Goal: Communication & Community: Answer question/provide support

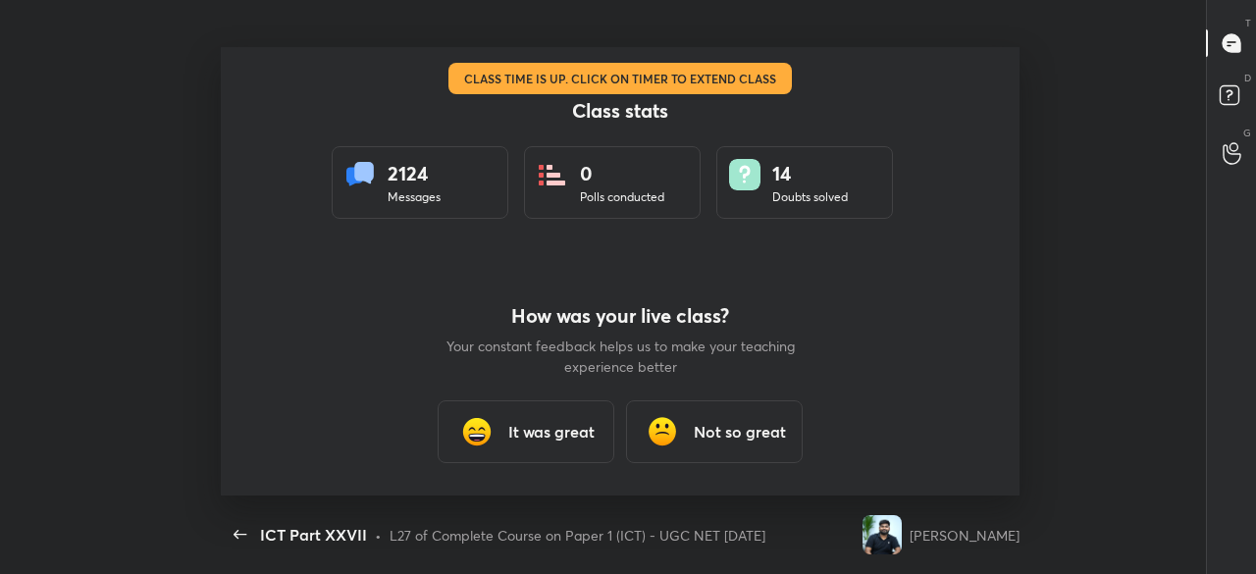
scroll to position [6, 1]
click at [508, 429] on div "It was great" at bounding box center [526, 431] width 177 height 63
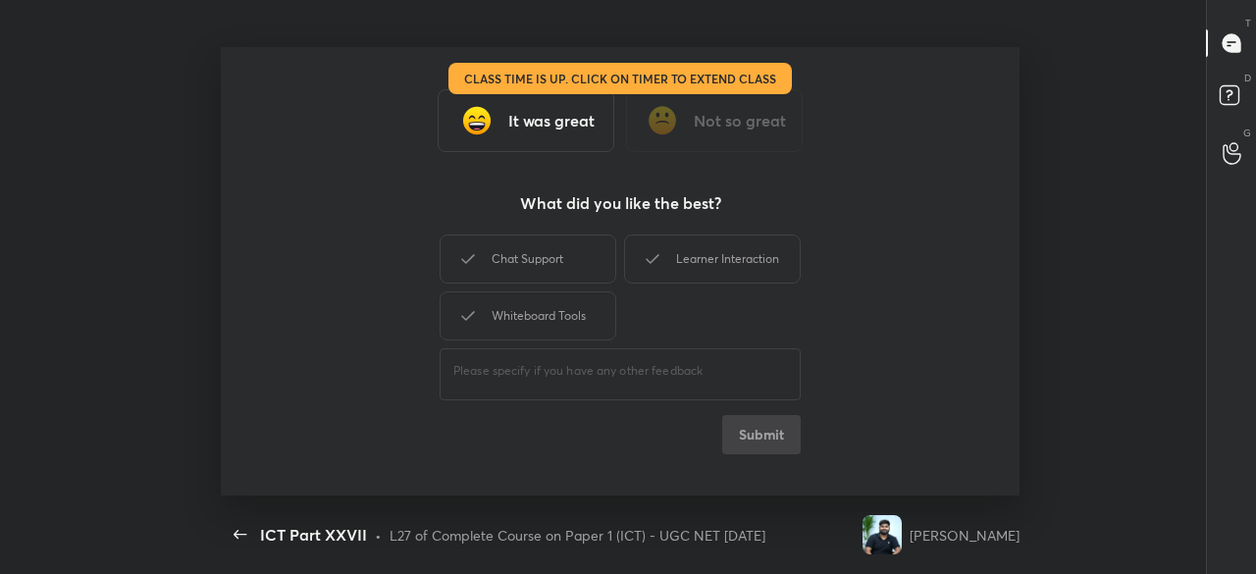
click at [522, 289] on div "Chat Support Learner Interaction Whiteboard Tools" at bounding box center [620, 288] width 361 height 114
click at [528, 260] on div "Chat Support" at bounding box center [528, 258] width 177 height 49
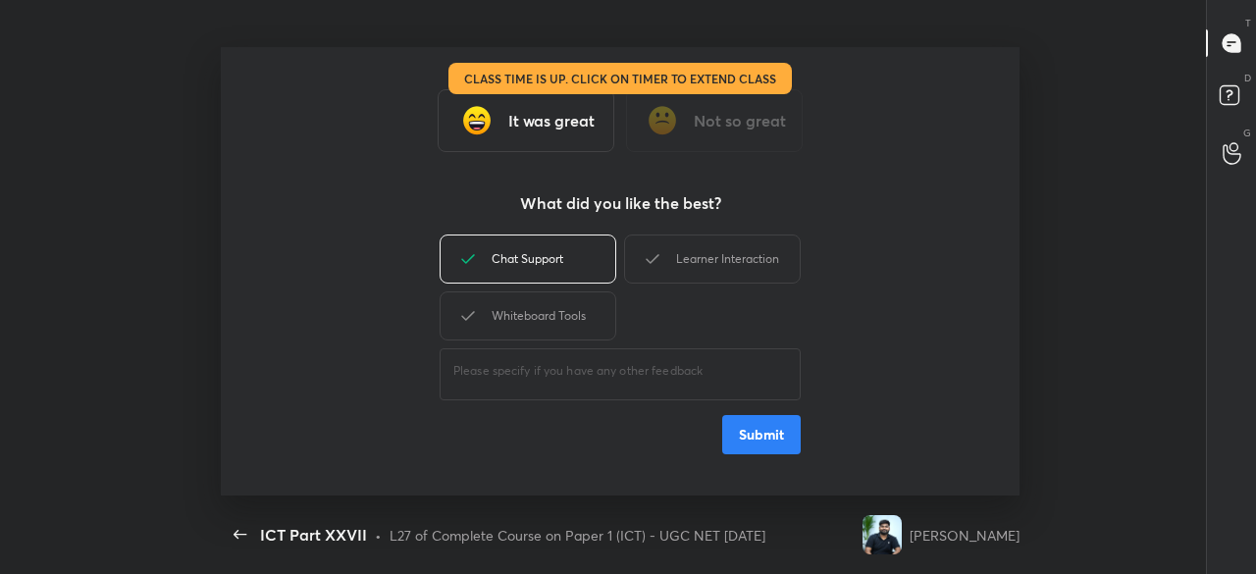
drag, startPoint x: 799, startPoint y: 287, endPoint x: 765, endPoint y: 286, distance: 33.4
click at [799, 287] on div "Chat Support Learner Interaction Whiteboard Tools" at bounding box center [620, 288] width 361 height 114
click at [740, 278] on div "Learner Interaction" at bounding box center [712, 258] width 177 height 49
click at [530, 321] on div "Whiteboard Tools" at bounding box center [528, 315] width 177 height 49
click at [761, 429] on button "Submit" at bounding box center [761, 434] width 78 height 39
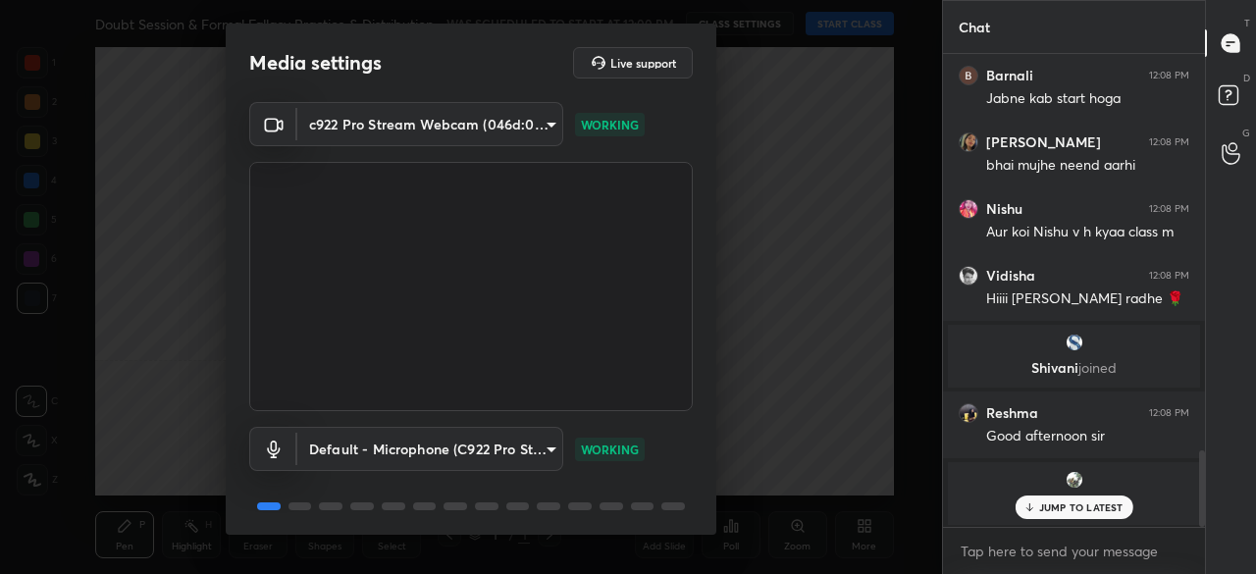
scroll to position [2447, 0]
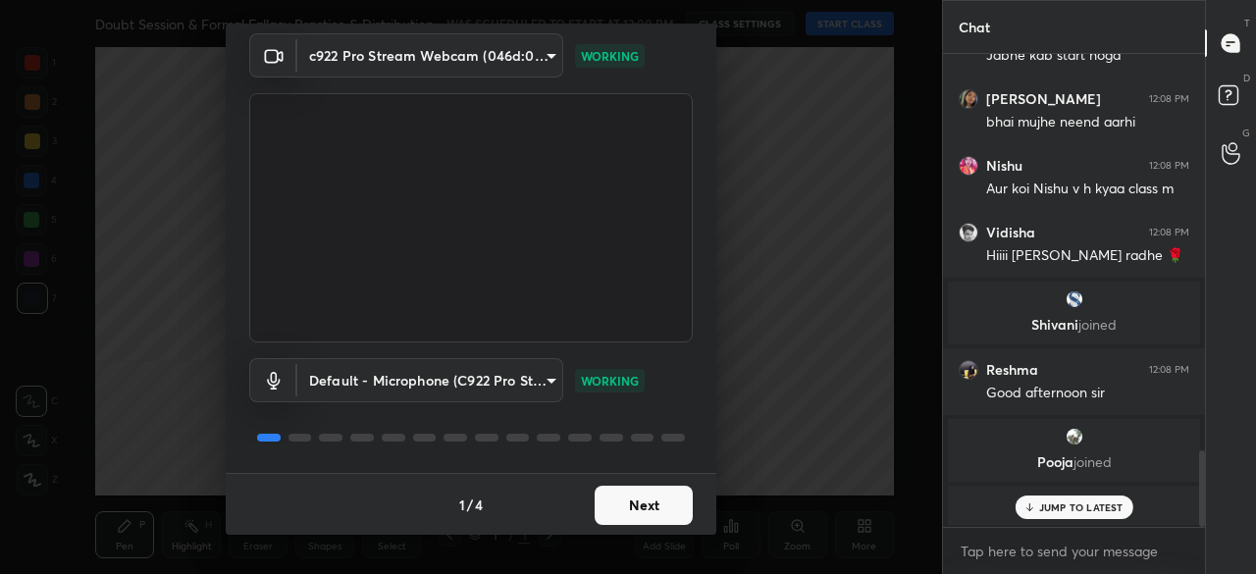
click at [648, 501] on button "Next" at bounding box center [644, 505] width 98 height 39
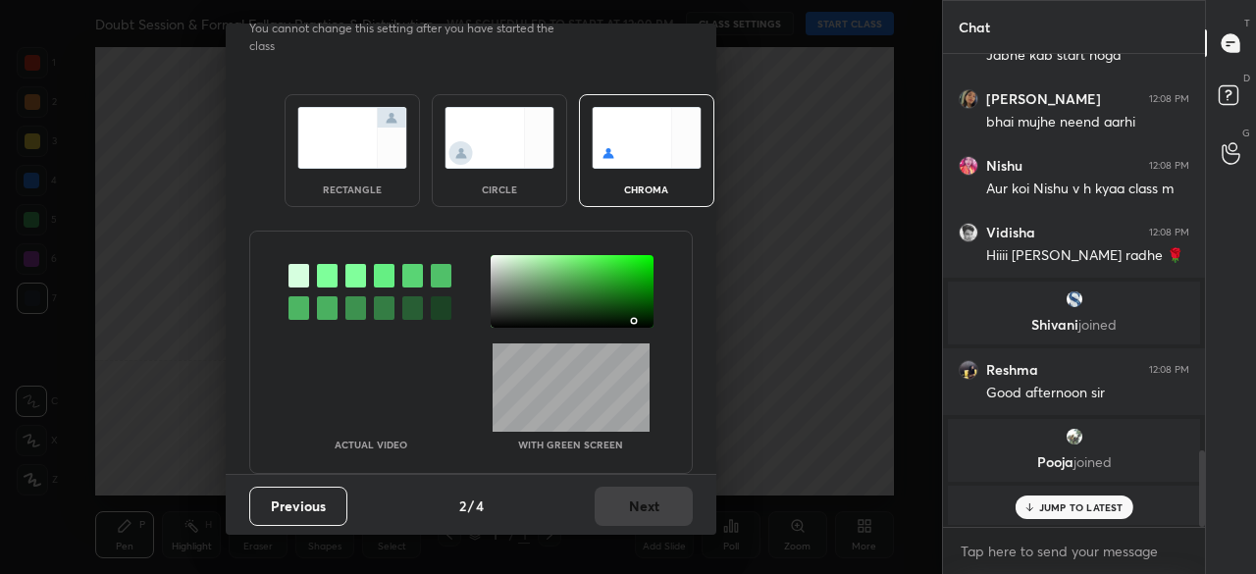
click at [632, 319] on div at bounding box center [572, 291] width 163 height 73
click at [636, 316] on div at bounding box center [572, 291] width 163 height 73
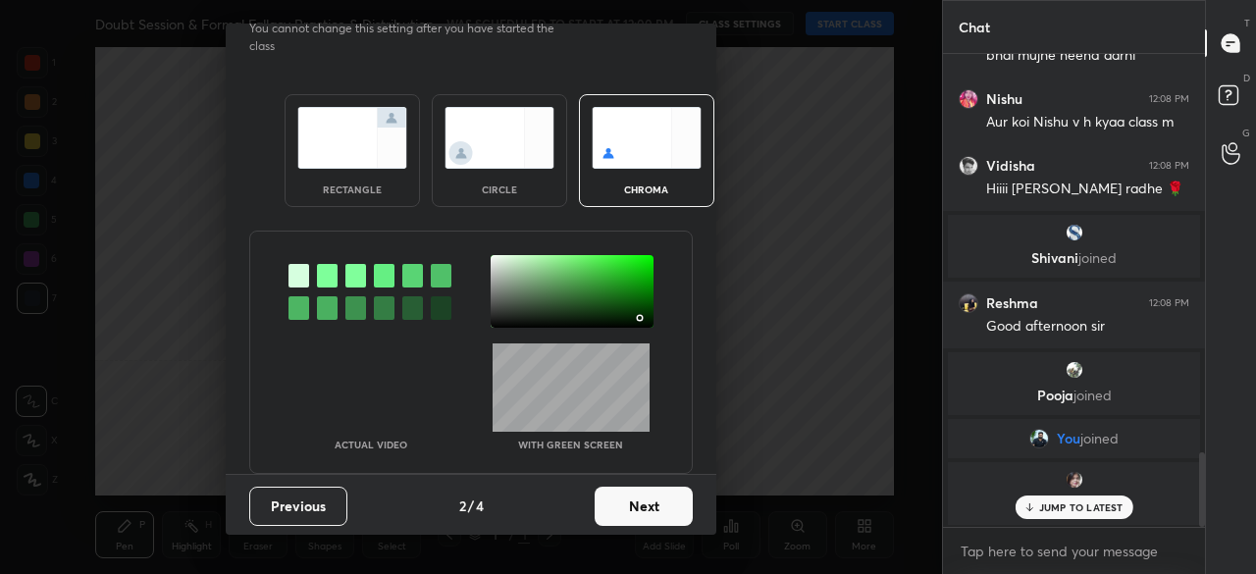
click at [638, 316] on div at bounding box center [640, 318] width 4 height 4
click at [641, 317] on div at bounding box center [643, 319] width 4 height 4
click at [639, 317] on div at bounding box center [641, 317] width 4 height 4
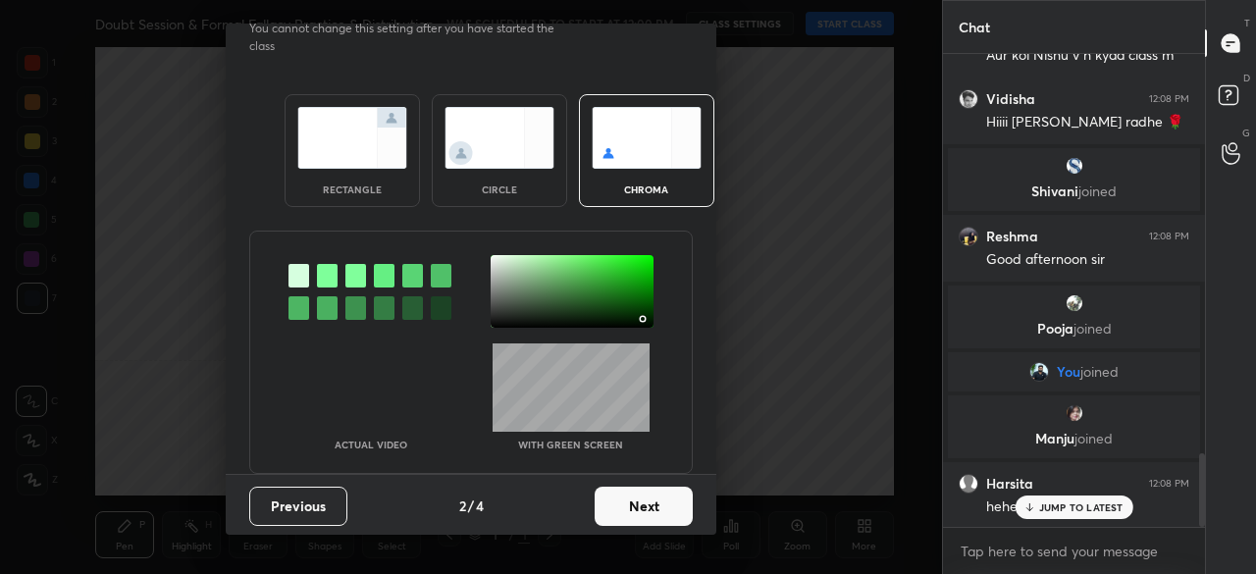
click at [656, 495] on button "Next" at bounding box center [644, 506] width 98 height 39
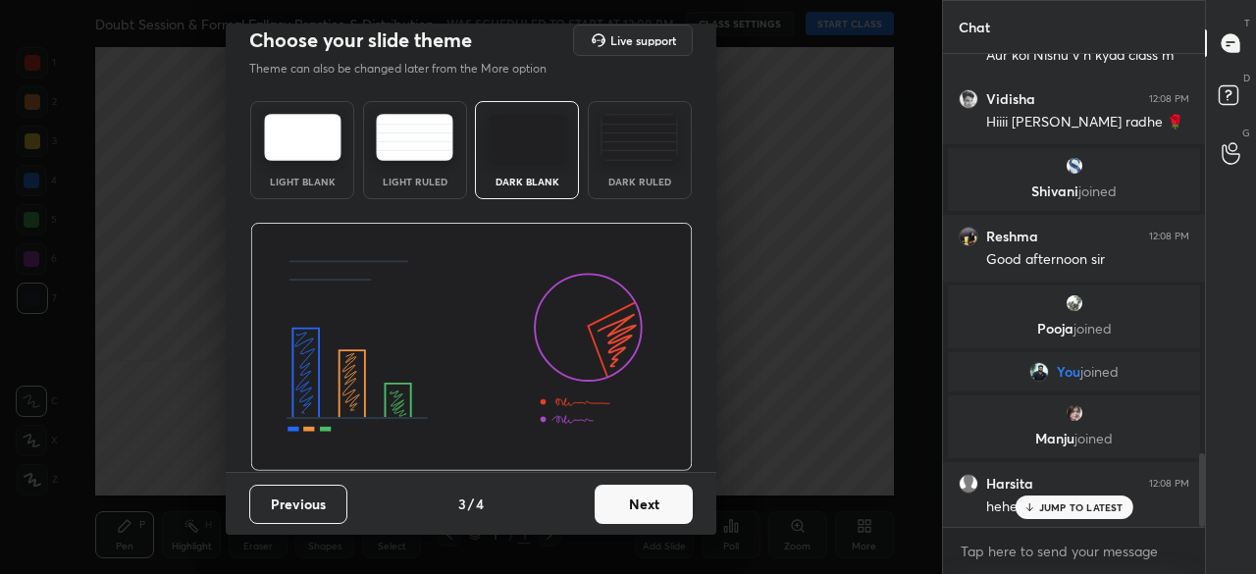
scroll to position [14, 0]
click at [663, 498] on button "Next" at bounding box center [644, 505] width 98 height 39
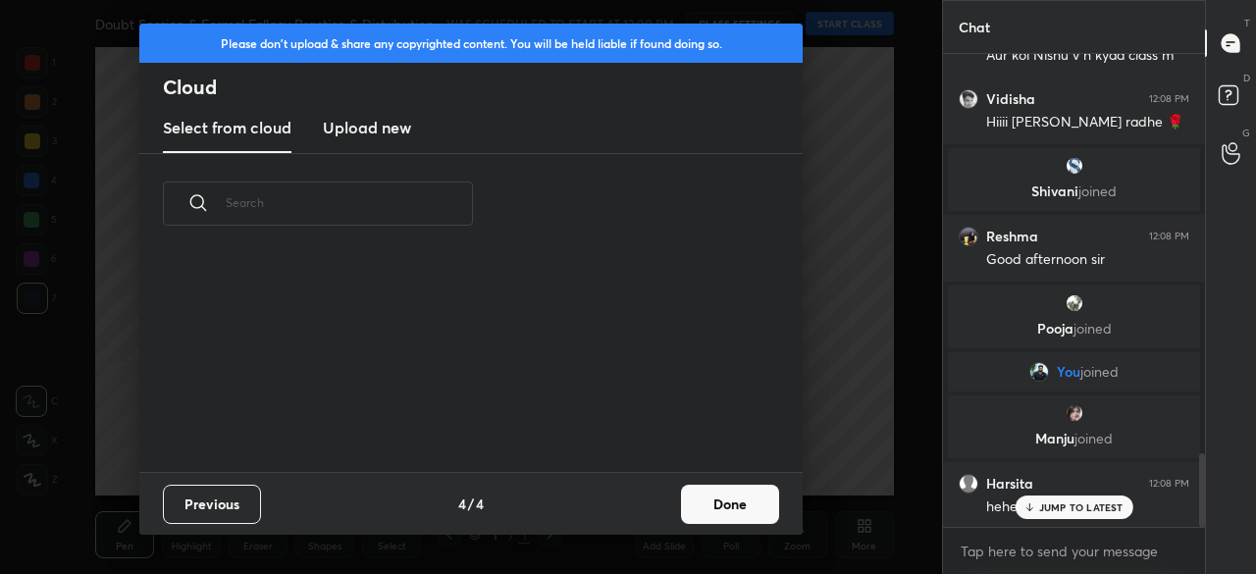
drag, startPoint x: 700, startPoint y: 509, endPoint x: 714, endPoint y: 503, distance: 15.9
click at [701, 509] on button "Done" at bounding box center [730, 504] width 98 height 39
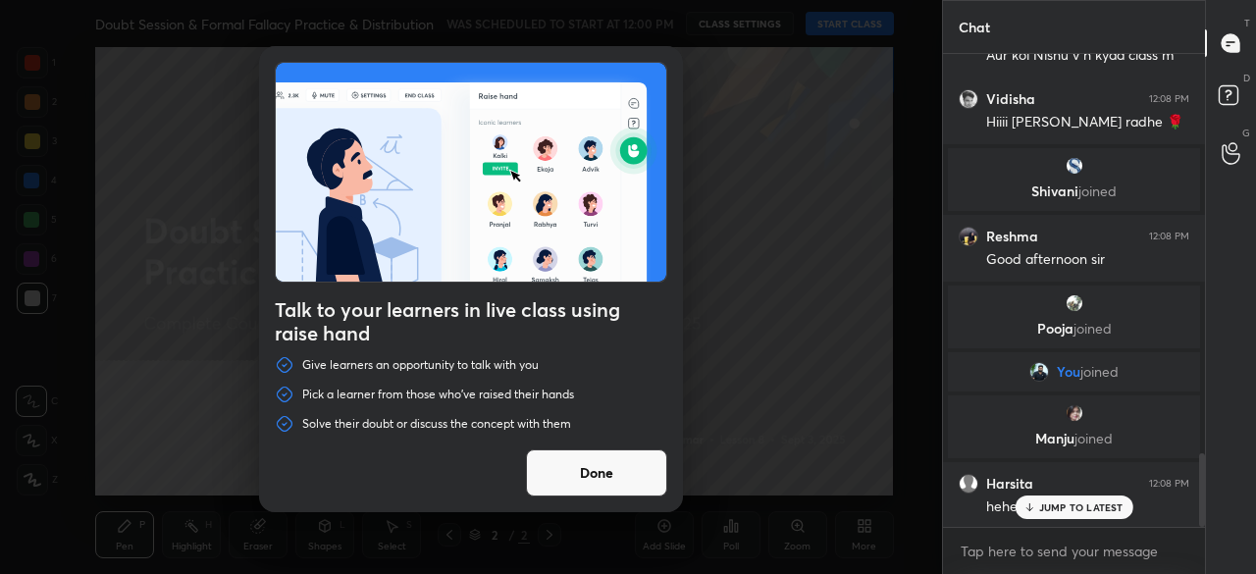
click at [621, 484] on button "Done" at bounding box center [596, 472] width 141 height 47
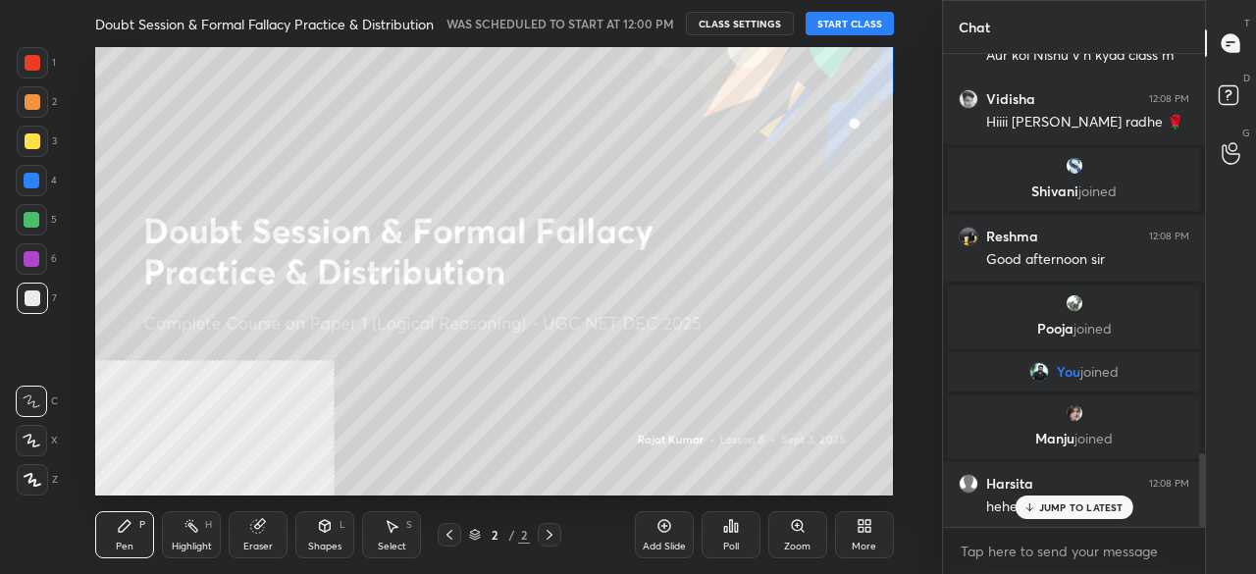
click at [832, 24] on button "START CLASS" at bounding box center [850, 24] width 88 height 24
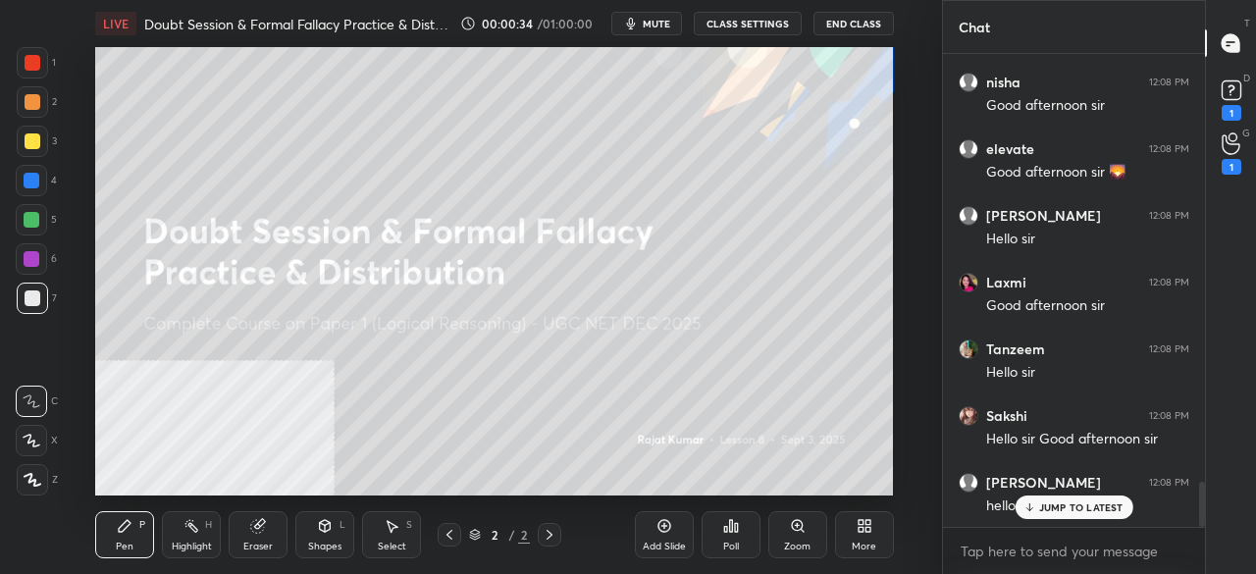
click at [1041, 506] on p "JUMP TO LATEST" at bounding box center [1081, 507] width 84 height 12
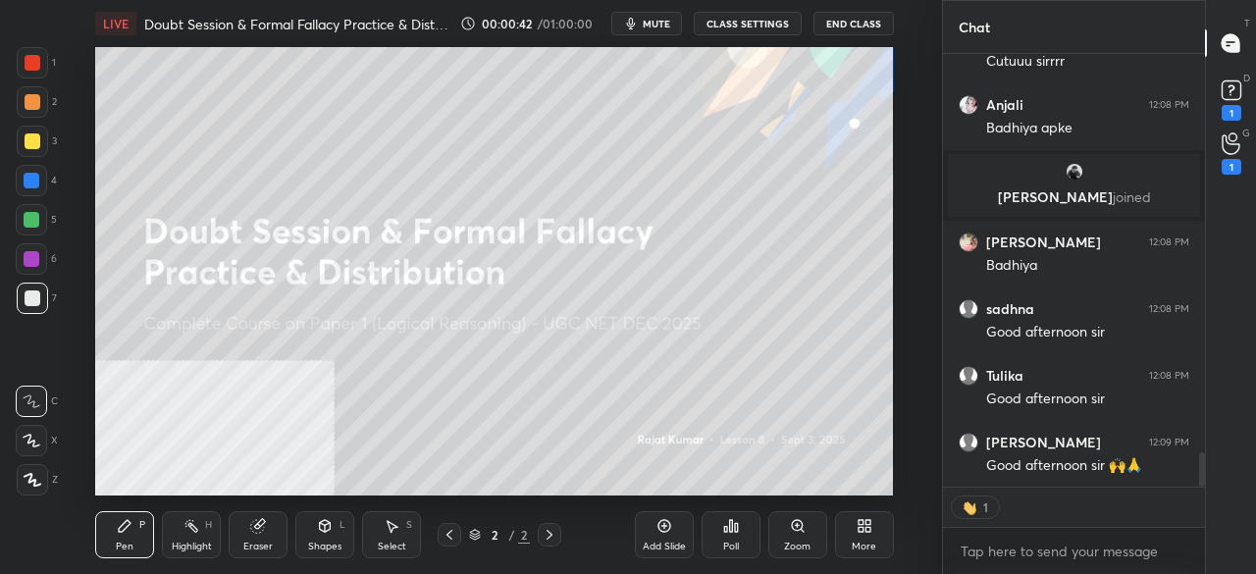
click at [852, 524] on div "More" at bounding box center [864, 534] width 59 height 47
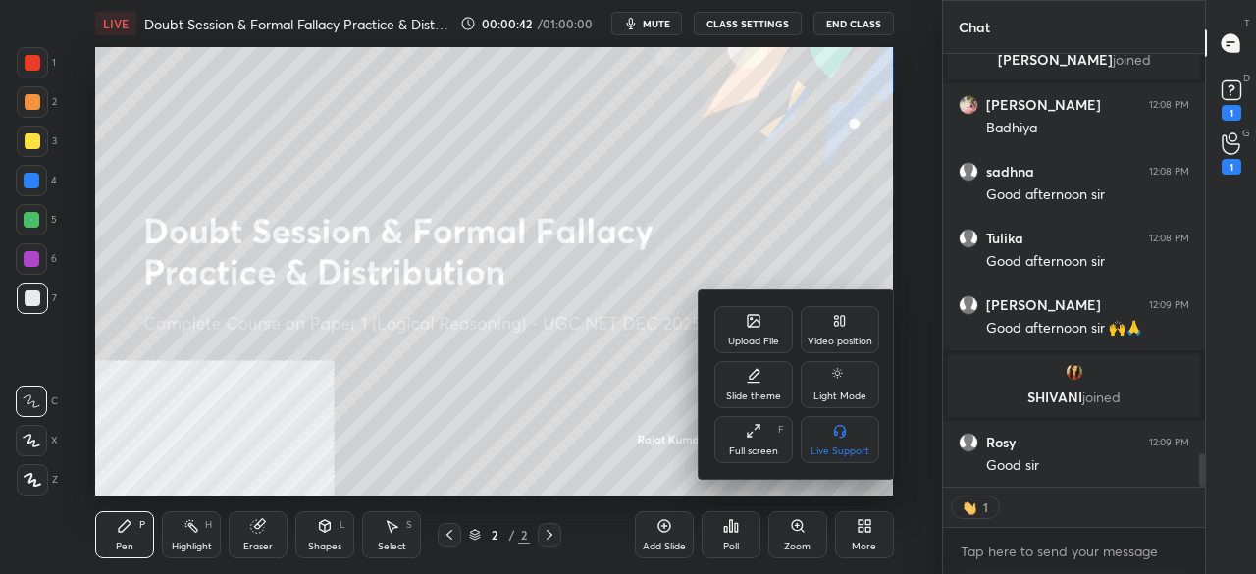
click at [842, 335] on div "Video position" at bounding box center [840, 329] width 78 height 47
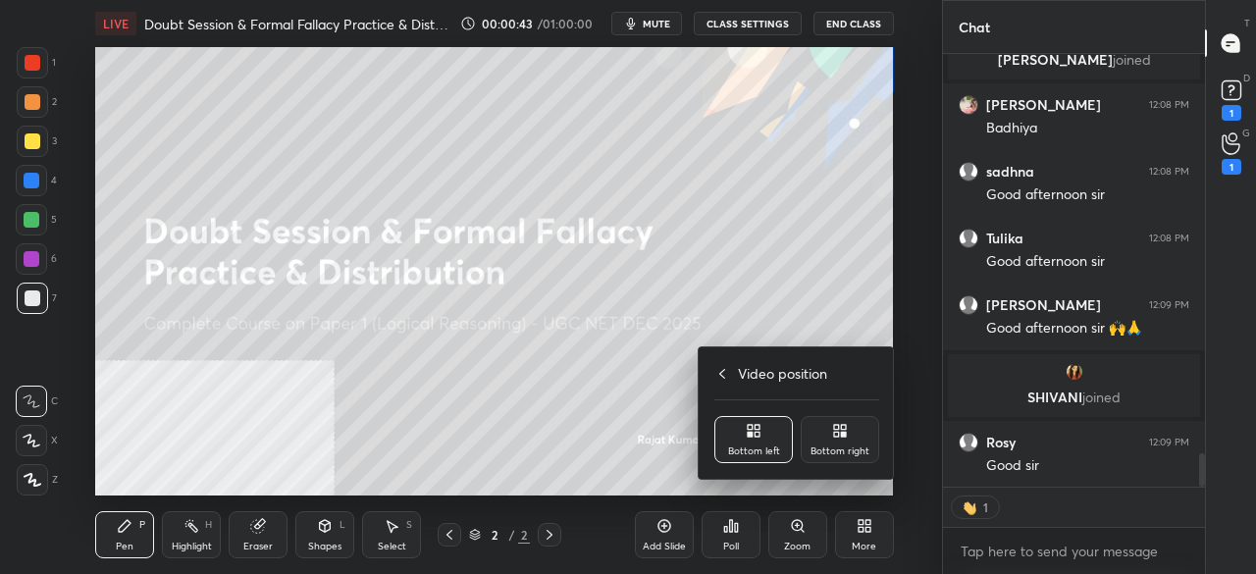
click at [852, 446] on div "Bottom right" at bounding box center [839, 451] width 59 height 10
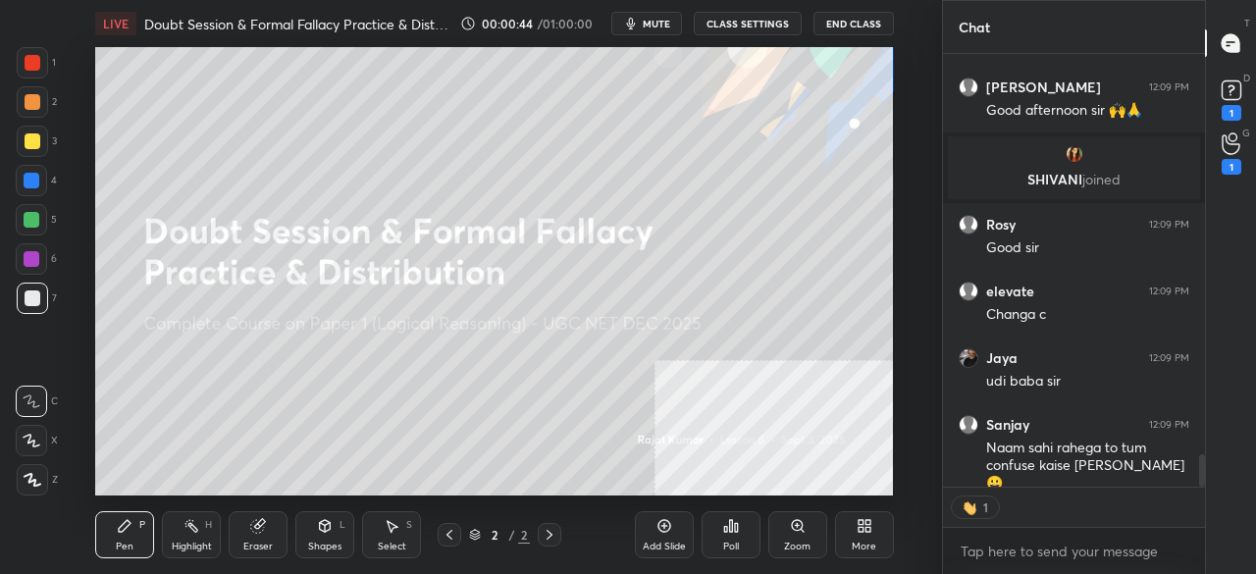
click at [39, 483] on icon at bounding box center [33, 480] width 18 height 14
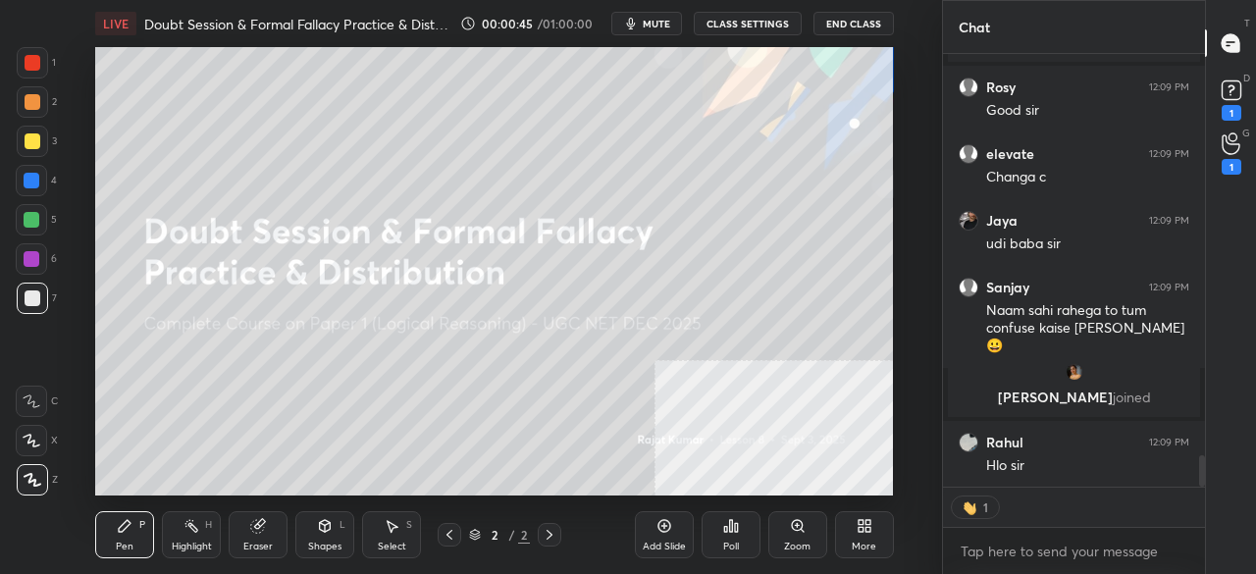
click at [868, 534] on div "More" at bounding box center [864, 534] width 59 height 47
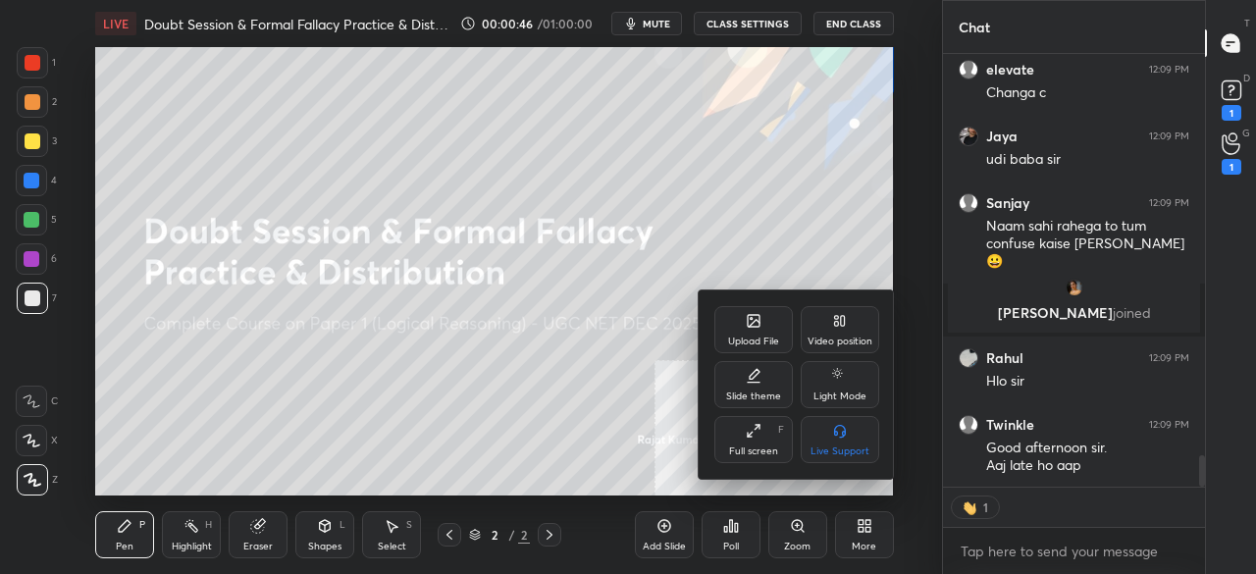
drag, startPoint x: 755, startPoint y: 430, endPoint x: 755, endPoint y: 516, distance: 86.3
click at [755, 433] on icon at bounding box center [754, 431] width 16 height 16
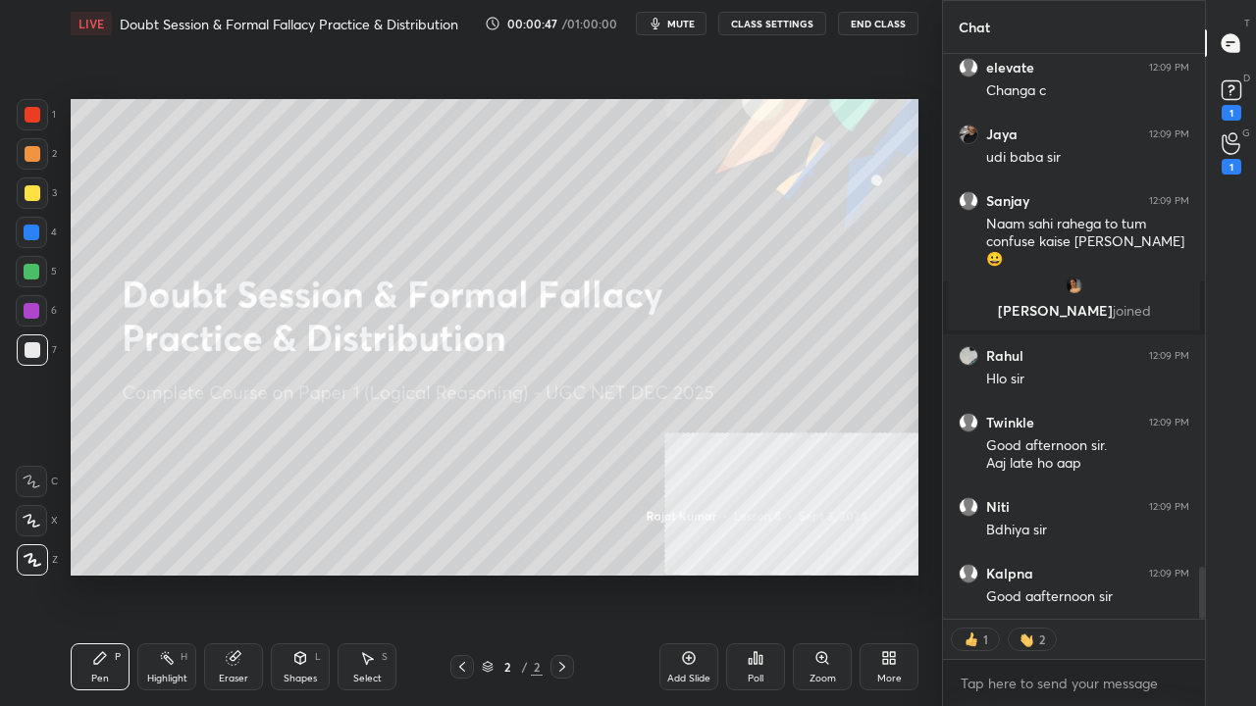
click at [691, 573] on icon at bounding box center [689, 659] width 16 height 16
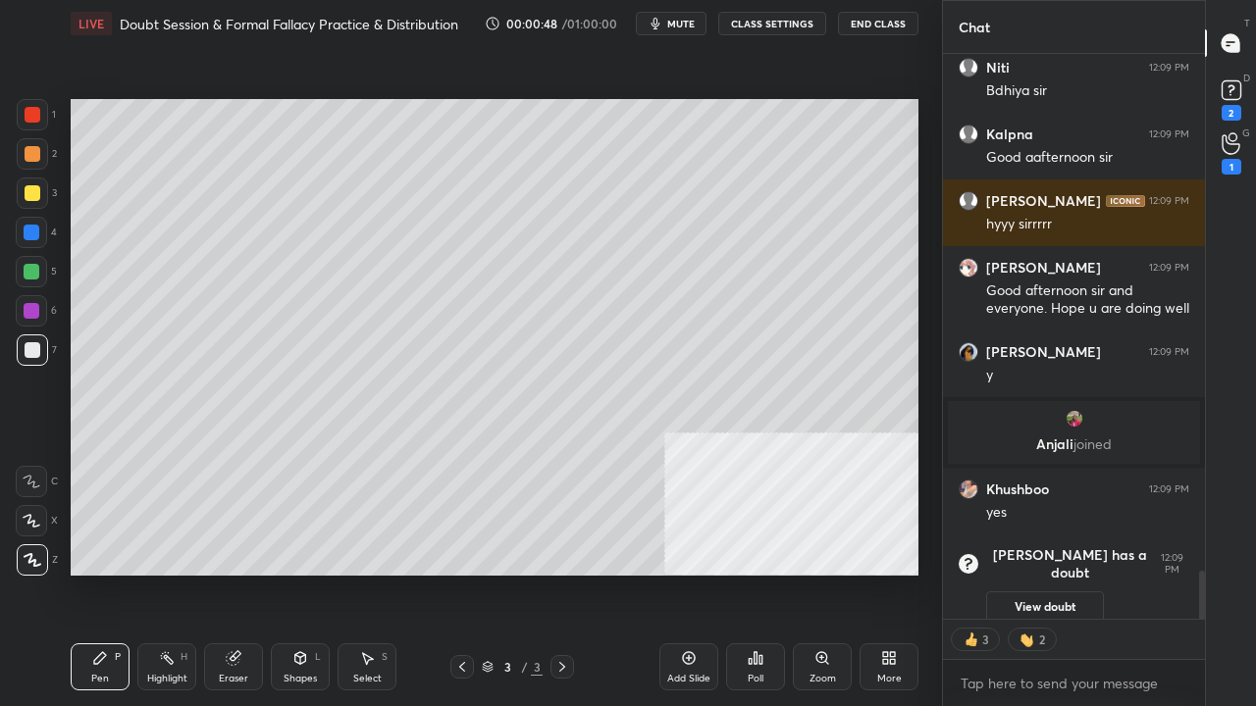
click at [32, 192] on div at bounding box center [33, 193] width 16 height 16
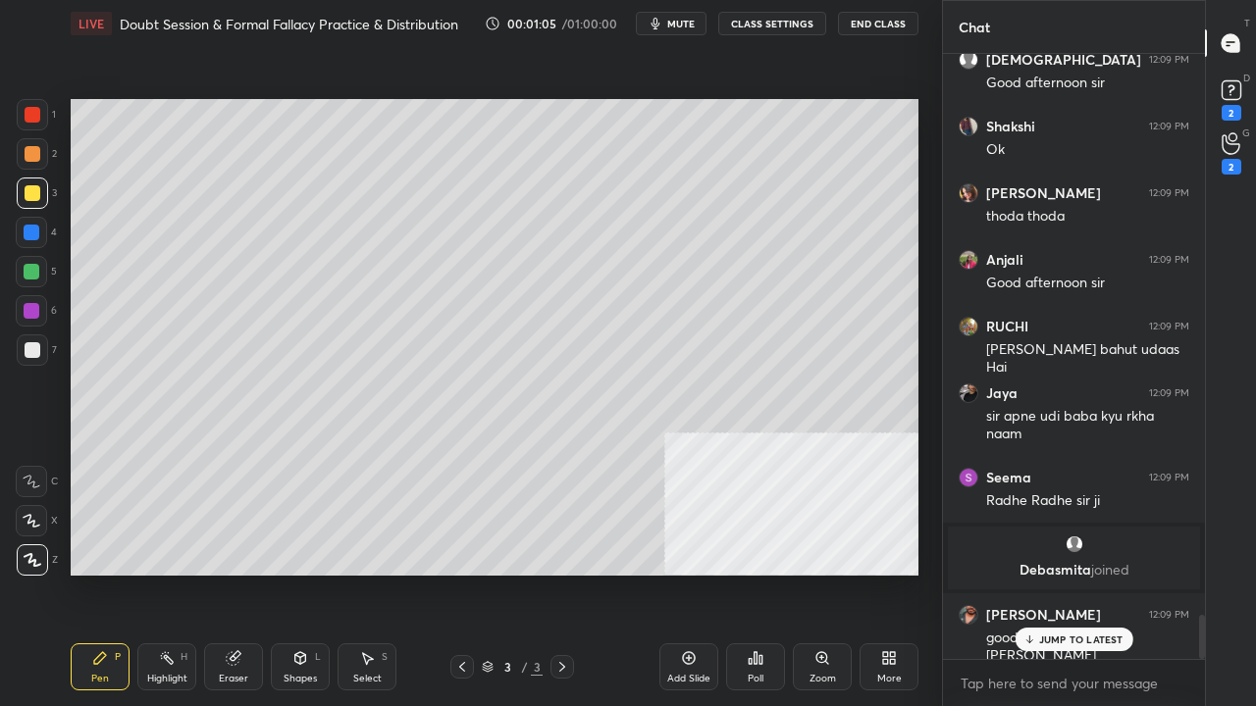
drag, startPoint x: 38, startPoint y: 231, endPoint x: 47, endPoint y: 261, distance: 31.7
click at [37, 231] on div at bounding box center [32, 233] width 16 height 16
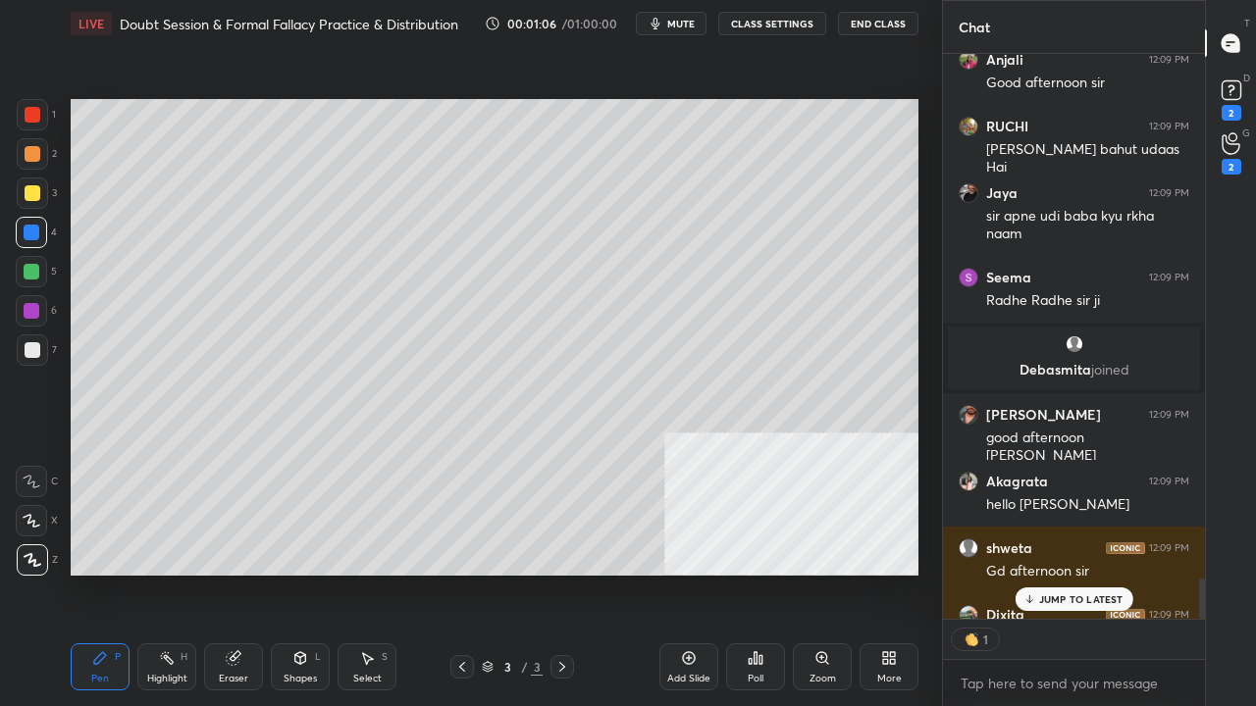
click at [31, 120] on div at bounding box center [33, 115] width 16 height 16
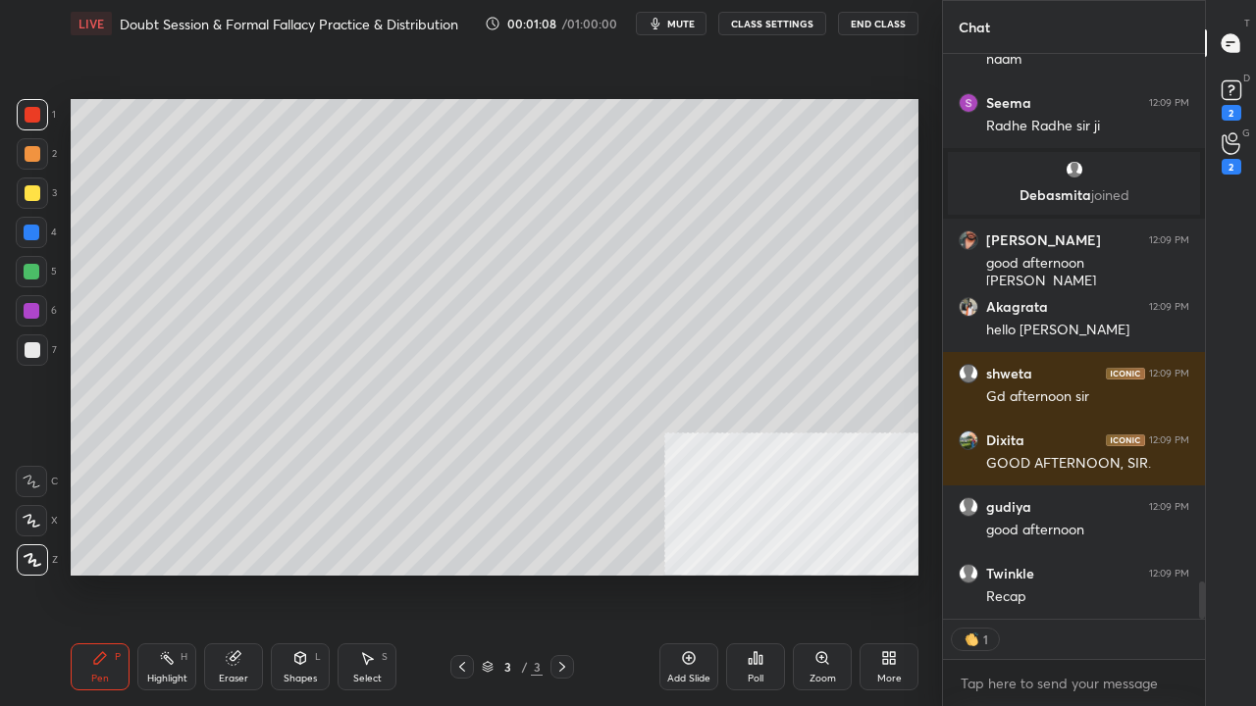
click at [30, 188] on div at bounding box center [33, 193] width 16 height 16
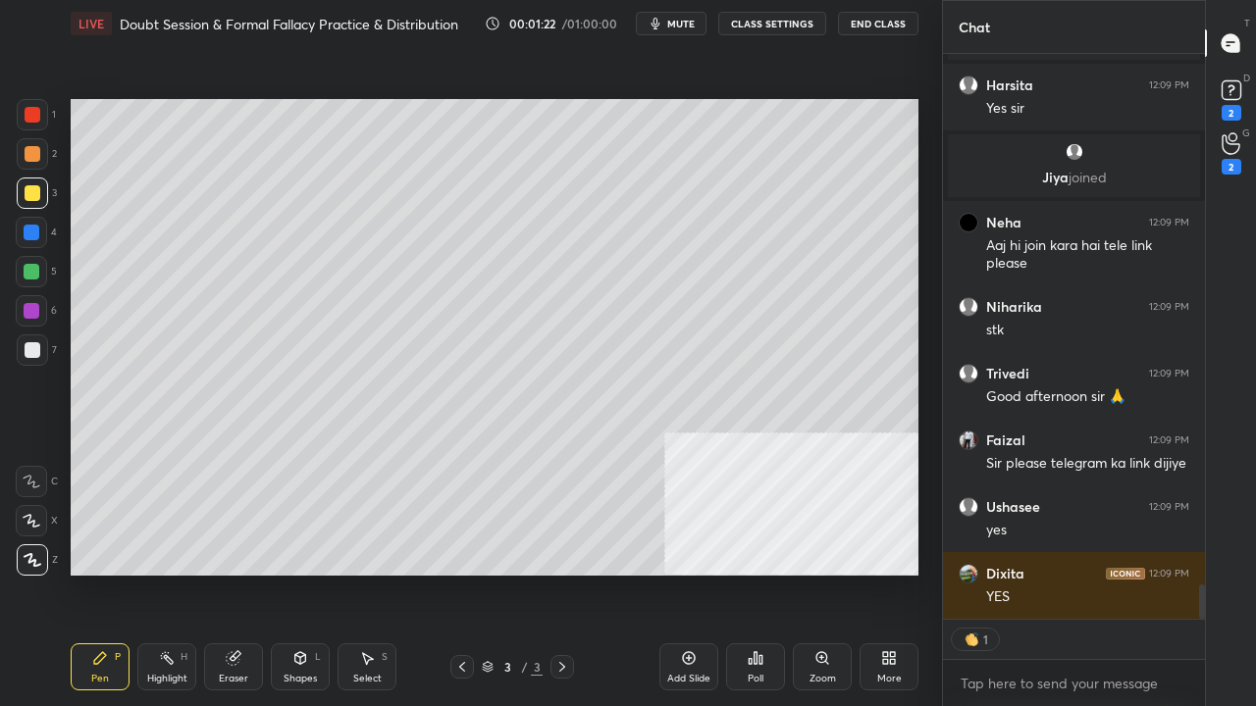
click at [29, 118] on div at bounding box center [33, 115] width 16 height 16
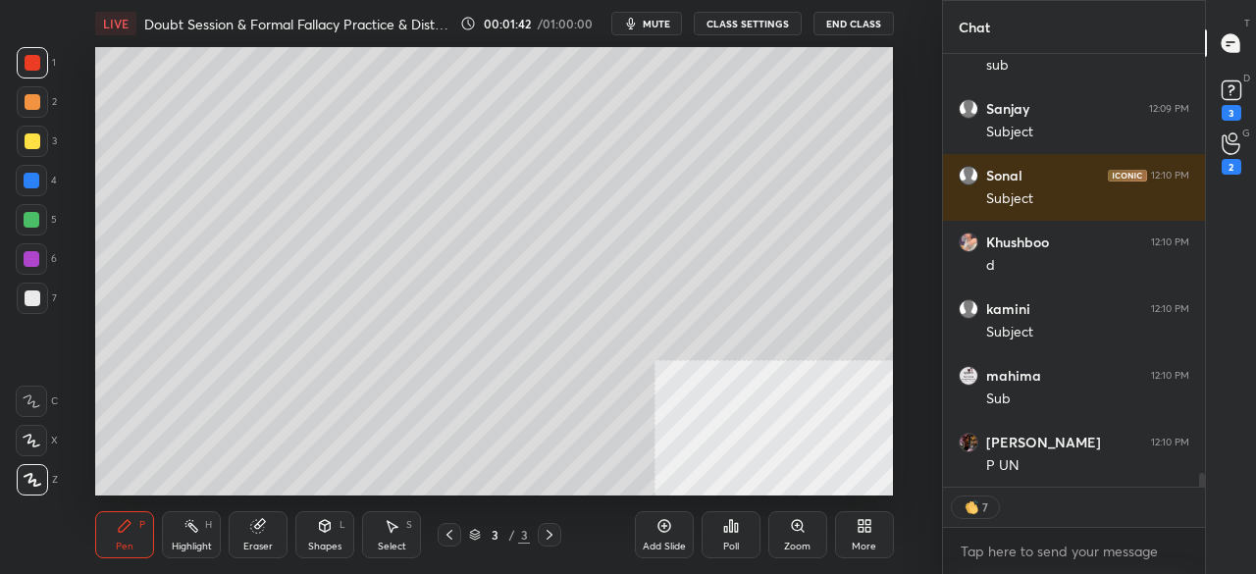
click at [25, 146] on div at bounding box center [33, 141] width 16 height 16
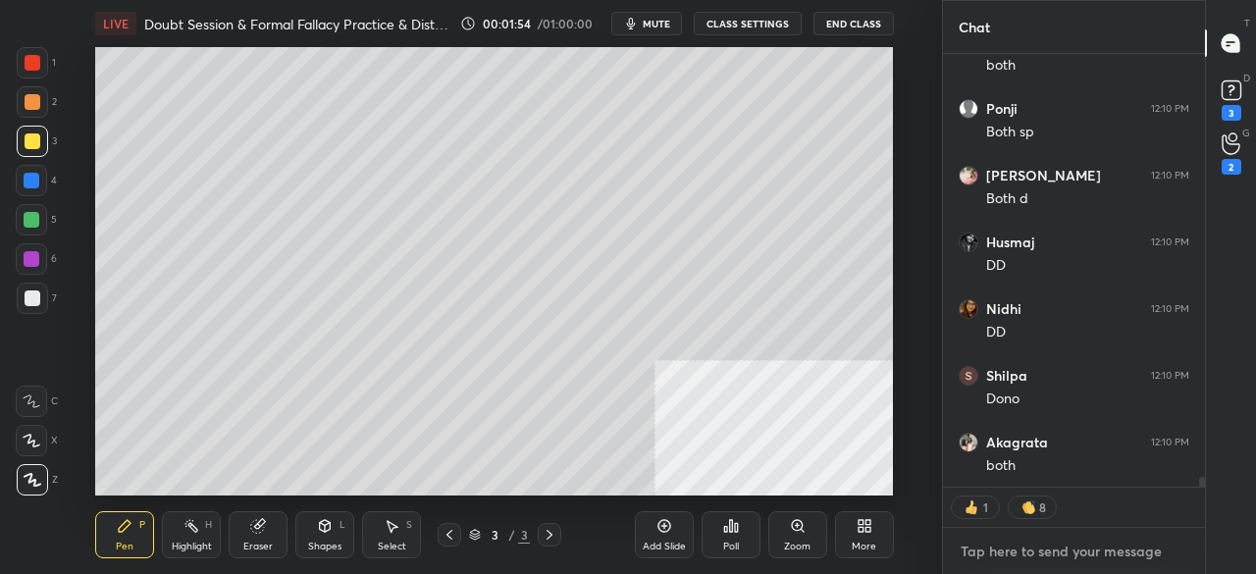
type textarea "x"
click at [1087, 542] on textarea at bounding box center [1074, 551] width 231 height 31
type textarea "[URL][DOMAIN_NAME]"
type textarea "x"
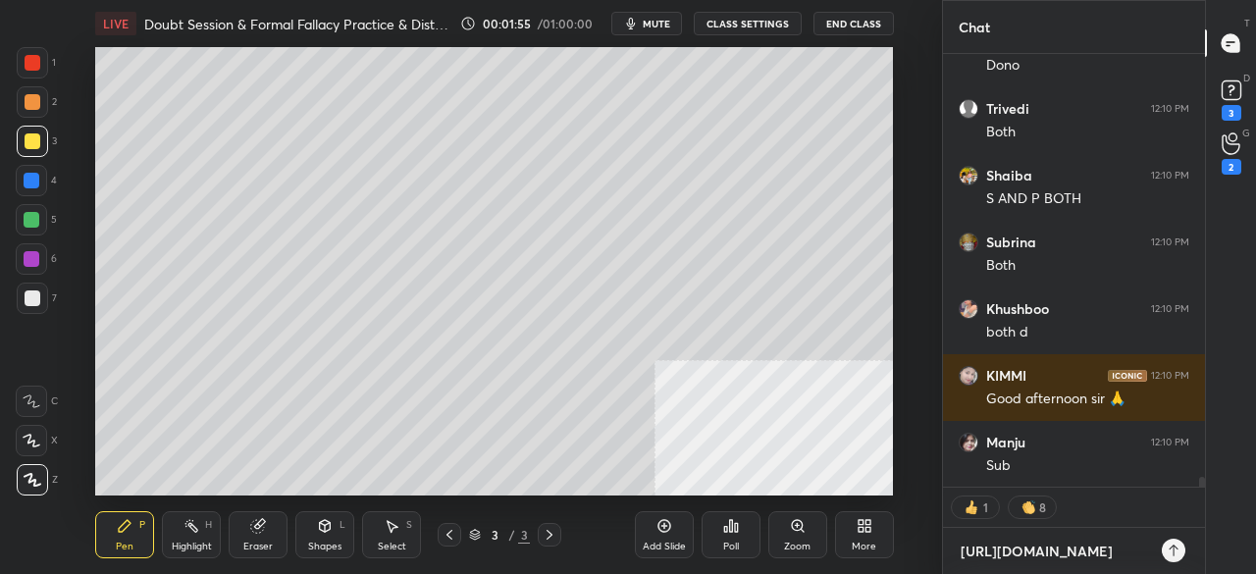
type textarea "[URL][DOMAIN_NAME]"
type textarea "x"
click at [1178, 550] on icon at bounding box center [1174, 551] width 16 height 16
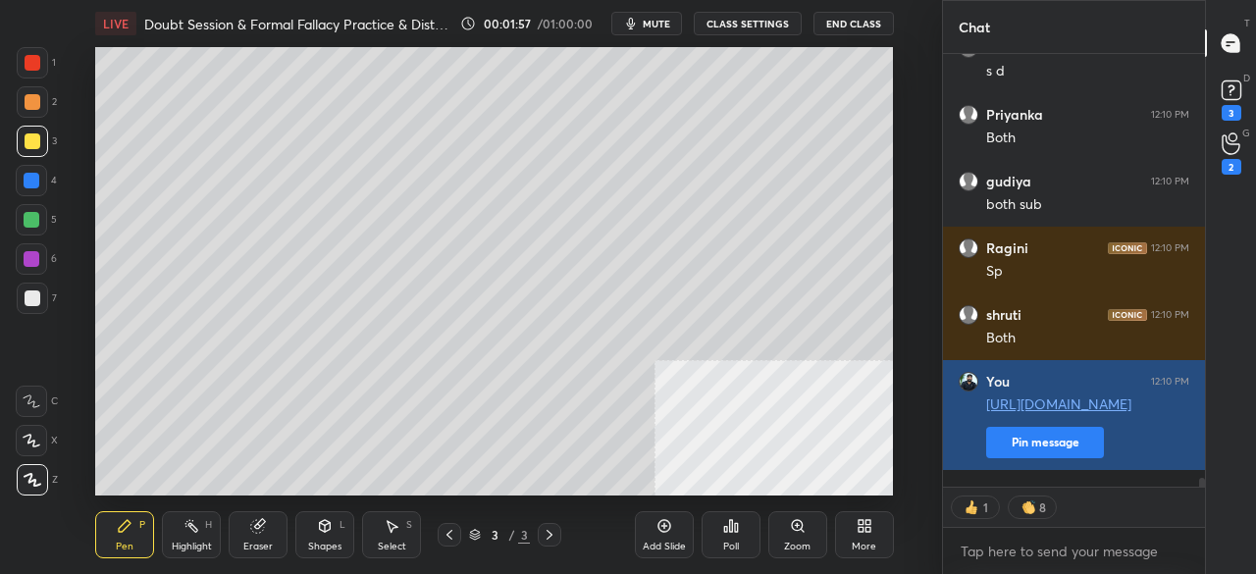
click at [1017, 458] on button "Pin message" at bounding box center [1045, 442] width 118 height 31
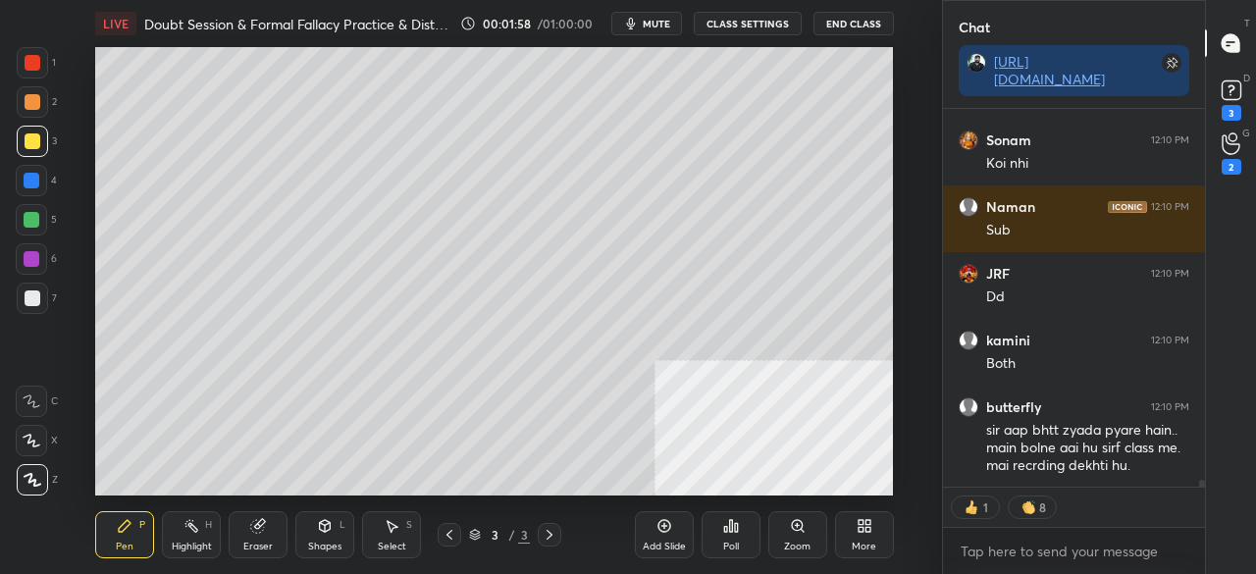
click at [27, 298] on div at bounding box center [33, 298] width 16 height 16
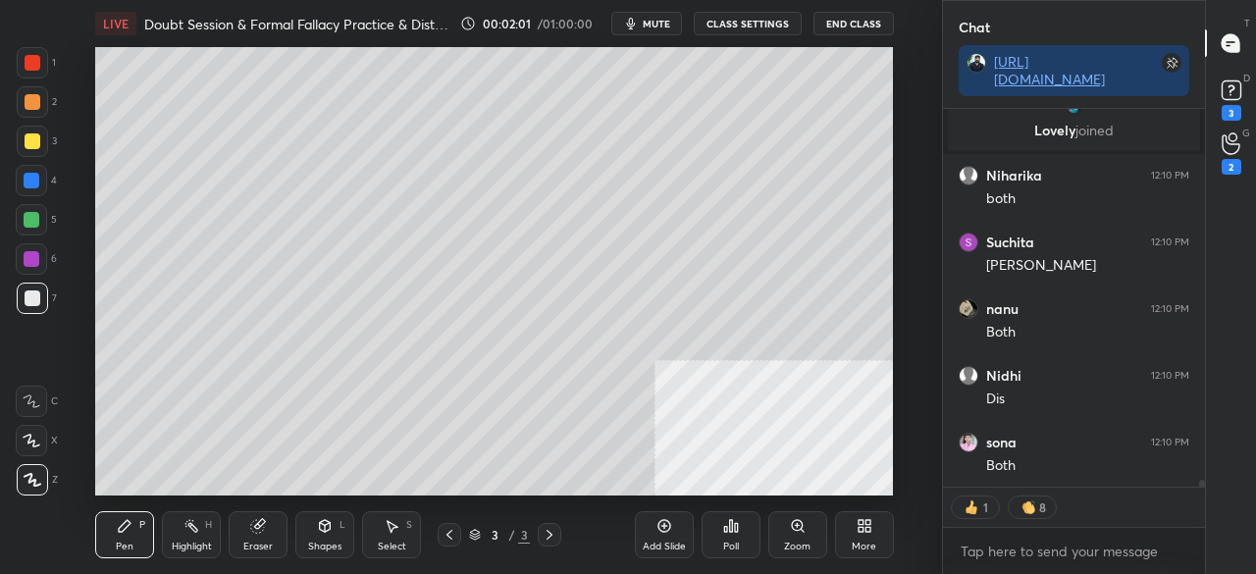
click at [863, 523] on icon at bounding box center [865, 526] width 16 height 16
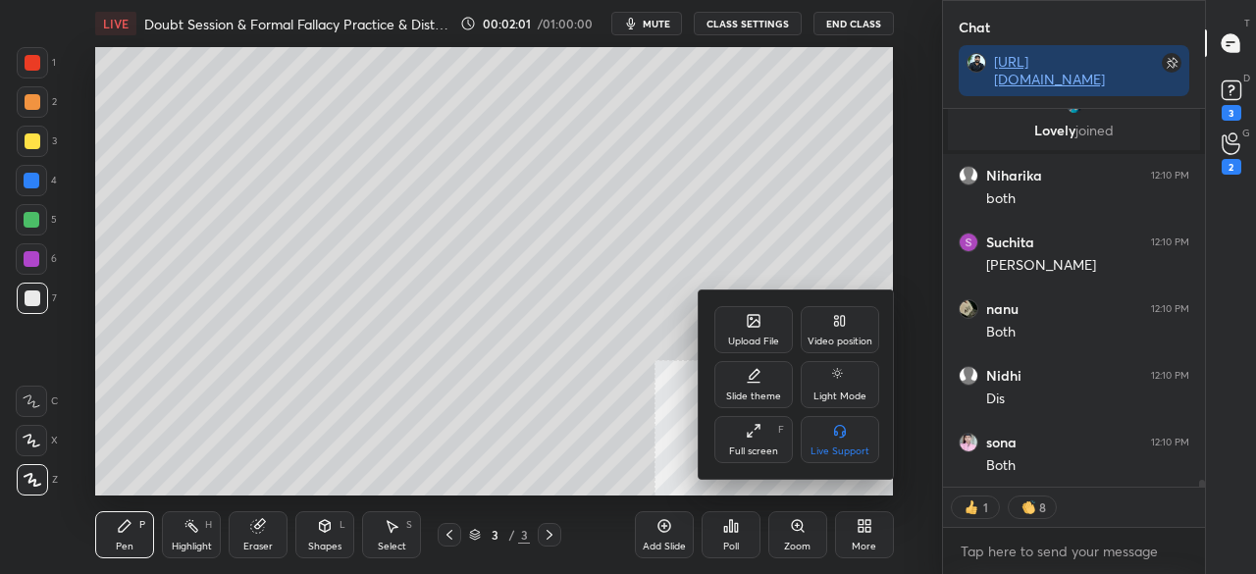
click at [753, 442] on div "Full screen F" at bounding box center [753, 439] width 78 height 47
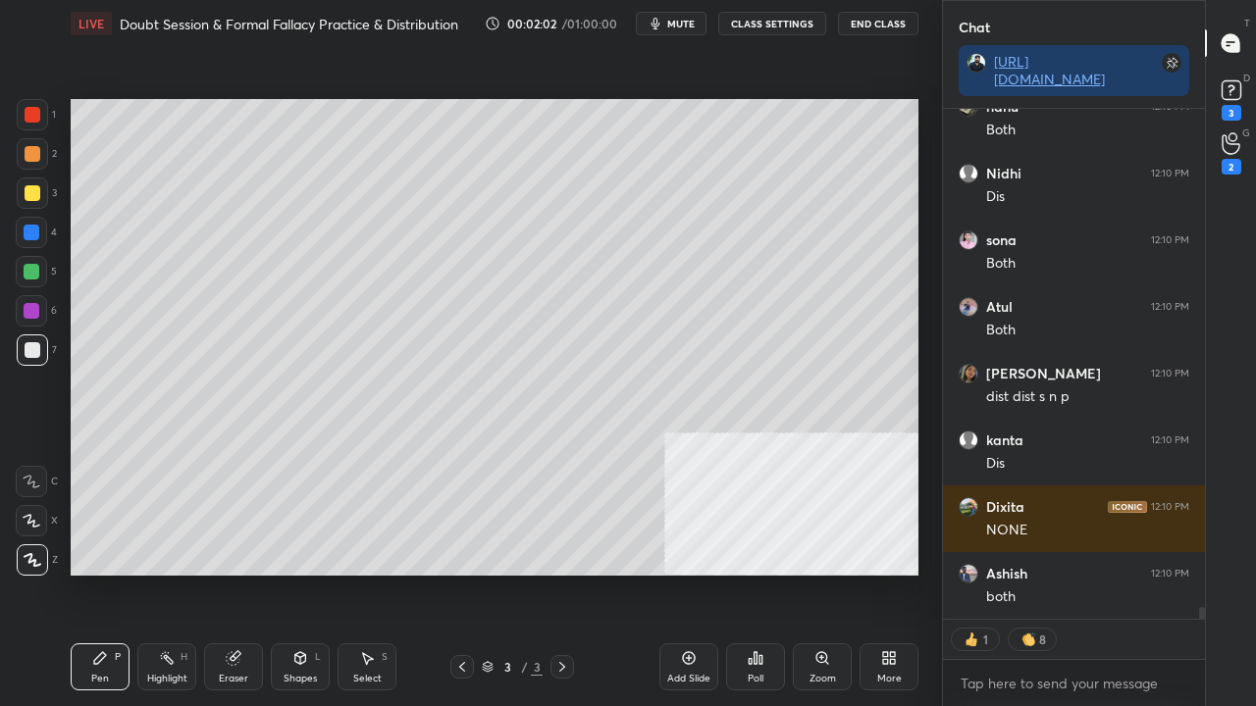
click at [674, 20] on span "mute" at bounding box center [680, 24] width 27 height 14
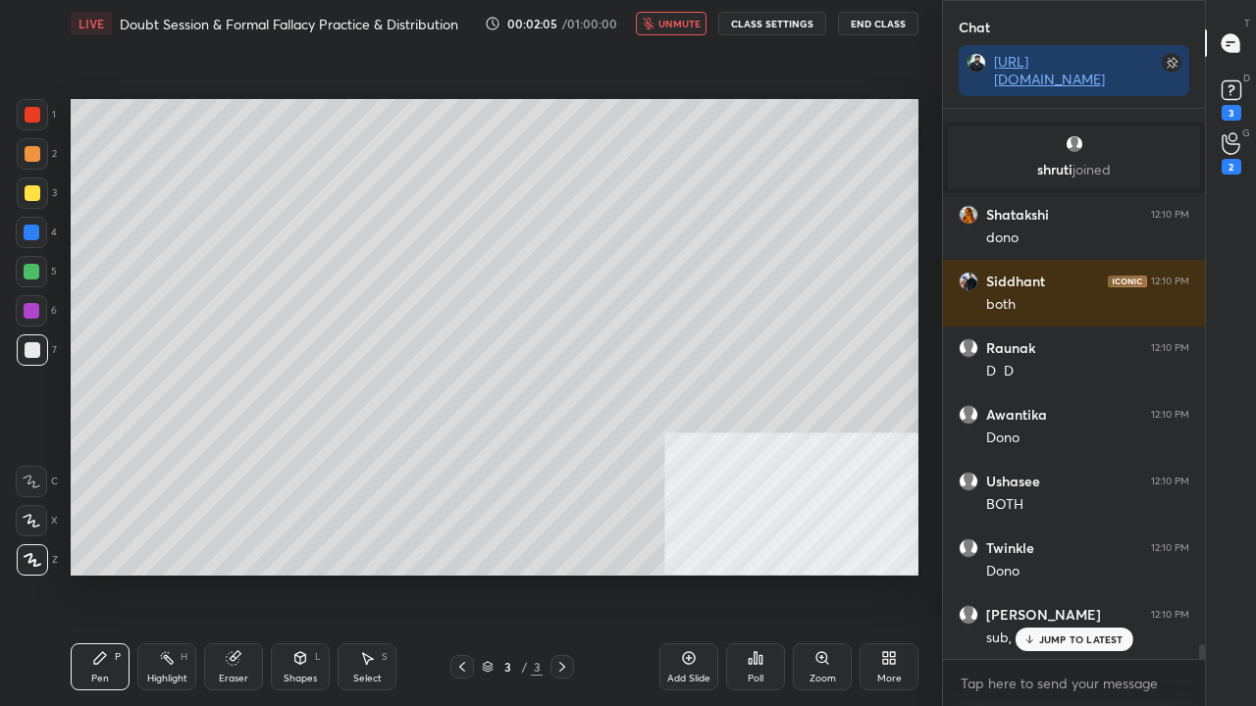
click at [669, 18] on span "unmute" at bounding box center [679, 24] width 42 height 14
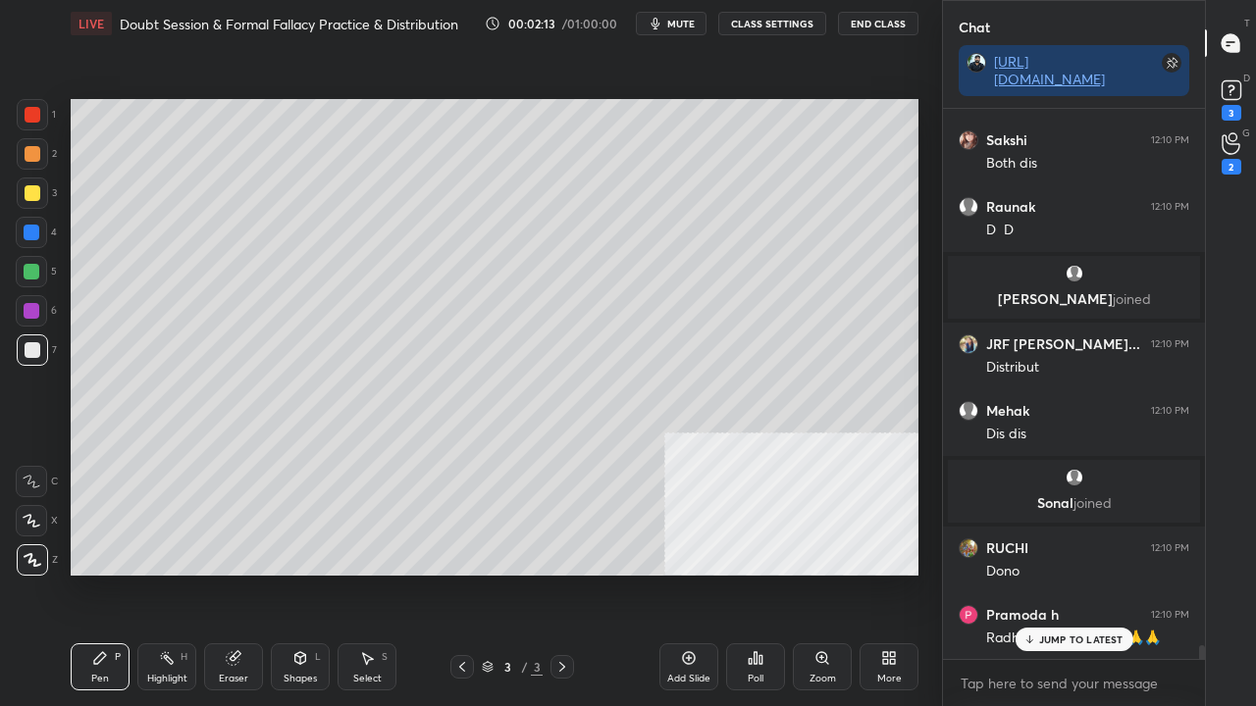
click at [34, 194] on div at bounding box center [33, 193] width 16 height 16
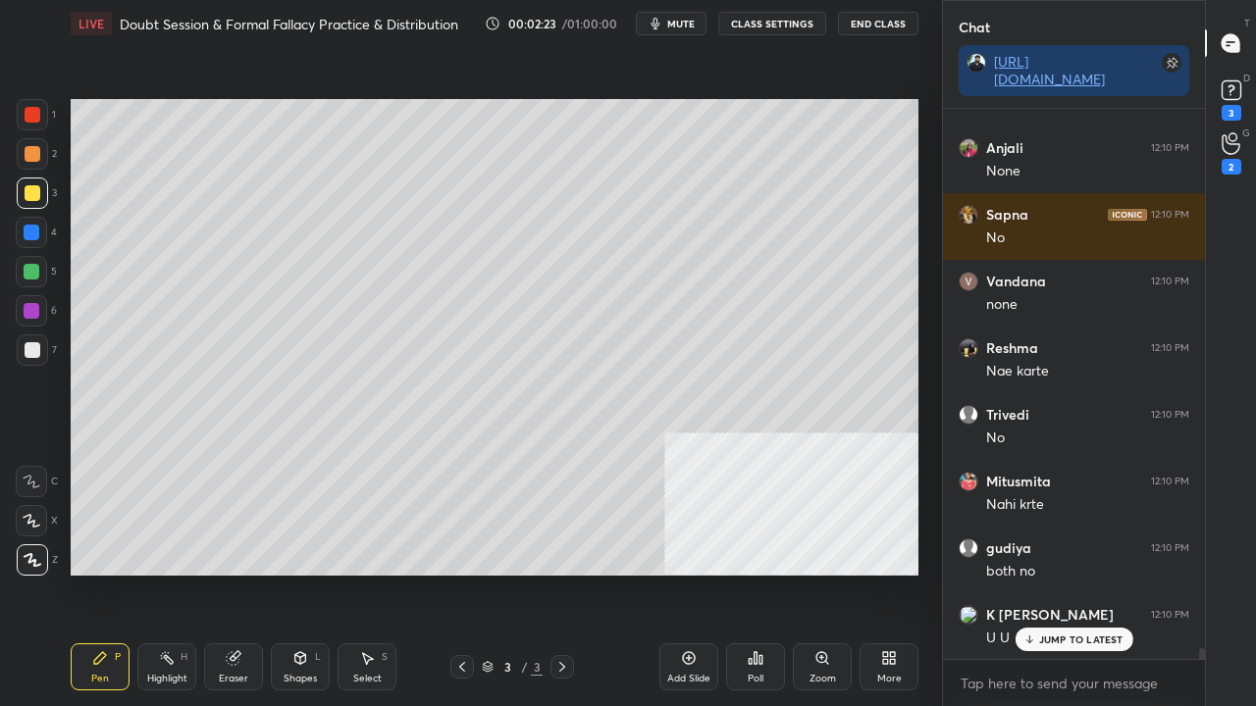
click at [27, 235] on div at bounding box center [32, 233] width 16 height 16
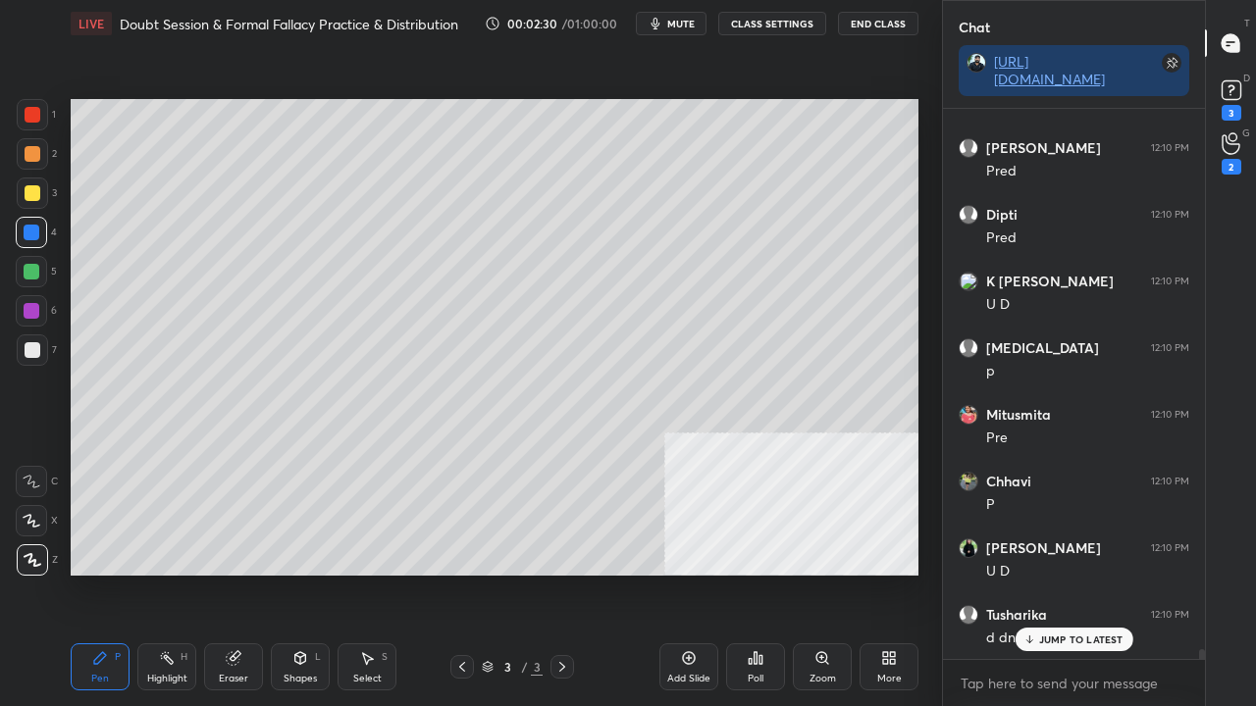
click at [37, 354] on div at bounding box center [33, 350] width 16 height 16
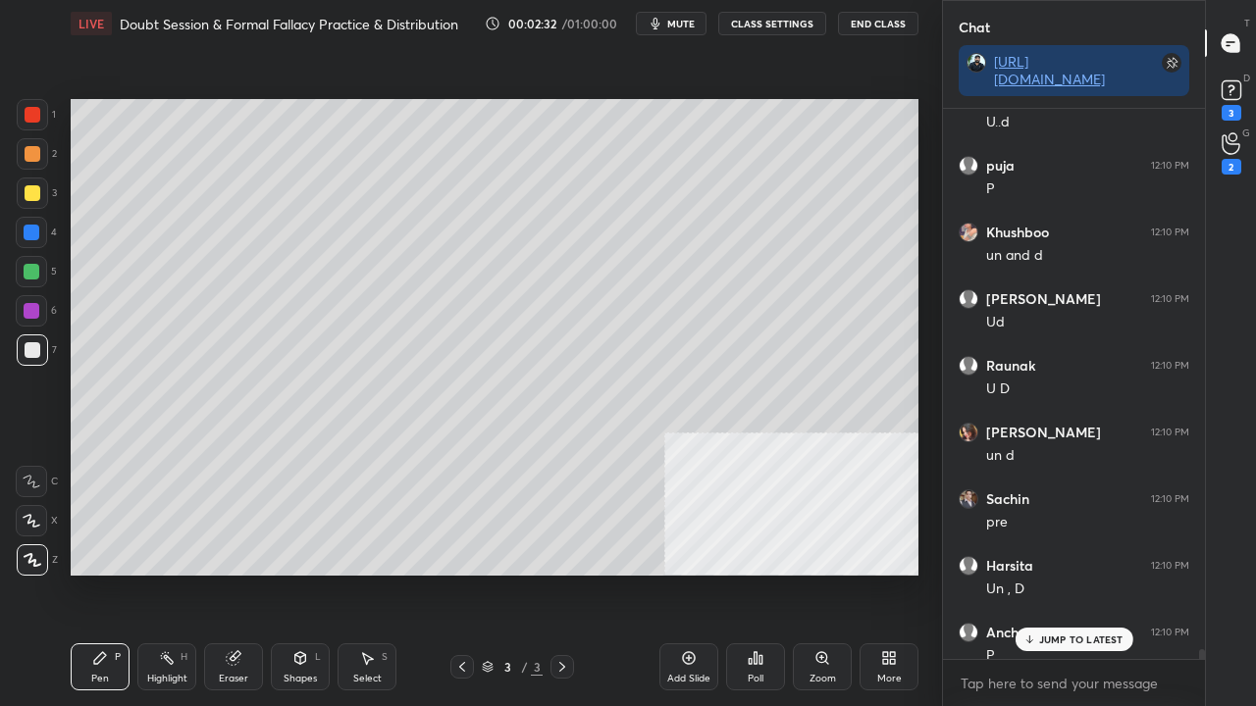
click at [235, 573] on icon at bounding box center [233, 658] width 13 height 13
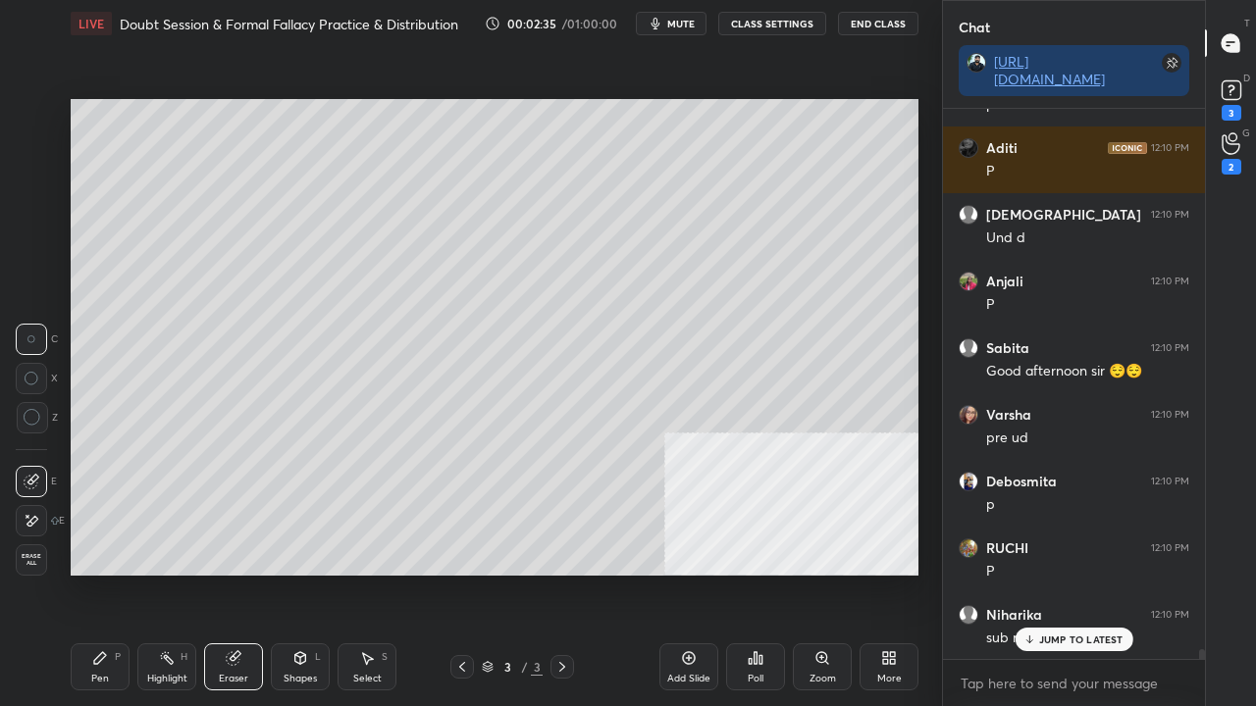
click at [31, 418] on icon at bounding box center [33, 418] width 18 height 18
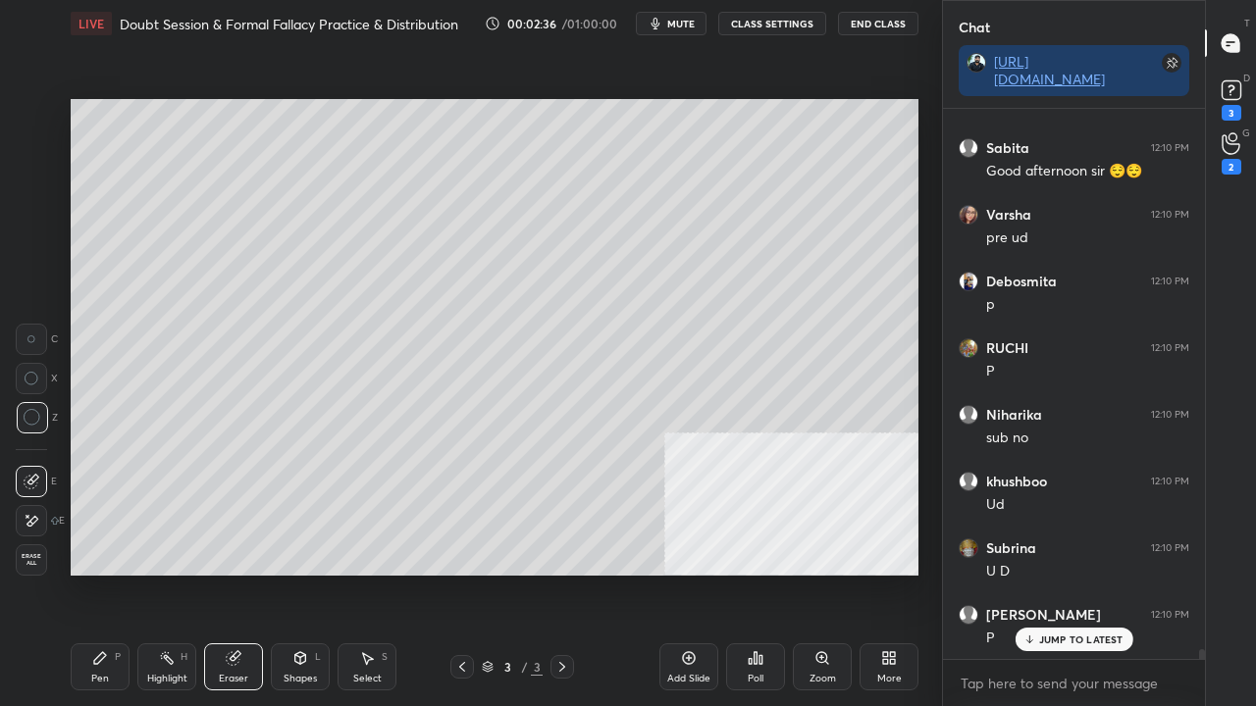
click at [96, 573] on icon at bounding box center [100, 659] width 16 height 16
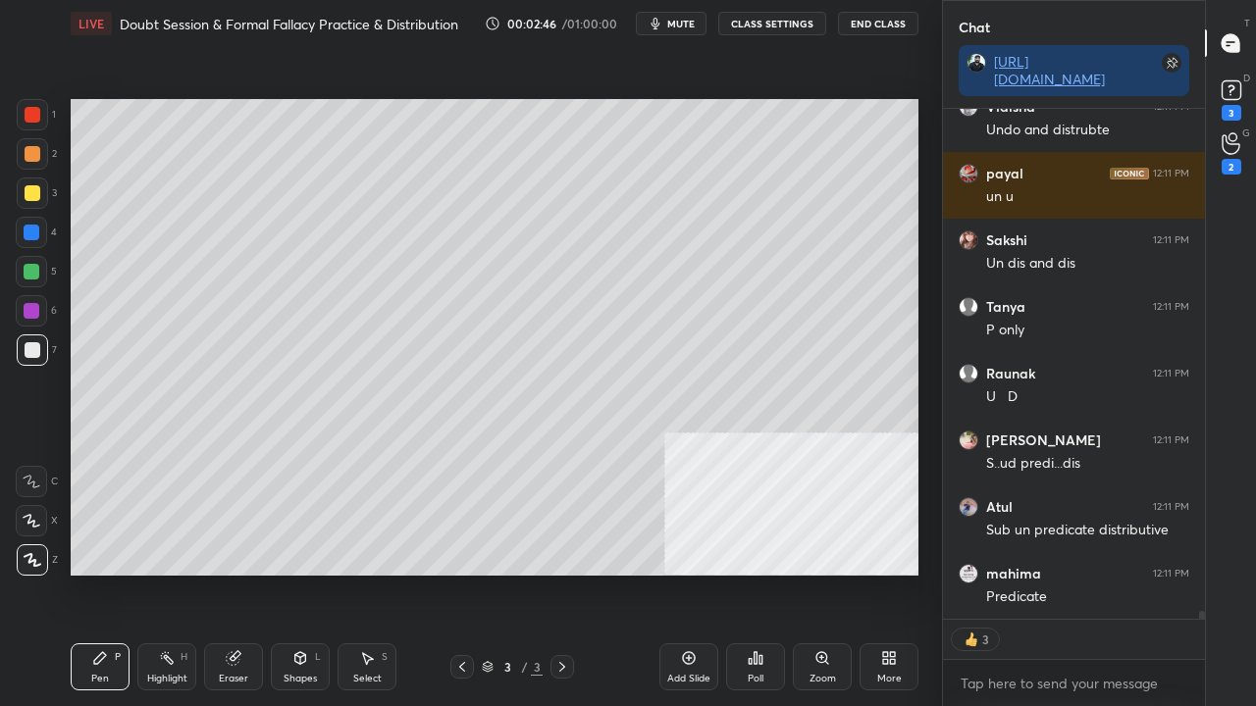
click at [35, 192] on div at bounding box center [33, 193] width 16 height 16
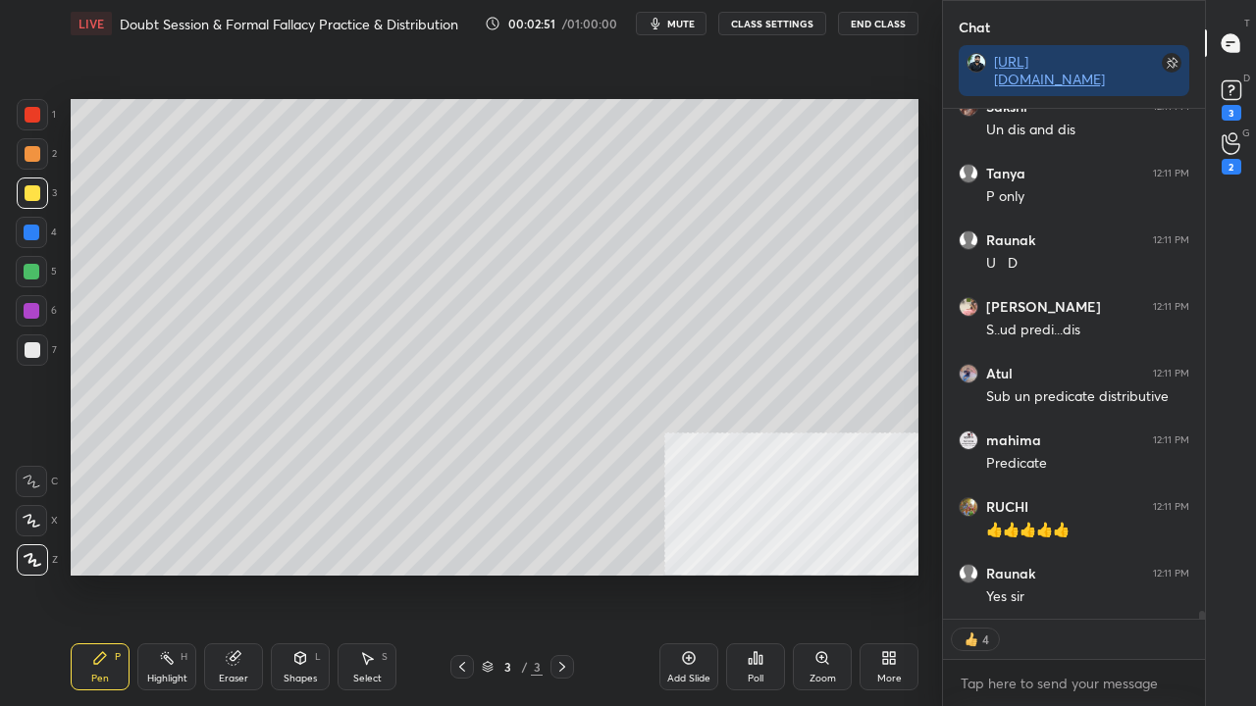
click at [247, 573] on div "Eraser" at bounding box center [233, 667] width 59 height 47
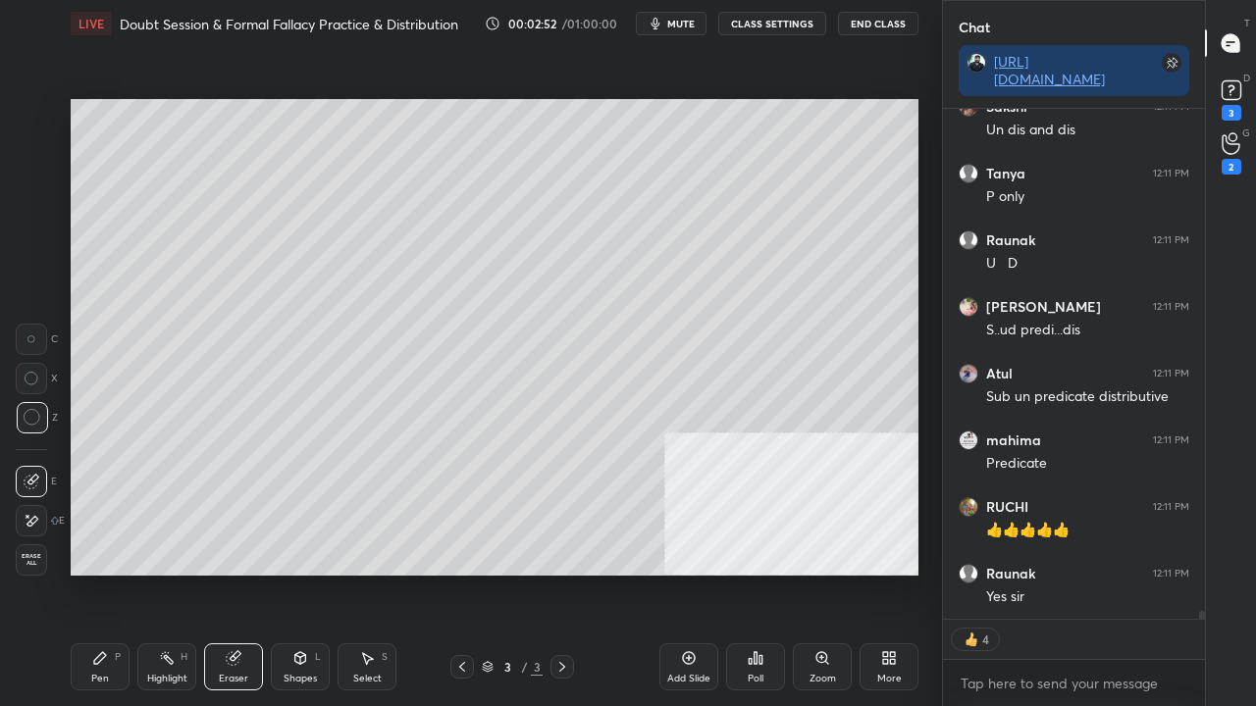
click at [29, 522] on icon at bounding box center [32, 521] width 16 height 17
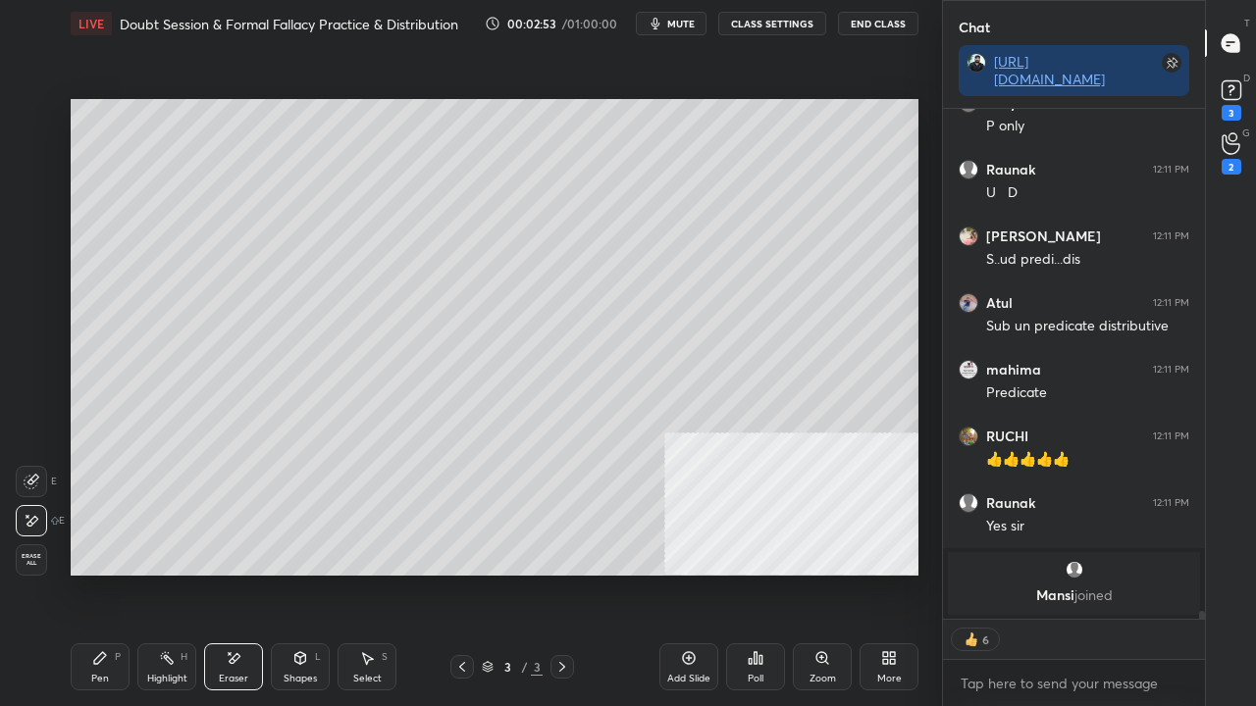
click at [84, 573] on div "Pen P" at bounding box center [100, 667] width 59 height 47
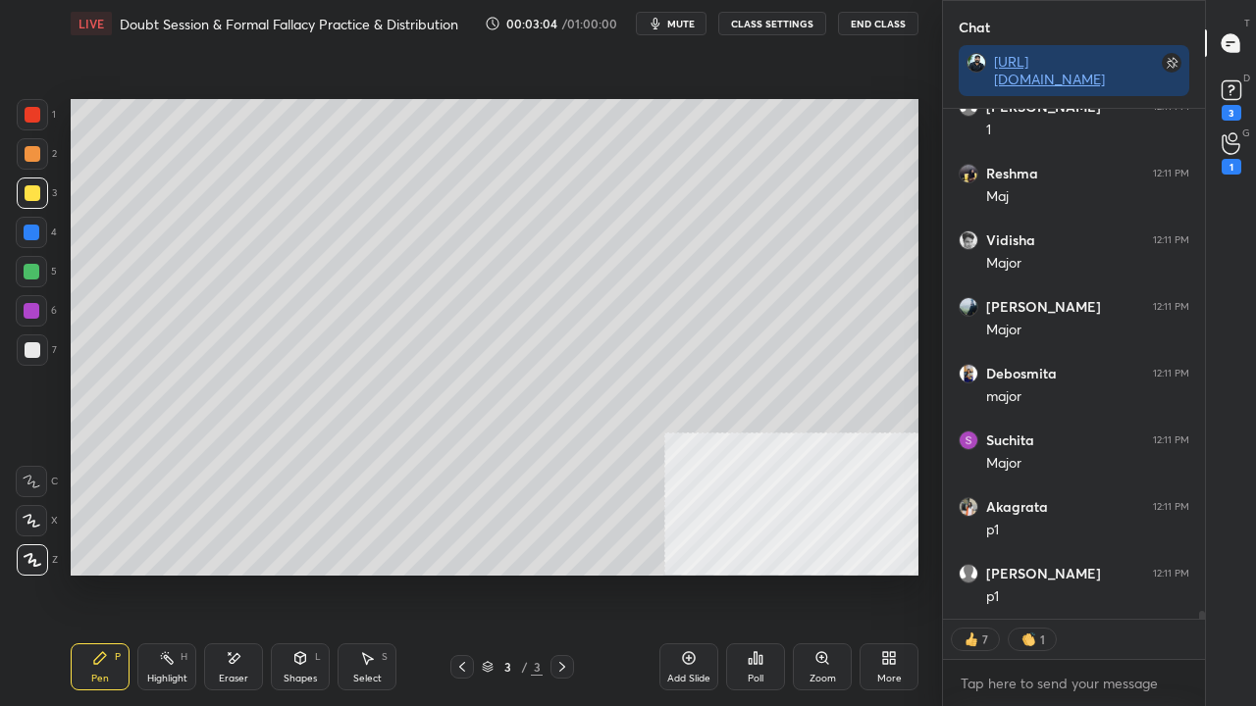
click at [32, 234] on div at bounding box center [32, 233] width 16 height 16
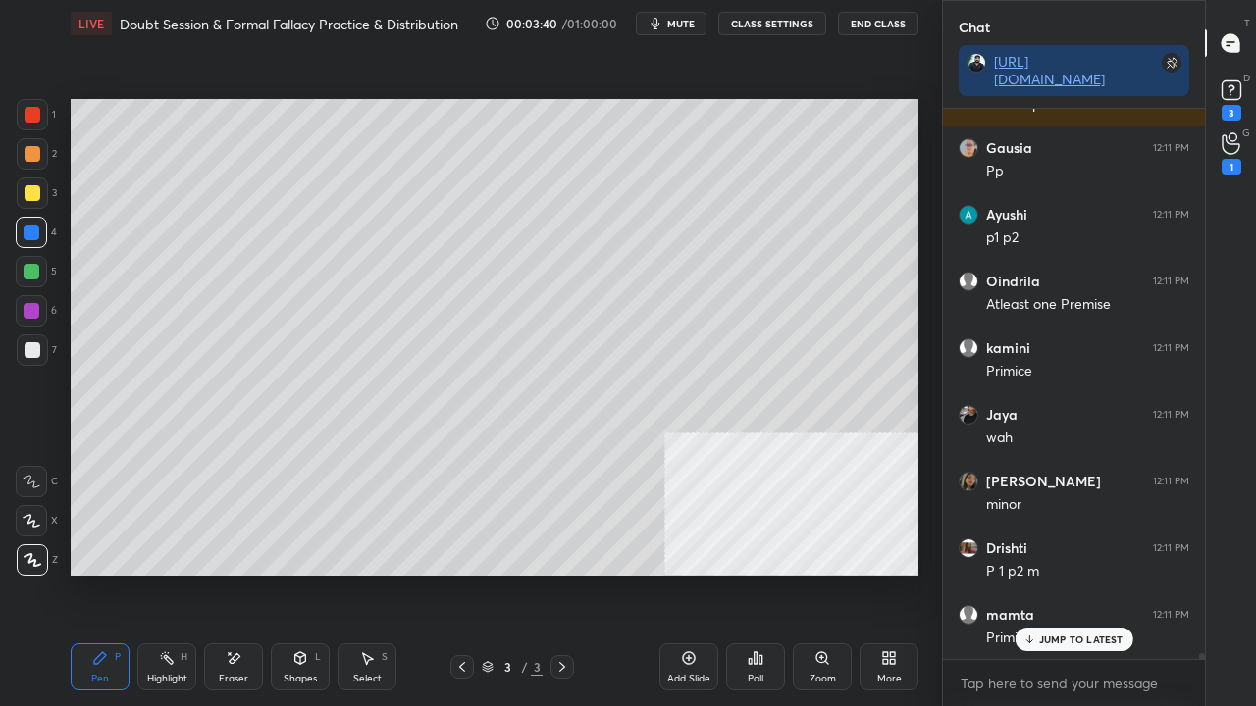
click at [33, 111] on div at bounding box center [33, 115] width 16 height 16
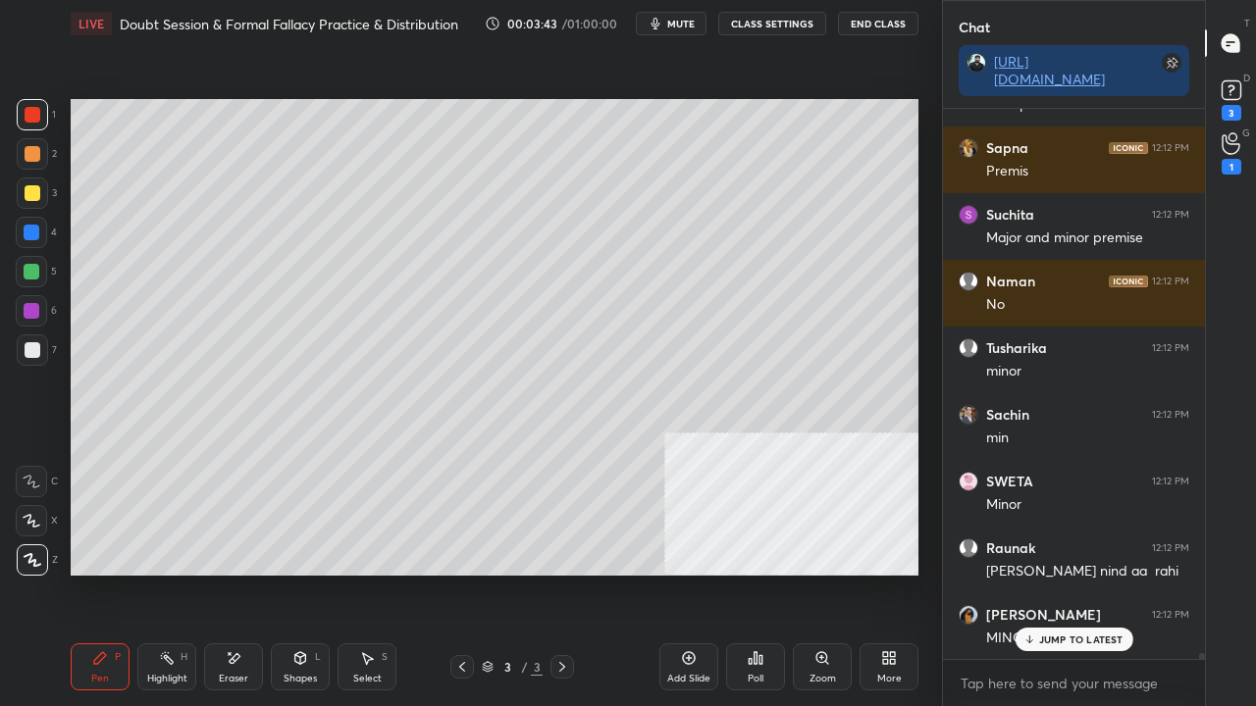
click at [693, 25] on span "mute" at bounding box center [680, 24] width 27 height 14
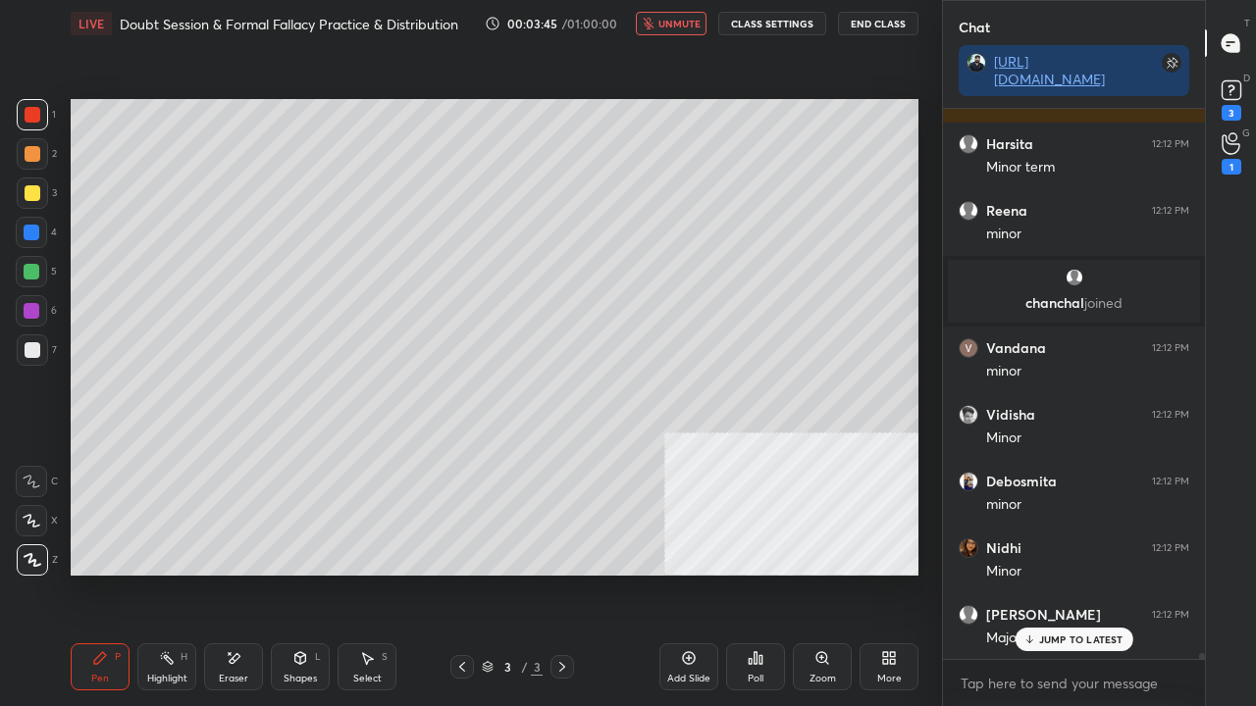
click at [663, 21] on span "unmute" at bounding box center [679, 24] width 42 height 14
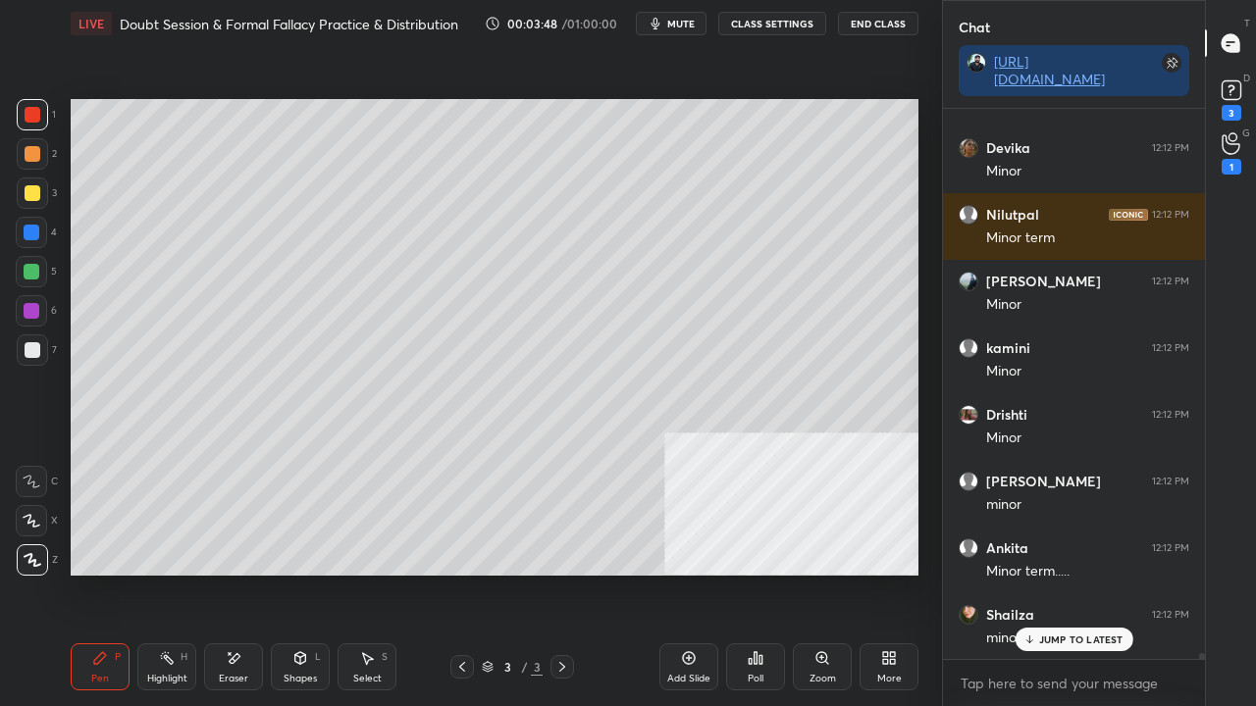
drag, startPoint x: 292, startPoint y: 581, endPoint x: 303, endPoint y: 577, distance: 11.5
click at [303, 573] on div "Setting up your live class Poll for secs No correct answer Start poll" at bounding box center [494, 337] width 863 height 581
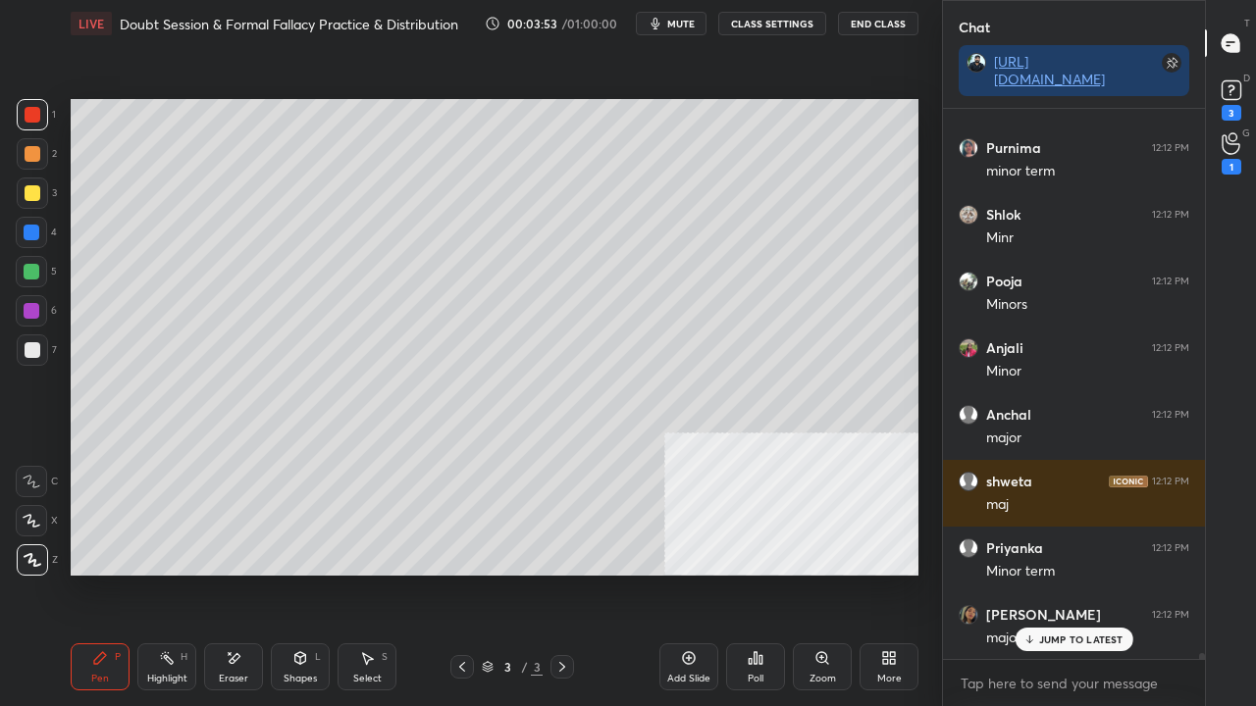
click at [35, 308] on div at bounding box center [32, 311] width 16 height 16
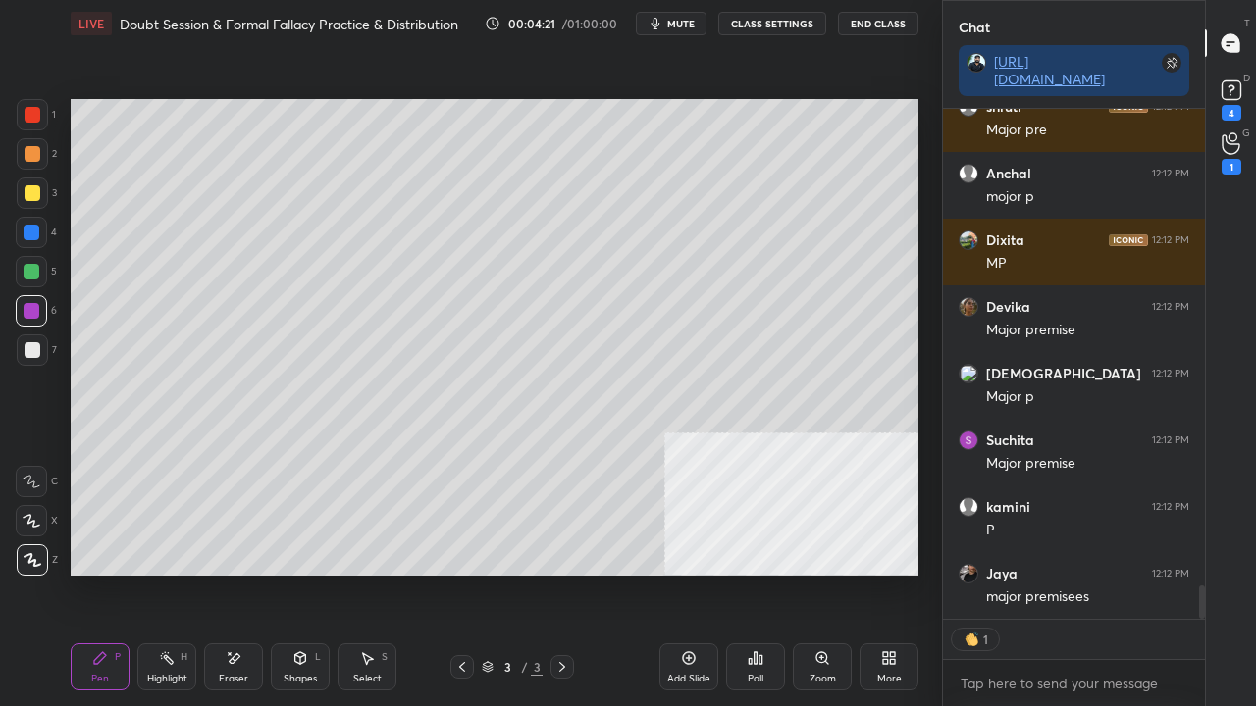
click at [29, 230] on div at bounding box center [32, 233] width 16 height 16
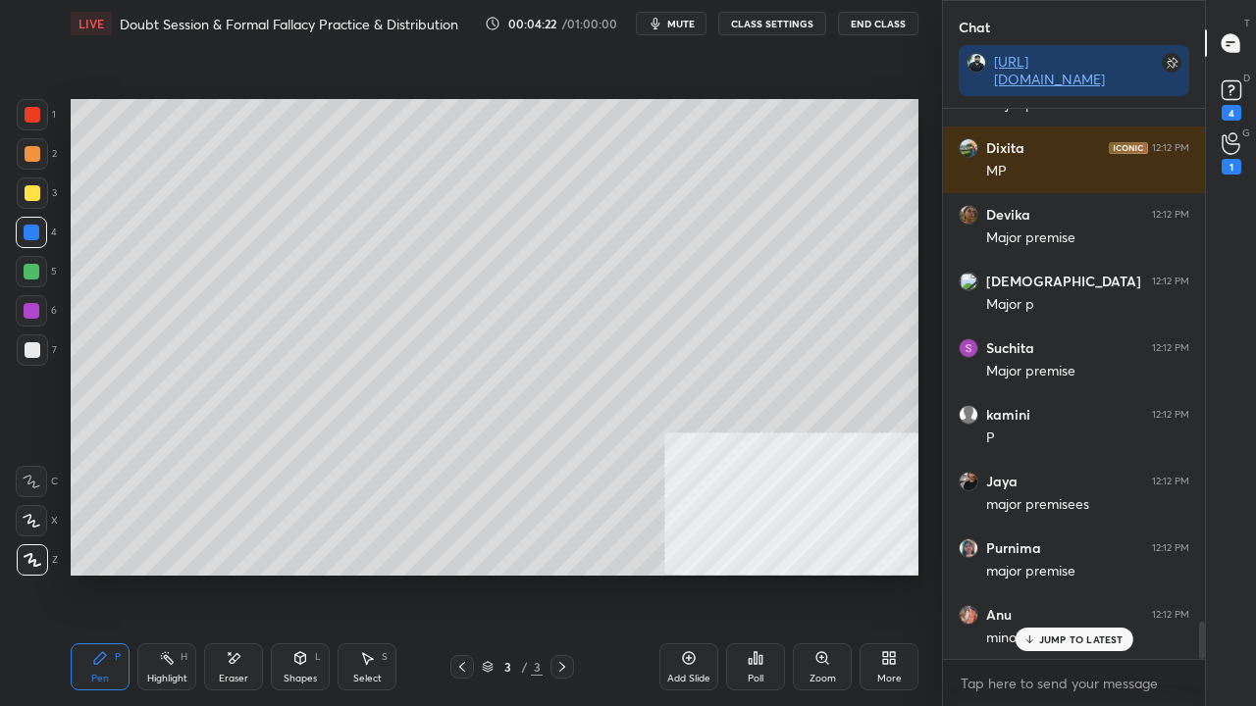
click at [36, 270] on div at bounding box center [32, 272] width 16 height 16
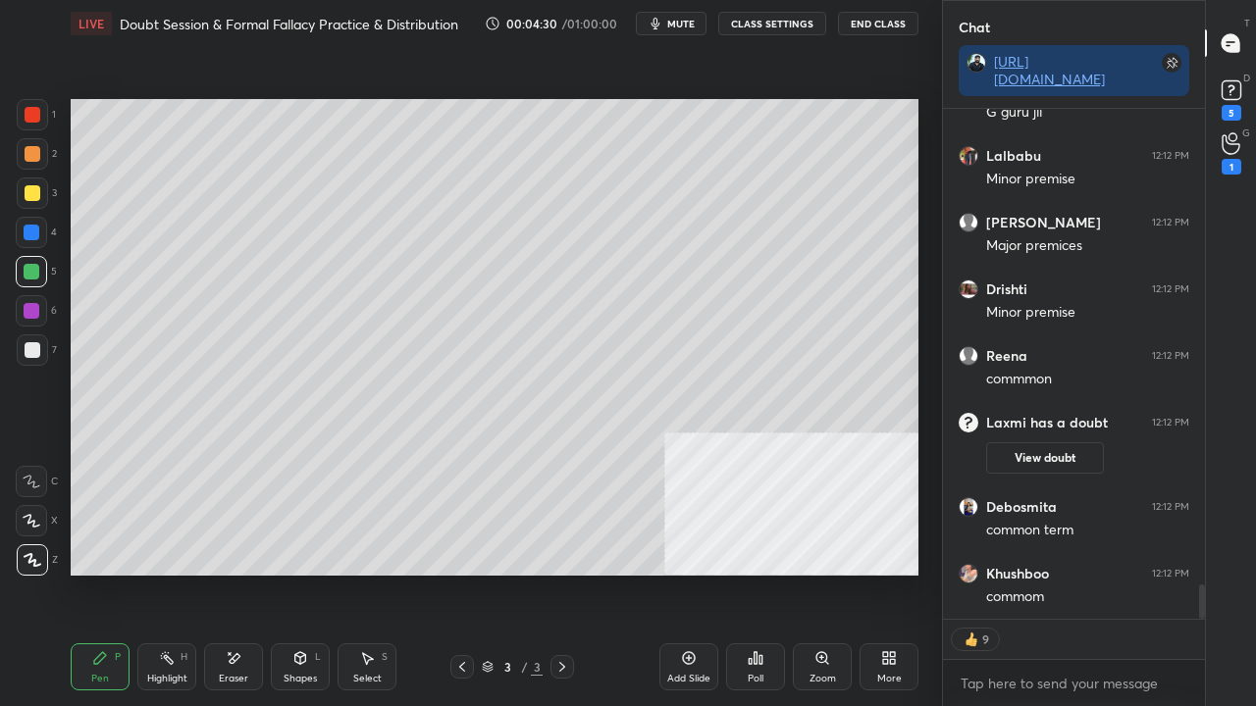
click at [35, 117] on div at bounding box center [33, 115] width 16 height 16
drag, startPoint x: 35, startPoint y: 117, endPoint x: 69, endPoint y: 129, distance: 35.4
click at [35, 116] on div at bounding box center [33, 115] width 16 height 16
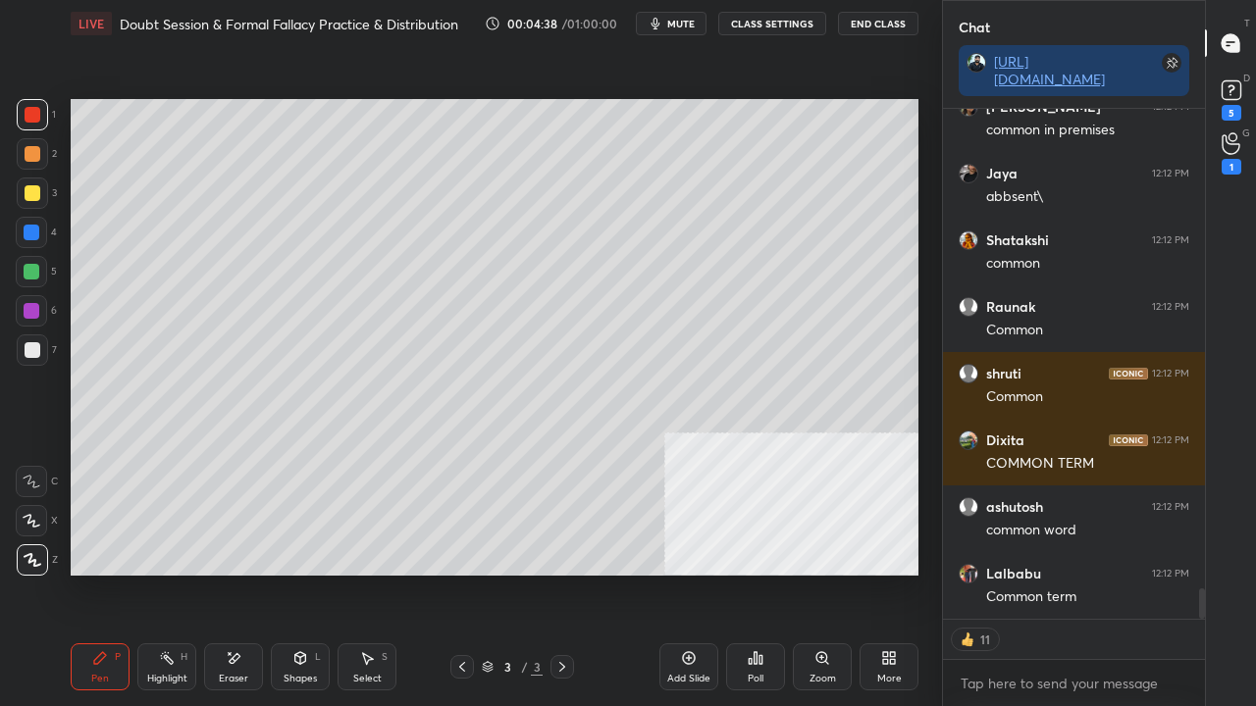
click at [34, 354] on div at bounding box center [33, 350] width 16 height 16
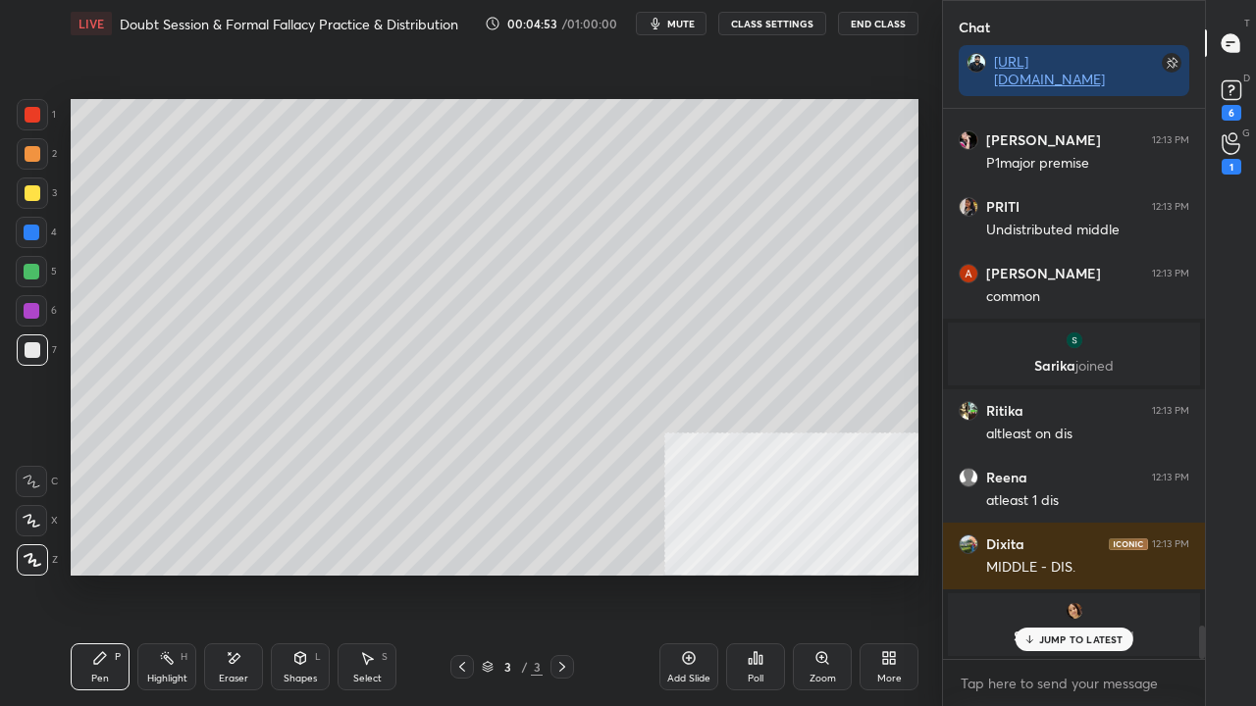
click at [683, 14] on button "mute" at bounding box center [671, 24] width 71 height 24
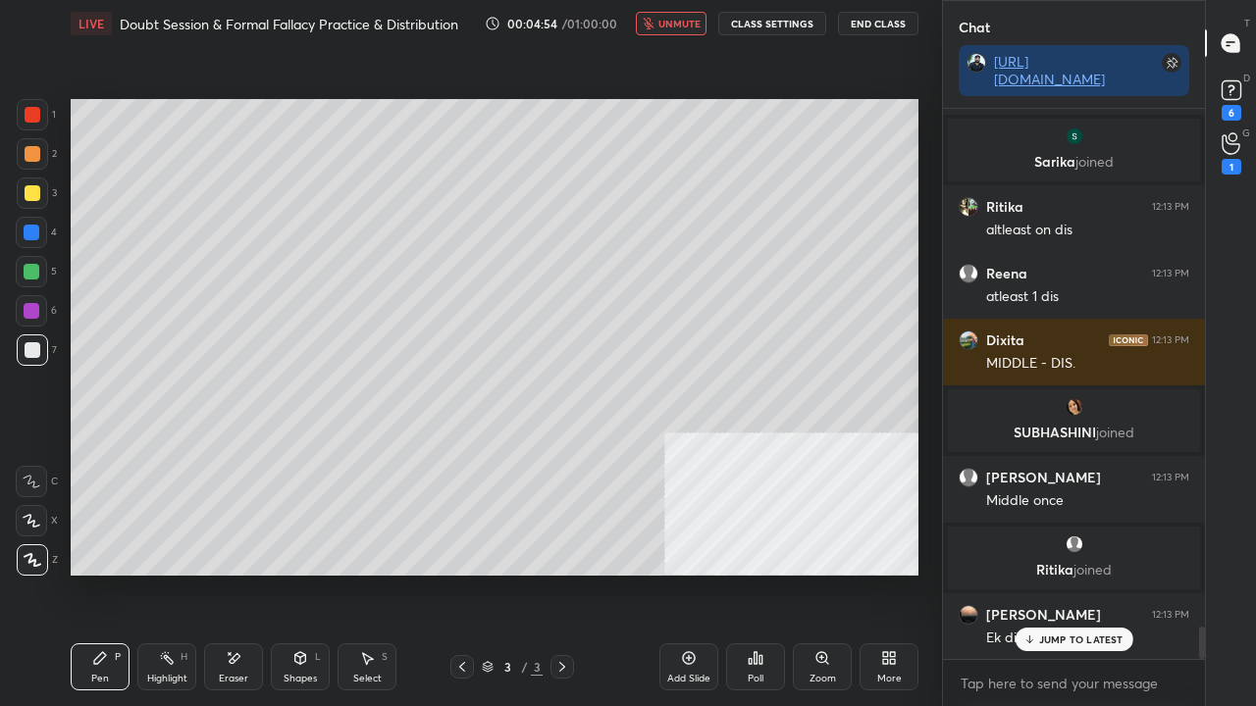
click at [676, 26] on span "unmute" at bounding box center [679, 24] width 42 height 14
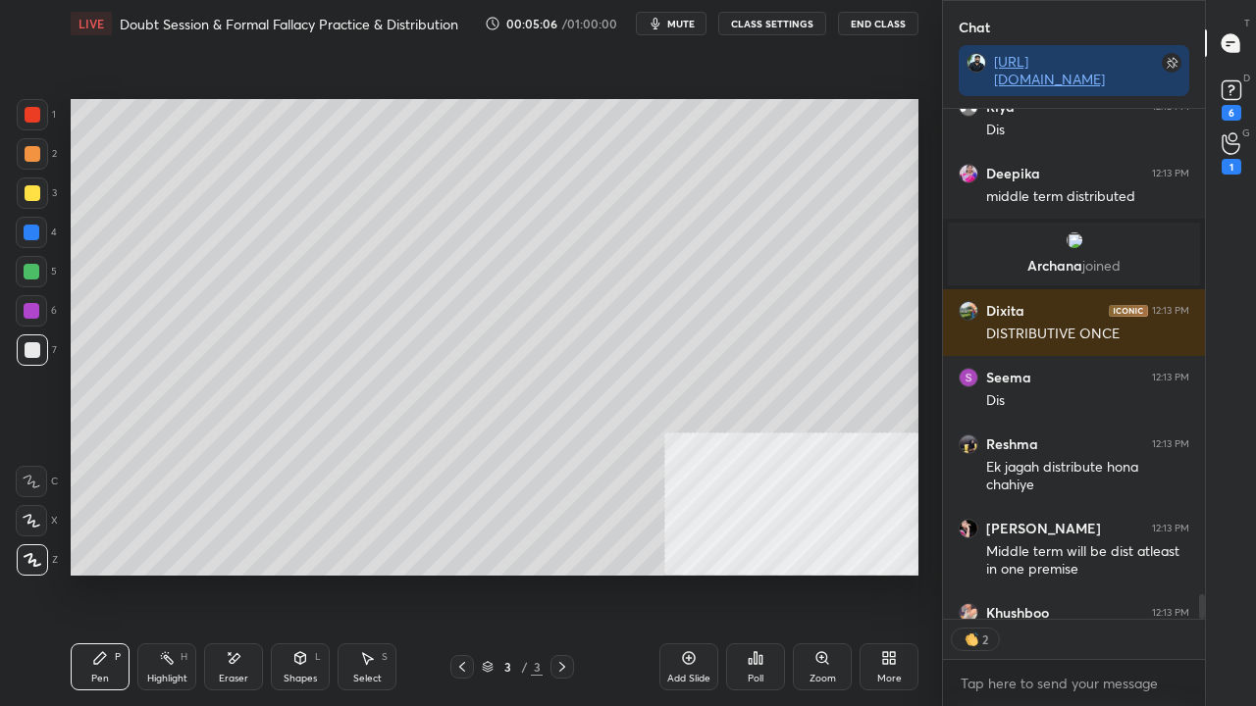
click at [29, 115] on div at bounding box center [33, 115] width 16 height 16
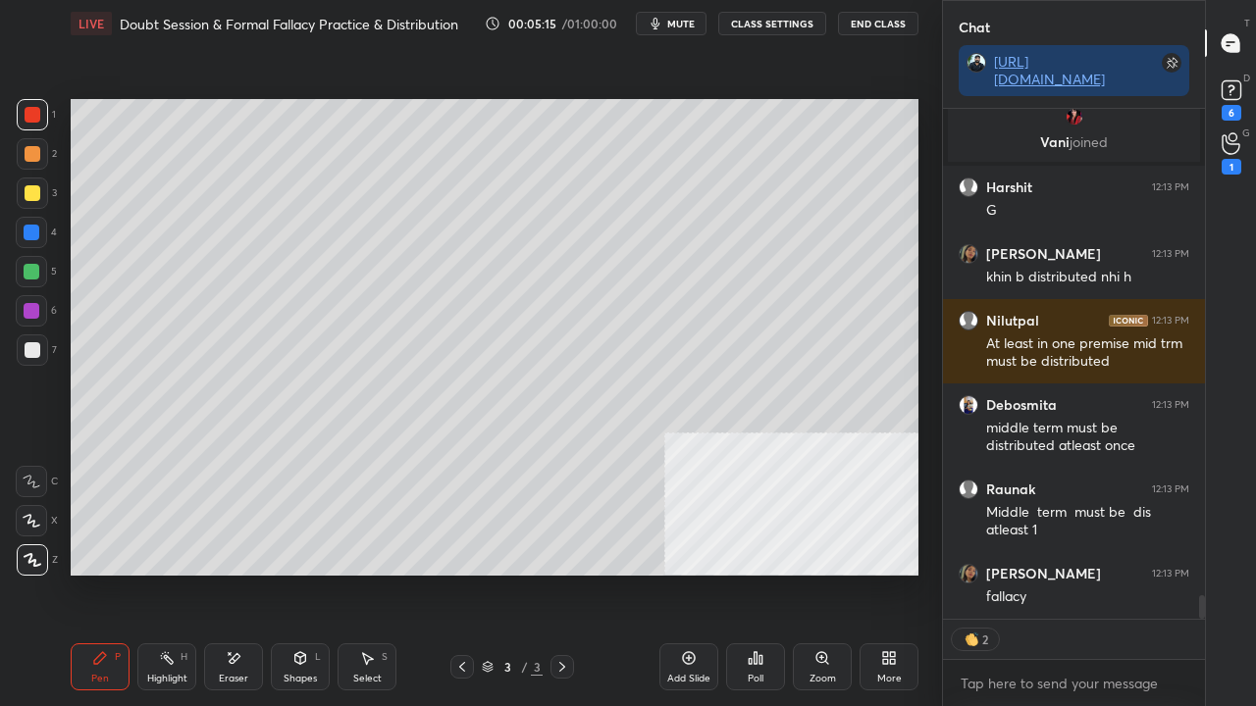
click at [33, 347] on div at bounding box center [33, 350] width 16 height 16
click at [34, 347] on div at bounding box center [33, 350] width 16 height 16
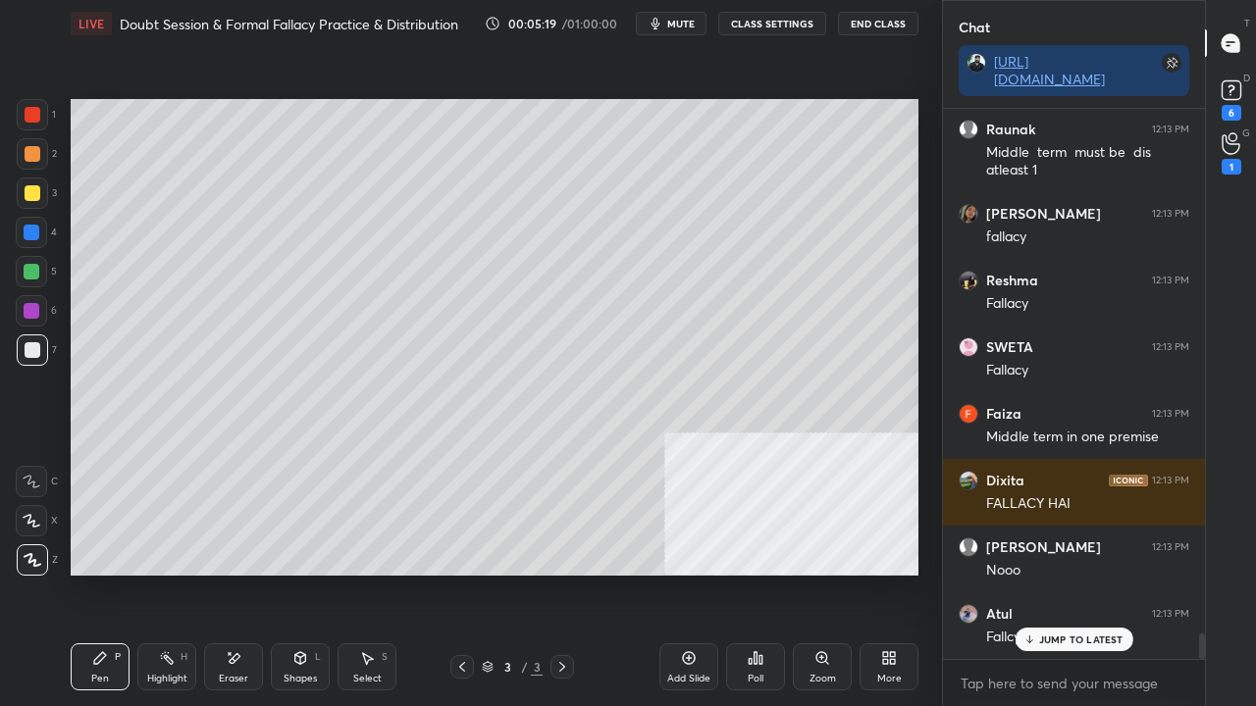
click at [300, 573] on div "Shapes L" at bounding box center [300, 667] width 59 height 47
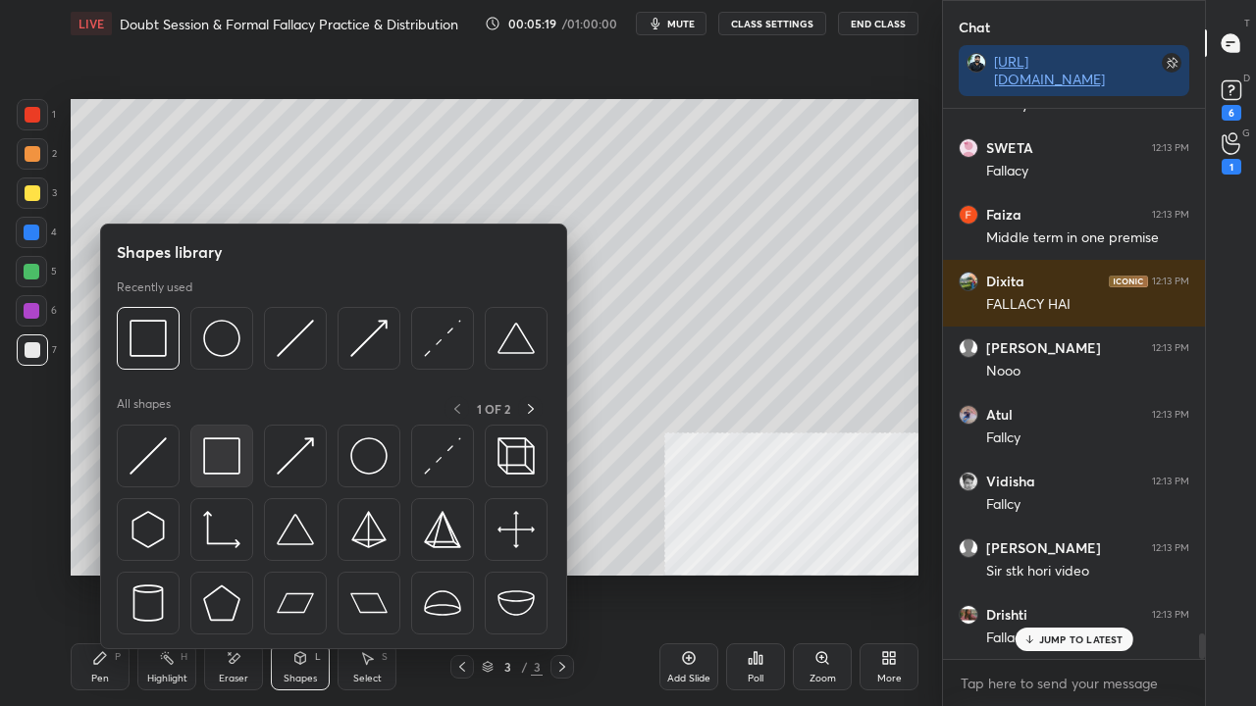
click at [209, 445] on img at bounding box center [221, 456] width 37 height 37
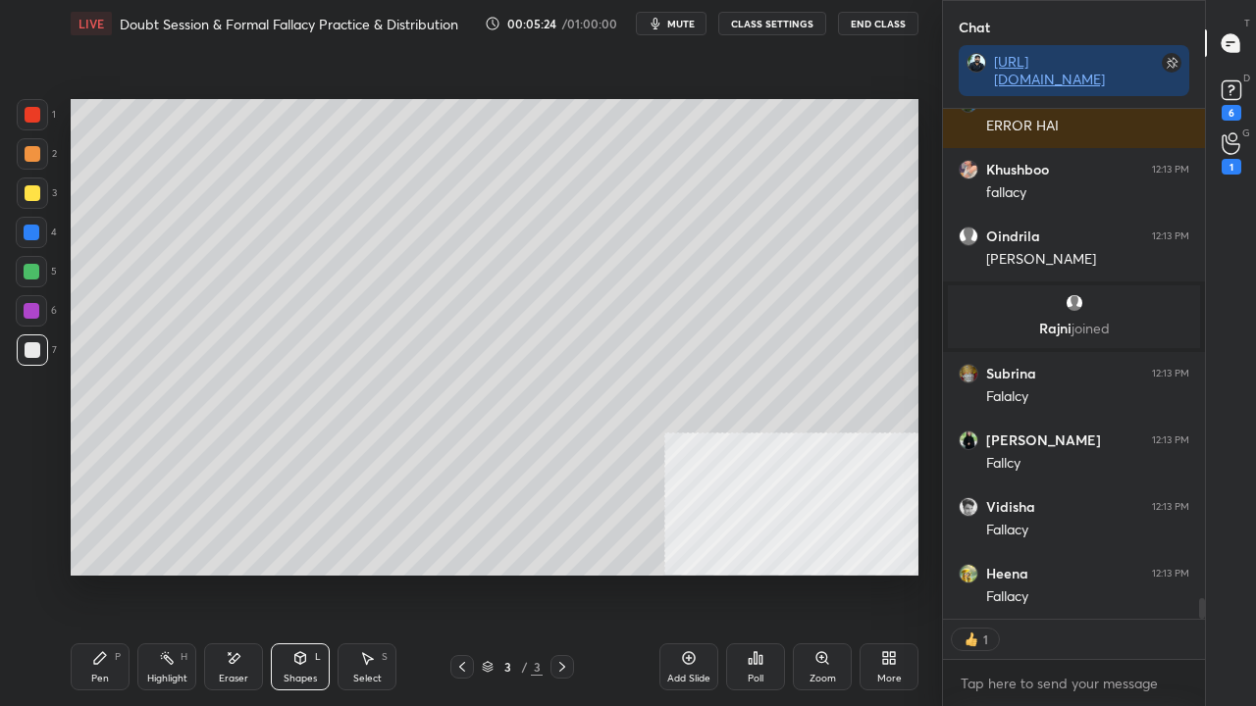
drag, startPoint x: 105, startPoint y: 672, endPoint x: 143, endPoint y: 626, distance: 59.9
click at [104, 573] on div "Pen P" at bounding box center [100, 667] width 59 height 47
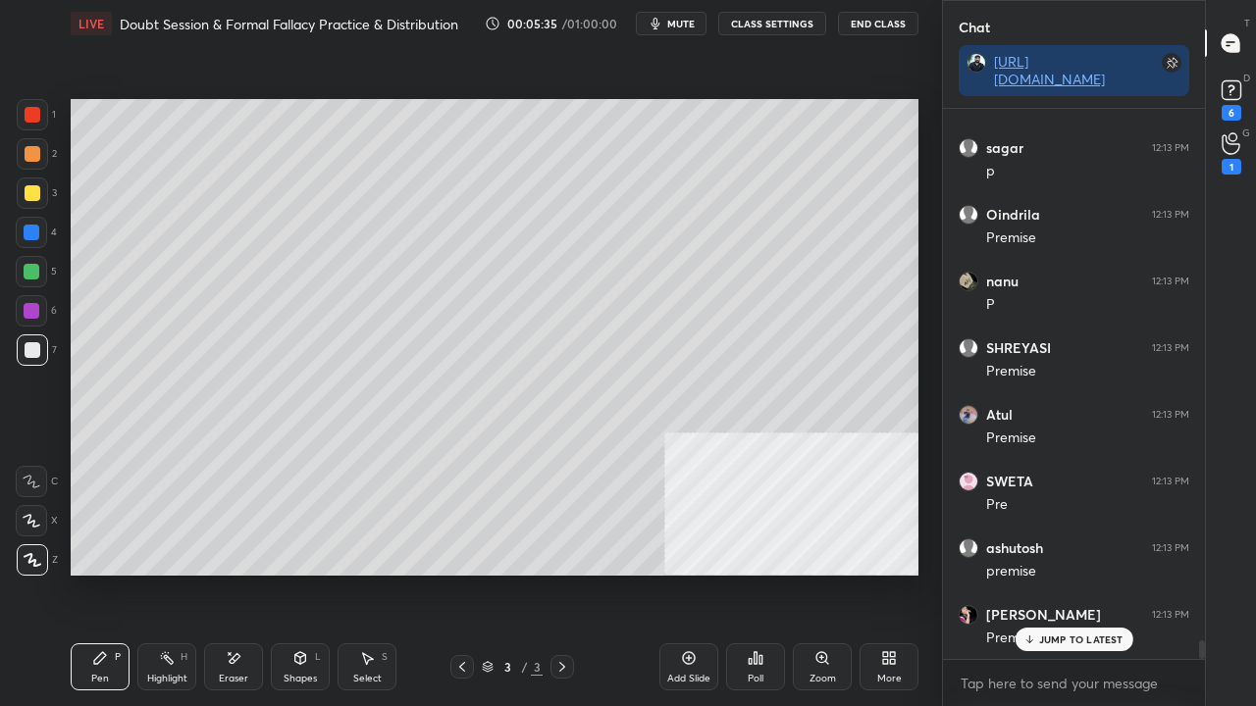
click at [30, 116] on div at bounding box center [33, 115] width 16 height 16
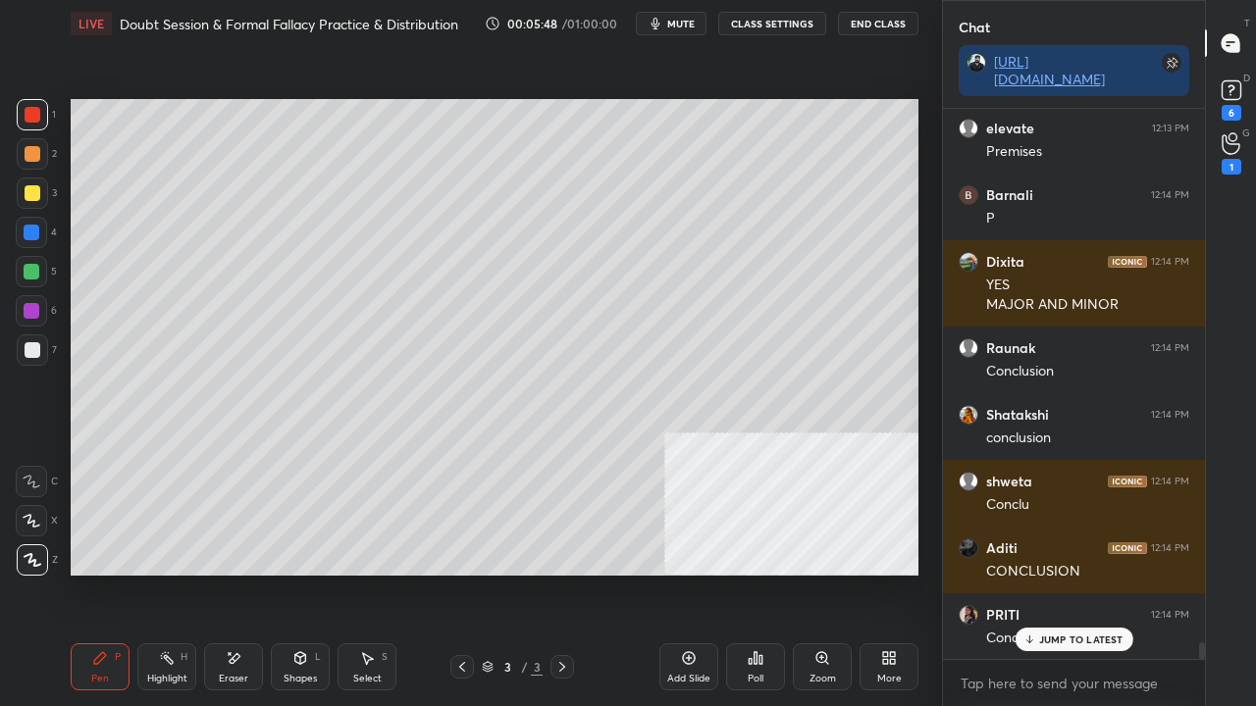
click at [27, 343] on div at bounding box center [33, 350] width 16 height 16
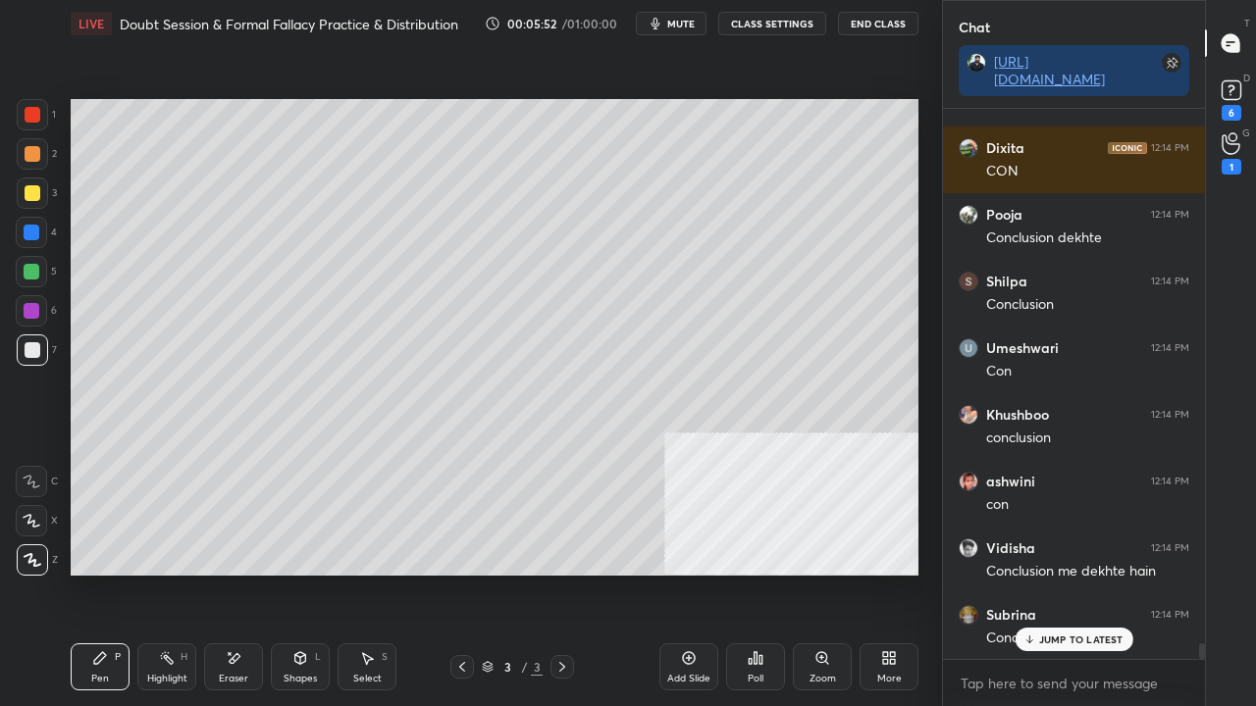
click at [310, 573] on div "Shapes L" at bounding box center [300, 667] width 59 height 47
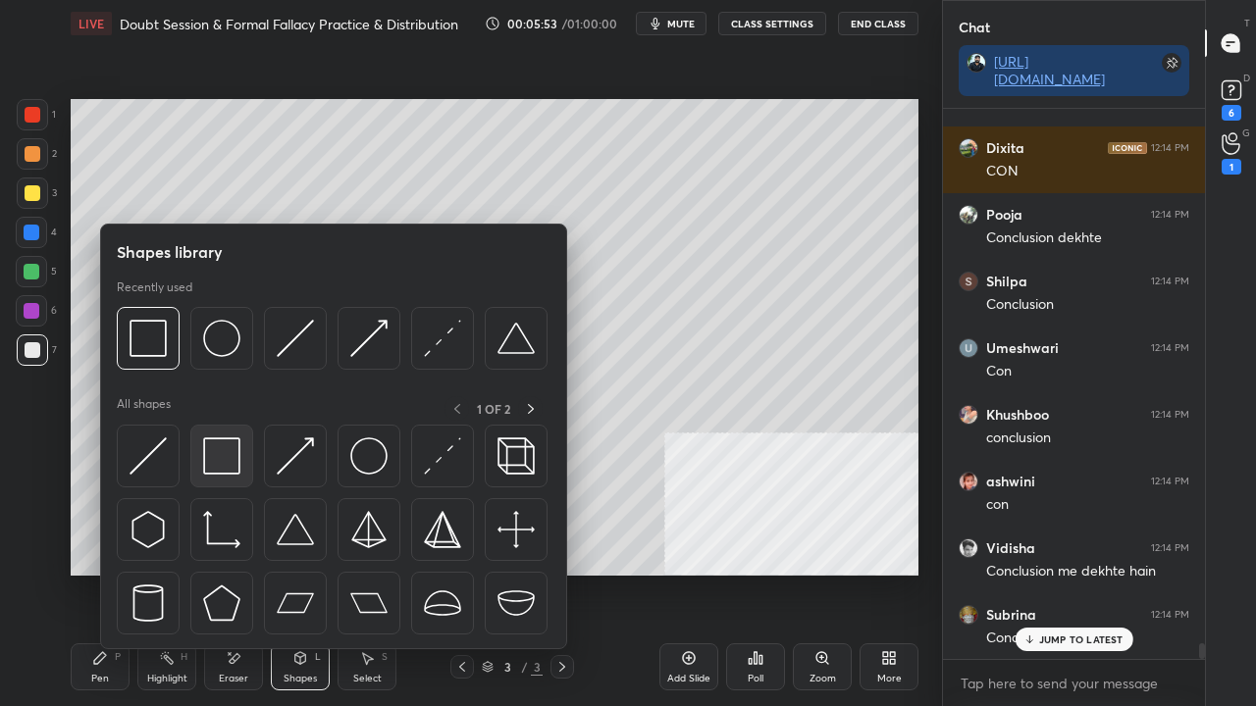
click at [217, 451] on img at bounding box center [221, 456] width 37 height 37
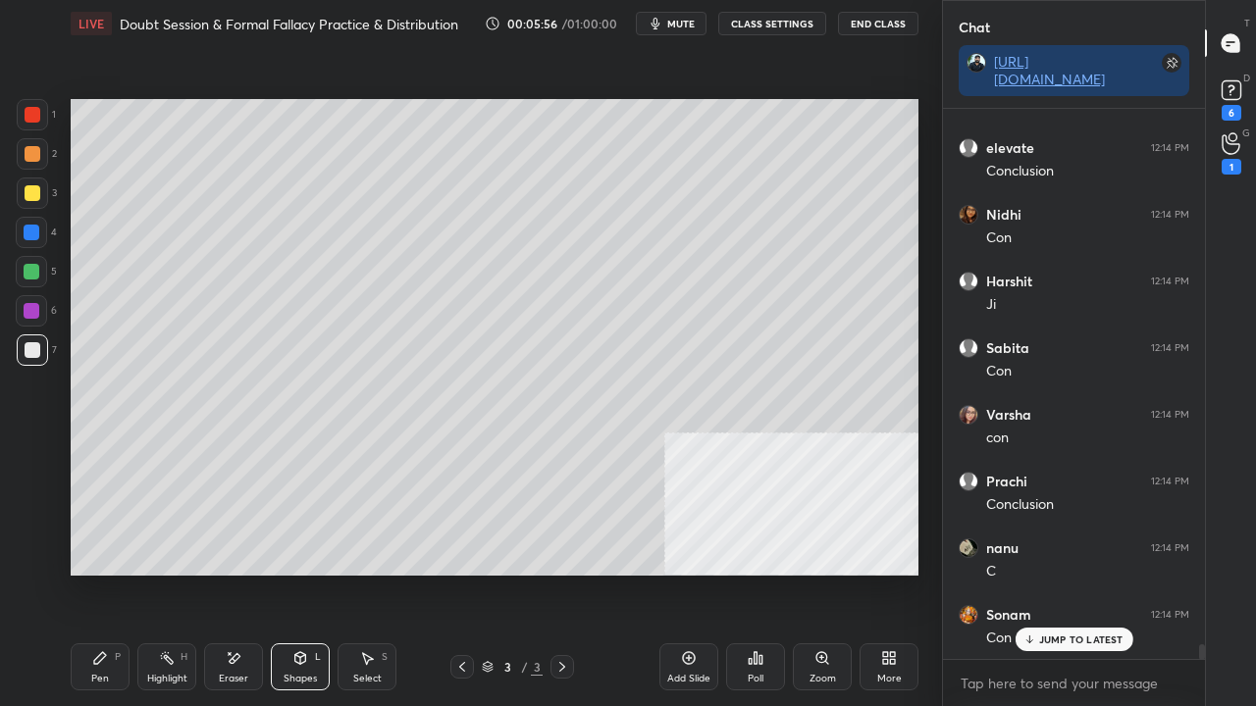
click at [105, 573] on div "Pen" at bounding box center [100, 679] width 18 height 10
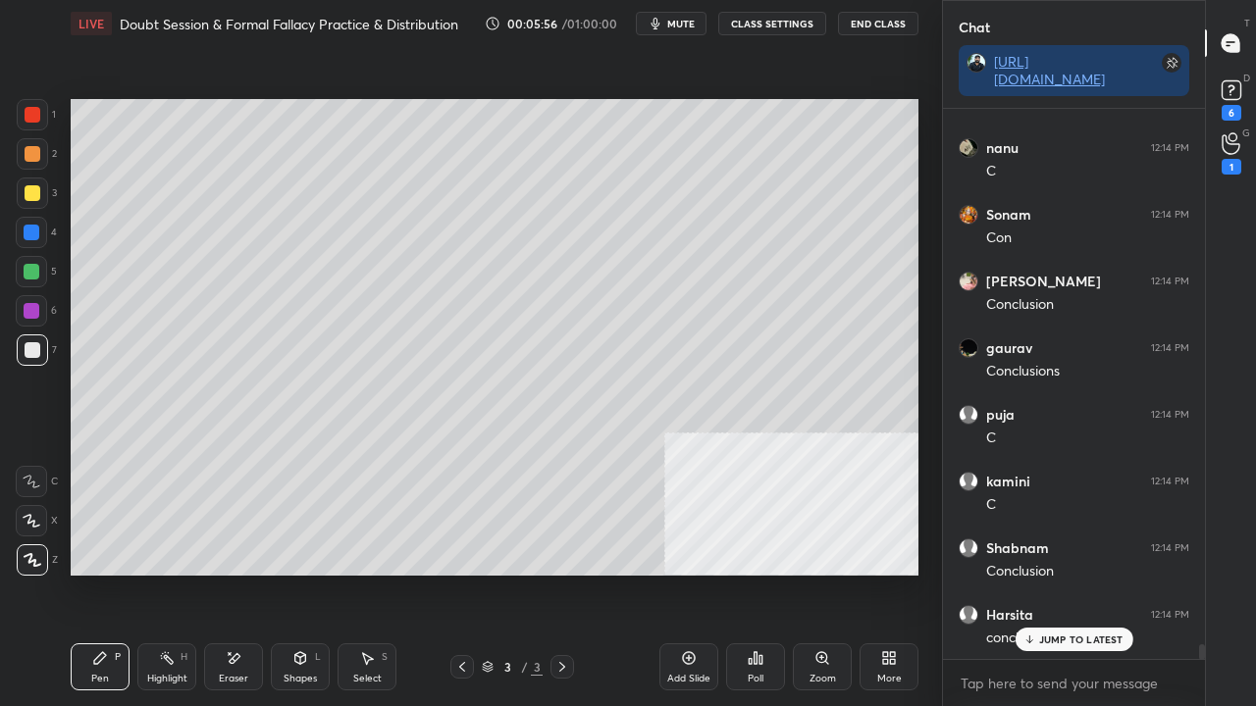
click at [33, 184] on div at bounding box center [32, 193] width 31 height 31
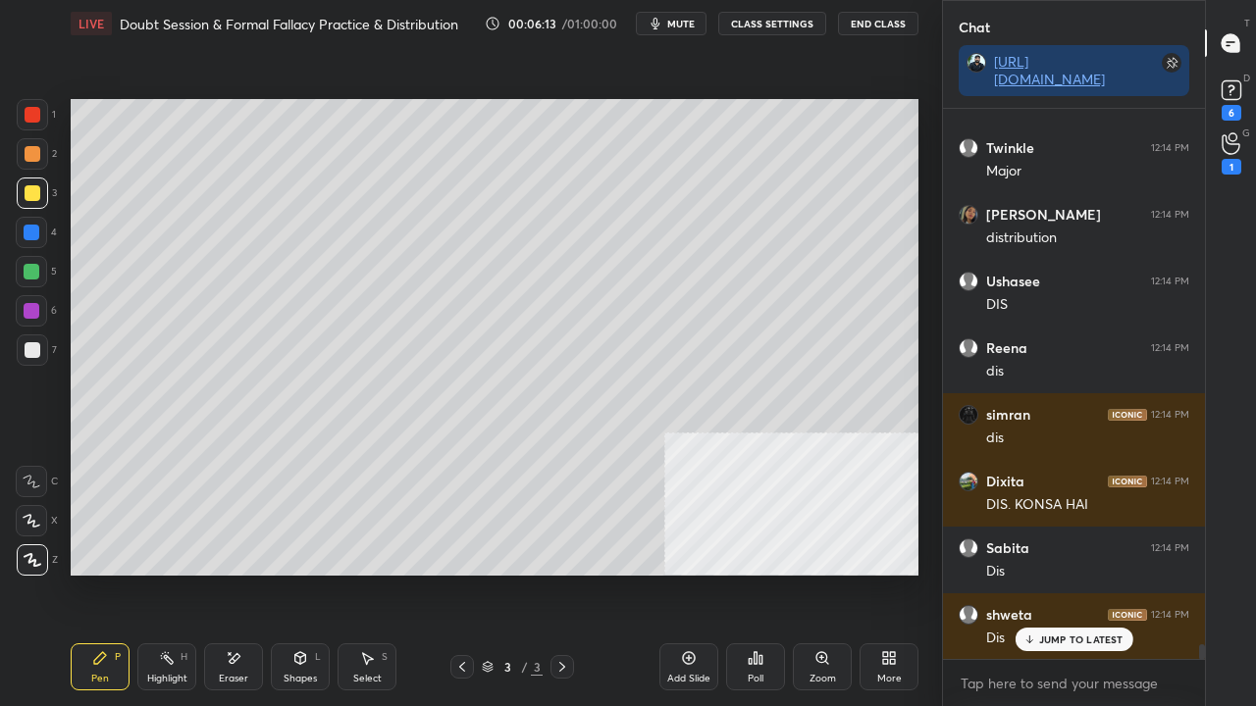
click at [36, 268] on div at bounding box center [32, 272] width 16 height 16
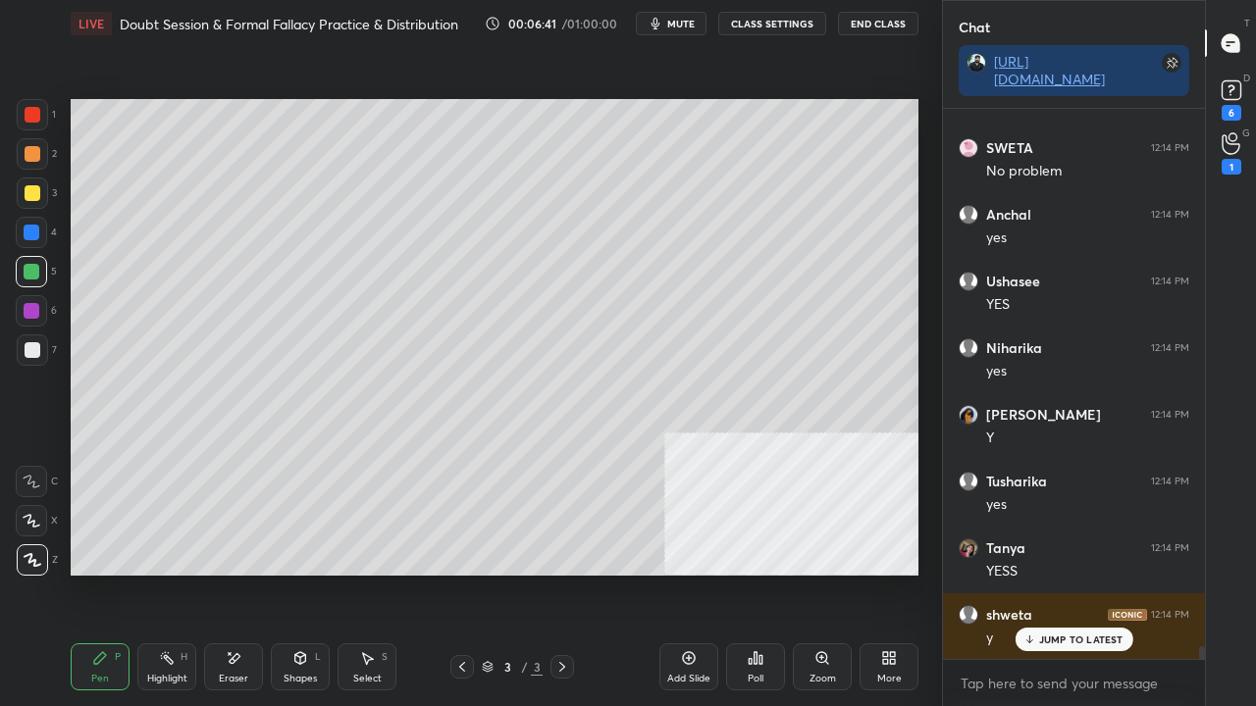
click at [43, 354] on div at bounding box center [32, 350] width 31 height 31
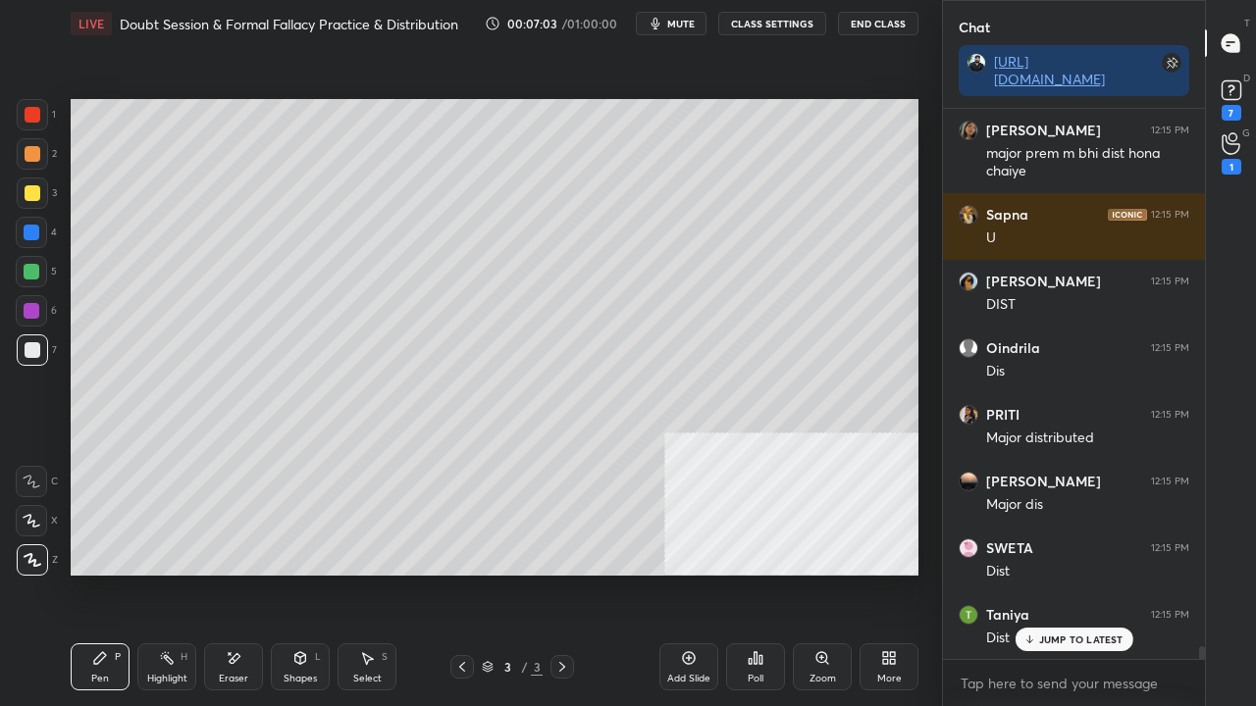
click at [29, 108] on div at bounding box center [33, 115] width 16 height 16
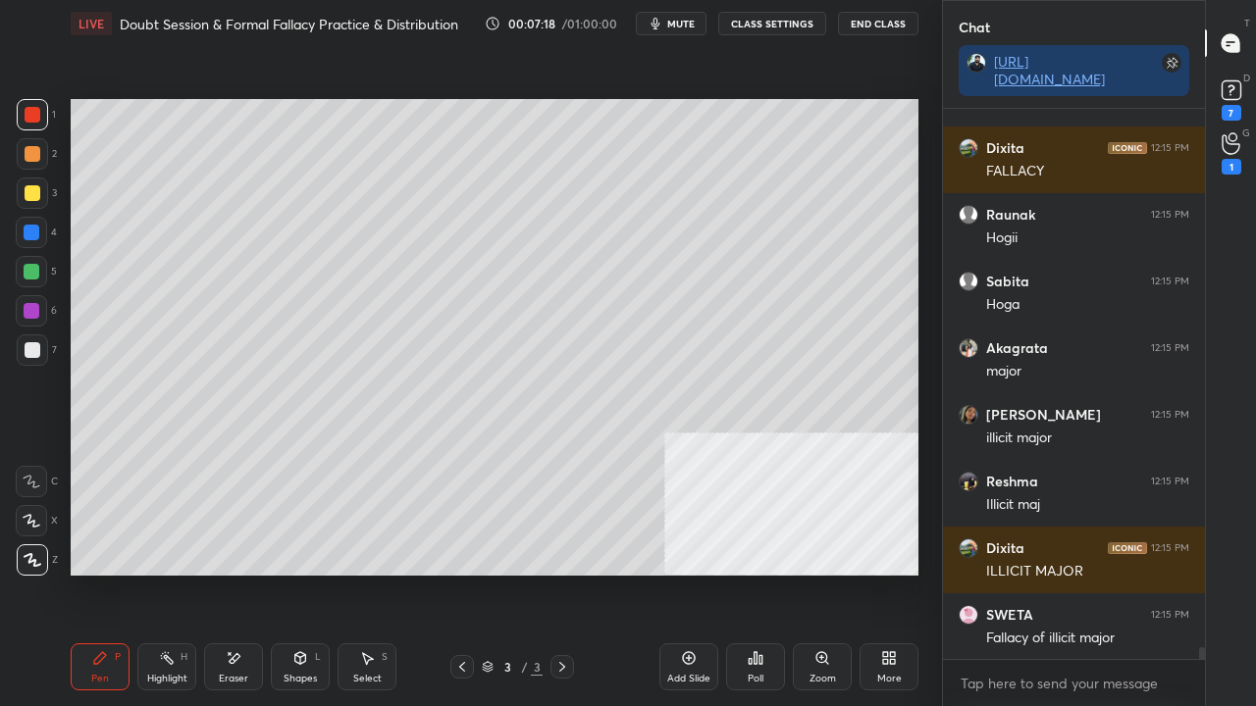
scroll to position [24870, 0]
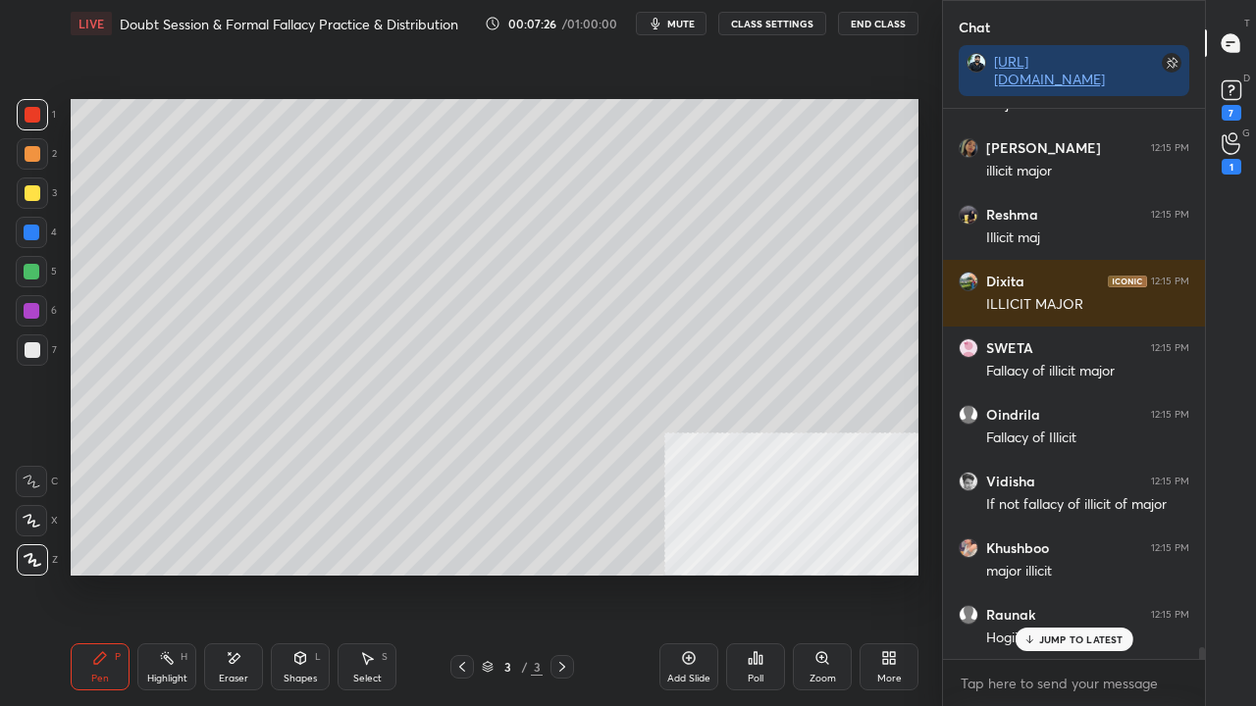
click at [26, 357] on div at bounding box center [33, 350] width 16 height 16
click at [29, 354] on div at bounding box center [33, 350] width 16 height 16
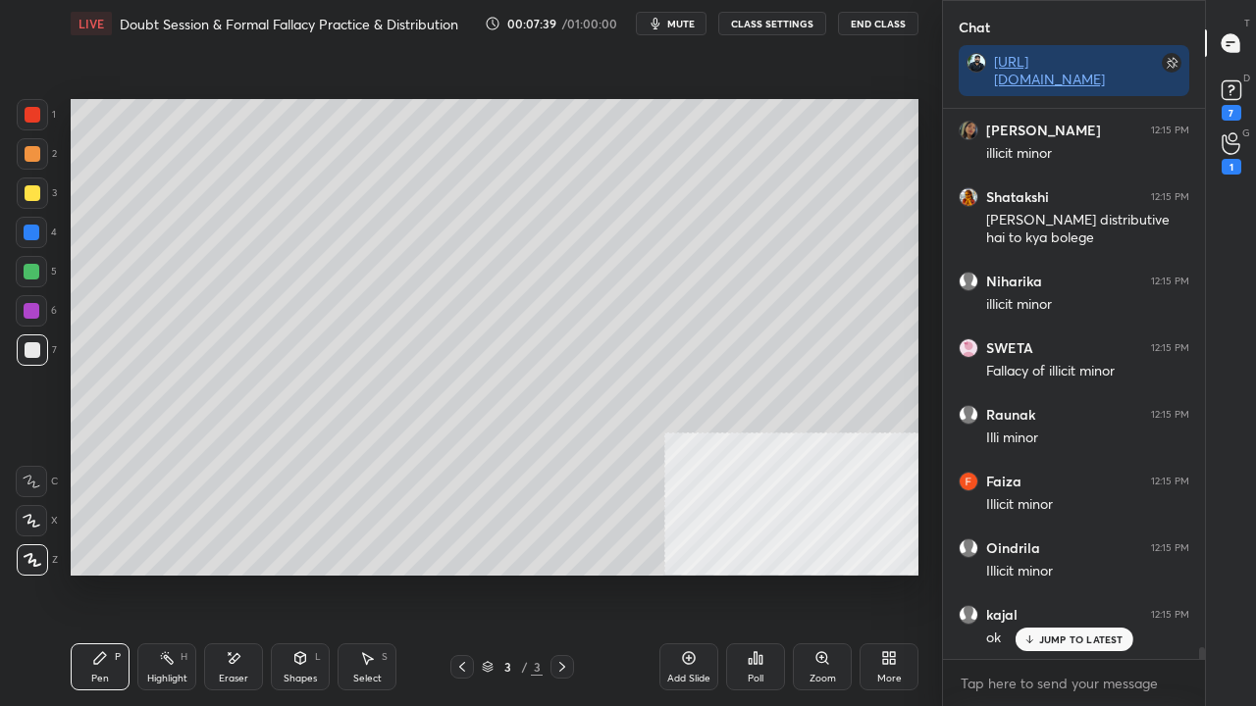
scroll to position [25202, 0]
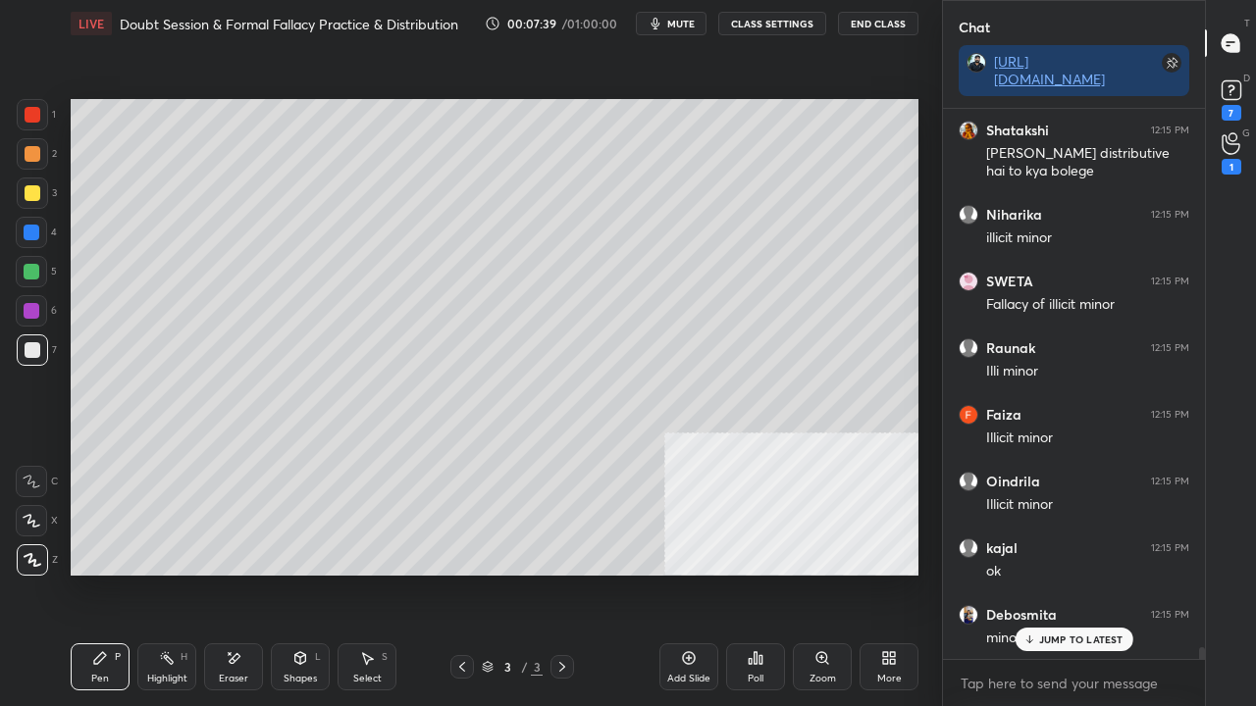
click at [36, 113] on div at bounding box center [33, 115] width 16 height 16
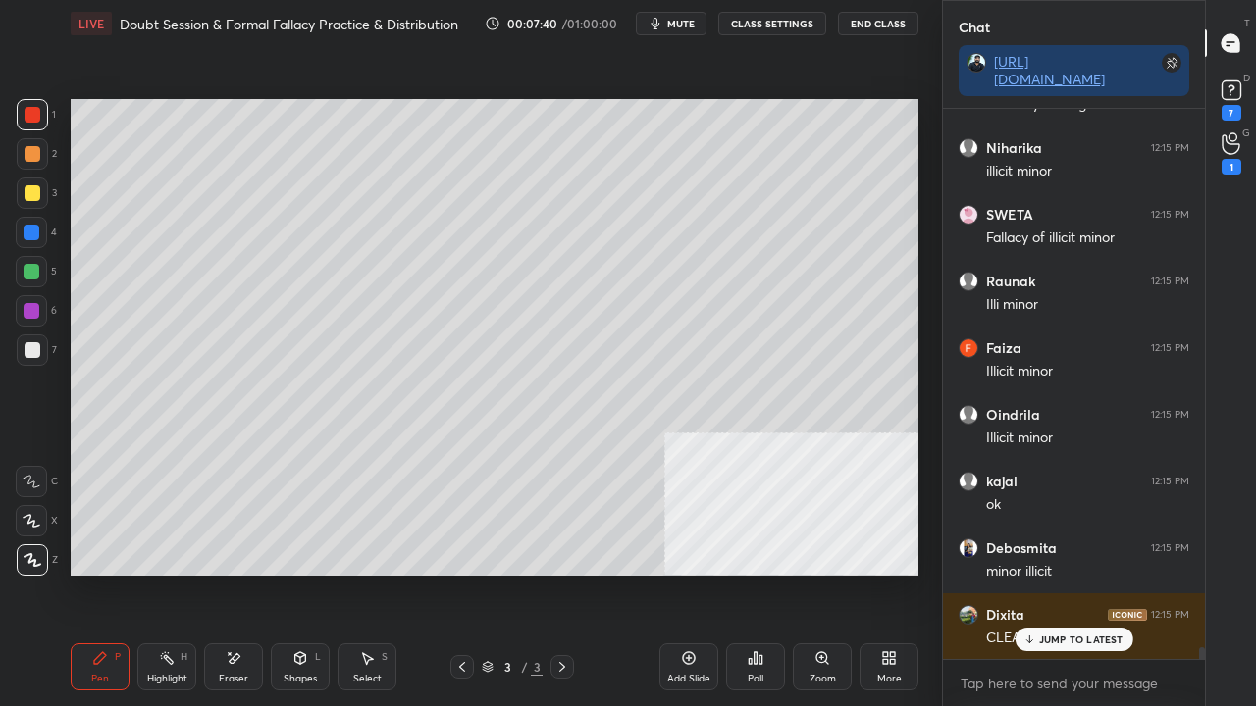
click at [1035, 573] on icon at bounding box center [1028, 640] width 13 height 12
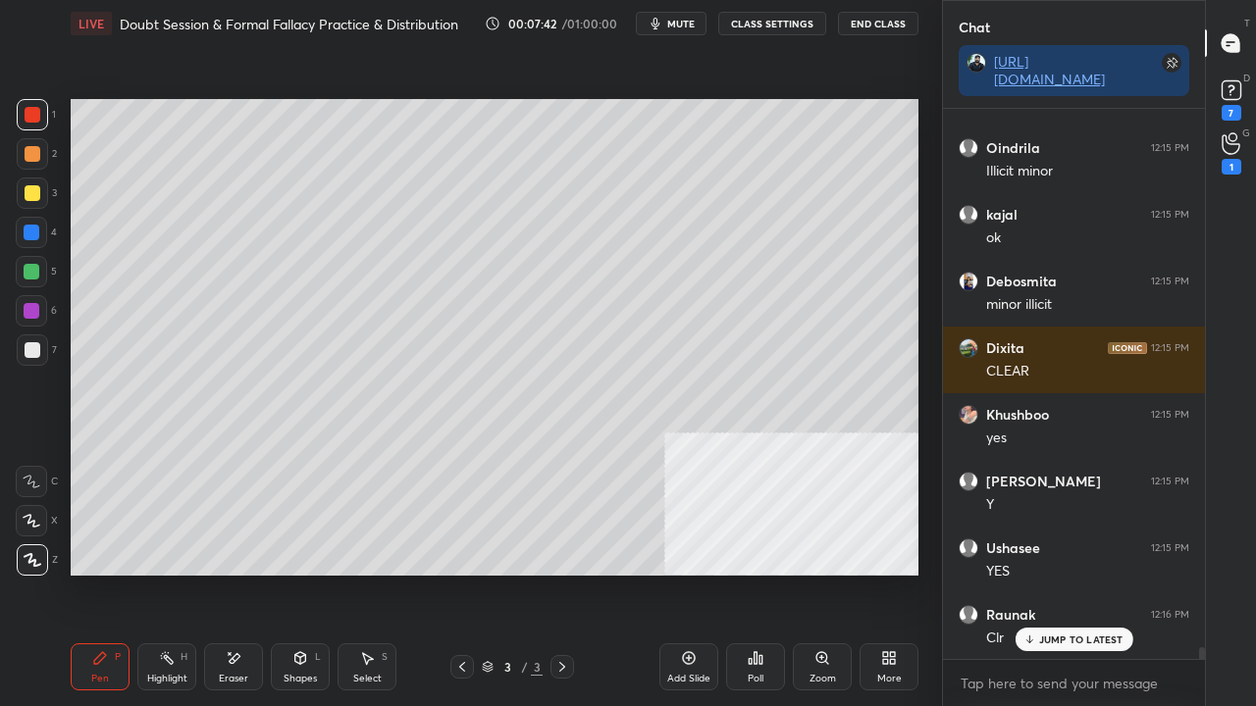
scroll to position [504, 256]
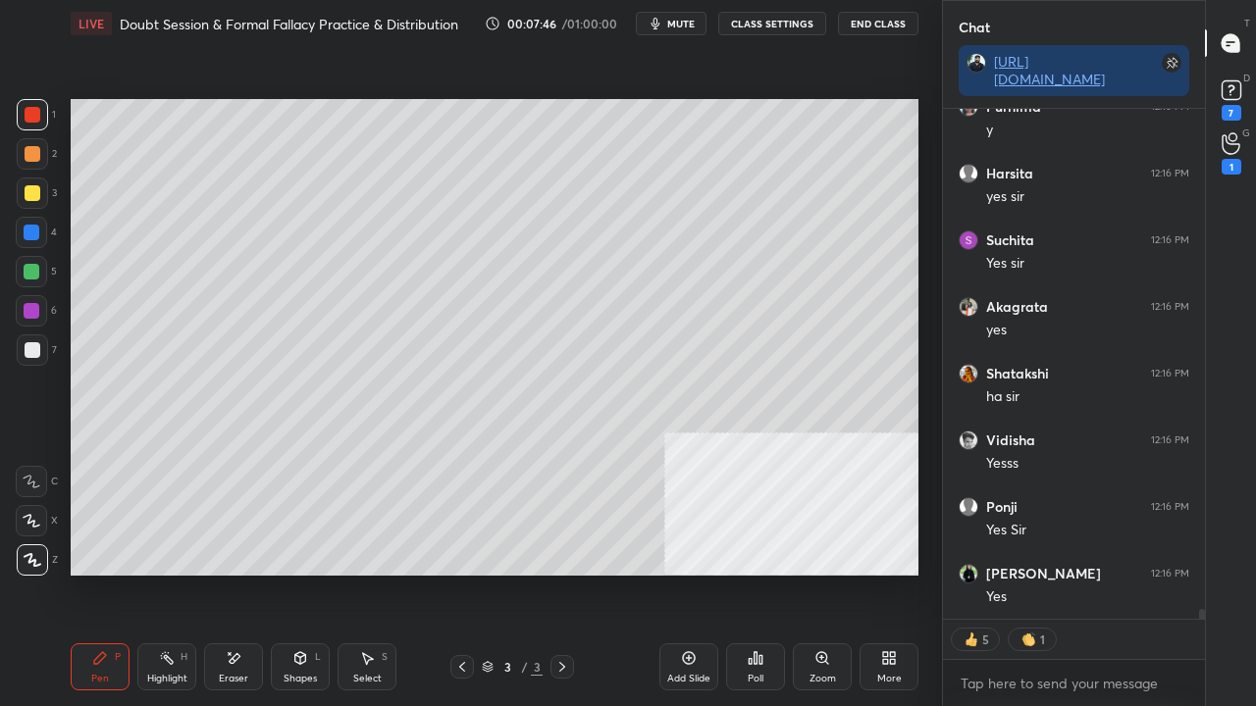
click at [900, 573] on div "More" at bounding box center [888, 667] width 59 height 47
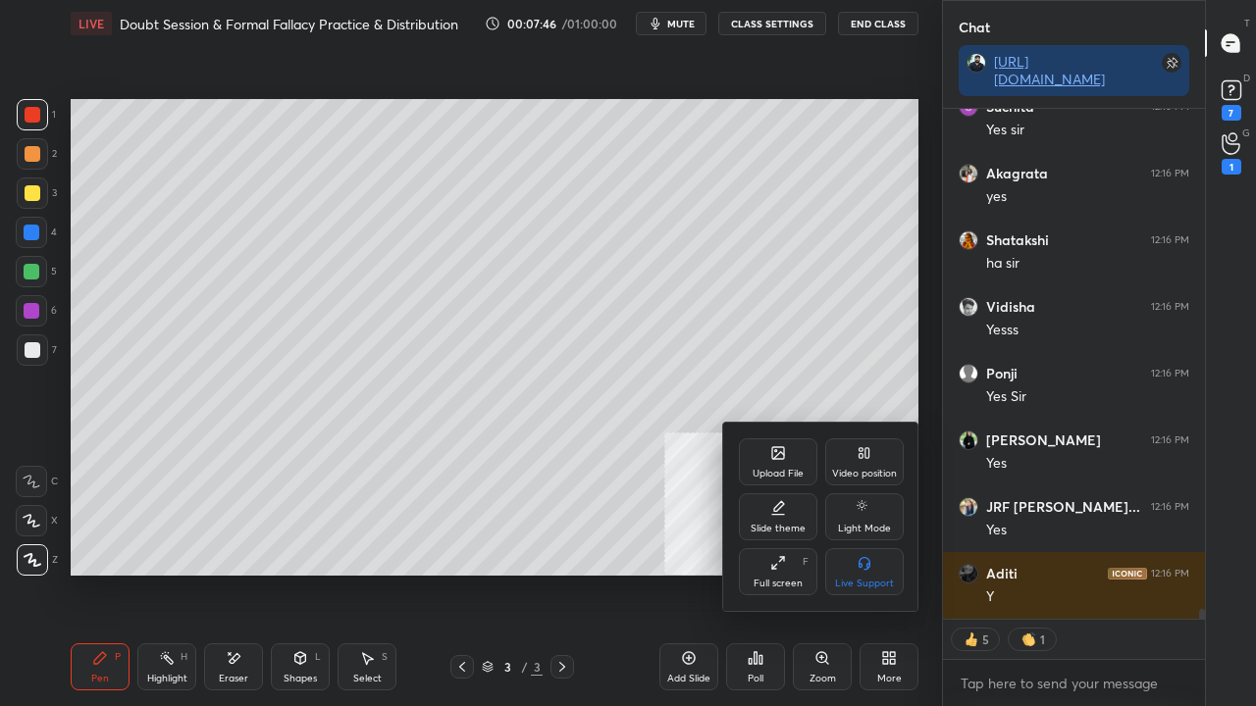
click at [783, 461] on div "Upload File" at bounding box center [778, 462] width 78 height 47
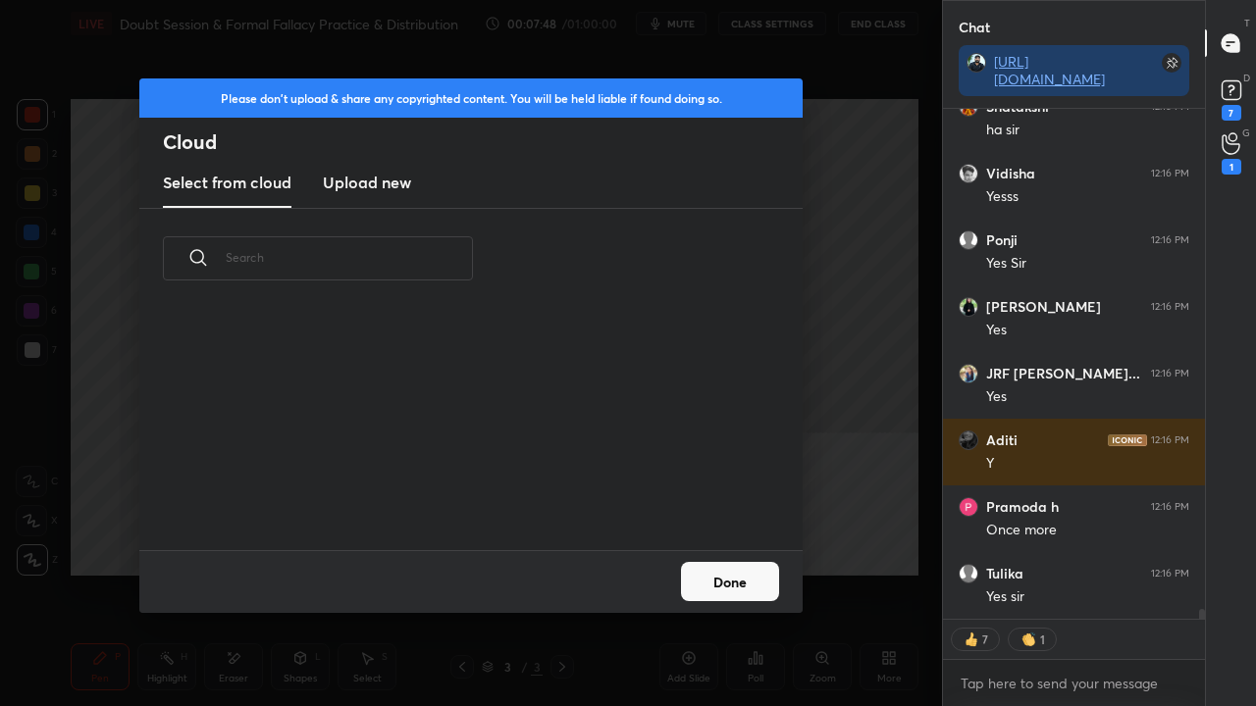
click at [378, 189] on h3 "Upload new" at bounding box center [367, 183] width 88 height 24
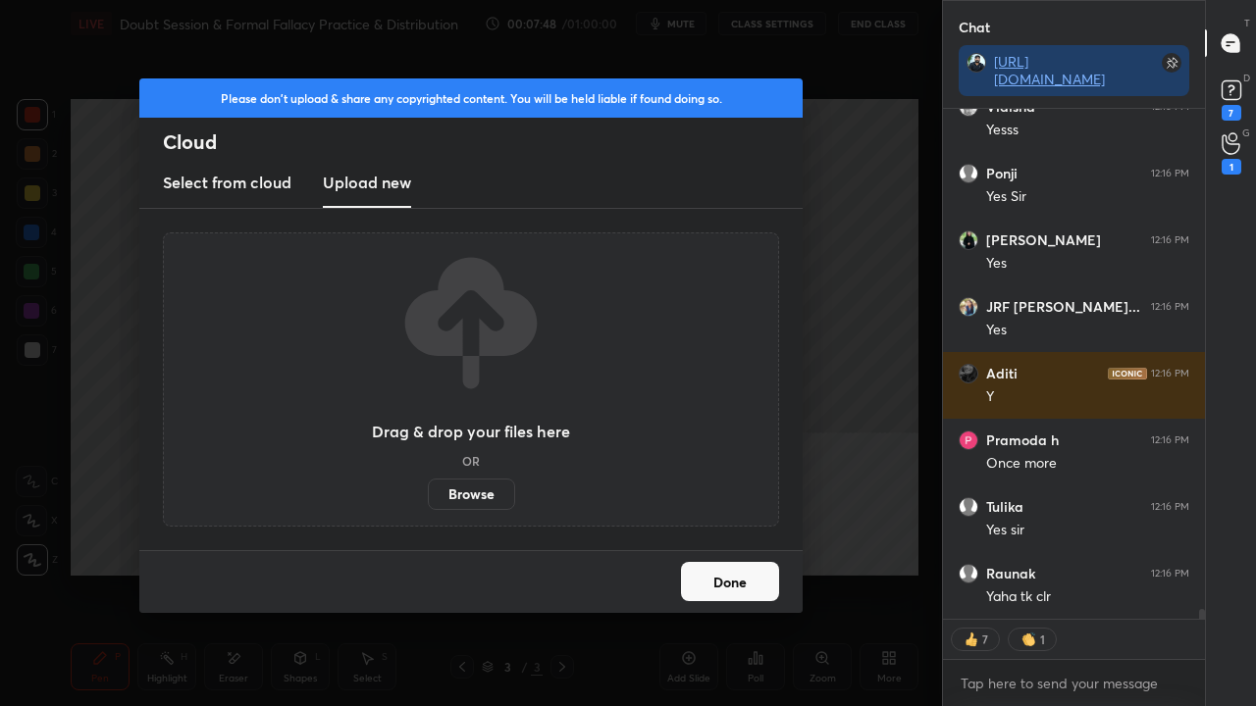
click at [478, 500] on label "Browse" at bounding box center [471, 494] width 87 height 31
click at [428, 500] on input "Browse" at bounding box center [428, 494] width 0 height 31
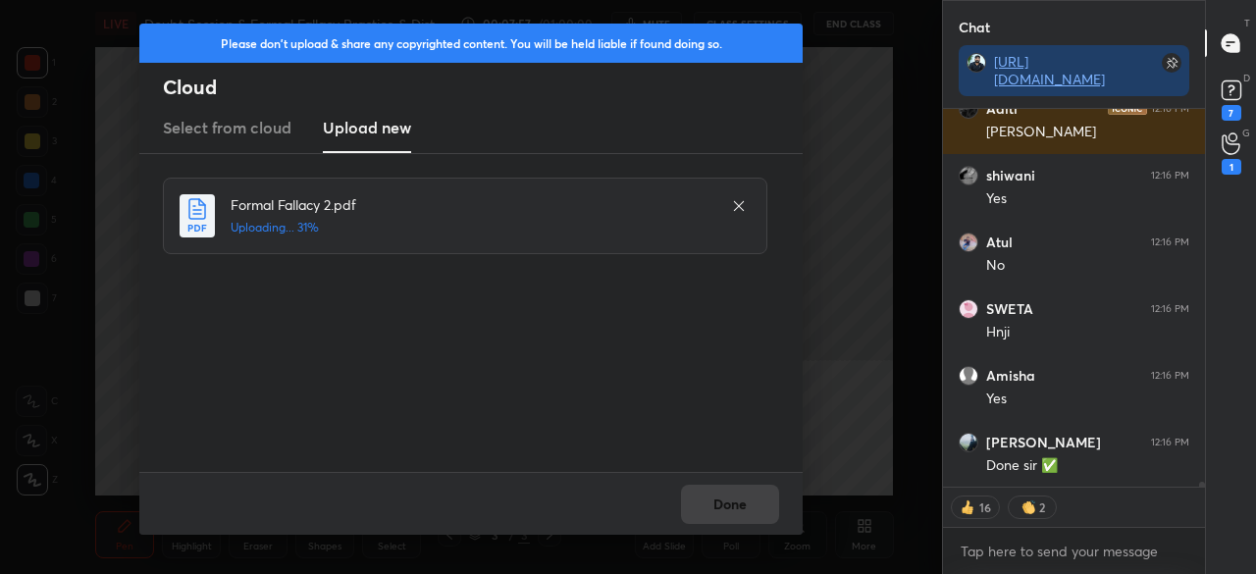
click at [736, 505] on div "Done" at bounding box center [470, 503] width 663 height 63
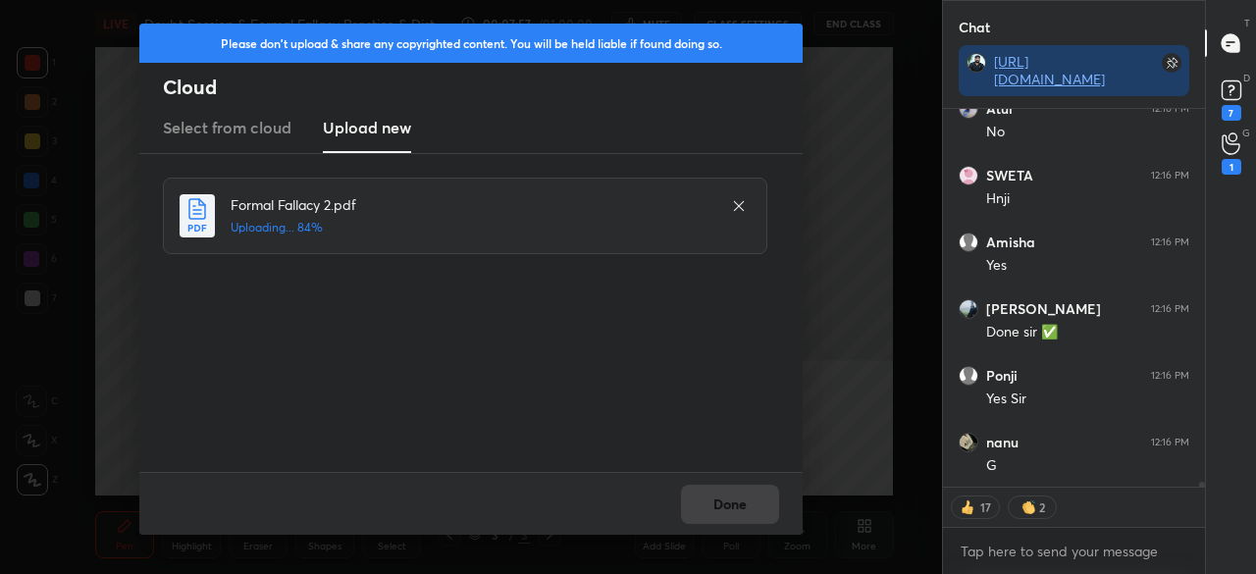
click at [739, 499] on div "Done" at bounding box center [470, 503] width 663 height 63
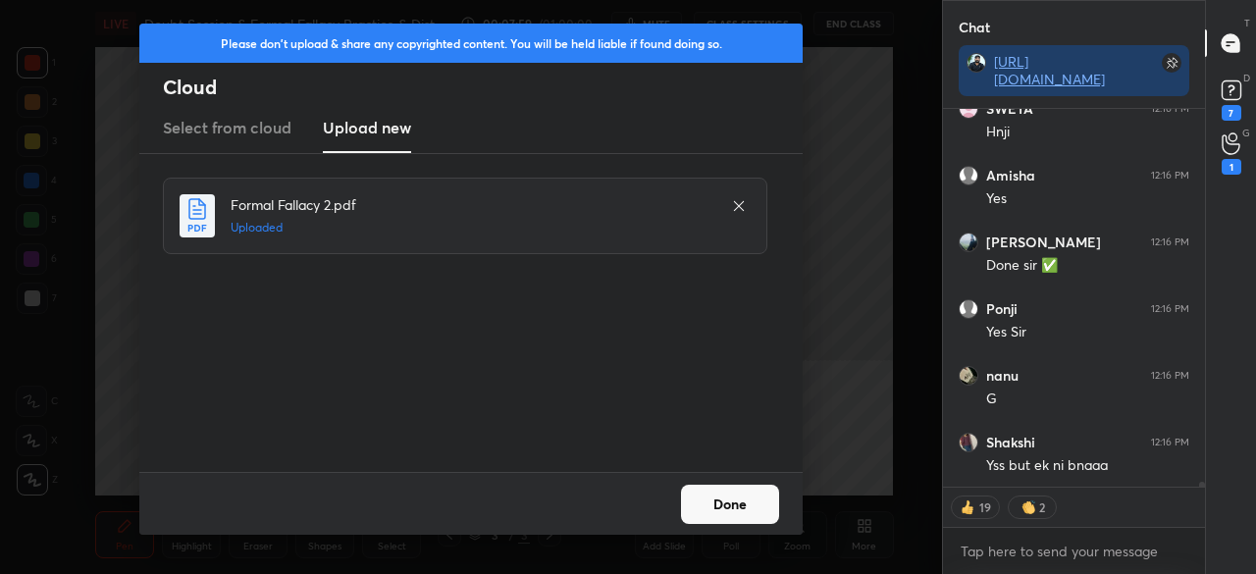
click at [727, 511] on button "Done" at bounding box center [730, 504] width 98 height 39
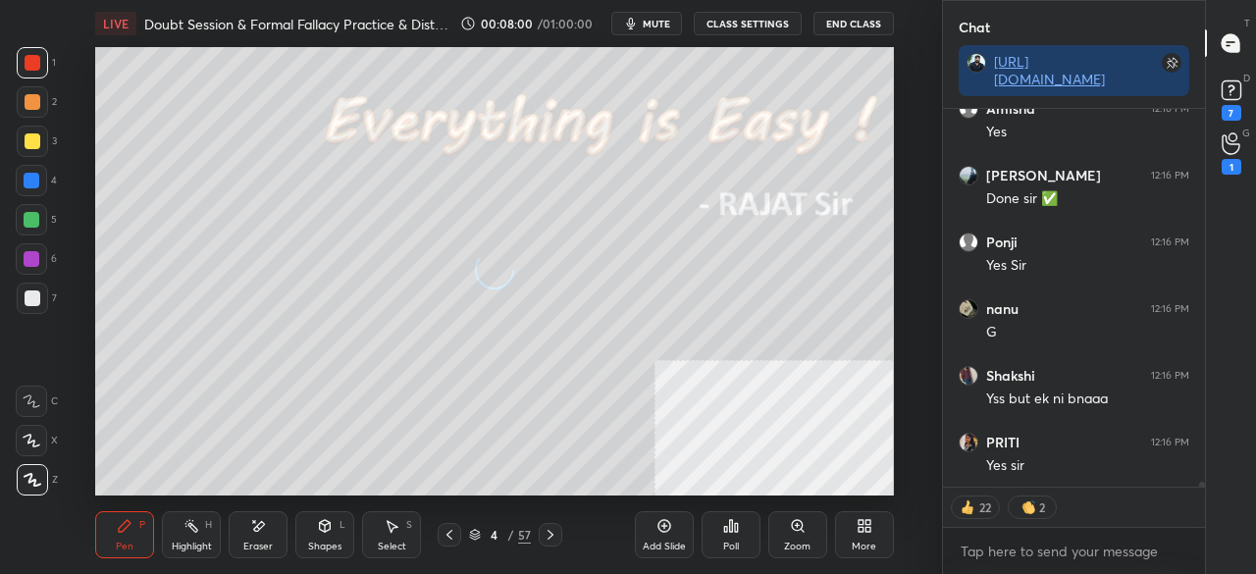
click at [861, 543] on div "More" at bounding box center [864, 547] width 25 height 10
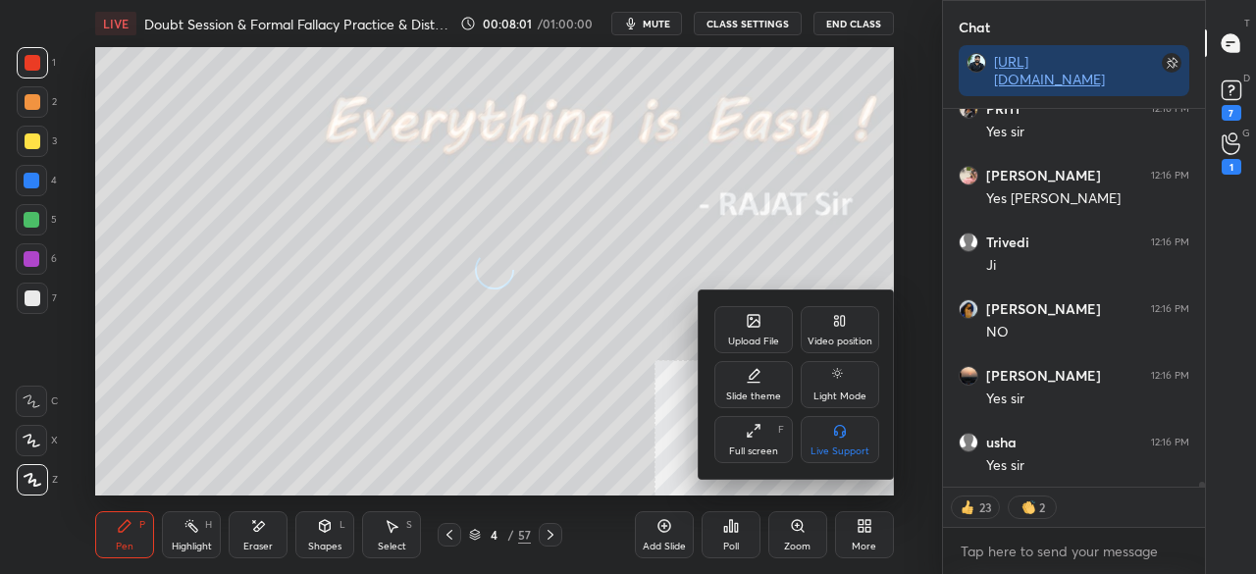
click at [754, 443] on div "Full screen F" at bounding box center [753, 439] width 78 height 47
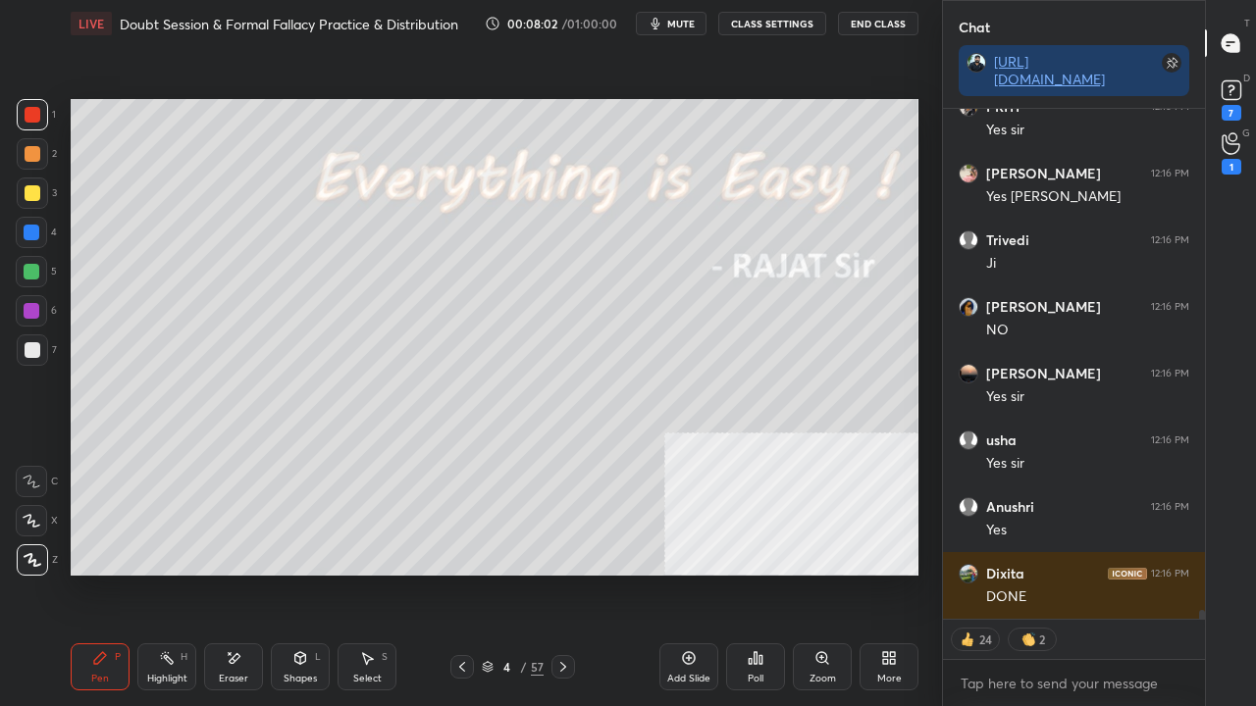
click at [519, 573] on div "4 / 57" at bounding box center [513, 667] width 62 height 18
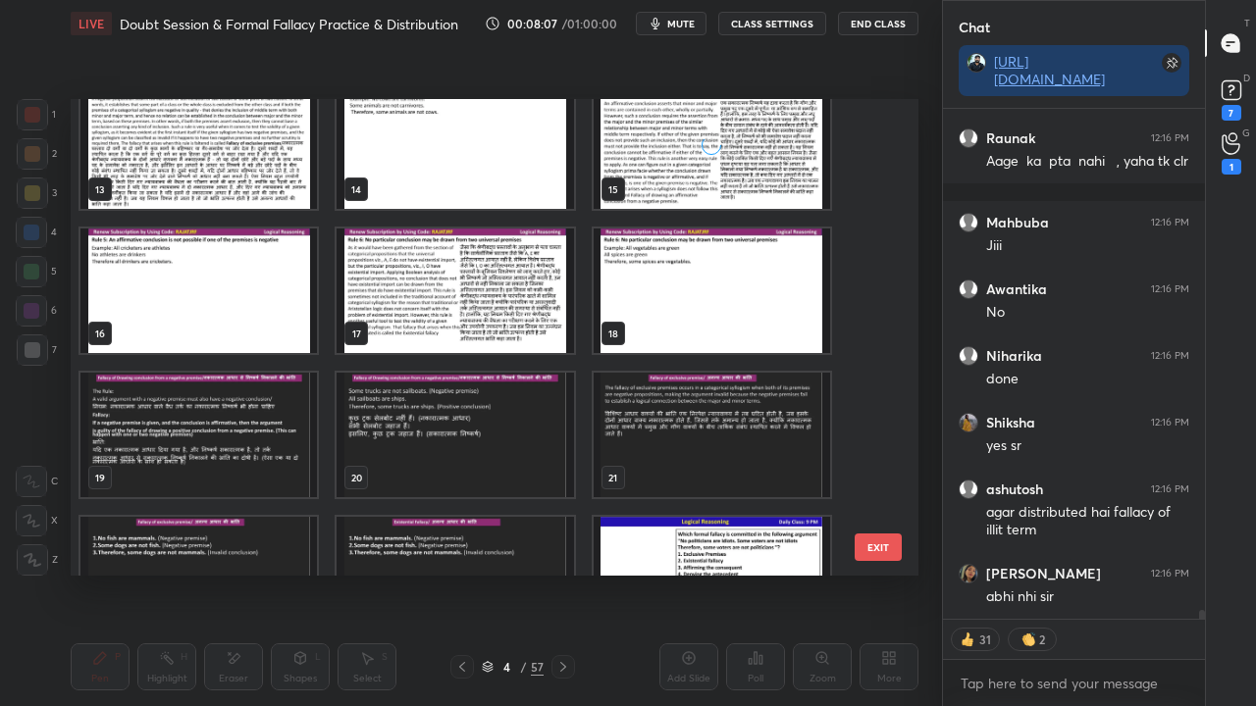
click at [237, 412] on img "grid" at bounding box center [198, 435] width 236 height 125
click at [237, 410] on img "grid" at bounding box center [198, 435] width 236 height 125
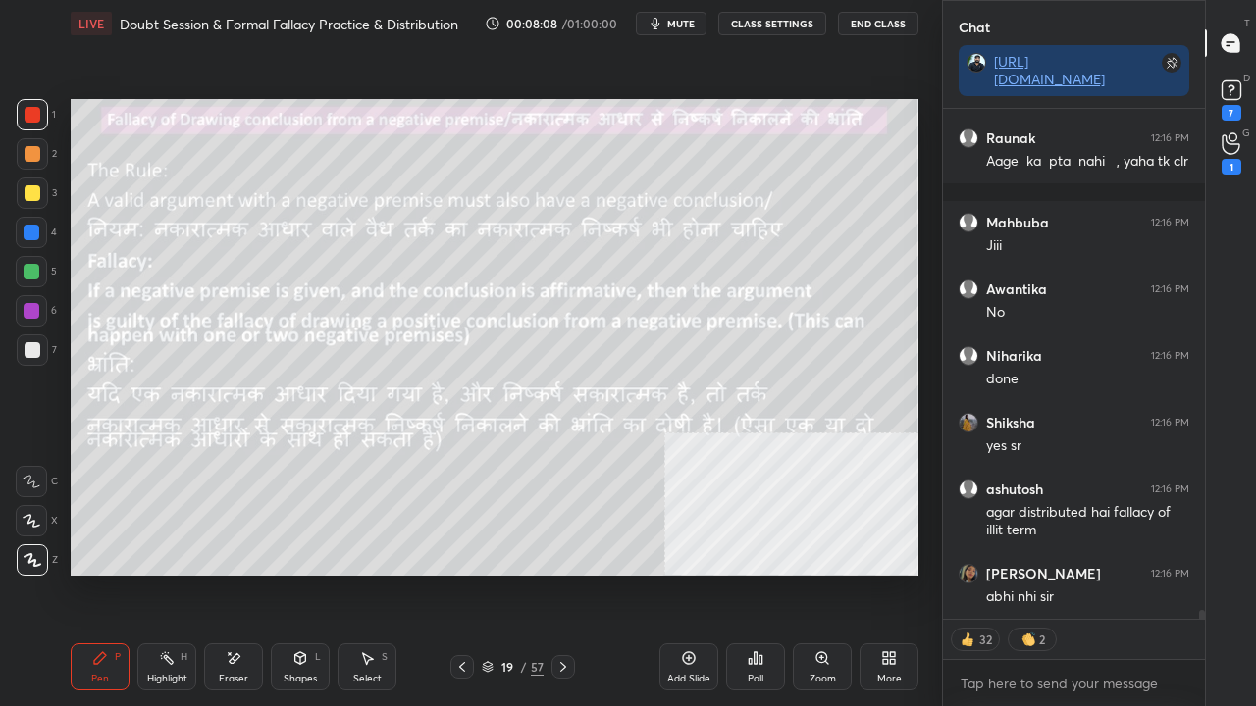
click at [237, 410] on img "grid" at bounding box center [198, 435] width 236 height 125
click at [36, 194] on div at bounding box center [33, 193] width 16 height 16
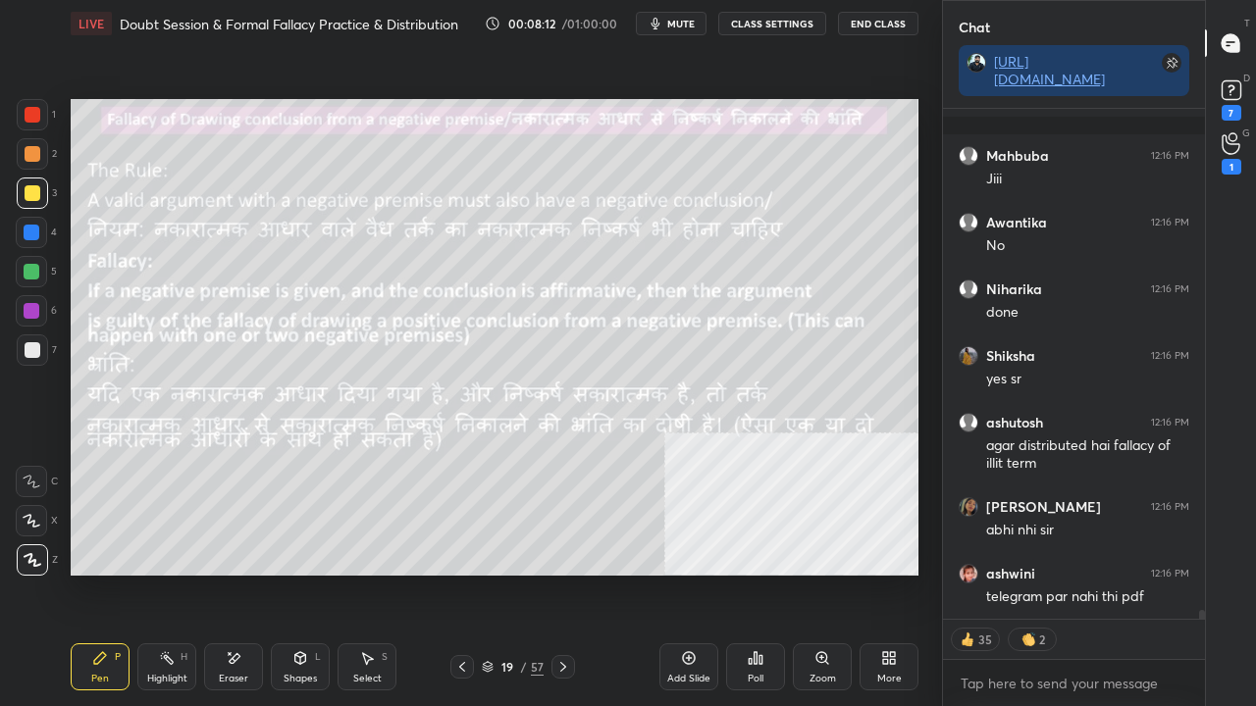
click at [303, 573] on div "Shapes L" at bounding box center [300, 667] width 59 height 47
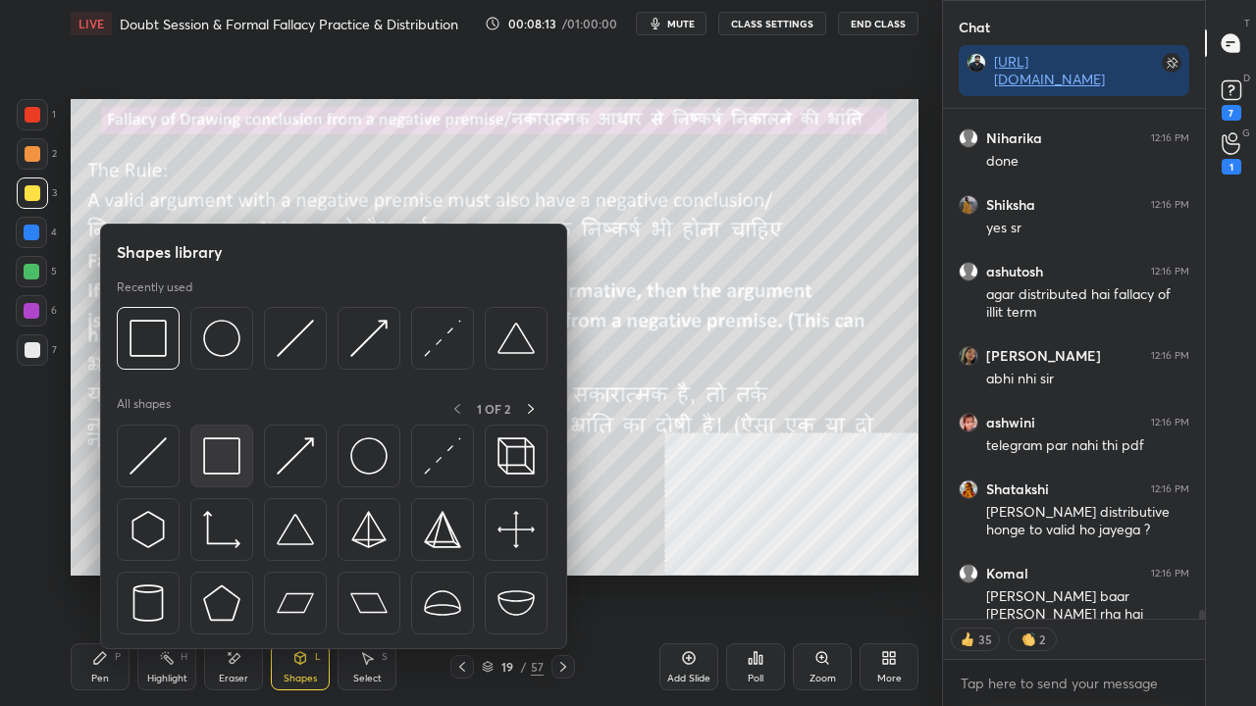
click at [228, 461] on img at bounding box center [221, 456] width 37 height 37
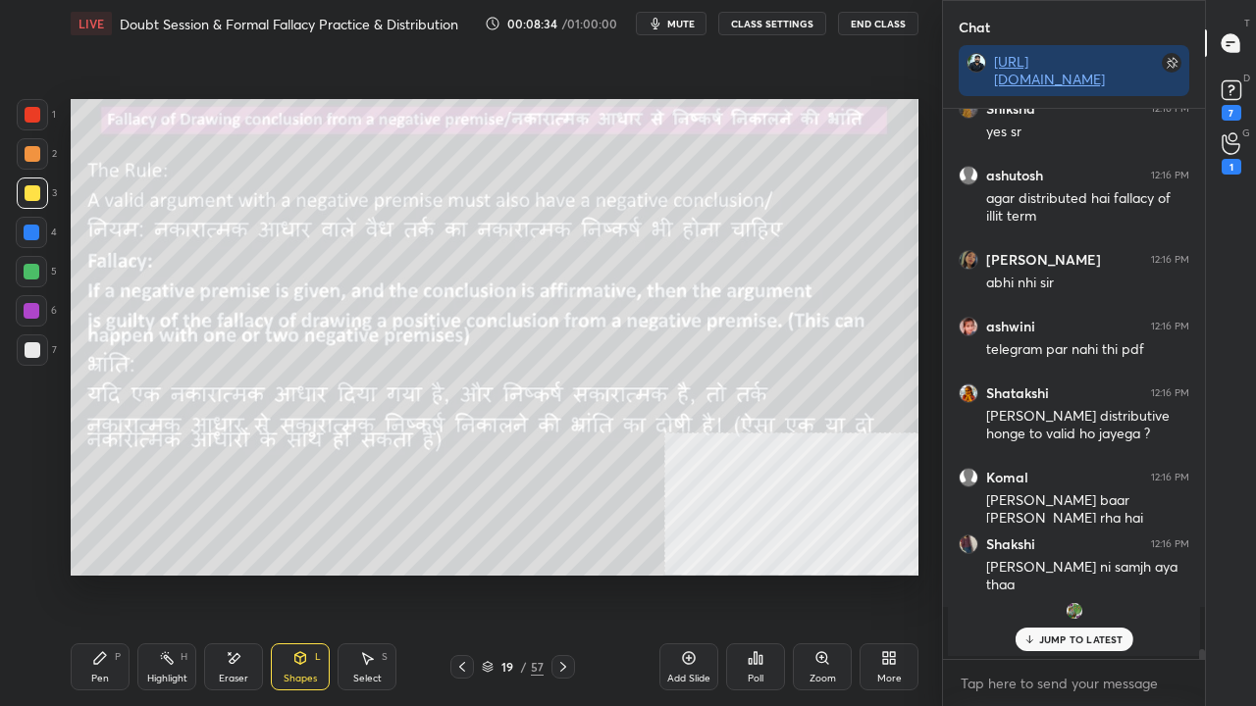
click at [26, 114] on div at bounding box center [33, 115] width 16 height 16
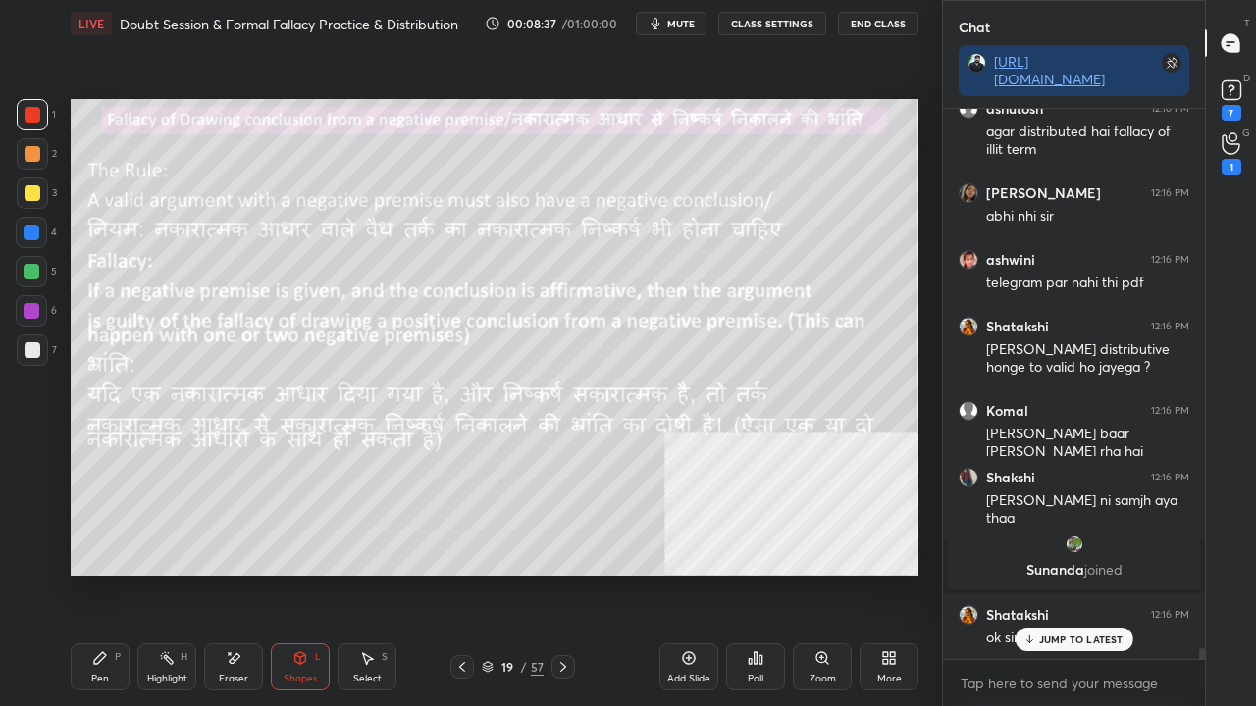
click at [104, 573] on icon at bounding box center [100, 658] width 12 height 12
click at [1045, 573] on p "JUMP TO LATEST" at bounding box center [1081, 640] width 84 height 12
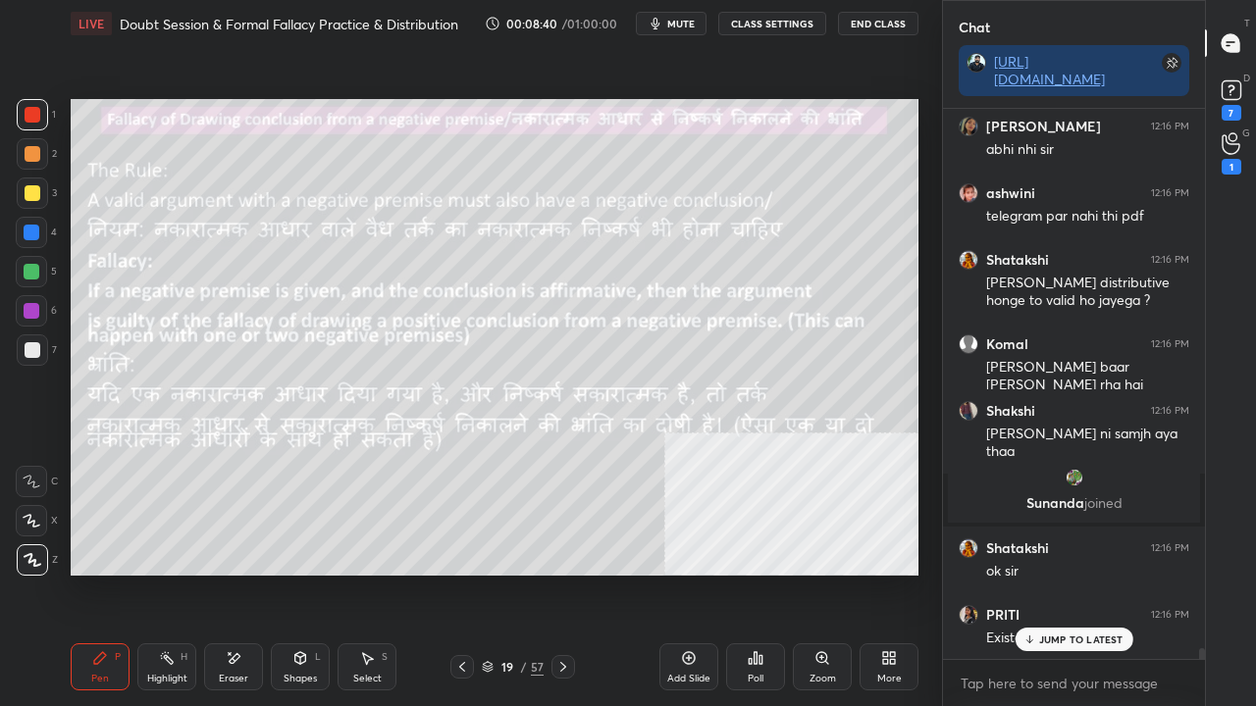
click at [29, 196] on div at bounding box center [33, 193] width 16 height 16
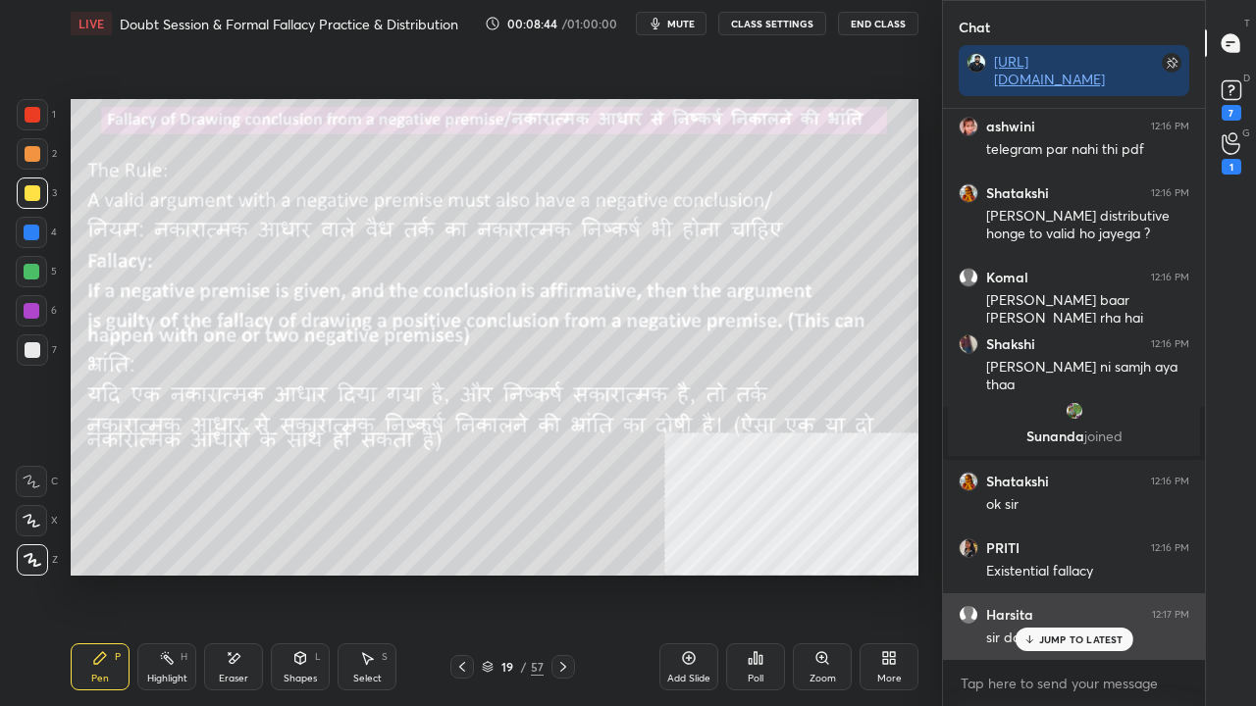
drag, startPoint x: 1074, startPoint y: 650, endPoint x: 1041, endPoint y: 642, distance: 34.3
click at [1074, 573] on div "JUMP TO LATEST" at bounding box center [1074, 640] width 118 height 24
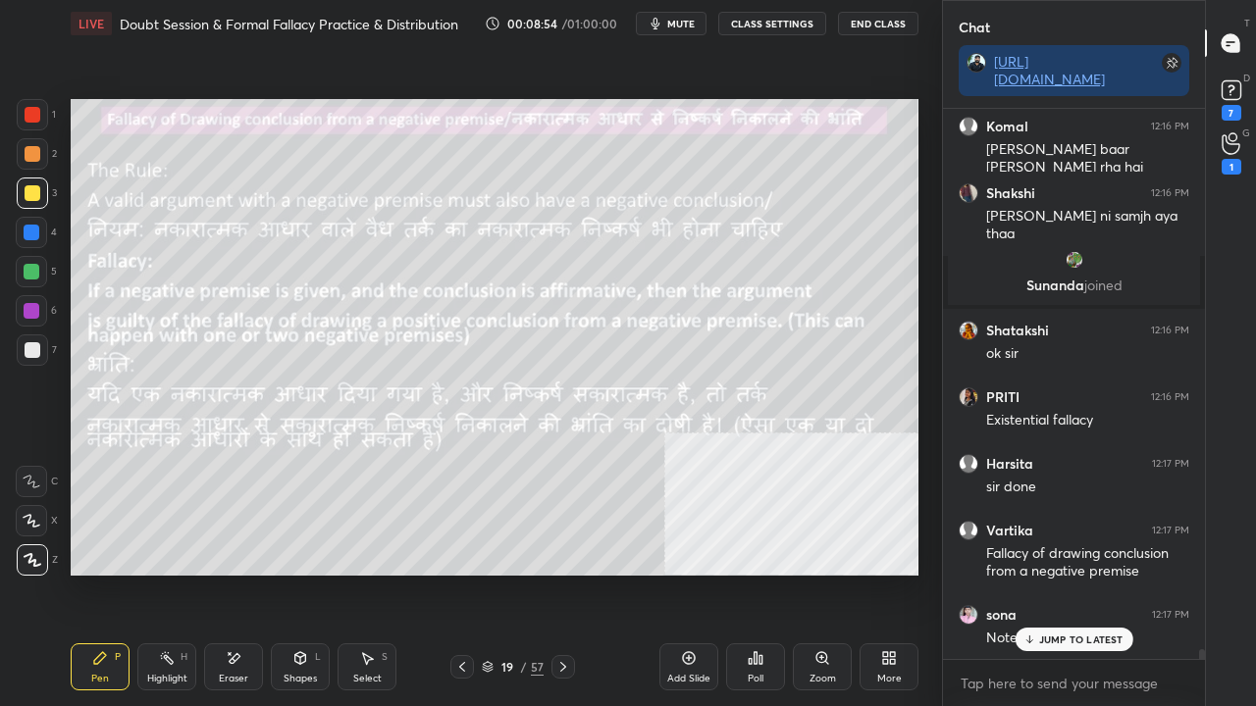
click at [1093, 573] on p "JUMP TO LATEST" at bounding box center [1081, 640] width 84 height 12
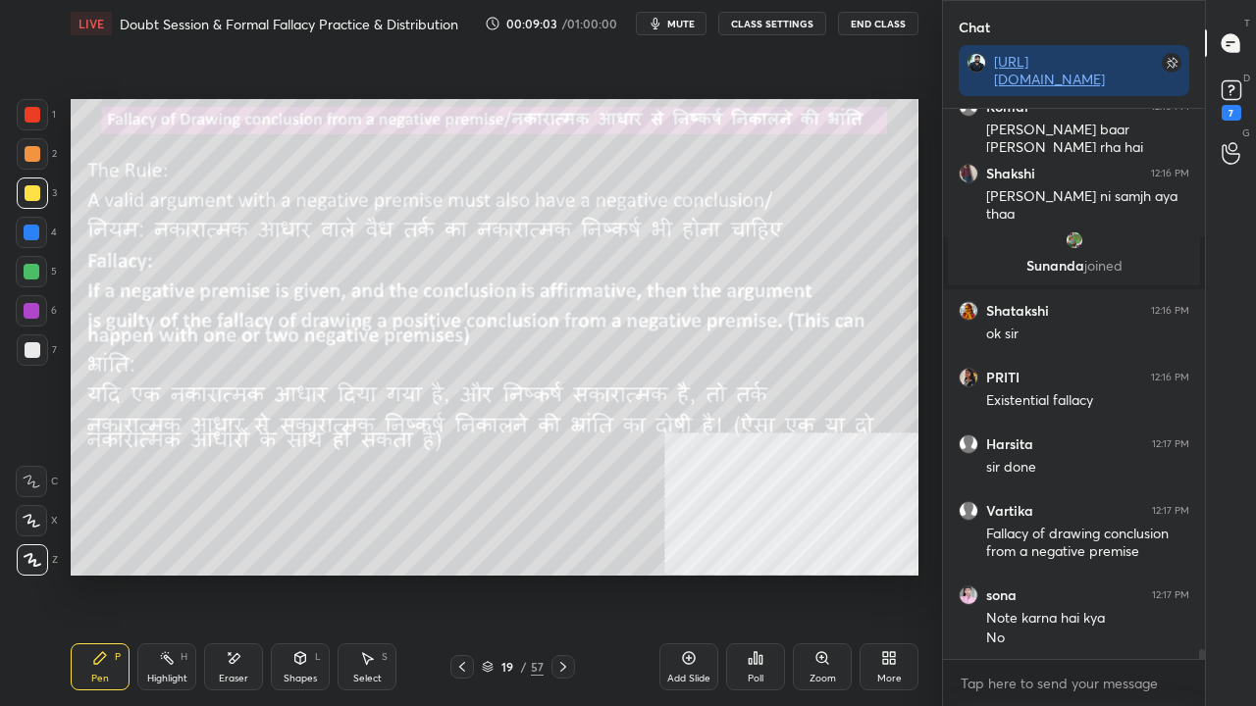
click at [695, 22] on span "mute" at bounding box center [680, 24] width 27 height 14
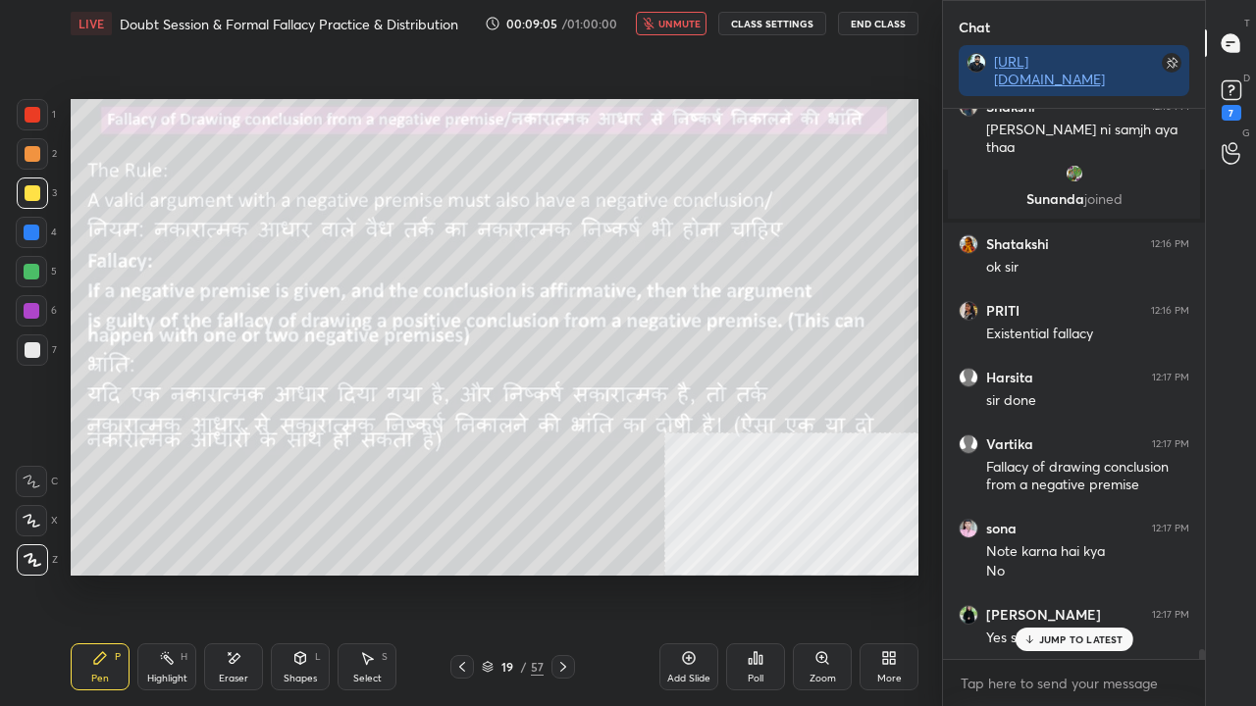
click at [676, 22] on span "unmute" at bounding box center [679, 24] width 42 height 14
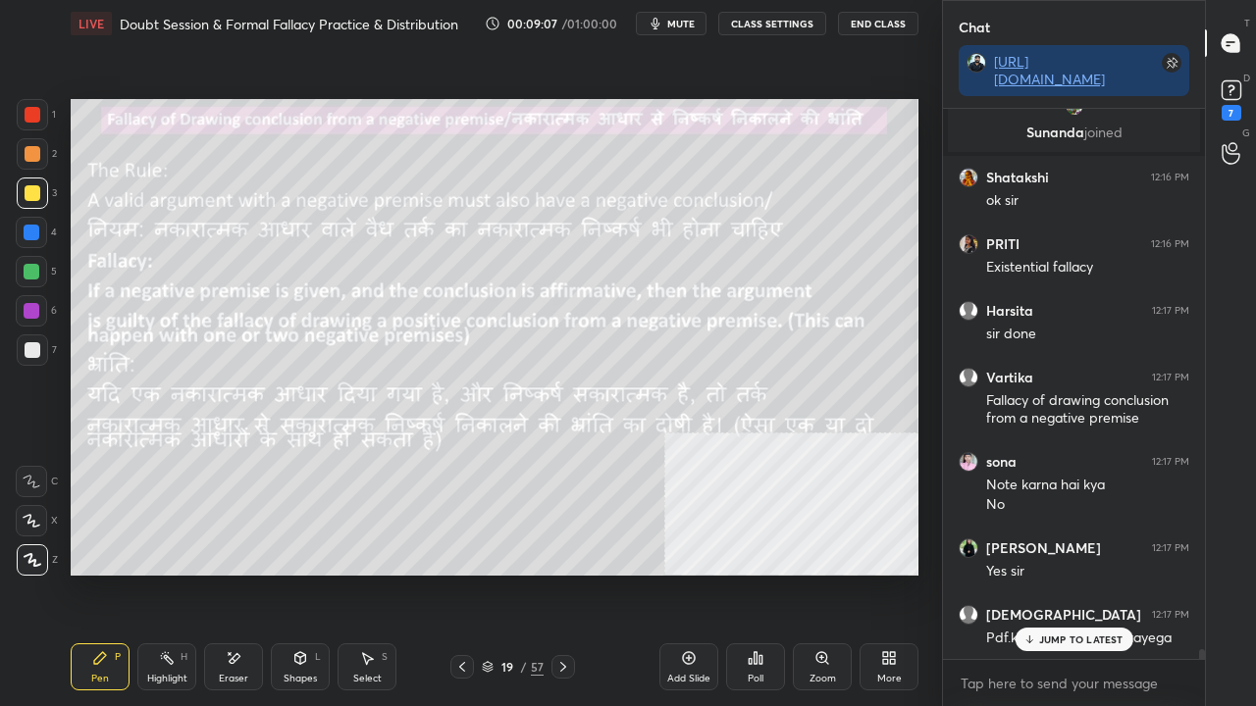
click at [1048, 573] on p "JUMP TO LATEST" at bounding box center [1081, 640] width 84 height 12
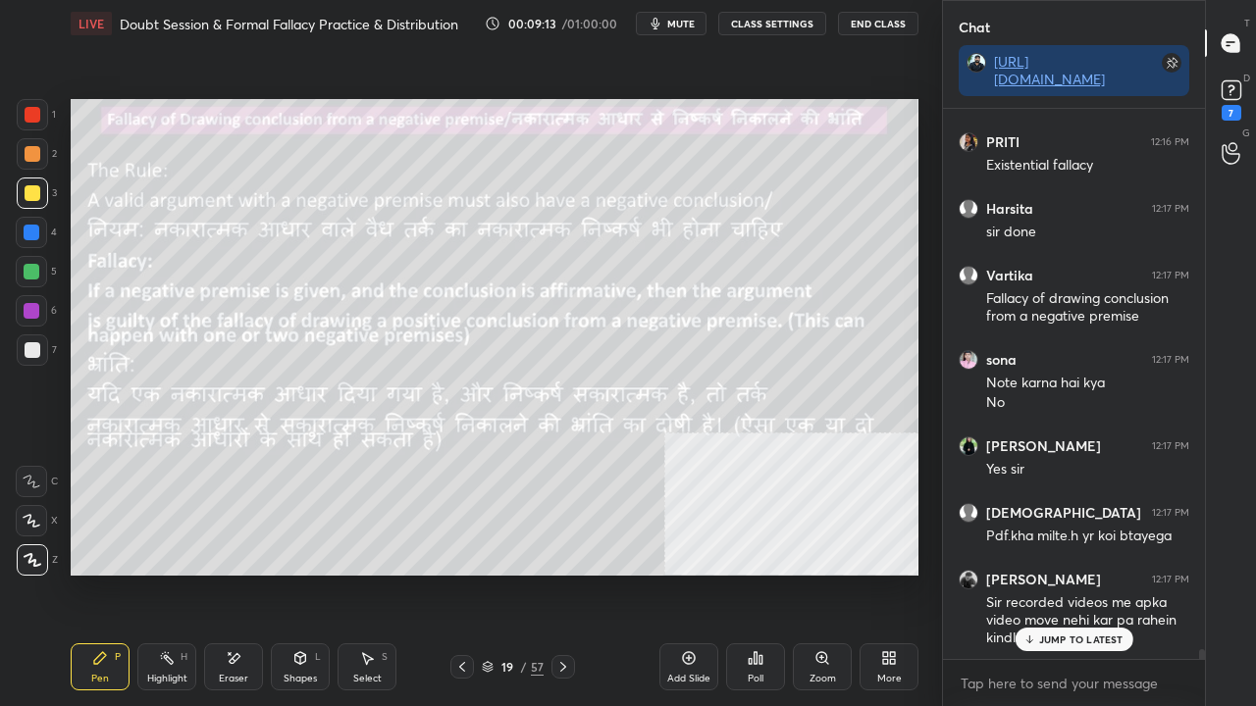
scroll to position [29339, 0]
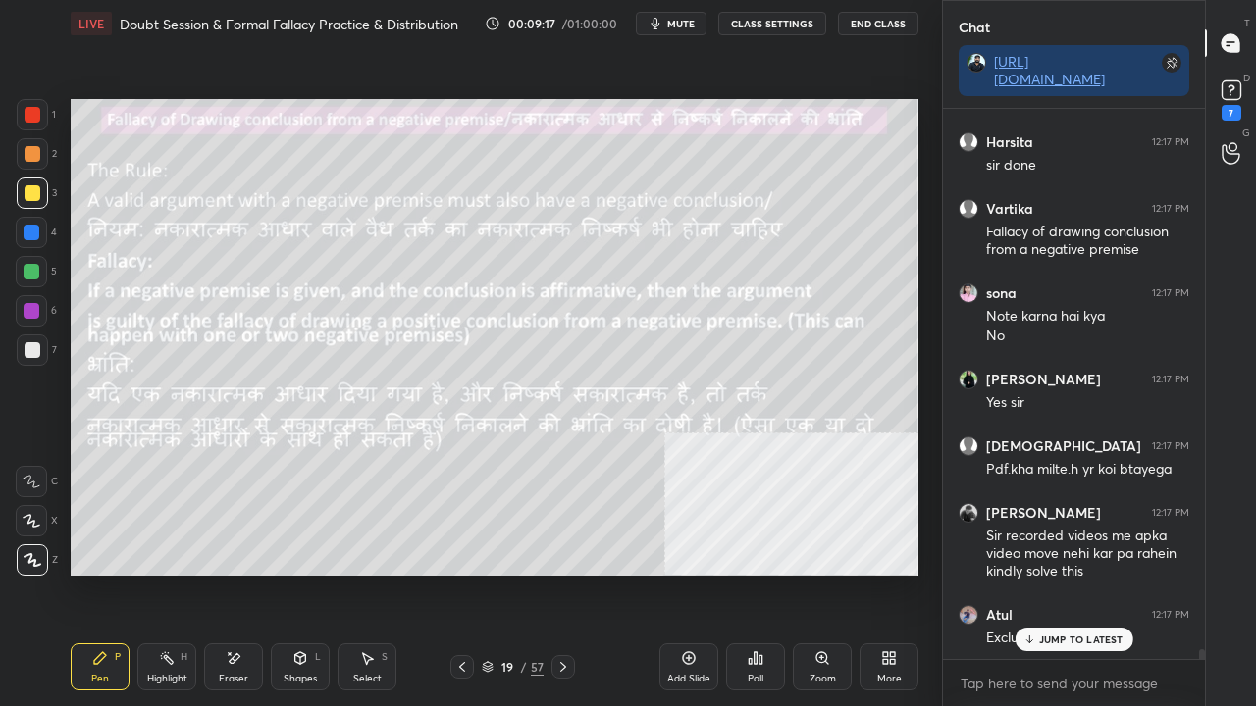
click at [34, 118] on div at bounding box center [33, 115] width 16 height 16
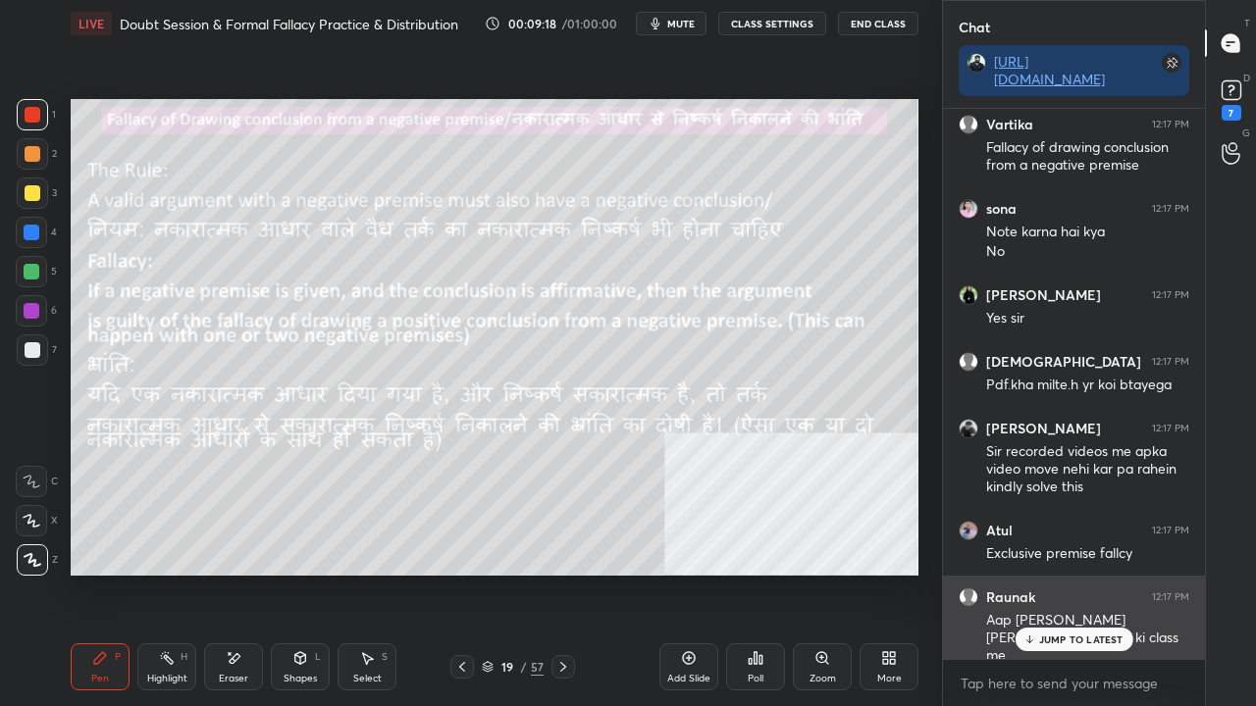
click at [1052, 573] on div "JUMP TO LATEST" at bounding box center [1074, 640] width 118 height 24
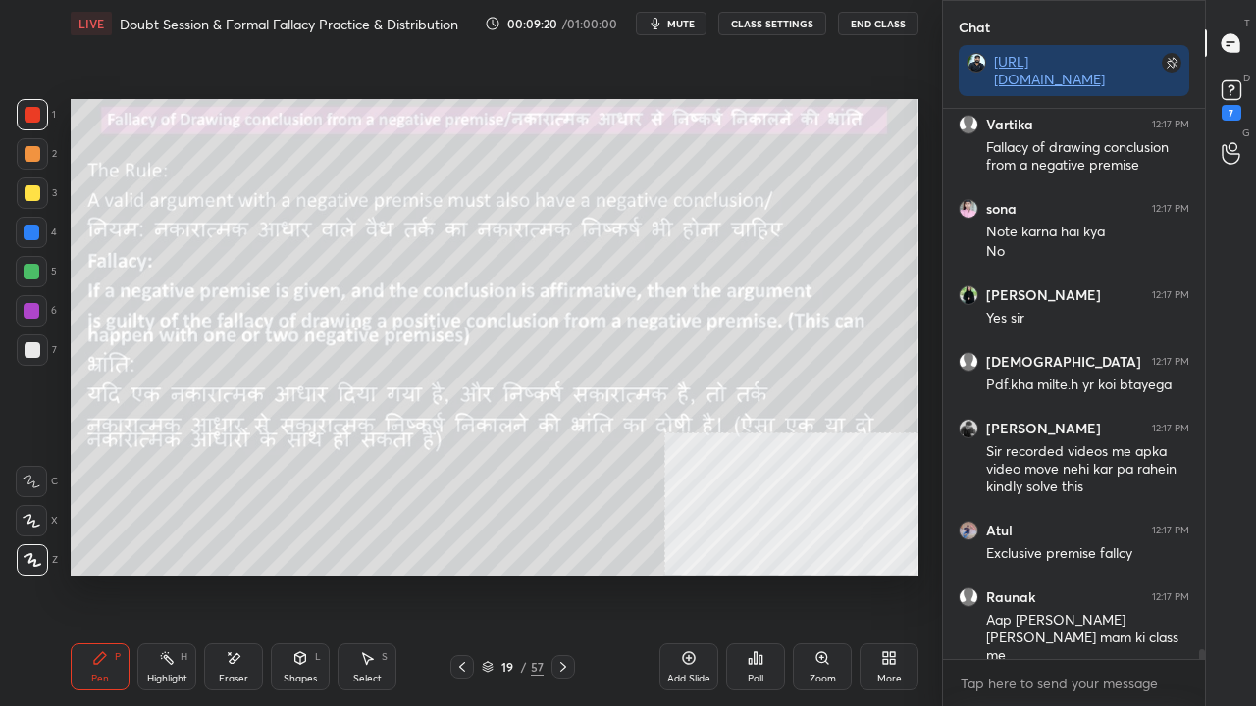
scroll to position [29494, 0]
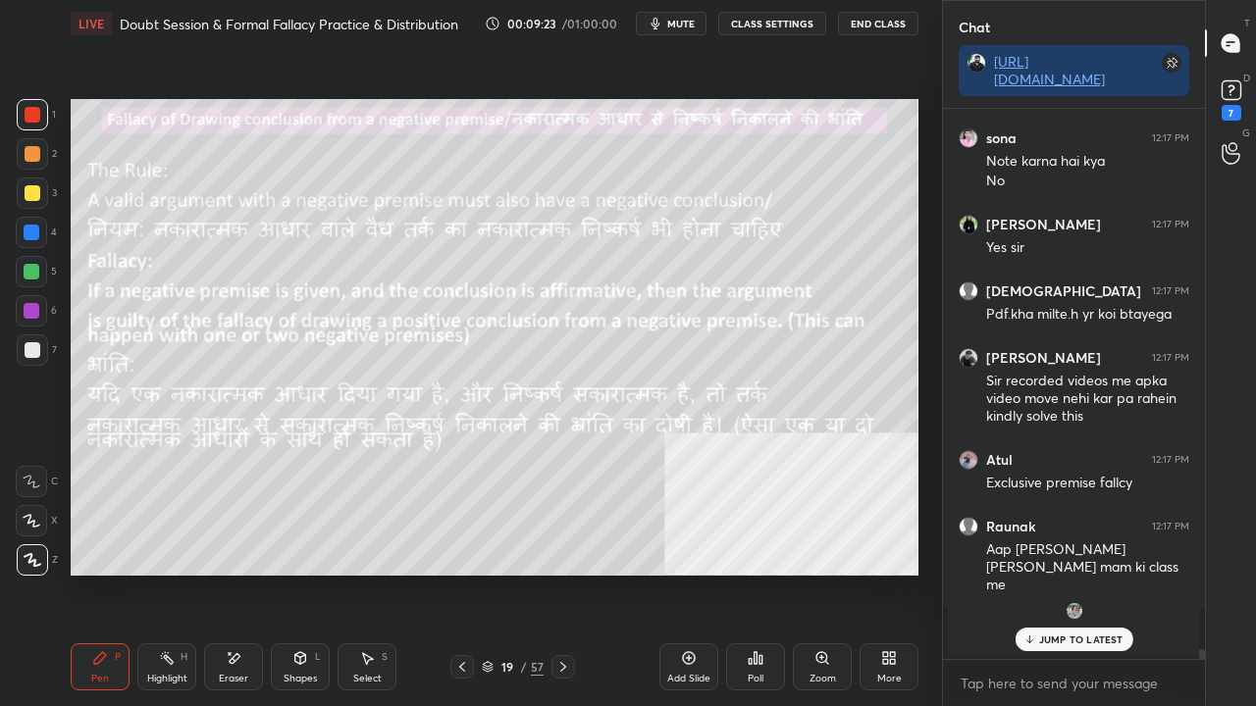
click at [31, 236] on div at bounding box center [32, 233] width 16 height 16
click at [292, 573] on icon at bounding box center [300, 659] width 16 height 16
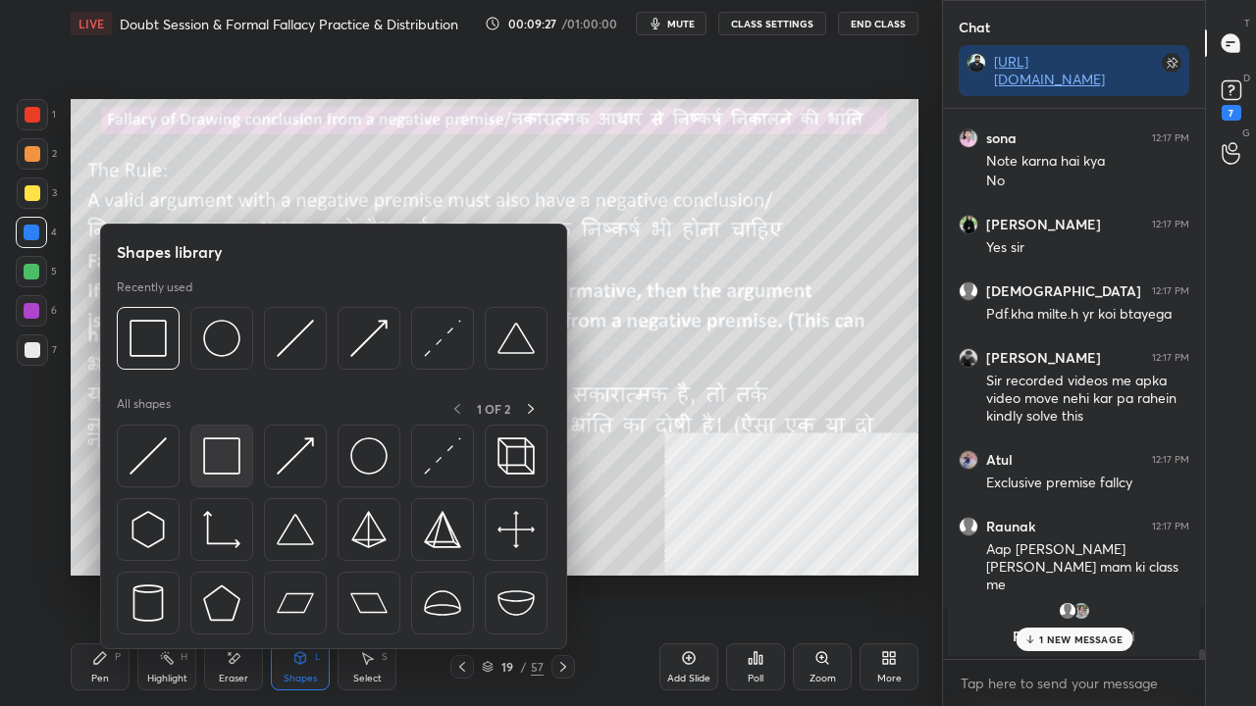
click at [215, 458] on img at bounding box center [221, 456] width 37 height 37
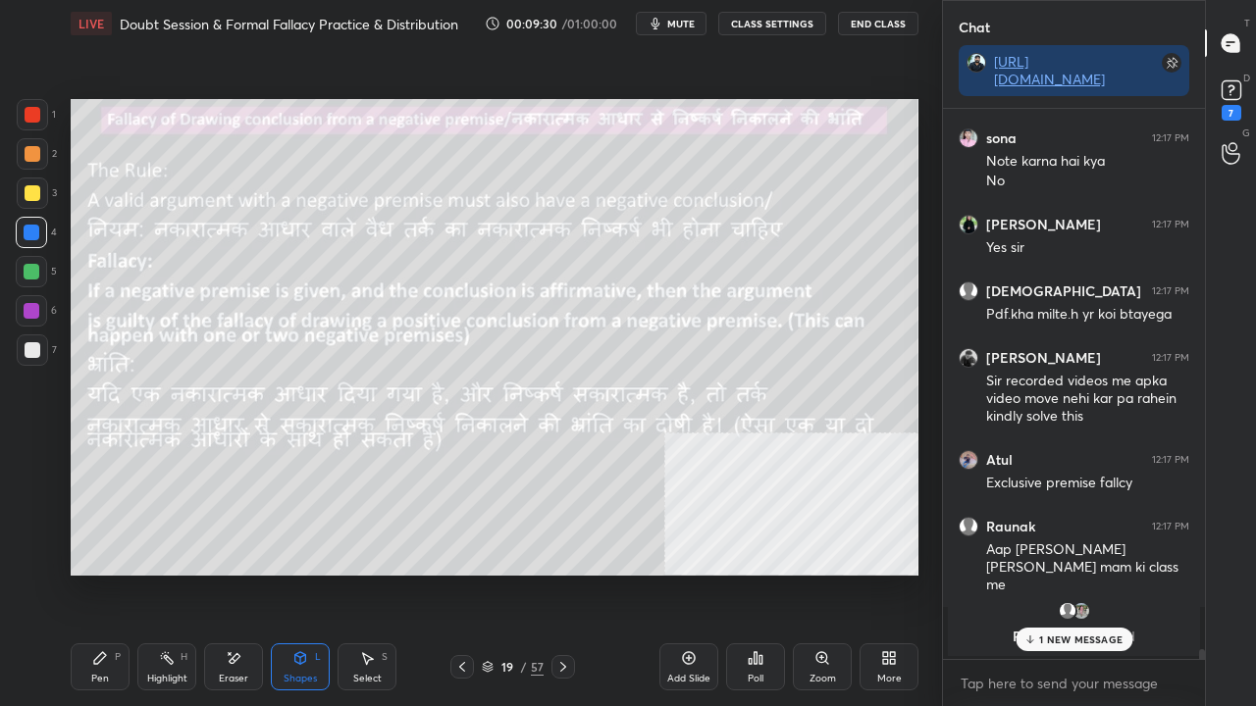
click at [240, 573] on div "Eraser" at bounding box center [233, 667] width 59 height 47
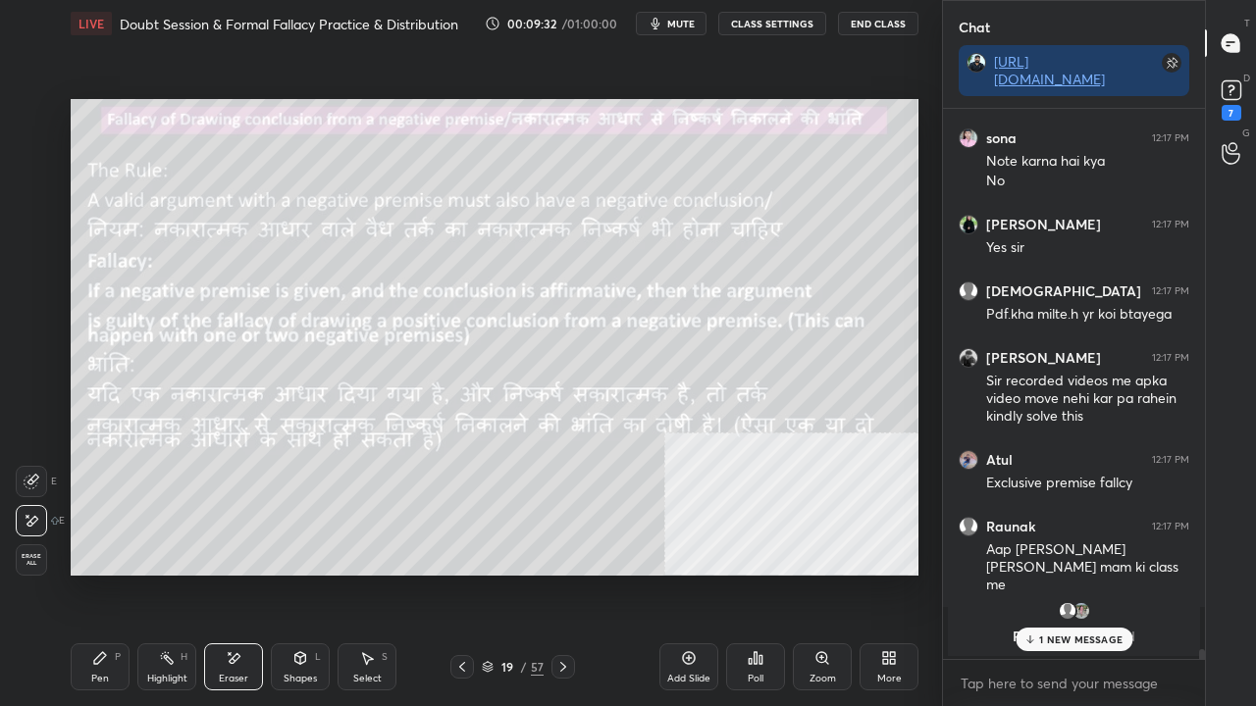
drag, startPoint x: 92, startPoint y: 657, endPoint x: 115, endPoint y: 614, distance: 48.7
click at [92, 573] on icon at bounding box center [100, 659] width 16 height 16
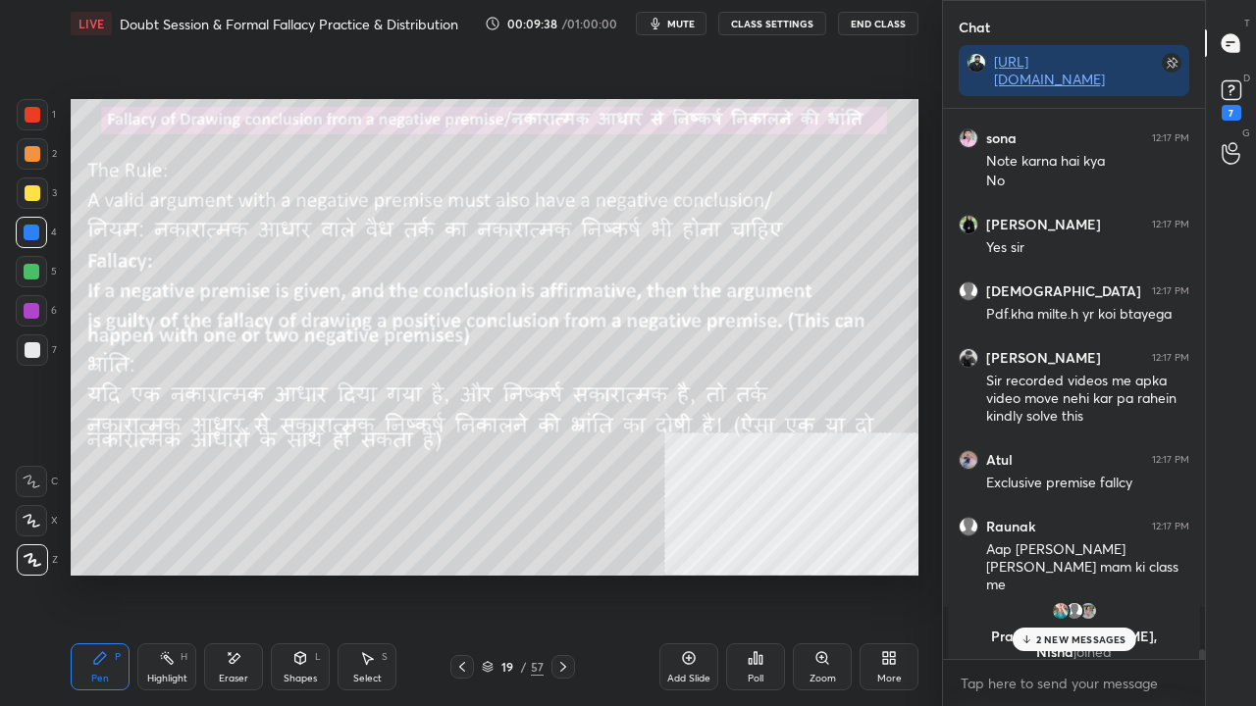
click at [1034, 573] on div "2 NEW MESSAGES" at bounding box center [1074, 640] width 124 height 24
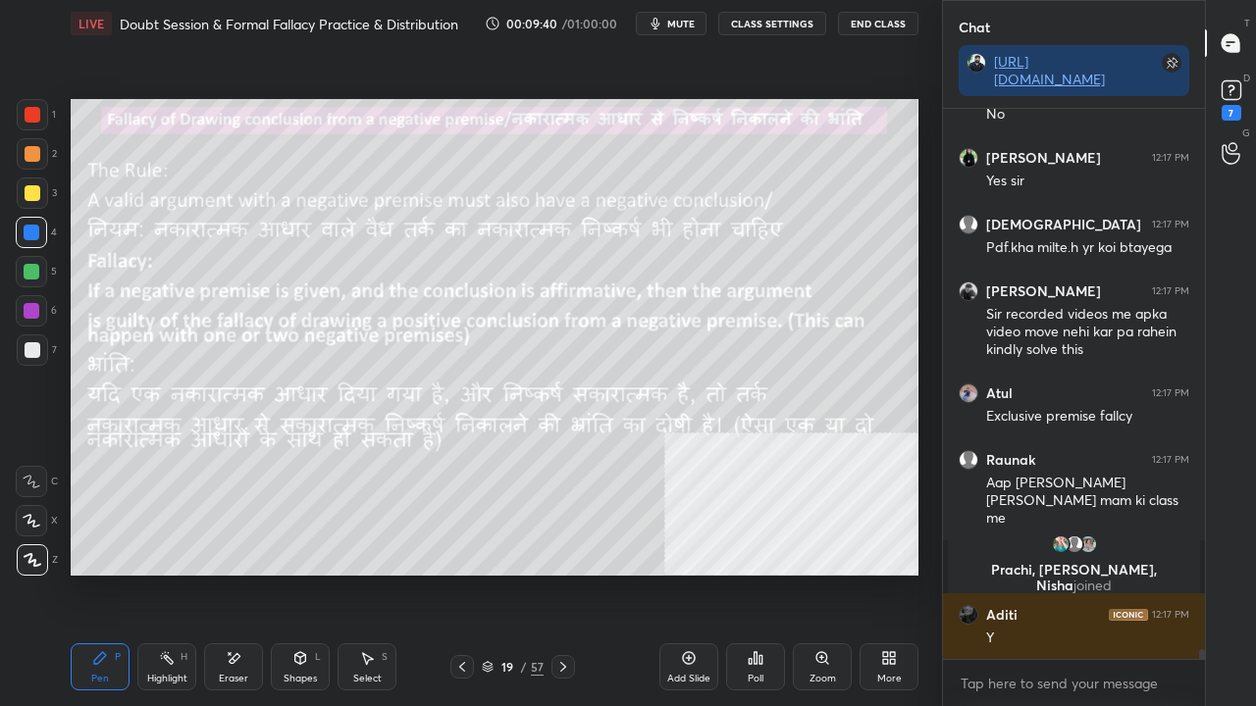
scroll to position [29468, 0]
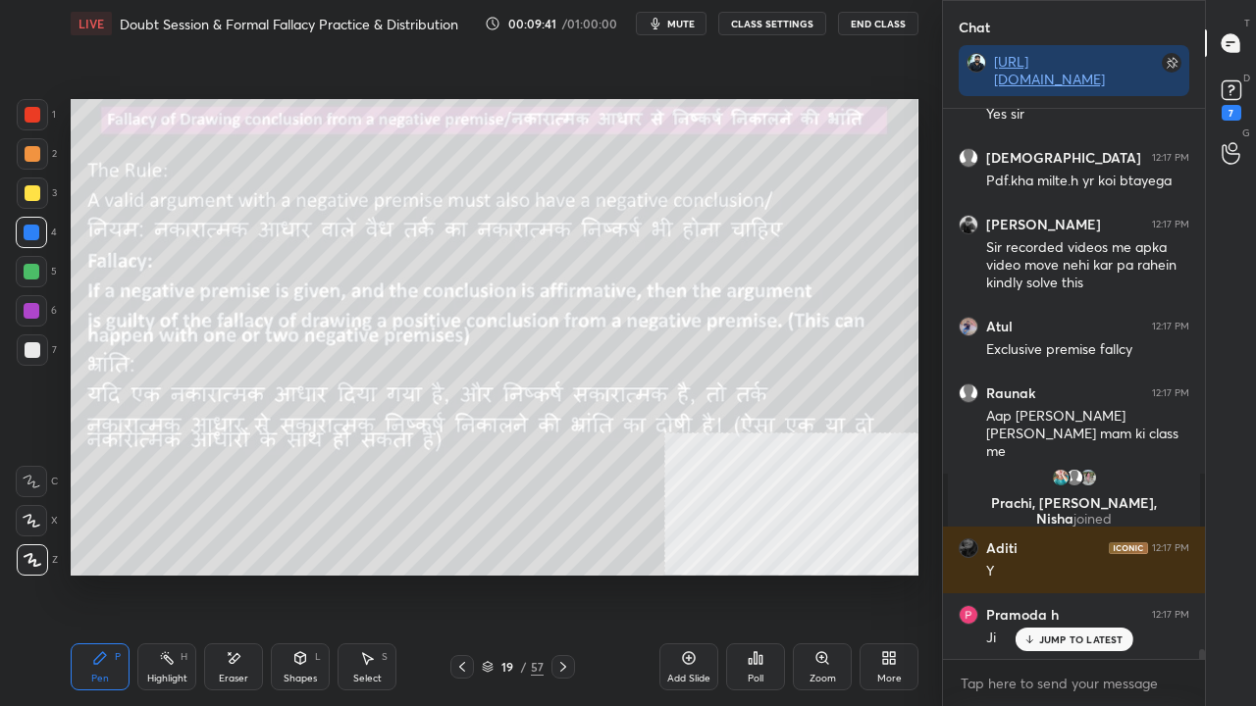
click at [31, 112] on div at bounding box center [33, 115] width 16 height 16
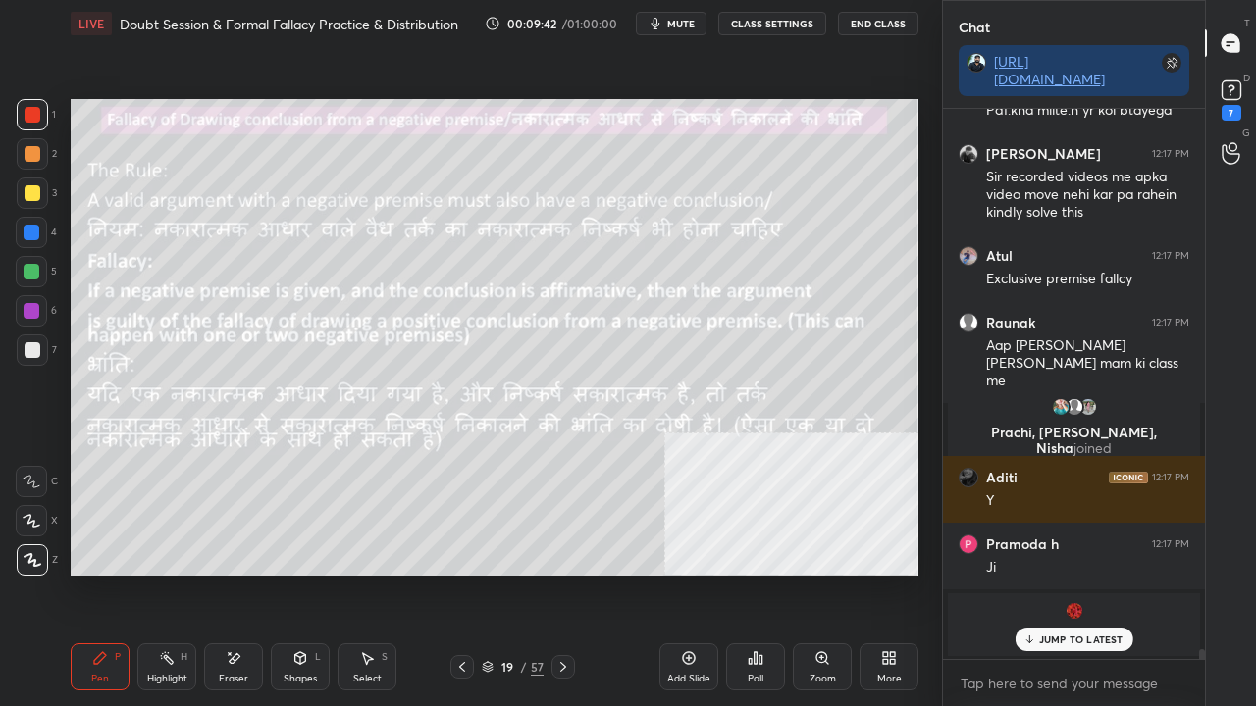
click at [1102, 573] on p "JUMP TO LATEST" at bounding box center [1081, 640] width 84 height 12
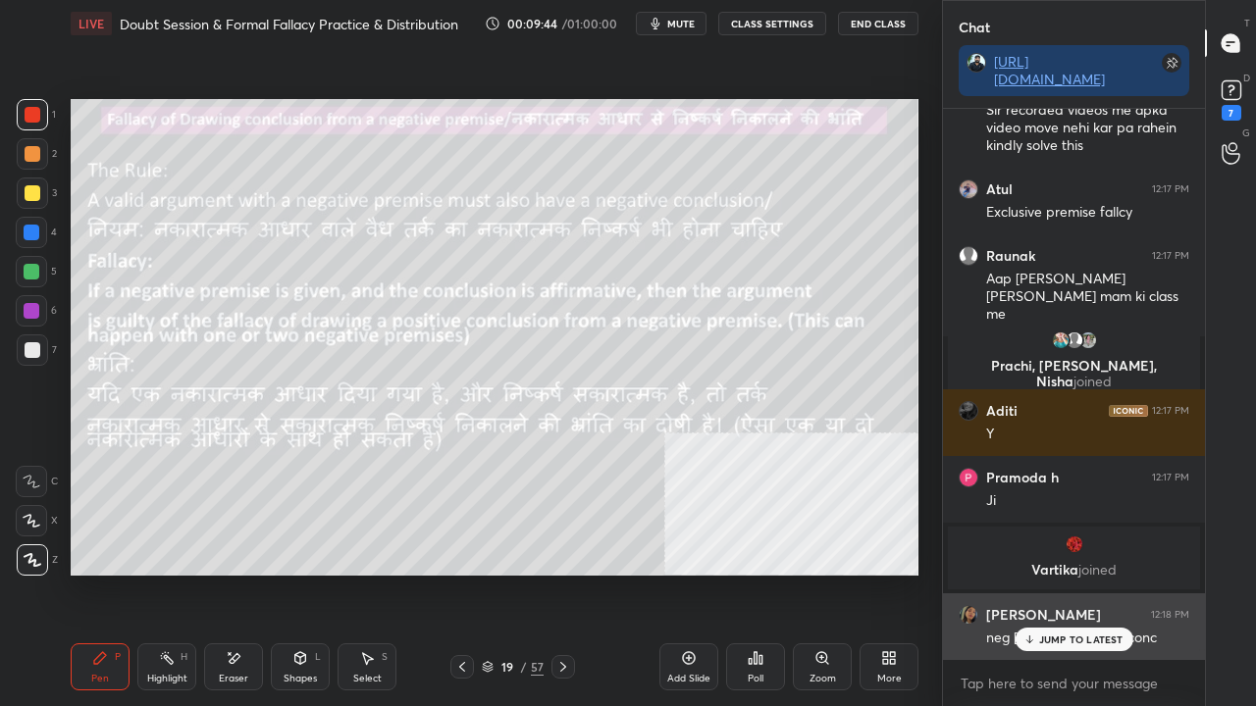
click at [1049, 573] on p "JUMP TO LATEST" at bounding box center [1081, 640] width 84 height 12
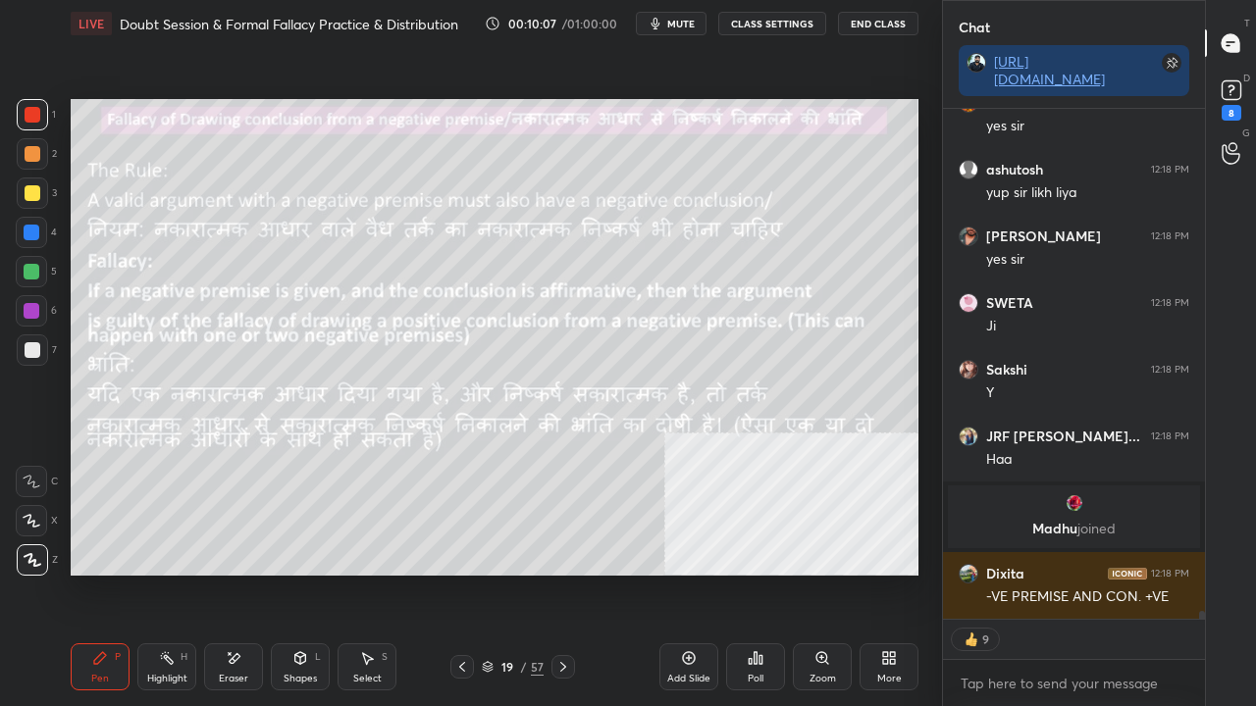
scroll to position [31101, 0]
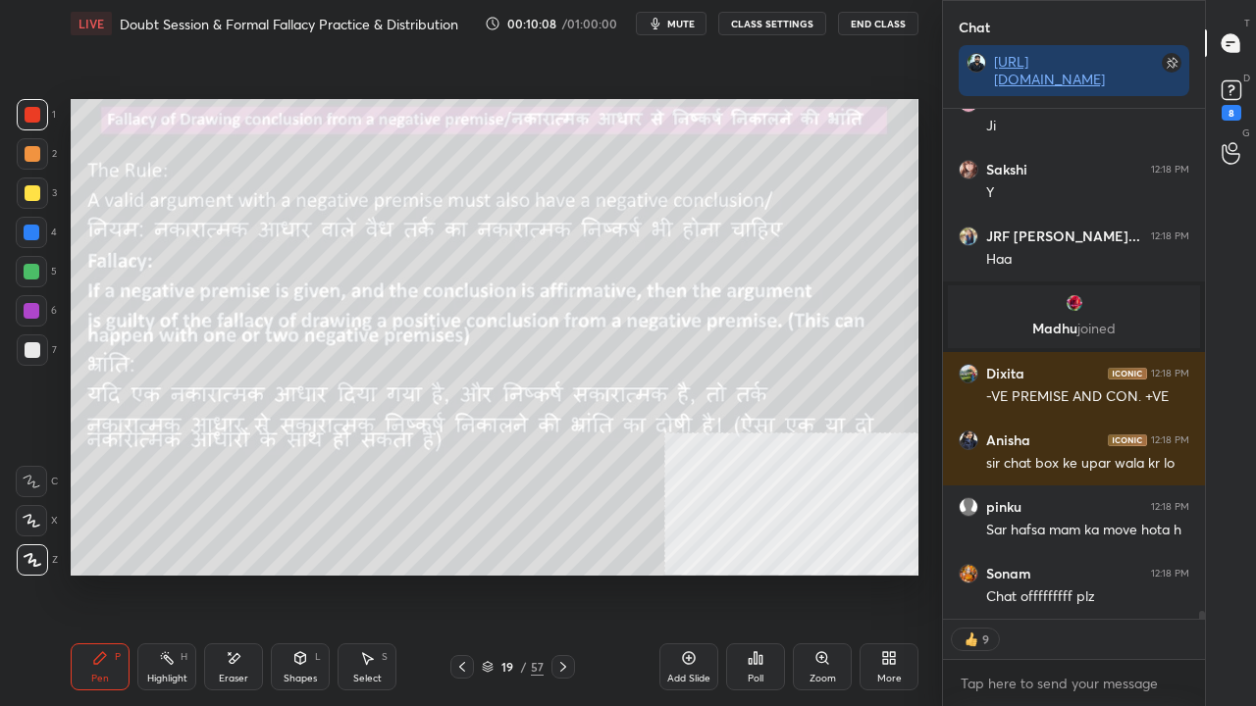
click at [35, 190] on div at bounding box center [33, 193] width 16 height 16
click at [33, 190] on div at bounding box center [33, 193] width 16 height 16
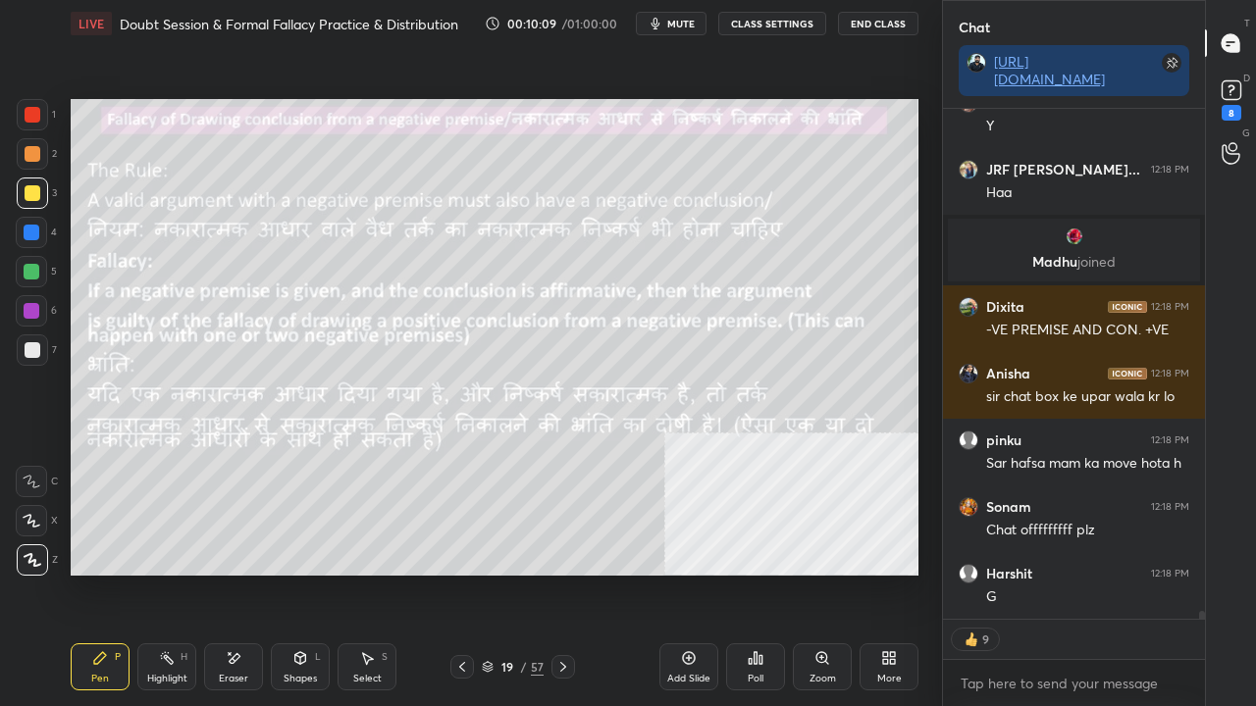
scroll to position [31301, 0]
click at [242, 573] on div "Eraser" at bounding box center [233, 679] width 29 height 10
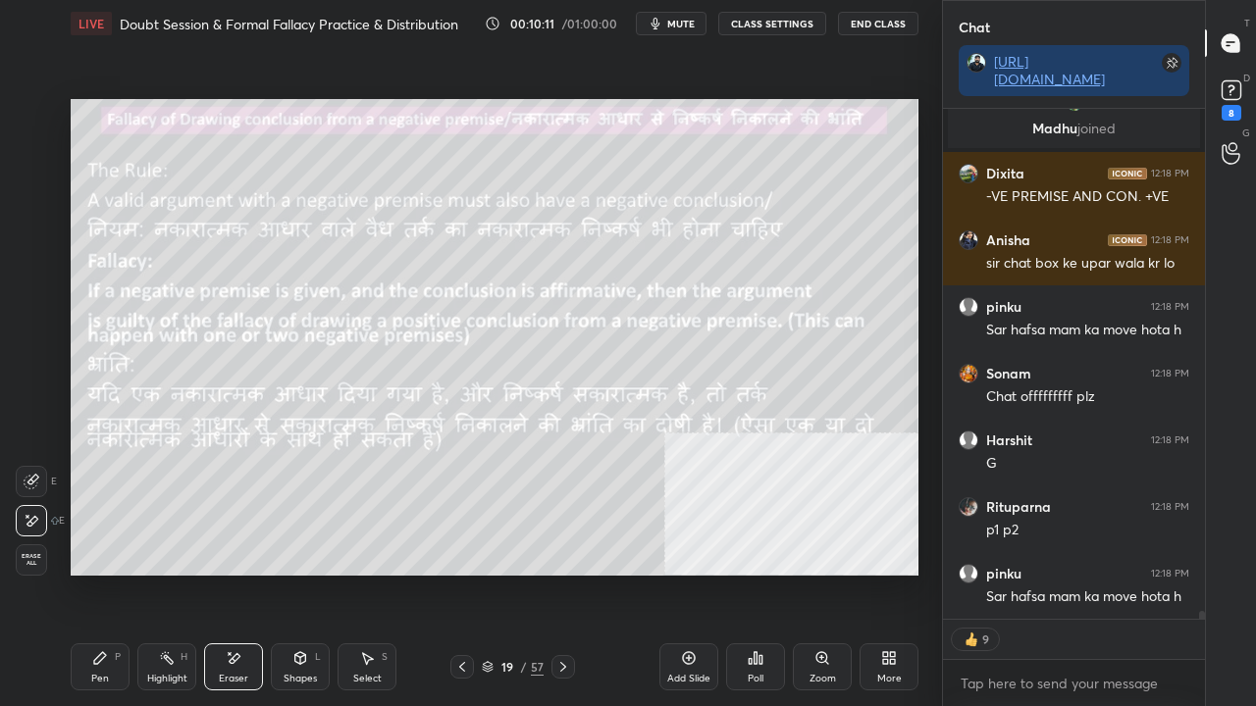
drag, startPoint x: 101, startPoint y: 667, endPoint x: 104, endPoint y: 640, distance: 27.6
click at [101, 573] on div "Pen P" at bounding box center [100, 667] width 59 height 47
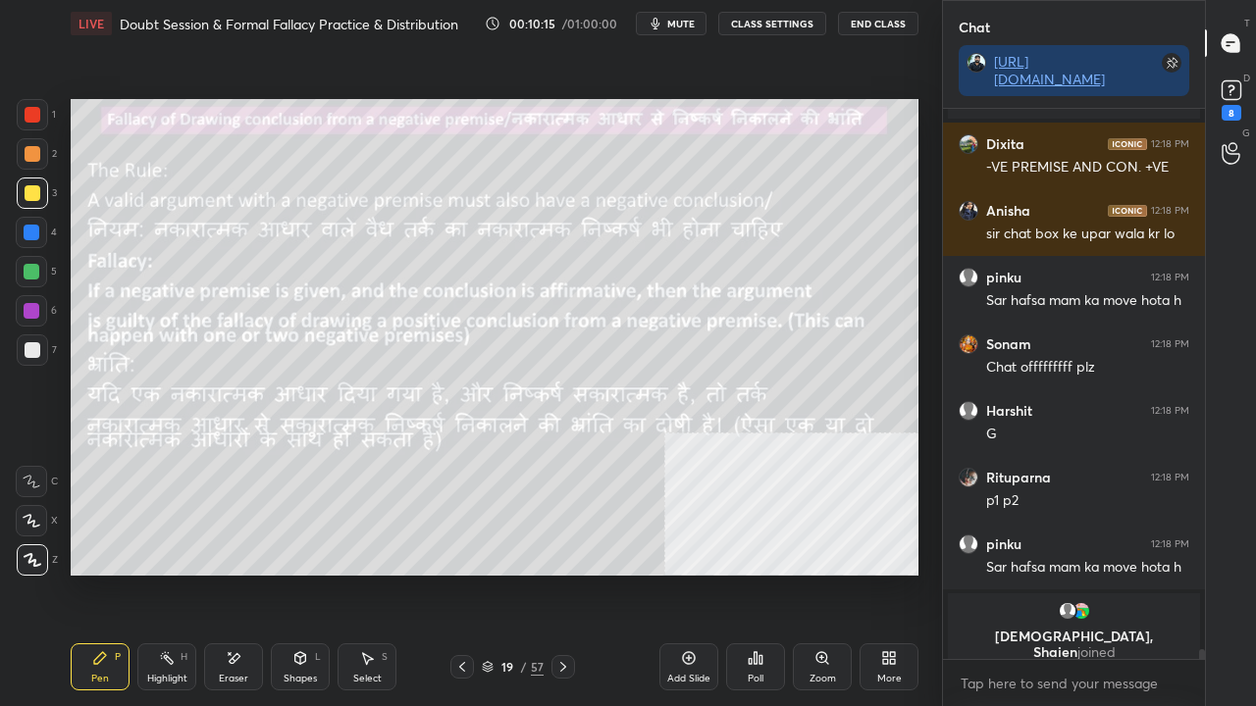
scroll to position [545, 256]
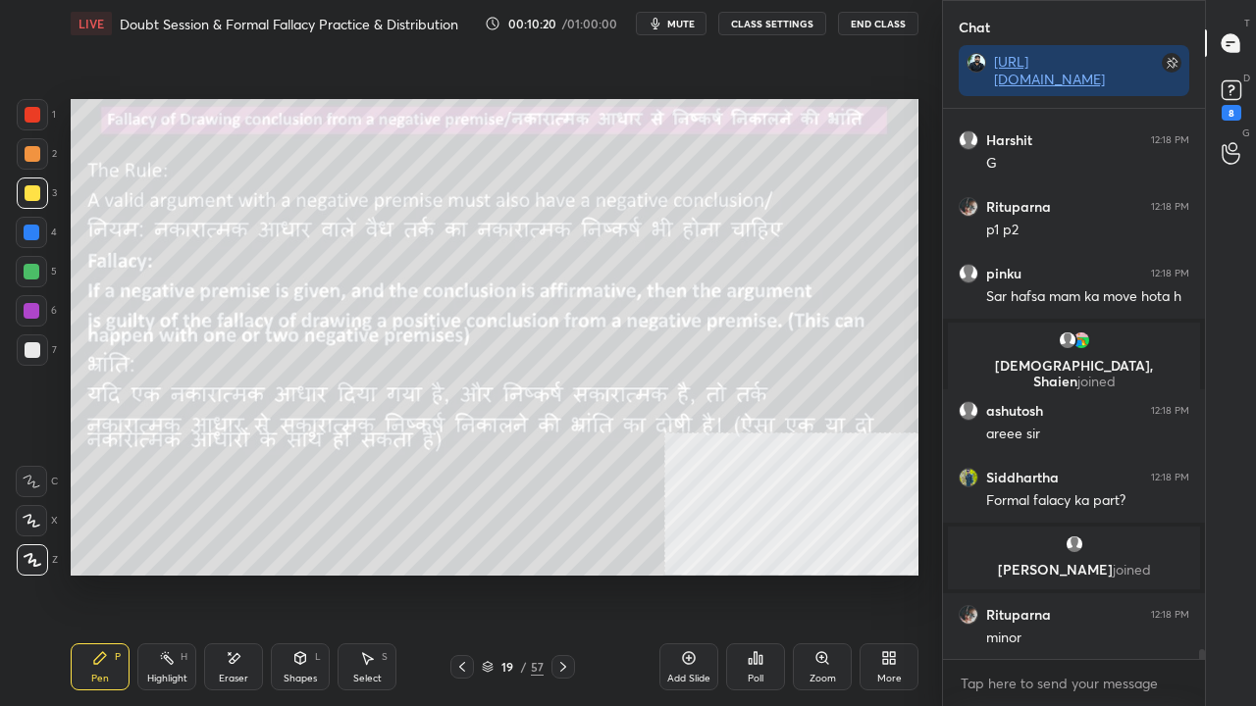
click at [238, 573] on div "Eraser" at bounding box center [233, 679] width 29 height 10
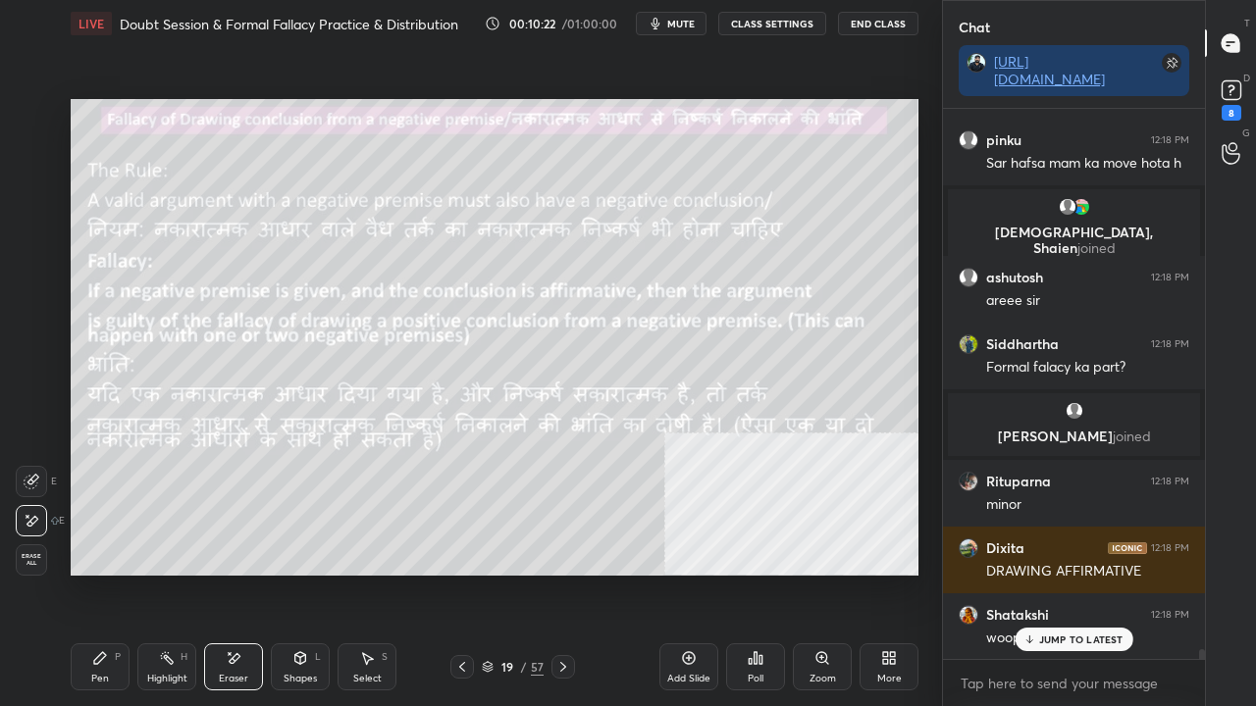
drag, startPoint x: 112, startPoint y: 669, endPoint x: 138, endPoint y: 664, distance: 26.9
click at [114, 573] on div "Pen P" at bounding box center [100, 667] width 59 height 47
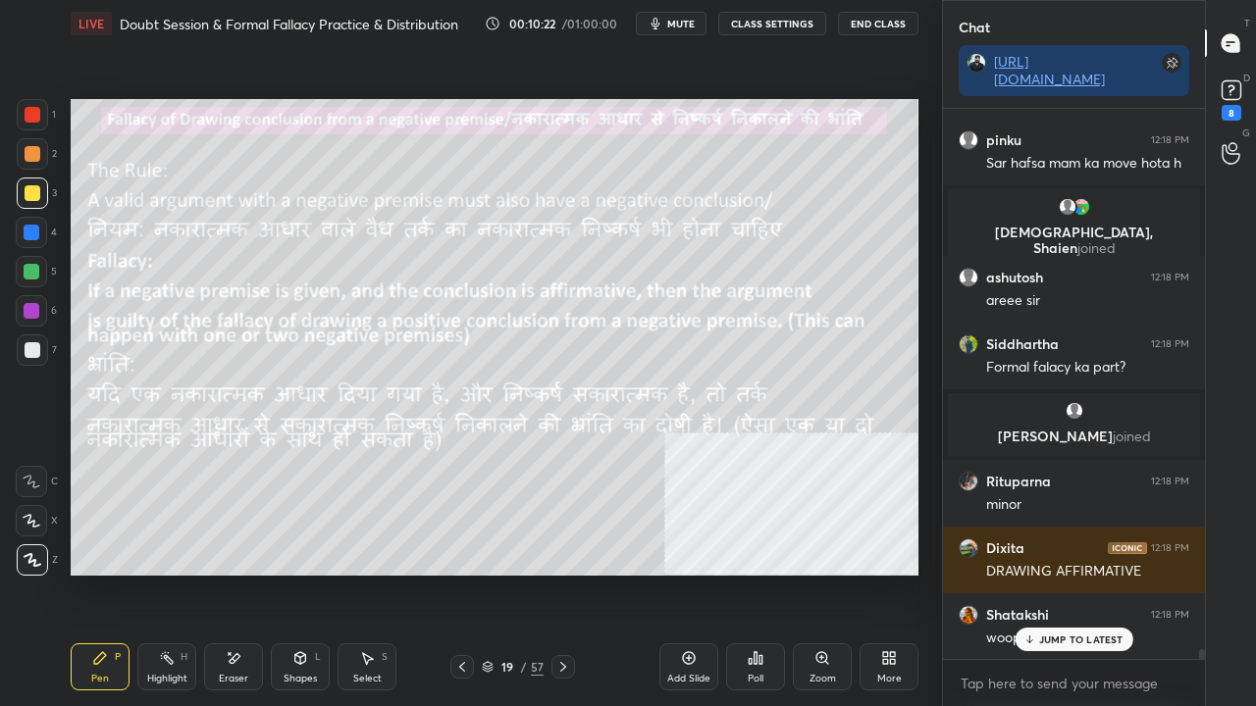
click at [298, 573] on div "Shapes L" at bounding box center [300, 667] width 59 height 47
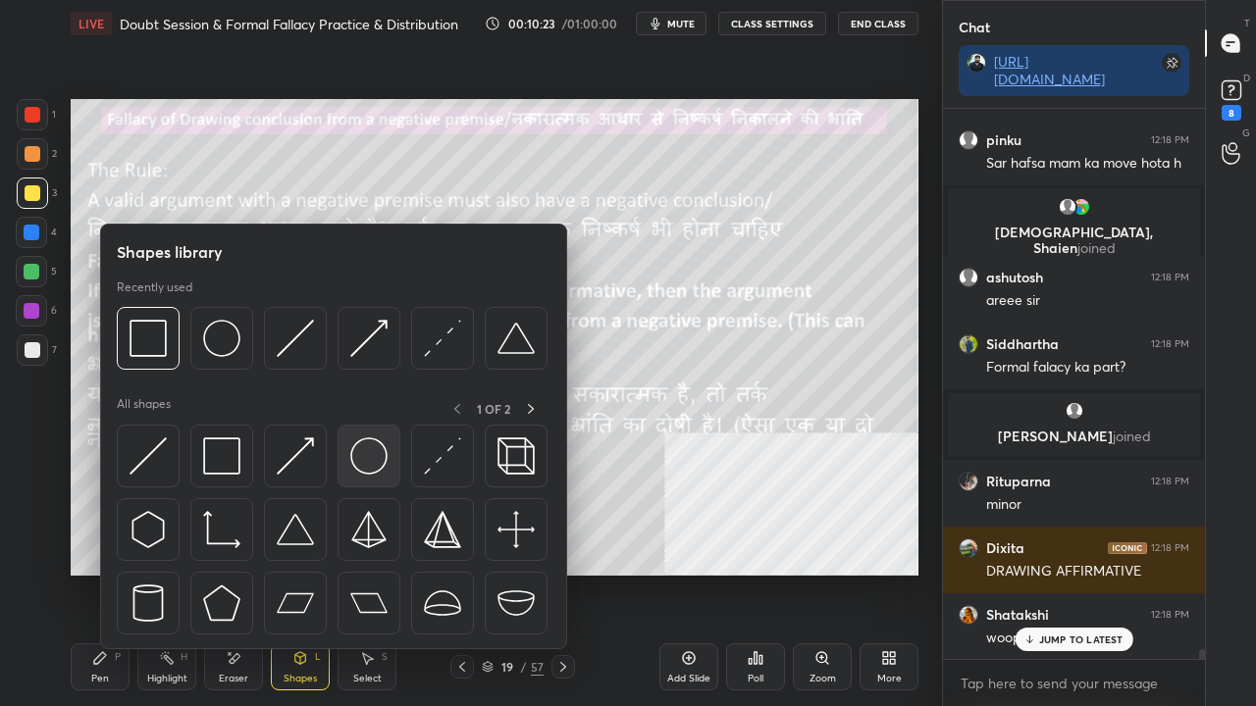
click at [377, 449] on img at bounding box center [368, 456] width 37 height 37
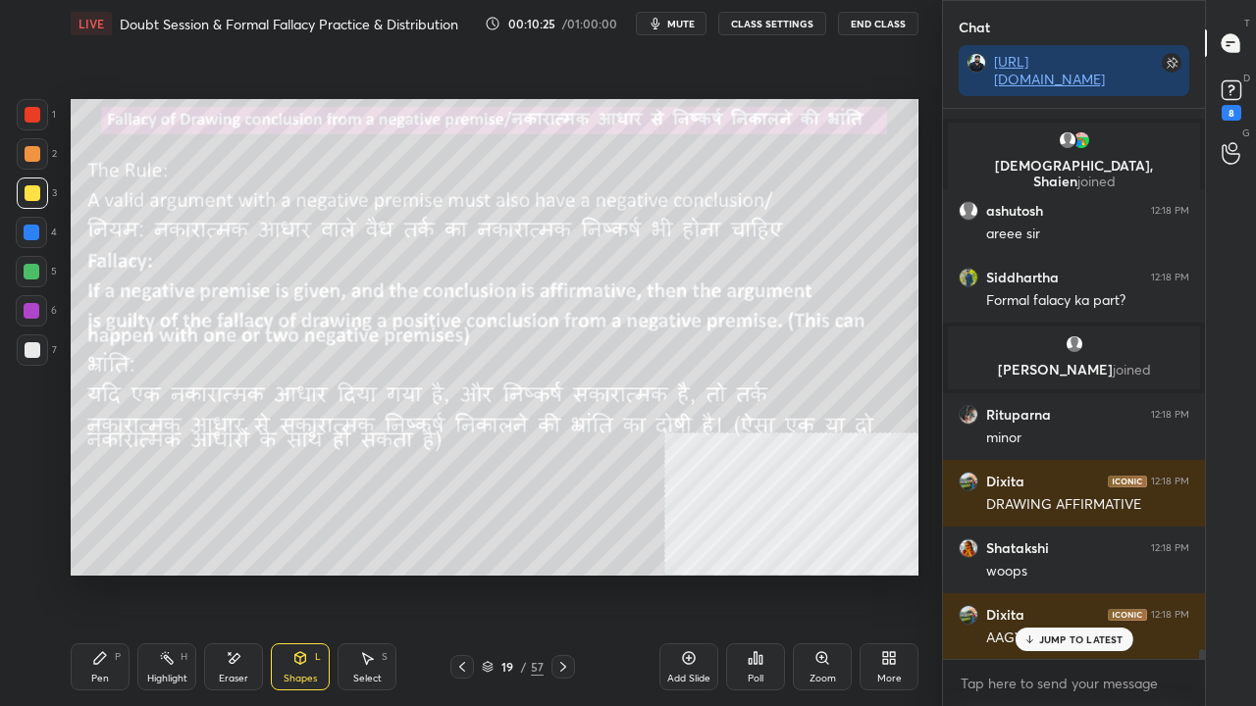
drag, startPoint x: 94, startPoint y: 673, endPoint x: 135, endPoint y: 657, distance: 44.1
click at [95, 573] on div "Pen" at bounding box center [100, 679] width 18 height 10
click at [1069, 573] on p "JUMP TO LATEST" at bounding box center [1081, 640] width 84 height 12
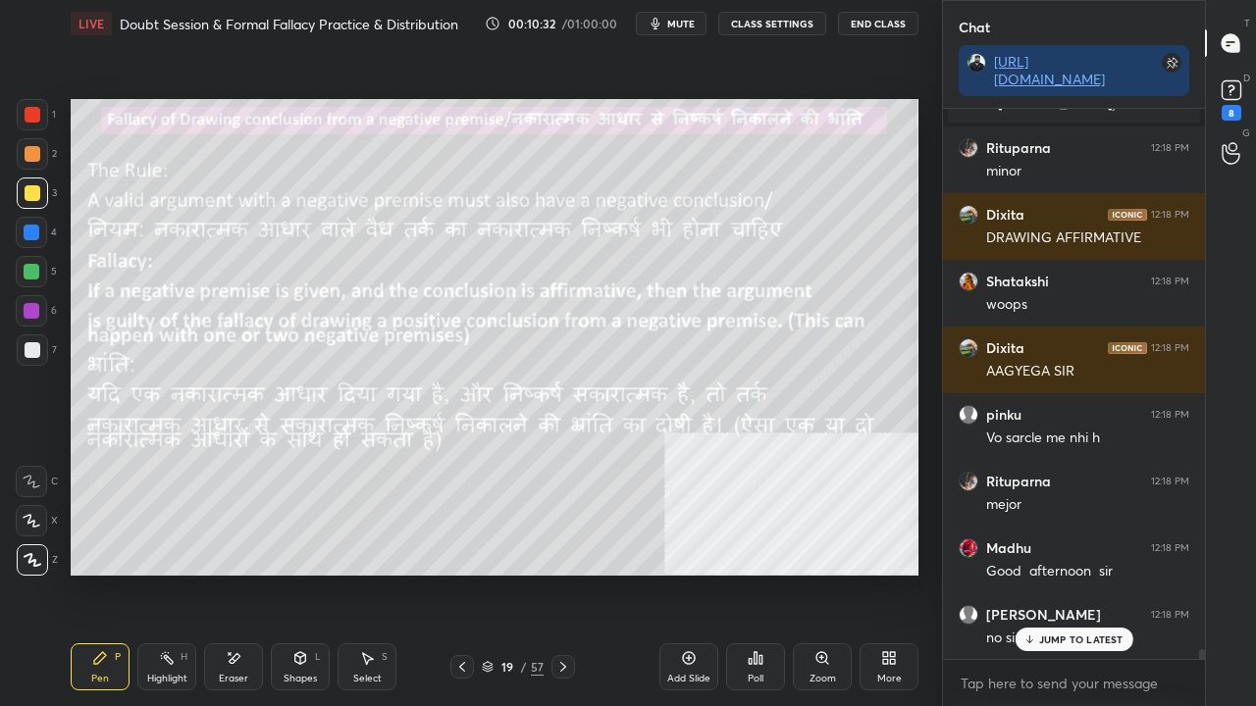
click at [234, 573] on div "Eraser" at bounding box center [233, 679] width 29 height 10
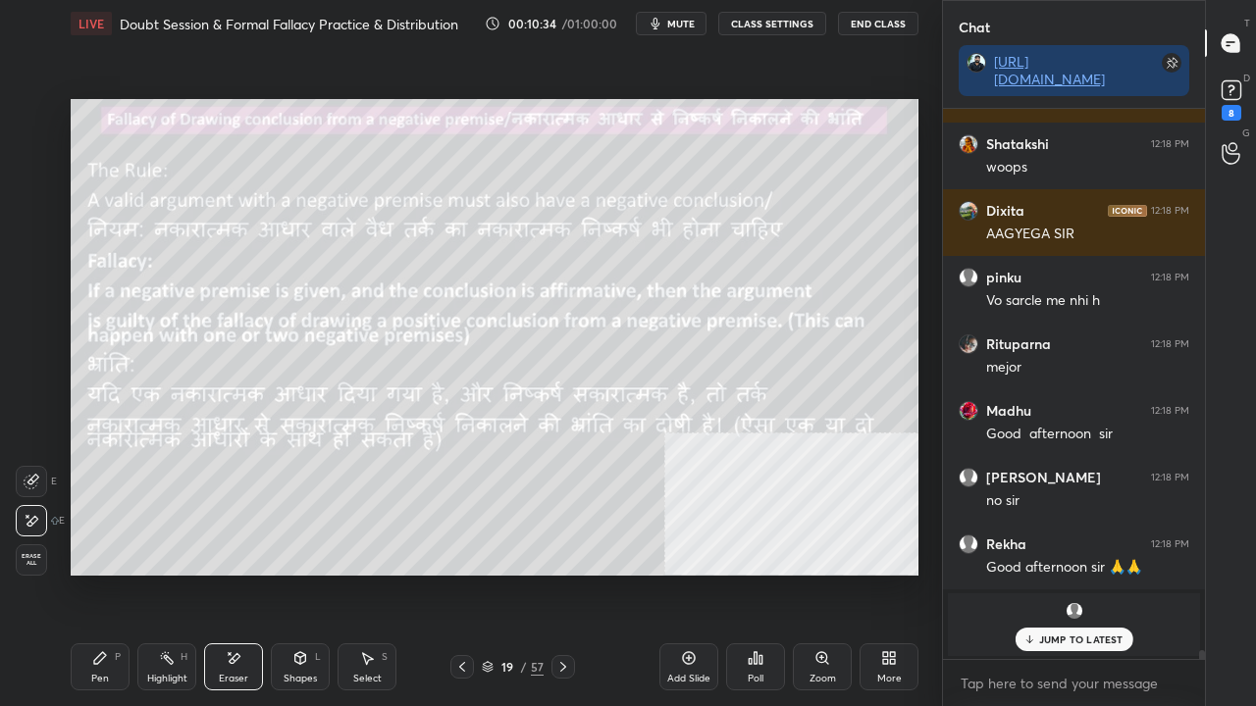
click at [98, 573] on div "Pen P" at bounding box center [100, 667] width 59 height 47
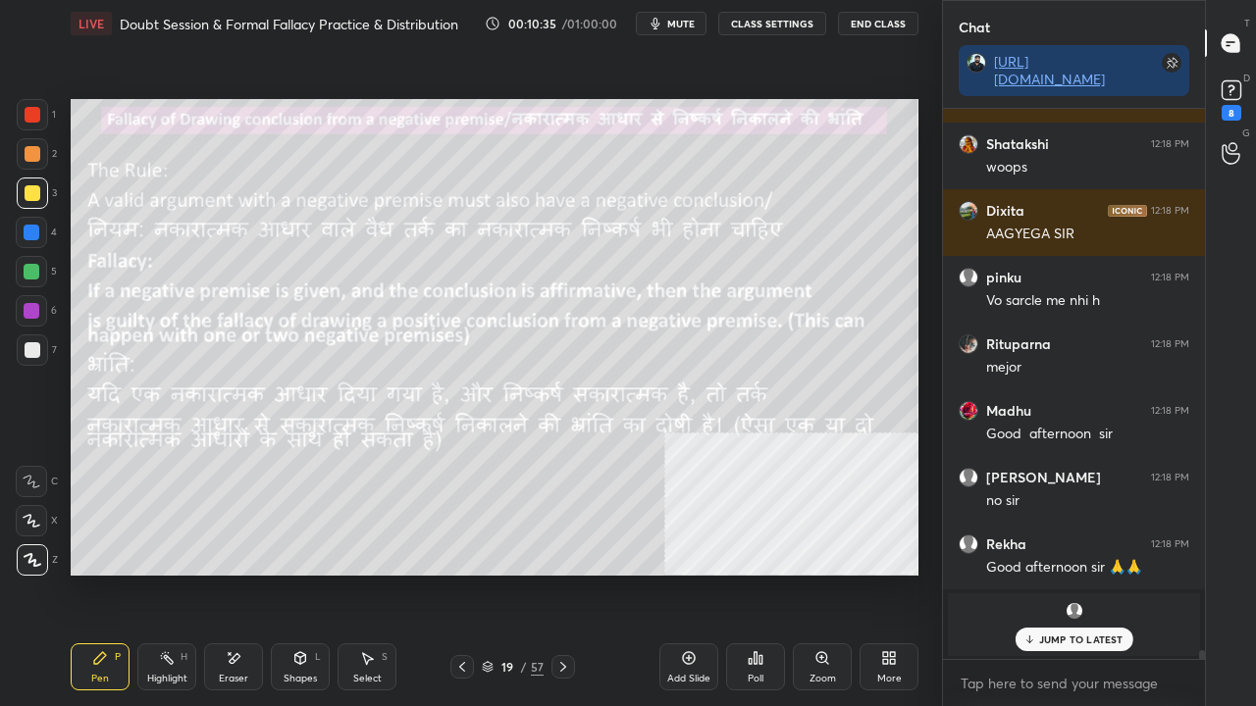
click at [1068, 573] on p "JUMP TO LATEST" at bounding box center [1081, 640] width 84 height 12
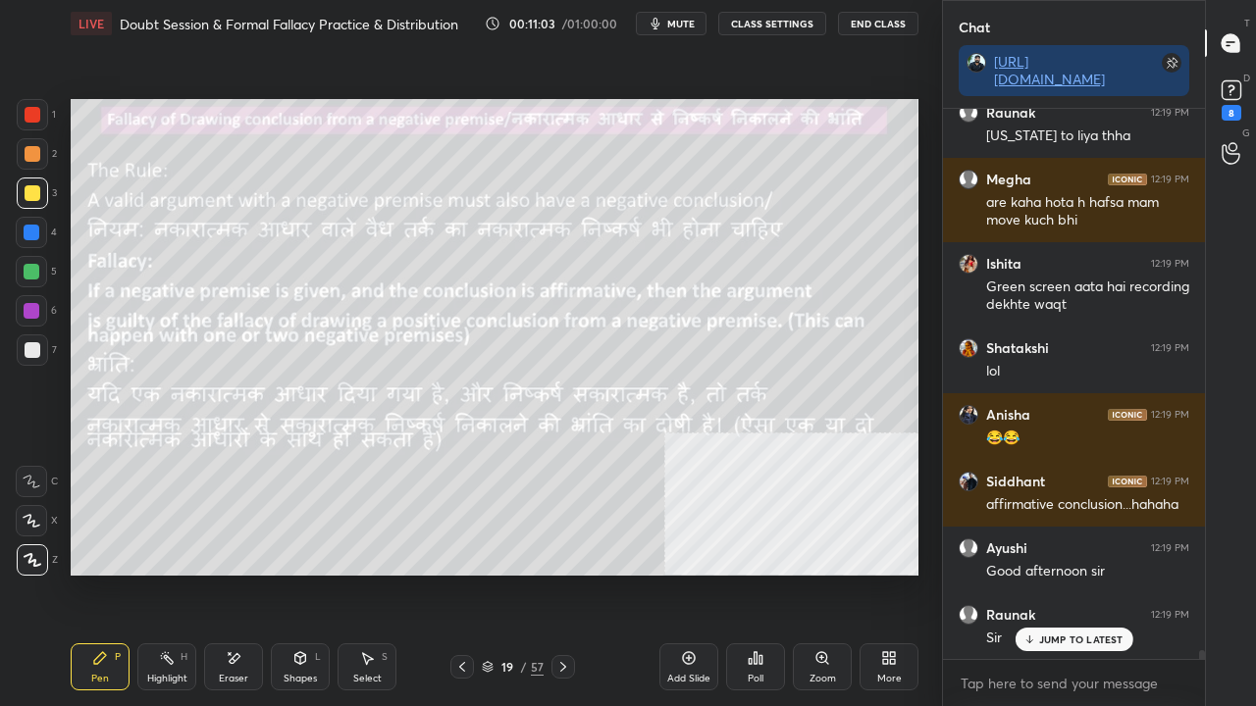
click at [306, 573] on div "Shapes" at bounding box center [300, 679] width 33 height 10
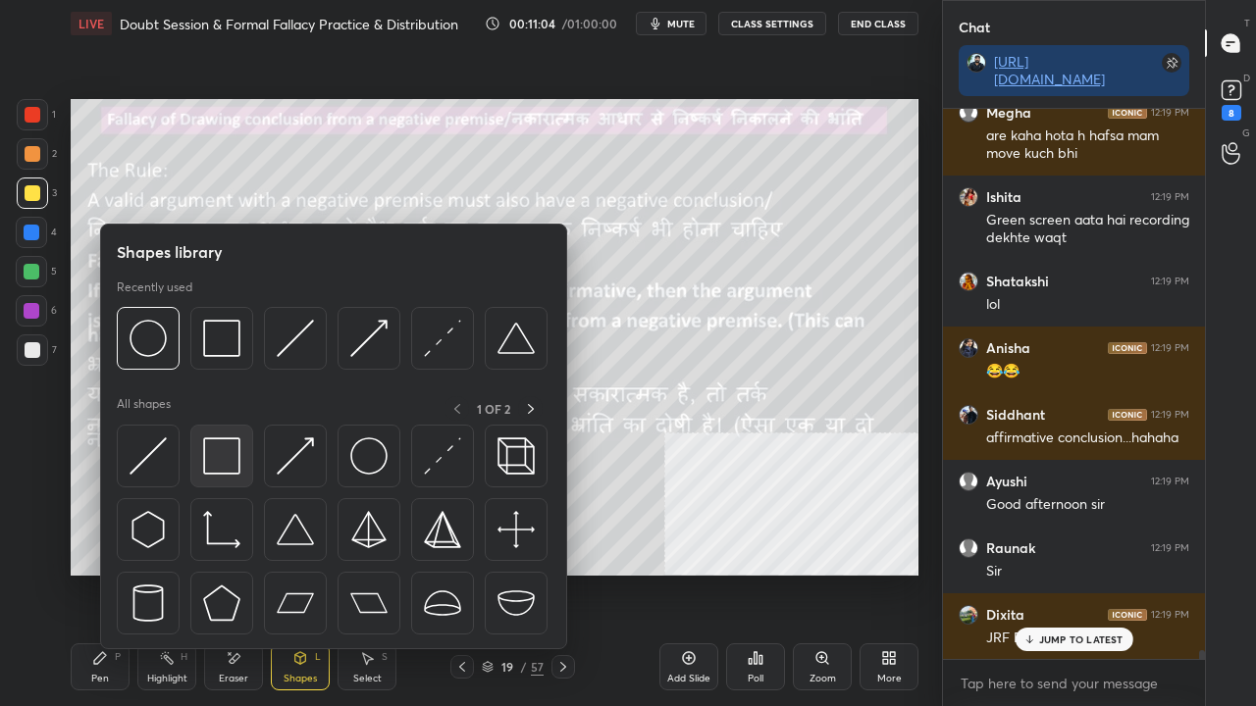
click at [220, 456] on img at bounding box center [221, 456] width 37 height 37
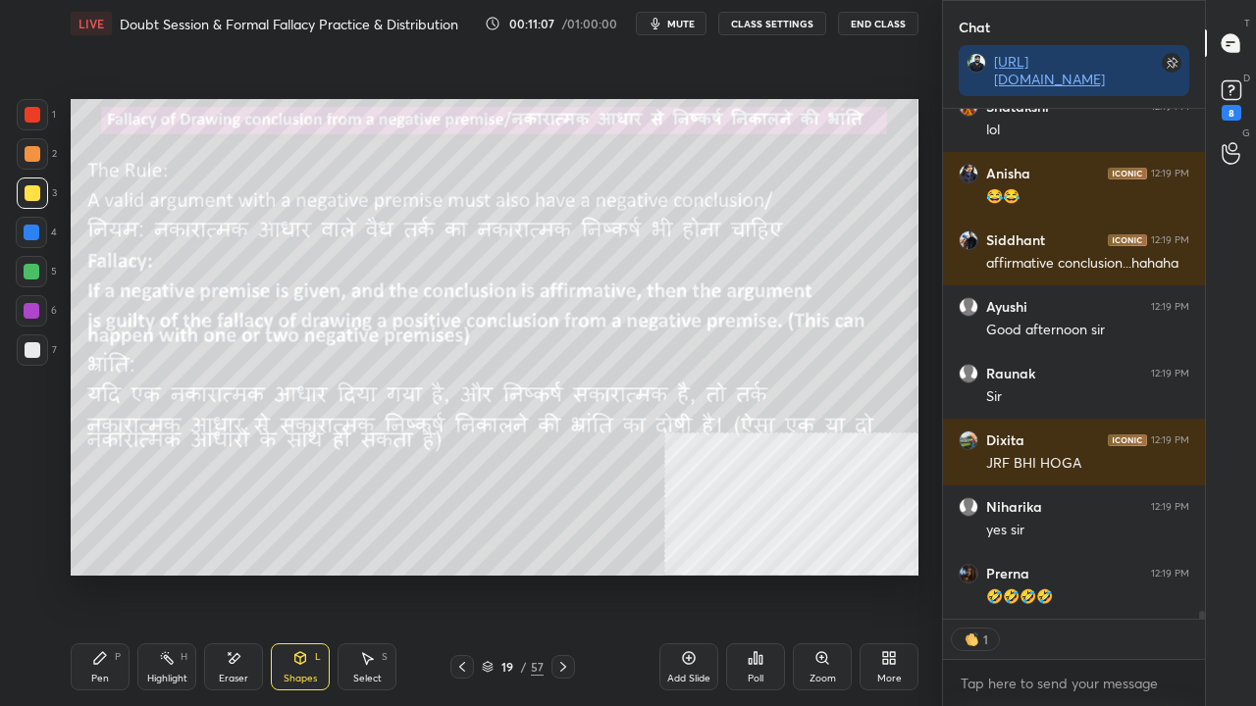
click at [106, 573] on icon at bounding box center [100, 659] width 16 height 16
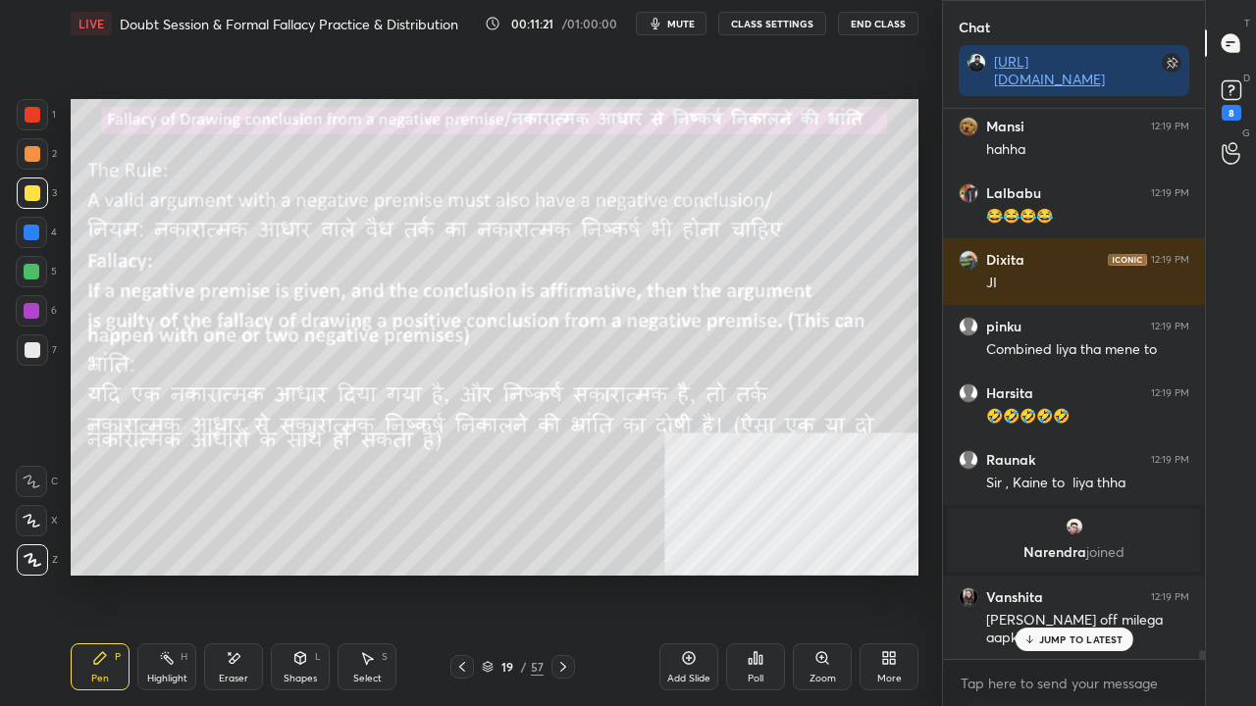
click at [26, 118] on div at bounding box center [33, 115] width 16 height 16
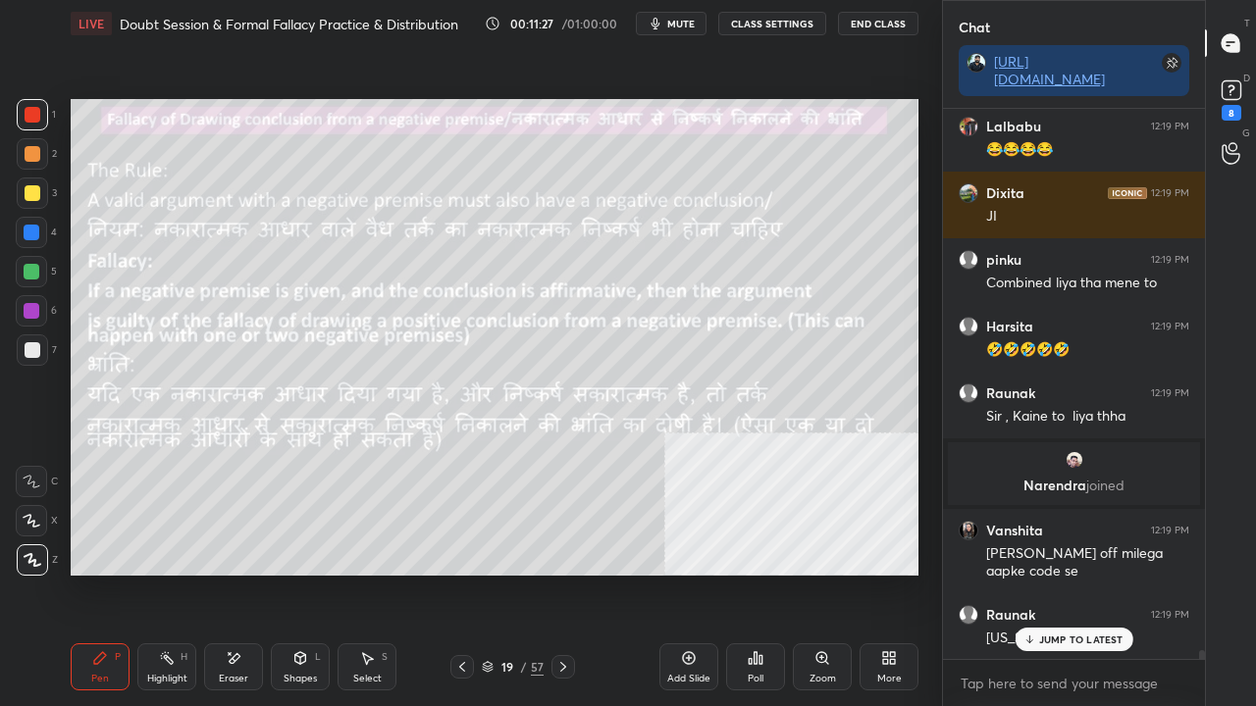
click at [25, 240] on div at bounding box center [31, 232] width 31 height 31
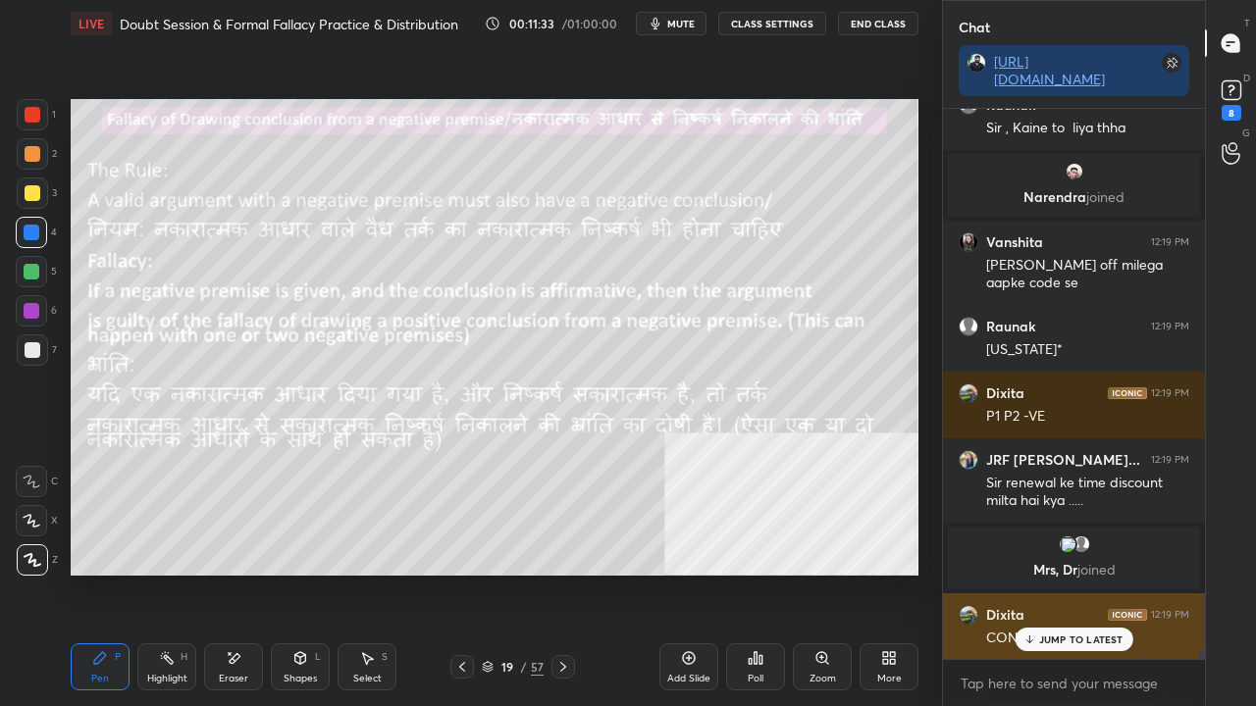
click at [1062, 573] on p "JUMP TO LATEST" at bounding box center [1081, 640] width 84 height 12
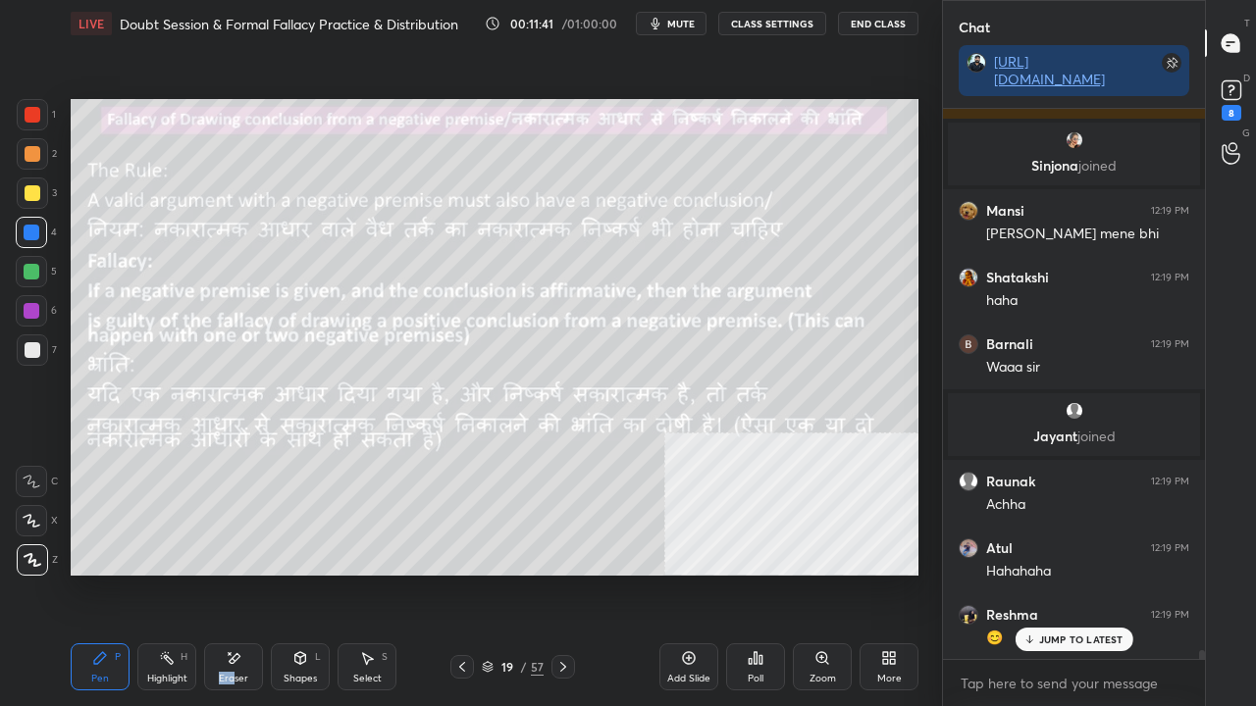
drag, startPoint x: 235, startPoint y: 671, endPoint x: 235, endPoint y: 641, distance: 30.4
click at [235, 573] on div "Eraser" at bounding box center [233, 667] width 59 height 47
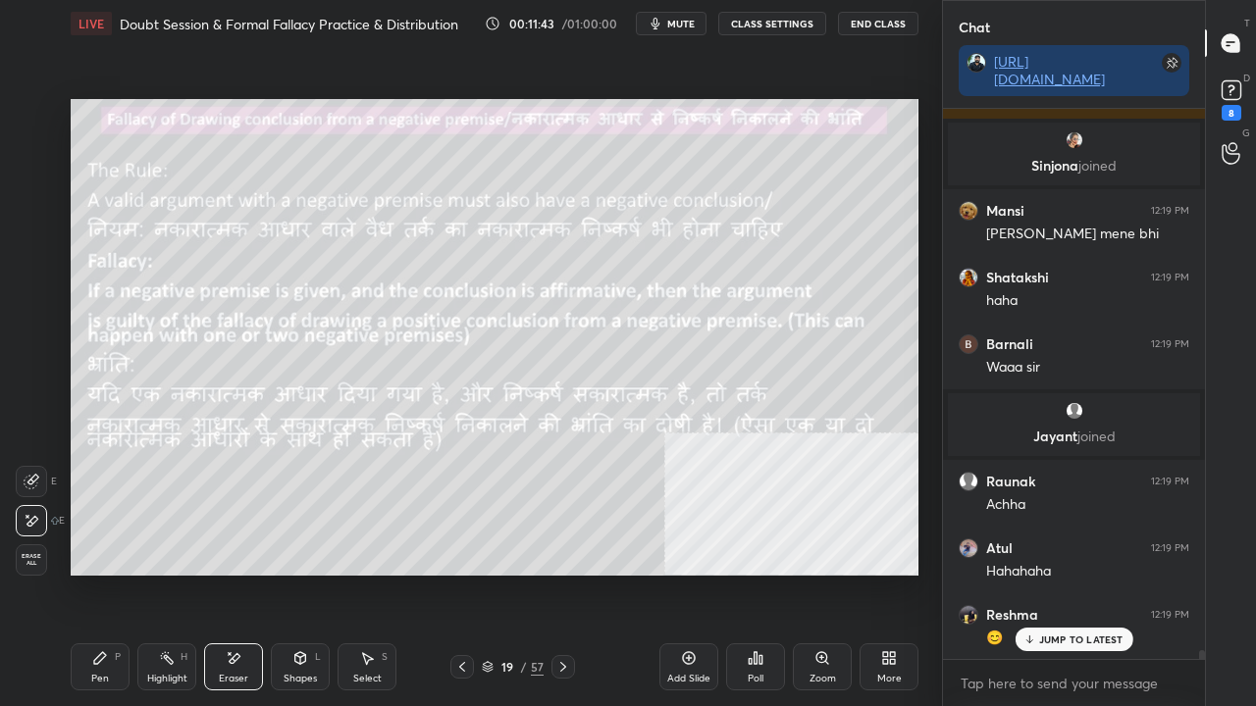
drag, startPoint x: 96, startPoint y: 672, endPoint x: 127, endPoint y: 579, distance: 98.0
click at [96, 573] on div "Pen P" at bounding box center [100, 667] width 59 height 47
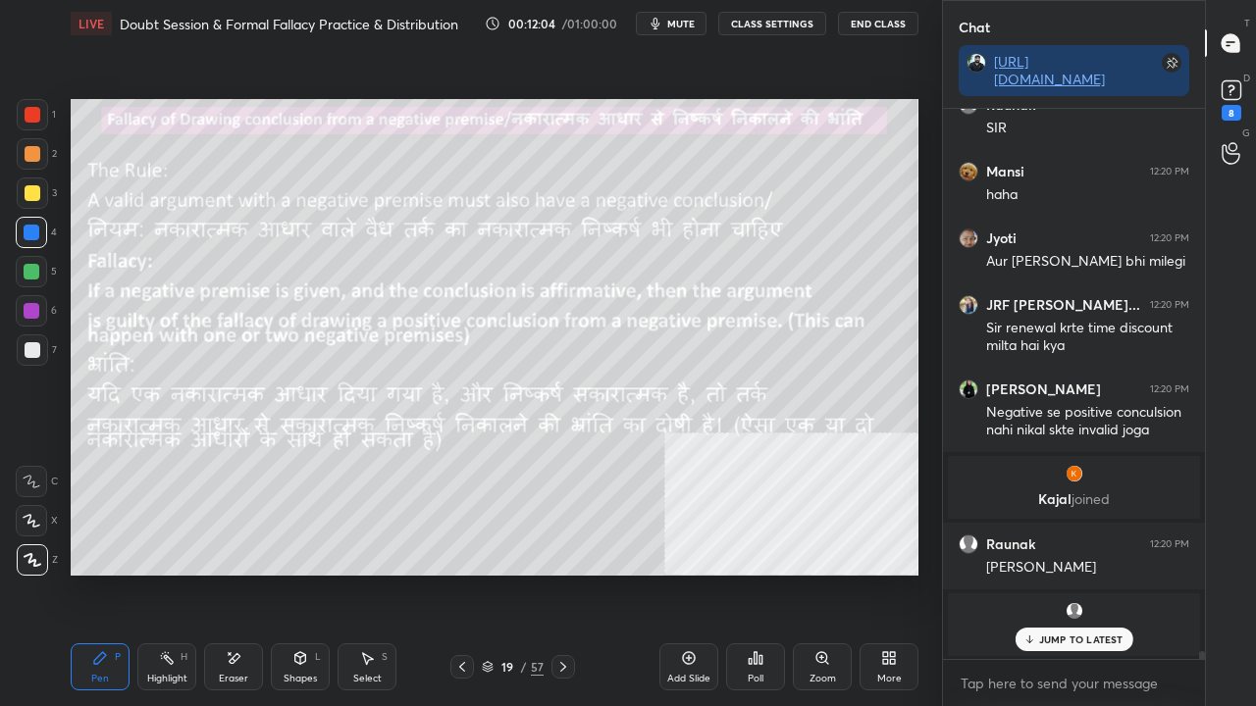
click at [694, 573] on div "Add Slide" at bounding box center [688, 667] width 59 height 47
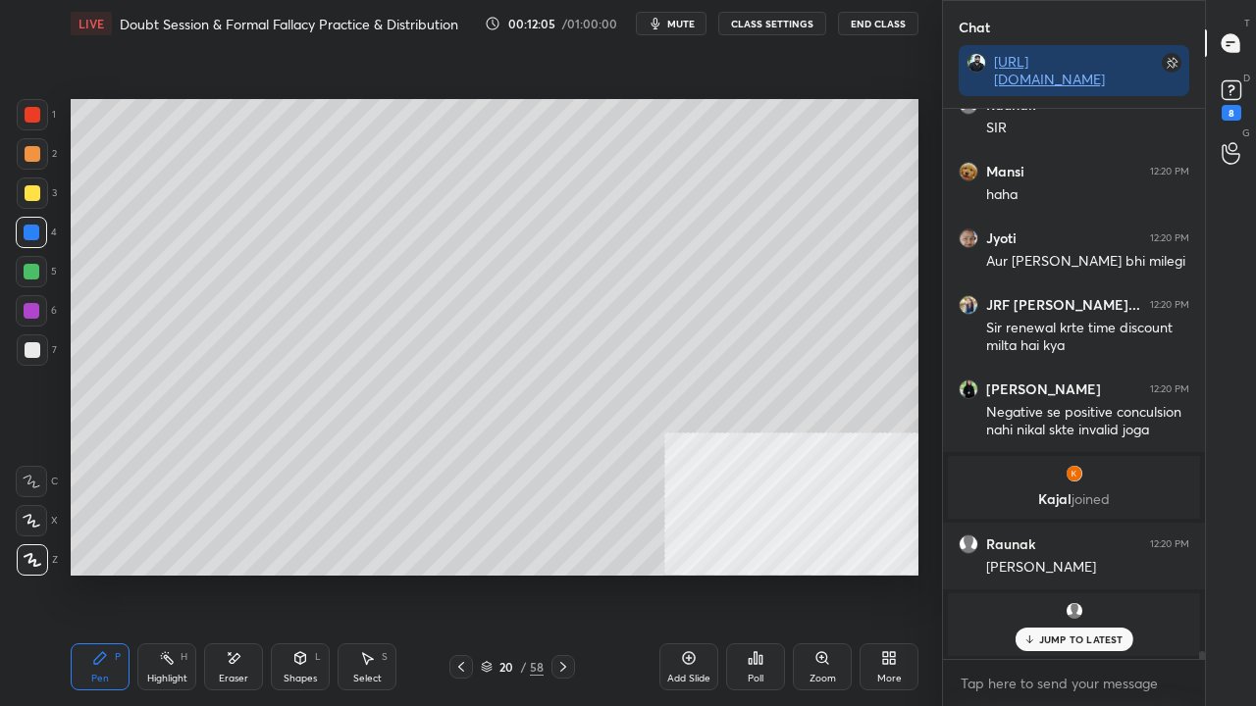
click at [35, 194] on div at bounding box center [33, 193] width 16 height 16
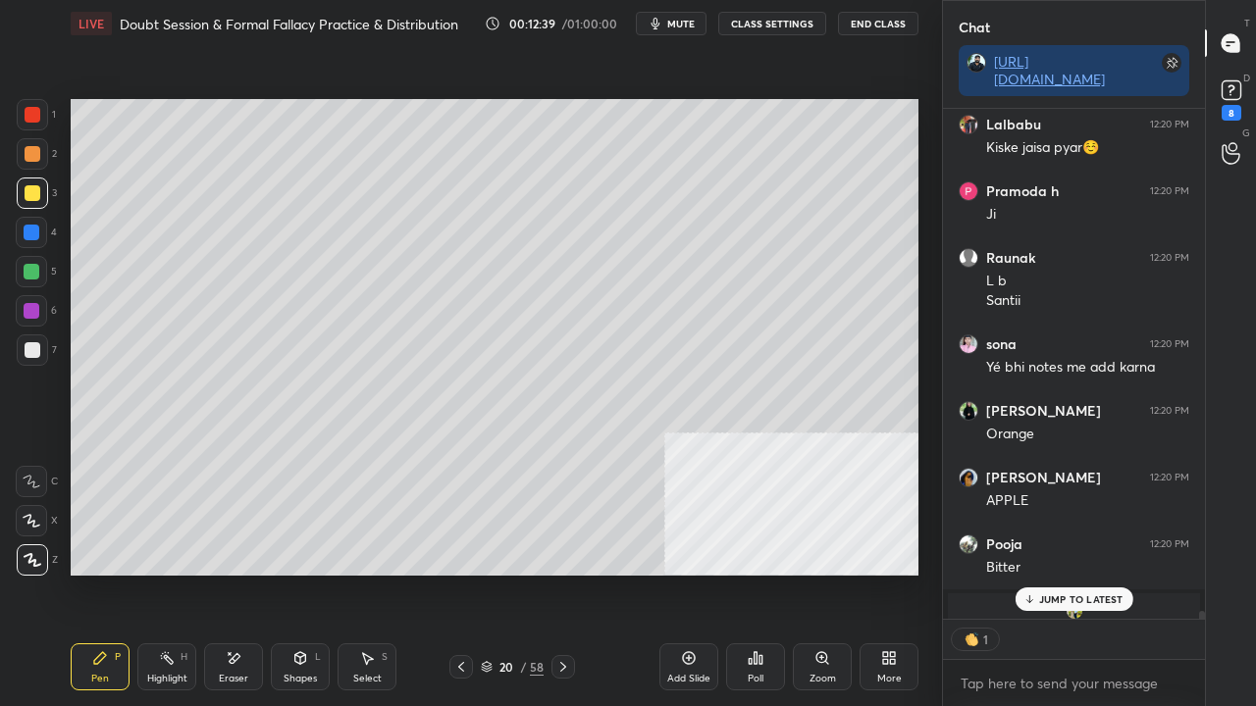
scroll to position [6, 6]
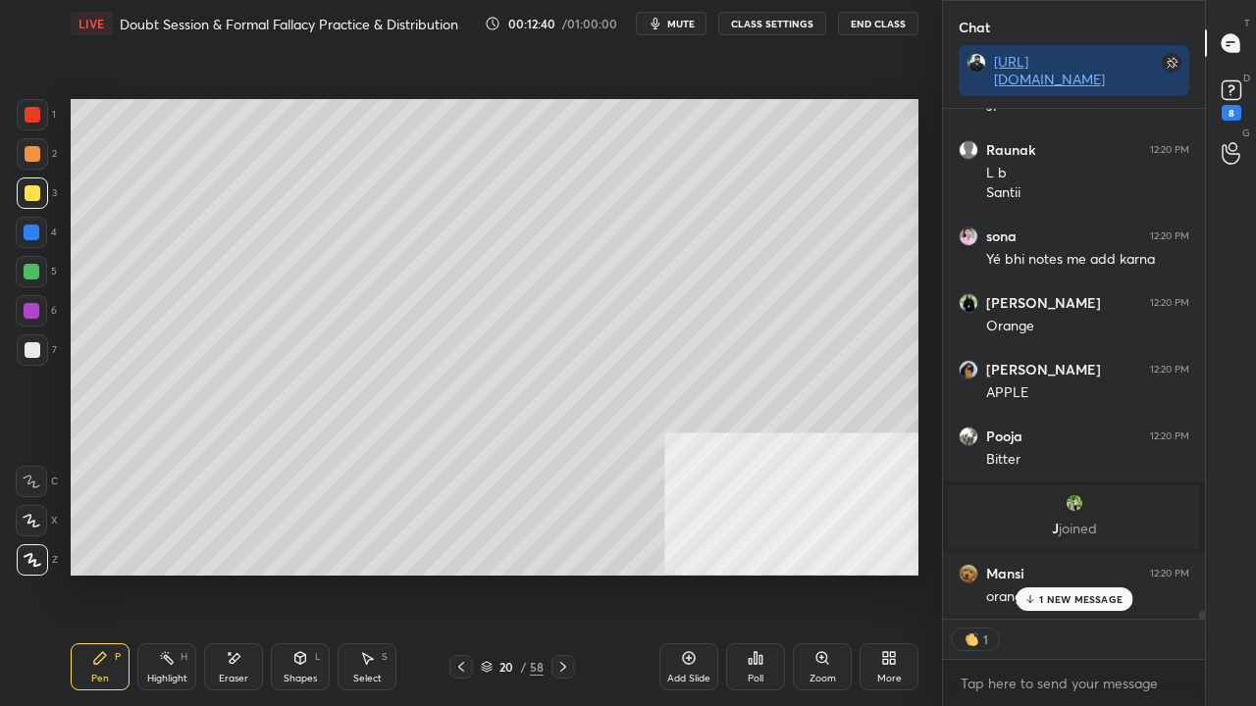
click at [34, 111] on div at bounding box center [33, 115] width 16 height 16
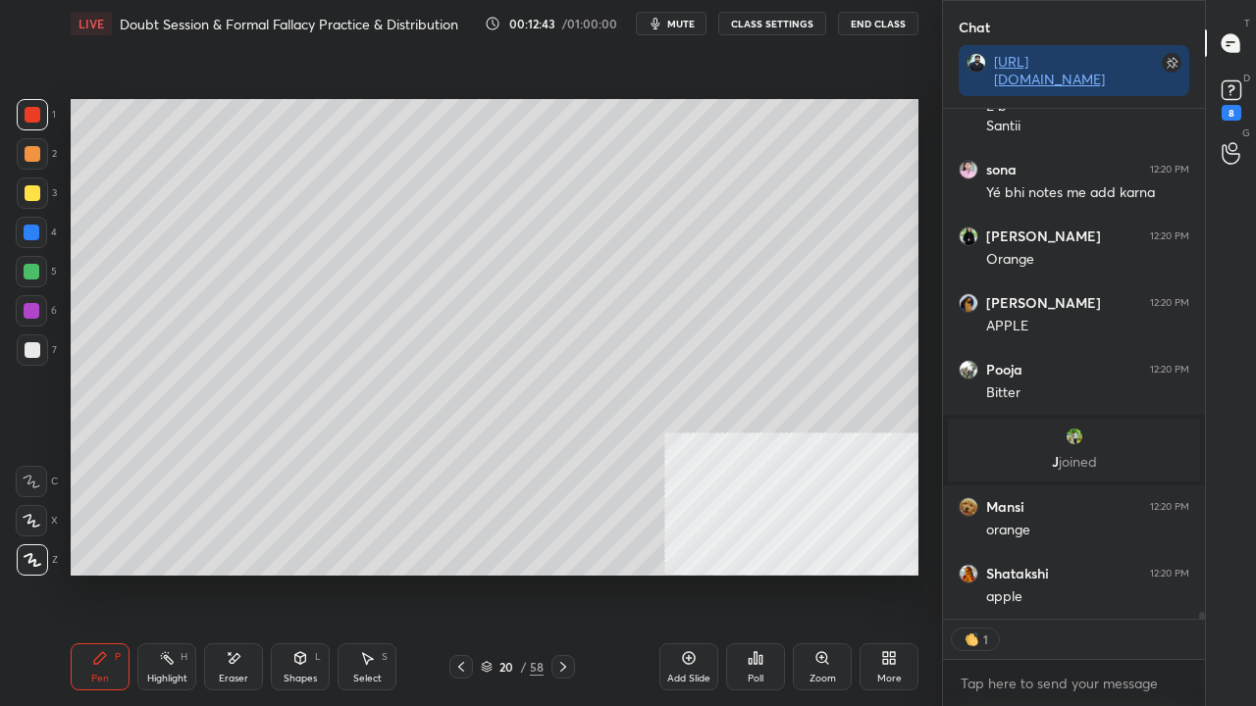
click at [295, 573] on div "Shapes" at bounding box center [300, 679] width 33 height 10
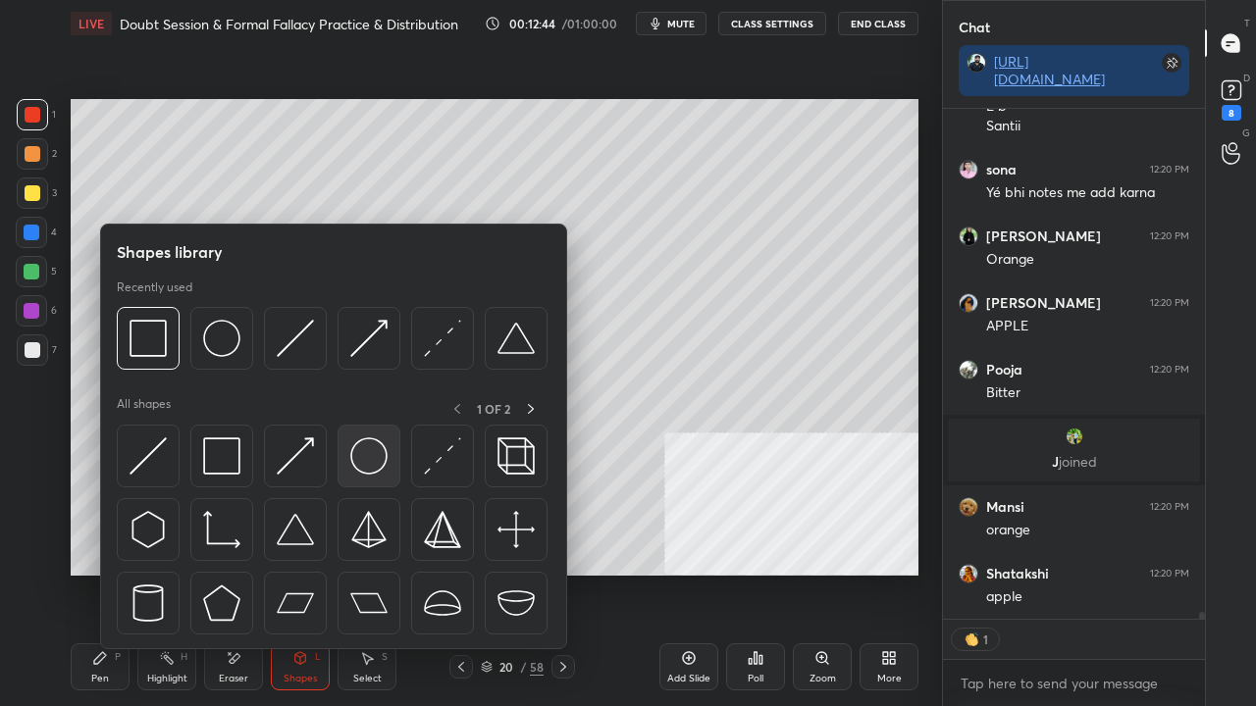
click at [361, 452] on img at bounding box center [368, 456] width 37 height 37
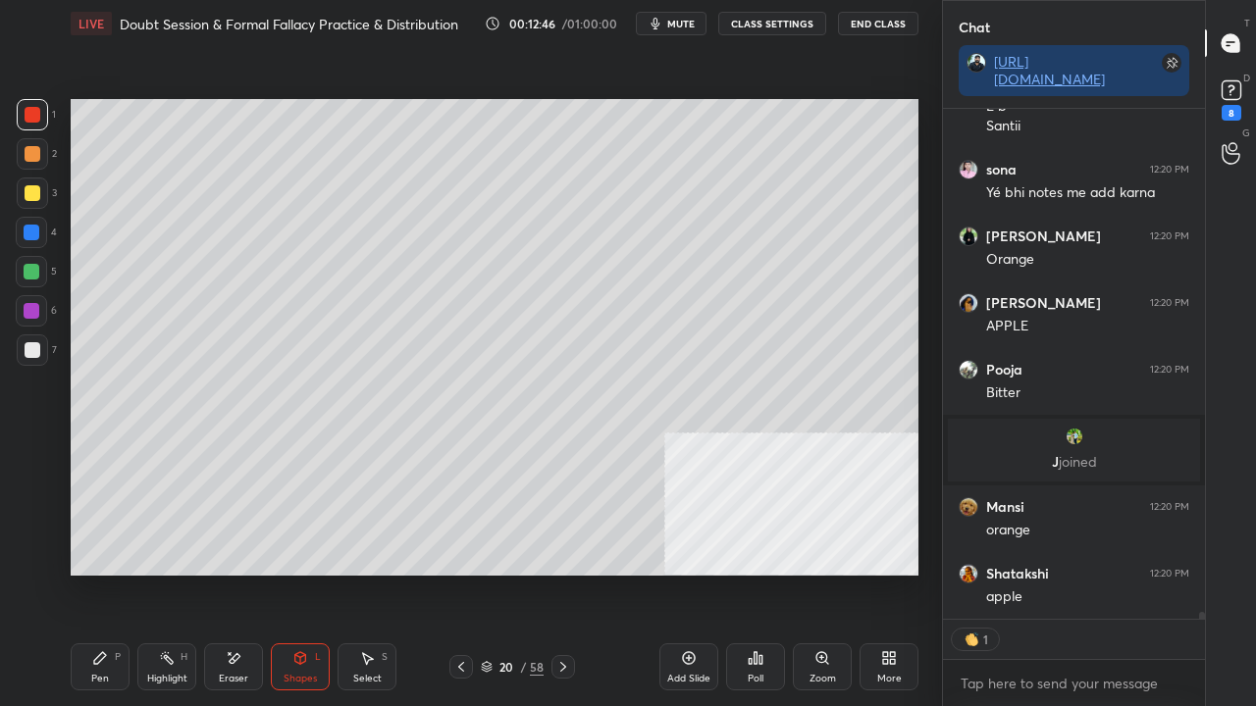
scroll to position [36328, 0]
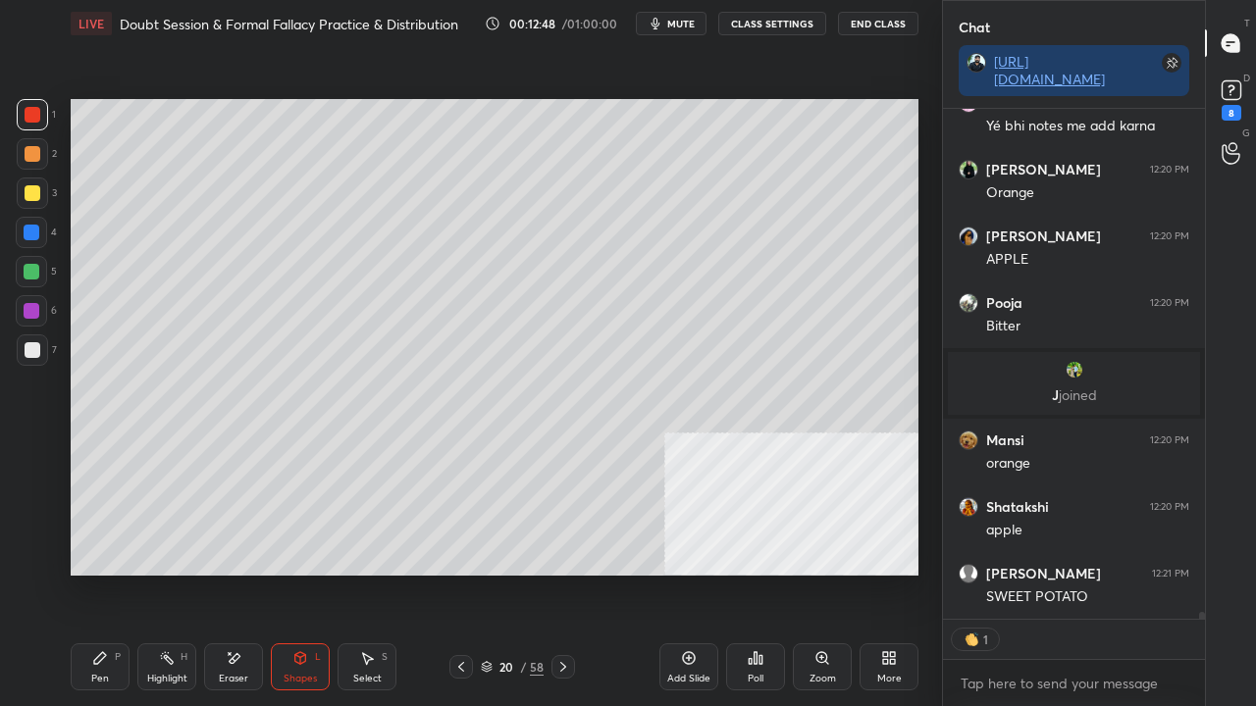
click at [235, 573] on div "Eraser" at bounding box center [233, 679] width 29 height 10
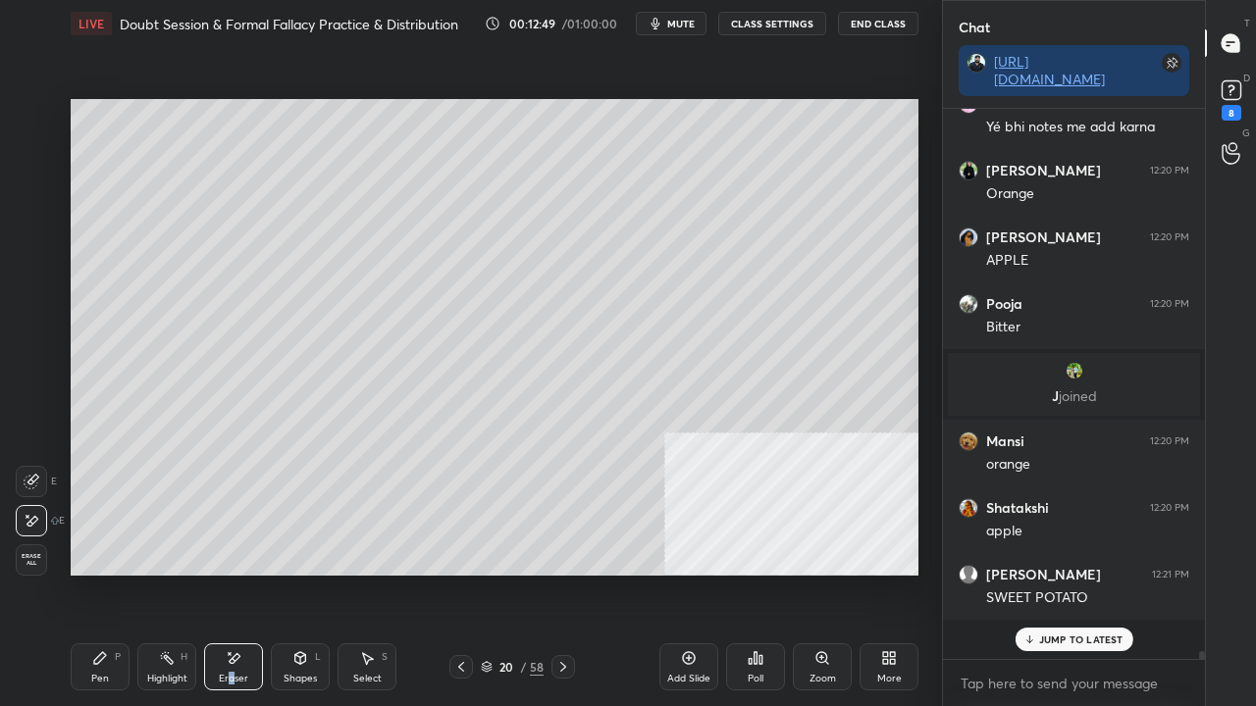
scroll to position [36287, 0]
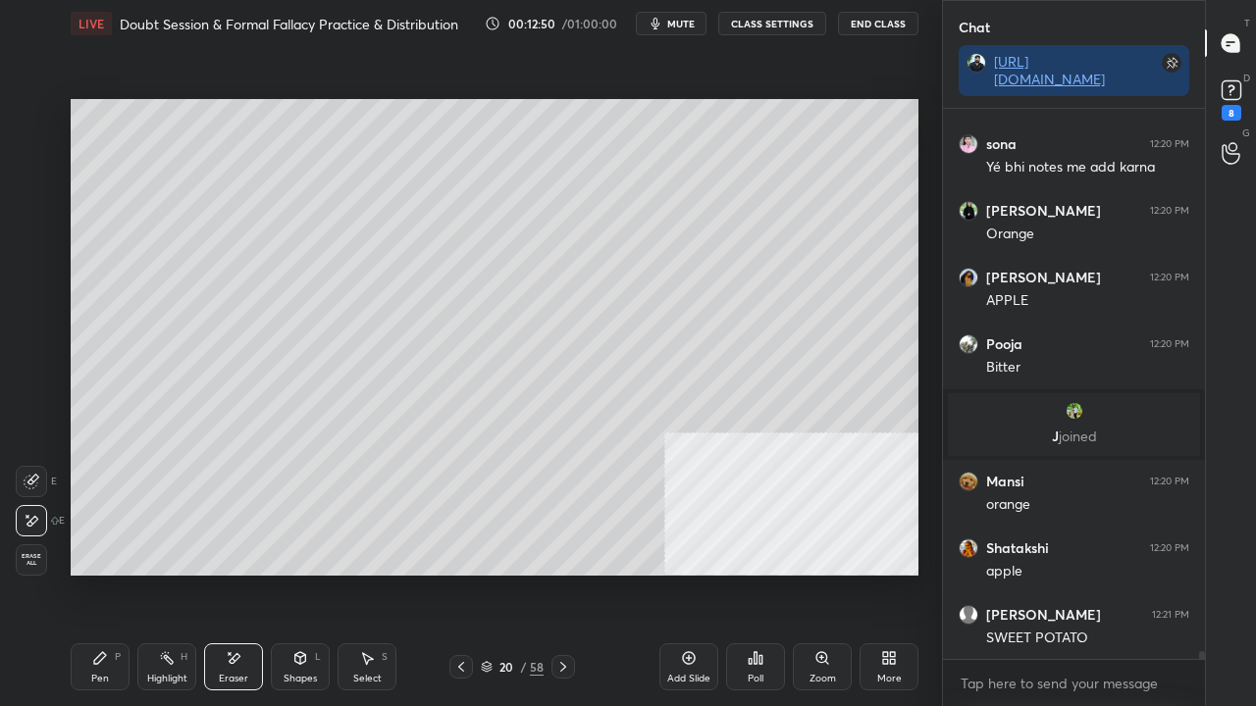
click at [99, 573] on icon at bounding box center [100, 659] width 16 height 16
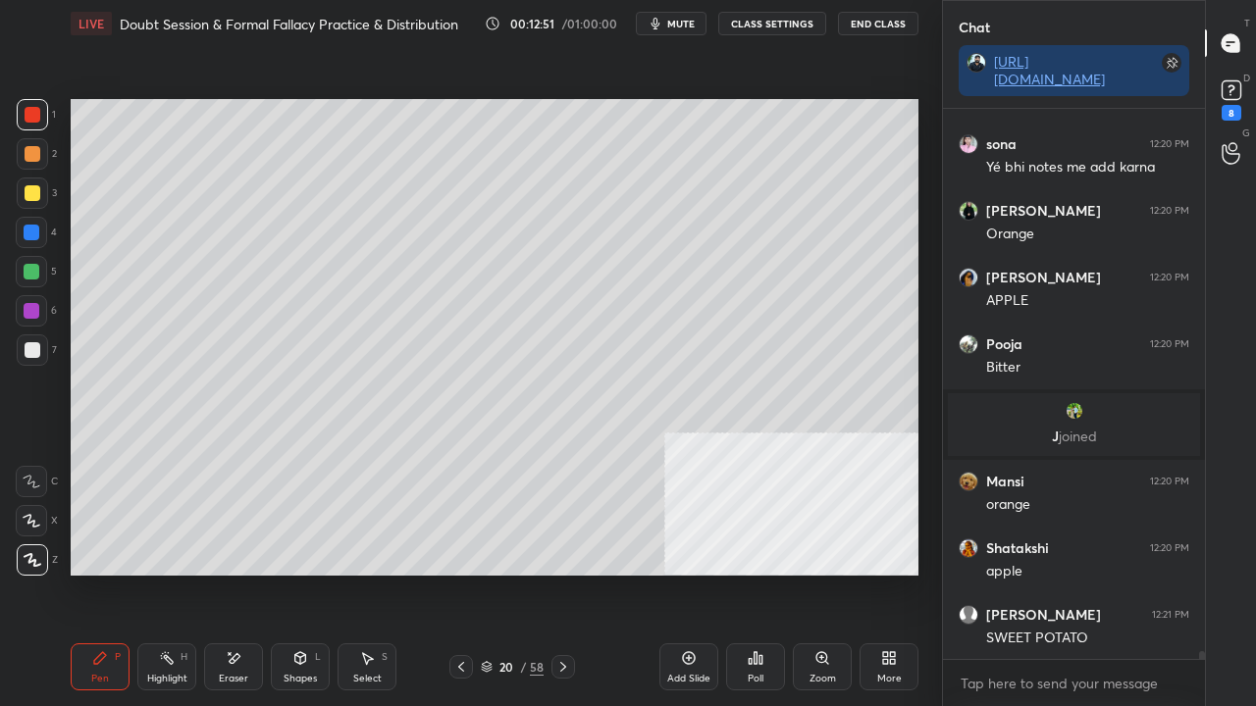
click at [284, 573] on div "Shapes L" at bounding box center [300, 667] width 59 height 47
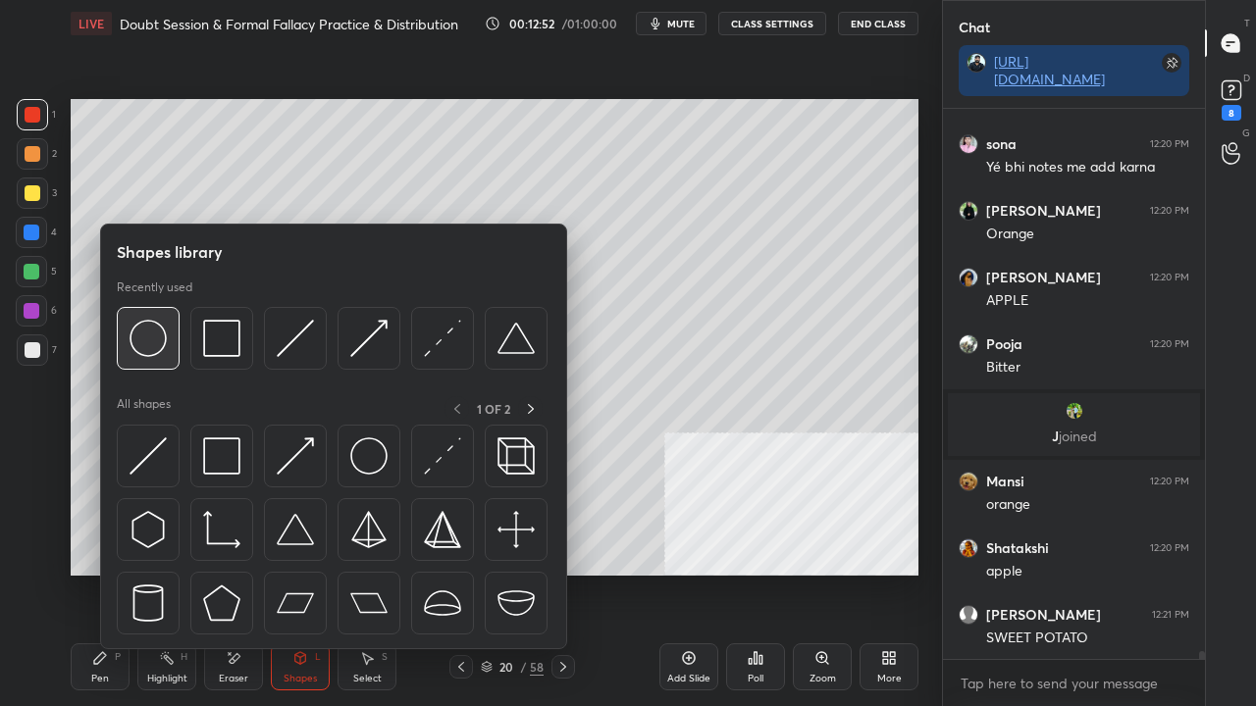
click at [155, 336] on img at bounding box center [148, 338] width 37 height 37
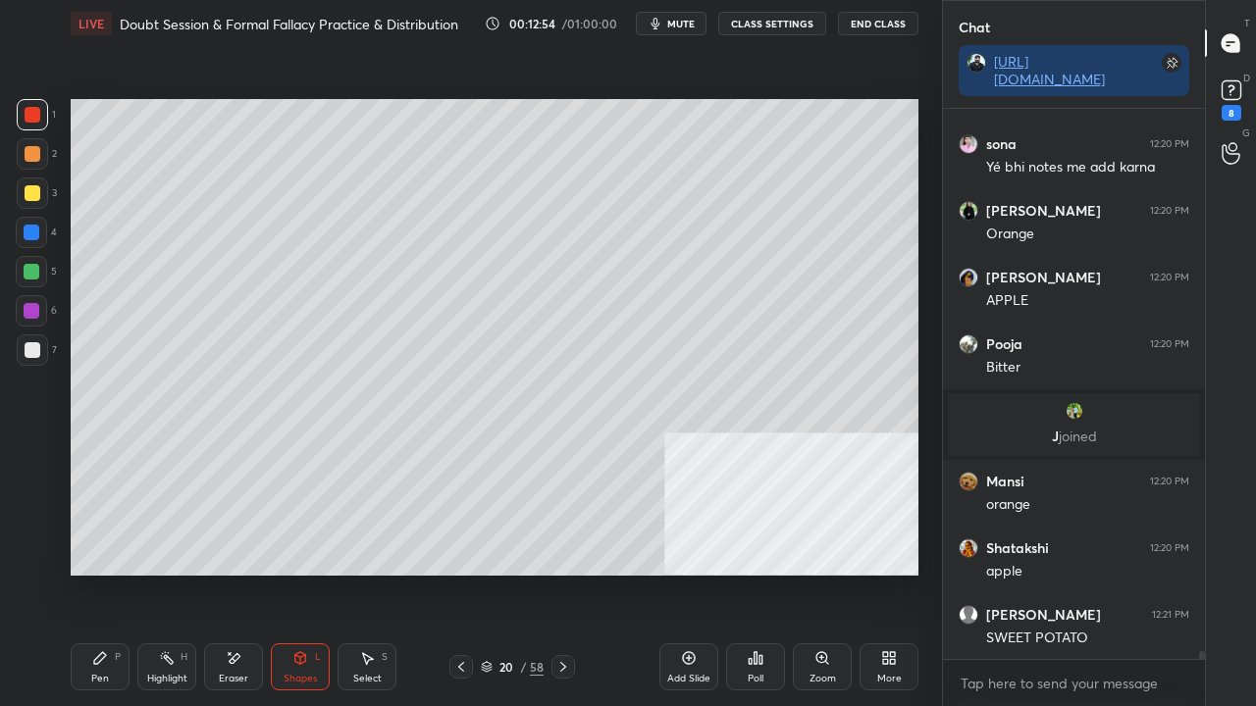
drag, startPoint x: 104, startPoint y: 663, endPoint x: 113, endPoint y: 599, distance: 64.4
click at [103, 573] on icon at bounding box center [100, 659] width 16 height 16
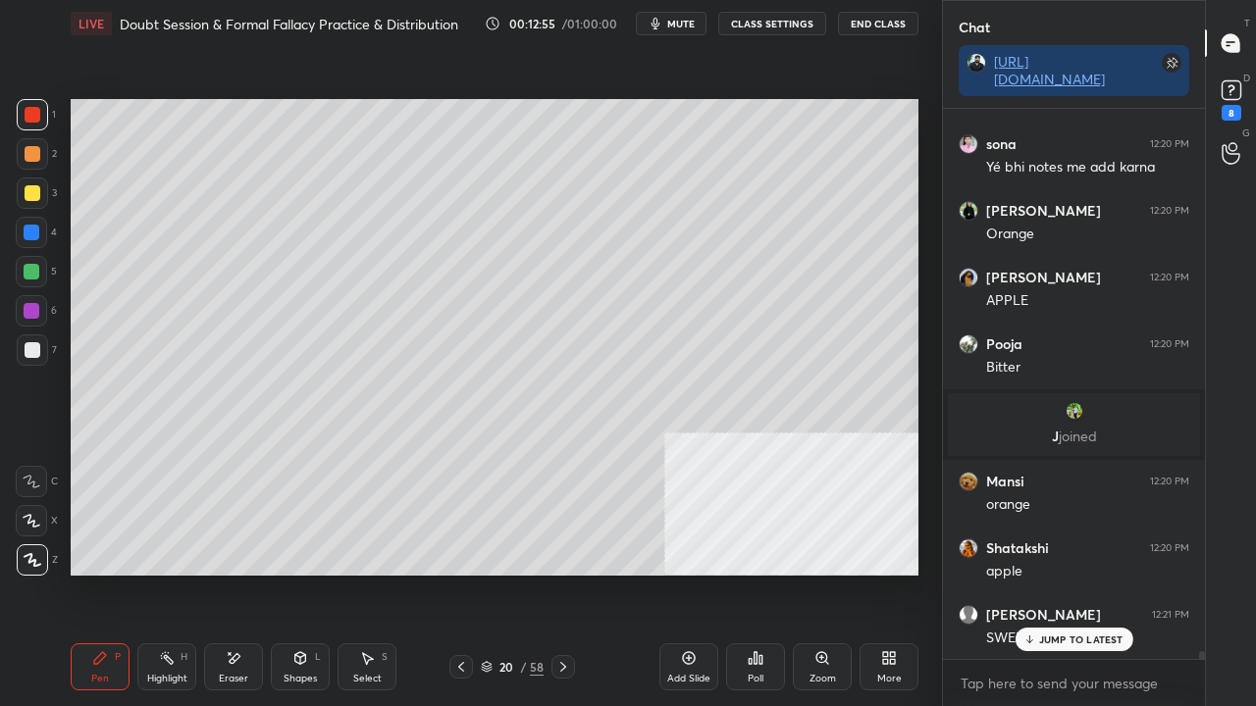
scroll to position [36354, 0]
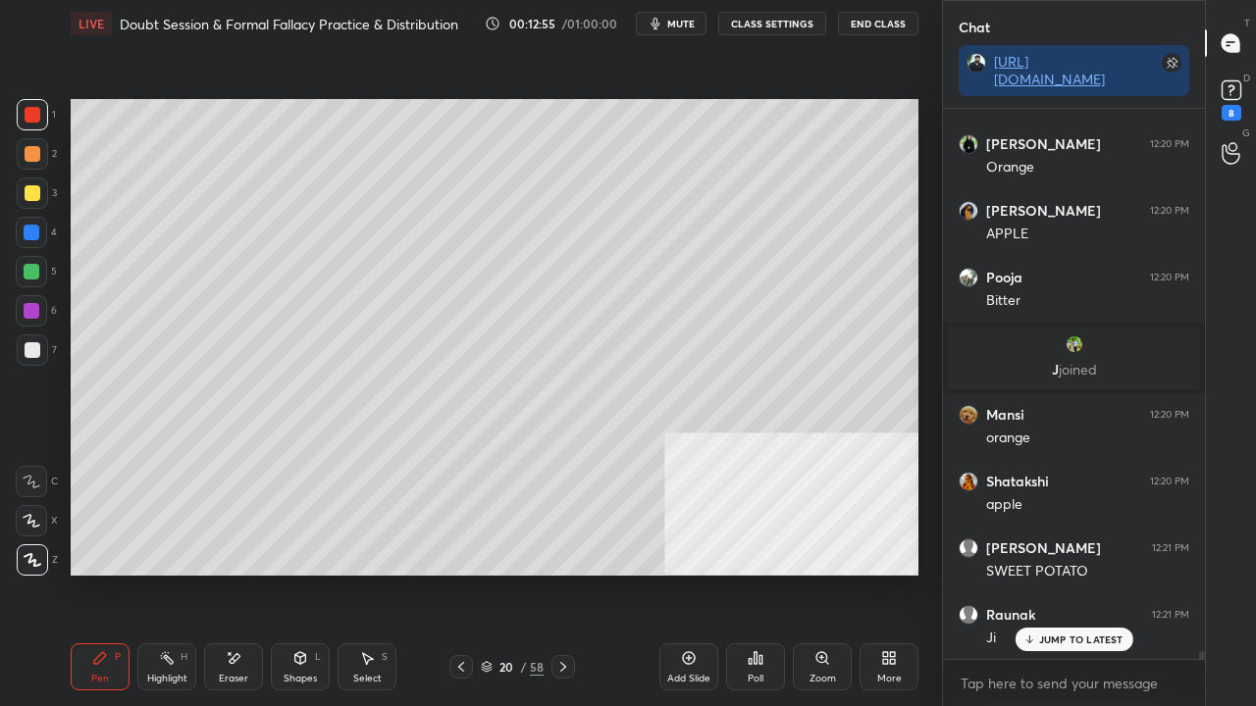
click at [29, 347] on div at bounding box center [33, 350] width 16 height 16
click at [29, 346] on div at bounding box center [33, 350] width 16 height 16
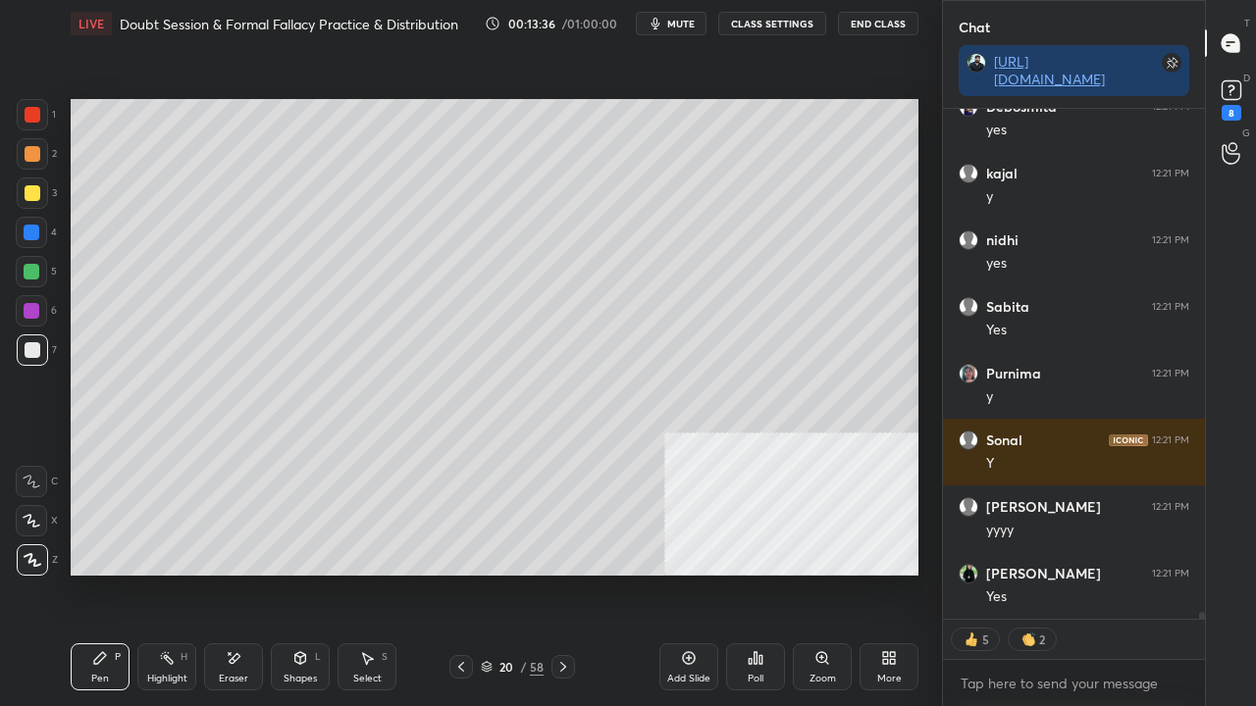
scroll to position [38092, 0]
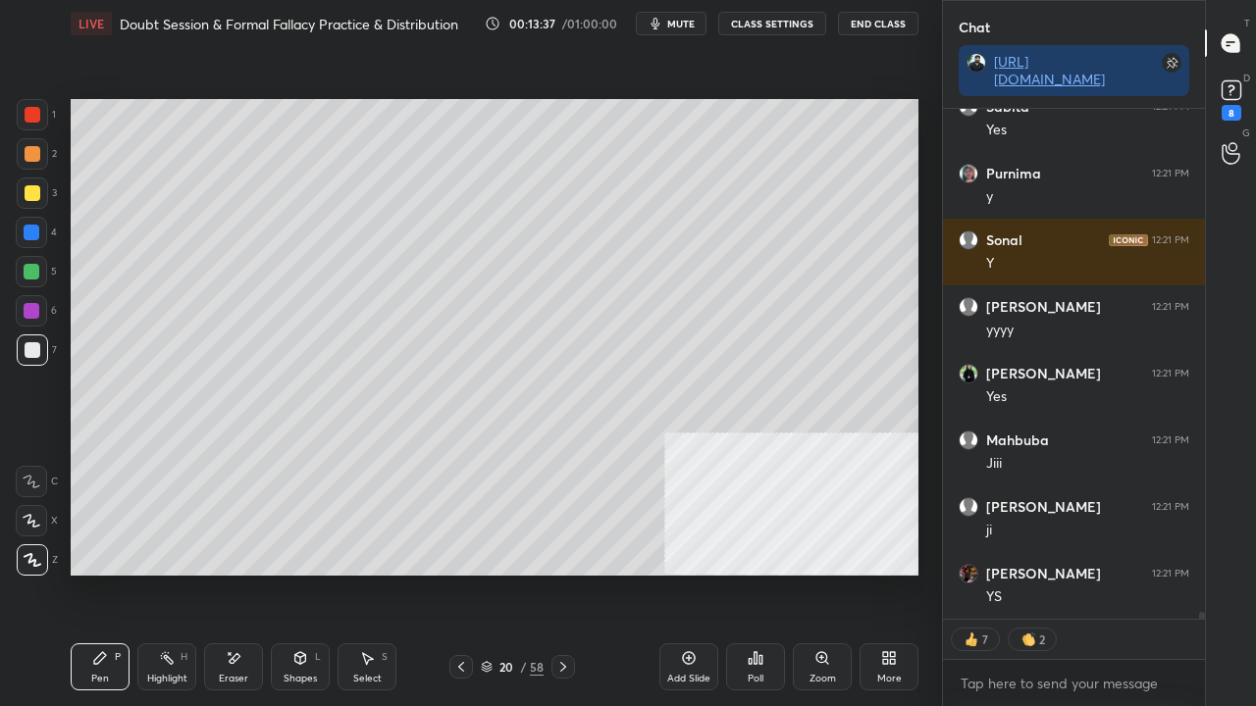
click at [35, 228] on div at bounding box center [32, 233] width 16 height 16
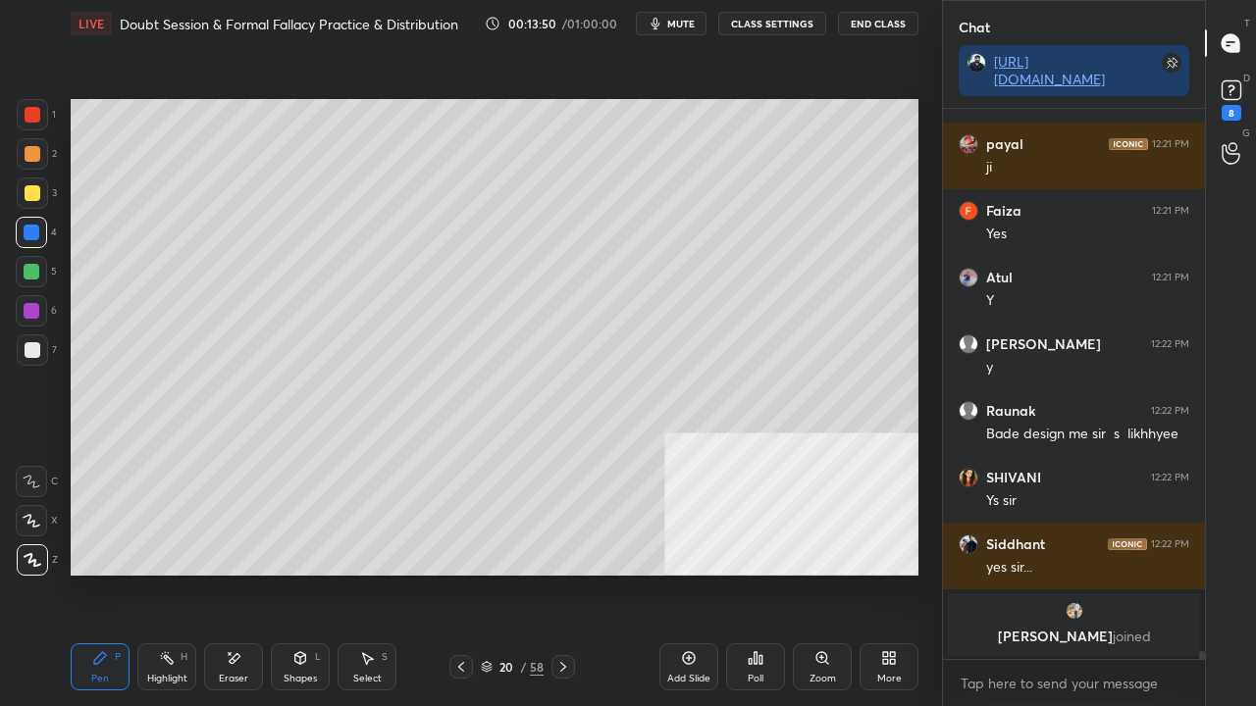
scroll to position [38856, 0]
click at [174, 573] on div "Highlight H" at bounding box center [166, 667] width 59 height 47
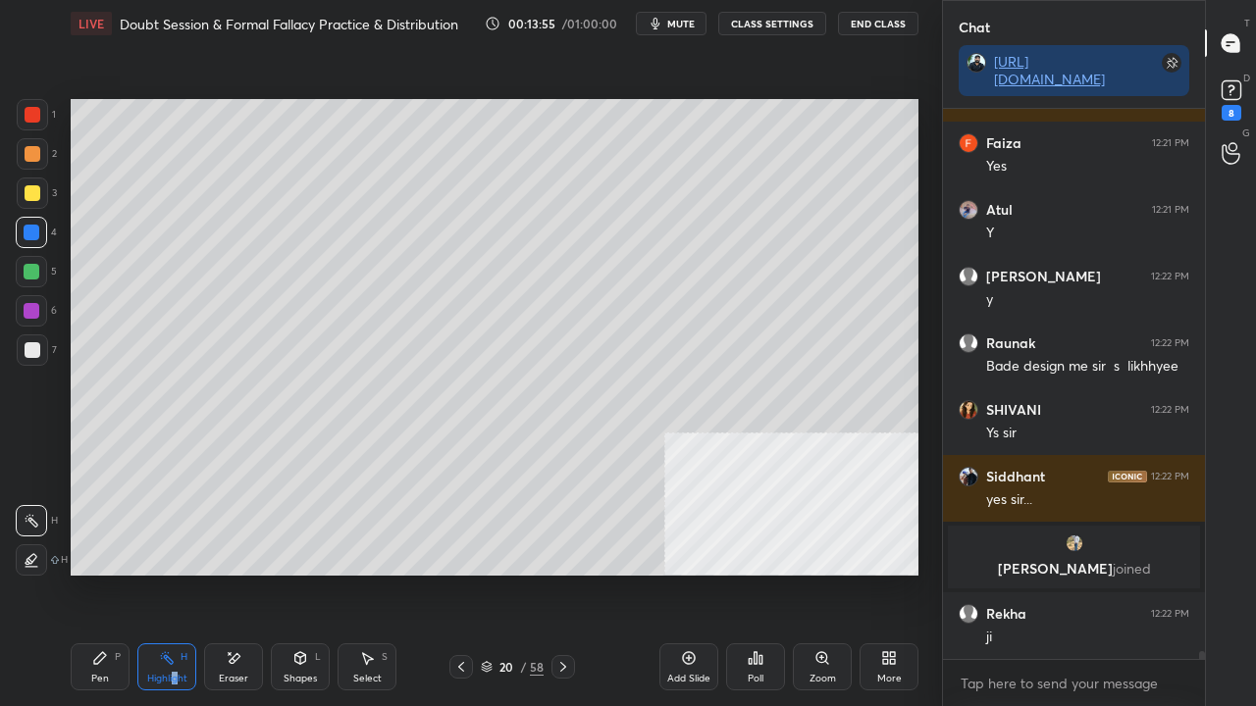
scroll to position [38218, 0]
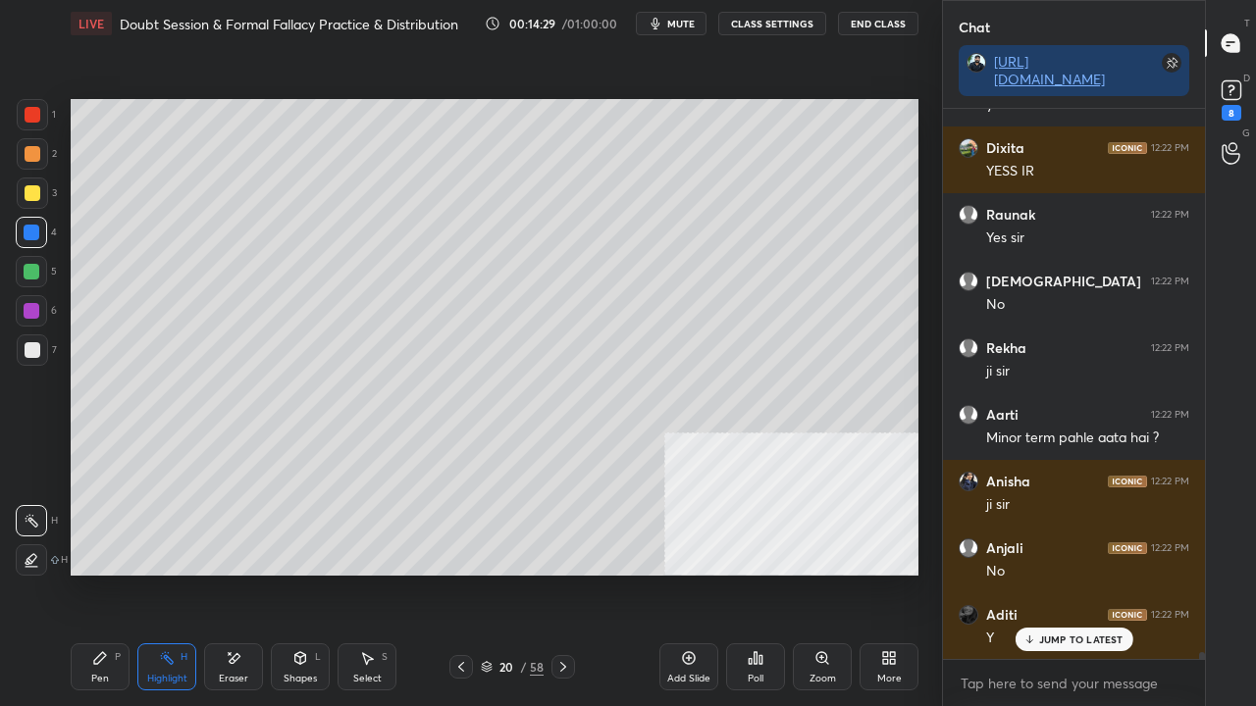
drag, startPoint x: 112, startPoint y: 663, endPoint x: 137, endPoint y: 657, distance: 26.2
click at [112, 573] on div "Pen P" at bounding box center [100, 667] width 59 height 47
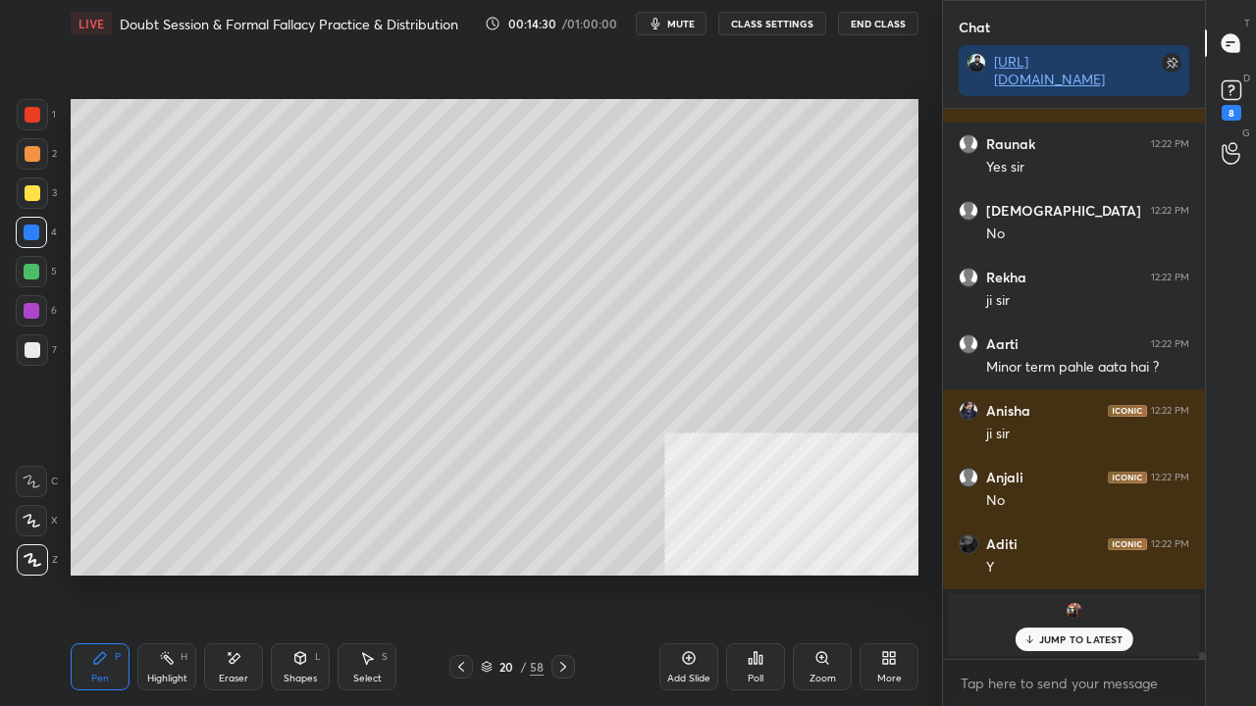
click at [459, 573] on icon at bounding box center [461, 667] width 6 height 10
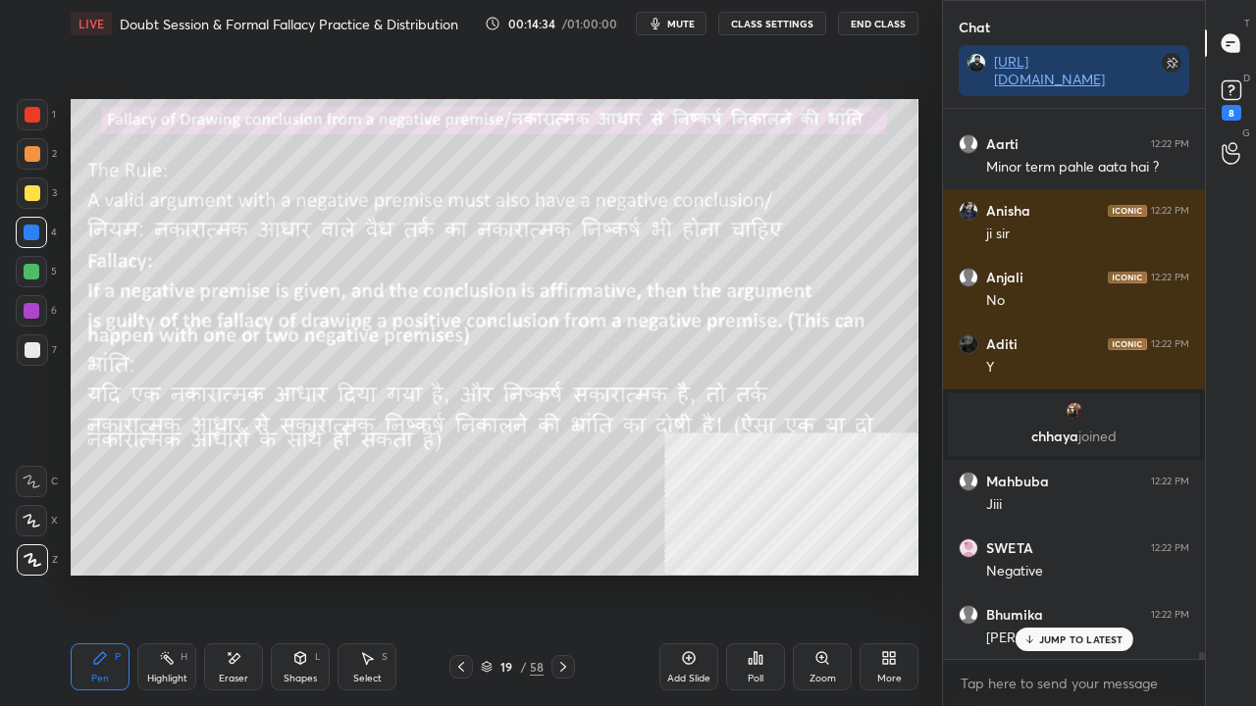
click at [561, 573] on icon at bounding box center [563, 667] width 6 height 10
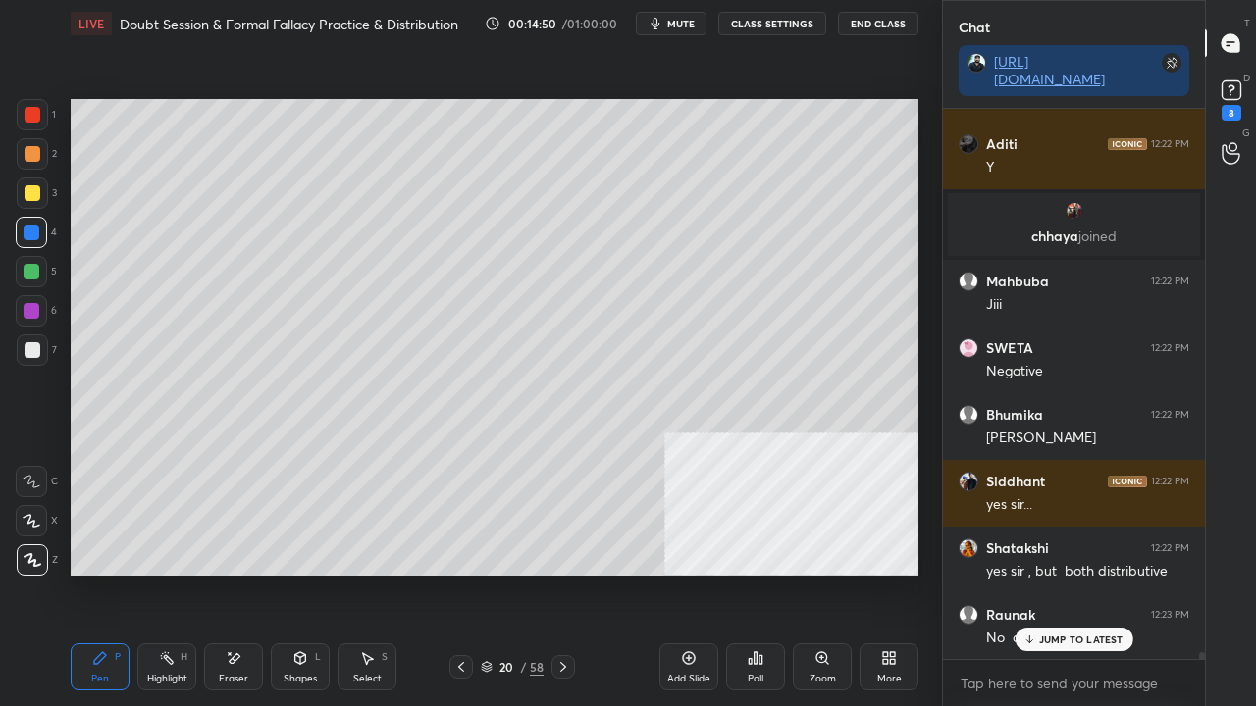
click at [33, 347] on div at bounding box center [33, 350] width 16 height 16
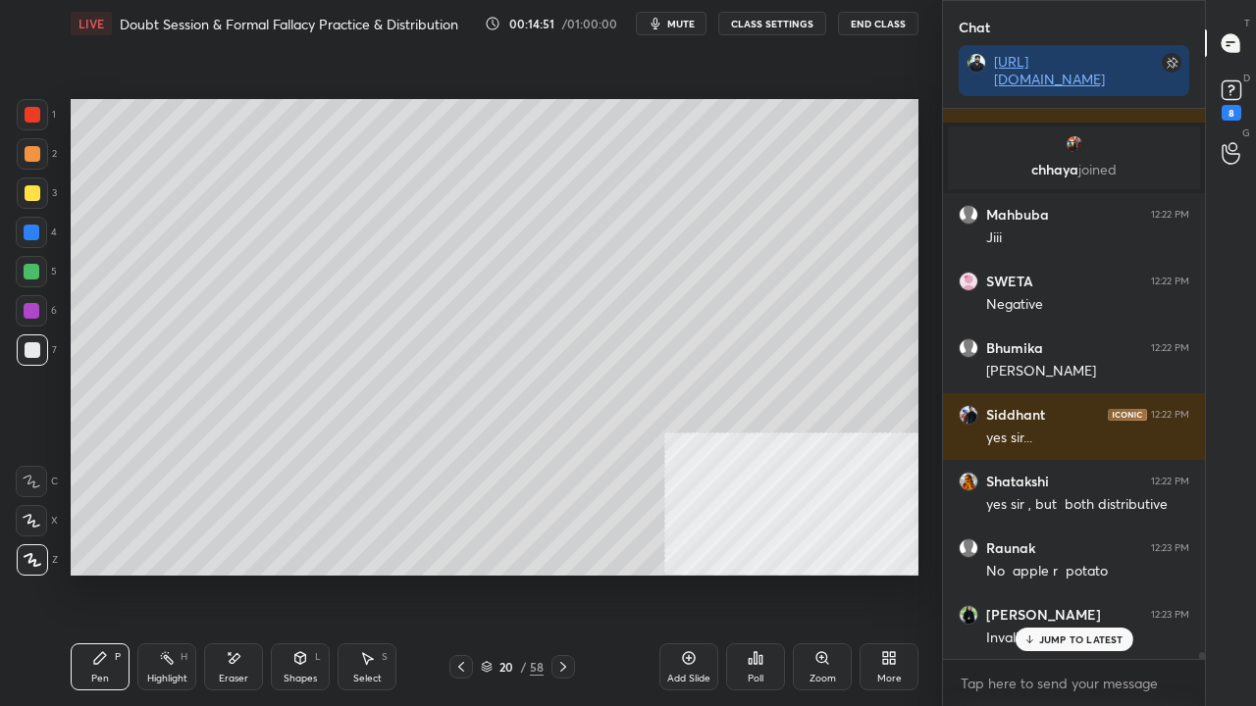
scroll to position [43661, 0]
click at [1083, 573] on p "JUMP TO LATEST" at bounding box center [1081, 640] width 84 height 12
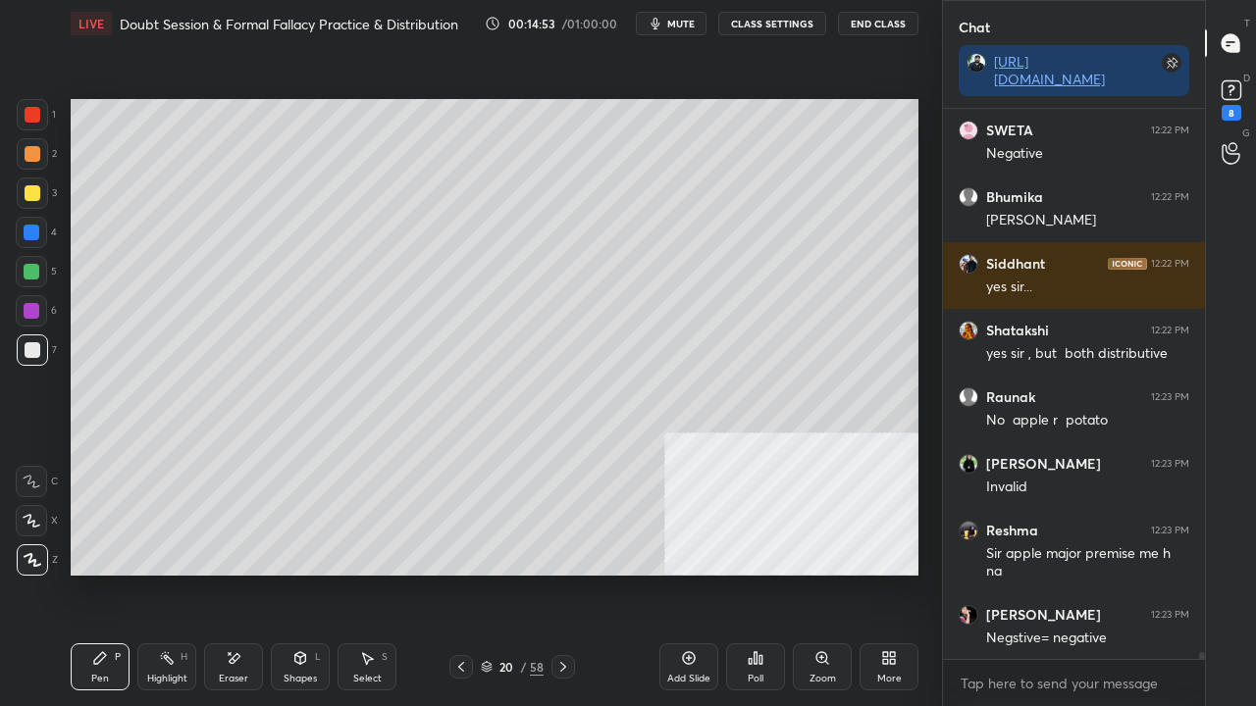
click at [37, 110] on div at bounding box center [33, 115] width 16 height 16
click at [462, 573] on icon at bounding box center [461, 667] width 16 height 16
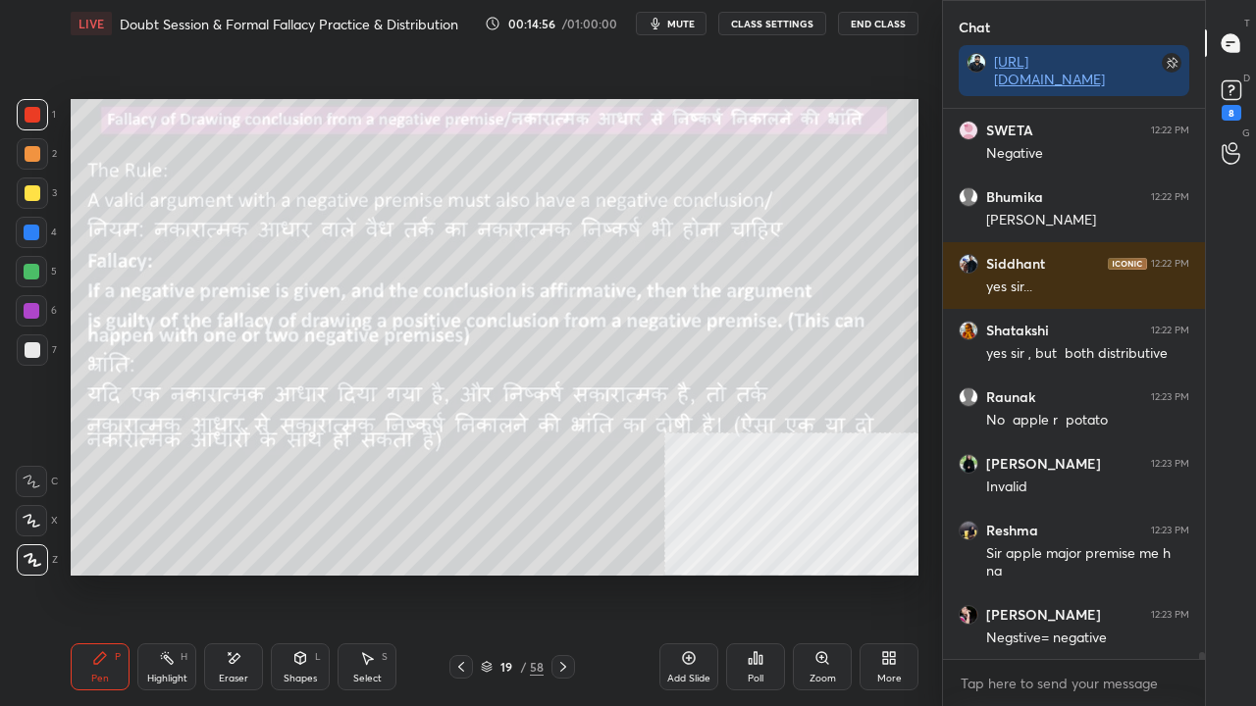
scroll to position [43728, 0]
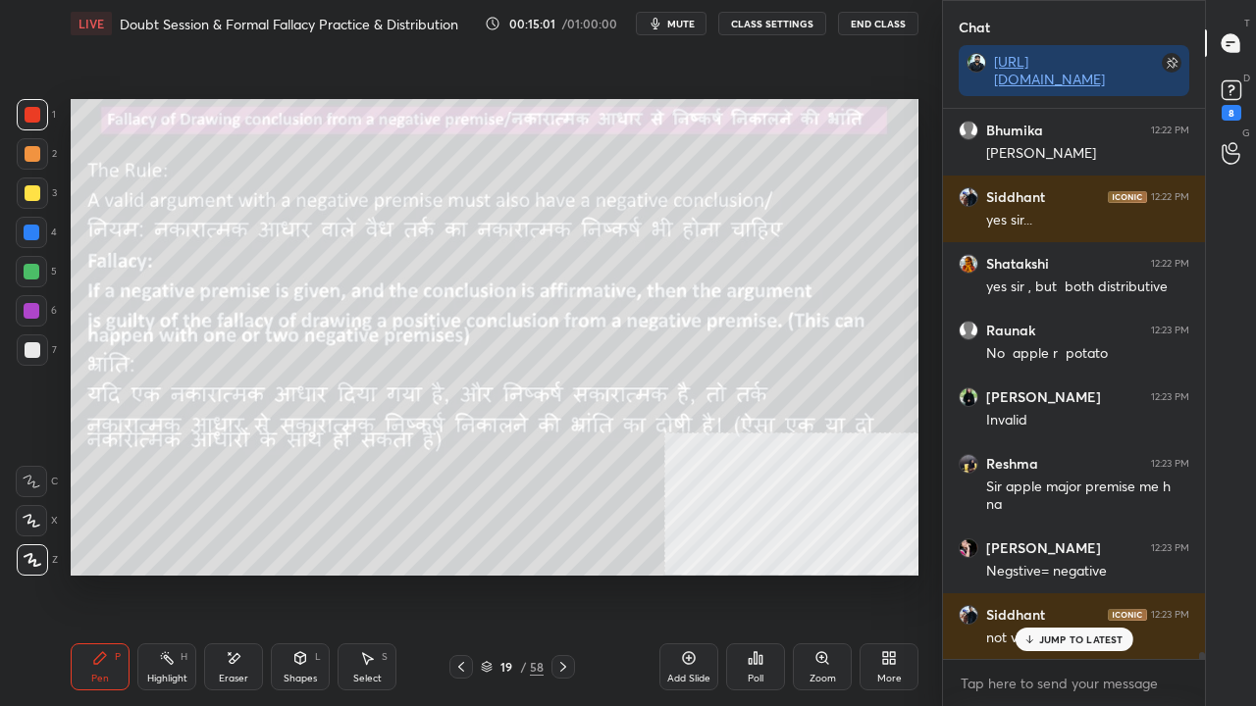
drag, startPoint x: 26, startPoint y: 196, endPoint x: 58, endPoint y: 200, distance: 32.6
click at [26, 196] on div at bounding box center [33, 193] width 16 height 16
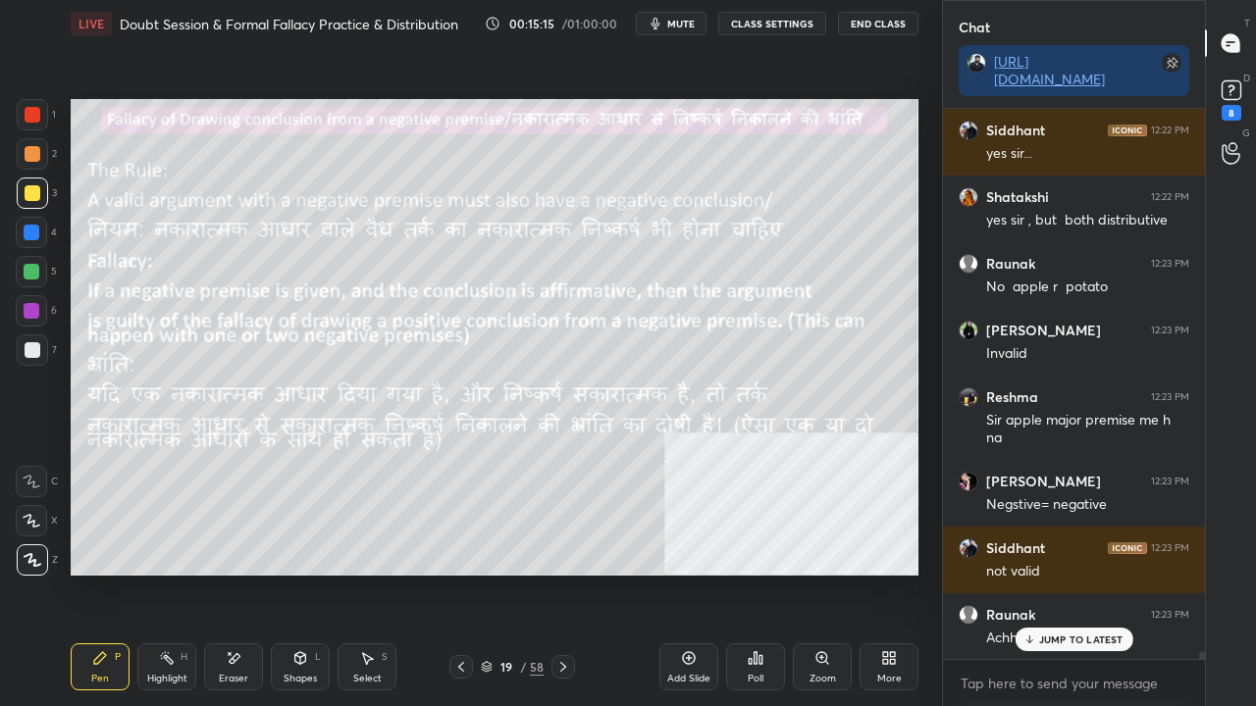
click at [1076, 573] on p "JUMP TO LATEST" at bounding box center [1081, 640] width 84 height 12
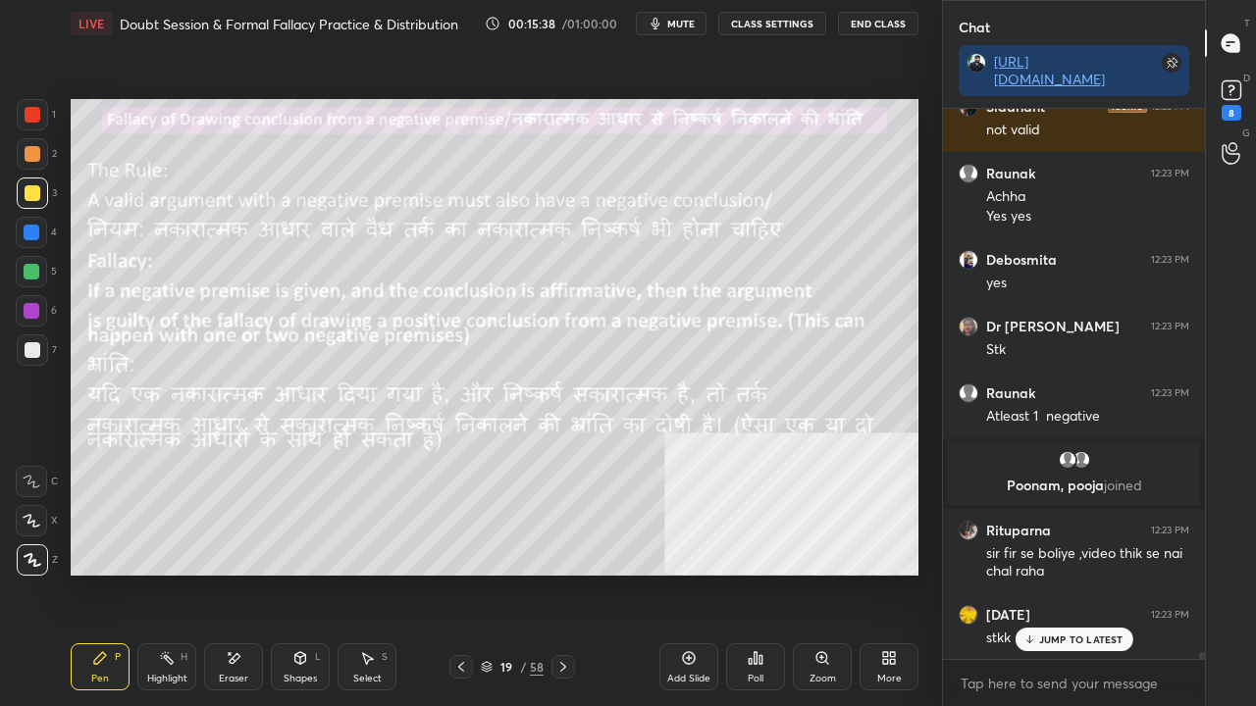
scroll to position [44303, 0]
click at [559, 573] on icon at bounding box center [563, 667] width 16 height 16
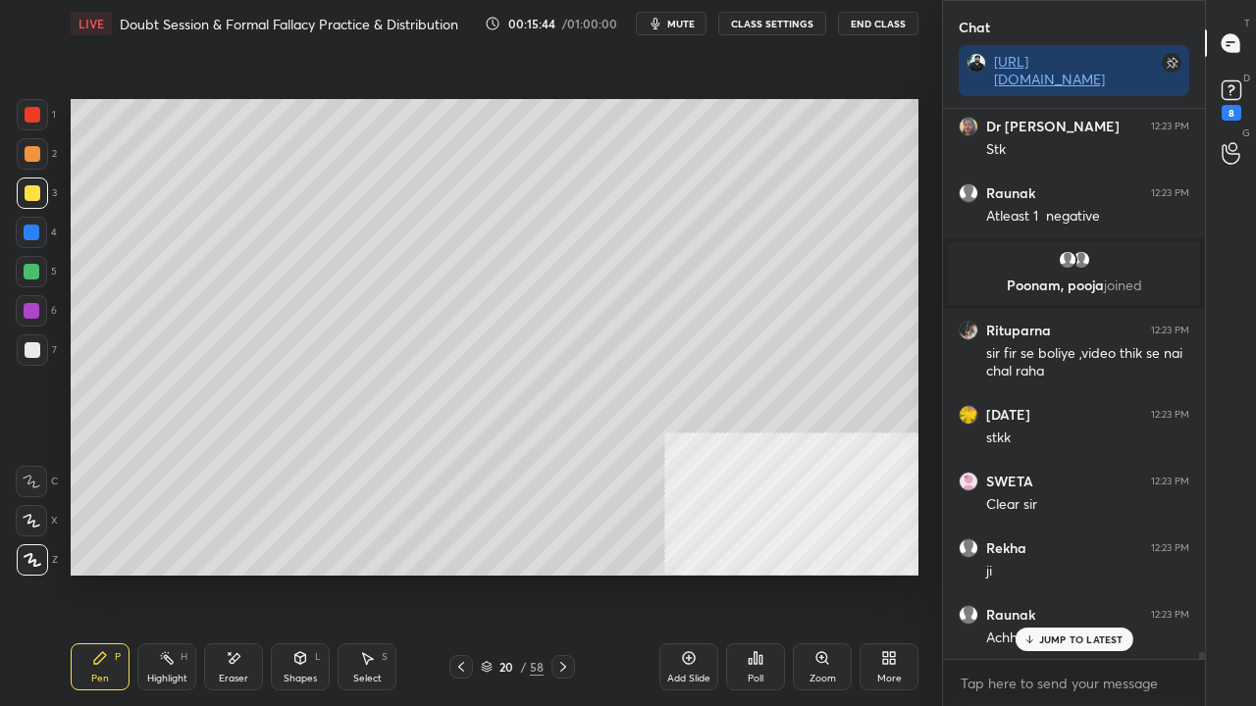
scroll to position [44503, 0]
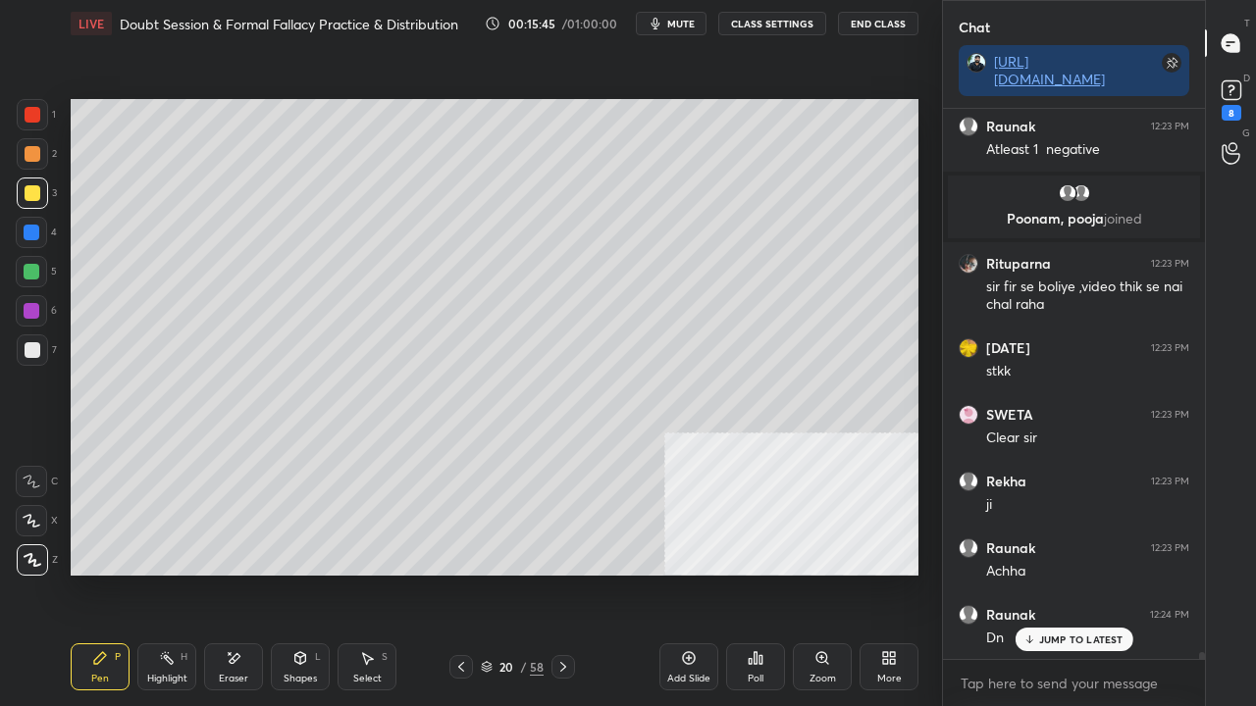
click at [465, 573] on icon at bounding box center [461, 667] width 16 height 16
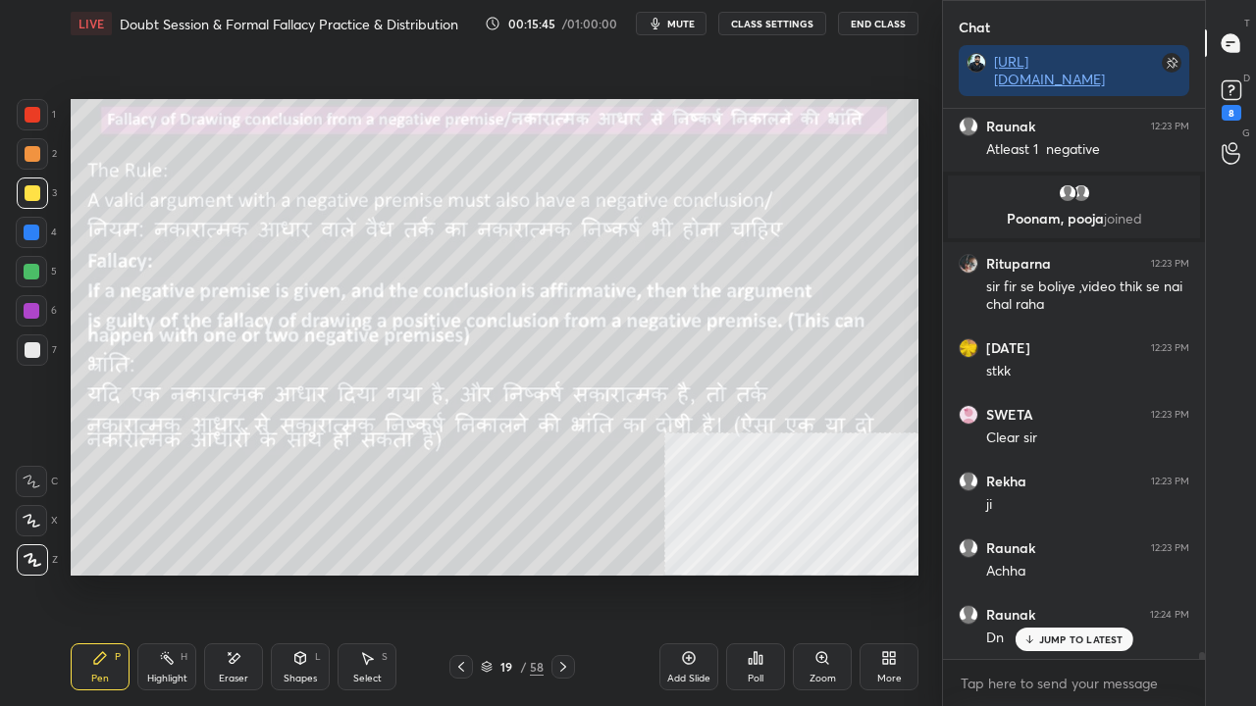
scroll to position [44570, 0]
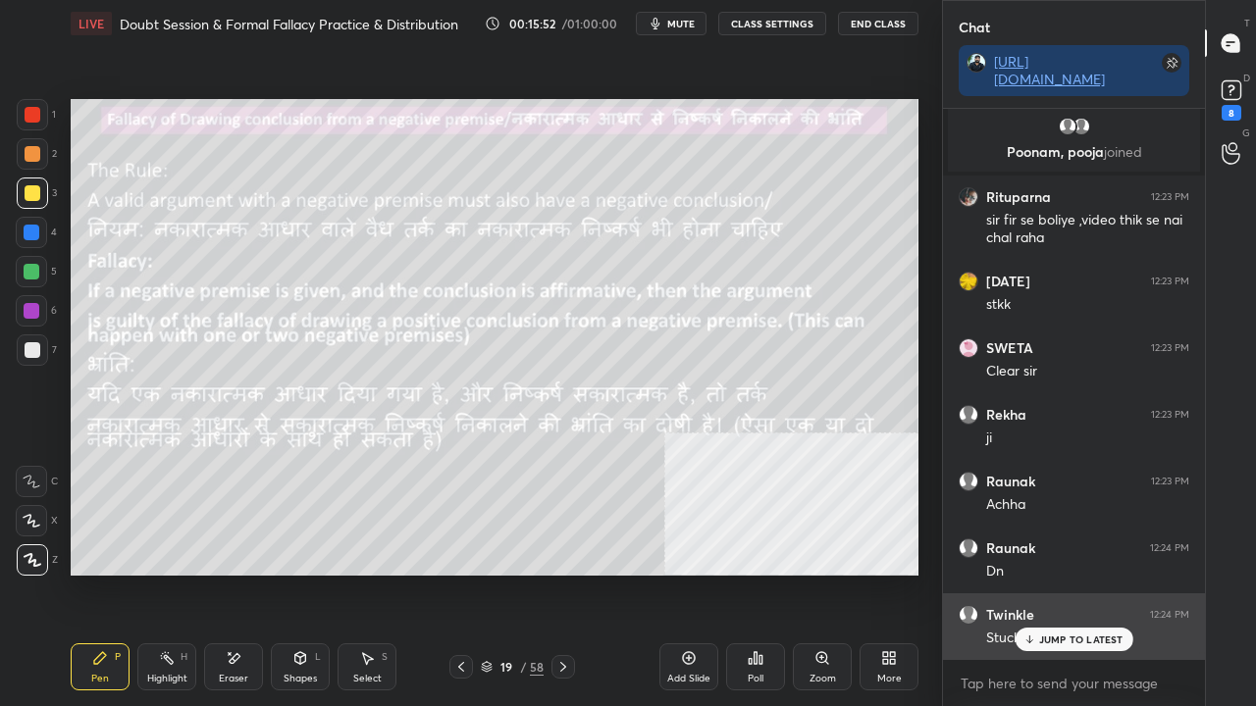
click at [1054, 573] on p "JUMP TO LATEST" at bounding box center [1081, 640] width 84 height 12
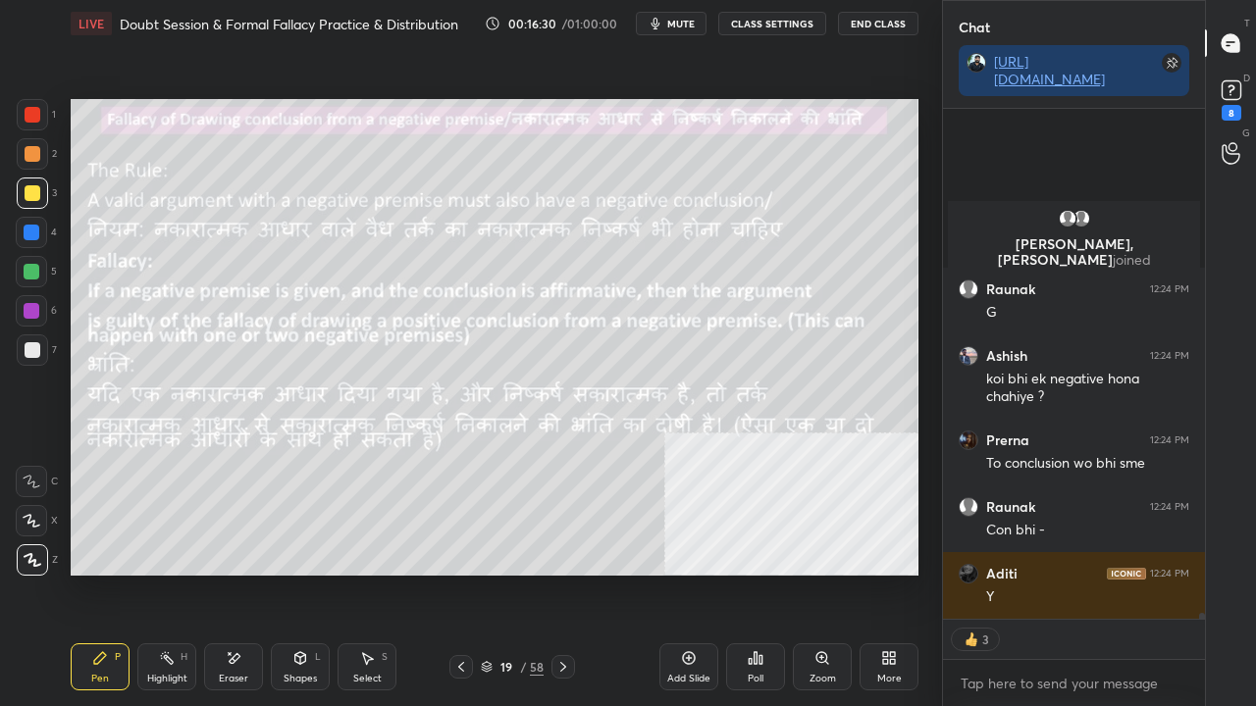
scroll to position [45873, 0]
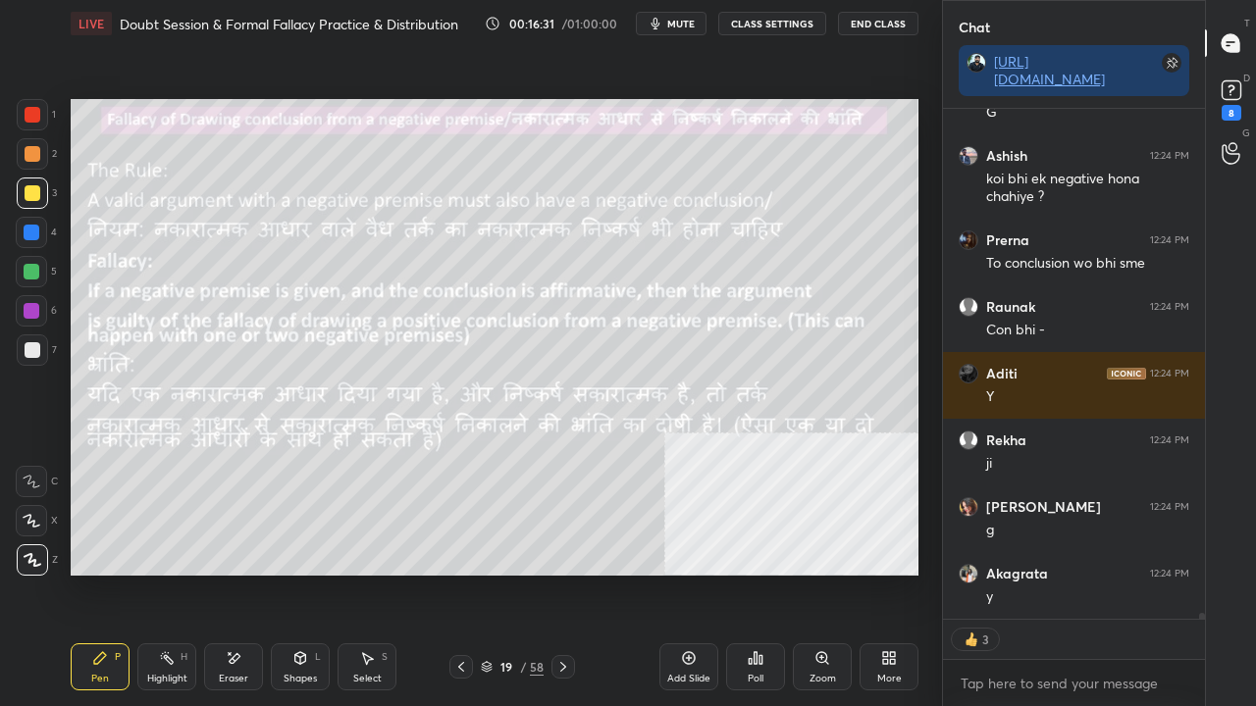
click at [33, 306] on div at bounding box center [32, 311] width 16 height 16
drag, startPoint x: 33, startPoint y: 306, endPoint x: 67, endPoint y: 299, distance: 34.1
click at [35, 307] on div at bounding box center [32, 311] width 16 height 16
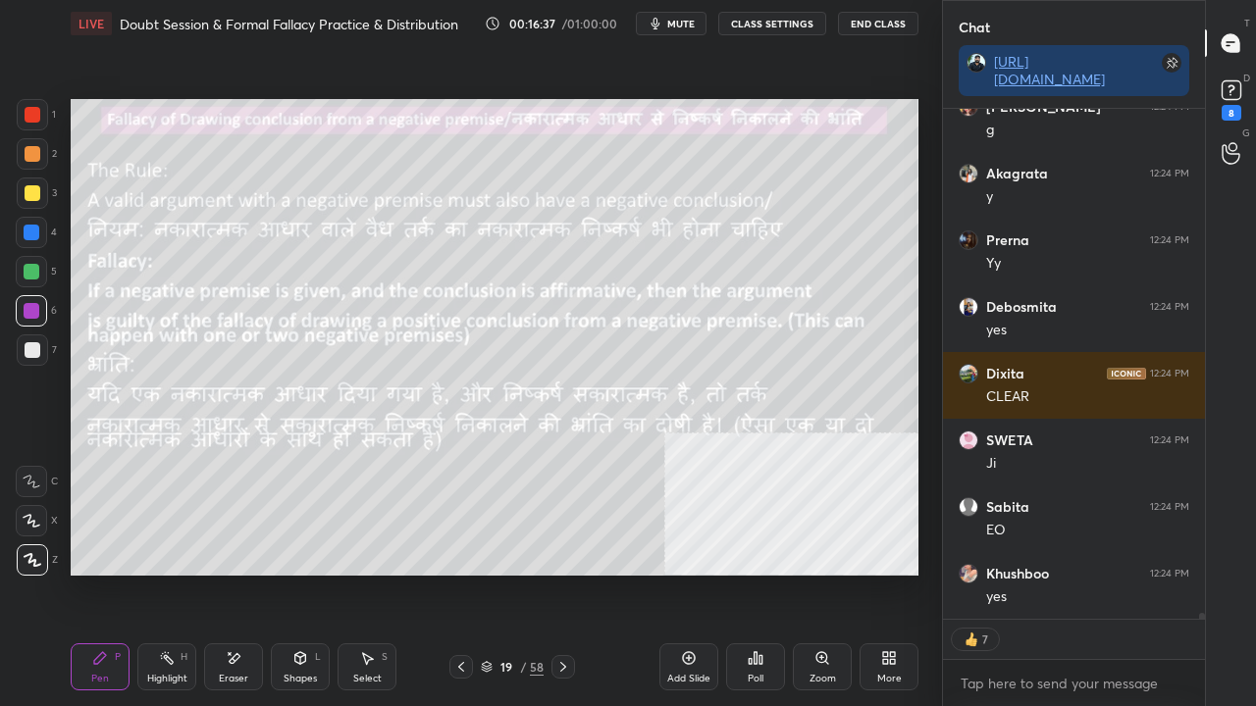
scroll to position [46340, 0]
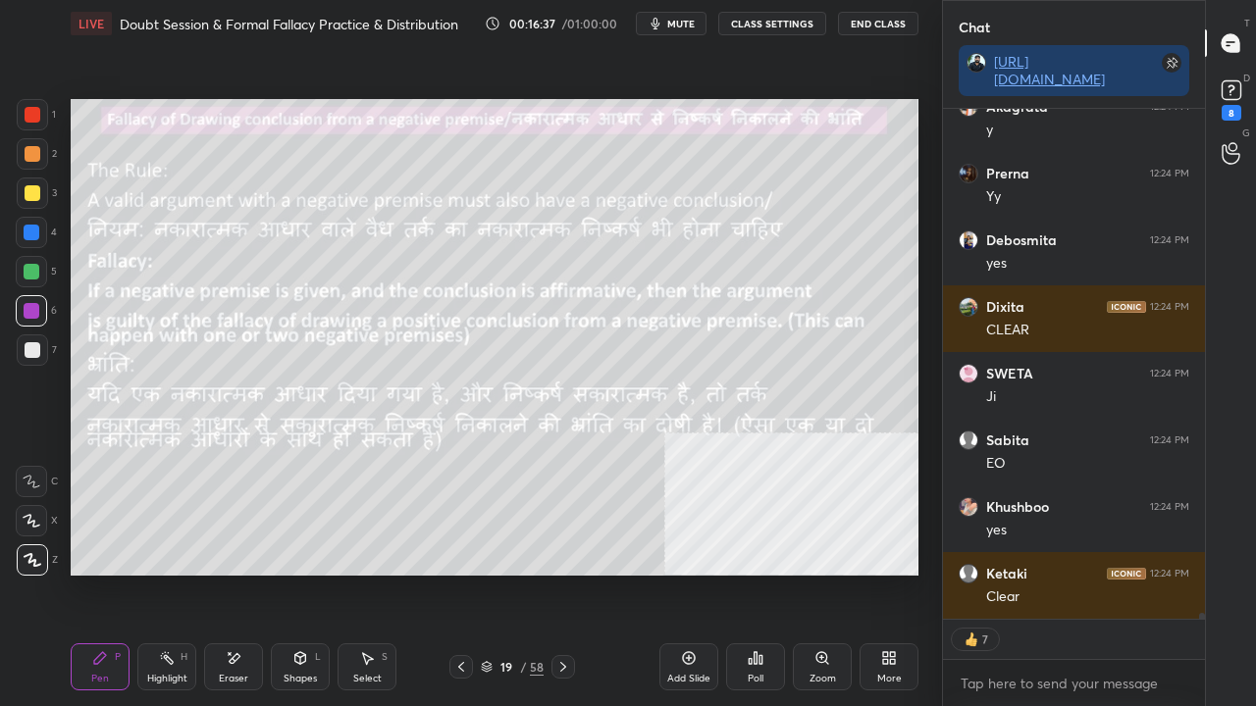
drag, startPoint x: 239, startPoint y: 666, endPoint x: 254, endPoint y: 655, distance: 18.3
click at [245, 573] on div "Eraser" at bounding box center [233, 667] width 59 height 47
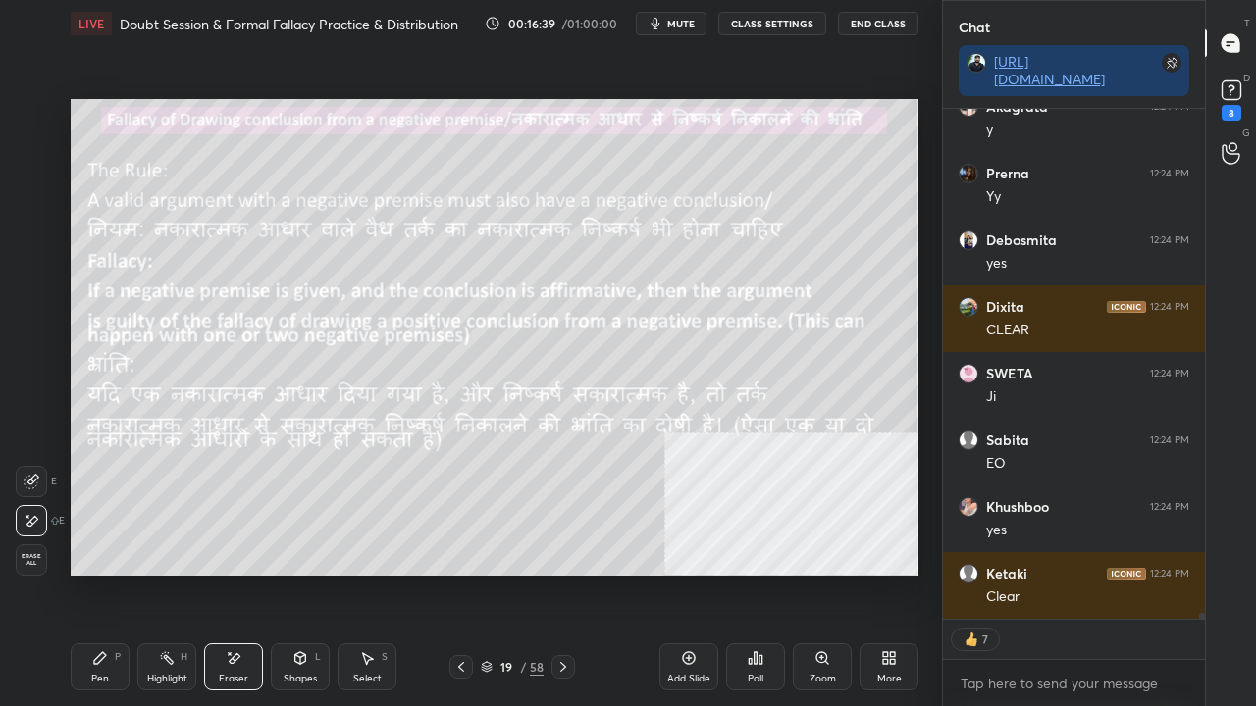
drag, startPoint x: 94, startPoint y: 666, endPoint x: 202, endPoint y: 585, distance: 135.2
click at [98, 573] on div "Pen P" at bounding box center [100, 667] width 59 height 47
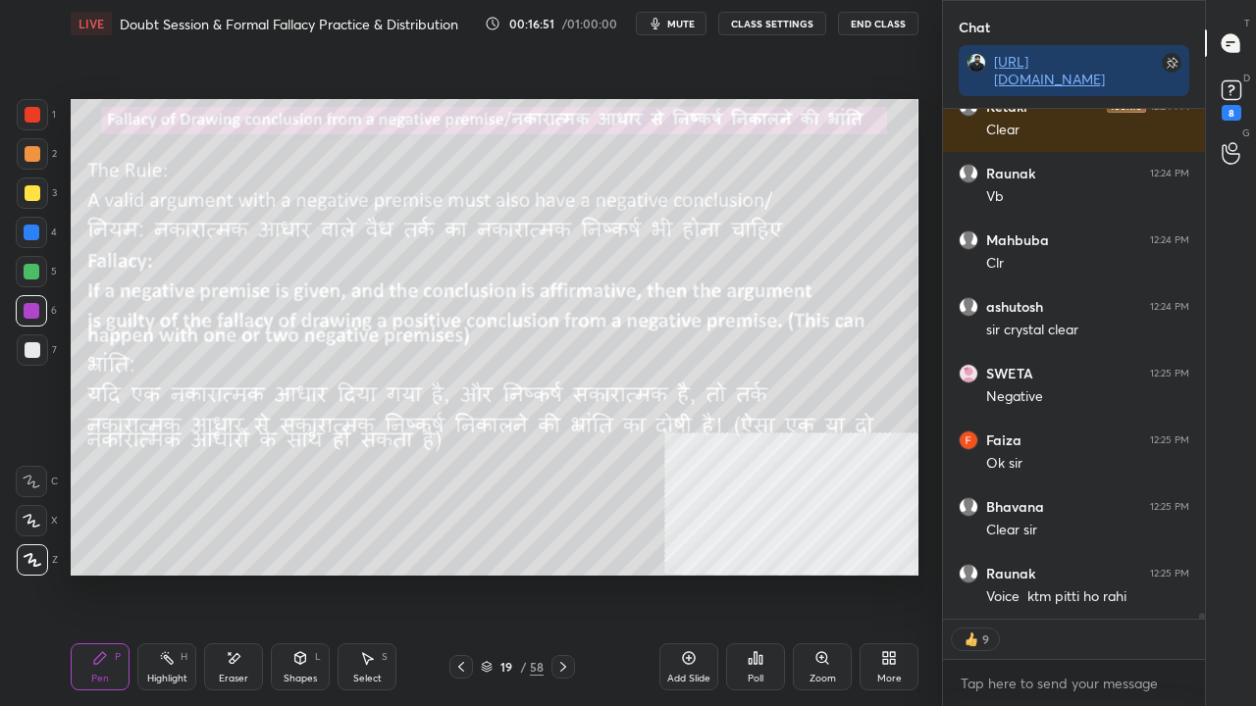
scroll to position [46874, 0]
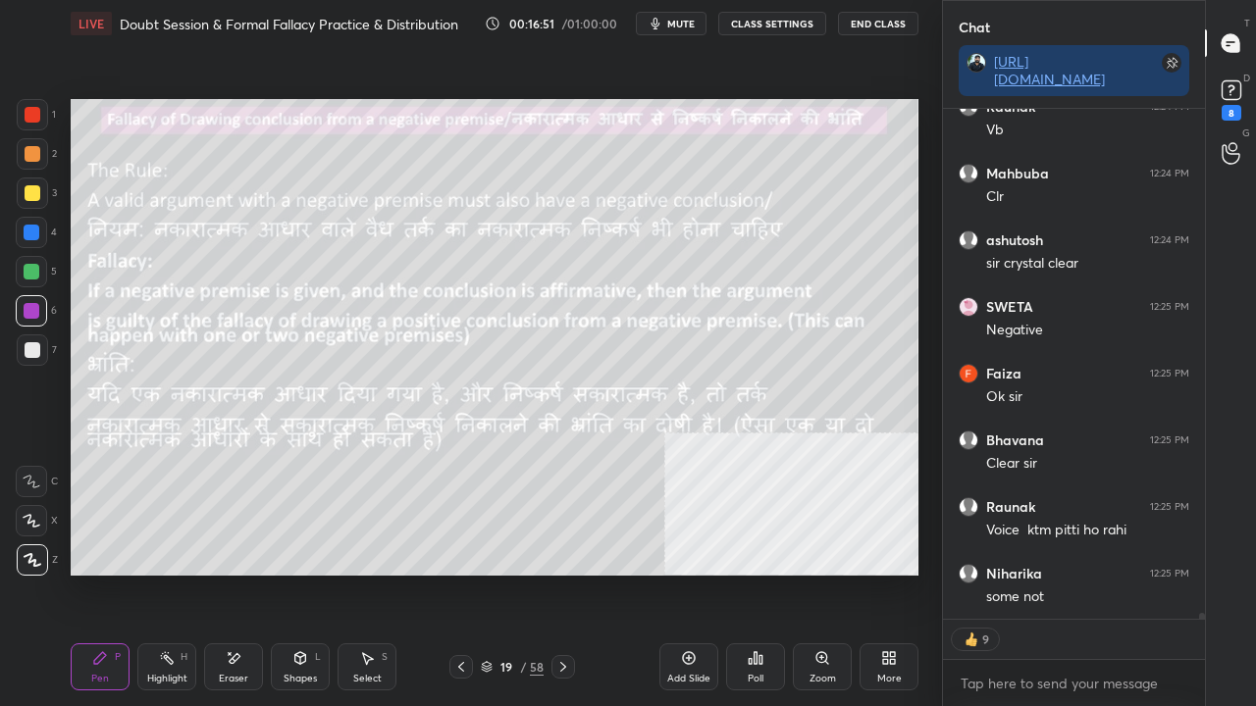
click at [556, 573] on icon at bounding box center [563, 667] width 16 height 16
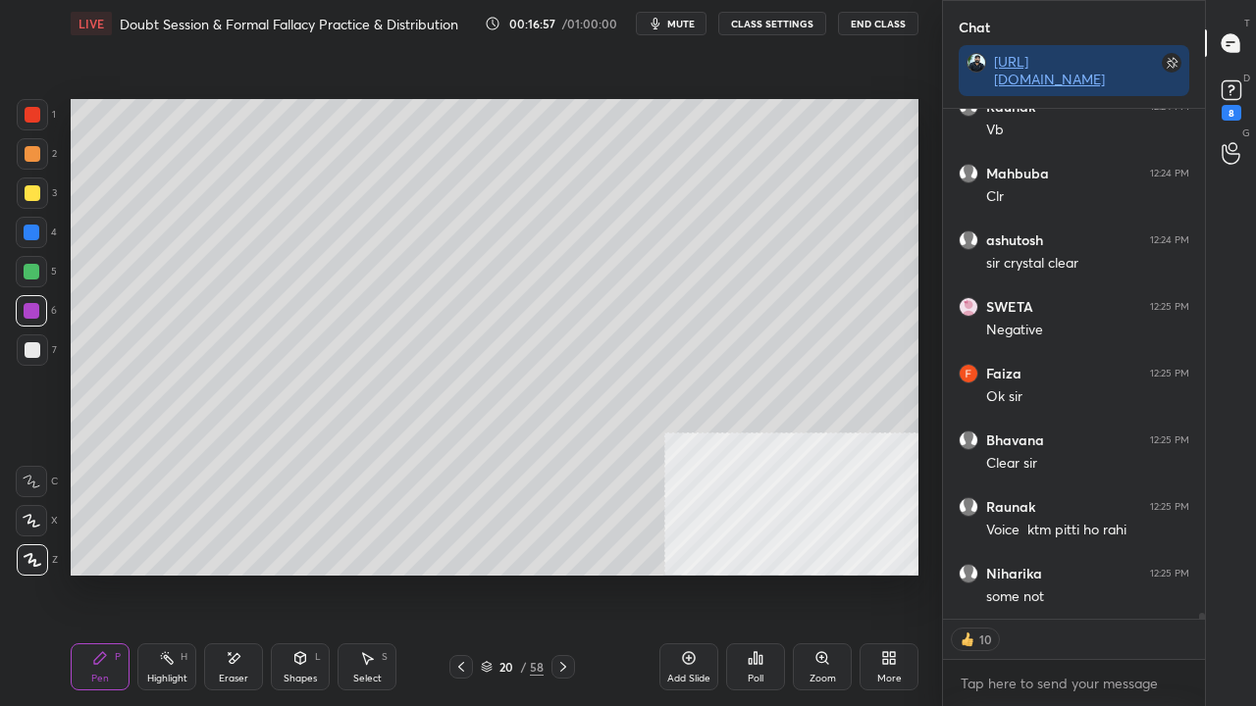
scroll to position [46958, 0]
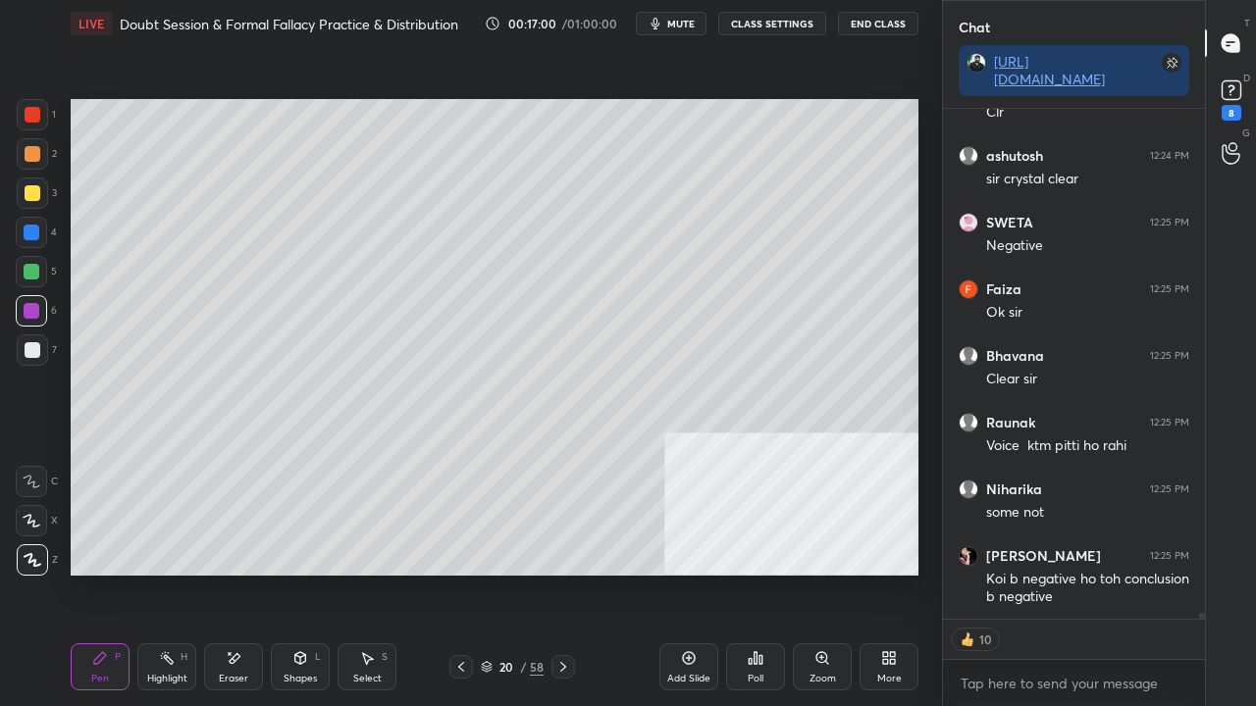
drag, startPoint x: 465, startPoint y: 666, endPoint x: 474, endPoint y: 644, distance: 24.2
click at [469, 573] on div at bounding box center [461, 667] width 24 height 24
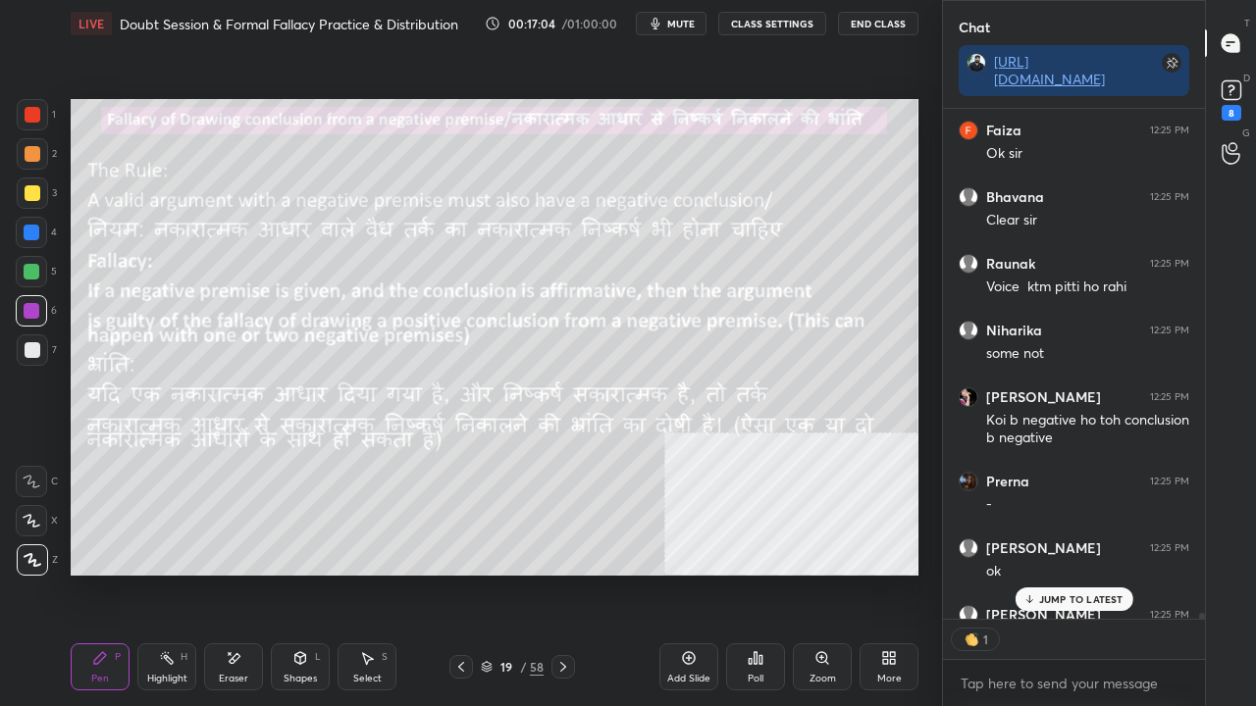
scroll to position [504, 256]
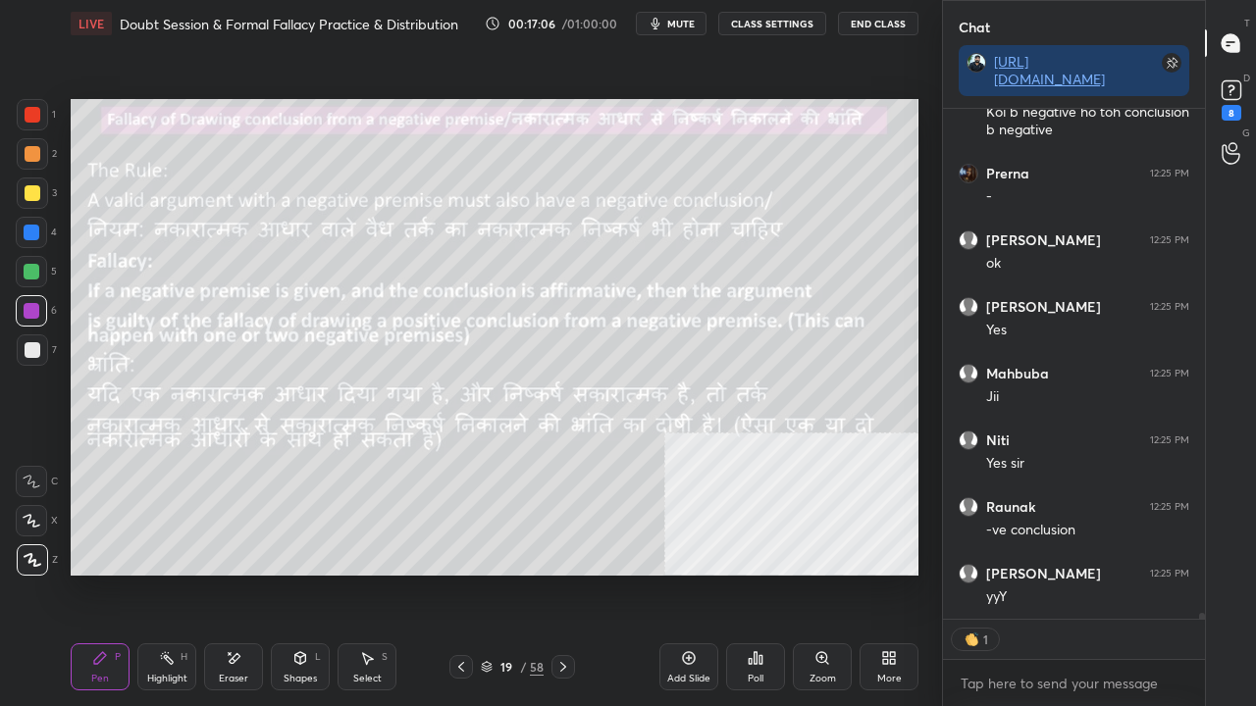
drag, startPoint x: 29, startPoint y: 190, endPoint x: 49, endPoint y: 204, distance: 24.0
click at [30, 192] on div at bounding box center [33, 193] width 16 height 16
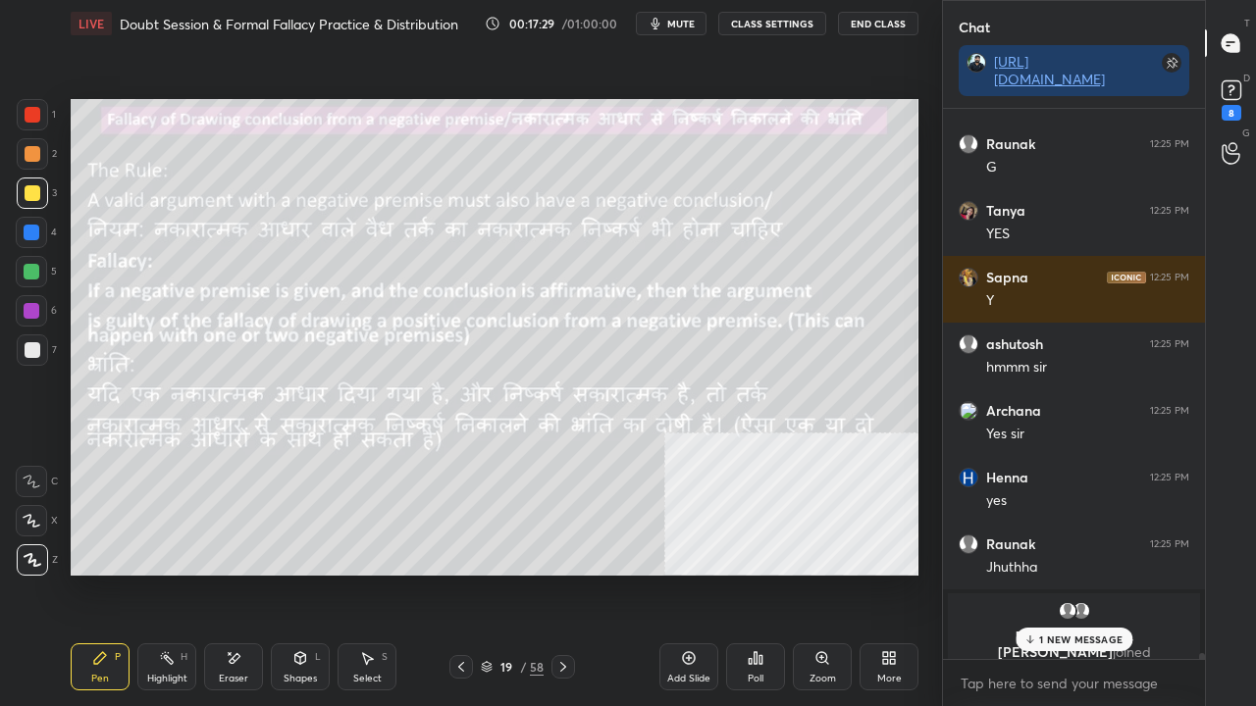
click at [566, 573] on icon at bounding box center [563, 667] width 16 height 16
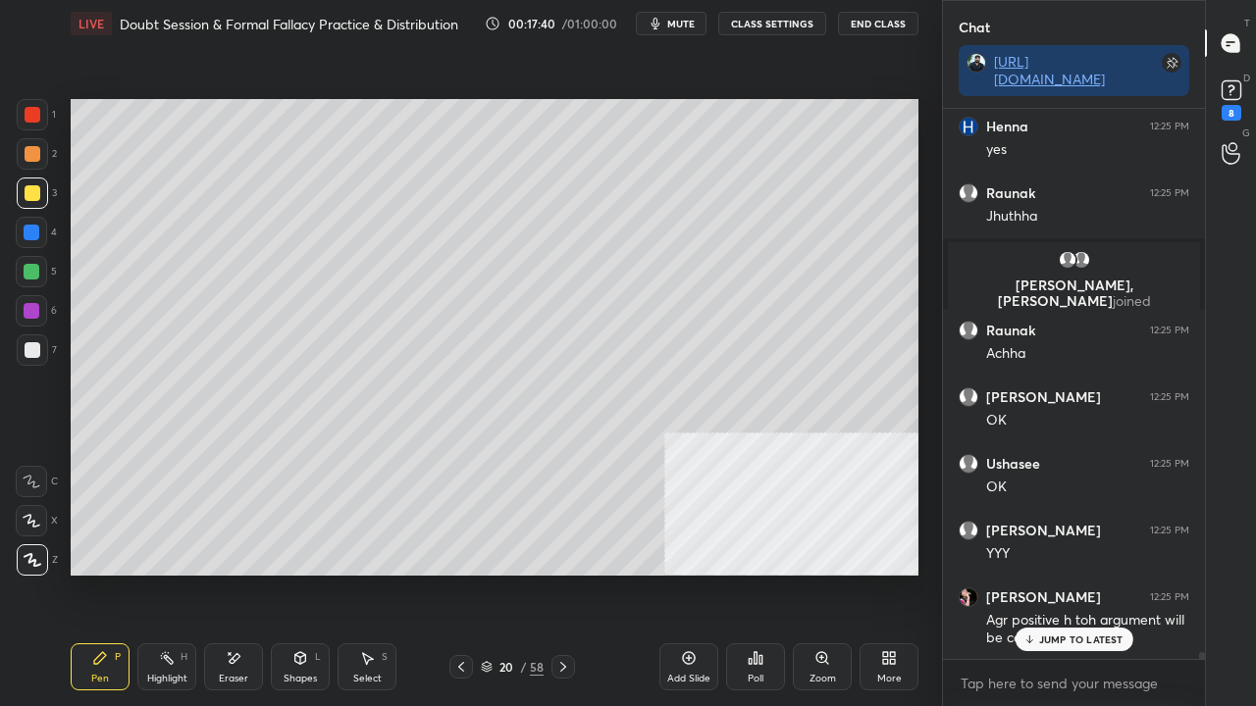
click at [465, 573] on icon at bounding box center [461, 667] width 16 height 16
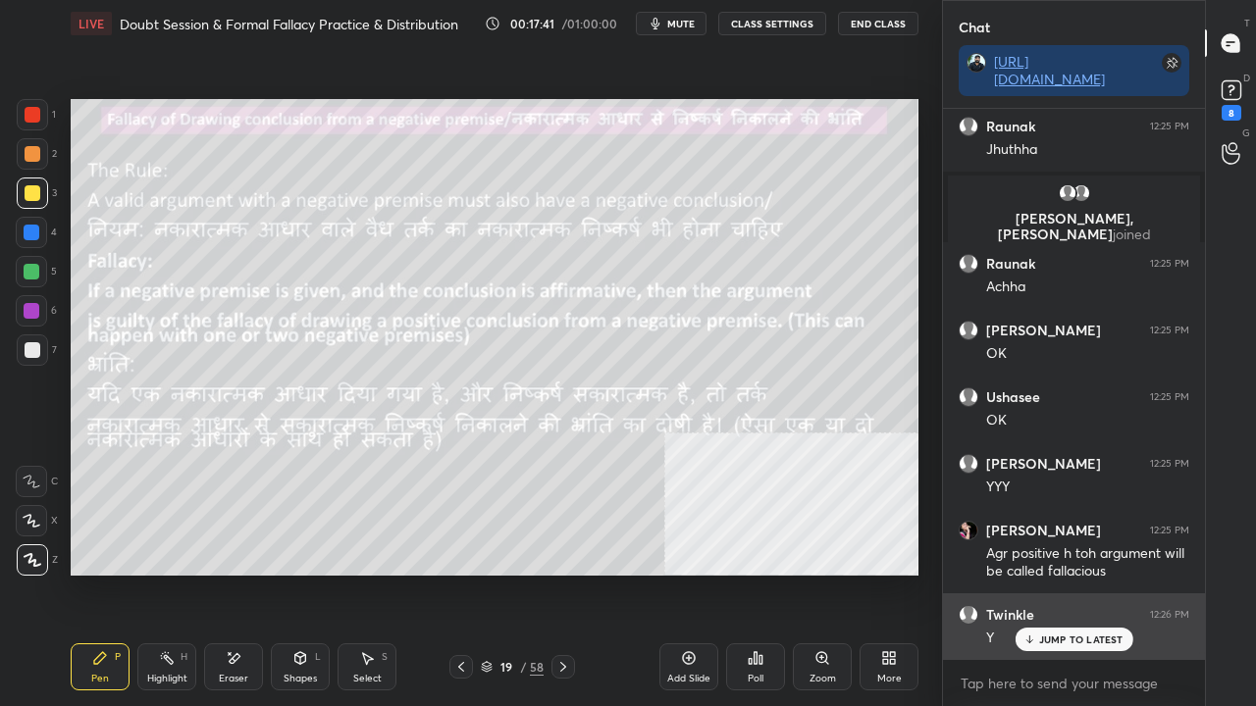
click at [1081, 573] on p "JUMP TO LATEST" at bounding box center [1081, 640] width 84 height 12
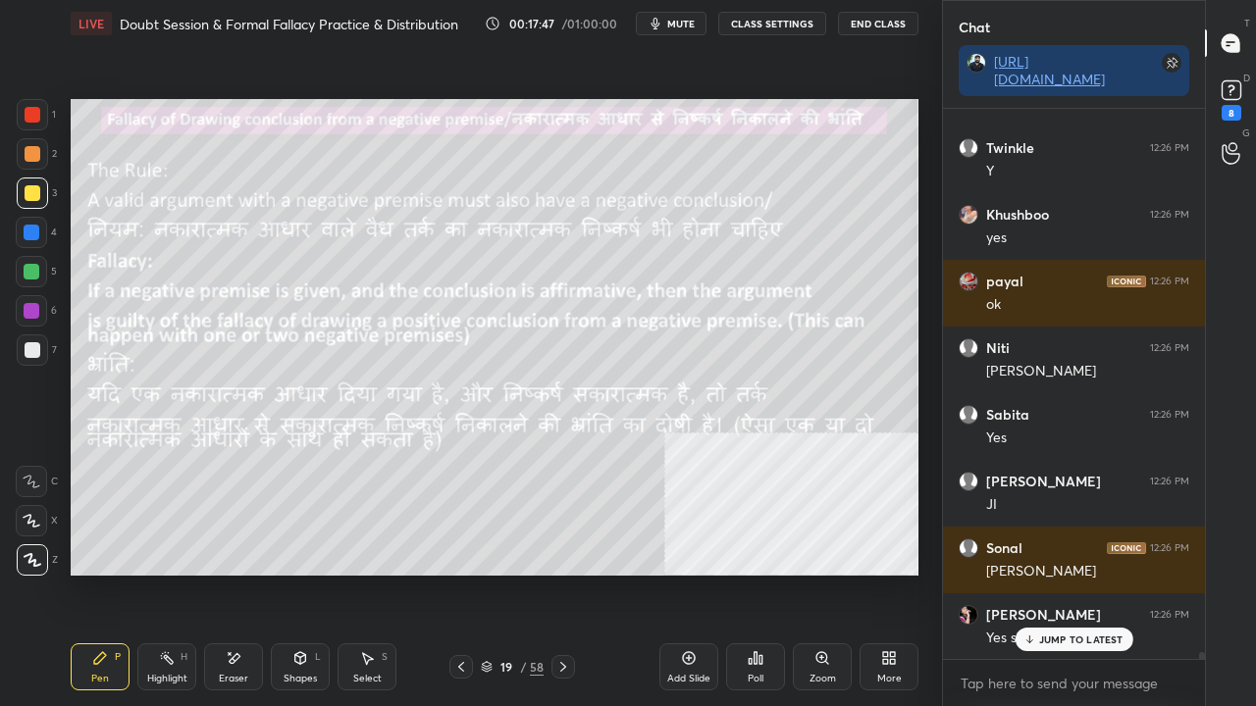
drag, startPoint x: 504, startPoint y: 665, endPoint x: 525, endPoint y: 604, distance: 64.2
click at [504, 573] on div "19" at bounding box center [506, 667] width 20 height 12
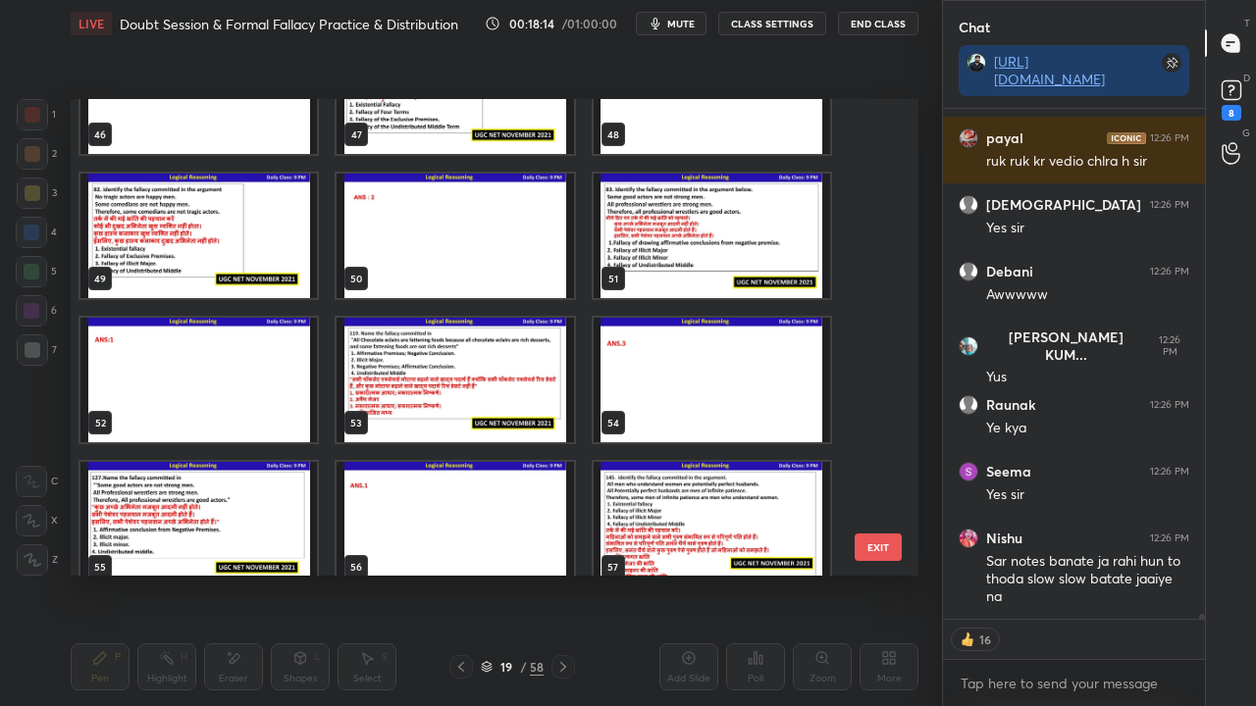
click at [722, 245] on img "grid" at bounding box center [712, 236] width 236 height 125
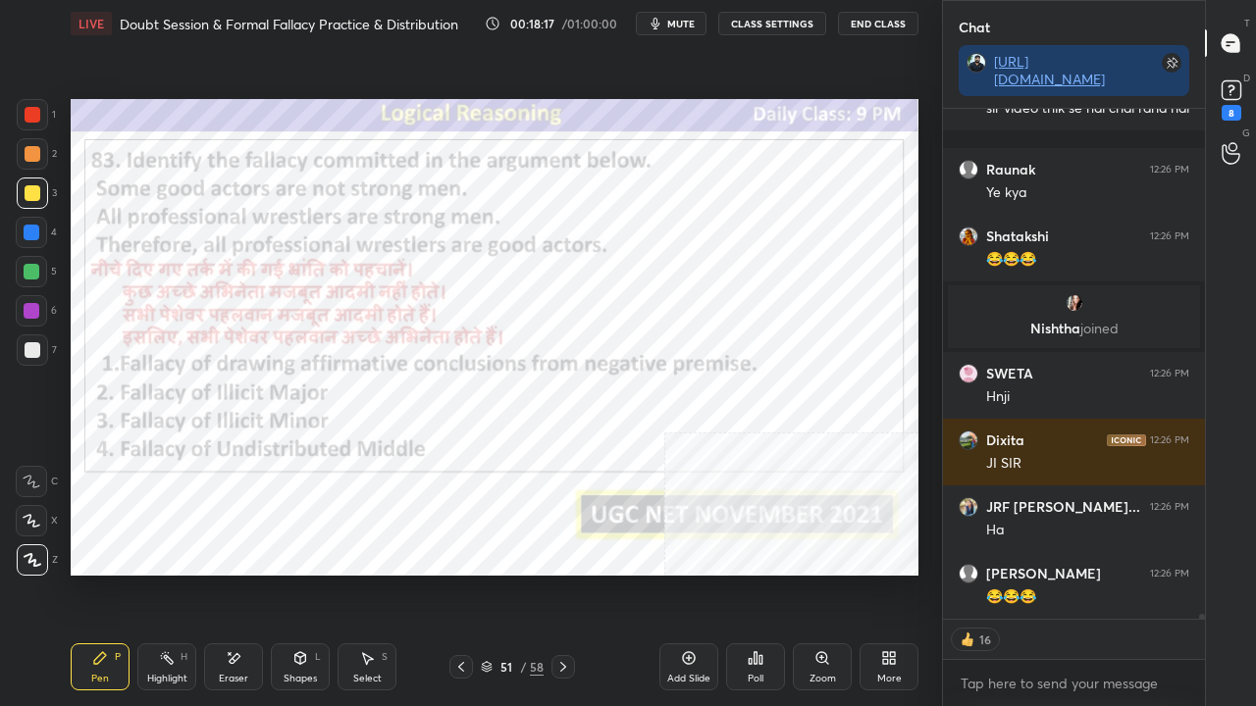
click at [31, 107] on div at bounding box center [33, 115] width 16 height 16
click at [29, 108] on div at bounding box center [33, 115] width 16 height 16
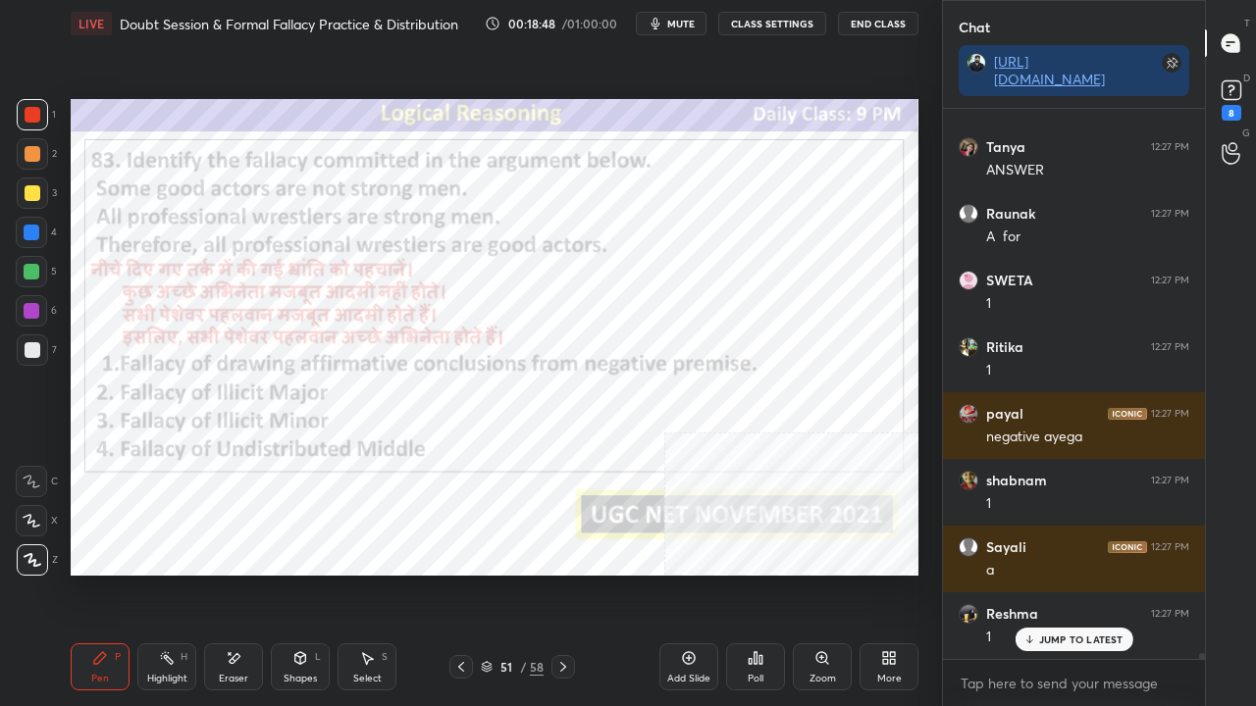
click at [26, 229] on div at bounding box center [32, 233] width 16 height 16
click at [27, 229] on div at bounding box center [32, 233] width 16 height 16
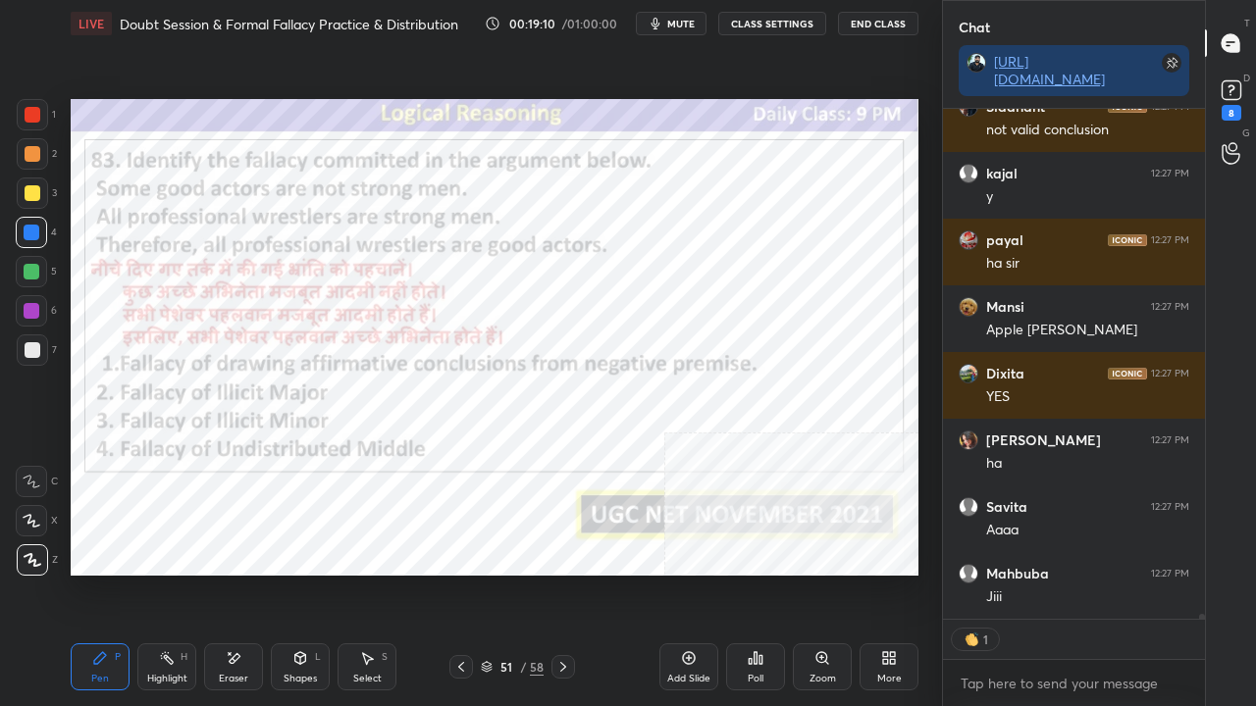
drag, startPoint x: 518, startPoint y: 666, endPoint x: 531, endPoint y: 614, distance: 53.5
click at [517, 573] on div "51 / 58" at bounding box center [512, 667] width 63 height 18
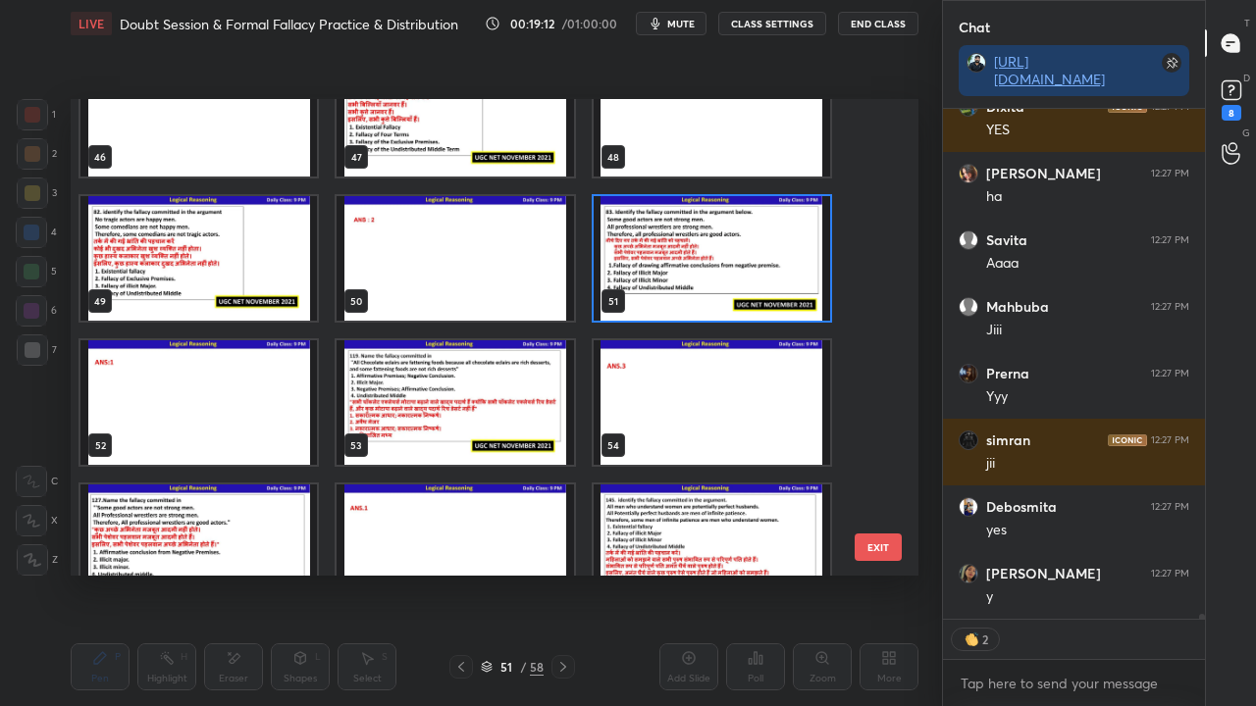
click at [663, 276] on img "grid" at bounding box center [712, 258] width 236 height 125
click at [665, 276] on img "grid" at bounding box center [712, 258] width 236 height 125
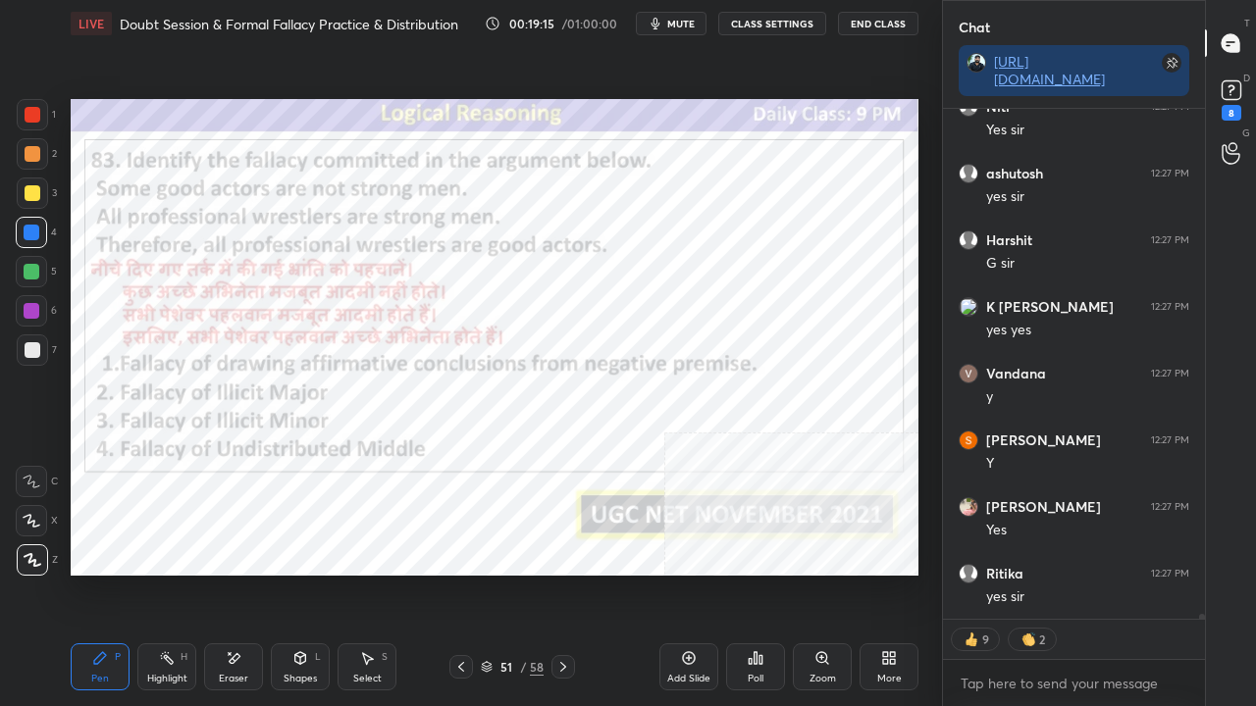
drag, startPoint x: 517, startPoint y: 672, endPoint x: 516, endPoint y: 620, distance: 52.0
click at [516, 573] on div "51 / 58" at bounding box center [512, 667] width 63 height 18
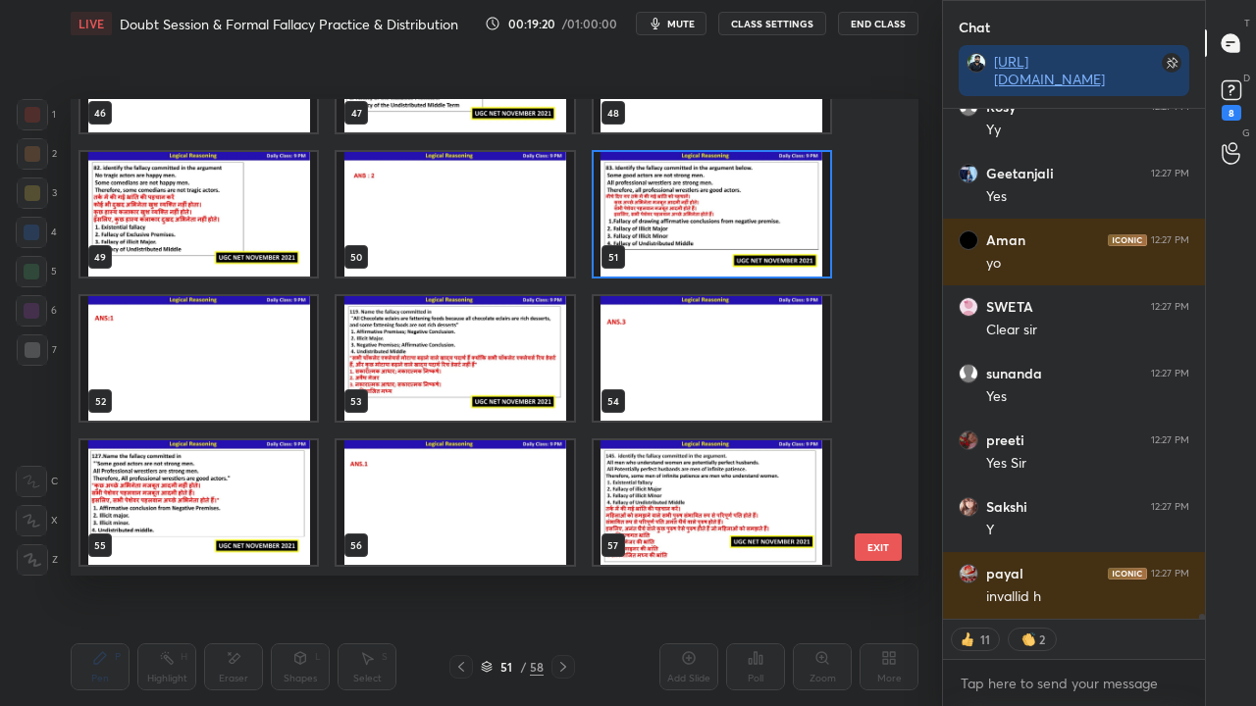
click at [493, 383] on img "grid" at bounding box center [455, 358] width 236 height 125
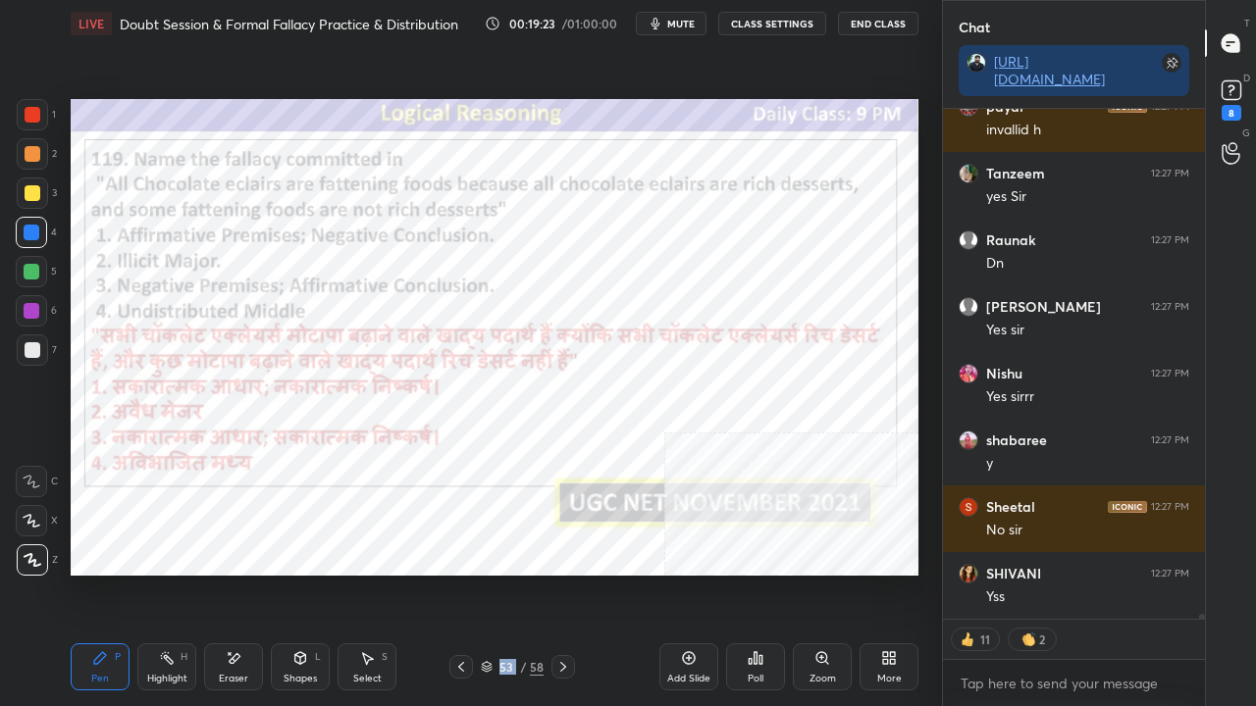
type textarea "x"
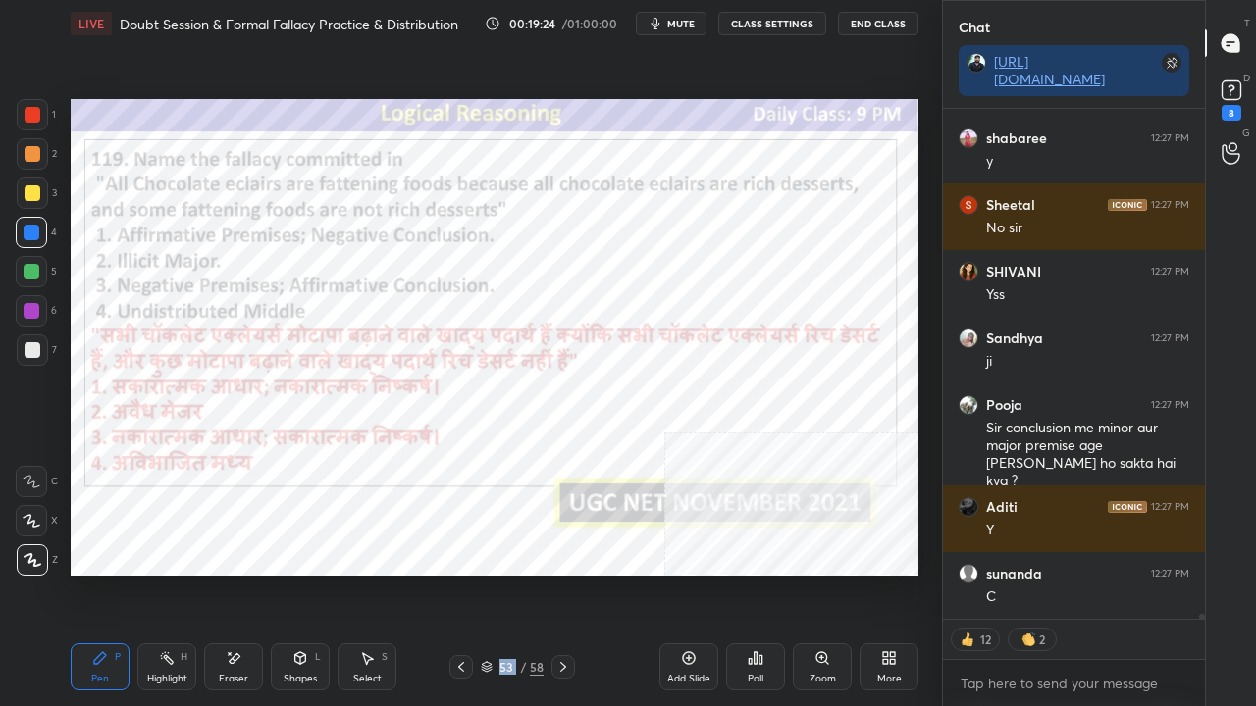
click at [508, 573] on div "53" at bounding box center [506, 667] width 20 height 12
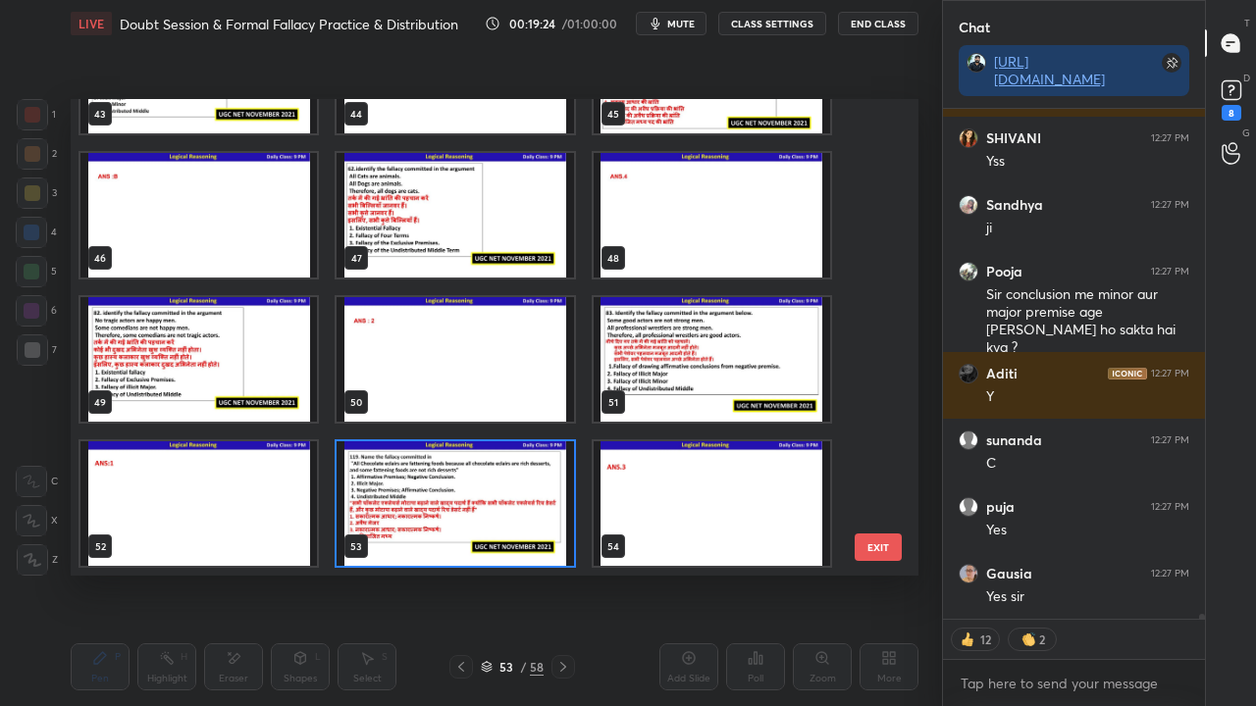
click at [430, 476] on img "grid" at bounding box center [455, 504] width 236 height 125
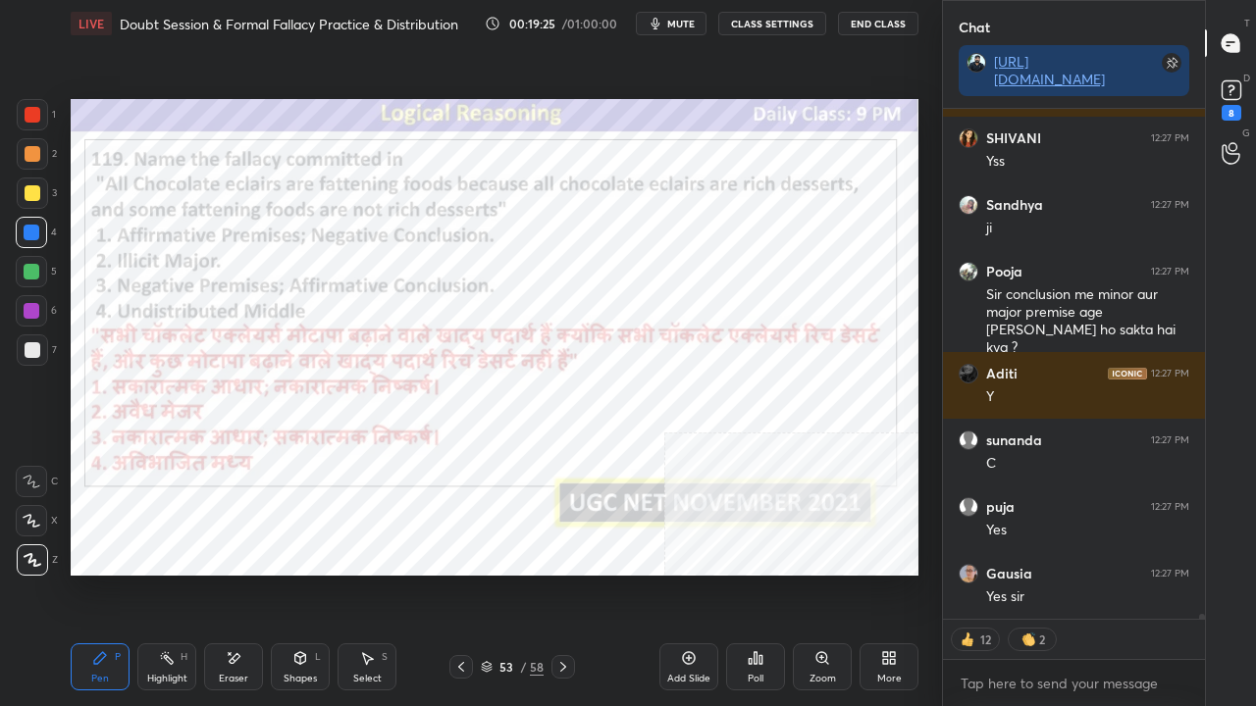
click at [434, 475] on img "grid" at bounding box center [455, 504] width 236 height 125
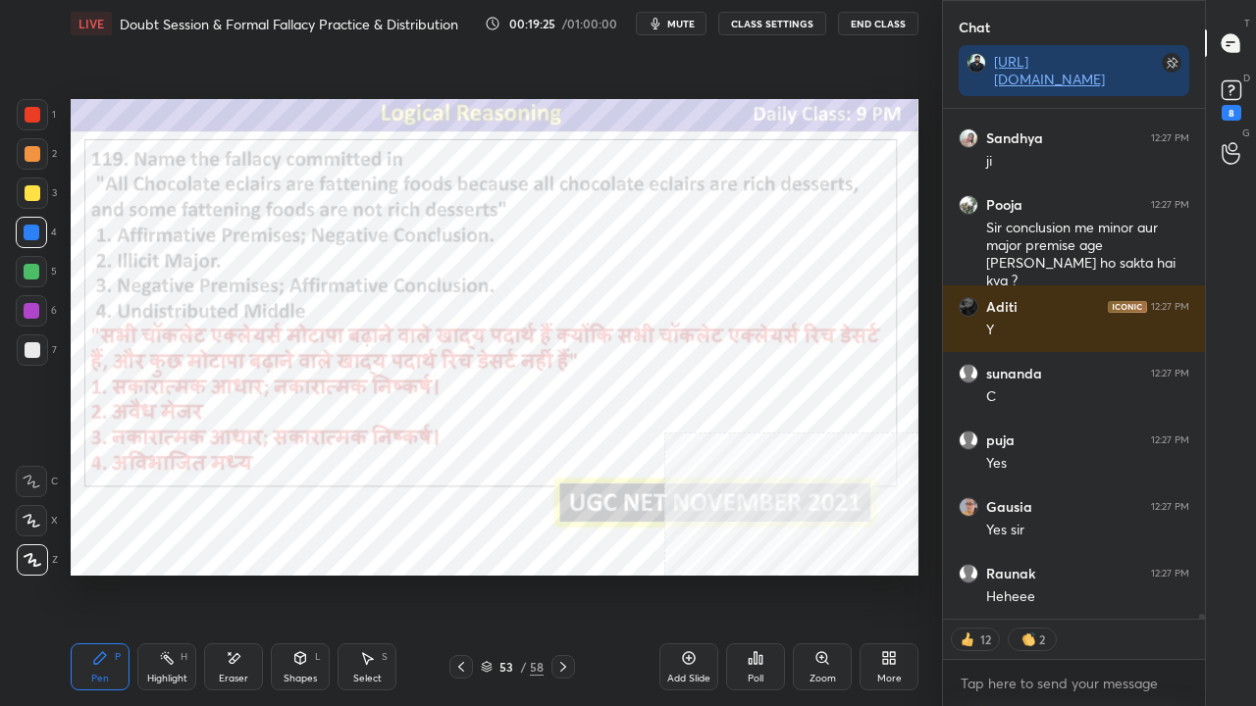
click at [759, 573] on icon at bounding box center [760, 659] width 3 height 9
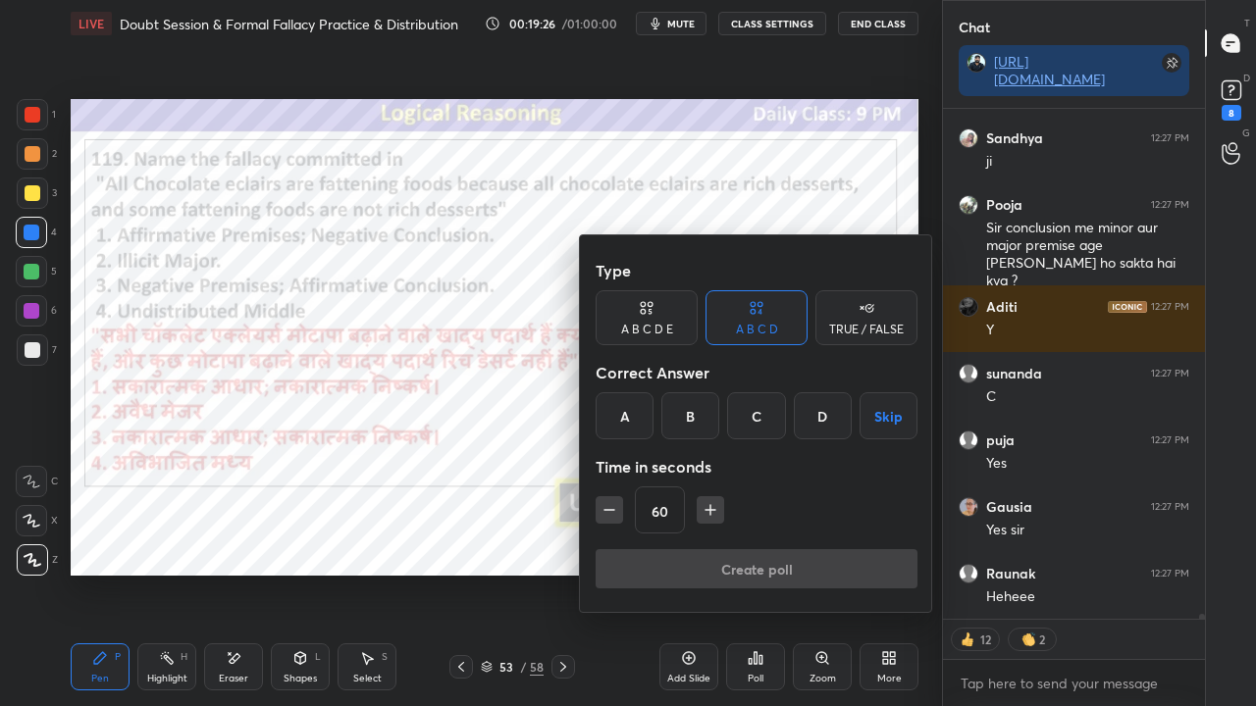
click at [746, 407] on div "C" at bounding box center [756, 415] width 58 height 47
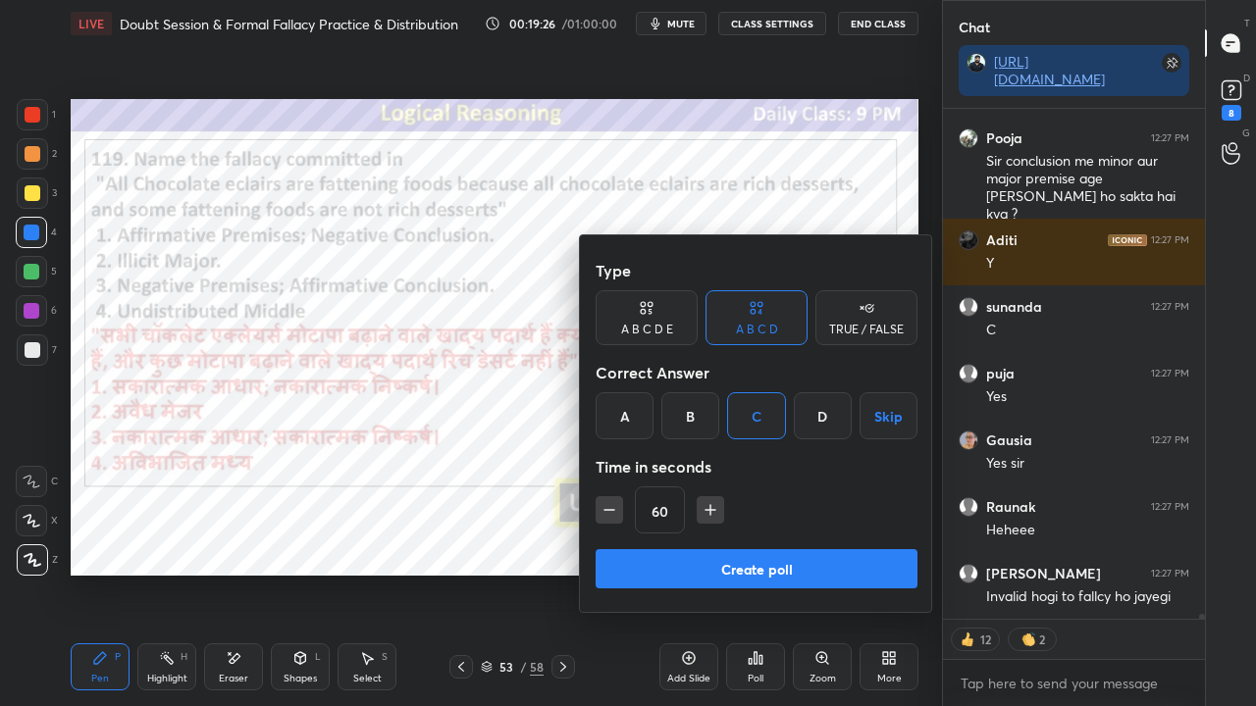
click at [600, 507] on icon "button" at bounding box center [609, 510] width 20 height 20
type input "45"
click at [643, 547] on div "Type A B C D E A B C D TRUE / FALSE Correct Answer A B C D Skip Time in seconds…" at bounding box center [757, 400] width 322 height 298
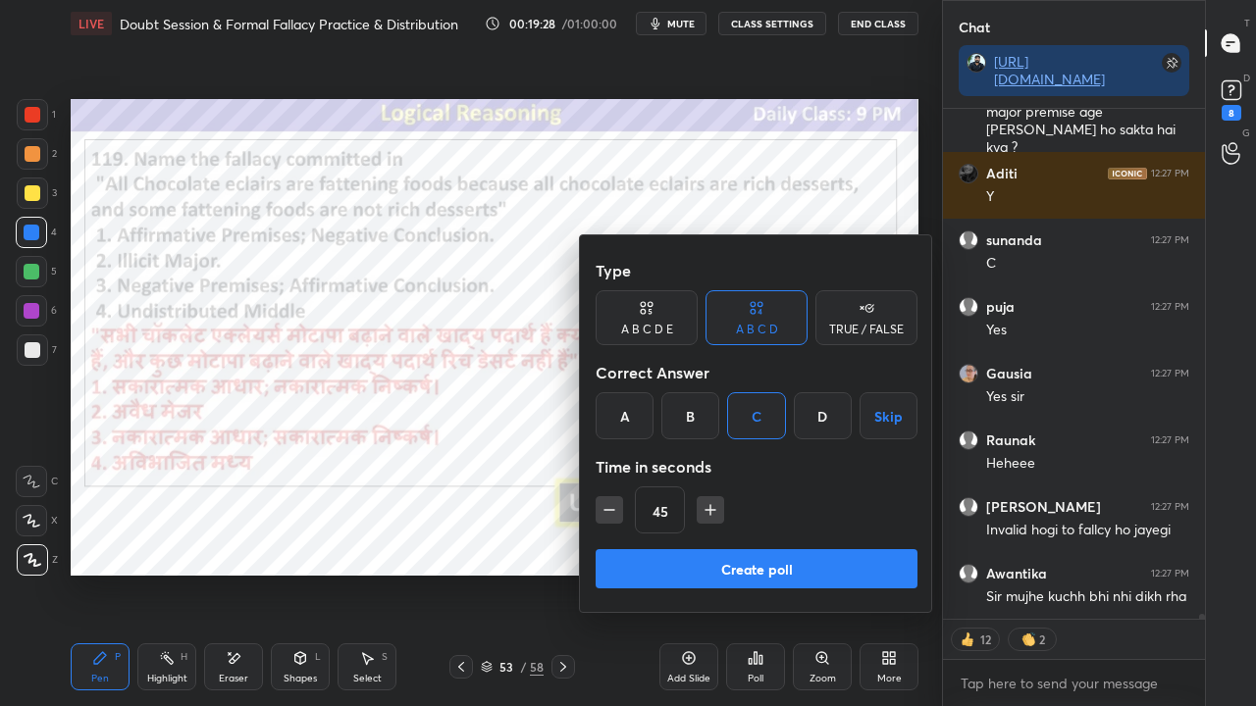
click at [820, 573] on button "Create poll" at bounding box center [757, 568] width 322 height 39
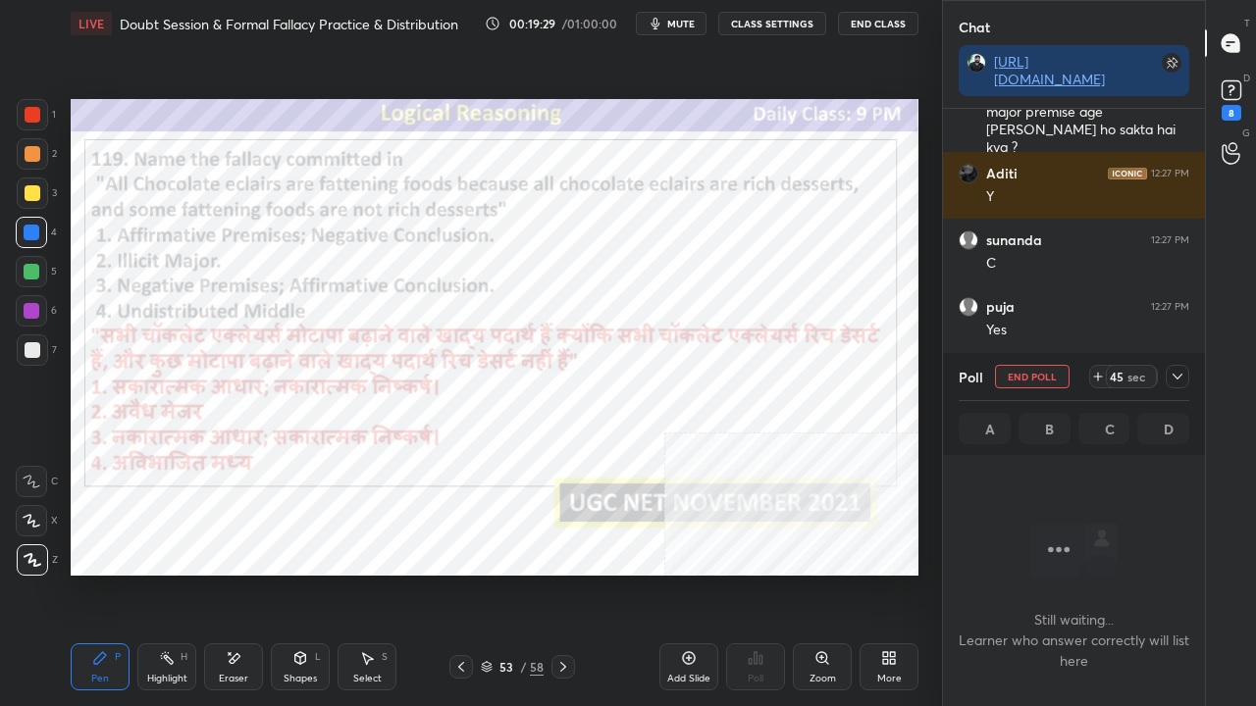
click at [1177, 375] on icon at bounding box center [1178, 377] width 16 height 16
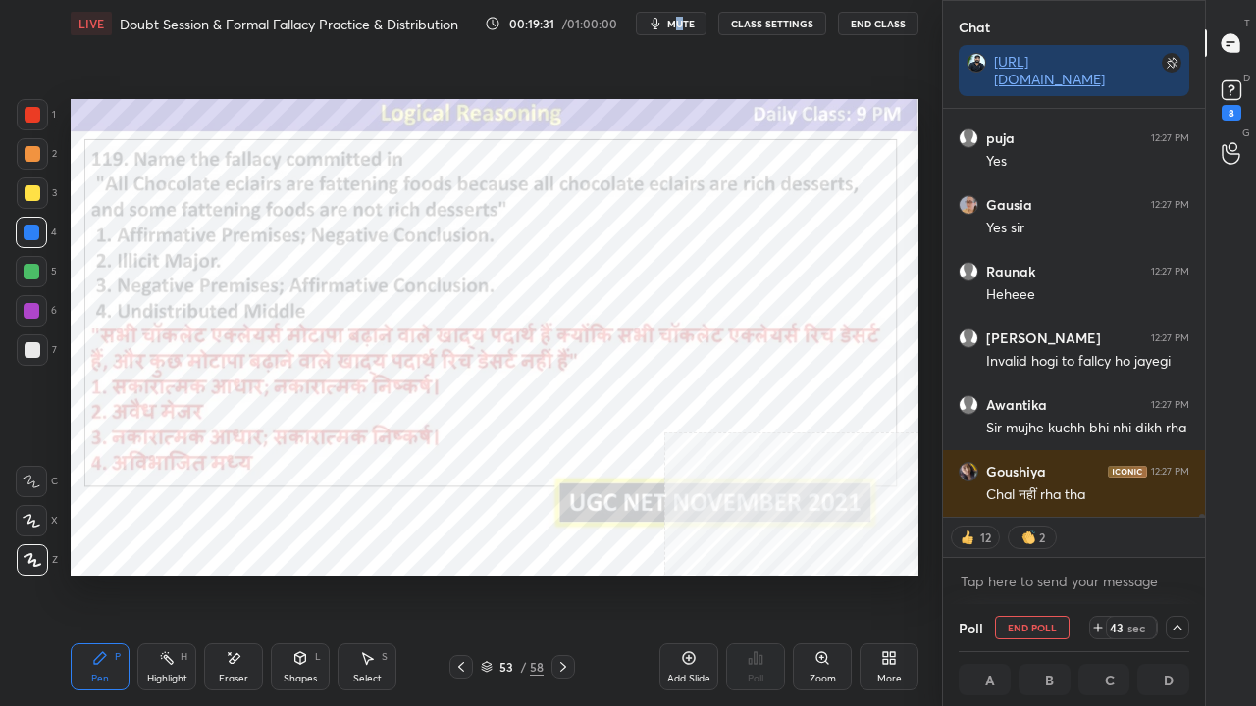
click at [683, 25] on span "mute" at bounding box center [680, 24] width 27 height 14
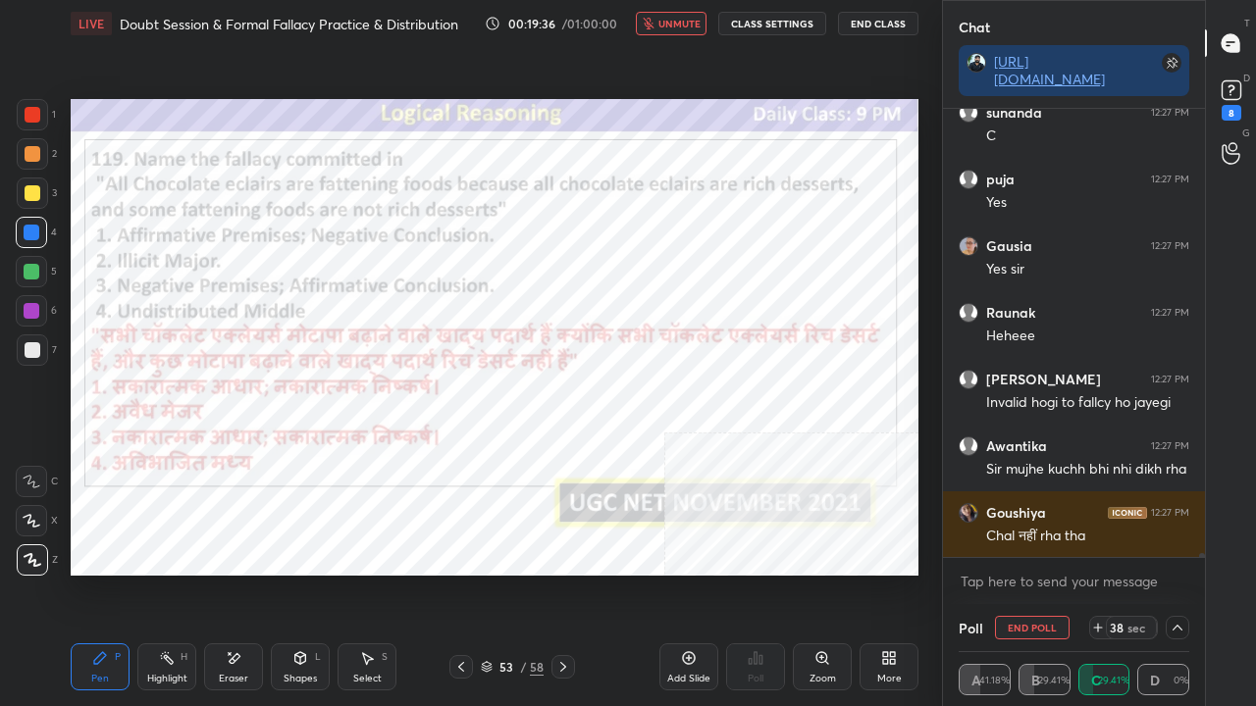
click at [676, 20] on span "unmute" at bounding box center [679, 24] width 42 height 14
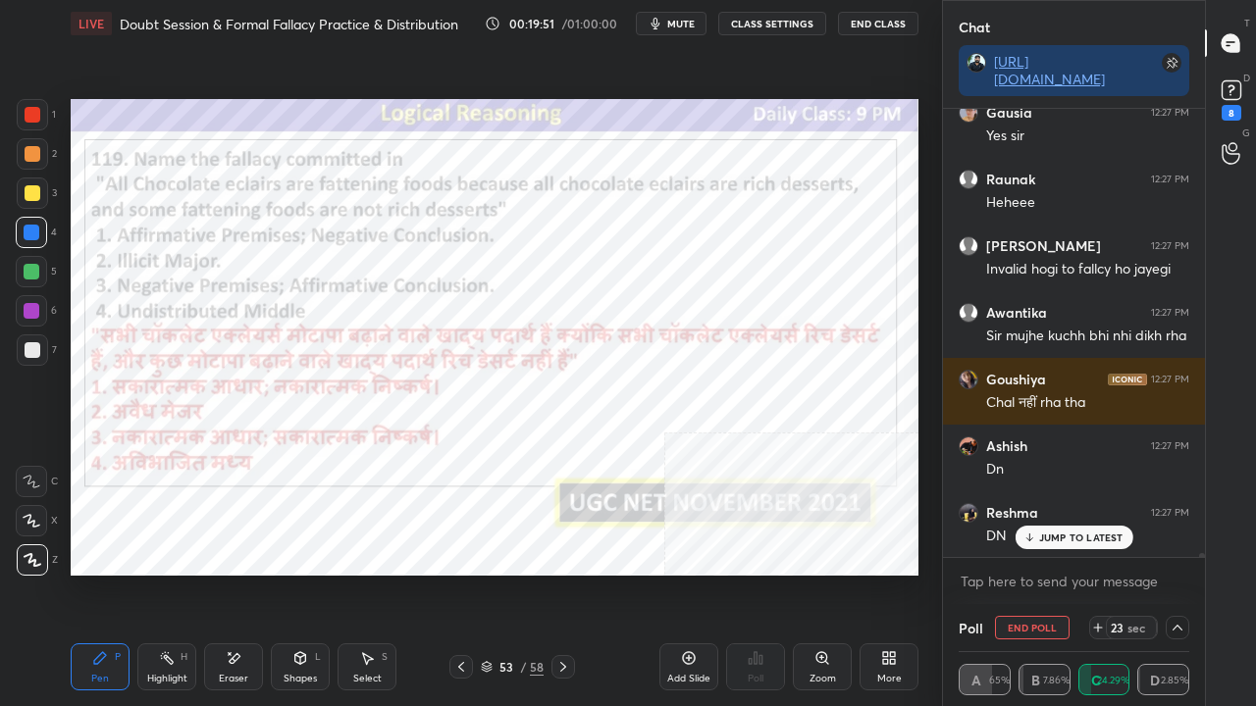
click at [1079, 535] on p "JUMP TO LATEST" at bounding box center [1081, 538] width 84 height 12
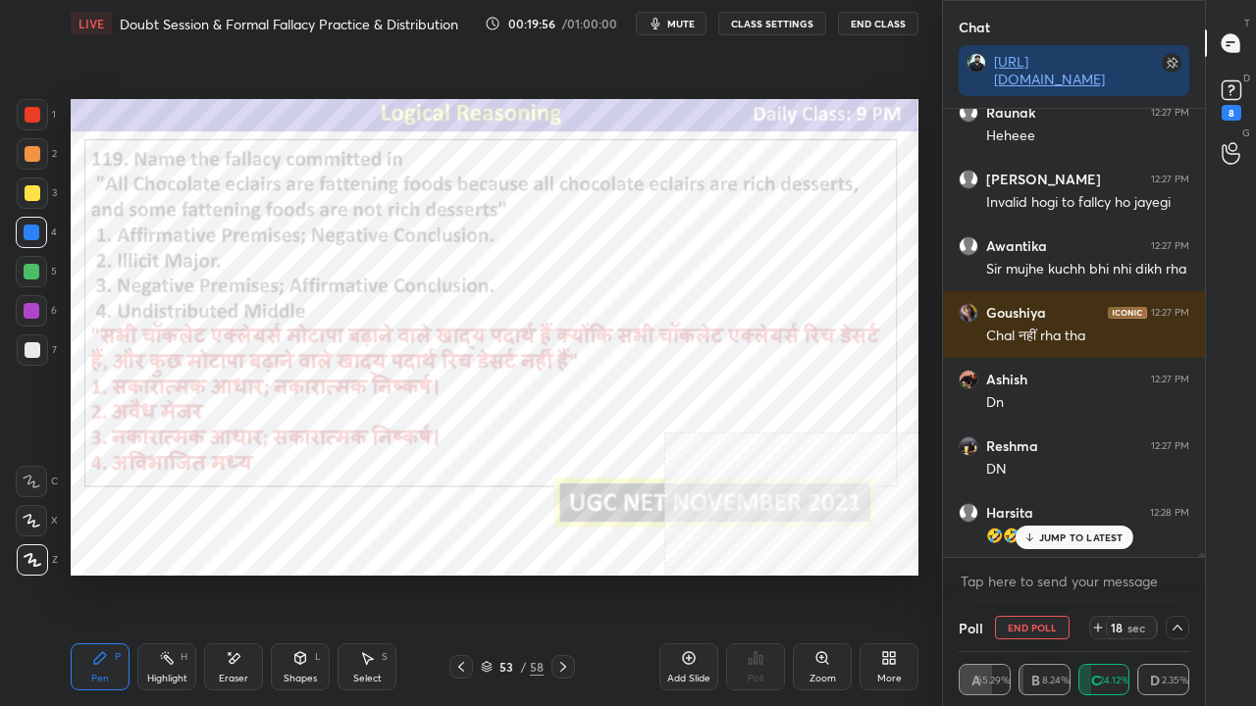
click at [232, 573] on div "Eraser" at bounding box center [233, 667] width 59 height 47
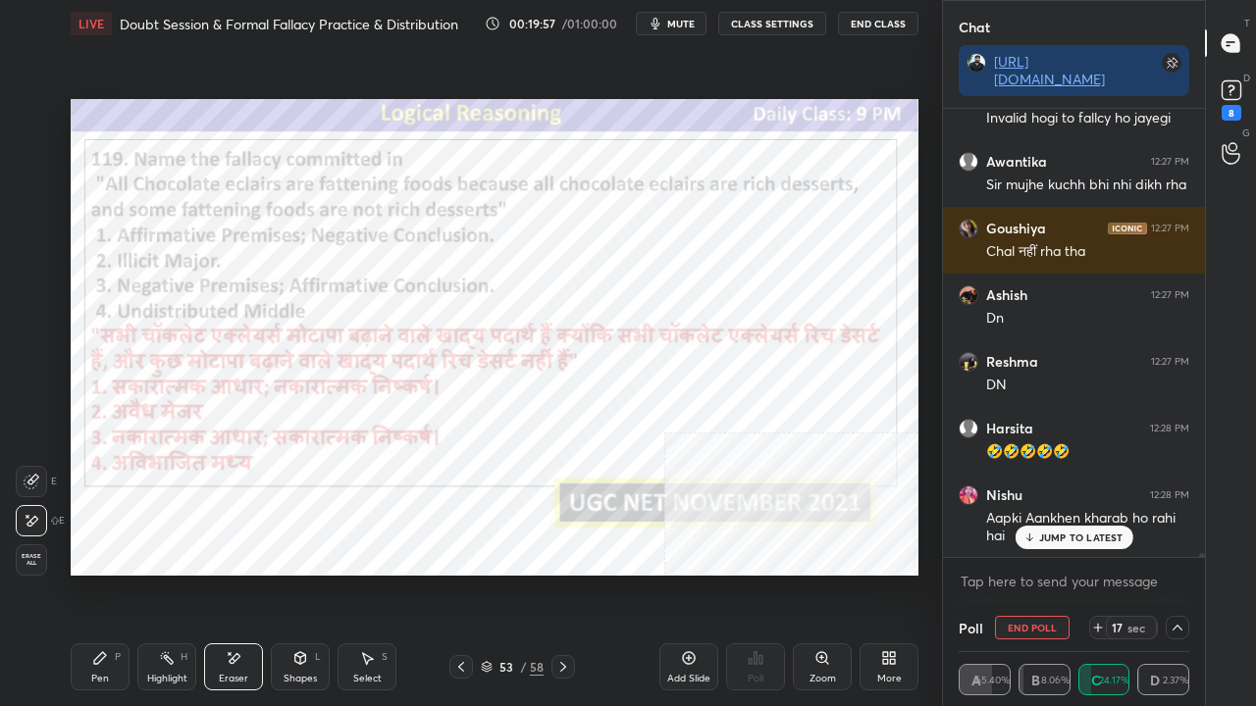
click at [31, 555] on span "Erase all" at bounding box center [31, 560] width 29 height 14
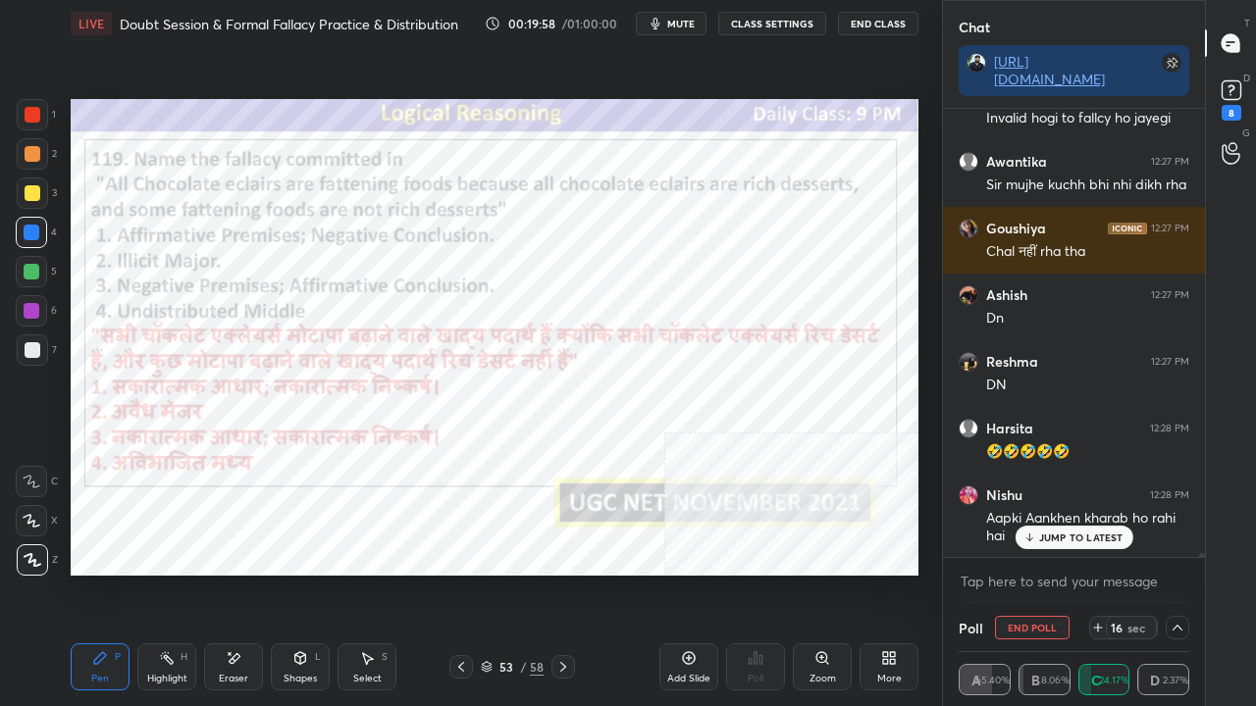
click at [96, 573] on icon at bounding box center [100, 659] width 16 height 16
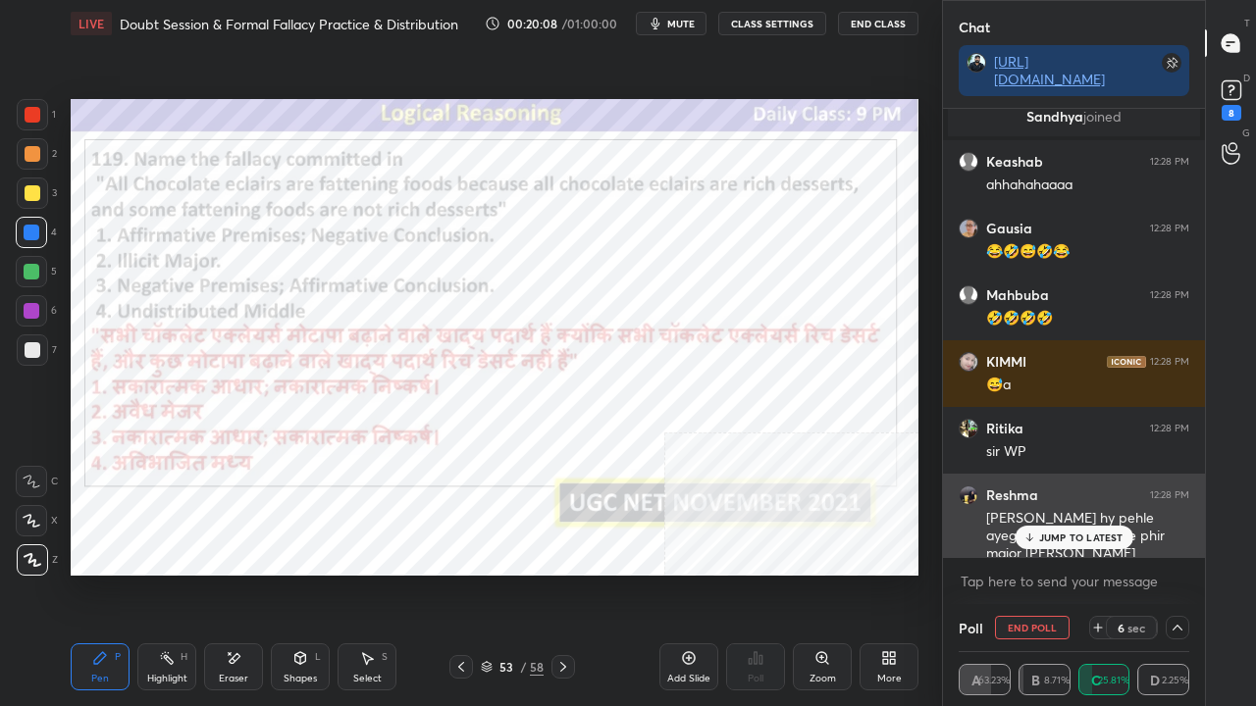
click at [1082, 542] on p "JUMP TO LATEST" at bounding box center [1081, 538] width 84 height 12
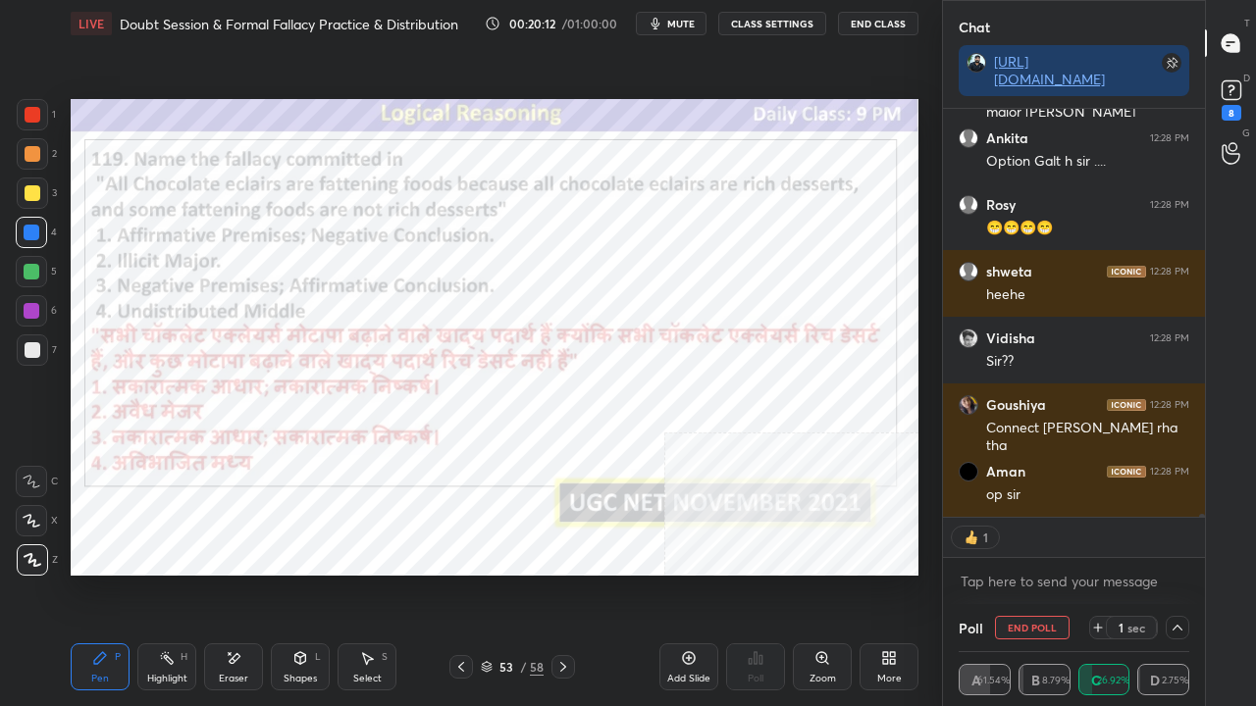
drag, startPoint x: 502, startPoint y: 664, endPoint x: 508, endPoint y: 651, distance: 14.0
click at [502, 573] on div "53" at bounding box center [506, 667] width 20 height 12
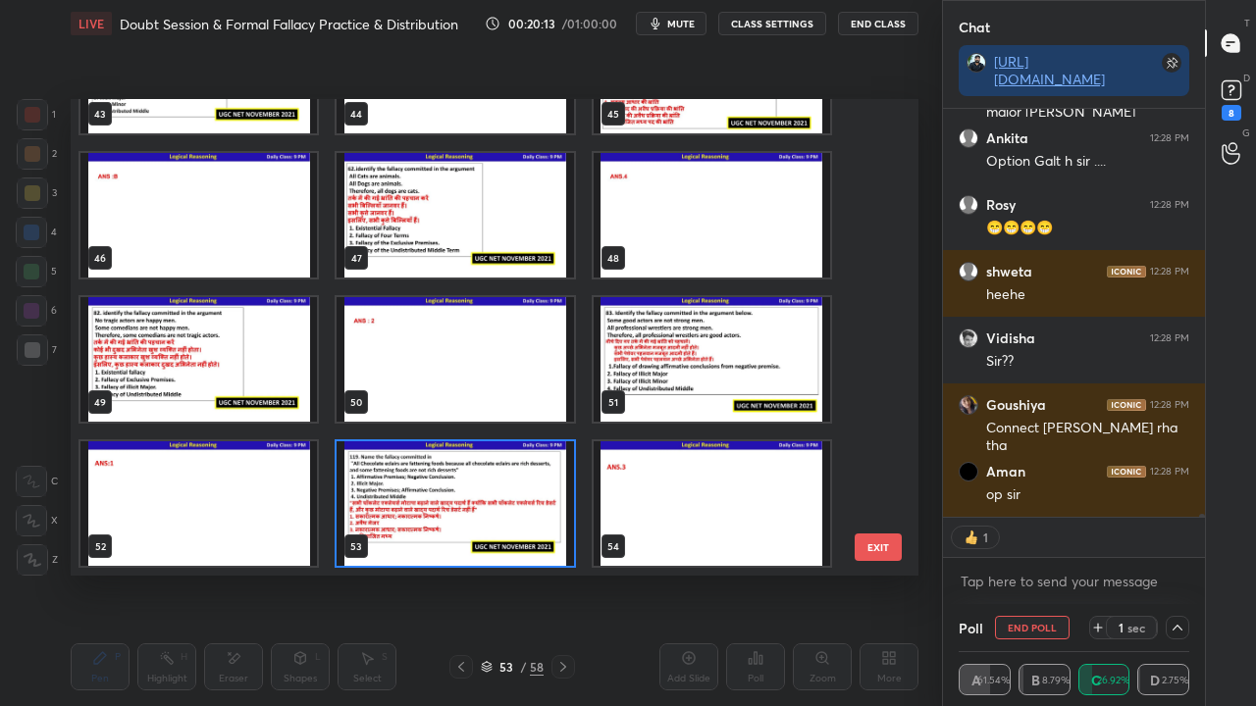
click at [446, 508] on img "grid" at bounding box center [455, 504] width 236 height 125
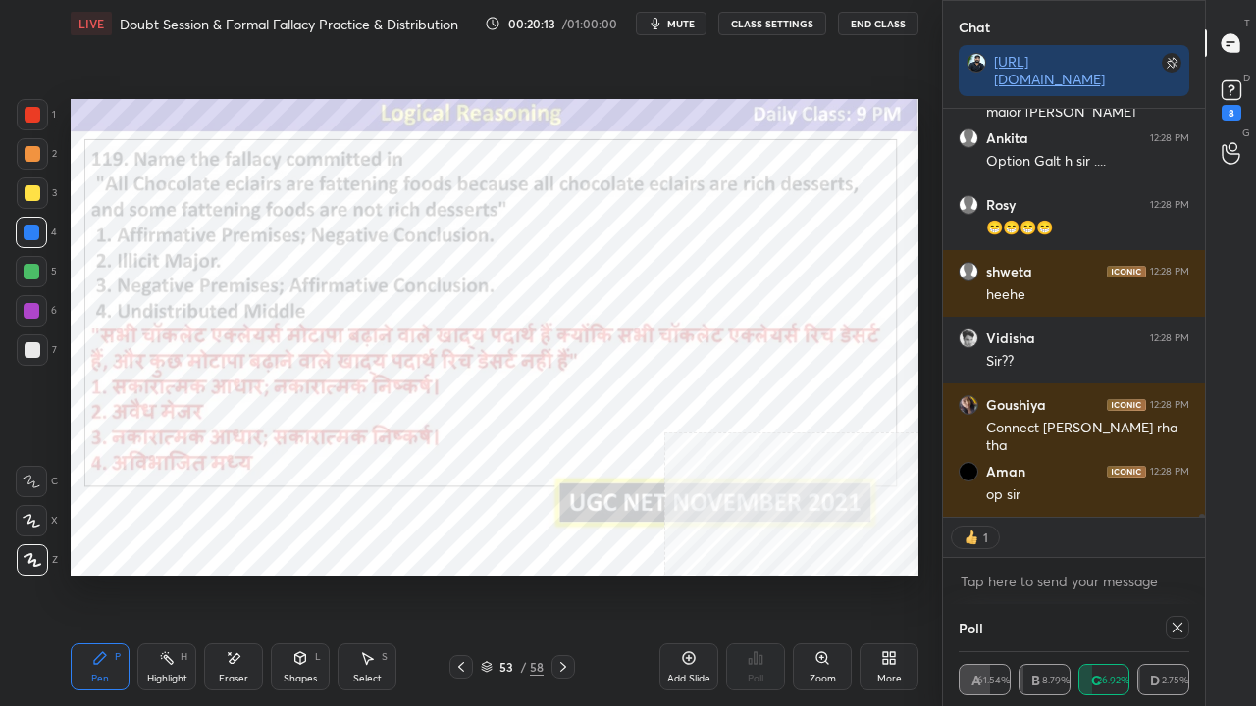
click at [447, 507] on img "grid" at bounding box center [455, 504] width 236 height 125
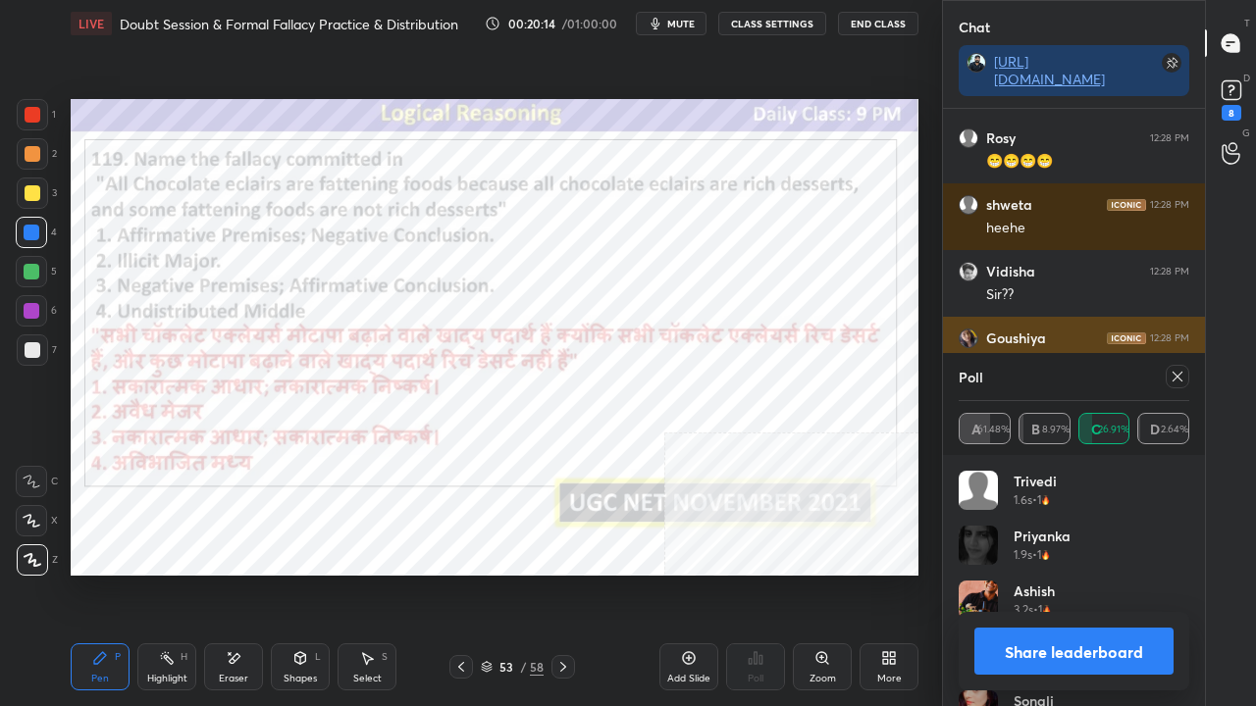
drag, startPoint x: 1179, startPoint y: 383, endPoint x: 1123, endPoint y: 377, distance: 56.2
click at [1177, 384] on icon at bounding box center [1178, 377] width 16 height 16
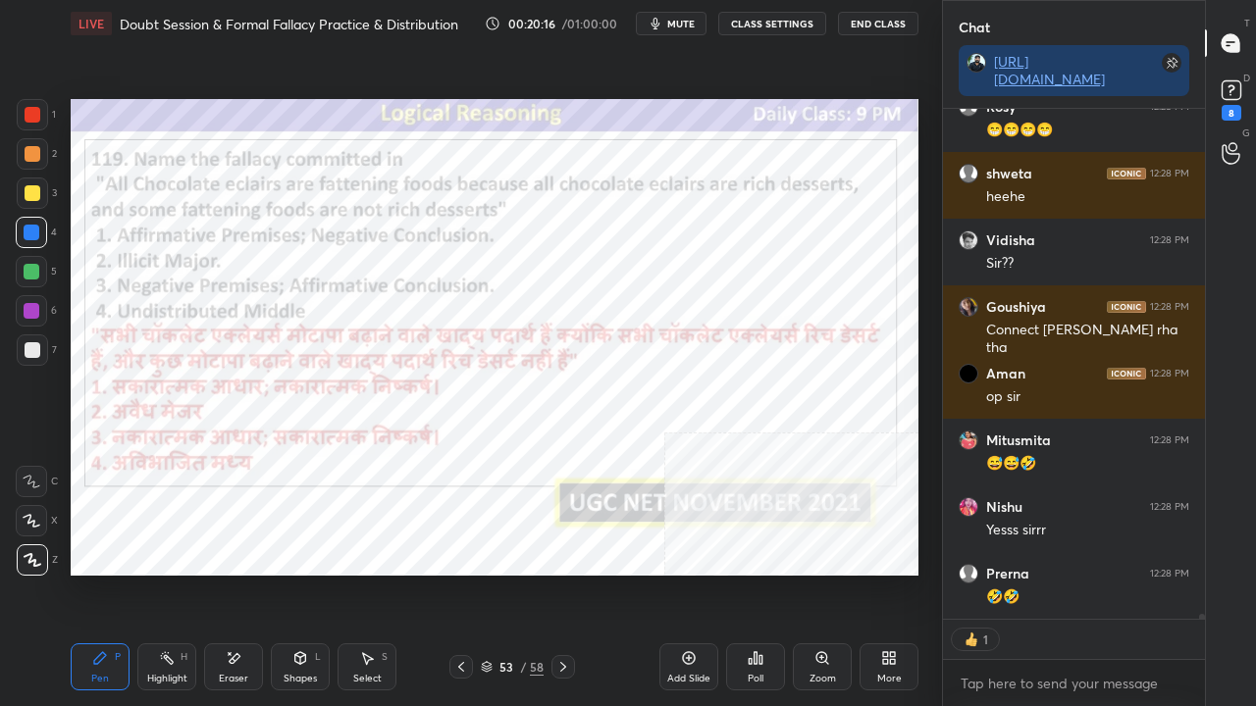
click at [34, 112] on div at bounding box center [33, 115] width 16 height 16
click at [33, 113] on div at bounding box center [33, 115] width 16 height 16
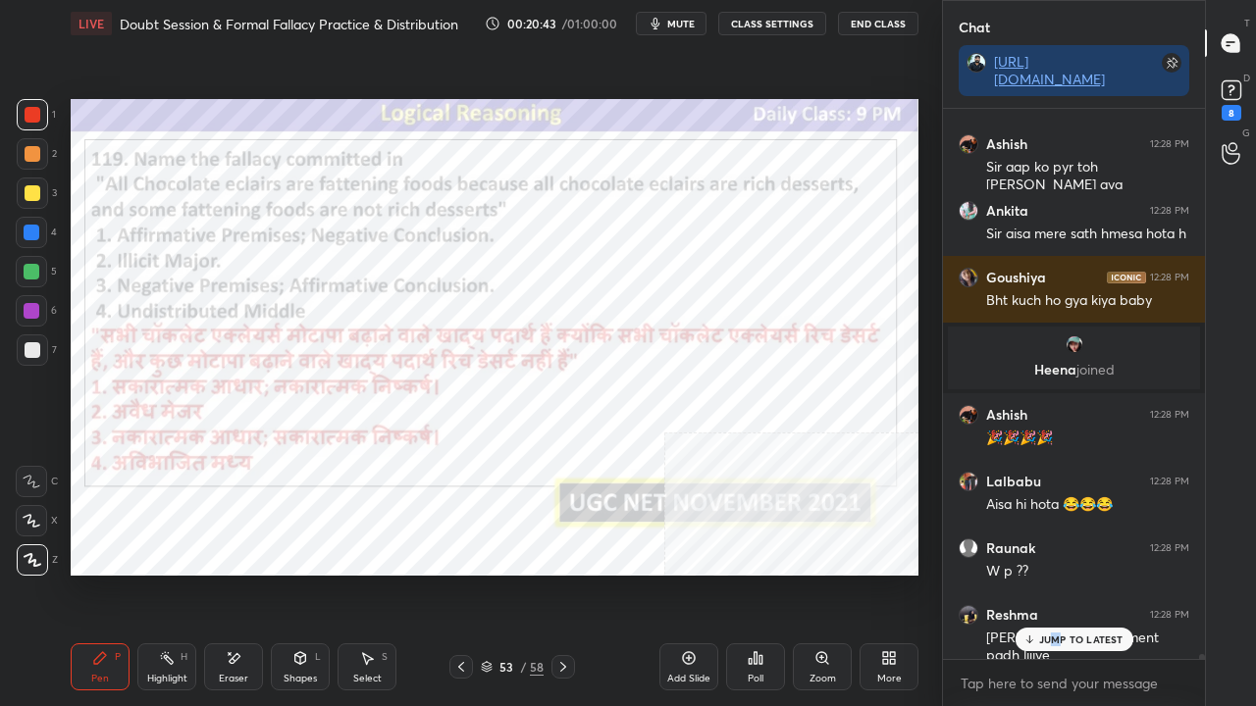
click at [1052, 573] on div "[PERSON_NAME] 12:28 PM h both premises is +_ve but con is -ve [PERSON_NAME] 12:…" at bounding box center [1074, 384] width 262 height 550
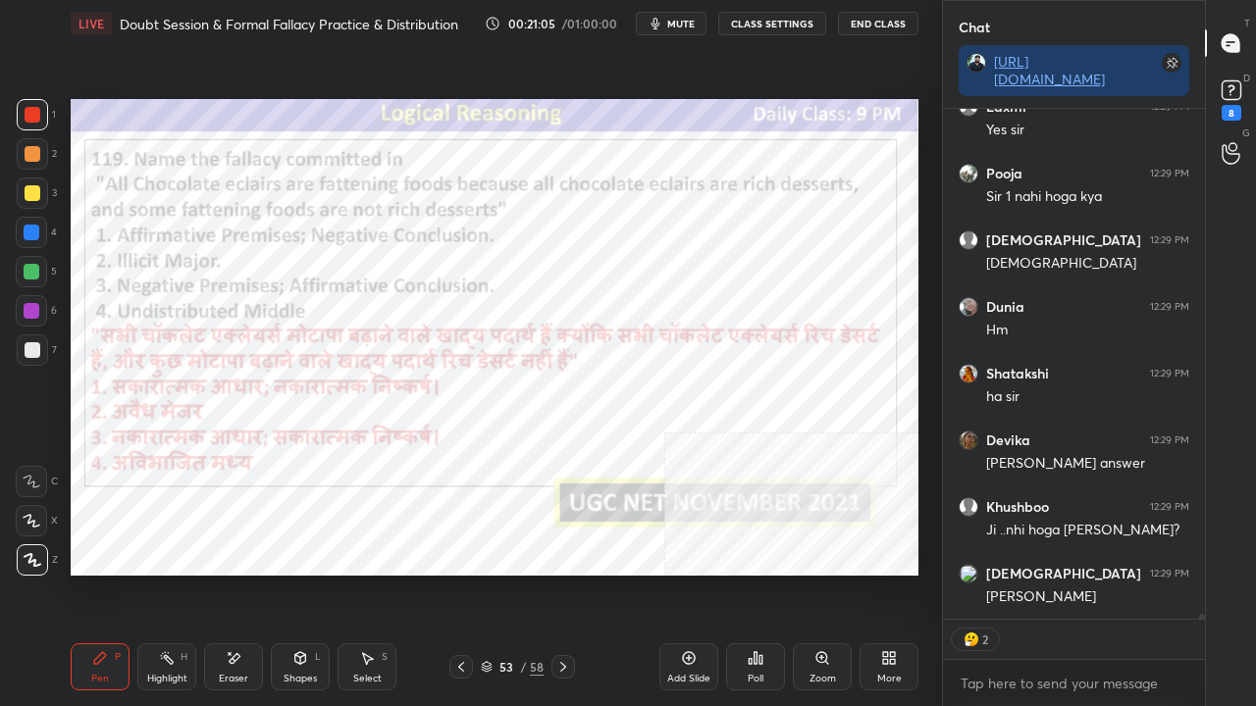
drag, startPoint x: 495, startPoint y: 663, endPoint x: 531, endPoint y: 583, distance: 88.3
click at [495, 573] on div "53 / 58" at bounding box center [512, 667] width 63 height 18
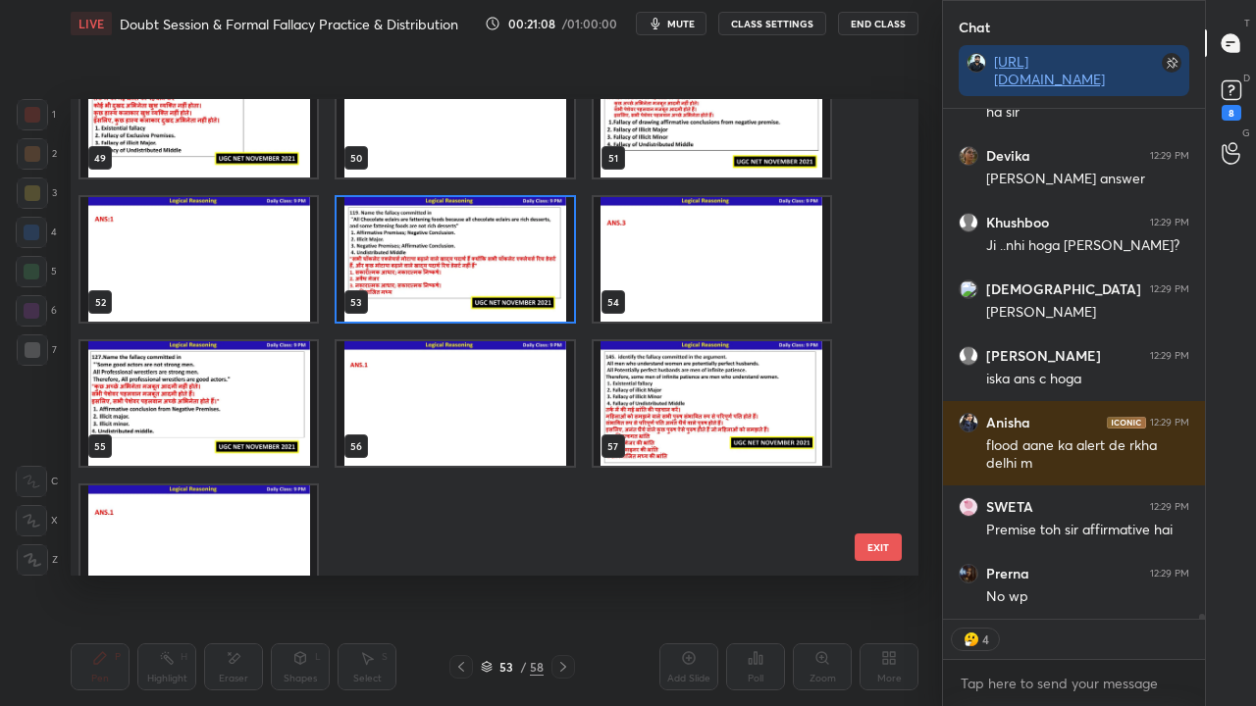
click at [264, 416] on img "grid" at bounding box center [198, 403] width 236 height 125
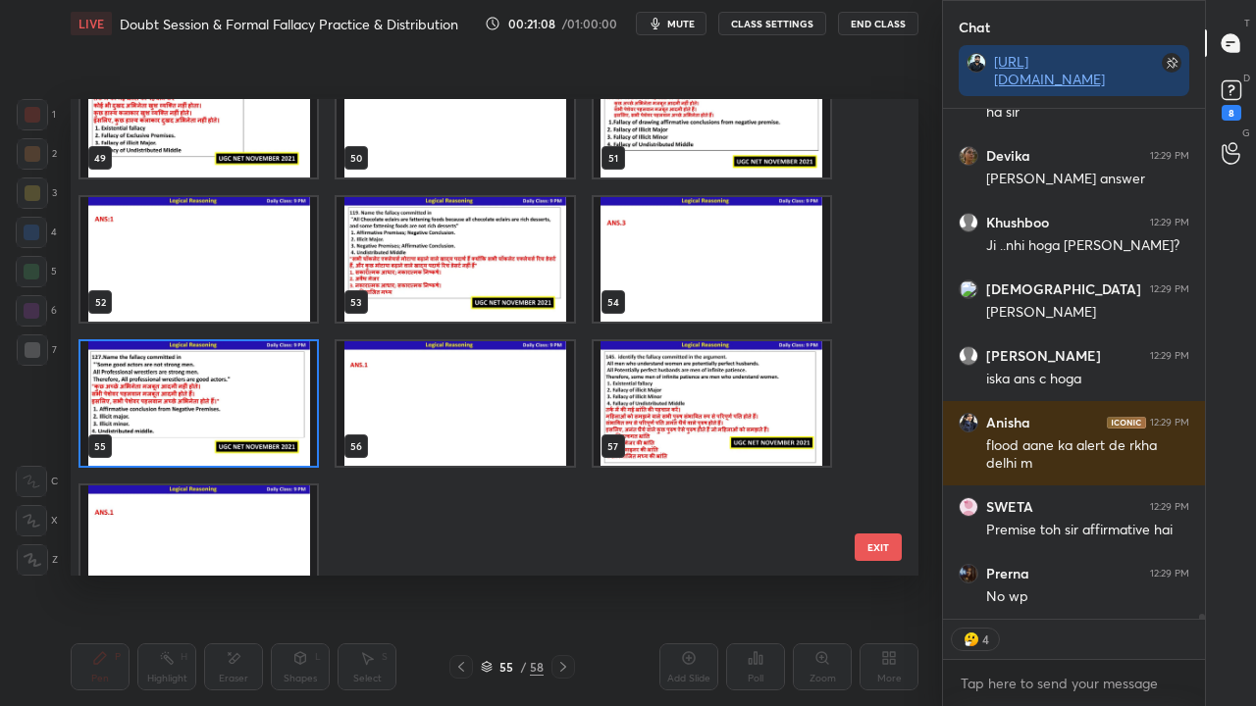
click at [264, 417] on img "grid" at bounding box center [198, 403] width 236 height 125
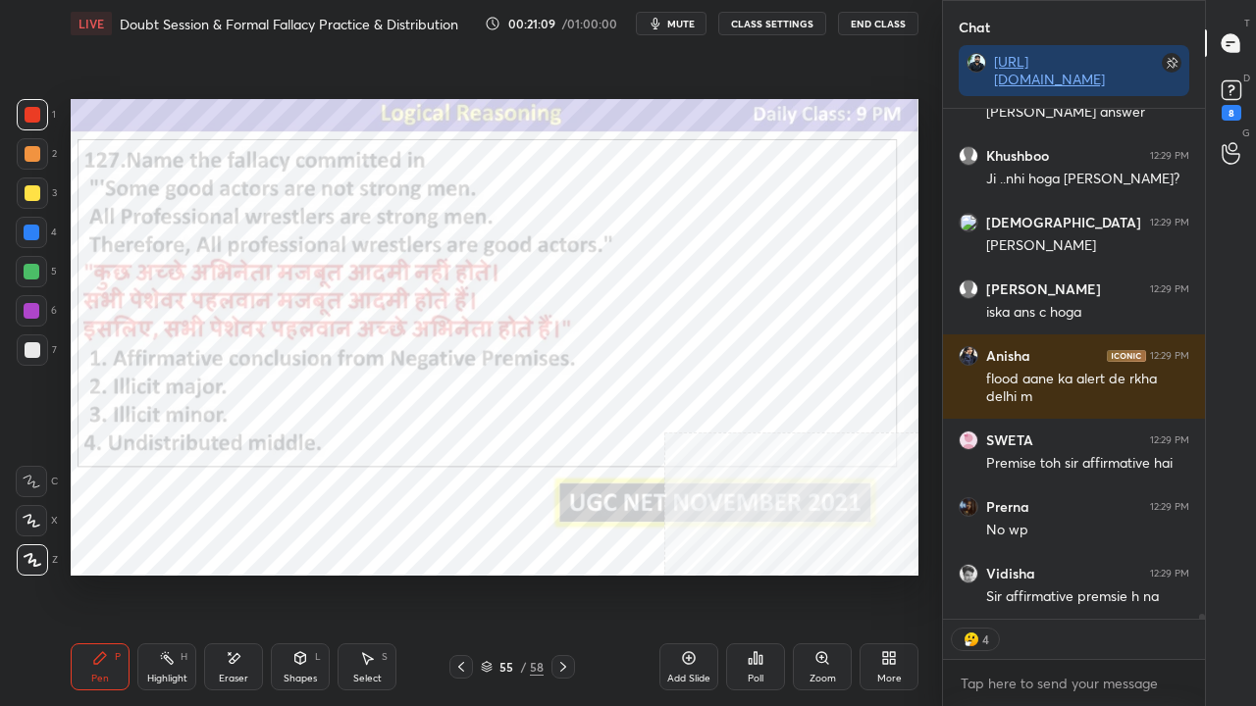
click at [755, 573] on icon at bounding box center [756, 658] width 3 height 12
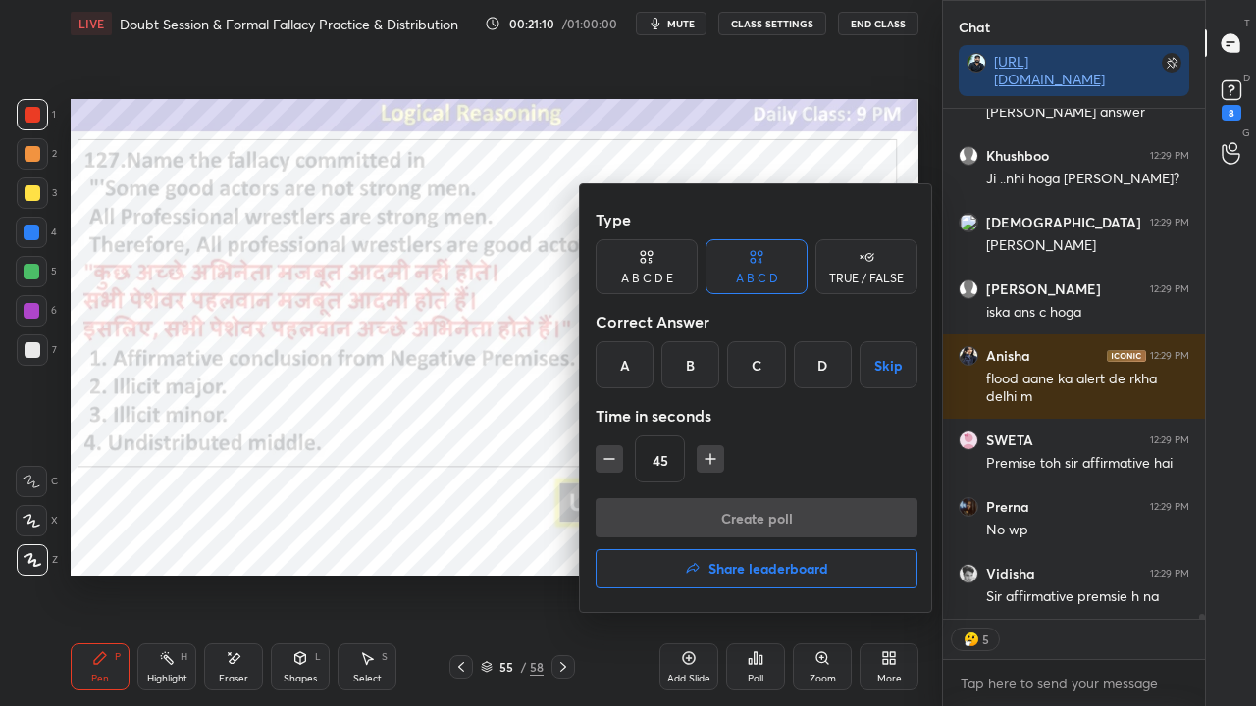
drag, startPoint x: 634, startPoint y: 369, endPoint x: 638, endPoint y: 379, distance: 10.6
click at [634, 370] on div "A" at bounding box center [625, 364] width 58 height 47
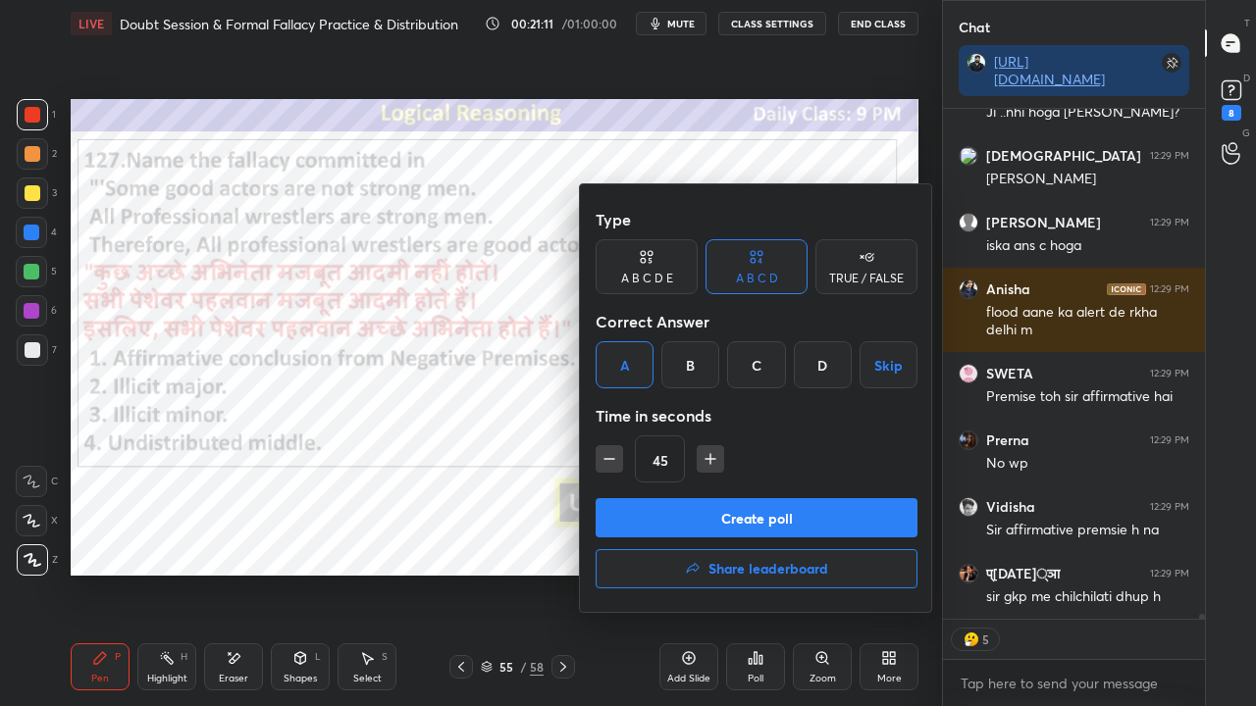
click at [630, 504] on button "Create poll" at bounding box center [757, 517] width 322 height 39
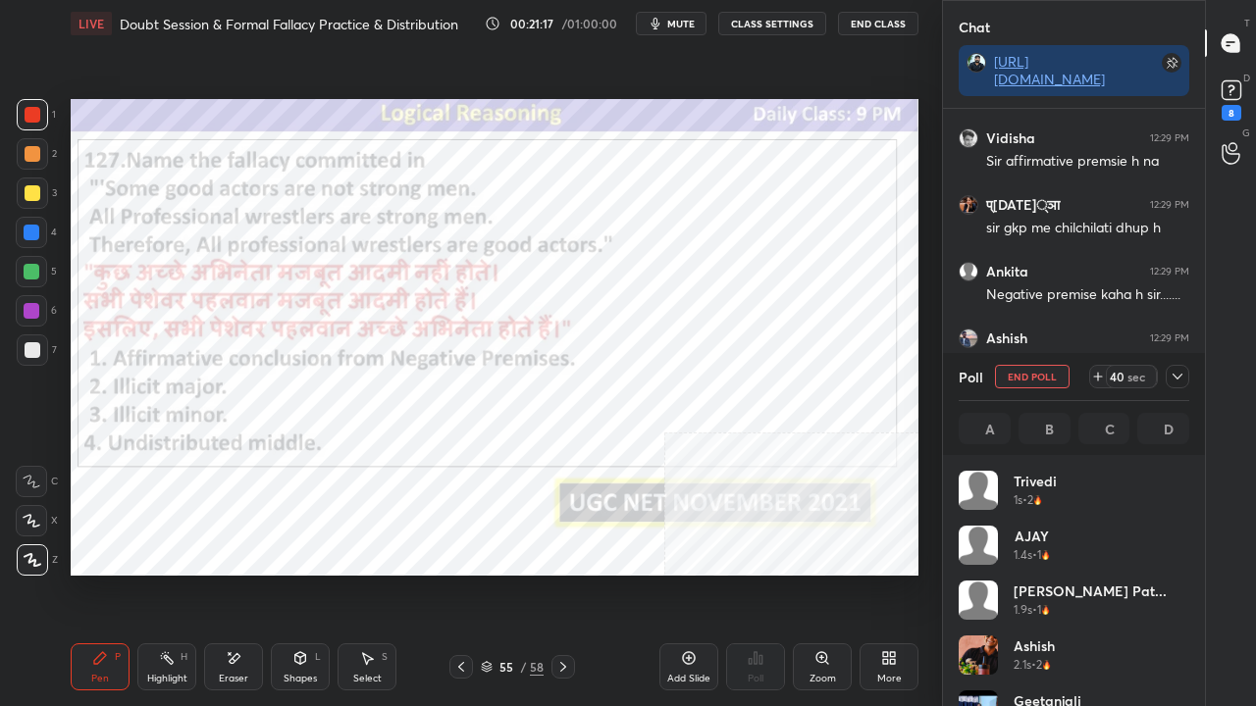
click at [1174, 375] on icon at bounding box center [1178, 377] width 16 height 16
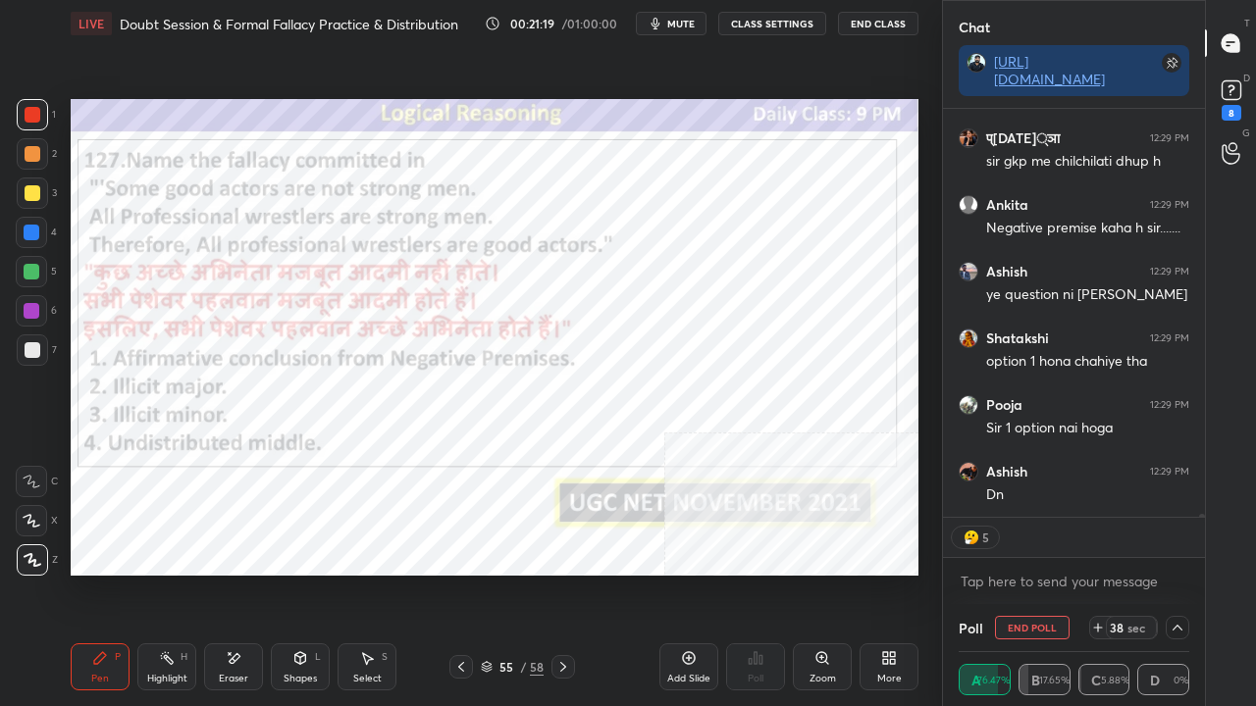
click at [512, 573] on div "55" at bounding box center [506, 667] width 20 height 12
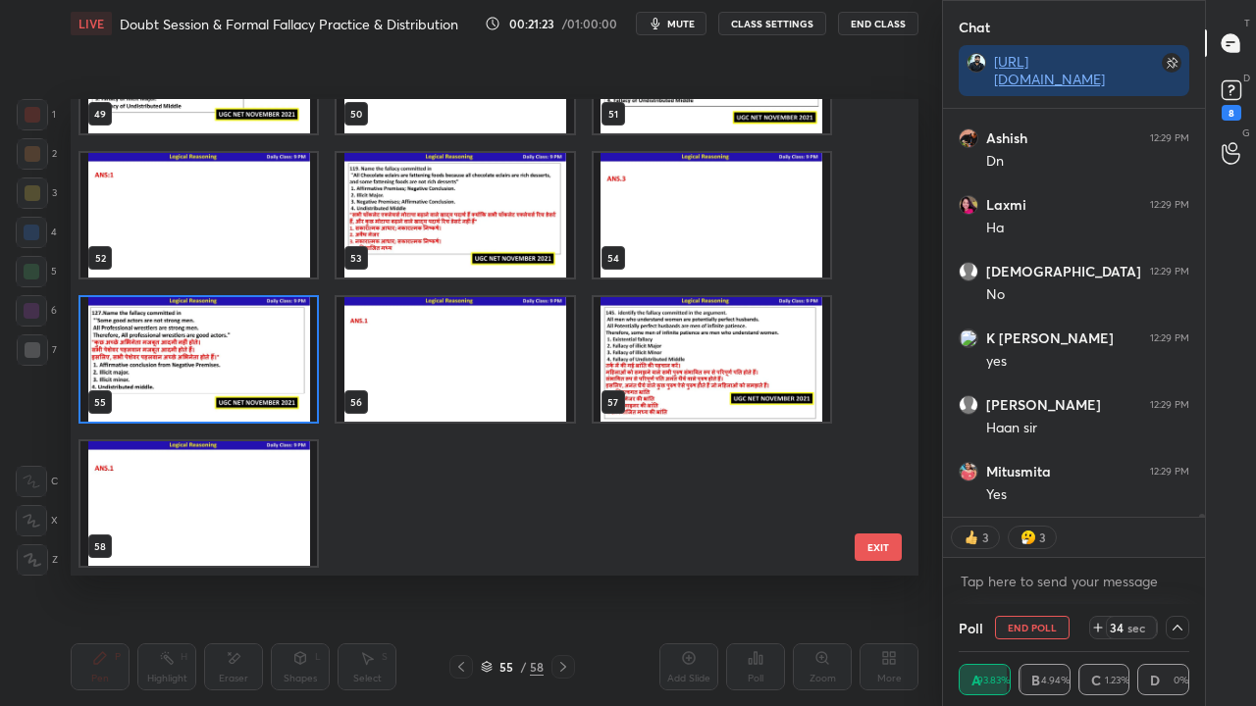
click at [214, 384] on img "grid" at bounding box center [198, 359] width 236 height 125
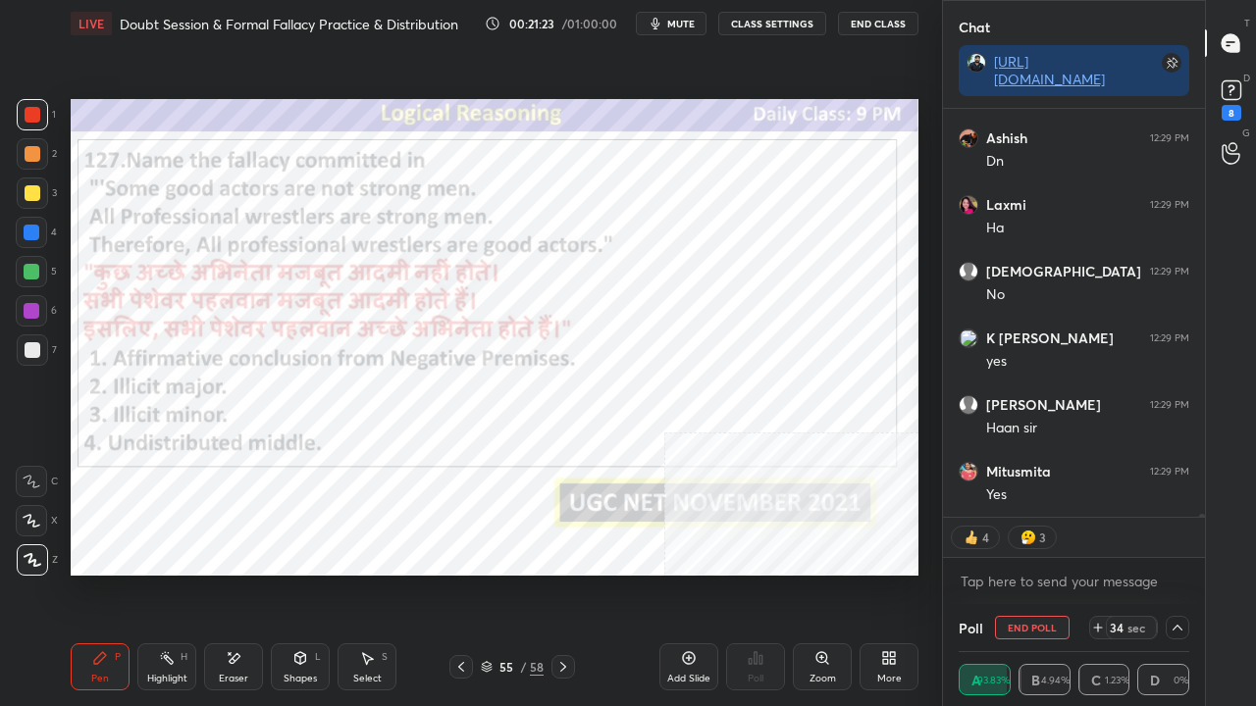
click at [215, 383] on img "grid" at bounding box center [198, 359] width 236 height 125
click at [512, 573] on div "55" at bounding box center [506, 667] width 20 height 12
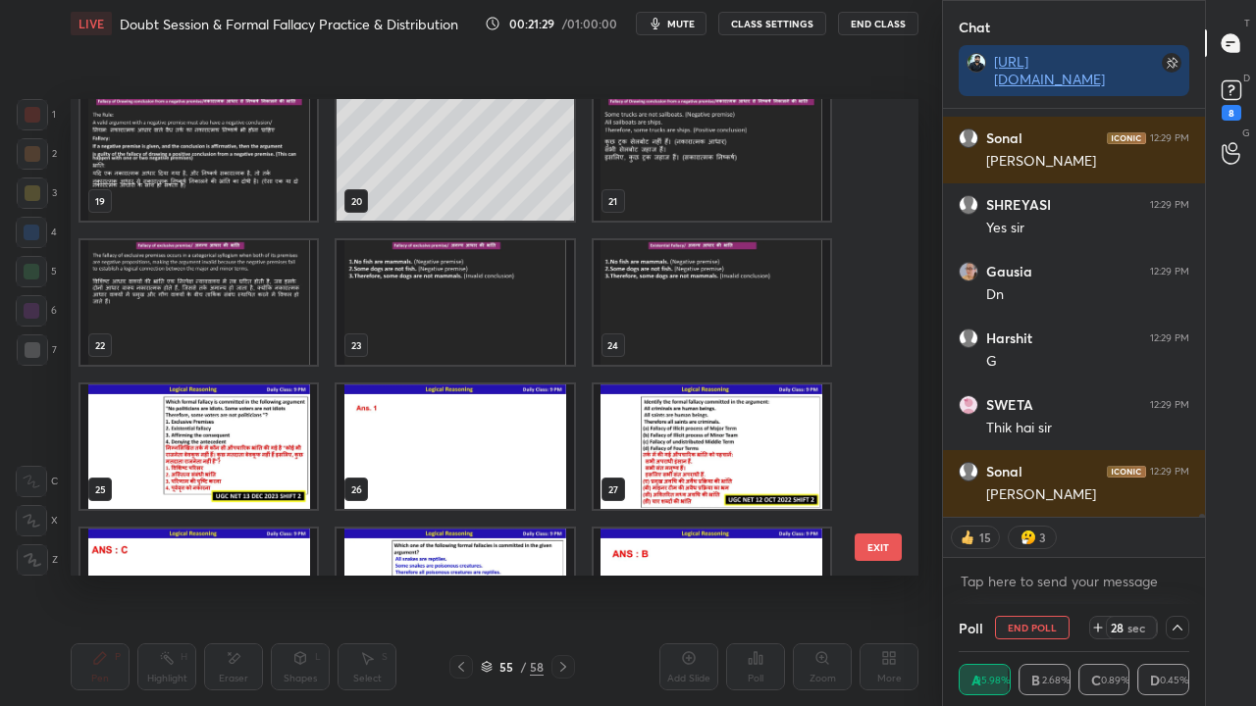
click at [647, 198] on img "grid" at bounding box center [712, 158] width 236 height 125
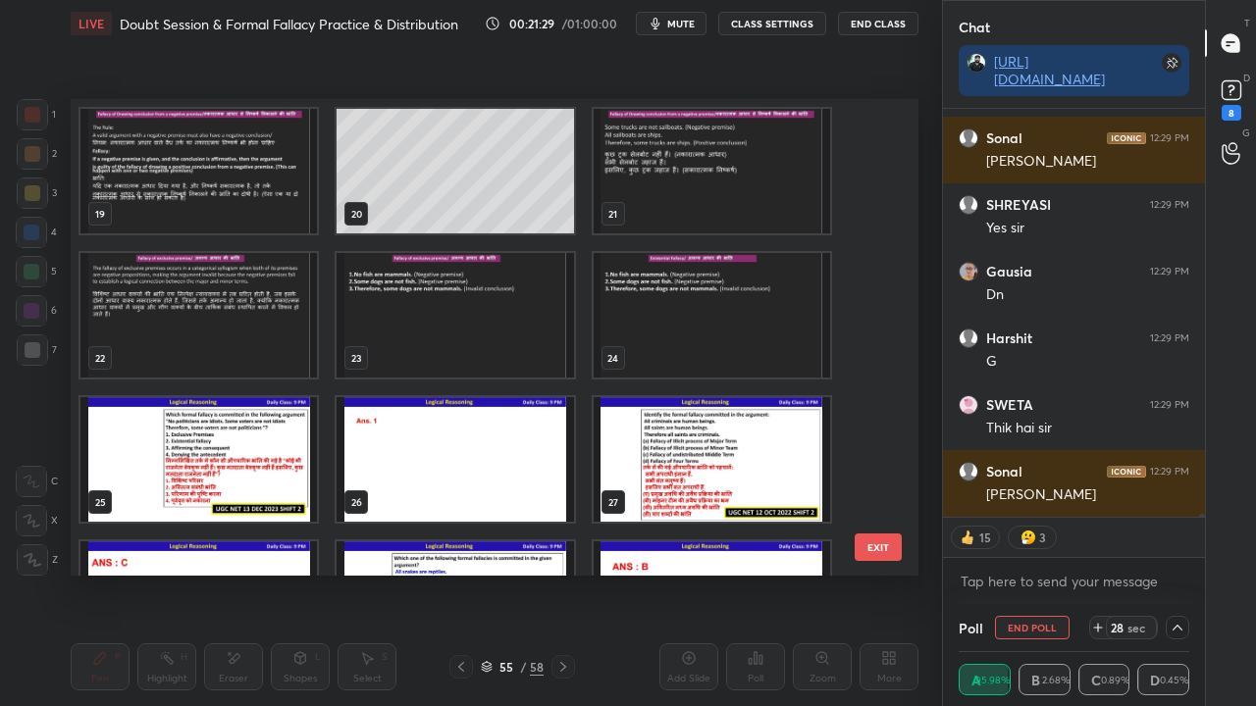
click at [647, 198] on img "grid" at bounding box center [712, 171] width 236 height 125
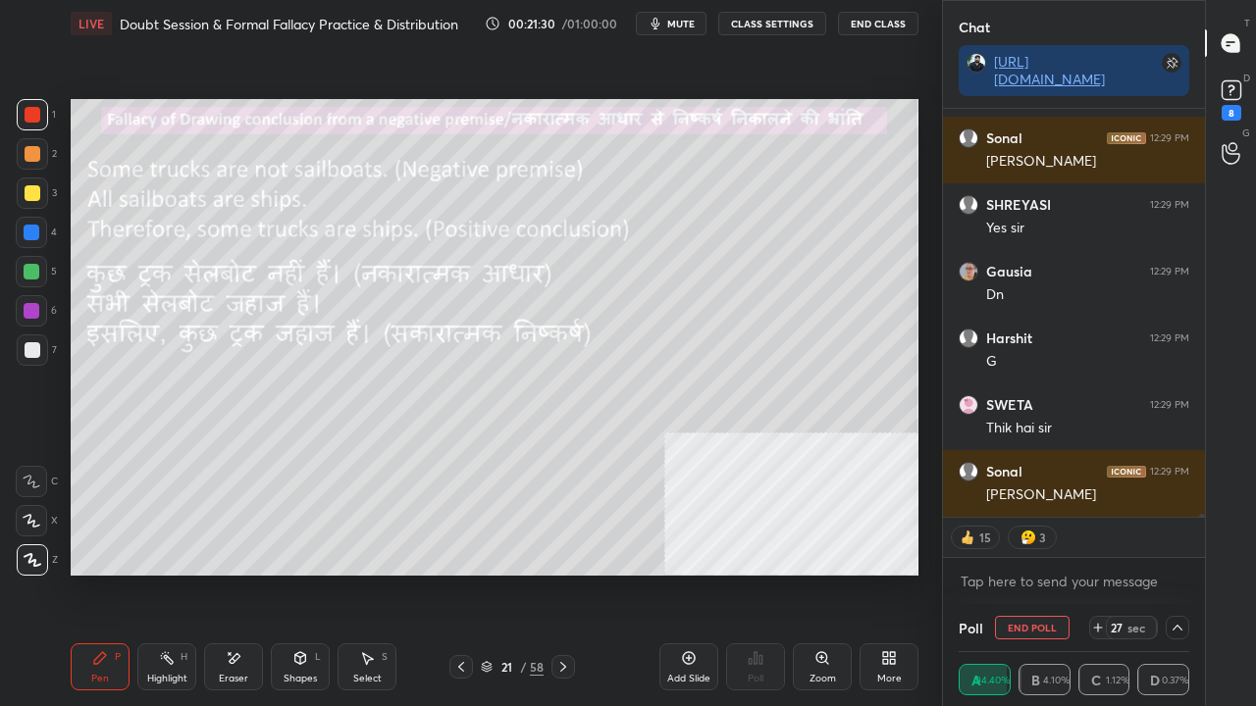
click at [1036, 573] on button "End Poll" at bounding box center [1032, 628] width 75 height 24
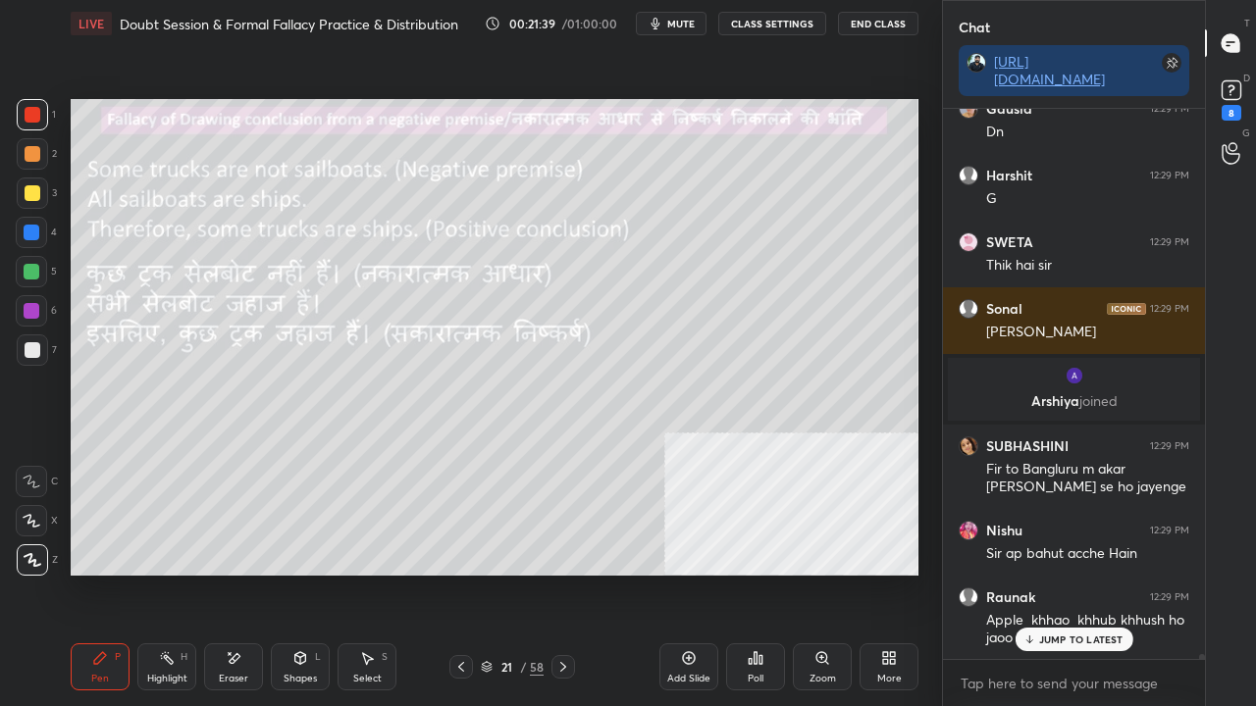
click at [25, 190] on div at bounding box center [33, 193] width 16 height 16
click at [1060, 573] on p "JUMP TO LATEST" at bounding box center [1081, 640] width 84 height 12
click at [31, 114] on div at bounding box center [33, 115] width 16 height 16
click at [35, 209] on div "3" at bounding box center [37, 197] width 40 height 39
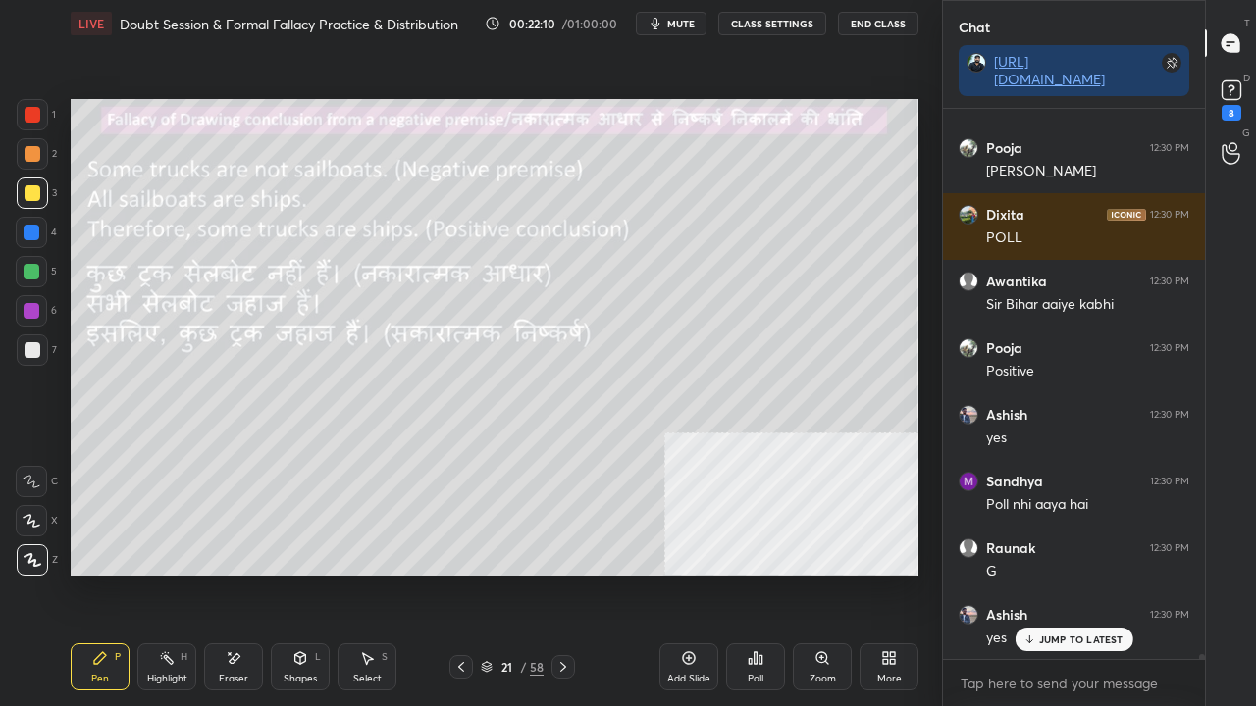
click at [29, 112] on div at bounding box center [33, 115] width 16 height 16
click at [564, 573] on icon at bounding box center [563, 667] width 6 height 10
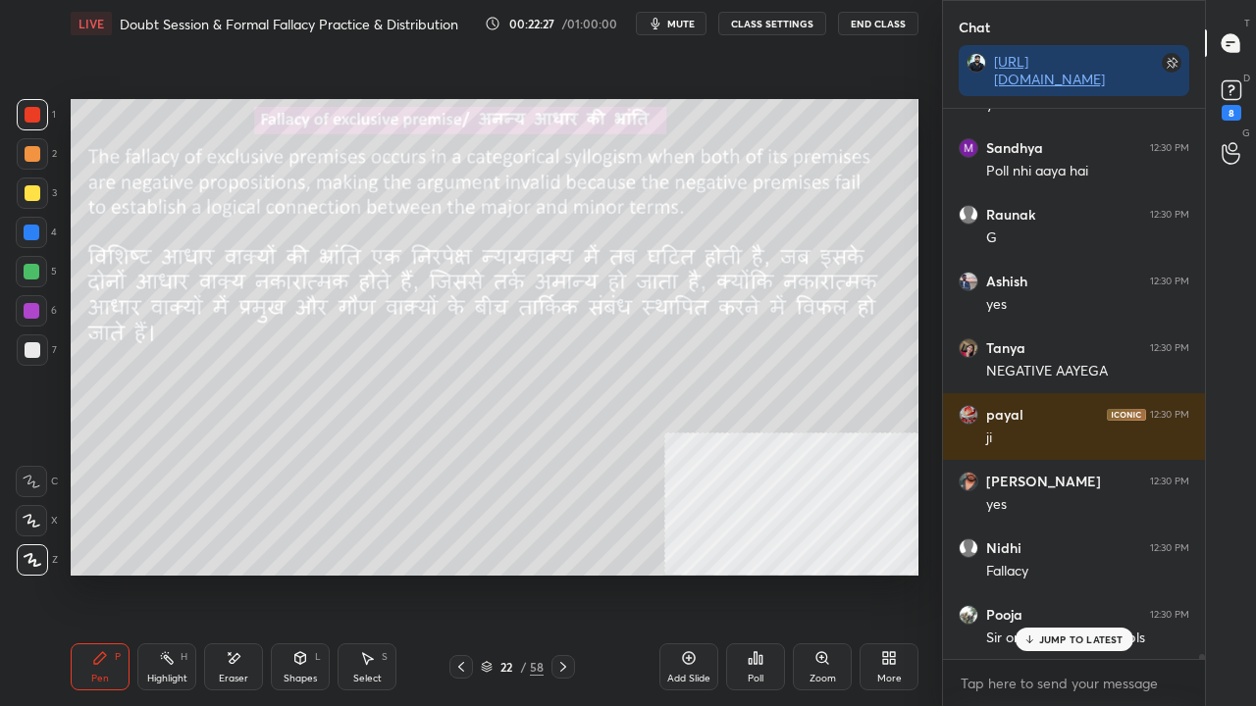
click at [35, 195] on div at bounding box center [33, 193] width 16 height 16
click at [35, 196] on div at bounding box center [33, 193] width 16 height 16
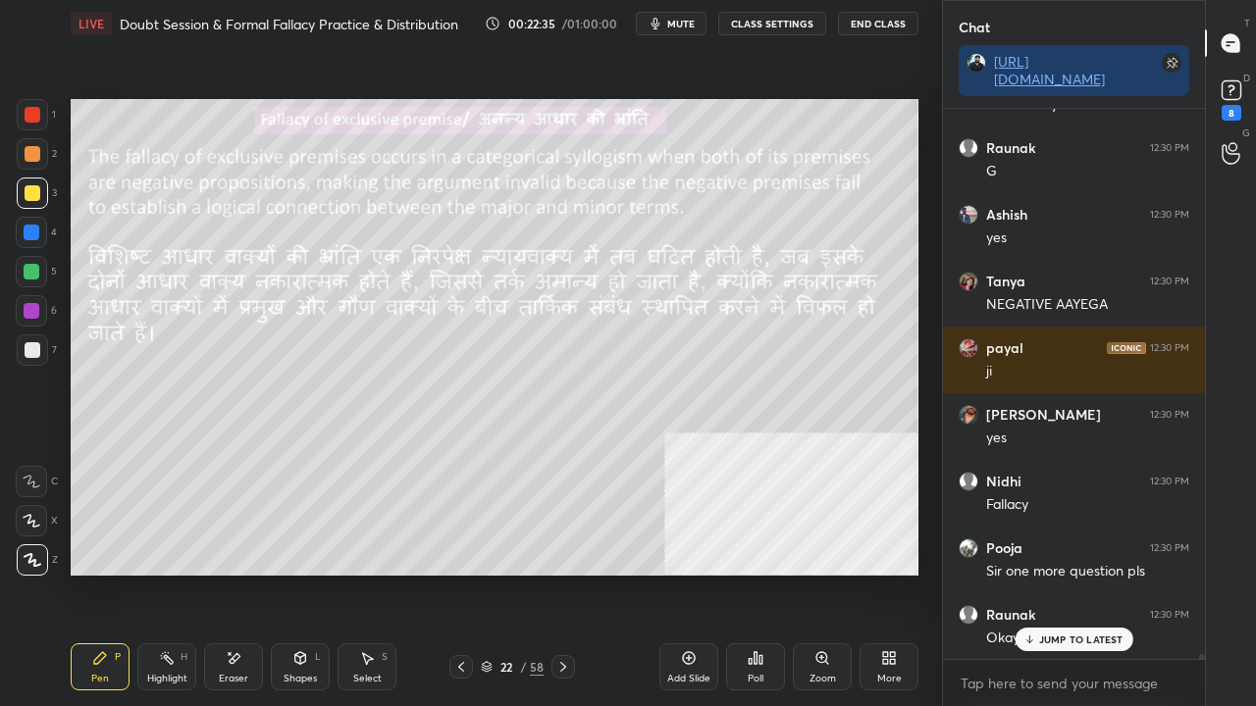
click at [1060, 573] on p "JUMP TO LATEST" at bounding box center [1081, 640] width 84 height 12
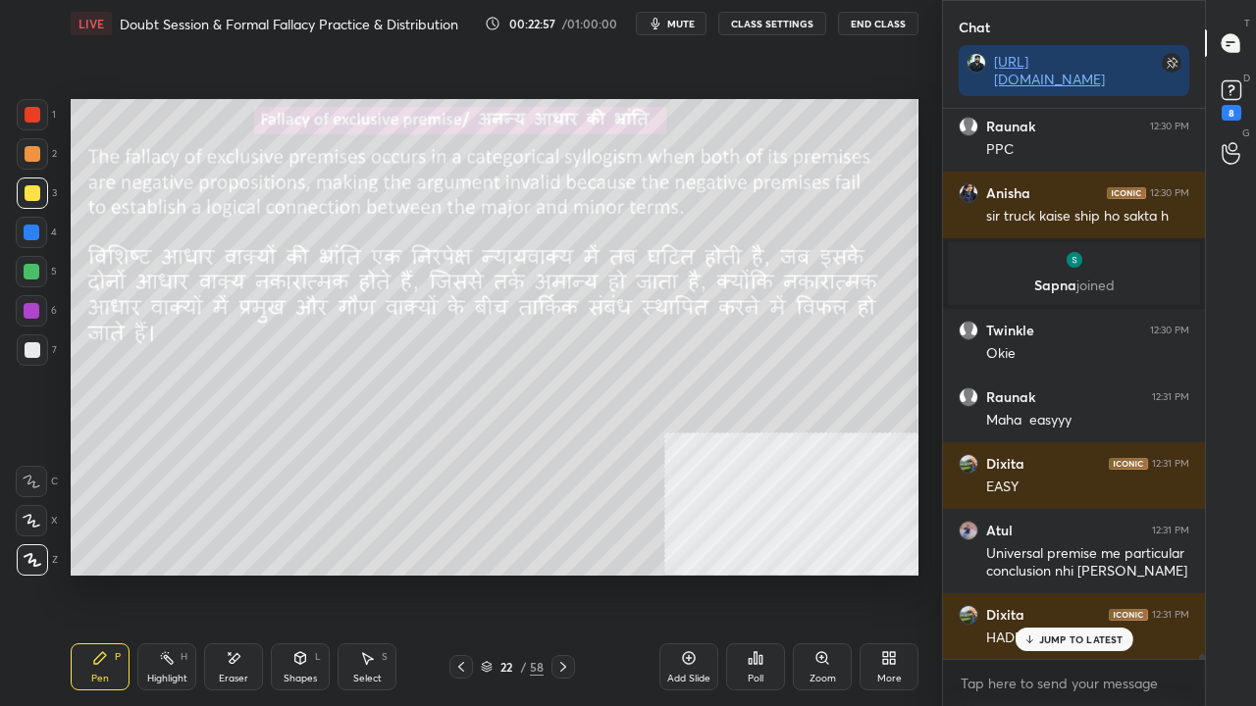
scroll to position [60221, 0]
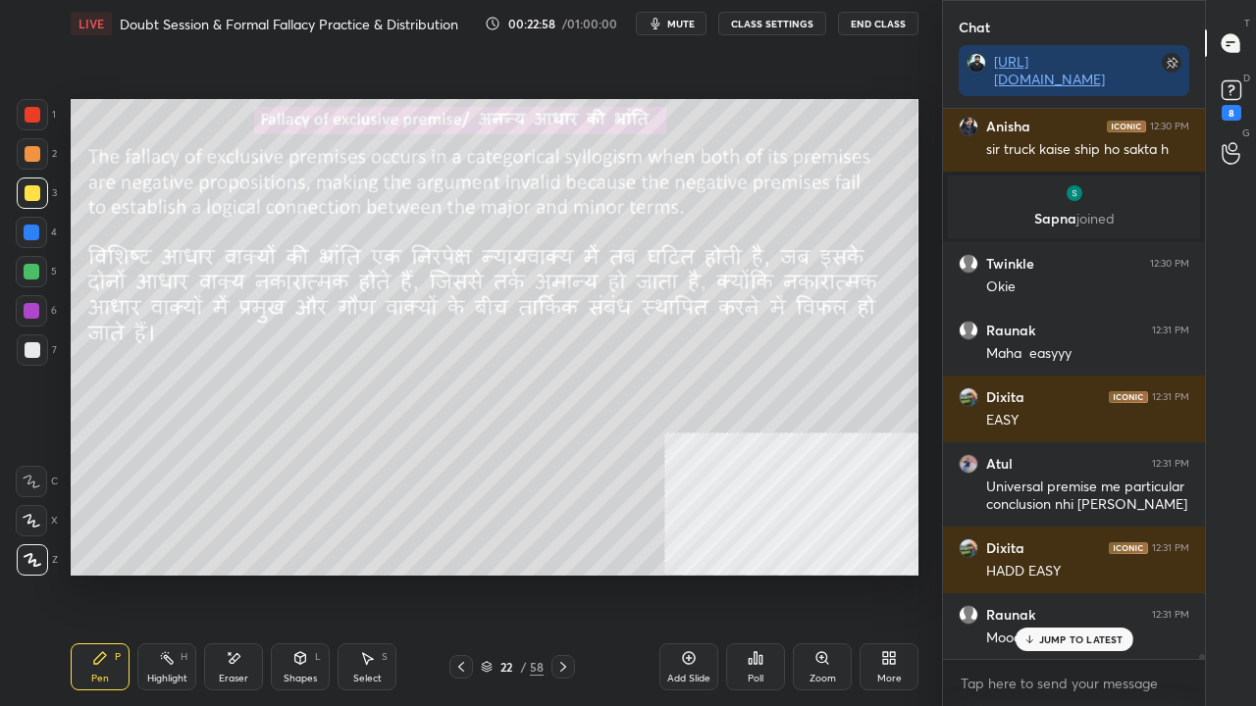
click at [1081, 573] on p "JUMP TO LATEST" at bounding box center [1081, 640] width 84 height 12
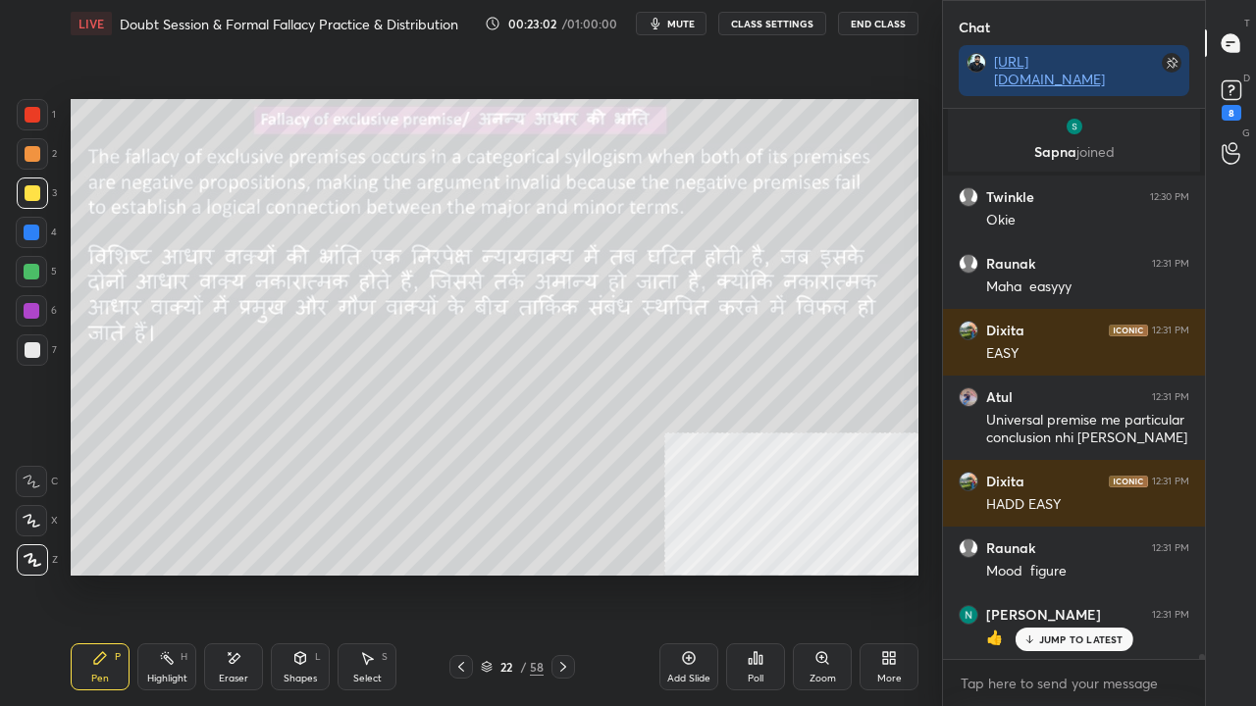
click at [33, 160] on div at bounding box center [33, 154] width 16 height 16
click at [33, 200] on div at bounding box center [33, 193] width 16 height 16
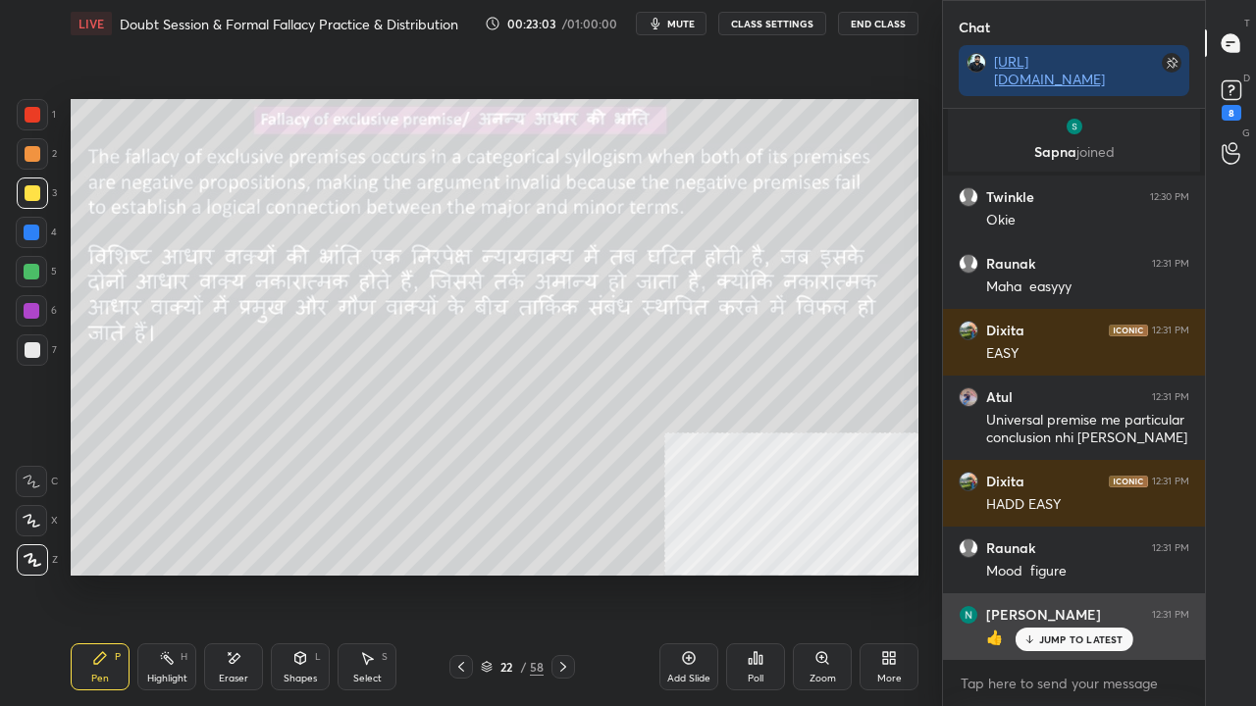
click at [1043, 573] on p "JUMP TO LATEST" at bounding box center [1081, 640] width 84 height 12
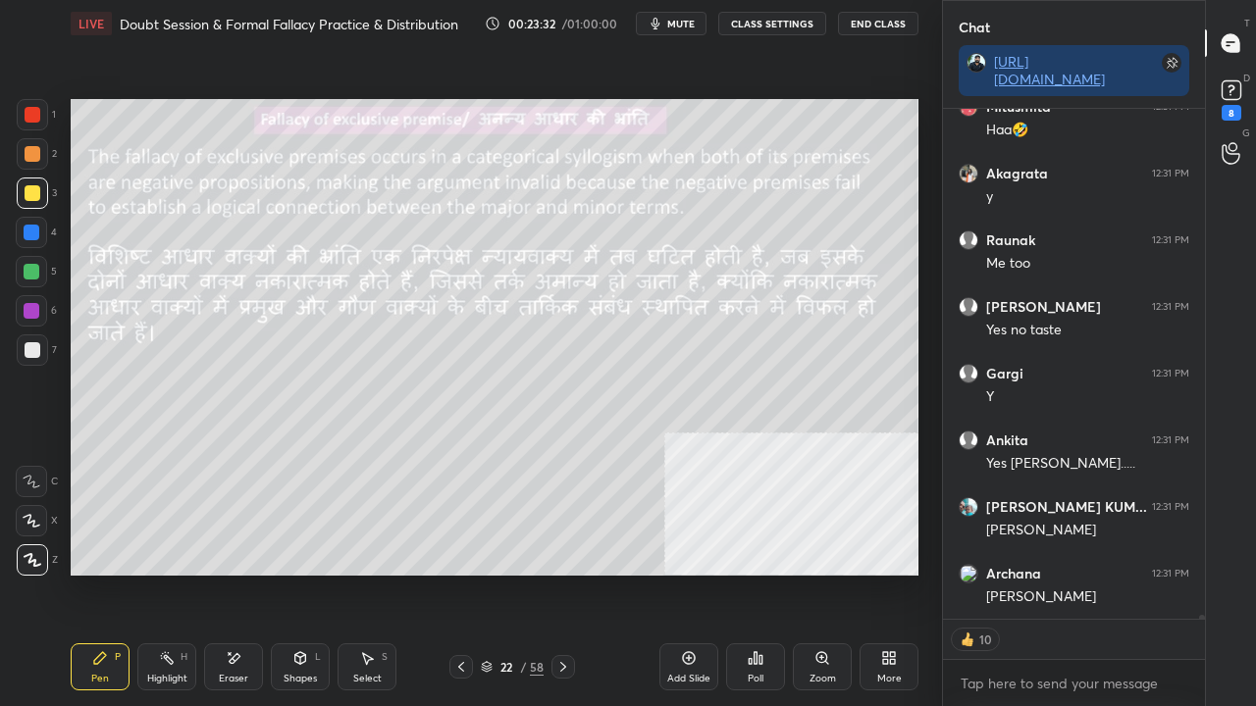
scroll to position [62197, 0]
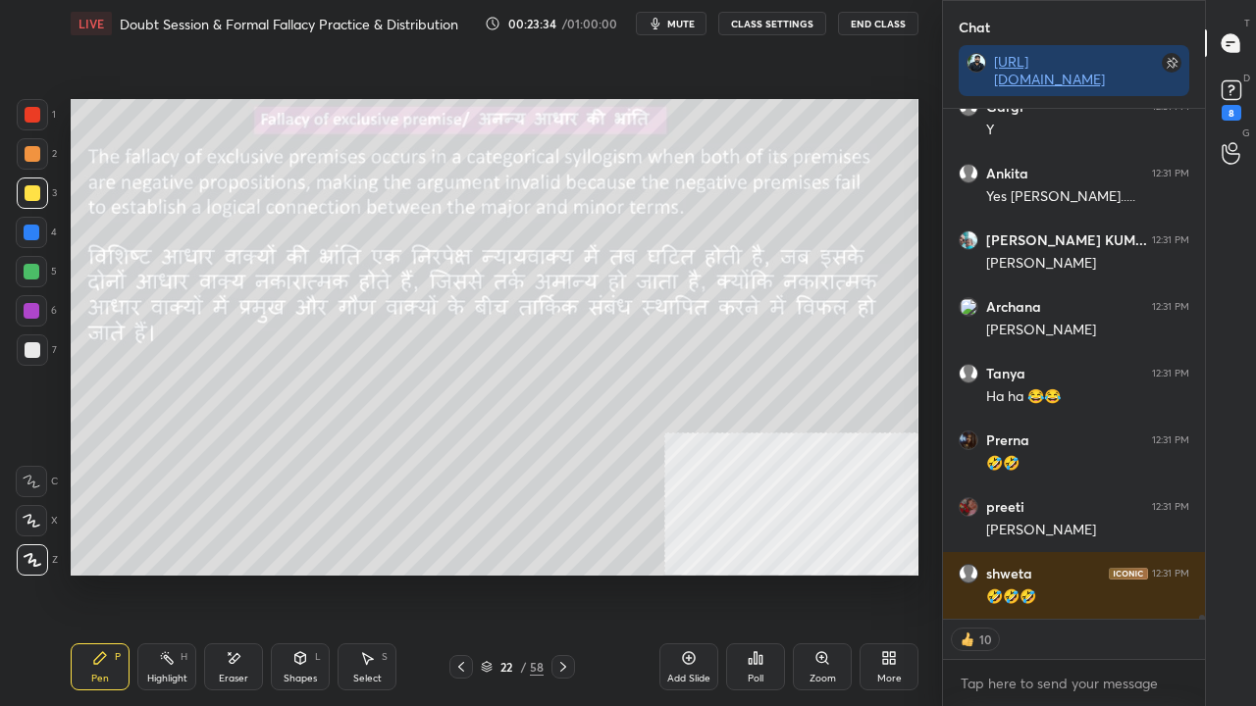
click at [37, 231] on div at bounding box center [32, 233] width 16 height 16
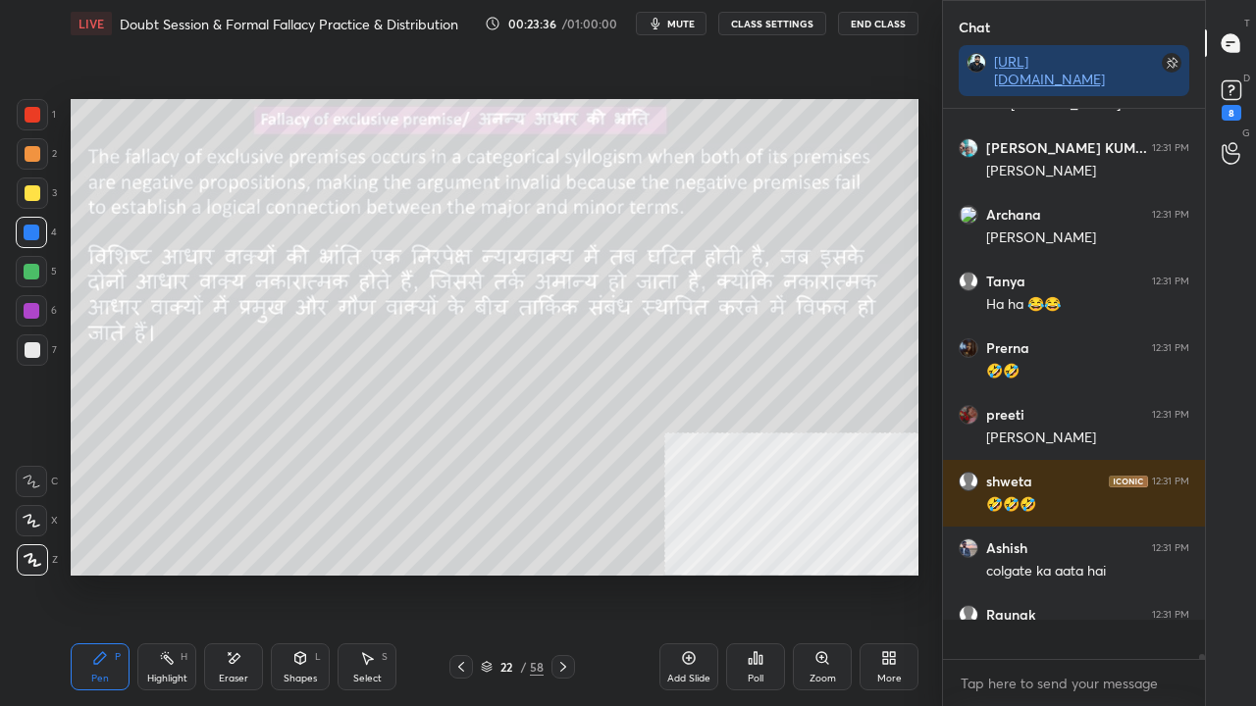
scroll to position [545, 256]
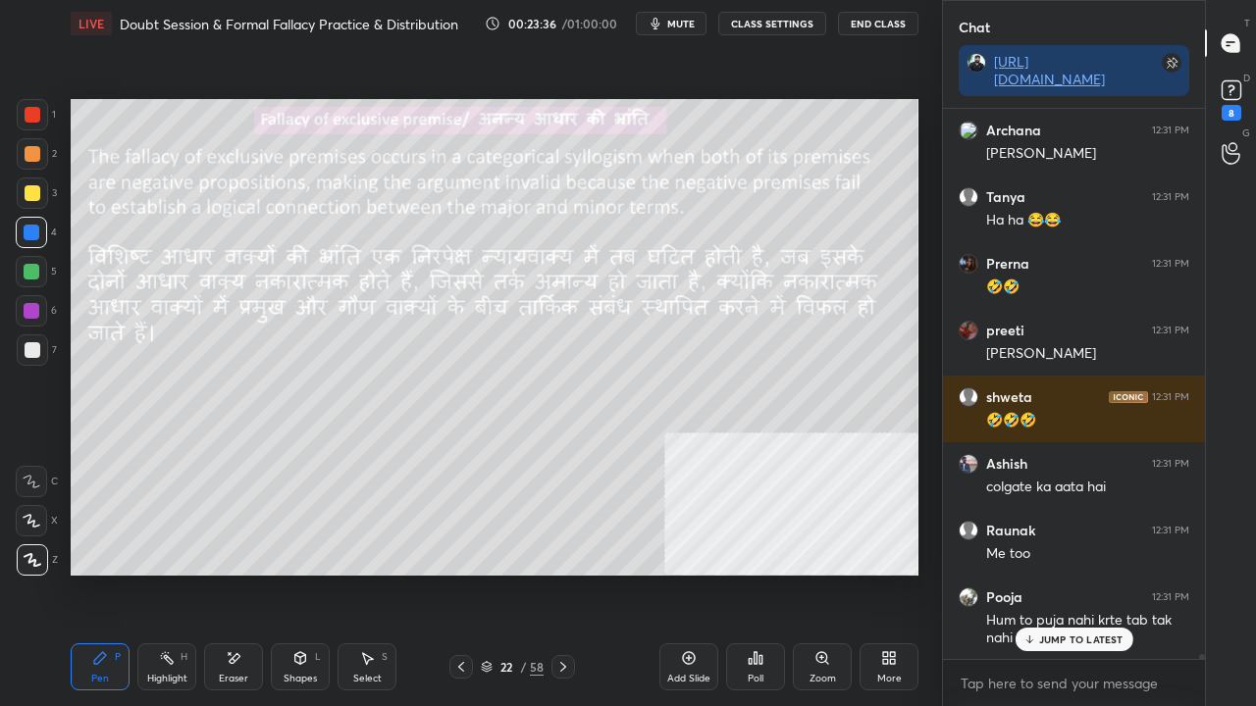
click at [35, 351] on div at bounding box center [33, 350] width 16 height 16
click at [37, 312] on div at bounding box center [32, 311] width 16 height 16
click at [31, 347] on div at bounding box center [33, 350] width 16 height 16
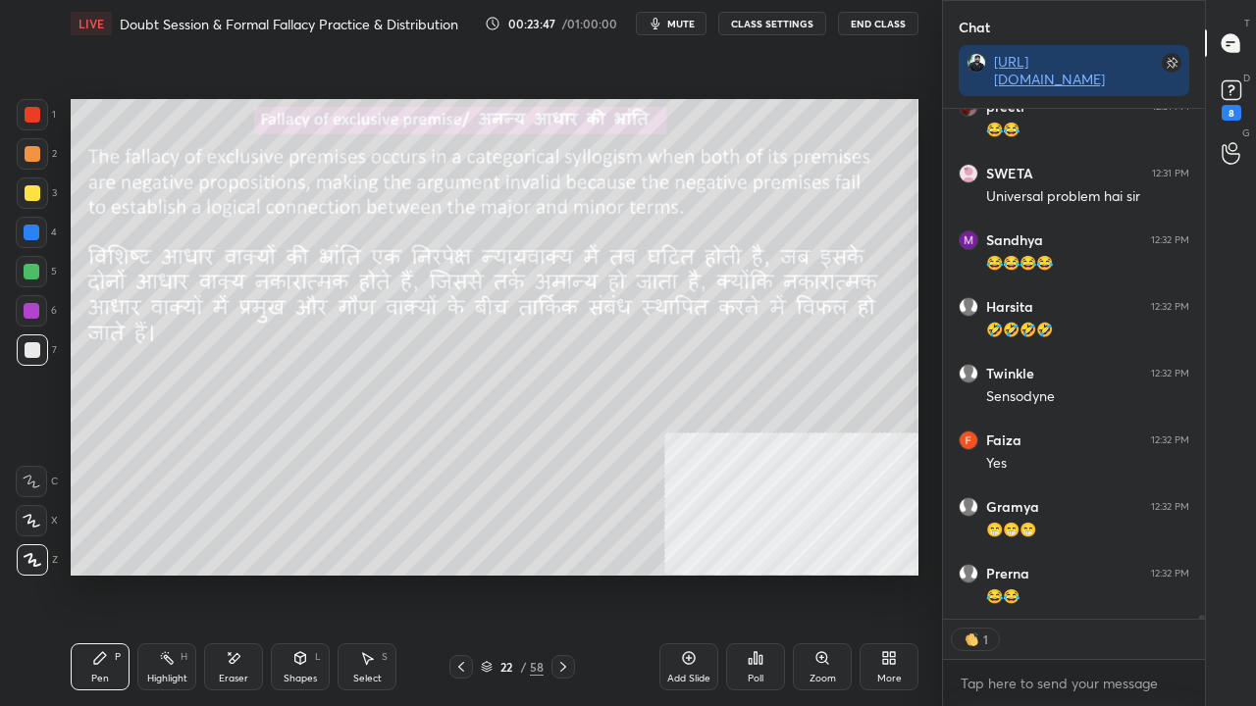
click at [31, 229] on div at bounding box center [32, 233] width 16 height 16
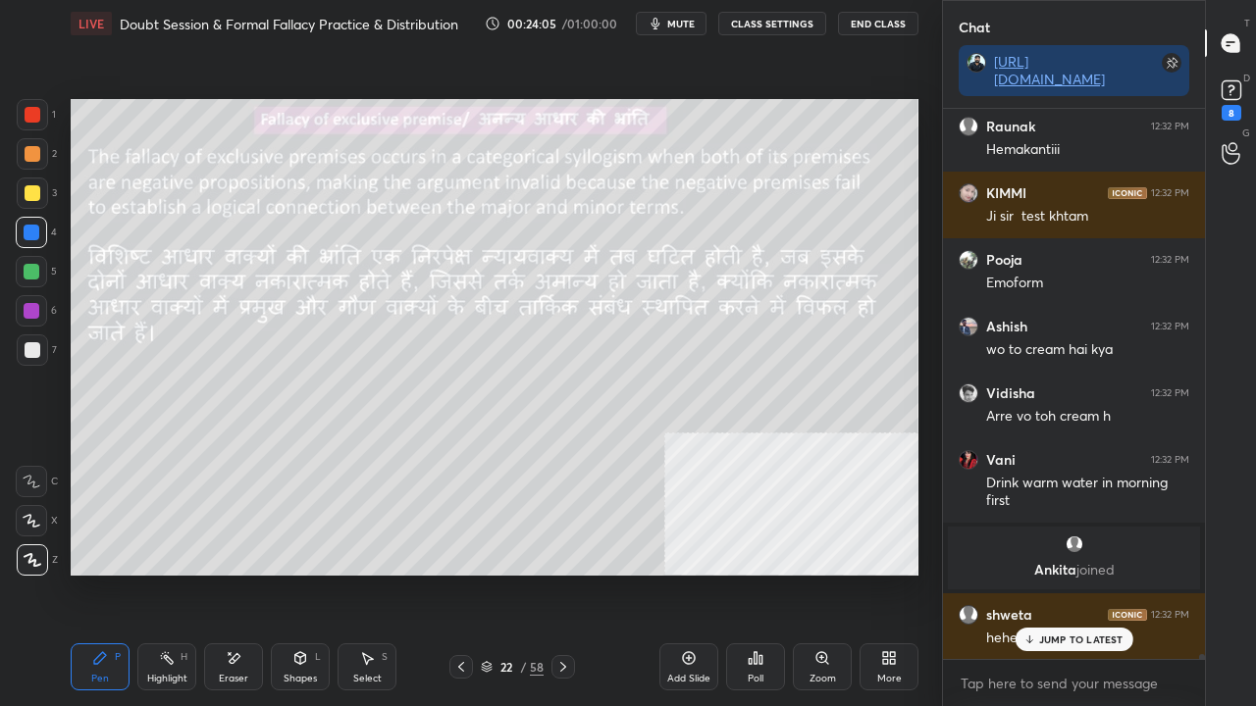
click at [29, 345] on div at bounding box center [33, 350] width 16 height 16
click at [31, 343] on div at bounding box center [33, 350] width 16 height 16
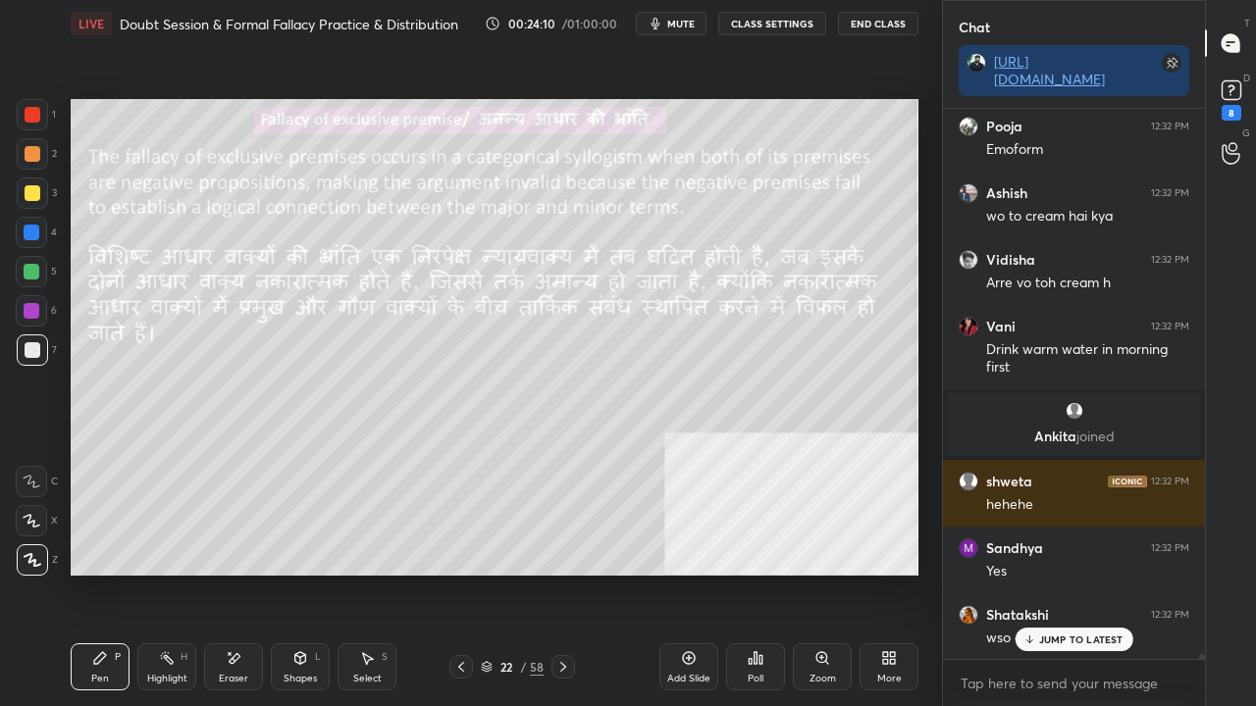
drag, startPoint x: 1036, startPoint y: 638, endPoint x: 875, endPoint y: 595, distance: 166.6
click at [1034, 573] on div "JUMP TO LATEST" at bounding box center [1074, 640] width 118 height 24
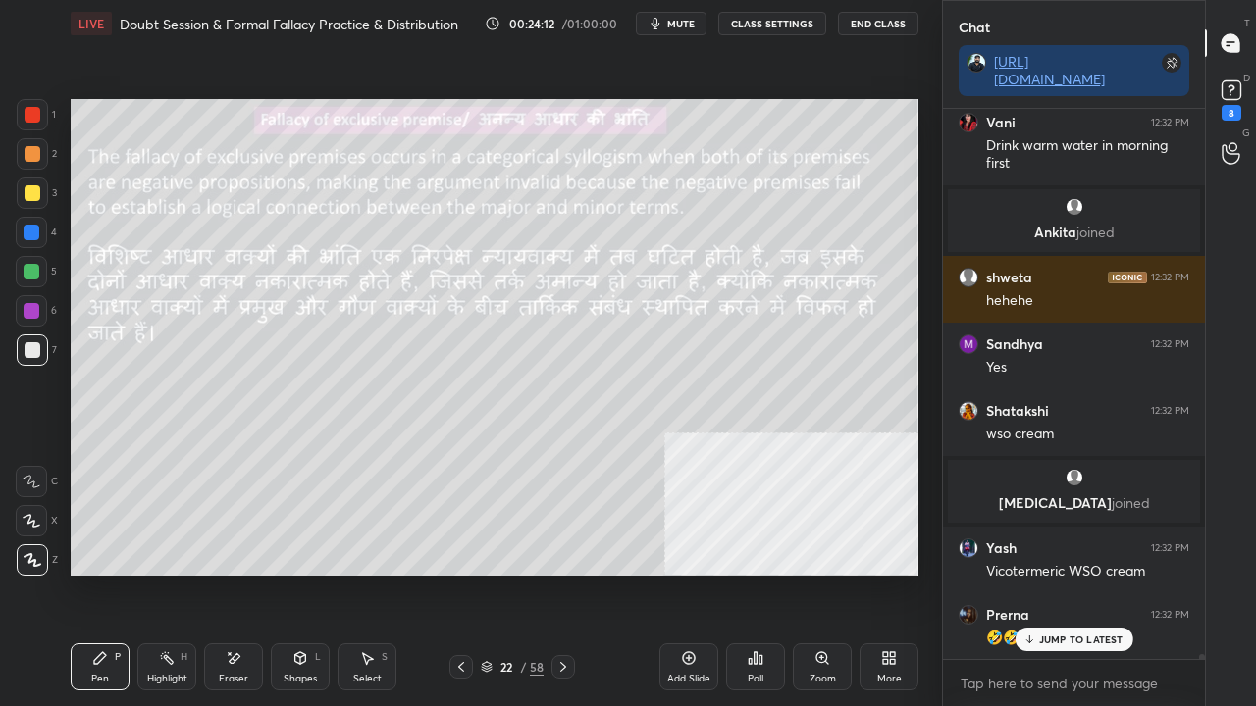
click at [1044, 573] on p "JUMP TO LATEST" at bounding box center [1081, 640] width 84 height 12
click at [32, 200] on div at bounding box center [33, 193] width 16 height 16
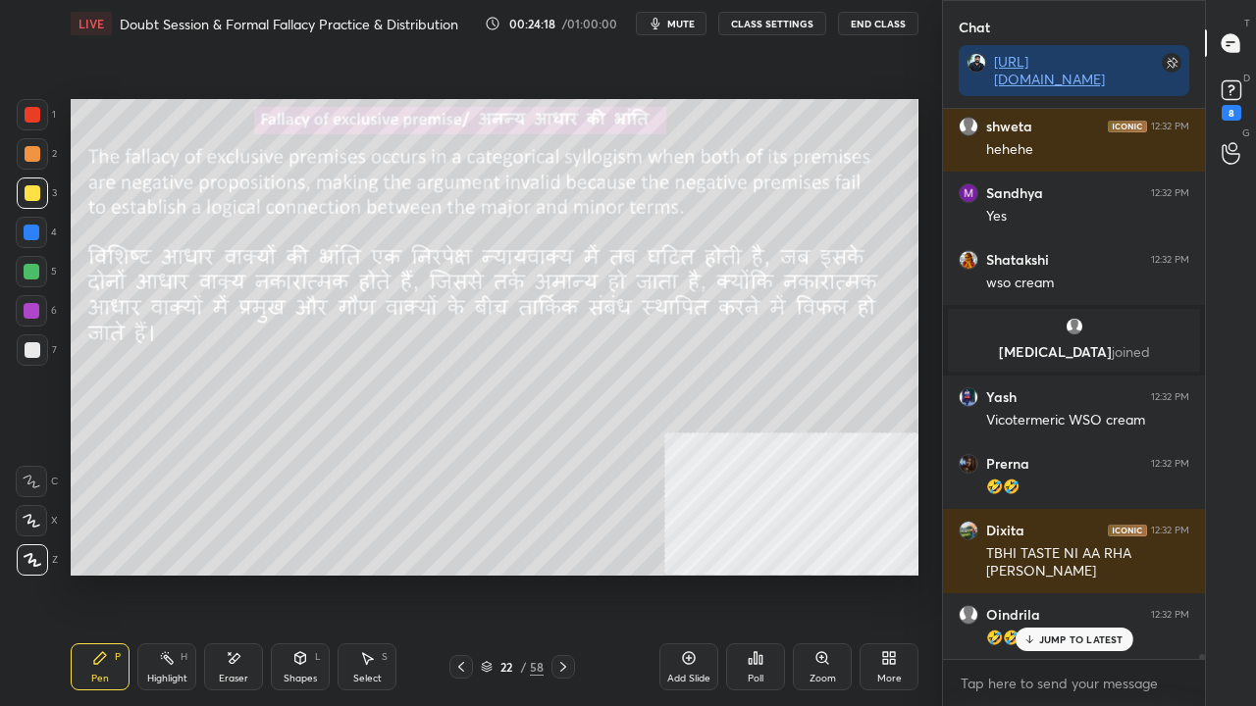
click at [1044, 573] on p "JUMP TO LATEST" at bounding box center [1081, 640] width 84 height 12
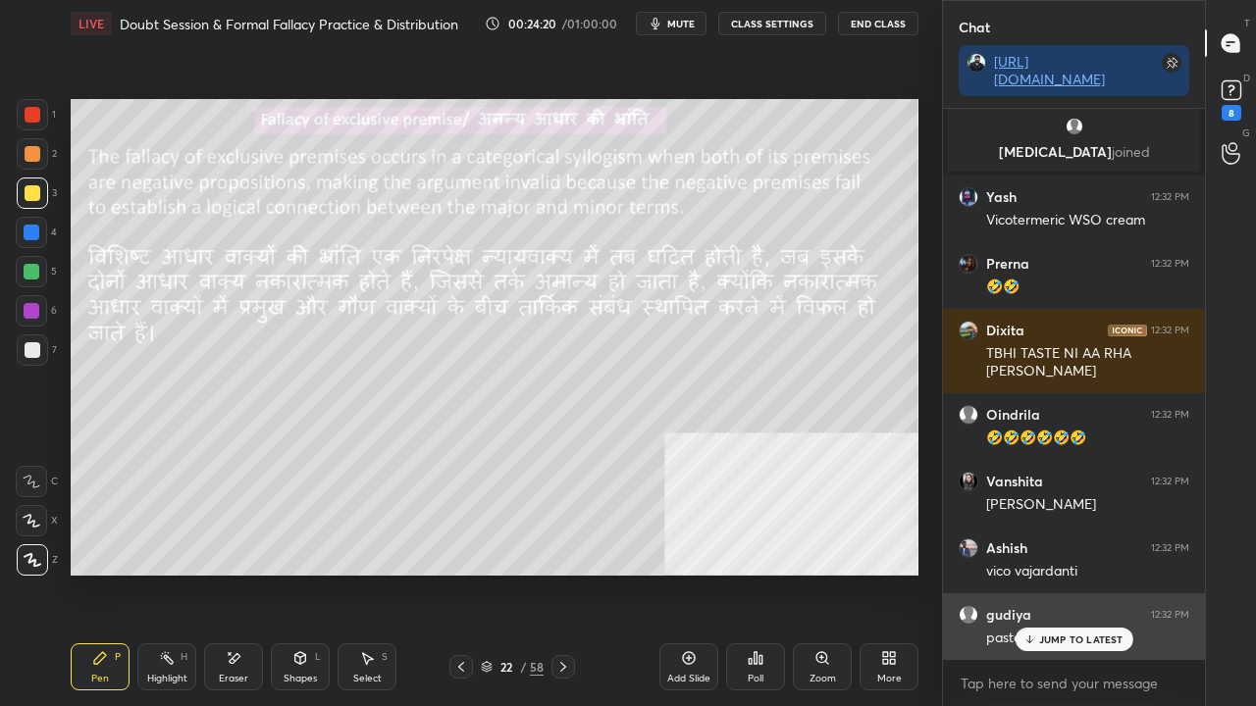
click at [1049, 573] on p "JUMP TO LATEST" at bounding box center [1081, 640] width 84 height 12
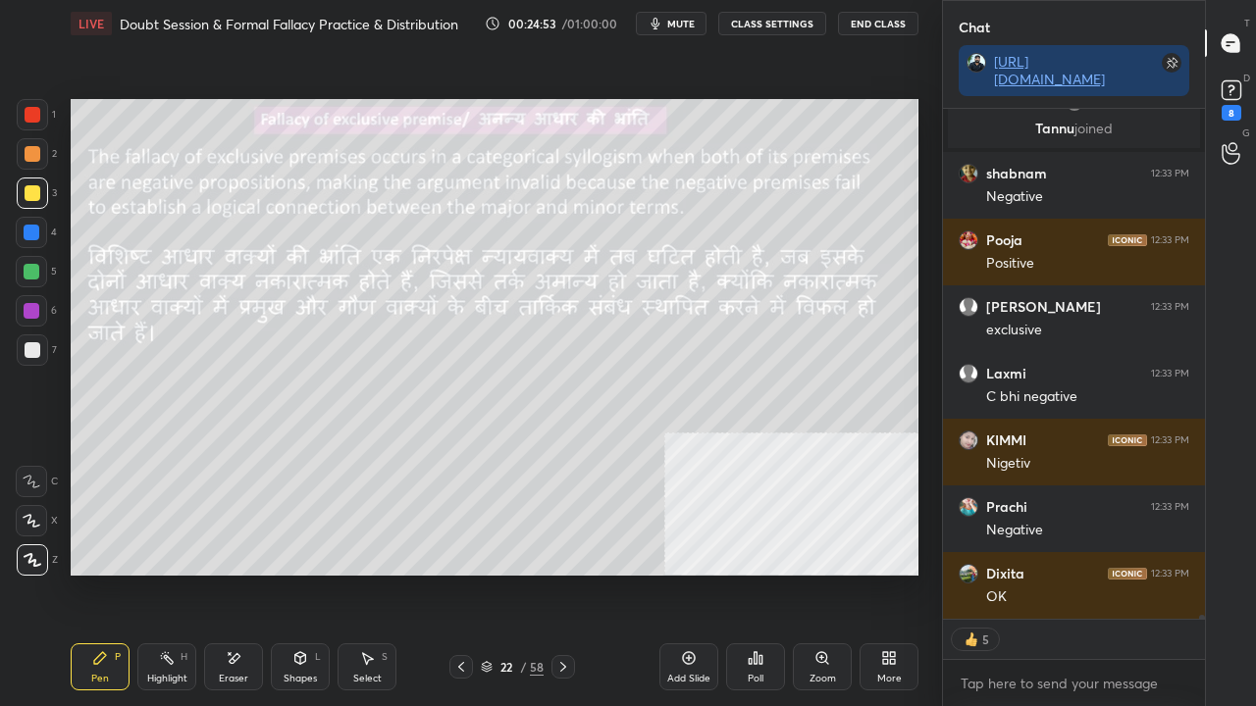
click at [510, 573] on div "22" at bounding box center [506, 667] width 20 height 12
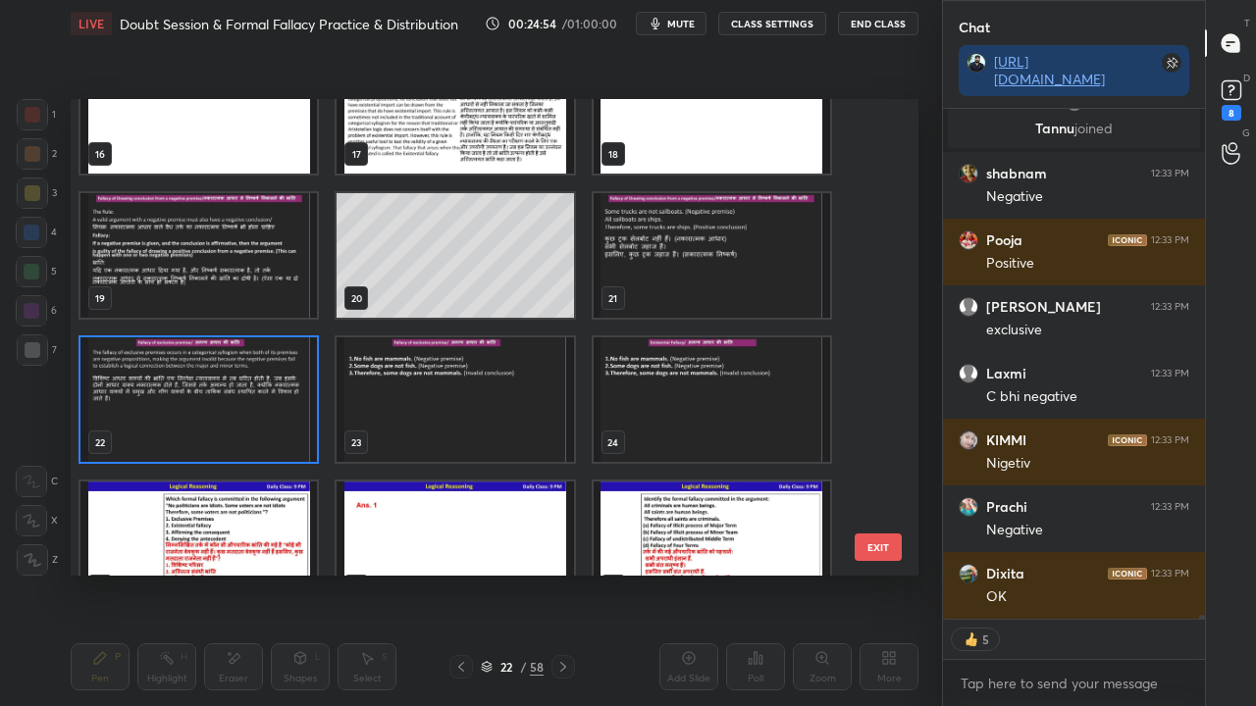
click at [243, 392] on img "grid" at bounding box center [198, 400] width 236 height 125
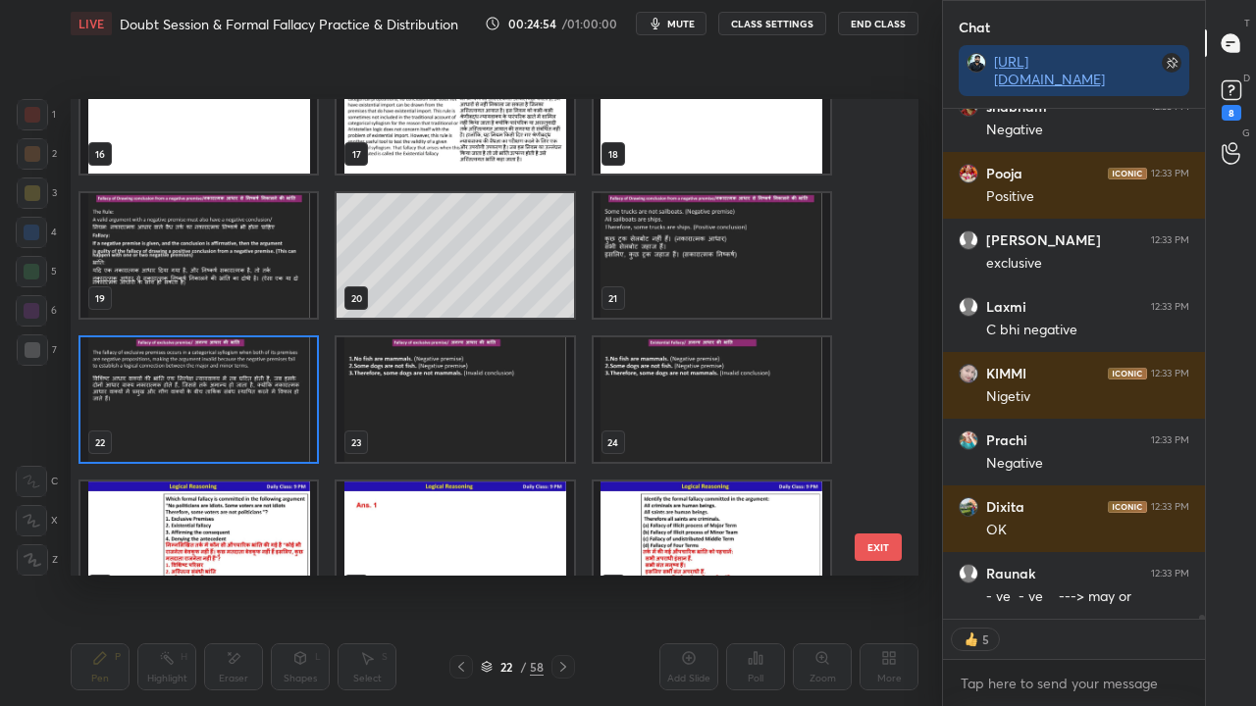
click at [243, 392] on img "grid" at bounding box center [198, 400] width 236 height 125
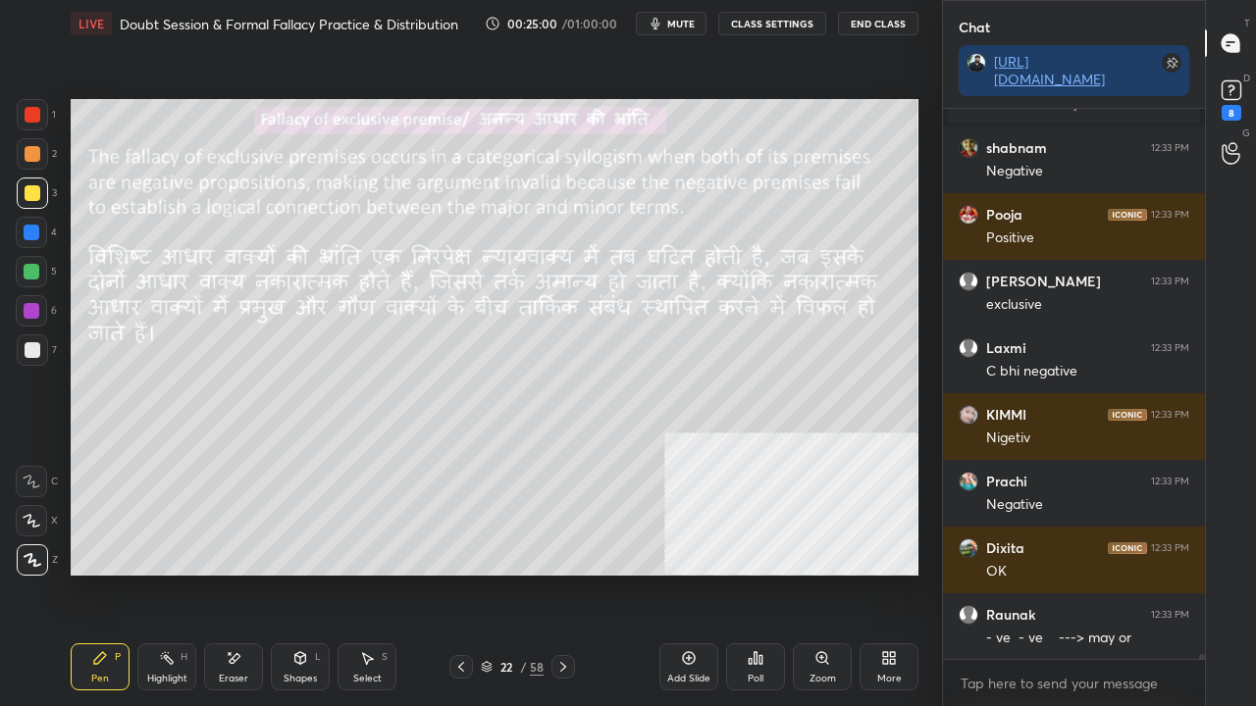
drag, startPoint x: 682, startPoint y: 656, endPoint x: 651, endPoint y: 612, distance: 53.6
click at [682, 573] on icon at bounding box center [689, 659] width 16 height 16
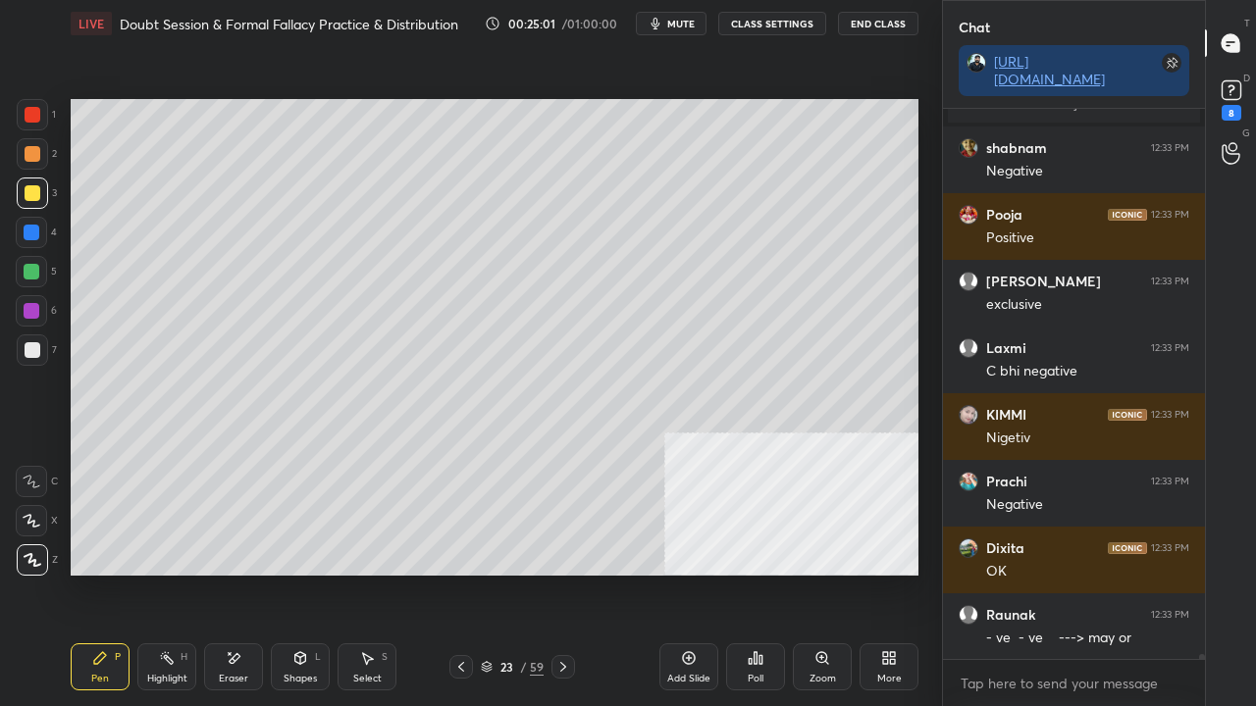
click at [34, 193] on div at bounding box center [33, 193] width 16 height 16
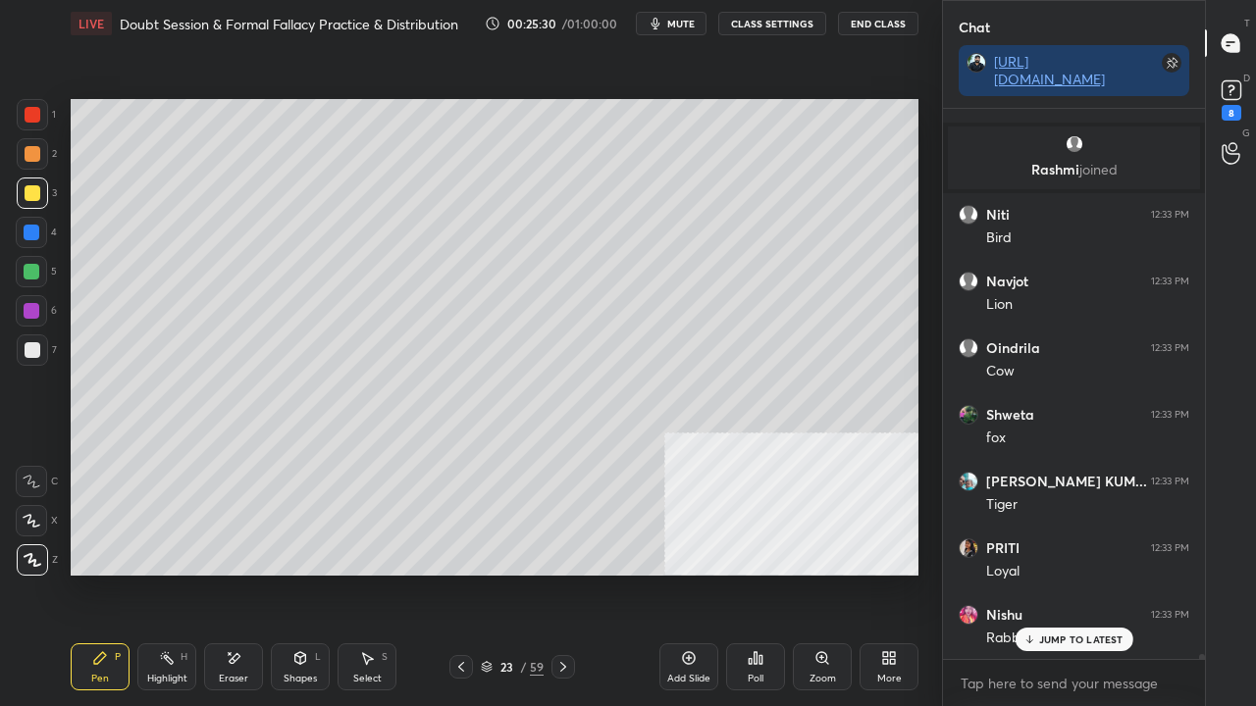
click at [29, 349] on div at bounding box center [33, 350] width 16 height 16
click at [31, 348] on div at bounding box center [33, 350] width 16 height 16
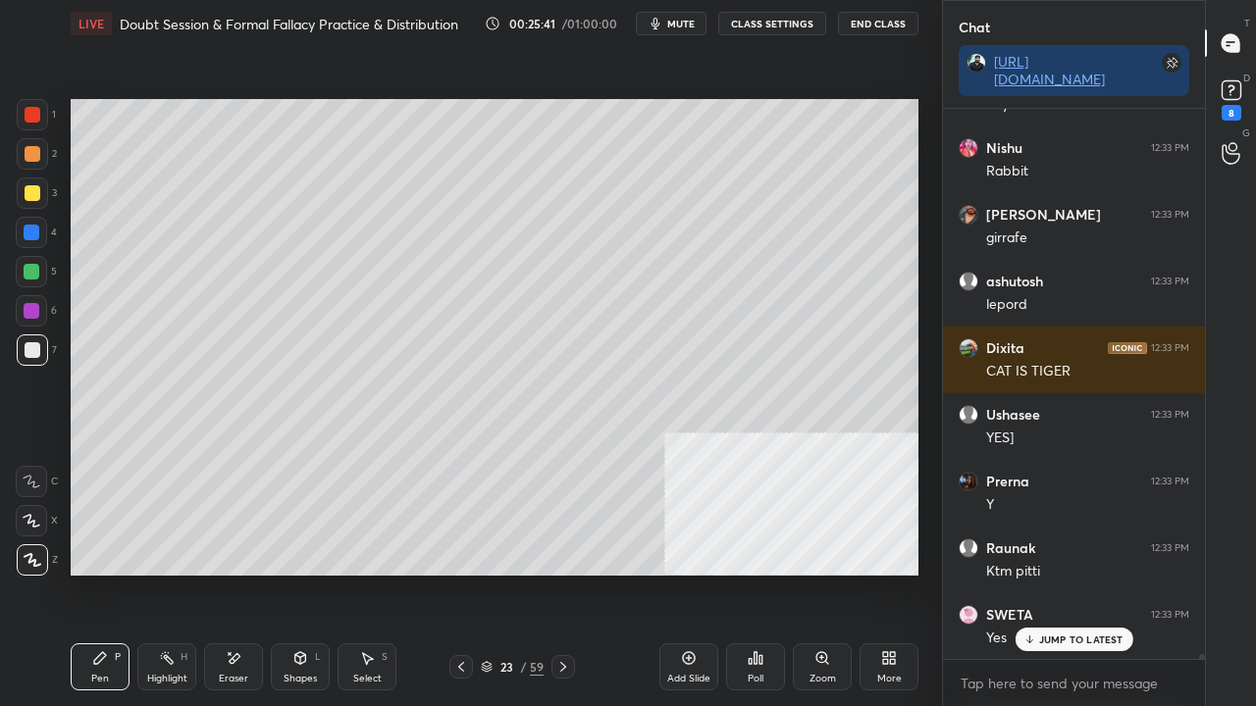
drag, startPoint x: 298, startPoint y: 668, endPoint x: 297, endPoint y: 656, distance: 11.8
click at [296, 573] on div "Shapes L" at bounding box center [300, 667] width 59 height 47
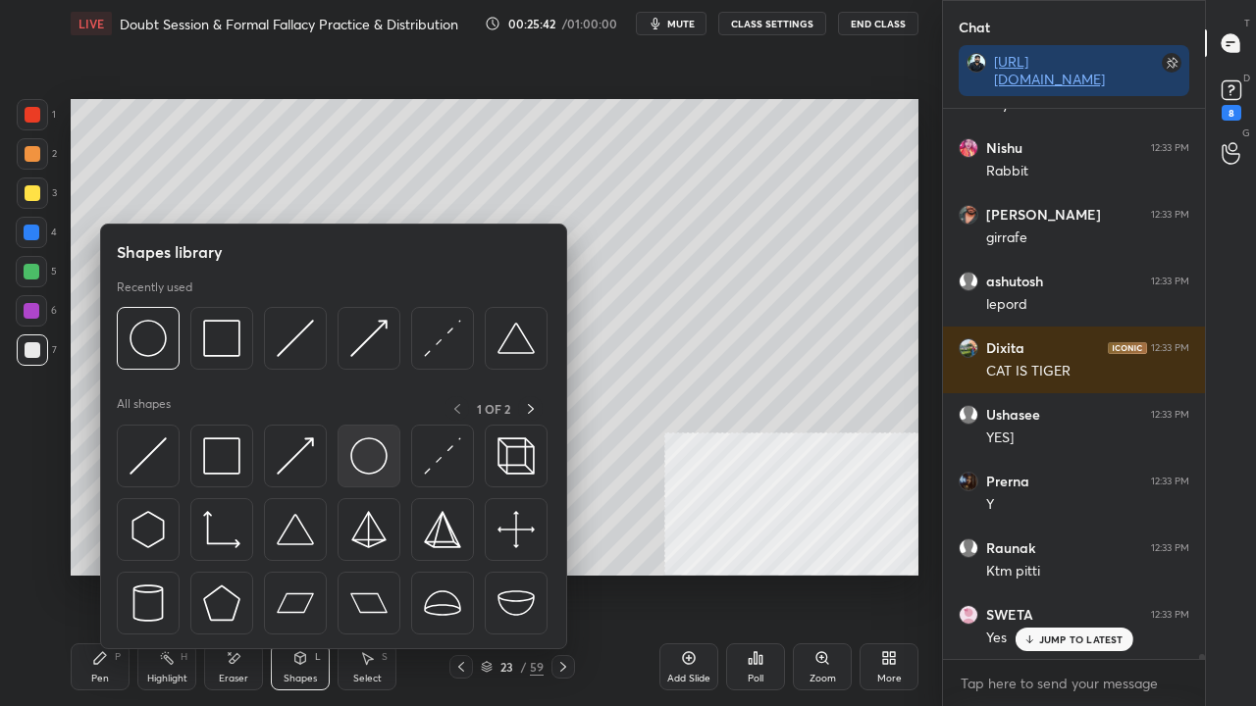
click at [370, 451] on img at bounding box center [368, 456] width 37 height 37
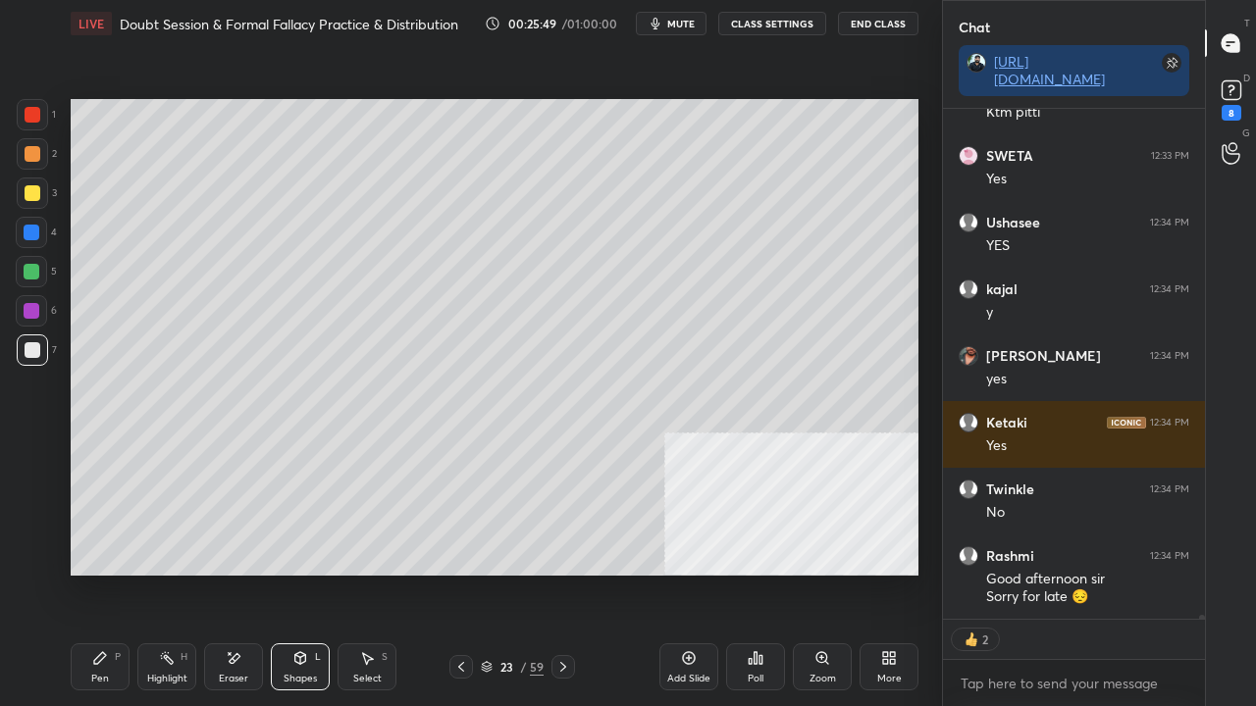
drag, startPoint x: 300, startPoint y: 665, endPoint x: 298, endPoint y: 652, distance: 12.9
click at [298, 573] on icon at bounding box center [300, 659] width 16 height 16
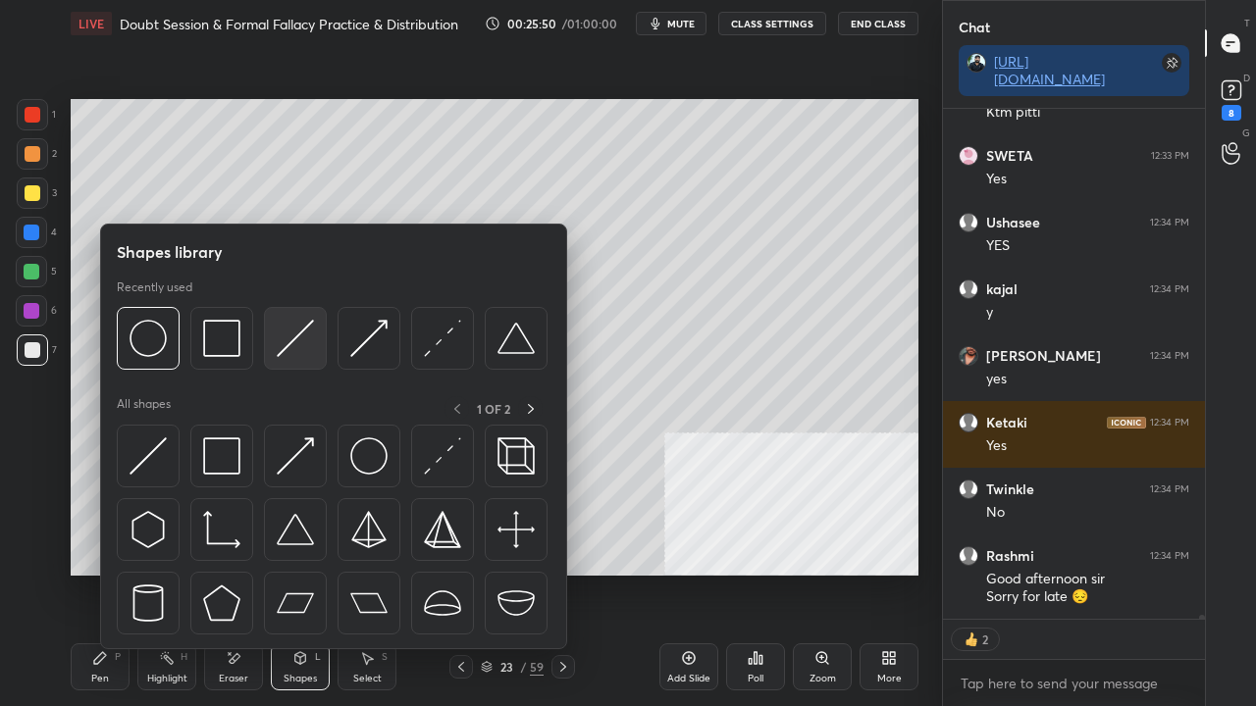
click at [300, 338] on img at bounding box center [295, 338] width 37 height 37
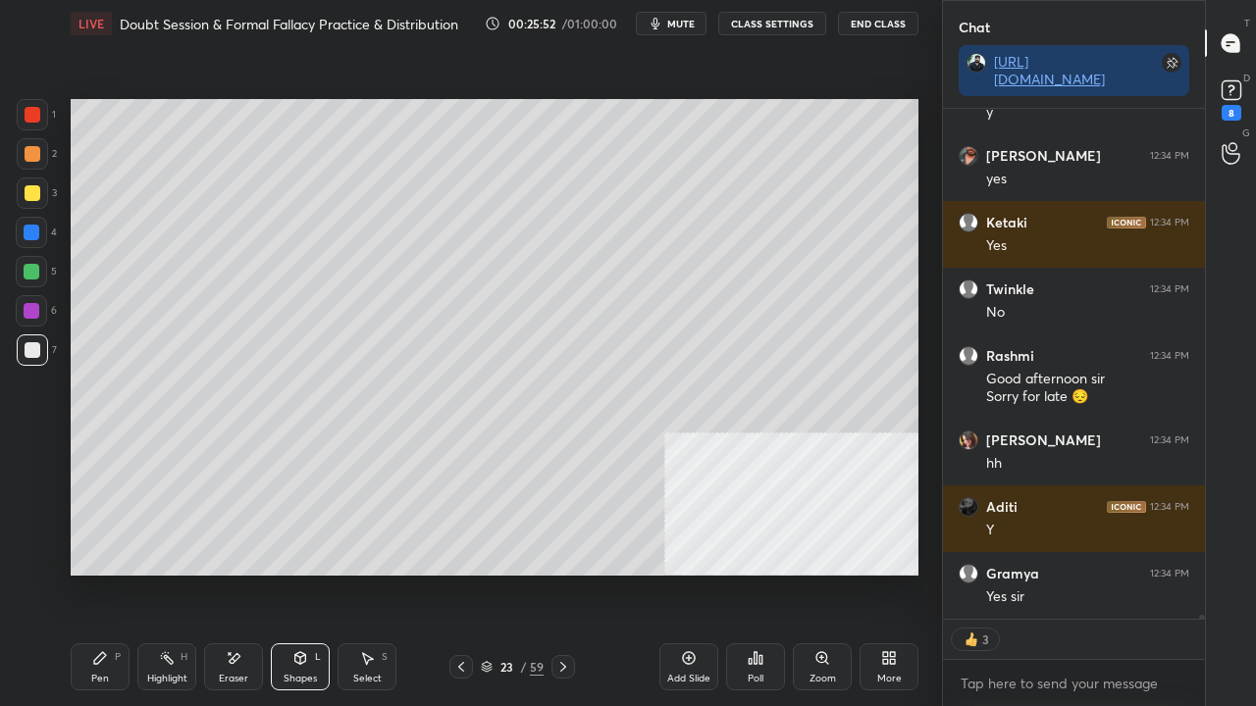
click at [93, 573] on icon at bounding box center [100, 659] width 16 height 16
click at [28, 114] on div at bounding box center [33, 115] width 16 height 16
click at [32, 308] on div at bounding box center [32, 311] width 16 height 16
drag, startPoint x: 241, startPoint y: 661, endPoint x: 252, endPoint y: 651, distance: 15.3
click at [243, 573] on div "Eraser" at bounding box center [233, 667] width 59 height 47
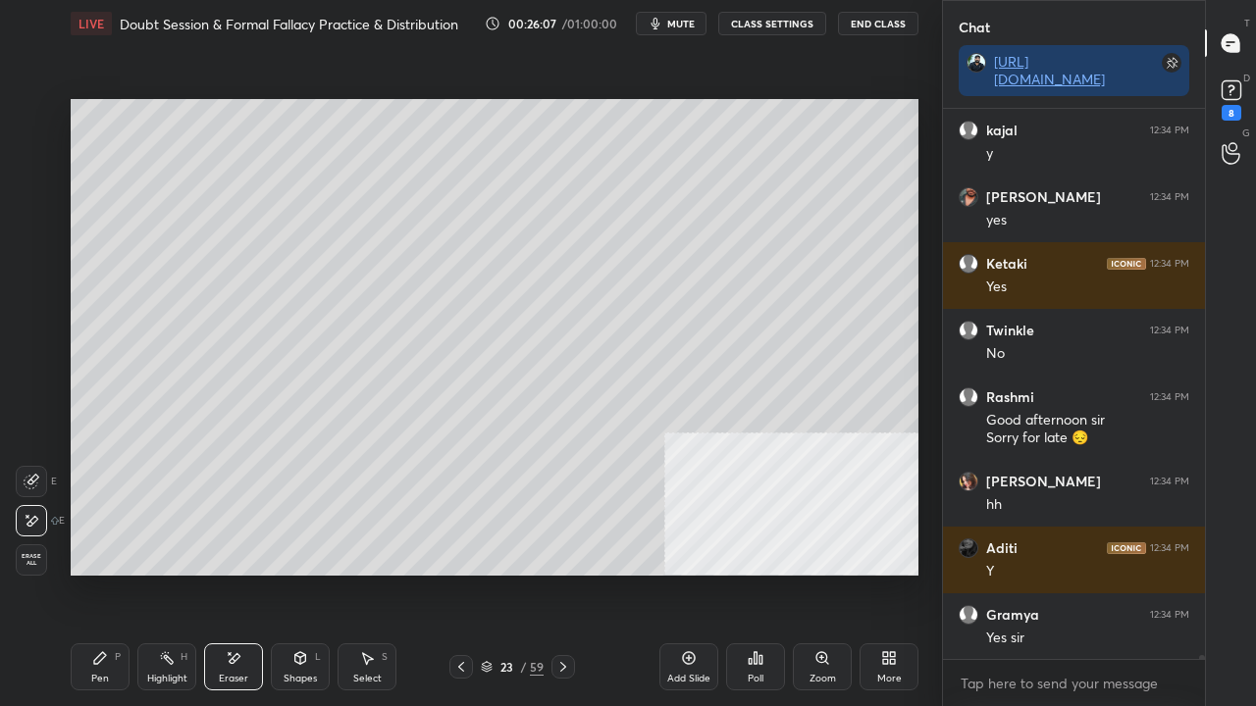
click at [106, 573] on icon at bounding box center [100, 659] width 16 height 16
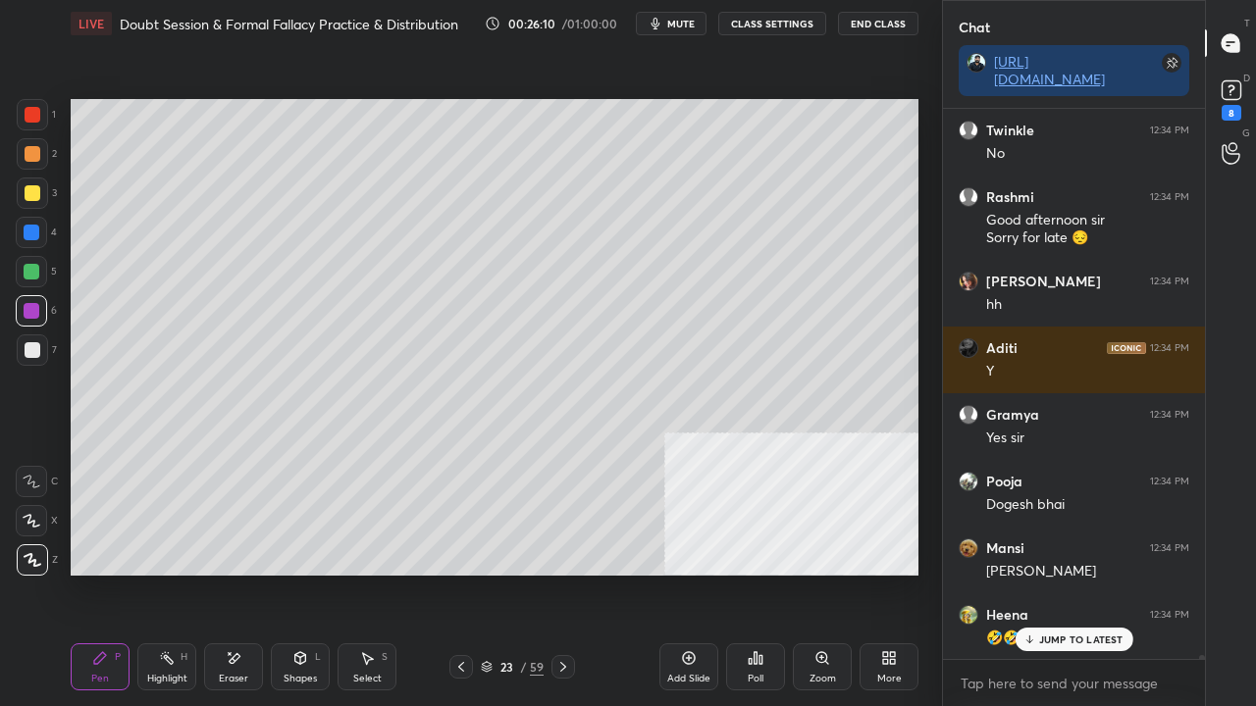
scroll to position [68840, 0]
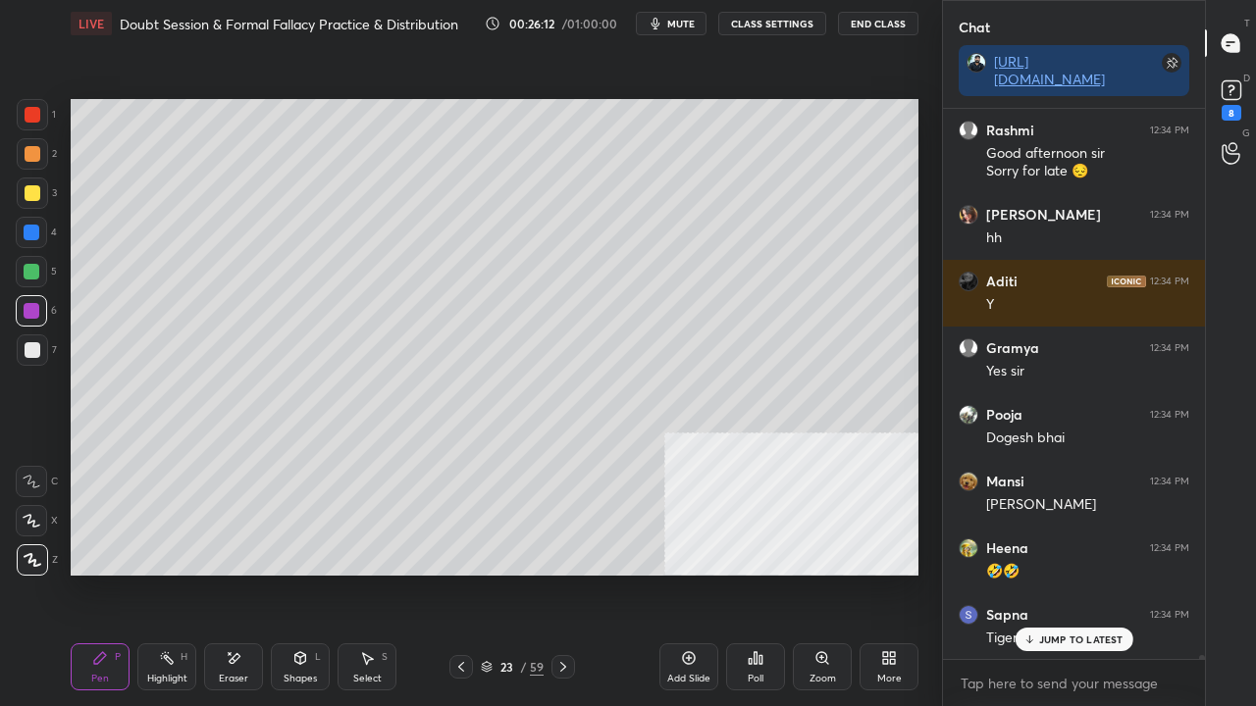
click at [31, 148] on div at bounding box center [33, 154] width 16 height 16
click at [31, 150] on div at bounding box center [33, 154] width 16 height 16
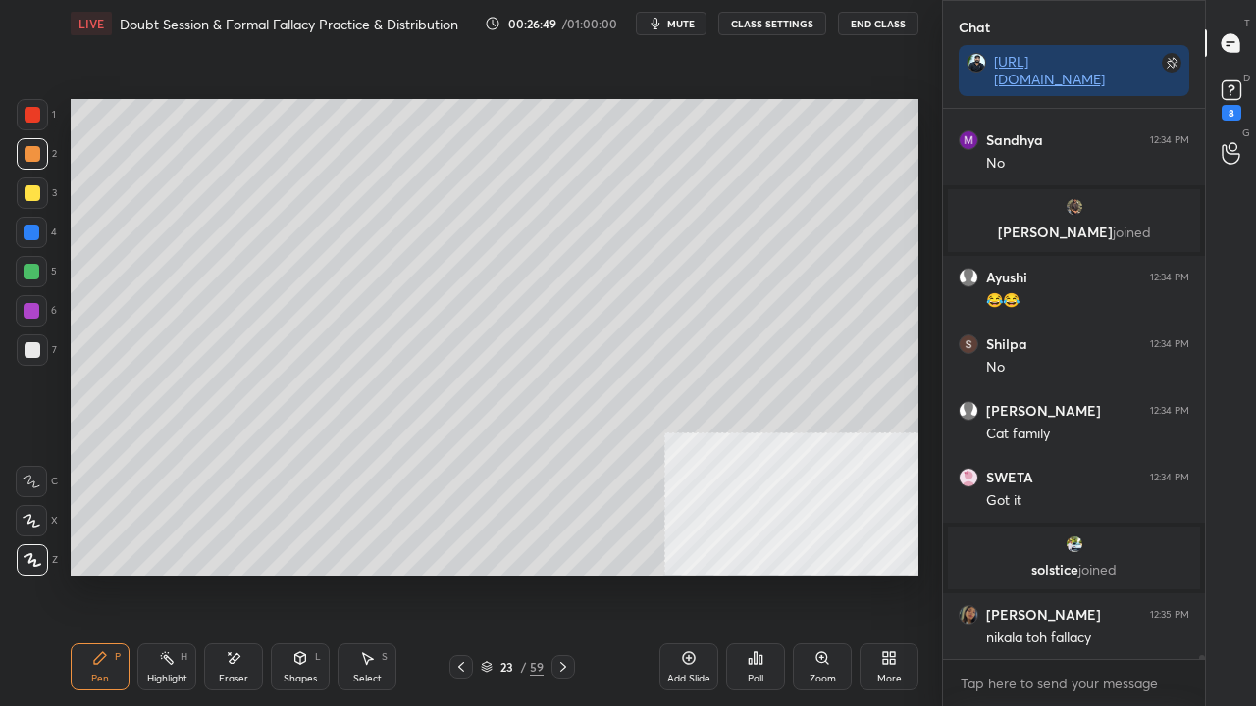
scroll to position [71587, 0]
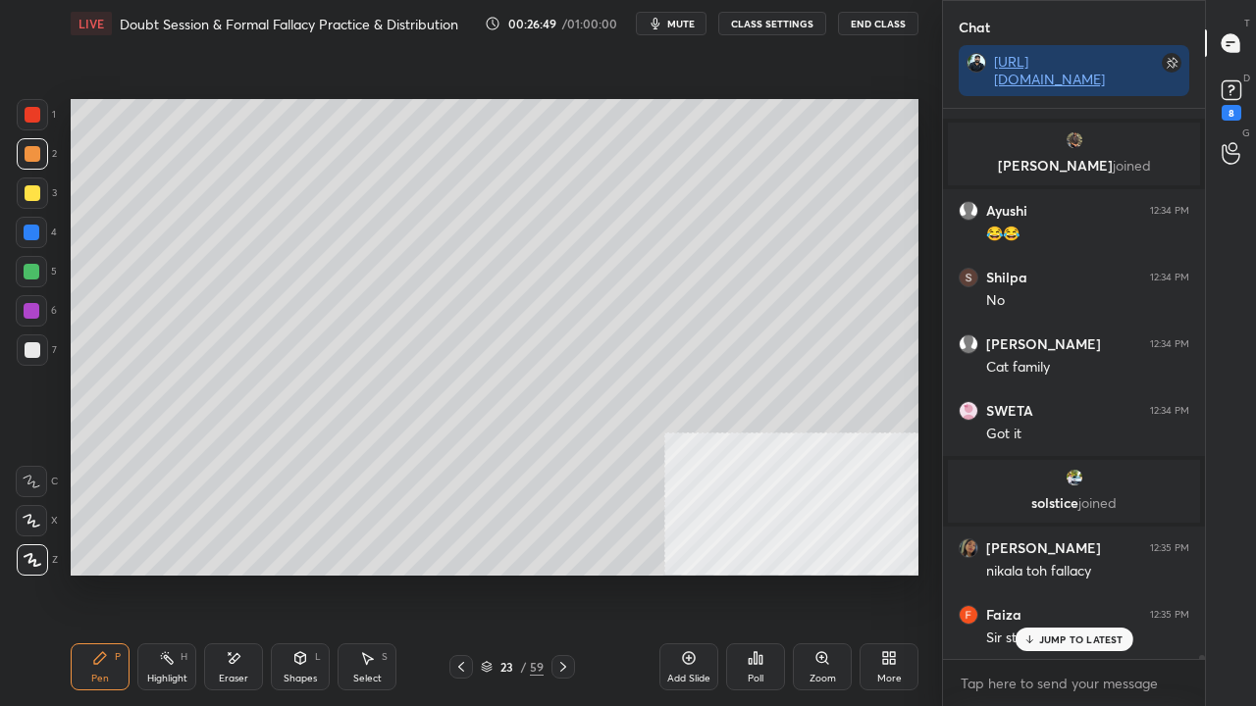
click at [33, 110] on div at bounding box center [33, 115] width 16 height 16
drag, startPoint x: 35, startPoint y: 109, endPoint x: 47, endPoint y: 118, distance: 14.7
click at [39, 112] on div at bounding box center [33, 115] width 16 height 16
click at [27, 347] on div at bounding box center [33, 350] width 16 height 16
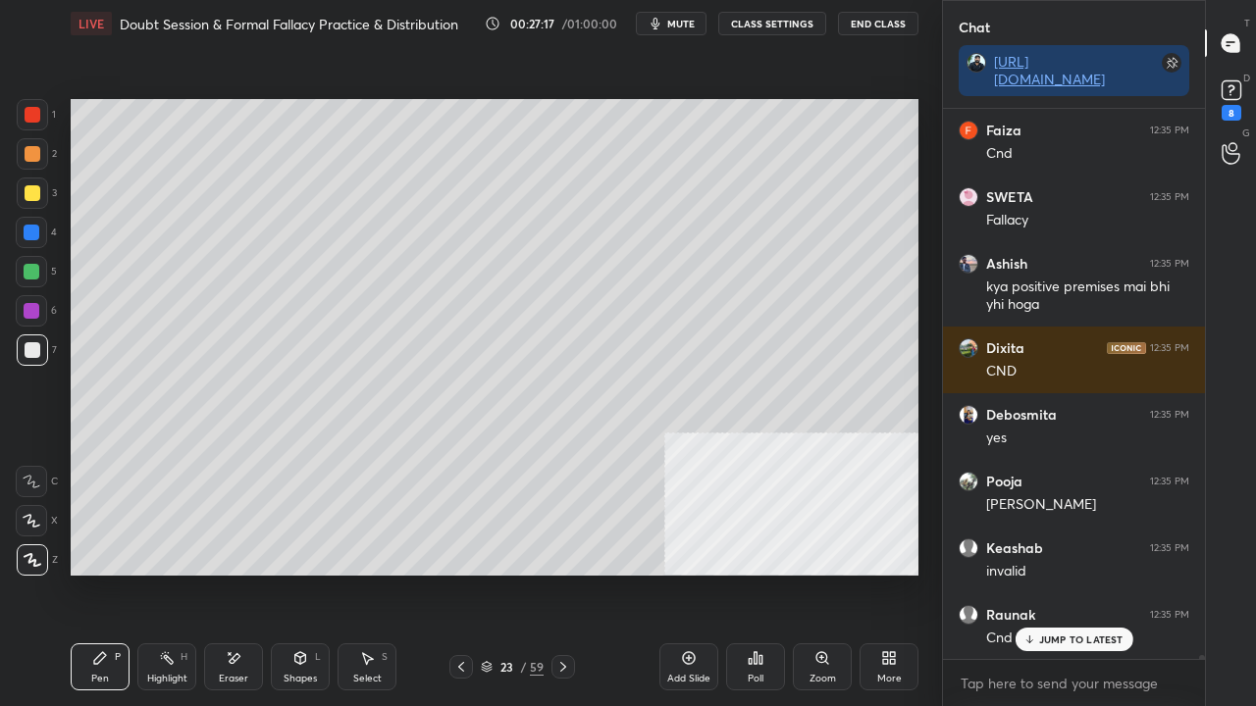
scroll to position [73067, 0]
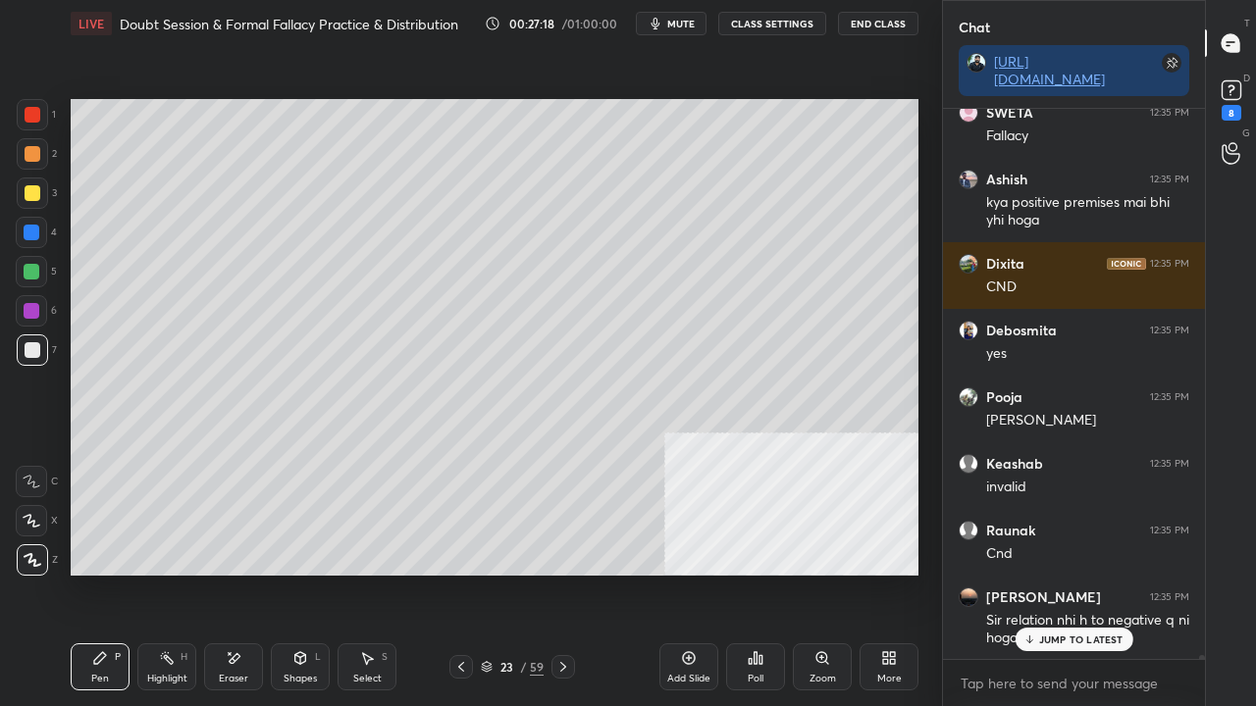
click at [462, 573] on icon at bounding box center [461, 667] width 16 height 16
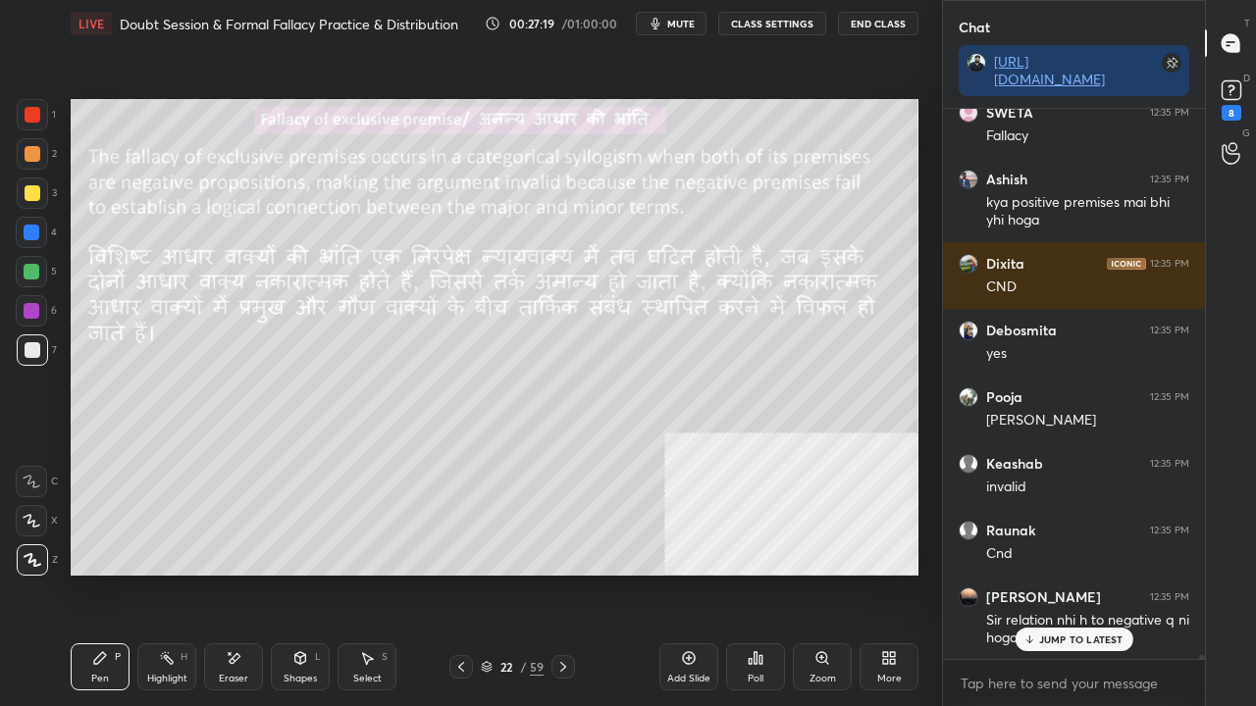
click at [567, 573] on icon at bounding box center [563, 667] width 16 height 16
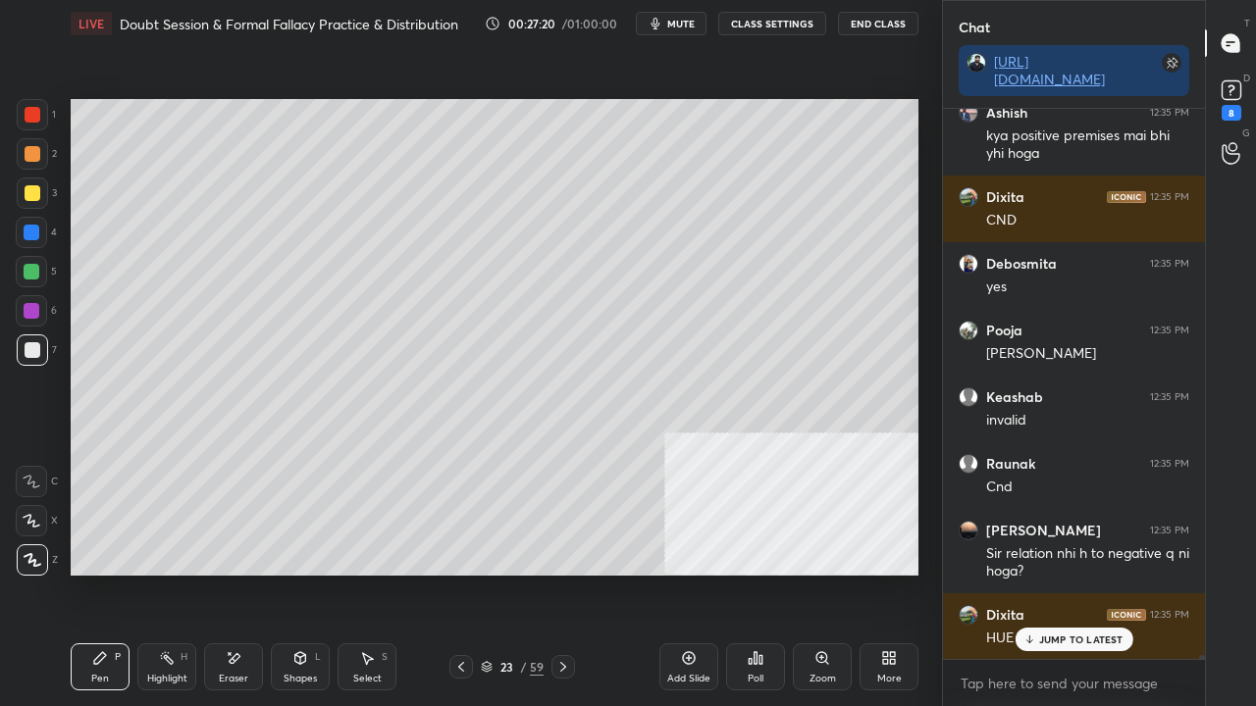
click at [1052, 573] on p "JUMP TO LATEST" at bounding box center [1081, 640] width 84 height 12
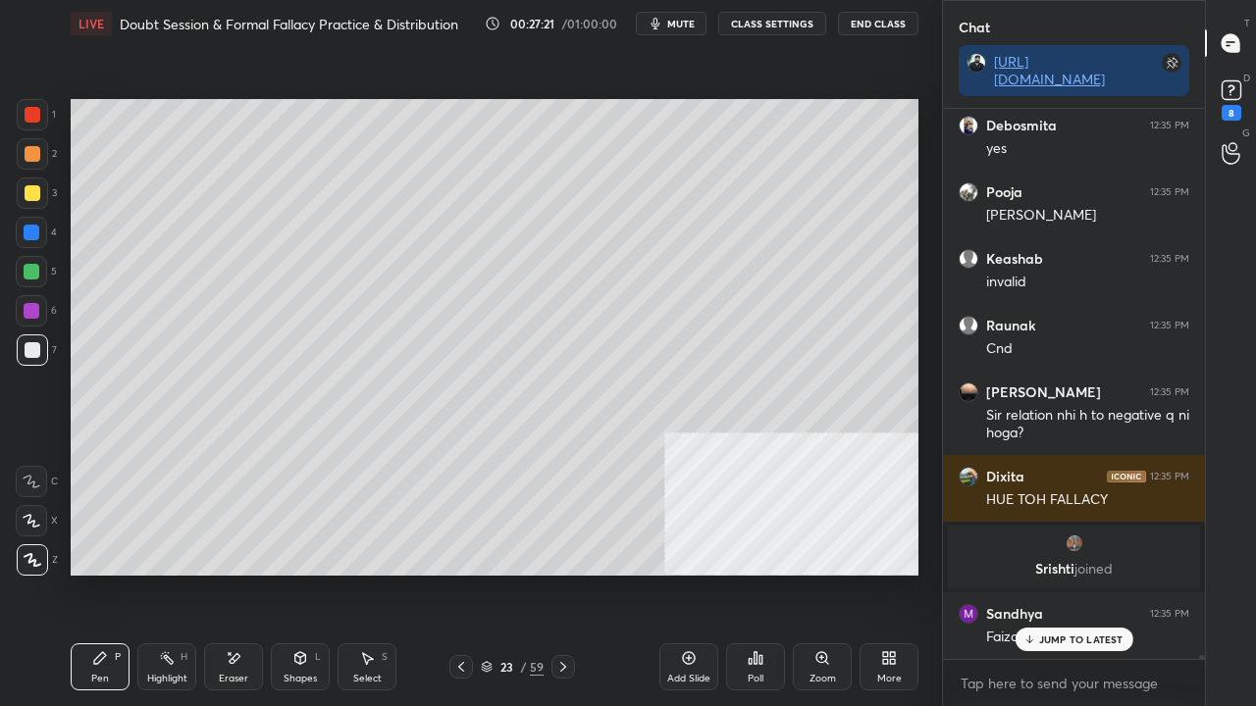
scroll to position [70541, 0]
click at [27, 114] on div at bounding box center [33, 115] width 16 height 16
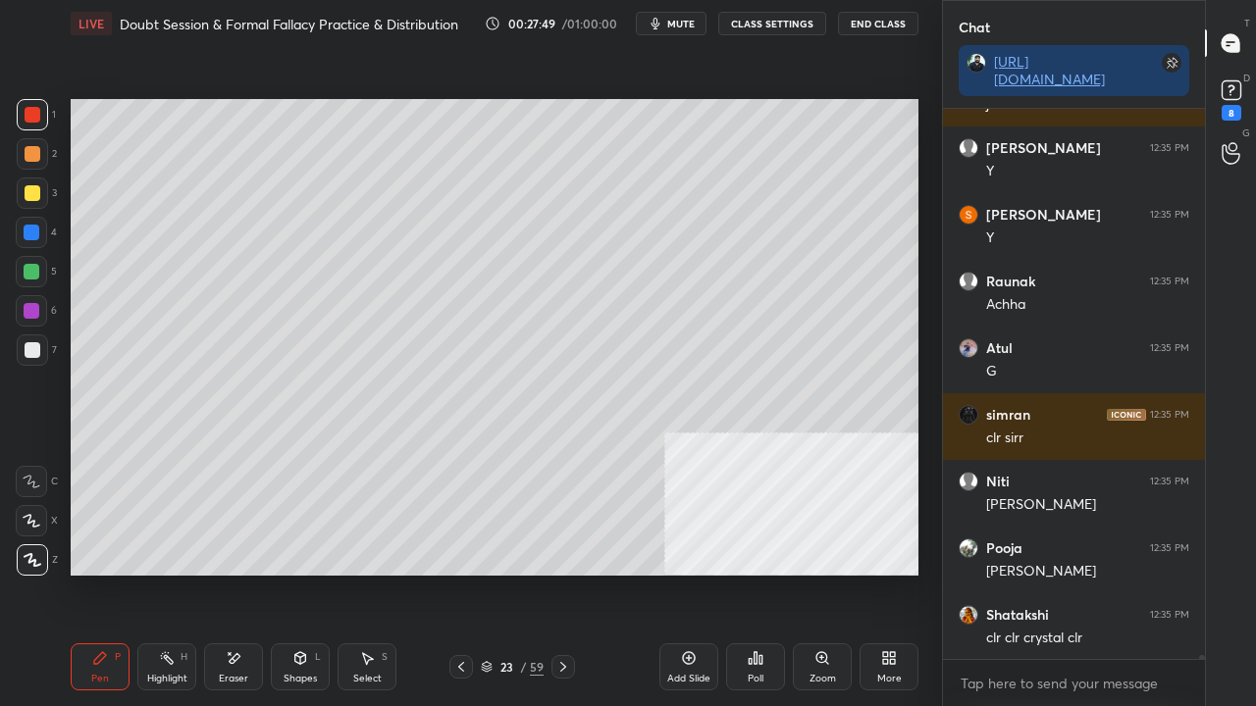
scroll to position [71342, 0]
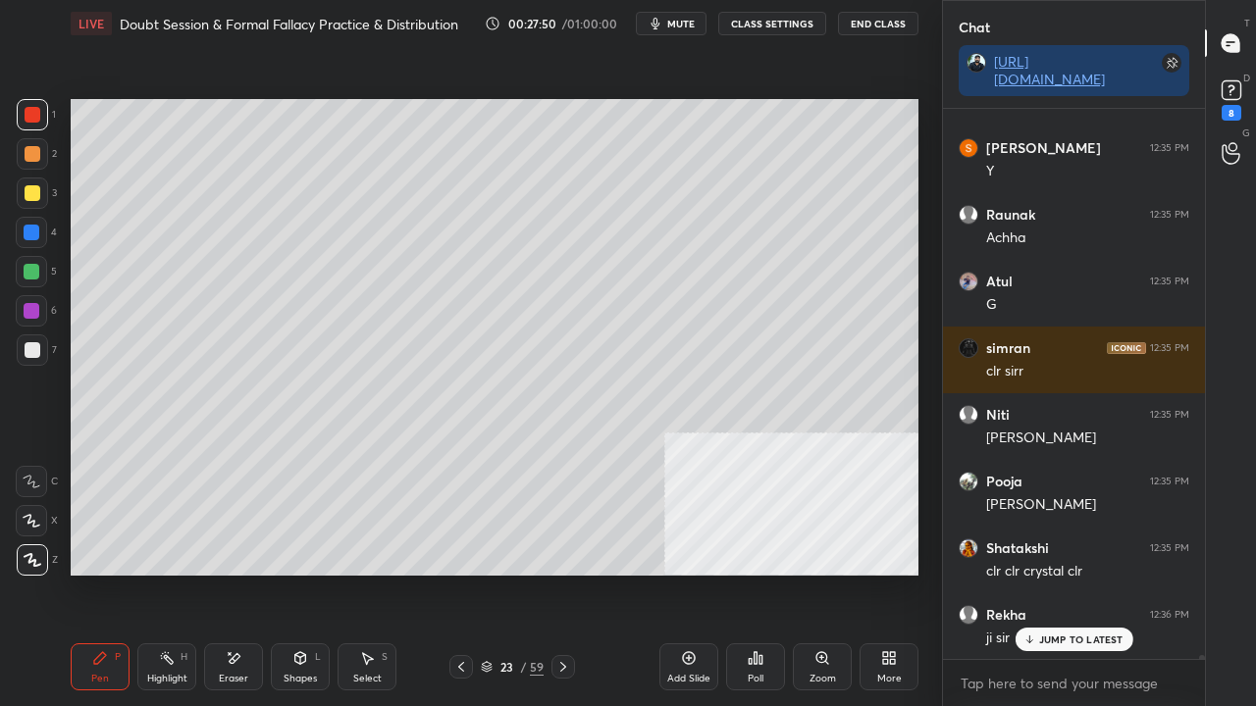
click at [462, 573] on icon at bounding box center [461, 667] width 16 height 16
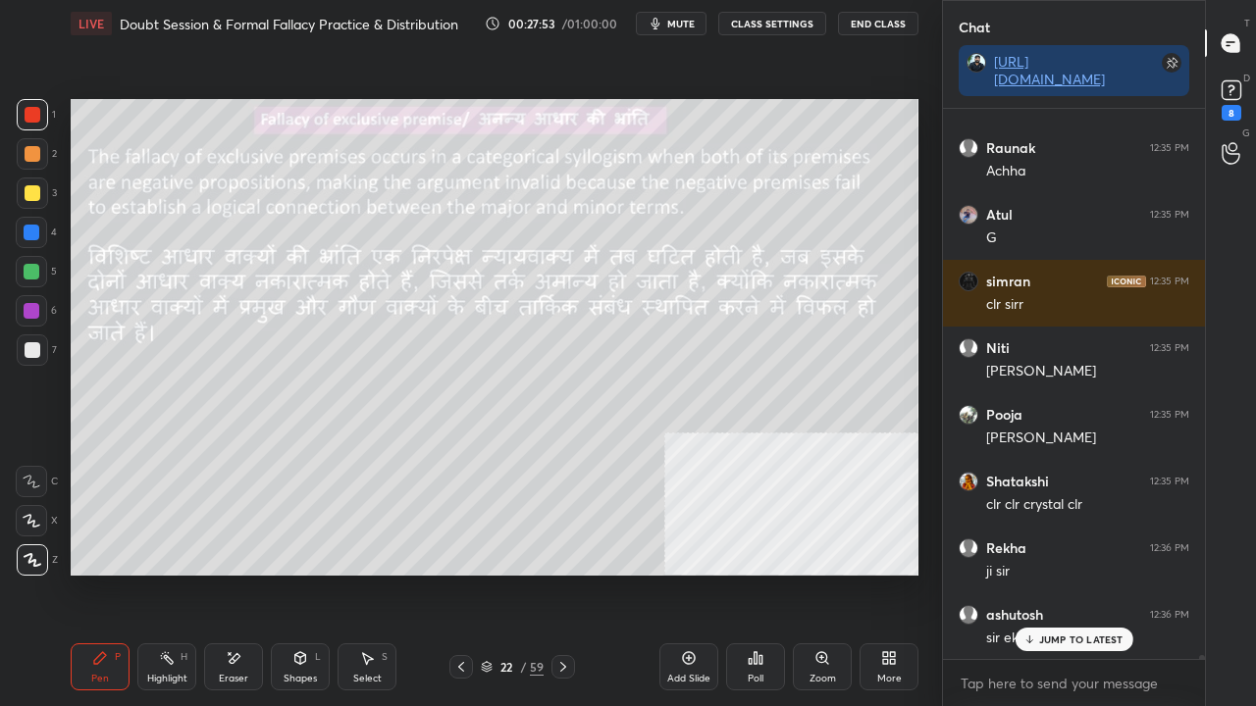
scroll to position [71475, 0]
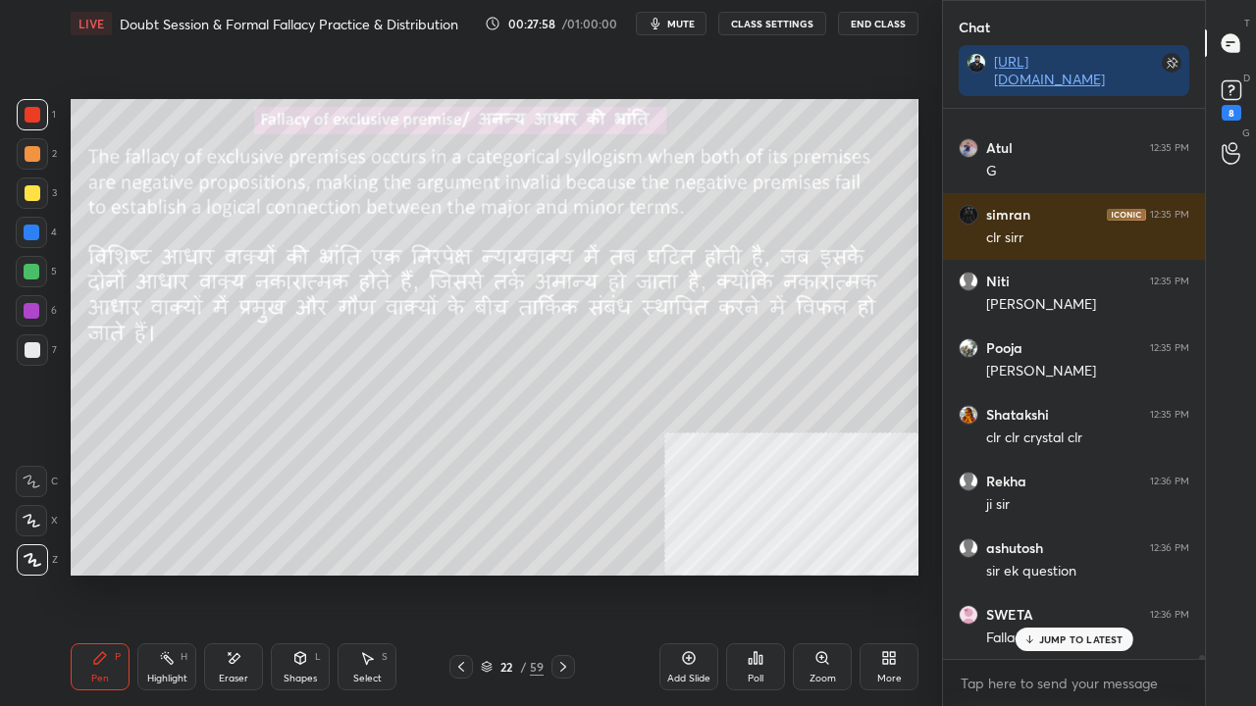
click at [31, 236] on div at bounding box center [32, 233] width 16 height 16
click at [32, 234] on div at bounding box center [32, 233] width 16 height 16
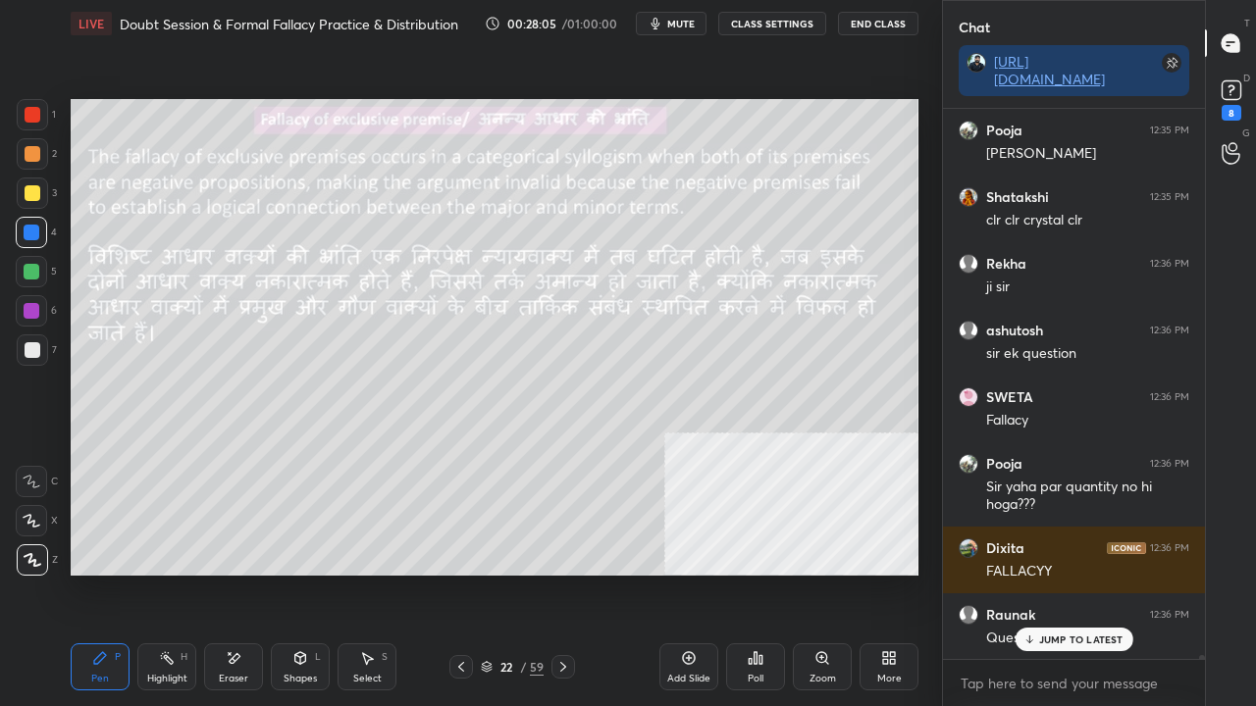
scroll to position [71760, 0]
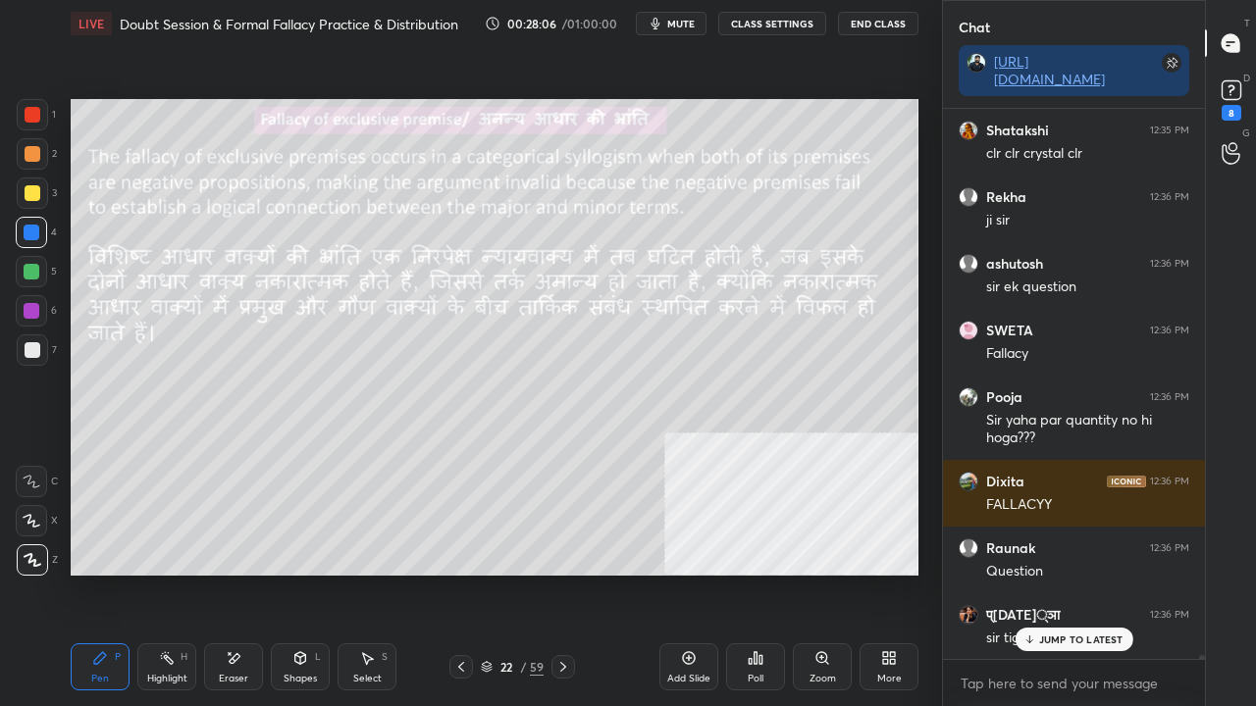
click at [1067, 573] on div "JUMP TO LATEST" at bounding box center [1074, 640] width 118 height 24
click at [561, 573] on icon at bounding box center [563, 667] width 16 height 16
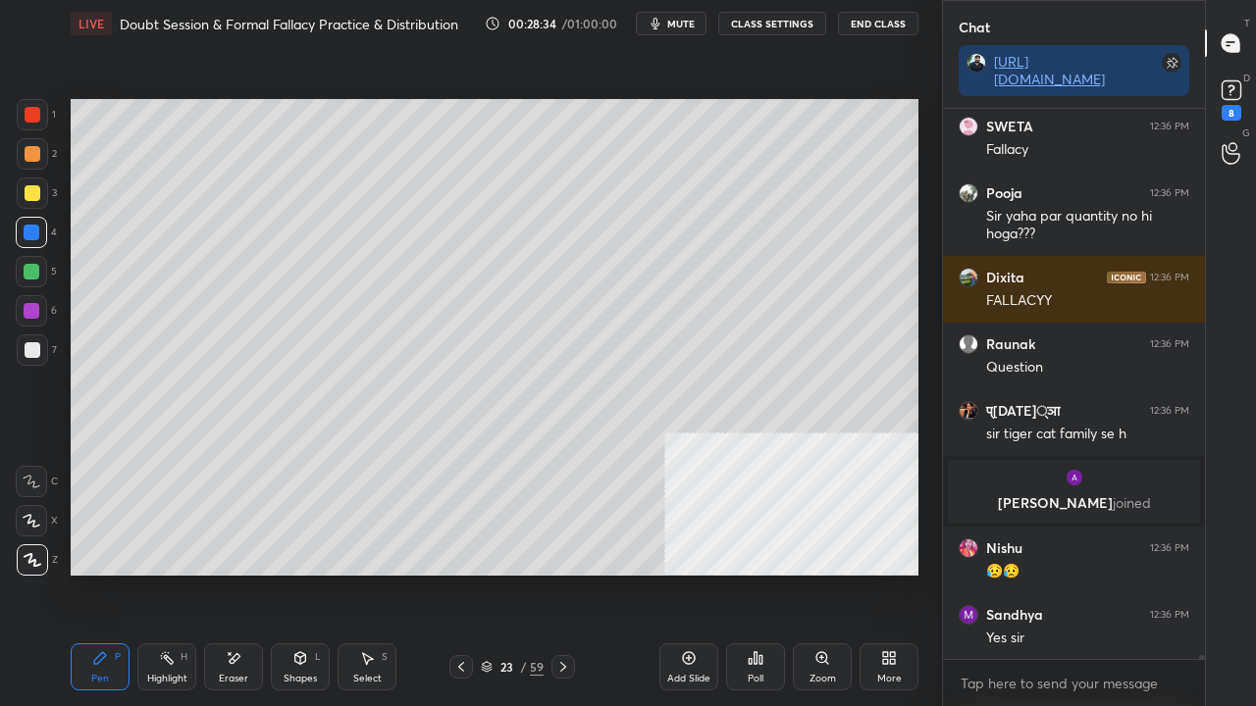
scroll to position [71613, 0]
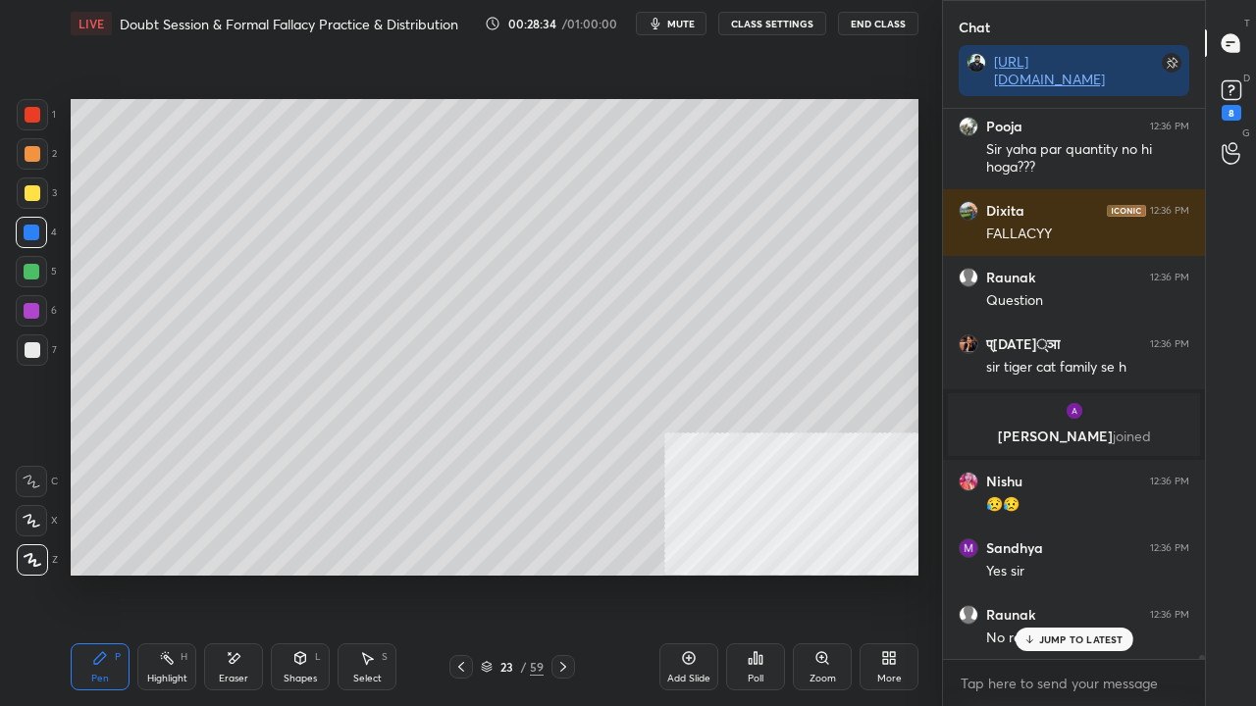
click at [459, 573] on icon at bounding box center [461, 667] width 16 height 16
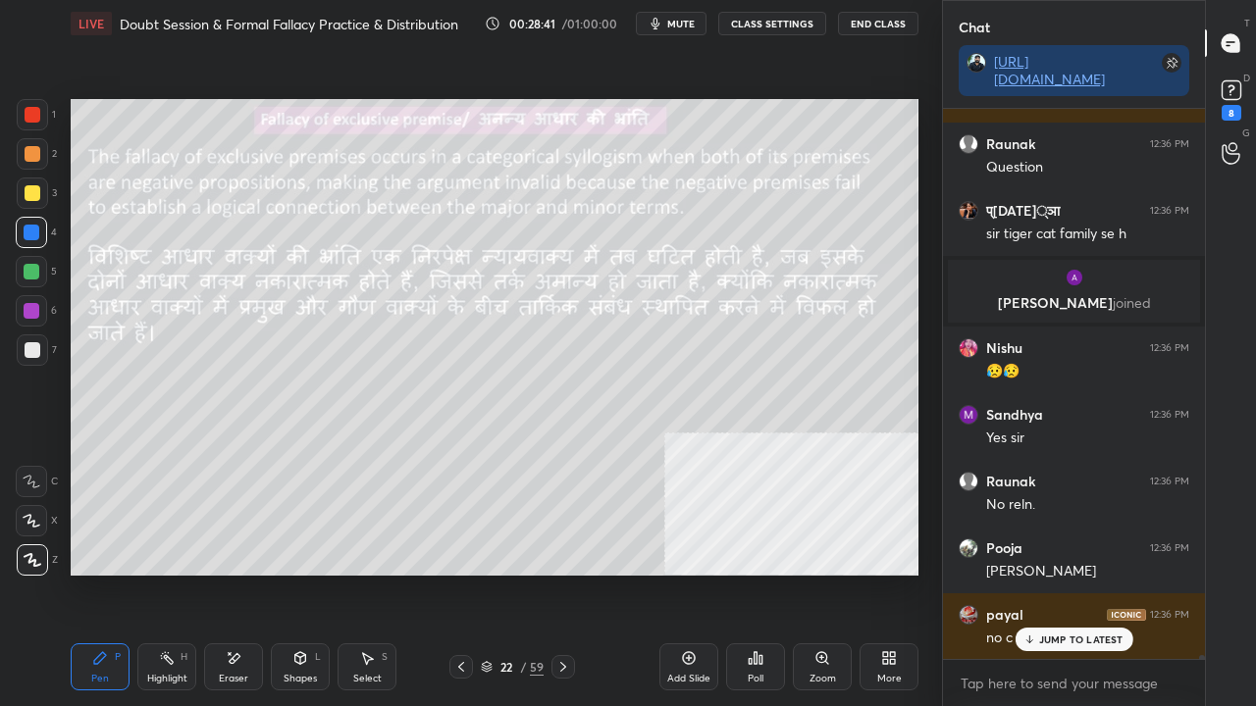
scroll to position [71813, 0]
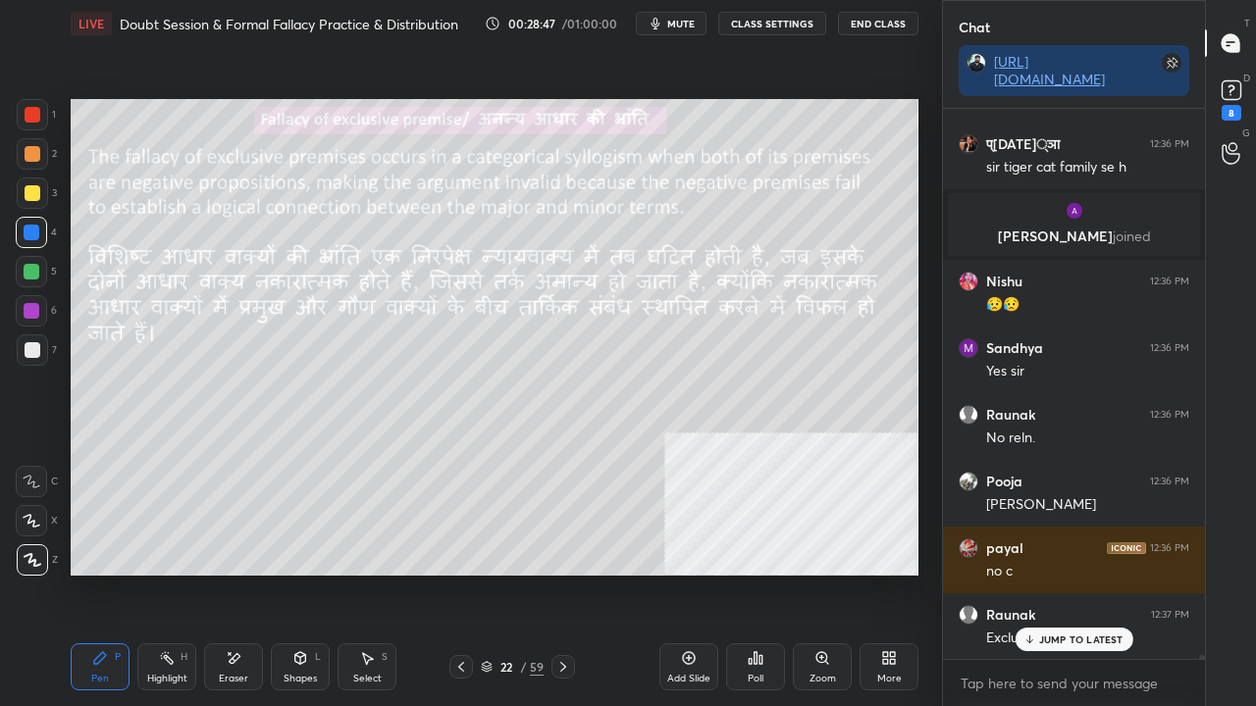
click at [1054, 573] on div "Atul 12:35 PM G [PERSON_NAME] 12:35 PM clr sirr Niti 12:35 PM [PERSON_NAME] 12:…" at bounding box center [1074, 384] width 262 height 550
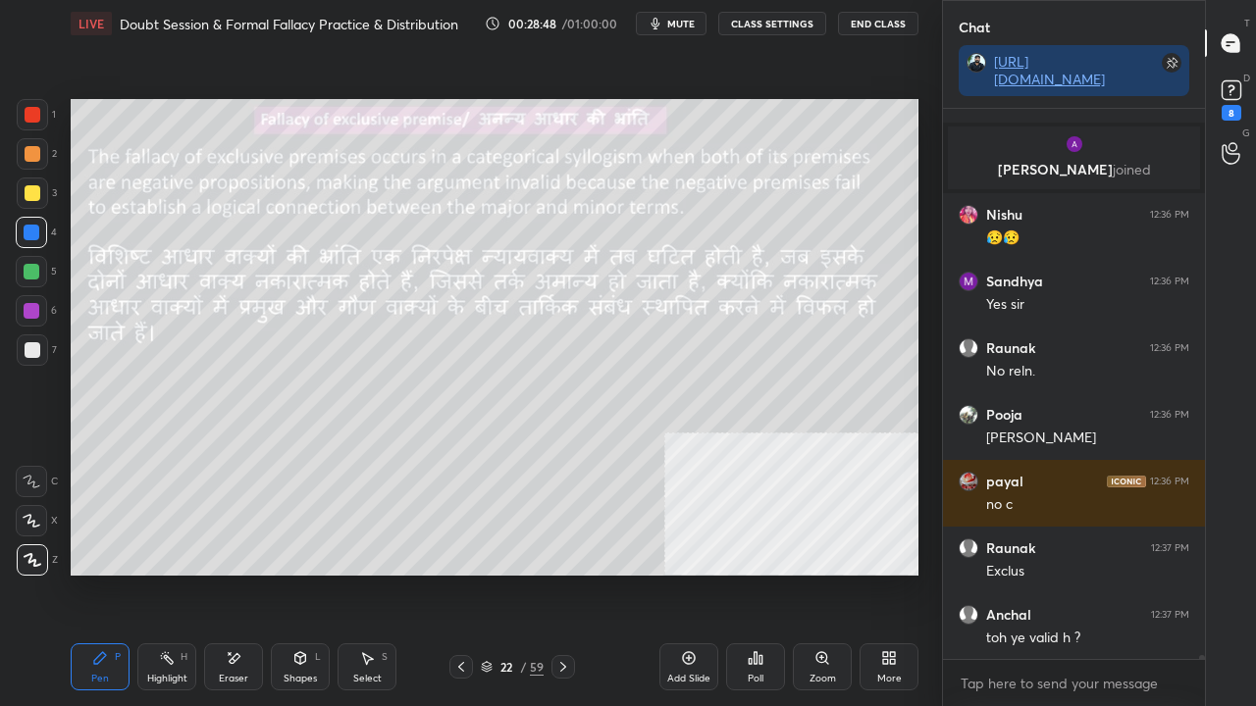
click at [498, 573] on div "22" at bounding box center [506, 667] width 20 height 12
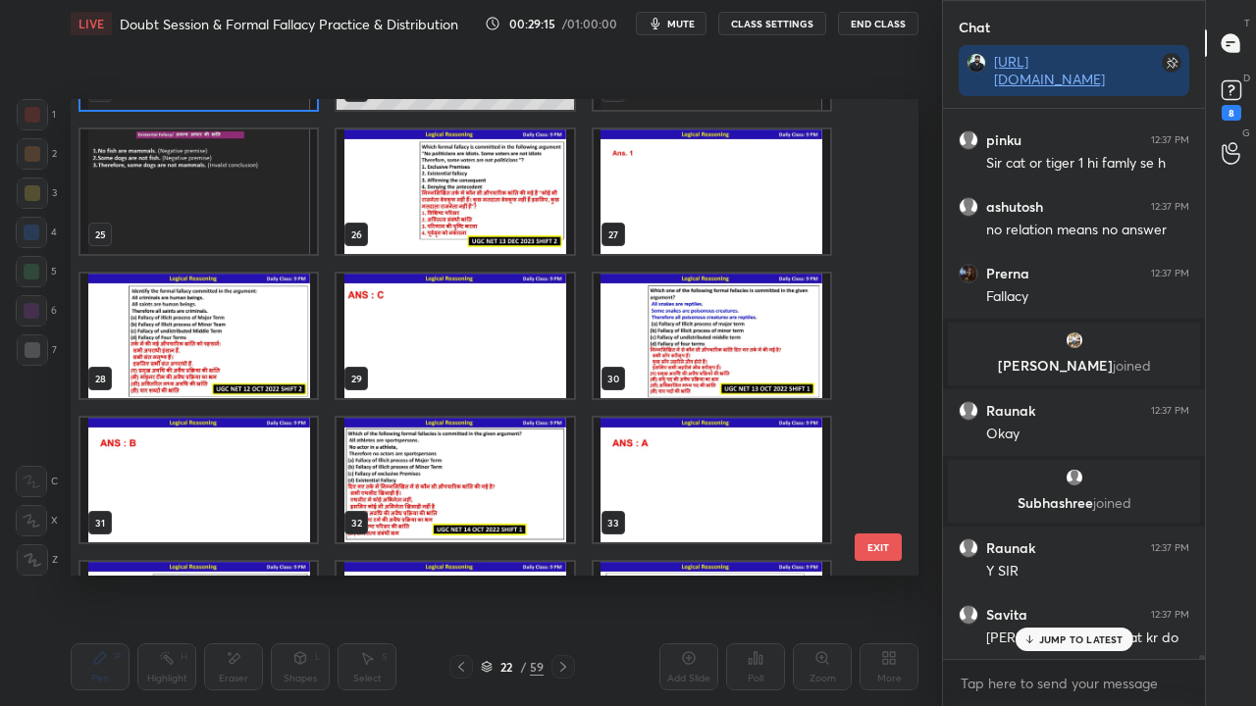
scroll to position [72488, 0]
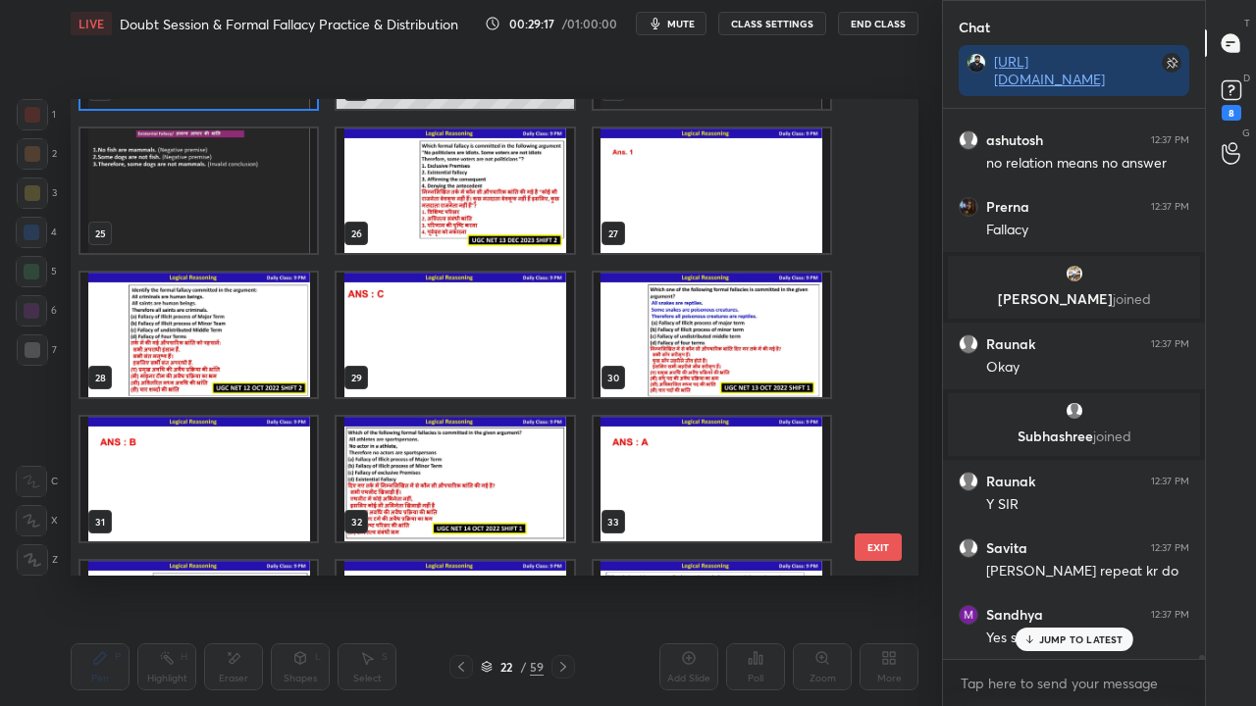
click at [496, 193] on img "grid" at bounding box center [455, 191] width 236 height 125
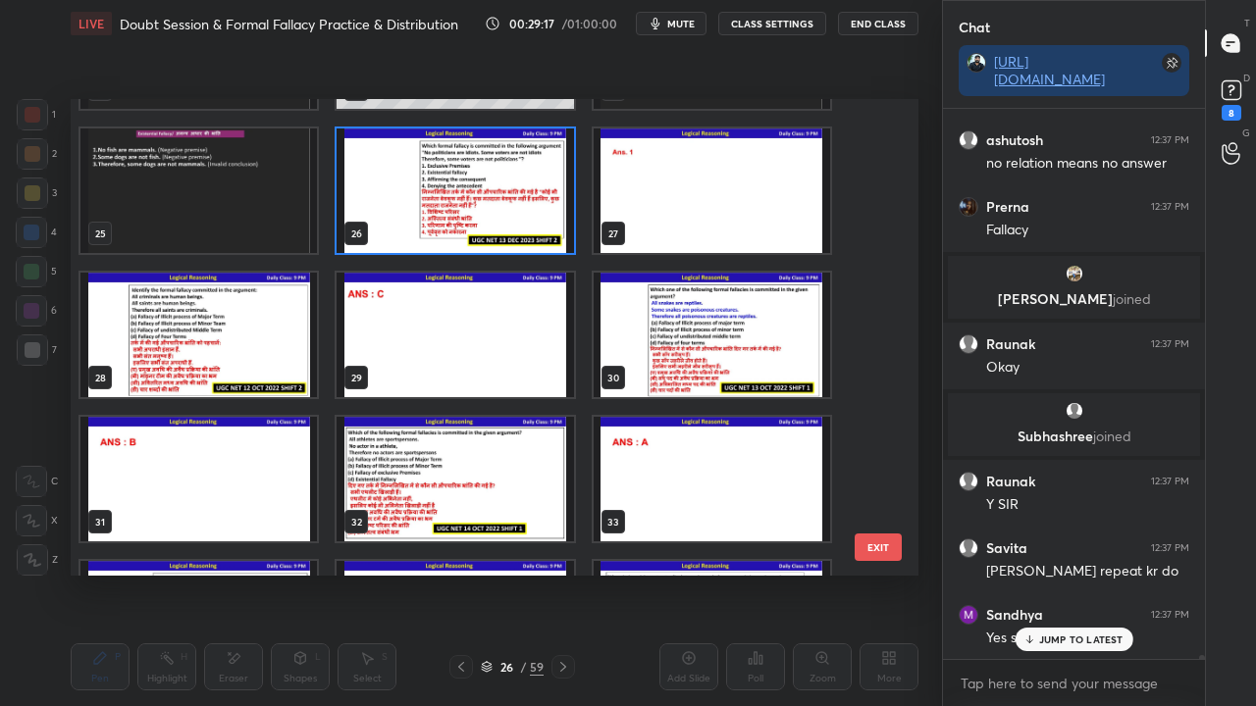
click at [496, 193] on img "grid" at bounding box center [455, 191] width 236 height 125
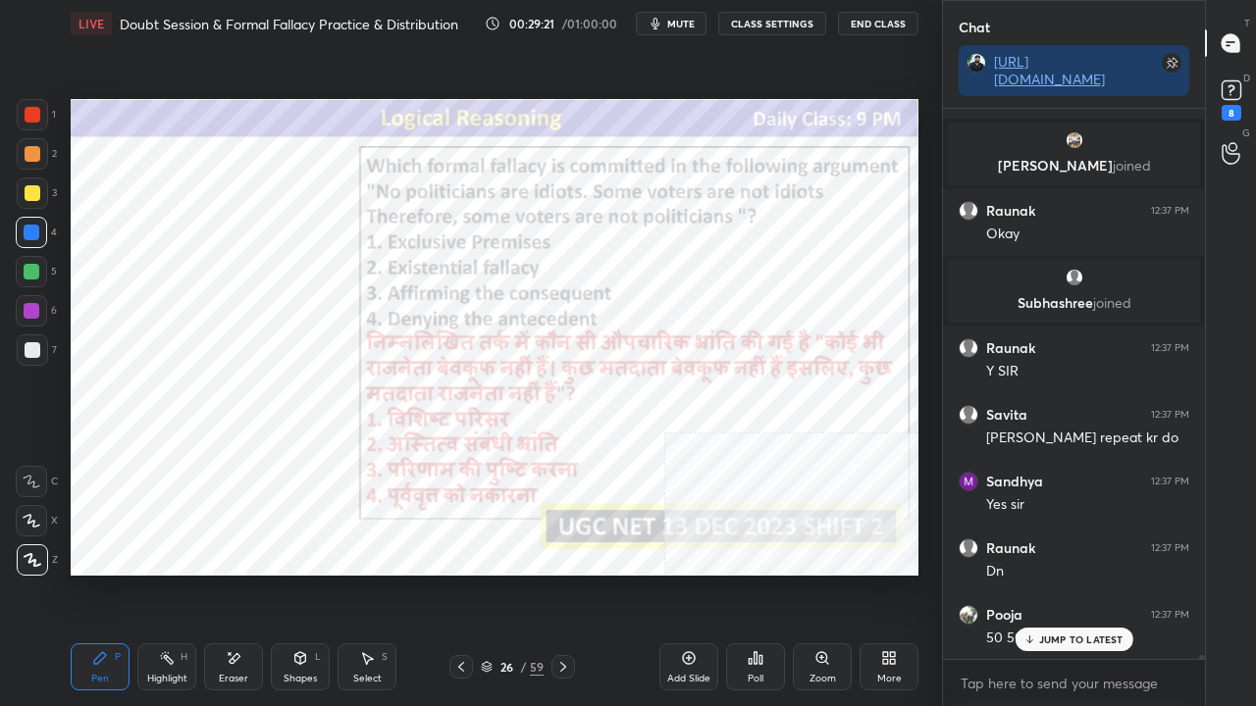
click at [27, 312] on div at bounding box center [32, 311] width 16 height 16
click at [29, 312] on div at bounding box center [32, 311] width 16 height 16
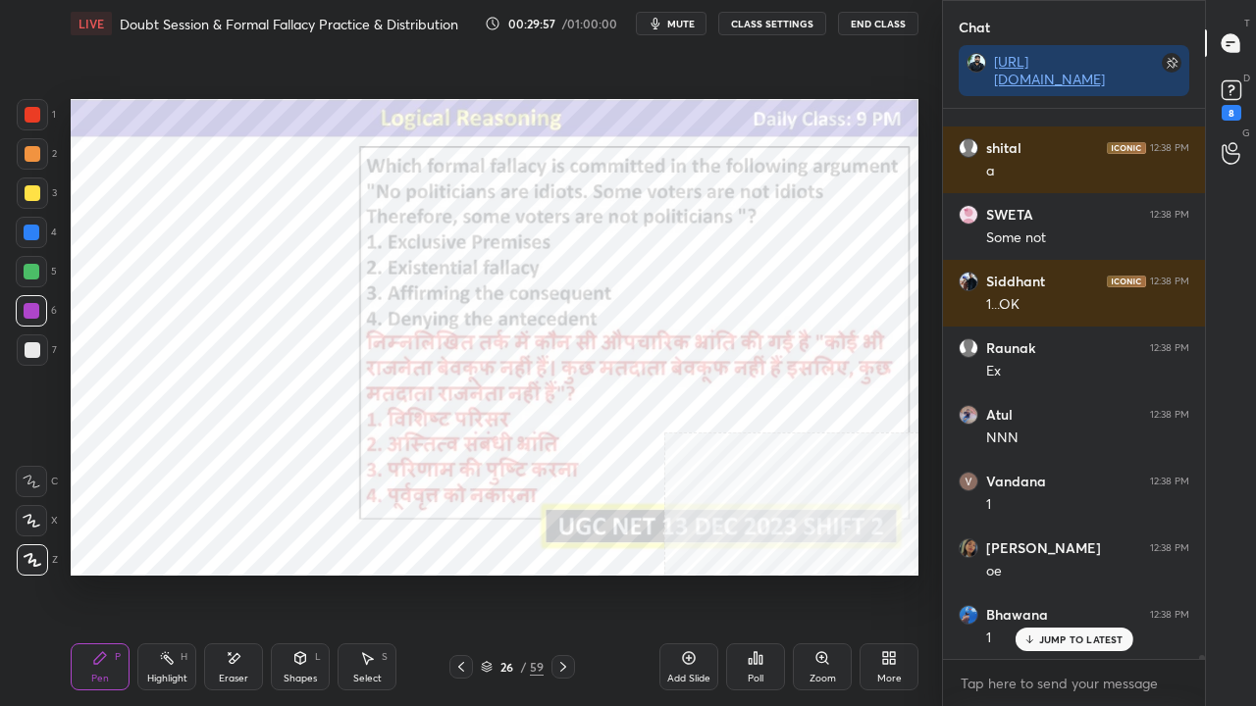
click at [302, 573] on icon at bounding box center [300, 658] width 11 height 12
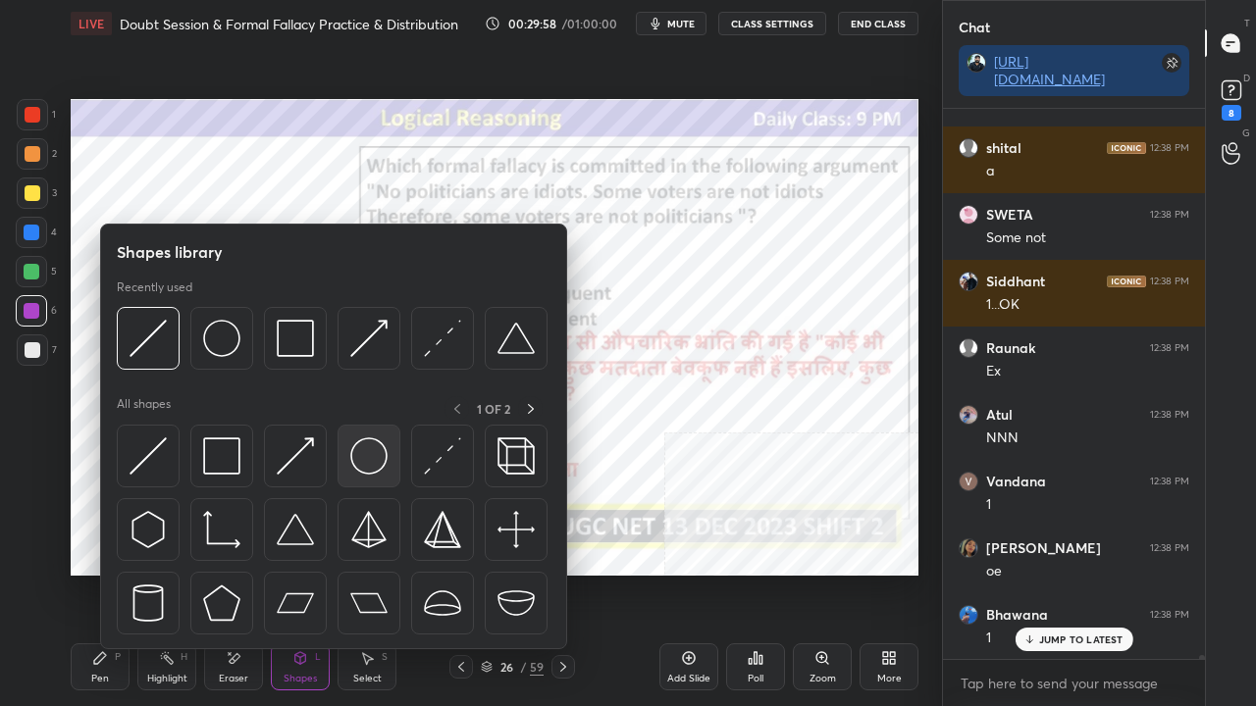
click at [362, 452] on img at bounding box center [368, 456] width 37 height 37
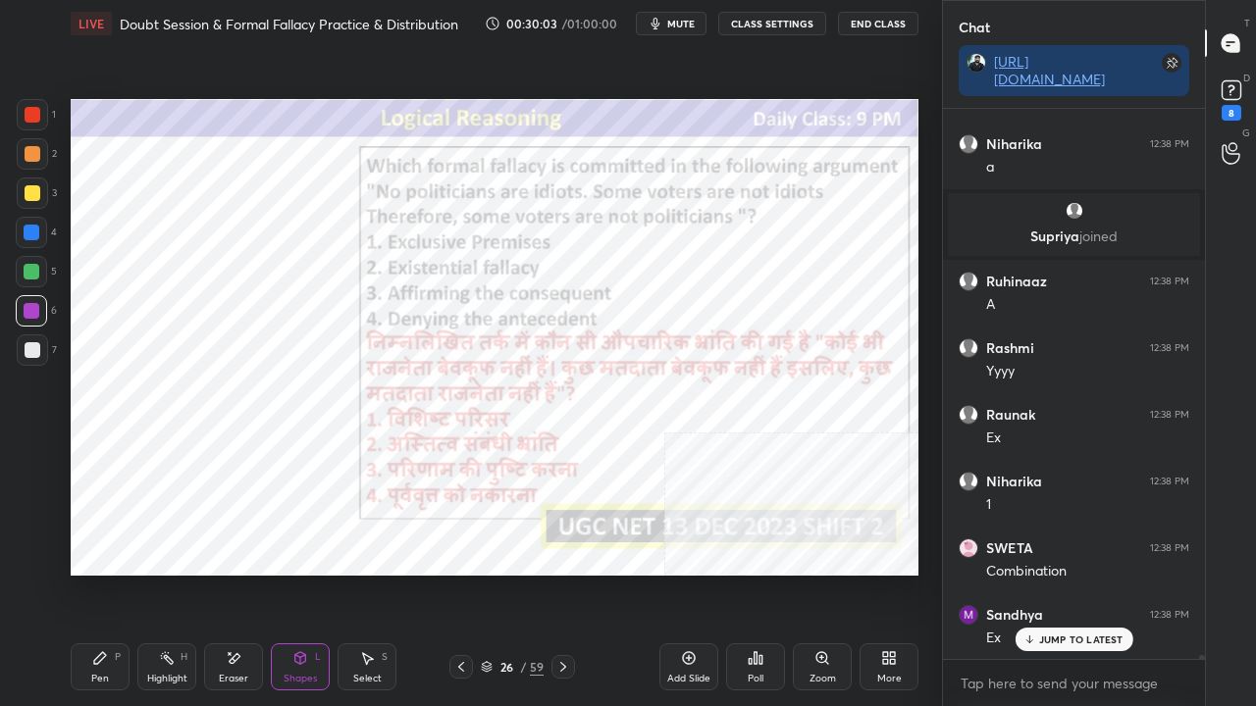
click at [102, 573] on div "Pen P" at bounding box center [100, 667] width 59 height 47
click at [296, 573] on div "Shapes L" at bounding box center [300, 667] width 59 height 47
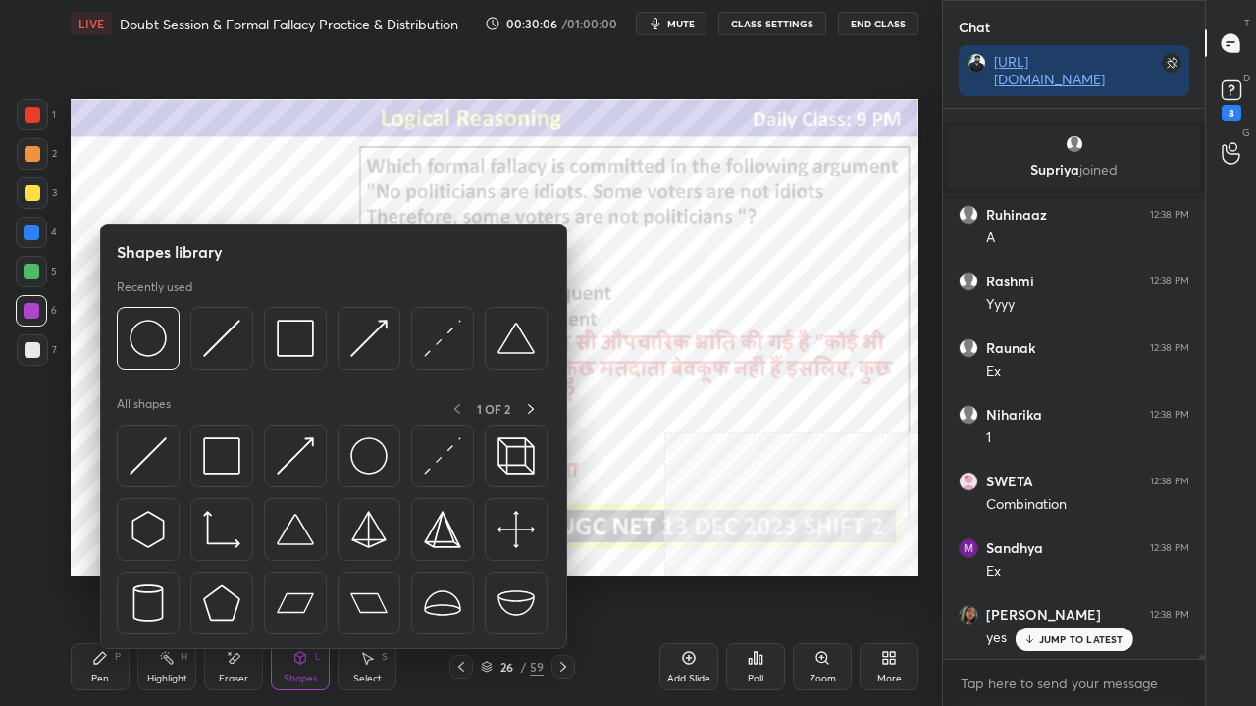
click at [373, 573] on icon at bounding box center [367, 659] width 16 height 16
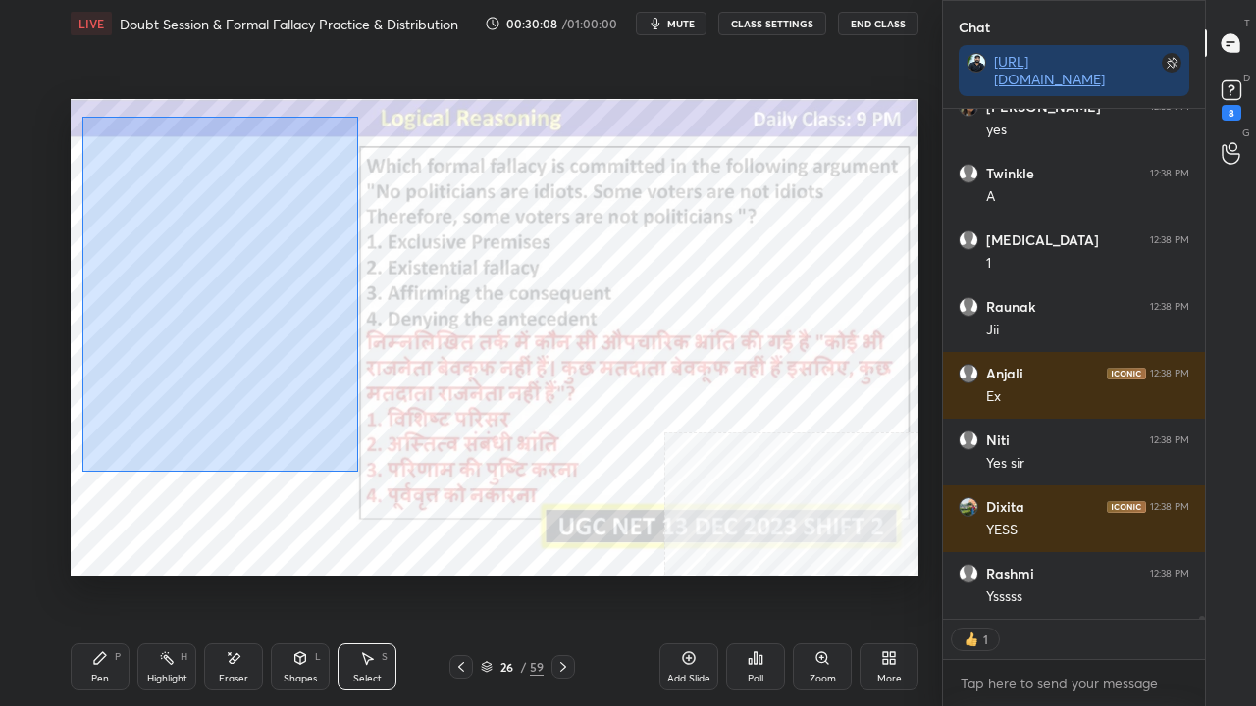
drag, startPoint x: 82, startPoint y: 116, endPoint x: 358, endPoint y: 469, distance: 448.1
click at [359, 471] on div "0 ° Undo Copy Duplicate Duplicate to new slide Delete" at bounding box center [495, 337] width 848 height 477
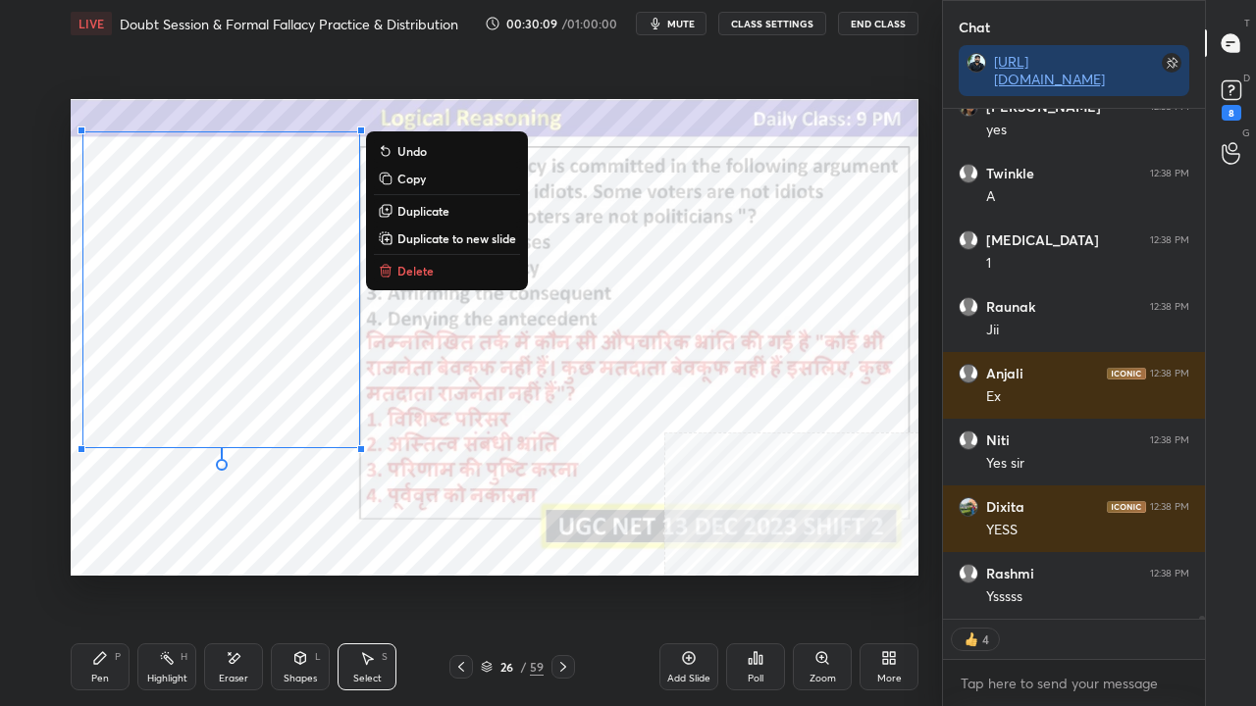
click at [464, 234] on p "Duplicate to new slide" at bounding box center [456, 239] width 119 height 16
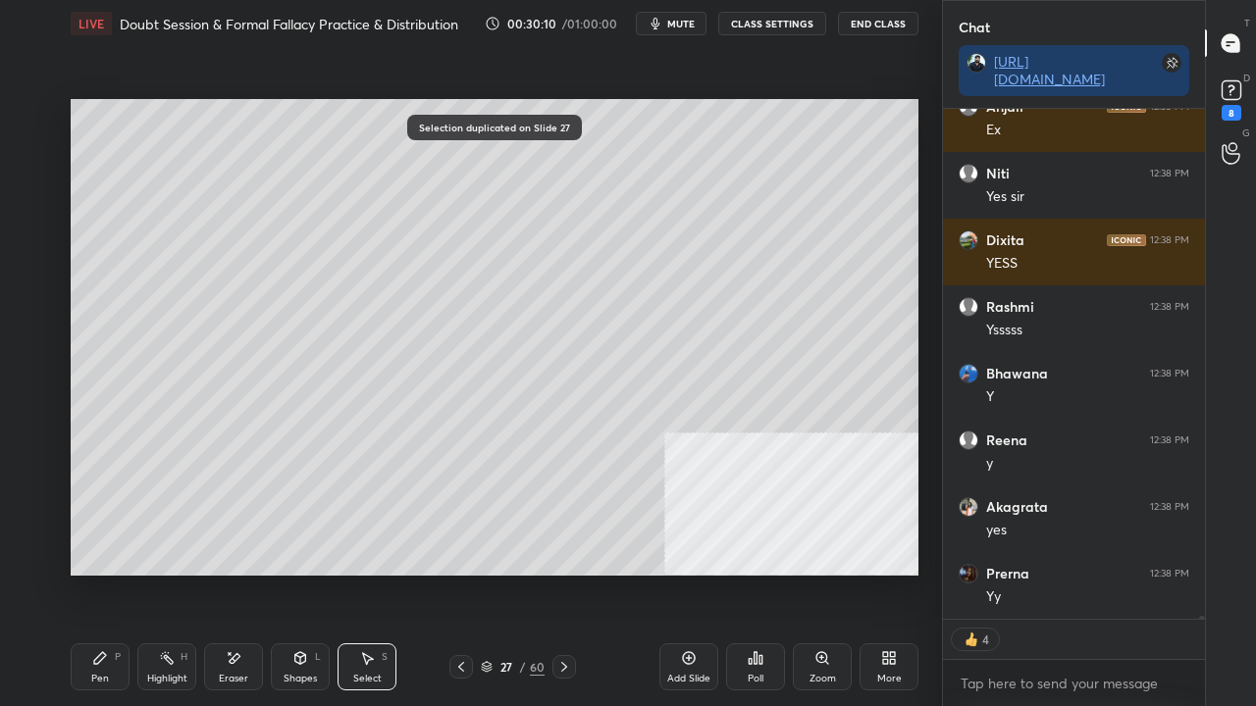
drag, startPoint x: 105, startPoint y: 665, endPoint x: 116, endPoint y: 638, distance: 29.5
click at [104, 573] on icon at bounding box center [100, 659] width 16 height 16
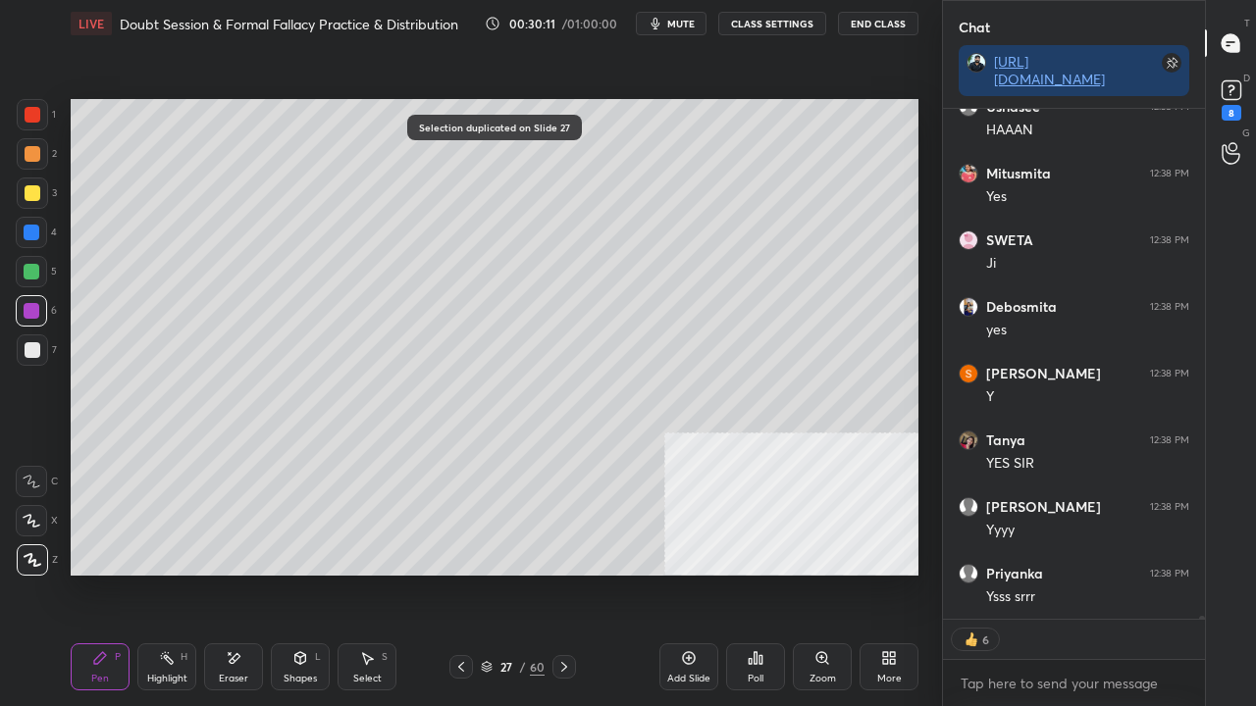
click at [36, 353] on div at bounding box center [33, 350] width 16 height 16
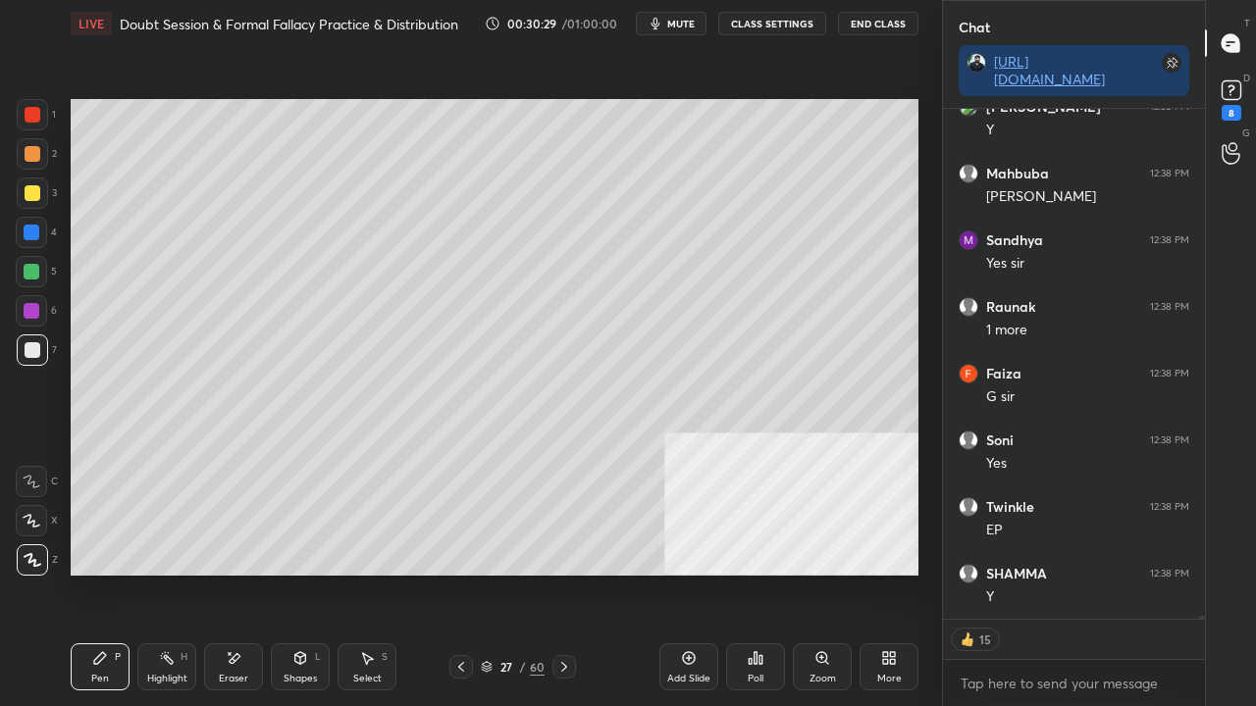
click at [67, 411] on div "Setting up your live class Poll for secs No correct answer Start poll" at bounding box center [494, 337] width 863 height 581
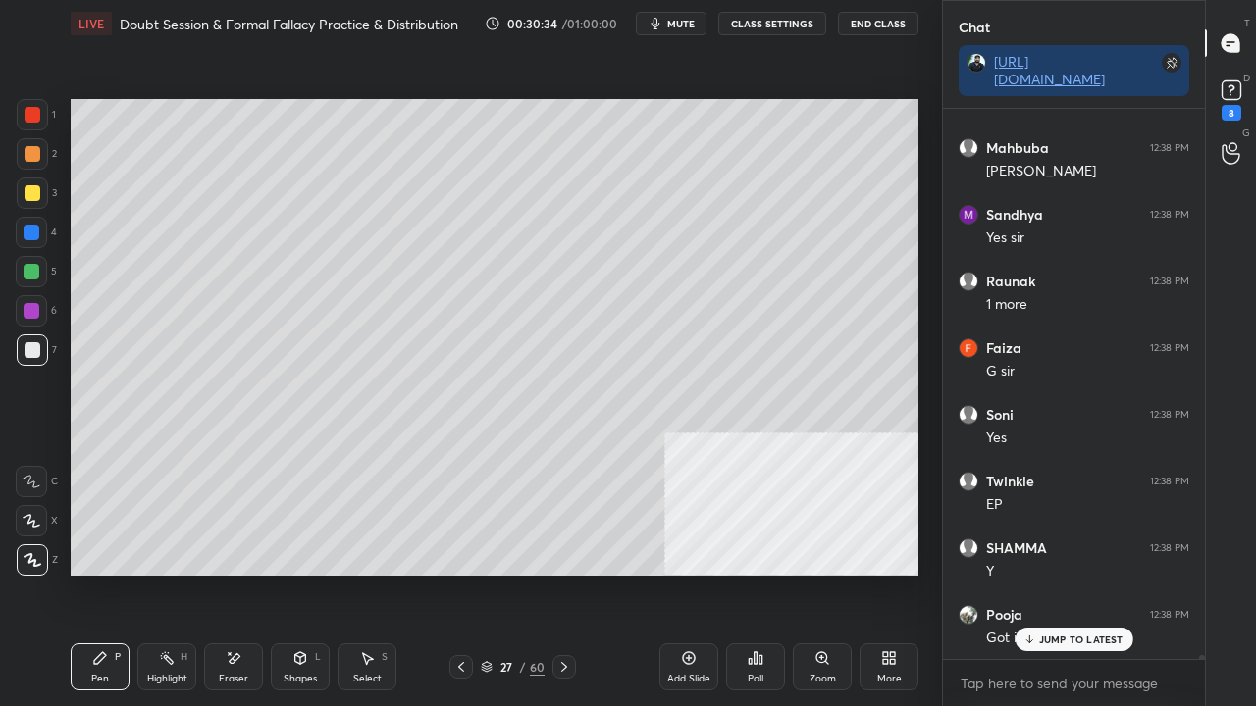
drag, startPoint x: 29, startPoint y: 192, endPoint x: 59, endPoint y: 208, distance: 33.4
click at [30, 194] on div at bounding box center [33, 193] width 16 height 16
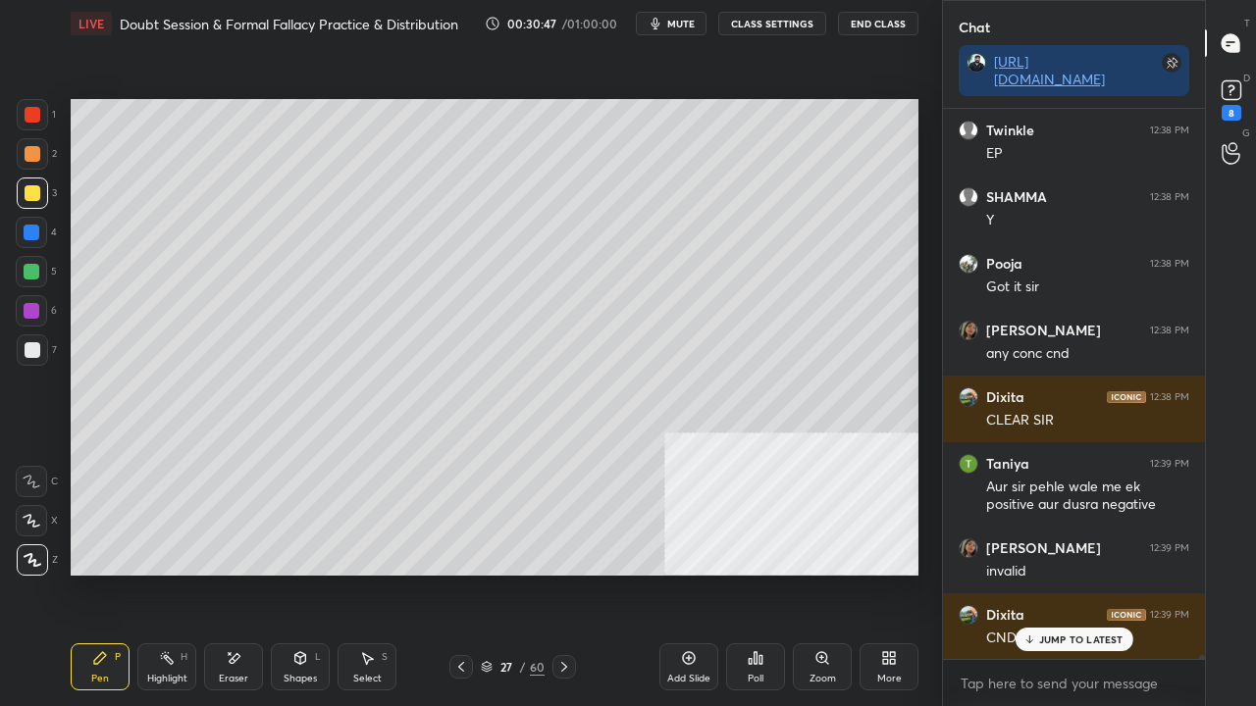
click at [37, 110] on div at bounding box center [33, 115] width 16 height 16
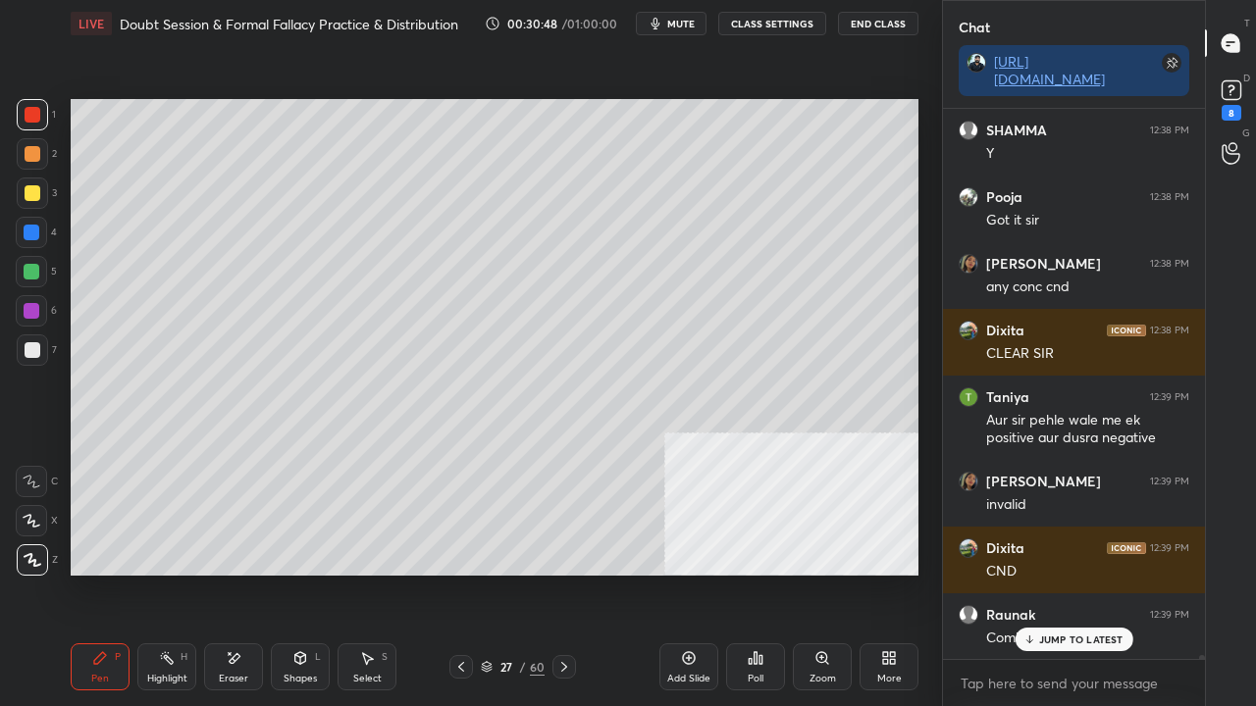
click at [1056, 573] on p "JUMP TO LATEST" at bounding box center [1081, 640] width 84 height 12
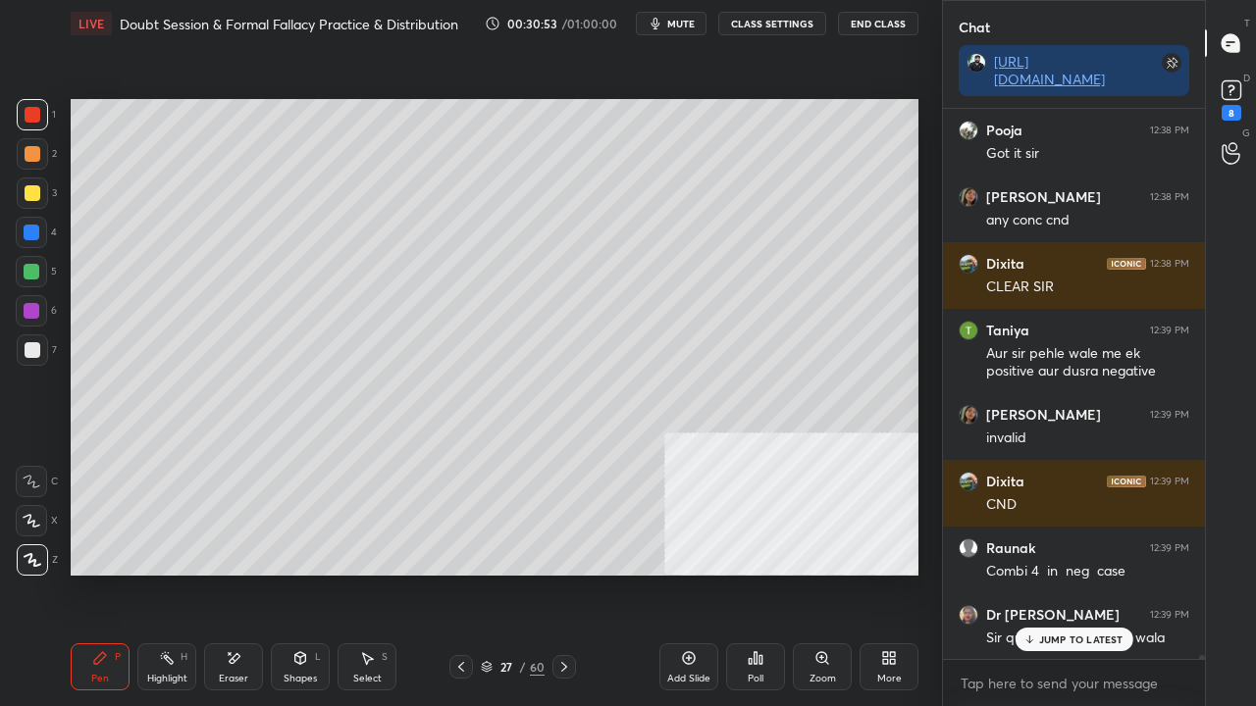
click at [461, 573] on icon at bounding box center [461, 667] width 16 height 16
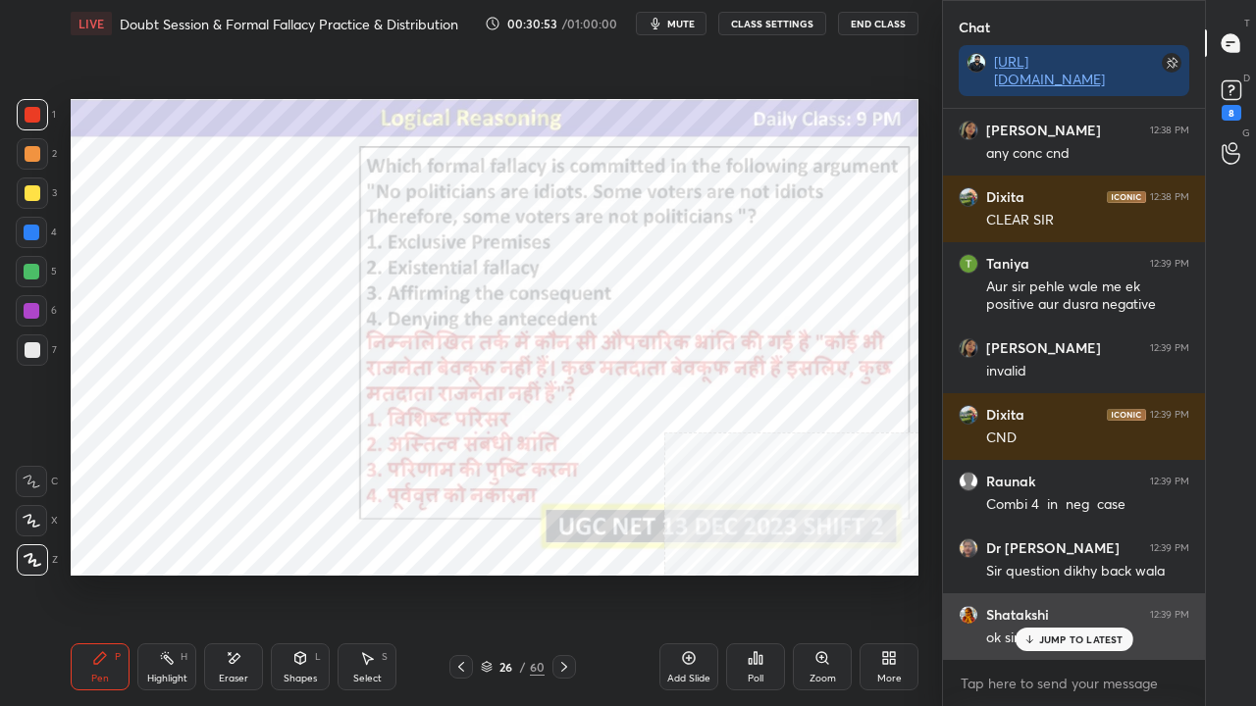
click at [1038, 573] on div "JUMP TO LATEST" at bounding box center [1074, 640] width 118 height 24
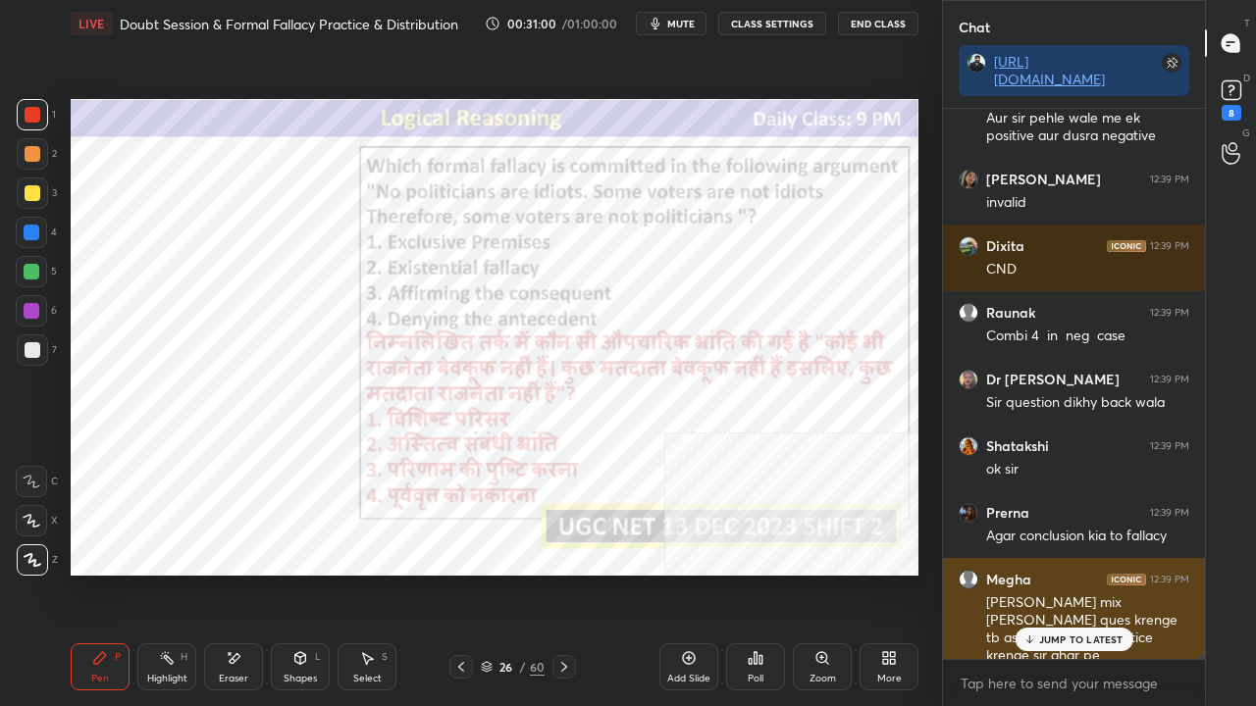
click at [1063, 573] on p "JUMP TO LATEST" at bounding box center [1081, 640] width 84 height 12
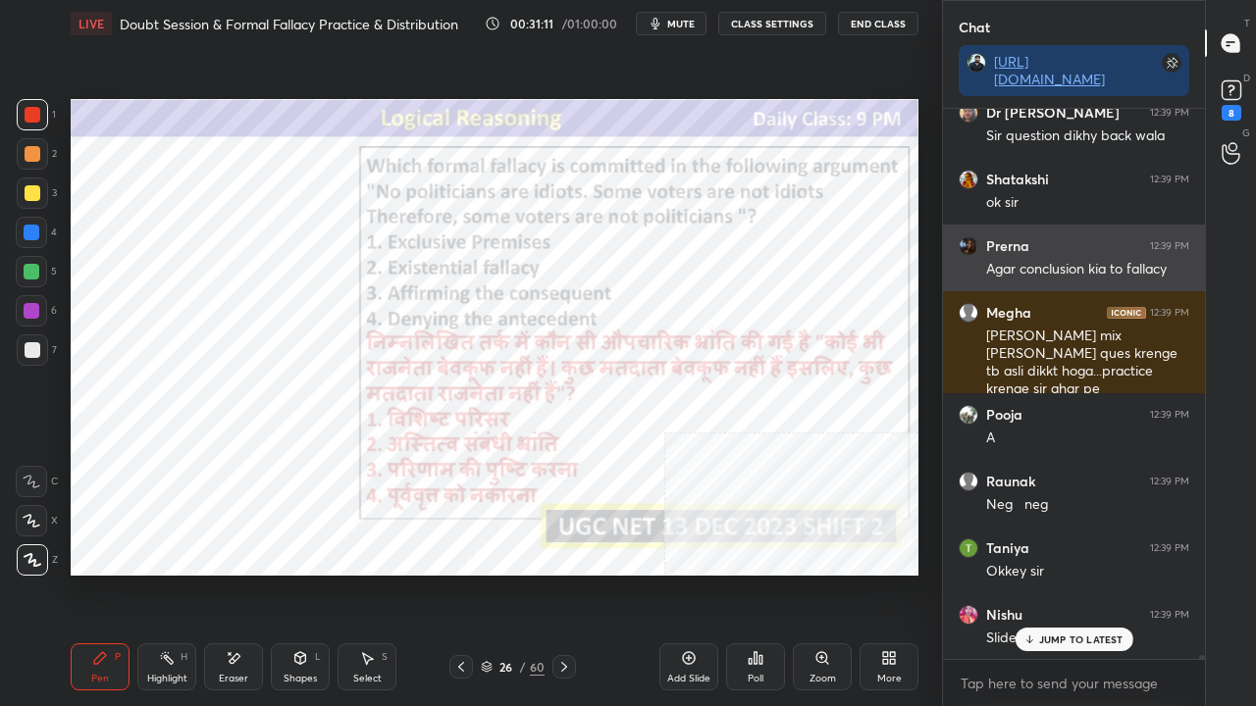
scroll to position [79246, 0]
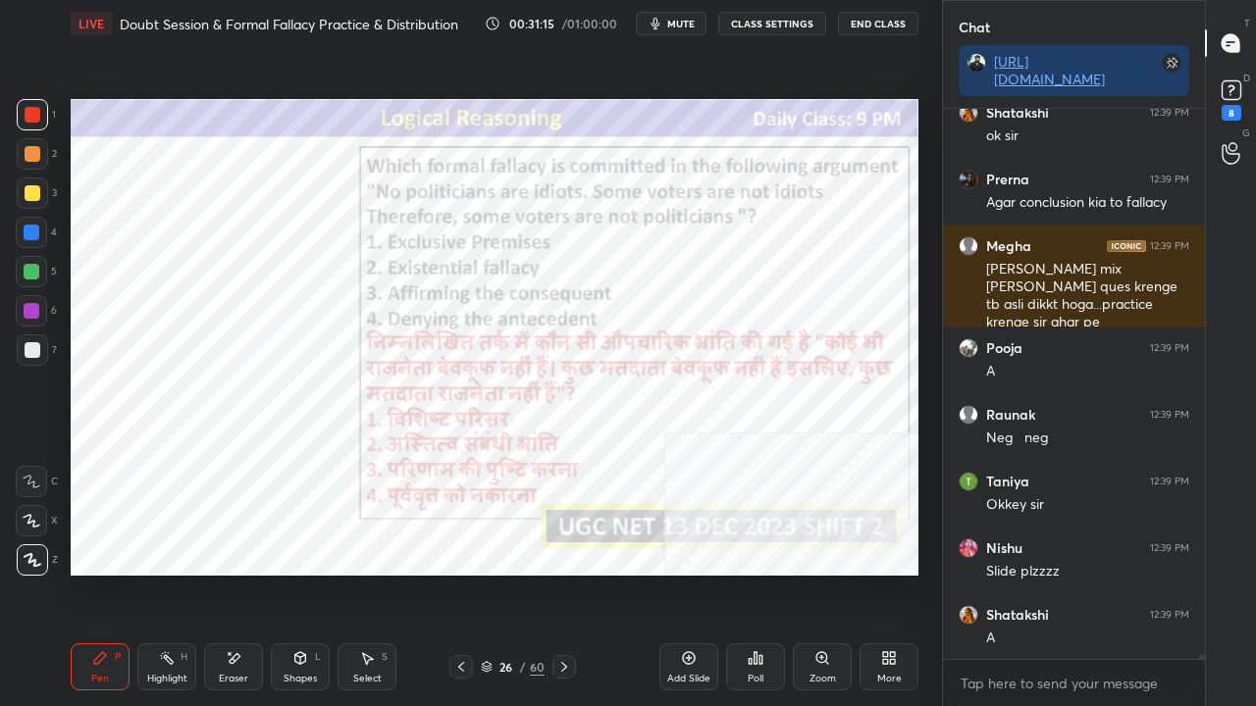
drag, startPoint x: 530, startPoint y: 667, endPoint x: 534, endPoint y: 632, distance: 35.5
click at [530, 573] on div "60" at bounding box center [537, 667] width 15 height 18
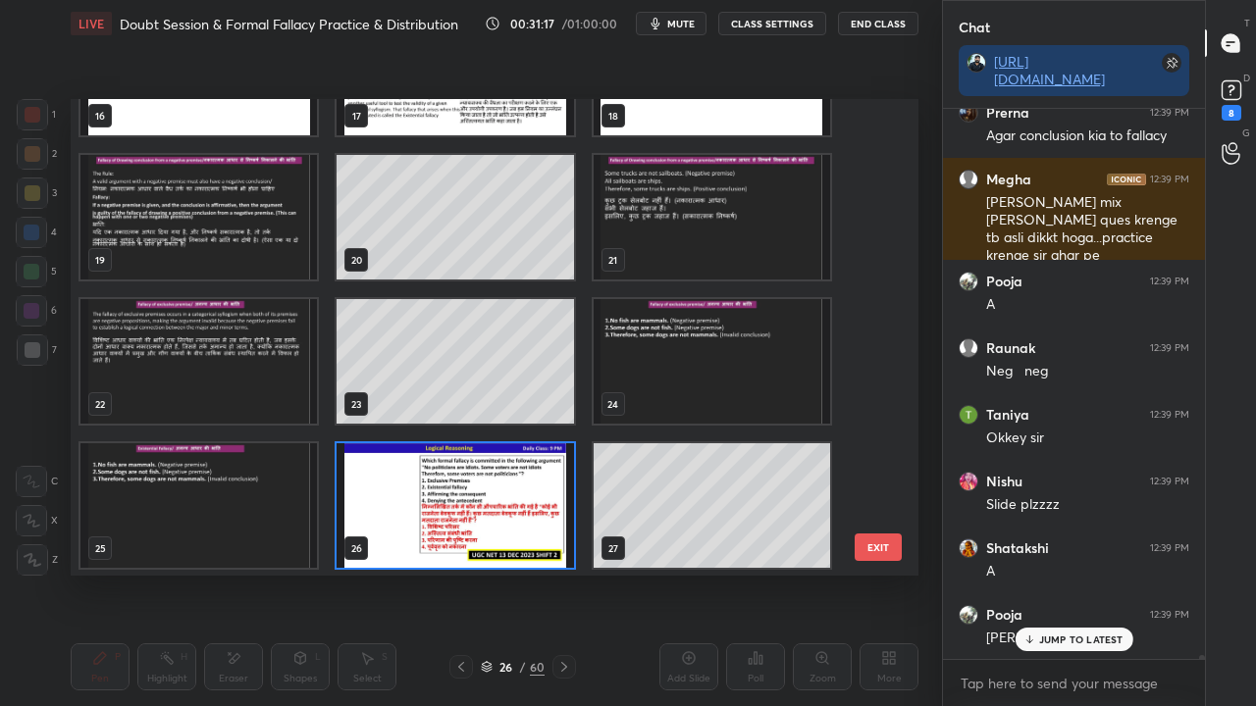
scroll to position [841, 0]
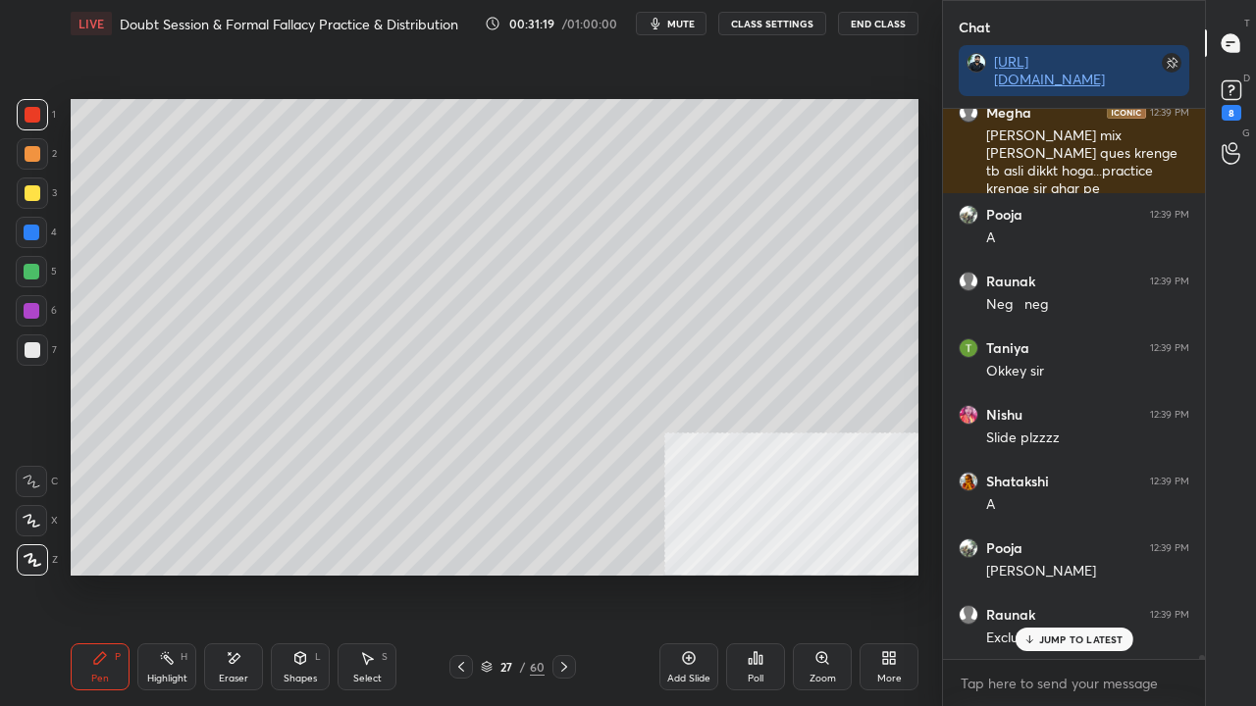
click at [516, 573] on div "27 / 60" at bounding box center [513, 667] width 64 height 18
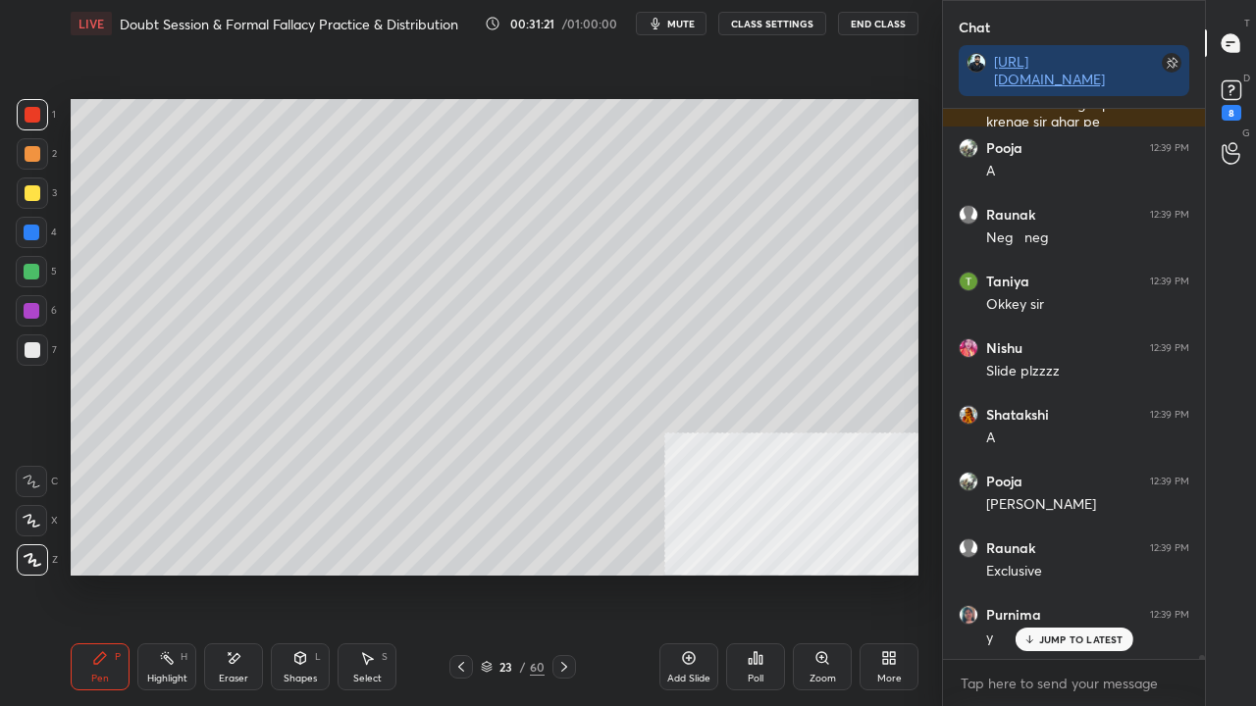
click at [705, 573] on div "Add Slide" at bounding box center [688, 667] width 59 height 47
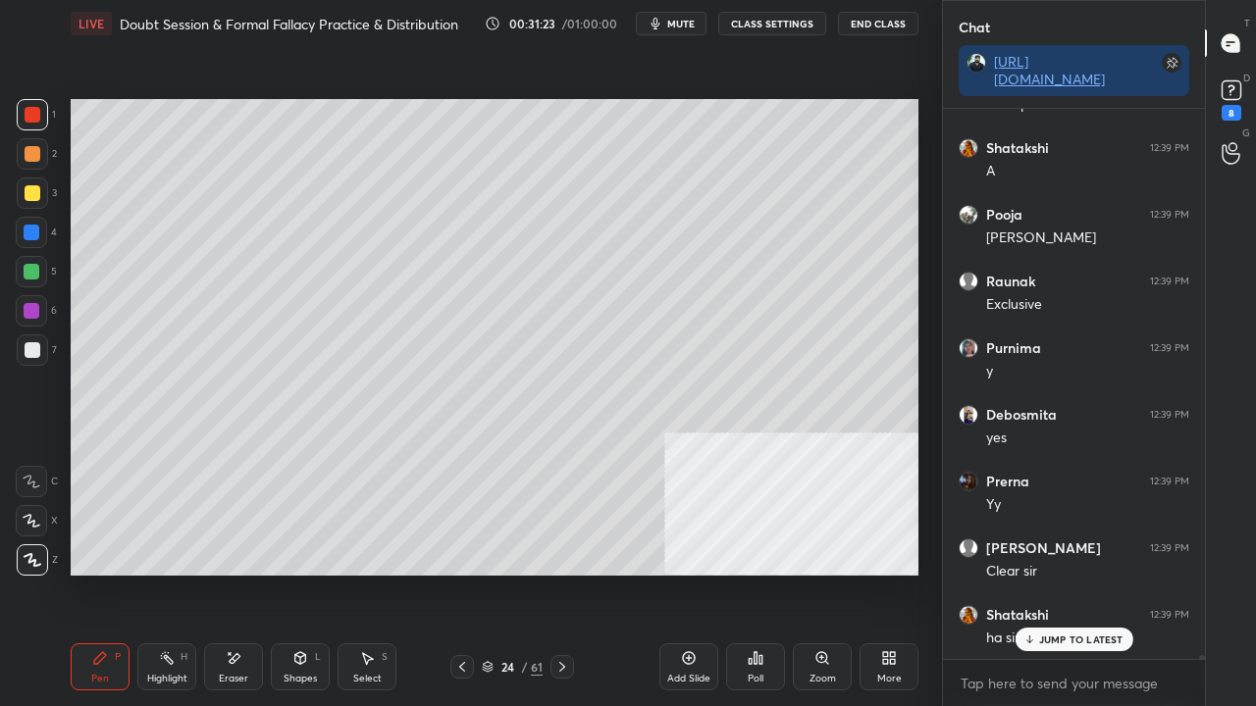
click at [33, 193] on div at bounding box center [33, 193] width 16 height 16
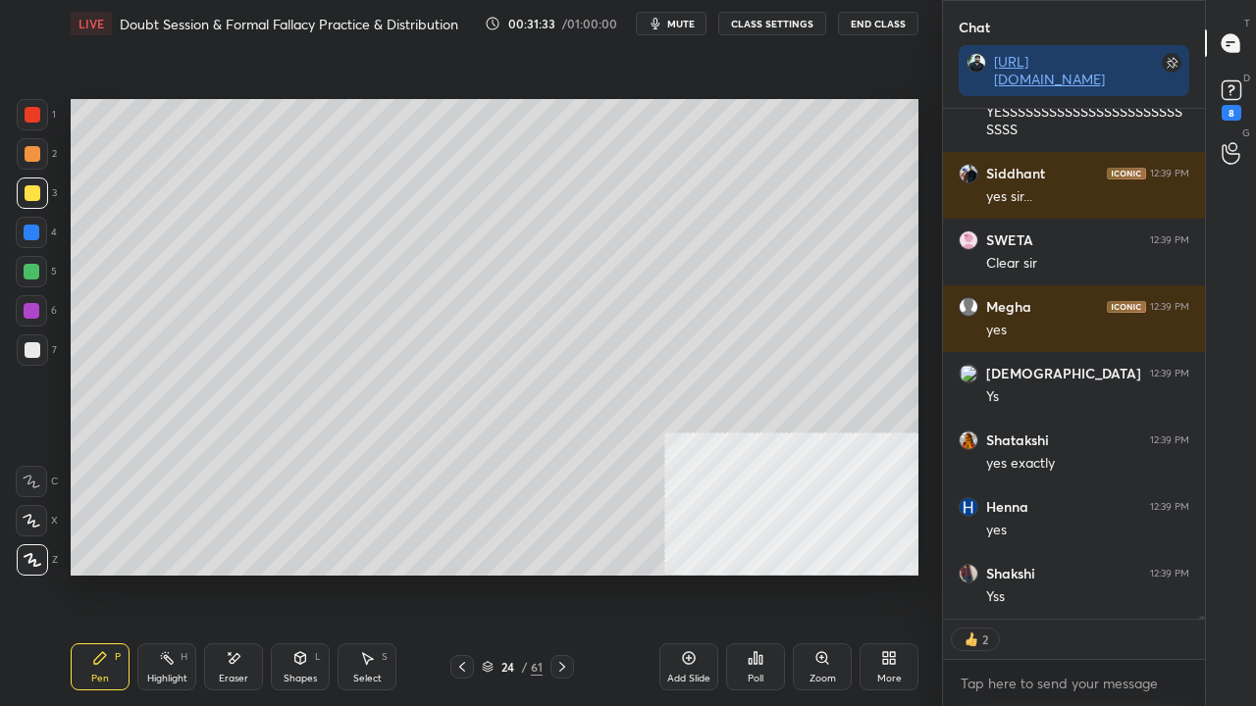
click at [35, 351] on div at bounding box center [33, 350] width 16 height 16
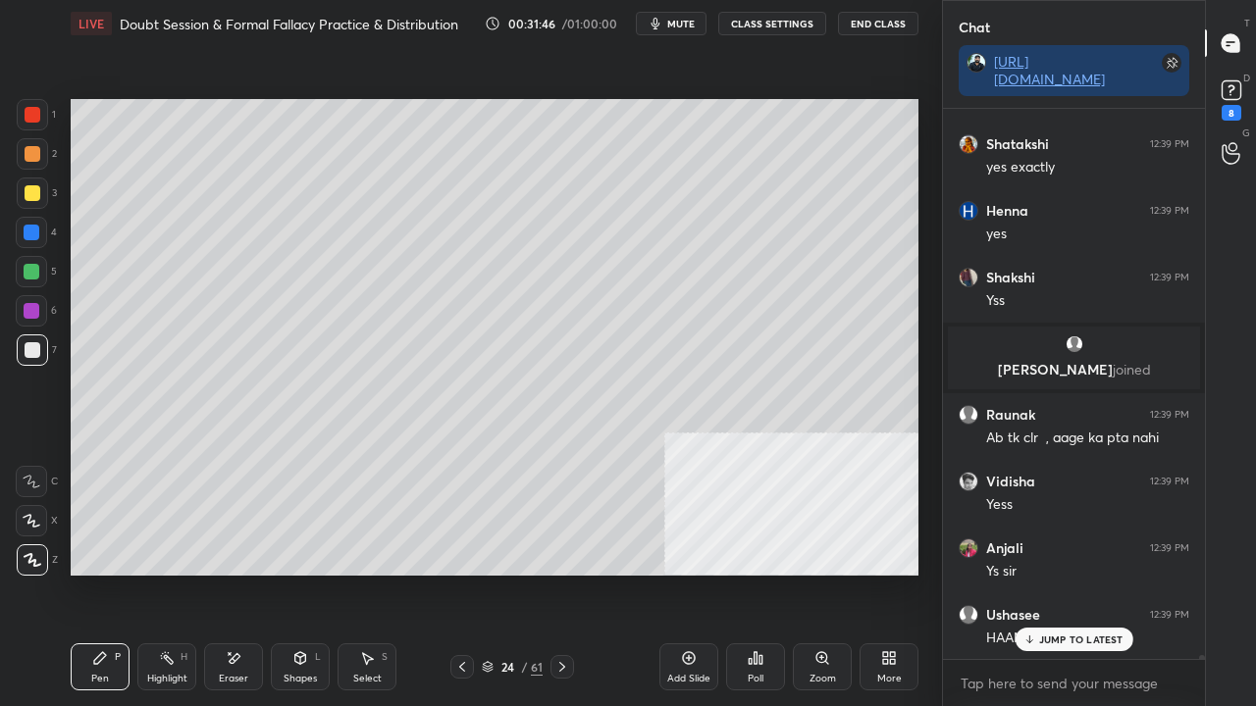
click at [1040, 573] on p "JUMP TO LATEST" at bounding box center [1081, 640] width 84 height 12
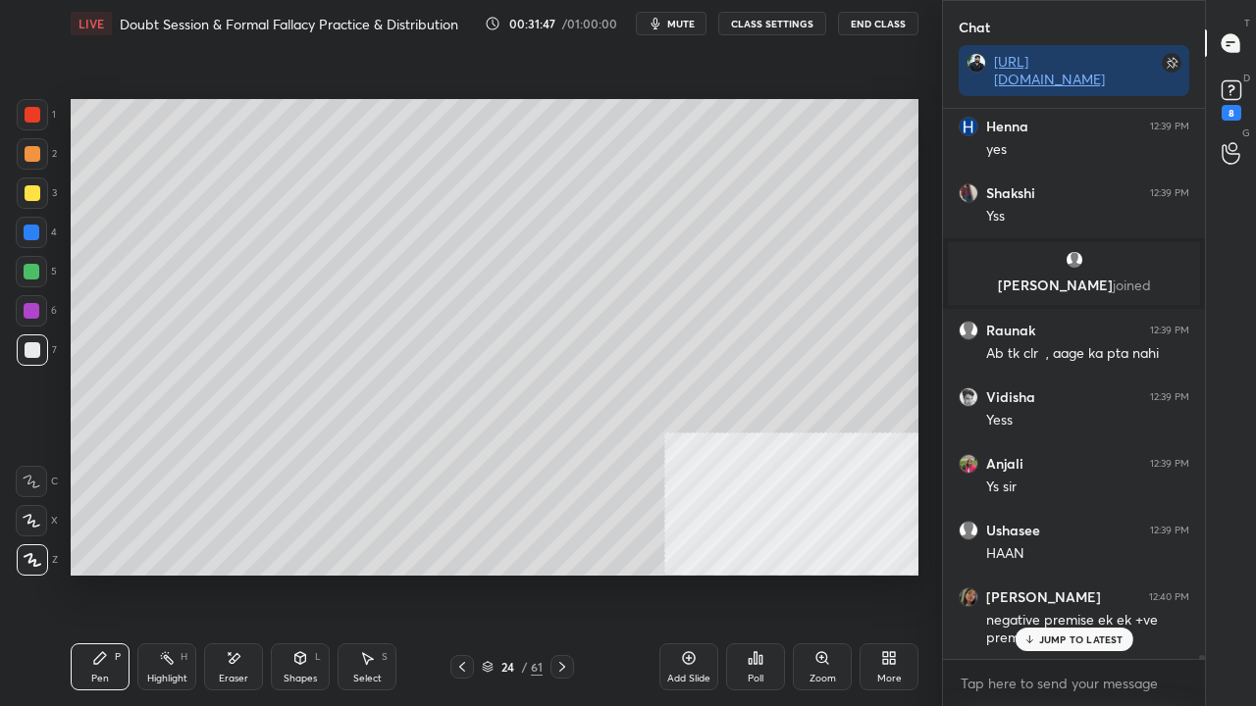
click at [313, 573] on div "Shapes L" at bounding box center [300, 667] width 59 height 47
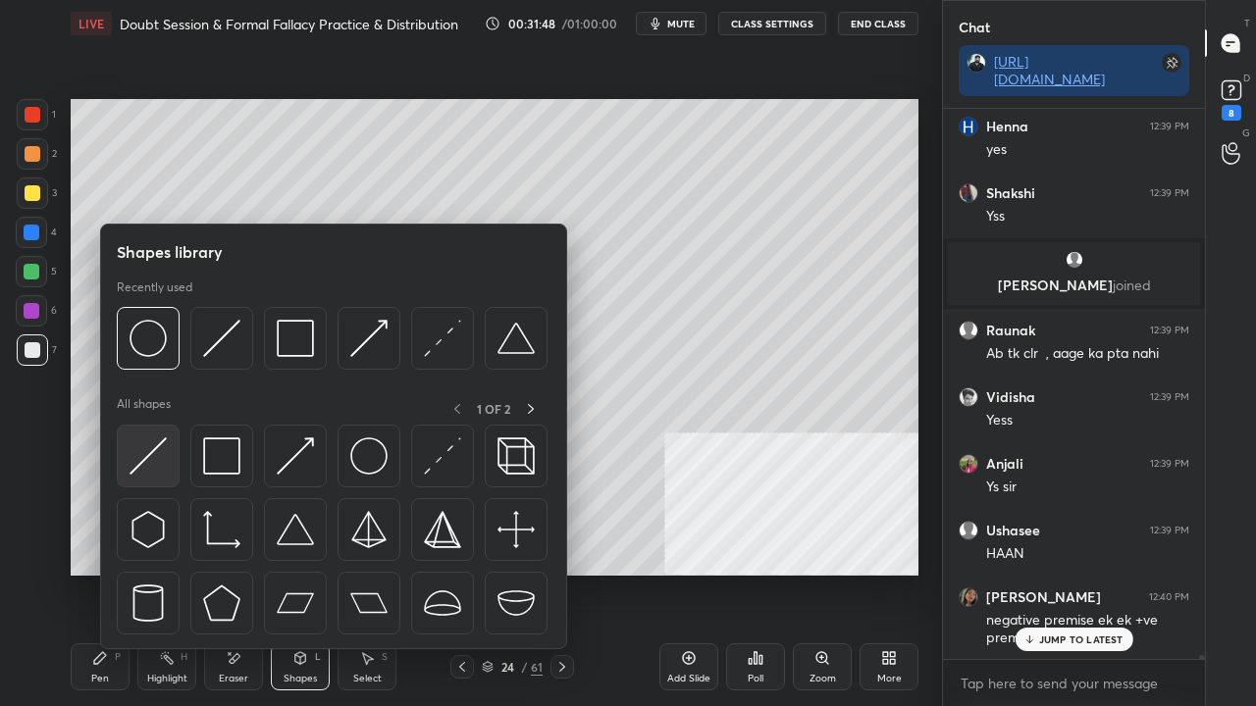
click at [159, 445] on img at bounding box center [148, 456] width 37 height 37
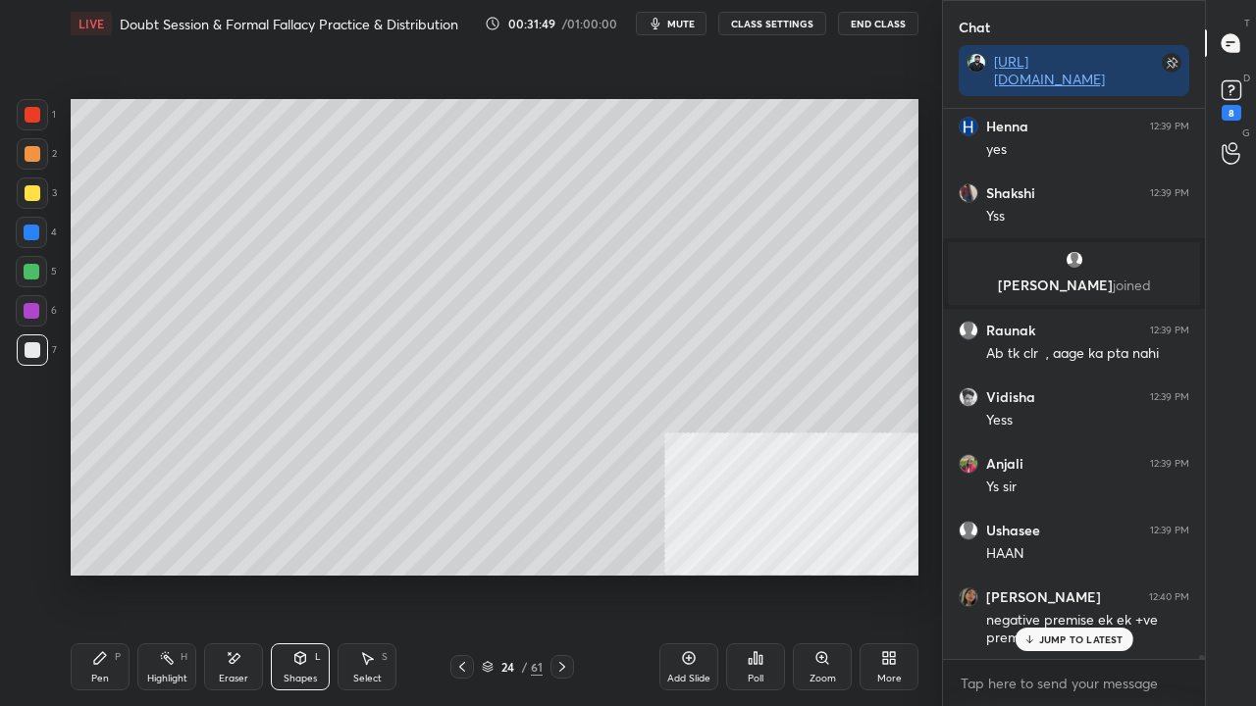
click at [285, 573] on div "Shapes L" at bounding box center [300, 667] width 59 height 47
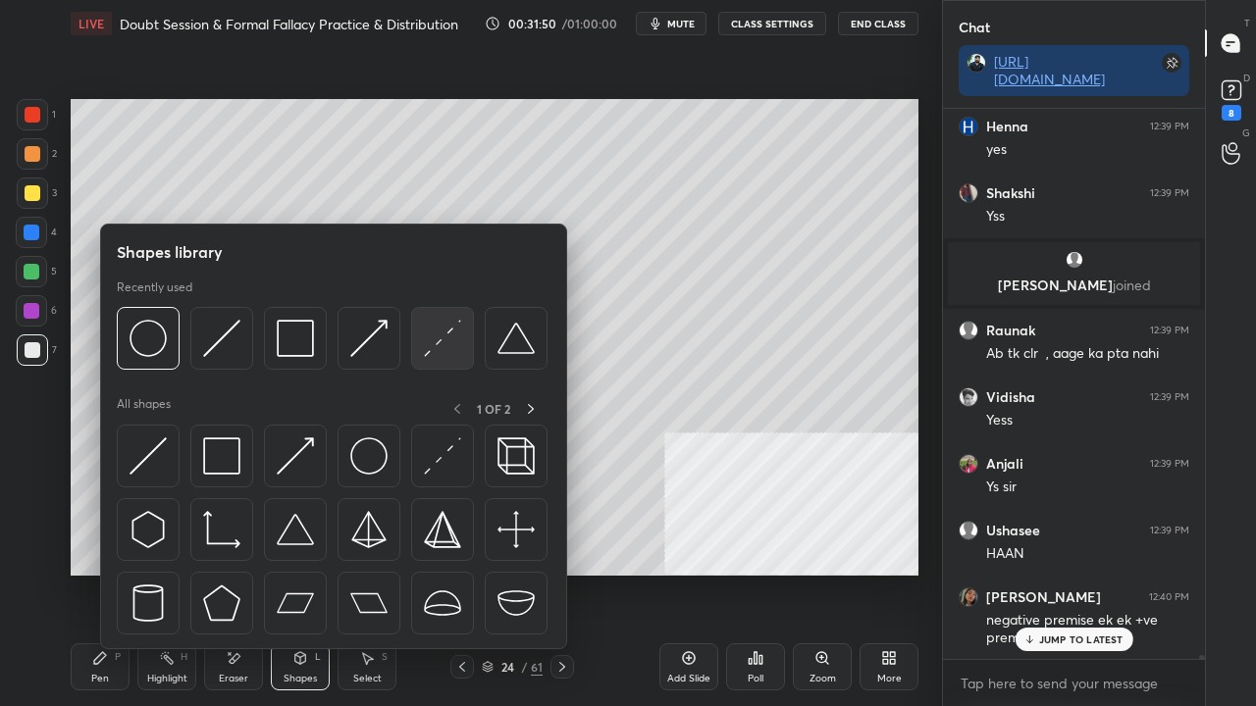
click at [442, 334] on img at bounding box center [442, 338] width 37 height 37
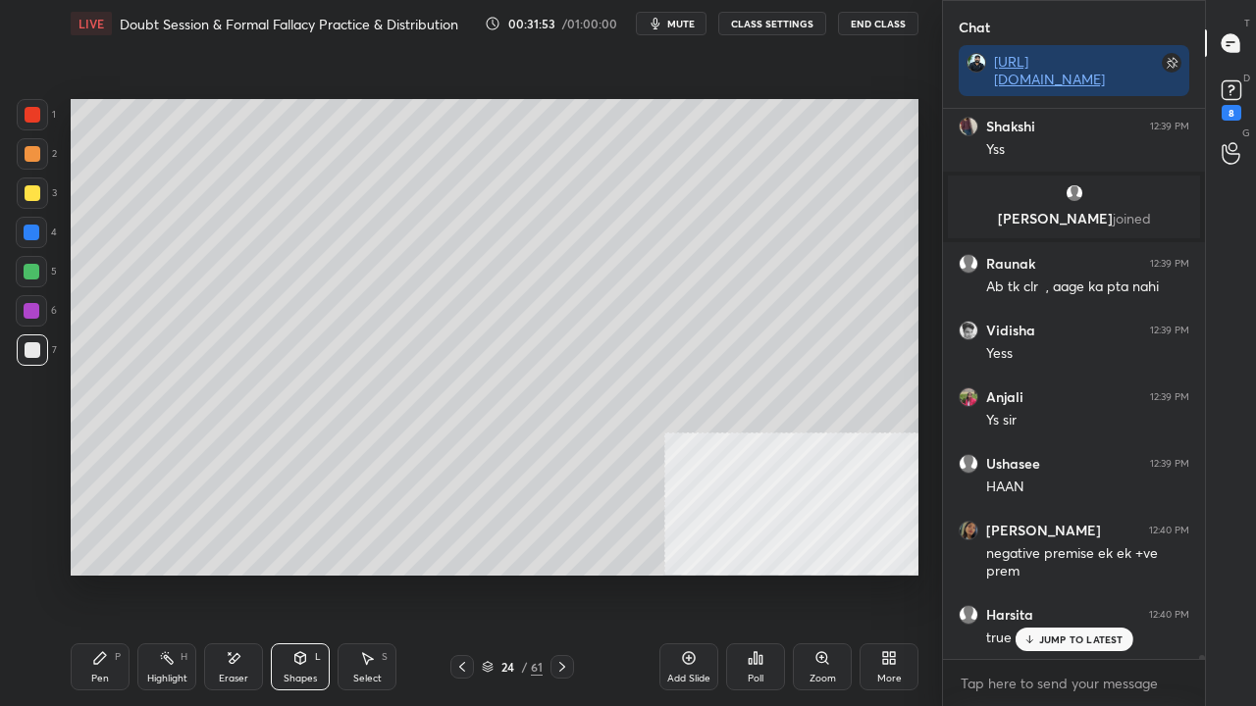
click at [1082, 573] on p "JUMP TO LATEST" at bounding box center [1081, 640] width 84 height 12
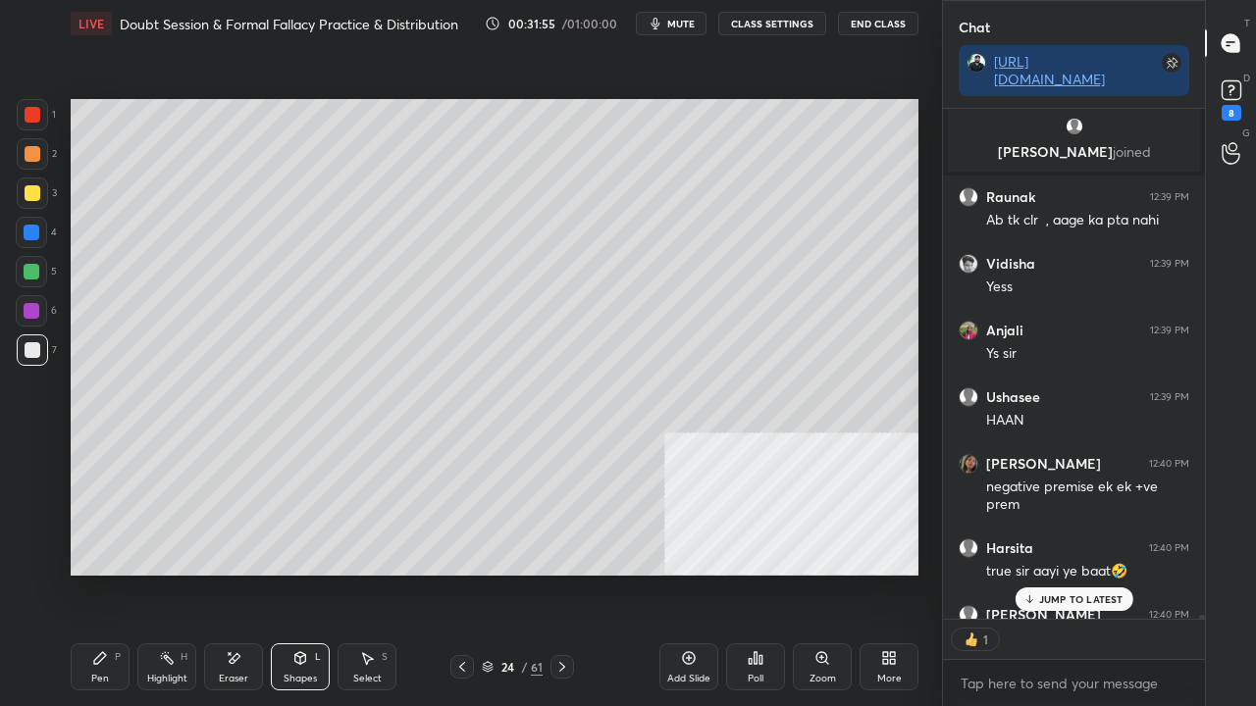
click at [98, 573] on div "Pen P" at bounding box center [100, 667] width 59 height 47
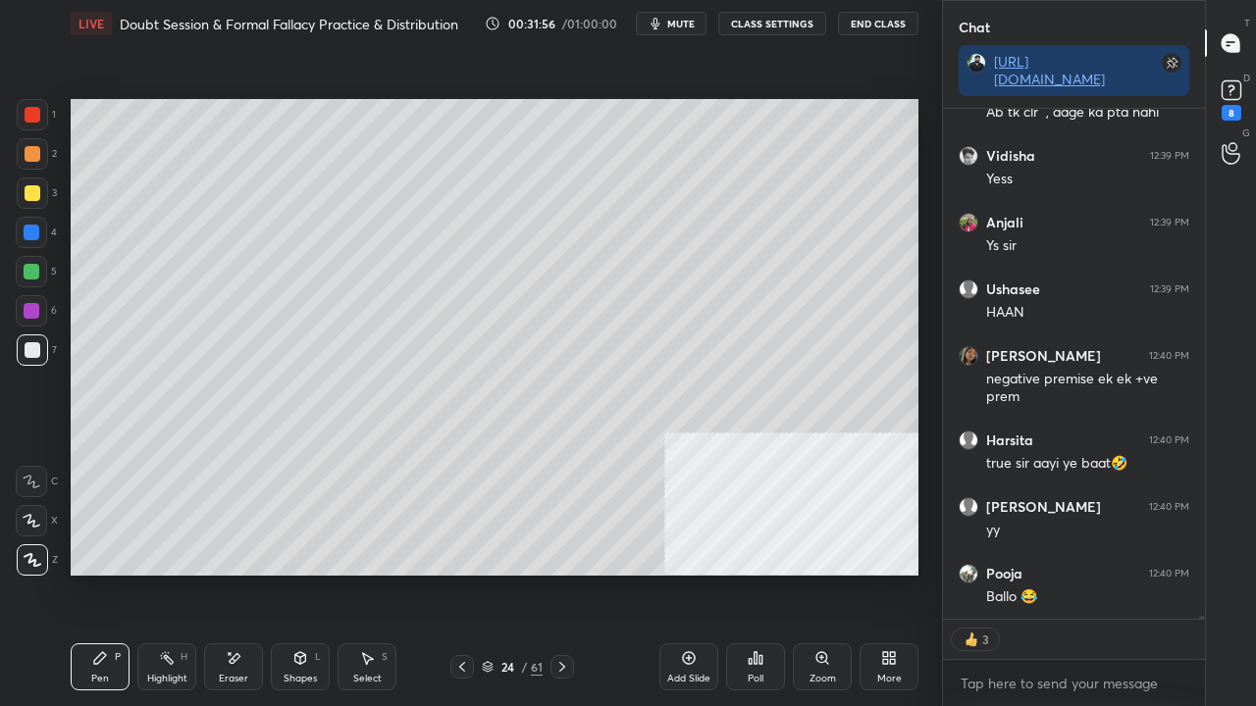
click at [33, 190] on div at bounding box center [33, 193] width 16 height 16
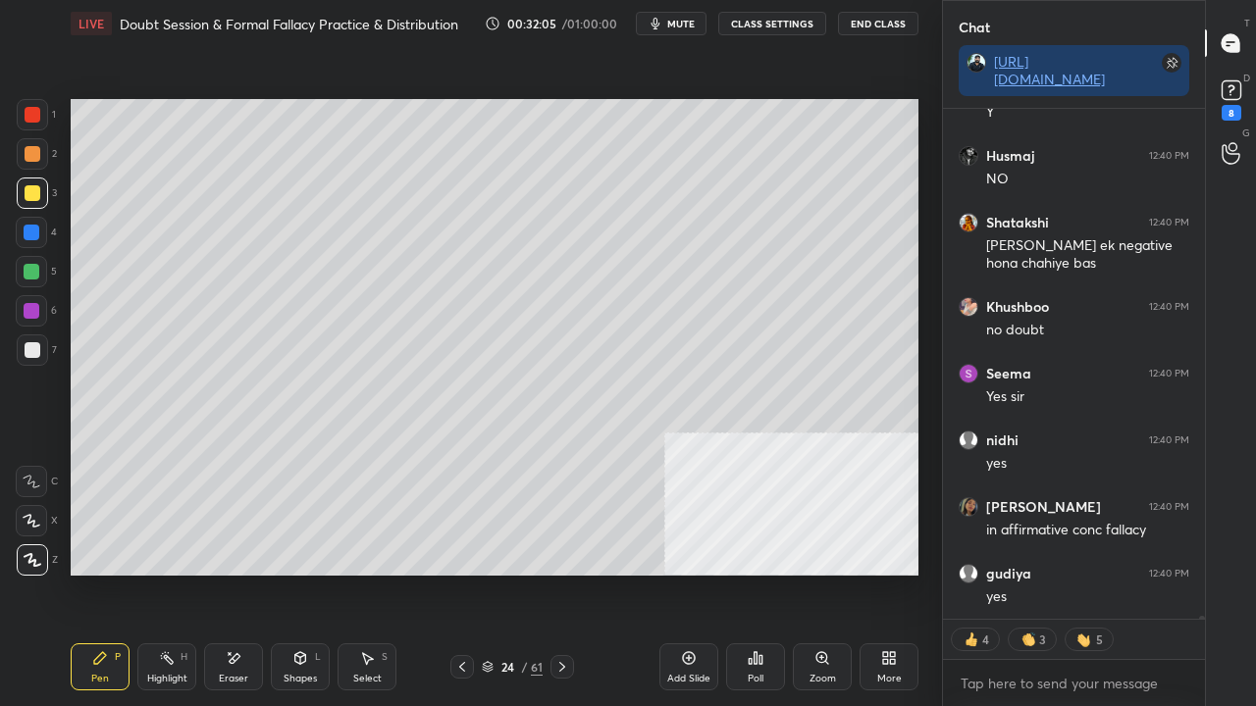
drag, startPoint x: 29, startPoint y: 187, endPoint x: 31, endPoint y: 177, distance: 11.0
click at [29, 185] on div at bounding box center [33, 193] width 16 height 16
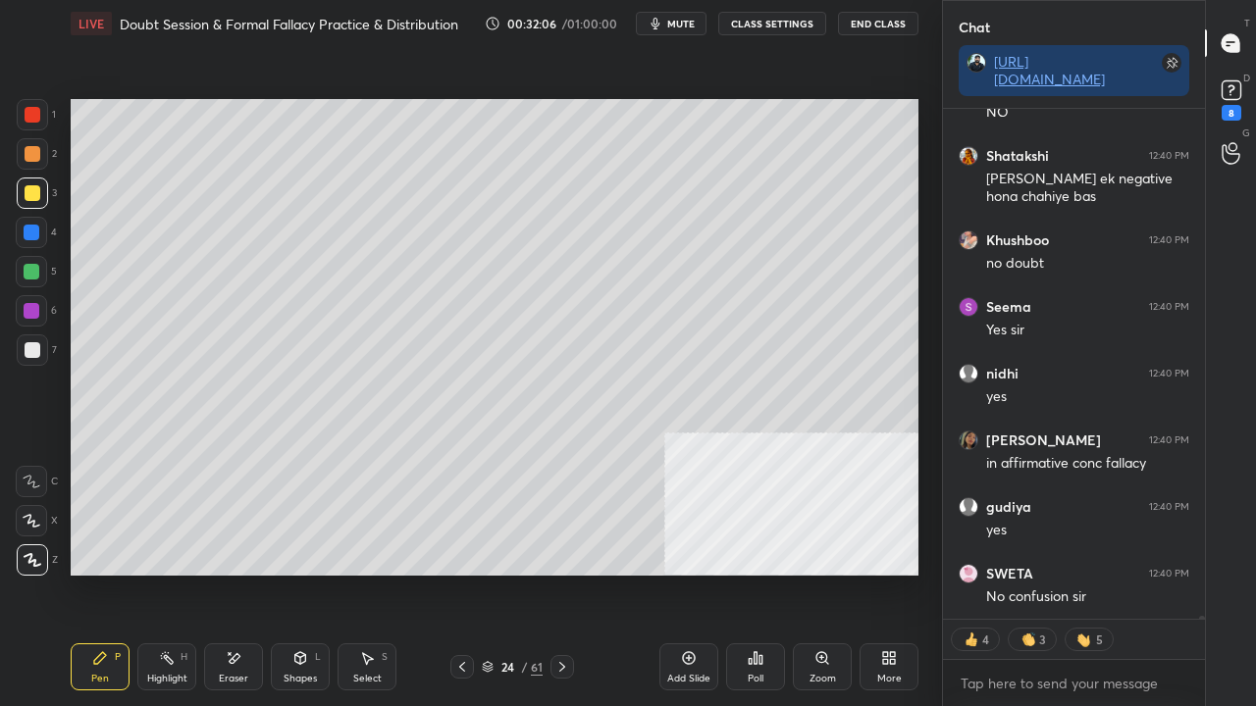
click at [29, 155] on div at bounding box center [33, 154] width 16 height 16
click at [35, 192] on div at bounding box center [33, 193] width 16 height 16
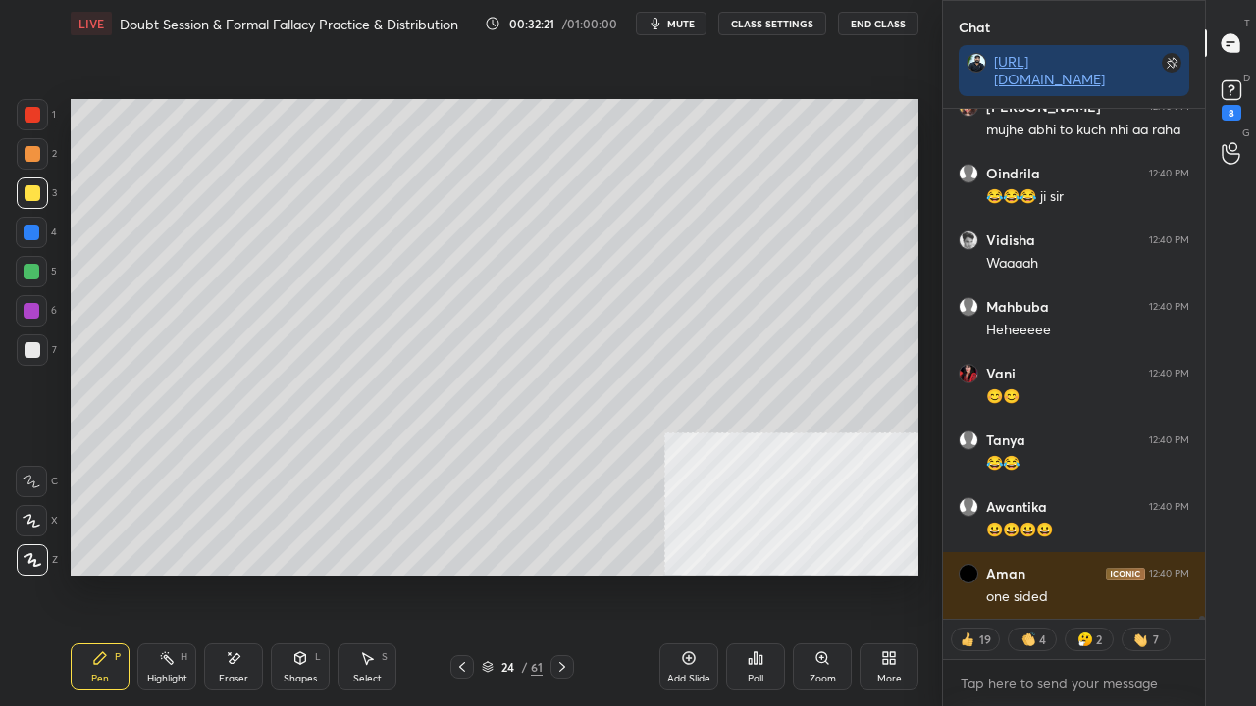
click at [300, 573] on div "Shapes L" at bounding box center [300, 667] width 59 height 47
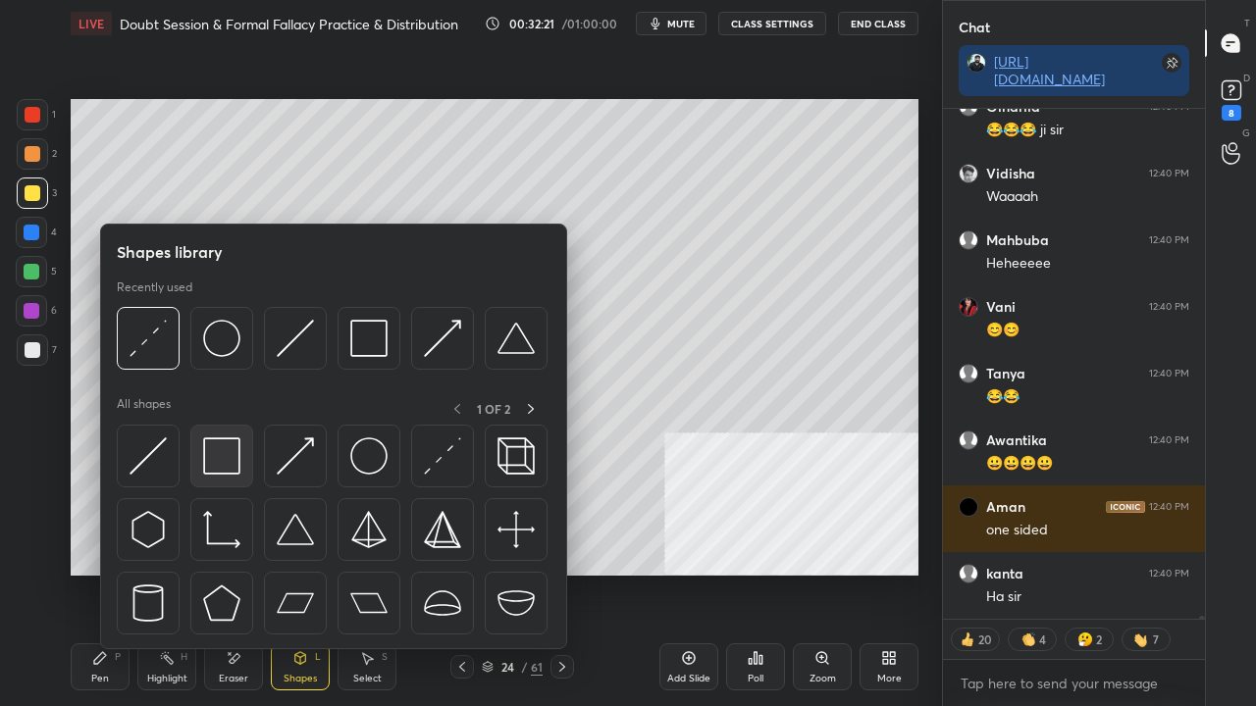
click at [213, 447] on img at bounding box center [221, 456] width 37 height 37
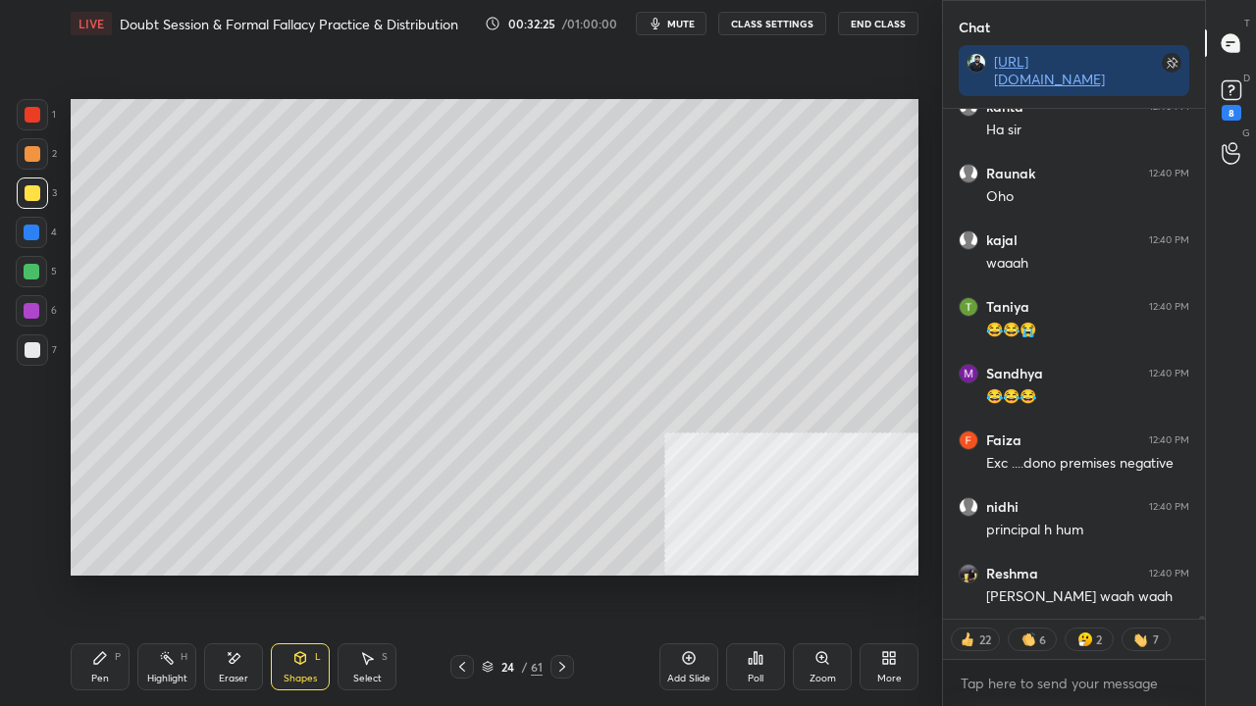
drag, startPoint x: 108, startPoint y: 672, endPoint x: 239, endPoint y: 579, distance: 161.2
click at [110, 573] on div "Pen P" at bounding box center [100, 667] width 59 height 47
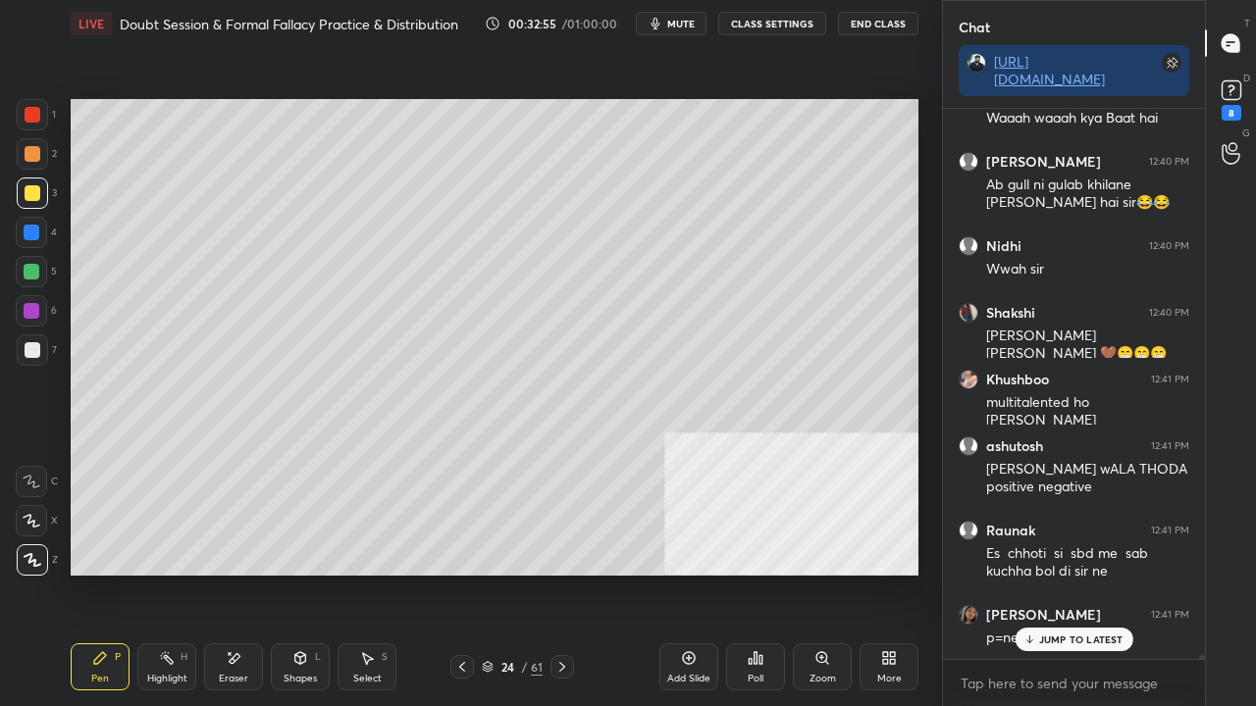
click at [36, 348] on div at bounding box center [33, 350] width 16 height 16
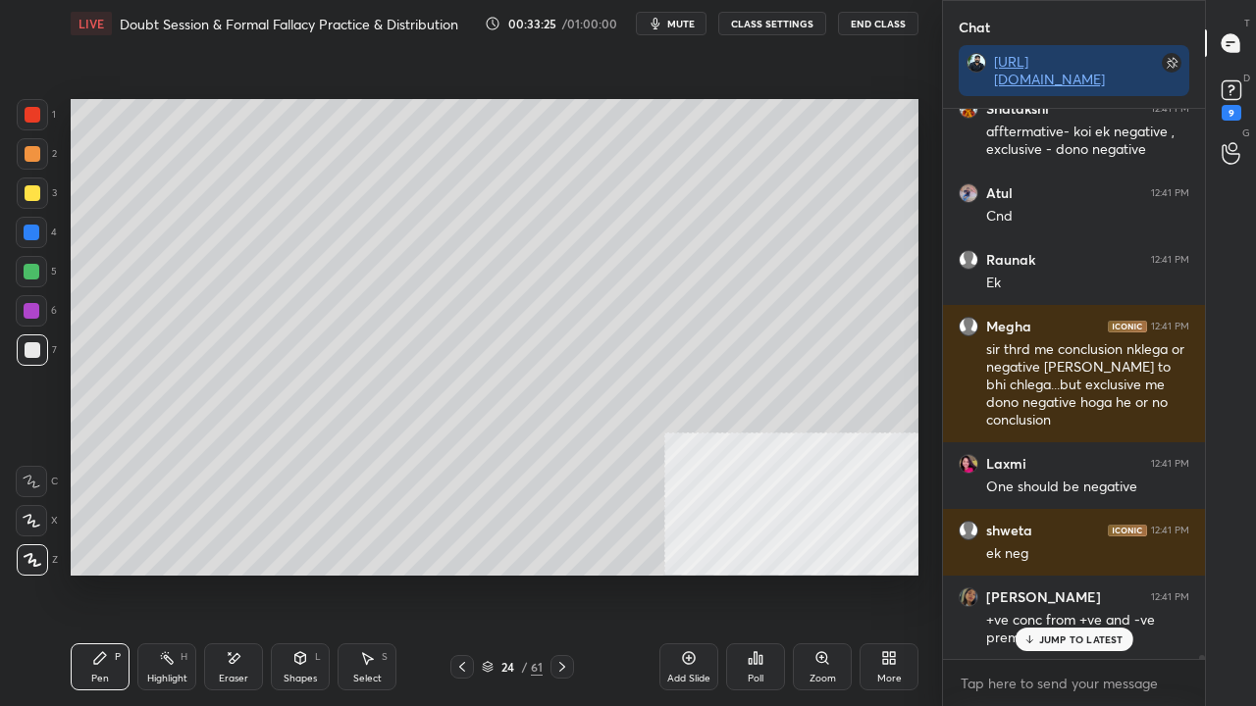
drag, startPoint x: 33, startPoint y: 186, endPoint x: 65, endPoint y: 255, distance: 75.5
click at [34, 188] on div at bounding box center [33, 193] width 16 height 16
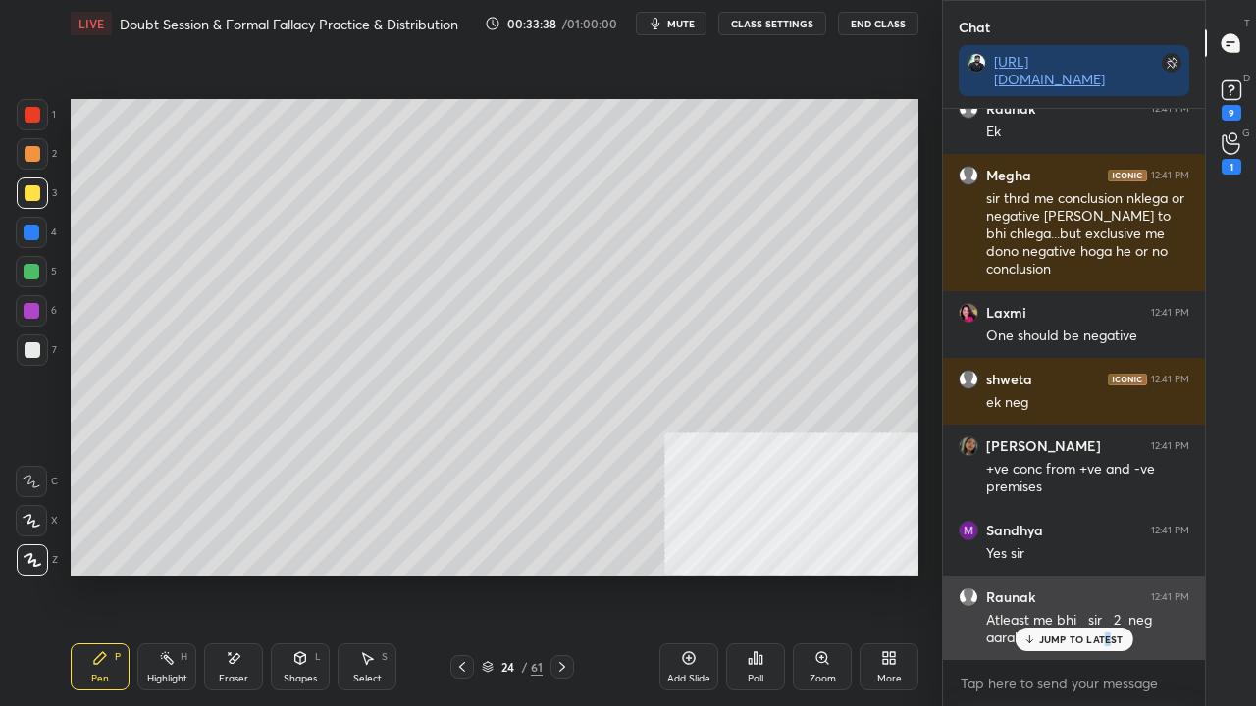
drag, startPoint x: 1107, startPoint y: 638, endPoint x: 1065, endPoint y: 621, distance: 45.4
click at [1107, 573] on p "JUMP TO LATEST" at bounding box center [1081, 640] width 84 height 12
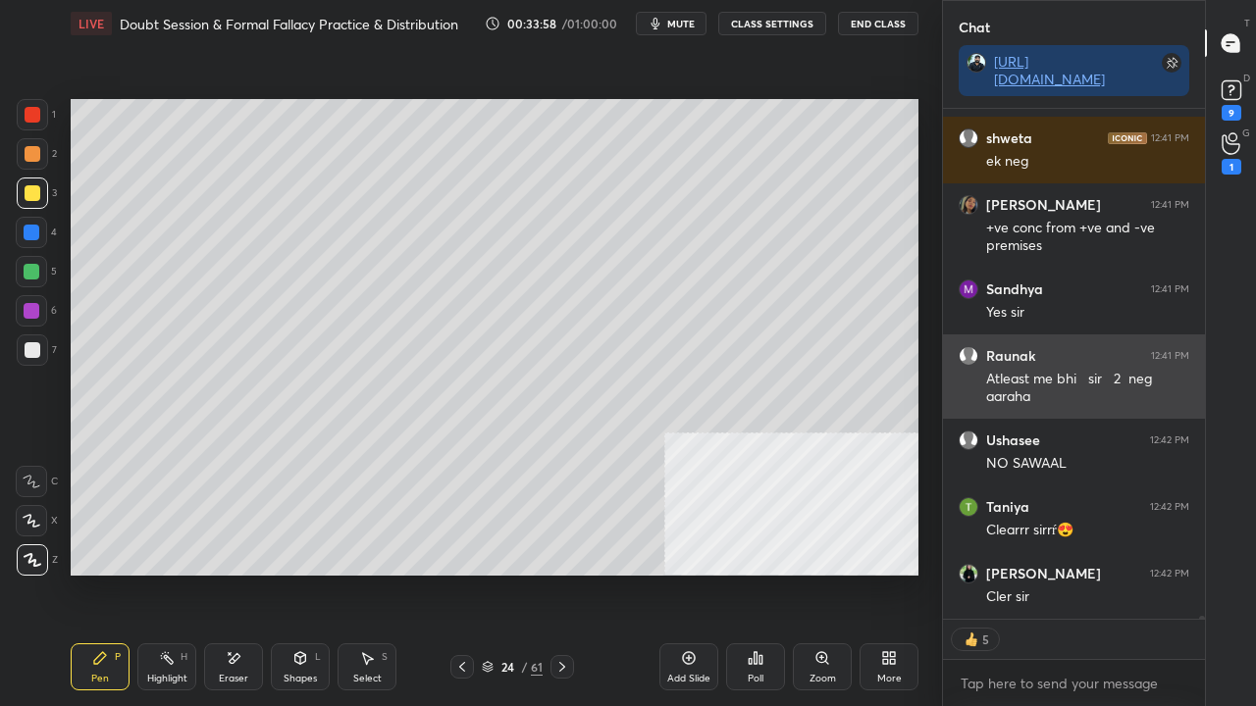
scroll to position [84020, 0]
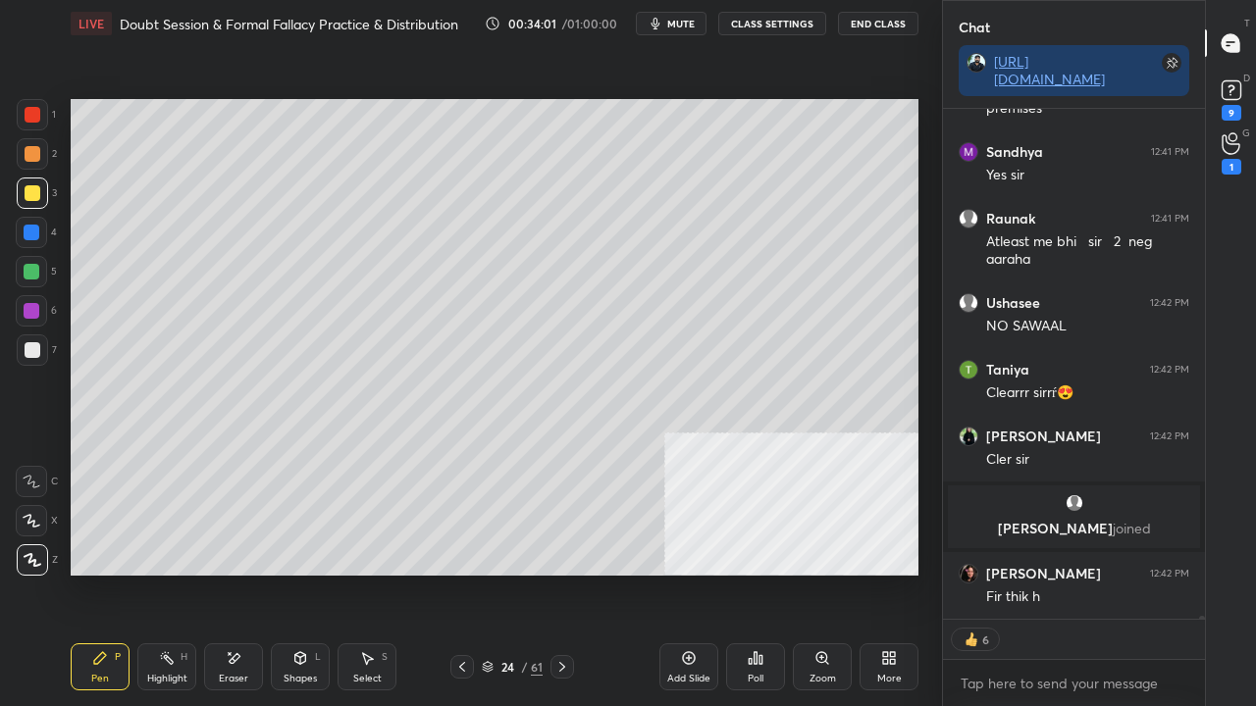
drag, startPoint x: 27, startPoint y: 119, endPoint x: 43, endPoint y: 116, distance: 16.0
click at [27, 118] on div at bounding box center [33, 115] width 16 height 16
click at [500, 573] on div "24" at bounding box center [507, 667] width 20 height 12
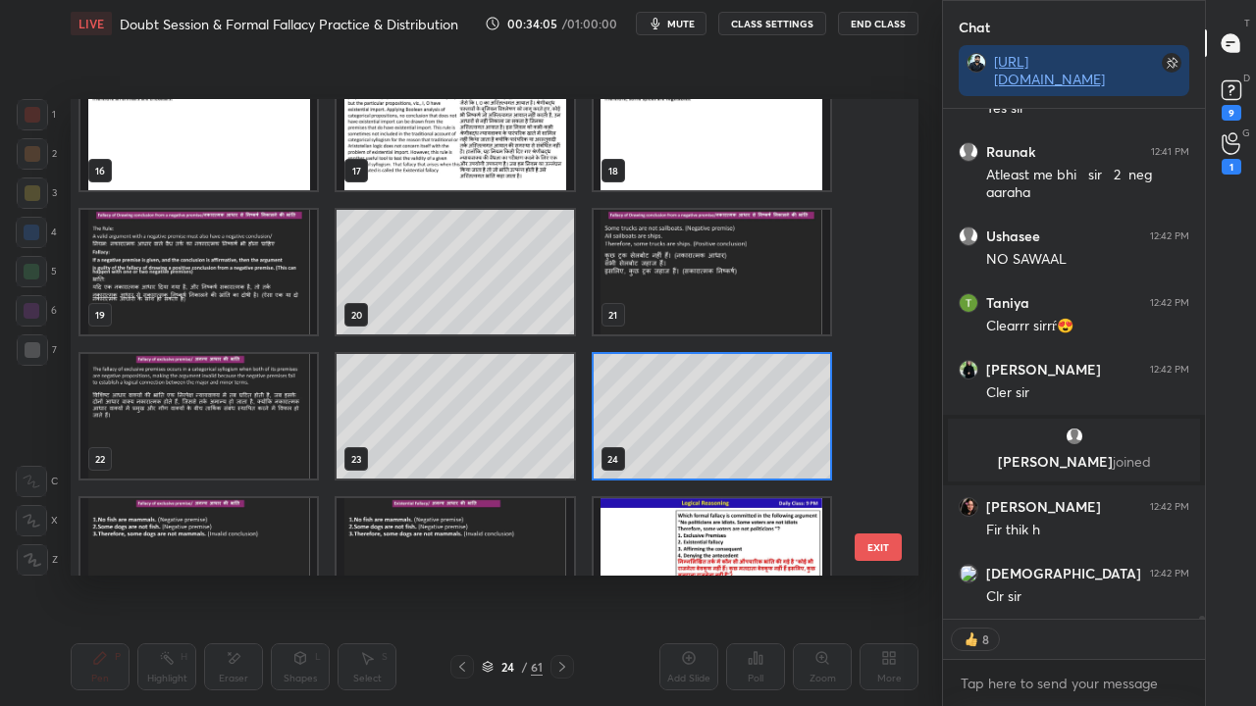
scroll to position [84154, 0]
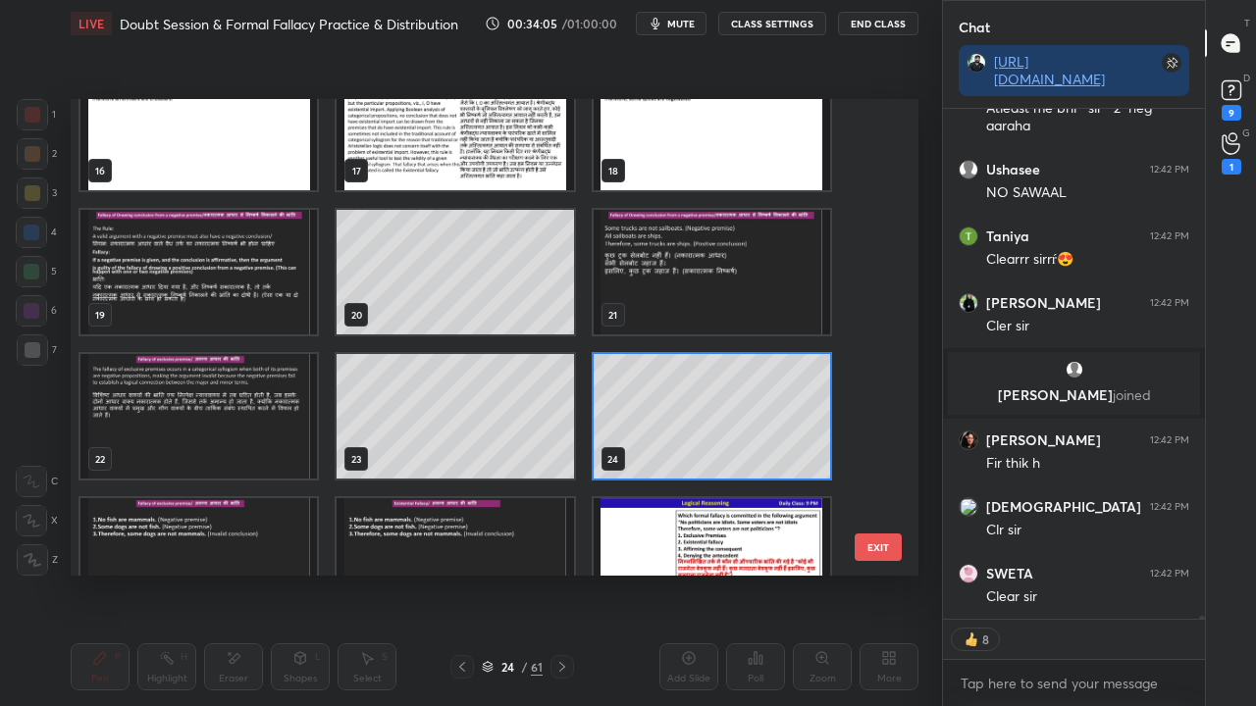
click at [883, 551] on button "EXIT" at bounding box center [878, 547] width 47 height 27
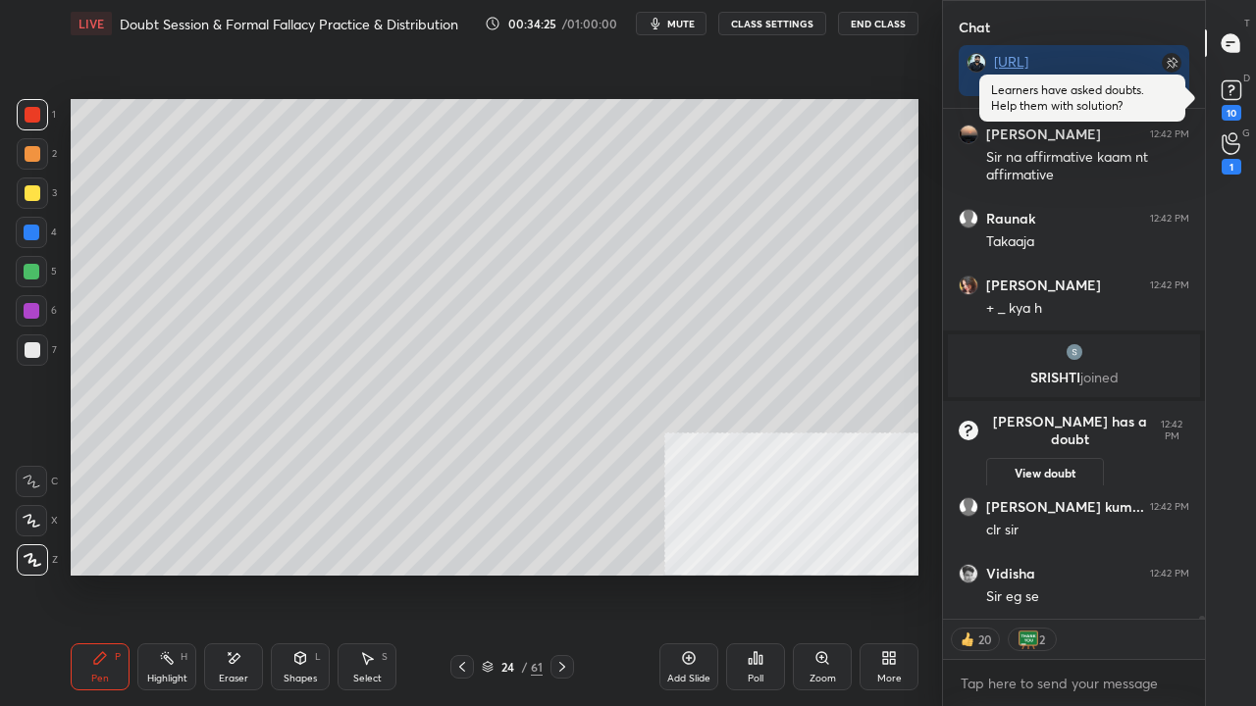
scroll to position [83390, 0]
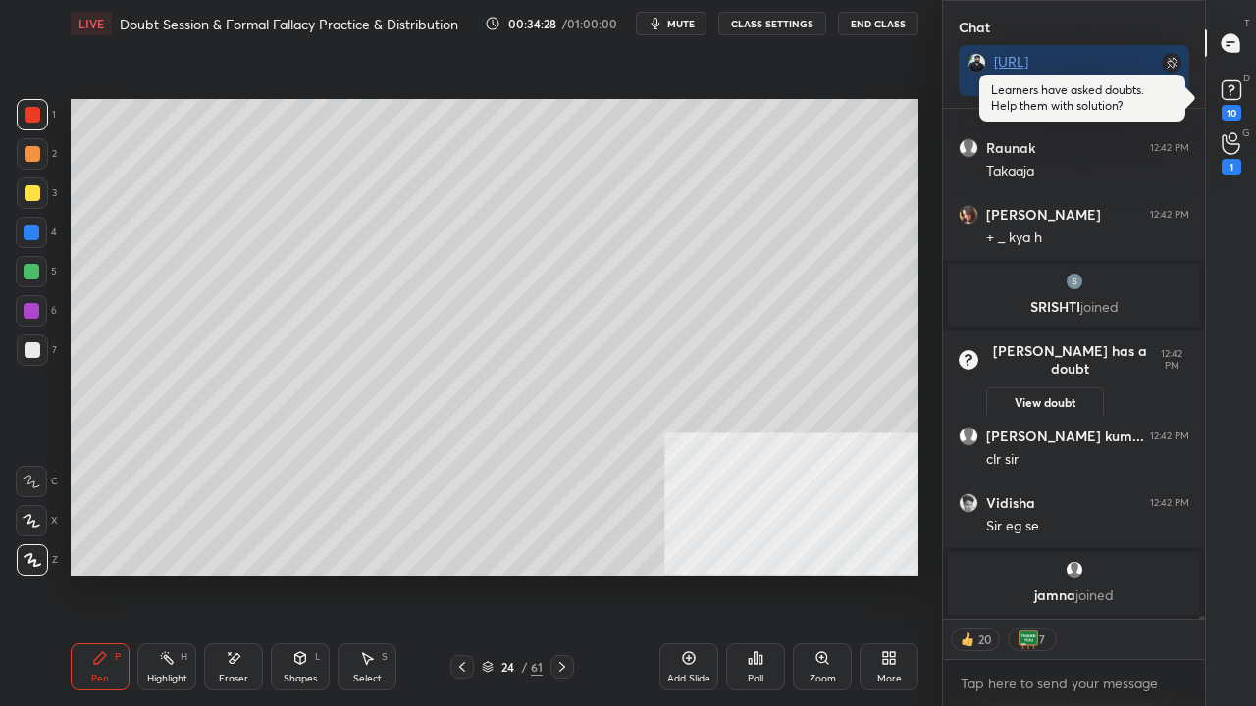
drag, startPoint x: 499, startPoint y: 671, endPoint x: 510, endPoint y: 633, distance: 39.8
click at [499, 573] on div "24" at bounding box center [507, 667] width 20 height 12
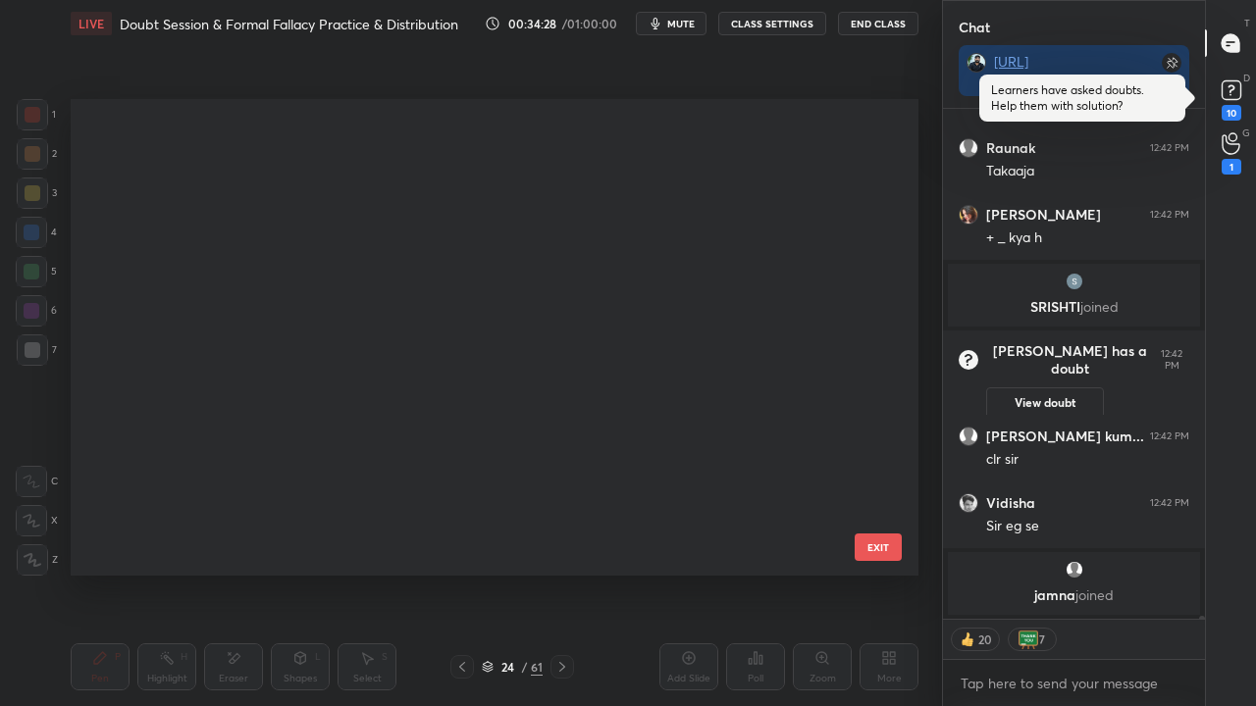
scroll to position [83383, 0]
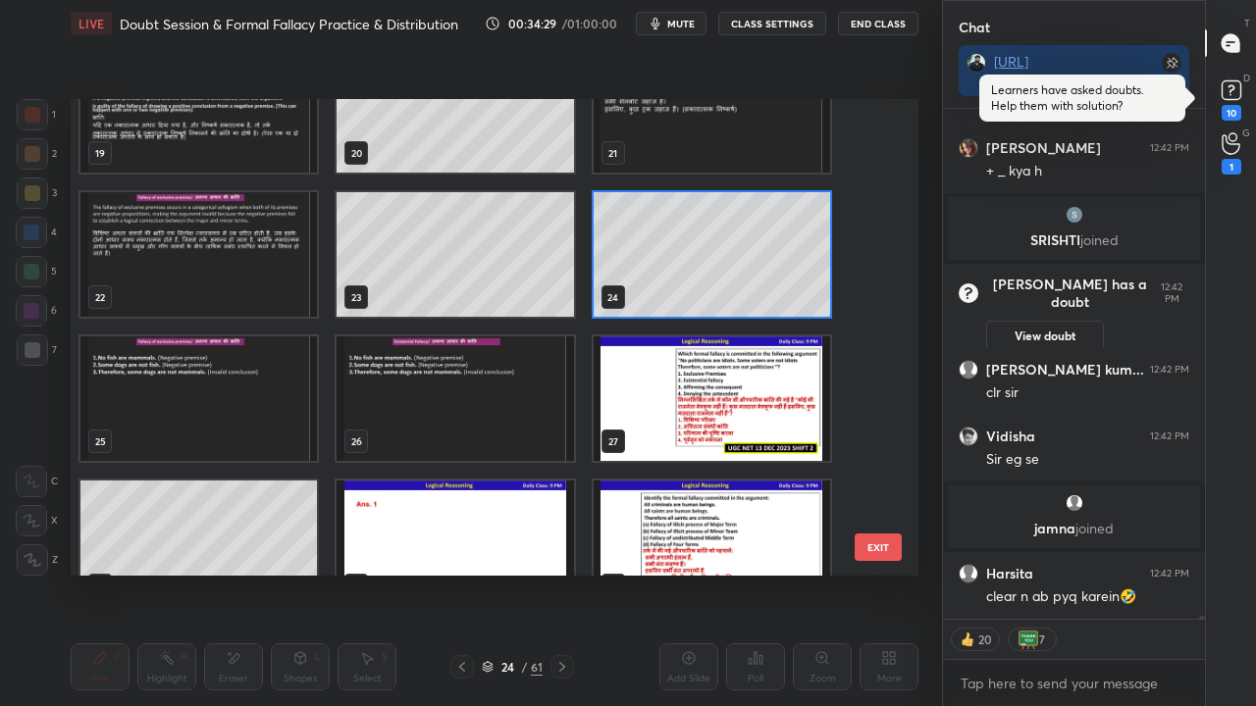
click at [126, 384] on img "grid" at bounding box center [198, 399] width 236 height 125
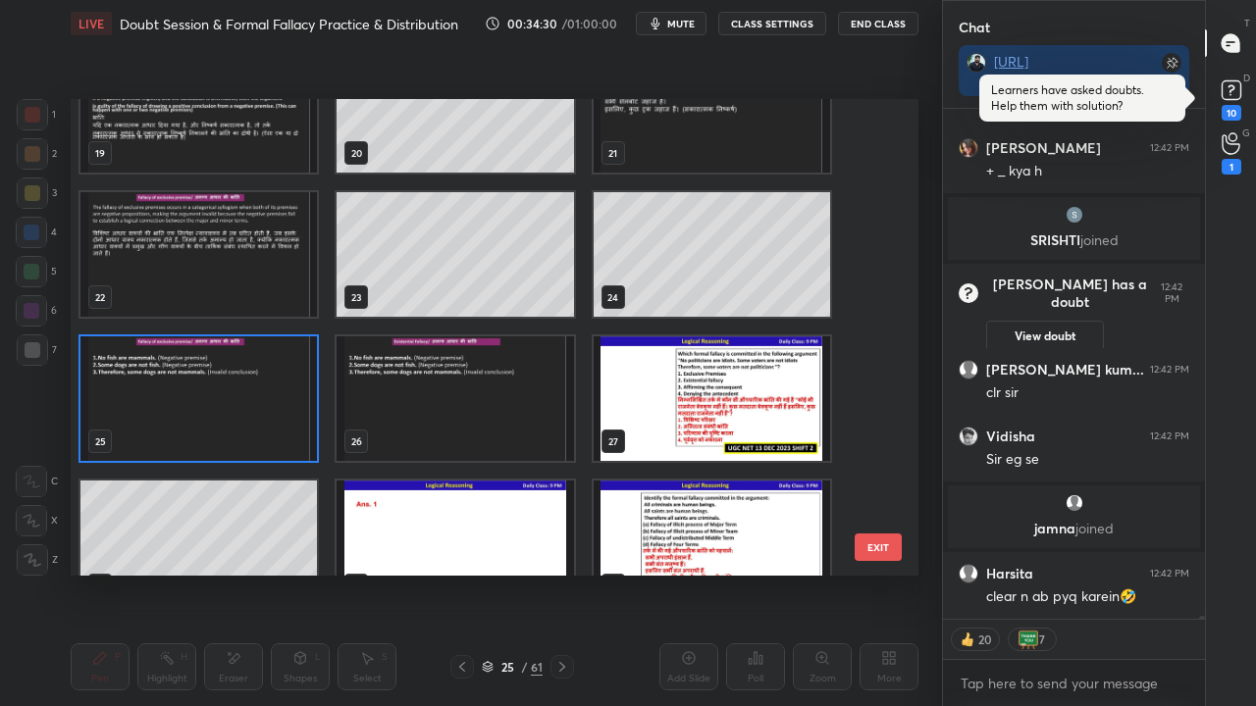
click at [128, 384] on img "grid" at bounding box center [198, 399] width 236 height 125
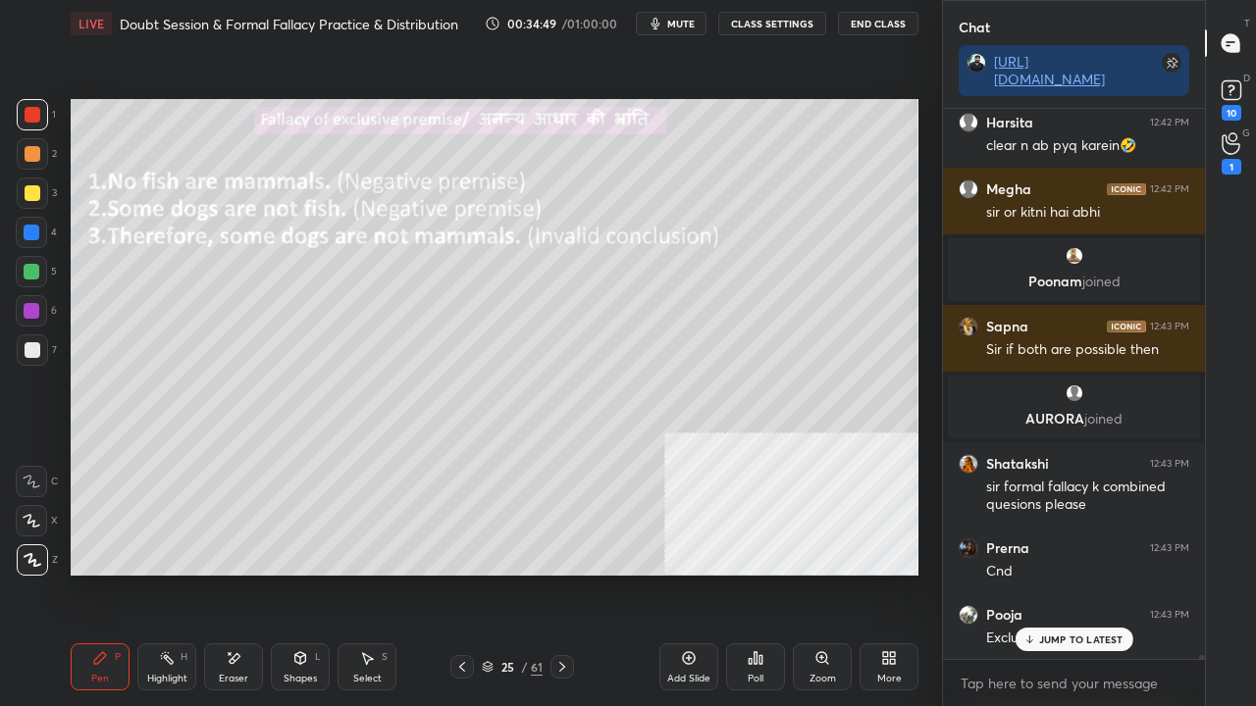
click at [461, 573] on icon at bounding box center [462, 667] width 16 height 16
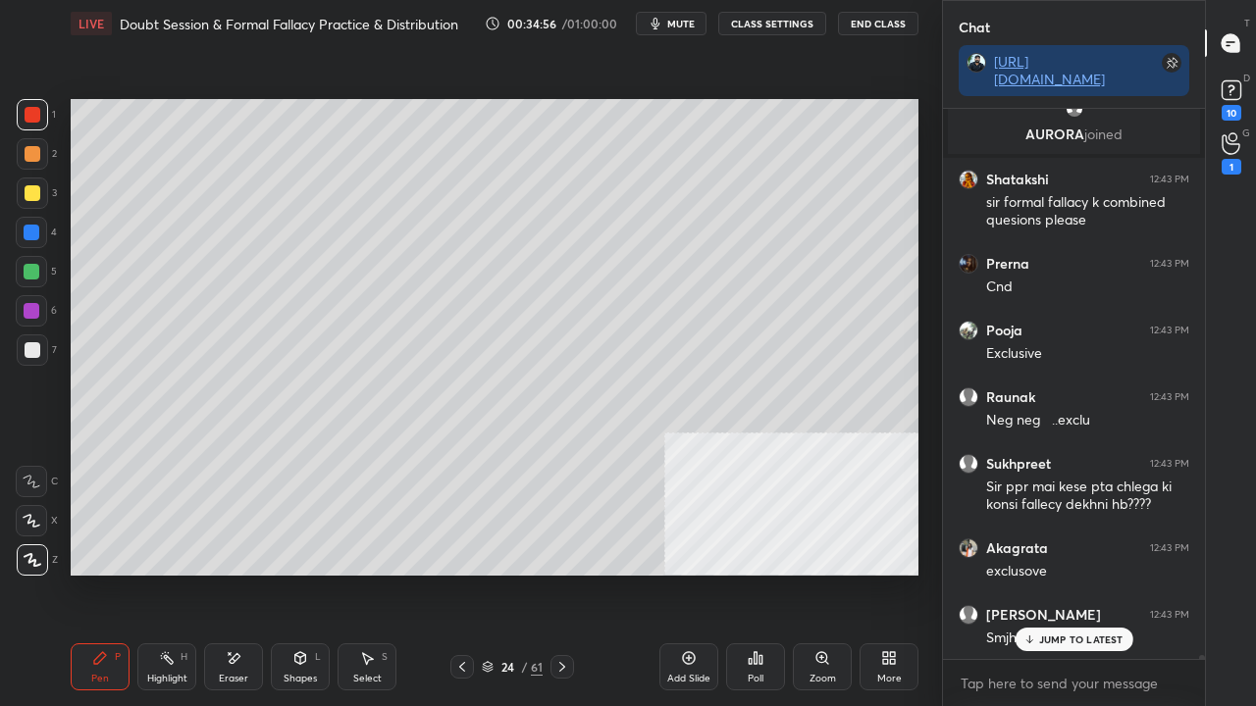
drag, startPoint x: 509, startPoint y: 665, endPoint x: 532, endPoint y: 614, distance: 55.8
click at [509, 573] on div "24" at bounding box center [507, 667] width 20 height 12
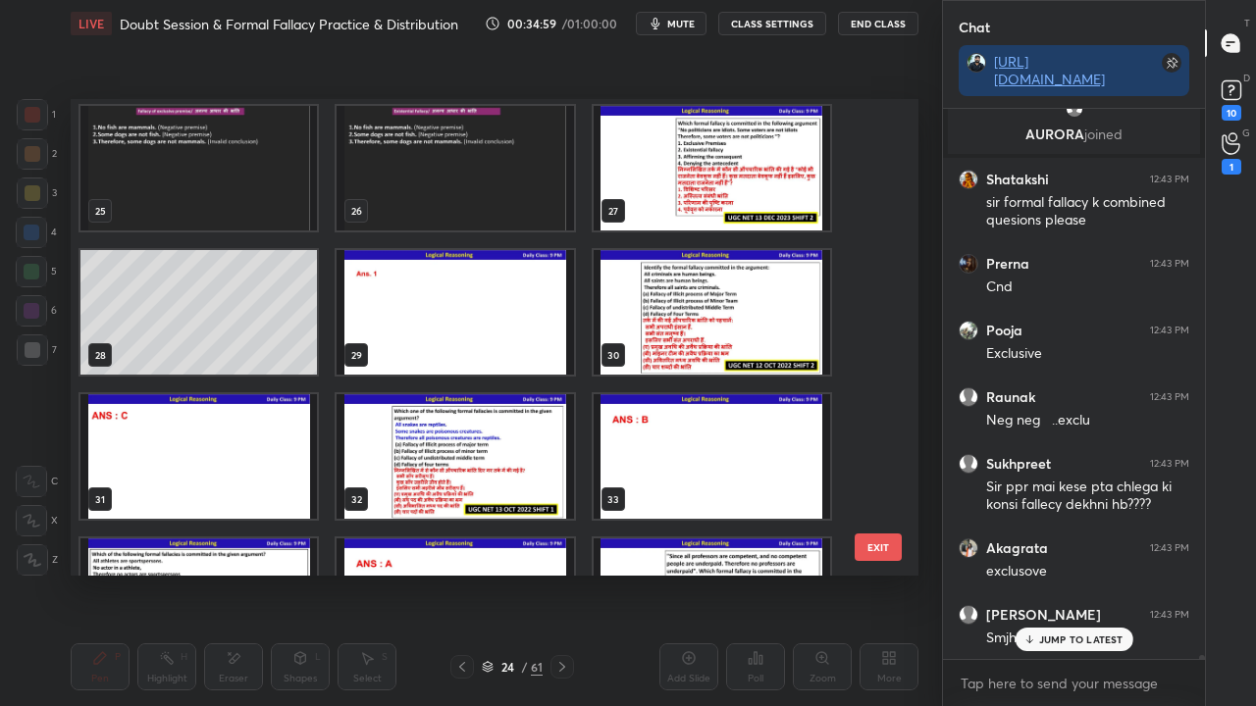
click at [733, 205] on img "grid" at bounding box center [712, 168] width 236 height 125
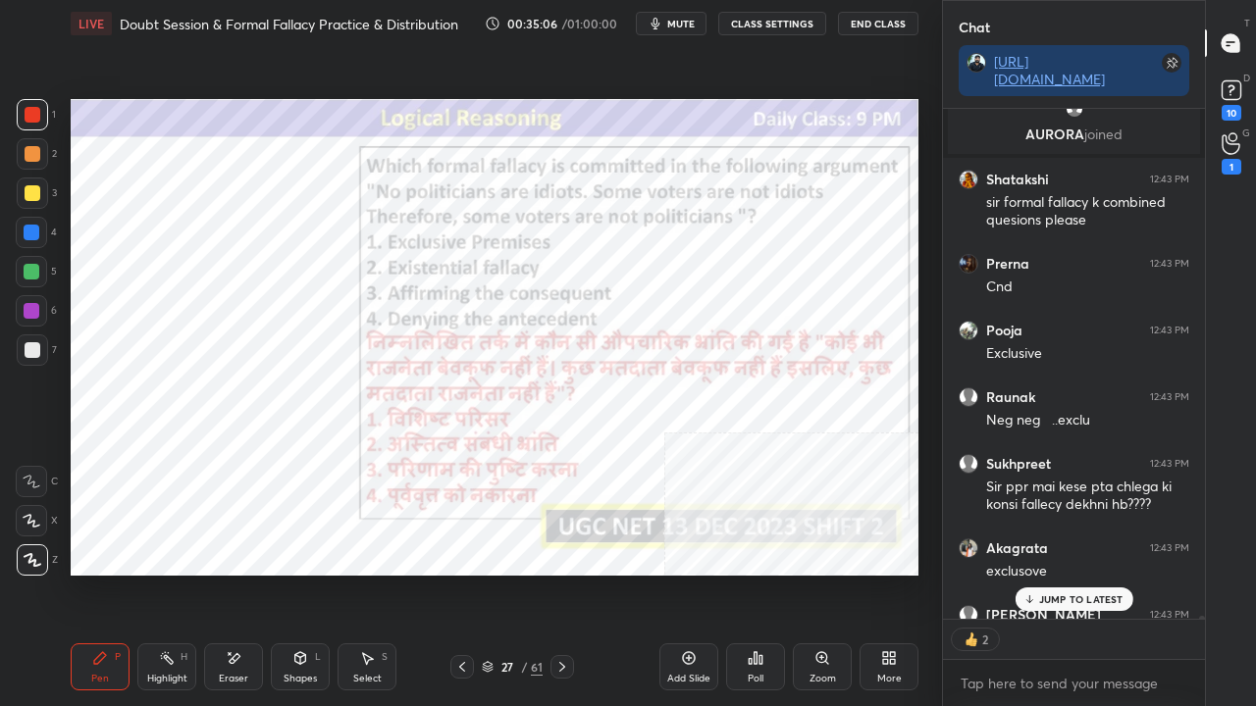
click at [560, 573] on icon at bounding box center [562, 667] width 16 height 16
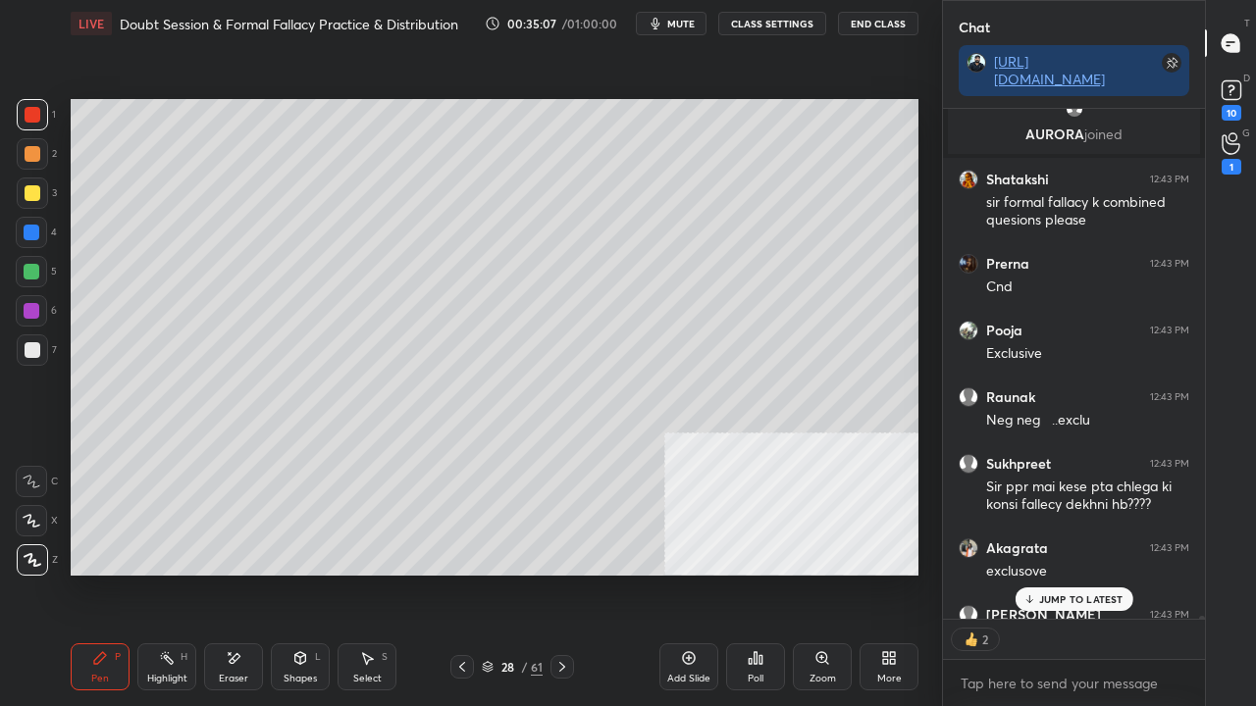
click at [562, 573] on icon at bounding box center [562, 667] width 16 height 16
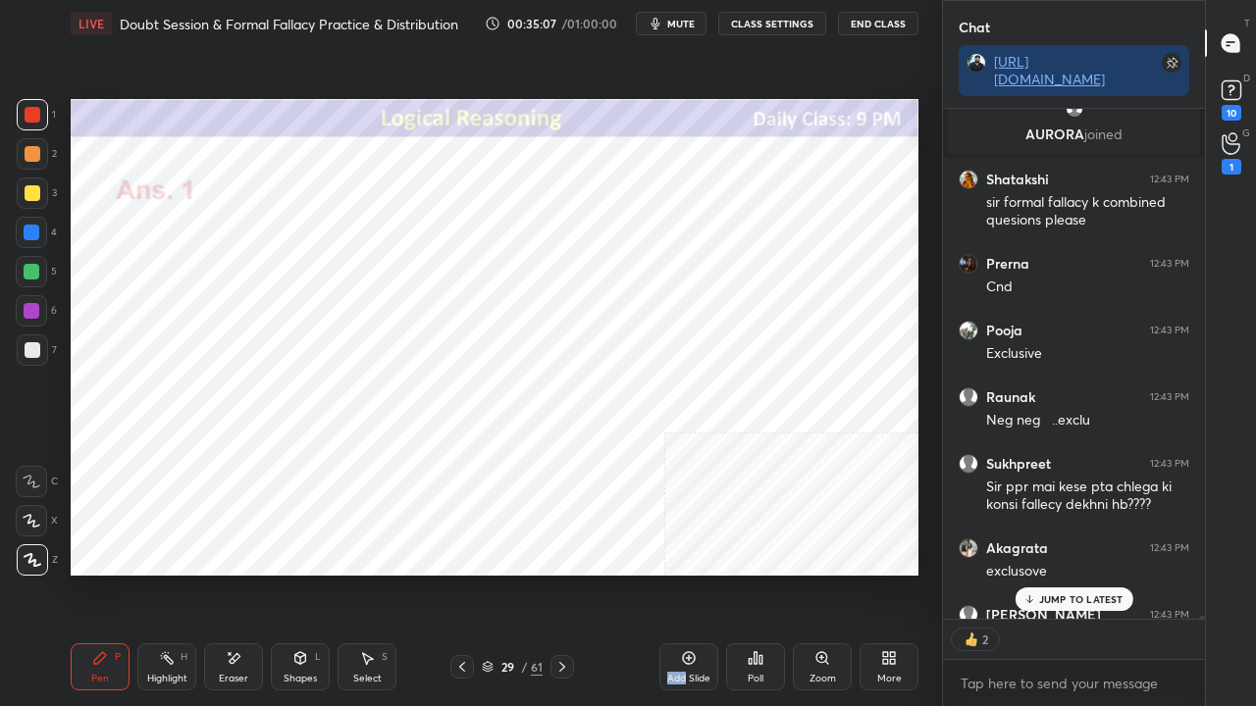
click at [561, 573] on icon at bounding box center [562, 667] width 16 height 16
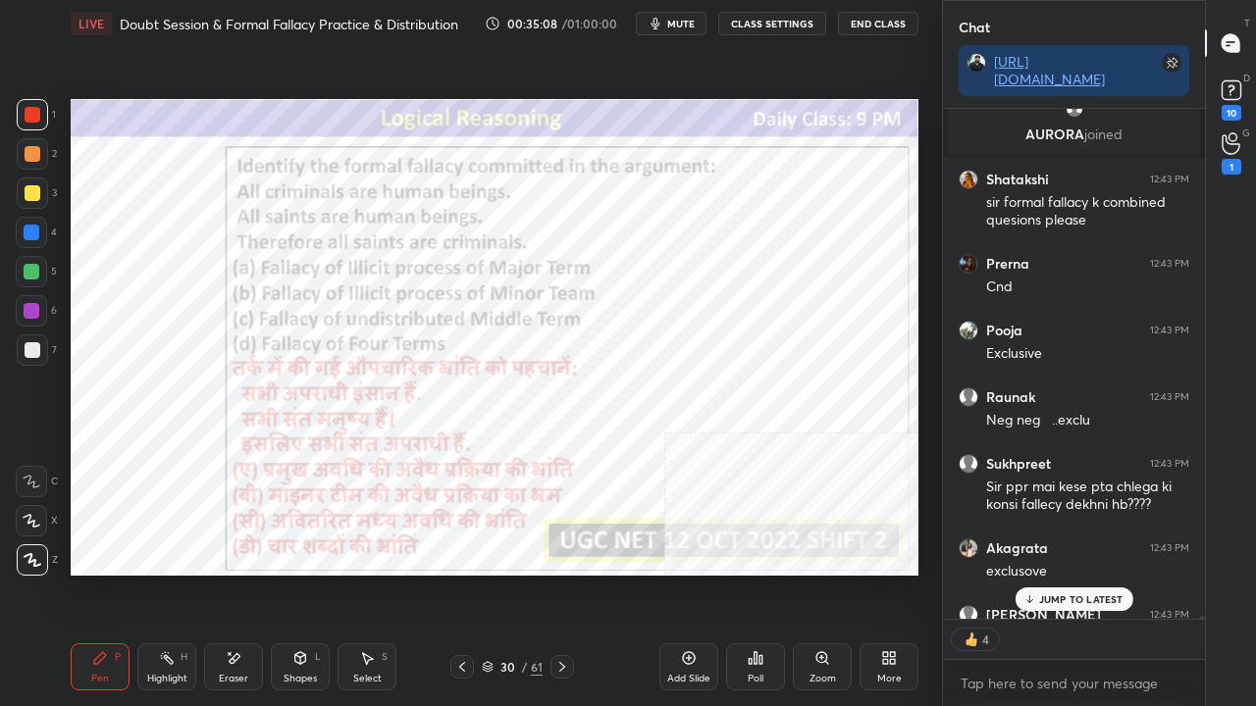
click at [546, 573] on div "30 / 61" at bounding box center [512, 667] width 124 height 24
click at [545, 573] on div "30 / 61" at bounding box center [512, 667] width 124 height 24
click at [554, 573] on icon at bounding box center [562, 667] width 16 height 16
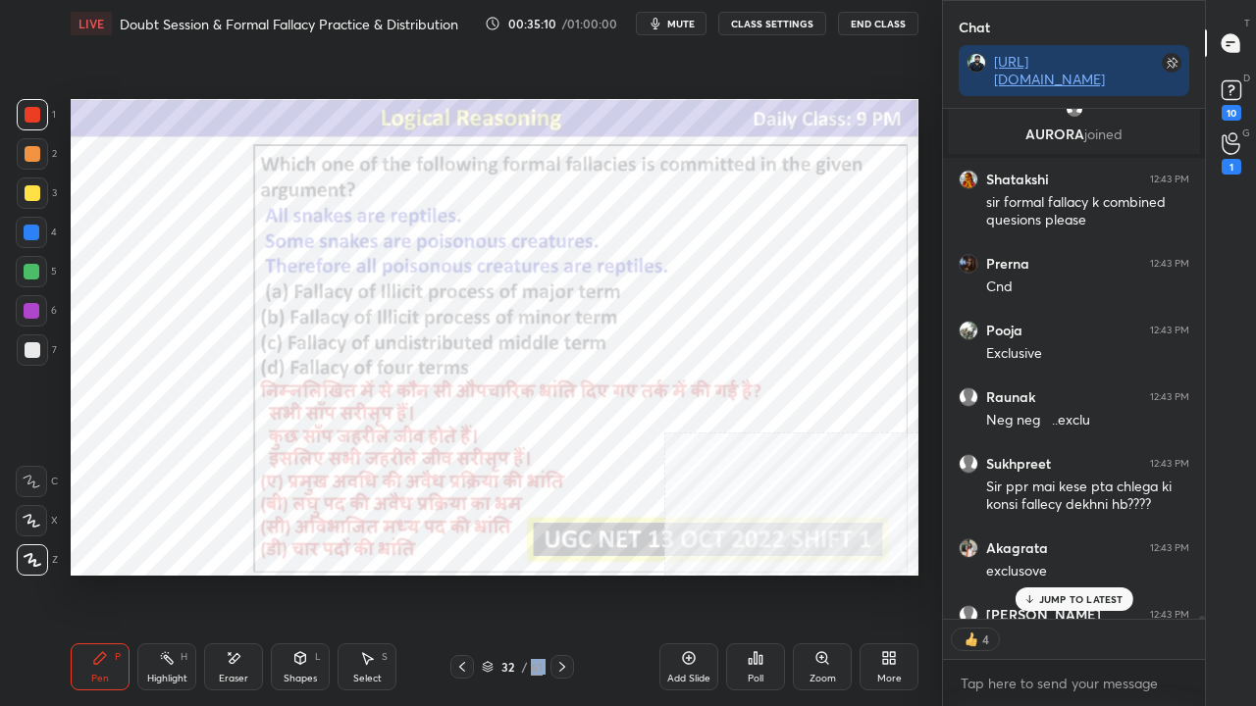
click at [558, 573] on icon at bounding box center [562, 667] width 16 height 16
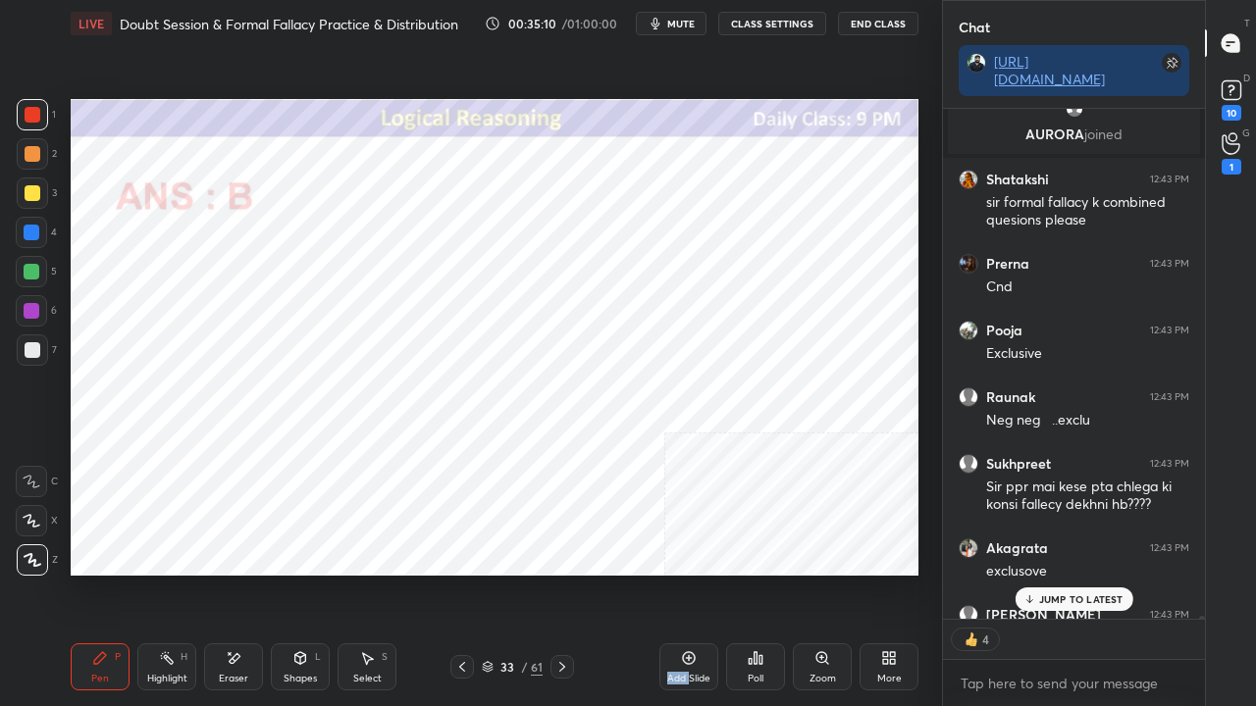
click at [558, 573] on icon at bounding box center [562, 667] width 16 height 16
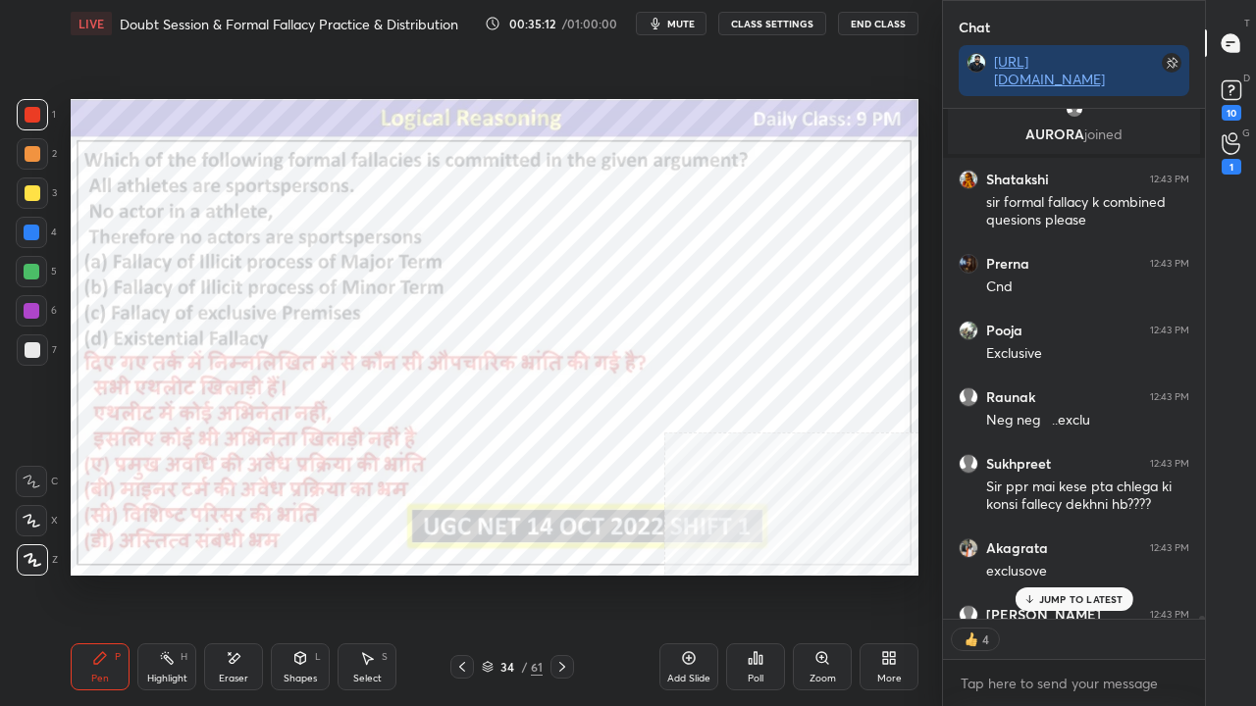
click at [520, 573] on div "34 / 61" at bounding box center [512, 667] width 61 height 18
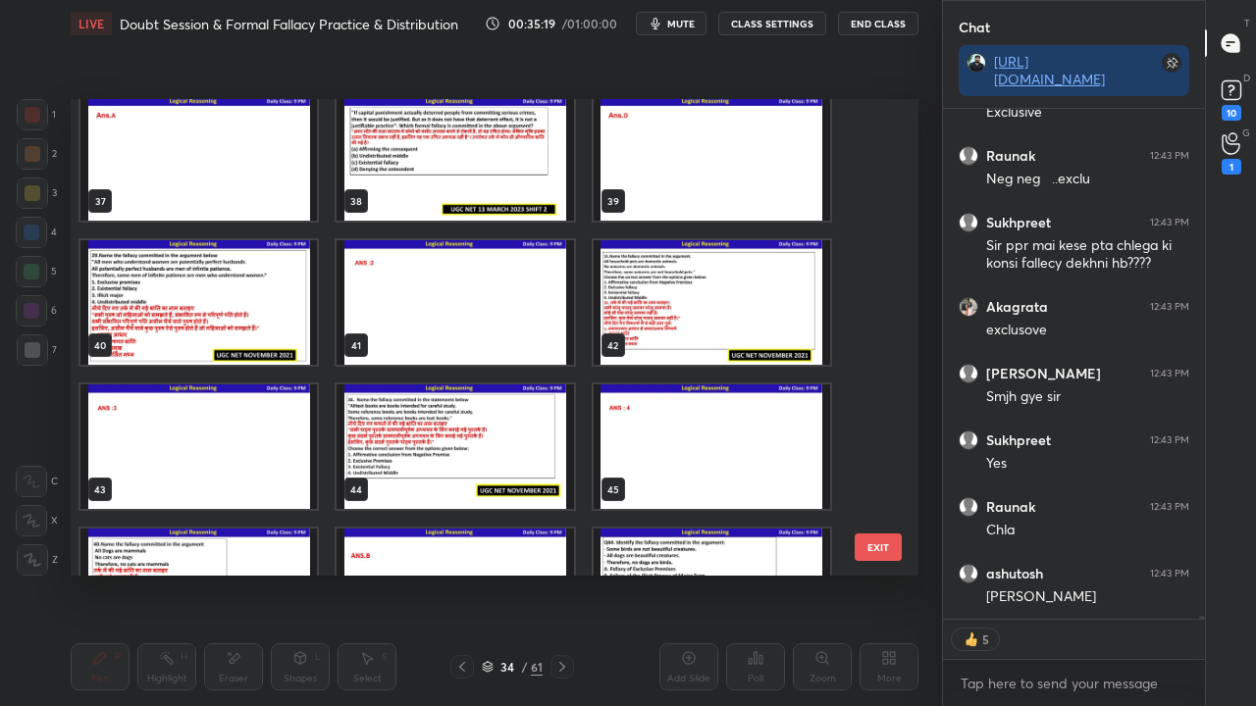
click at [259, 312] on img "grid" at bounding box center [198, 302] width 236 height 125
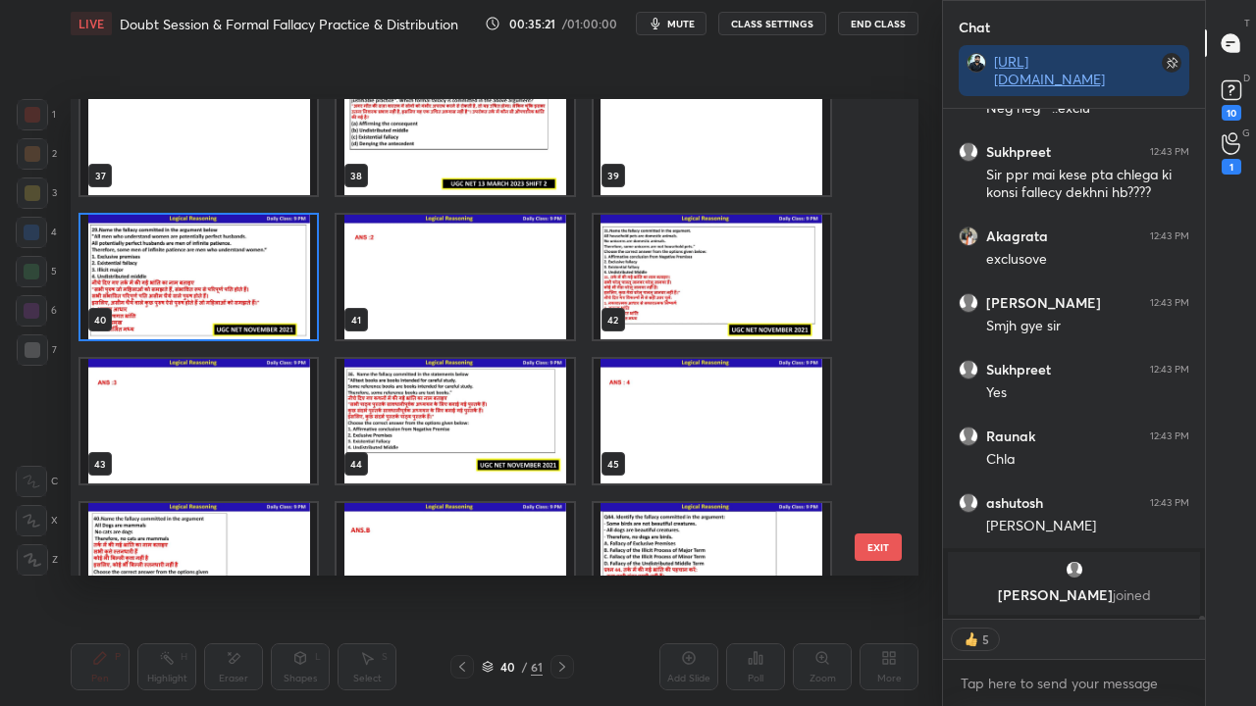
click at [703, 285] on img "grid" at bounding box center [712, 277] width 236 height 125
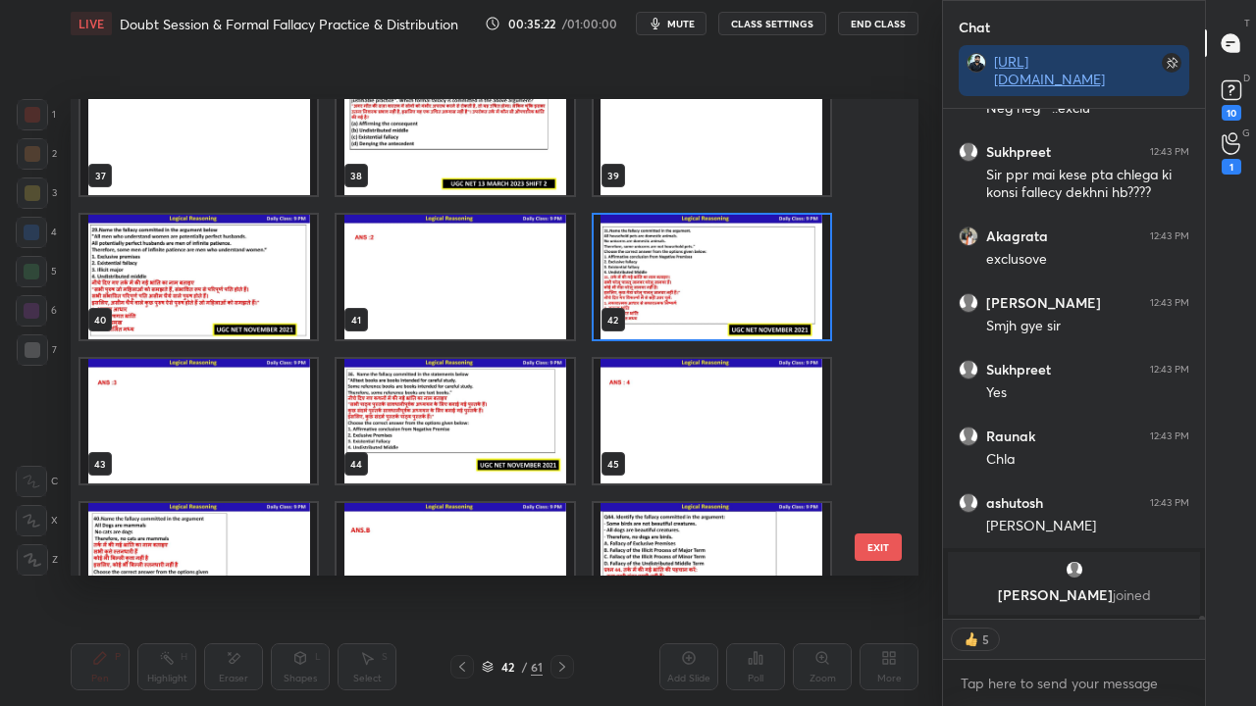
click at [703, 285] on img "grid" at bounding box center [712, 277] width 236 height 125
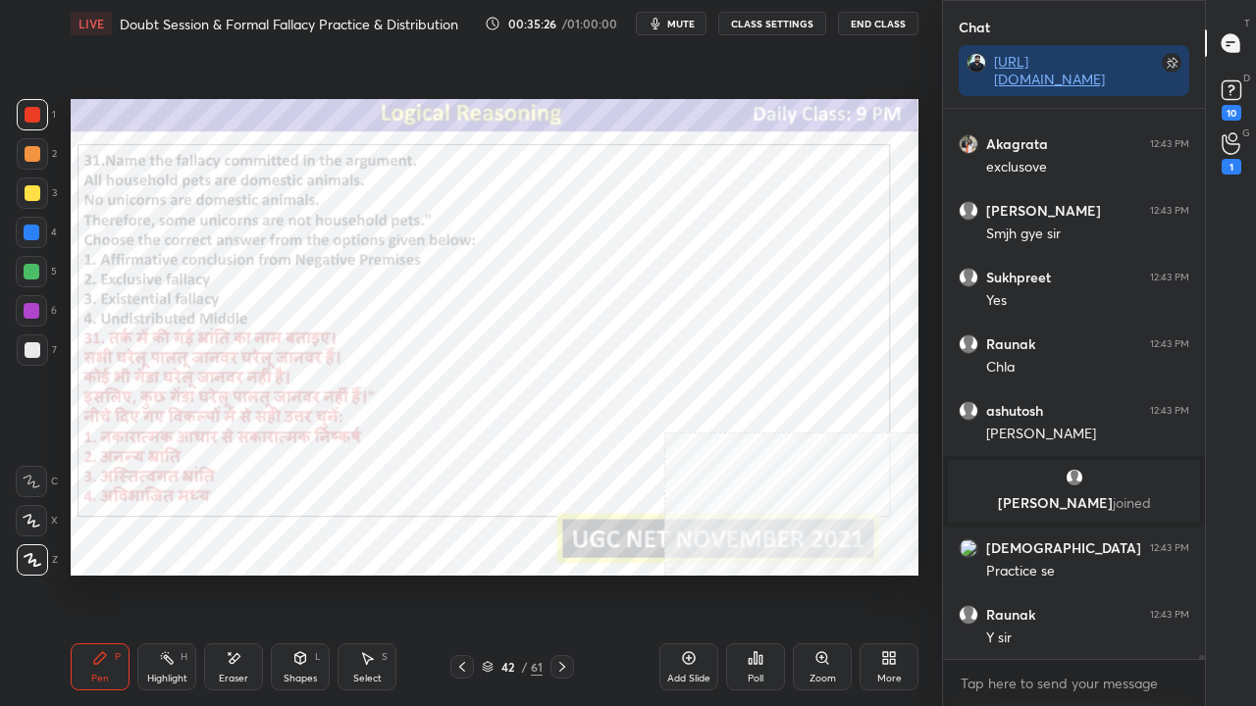
click at [508, 573] on div "42" at bounding box center [507, 667] width 20 height 12
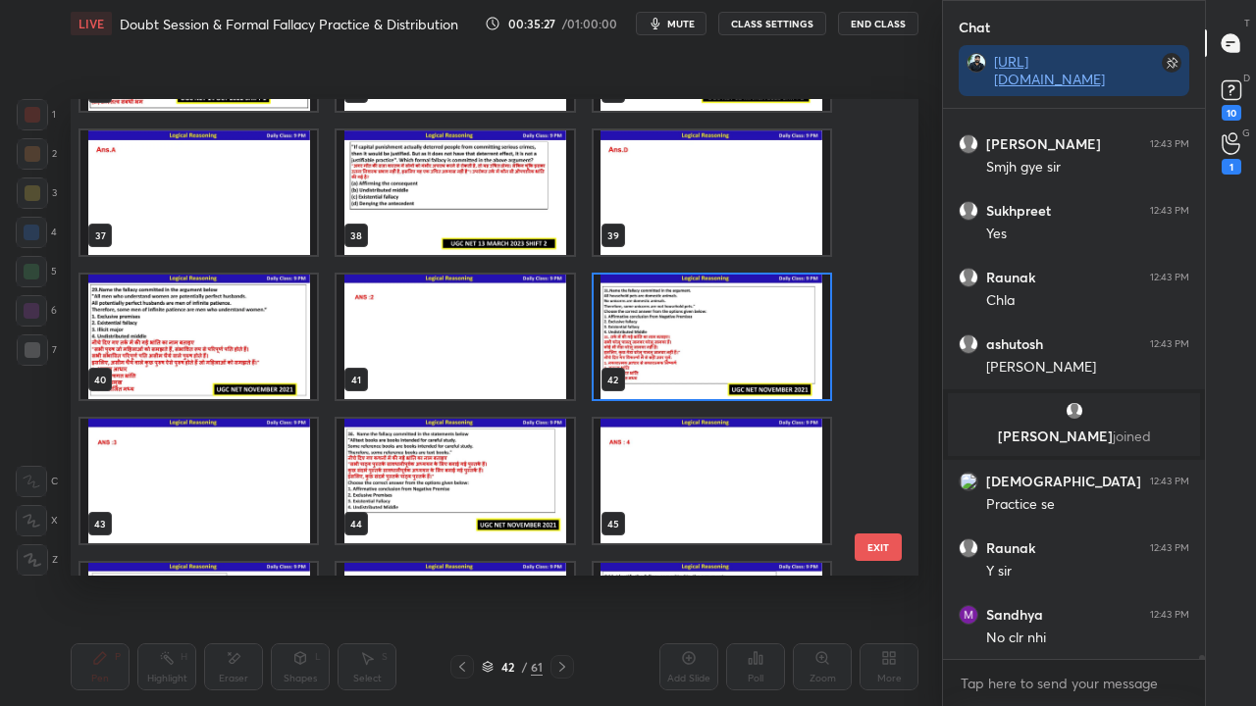
click at [445, 470] on img "grid" at bounding box center [455, 481] width 236 height 125
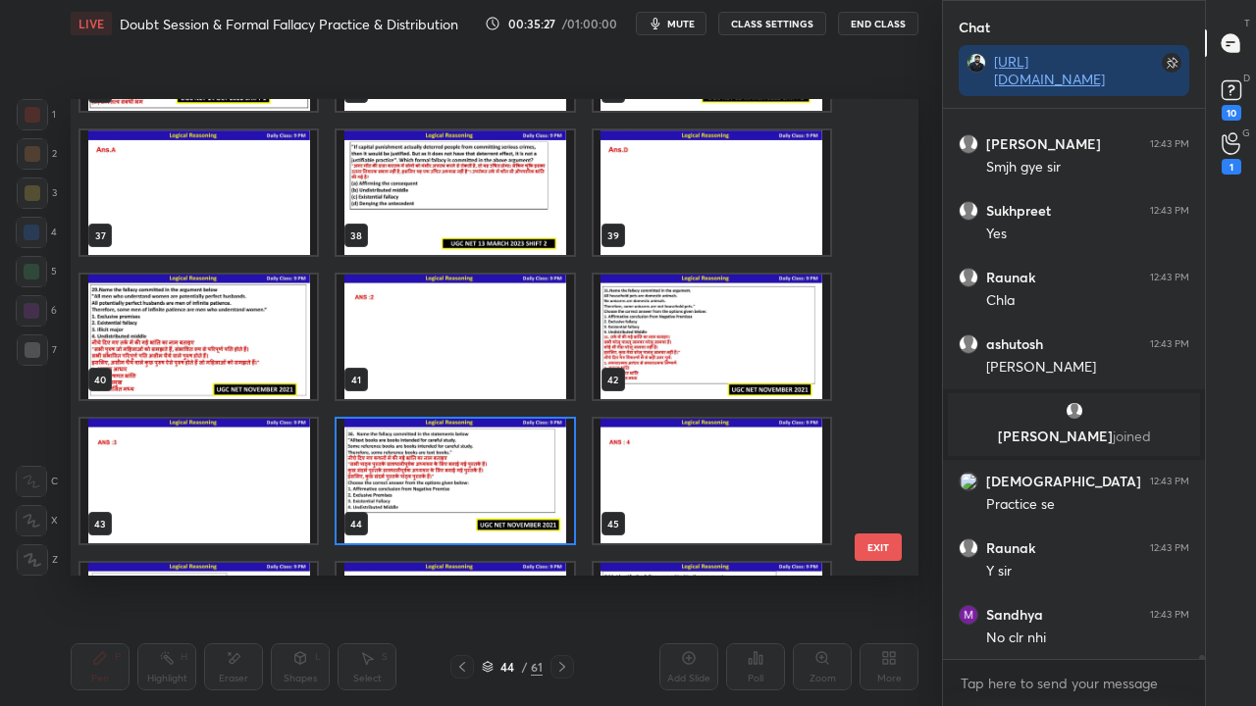
click at [445, 470] on img "grid" at bounding box center [455, 481] width 236 height 125
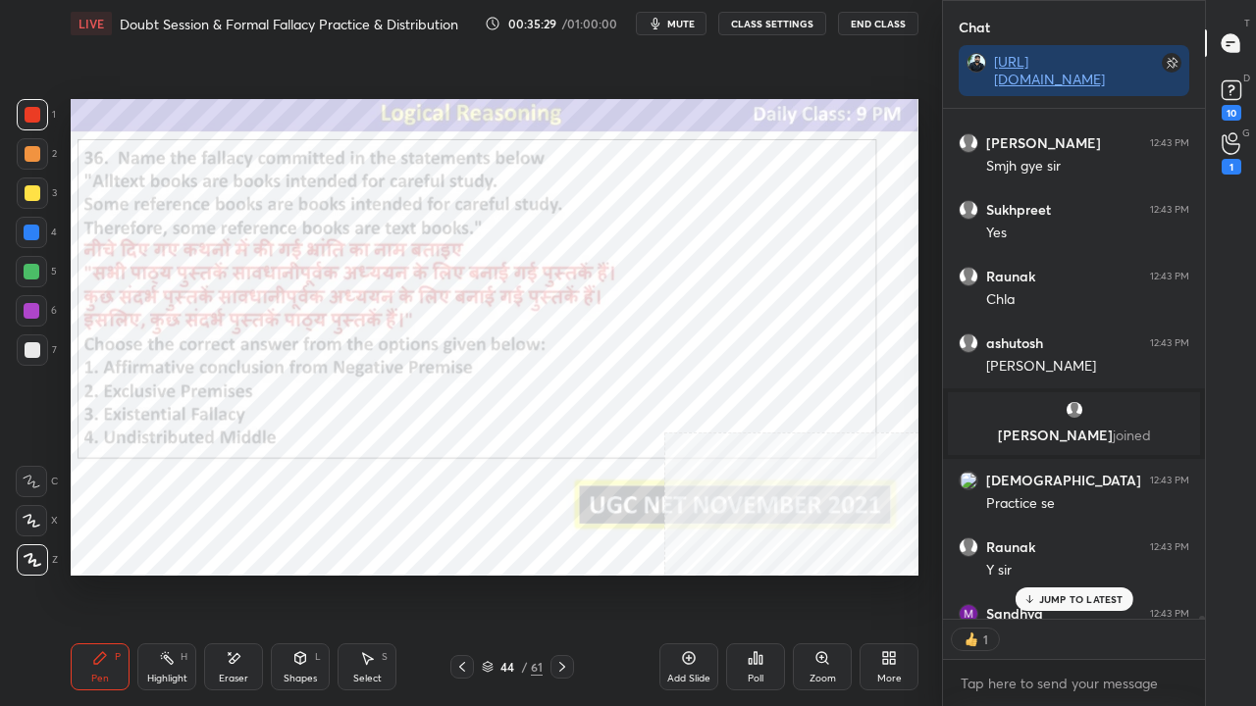
click at [557, 573] on icon at bounding box center [562, 667] width 16 height 16
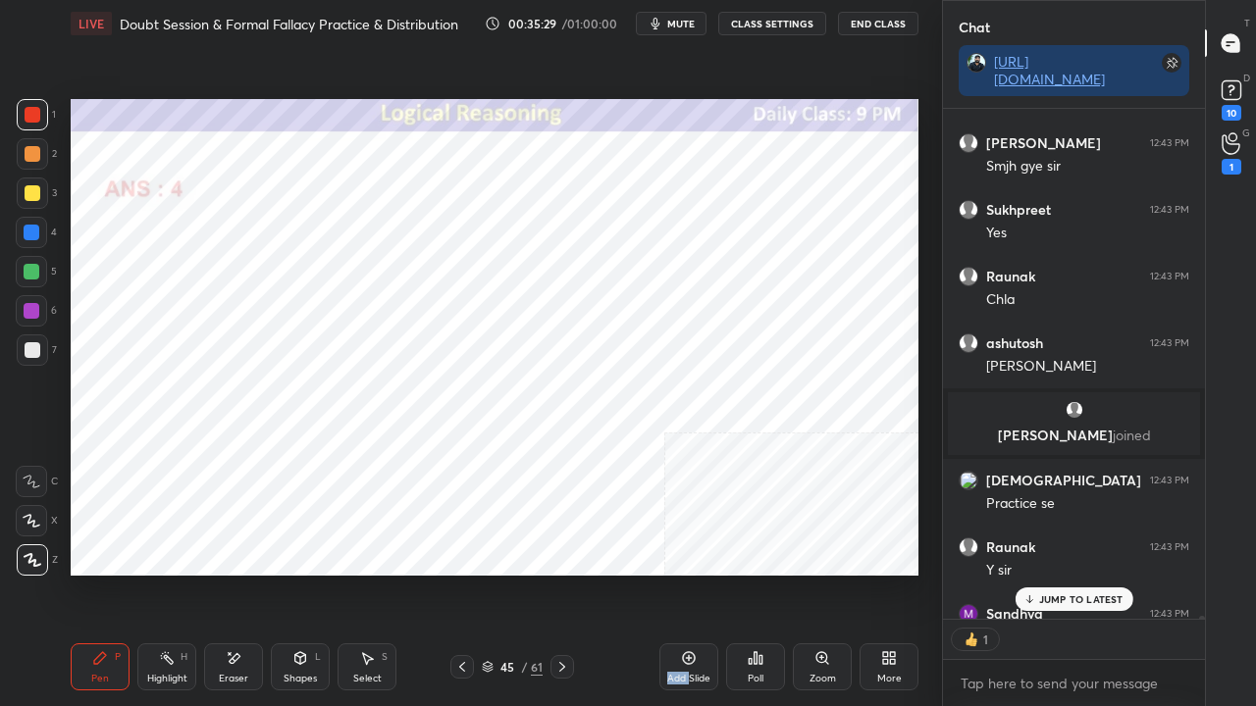
click at [559, 573] on icon at bounding box center [562, 667] width 16 height 16
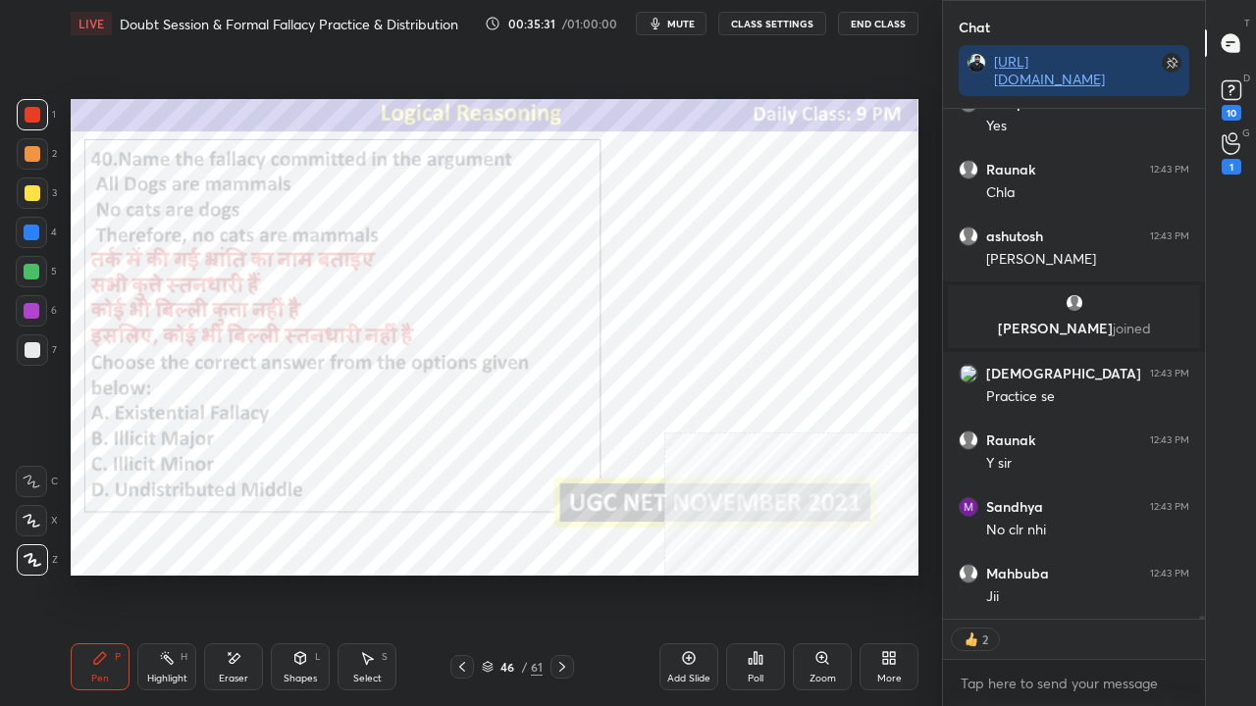
click at [503, 573] on div "46" at bounding box center [507, 667] width 20 height 12
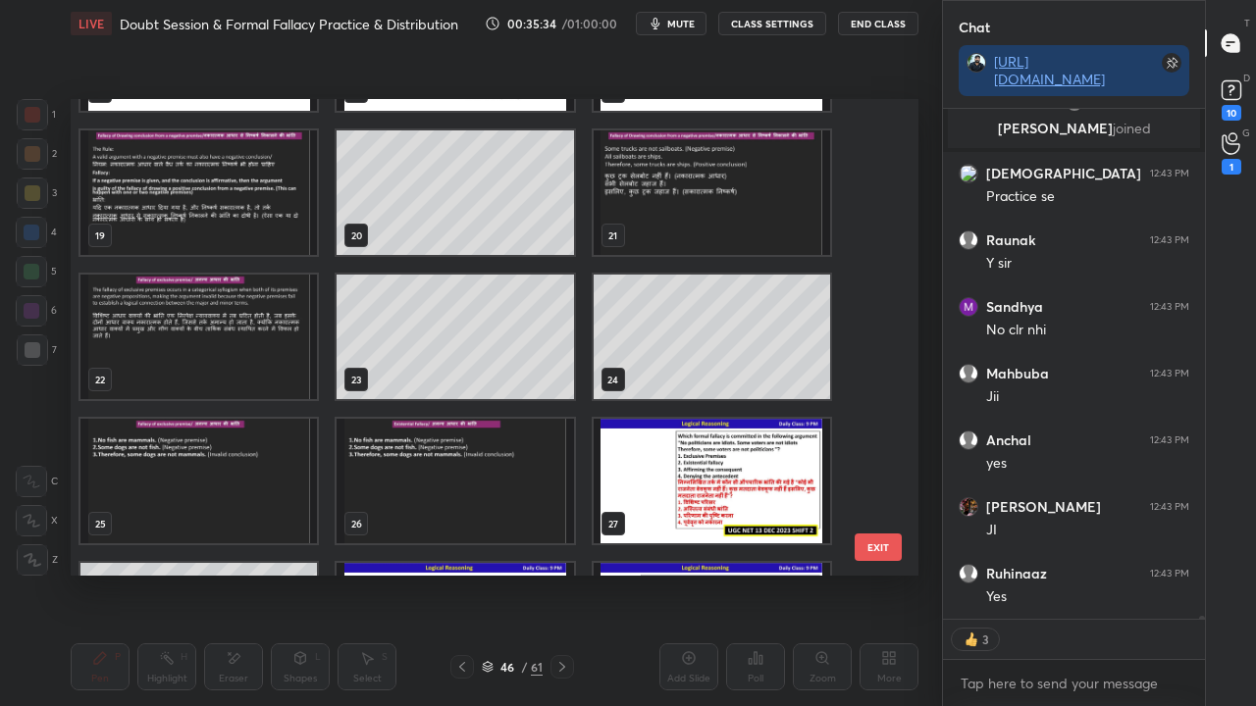
click at [411, 459] on img "grid" at bounding box center [455, 481] width 236 height 125
click at [409, 457] on img "grid" at bounding box center [455, 481] width 236 height 125
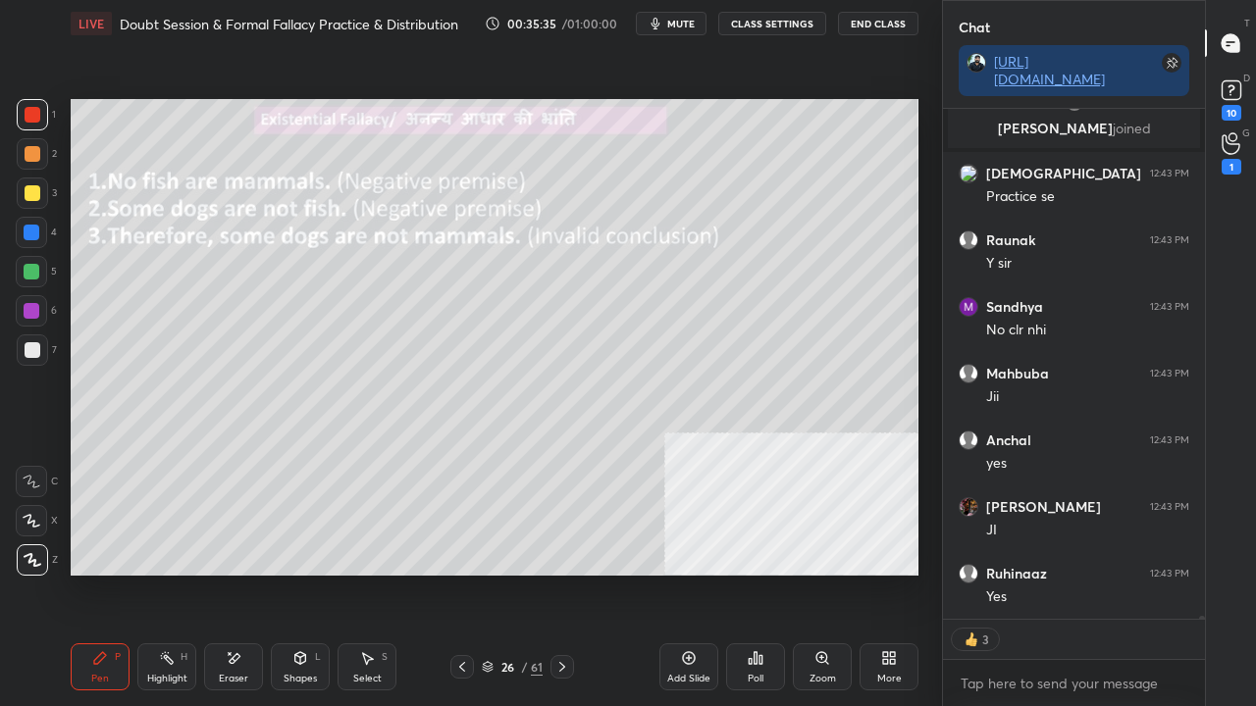
click at [409, 457] on img "grid" at bounding box center [455, 481] width 236 height 125
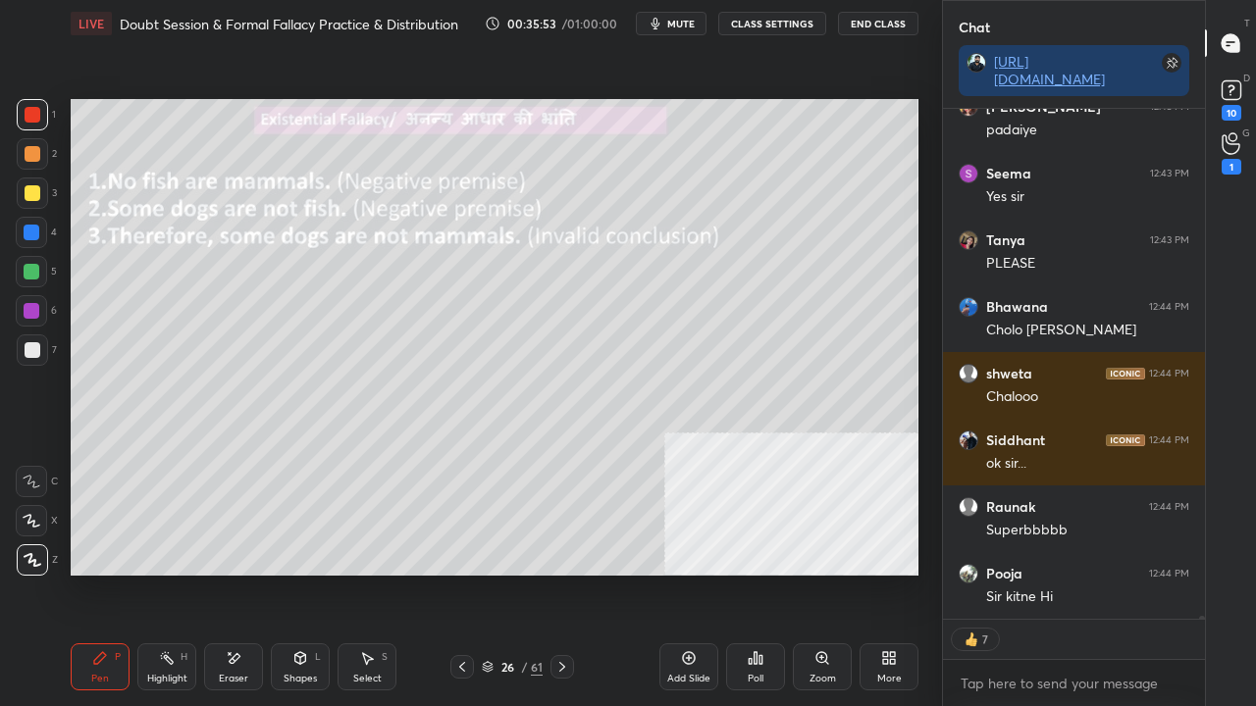
click at [39, 185] on div at bounding box center [32, 193] width 31 height 31
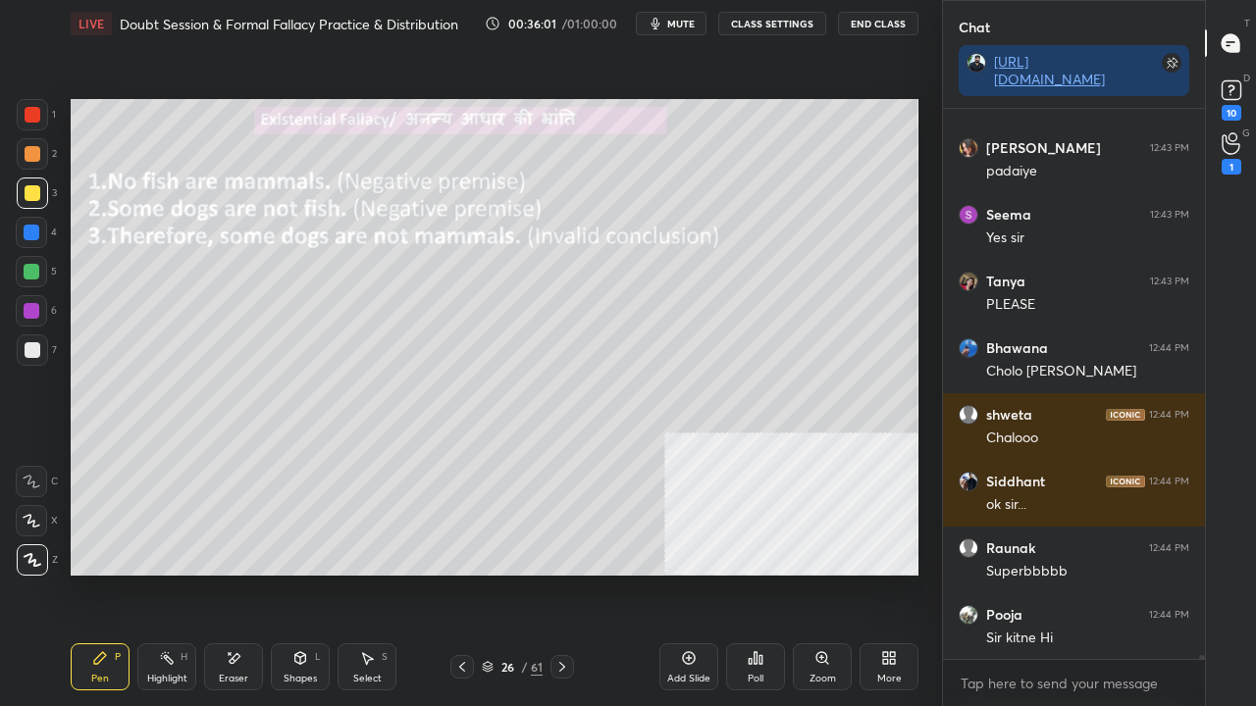
click at [235, 573] on icon at bounding box center [234, 659] width 16 height 17
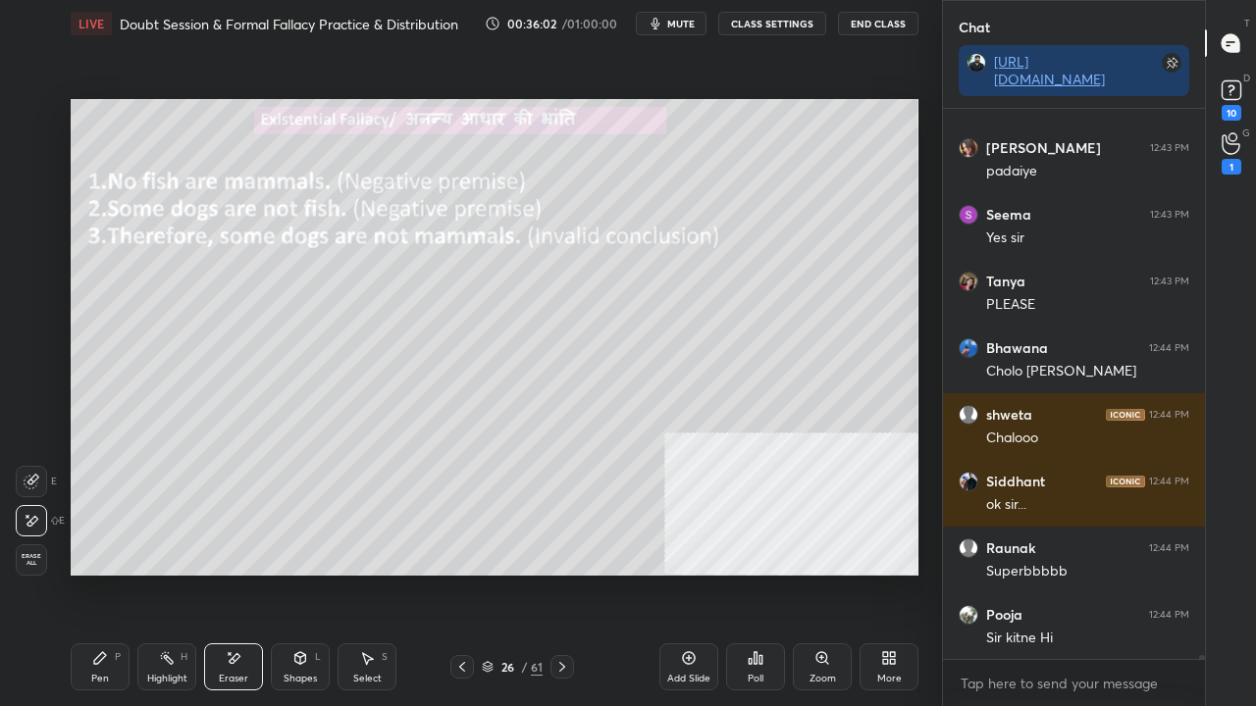
drag, startPoint x: 315, startPoint y: 671, endPoint x: 310, endPoint y: 658, distance: 13.7
click at [313, 573] on div "Shapes L" at bounding box center [300, 667] width 59 height 47
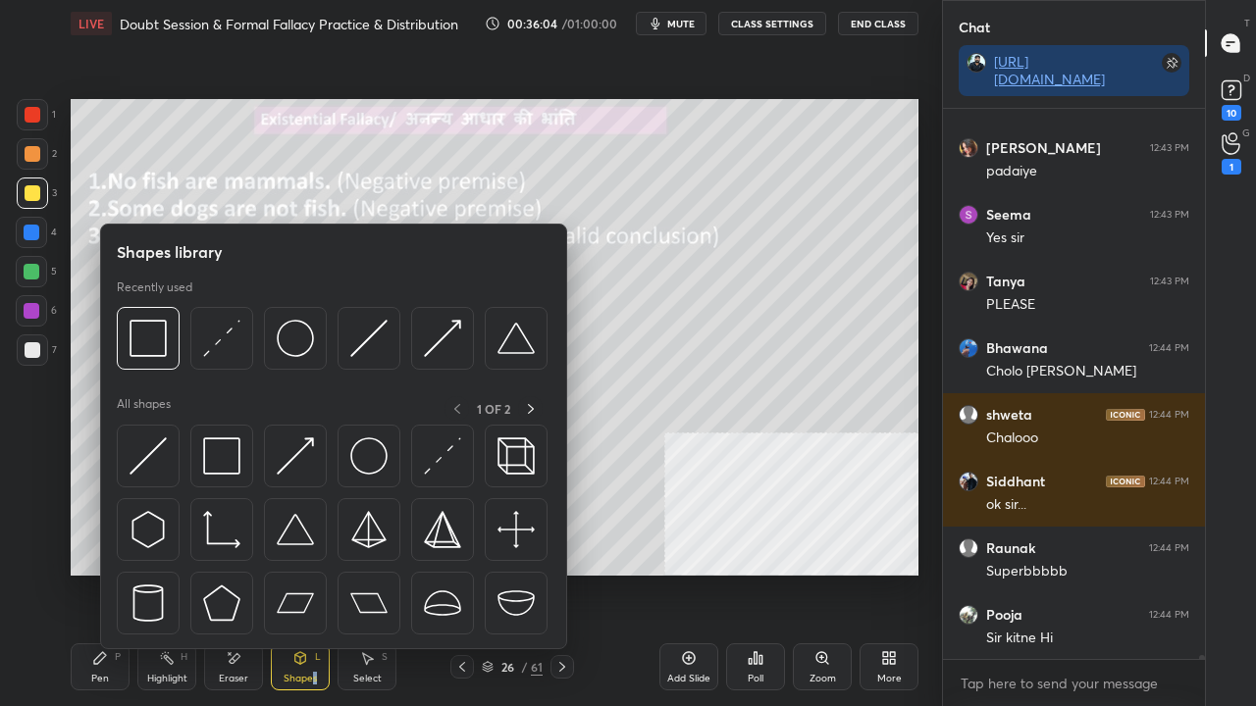
click at [378, 573] on div "Select S" at bounding box center [367, 667] width 59 height 47
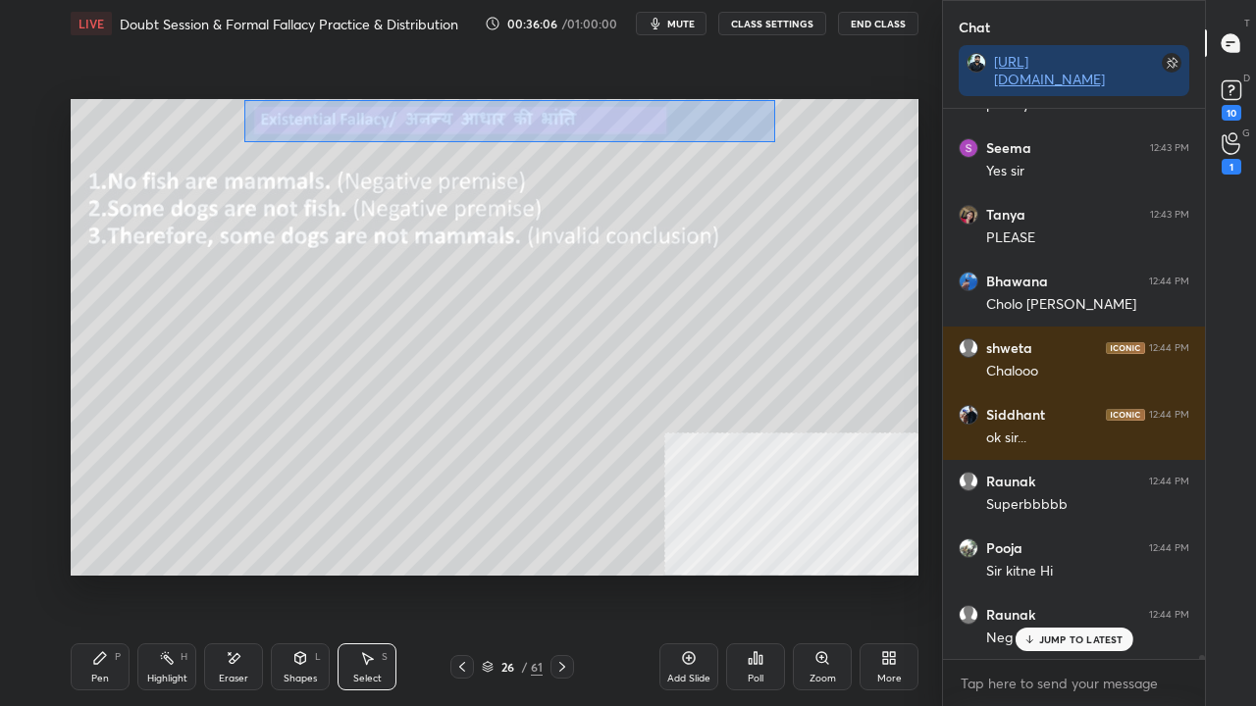
drag, startPoint x: 243, startPoint y: 100, endPoint x: 771, endPoint y: 143, distance: 529.6
click at [771, 143] on div "0 ° Undo Copy Duplicate Duplicate to new slide Delete" at bounding box center [495, 337] width 848 height 477
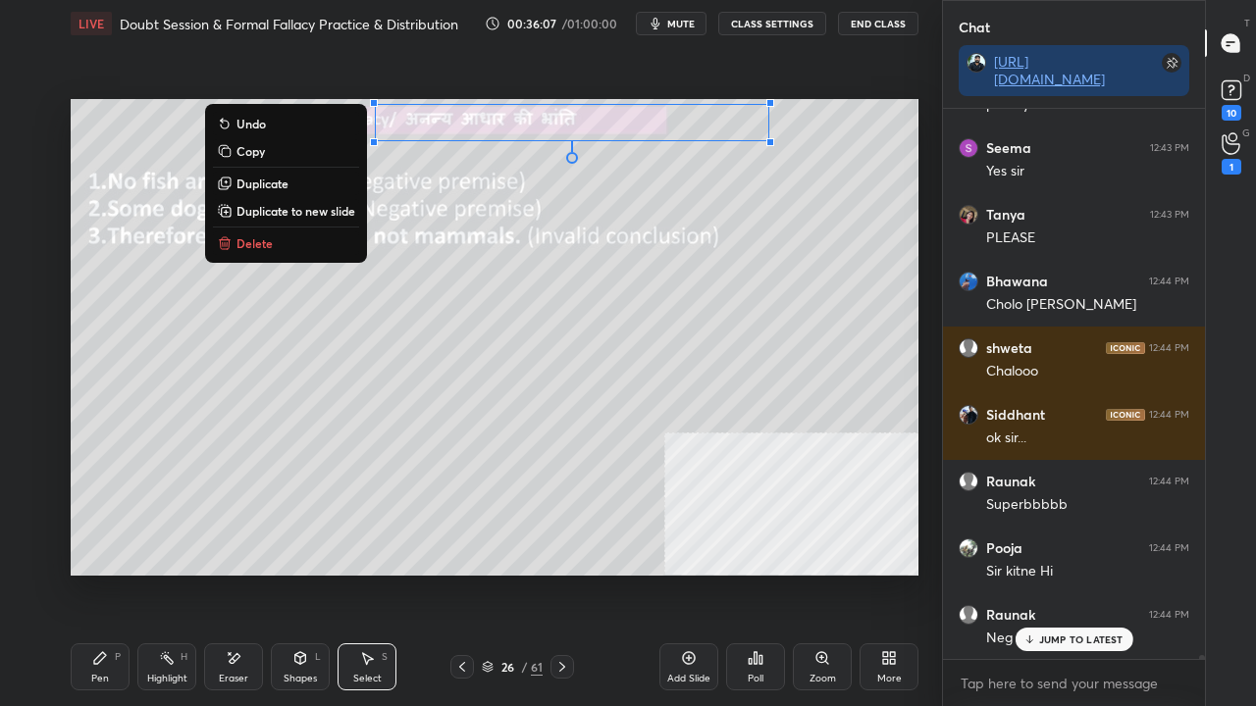
click at [302, 209] on p "Duplicate to new slide" at bounding box center [295, 211] width 119 height 16
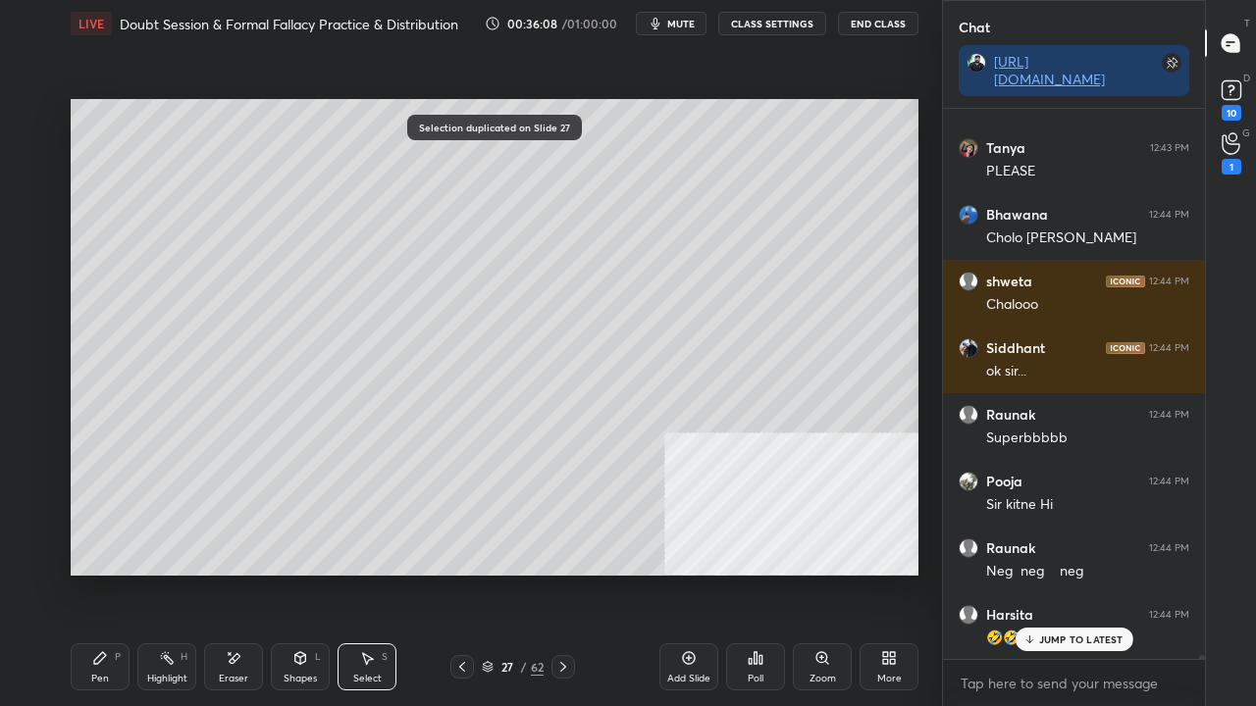
click at [469, 256] on div "0 ° Undo Copy Duplicate Duplicate to new slide Delete" at bounding box center [495, 337] width 848 height 477
click at [446, 145] on div "0 ° Undo Copy Duplicate Duplicate to new slide Delete" at bounding box center [495, 337] width 848 height 477
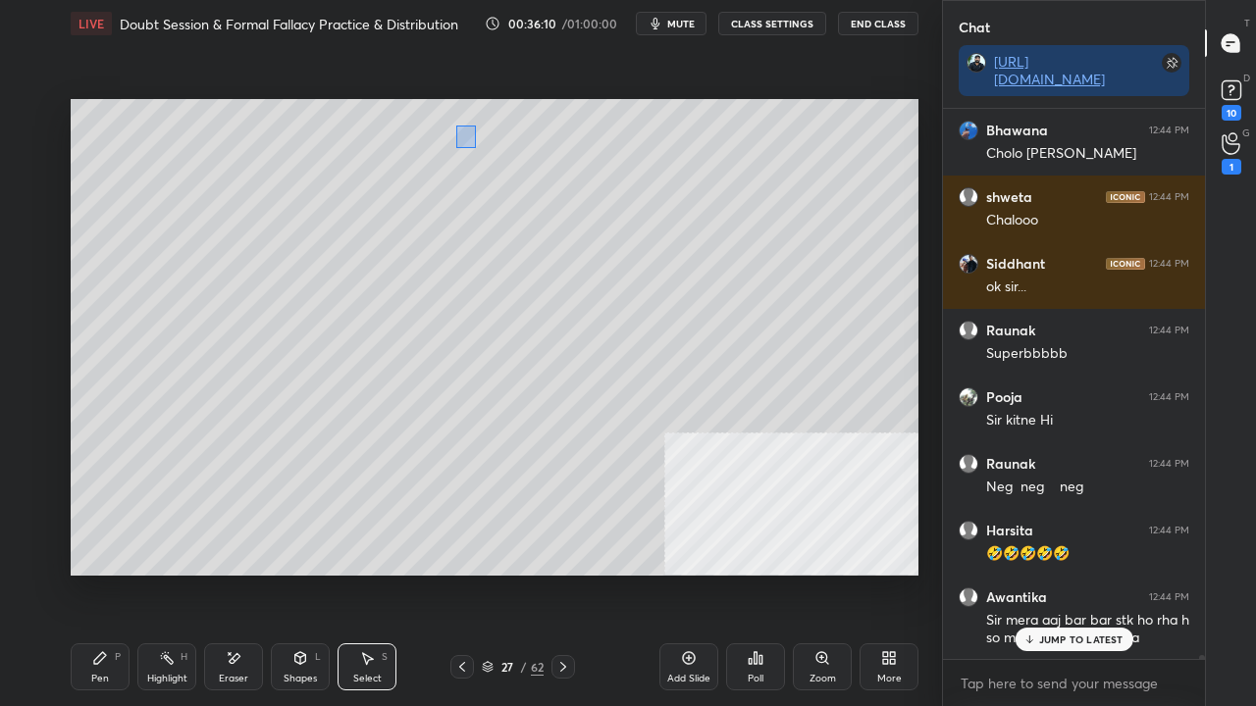
drag, startPoint x: 455, startPoint y: 126, endPoint x: 488, endPoint y: 163, distance: 49.4
click at [488, 163] on div "0 ° Undo Copy Duplicate Duplicate to new slide Delete" at bounding box center [495, 337] width 848 height 477
click at [477, 196] on div "0 ° Undo Copy Duplicate Duplicate to new slide Delete" at bounding box center [495, 337] width 848 height 477
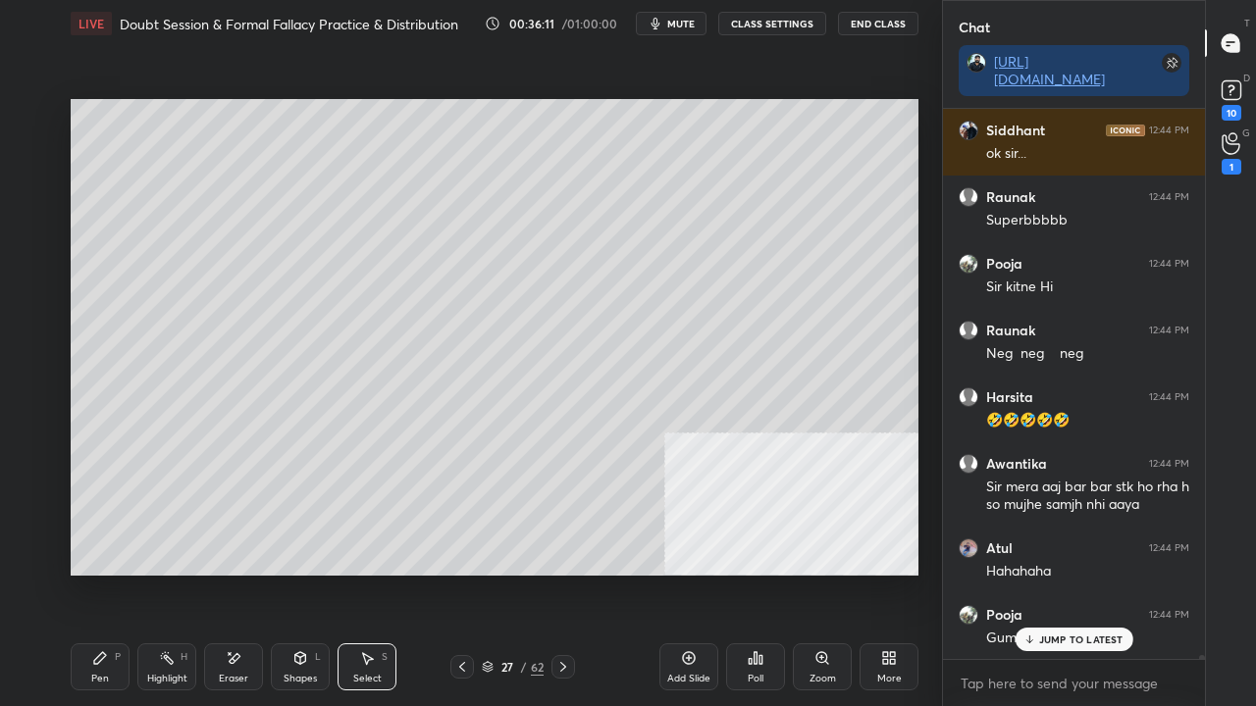
click at [234, 573] on icon at bounding box center [235, 658] width 11 height 10
click at [33, 572] on div "Erase all" at bounding box center [31, 560] width 31 height 31
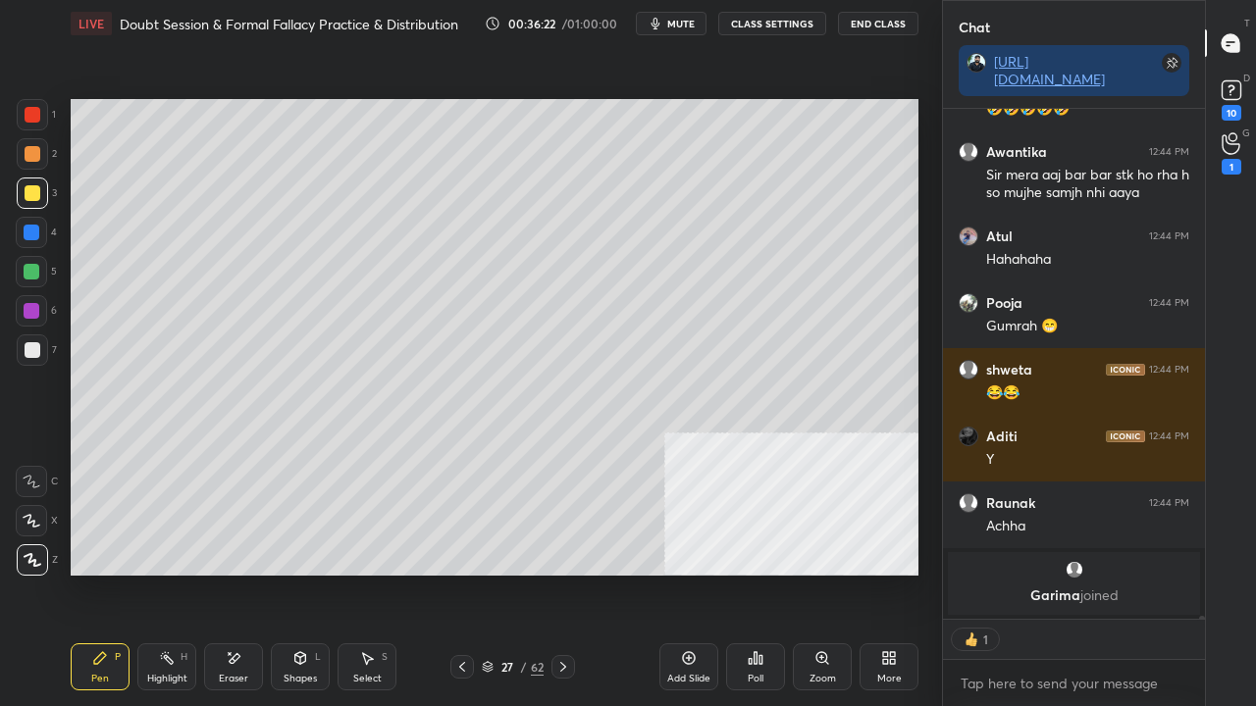
click at [563, 573] on icon at bounding box center [563, 667] width 16 height 16
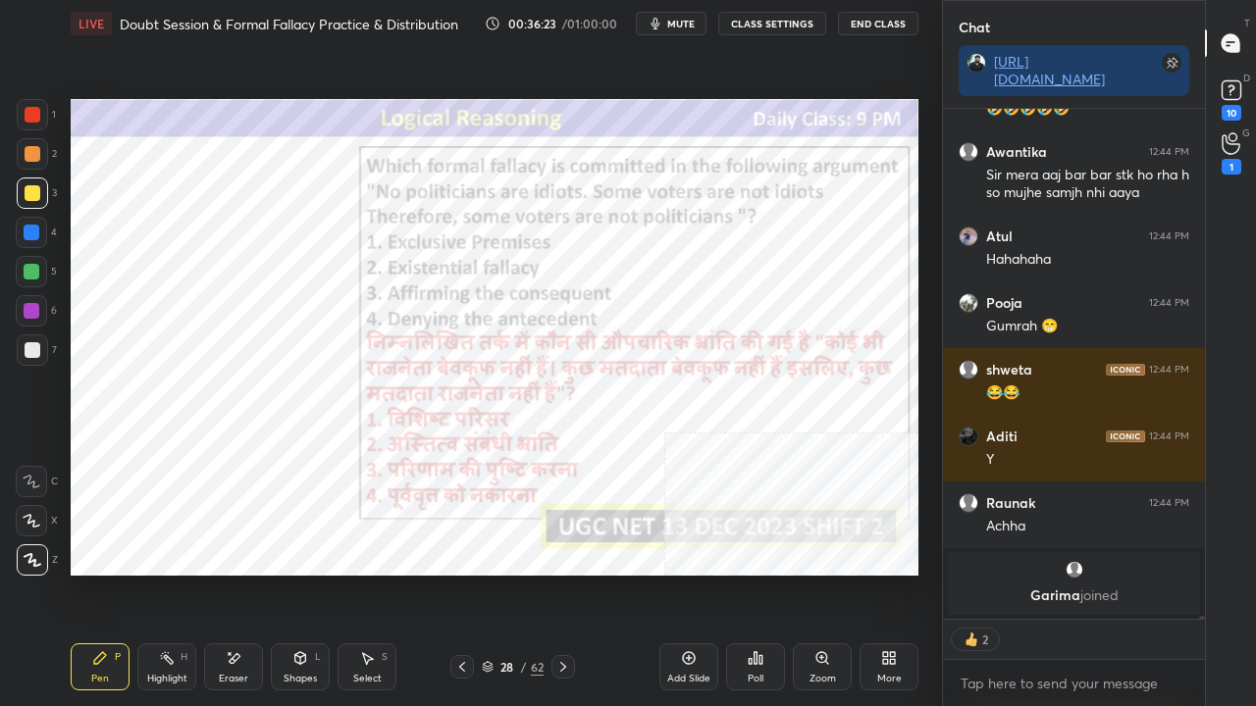
click at [464, 573] on icon at bounding box center [462, 667] width 16 height 16
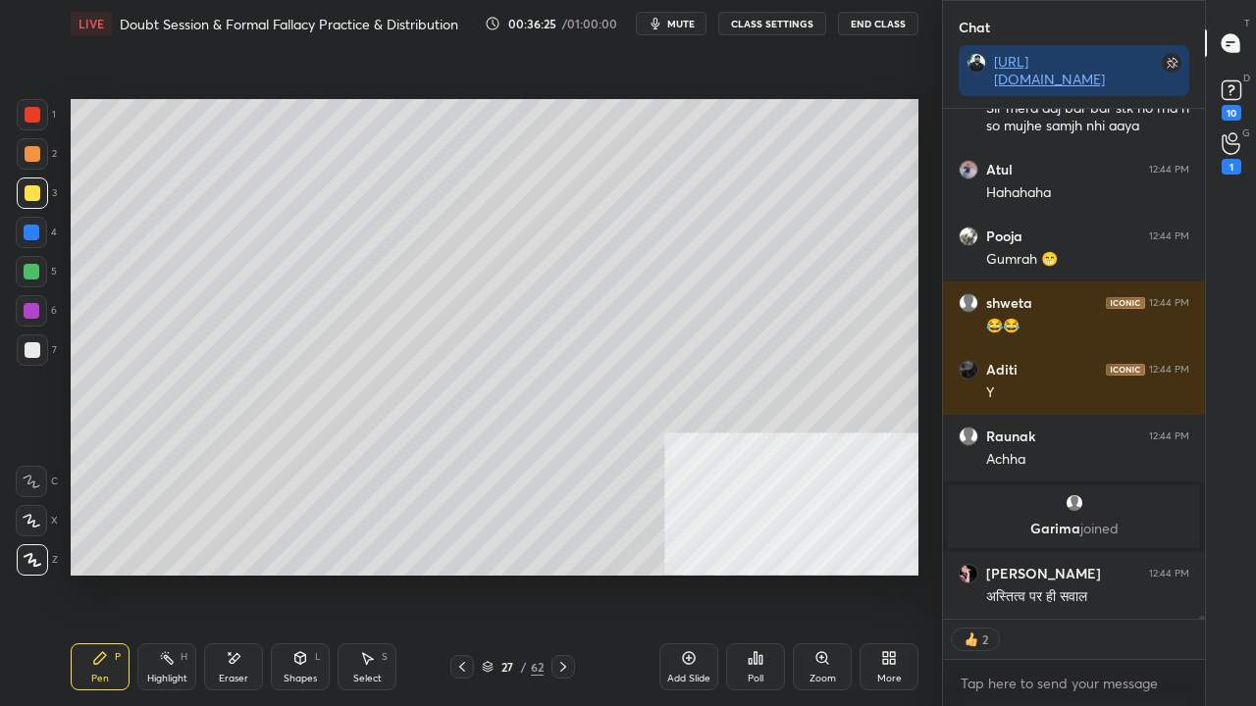
click at [34, 114] on div at bounding box center [33, 115] width 16 height 16
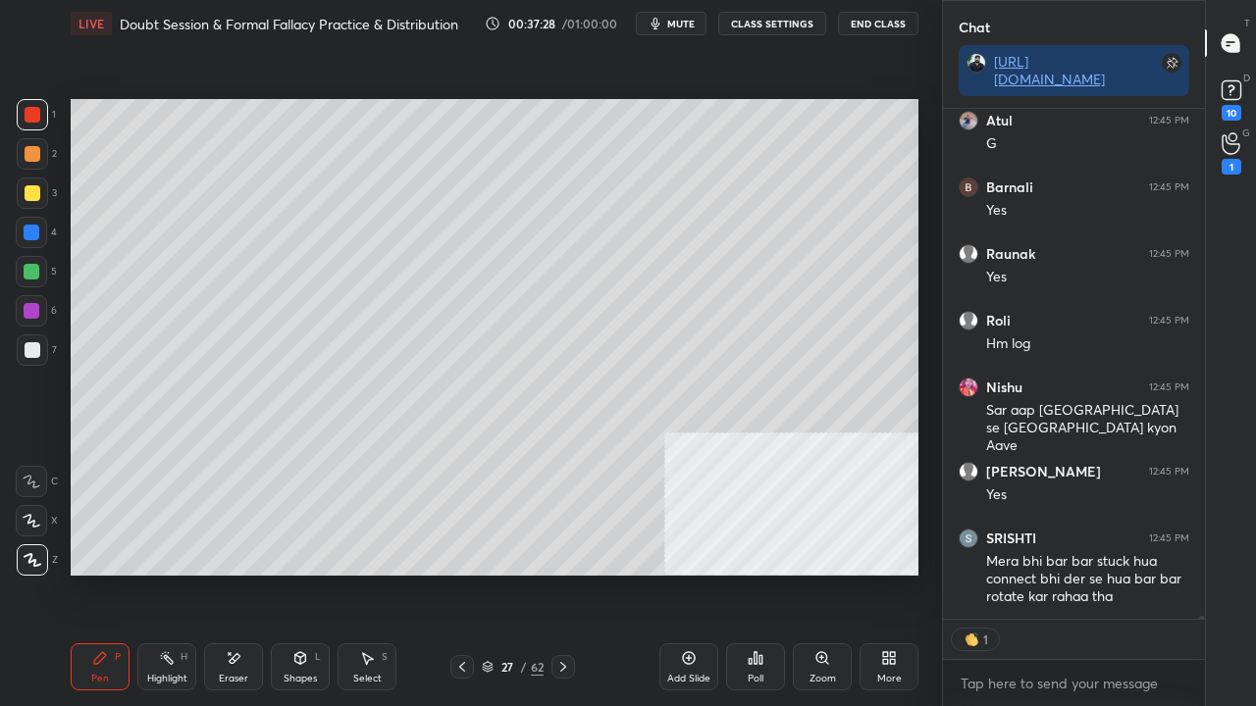
scroll to position [88155, 0]
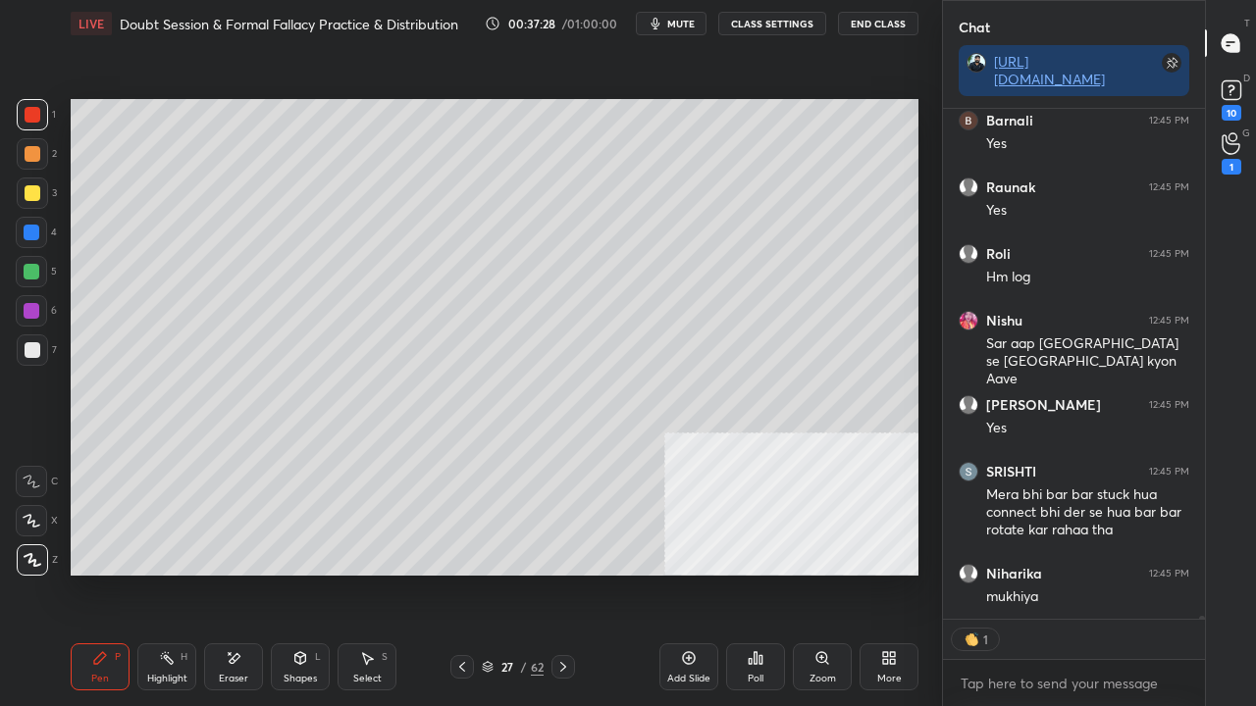
click at [31, 233] on div at bounding box center [32, 233] width 16 height 16
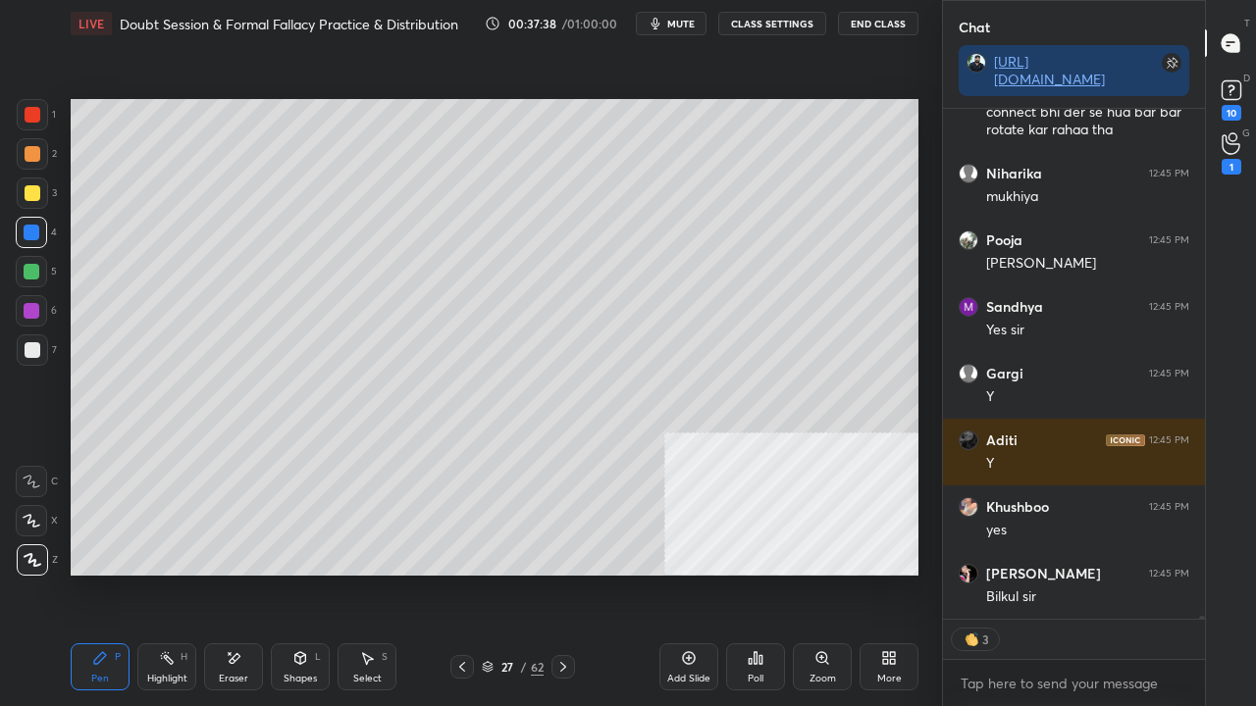
scroll to position [88706, 0]
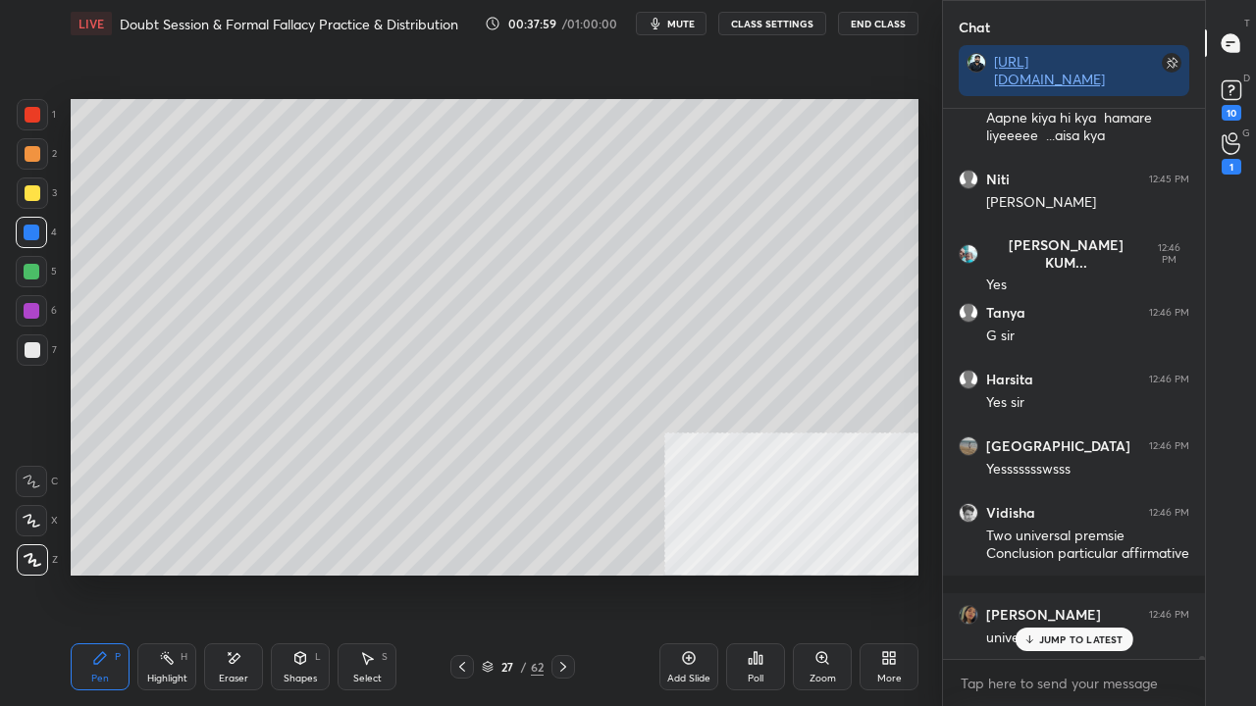
click at [34, 110] on div at bounding box center [33, 115] width 16 height 16
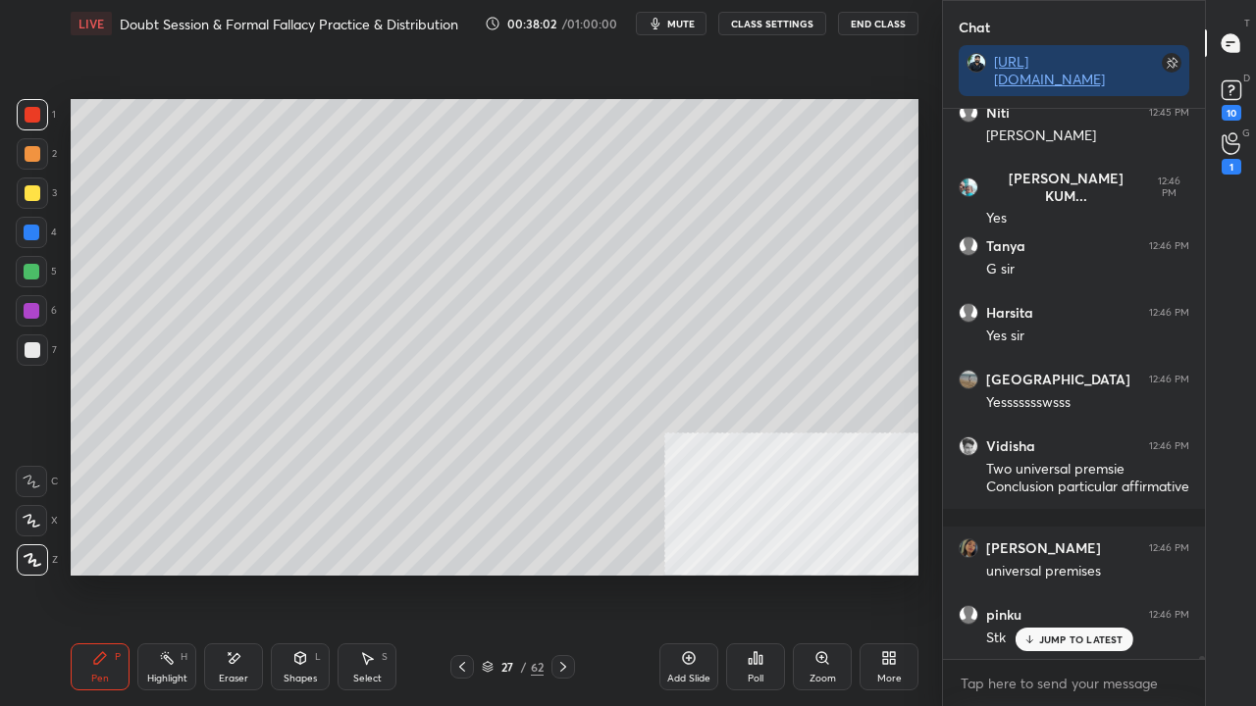
click at [27, 198] on div at bounding box center [33, 193] width 16 height 16
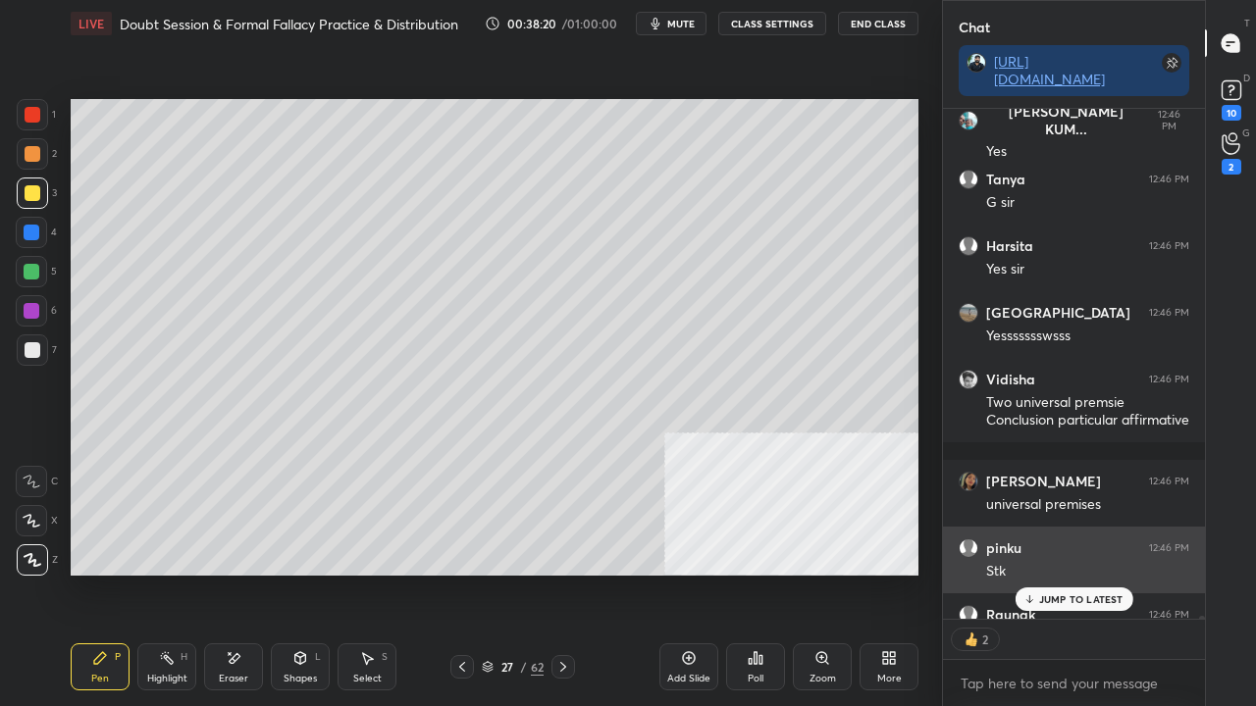
drag, startPoint x: 1077, startPoint y: 596, endPoint x: 943, endPoint y: 544, distance: 144.1
click at [1078, 573] on p "JUMP TO LATEST" at bounding box center [1081, 600] width 84 height 12
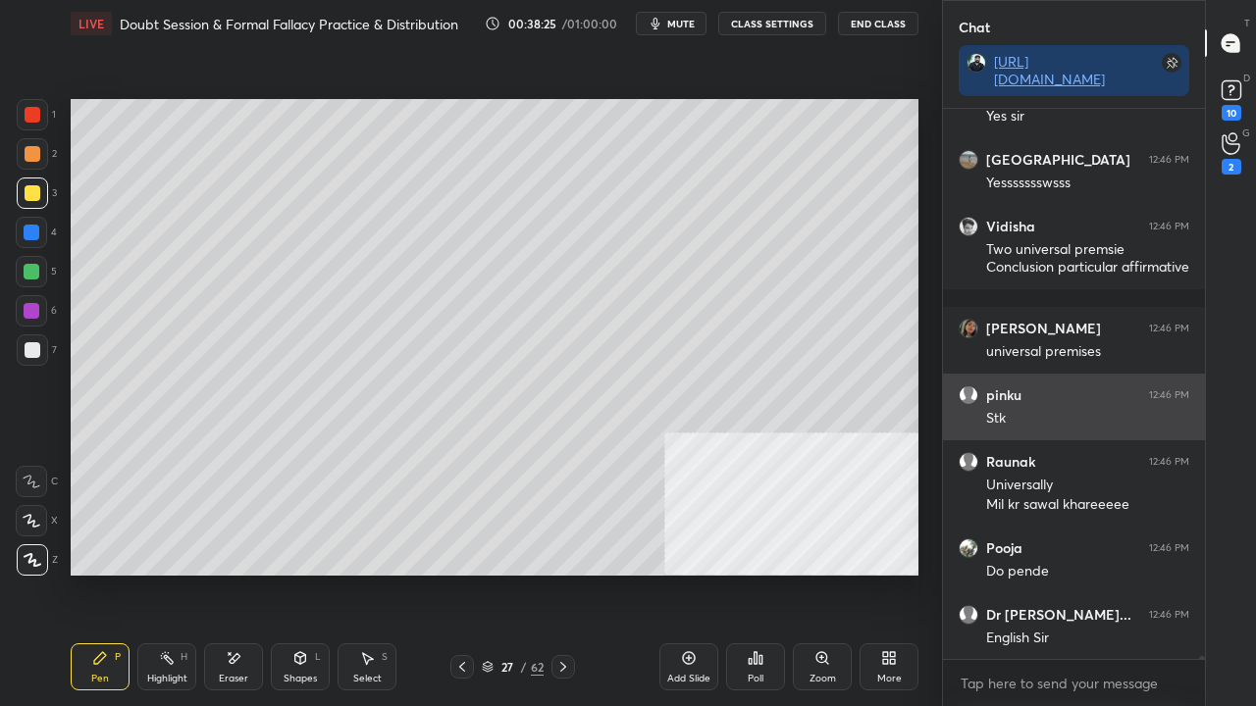
scroll to position [89454, 0]
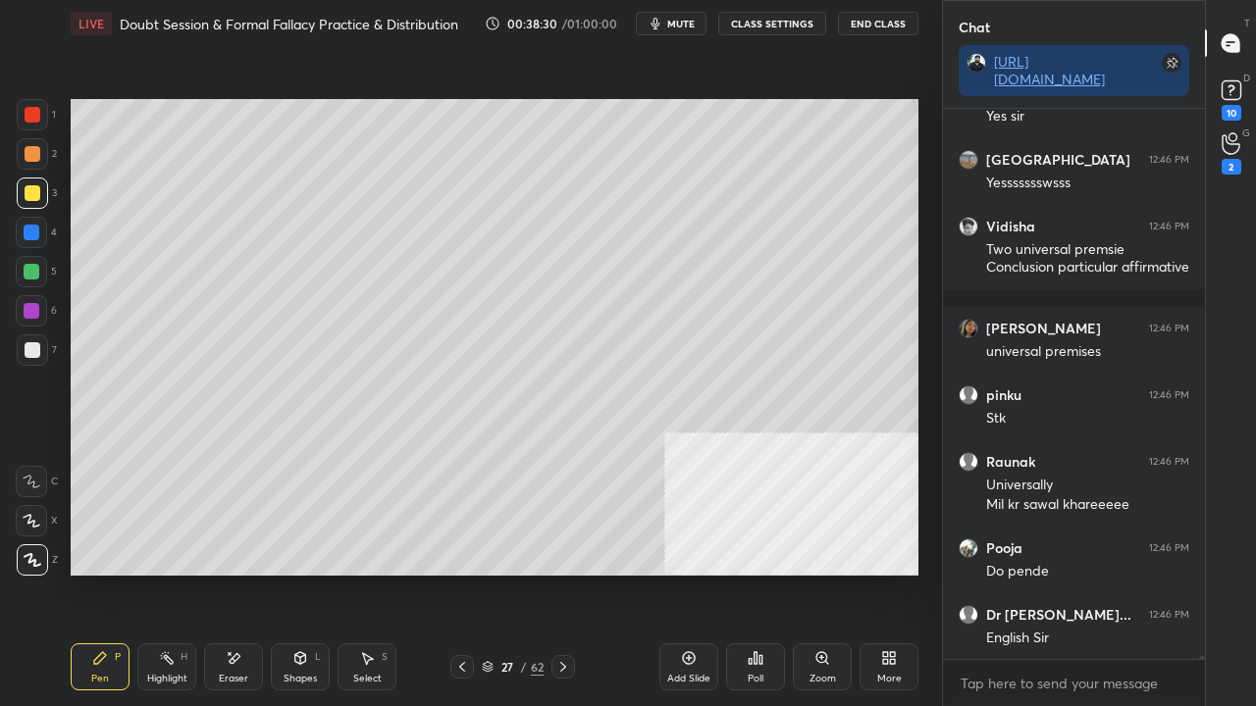
click at [33, 351] on div at bounding box center [33, 350] width 16 height 16
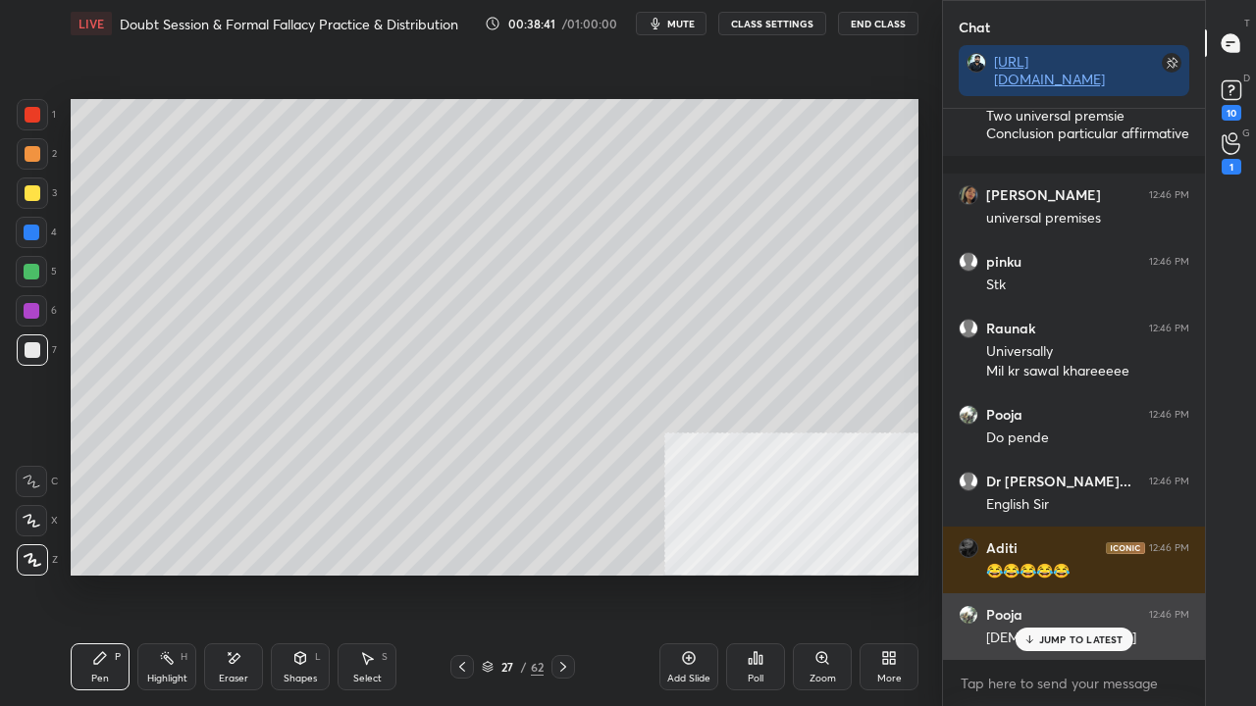
drag, startPoint x: 1055, startPoint y: 644, endPoint x: 989, endPoint y: 617, distance: 70.9
click at [1054, 573] on p "JUMP TO LATEST" at bounding box center [1081, 640] width 84 height 12
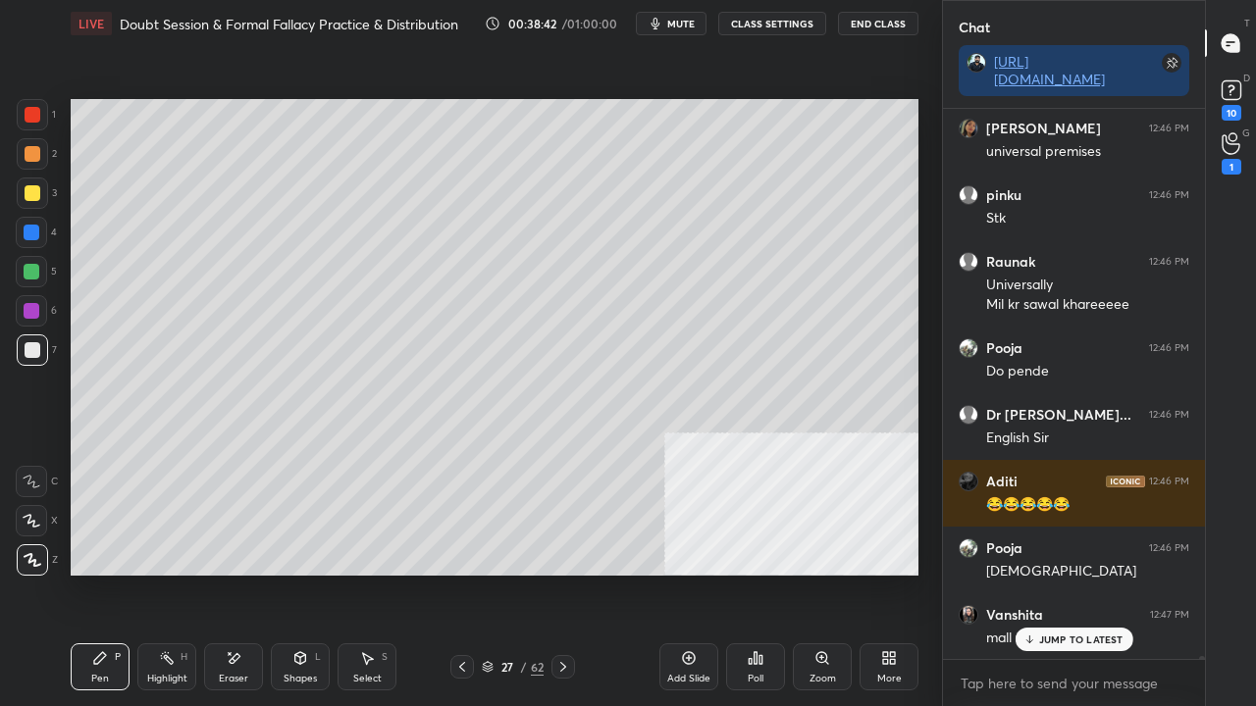
scroll to position [6, 6]
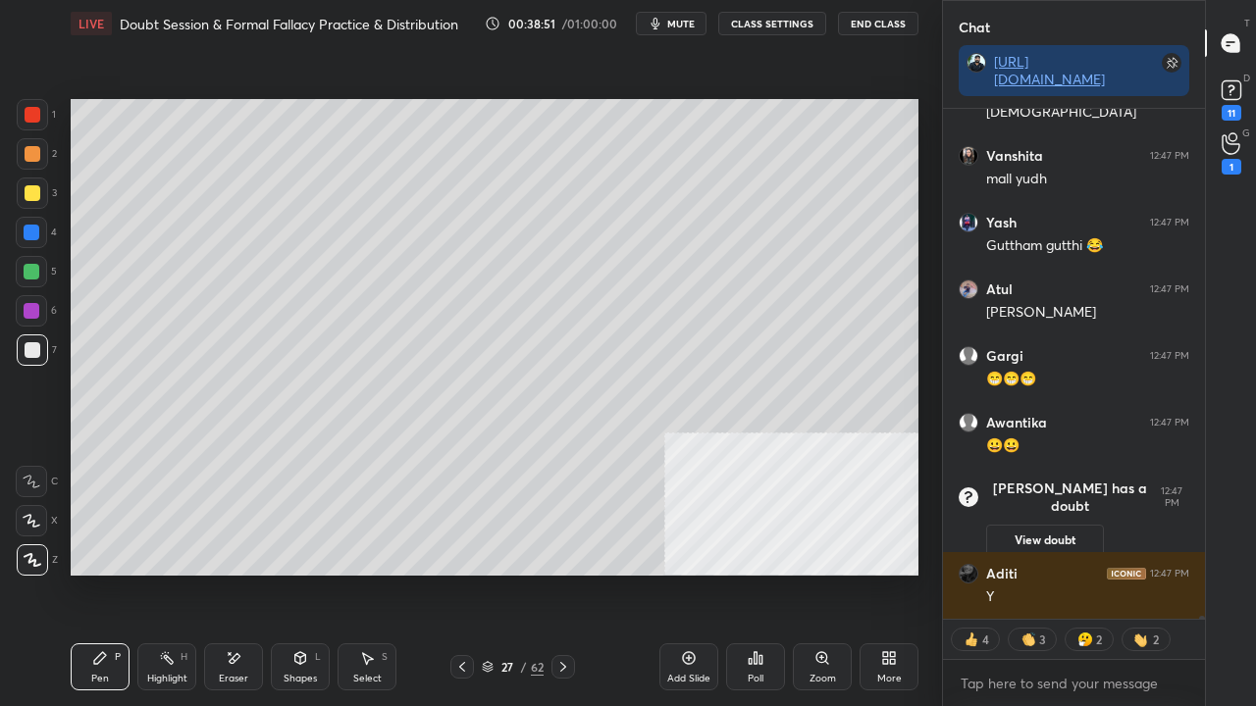
scroll to position [88469, 0]
click at [285, 573] on div "Shapes L" at bounding box center [300, 667] width 59 height 47
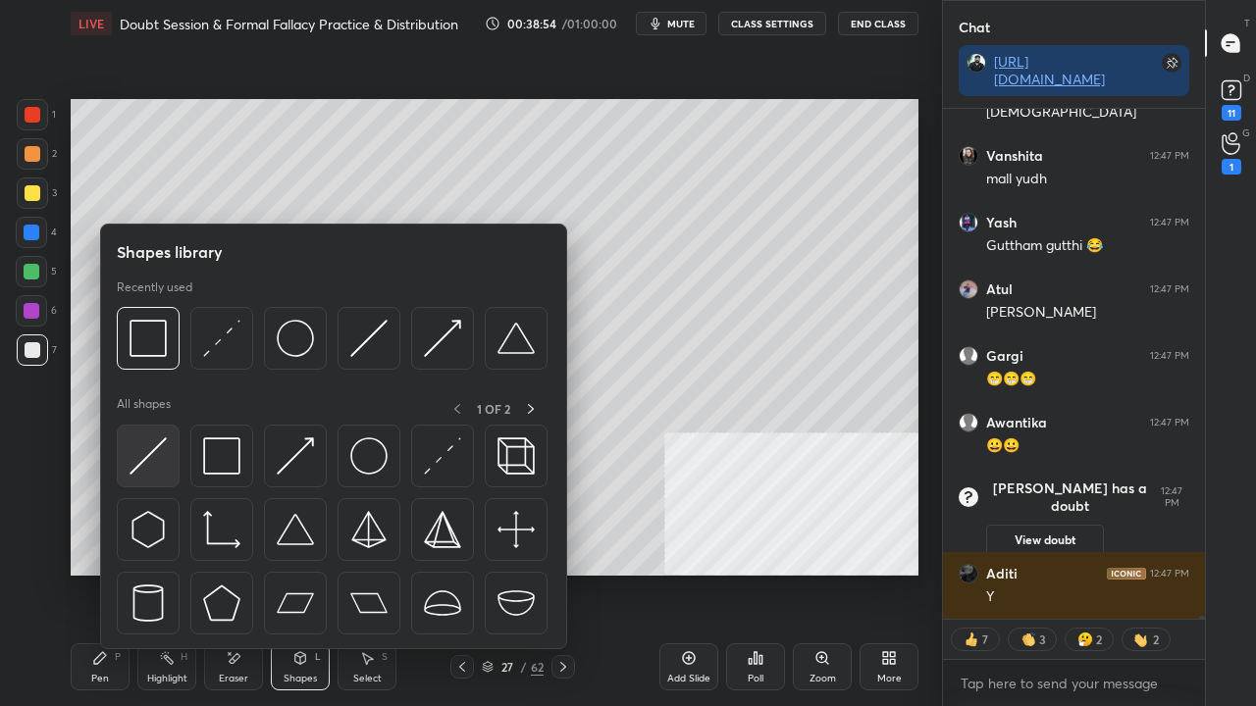
click at [163, 470] on img at bounding box center [148, 456] width 37 height 37
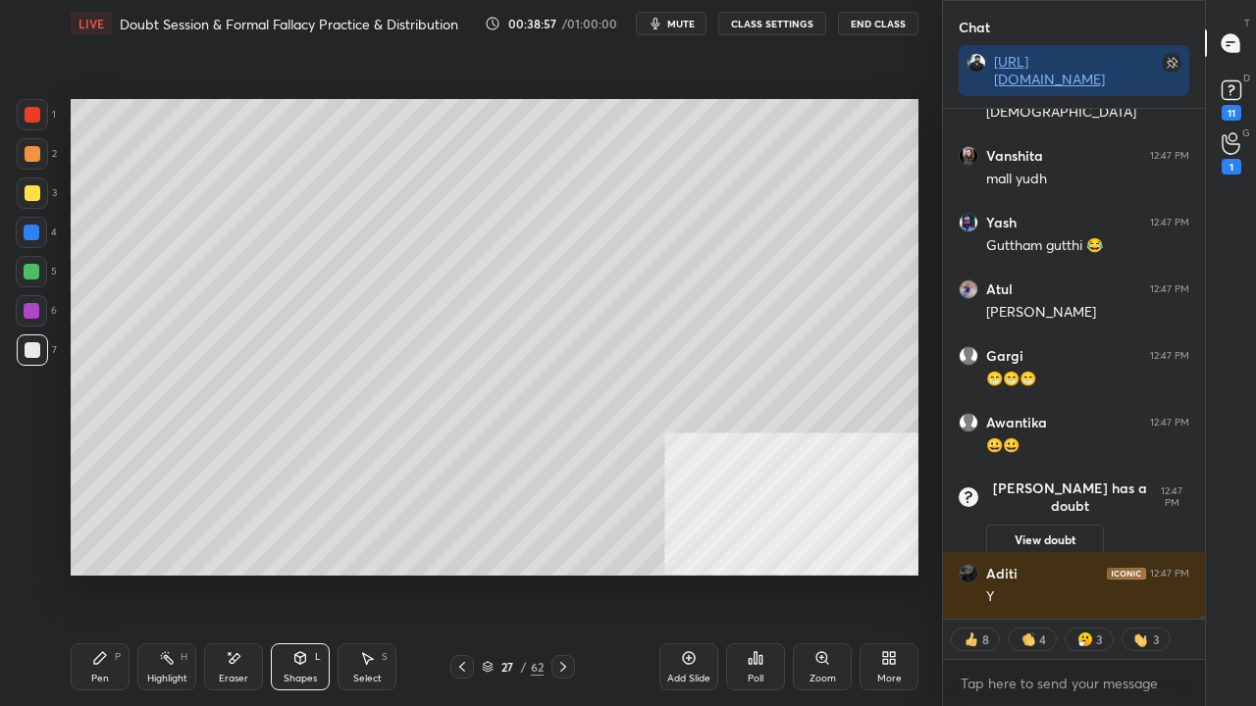
click at [99, 573] on div "Pen P" at bounding box center [100, 667] width 59 height 47
drag, startPoint x: 31, startPoint y: 194, endPoint x: 45, endPoint y: 194, distance: 13.7
click at [35, 194] on div at bounding box center [33, 193] width 16 height 16
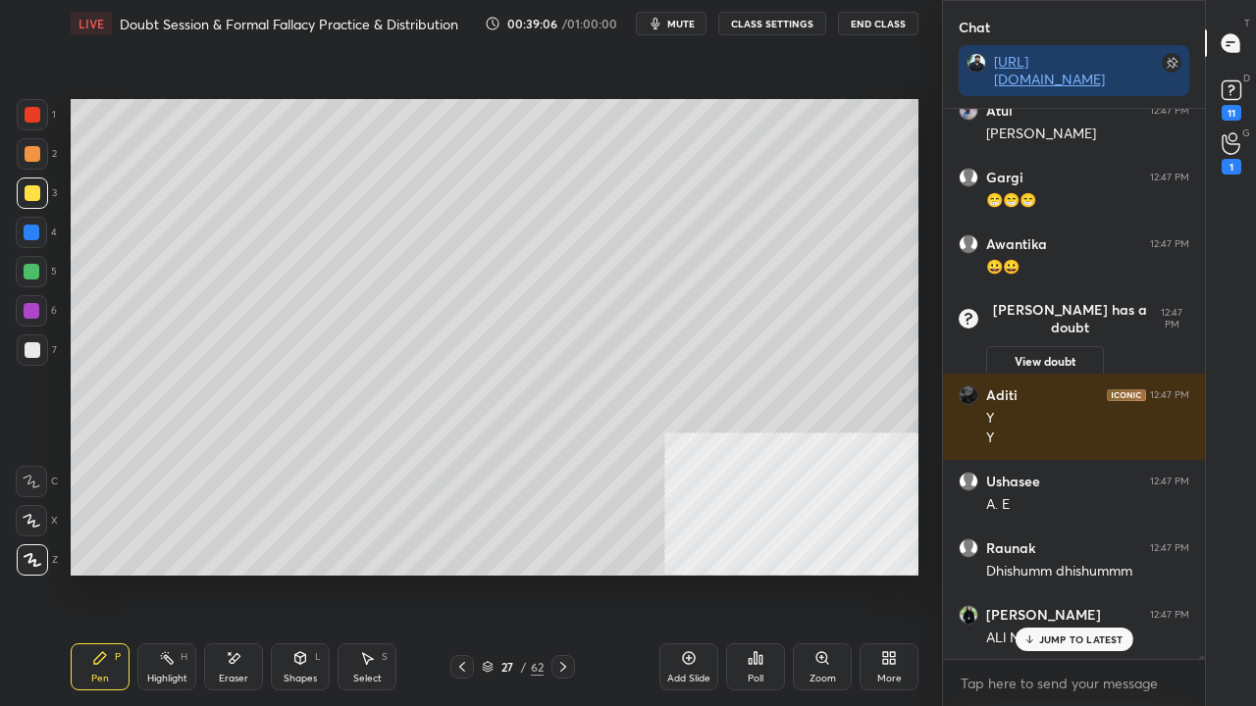
scroll to position [88647, 0]
drag, startPoint x: 35, startPoint y: 313, endPoint x: 49, endPoint y: 308, distance: 14.6
click at [35, 312] on div at bounding box center [32, 311] width 16 height 16
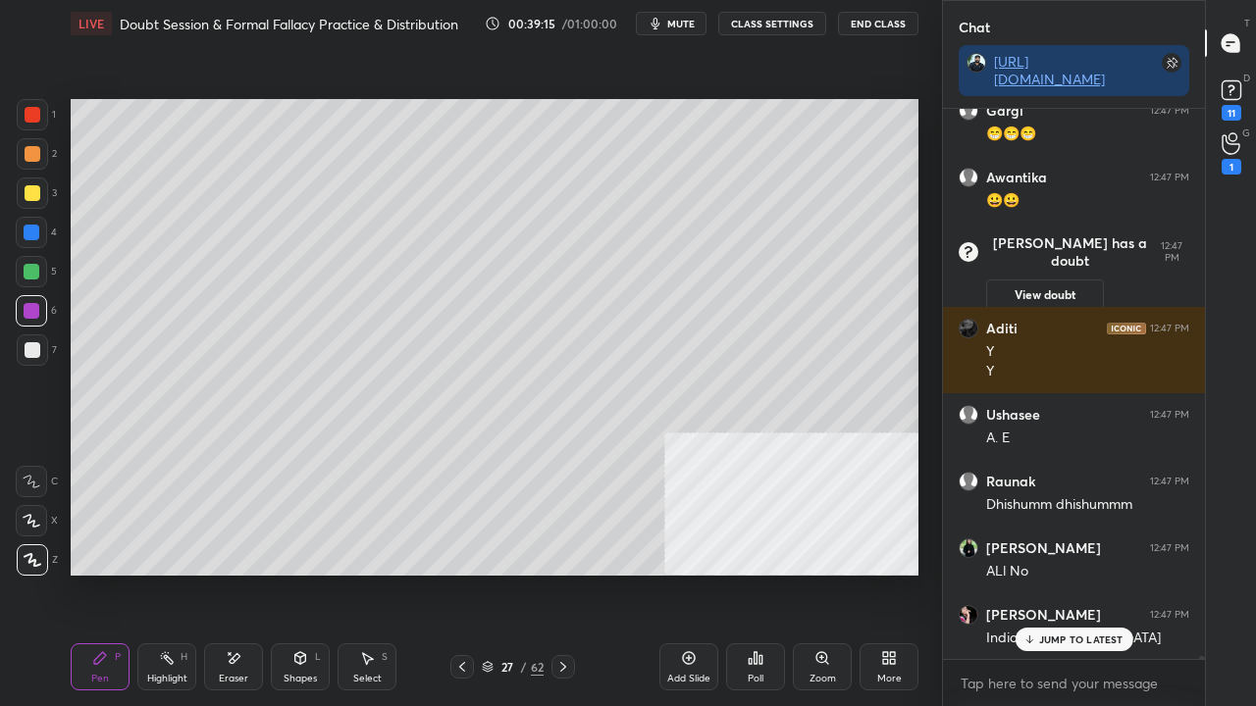
click at [253, 573] on div "Eraser" at bounding box center [233, 667] width 59 height 47
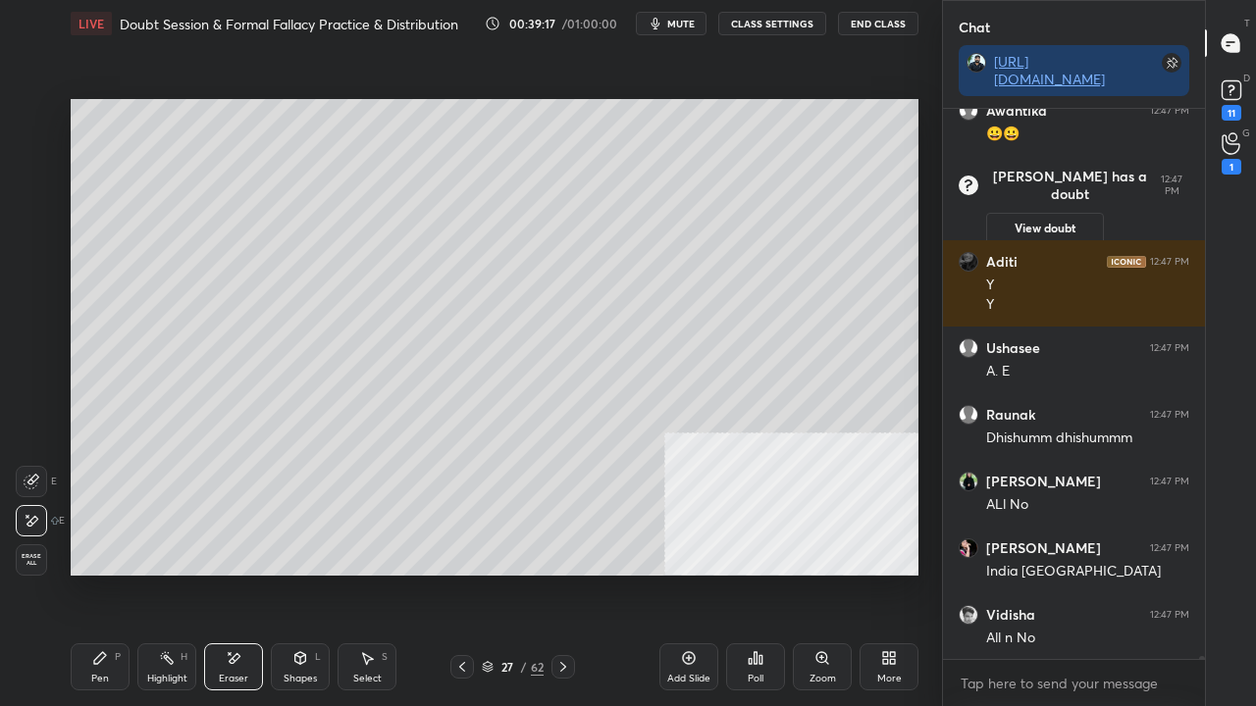
click at [111, 573] on div "Pen P" at bounding box center [100, 667] width 59 height 47
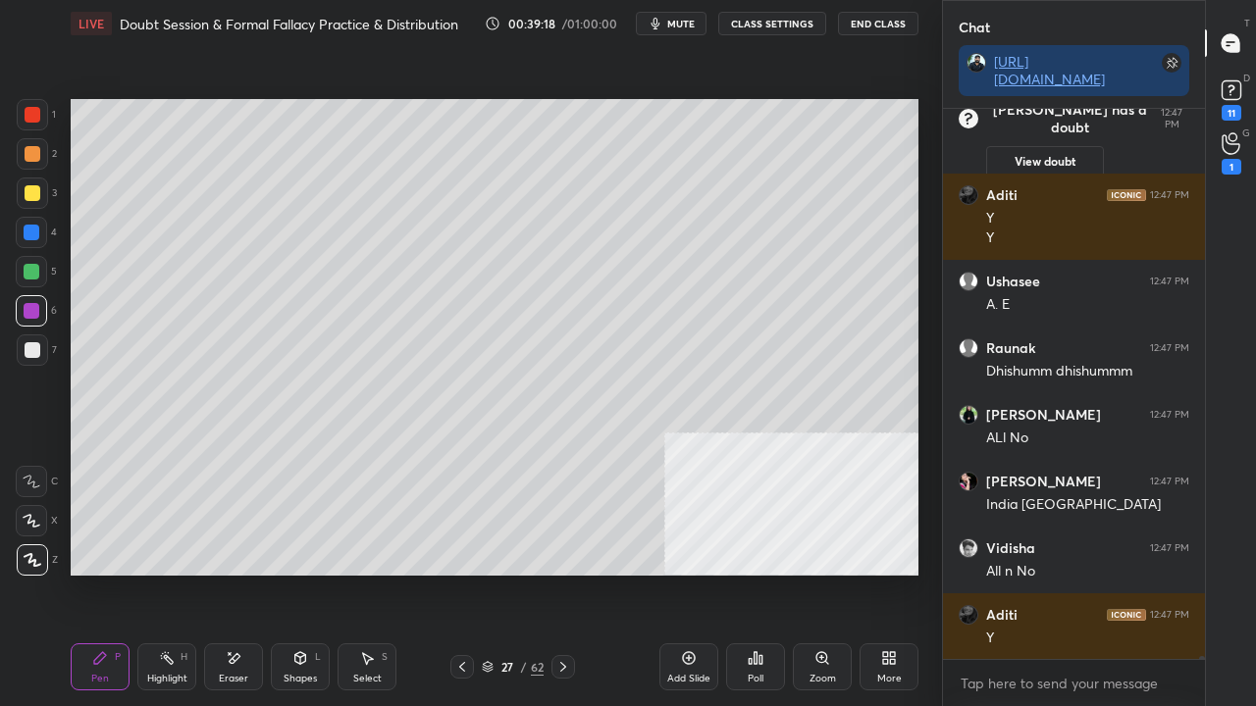
scroll to position [88914, 0]
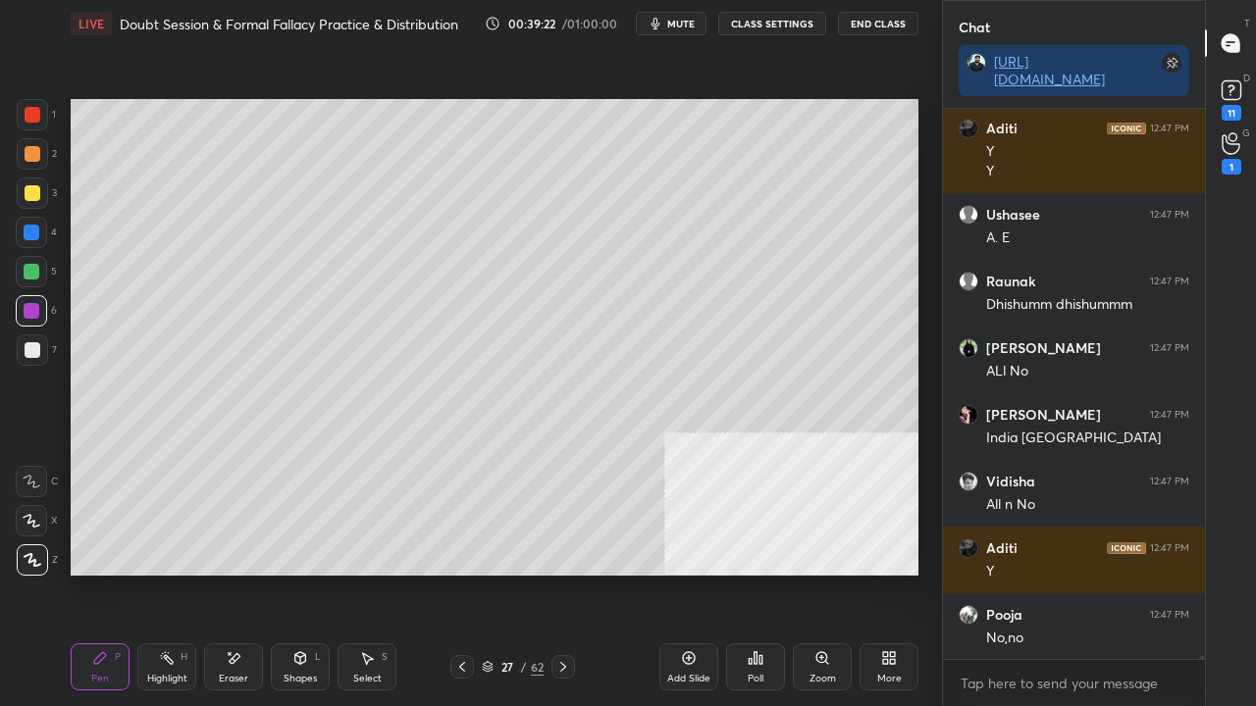
drag, startPoint x: 35, startPoint y: 232, endPoint x: 46, endPoint y: 229, distance: 11.2
click at [37, 230] on div at bounding box center [32, 233] width 16 height 16
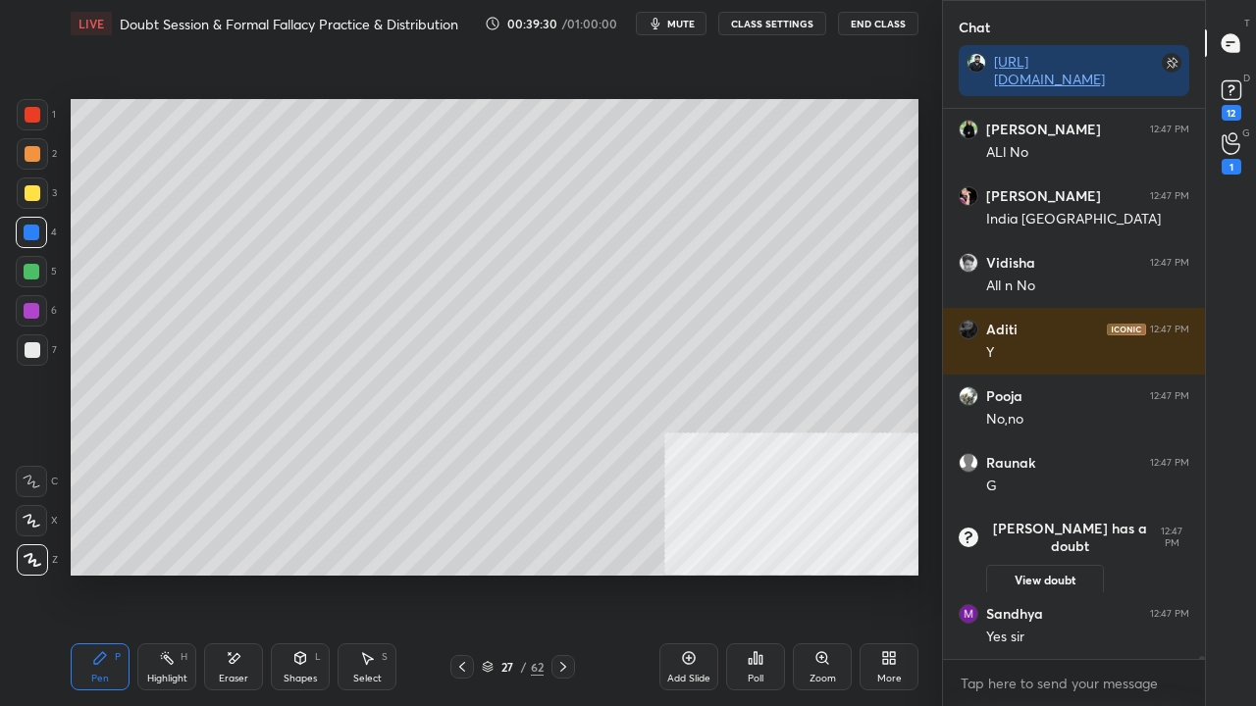
scroll to position [88830, 0]
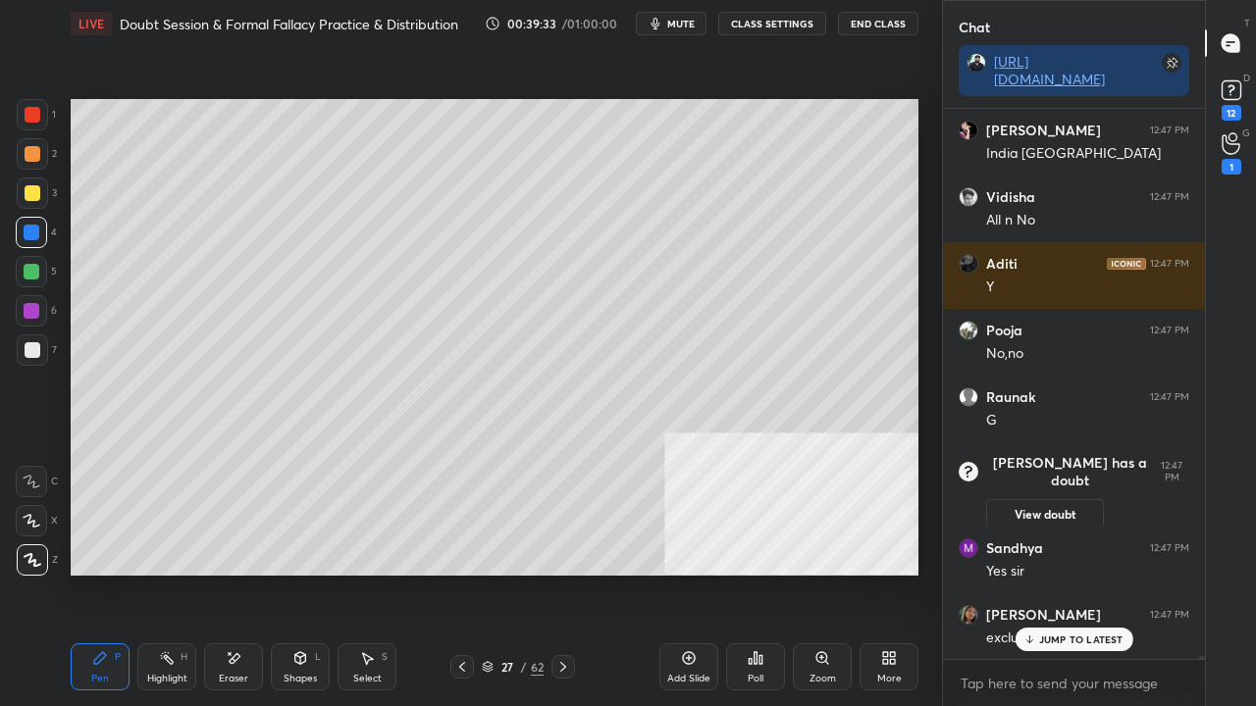
click at [228, 573] on div "Eraser" at bounding box center [233, 679] width 29 height 10
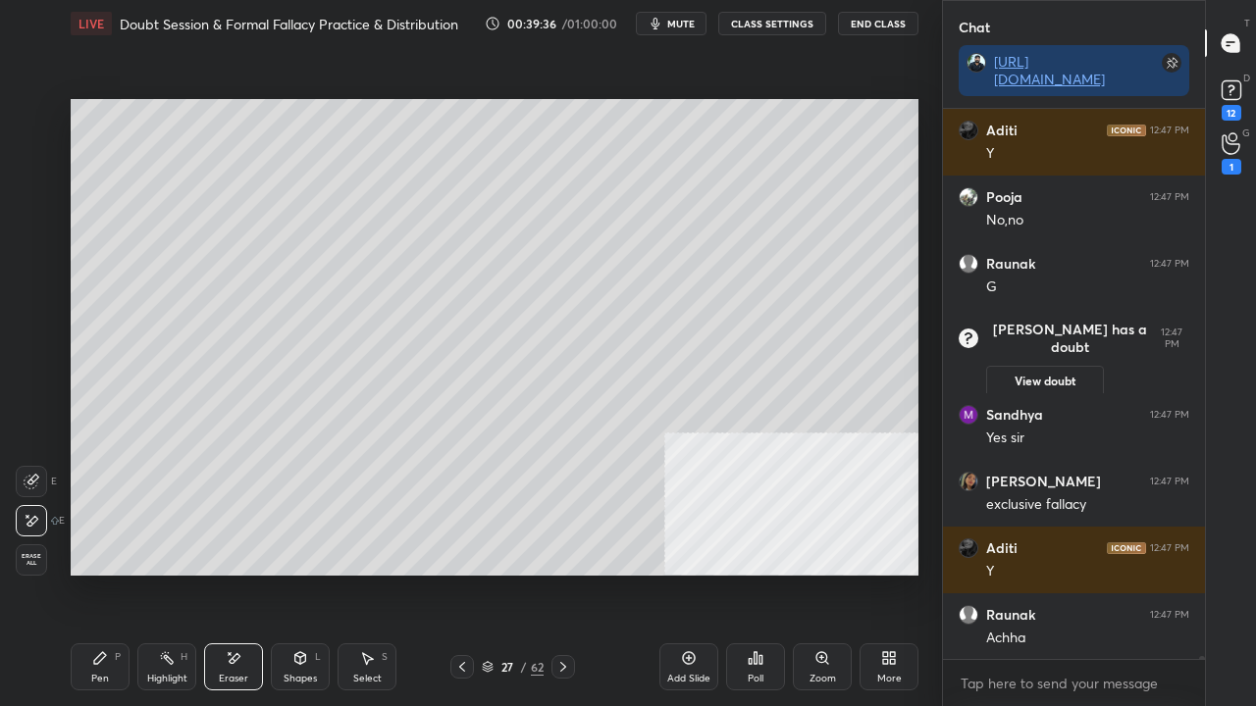
scroll to position [89097, 0]
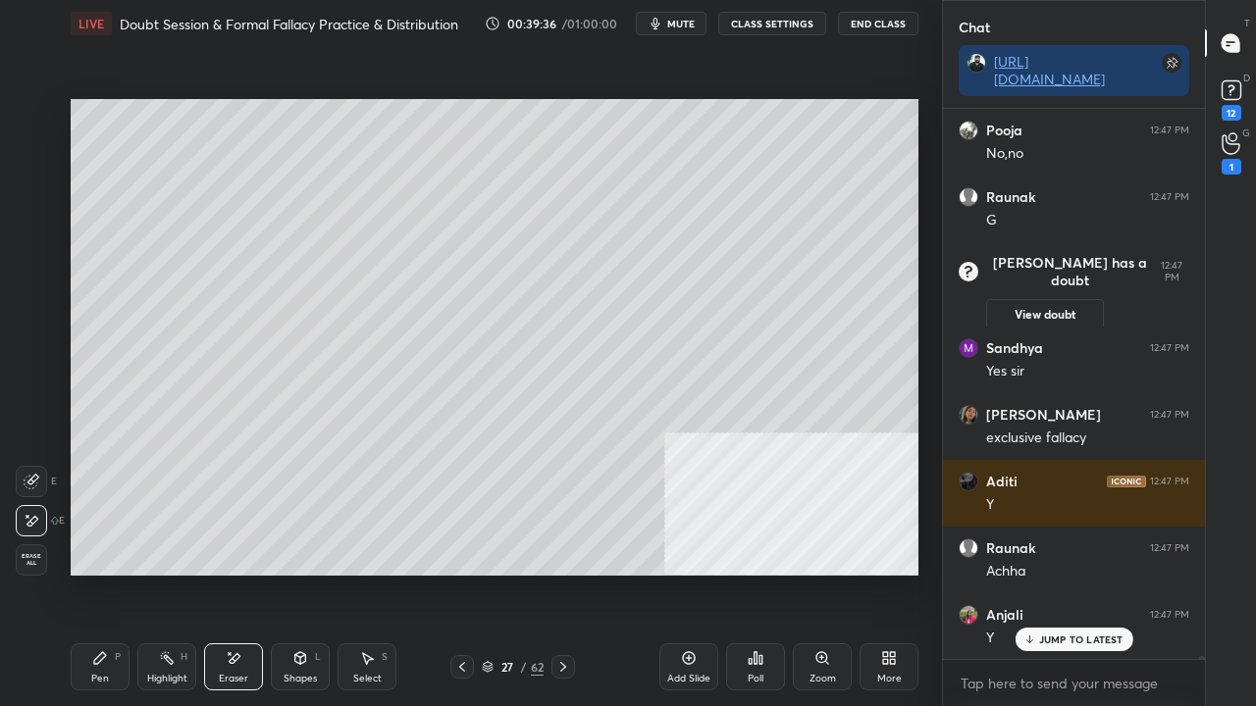
drag, startPoint x: 101, startPoint y: 661, endPoint x: 182, endPoint y: 578, distance: 116.6
click at [101, 573] on icon at bounding box center [100, 659] width 16 height 16
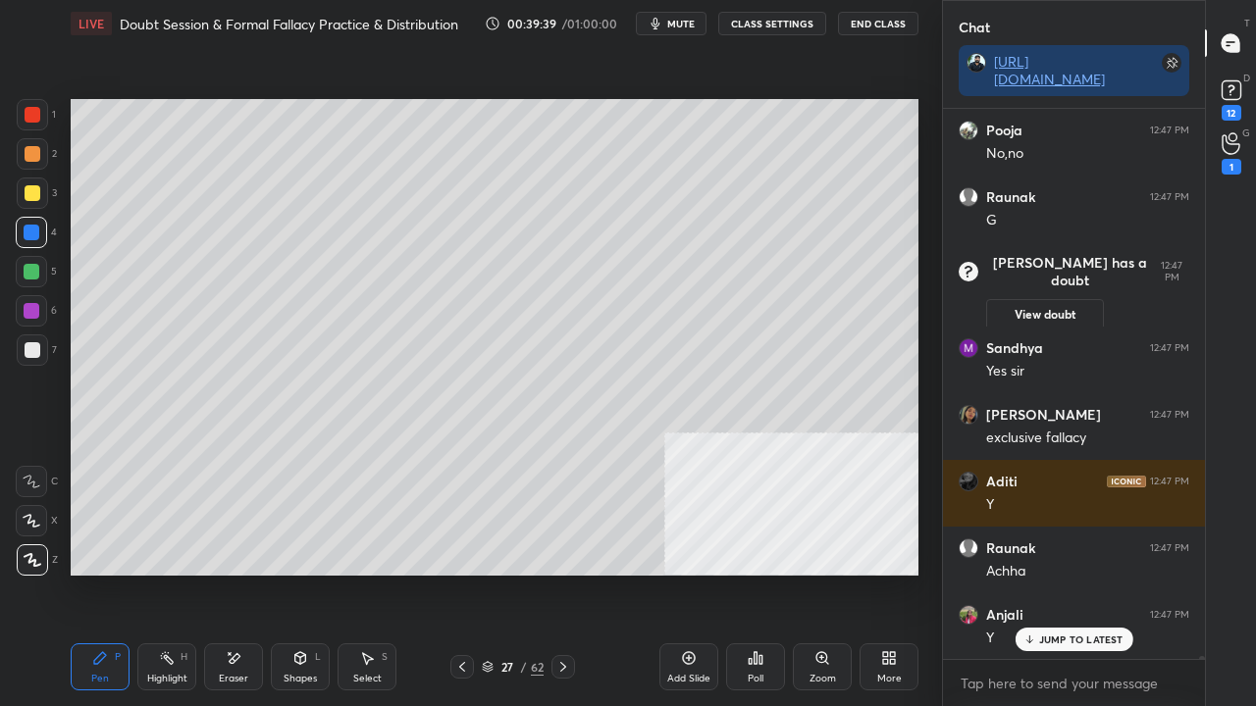
scroll to position [89164, 0]
click at [35, 345] on div at bounding box center [33, 350] width 16 height 16
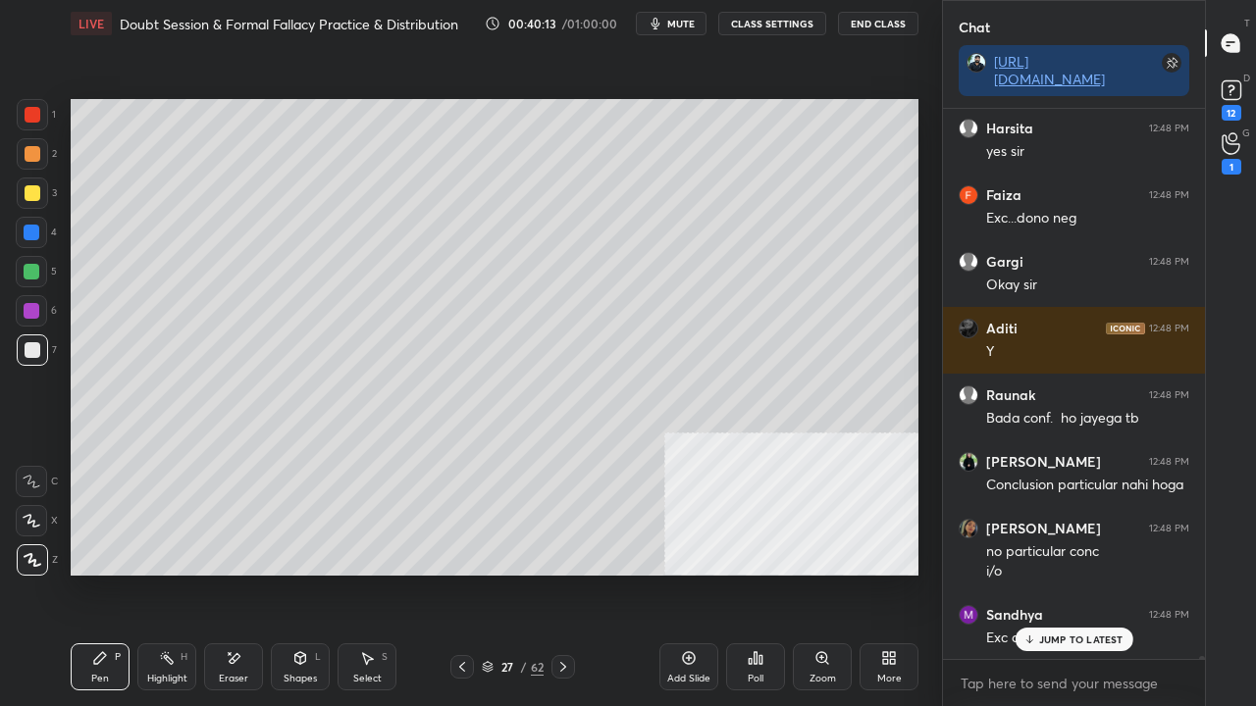
scroll to position [89850, 0]
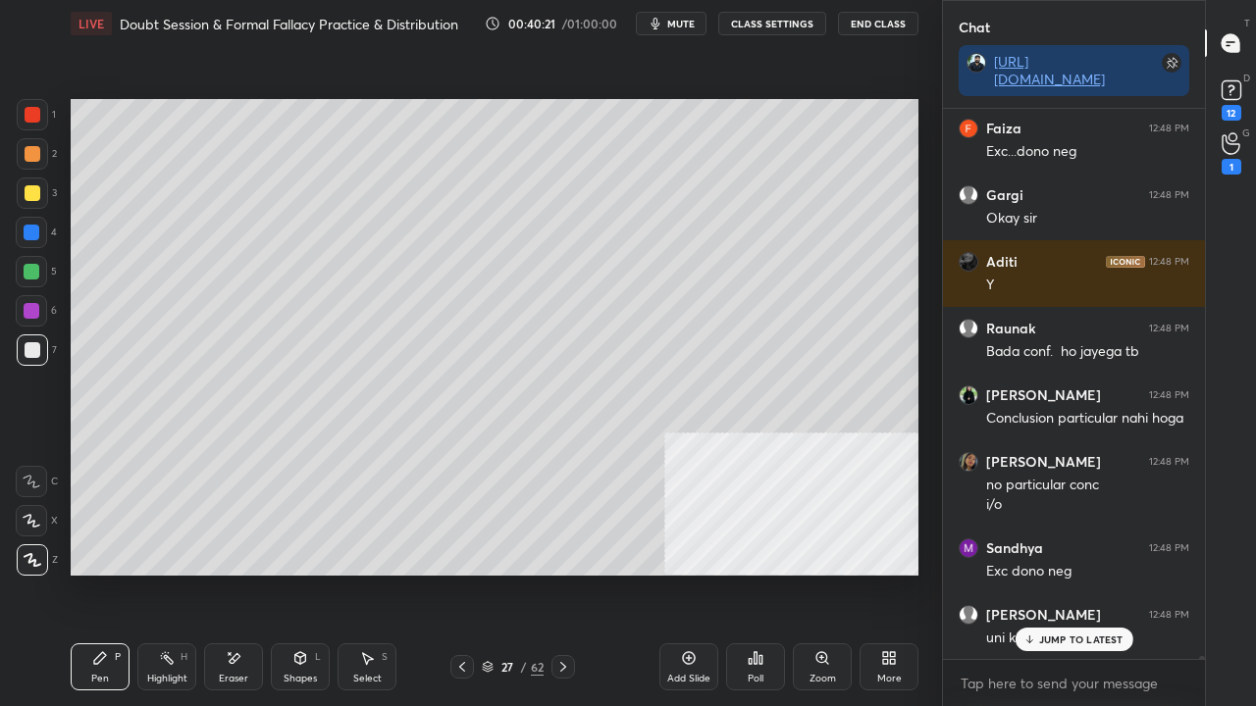
click at [26, 189] on div at bounding box center [33, 193] width 16 height 16
click at [30, 113] on div at bounding box center [33, 115] width 16 height 16
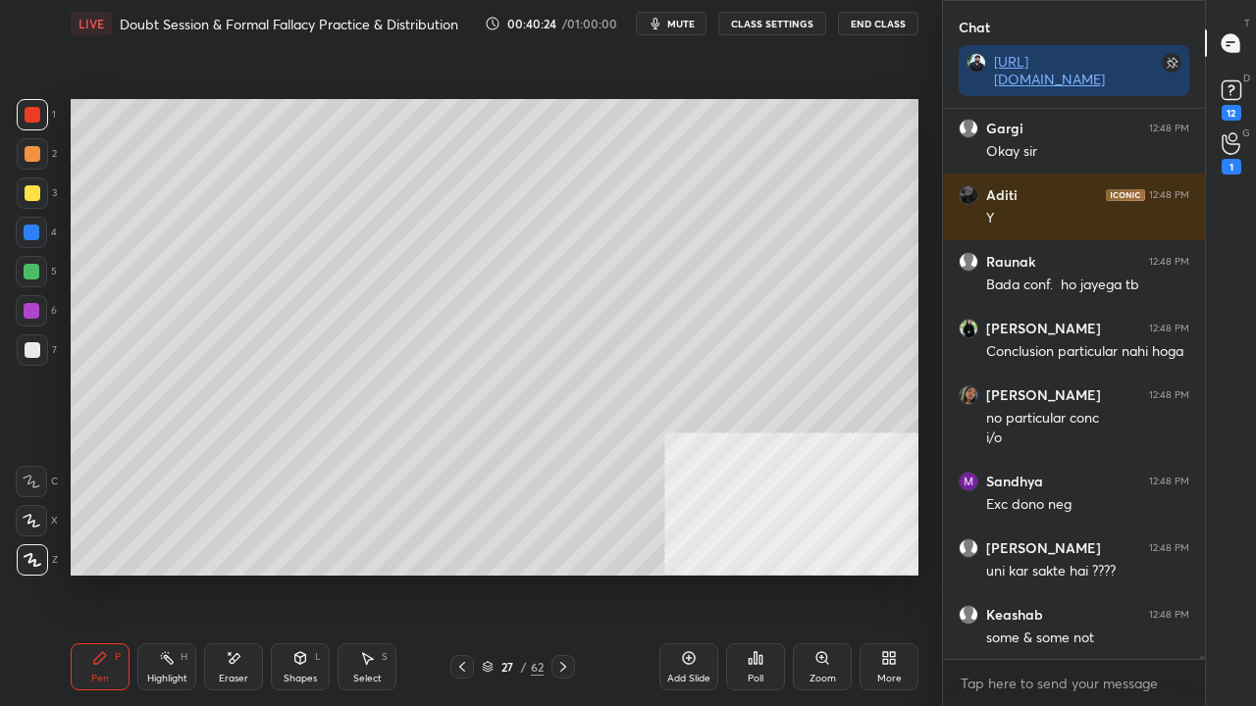
scroll to position [90001, 0]
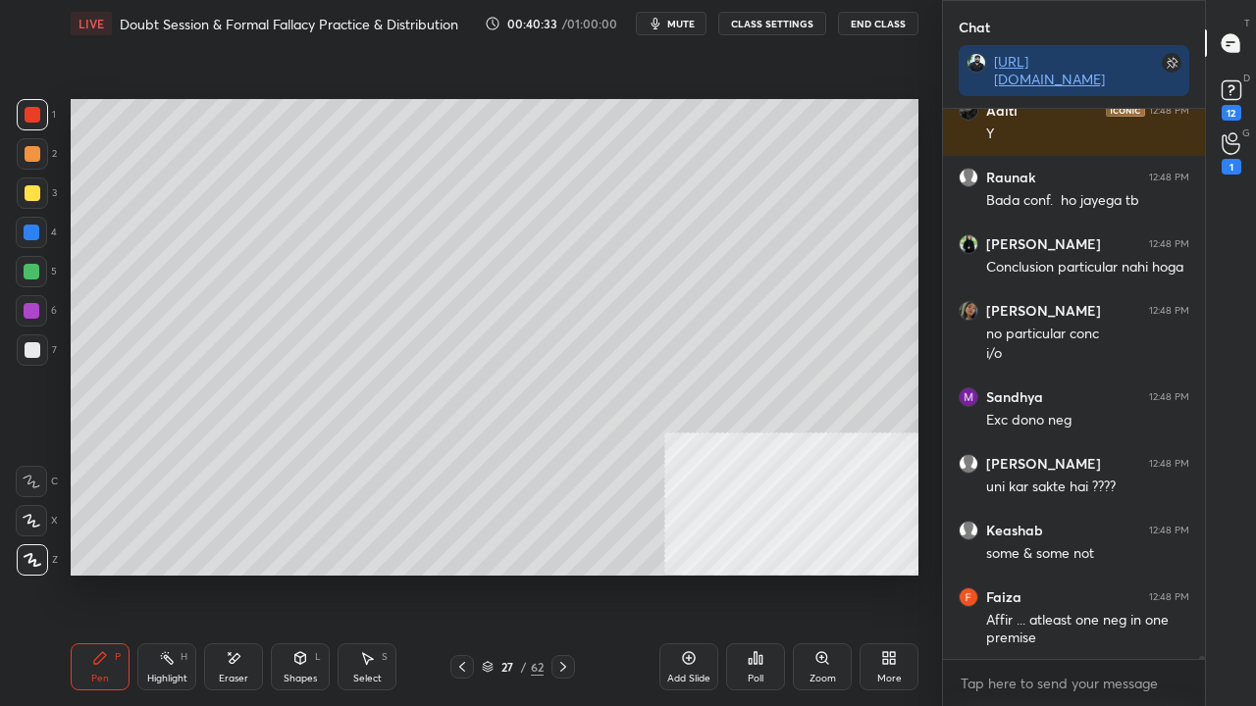
click at [27, 348] on div at bounding box center [33, 350] width 16 height 16
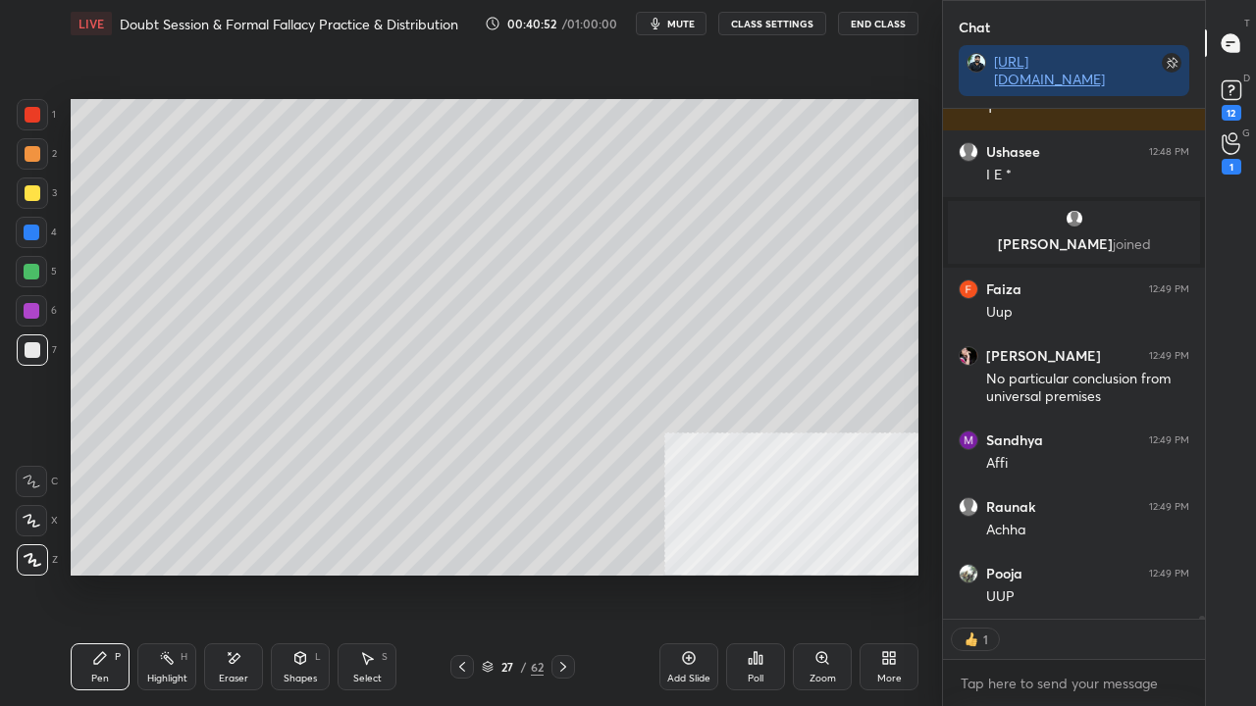
scroll to position [90390, 0]
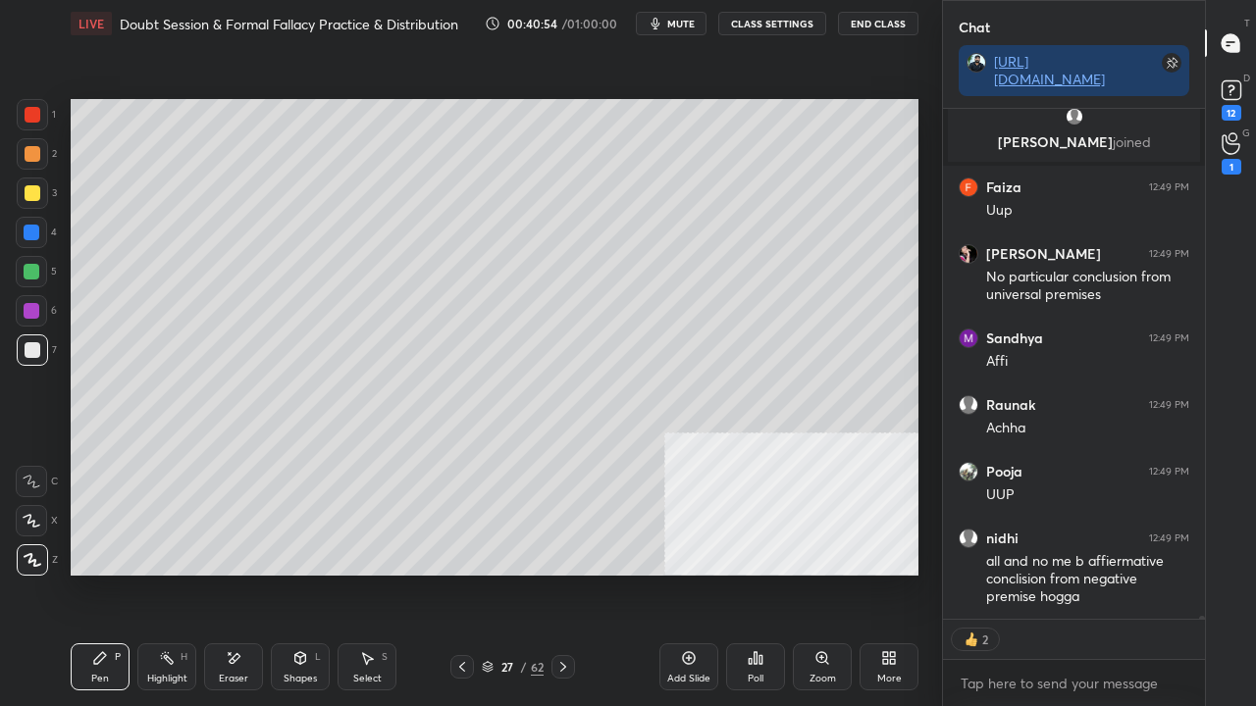
click at [29, 195] on div at bounding box center [33, 193] width 16 height 16
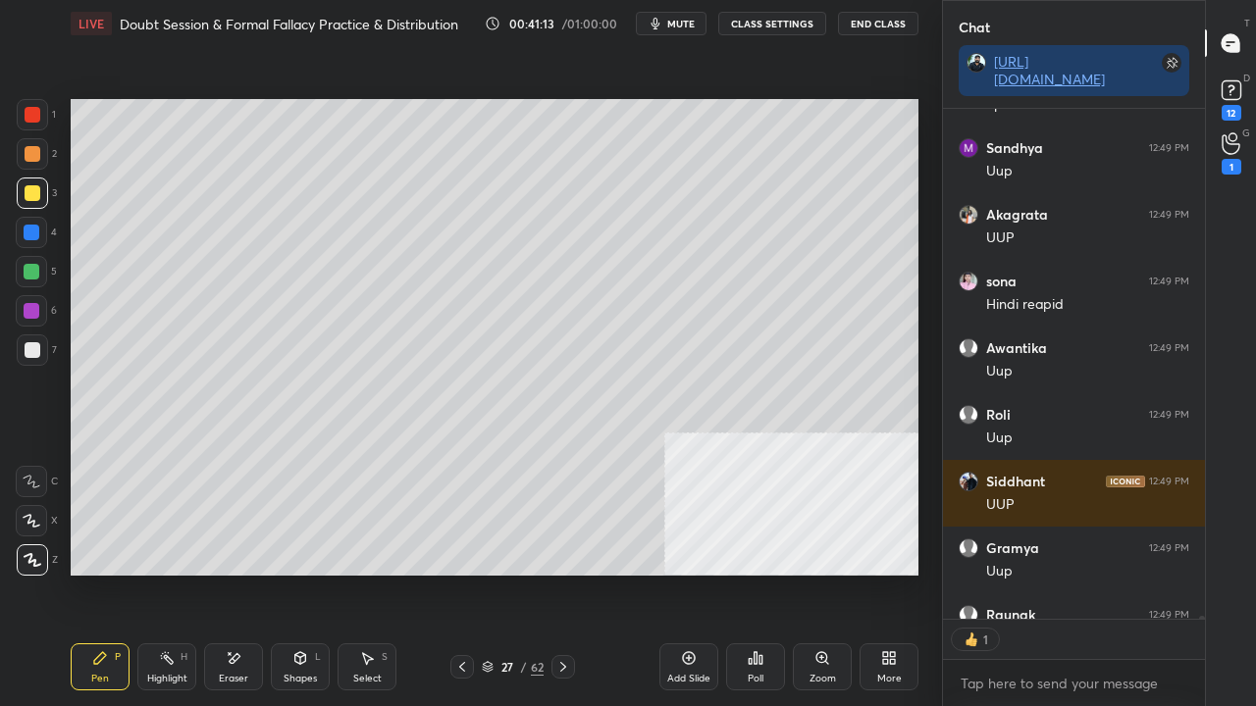
scroll to position [91017, 0]
click at [516, 573] on div "27" at bounding box center [507, 667] width 20 height 12
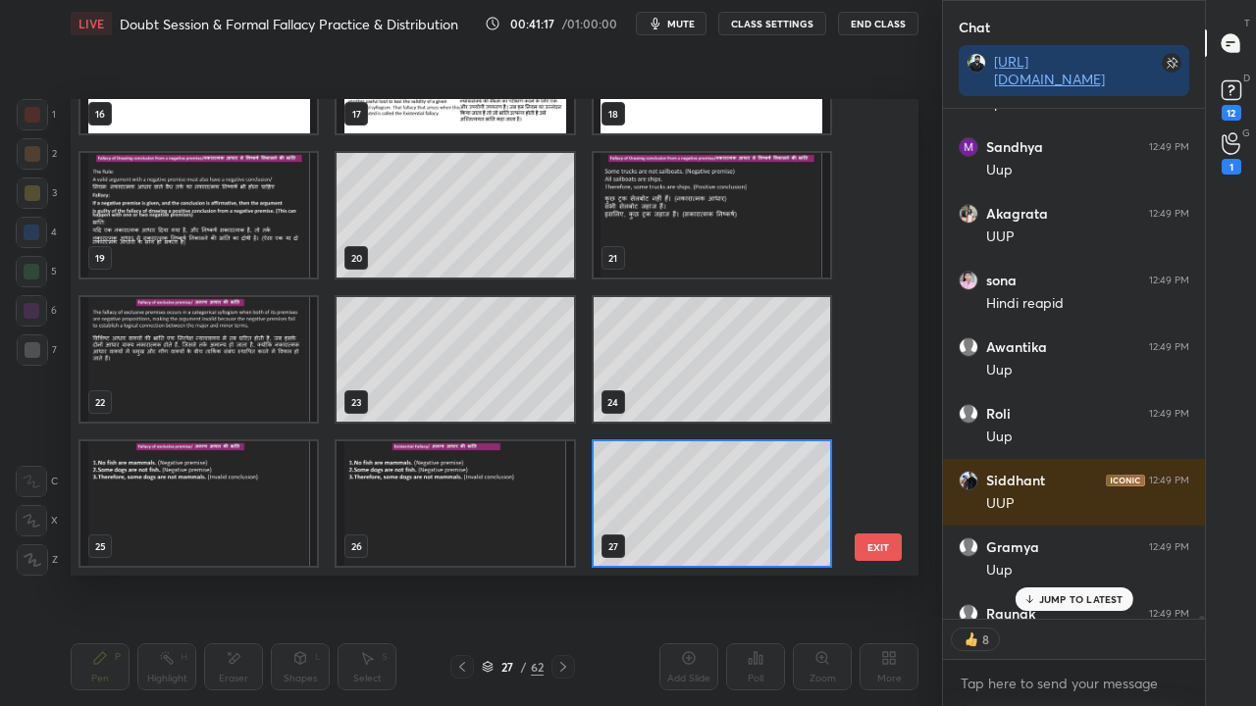
scroll to position [91142, 0]
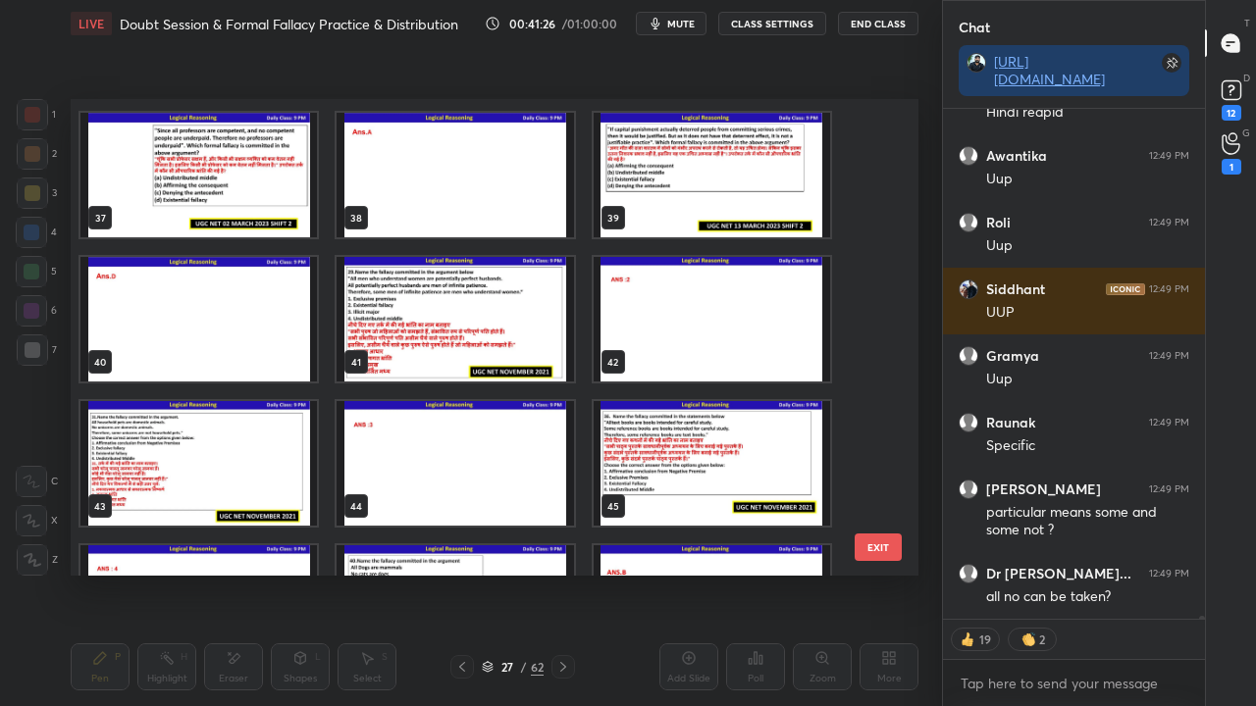
click at [493, 324] on img "grid" at bounding box center [455, 319] width 236 height 125
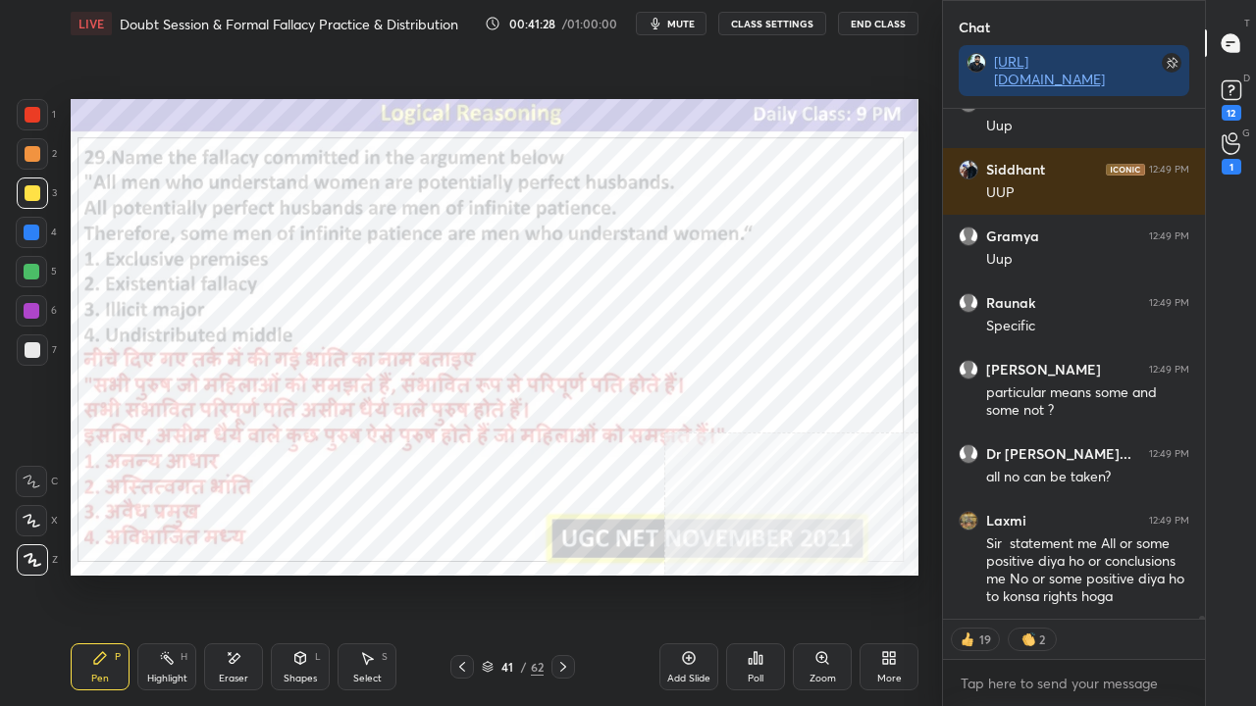
click at [26, 112] on div at bounding box center [33, 115] width 16 height 16
click at [27, 112] on div at bounding box center [33, 115] width 16 height 16
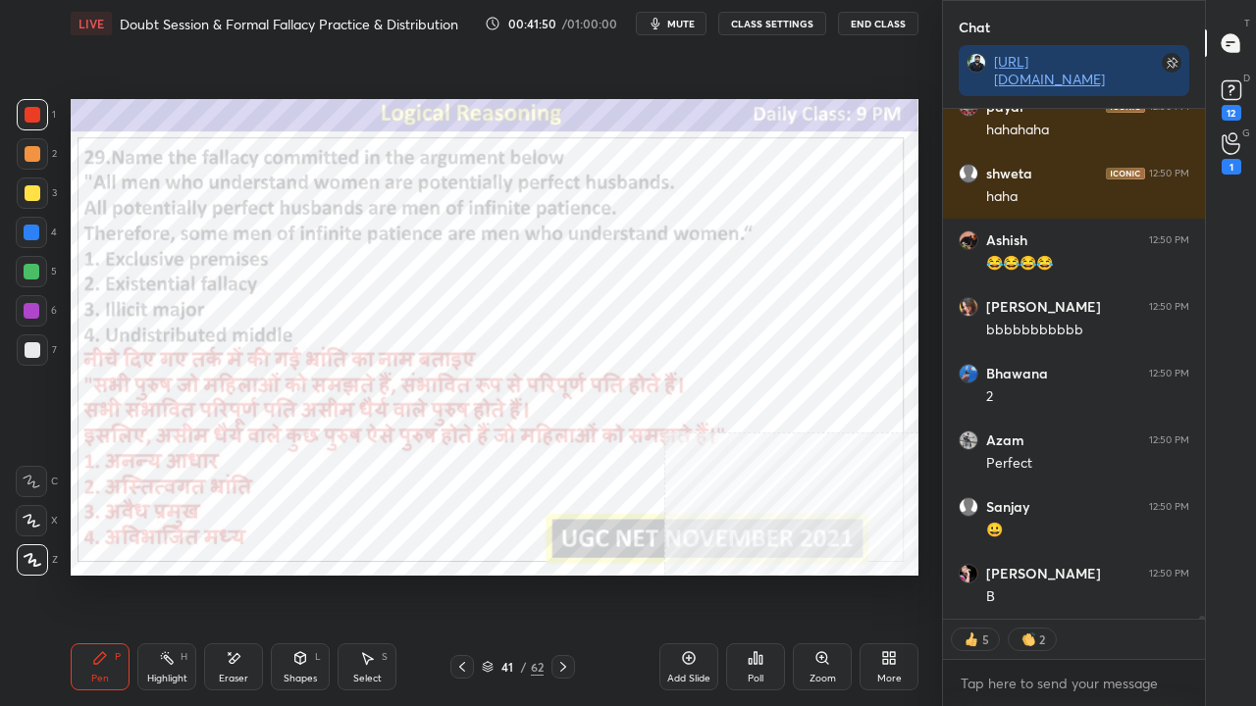
click at [27, 230] on div at bounding box center [32, 233] width 16 height 16
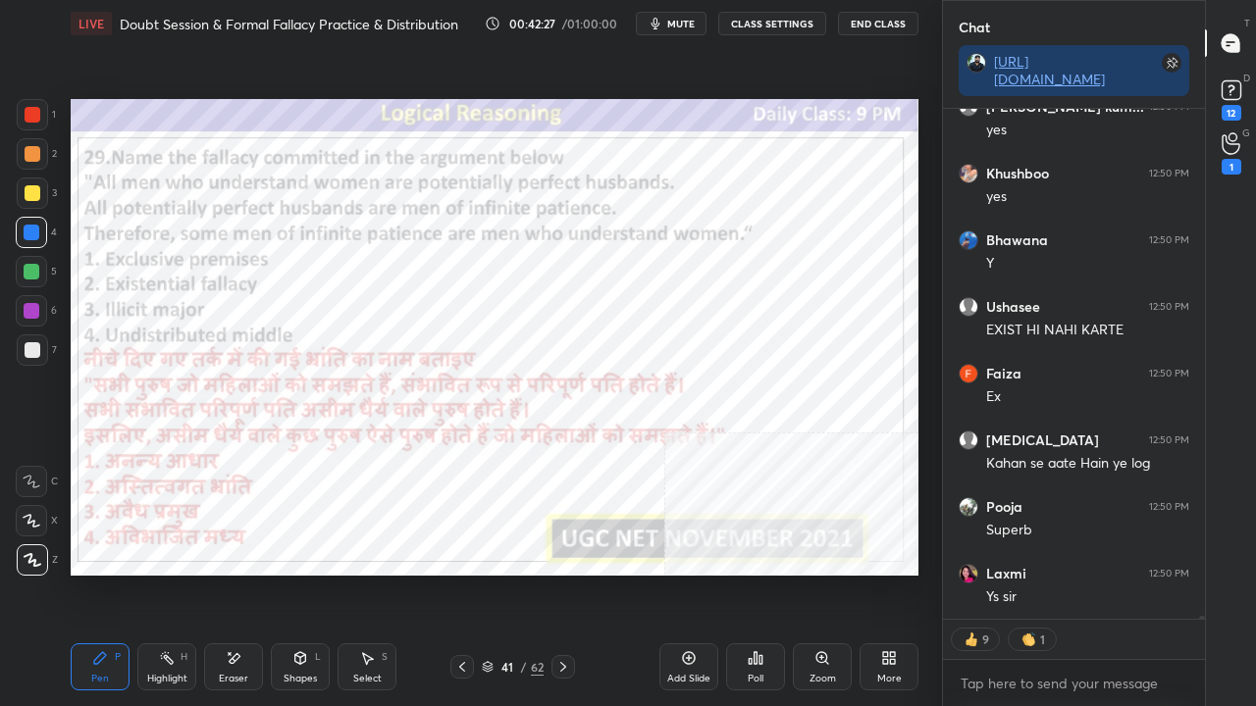
click at [29, 116] on div at bounding box center [33, 115] width 16 height 16
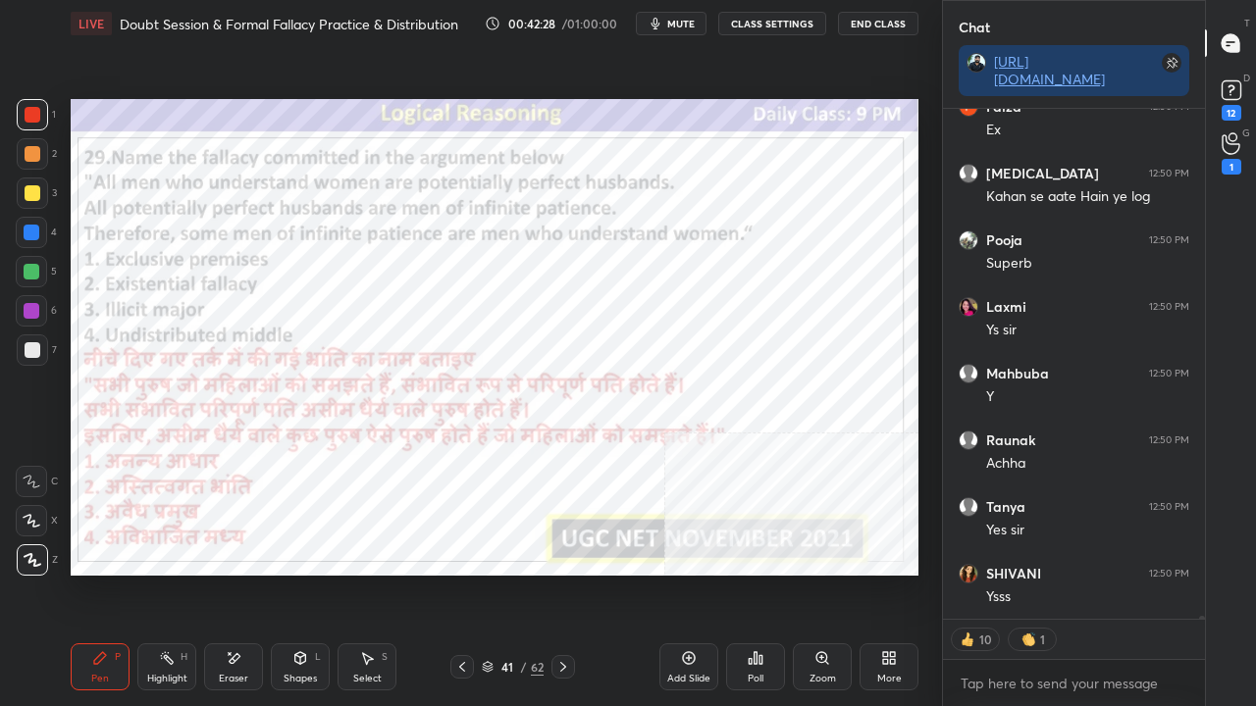
drag, startPoint x: 509, startPoint y: 669, endPoint x: 536, endPoint y: 577, distance: 96.0
click at [510, 573] on div "41" at bounding box center [507, 667] width 20 height 12
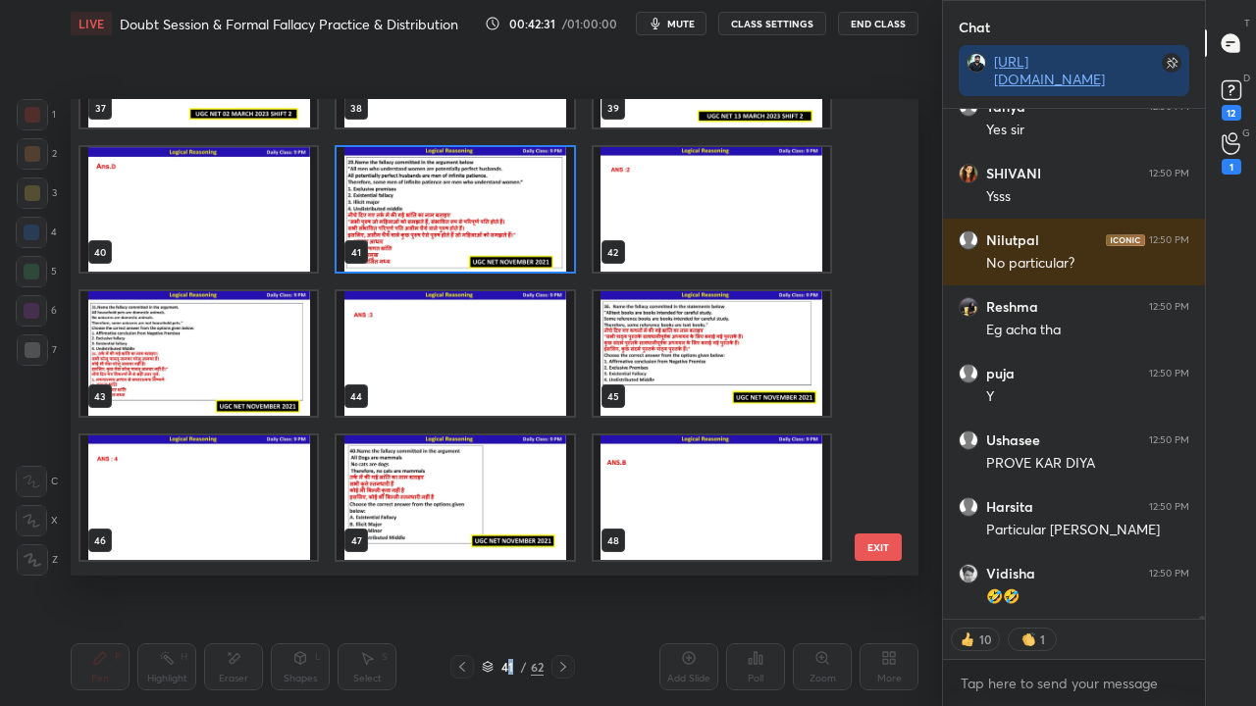
click at [269, 348] on img "grid" at bounding box center [198, 353] width 236 height 125
click at [269, 347] on img "grid" at bounding box center [198, 353] width 236 height 125
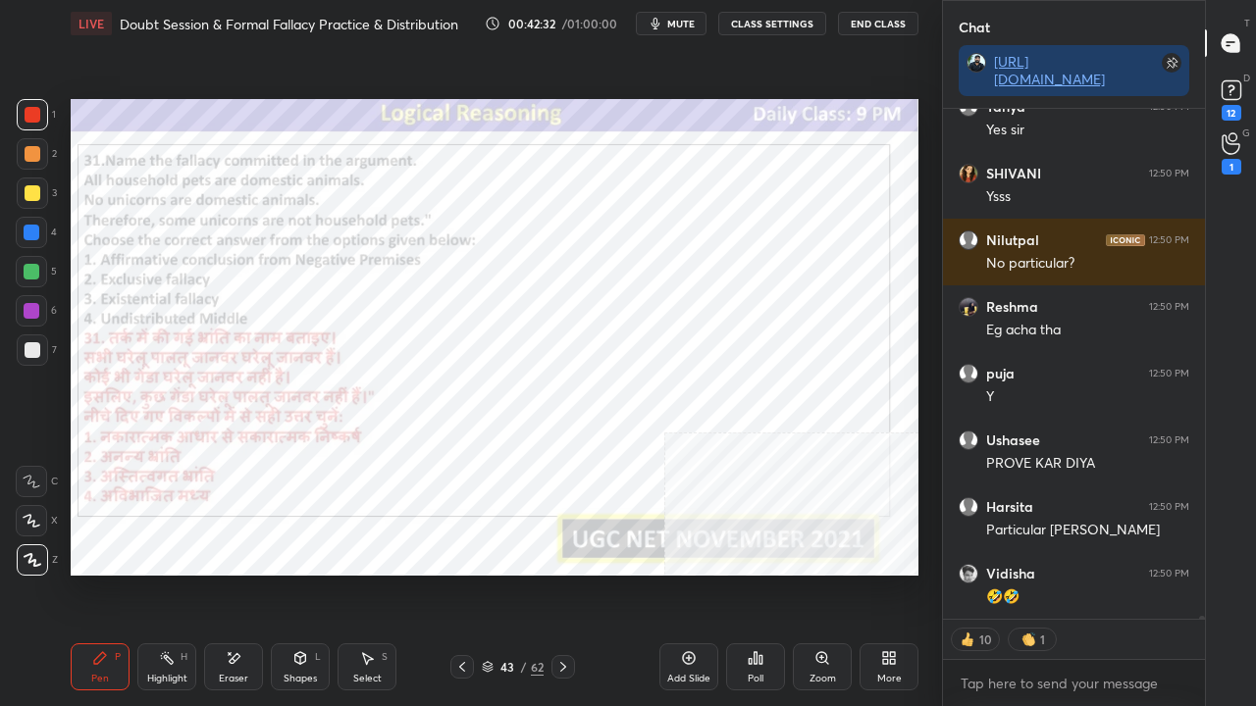
click at [269, 347] on img "grid" at bounding box center [198, 353] width 236 height 125
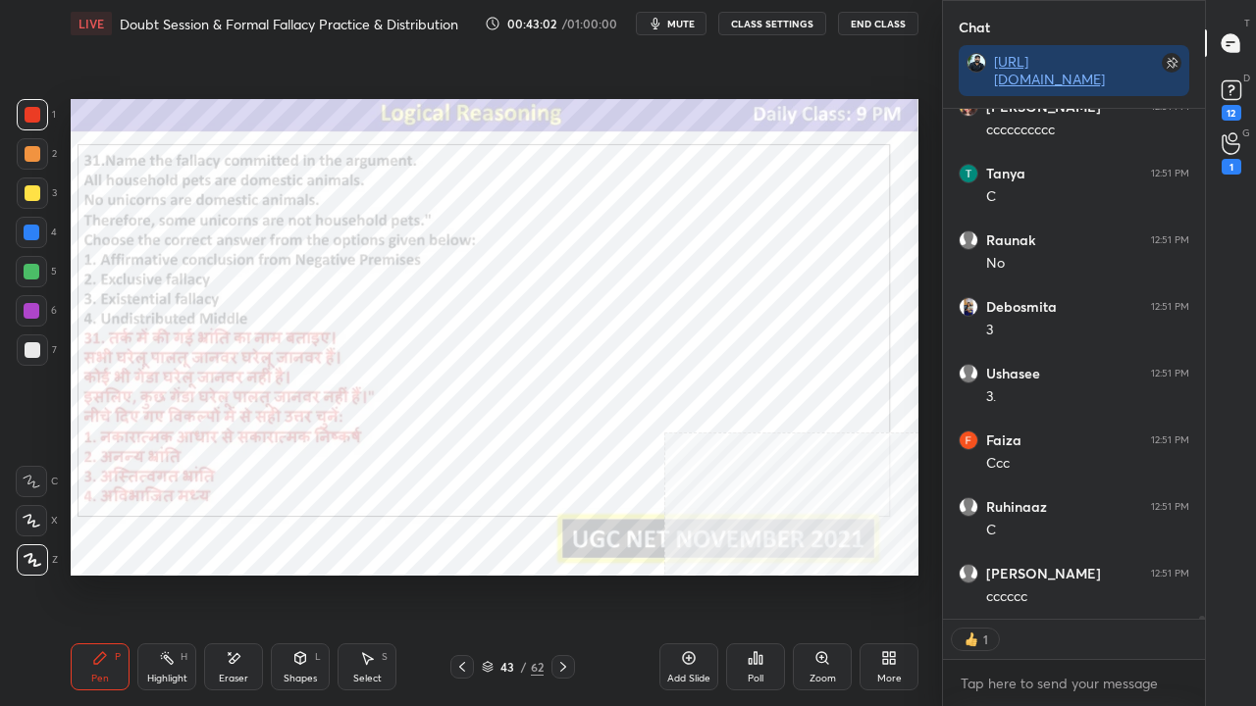
click at [466, 573] on div at bounding box center [462, 667] width 24 height 24
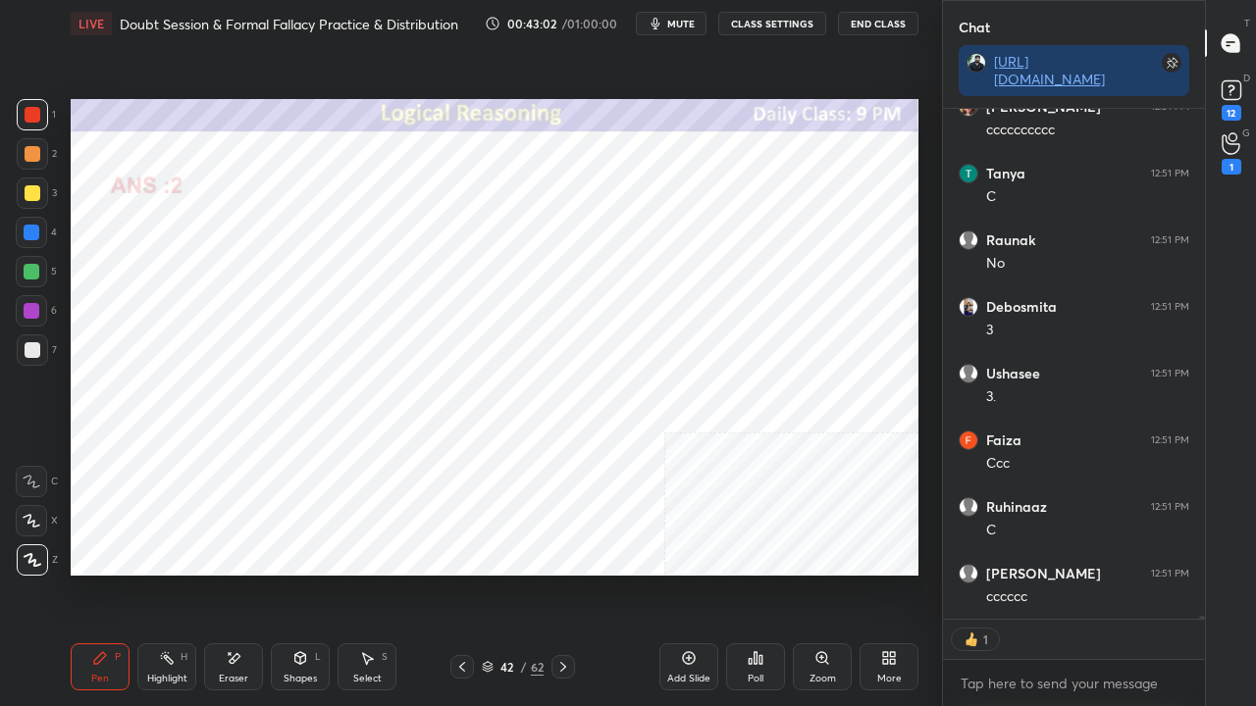
click at [463, 573] on icon at bounding box center [462, 667] width 16 height 16
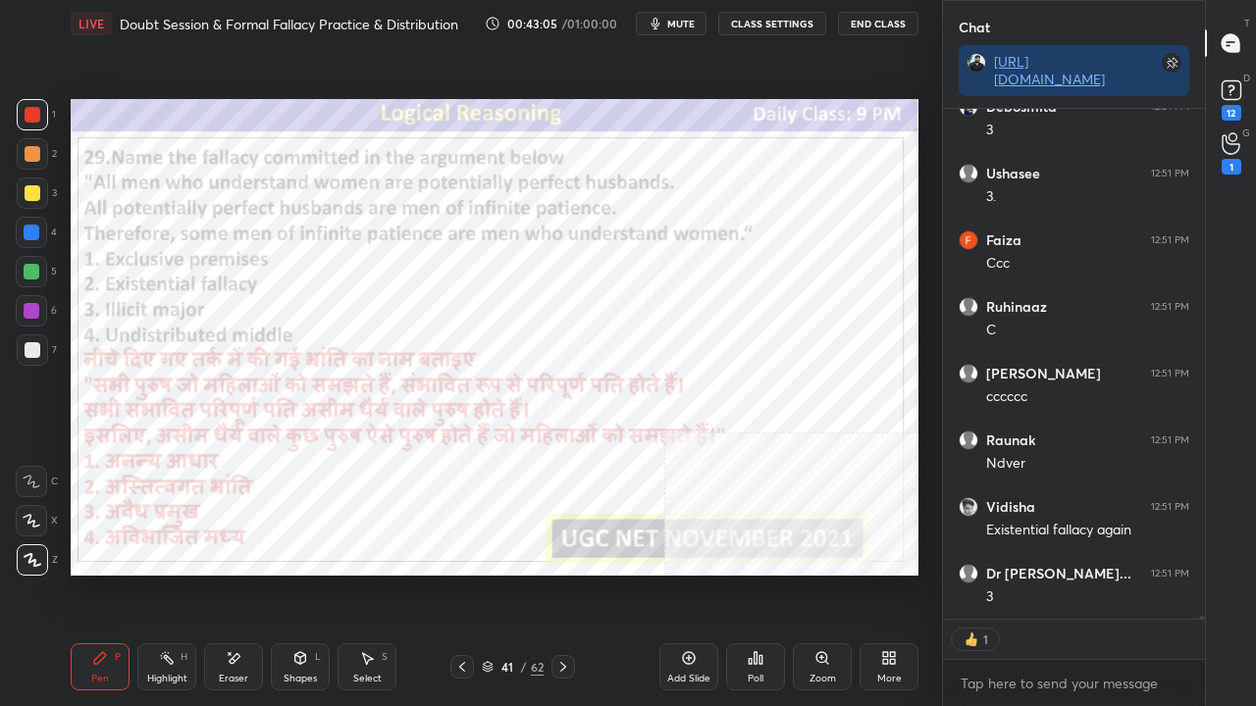
click at [566, 573] on icon at bounding box center [563, 667] width 16 height 16
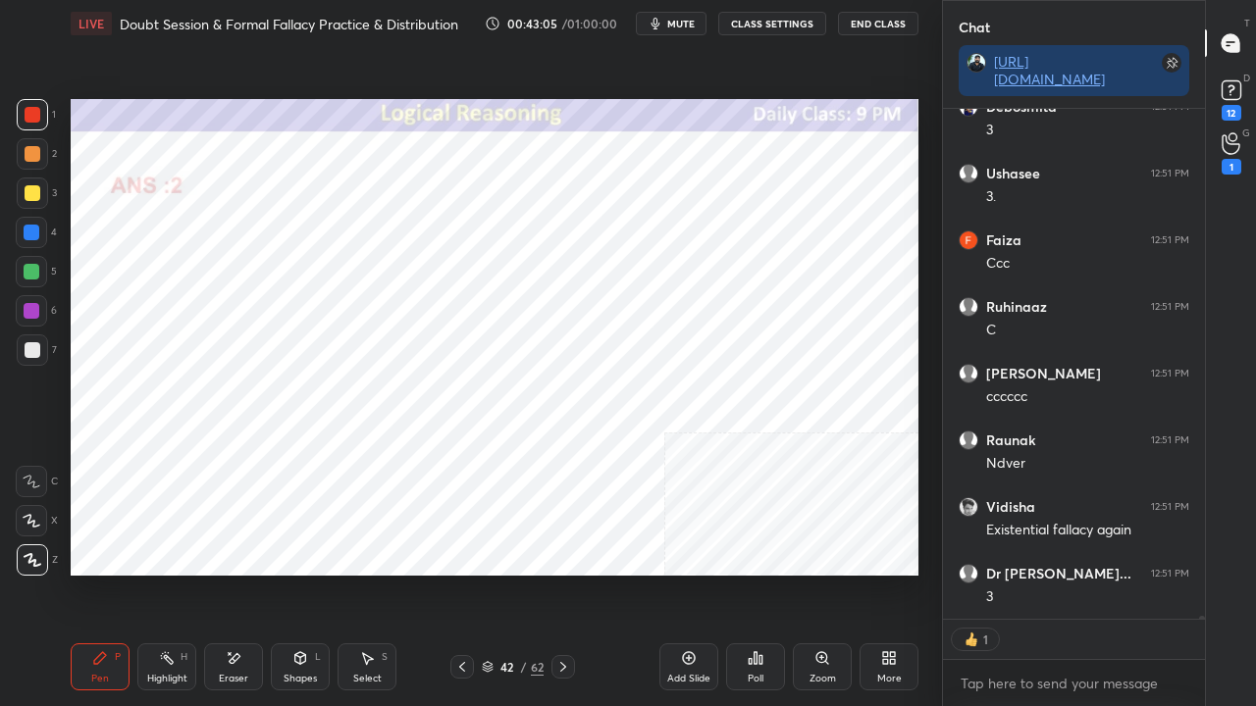
drag, startPoint x: 566, startPoint y: 666, endPoint x: 565, endPoint y: 641, distance: 25.5
click at [566, 573] on icon at bounding box center [563, 667] width 16 height 16
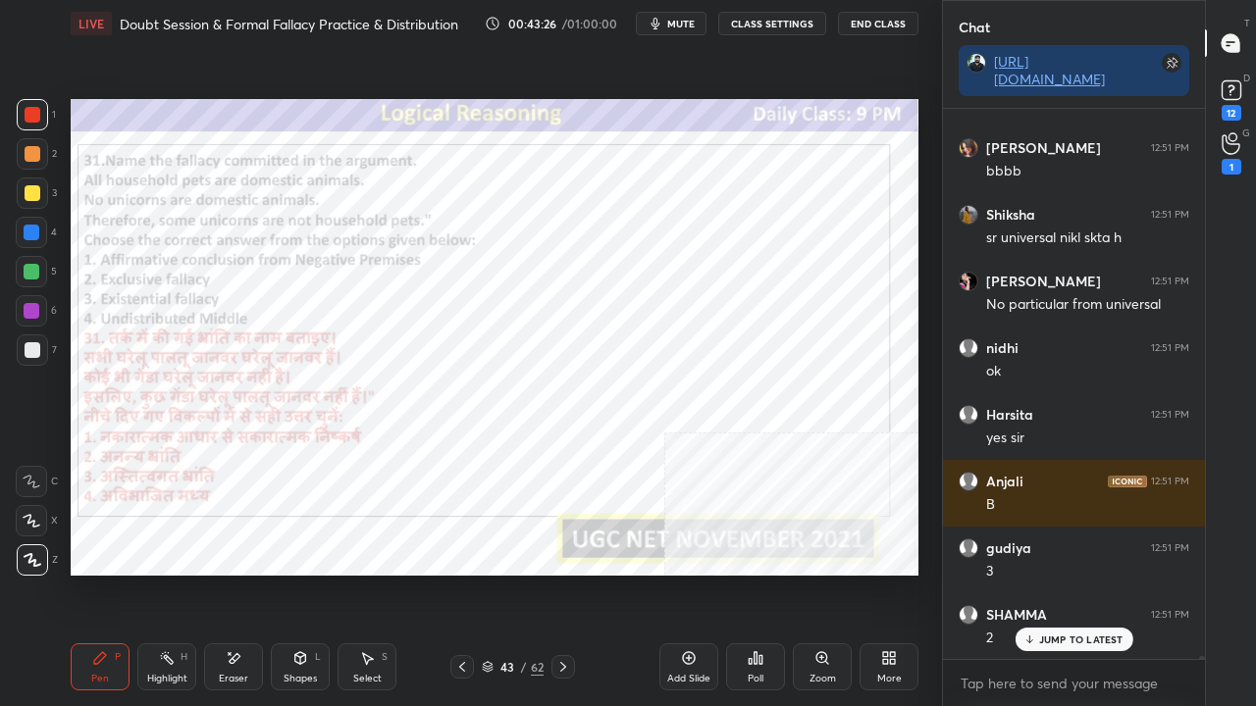
drag, startPoint x: 33, startPoint y: 118, endPoint x: 31, endPoint y: 220, distance: 102.1
click at [33, 122] on div at bounding box center [33, 115] width 16 height 16
click at [31, 231] on div at bounding box center [32, 233] width 16 height 16
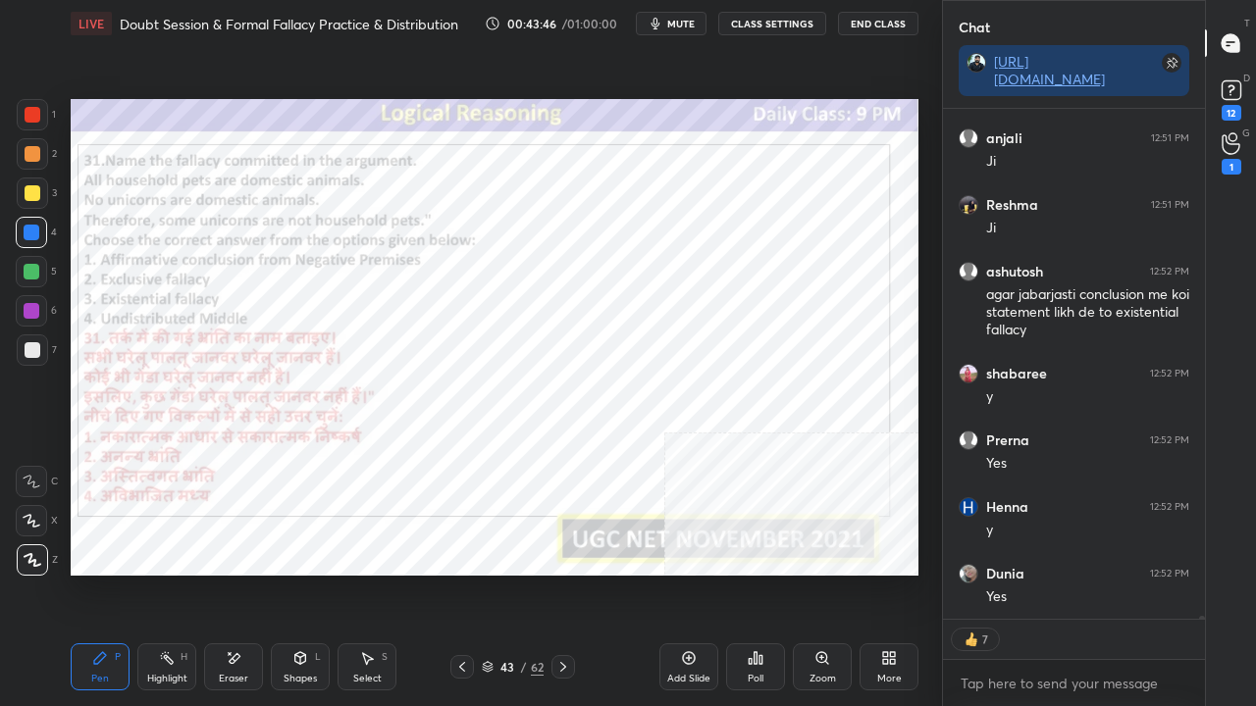
drag, startPoint x: 508, startPoint y: 669, endPoint x: 508, endPoint y: 655, distance: 13.7
click at [508, 573] on div "43" at bounding box center [507, 667] width 20 height 12
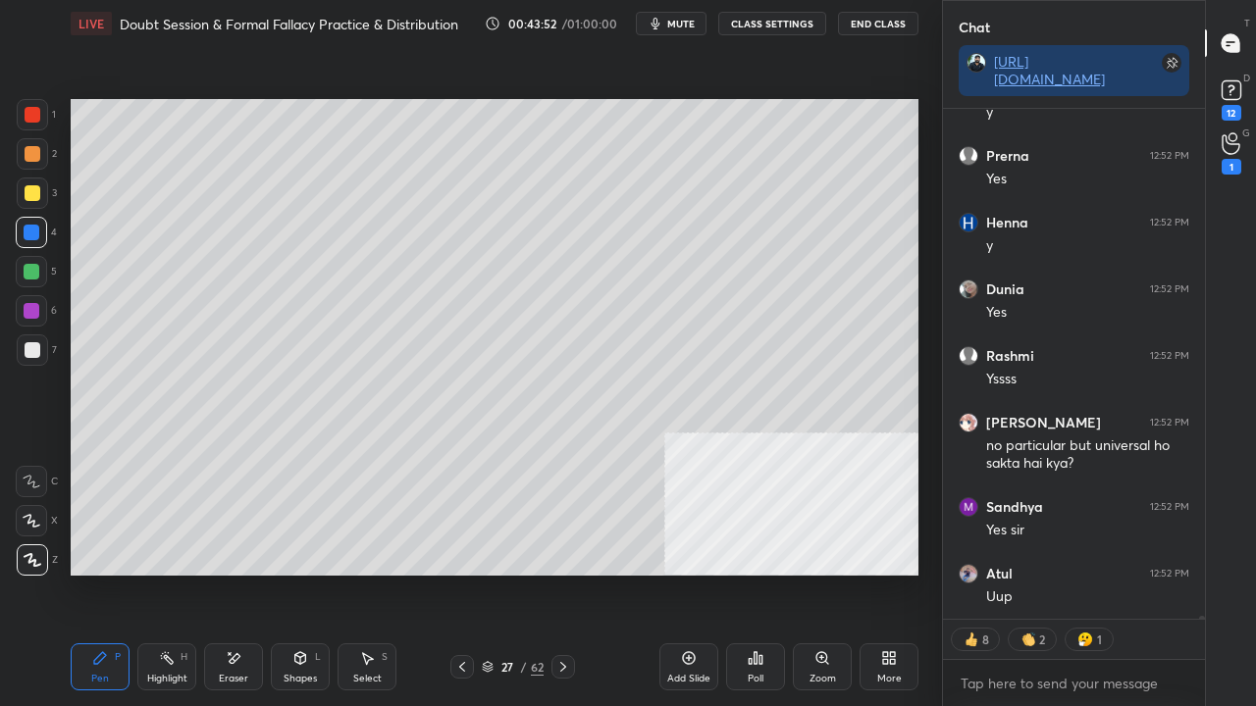
drag, startPoint x: 689, startPoint y: 655, endPoint x: 688, endPoint y: 641, distance: 14.8
click at [689, 573] on icon at bounding box center [689, 659] width 16 height 16
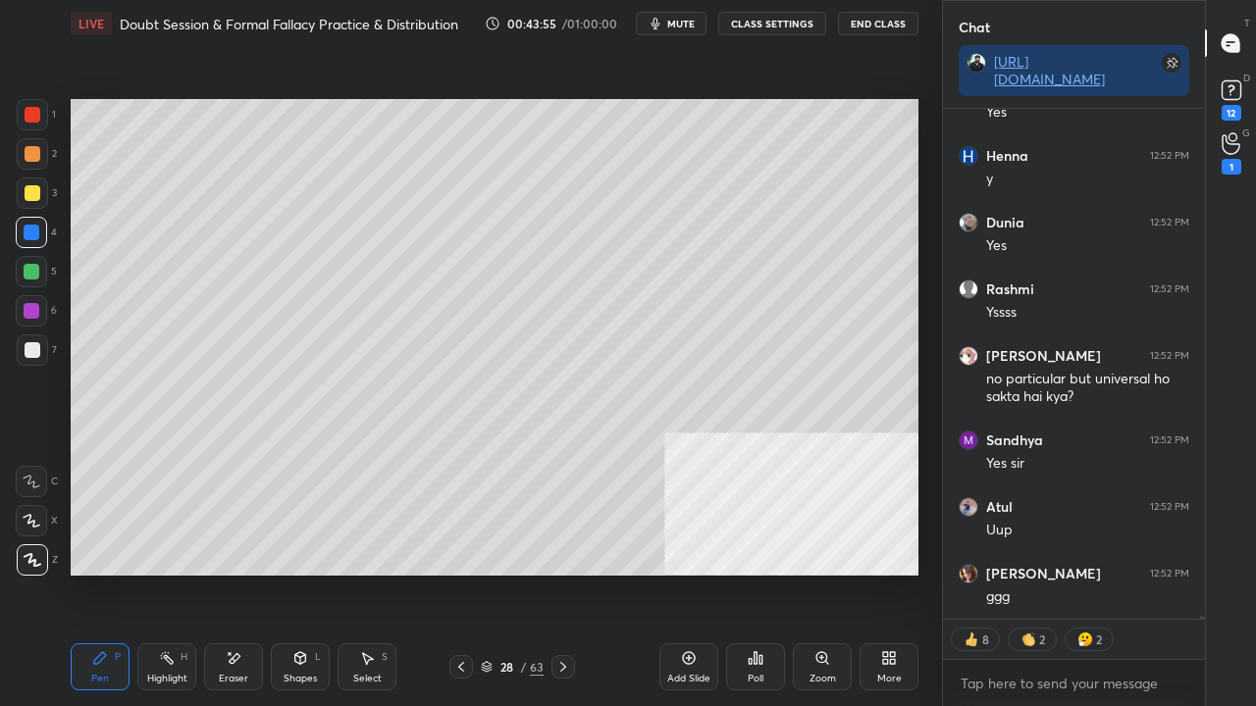
click at [41, 198] on div at bounding box center [32, 193] width 31 height 31
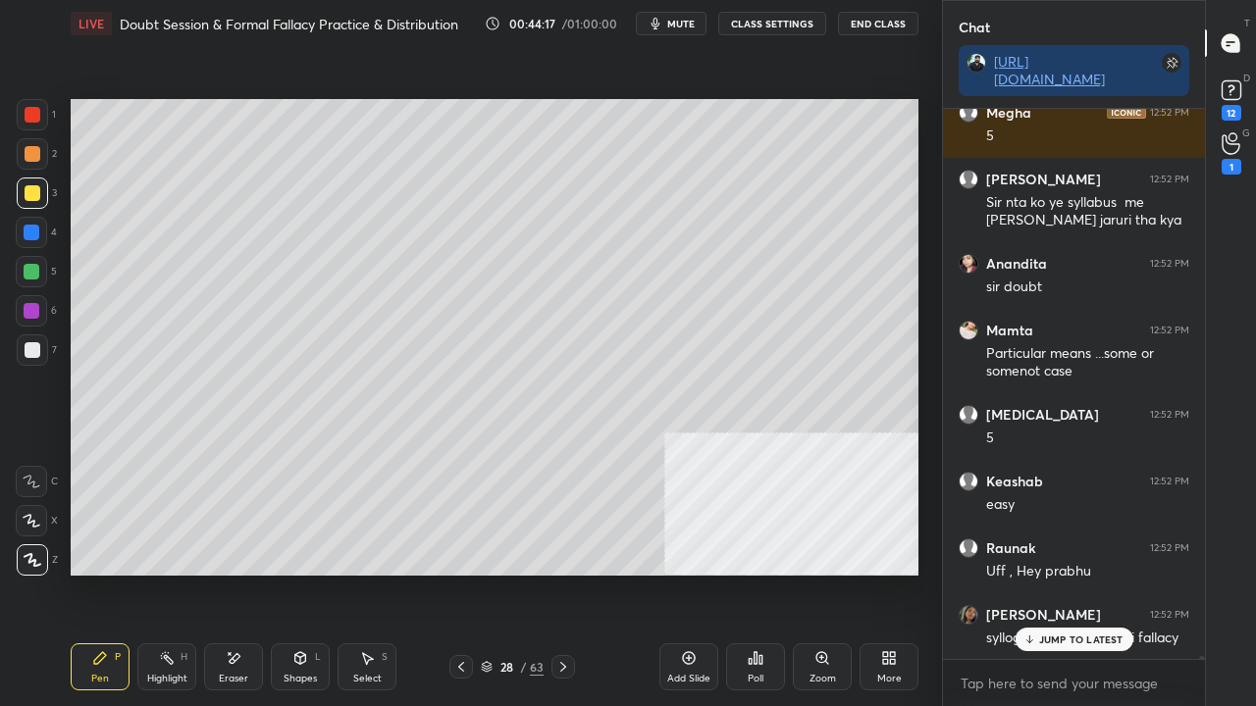
drag, startPoint x: 35, startPoint y: 312, endPoint x: 60, endPoint y: 308, distance: 24.8
click at [37, 312] on div at bounding box center [32, 311] width 16 height 16
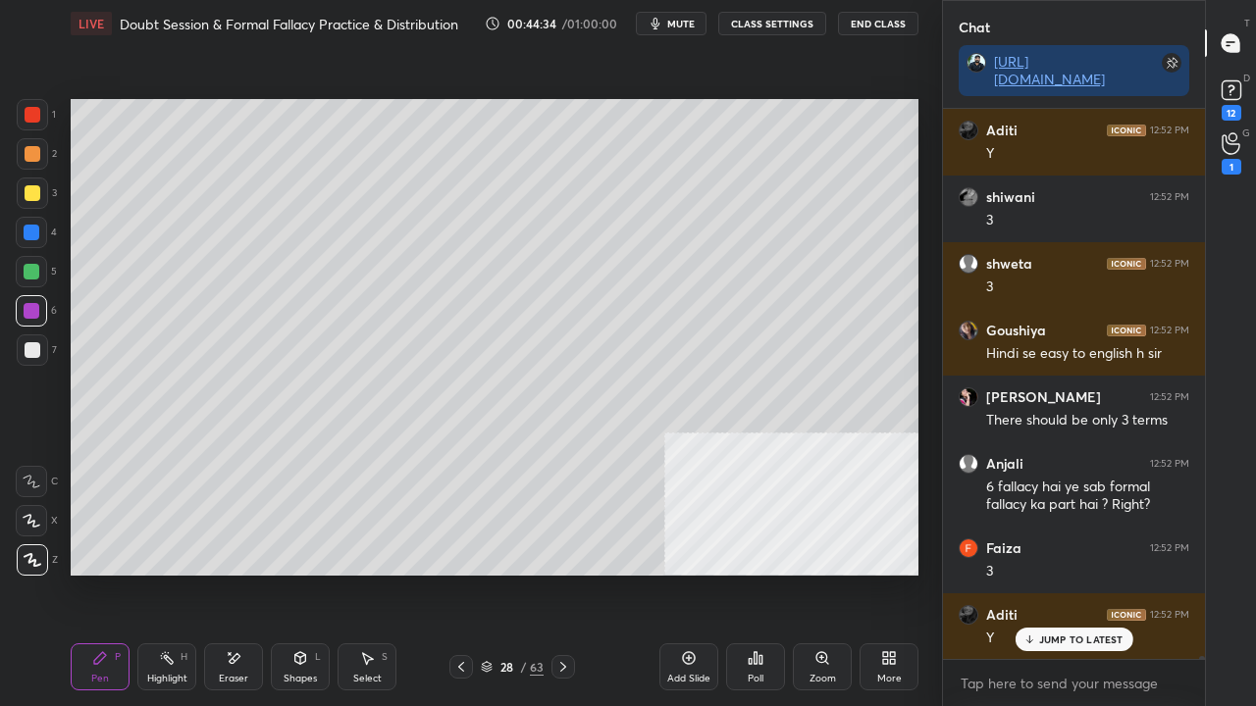
drag, startPoint x: 26, startPoint y: 351, endPoint x: 55, endPoint y: 333, distance: 34.0
click at [26, 349] on div at bounding box center [33, 350] width 16 height 16
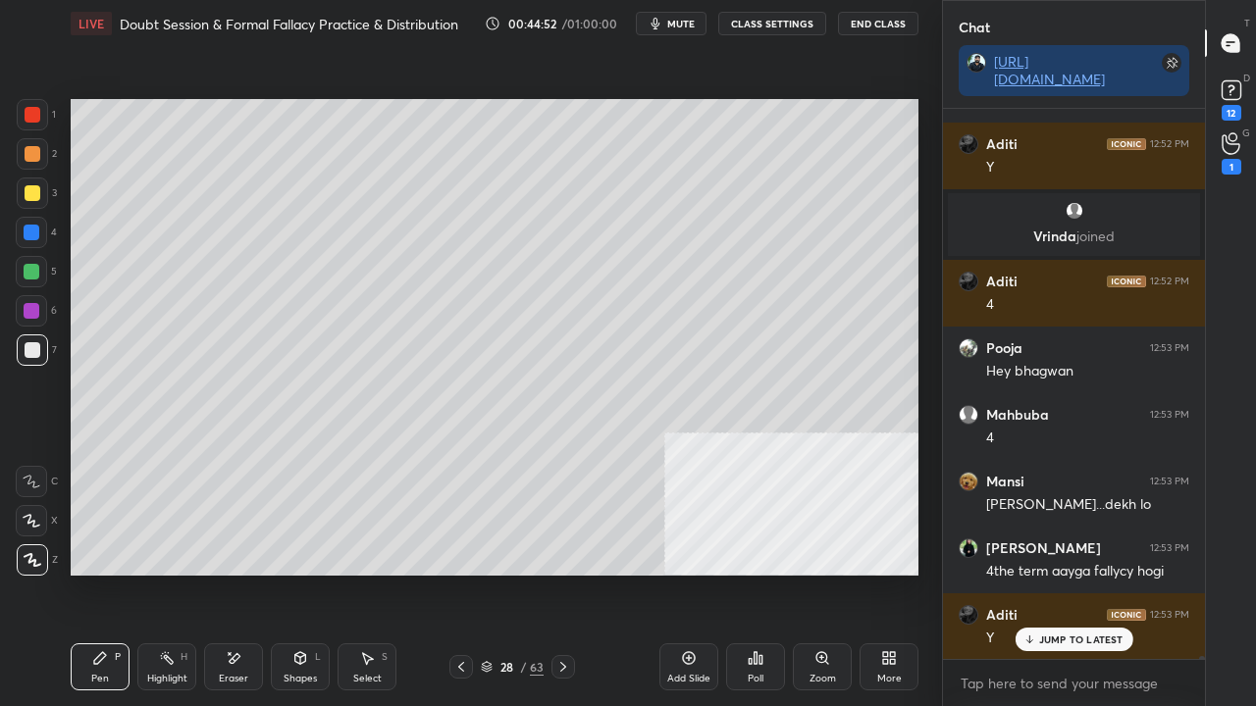
scroll to position [101609, 0]
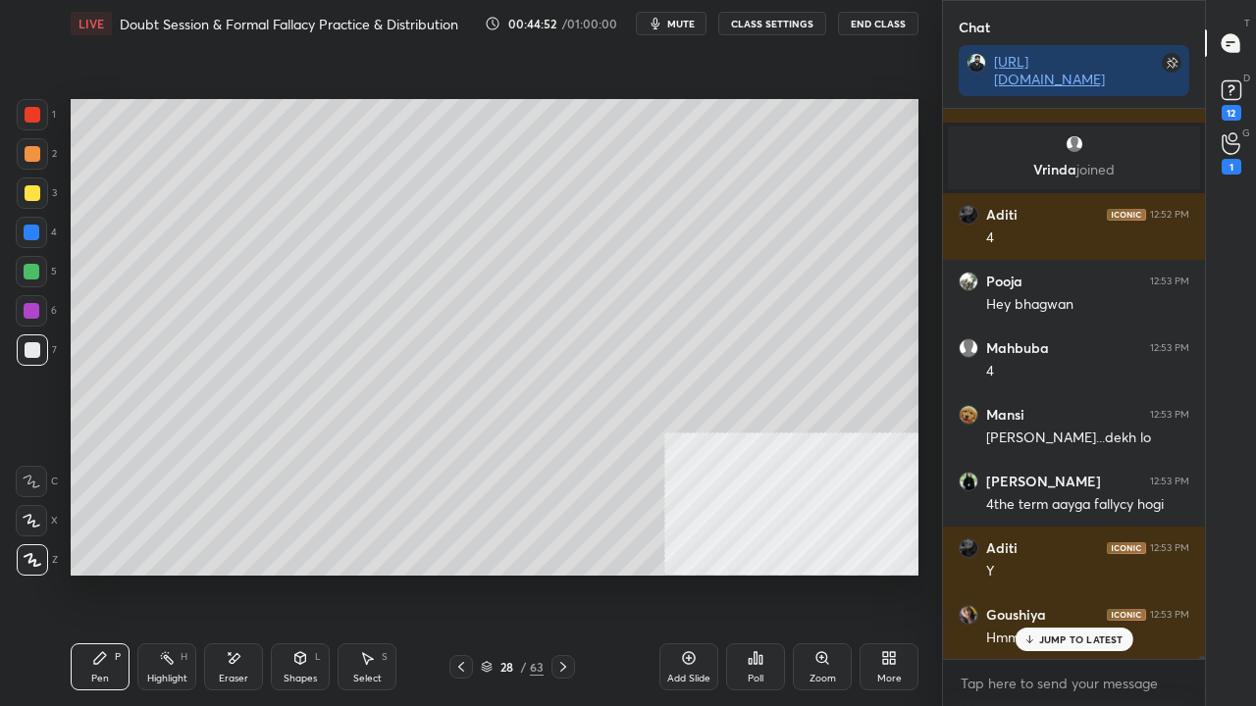
click at [35, 232] on div at bounding box center [32, 233] width 16 height 16
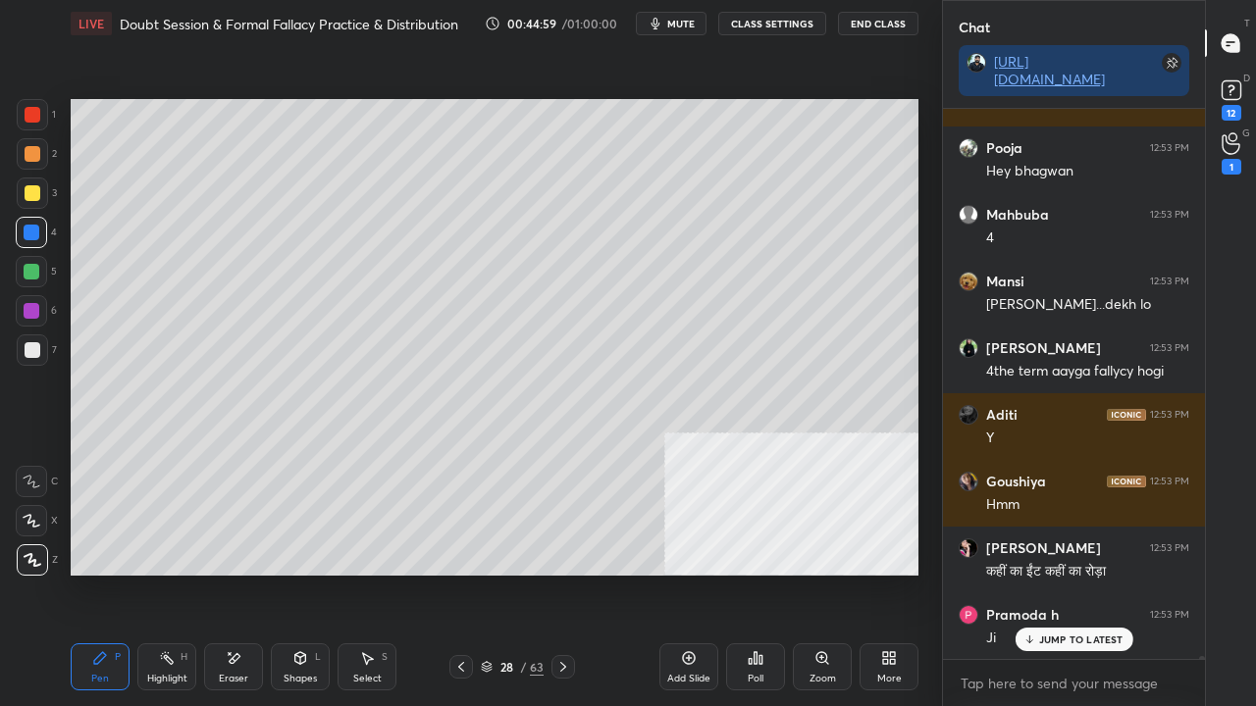
scroll to position [101809, 0]
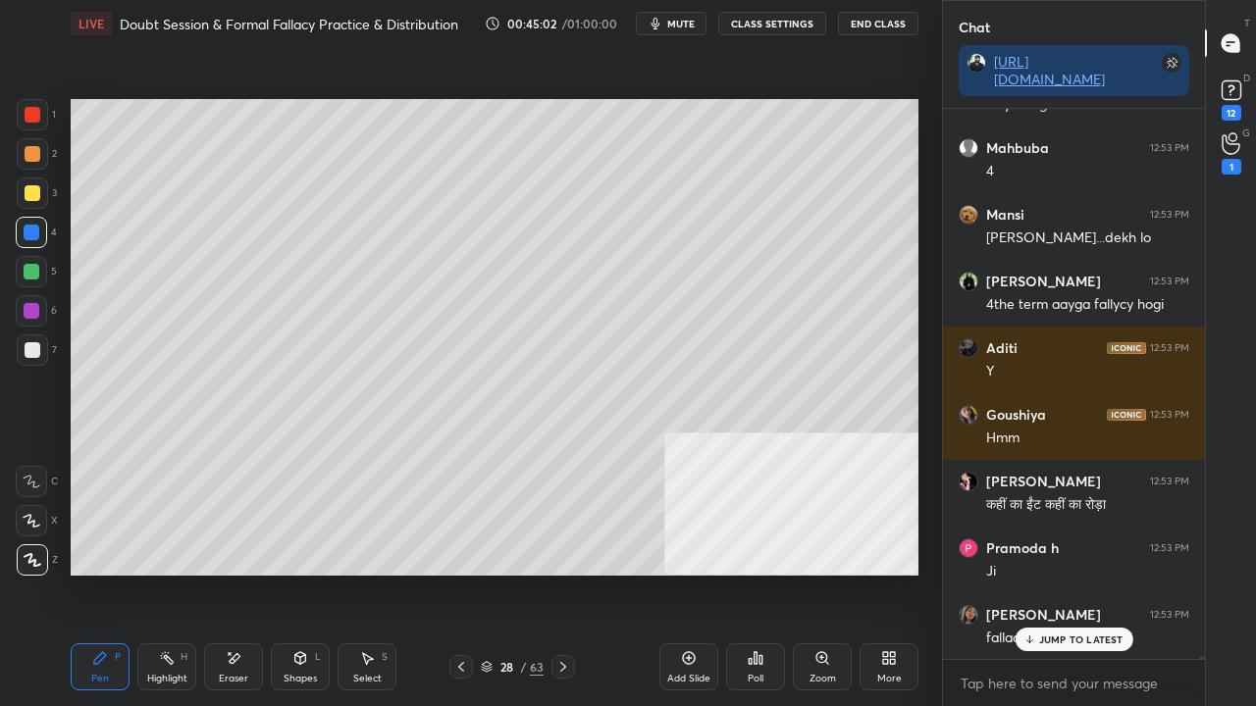
click at [45, 114] on div at bounding box center [32, 114] width 31 height 31
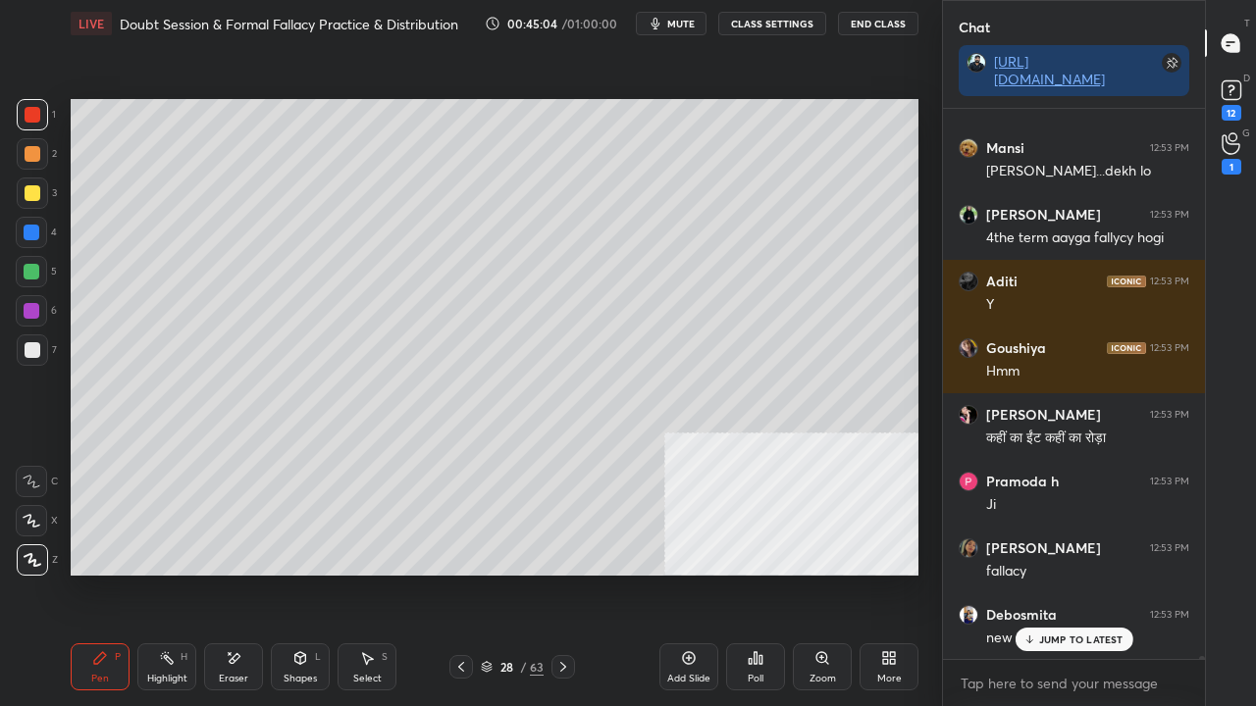
scroll to position [101942, 0]
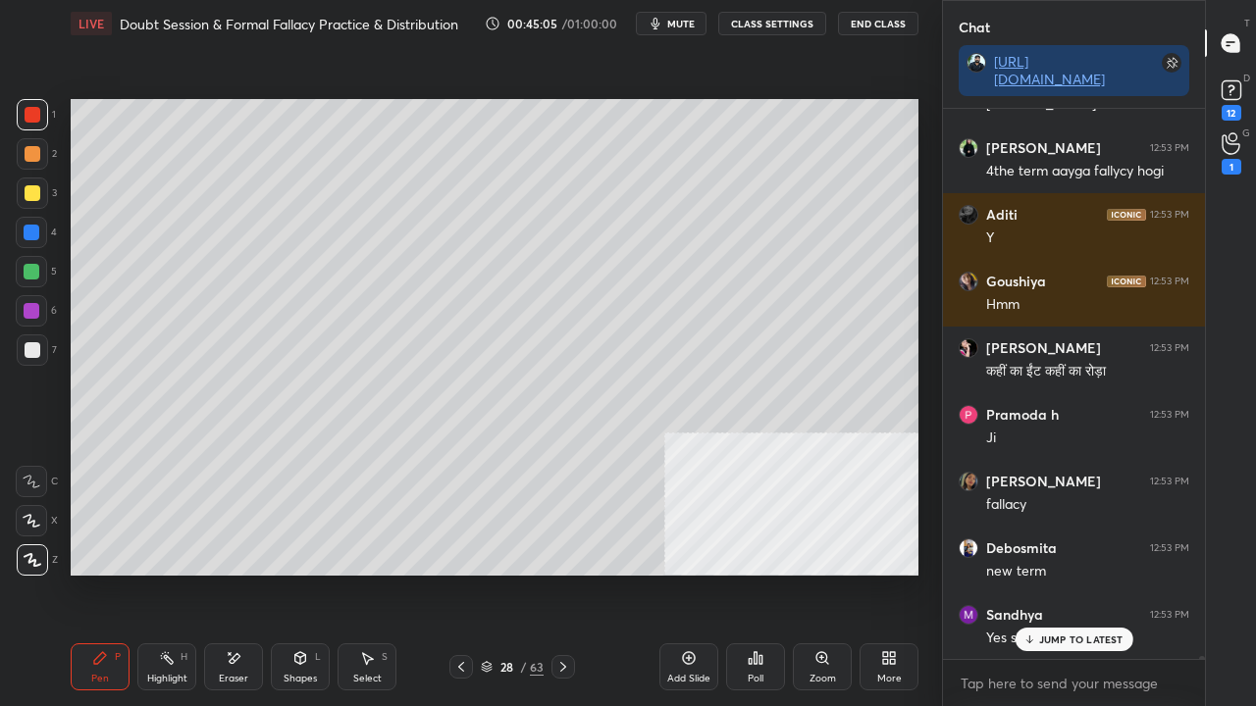
click at [1073, 573] on p "JUMP TO LATEST" at bounding box center [1081, 640] width 84 height 12
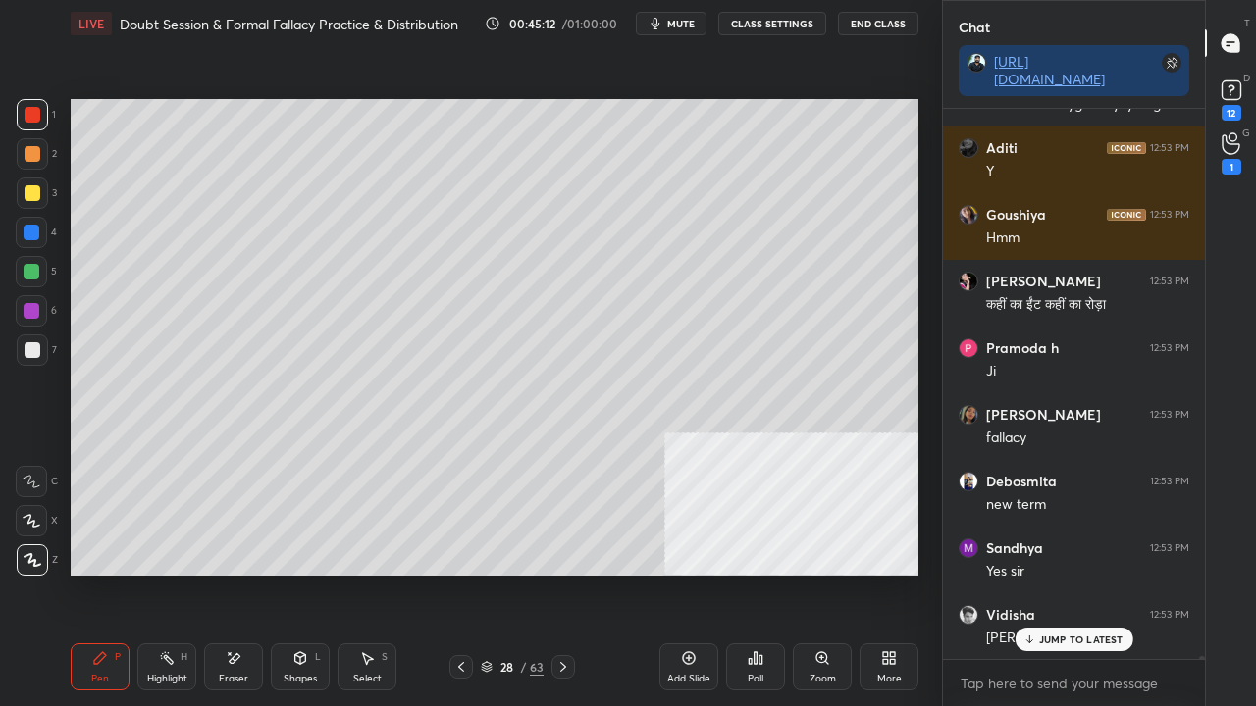
scroll to position [102076, 0]
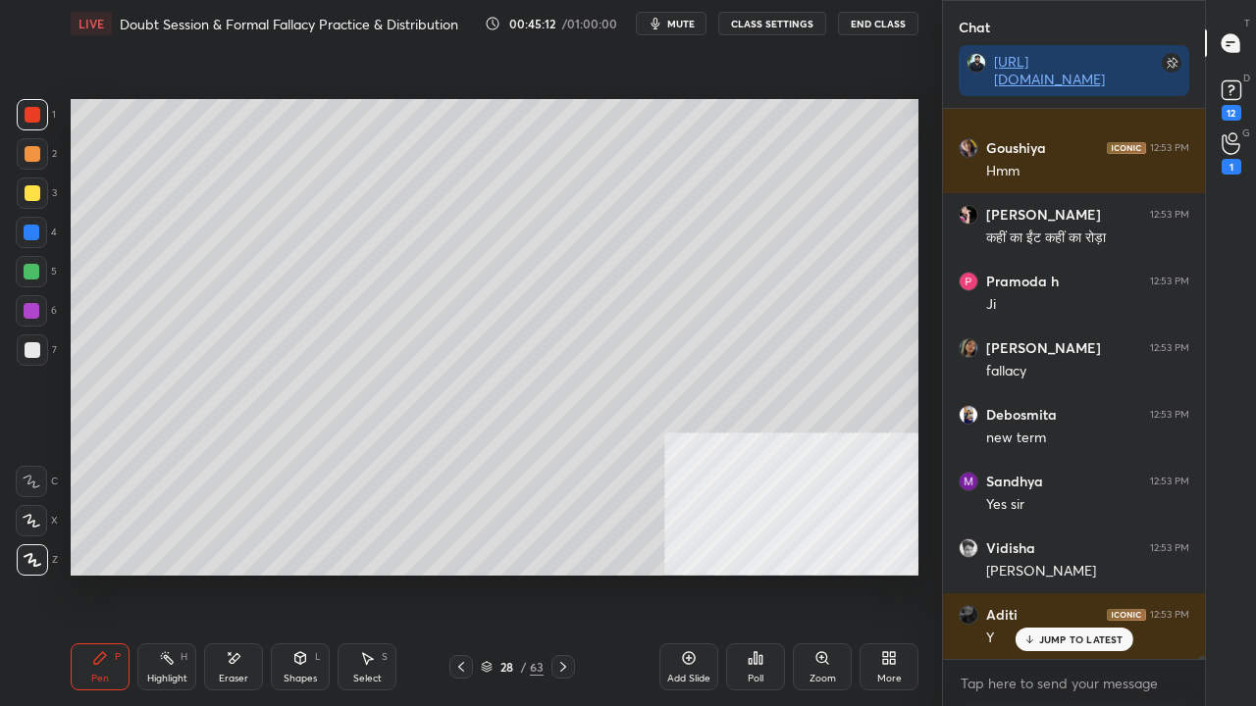
click at [1042, 573] on p "JUMP TO LATEST" at bounding box center [1081, 640] width 84 height 12
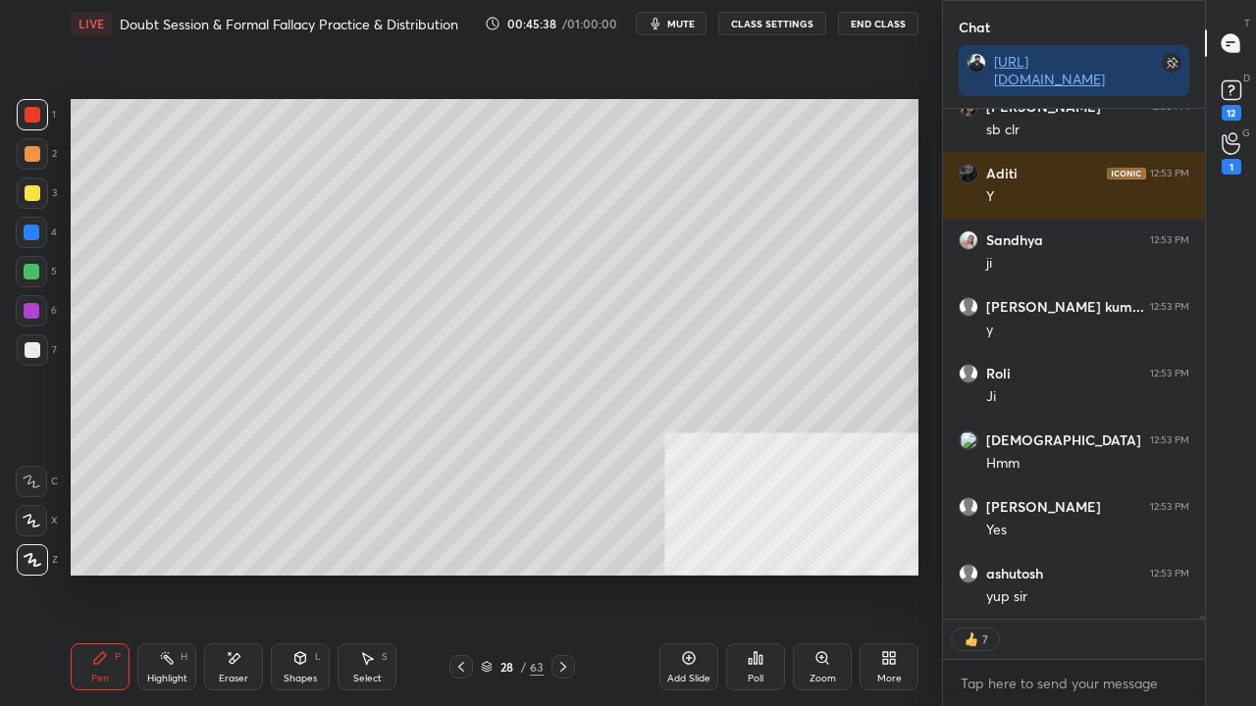
scroll to position [103989, 0]
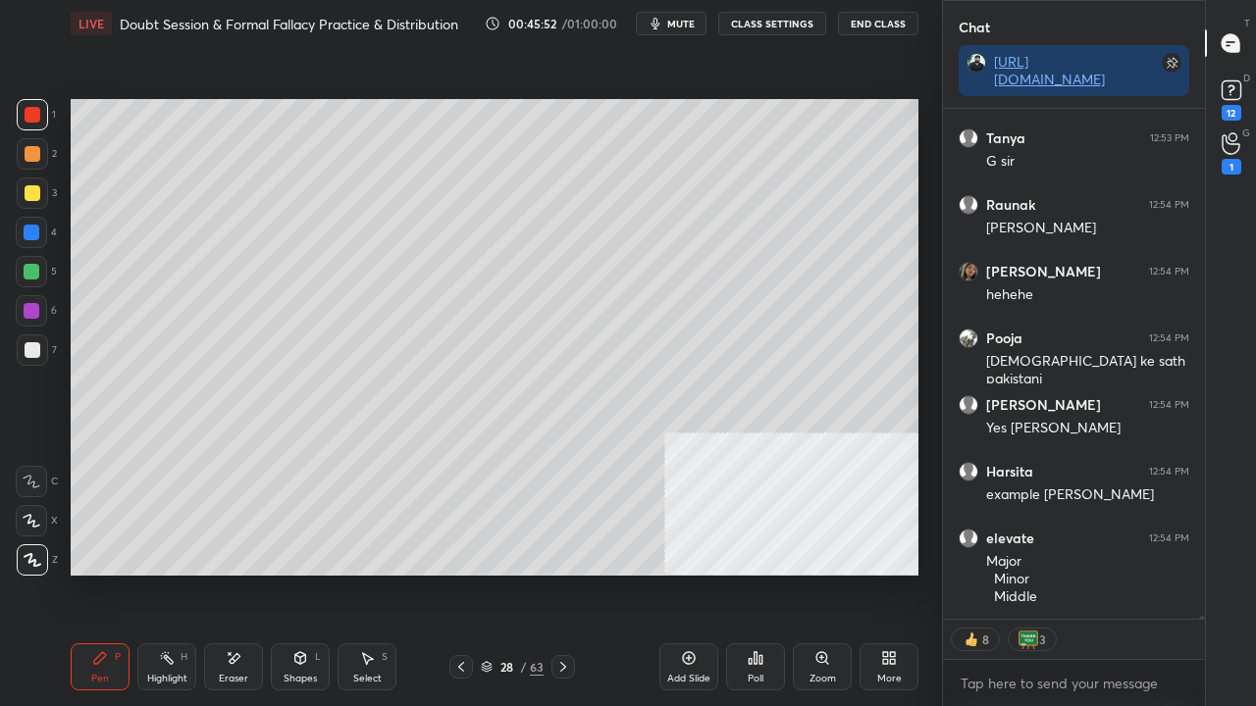
drag, startPoint x: 510, startPoint y: 671, endPoint x: 532, endPoint y: 624, distance: 51.8
click at [510, 573] on div "28" at bounding box center [506, 667] width 20 height 12
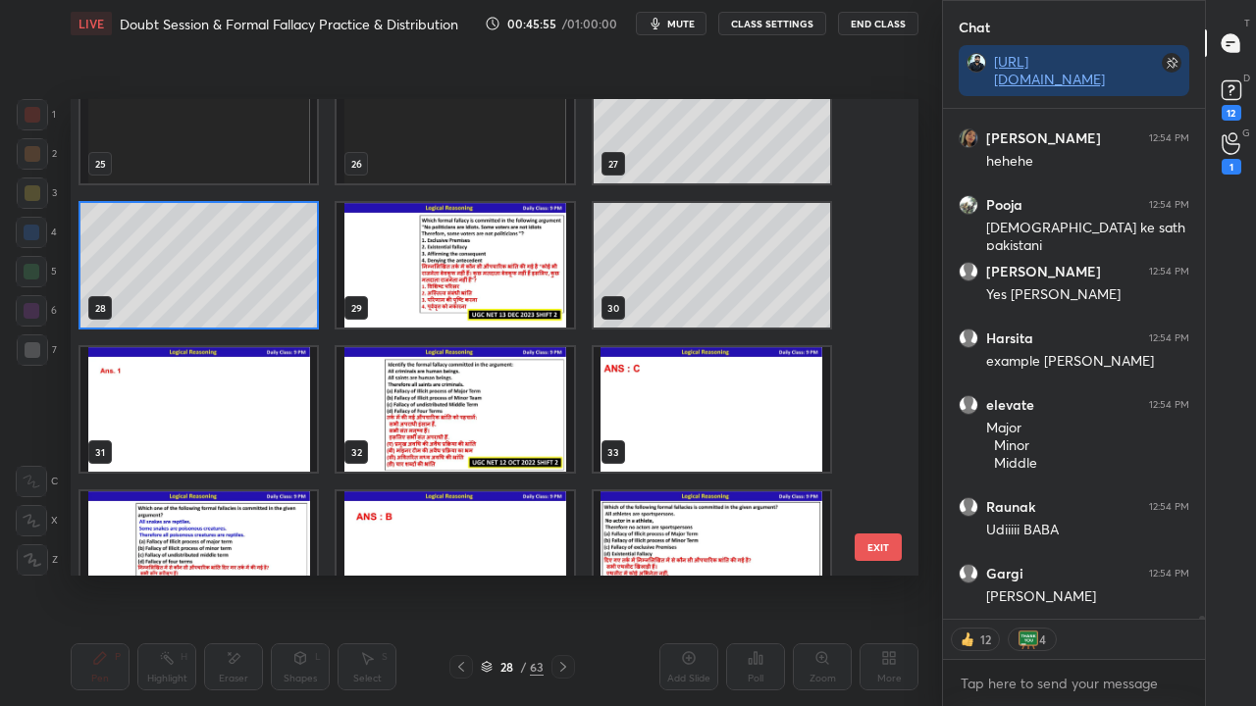
click at [504, 283] on img "grid" at bounding box center [455, 265] width 236 height 125
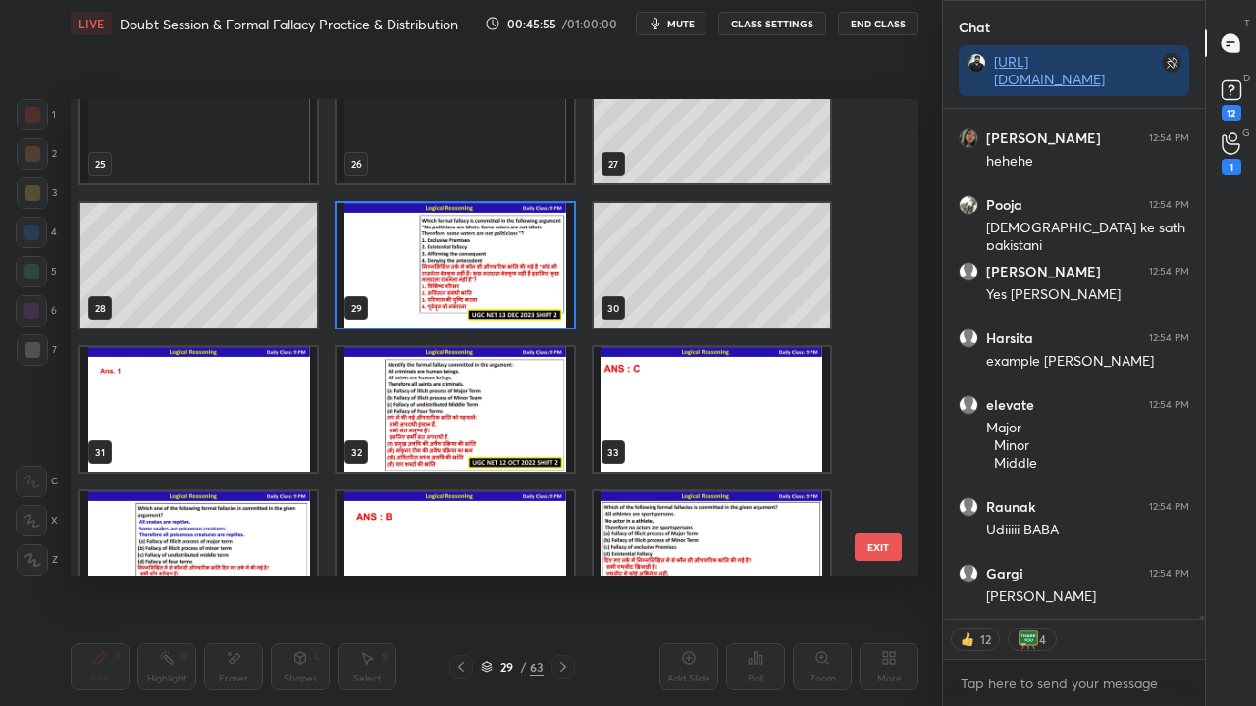
click at [504, 283] on img "grid" at bounding box center [455, 265] width 236 height 125
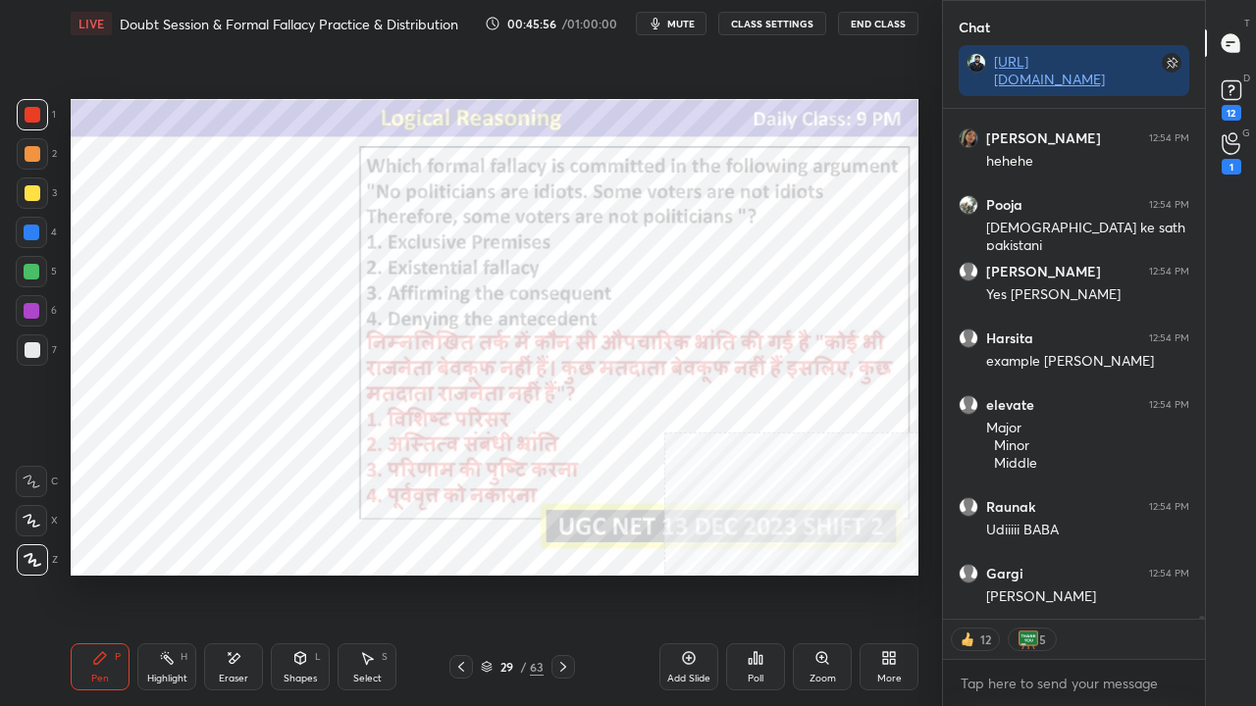
click at [562, 573] on icon at bounding box center [563, 667] width 6 height 10
click at [563, 573] on icon at bounding box center [563, 667] width 6 height 10
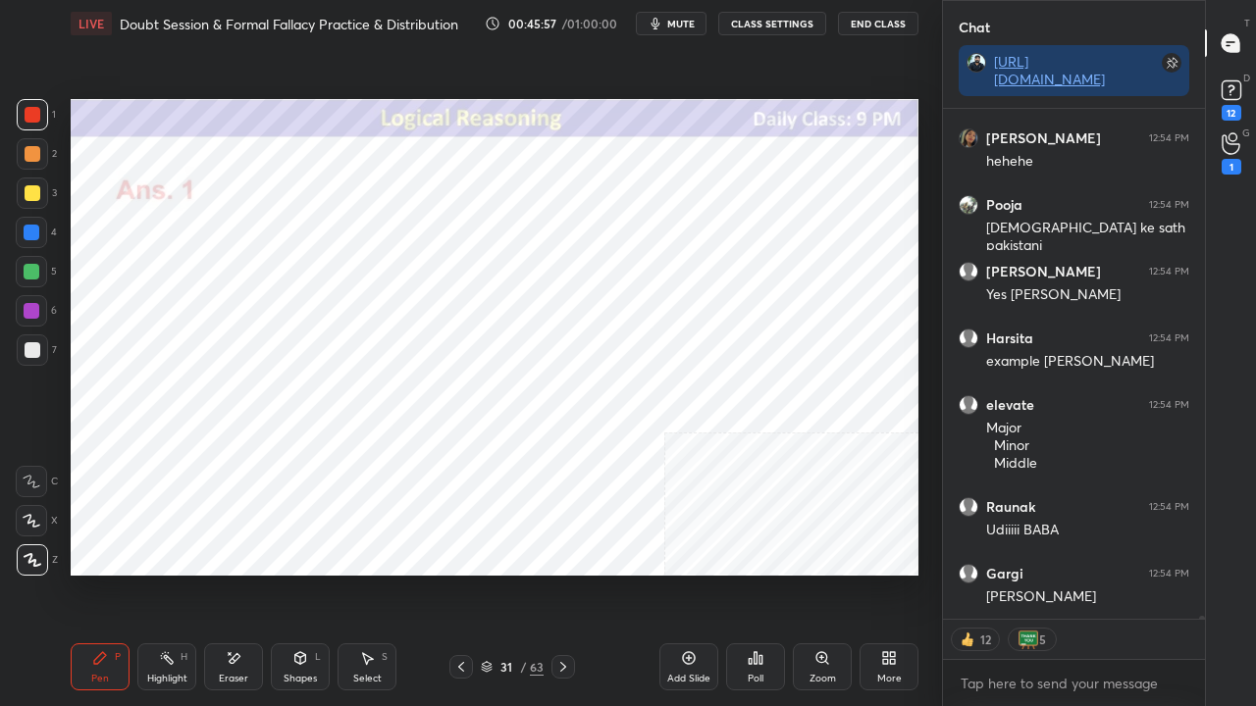
click at [565, 573] on icon at bounding box center [563, 667] width 6 height 10
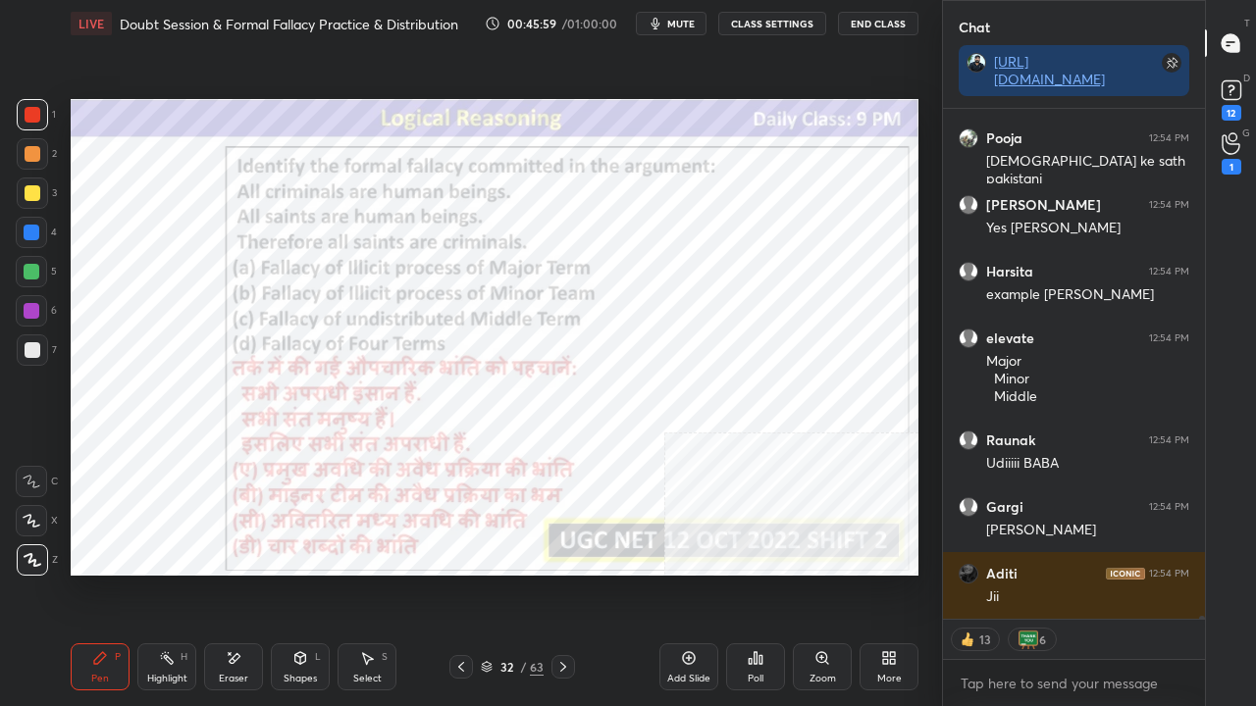
click at [498, 573] on div "32" at bounding box center [506, 667] width 20 height 12
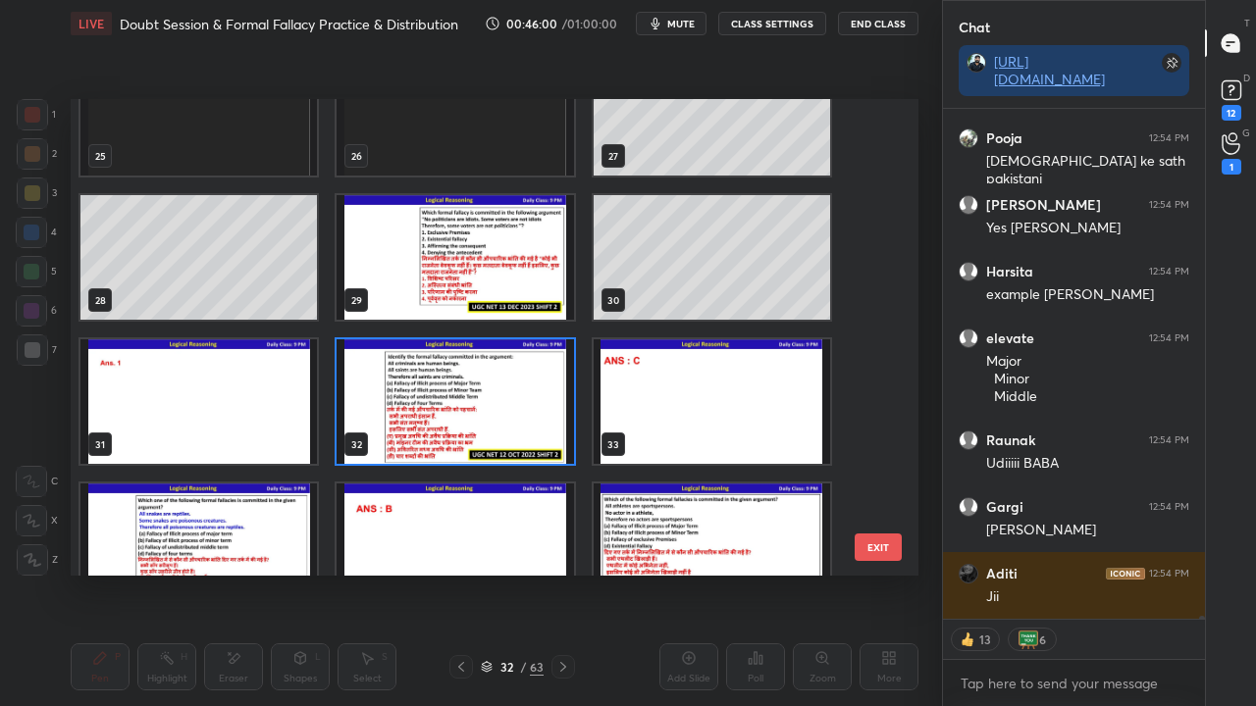
click at [520, 396] on img "grid" at bounding box center [455, 401] width 236 height 125
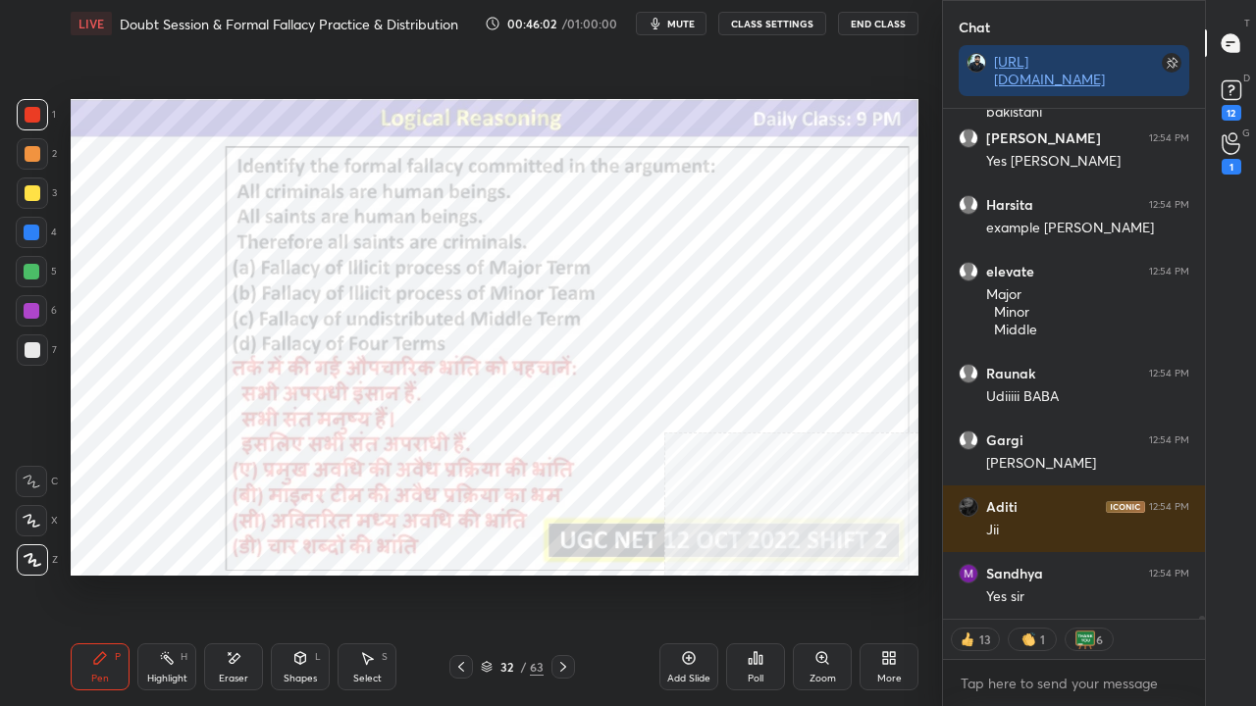
type textarea "x"
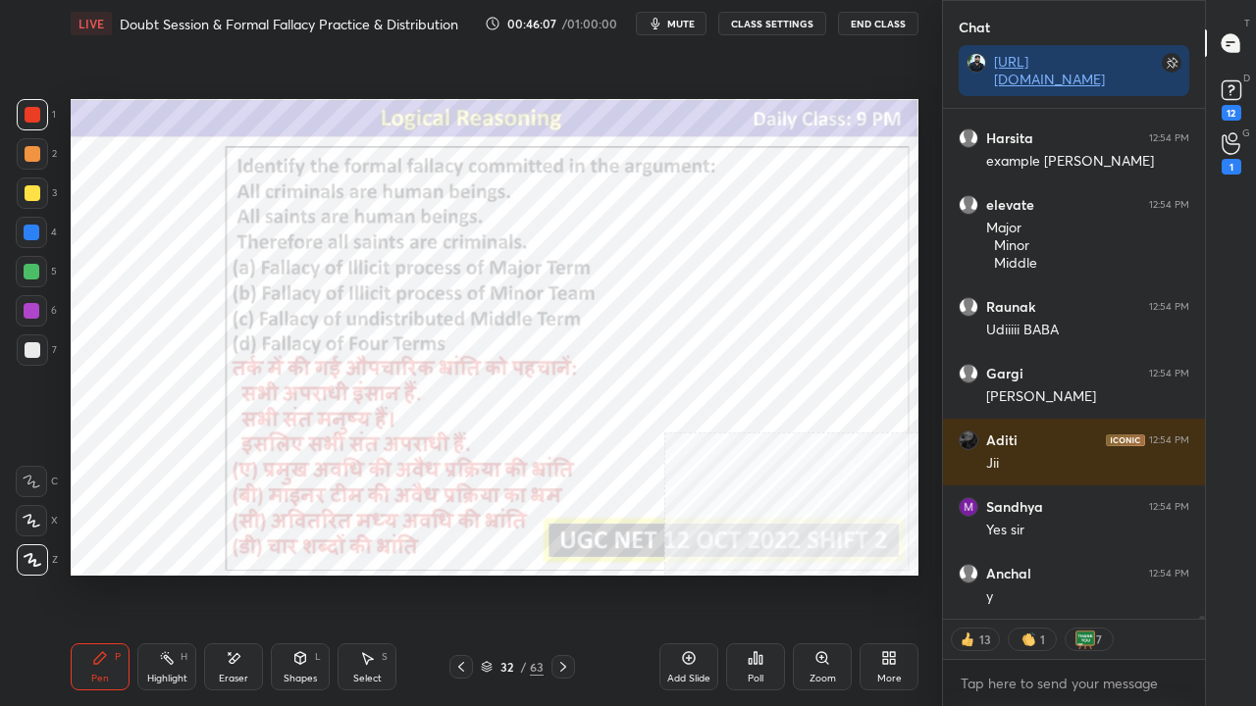
click at [760, 573] on icon at bounding box center [756, 659] width 16 height 16
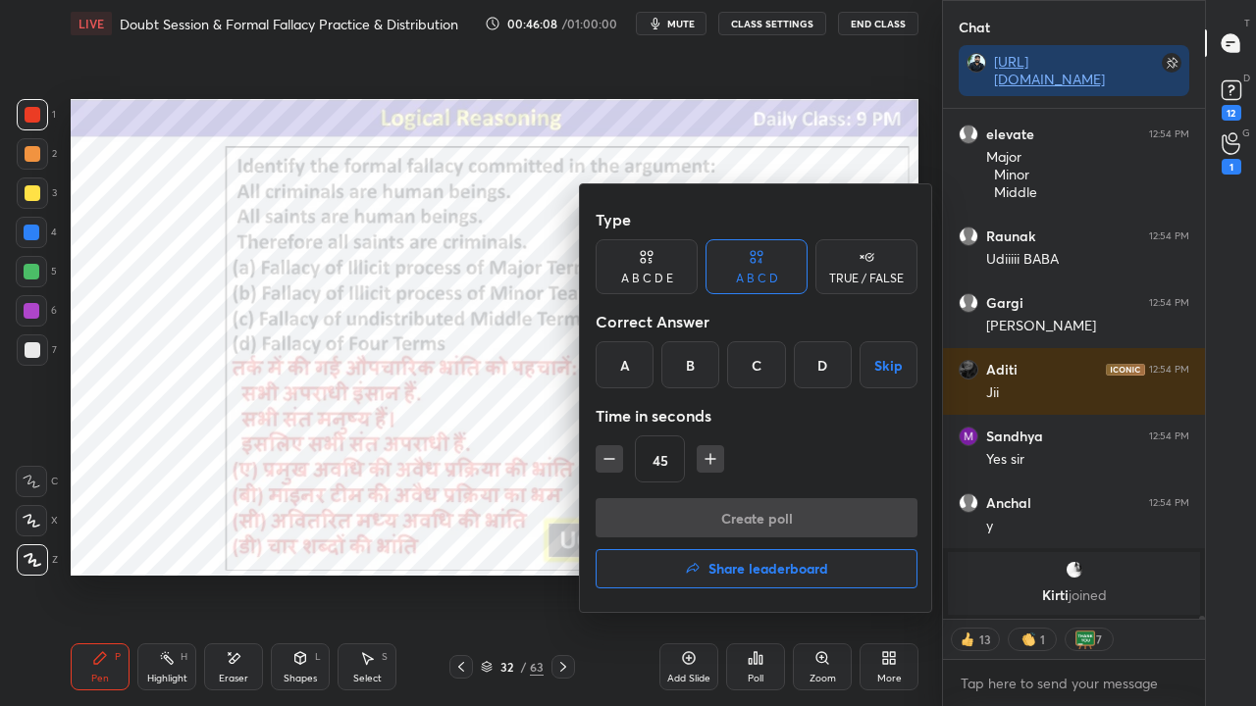
click at [756, 368] on div "C" at bounding box center [756, 364] width 58 height 47
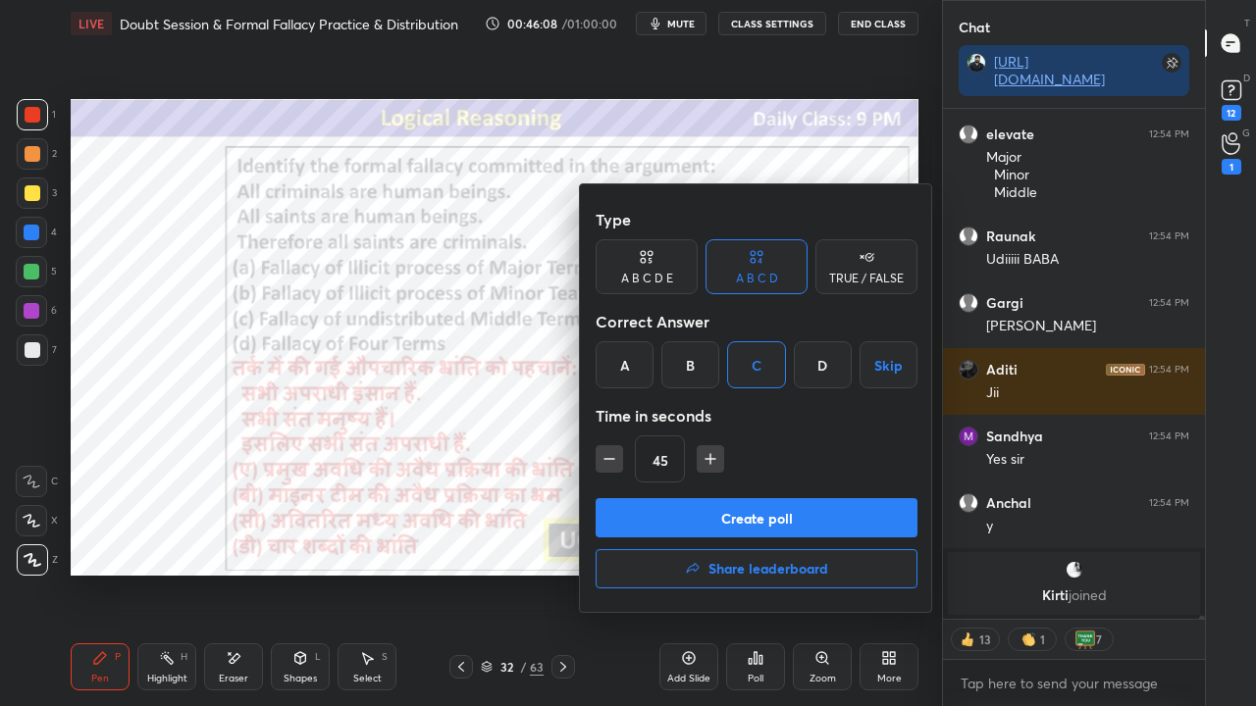
click at [709, 447] on button "button" at bounding box center [710, 458] width 27 height 27
click at [709, 451] on icon "button" at bounding box center [711, 459] width 20 height 20
type input "75"
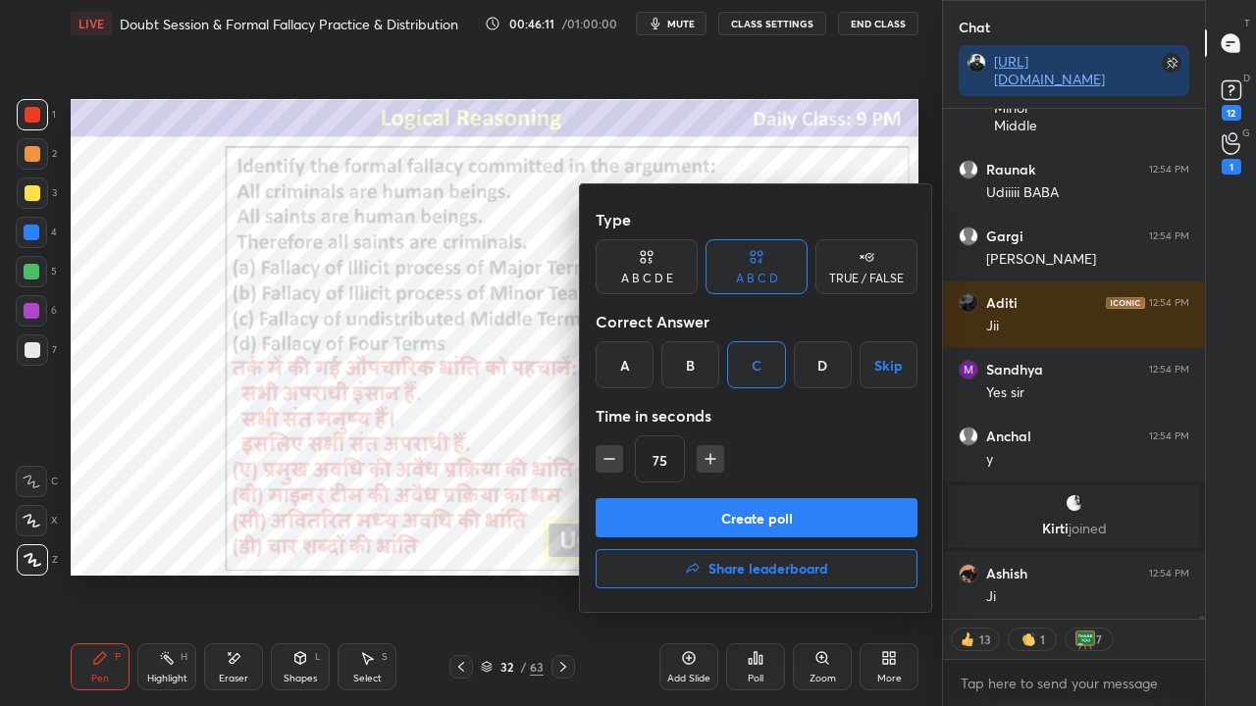
click at [710, 522] on button "Create poll" at bounding box center [757, 517] width 322 height 39
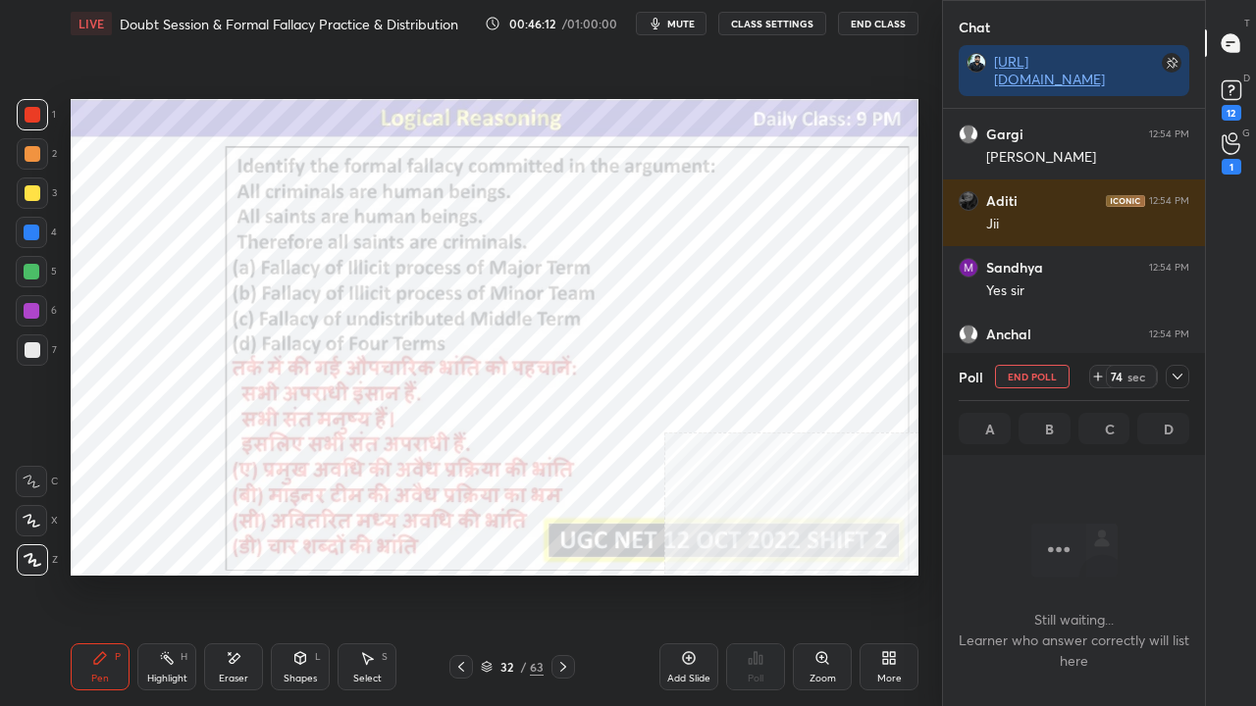
click at [683, 26] on span "mute" at bounding box center [680, 24] width 27 height 14
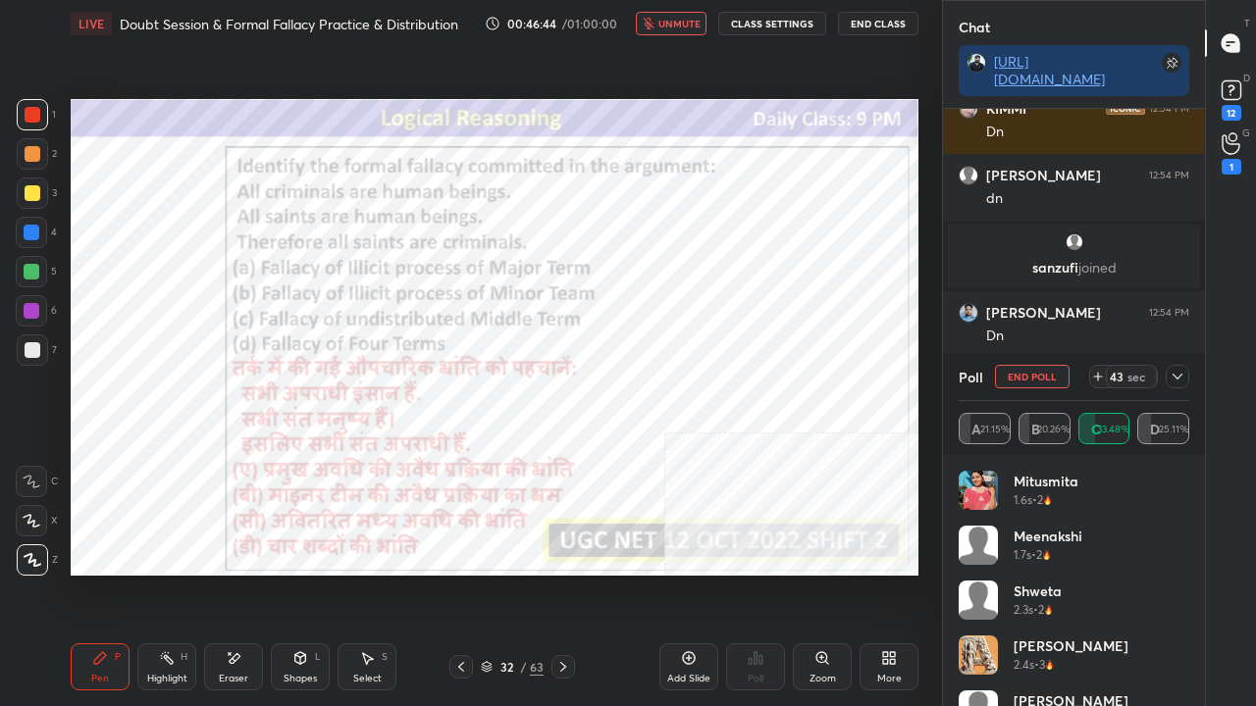
click at [1174, 379] on icon at bounding box center [1178, 377] width 16 height 16
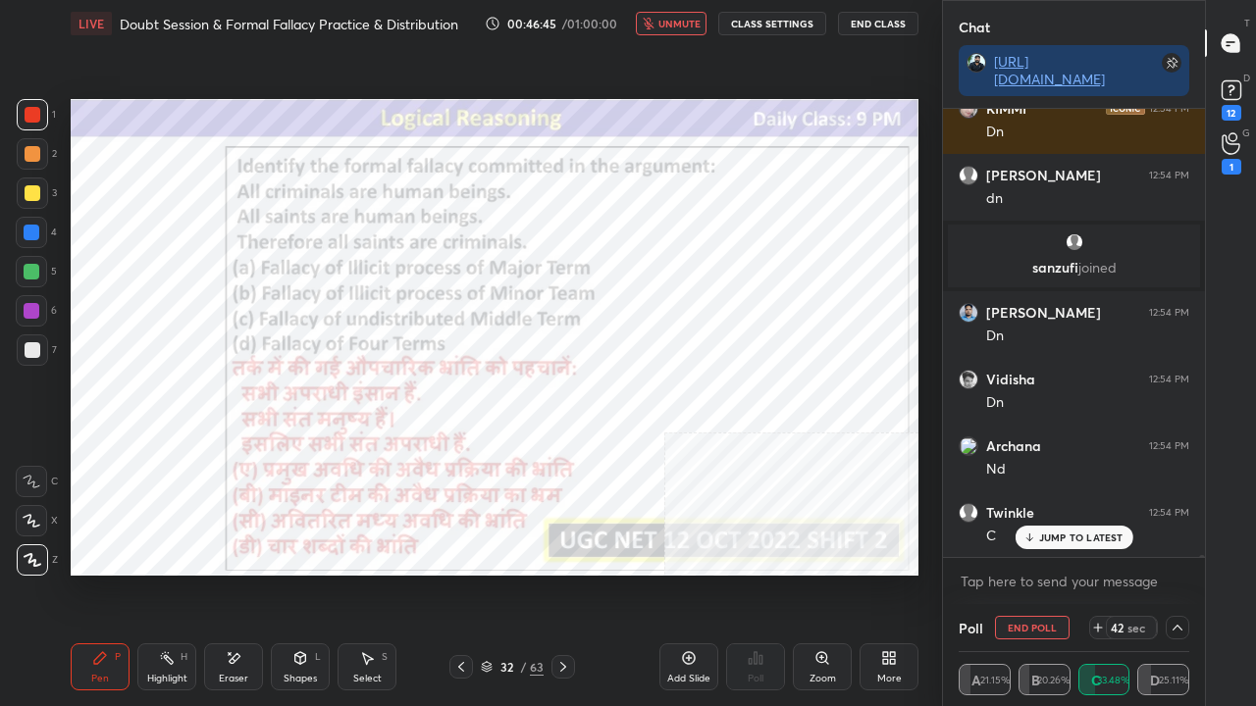
click at [690, 20] on span "unmute" at bounding box center [679, 24] width 42 height 14
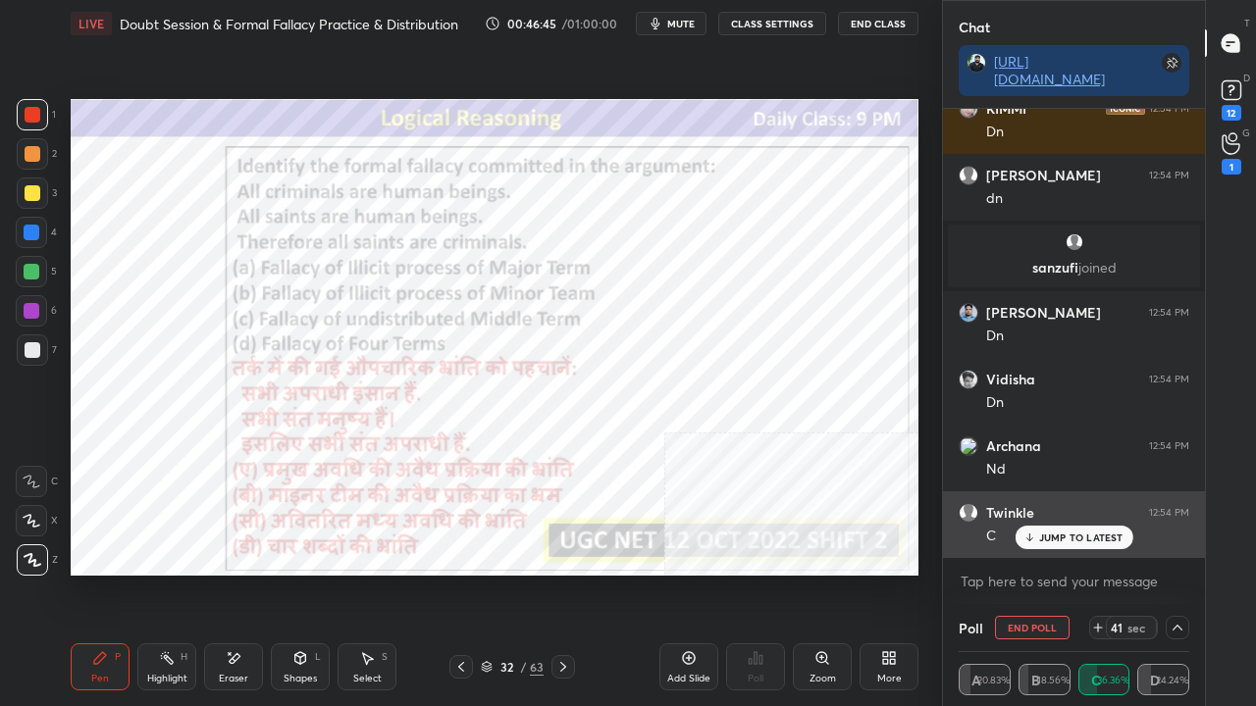
click at [1053, 541] on p "JUMP TO LATEST" at bounding box center [1081, 538] width 84 height 12
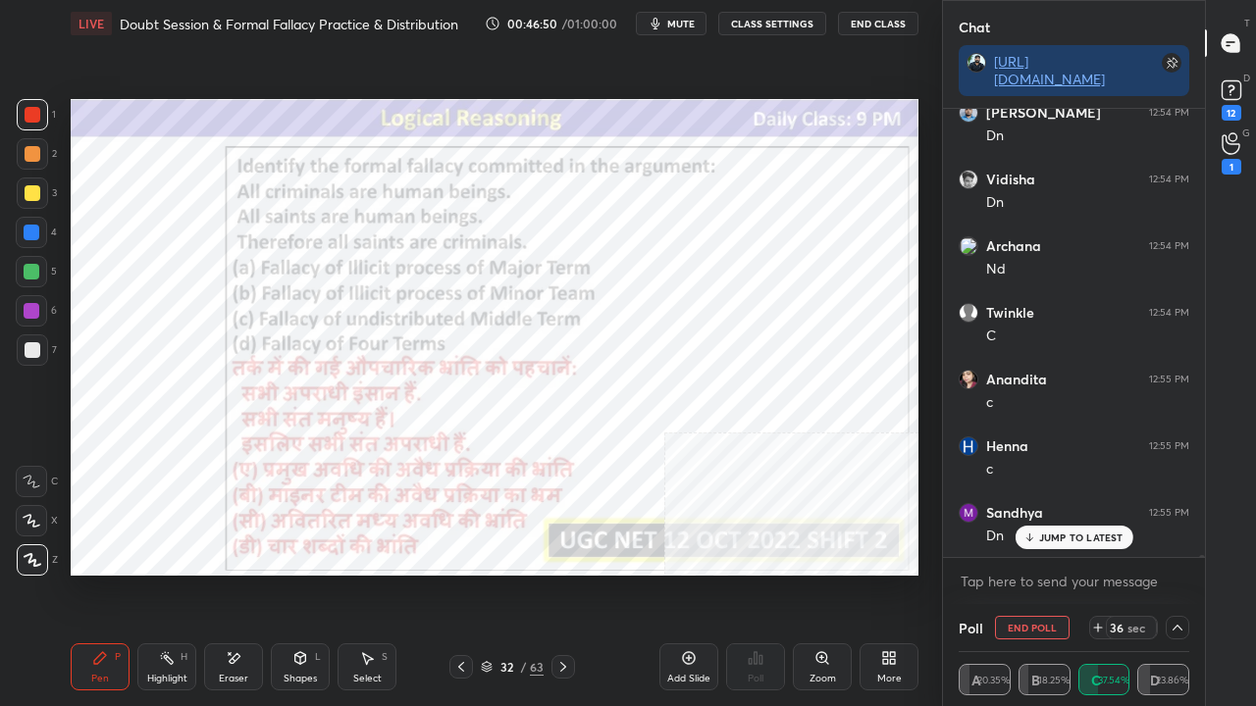
click at [694, 27] on span "mute" at bounding box center [680, 24] width 27 height 14
click at [692, 25] on span "unmute" at bounding box center [679, 24] width 42 height 14
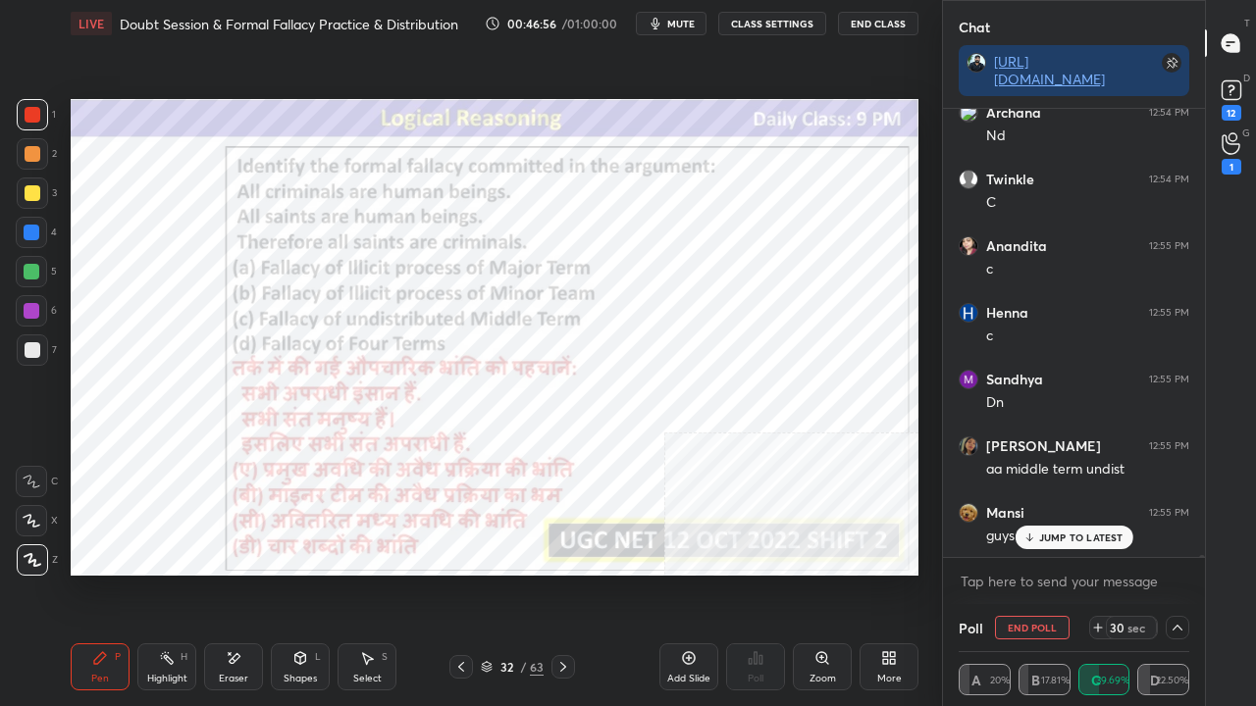
click at [1087, 538] on p "JUMP TO LATEST" at bounding box center [1081, 538] width 84 height 12
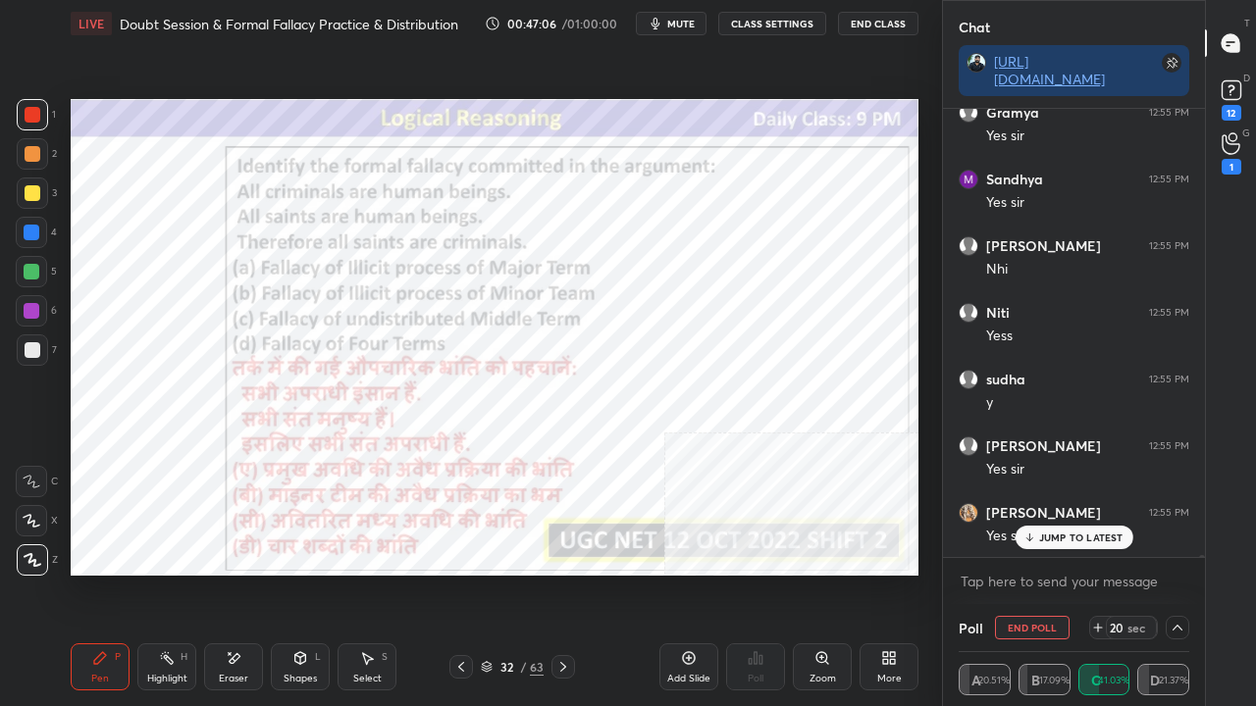
drag, startPoint x: 237, startPoint y: 667, endPoint x: 308, endPoint y: 593, distance: 102.7
click at [238, 573] on div "Eraser" at bounding box center [233, 667] width 59 height 47
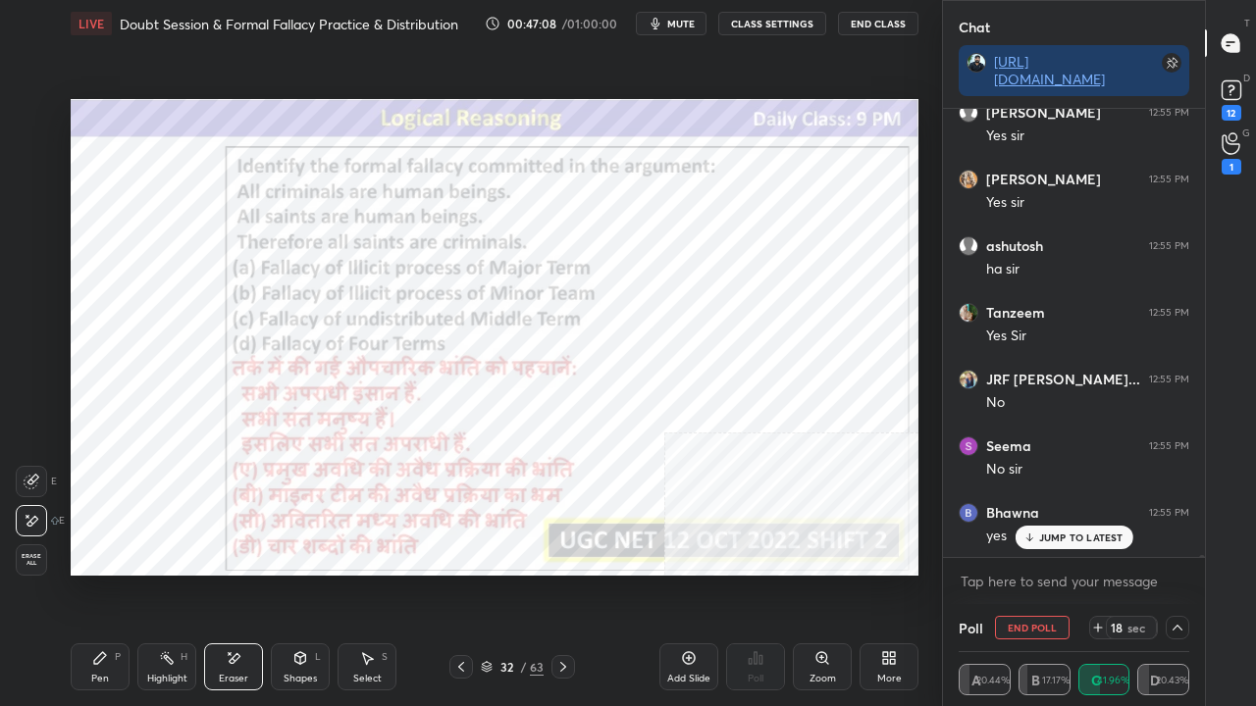
drag, startPoint x: 93, startPoint y: 671, endPoint x: 273, endPoint y: 583, distance: 200.1
click at [96, 573] on div "Pen P" at bounding box center [100, 667] width 59 height 47
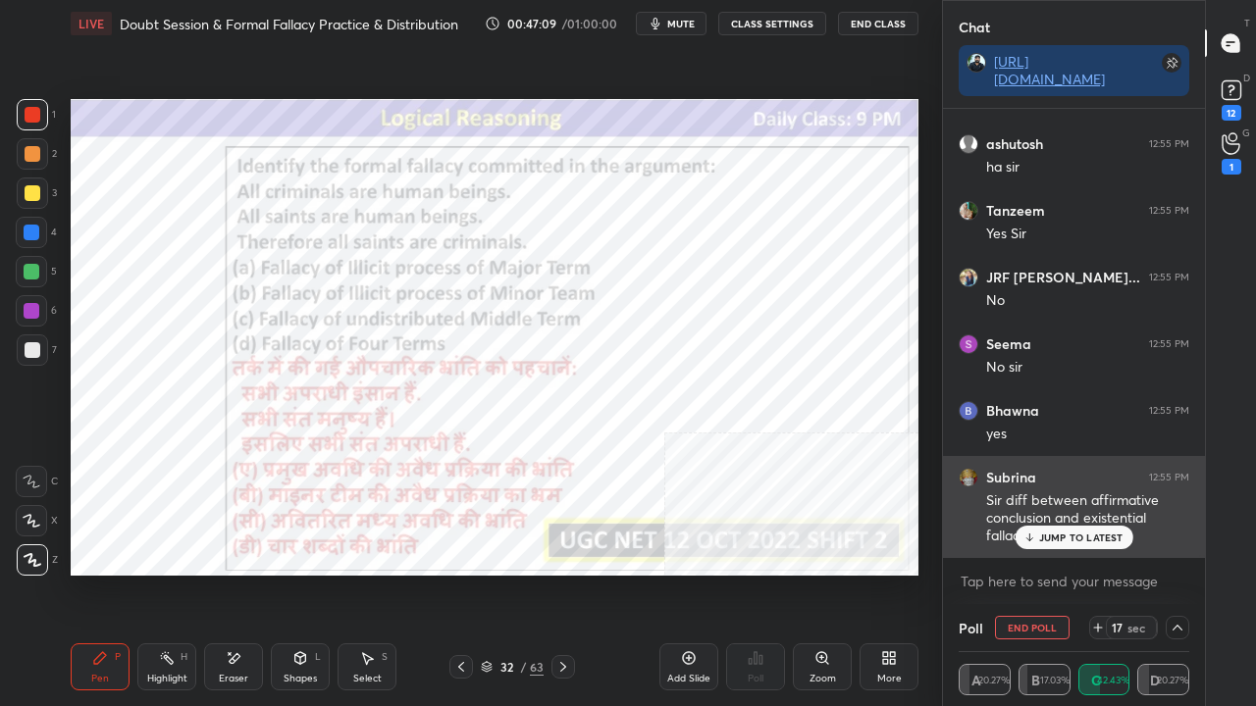
click at [1062, 544] on p "JUMP TO LATEST" at bounding box center [1081, 538] width 84 height 12
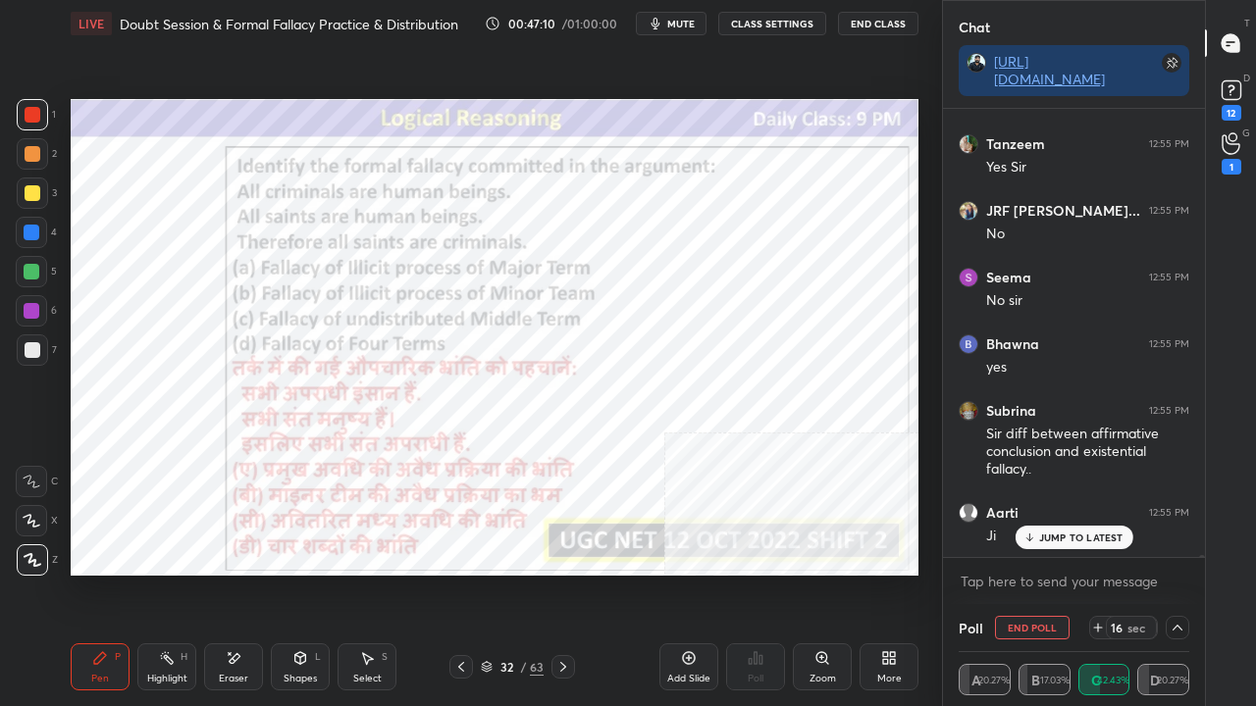
click at [303, 573] on div "Shapes L" at bounding box center [300, 667] width 59 height 47
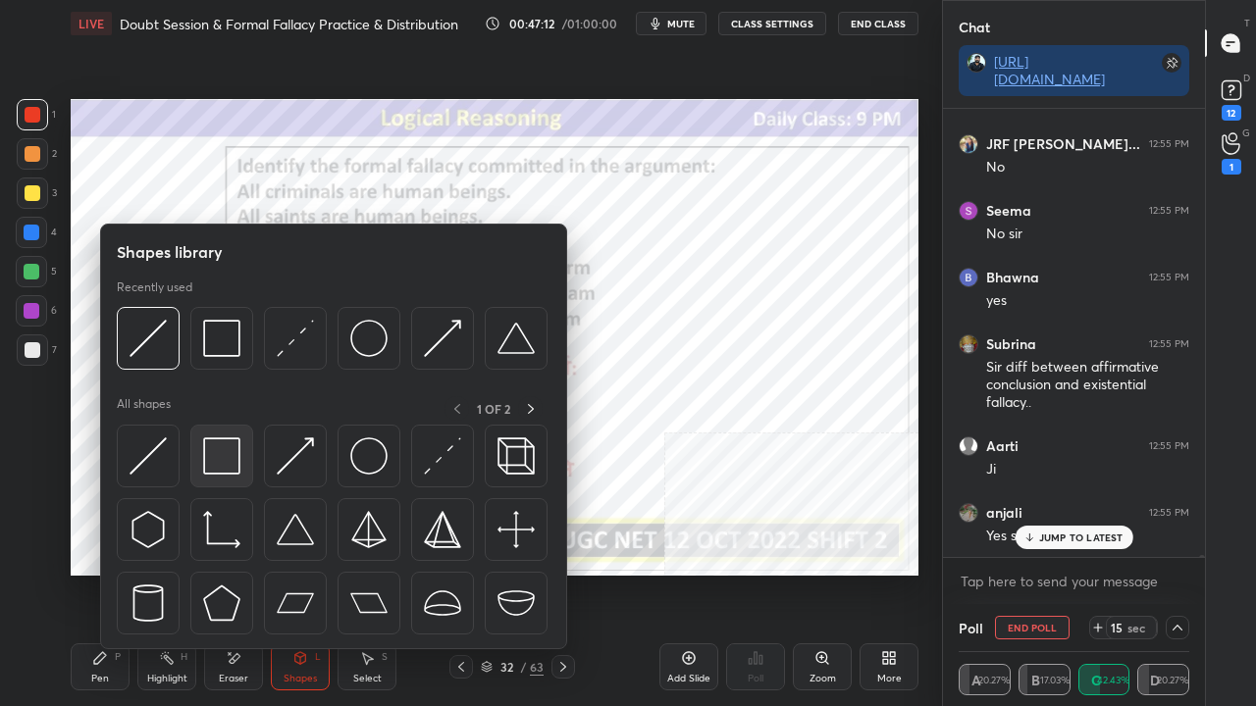
click at [224, 449] on img at bounding box center [221, 456] width 37 height 37
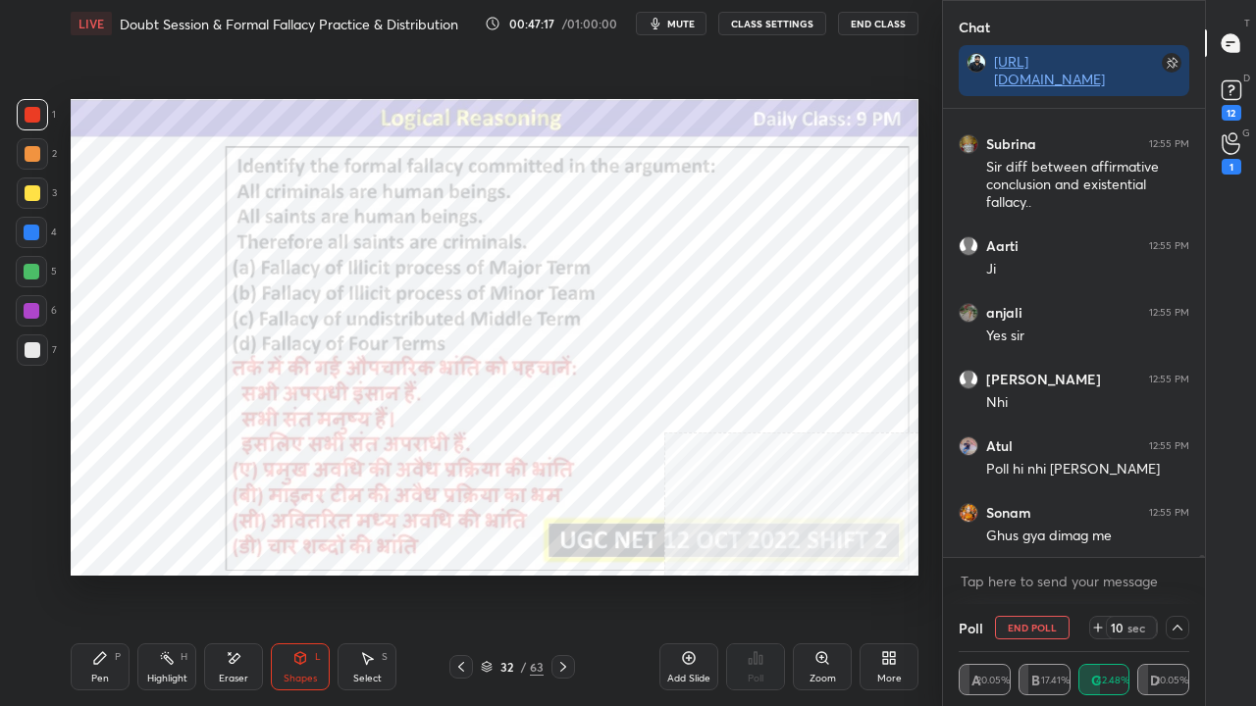
drag, startPoint x: 106, startPoint y: 663, endPoint x: 126, endPoint y: 581, distance: 84.7
click at [106, 573] on icon at bounding box center [100, 659] width 16 height 16
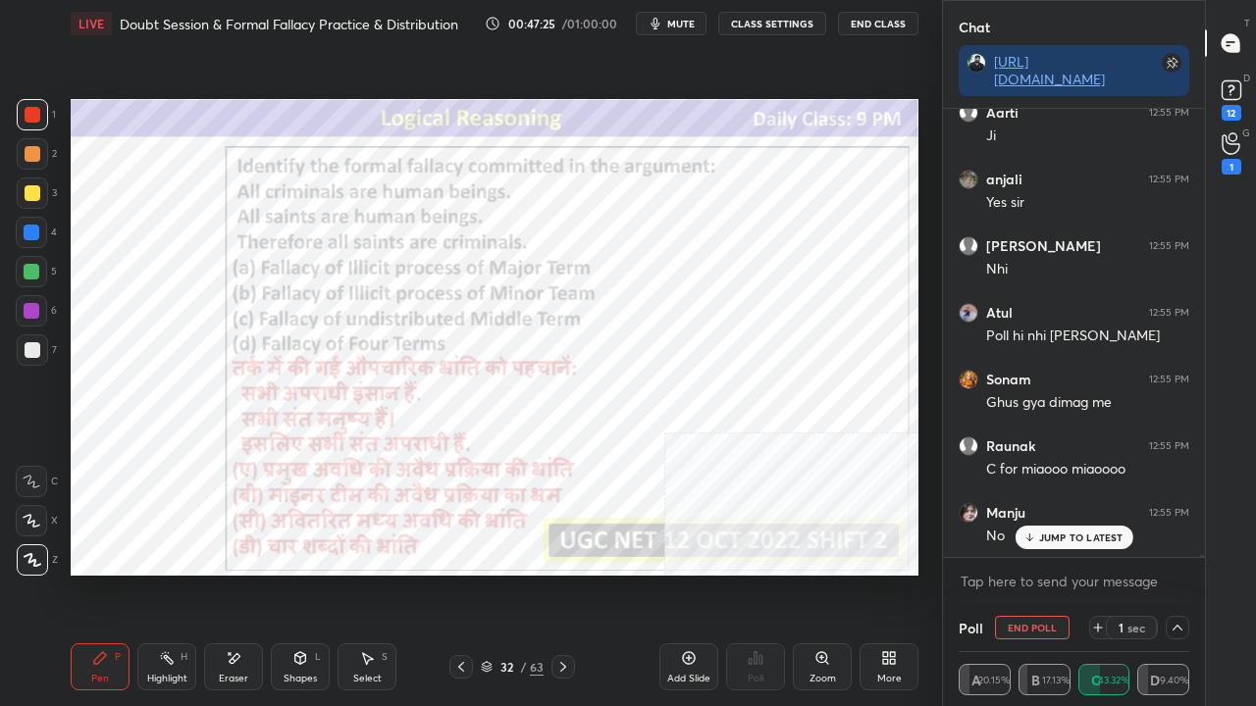
click at [1089, 536] on p "JUMP TO LATEST" at bounding box center [1081, 538] width 84 height 12
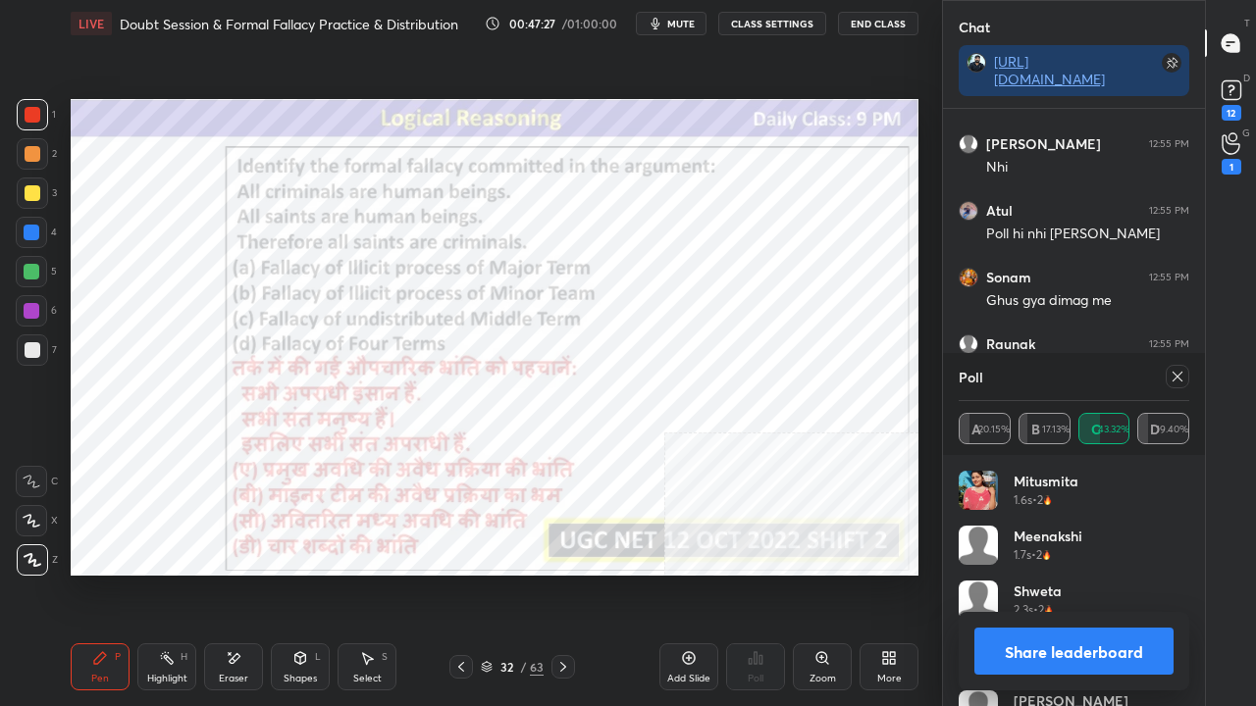
click at [32, 321] on div at bounding box center [31, 310] width 31 height 31
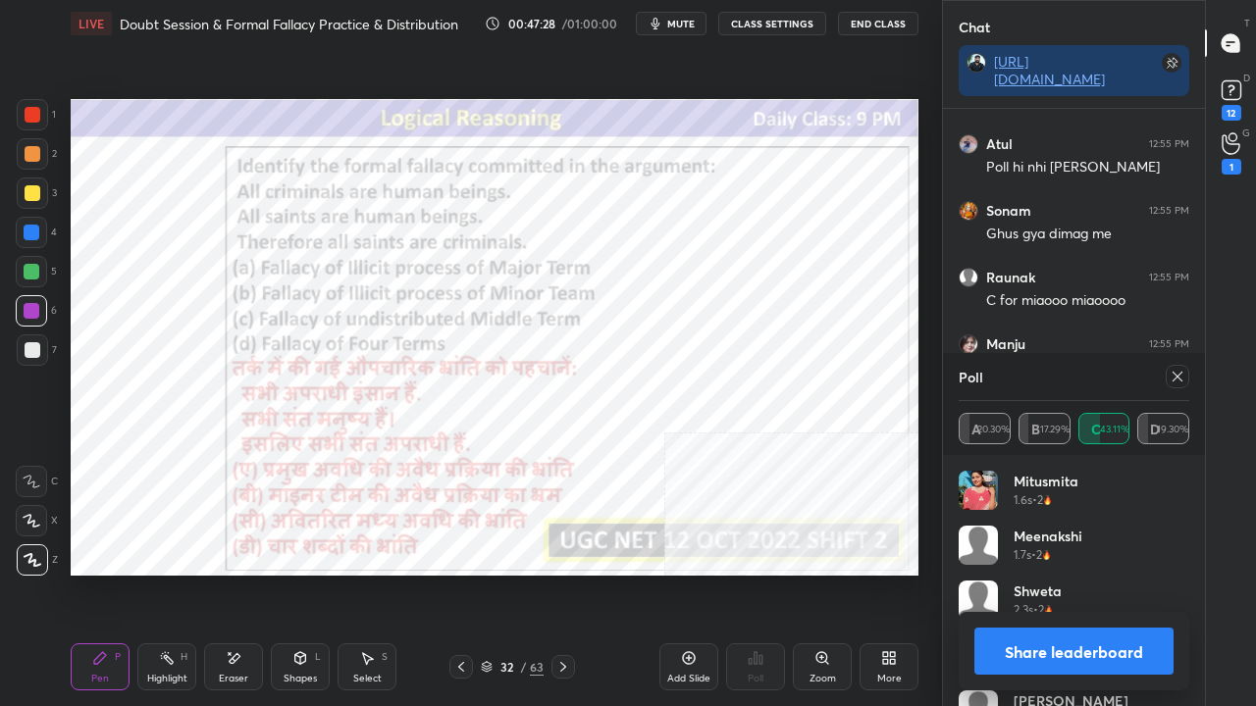
click at [1179, 373] on icon at bounding box center [1178, 377] width 16 height 16
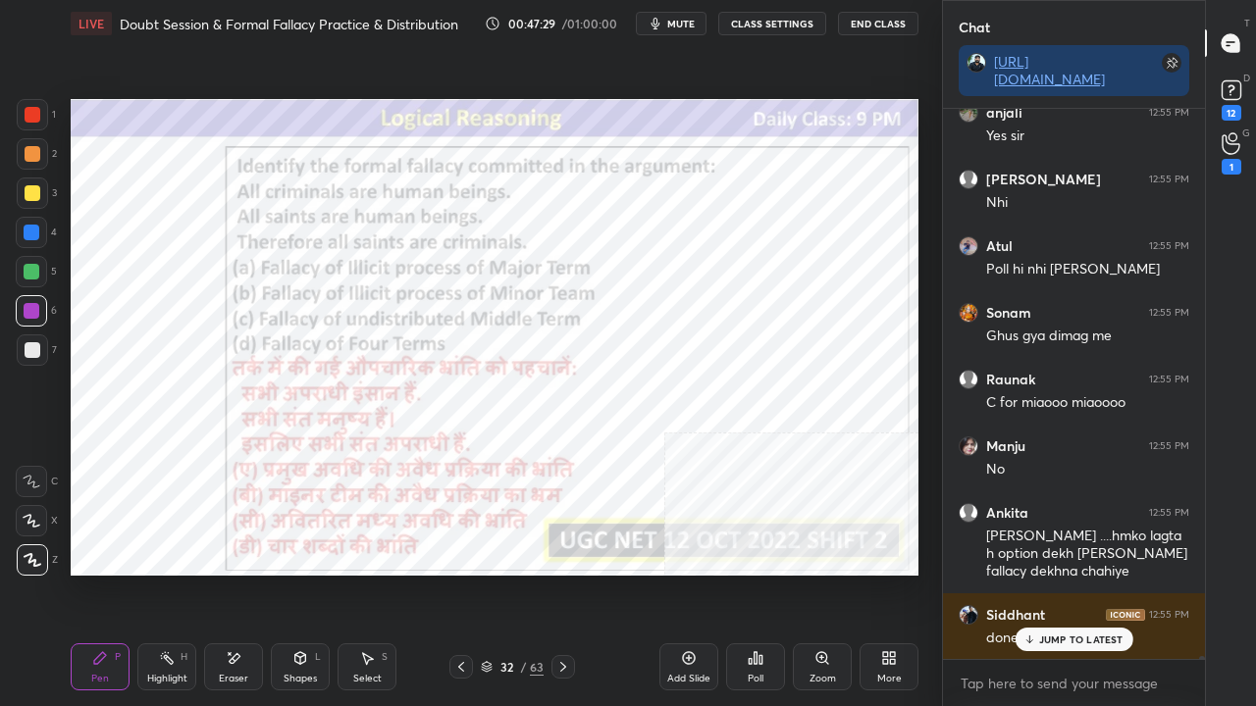
click at [1050, 573] on p "JUMP TO LATEST" at bounding box center [1081, 640] width 84 height 12
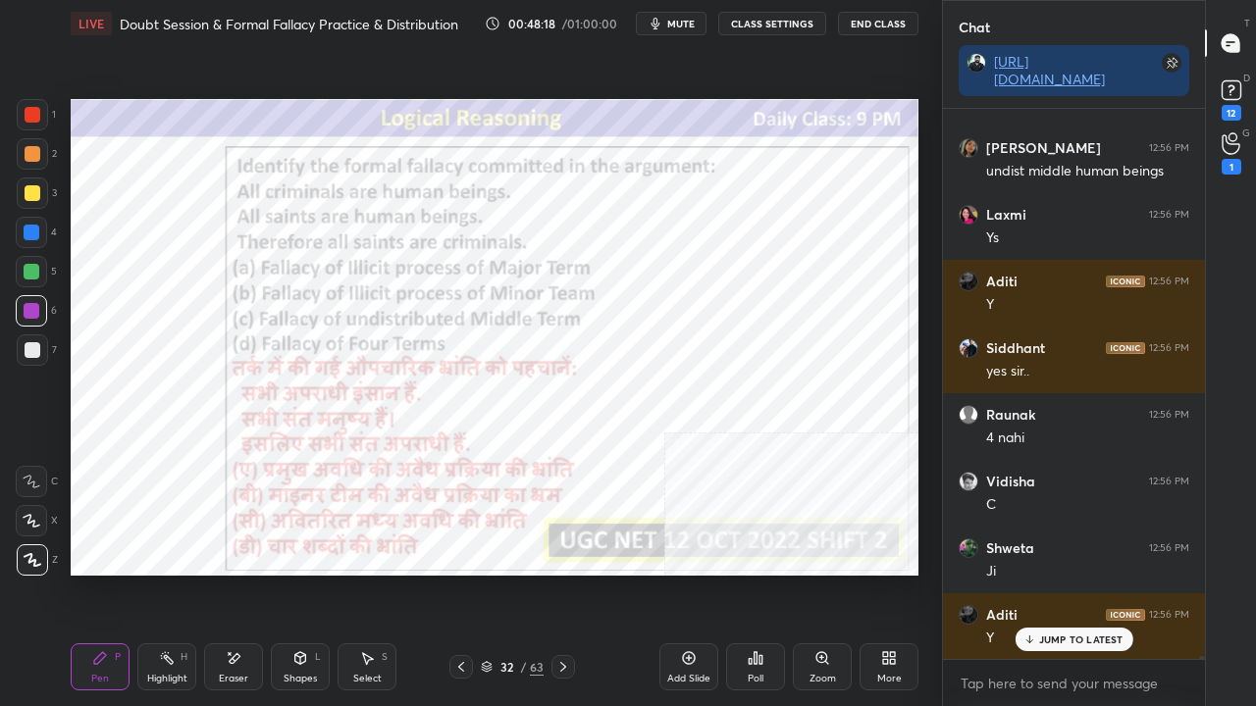
click at [27, 113] on div at bounding box center [33, 115] width 16 height 16
click at [29, 116] on div at bounding box center [33, 115] width 16 height 16
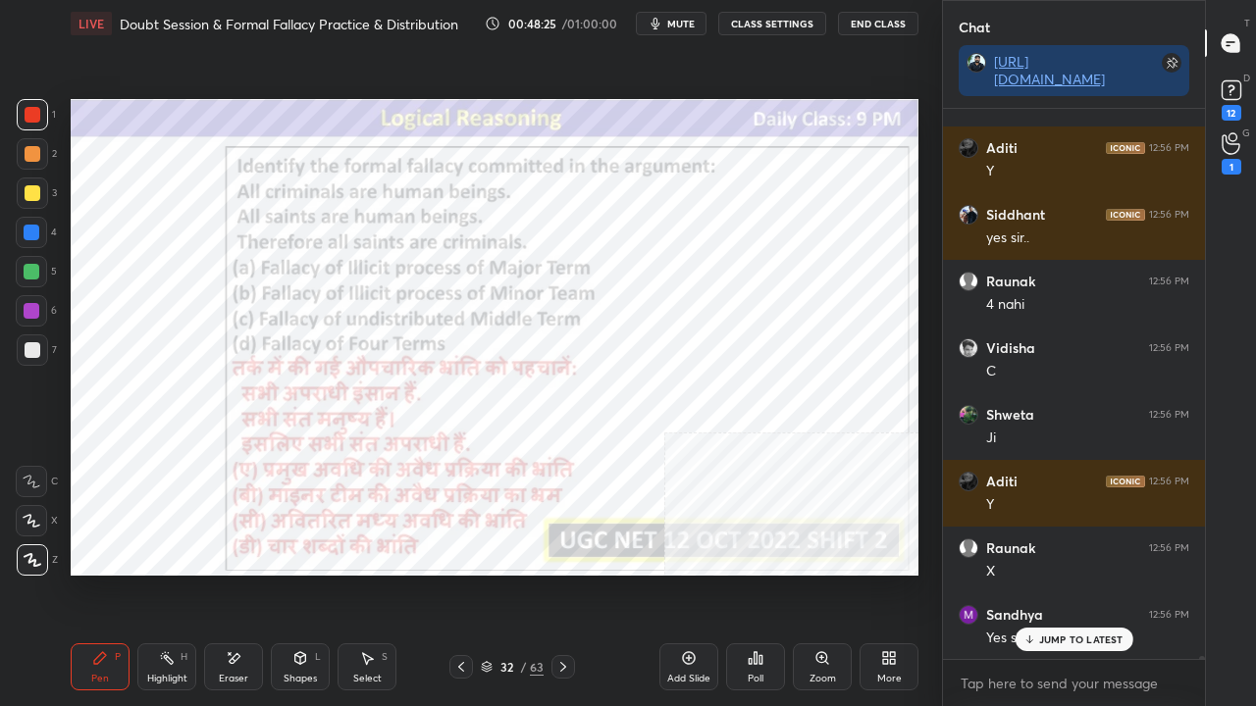
click at [35, 231] on div at bounding box center [32, 233] width 16 height 16
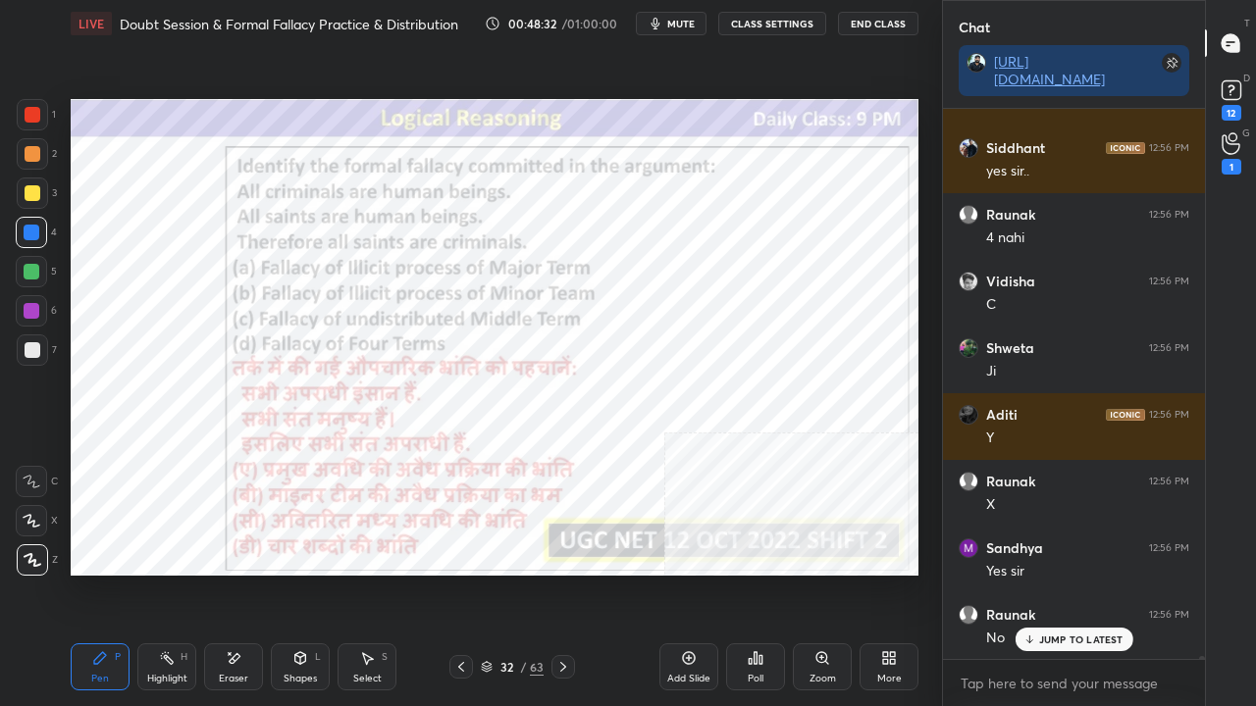
drag, startPoint x: 237, startPoint y: 669, endPoint x: 232, endPoint y: 637, distance: 32.9
click at [234, 573] on div "Eraser" at bounding box center [233, 667] width 59 height 47
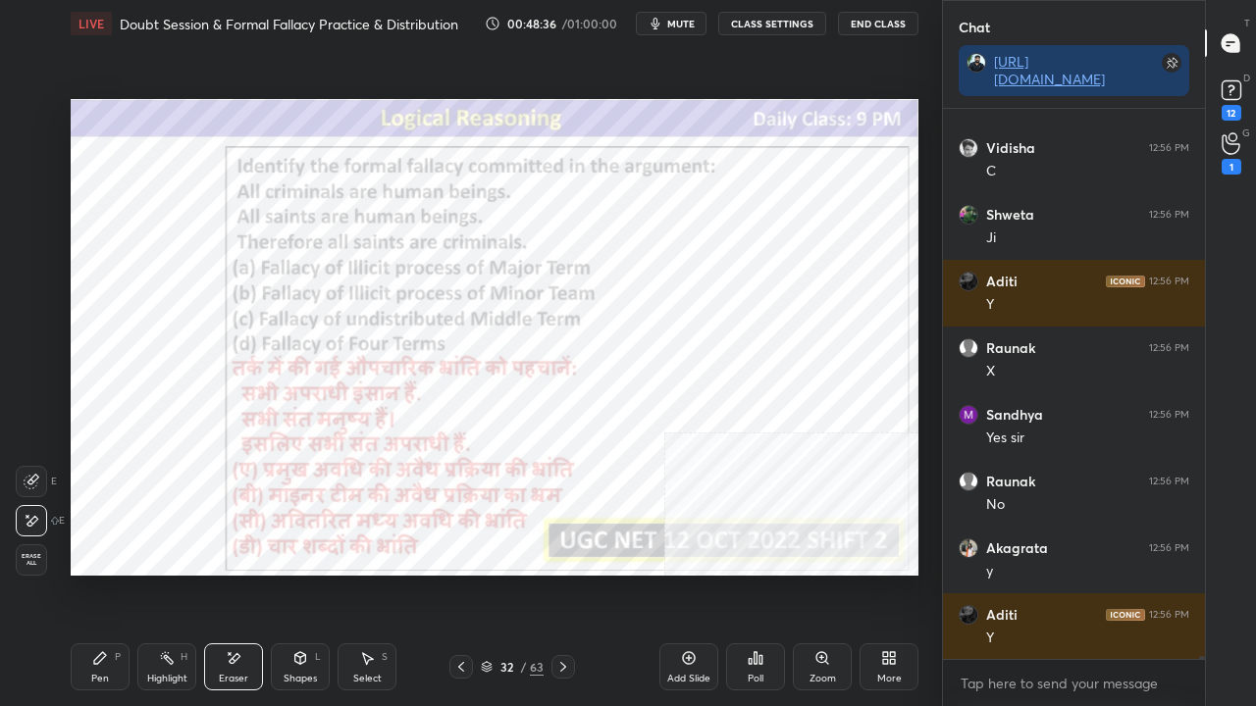
scroll to position [109142, 0]
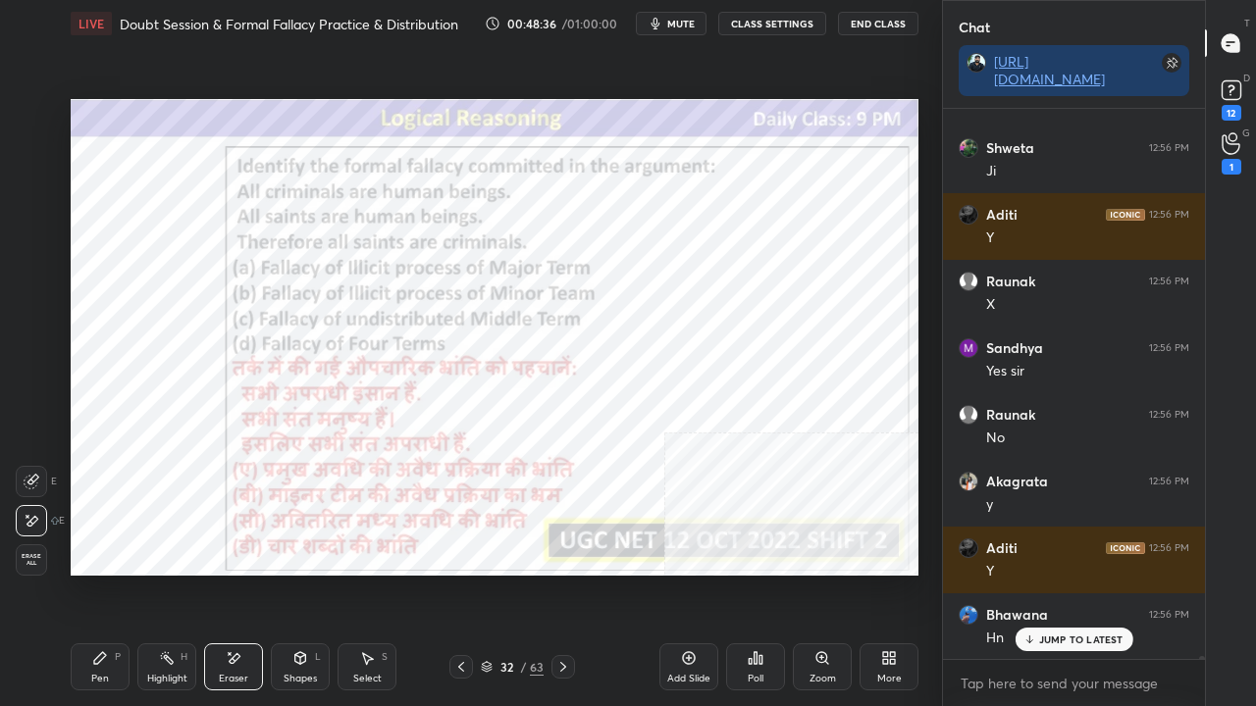
drag, startPoint x: 116, startPoint y: 668, endPoint x: 118, endPoint y: 657, distance: 11.0
click at [116, 573] on div "Pen P" at bounding box center [100, 667] width 59 height 47
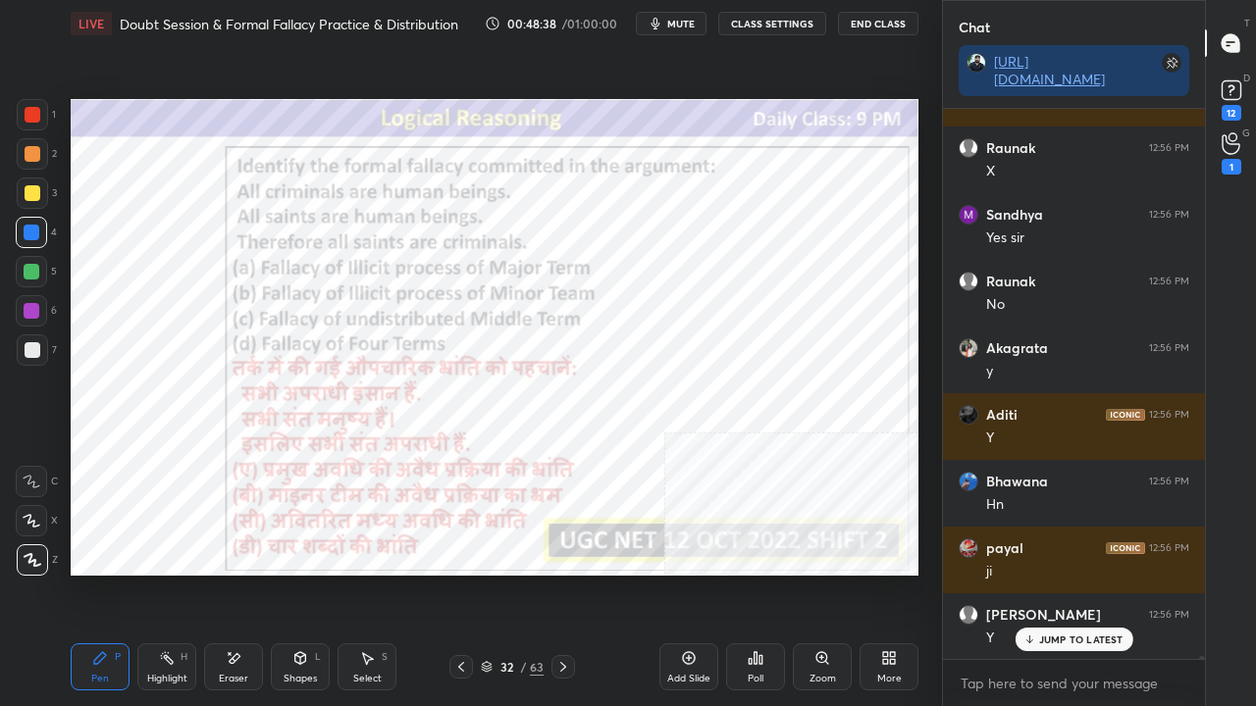
scroll to position [109409, 0]
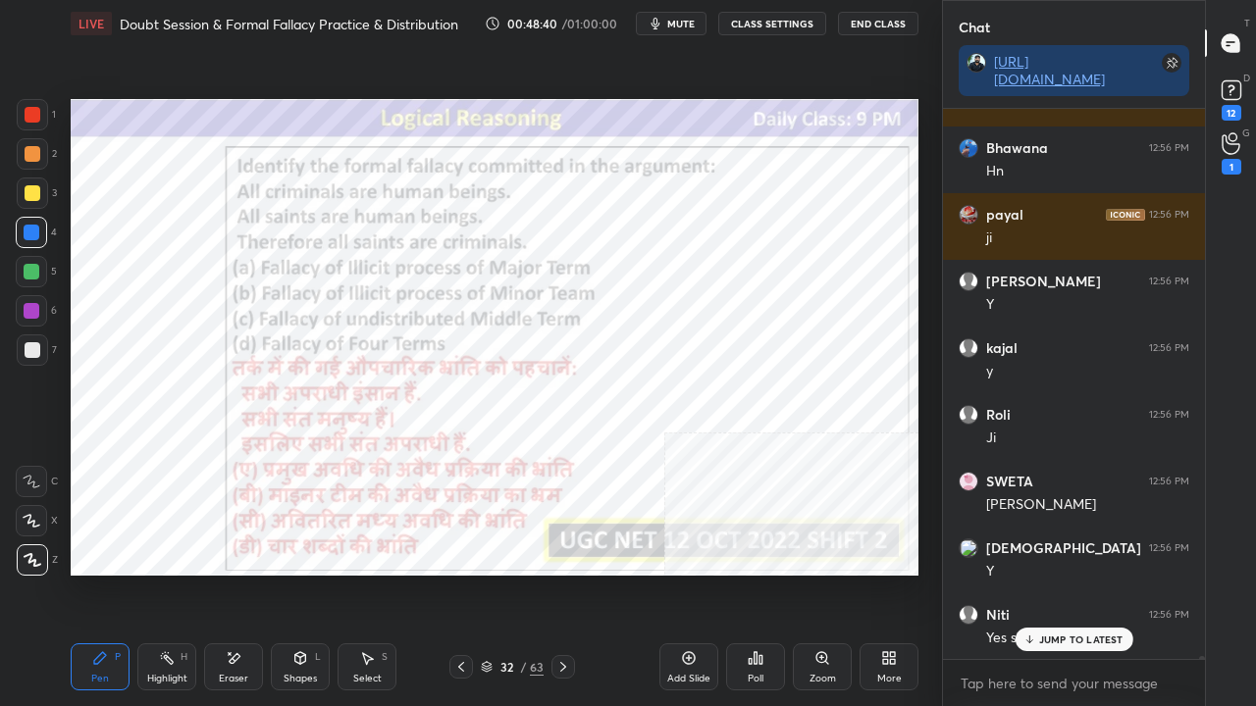
click at [31, 108] on div at bounding box center [33, 115] width 16 height 16
click at [32, 110] on div at bounding box center [33, 115] width 16 height 16
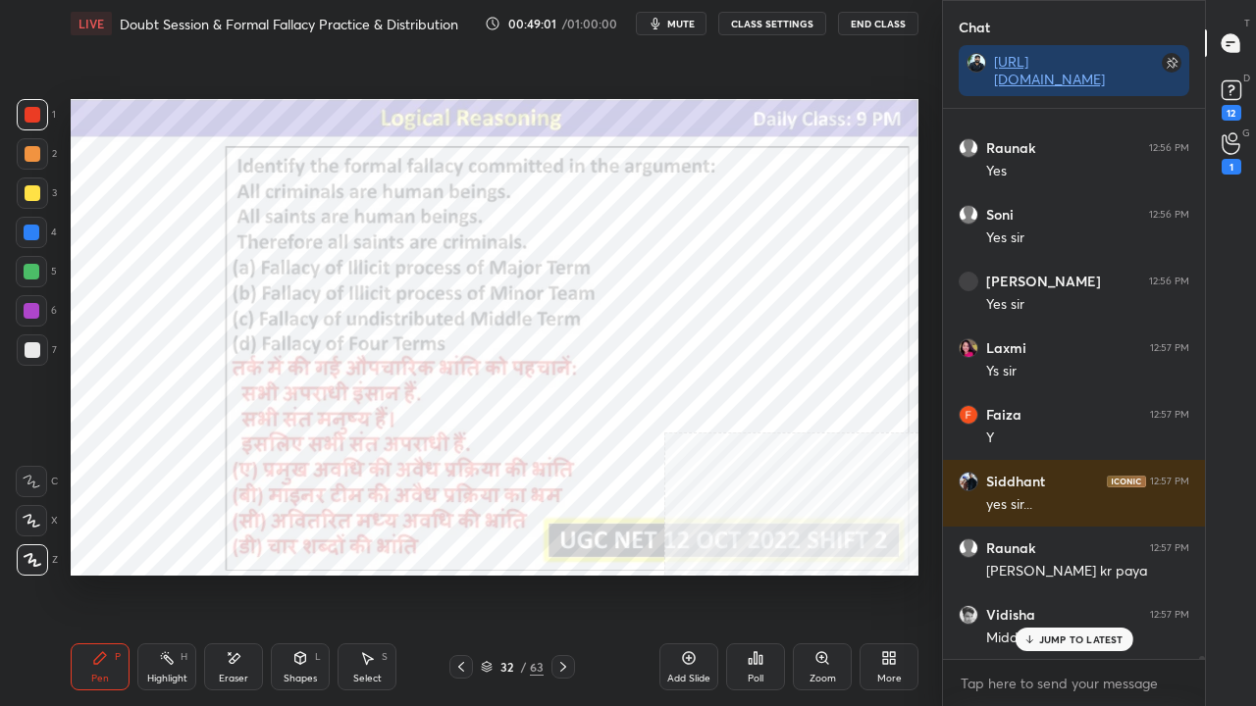
scroll to position [110343, 0]
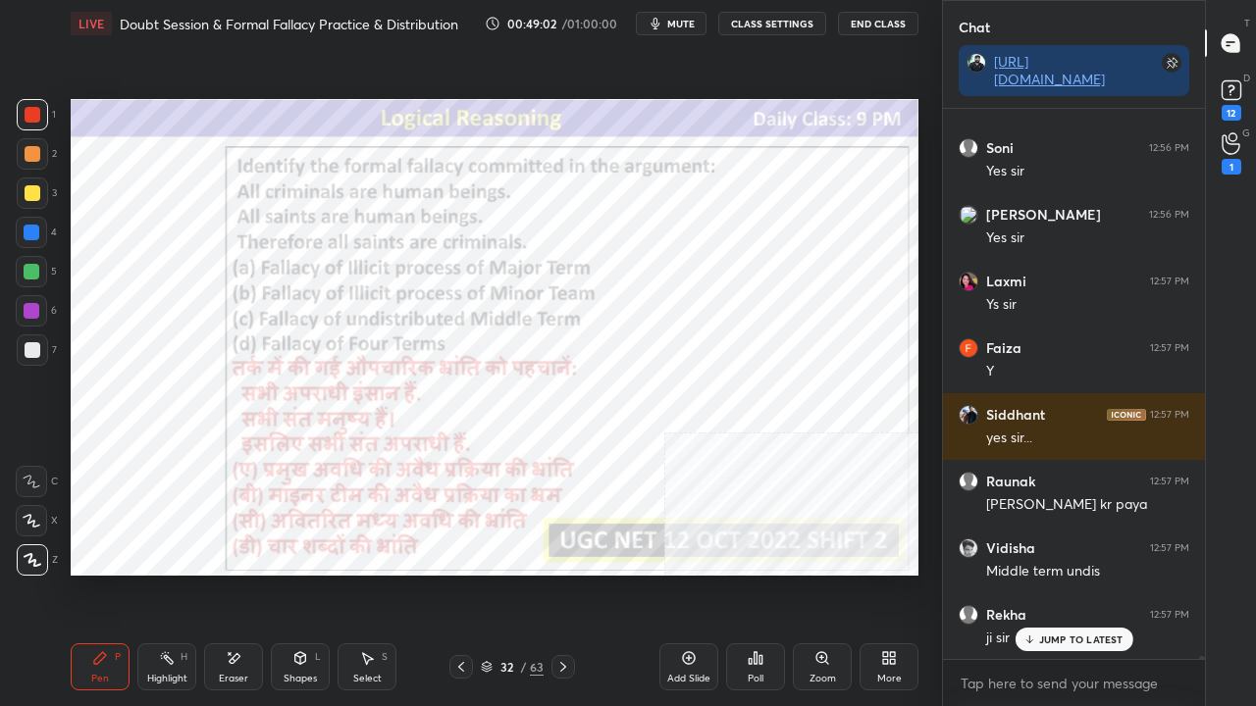
click at [561, 573] on icon at bounding box center [563, 667] width 16 height 16
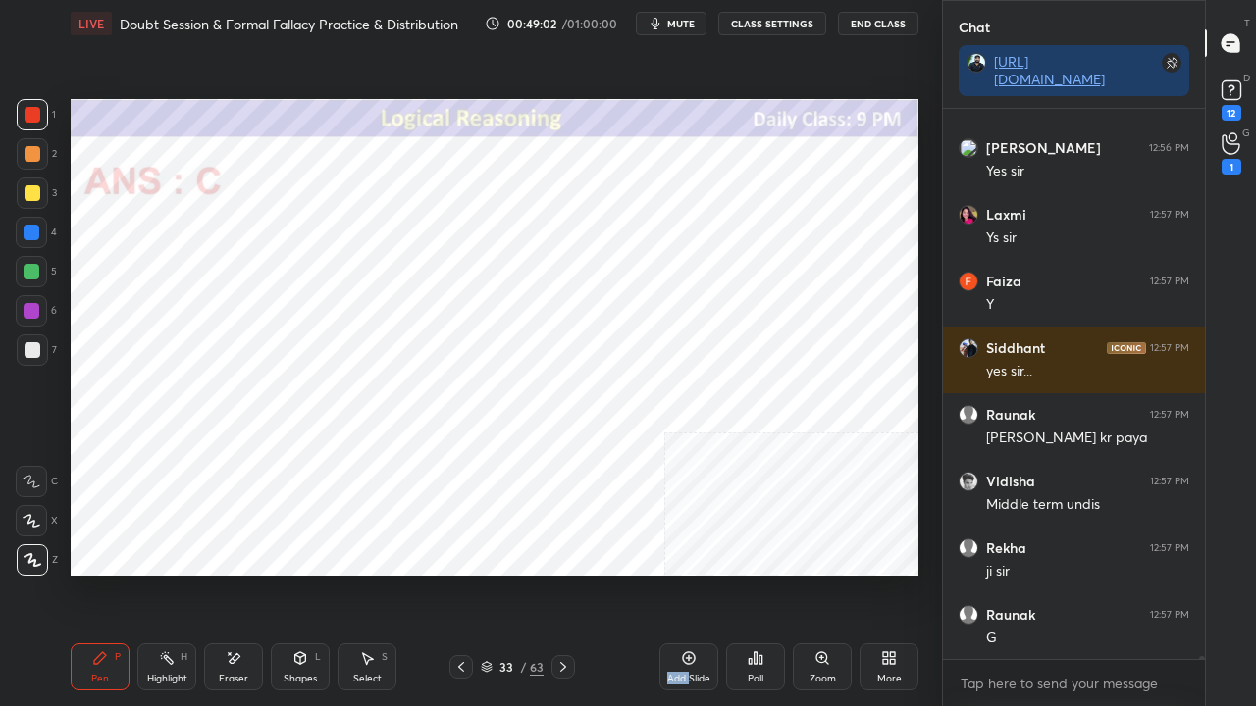
click at [561, 573] on icon at bounding box center [563, 667] width 16 height 16
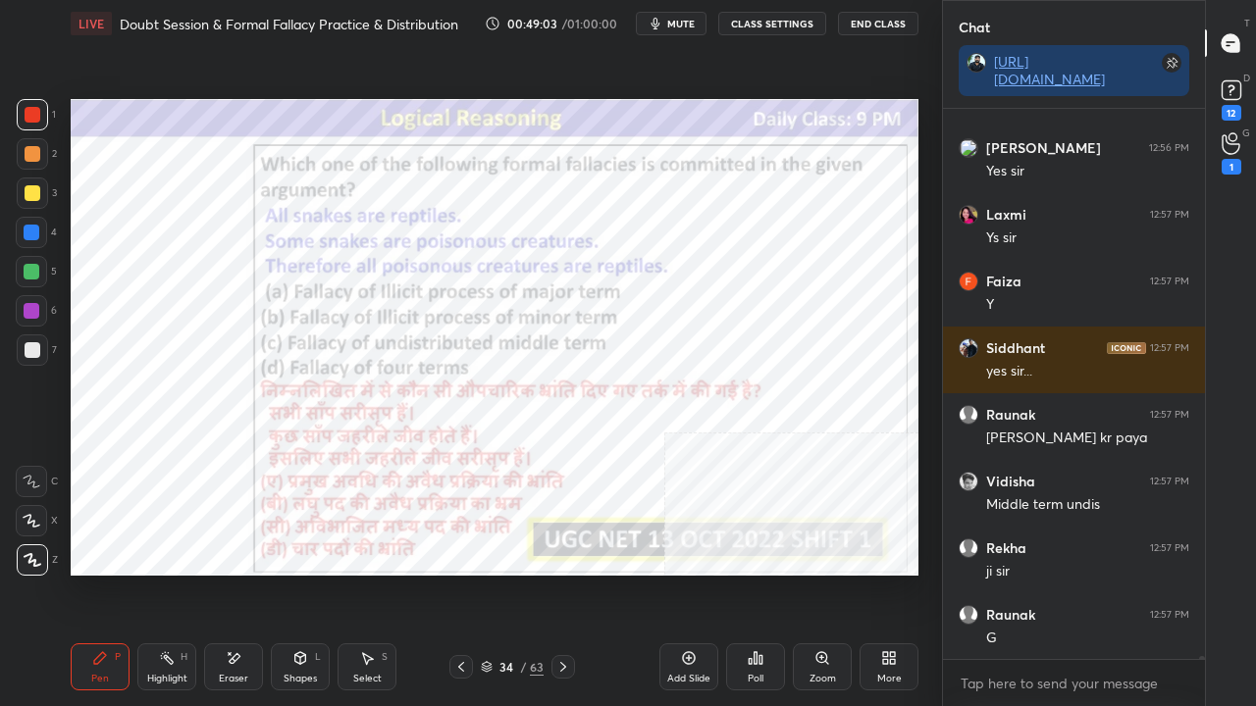
click at [513, 573] on div "34 / 63" at bounding box center [512, 667] width 63 height 18
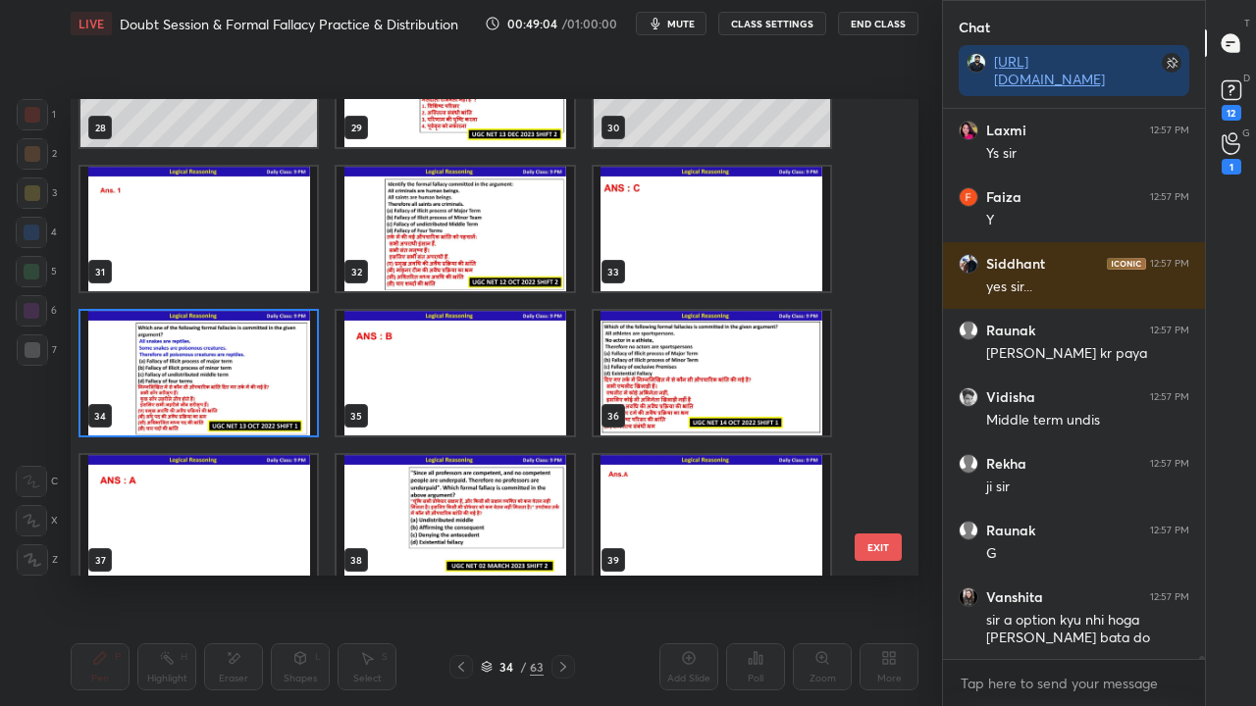
scroll to position [1385, 0]
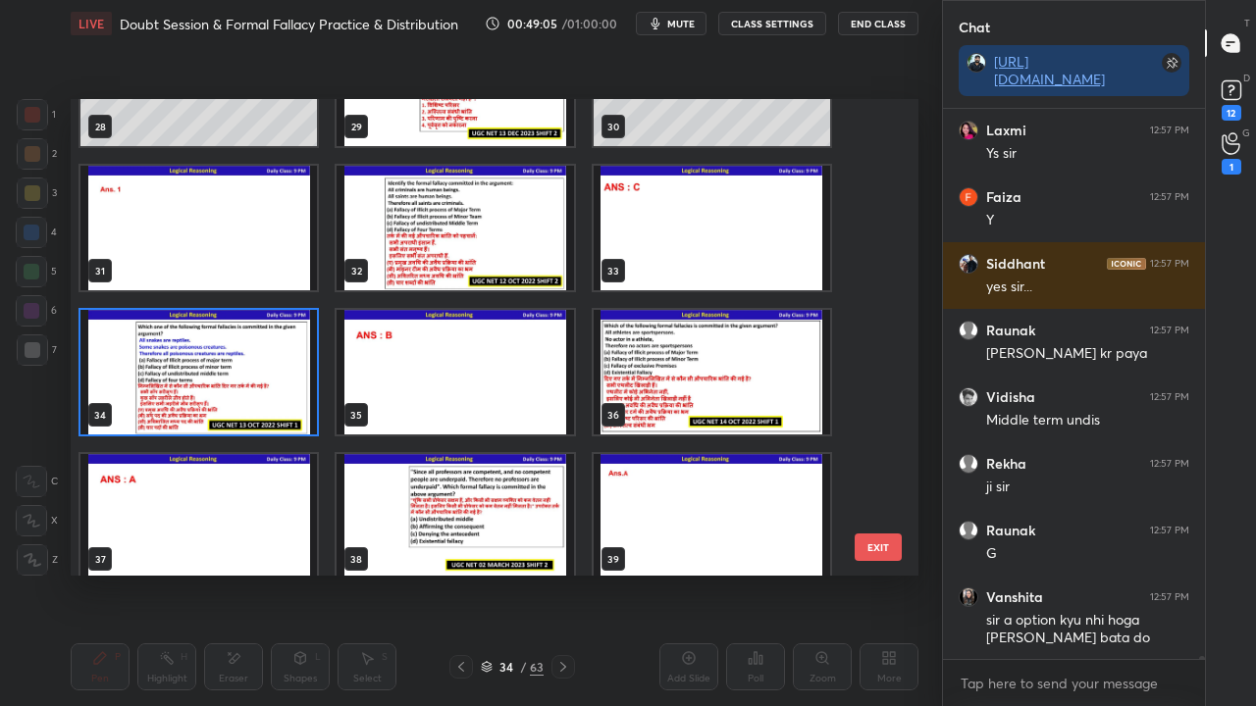
click at [255, 373] on img "grid" at bounding box center [198, 372] width 236 height 125
click at [254, 373] on img "grid" at bounding box center [198, 372] width 236 height 125
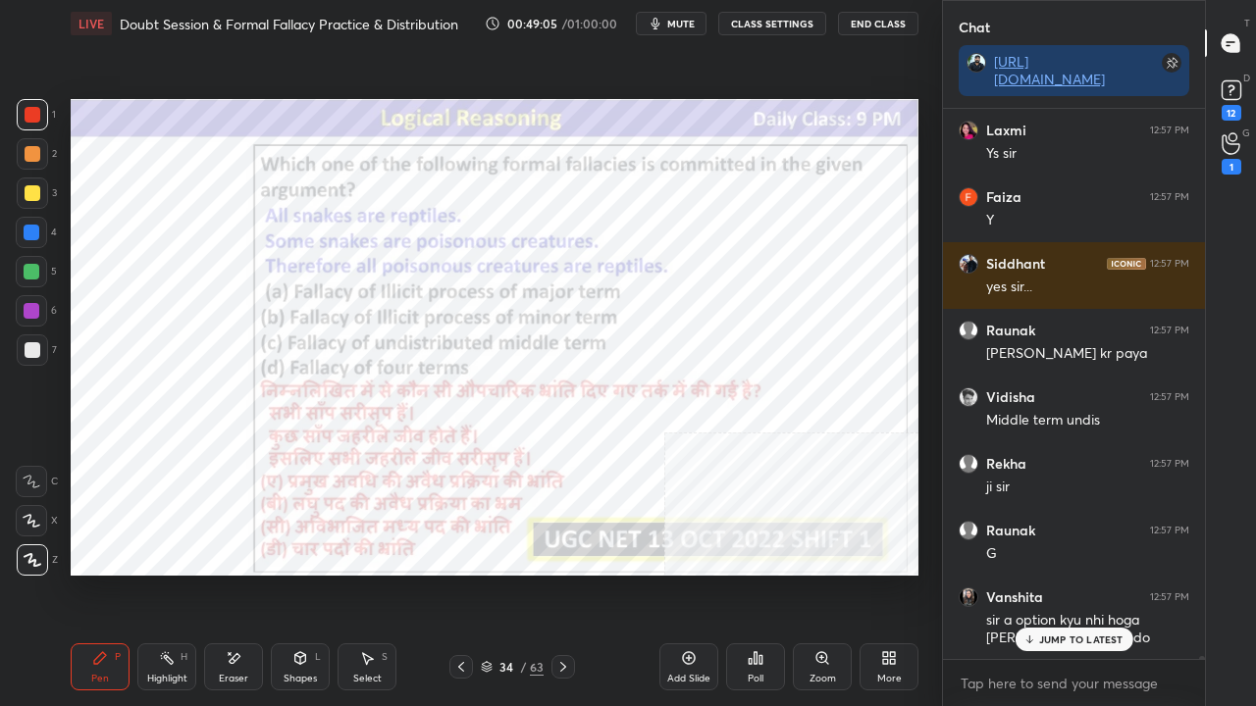
scroll to position [110561, 0]
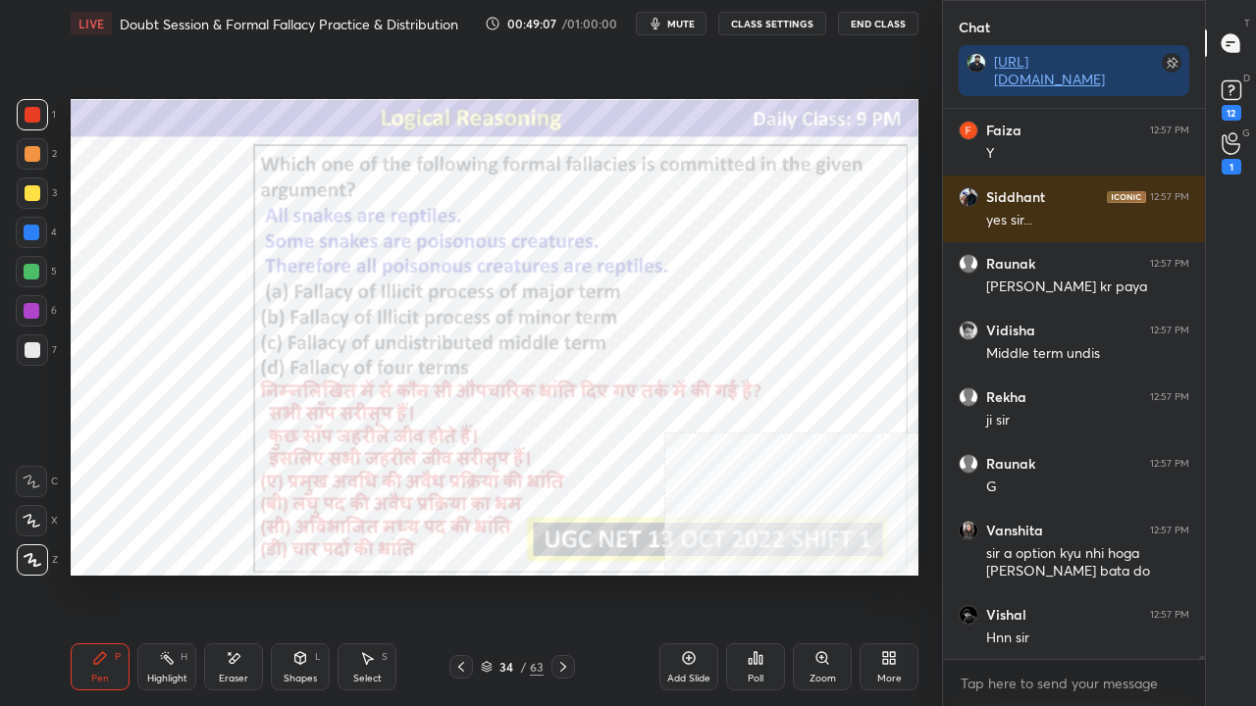
click at [462, 573] on icon at bounding box center [461, 667] width 16 height 16
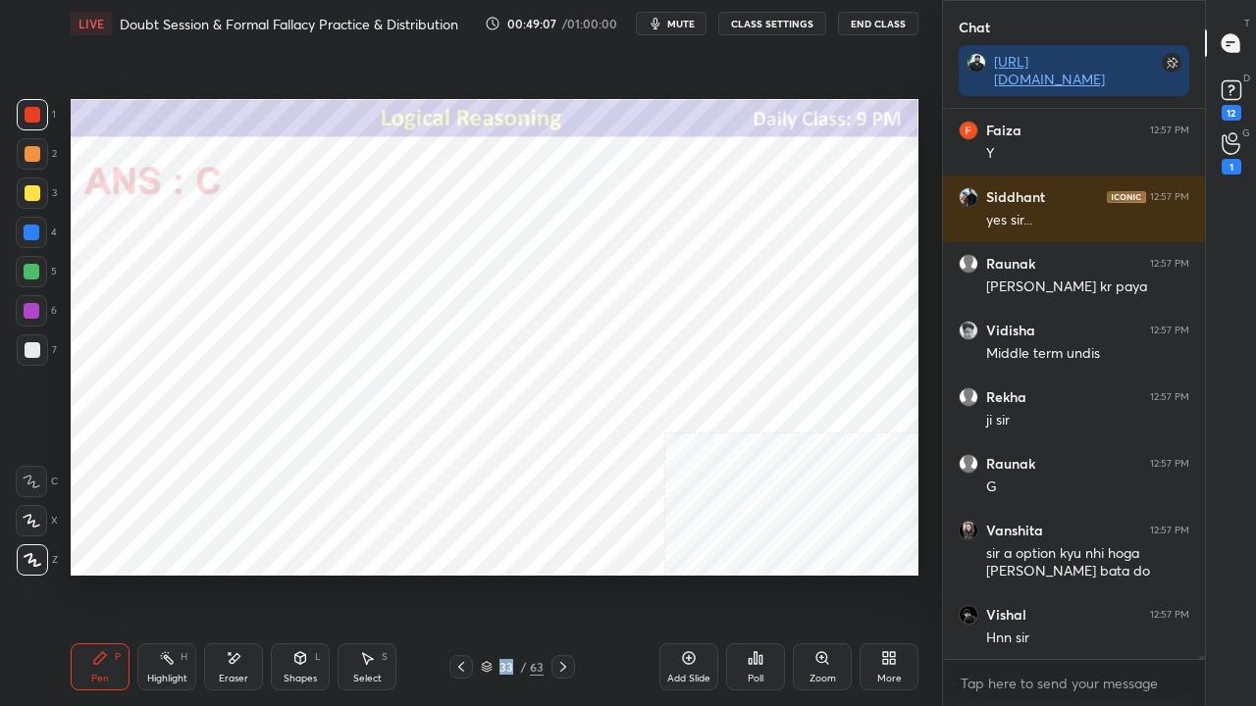
click at [462, 573] on icon at bounding box center [461, 667] width 16 height 16
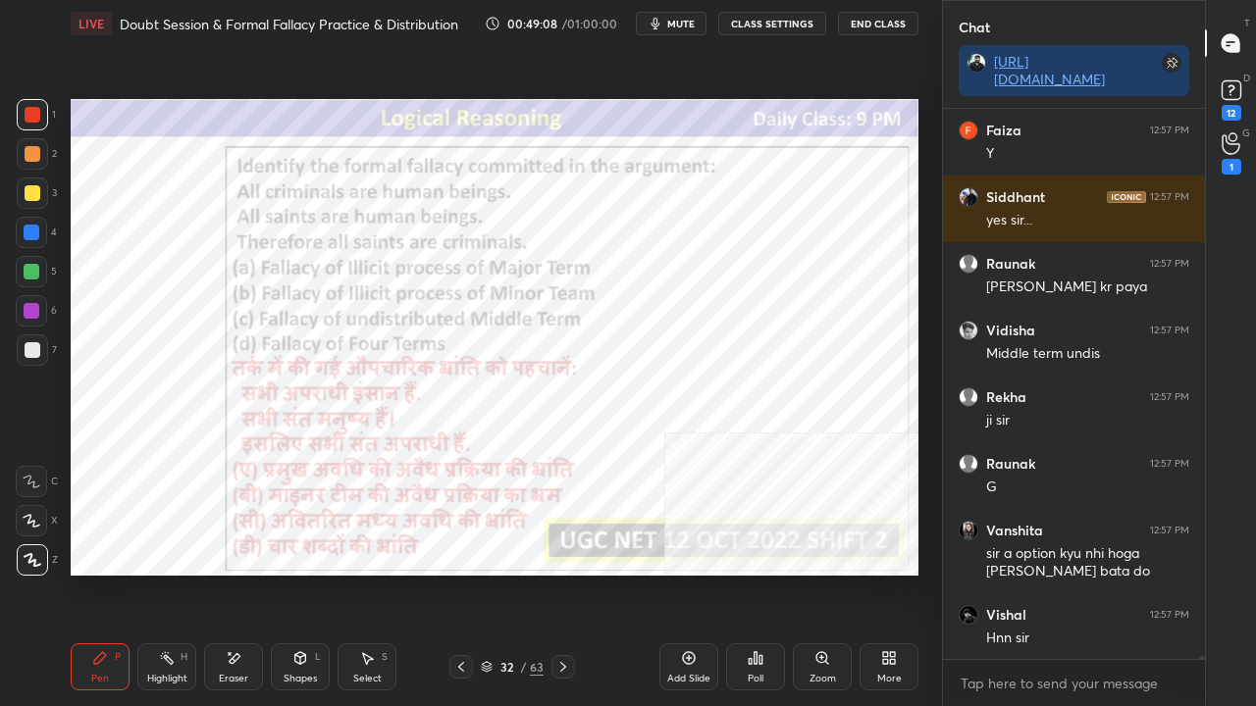
click at [228, 573] on icon at bounding box center [234, 659] width 16 height 17
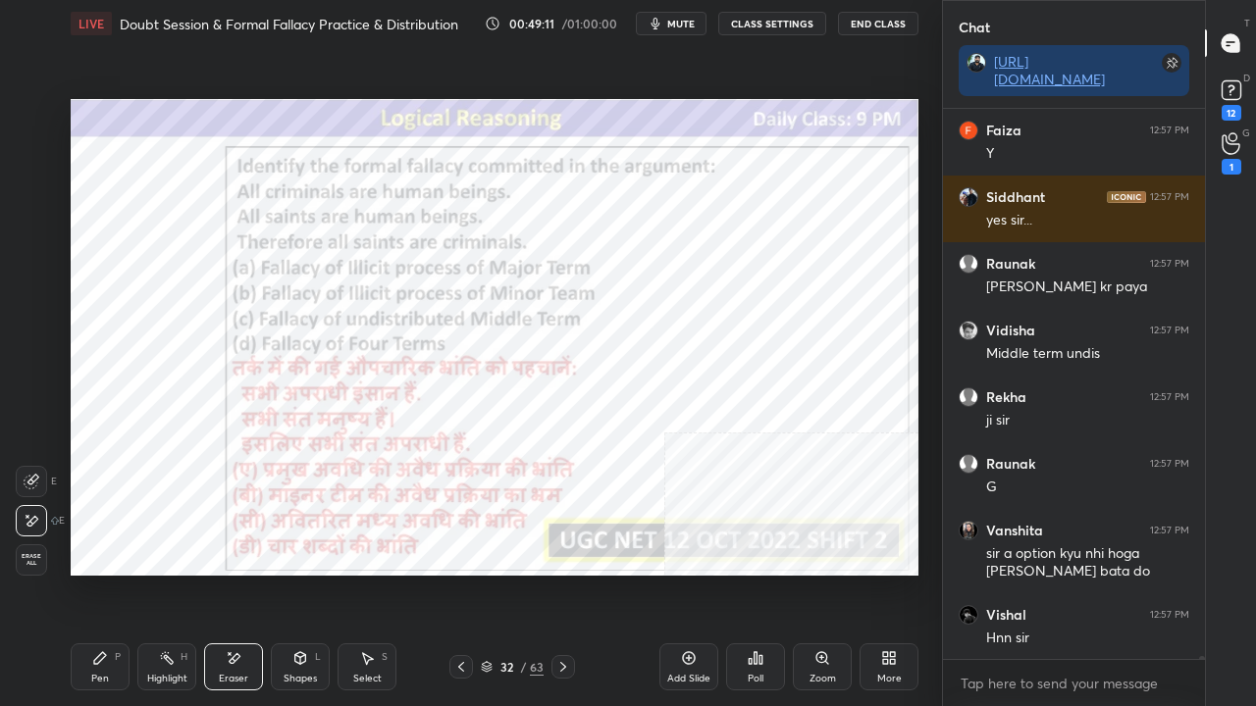
click at [94, 573] on icon at bounding box center [100, 658] width 12 height 12
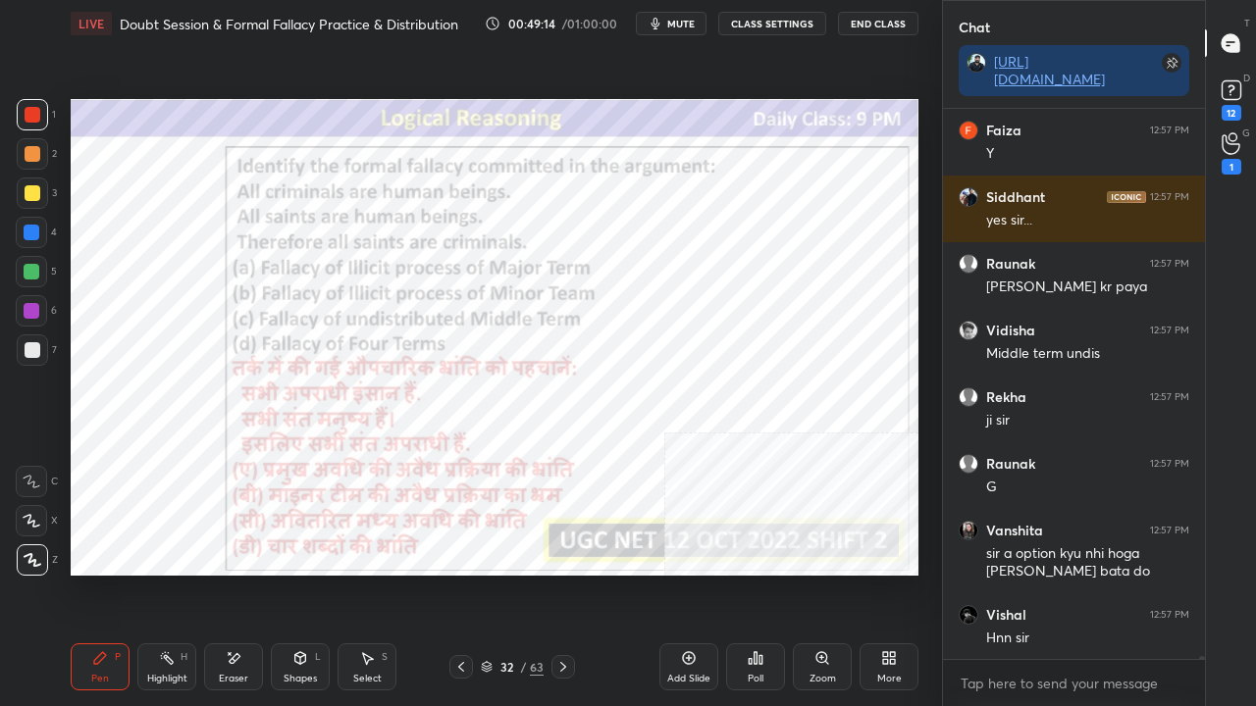
scroll to position [110627, 0]
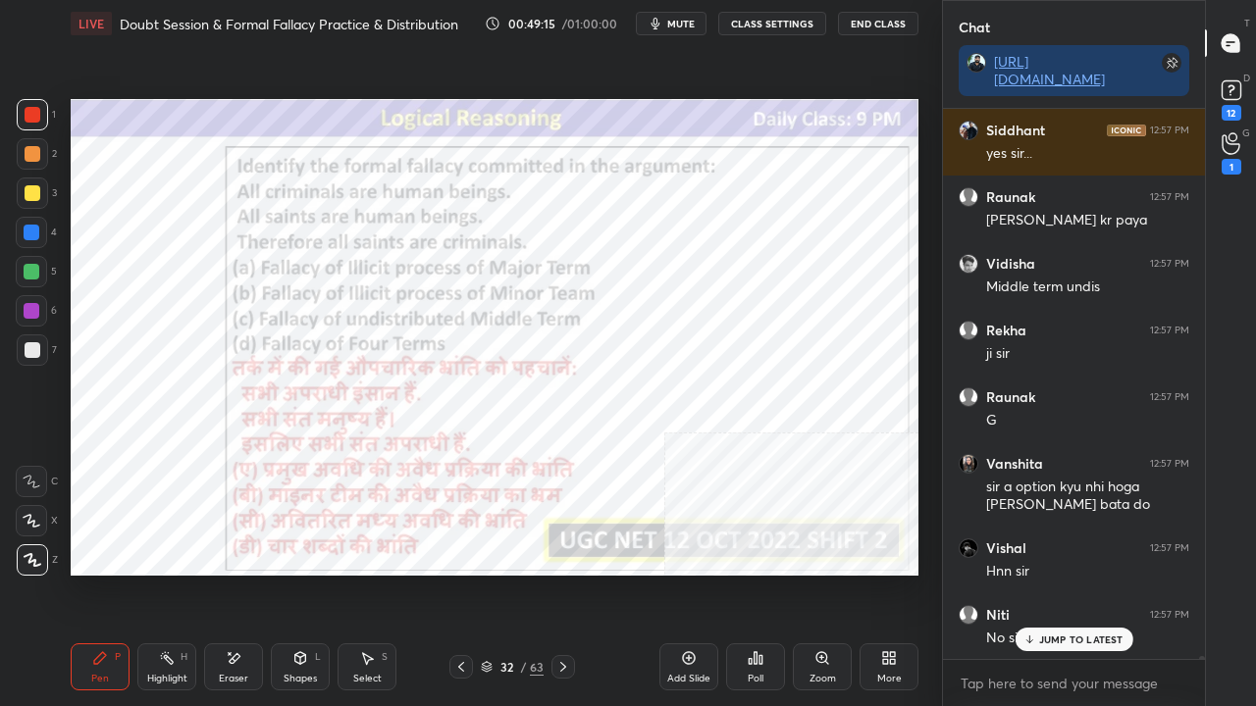
click at [31, 303] on div at bounding box center [32, 311] width 16 height 16
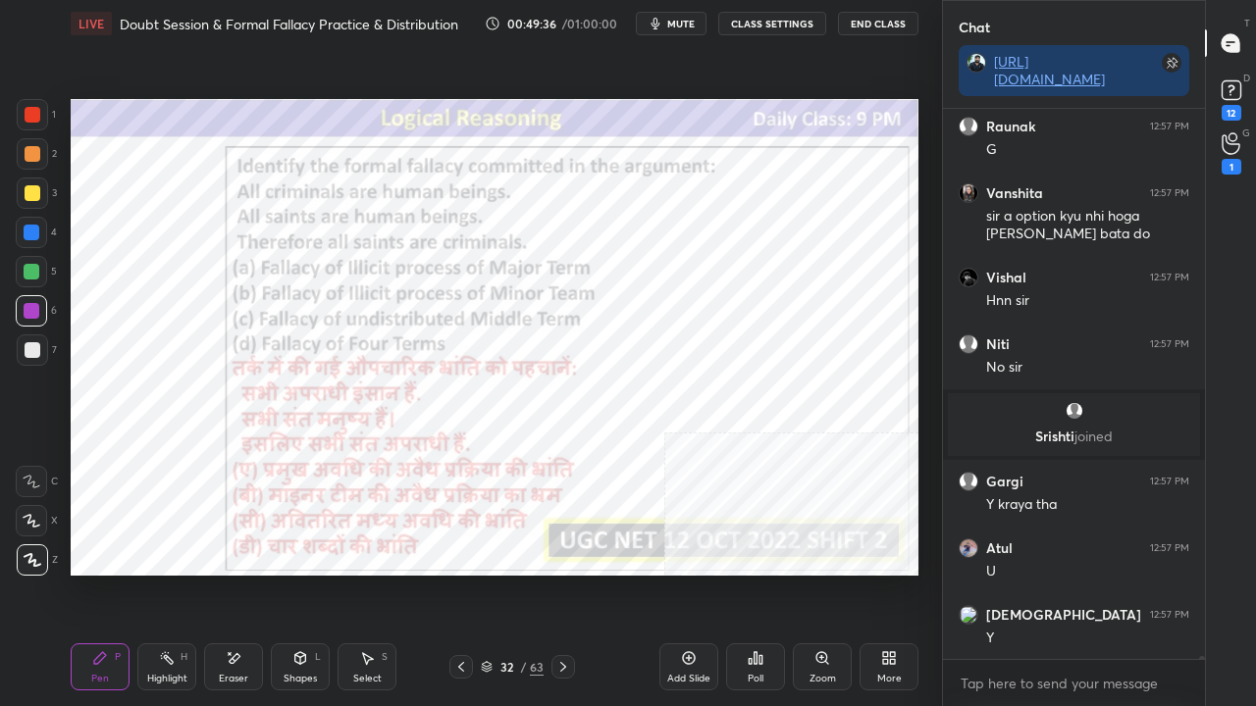
scroll to position [111000, 0]
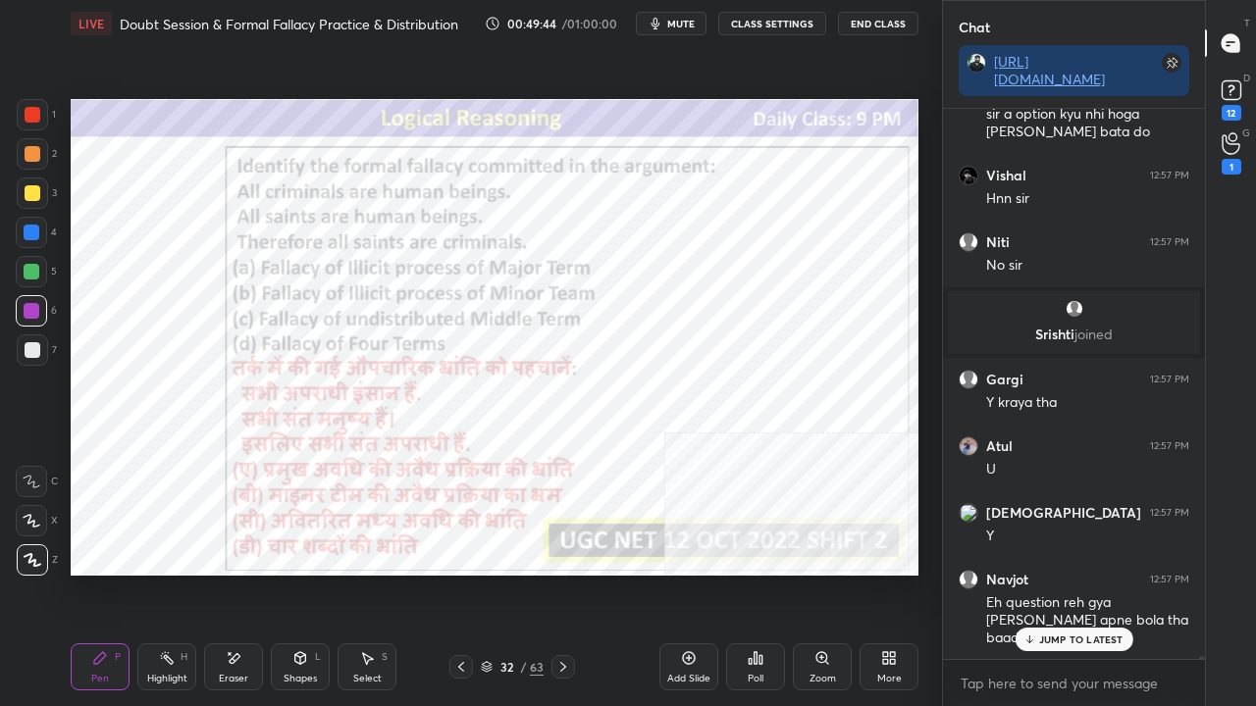
click at [29, 227] on div at bounding box center [32, 233] width 16 height 16
click at [31, 226] on div at bounding box center [32, 233] width 16 height 16
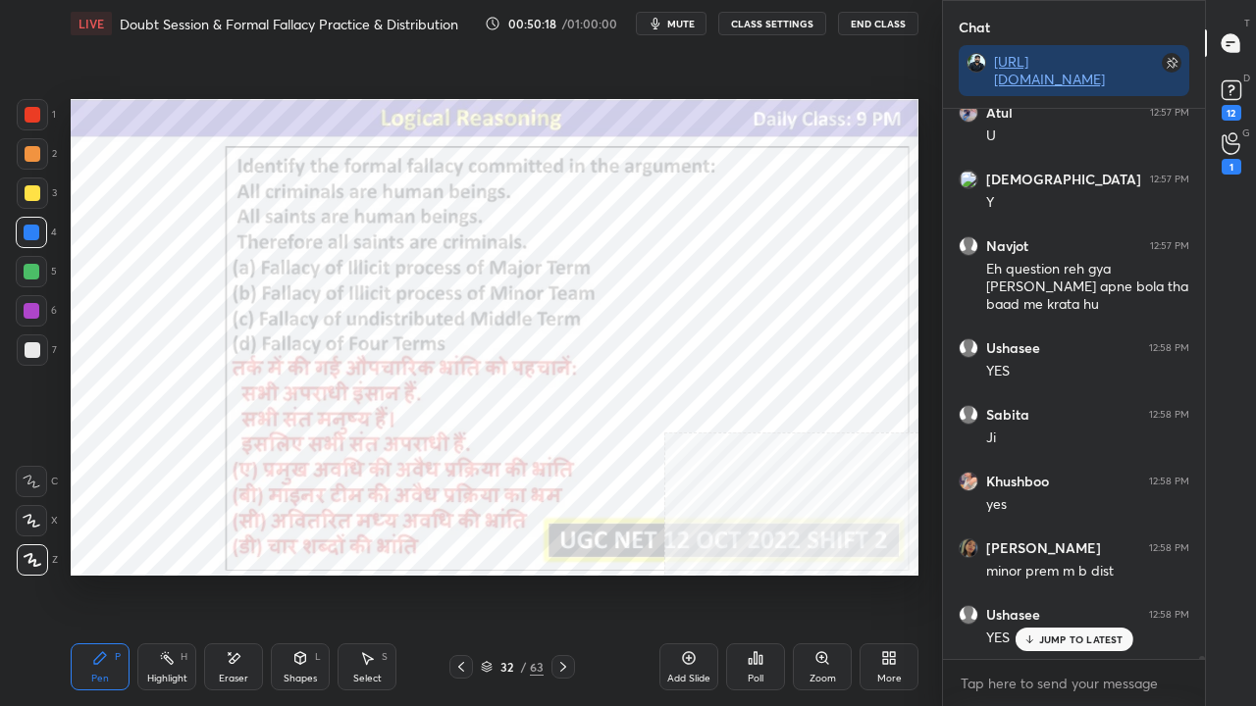
scroll to position [111400, 0]
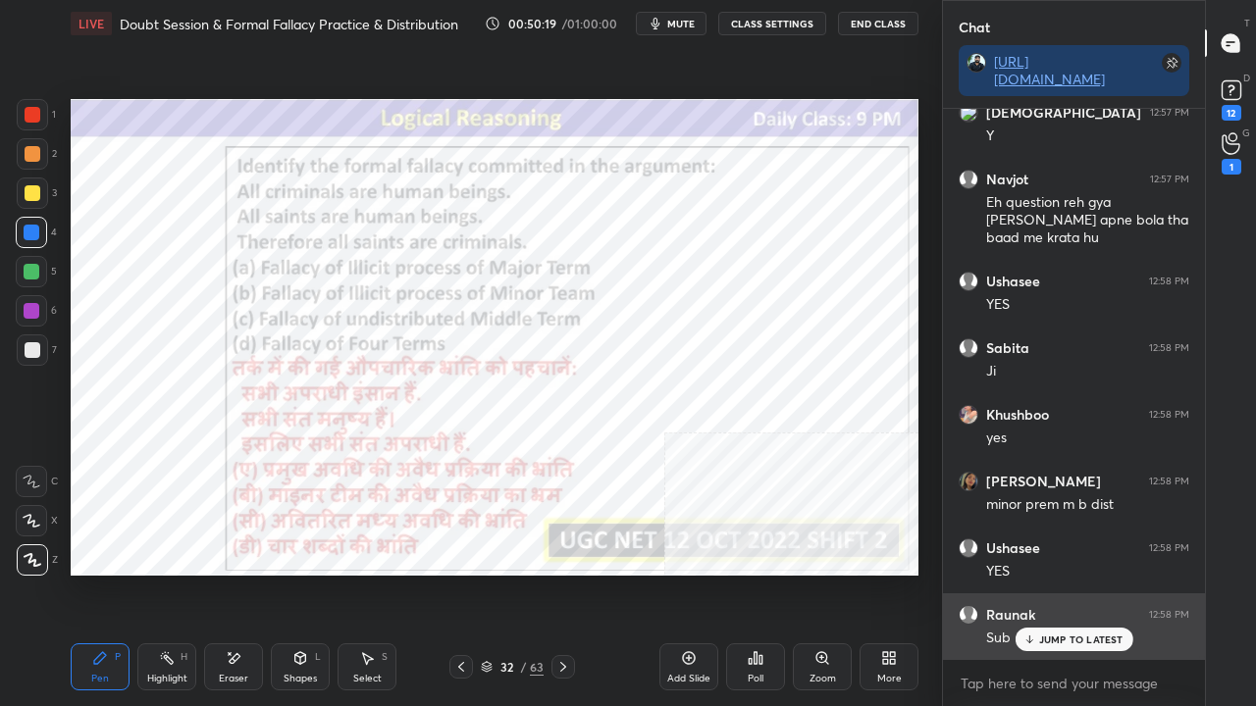
click at [1044, 573] on div "JUMP TO LATEST" at bounding box center [1074, 640] width 118 height 24
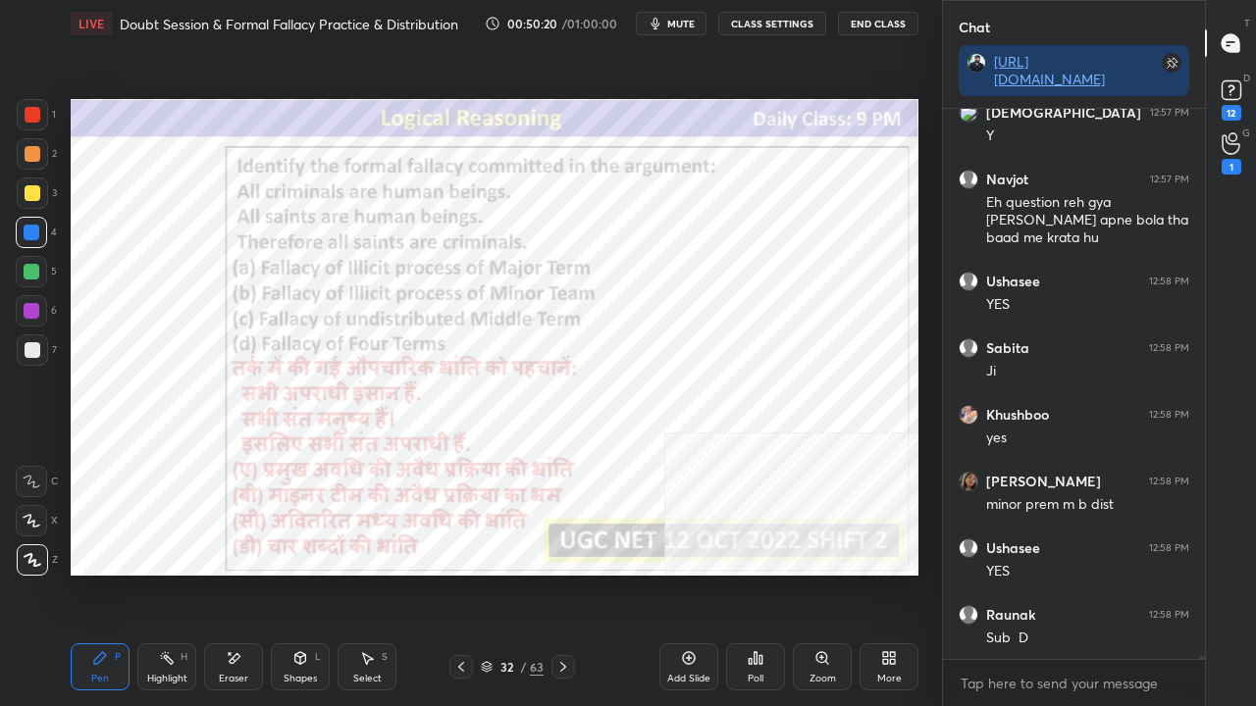
scroll to position [111467, 0]
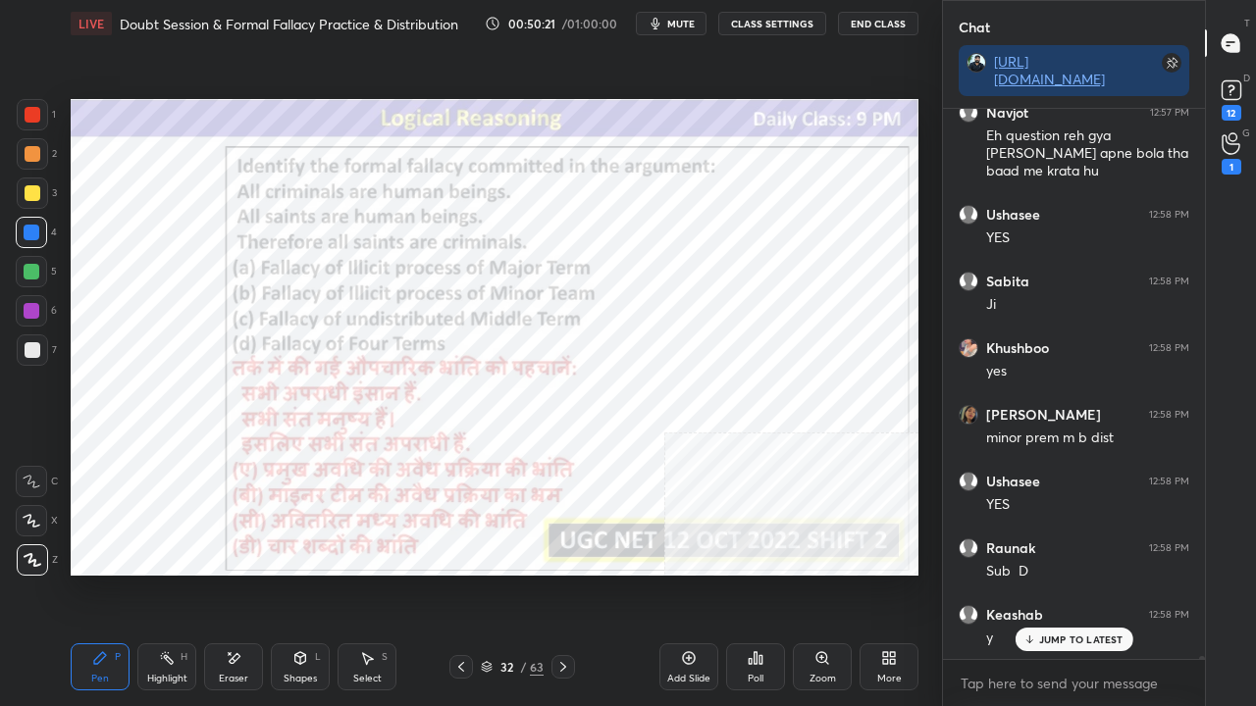
drag, startPoint x: 504, startPoint y: 669, endPoint x: 536, endPoint y: 578, distance: 96.5
click at [504, 573] on div "32" at bounding box center [506, 667] width 20 height 12
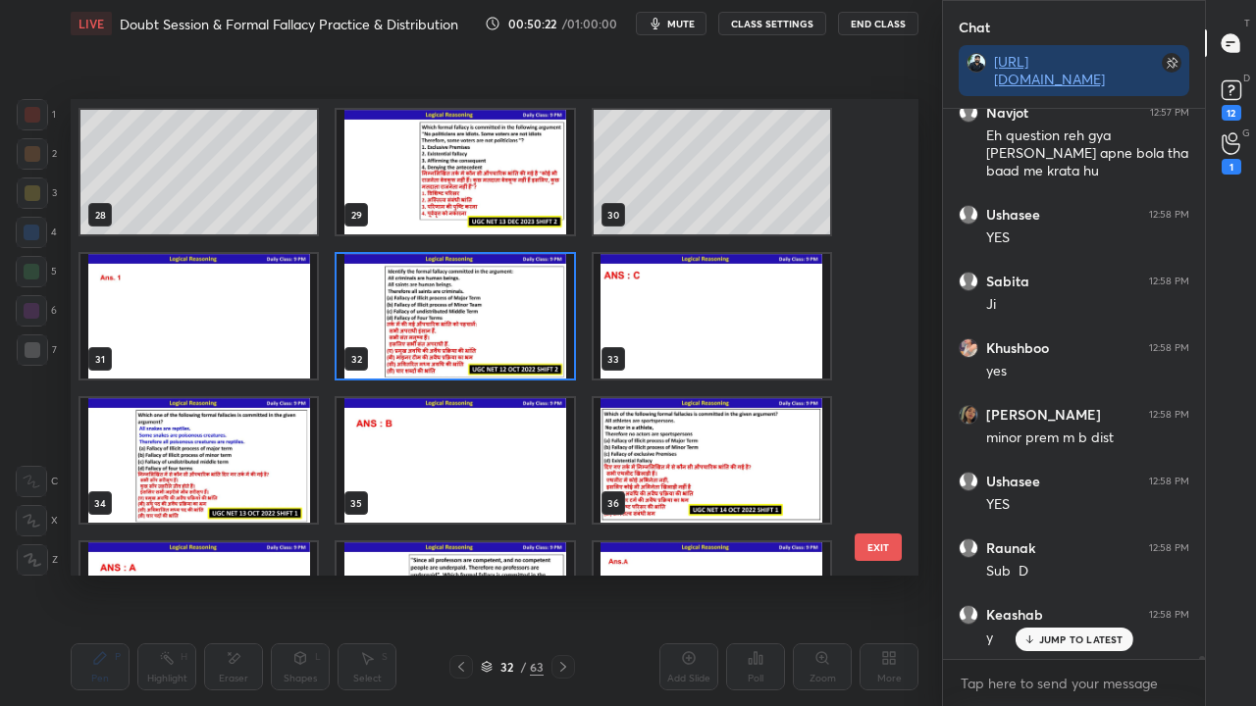
scroll to position [1298, 0]
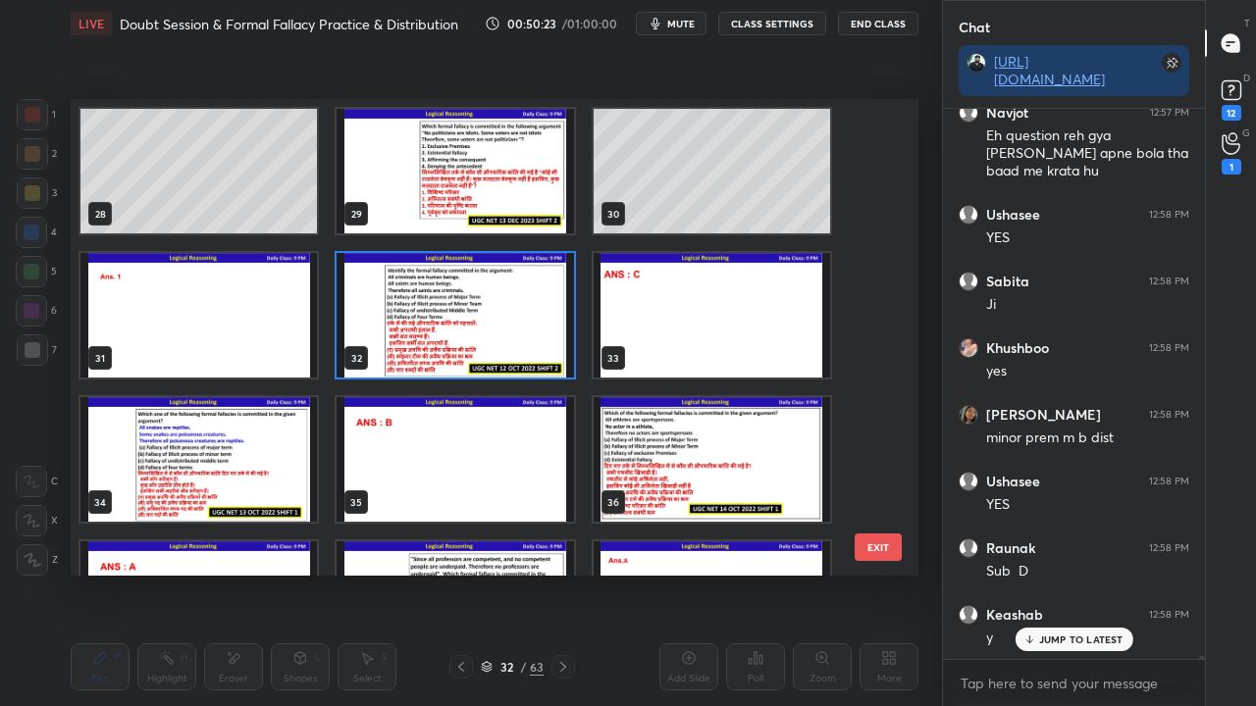
click at [301, 471] on img "grid" at bounding box center [198, 459] width 236 height 125
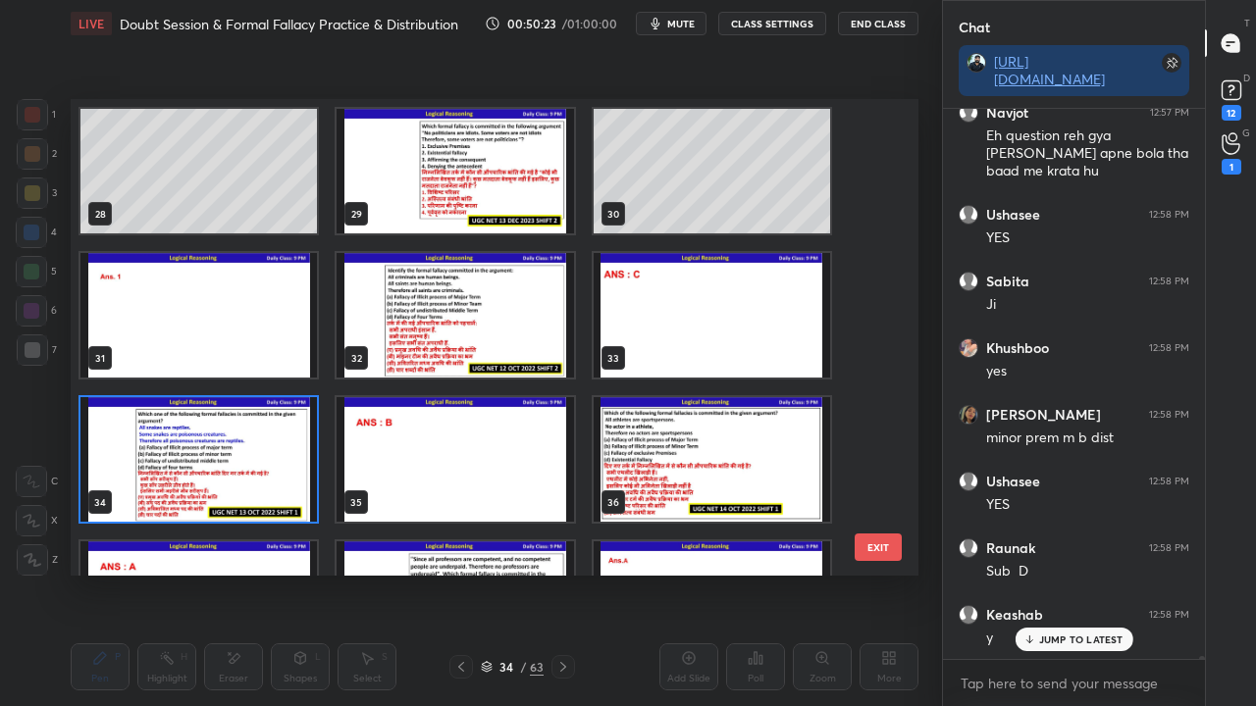
click at [302, 471] on img "grid" at bounding box center [198, 459] width 236 height 125
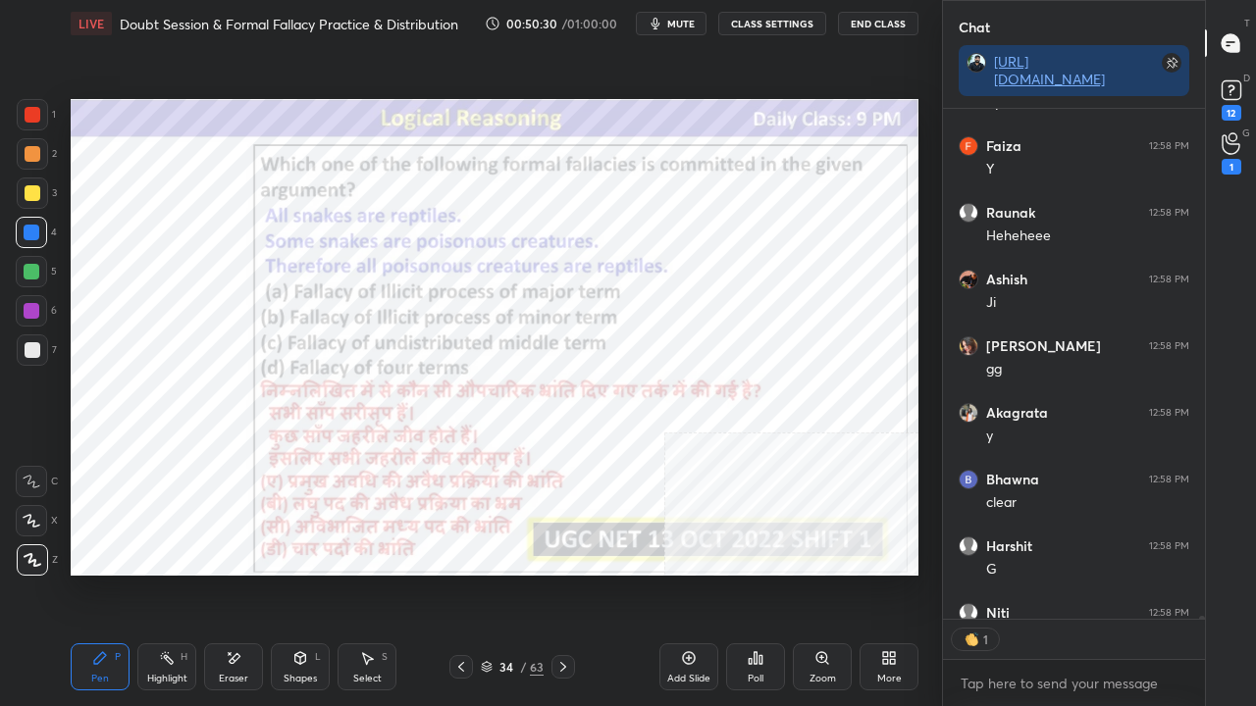
scroll to position [6, 6]
click at [561, 573] on icon at bounding box center [563, 667] width 16 height 16
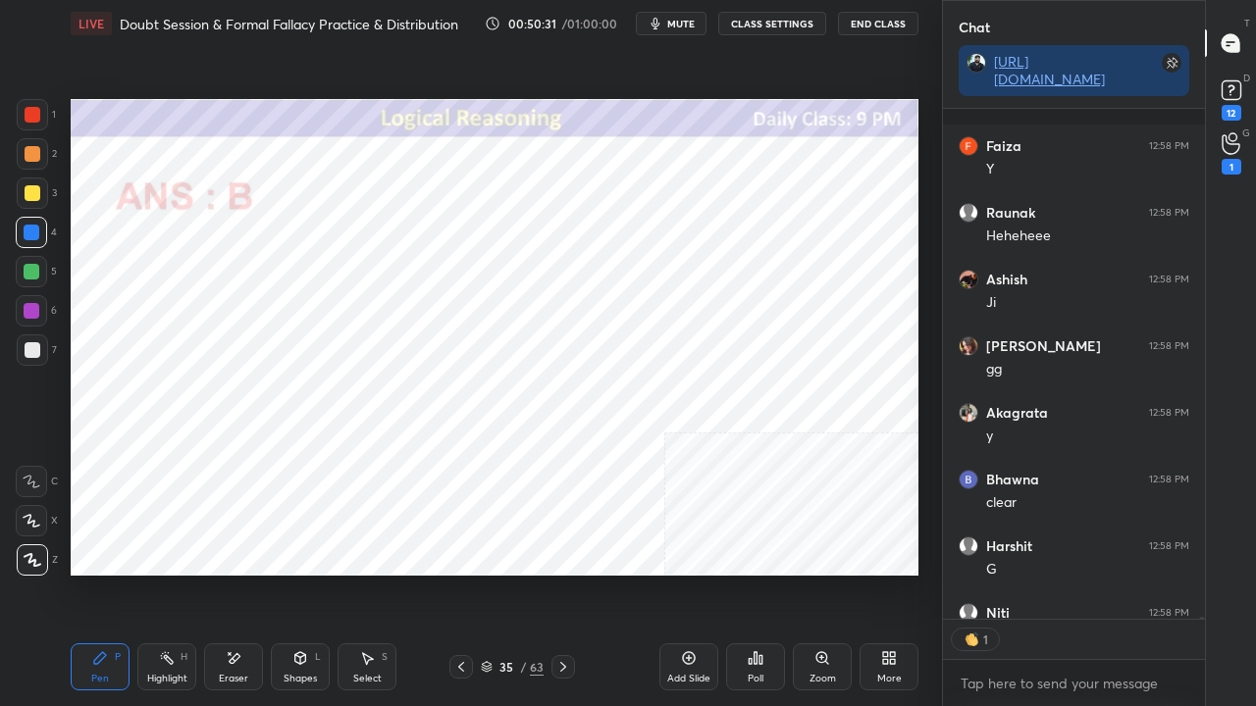
scroll to position [112776, 0]
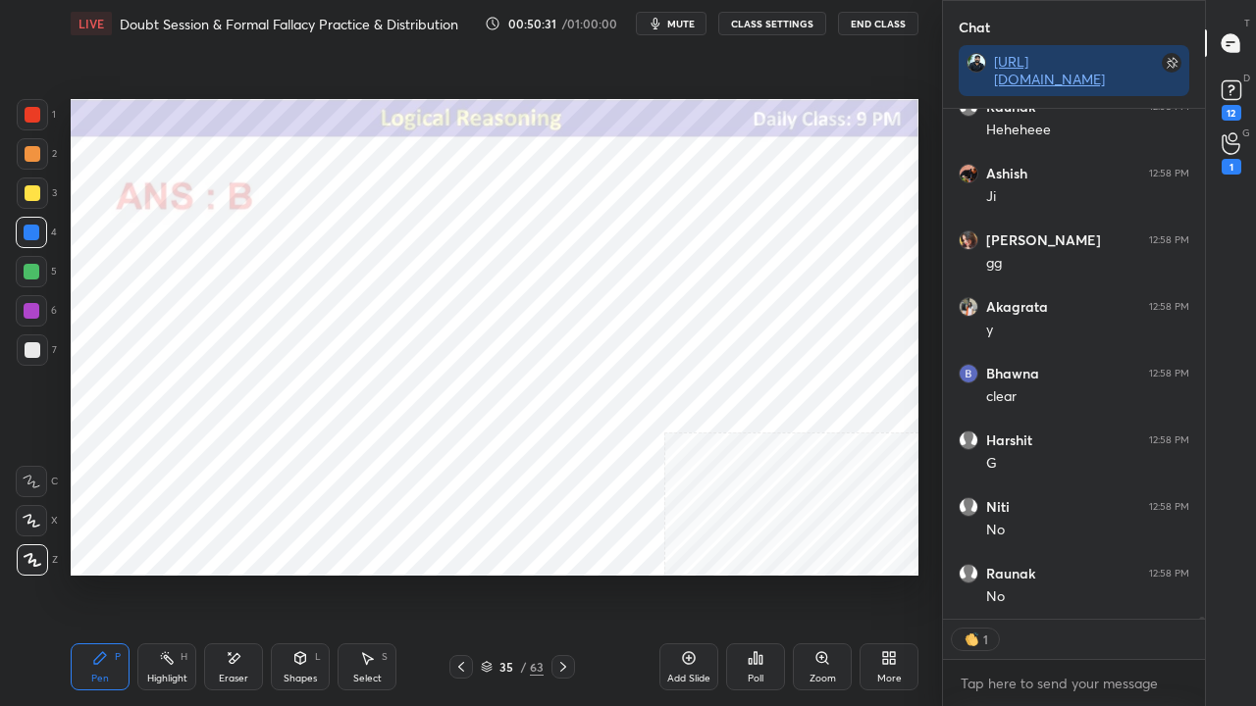
click at [557, 573] on icon at bounding box center [563, 667] width 16 height 16
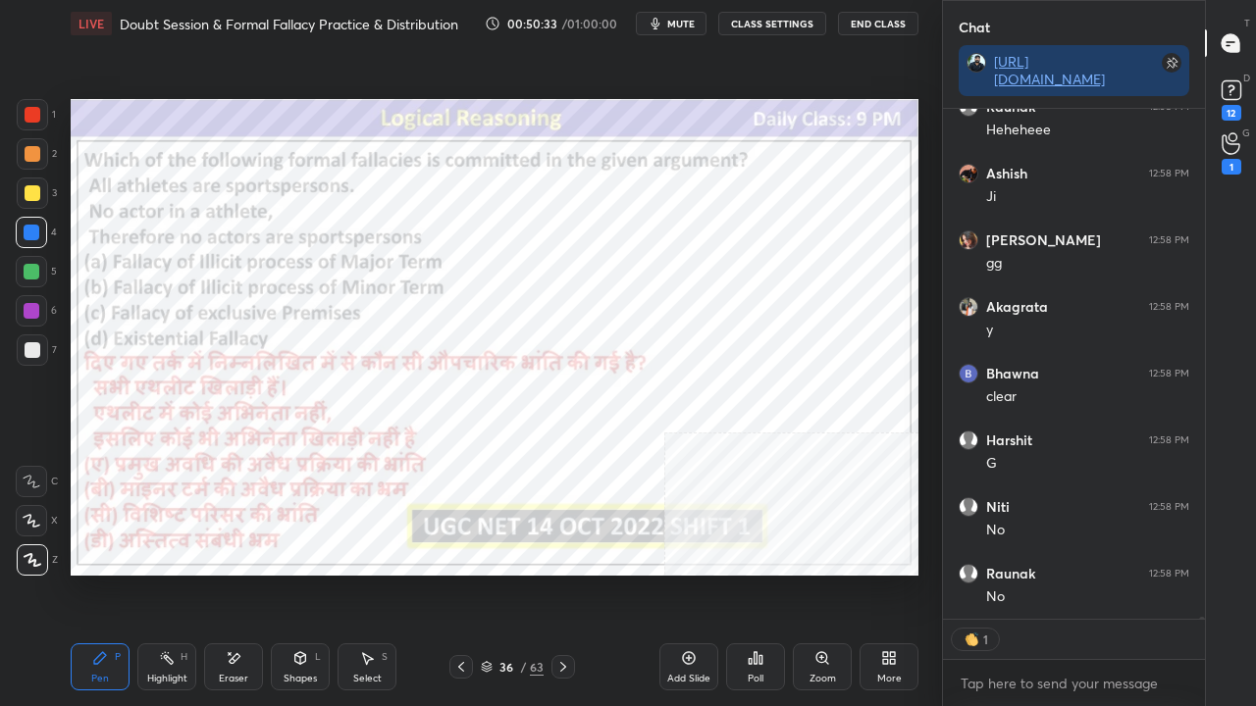
drag, startPoint x: 506, startPoint y: 669, endPoint x: 520, endPoint y: 578, distance: 92.3
click at [506, 573] on div "36" at bounding box center [506, 667] width 20 height 12
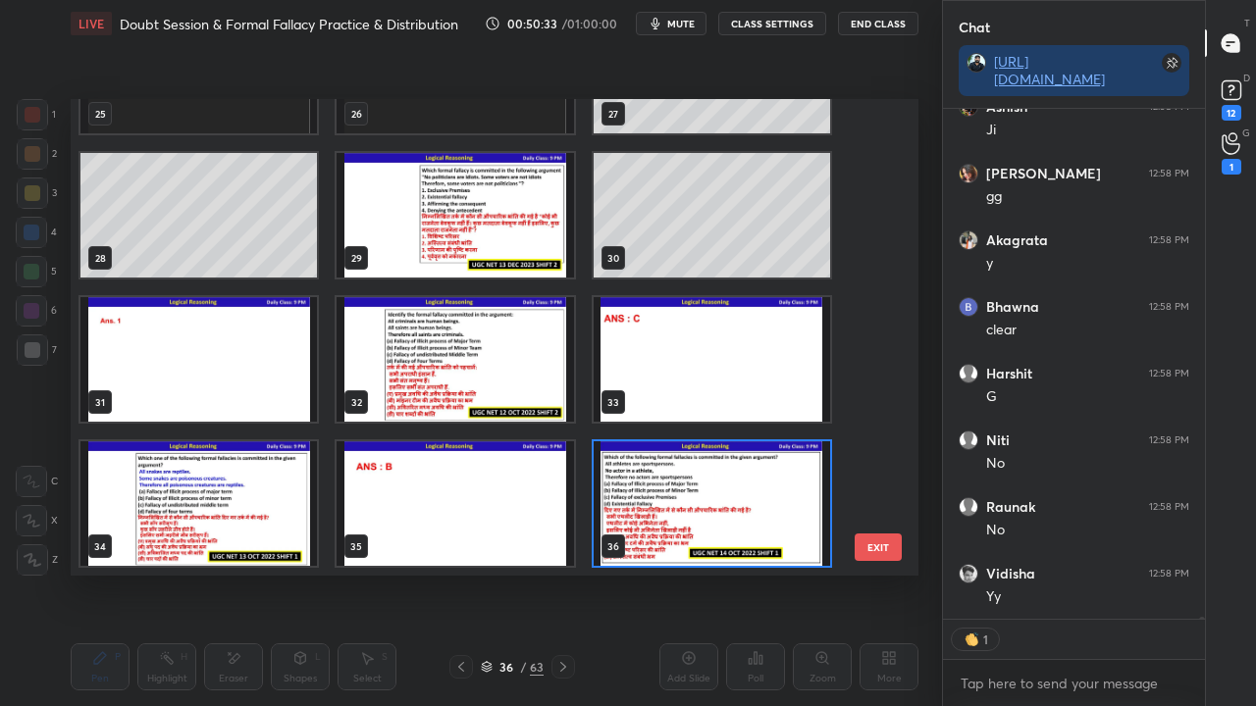
scroll to position [1427, 0]
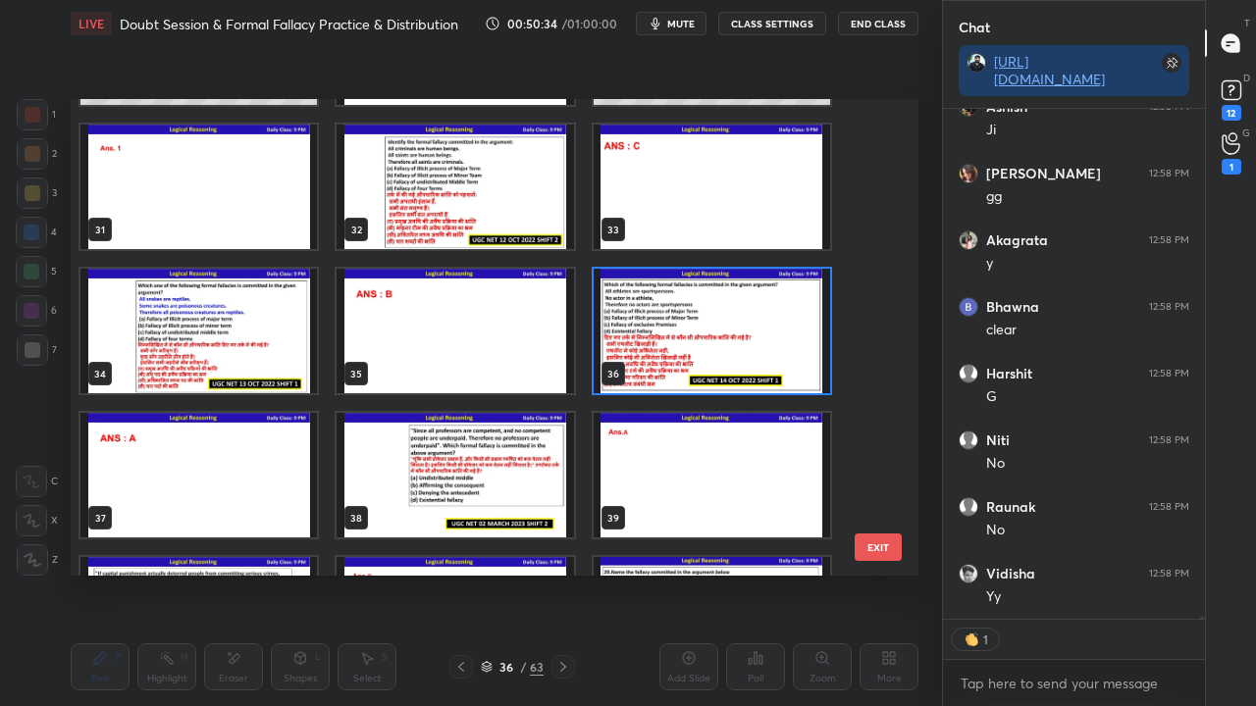
click at [675, 345] on img "grid" at bounding box center [712, 331] width 236 height 125
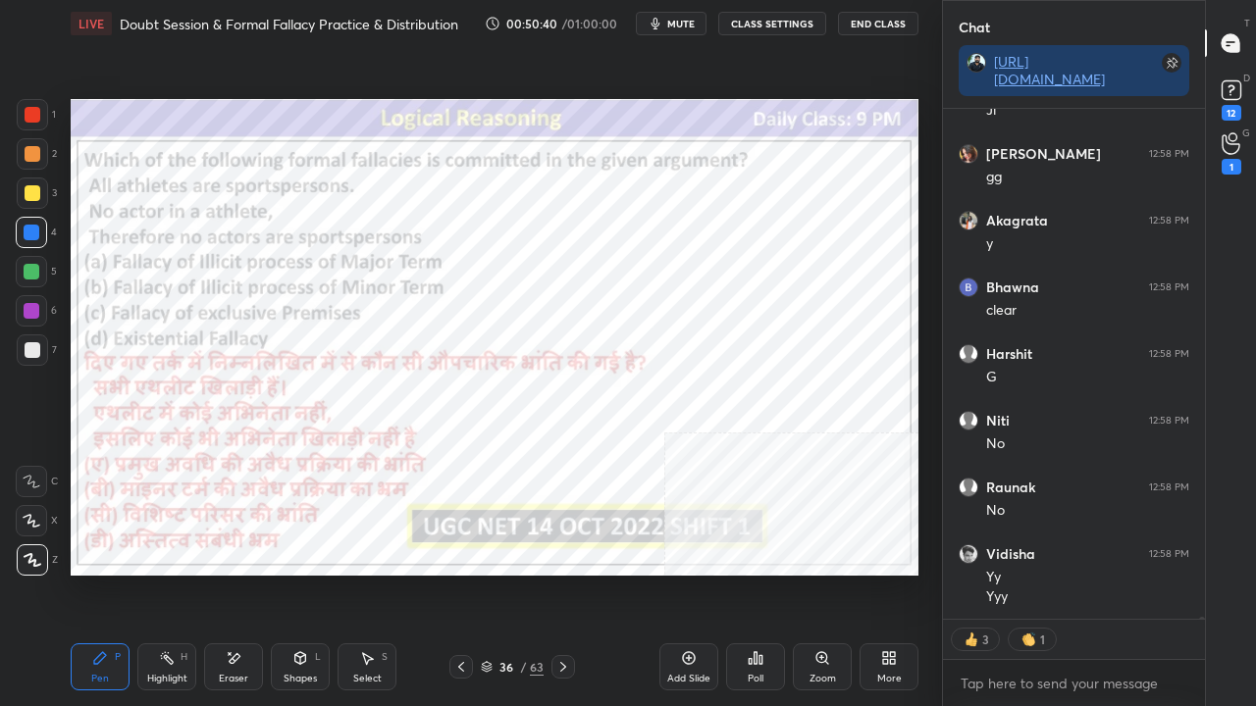
scroll to position [112929, 0]
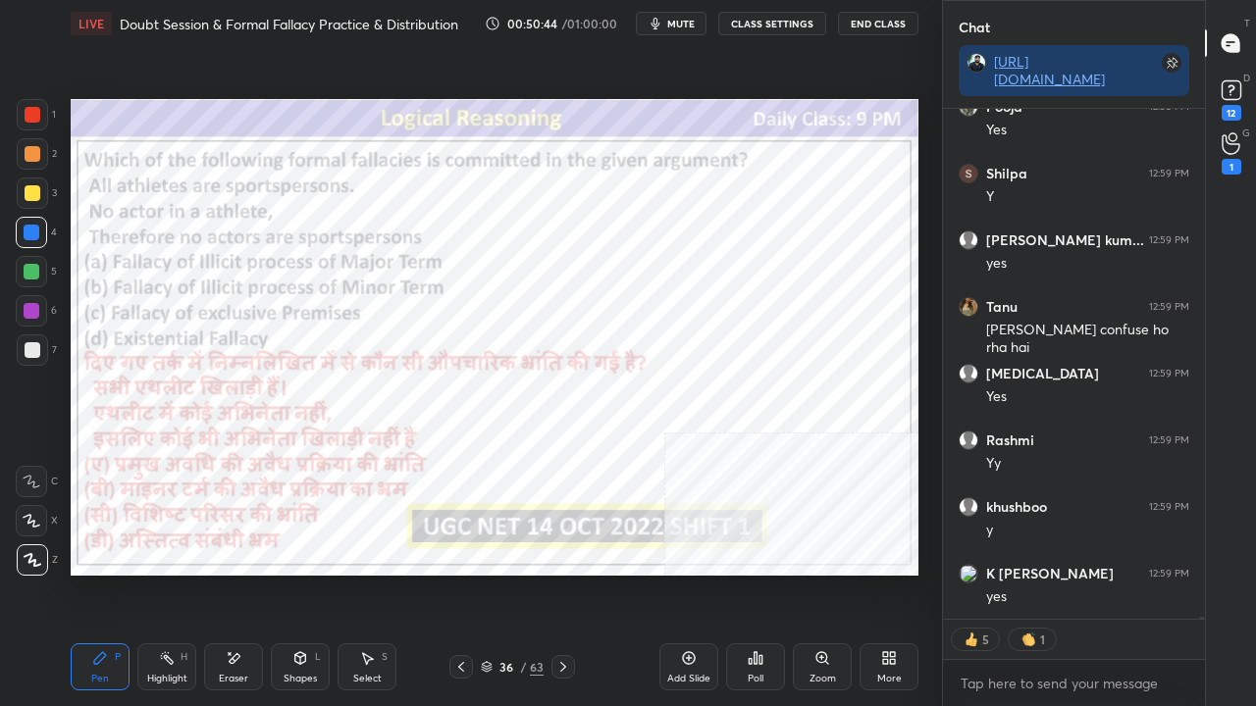
click at [752, 20] on button "CLASS SETTINGS" at bounding box center [772, 24] width 108 height 24
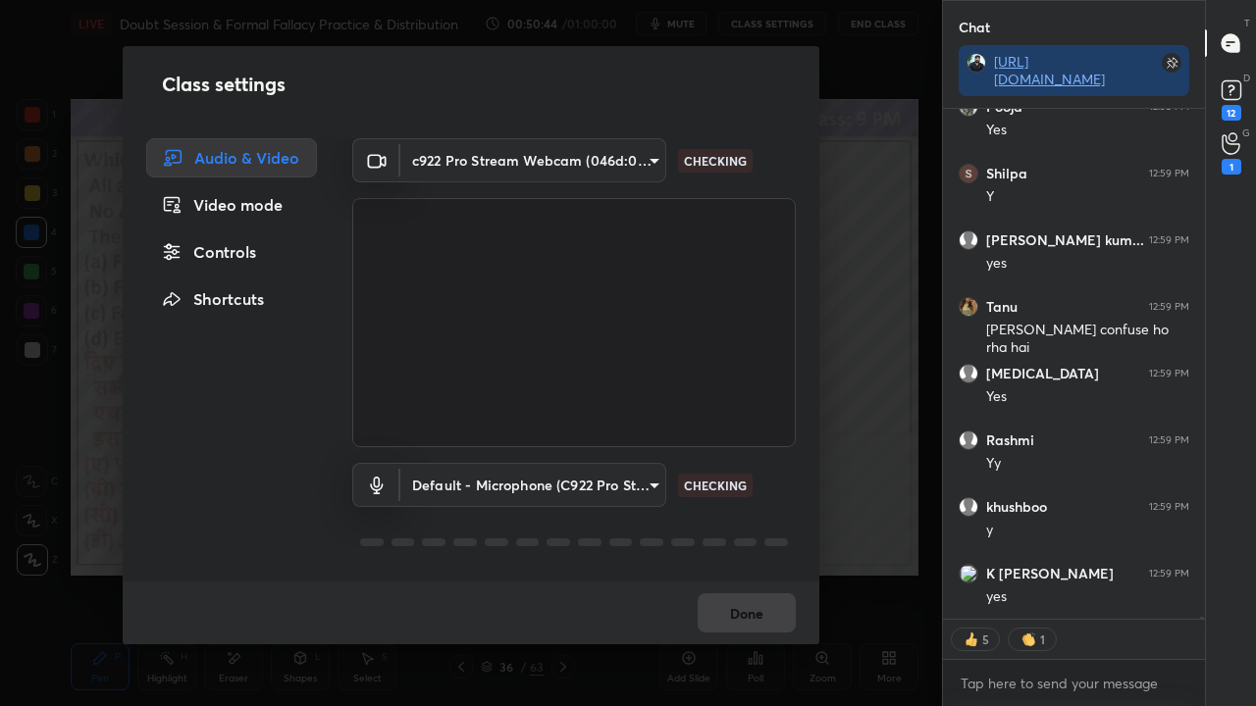
type textarea "x"
click at [265, 207] on div "Video mode" at bounding box center [231, 204] width 171 height 39
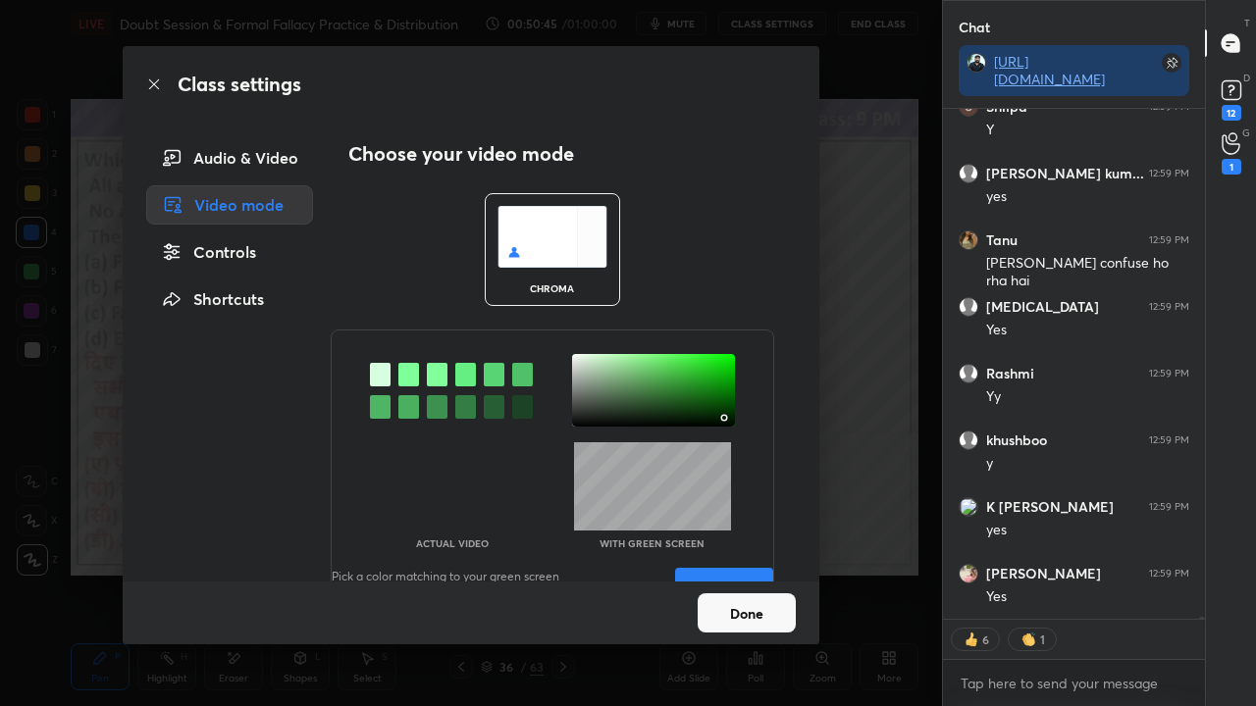
click at [257, 255] on div "Controls" at bounding box center [229, 252] width 167 height 39
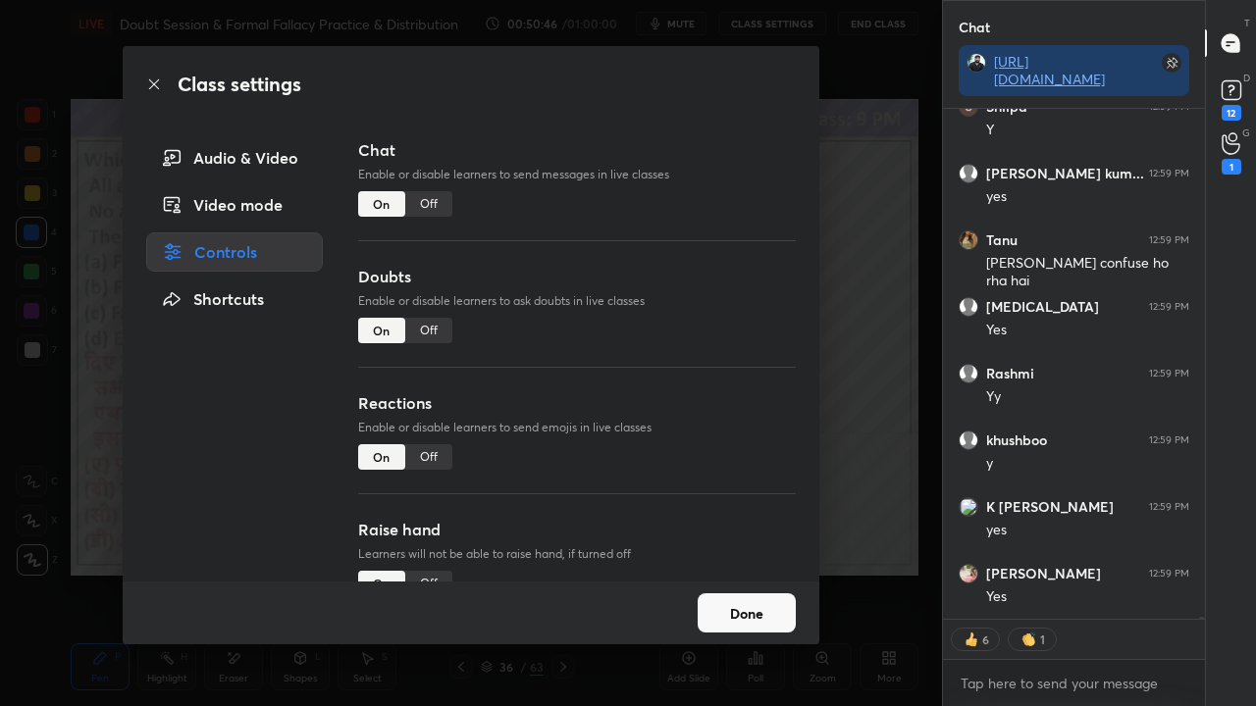
click at [449, 207] on div "Off" at bounding box center [428, 204] width 47 height 26
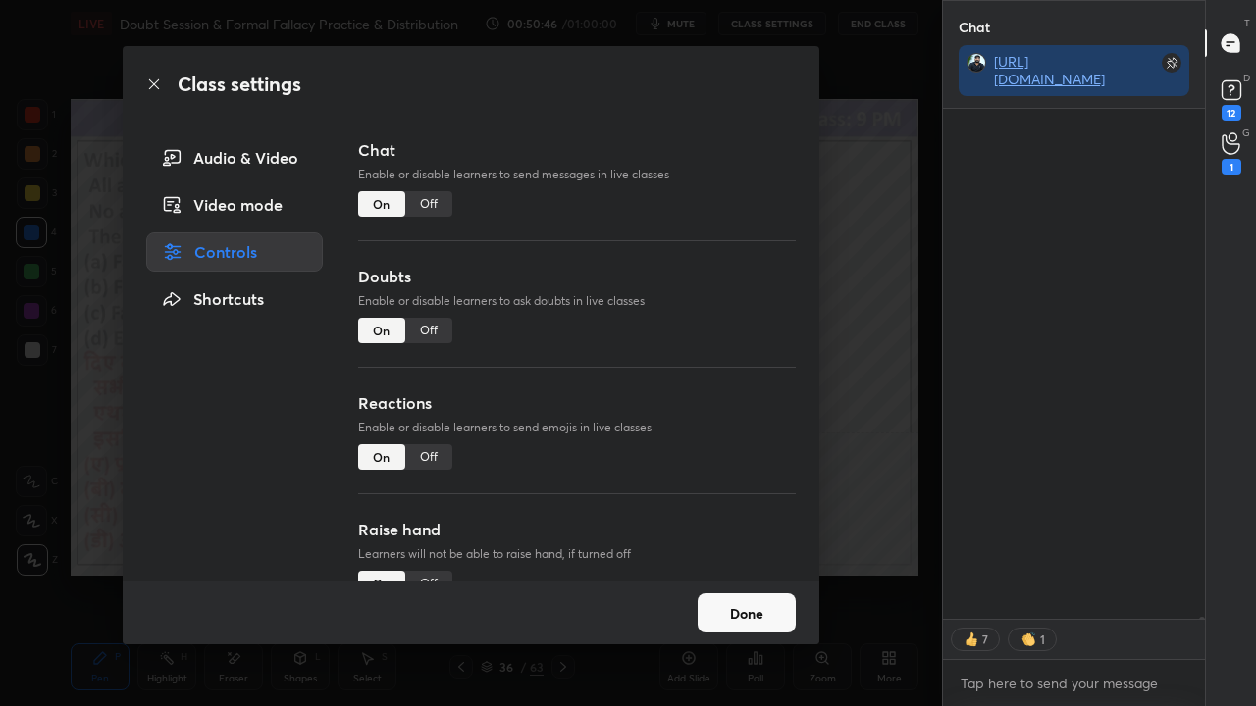
click at [440, 205] on div "Off" at bounding box center [428, 204] width 47 height 26
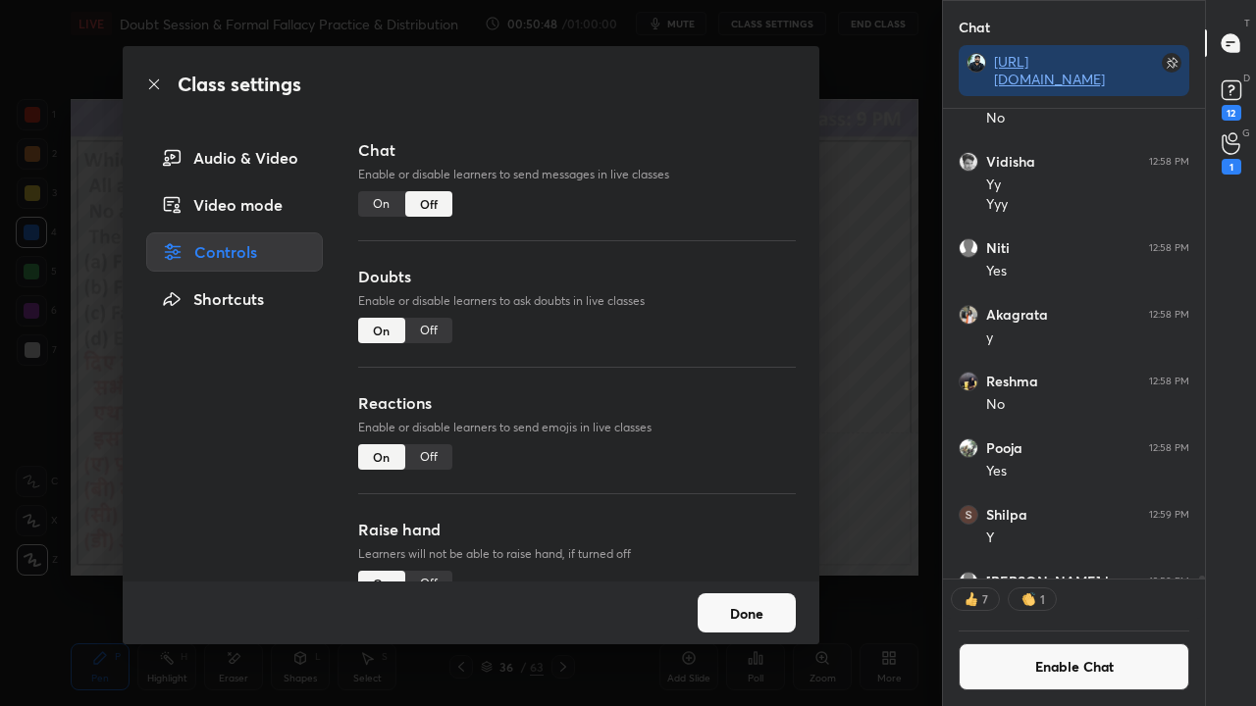
drag, startPoint x: 159, startPoint y: 81, endPoint x: 234, endPoint y: 98, distance: 76.4
click at [160, 81] on icon at bounding box center [154, 85] width 16 height 16
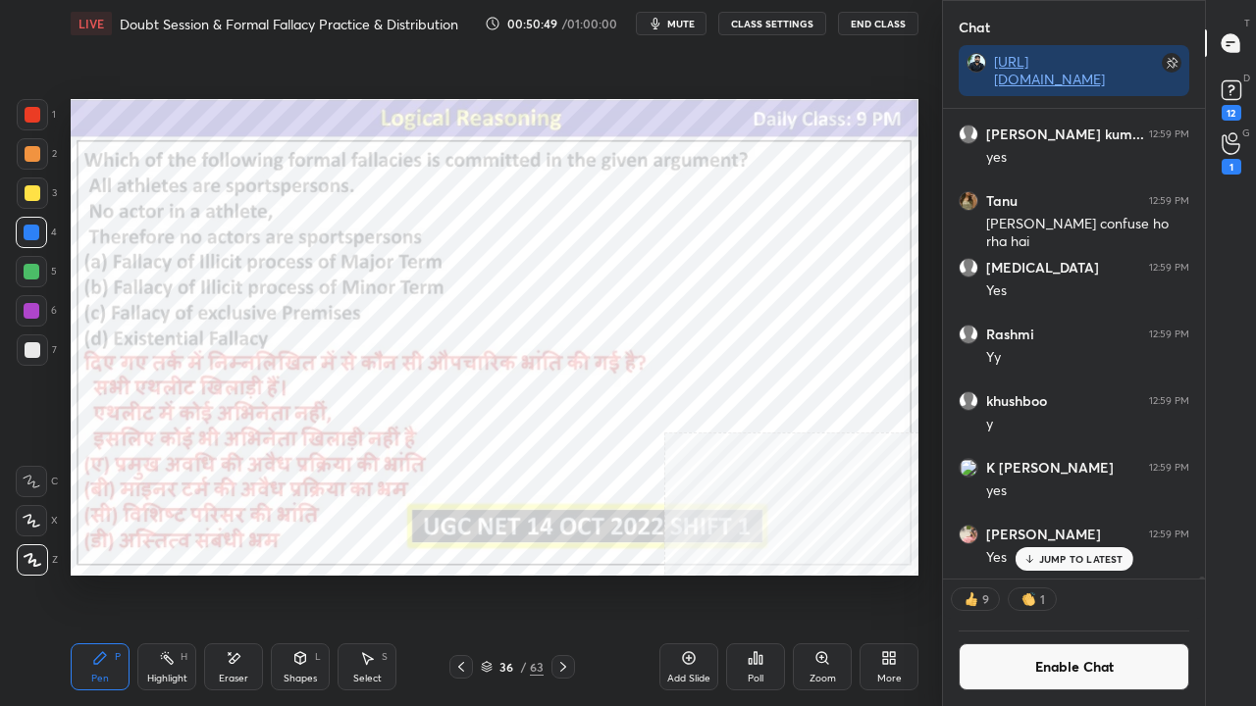
drag, startPoint x: 1036, startPoint y: 557, endPoint x: 946, endPoint y: 553, distance: 90.4
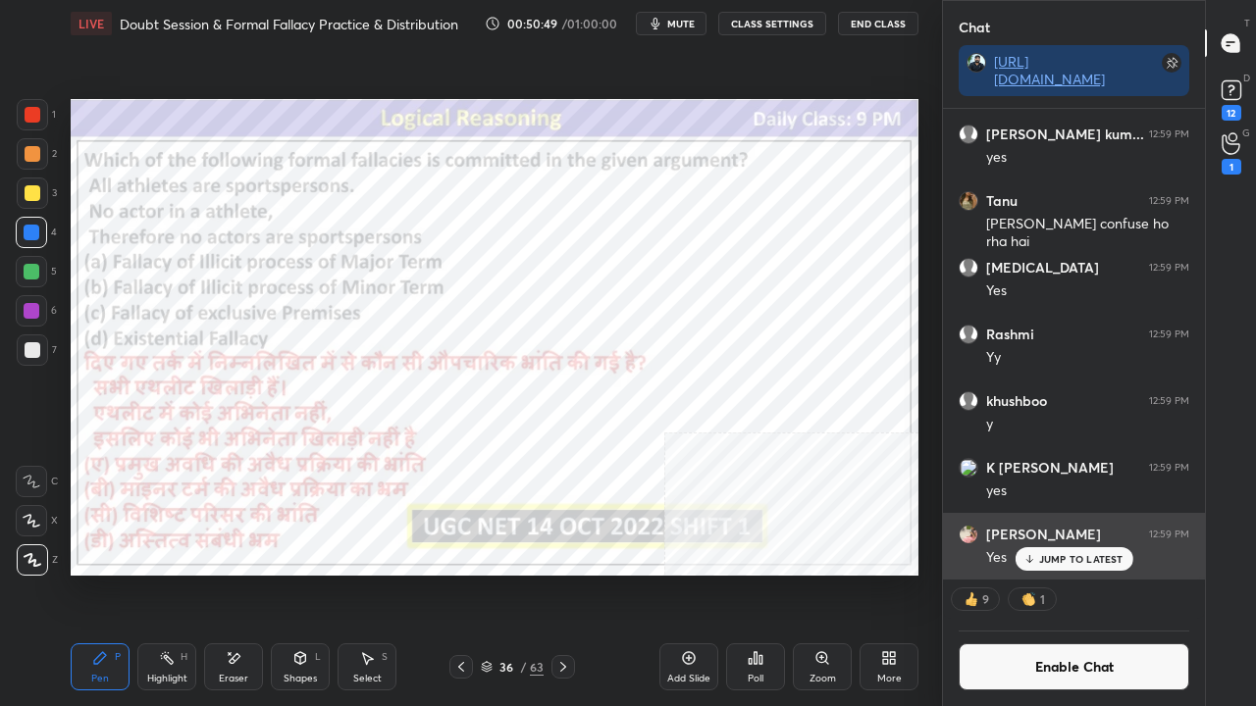
click at [1036, 557] on div "JUMP TO LATEST" at bounding box center [1074, 559] width 118 height 24
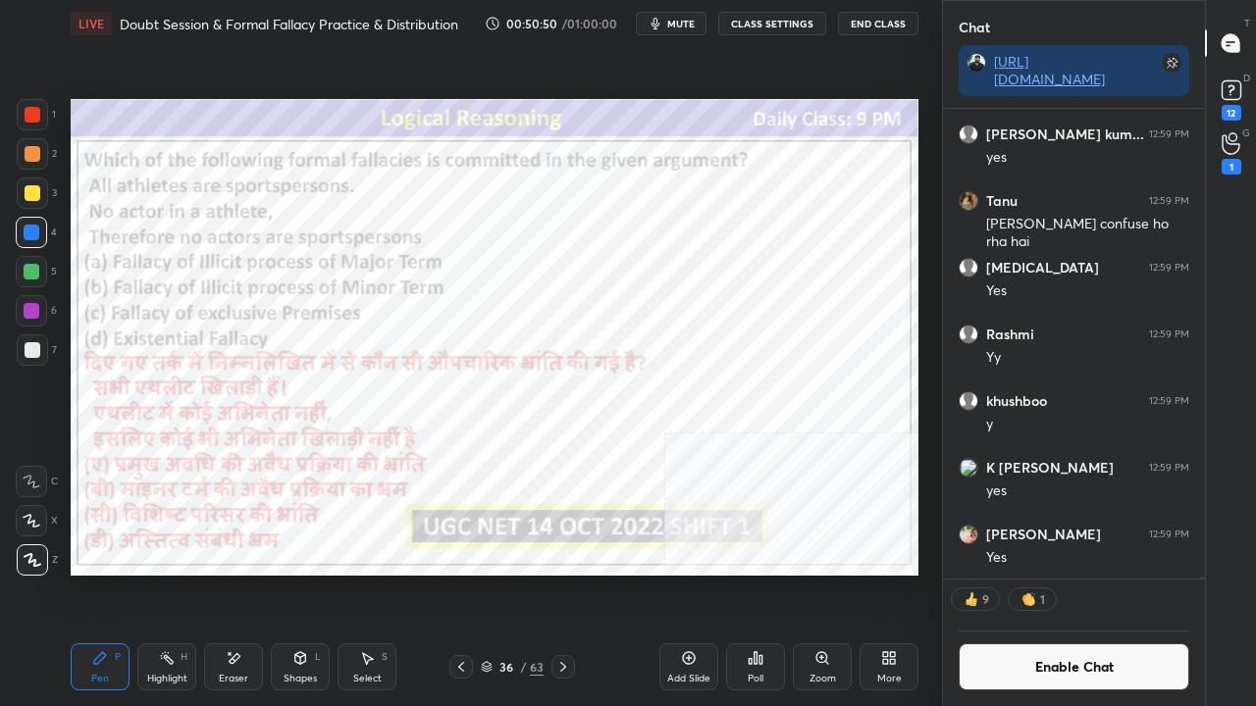
click at [505, 573] on div "36" at bounding box center [506, 667] width 20 height 12
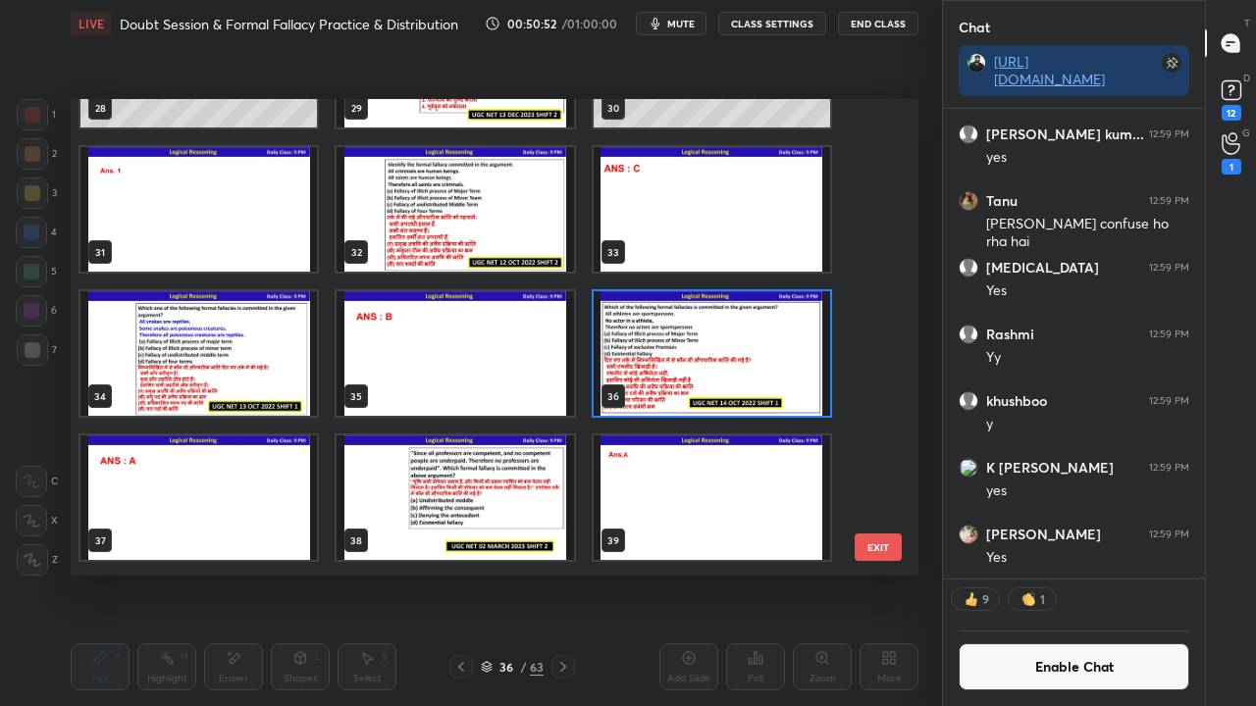
click at [670, 361] on img "grid" at bounding box center [712, 353] width 236 height 125
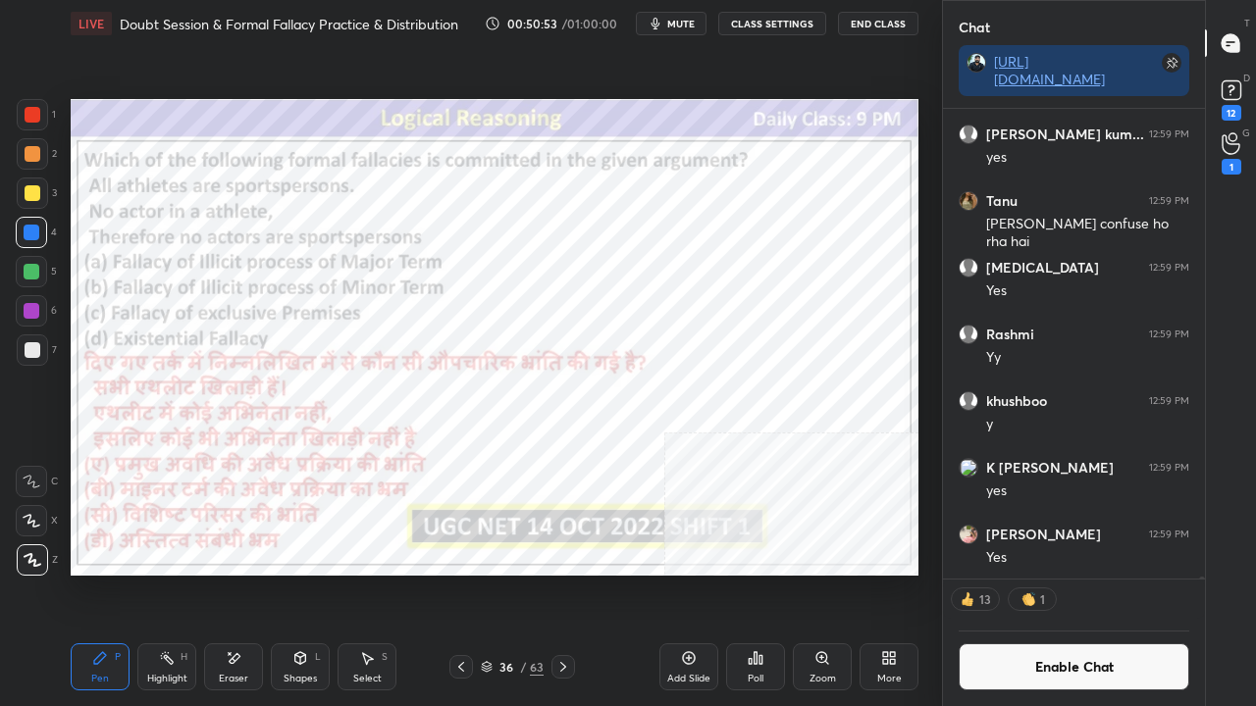
click at [745, 573] on div "Poll" at bounding box center [755, 667] width 59 height 47
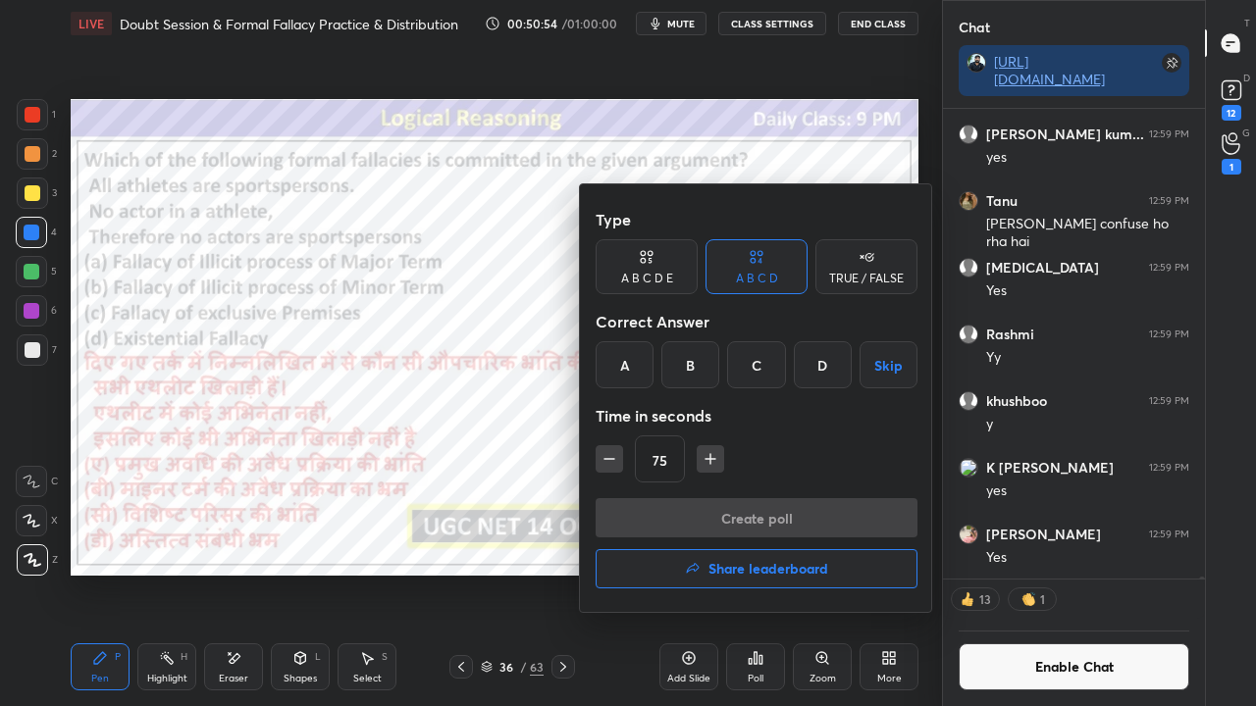
click at [633, 359] on div "A" at bounding box center [625, 364] width 58 height 47
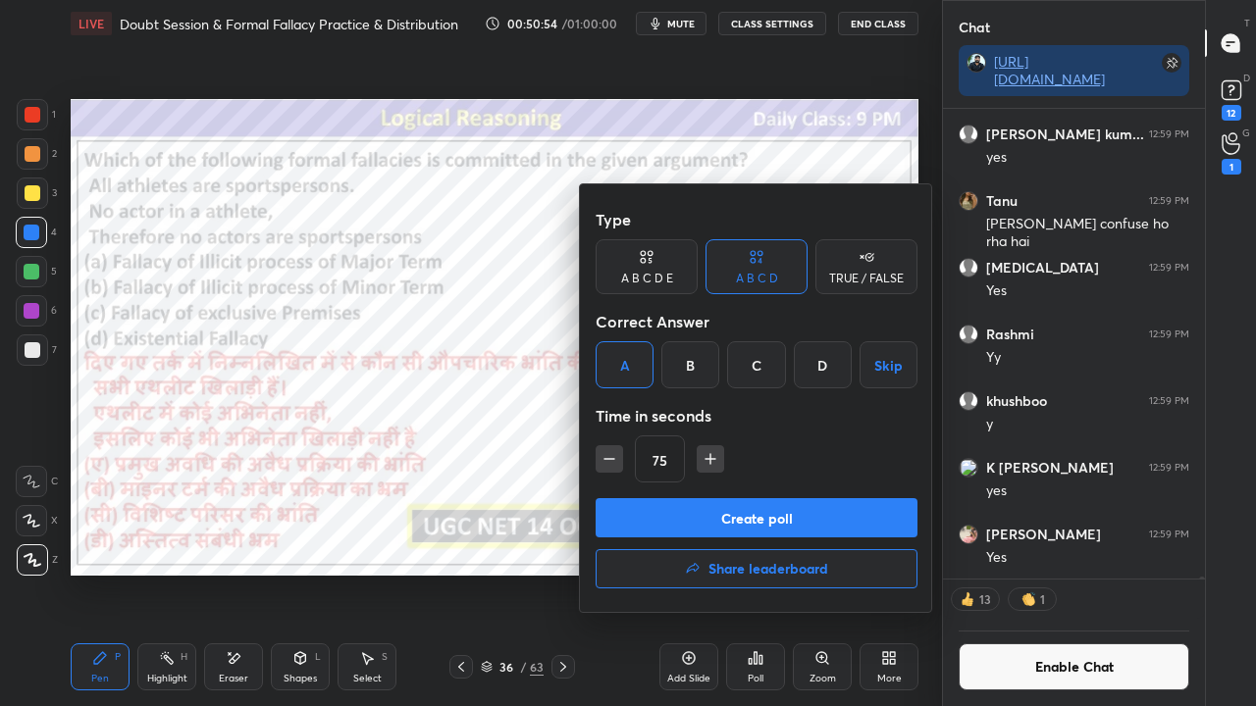
drag, startPoint x: 609, startPoint y: 456, endPoint x: 618, endPoint y: 465, distance: 12.5
click at [615, 461] on icon "button" at bounding box center [609, 459] width 20 height 20
type input "60"
click at [644, 512] on button "Create poll" at bounding box center [757, 517] width 322 height 39
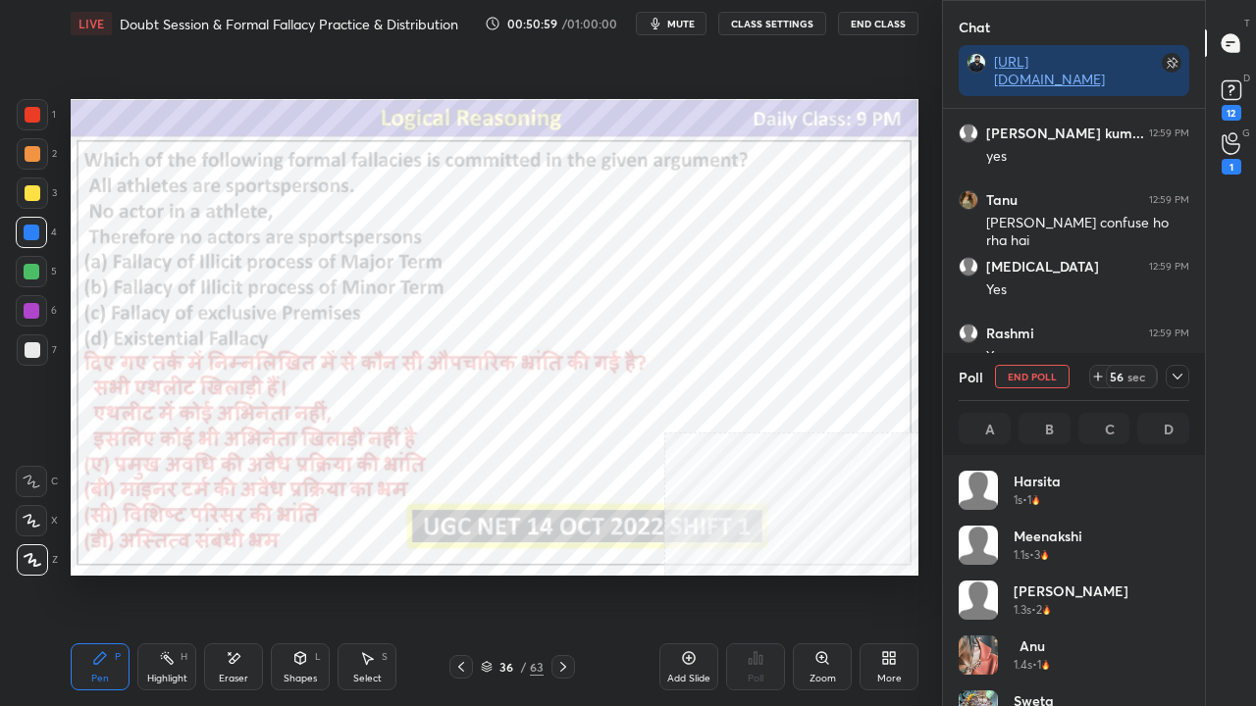
click at [1178, 371] on icon at bounding box center [1178, 377] width 16 height 16
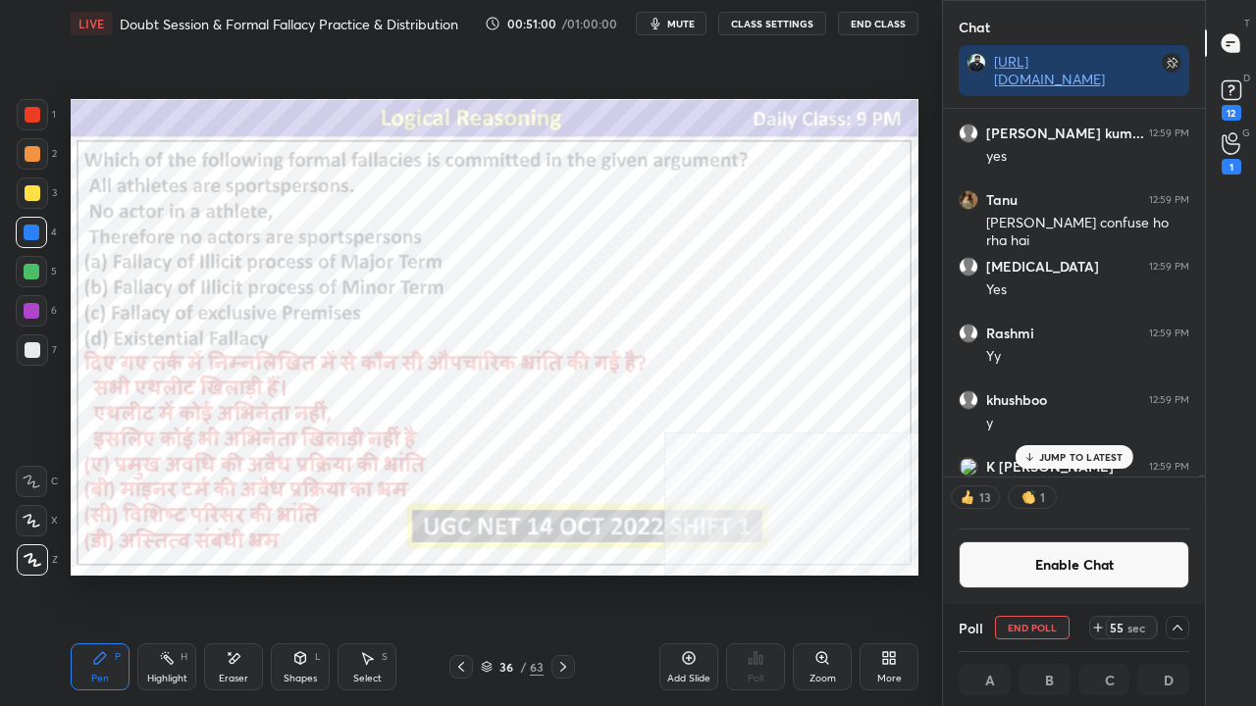
click at [1085, 461] on p "JUMP TO LATEST" at bounding box center [1081, 457] width 84 height 12
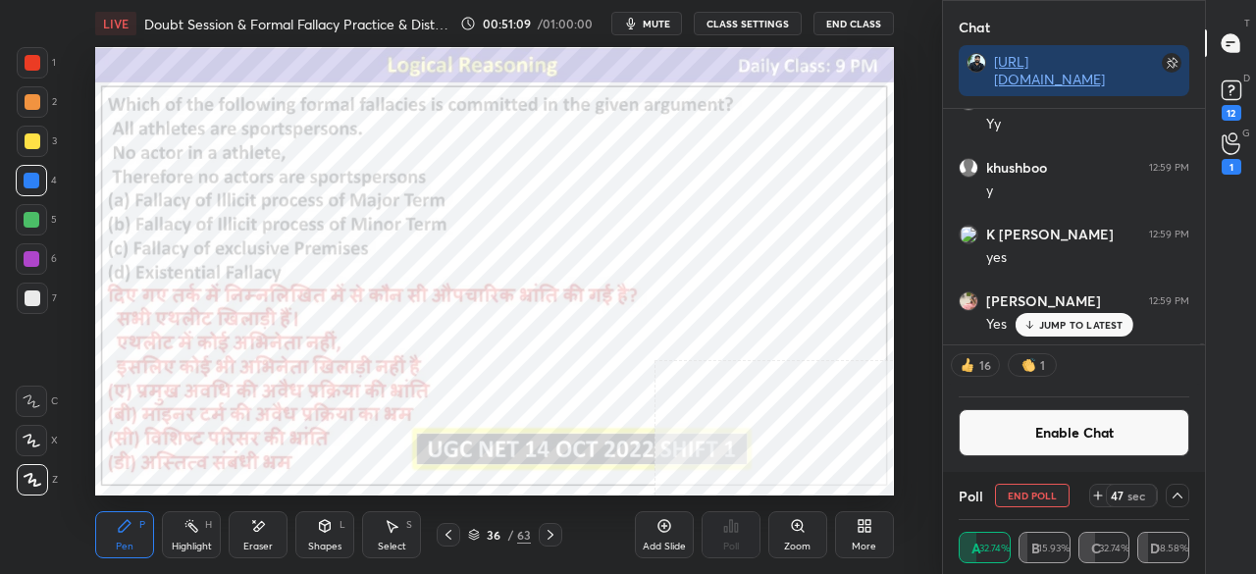
drag, startPoint x: 1073, startPoint y: 329, endPoint x: 1068, endPoint y: 344, distance: 16.4
click at [1075, 326] on p "JUMP TO LATEST" at bounding box center [1081, 325] width 84 height 12
click at [859, 537] on div "More" at bounding box center [864, 534] width 59 height 47
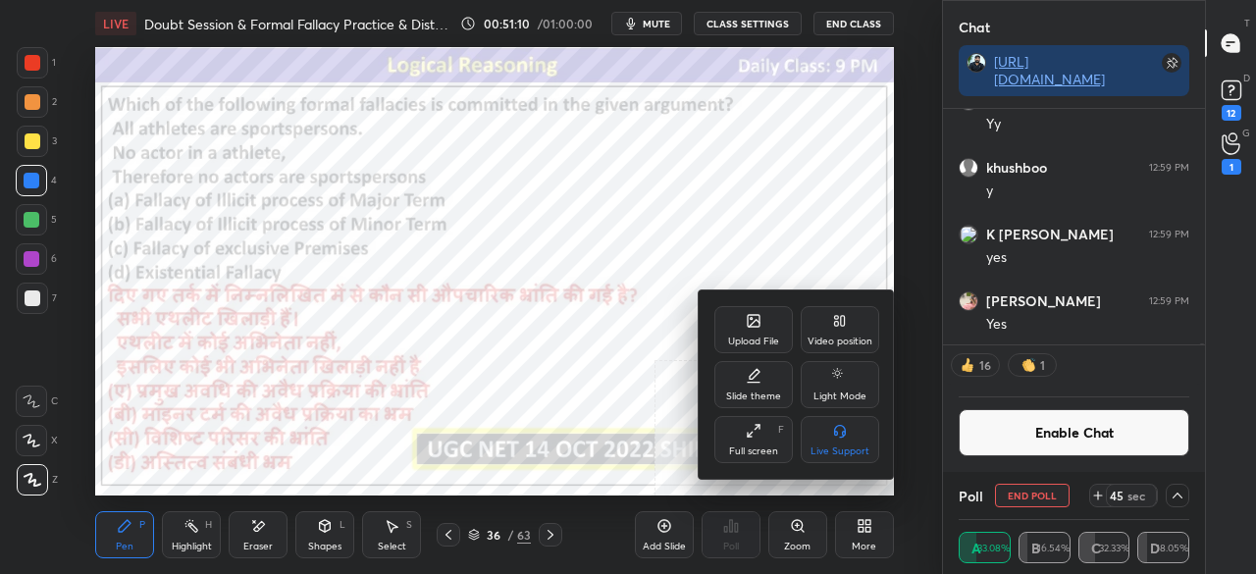
click at [765, 434] on div "Full screen F" at bounding box center [753, 439] width 78 height 47
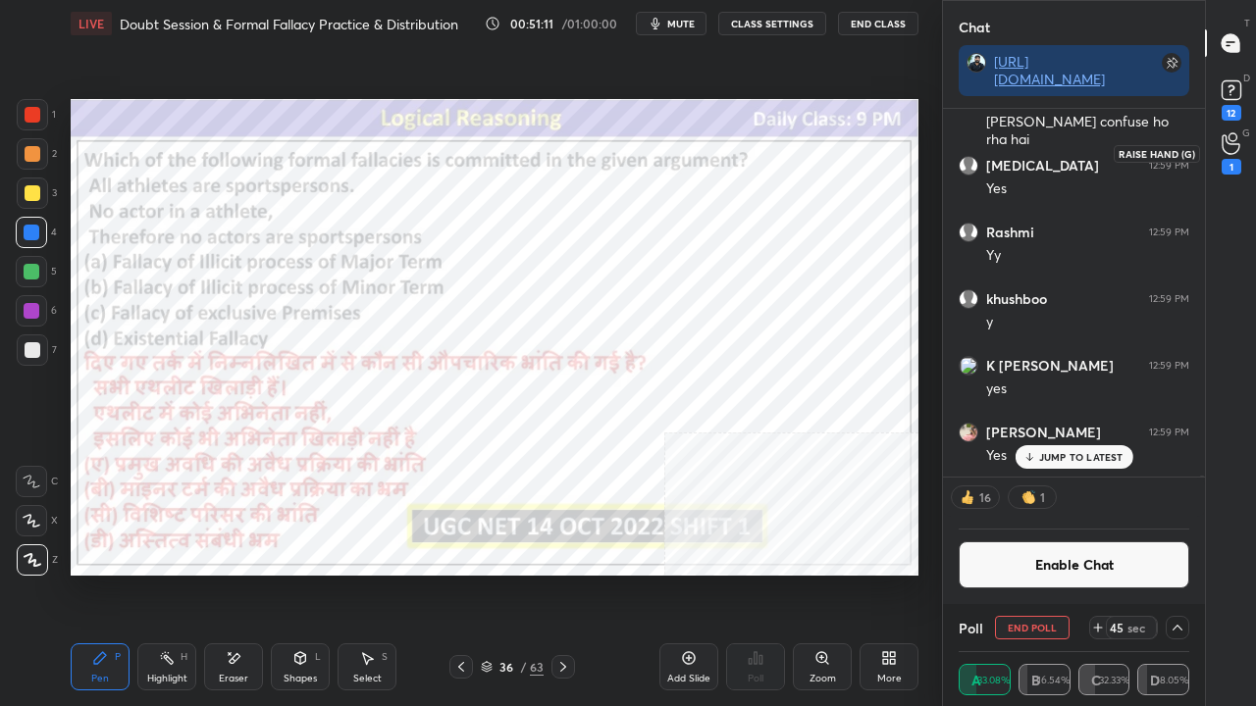
click at [1232, 154] on icon at bounding box center [1231, 143] width 19 height 23
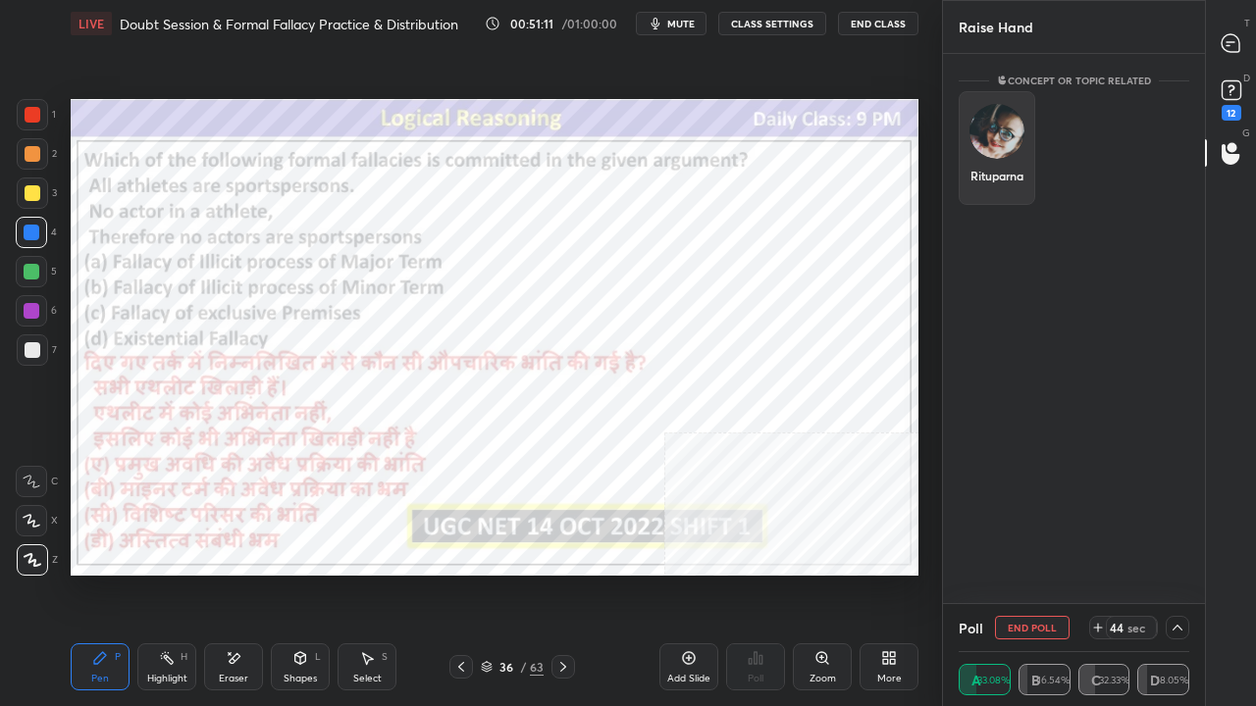
click at [1010, 140] on div "Rituparna" at bounding box center [997, 148] width 77 height 114
click at [1008, 186] on button "INVITE" at bounding box center [996, 190] width 59 height 26
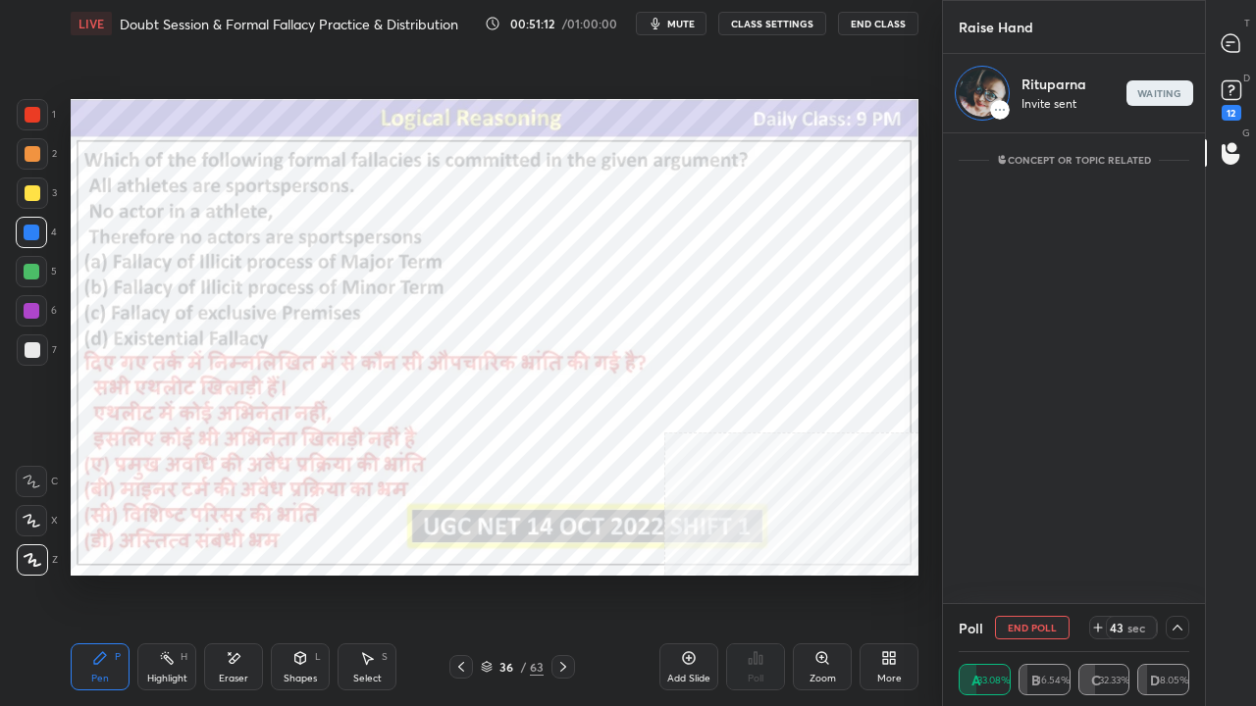
click at [1236, 40] on icon at bounding box center [1231, 43] width 18 height 18
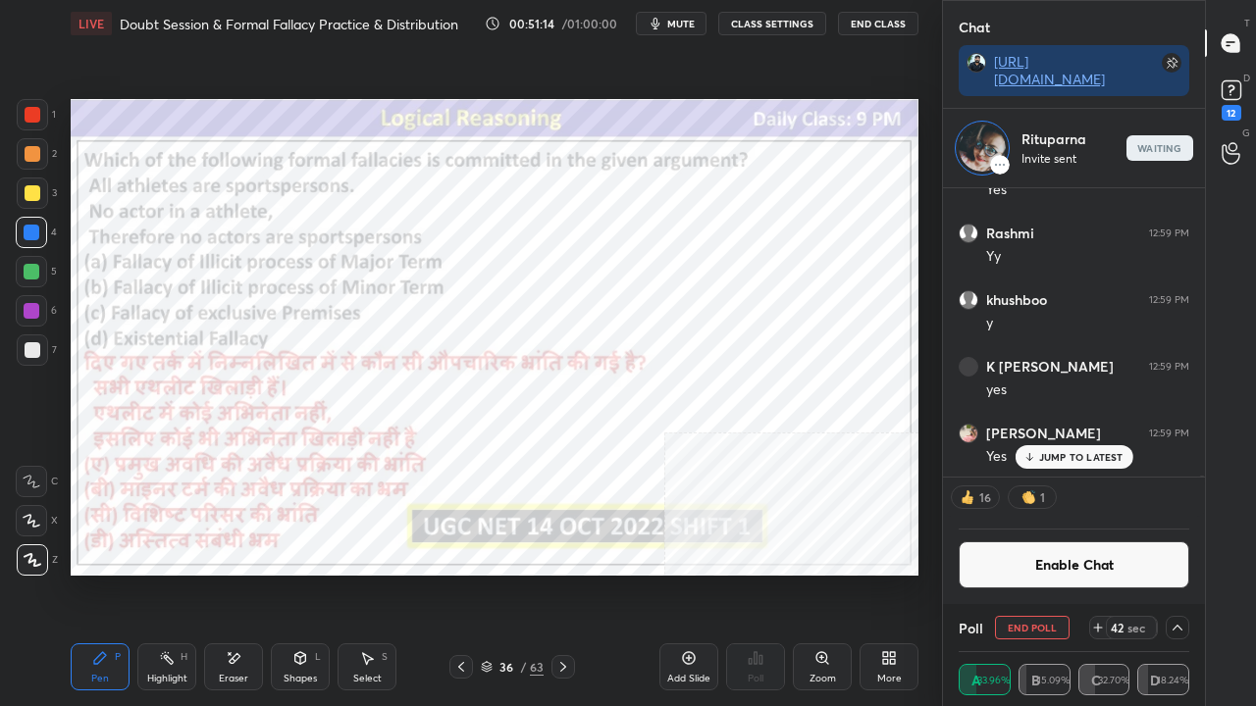
click at [1065, 456] on p "JUMP TO LATEST" at bounding box center [1081, 457] width 84 height 12
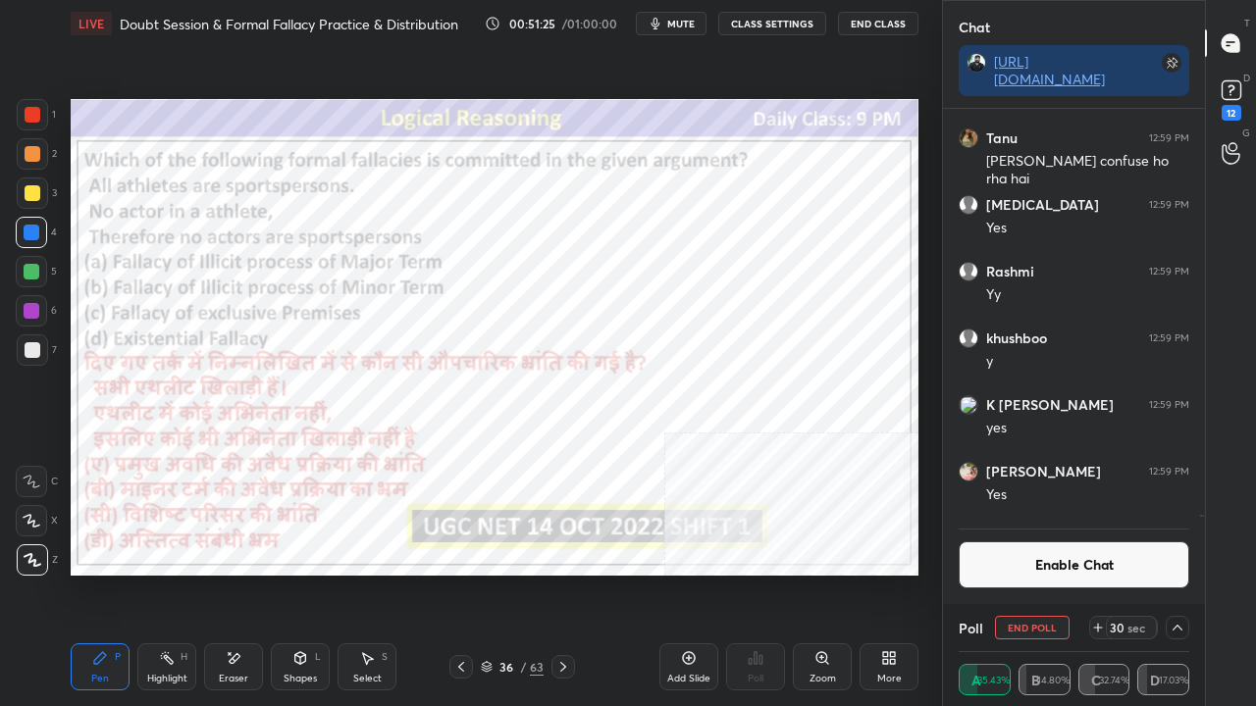
click at [694, 20] on span "mute" at bounding box center [680, 24] width 27 height 14
click at [687, 22] on span "unmute" at bounding box center [679, 24] width 42 height 14
click at [32, 111] on div at bounding box center [33, 115] width 16 height 16
click at [1122, 567] on button "Enable Chat" at bounding box center [1074, 565] width 231 height 47
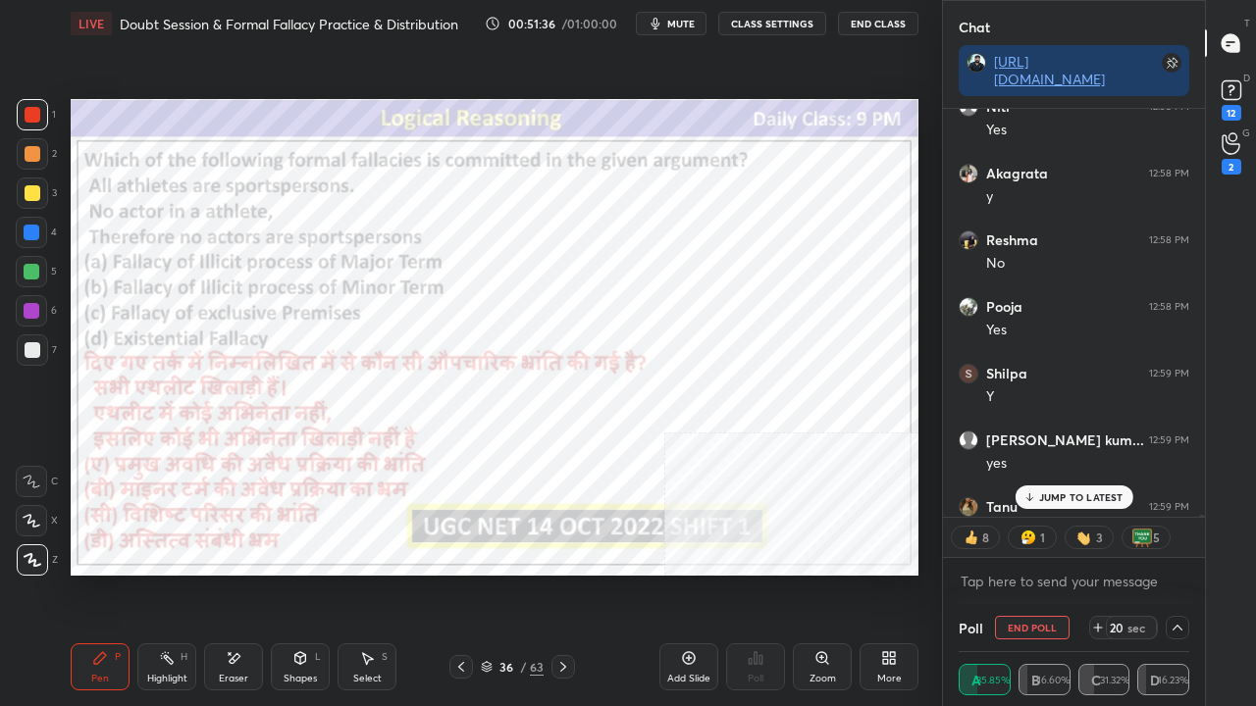
click at [1092, 492] on p "JUMP TO LATEST" at bounding box center [1081, 498] width 84 height 12
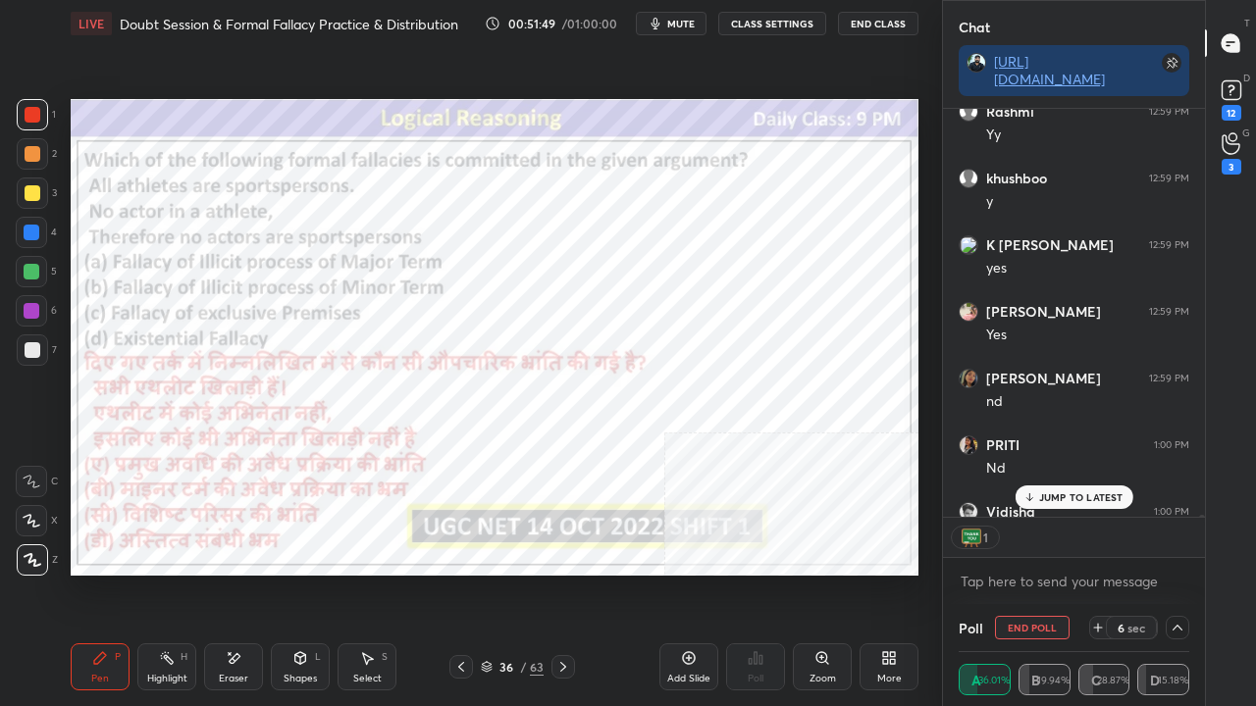
click at [1080, 499] on p "JUMP TO LATEST" at bounding box center [1081, 498] width 84 height 12
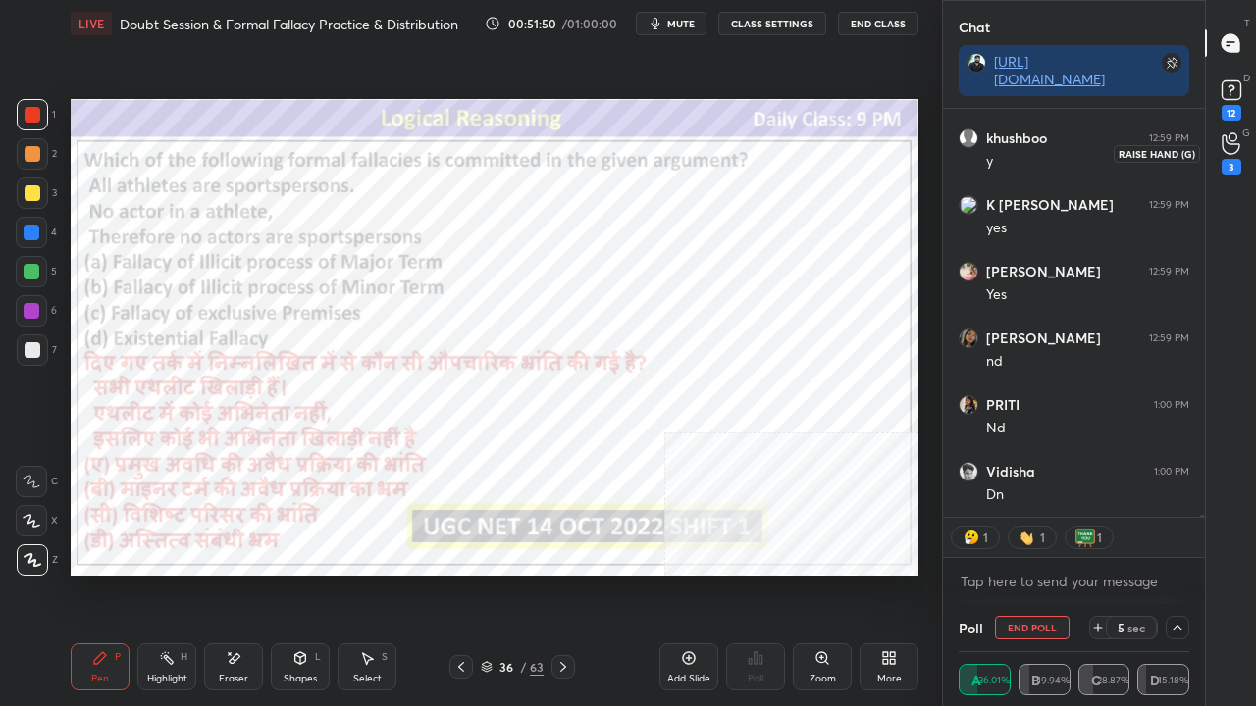
click at [1236, 163] on div "3" at bounding box center [1232, 167] width 20 height 16
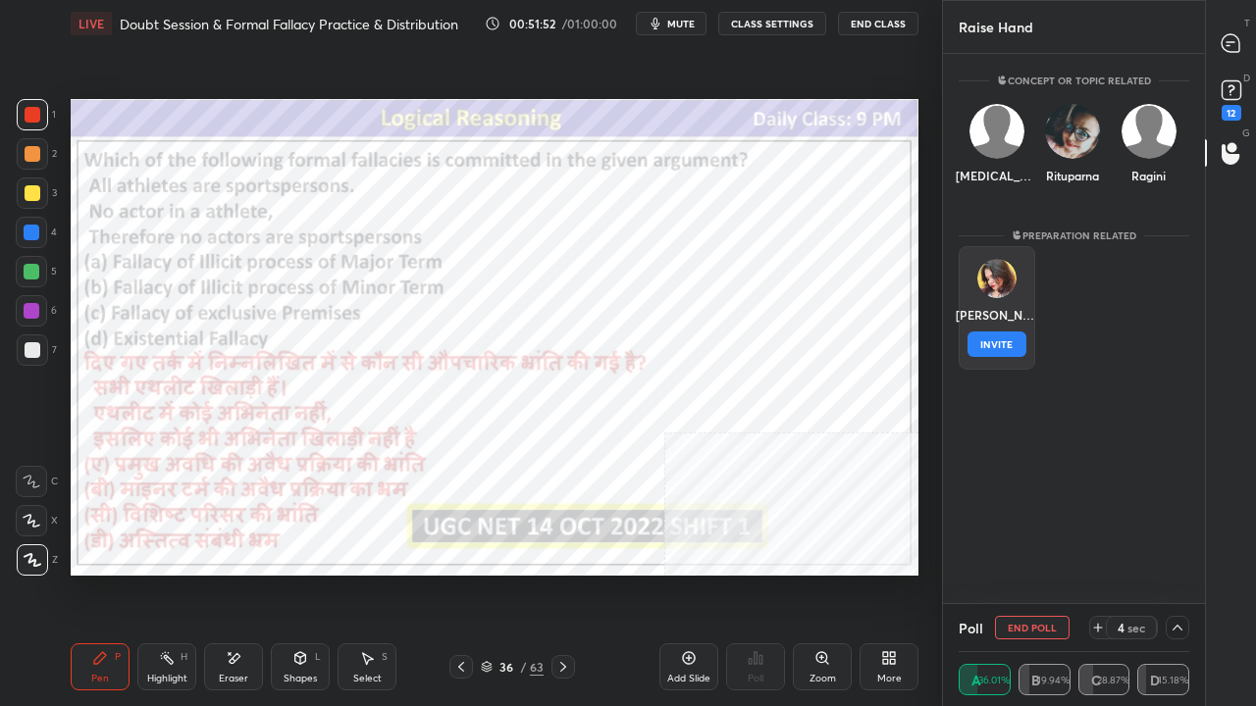
drag, startPoint x: 984, startPoint y: 316, endPoint x: 993, endPoint y: 342, distance: 27.9
click at [985, 319] on div "[PERSON_NAME] INVITE" at bounding box center [997, 308] width 77 height 124
click at [994, 344] on button "INVITE" at bounding box center [996, 345] width 59 height 26
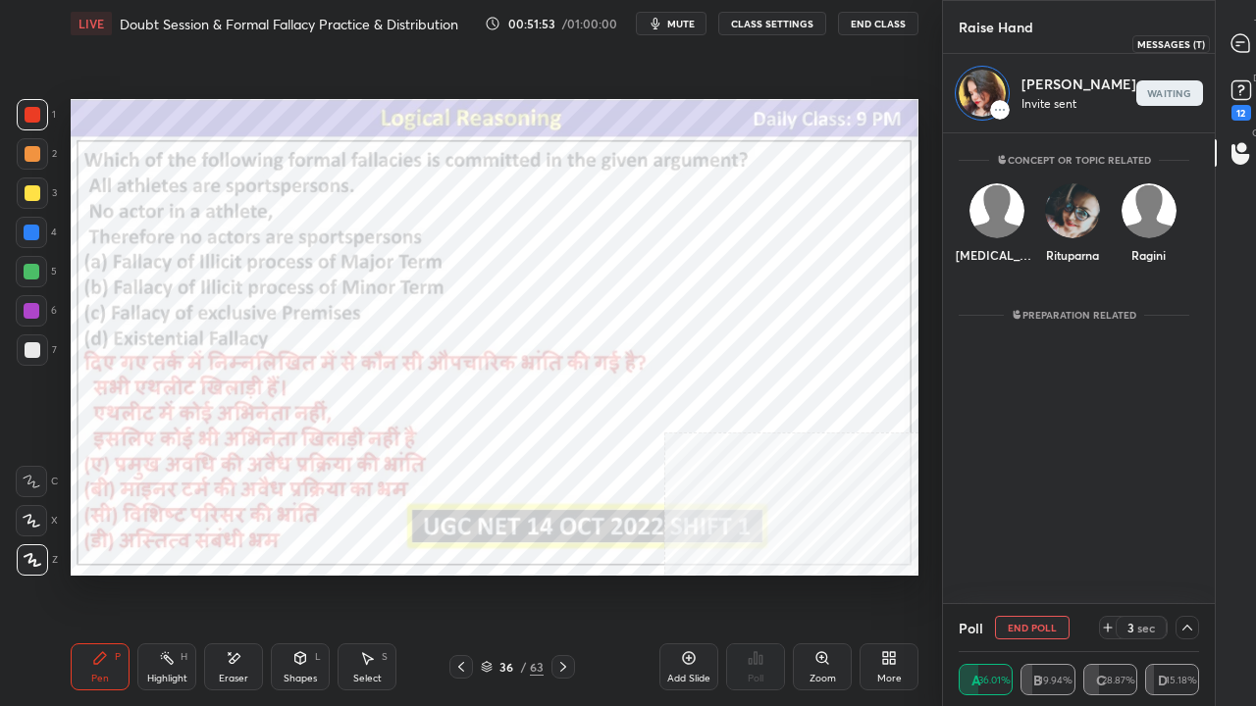
click at [1237, 47] on icon at bounding box center [1240, 43] width 18 height 18
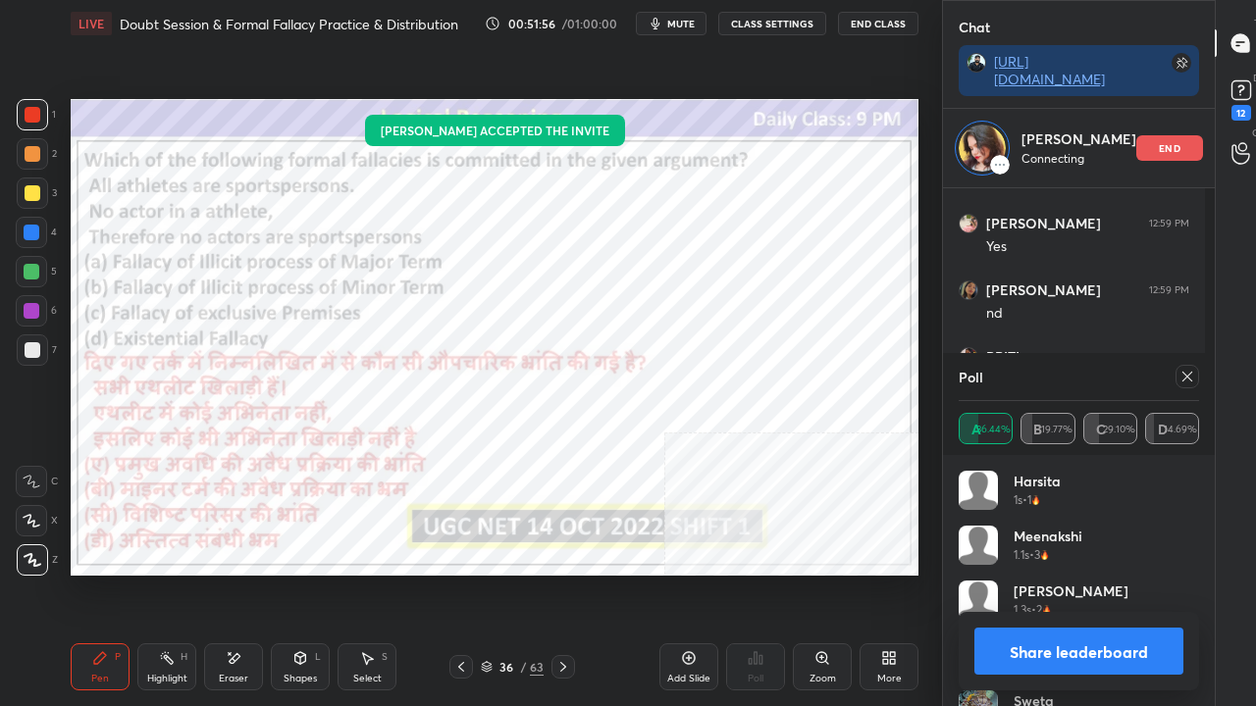
click at [1182, 373] on icon at bounding box center [1187, 377] width 10 height 10
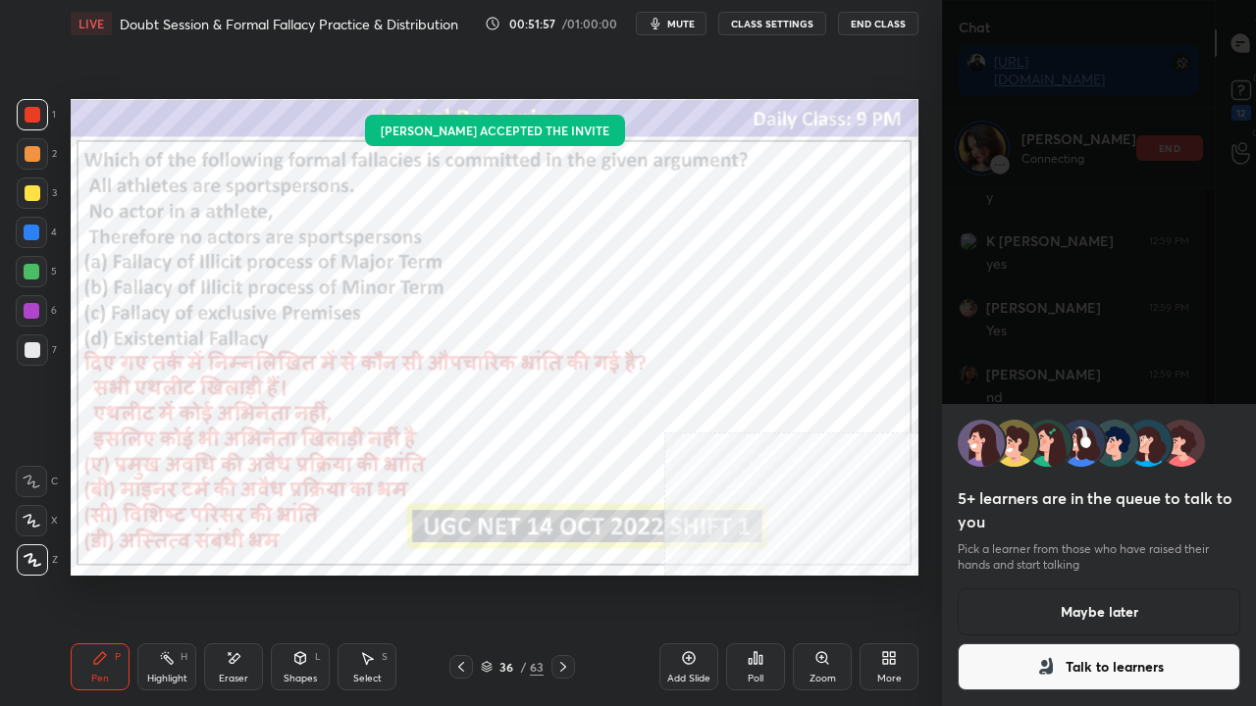
click at [1013, 573] on button "Talk to learners" at bounding box center [1099, 667] width 283 height 47
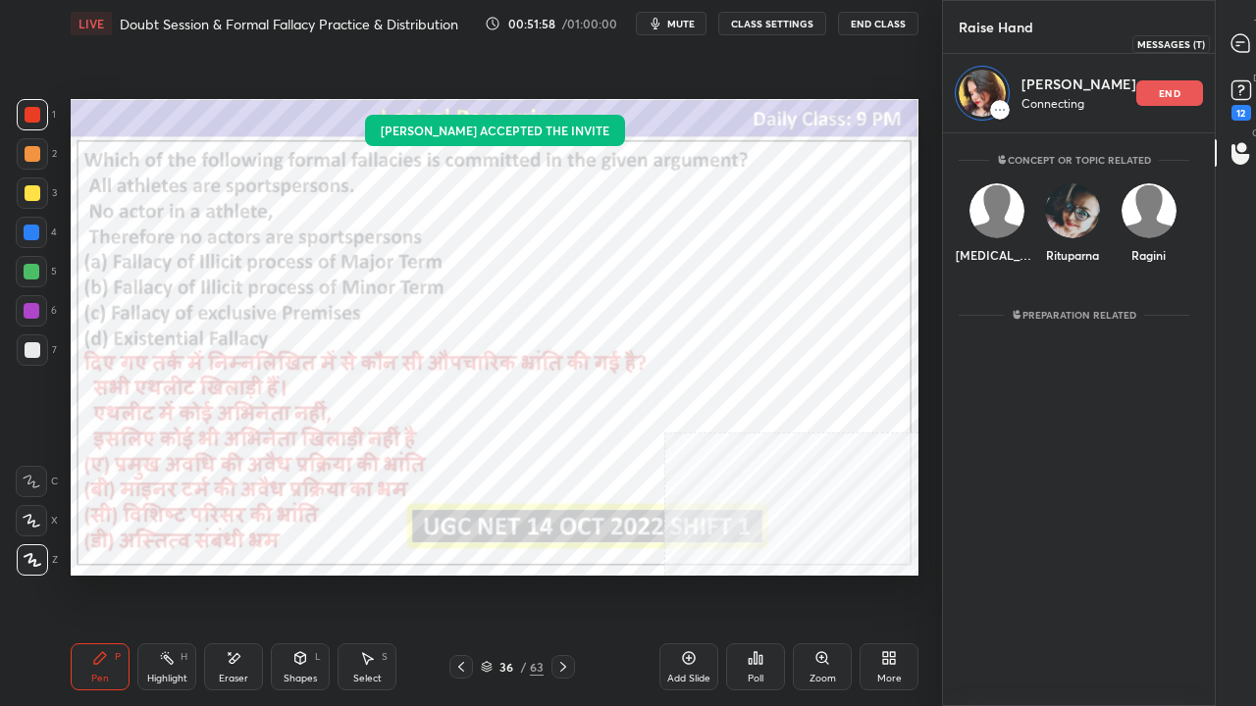
click at [1247, 32] on div at bounding box center [1241, 43] width 39 height 35
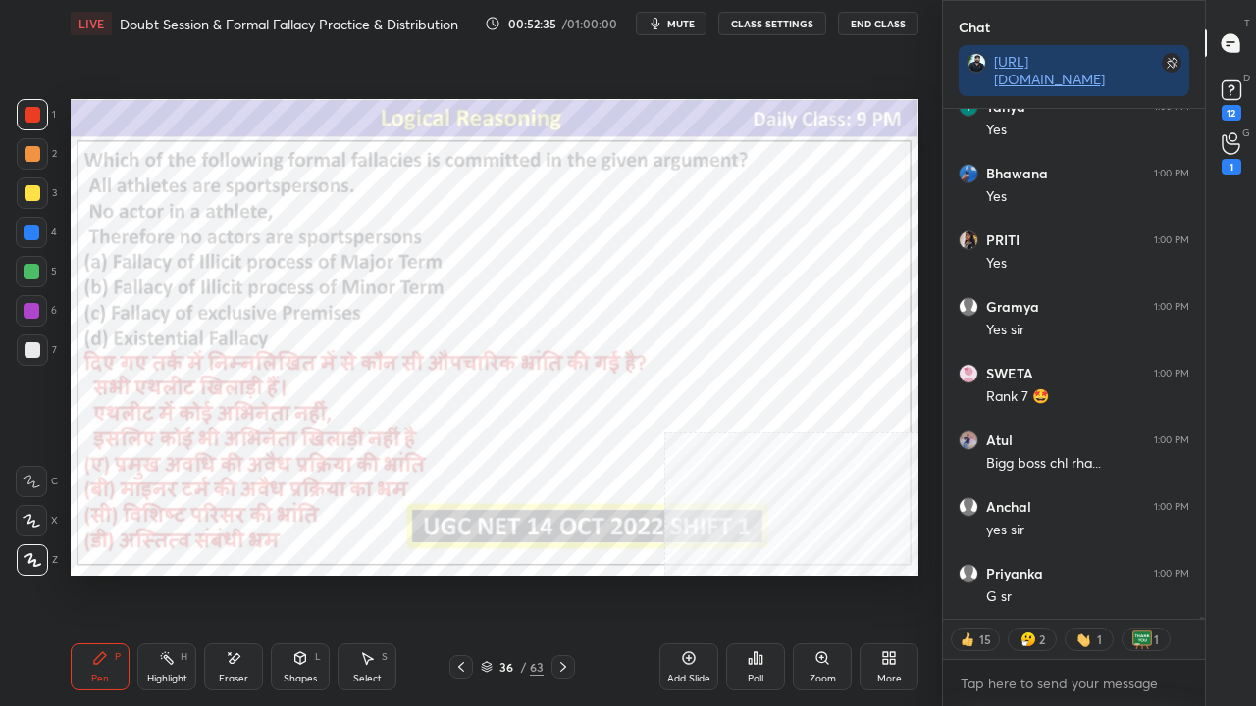
click at [30, 236] on div at bounding box center [32, 233] width 16 height 16
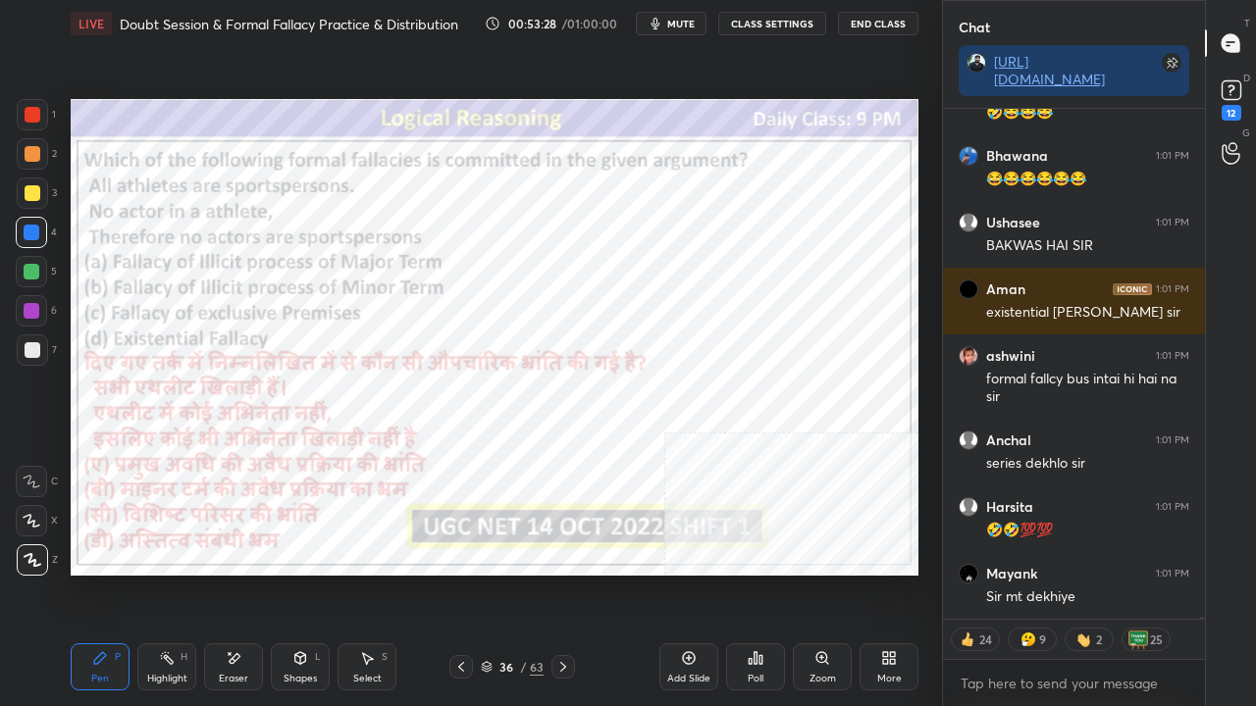
click at [30, 110] on div at bounding box center [33, 115] width 16 height 16
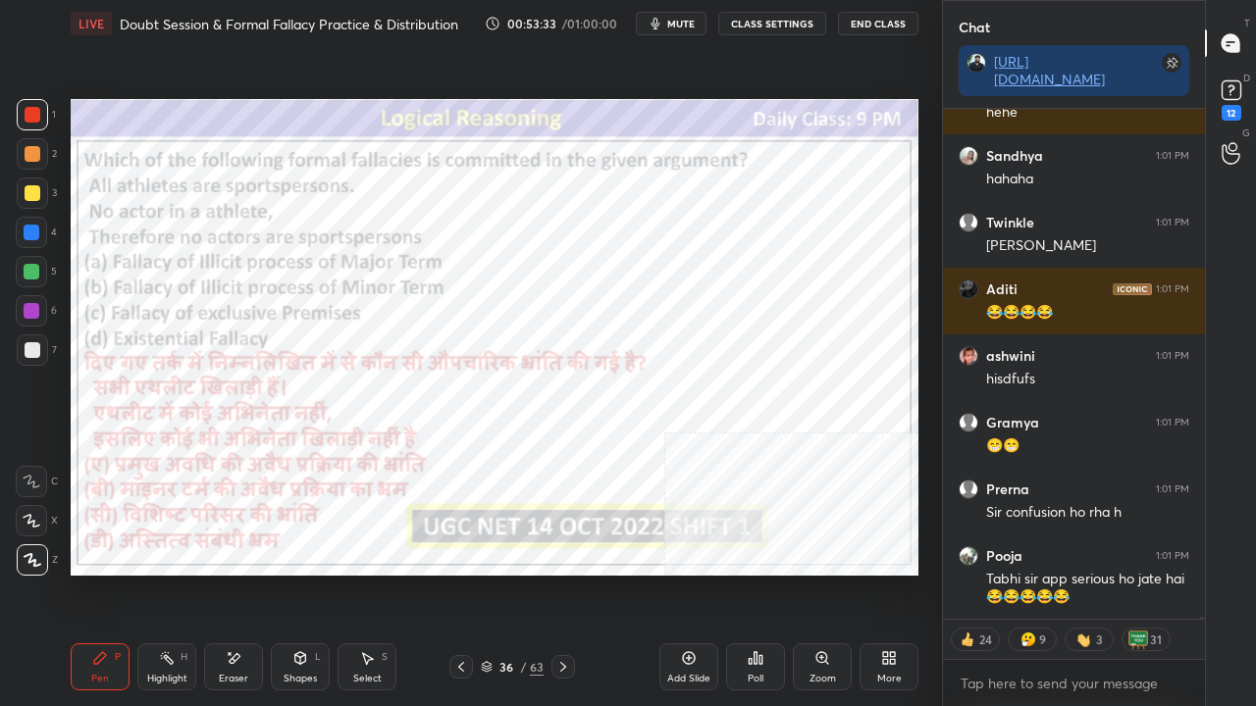
click at [519, 573] on div "36 / 63" at bounding box center [512, 667] width 63 height 18
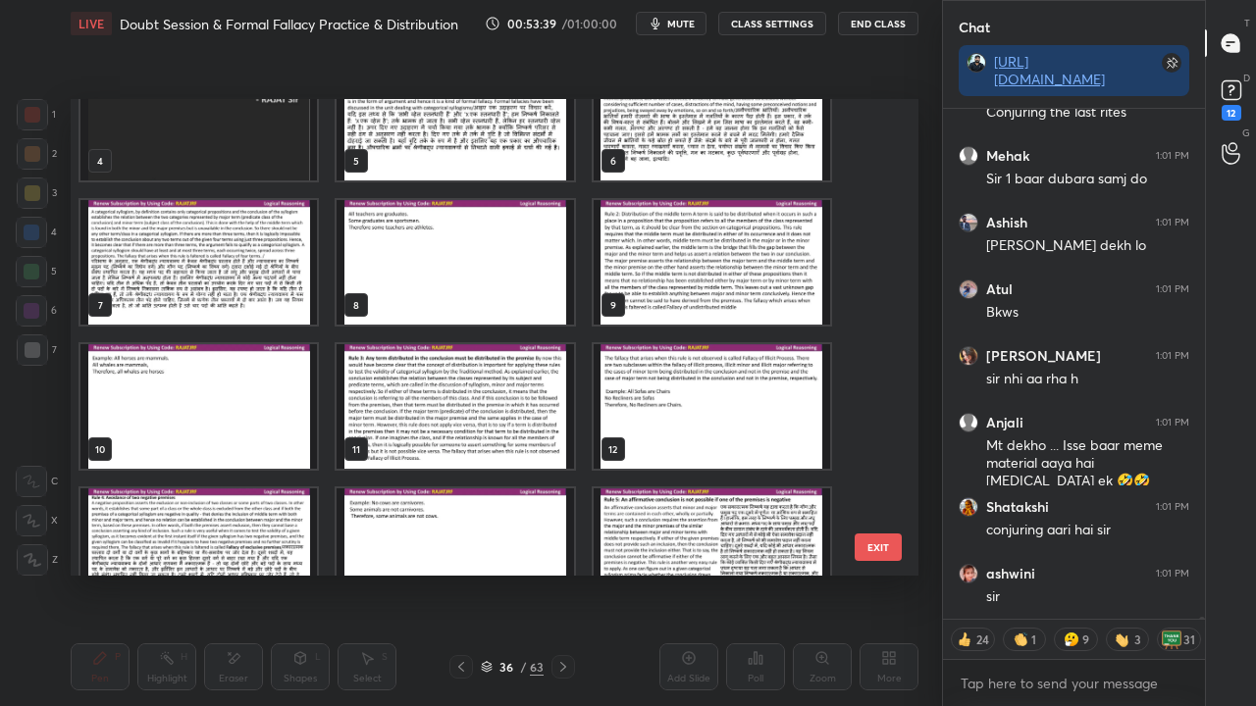
drag, startPoint x: 887, startPoint y: 549, endPoint x: 893, endPoint y: 531, distance: 19.5
click at [891, 543] on button "EXIT" at bounding box center [878, 547] width 47 height 27
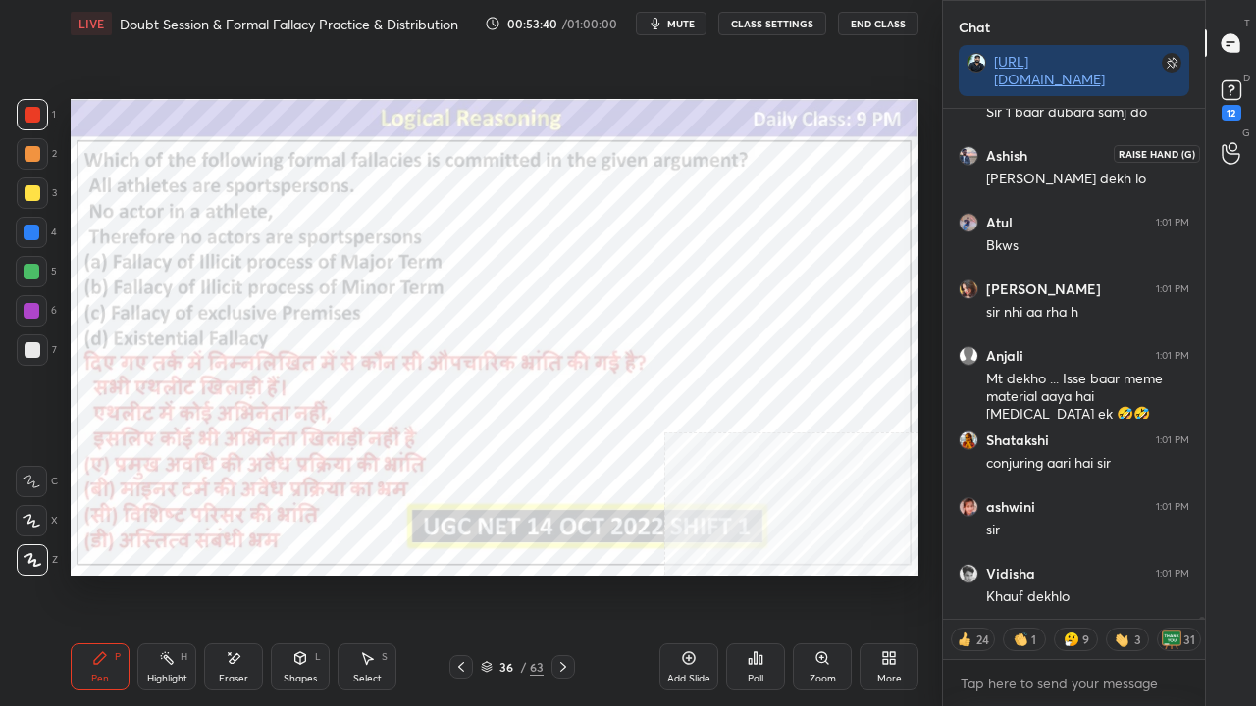
drag, startPoint x: 1235, startPoint y: 153, endPoint x: 1217, endPoint y: 164, distance: 21.5
click at [1234, 153] on icon at bounding box center [1231, 154] width 18 height 20
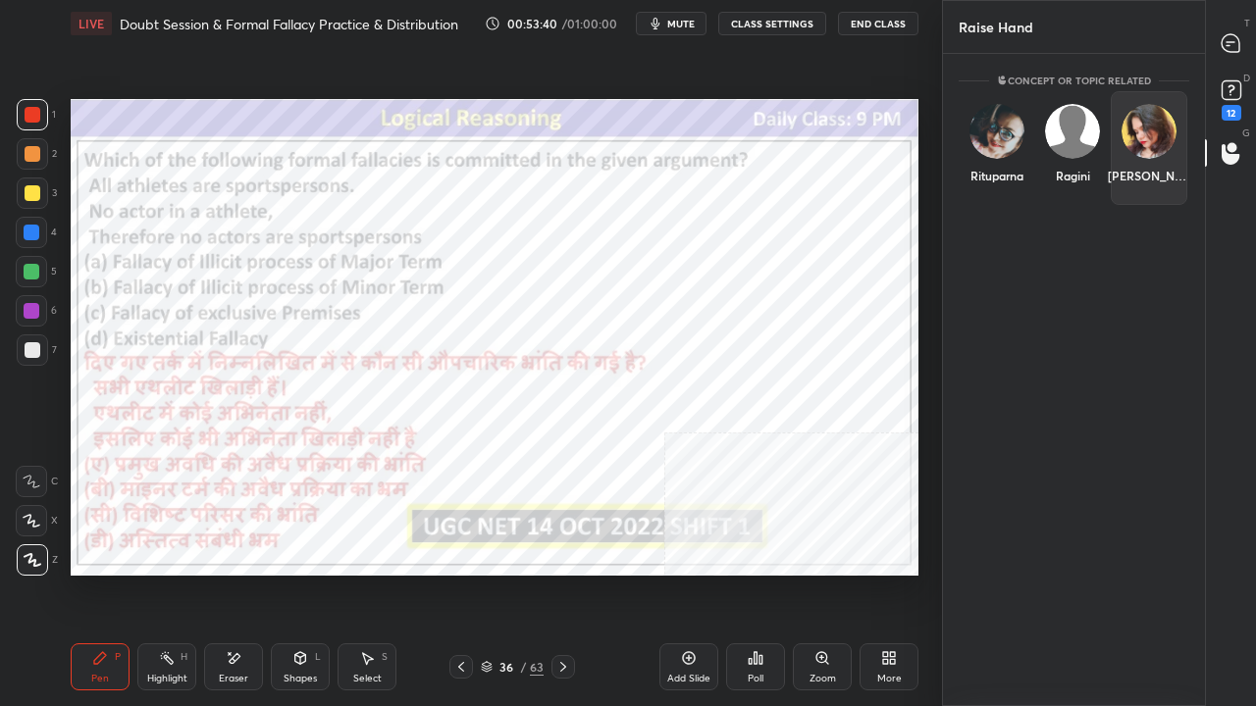
click at [1149, 150] on div "[PERSON_NAME]" at bounding box center [1149, 148] width 77 height 114
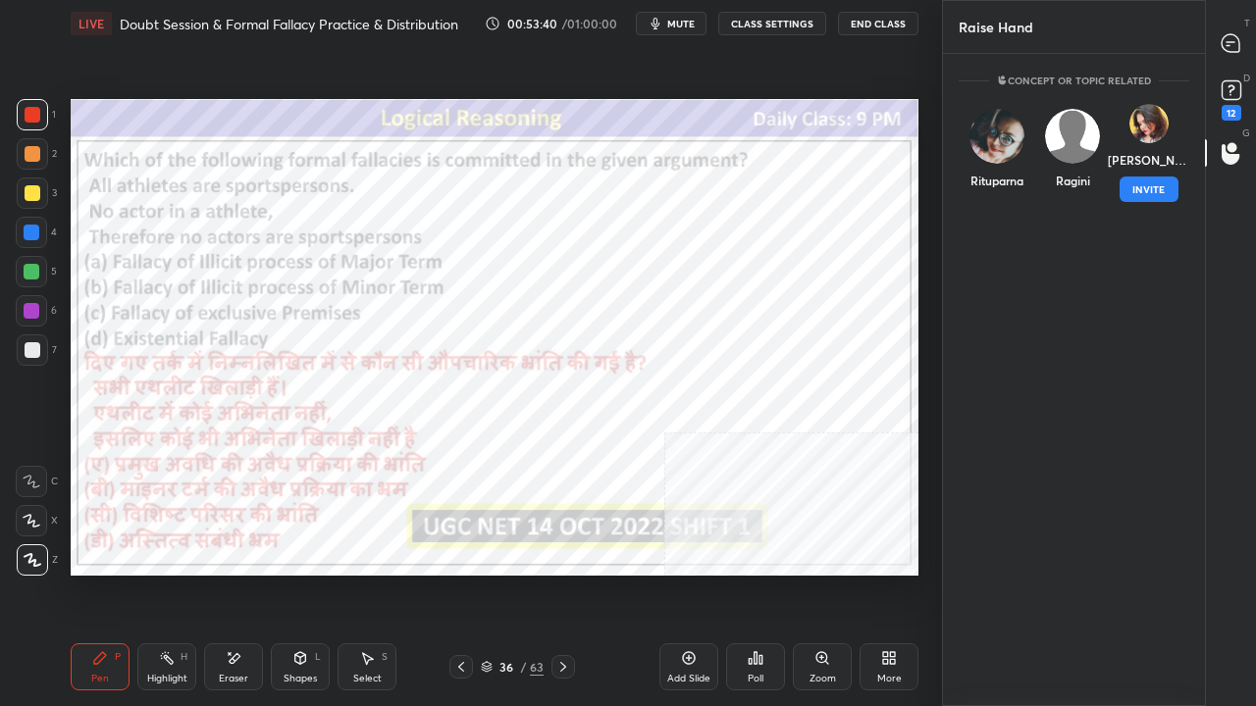
click at [1139, 180] on button "INVITE" at bounding box center [1148, 190] width 59 height 26
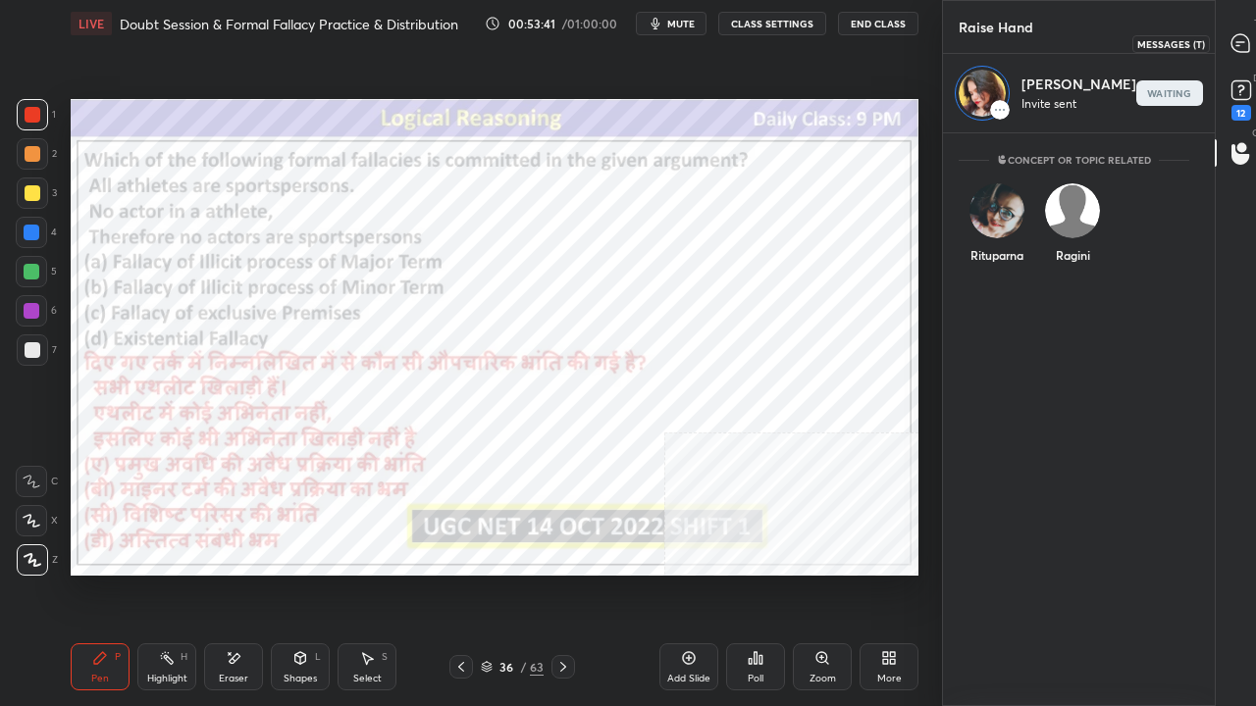
click at [1236, 42] on icon at bounding box center [1240, 42] width 8 height 0
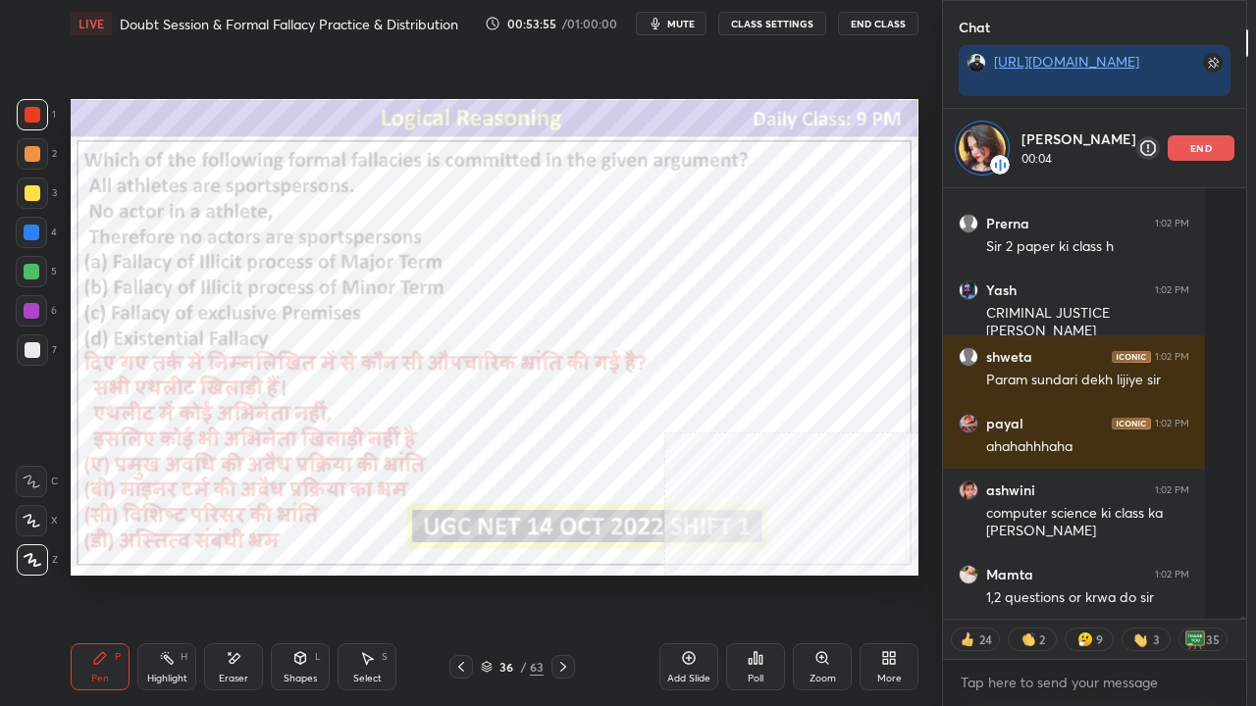
drag, startPoint x: 508, startPoint y: 672, endPoint x: 506, endPoint y: 639, distance: 33.4
click at [506, 573] on div "36" at bounding box center [506, 667] width 20 height 12
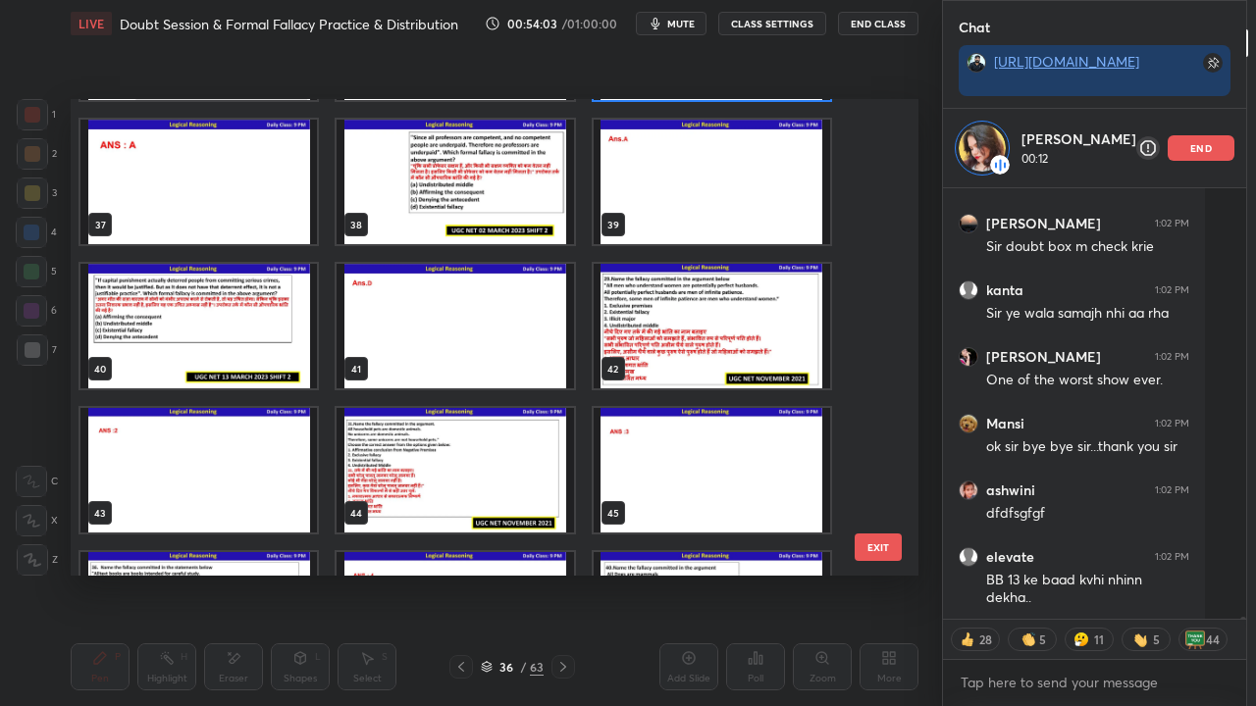
click at [717, 349] on img "grid" at bounding box center [712, 326] width 236 height 125
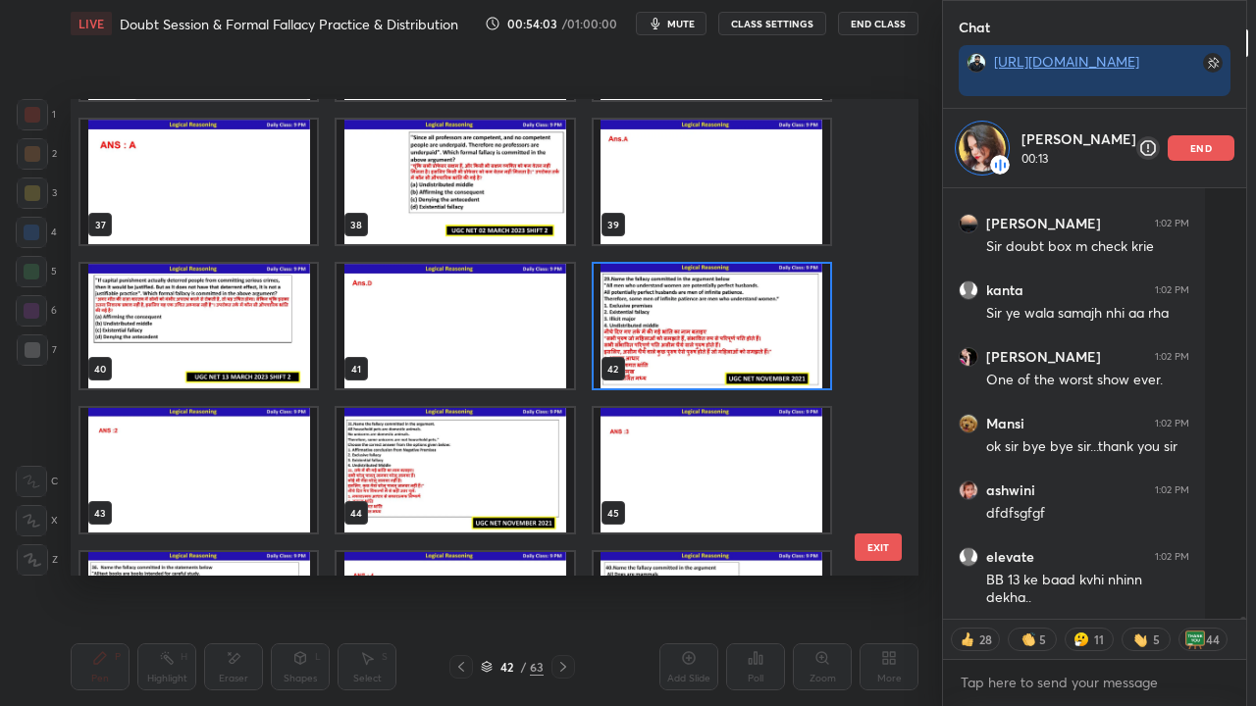
click at [717, 349] on img "grid" at bounding box center [712, 326] width 236 height 125
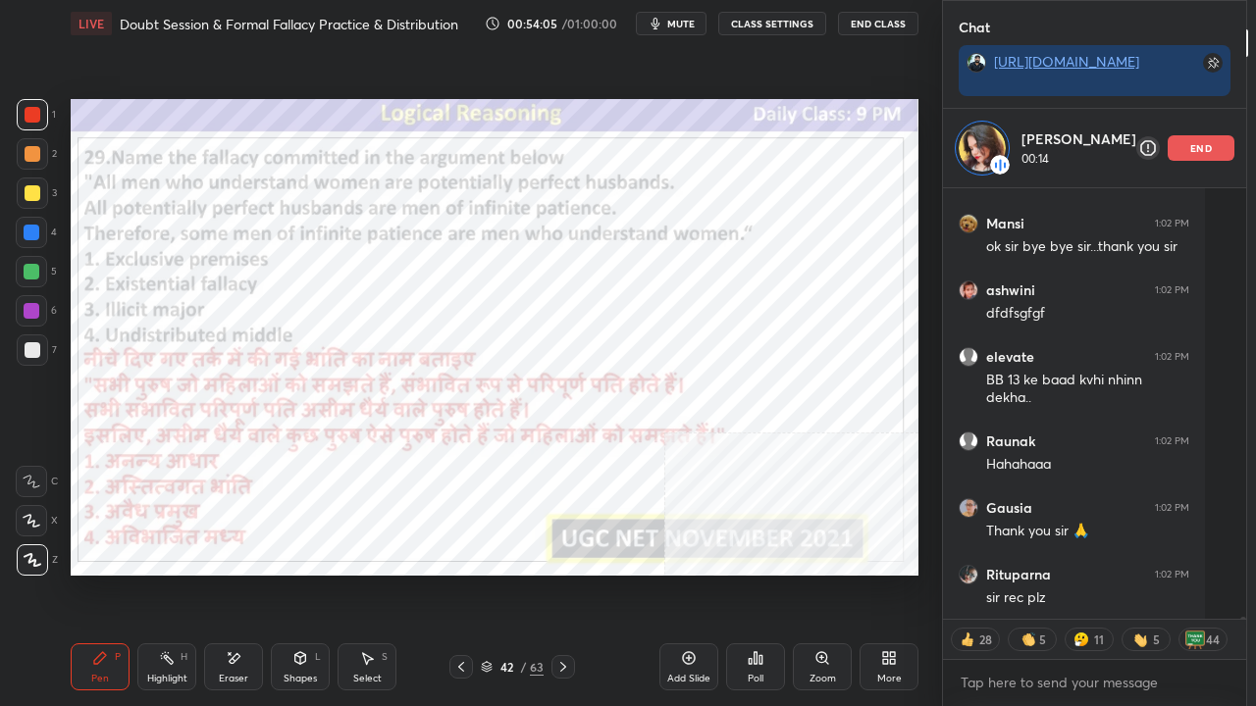
click at [565, 573] on icon at bounding box center [563, 667] width 16 height 16
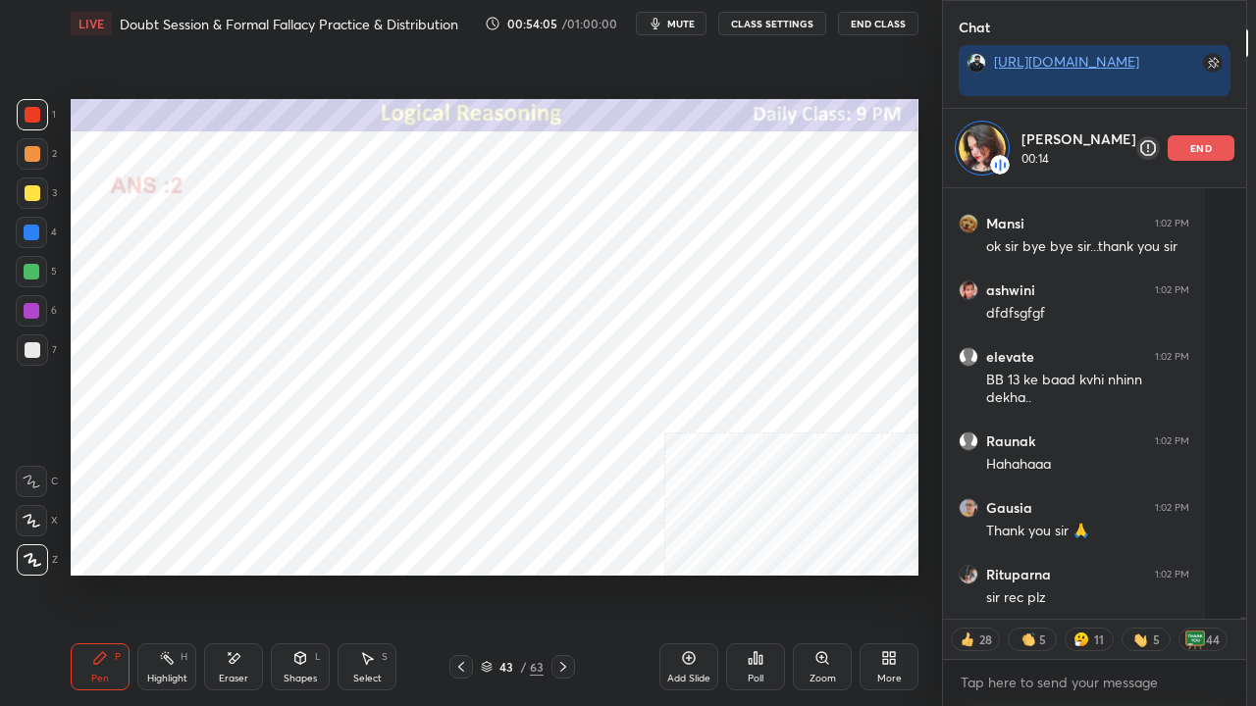
click at [563, 573] on icon at bounding box center [563, 667] width 16 height 16
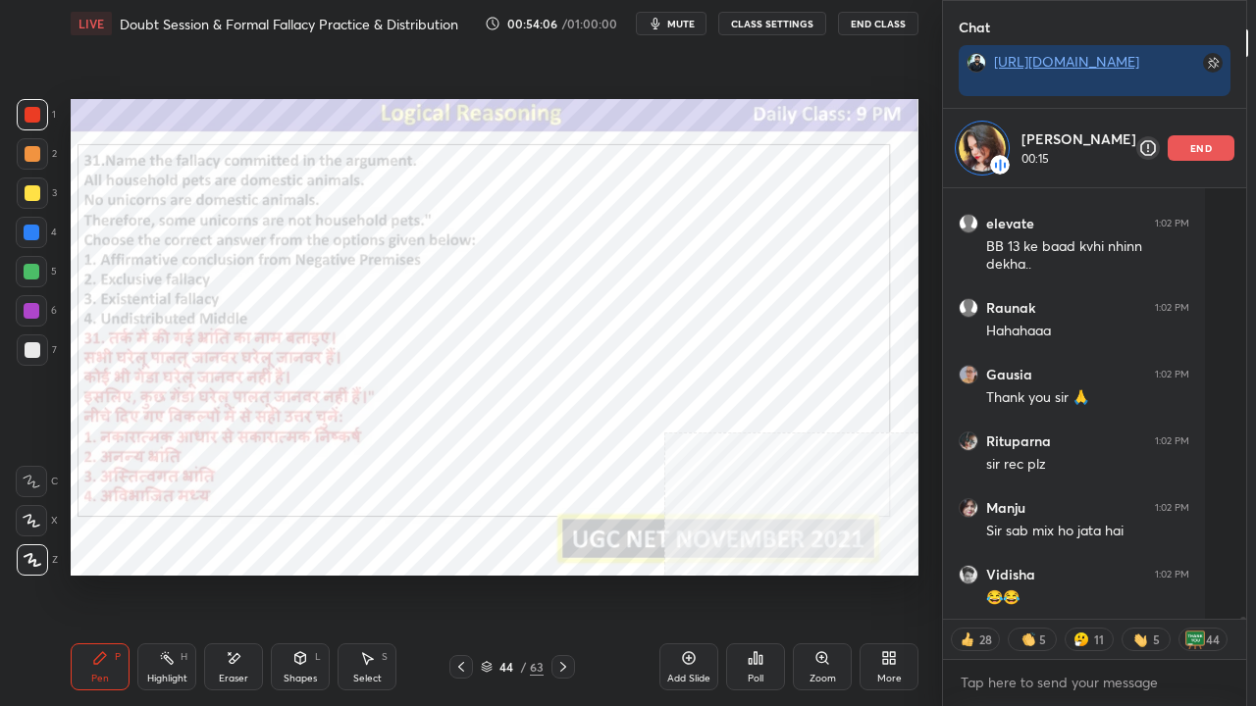
click at [555, 573] on div at bounding box center [563, 667] width 24 height 24
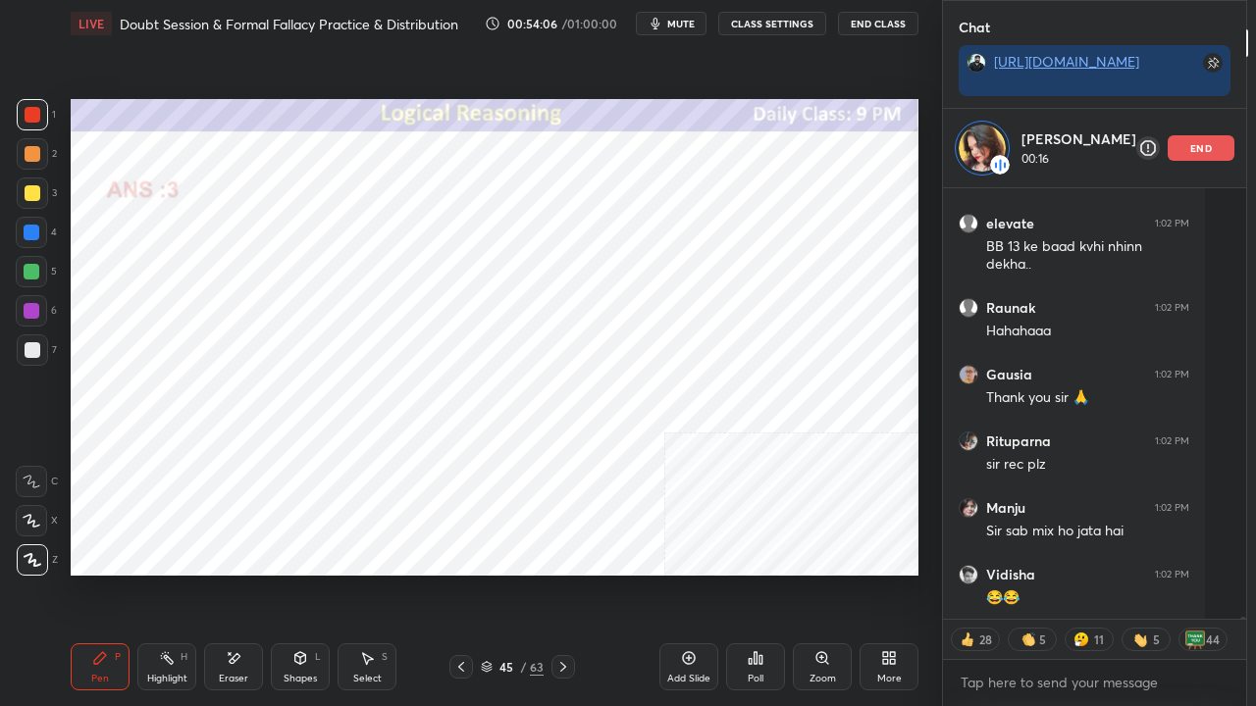
click at [555, 573] on icon at bounding box center [563, 667] width 16 height 16
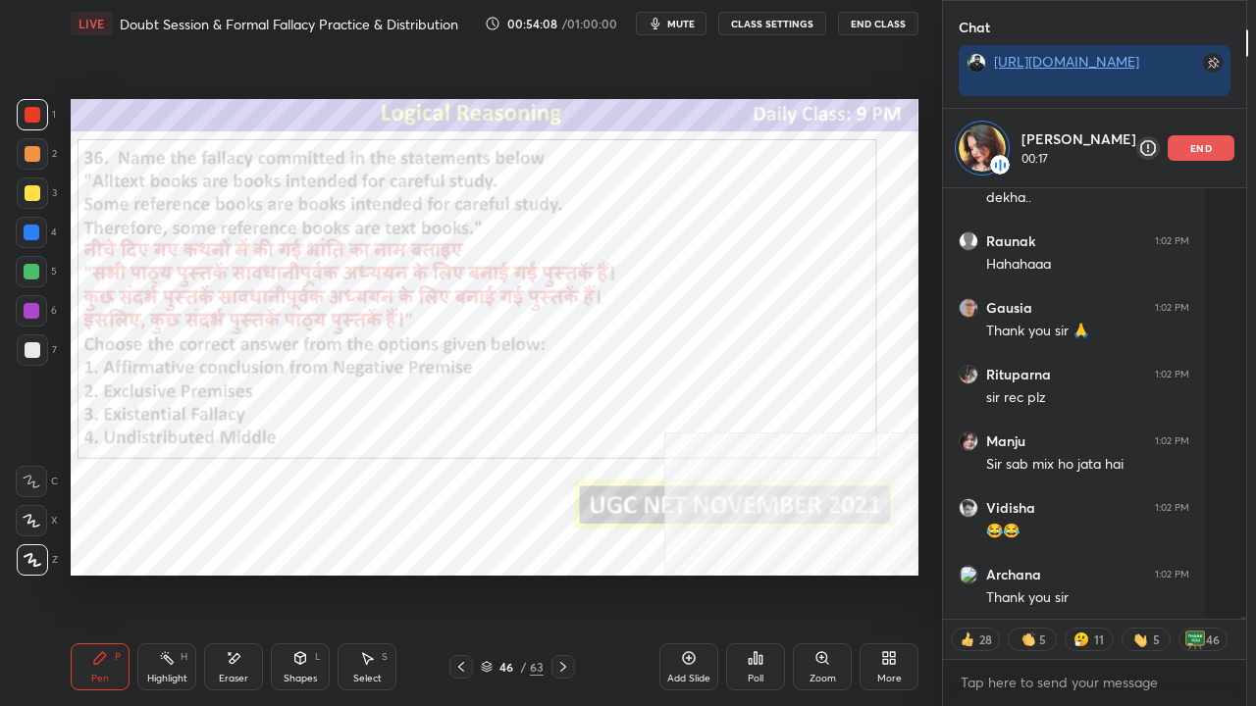
click at [518, 573] on div "46 / 63" at bounding box center [512, 667] width 63 height 18
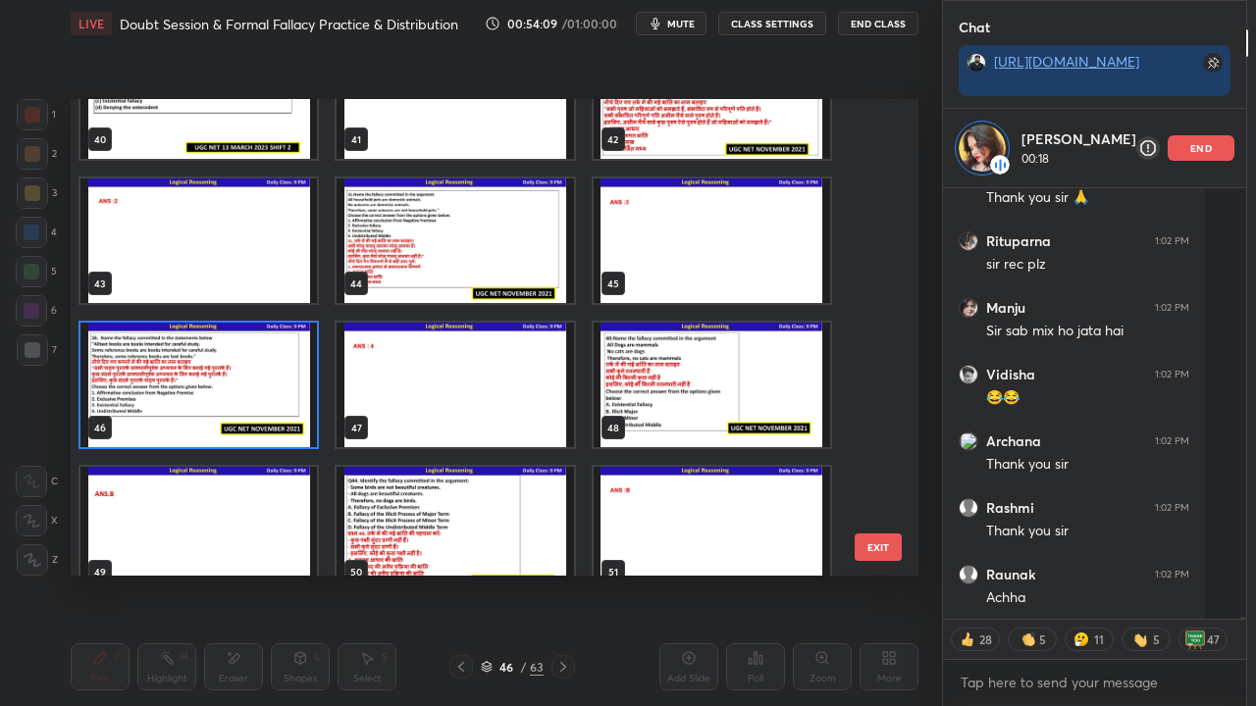
click at [223, 399] on img "grid" at bounding box center [198, 385] width 236 height 125
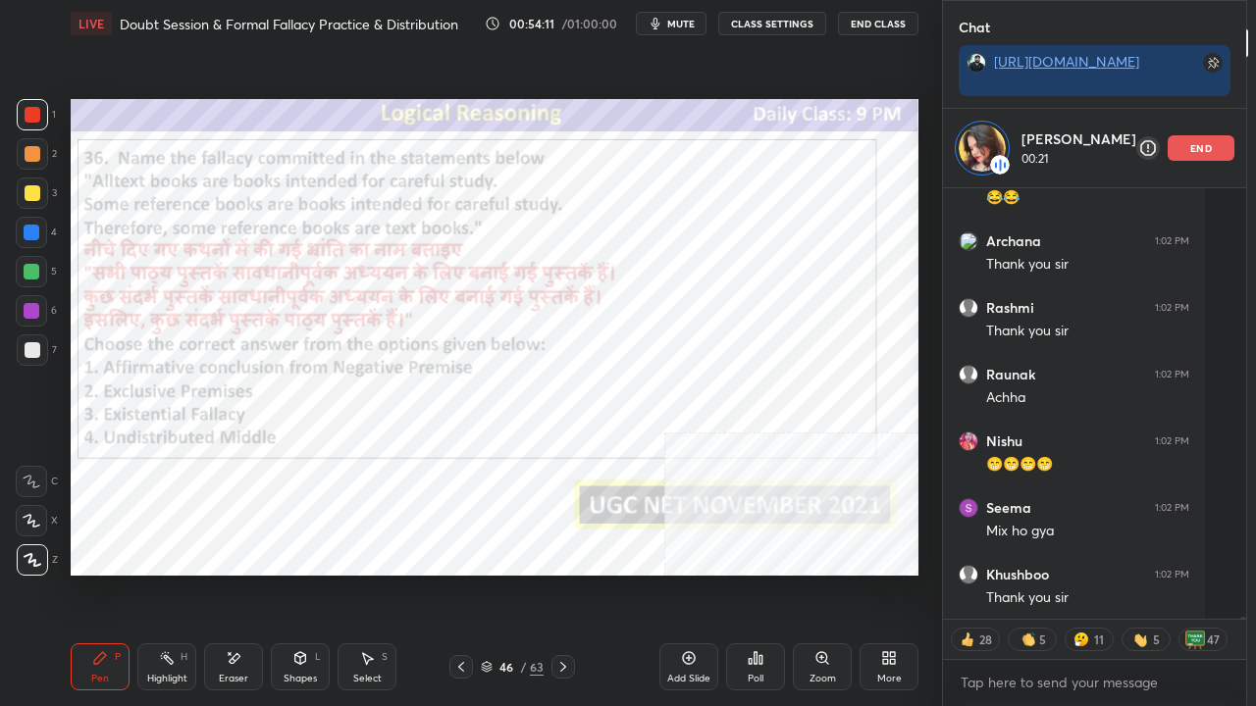
click at [560, 573] on icon at bounding box center [563, 667] width 16 height 16
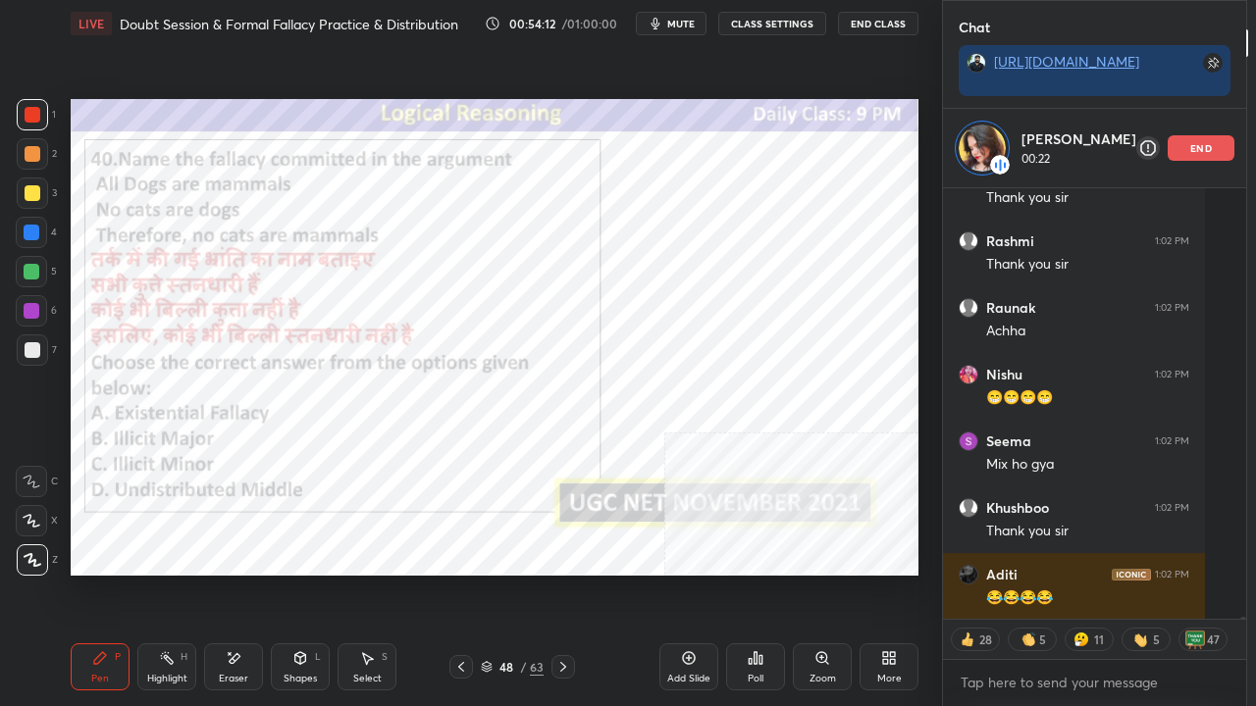
click at [513, 573] on div "48 / 63" at bounding box center [512, 667] width 63 height 18
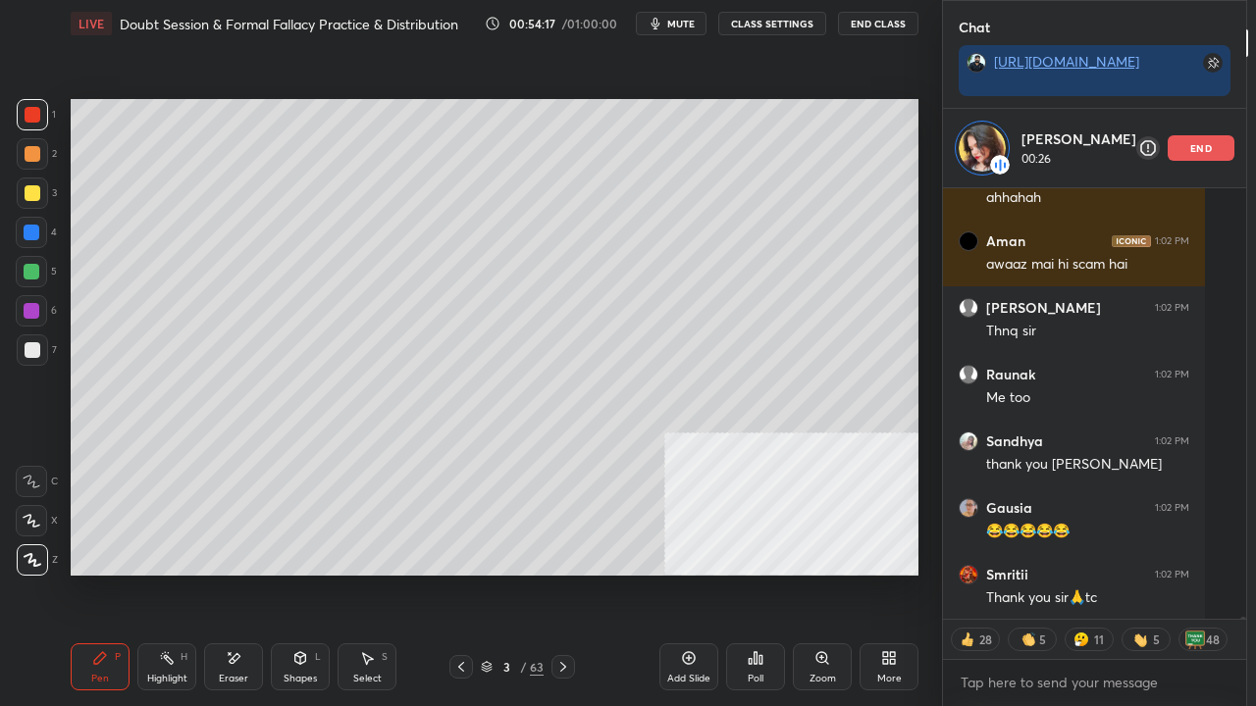
click at [453, 573] on icon at bounding box center [461, 667] width 16 height 16
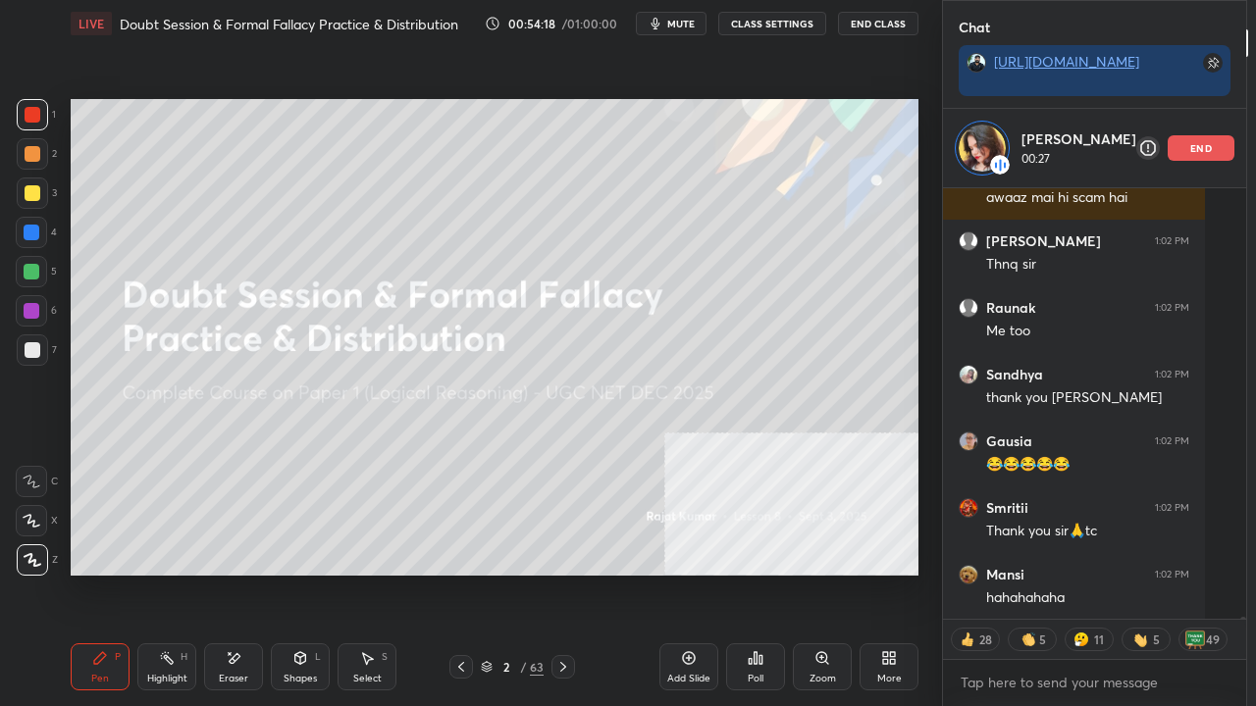
click at [679, 573] on div "Add Slide" at bounding box center [688, 667] width 59 height 47
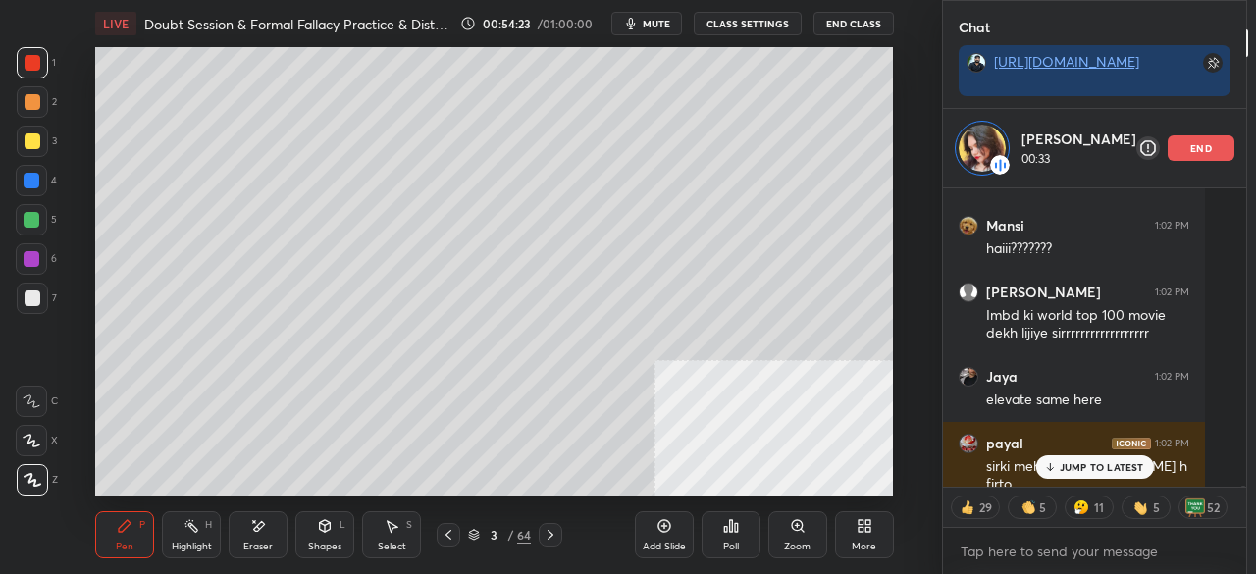
click at [870, 532] on icon at bounding box center [865, 526] width 16 height 16
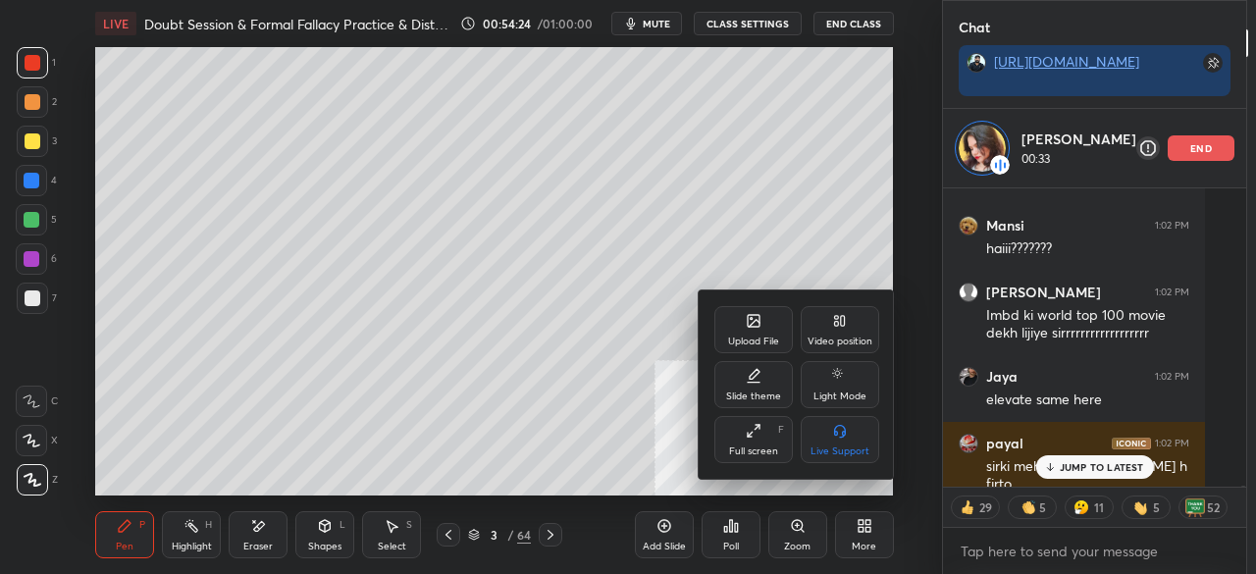
drag, startPoint x: 763, startPoint y: 441, endPoint x: 966, endPoint y: 518, distance: 217.4
click at [763, 440] on div "Full screen F" at bounding box center [753, 439] width 78 height 47
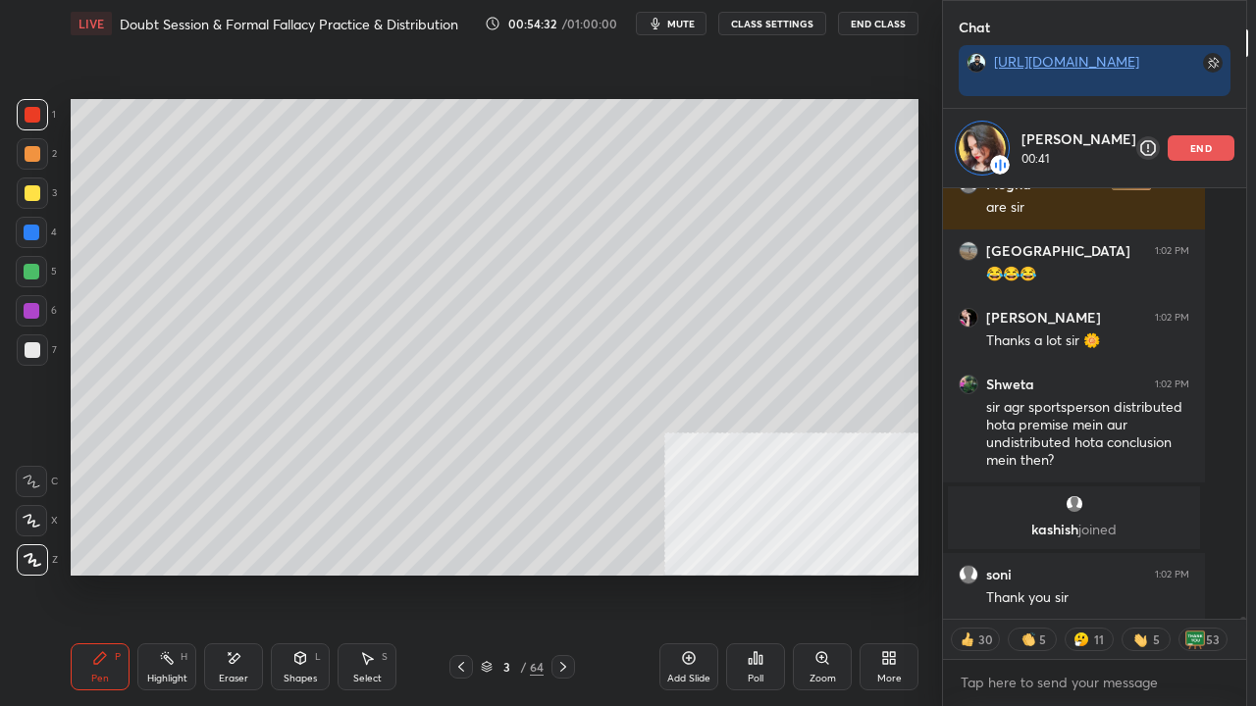
click at [36, 188] on div at bounding box center [33, 193] width 16 height 16
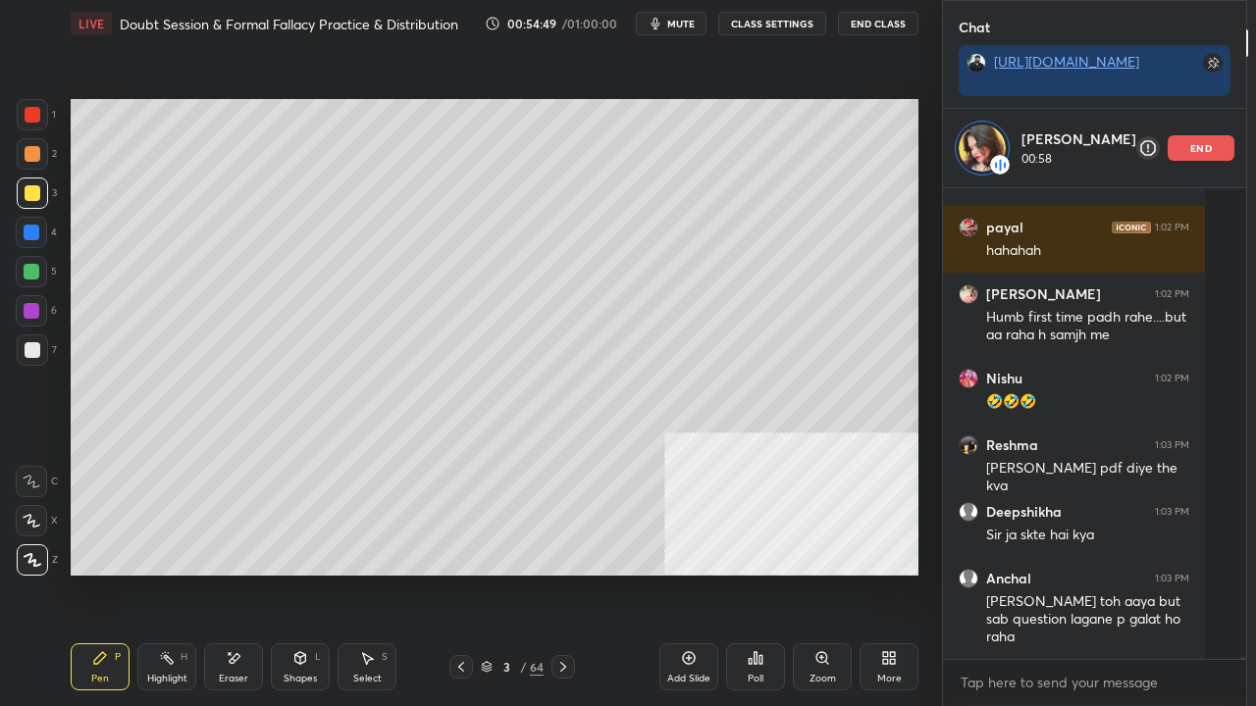
drag, startPoint x: 487, startPoint y: 673, endPoint x: 493, endPoint y: 650, distance: 24.3
click at [487, 573] on div "3 / 64" at bounding box center [512, 667] width 63 height 18
click at [459, 573] on icon at bounding box center [461, 667] width 16 height 16
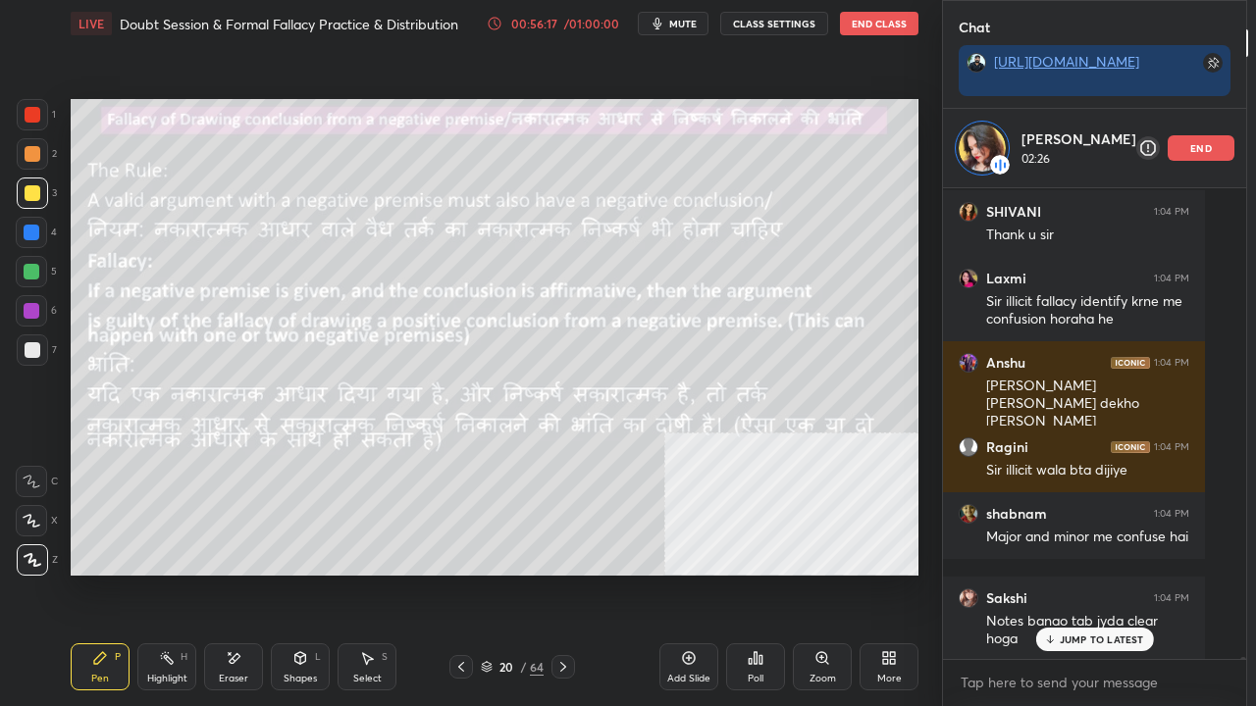
drag, startPoint x: 465, startPoint y: 666, endPoint x: 644, endPoint y: 660, distance: 178.7
click at [467, 573] on icon at bounding box center [461, 667] width 16 height 16
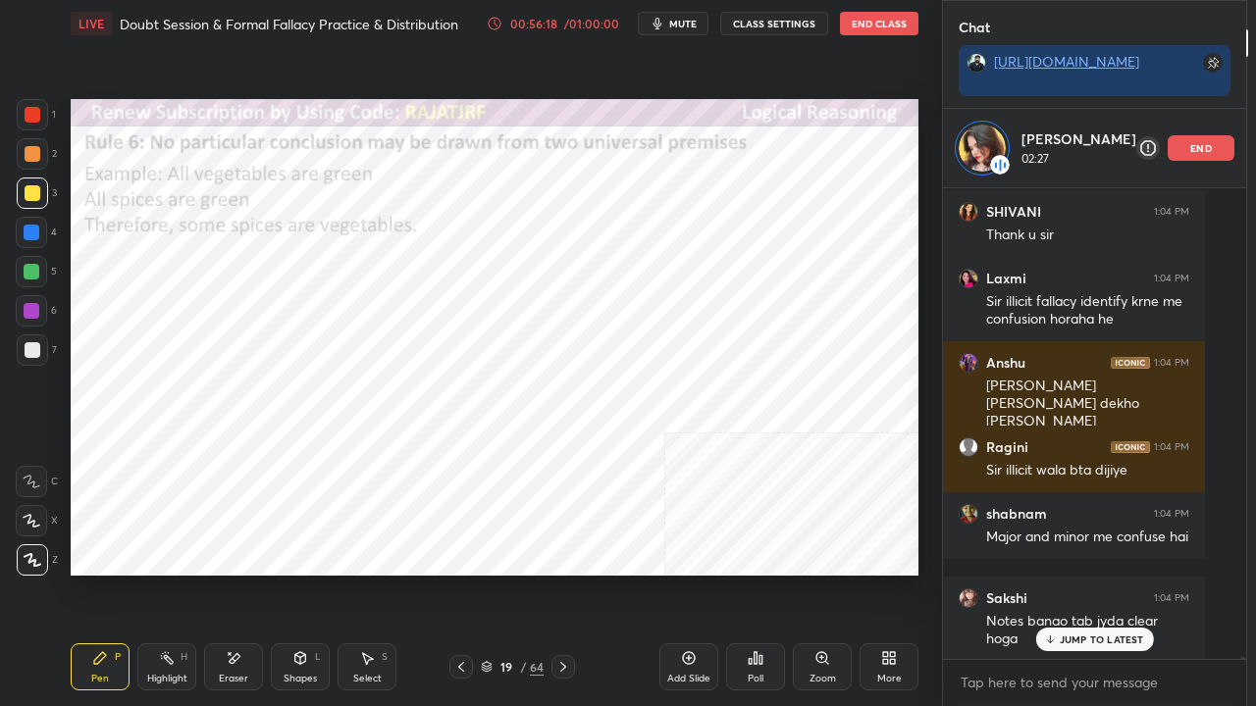
click at [677, 573] on div "Add Slide" at bounding box center [688, 667] width 59 height 47
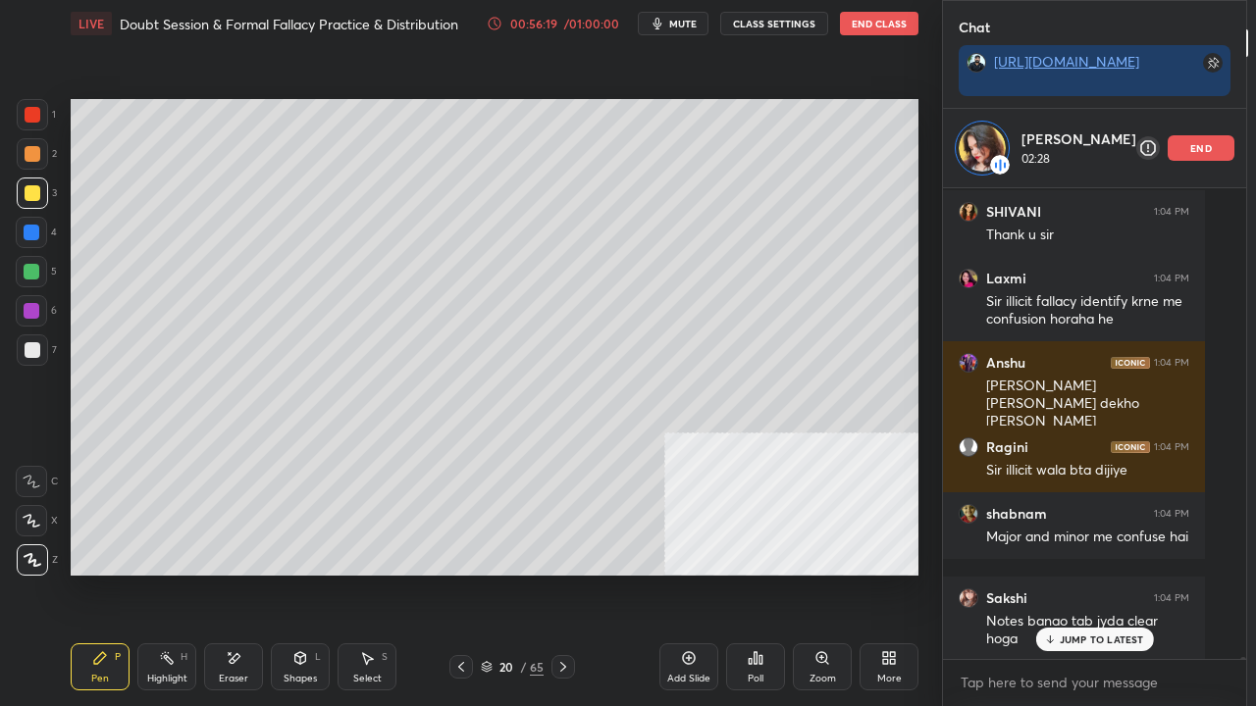
click at [48, 182] on div "3" at bounding box center [37, 193] width 40 height 31
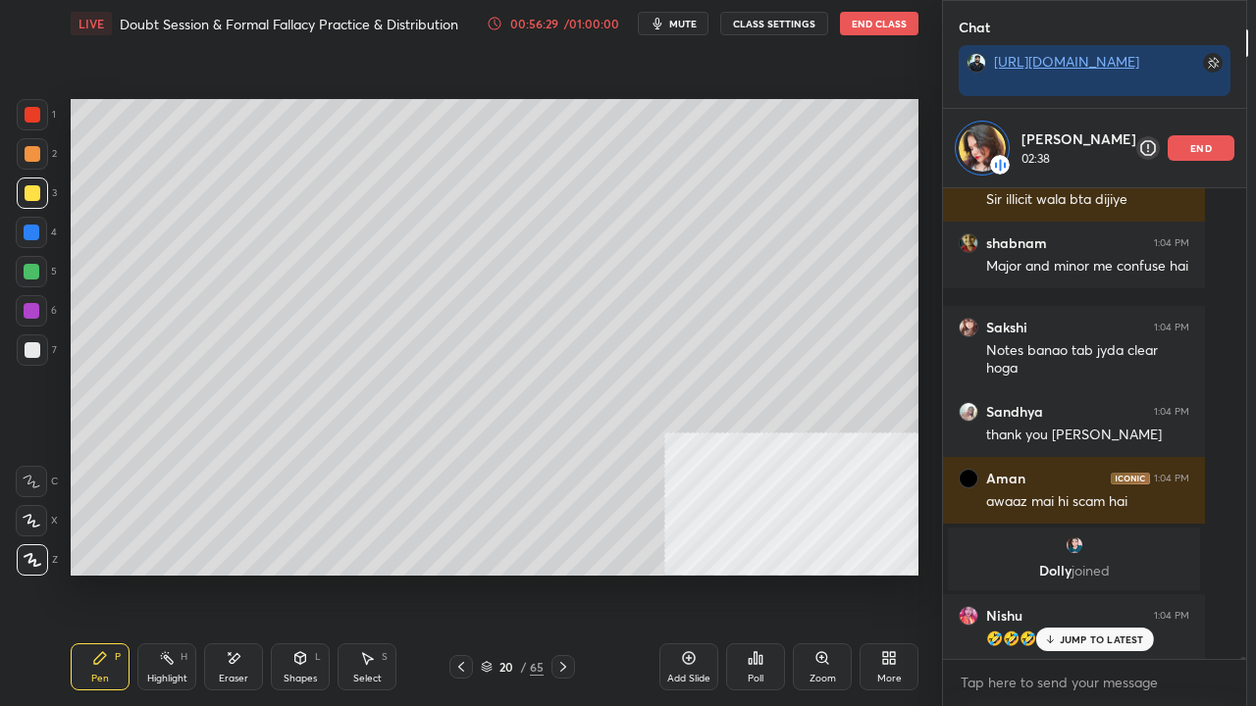
click at [692, 20] on span "mute" at bounding box center [682, 24] width 27 height 14
click at [678, 26] on span "unmute" at bounding box center [681, 24] width 42 height 14
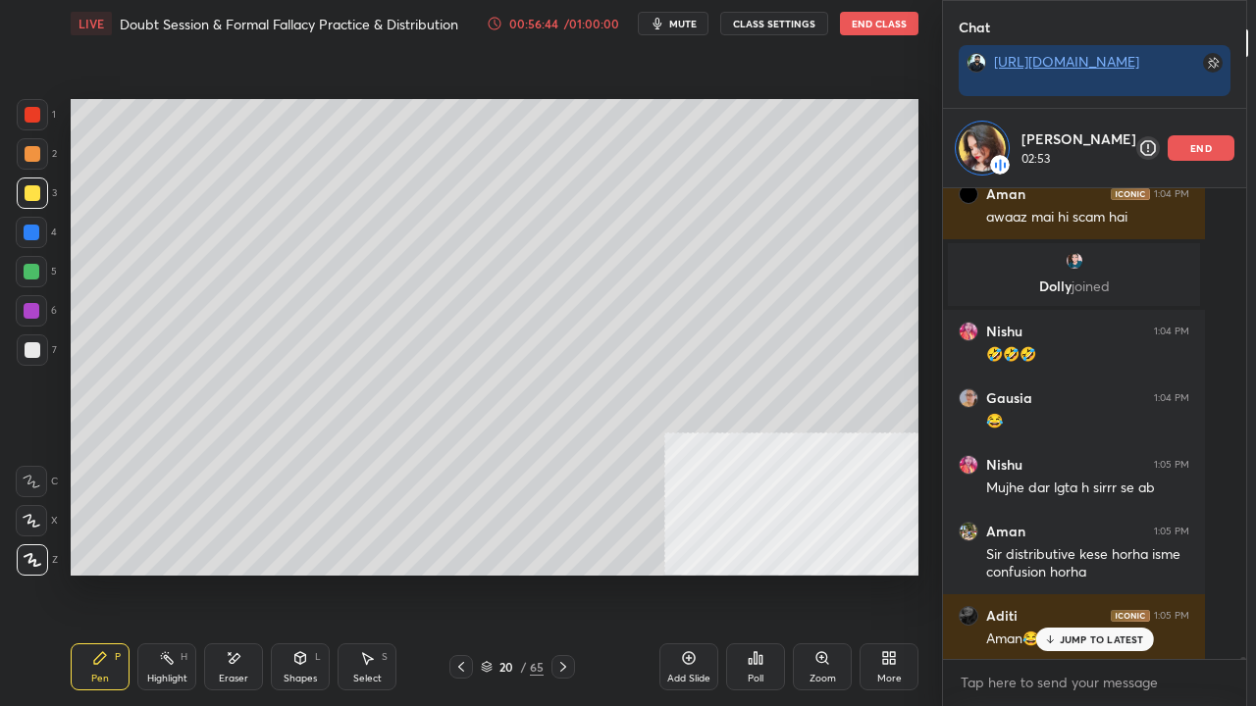
scroll to position [123773, 0]
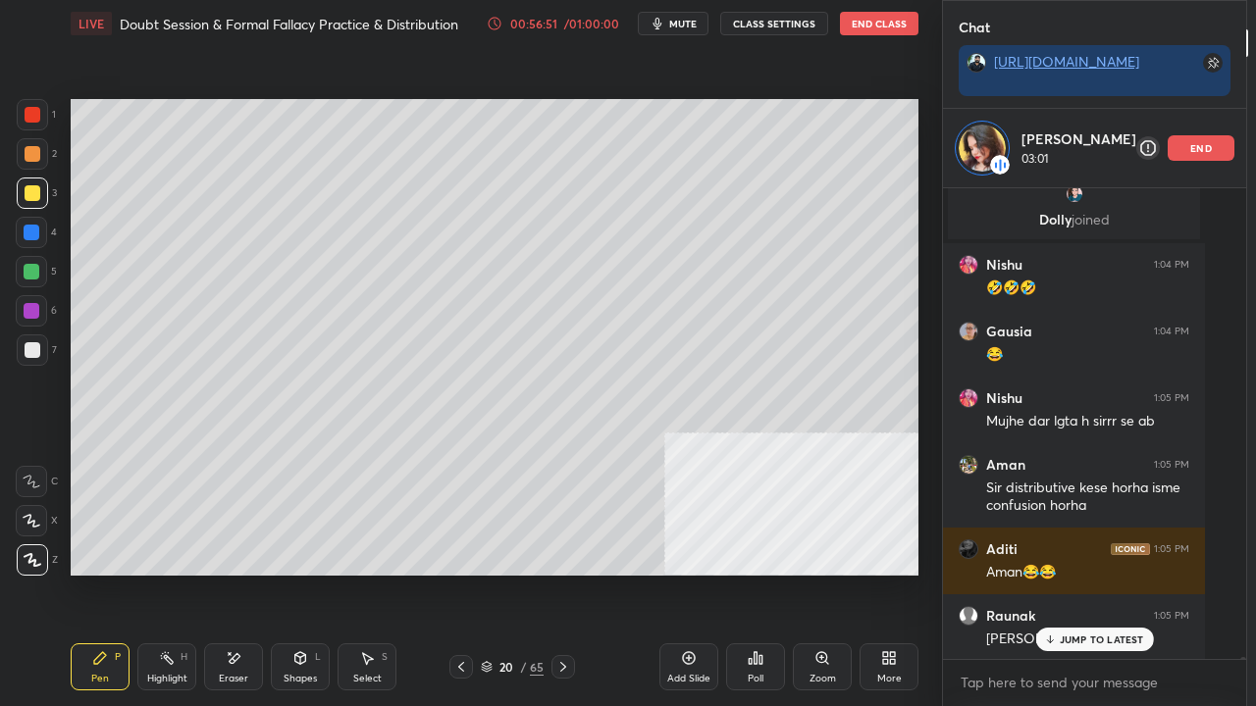
click at [308, 573] on div "Shapes L" at bounding box center [300, 667] width 59 height 47
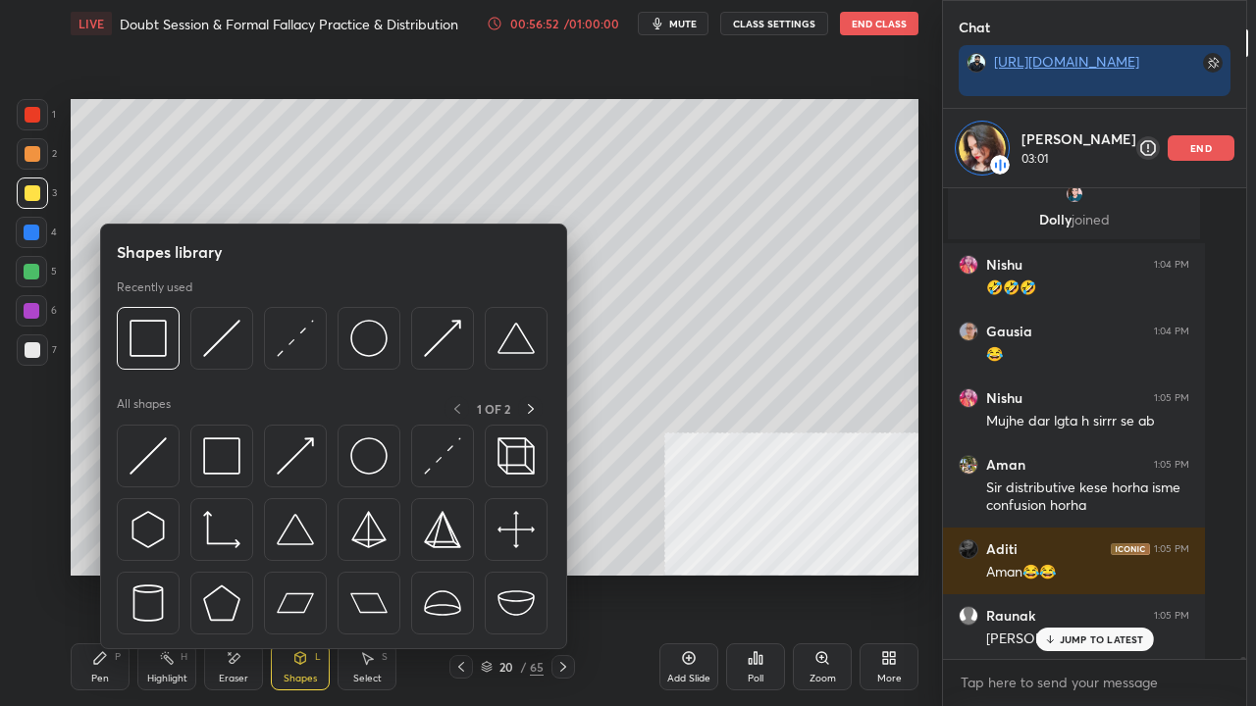
scroll to position [123857, 0]
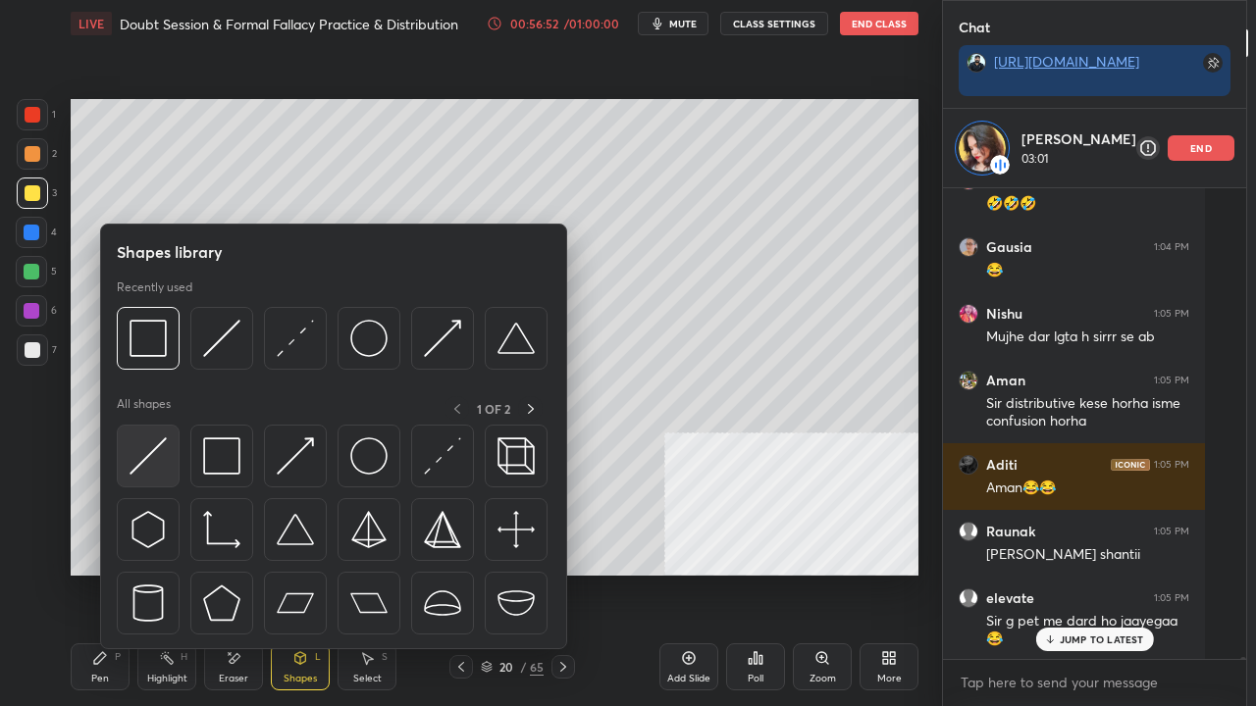
click at [146, 446] on img at bounding box center [148, 456] width 37 height 37
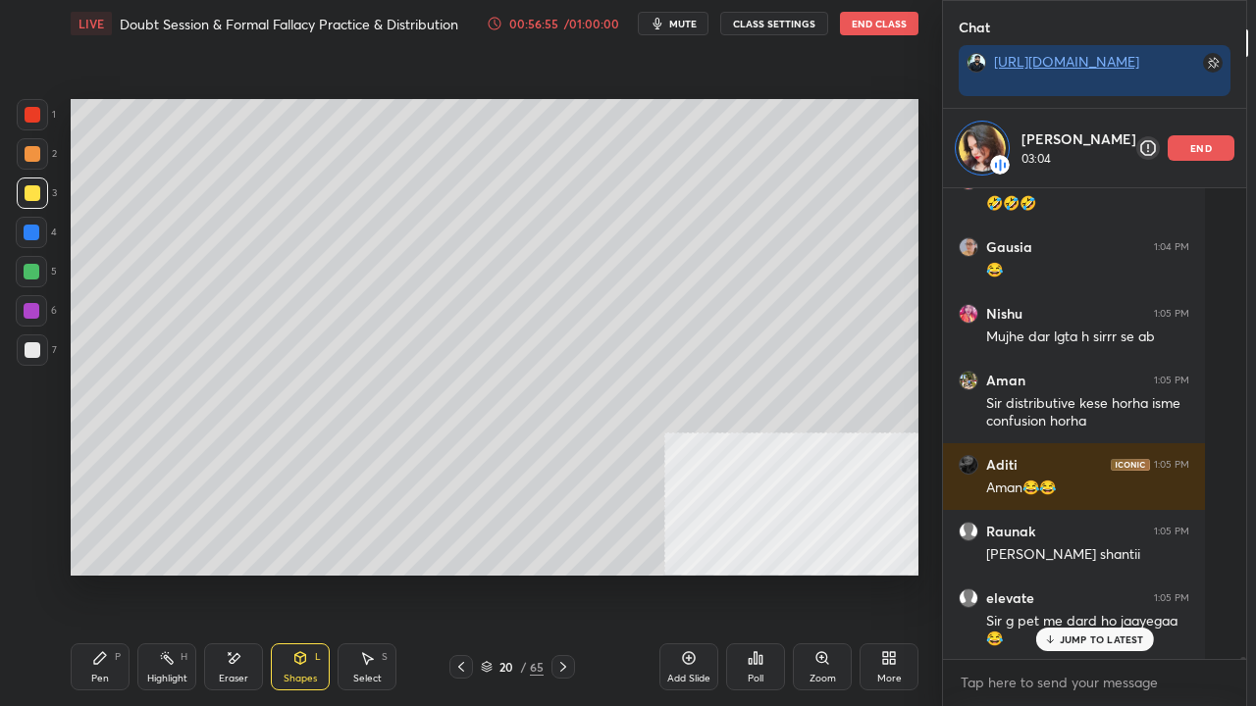
click at [116, 573] on div "P" at bounding box center [118, 657] width 6 height 10
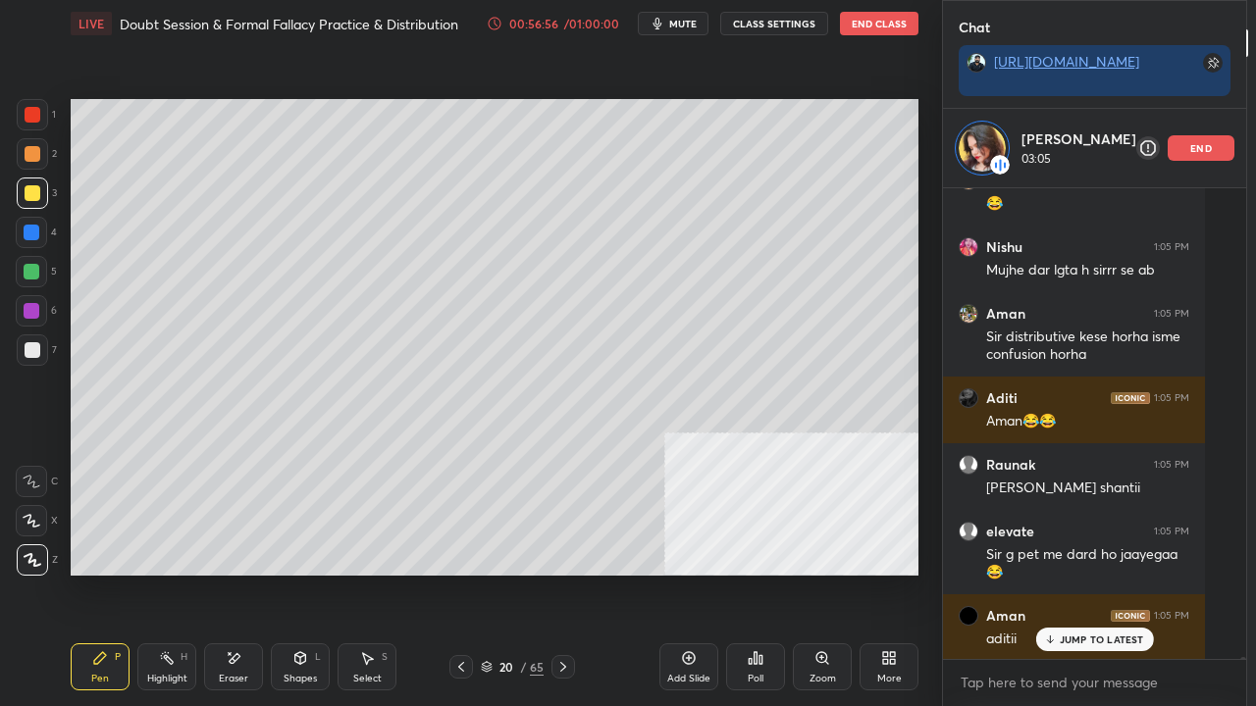
drag, startPoint x: 28, startPoint y: 233, endPoint x: 48, endPoint y: 229, distance: 20.0
click at [29, 233] on div at bounding box center [32, 233] width 16 height 16
click at [1067, 573] on p "JUMP TO LATEST" at bounding box center [1102, 640] width 84 height 12
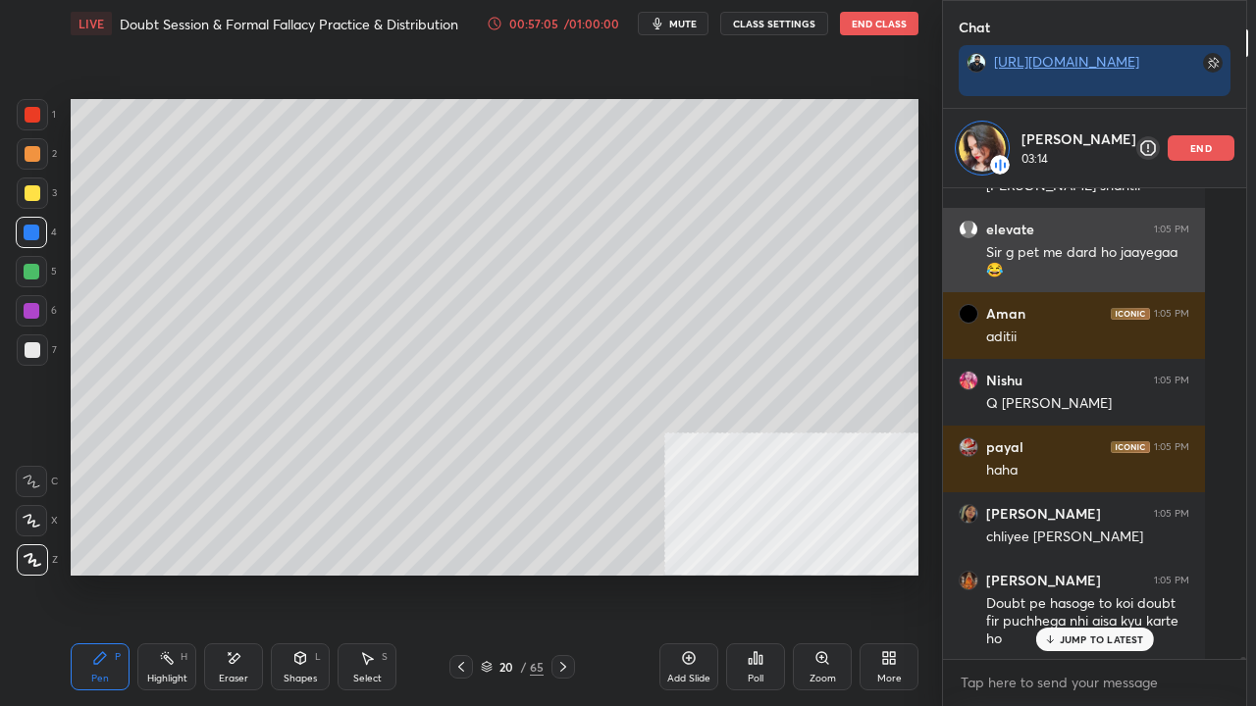
scroll to position [124293, 0]
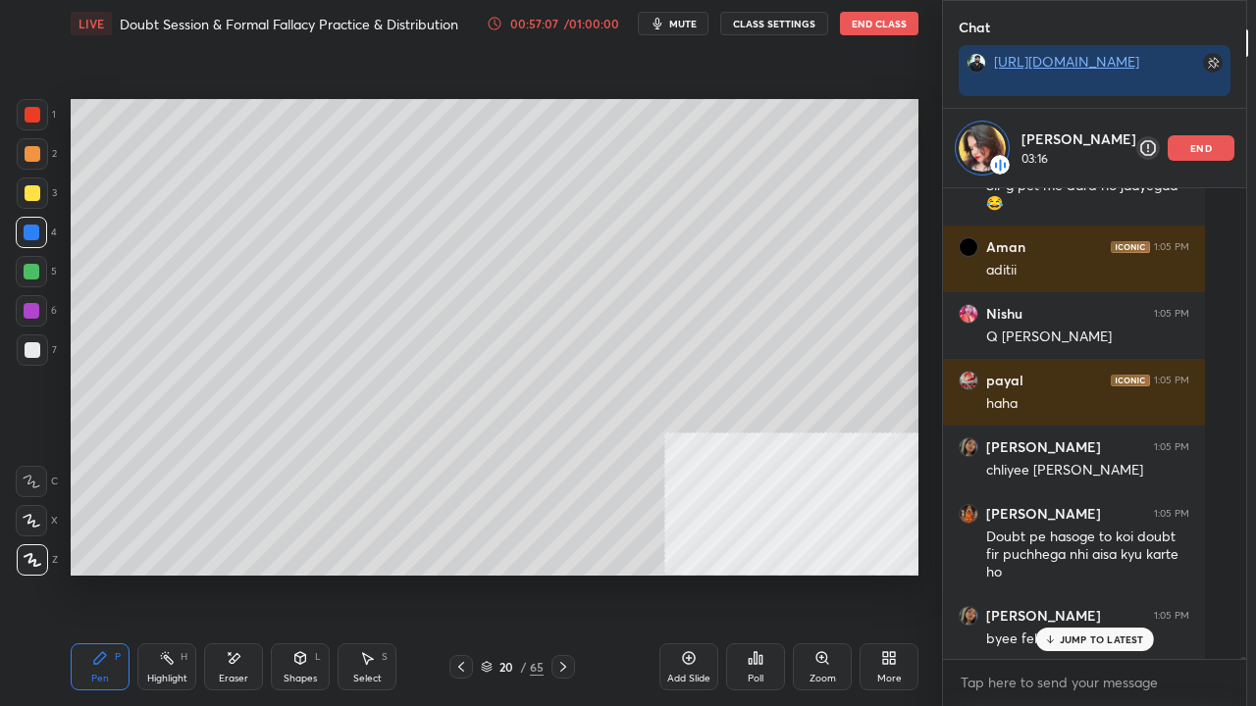
click at [1075, 573] on p "JUMP TO LATEST" at bounding box center [1102, 640] width 84 height 12
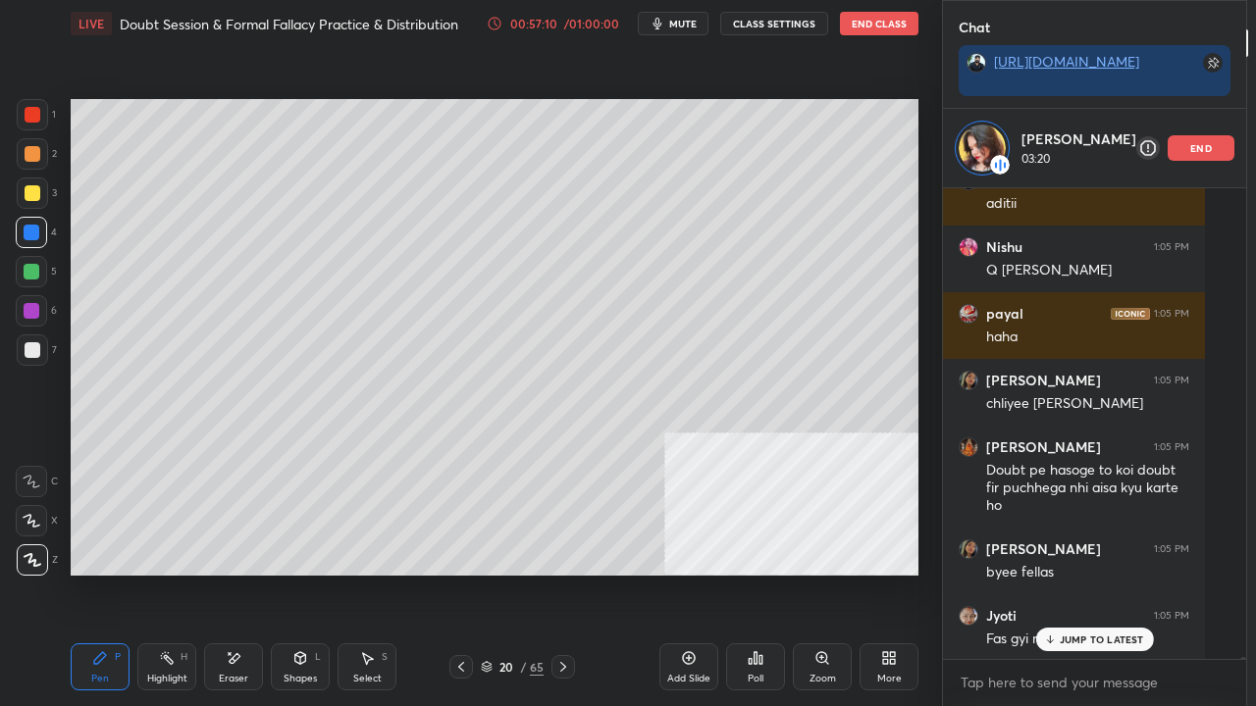
scroll to position [124426, 0]
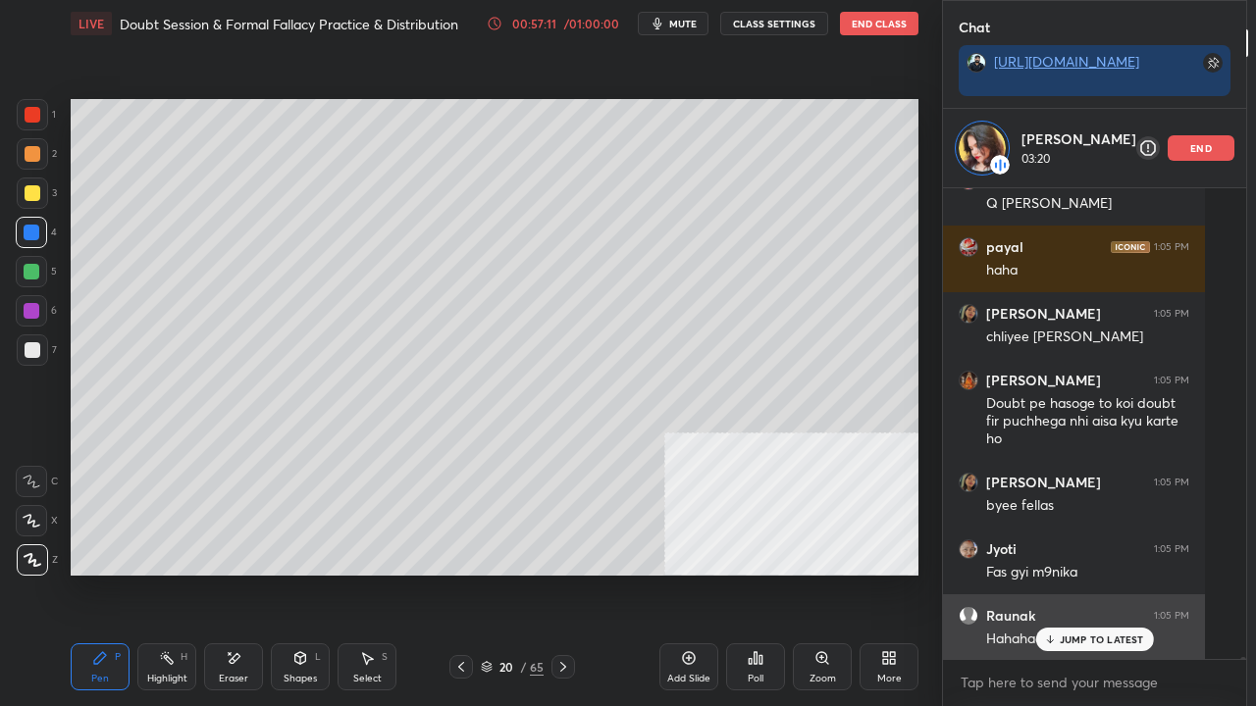
click at [1070, 573] on p "JUMP TO LATEST" at bounding box center [1102, 640] width 84 height 12
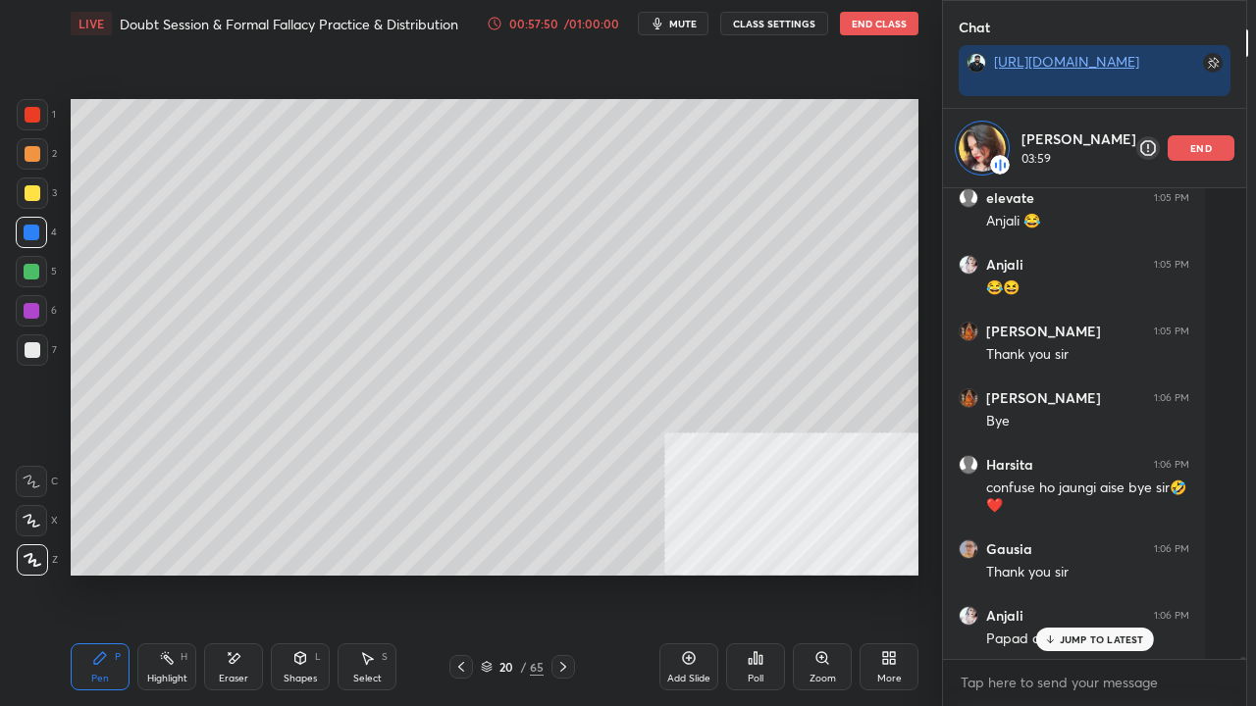
scroll to position [125572, 0]
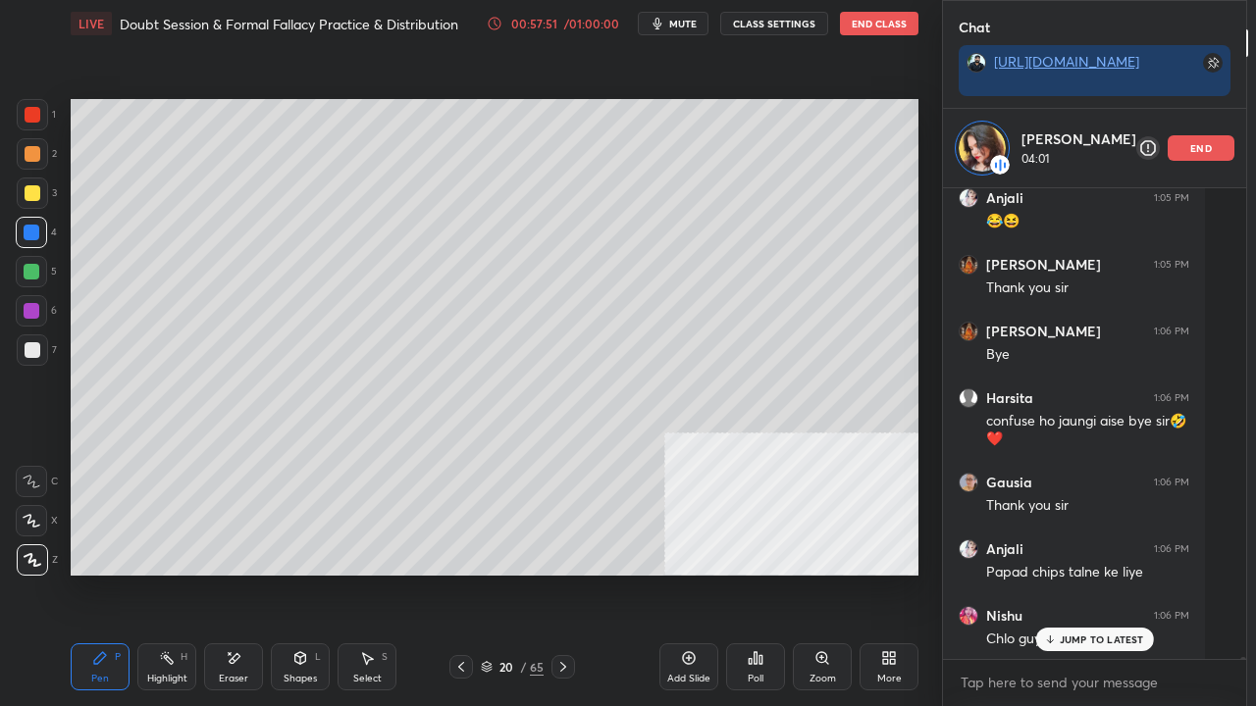
click at [31, 189] on div at bounding box center [33, 193] width 16 height 16
click at [29, 147] on div at bounding box center [33, 154] width 16 height 16
click at [28, 114] on div at bounding box center [33, 115] width 16 height 16
click at [28, 146] on div at bounding box center [33, 154] width 16 height 16
click at [31, 120] on div at bounding box center [33, 115] width 16 height 16
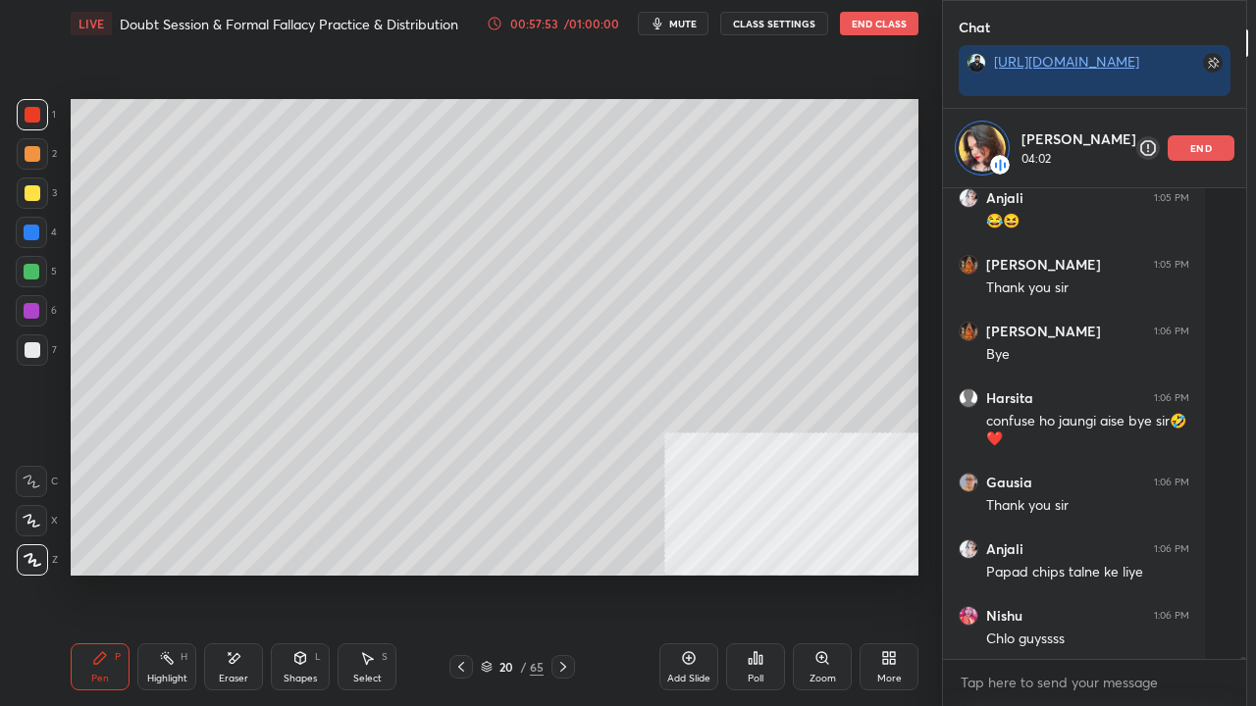
click at [28, 149] on div at bounding box center [33, 154] width 16 height 16
drag, startPoint x: 33, startPoint y: 116, endPoint x: 32, endPoint y: 135, distance: 19.6
click at [33, 119] on div at bounding box center [33, 115] width 16 height 16
click at [32, 150] on div at bounding box center [33, 154] width 16 height 16
drag, startPoint x: 32, startPoint y: 112, endPoint x: 32, endPoint y: 139, distance: 27.5
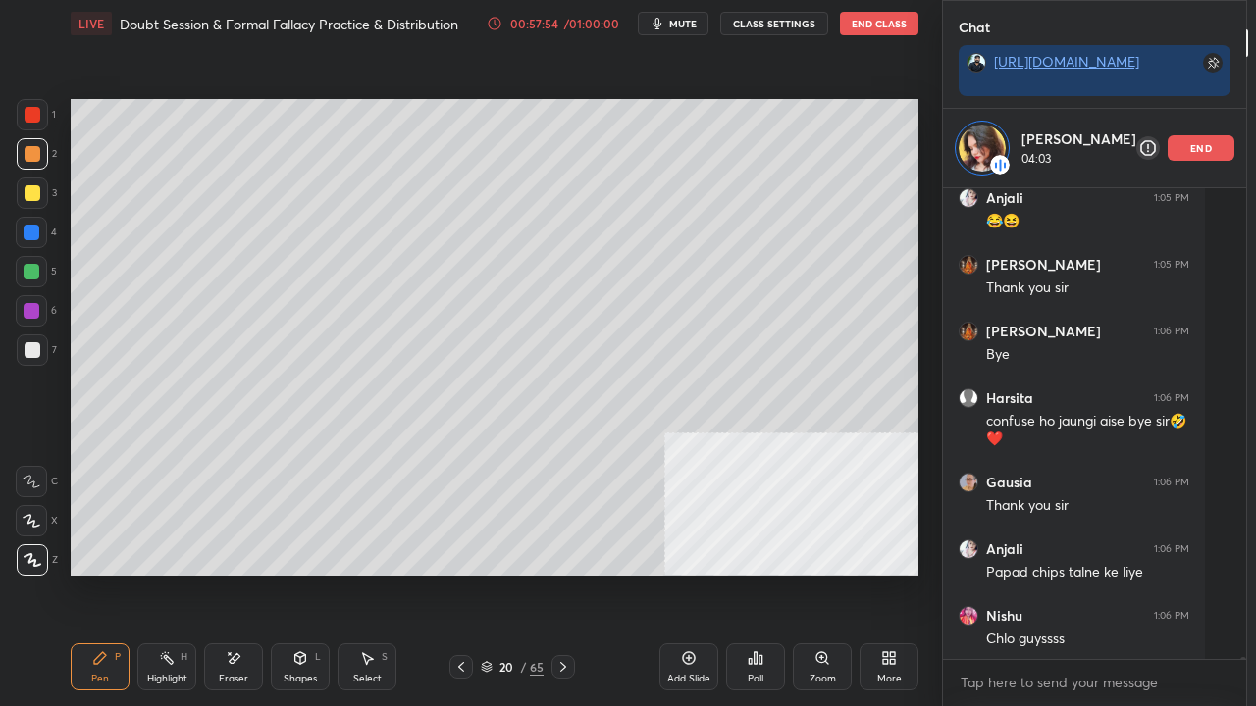
click at [32, 114] on div at bounding box center [33, 115] width 16 height 16
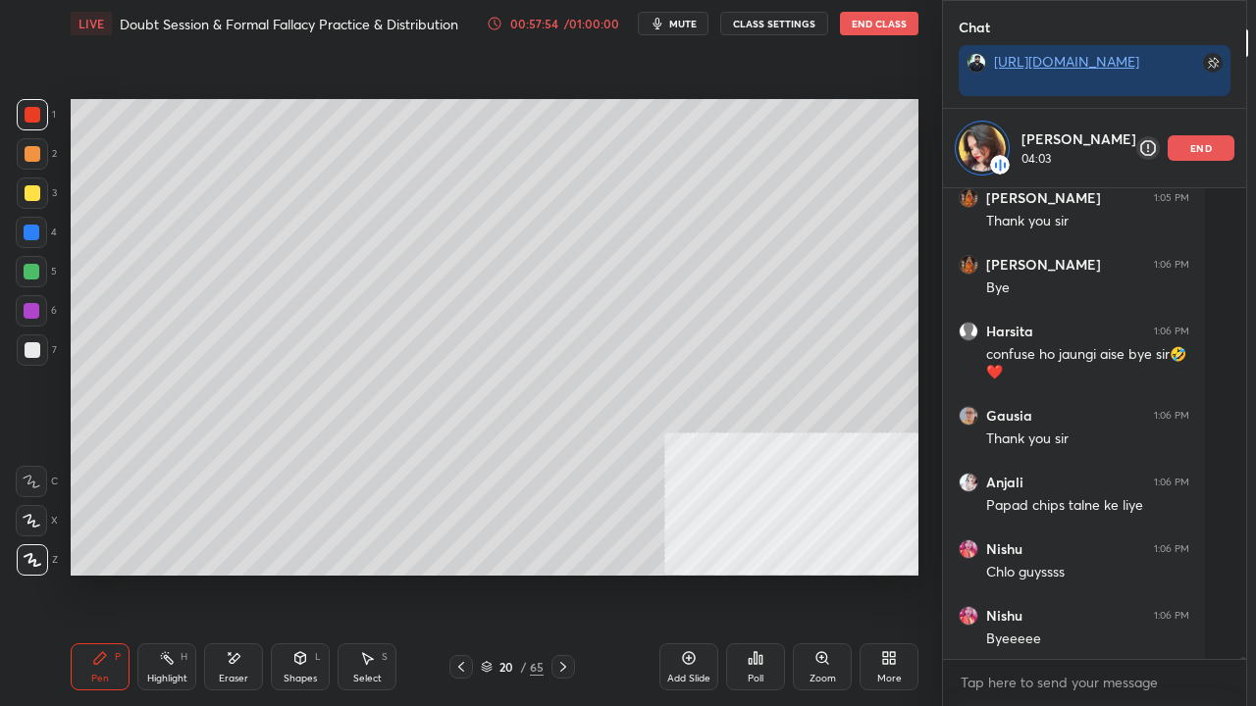
click at [32, 149] on div at bounding box center [33, 154] width 16 height 16
drag, startPoint x: 35, startPoint y: 112, endPoint x: 34, endPoint y: 134, distance: 22.6
click at [35, 114] on div at bounding box center [33, 115] width 16 height 16
click at [32, 148] on div at bounding box center [33, 154] width 16 height 16
click at [1037, 573] on div "JUMP TO LATEST" at bounding box center [1094, 640] width 118 height 24
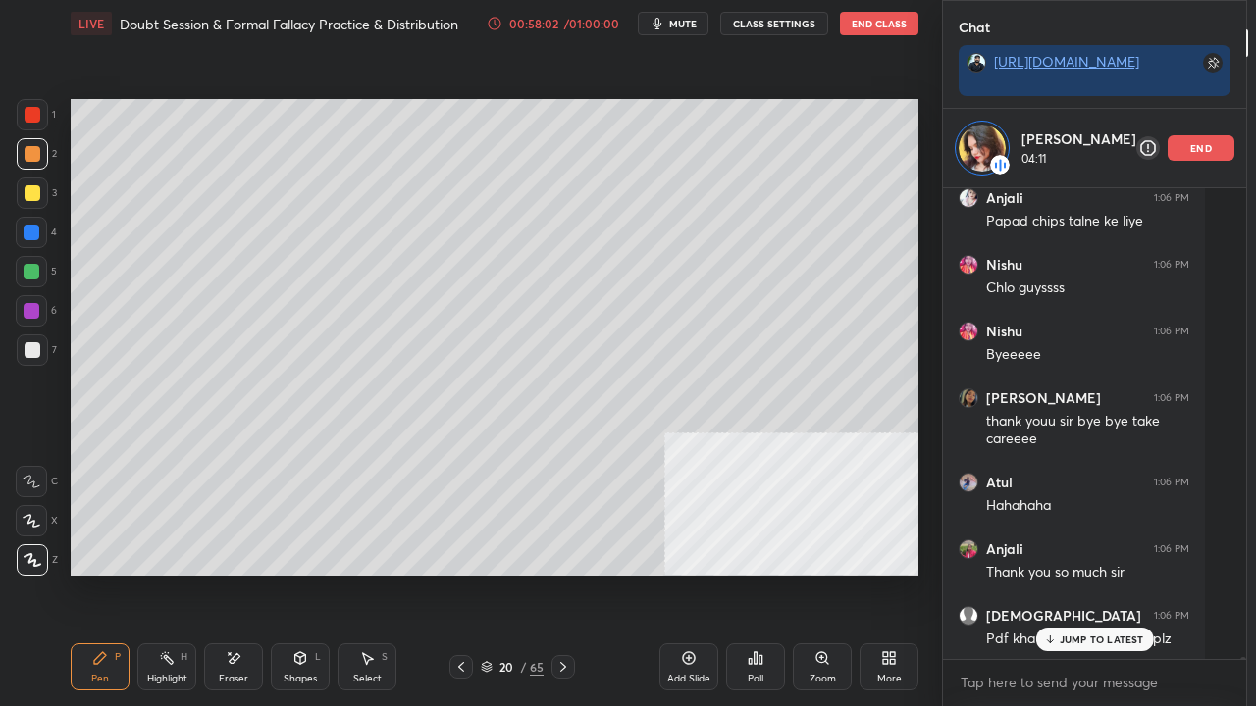
scroll to position [126008, 0]
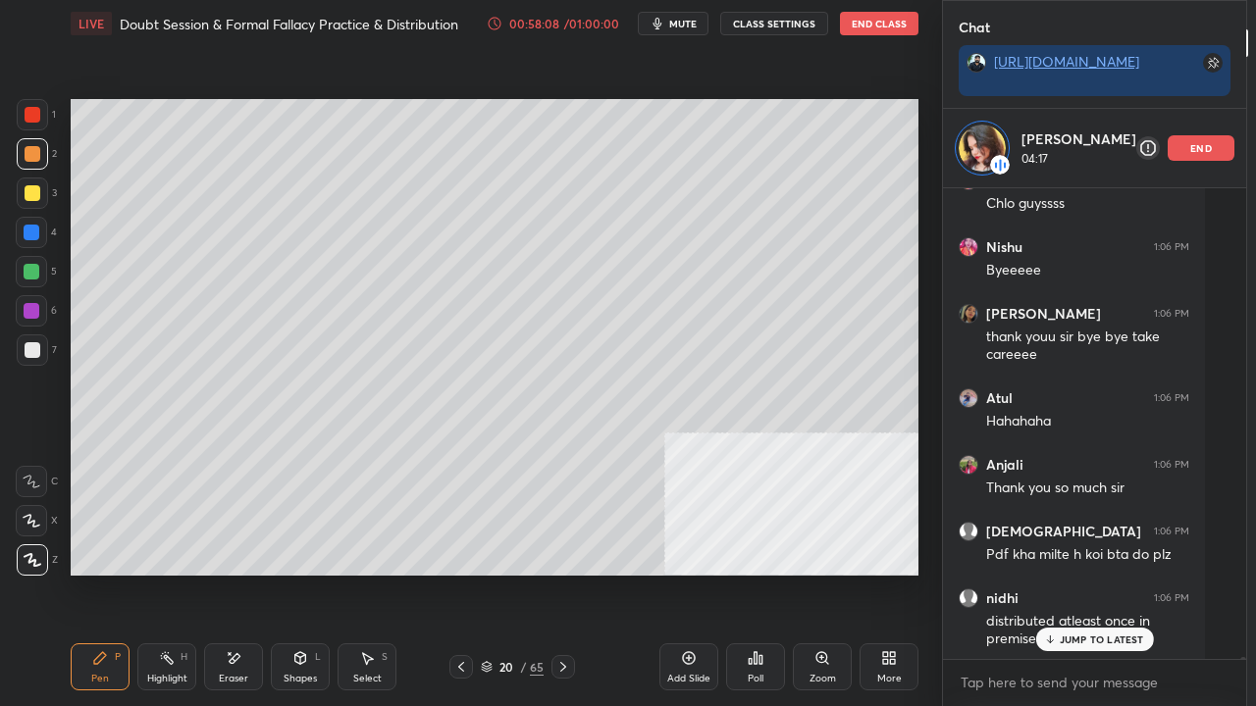
click at [694, 23] on span "mute" at bounding box center [682, 24] width 27 height 14
click at [661, 19] on button "unmute" at bounding box center [673, 24] width 71 height 24
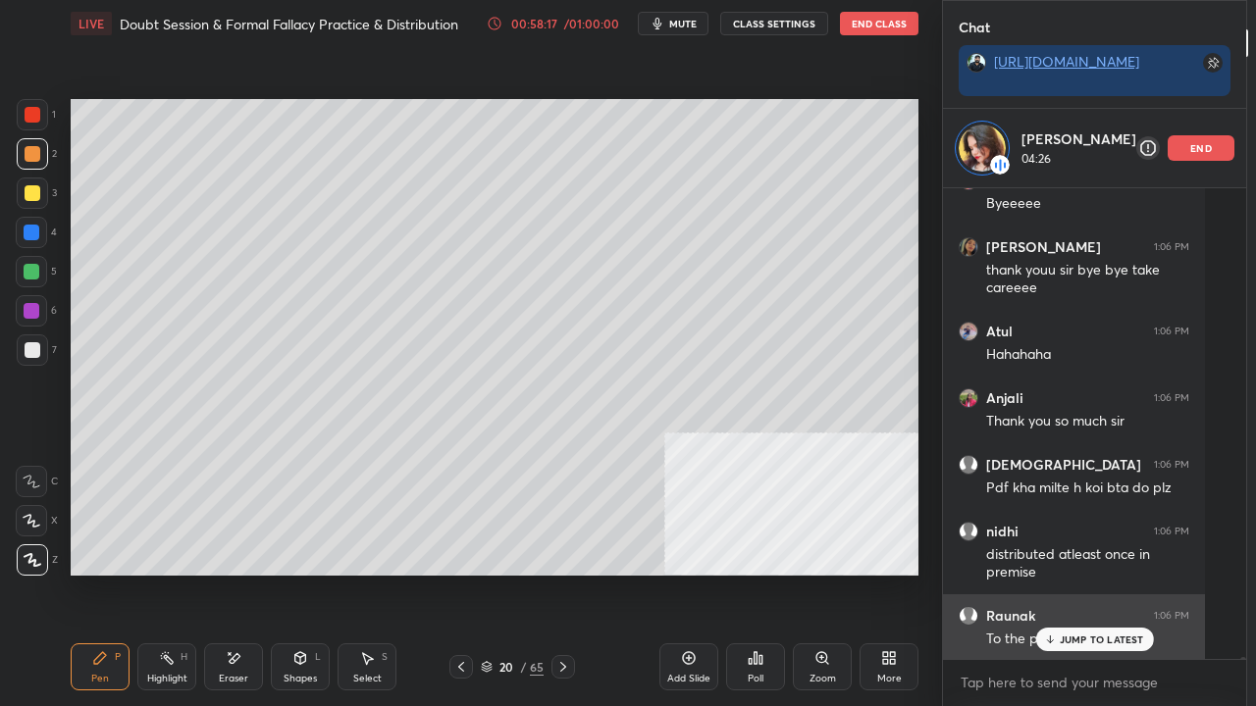
drag, startPoint x: 1048, startPoint y: 637, endPoint x: 972, endPoint y: 612, distance: 79.4
click at [1060, 573] on p "JUMP TO LATEST" at bounding box center [1102, 640] width 84 height 12
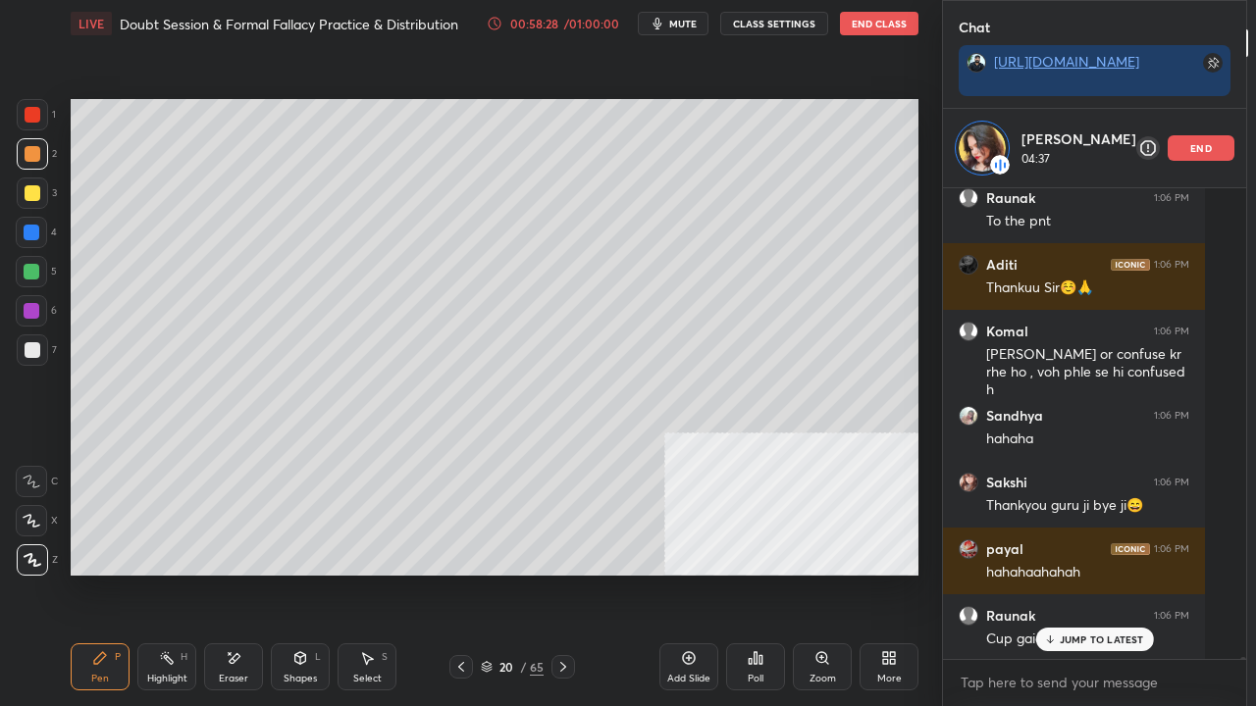
scroll to position [126559, 0]
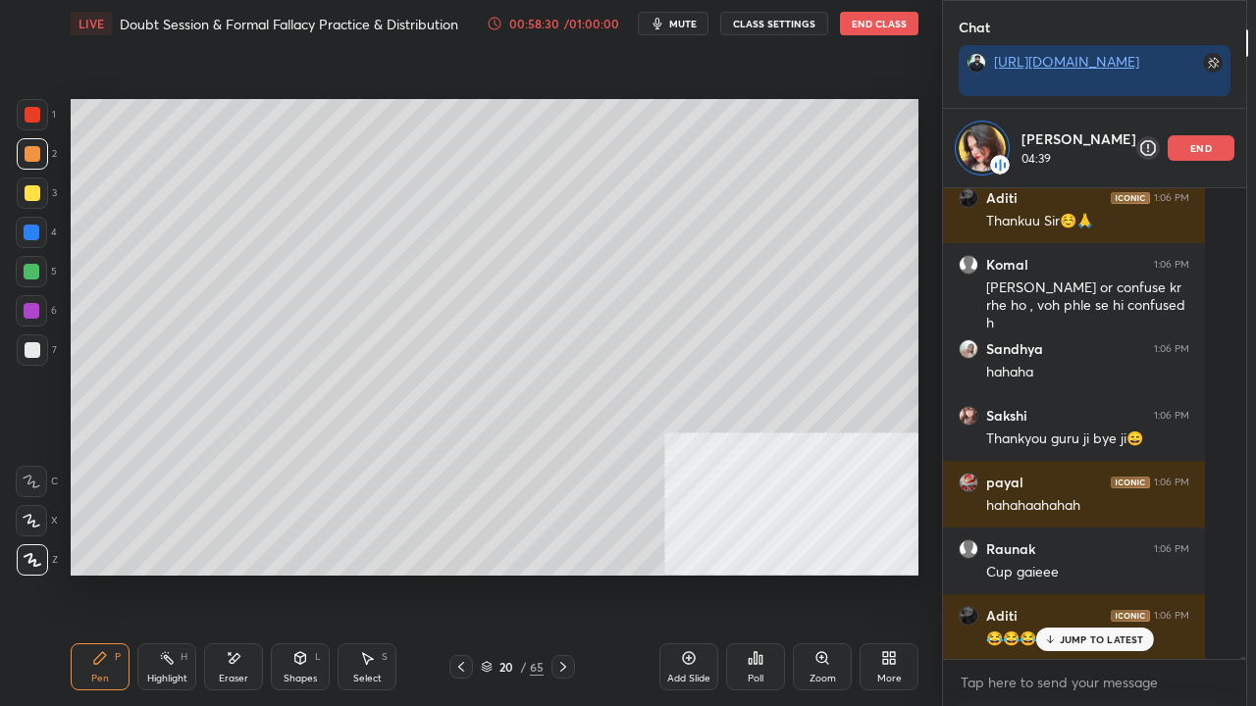
click at [1060, 573] on p "JUMP TO LATEST" at bounding box center [1102, 640] width 84 height 12
click at [31, 349] on div at bounding box center [33, 350] width 16 height 16
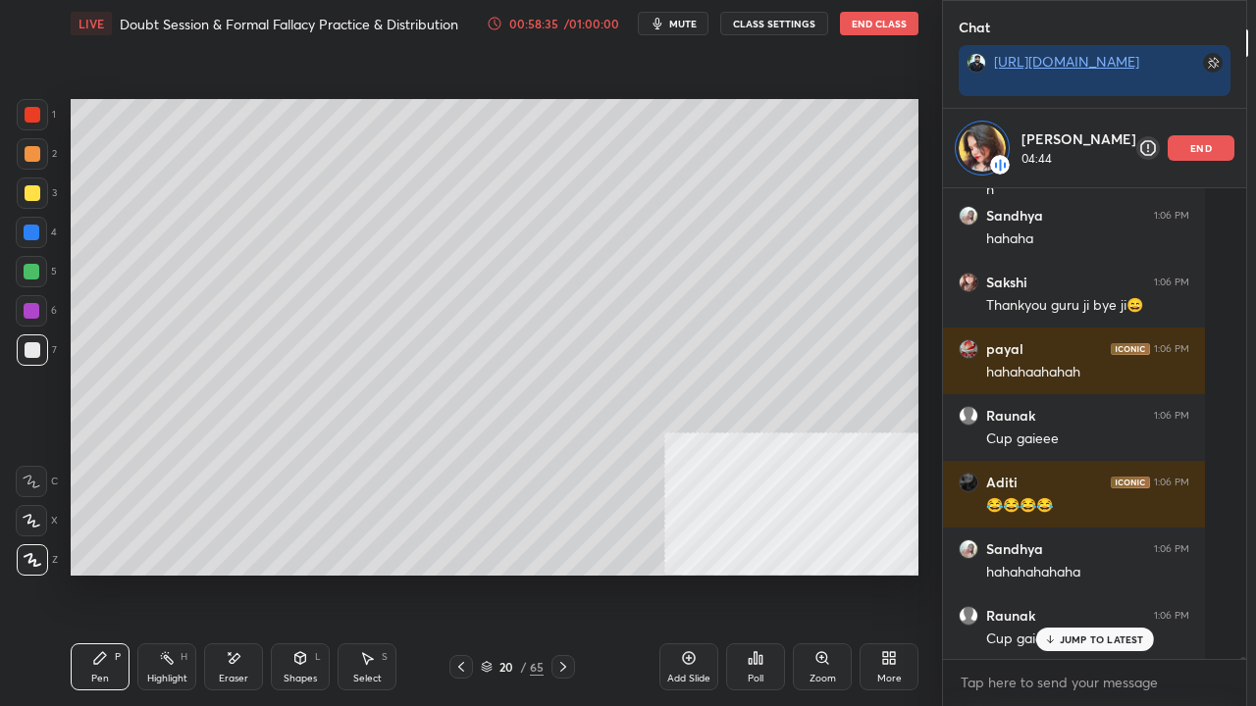
click at [1043, 573] on icon at bounding box center [1049, 640] width 13 height 12
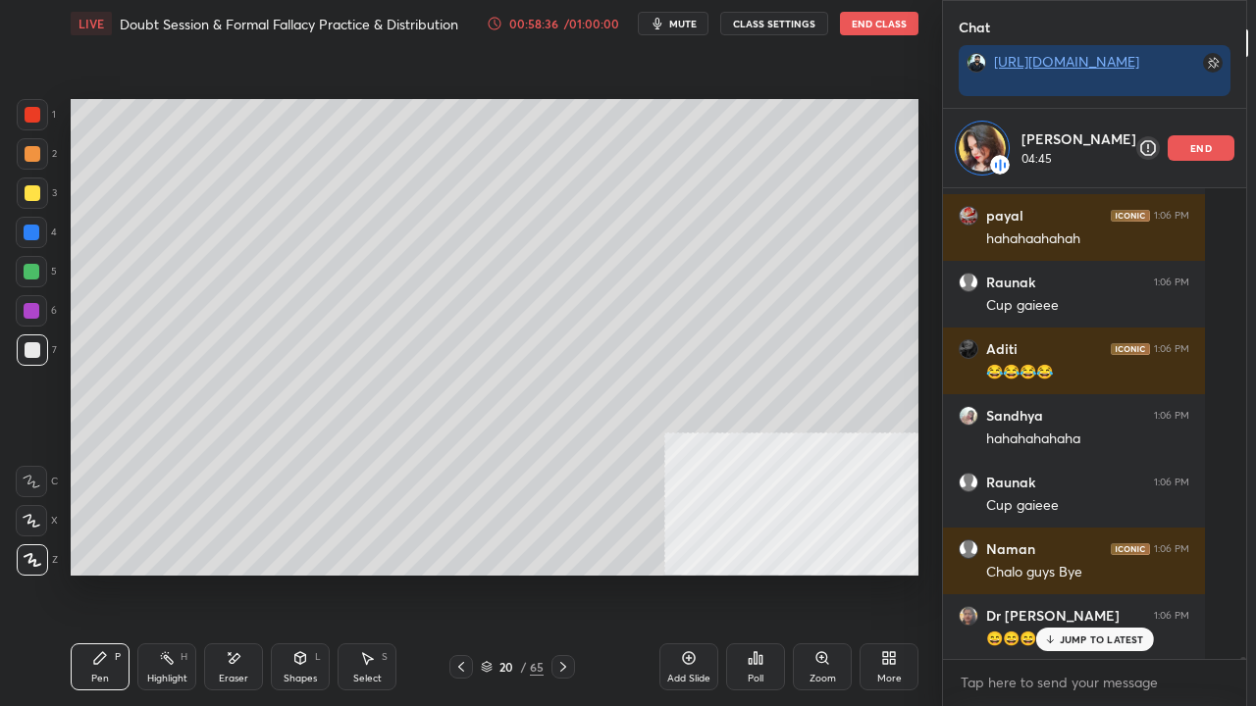
click at [679, 573] on div "Setting up your live class Poll for secs No correct answer Start poll" at bounding box center [494, 337] width 863 height 581
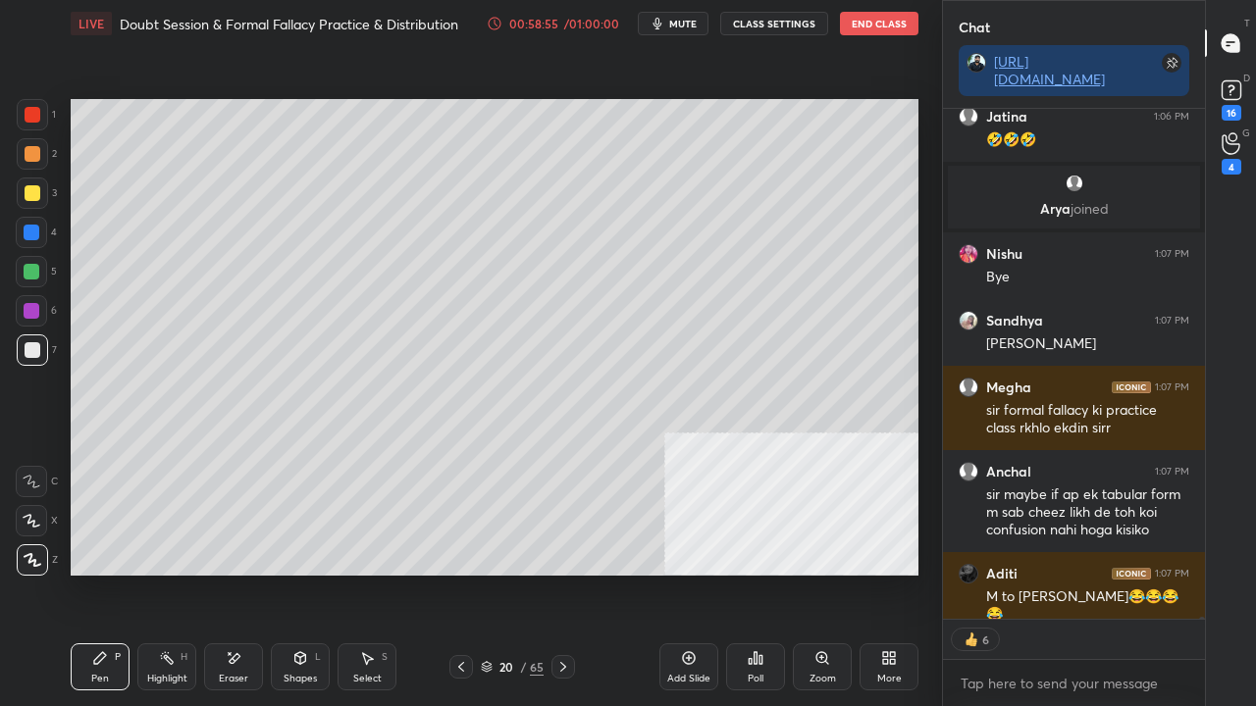
scroll to position [0, 0]
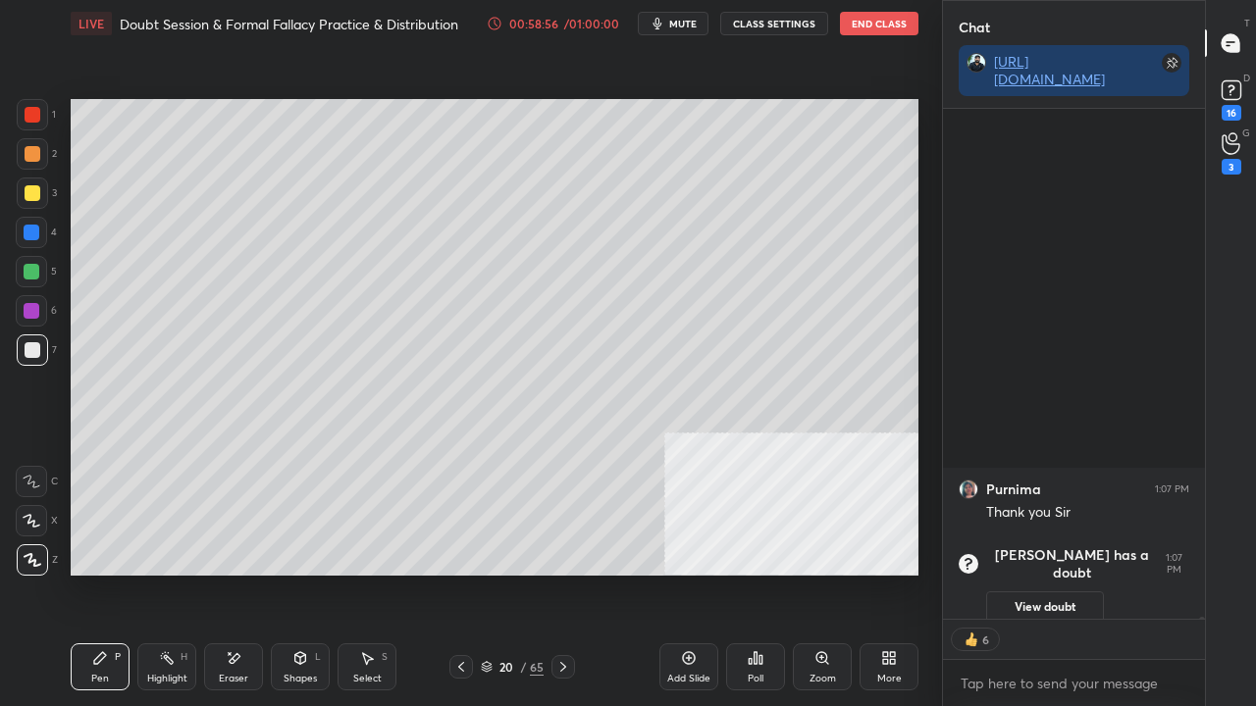
click at [29, 110] on div at bounding box center [33, 115] width 16 height 16
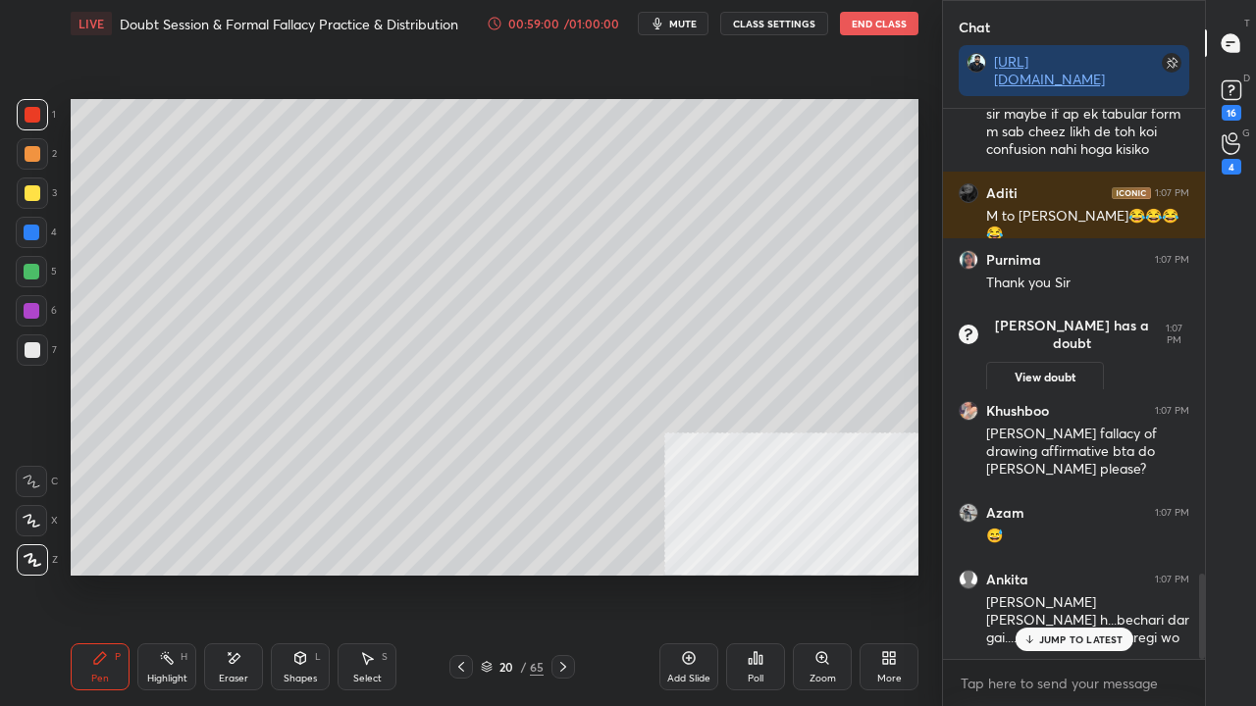
scroll to position [2985, 0]
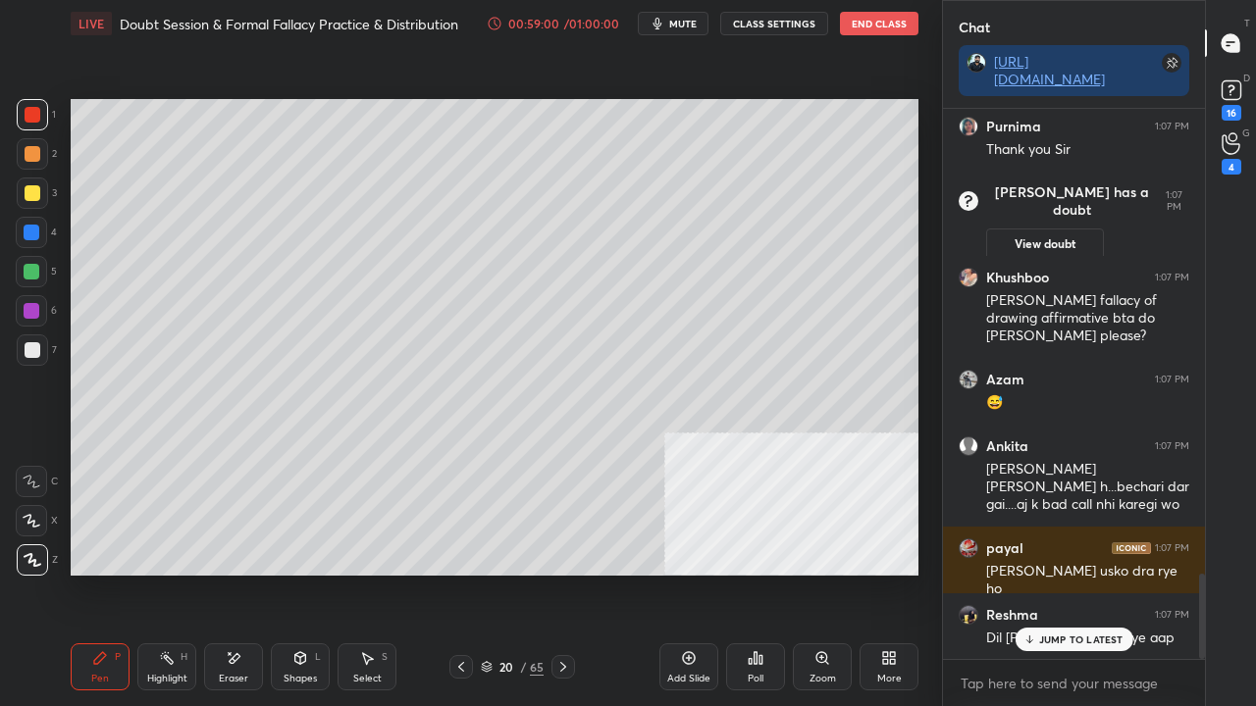
drag, startPoint x: 495, startPoint y: 665, endPoint x: 523, endPoint y: 600, distance: 70.3
click at [495, 573] on div "20 / 65" at bounding box center [512, 667] width 63 height 18
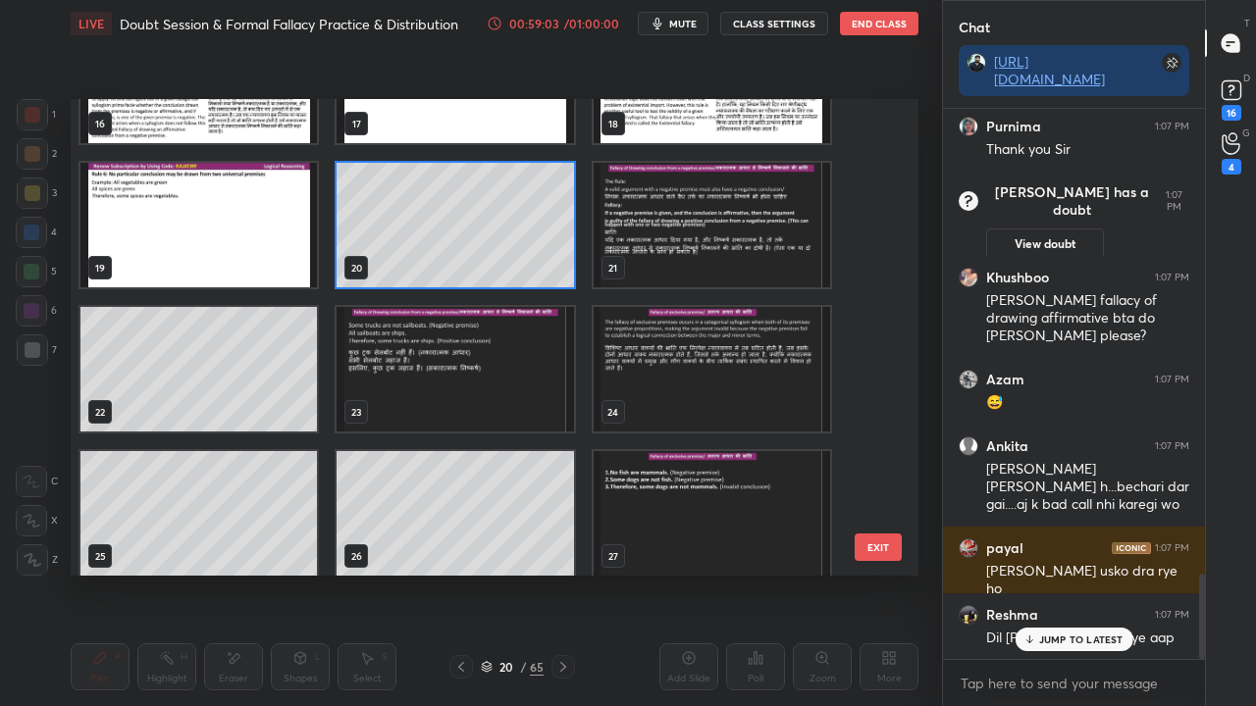
click at [702, 212] on div "13 14 15 16 17 18 19 20 21 22 23 24 25 26 27" at bounding box center [477, 337] width 813 height 477
click at [701, 212] on img "grid" at bounding box center [712, 225] width 236 height 125
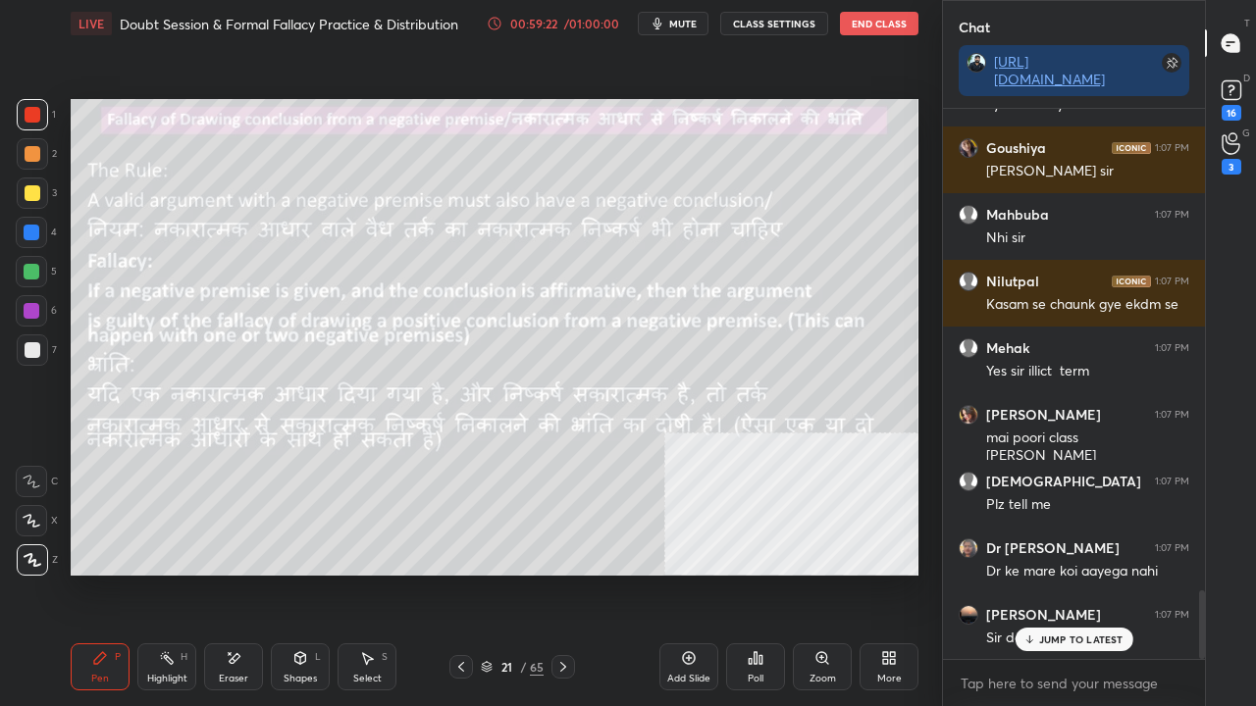
click at [33, 230] on div at bounding box center [32, 233] width 16 height 16
click at [32, 230] on div at bounding box center [32, 233] width 16 height 16
click at [1230, 159] on div "4" at bounding box center [1232, 167] width 20 height 16
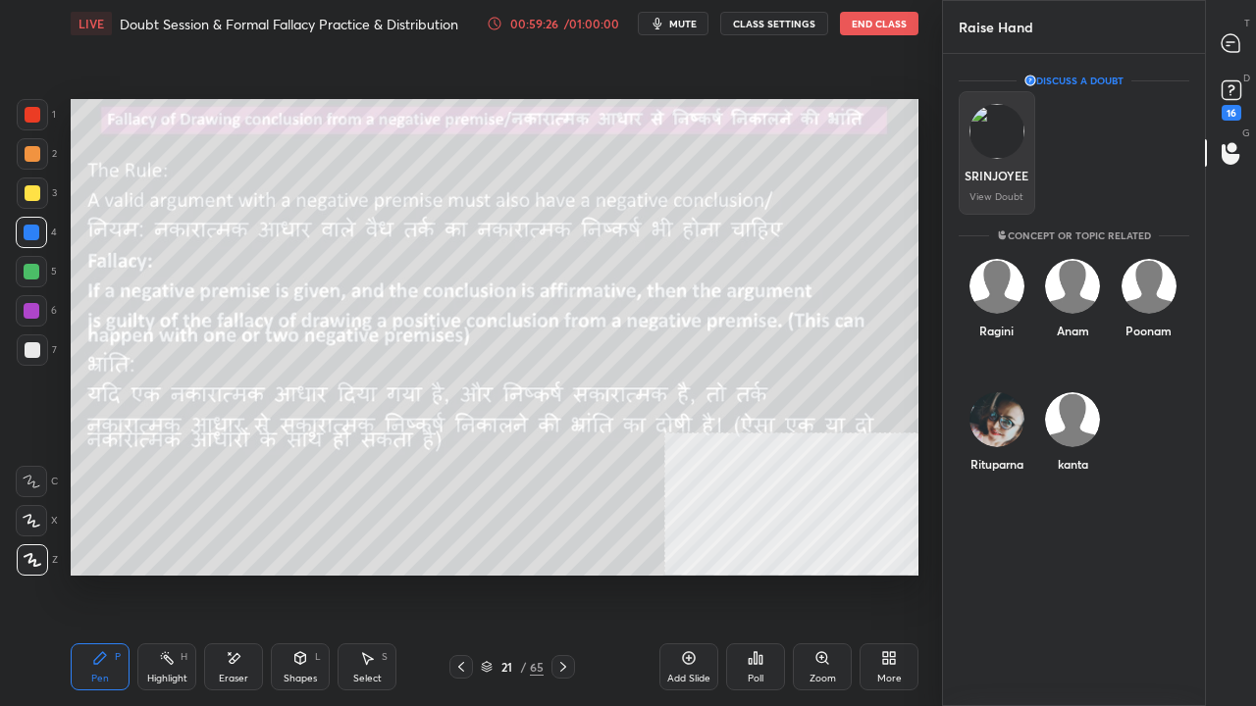
click at [1002, 160] on div "SRINJOYEE View Doubt" at bounding box center [997, 153] width 77 height 124
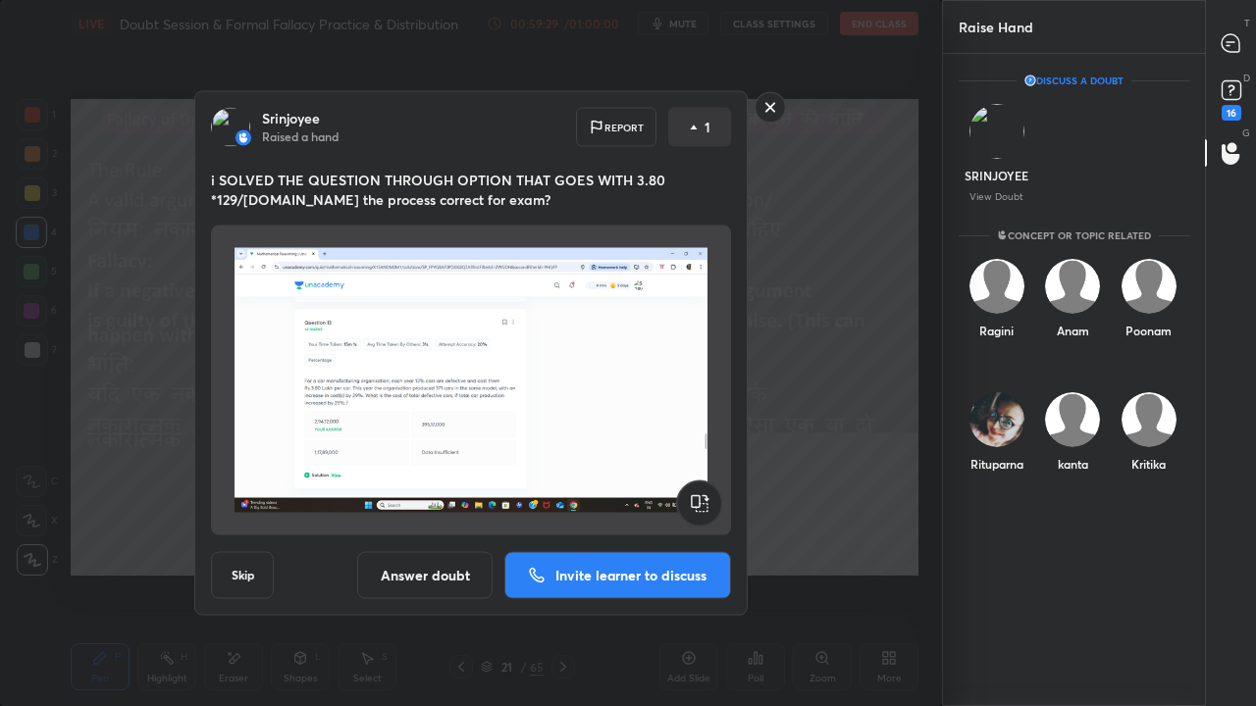
click at [772, 100] on rect at bounding box center [770, 107] width 30 height 30
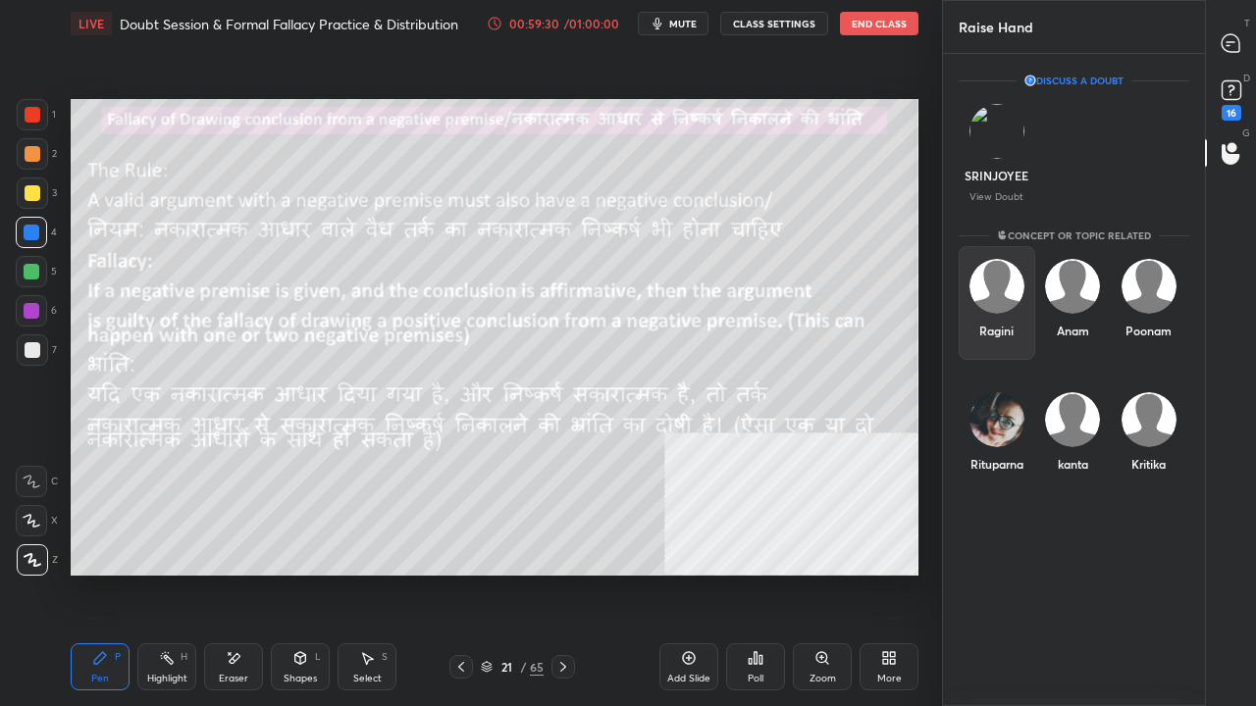
drag, startPoint x: 1005, startPoint y: 306, endPoint x: 1003, endPoint y: 325, distance: 18.7
click at [1005, 312] on div "Ragini" at bounding box center [997, 303] width 77 height 114
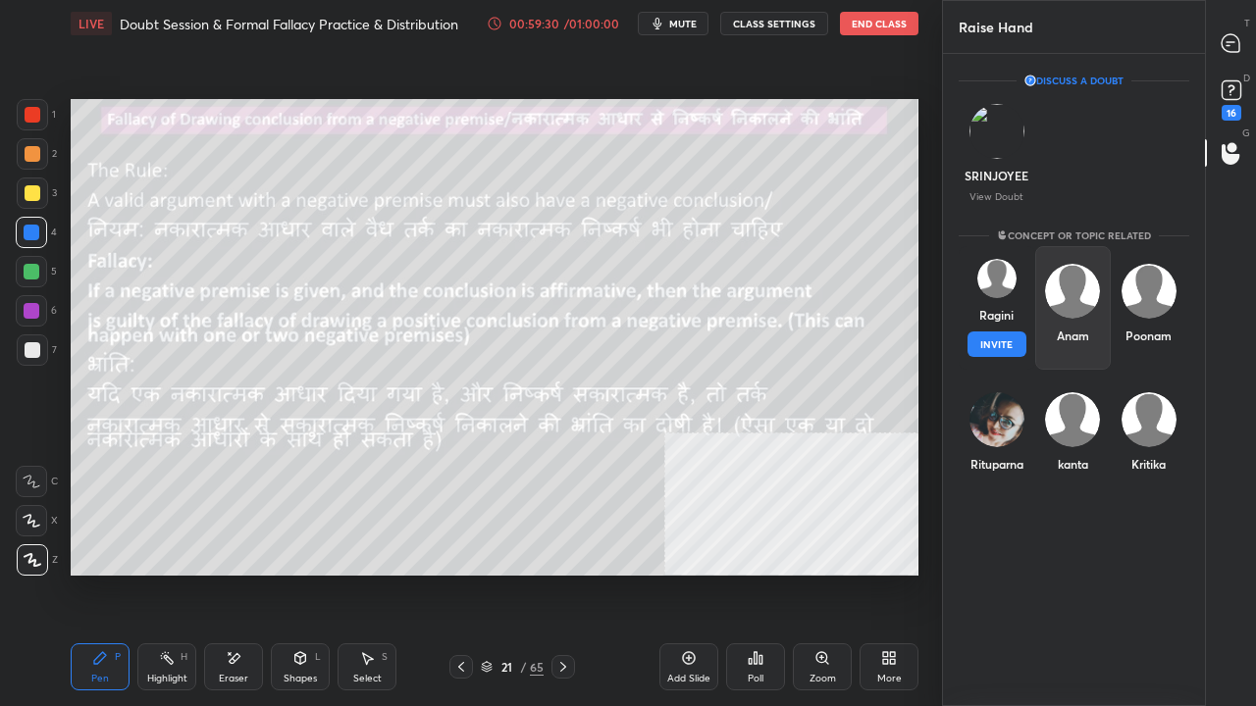
click at [998, 349] on button "INVITE" at bounding box center [996, 345] width 59 height 26
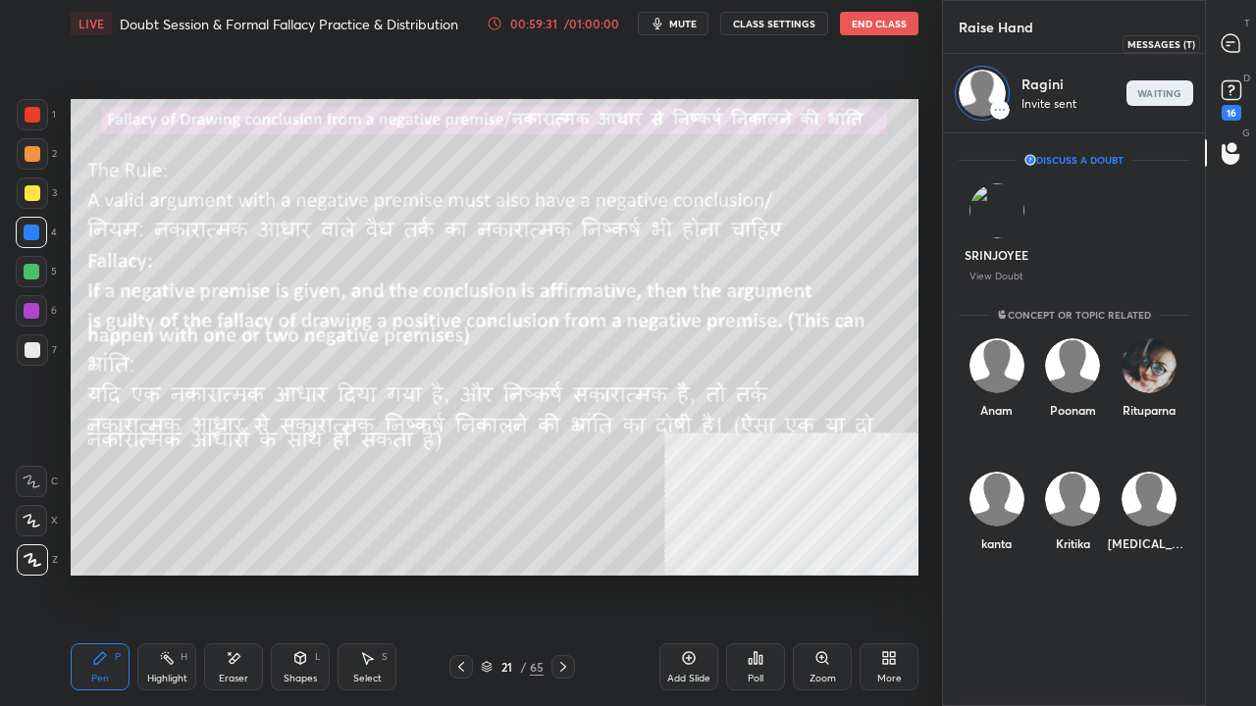
click at [1241, 40] on div at bounding box center [1231, 43] width 39 height 35
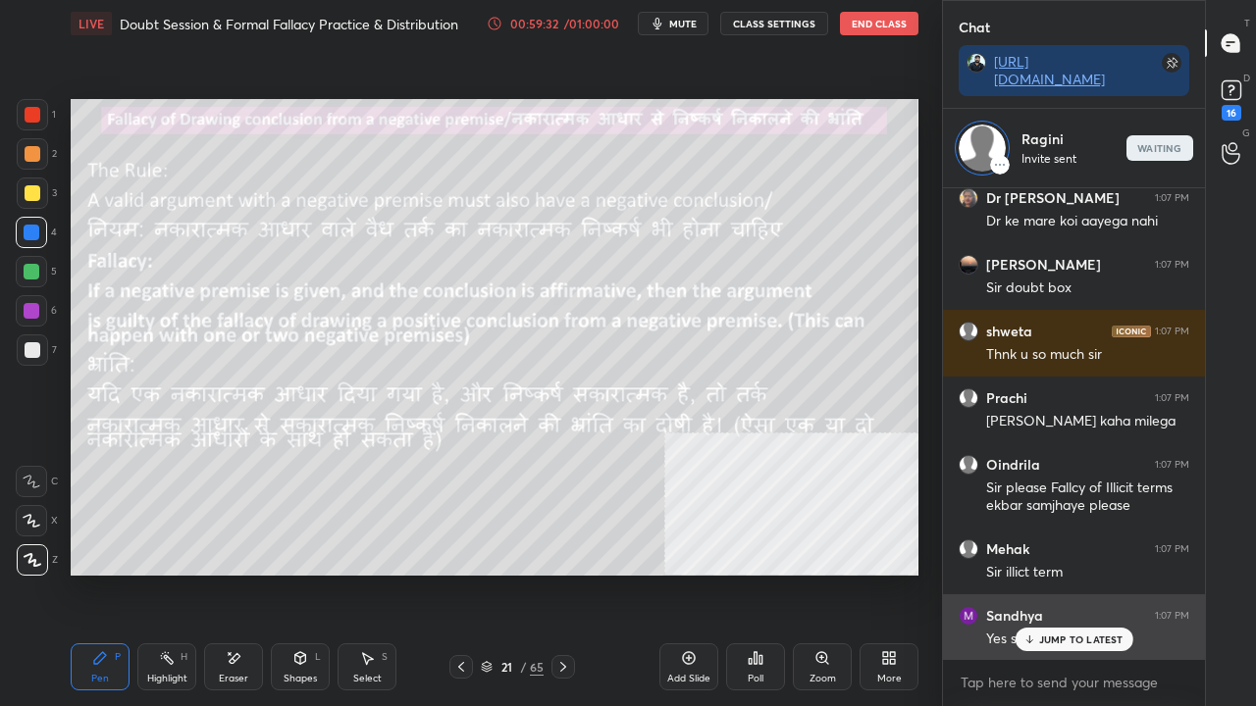
drag, startPoint x: 1058, startPoint y: 640, endPoint x: 1033, endPoint y: 640, distance: 24.5
click at [1057, 573] on p "JUMP TO LATEST" at bounding box center [1081, 640] width 84 height 12
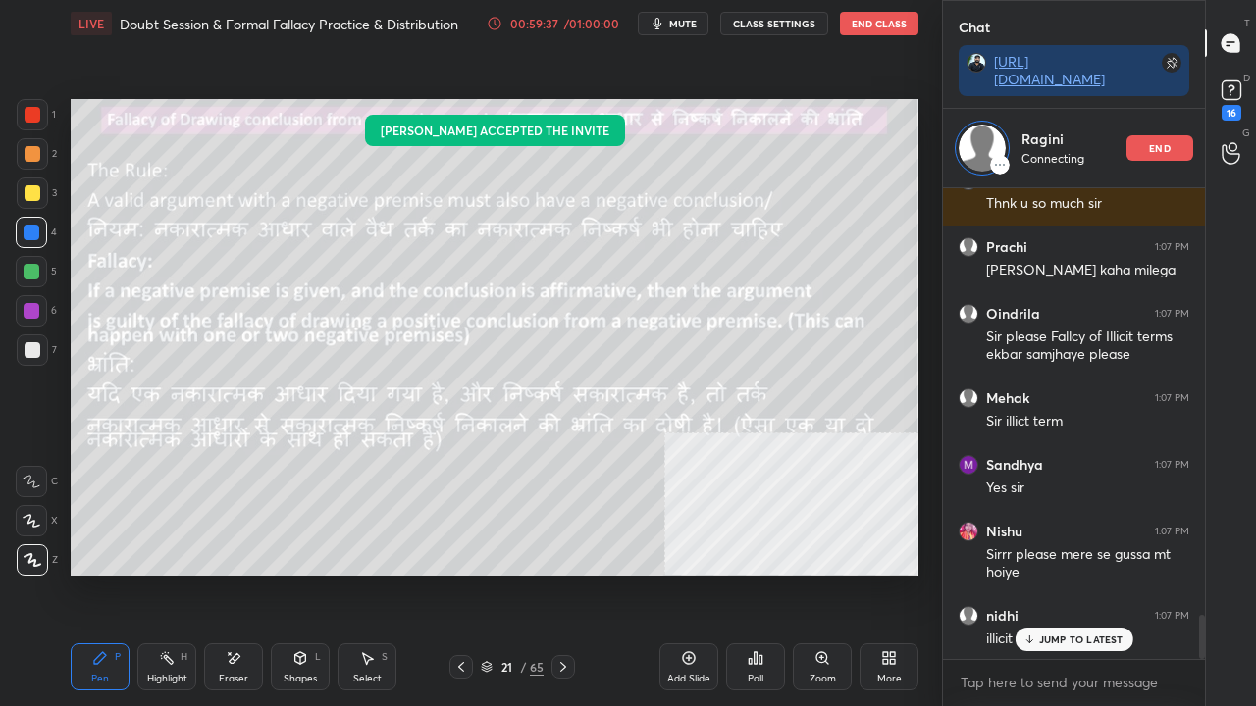
click at [459, 573] on icon at bounding box center [461, 667] width 6 height 10
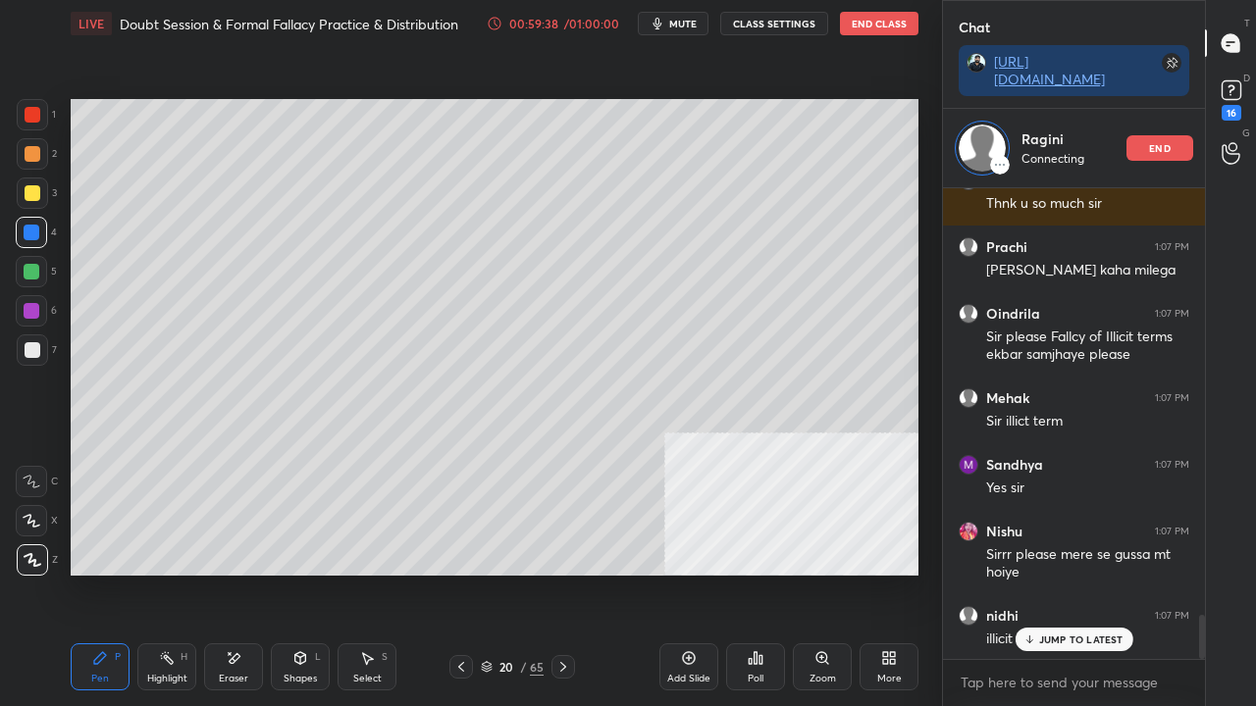
click at [463, 573] on icon at bounding box center [461, 667] width 16 height 16
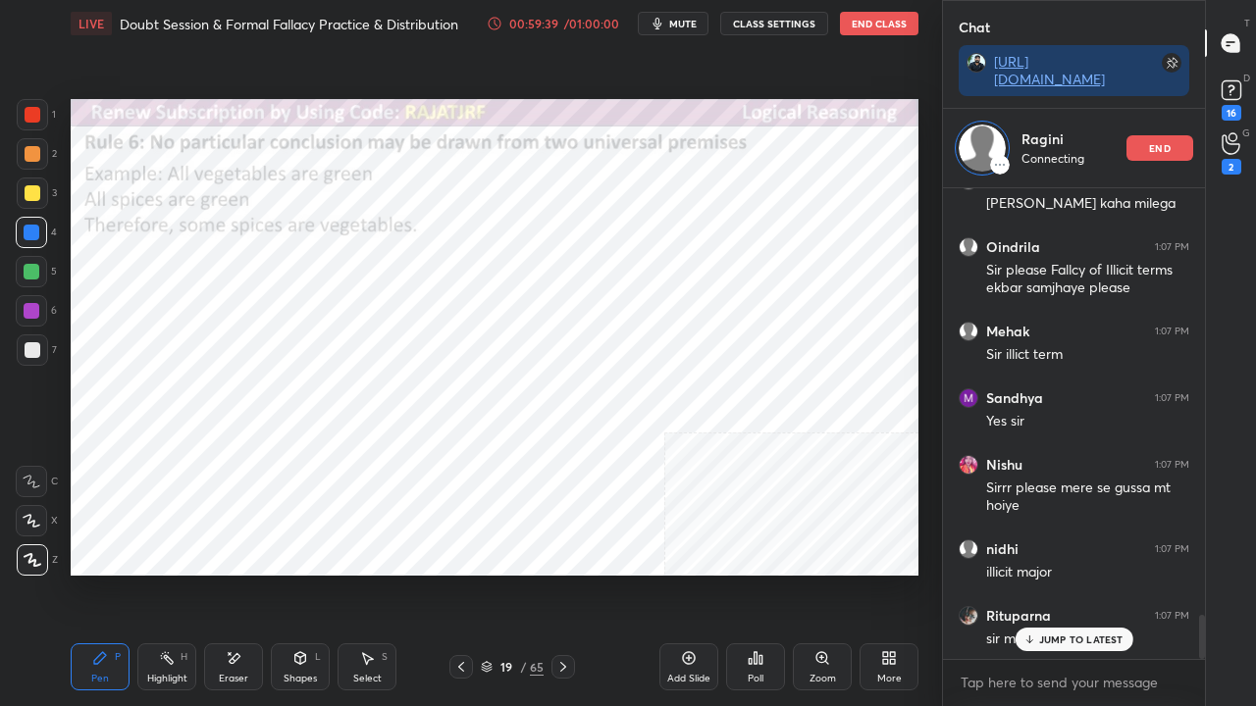
click at [463, 573] on icon at bounding box center [461, 667] width 16 height 16
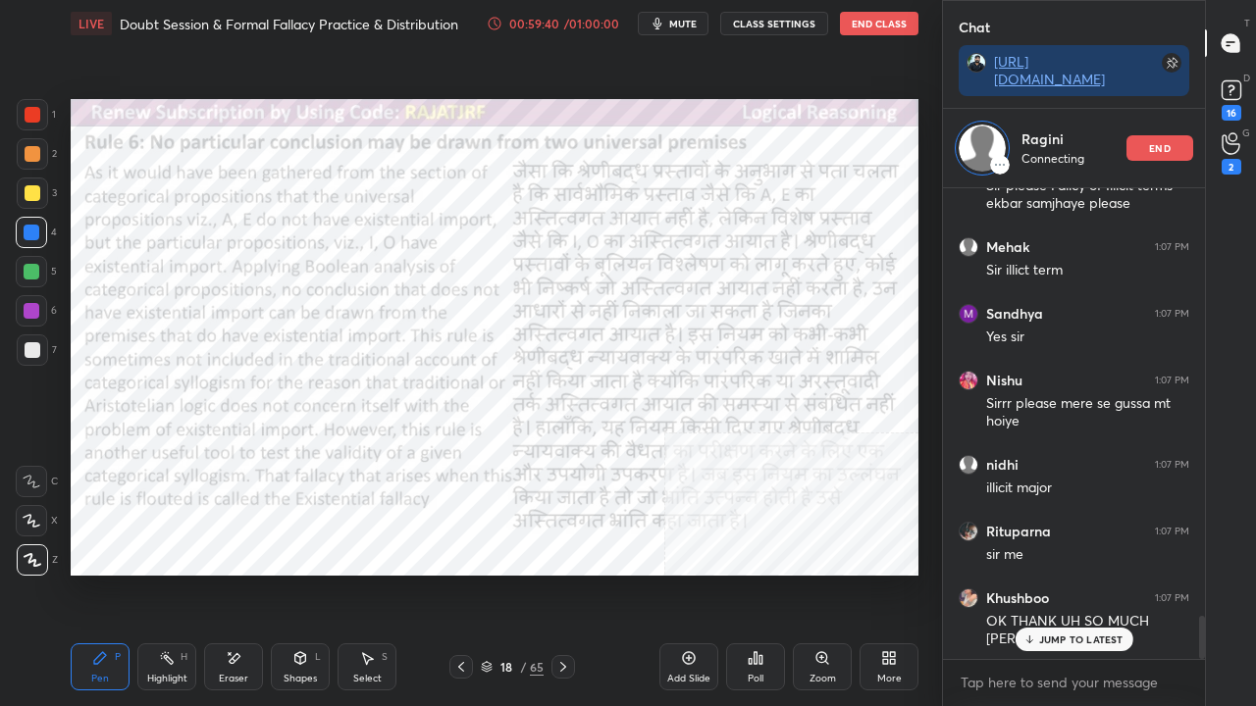
click at [568, 573] on icon at bounding box center [563, 667] width 16 height 16
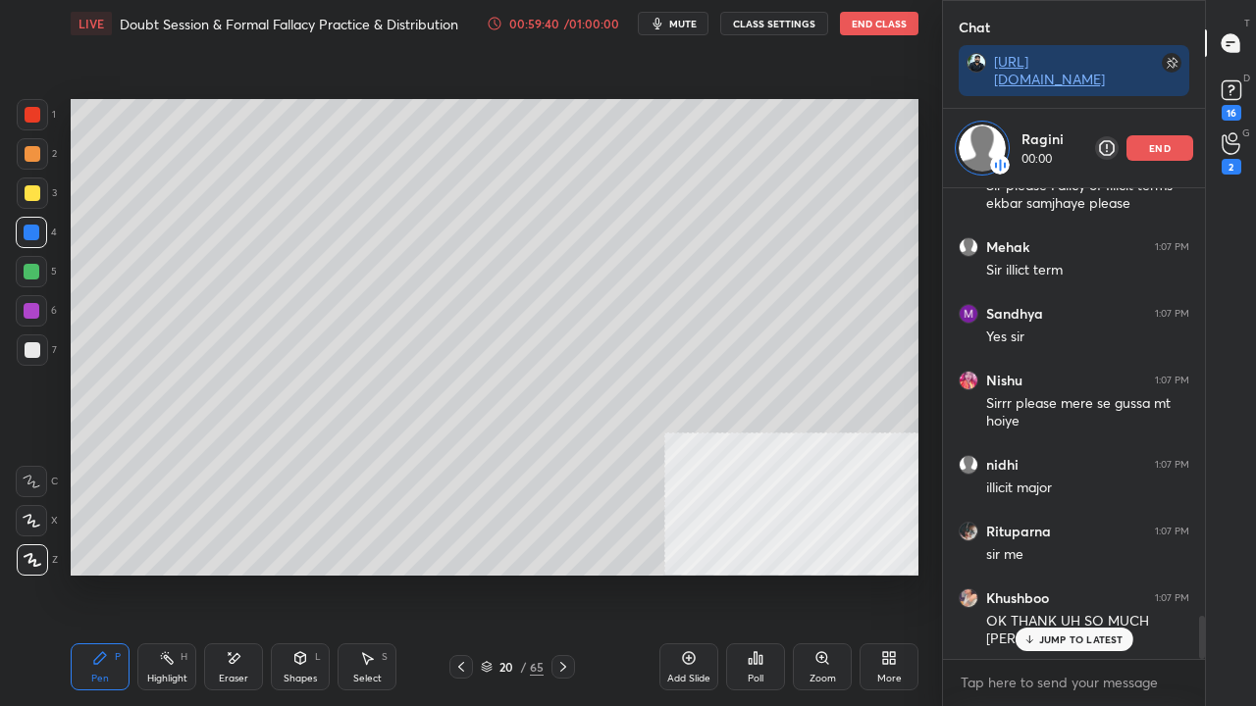
click at [568, 573] on icon at bounding box center [563, 667] width 16 height 16
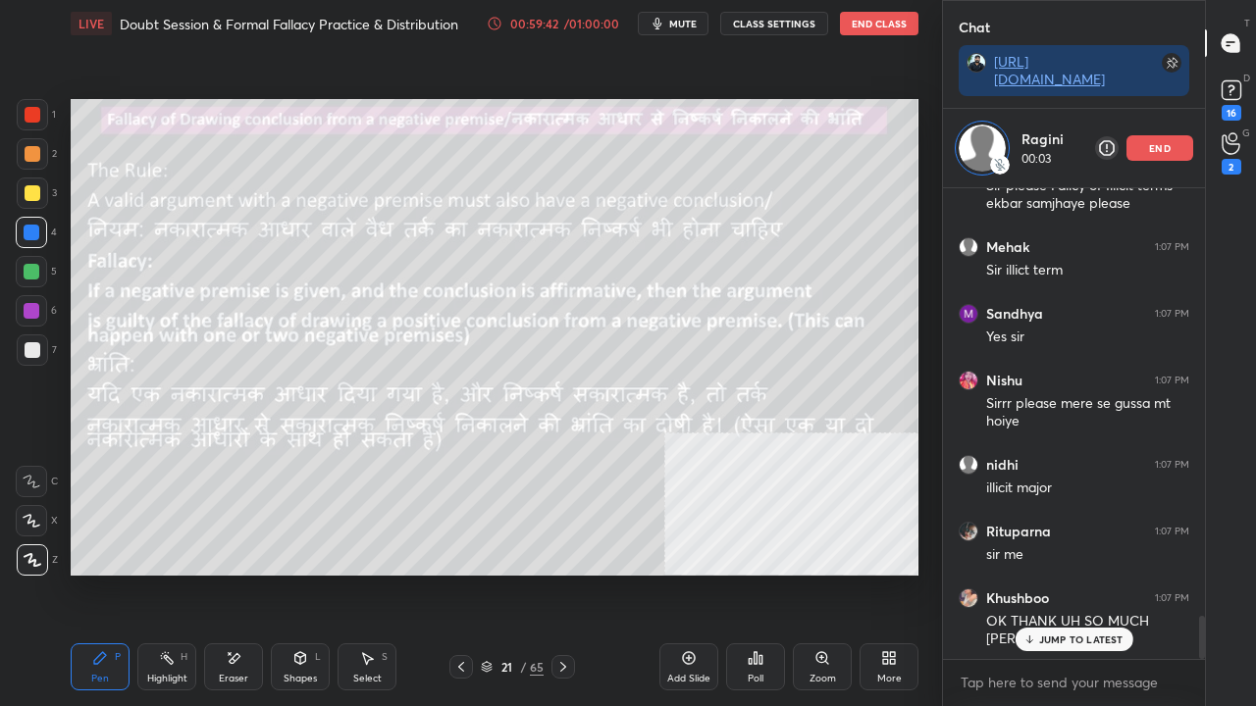
click at [1056, 573] on p "JUMP TO LATEST" at bounding box center [1081, 640] width 84 height 12
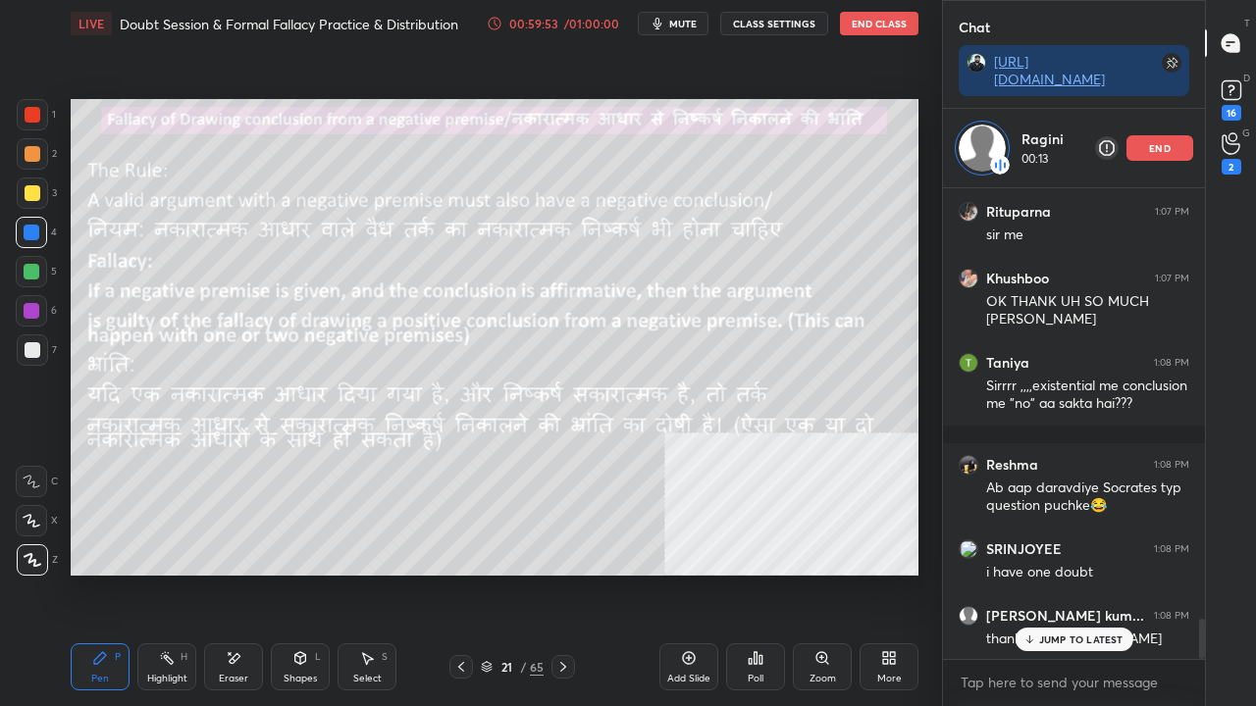
click at [1040, 573] on p "JUMP TO LATEST" at bounding box center [1081, 640] width 84 height 12
click at [563, 573] on icon at bounding box center [563, 667] width 16 height 16
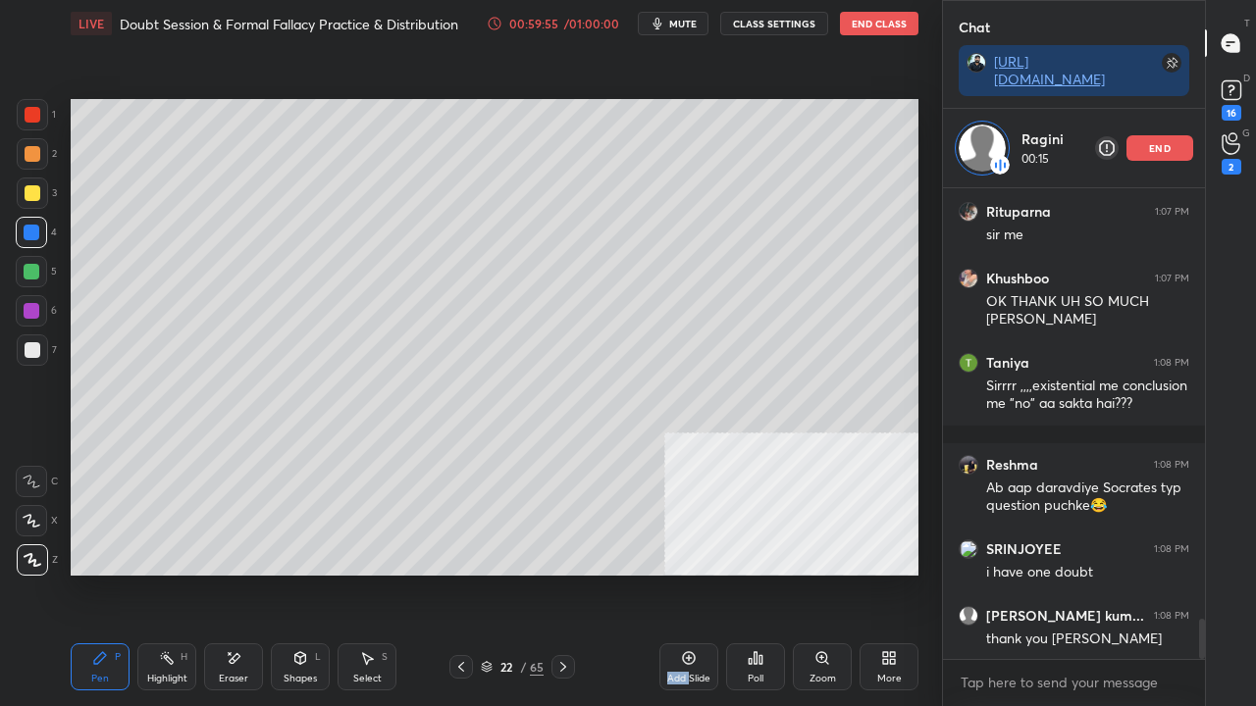
click at [563, 573] on icon at bounding box center [563, 667] width 16 height 16
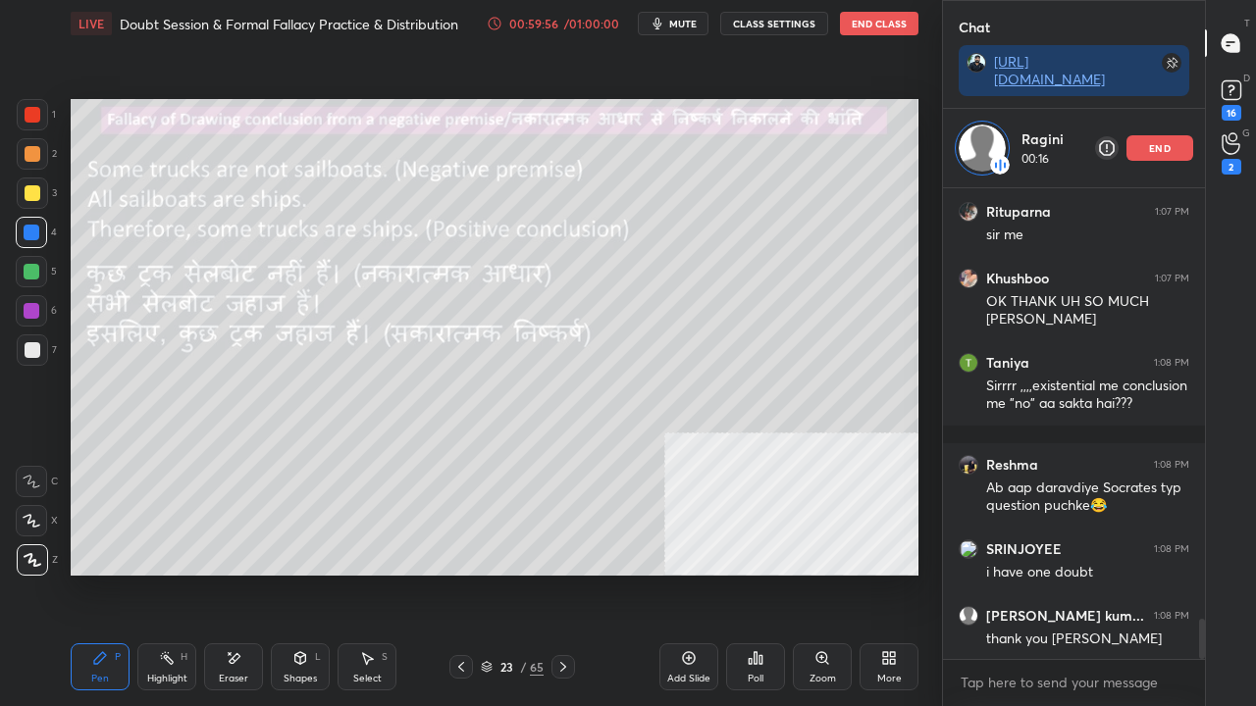
click at [561, 573] on icon at bounding box center [563, 667] width 16 height 16
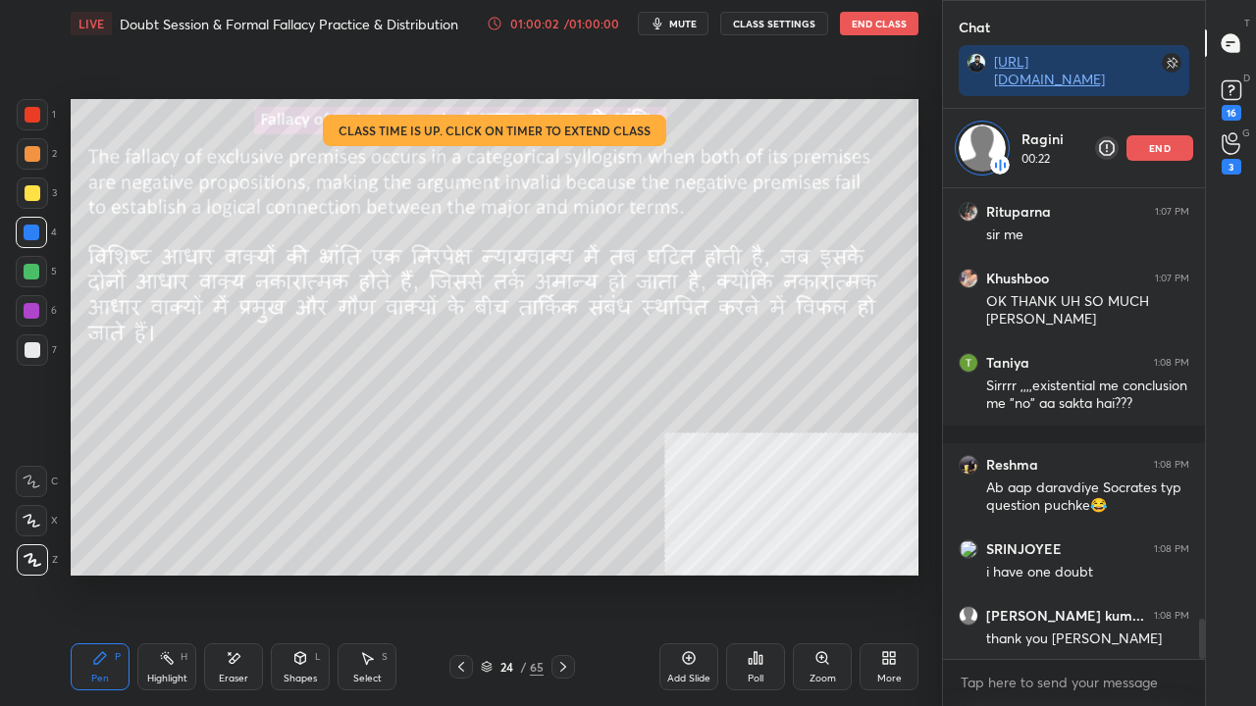
click at [561, 22] on div "01:00:02" at bounding box center [533, 24] width 55 height 12
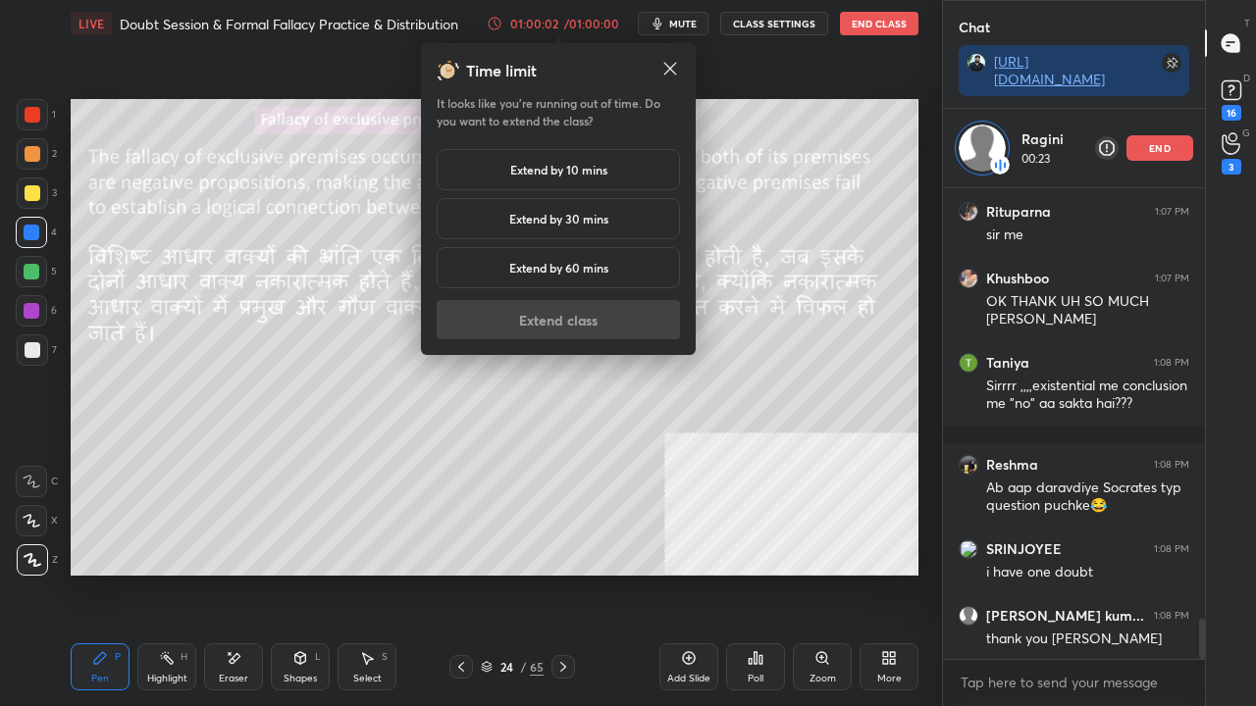
click at [538, 161] on div "Extend by 10 mins" at bounding box center [558, 169] width 243 height 41
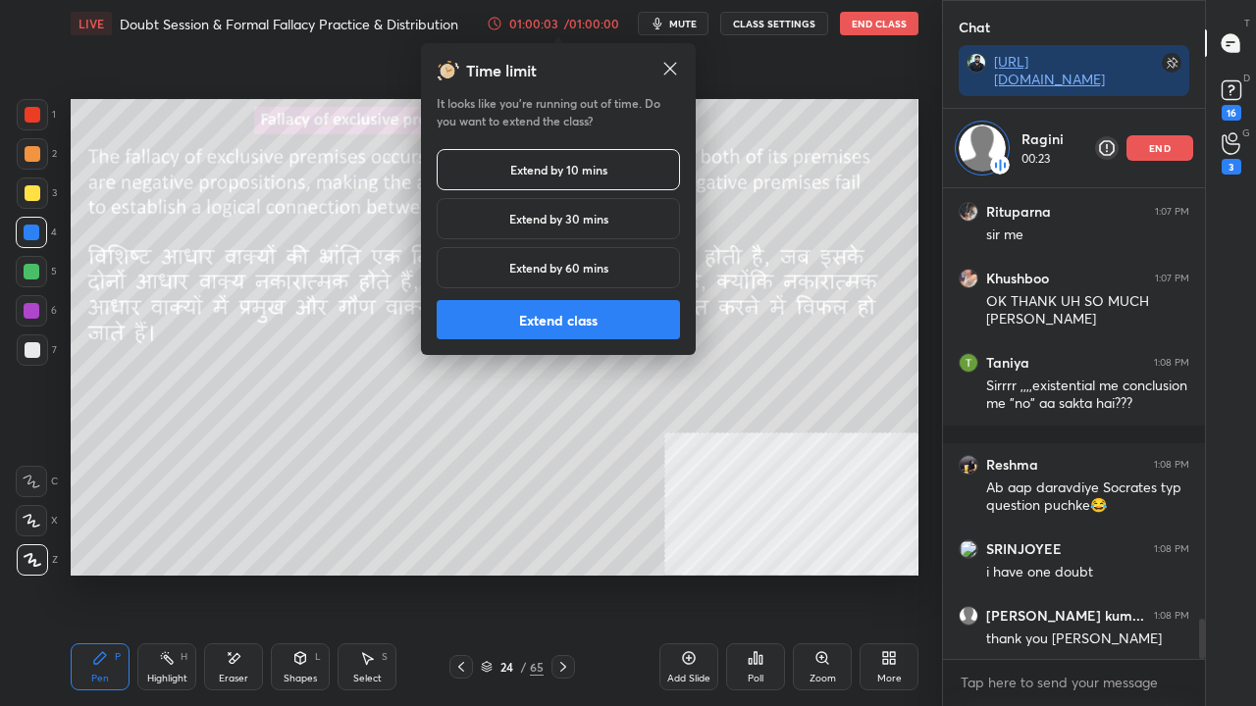
click at [545, 304] on button "Extend class" at bounding box center [558, 319] width 243 height 39
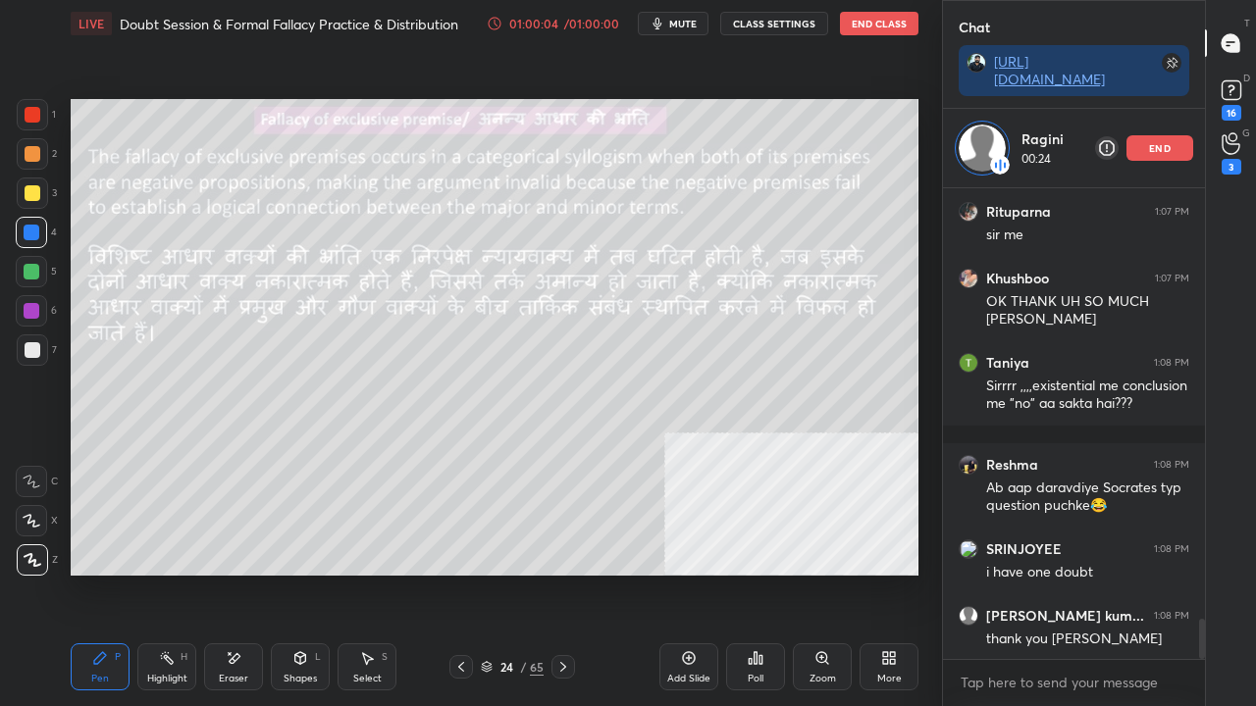
click at [672, 573] on div "Add Slide" at bounding box center [688, 667] width 59 height 47
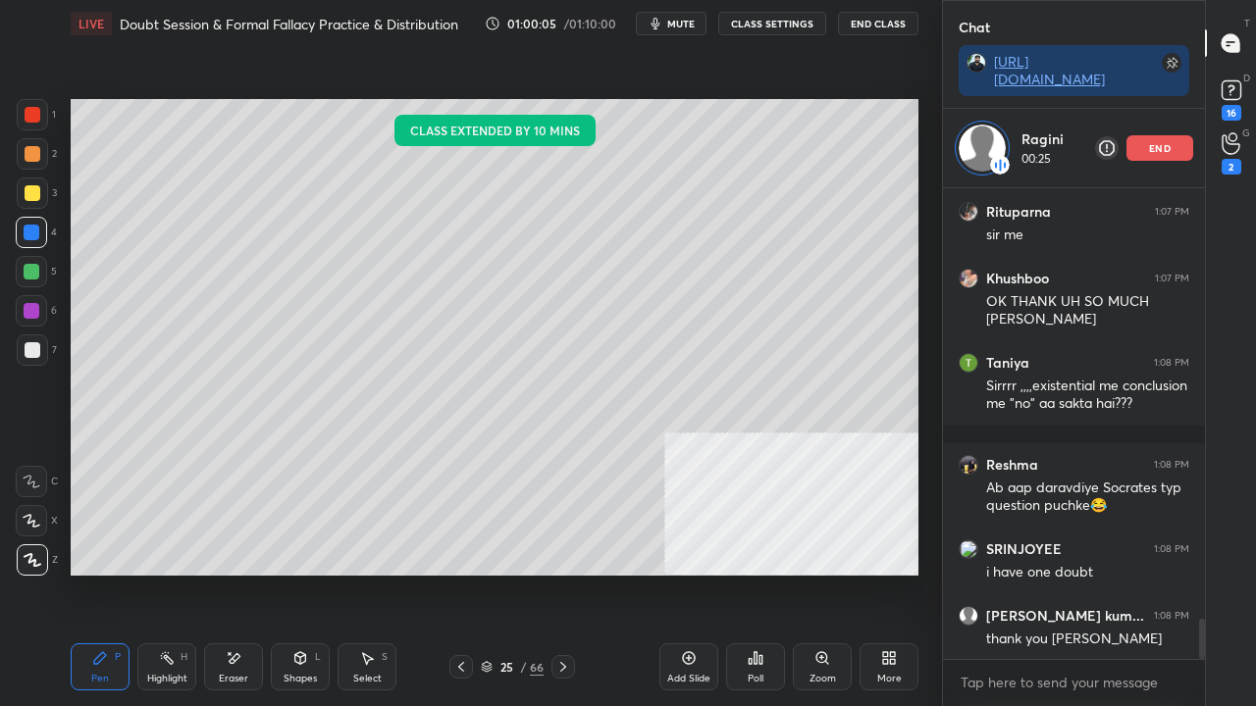
click at [34, 194] on div at bounding box center [33, 193] width 16 height 16
click at [558, 573] on icon at bounding box center [563, 667] width 16 height 16
click at [561, 573] on icon at bounding box center [563, 667] width 16 height 16
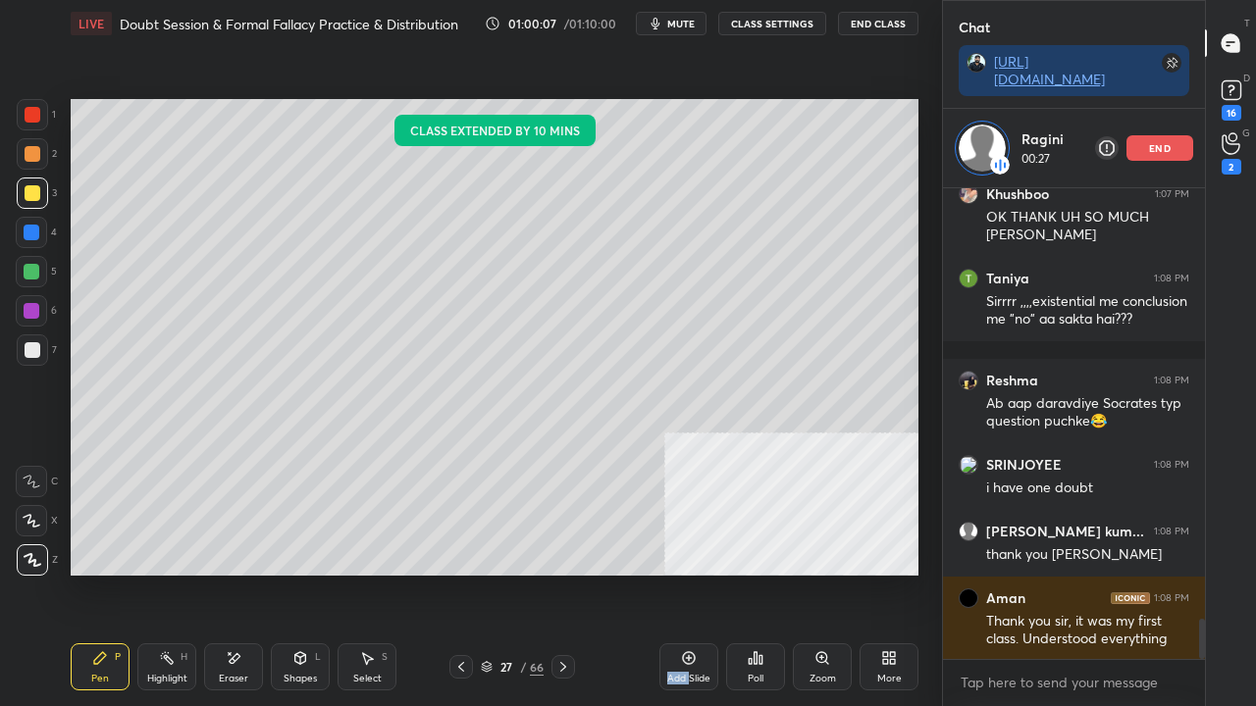
click at [561, 573] on icon at bounding box center [563, 667] width 16 height 16
click at [563, 573] on icon at bounding box center [563, 667] width 6 height 10
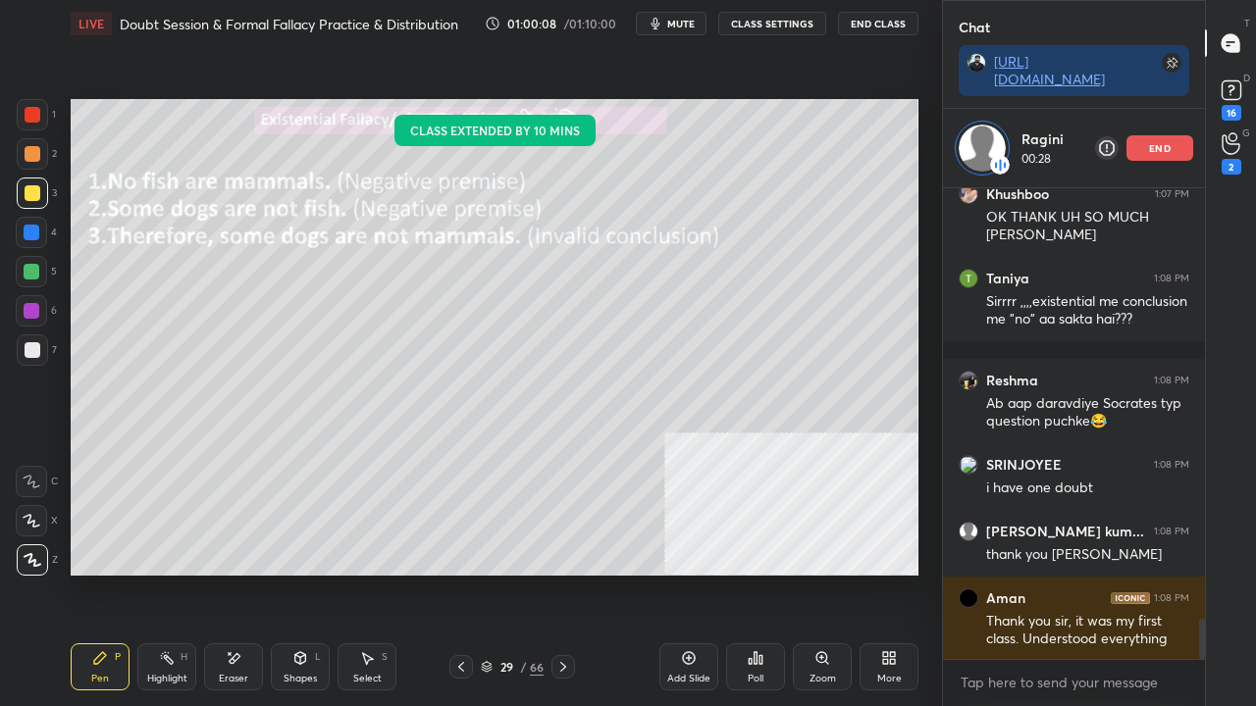
click at [563, 573] on icon at bounding box center [563, 667] width 16 height 16
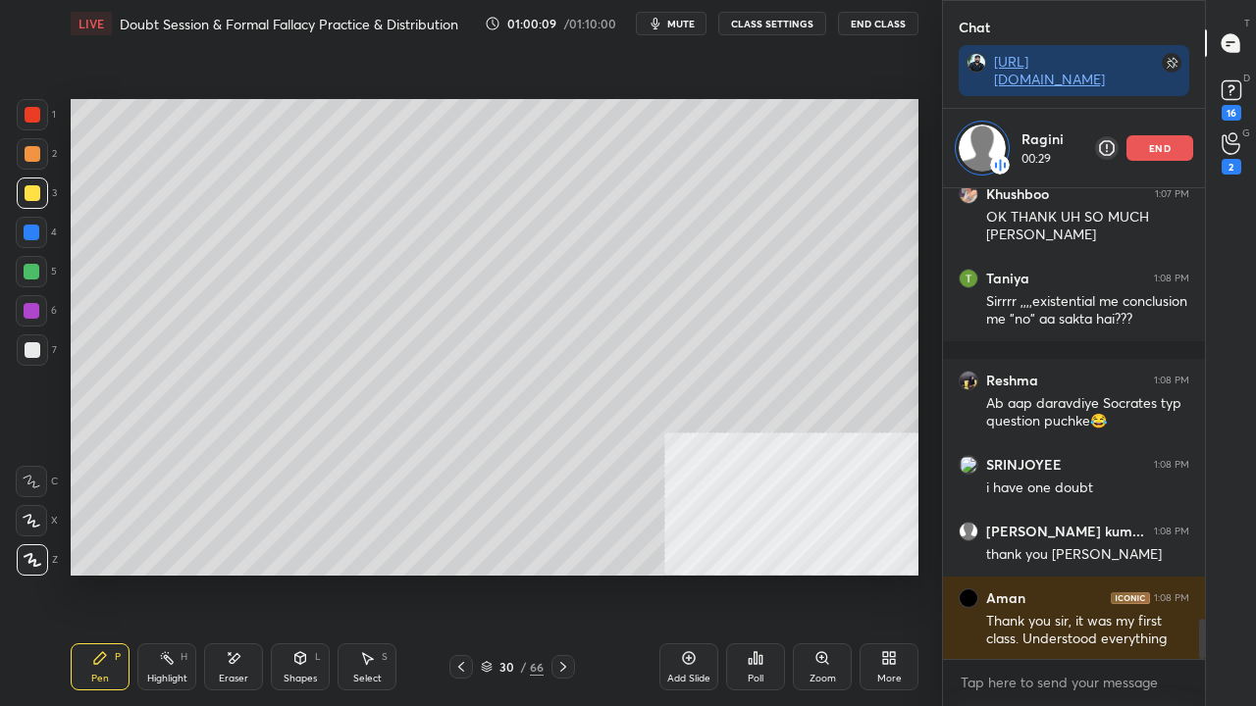
click at [562, 573] on icon at bounding box center [563, 667] width 6 height 10
click at [29, 349] on div at bounding box center [33, 350] width 16 height 16
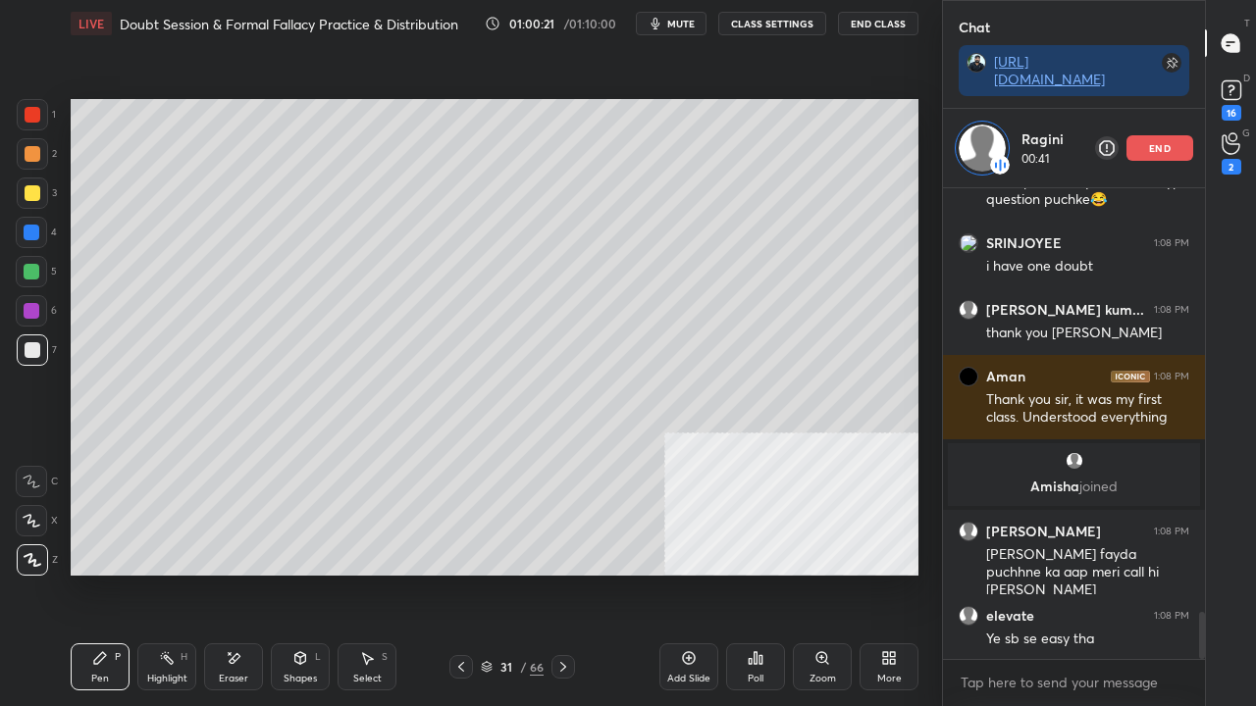
scroll to position [4276, 0]
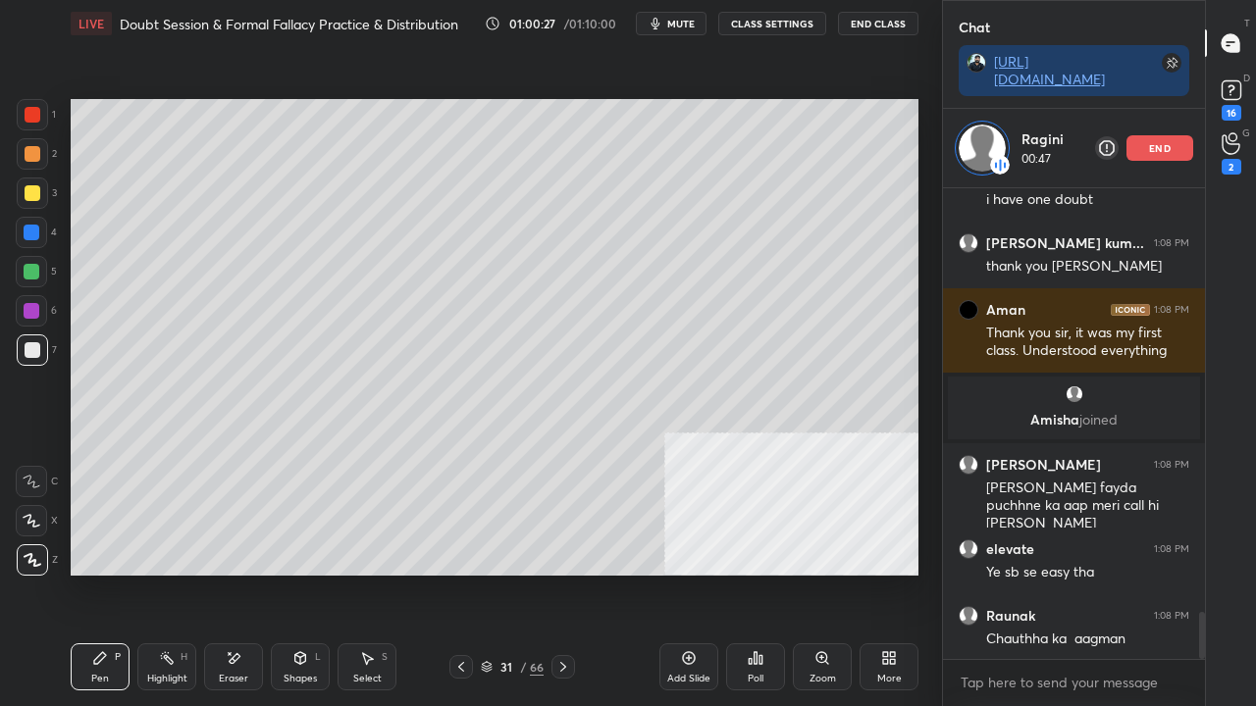
click at [31, 265] on div at bounding box center [32, 272] width 16 height 16
click at [249, 573] on div "Eraser" at bounding box center [233, 667] width 59 height 47
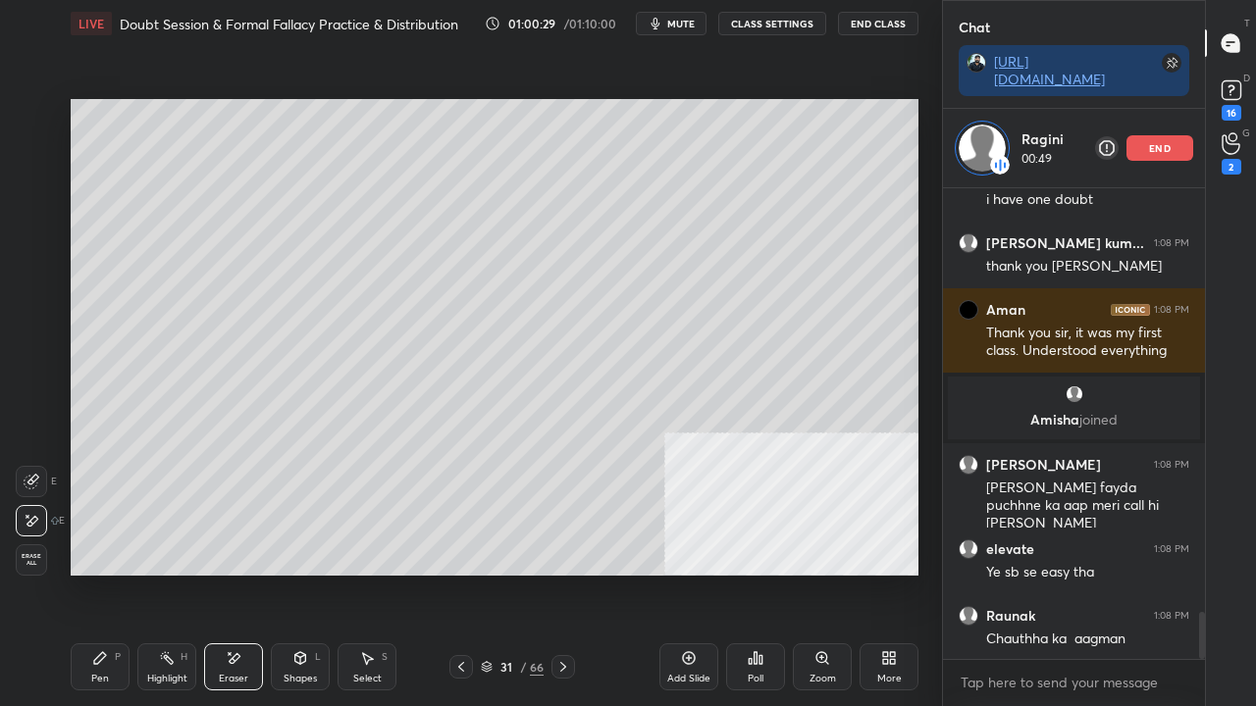
drag, startPoint x: 113, startPoint y: 658, endPoint x: 188, endPoint y: 621, distance: 84.2
click at [116, 573] on div "P" at bounding box center [118, 657] width 6 height 10
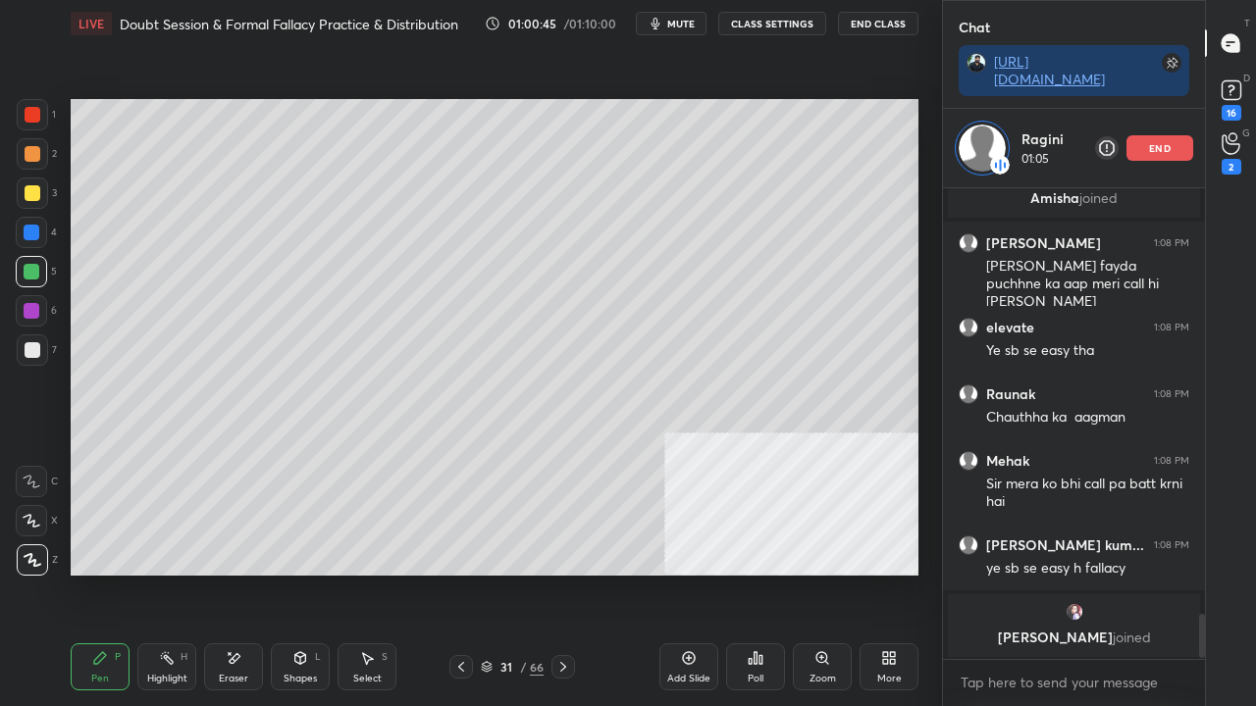
scroll to position [4564, 0]
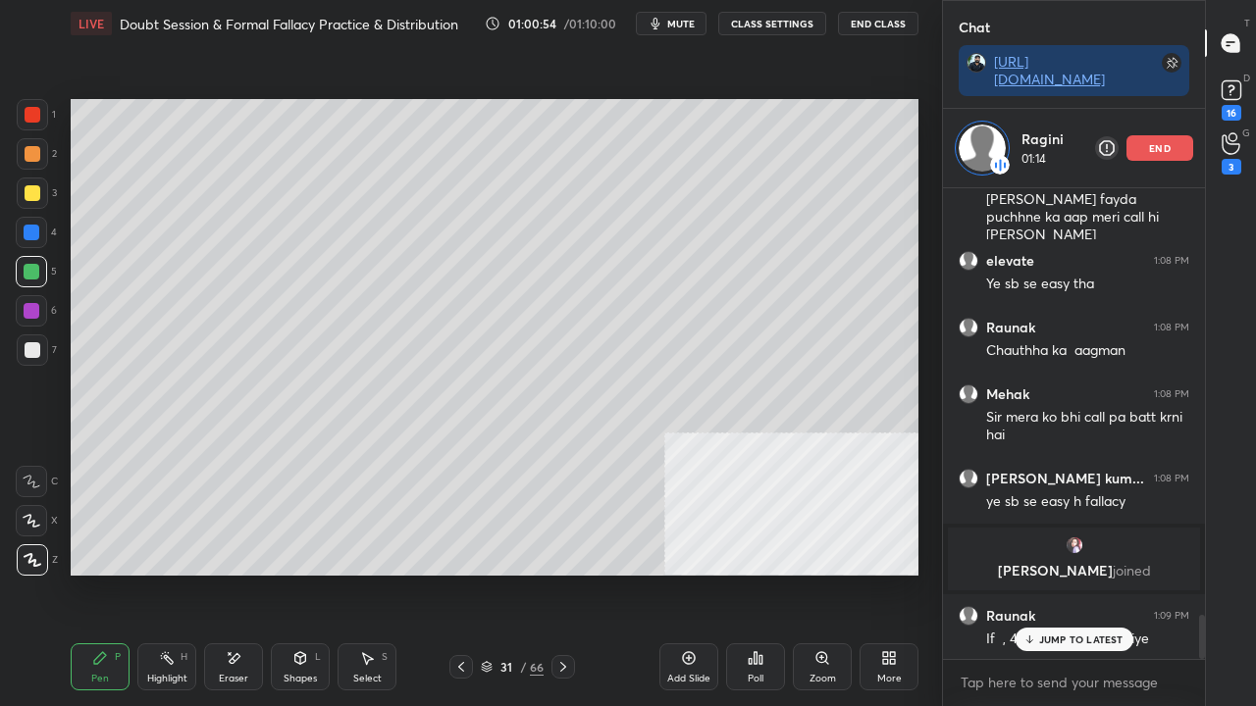
drag, startPoint x: 1039, startPoint y: 636, endPoint x: 926, endPoint y: 622, distance: 113.7
click at [1039, 573] on p "JUMP TO LATEST" at bounding box center [1081, 640] width 84 height 12
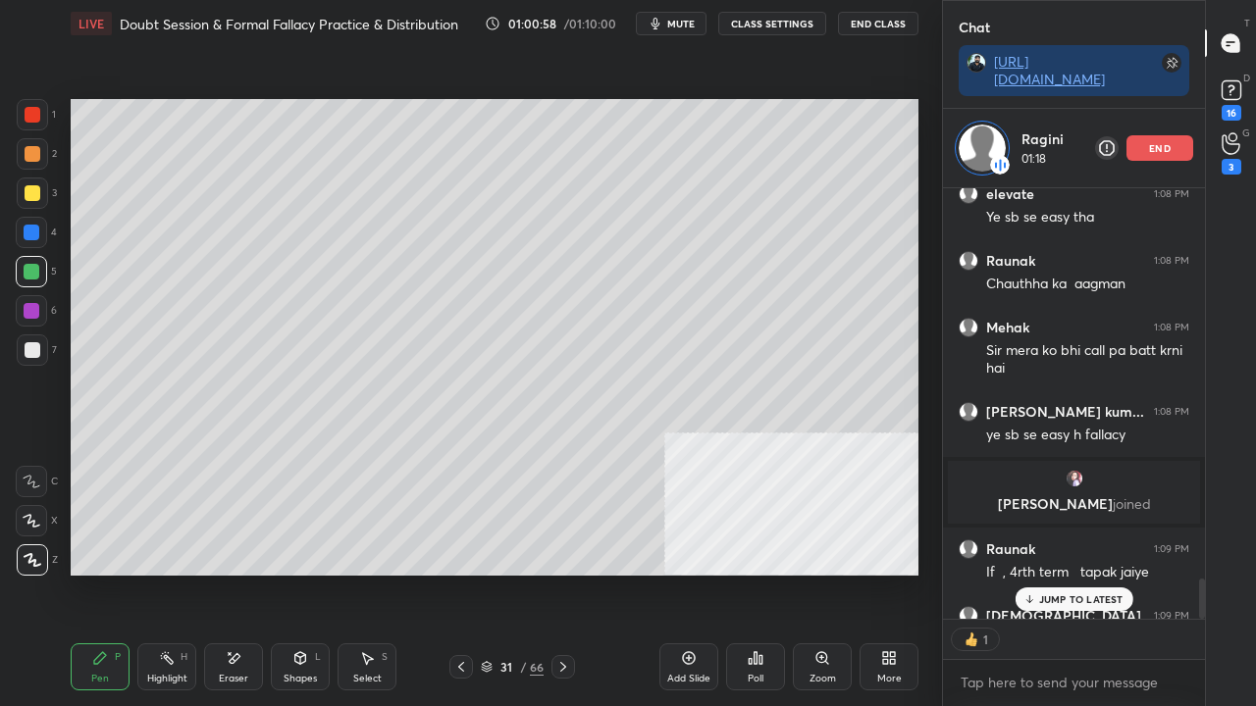
scroll to position [4739, 0]
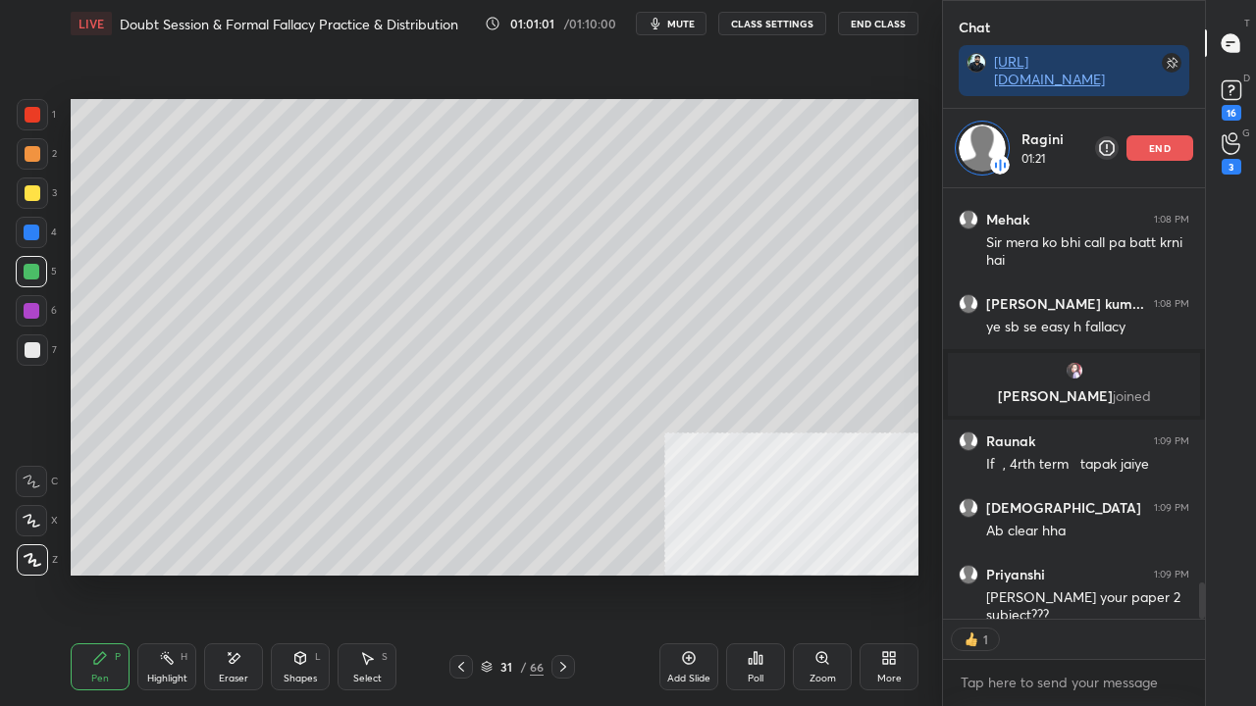
click at [36, 232] on div at bounding box center [32, 233] width 16 height 16
click at [39, 234] on div at bounding box center [32, 233] width 16 height 16
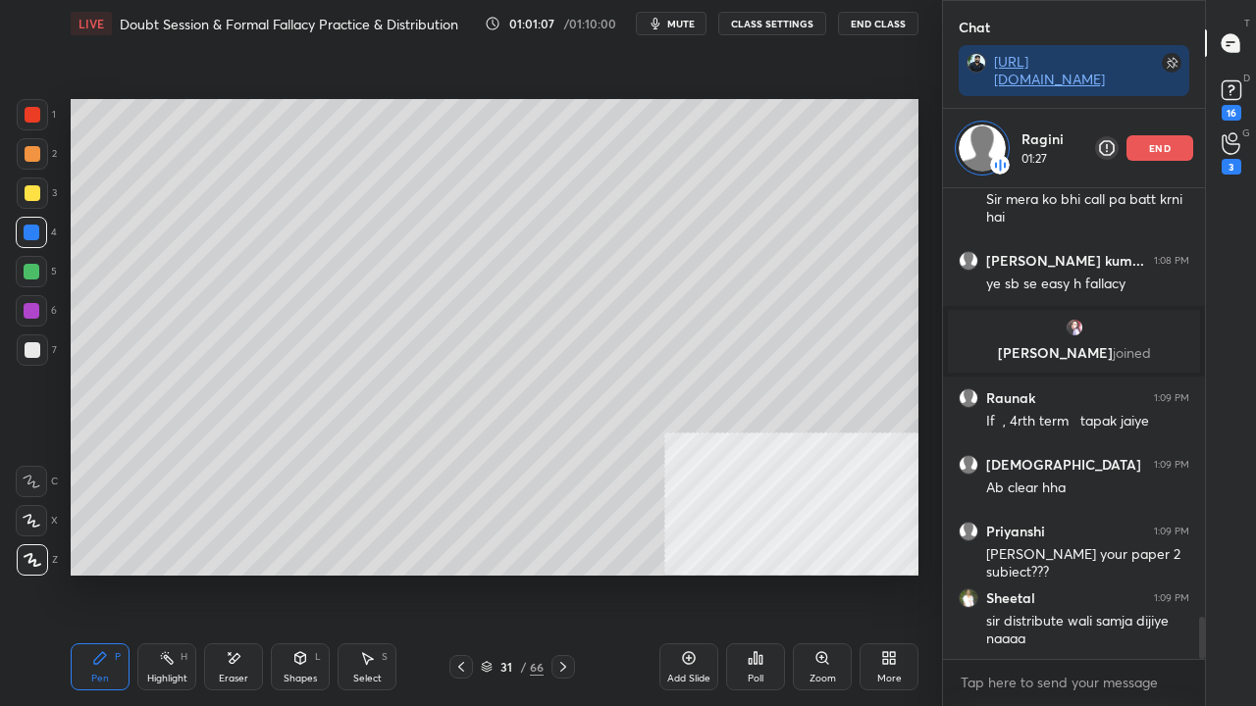
scroll to position [4849, 0]
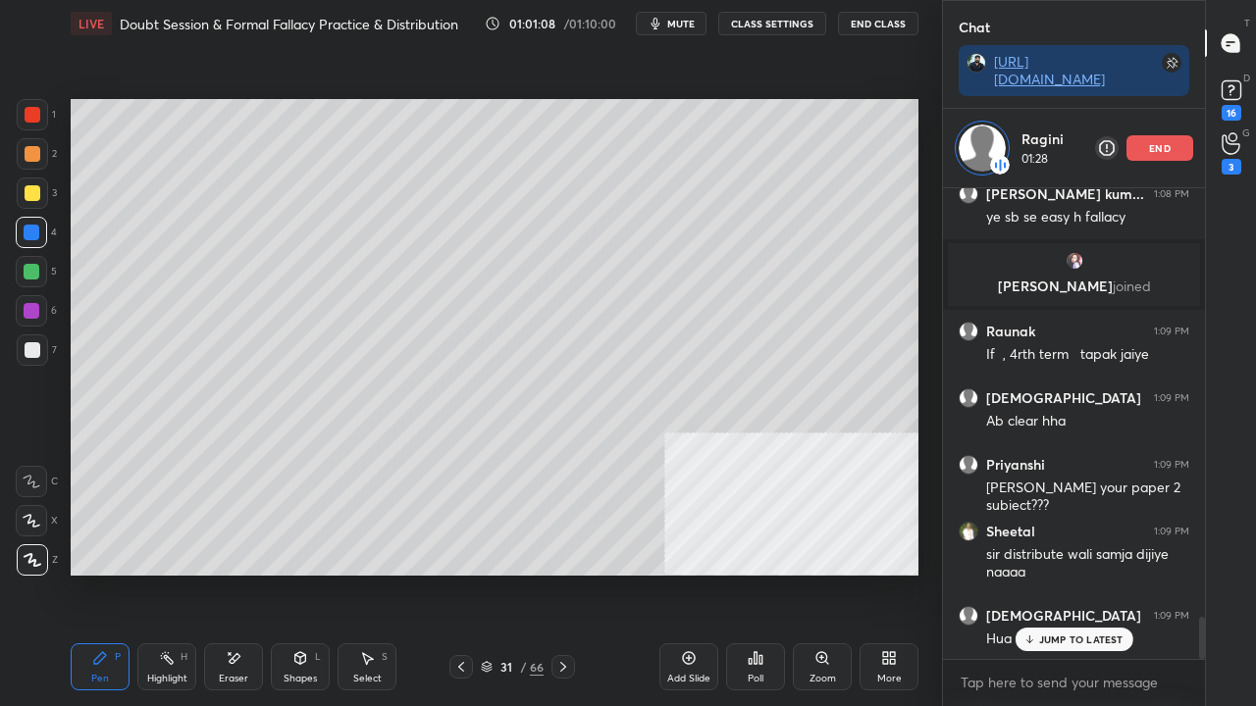
click at [691, 27] on span "mute" at bounding box center [680, 24] width 27 height 14
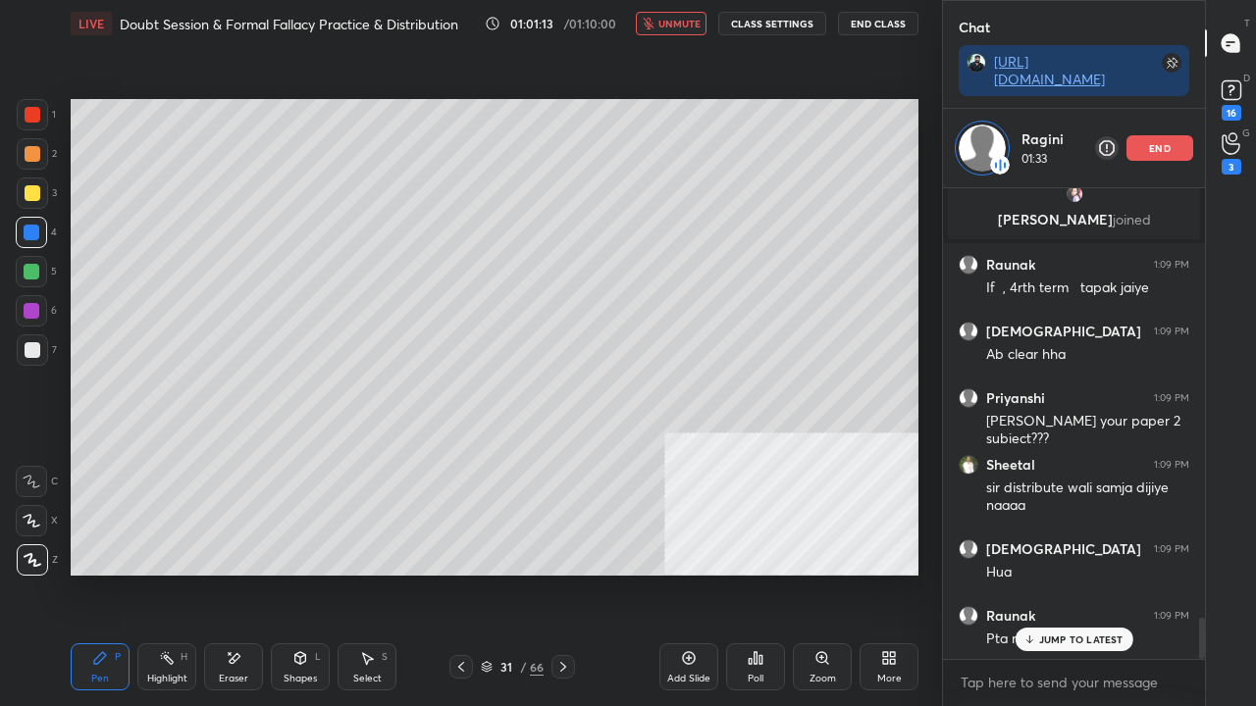
click at [677, 21] on span "unmute" at bounding box center [679, 24] width 42 height 14
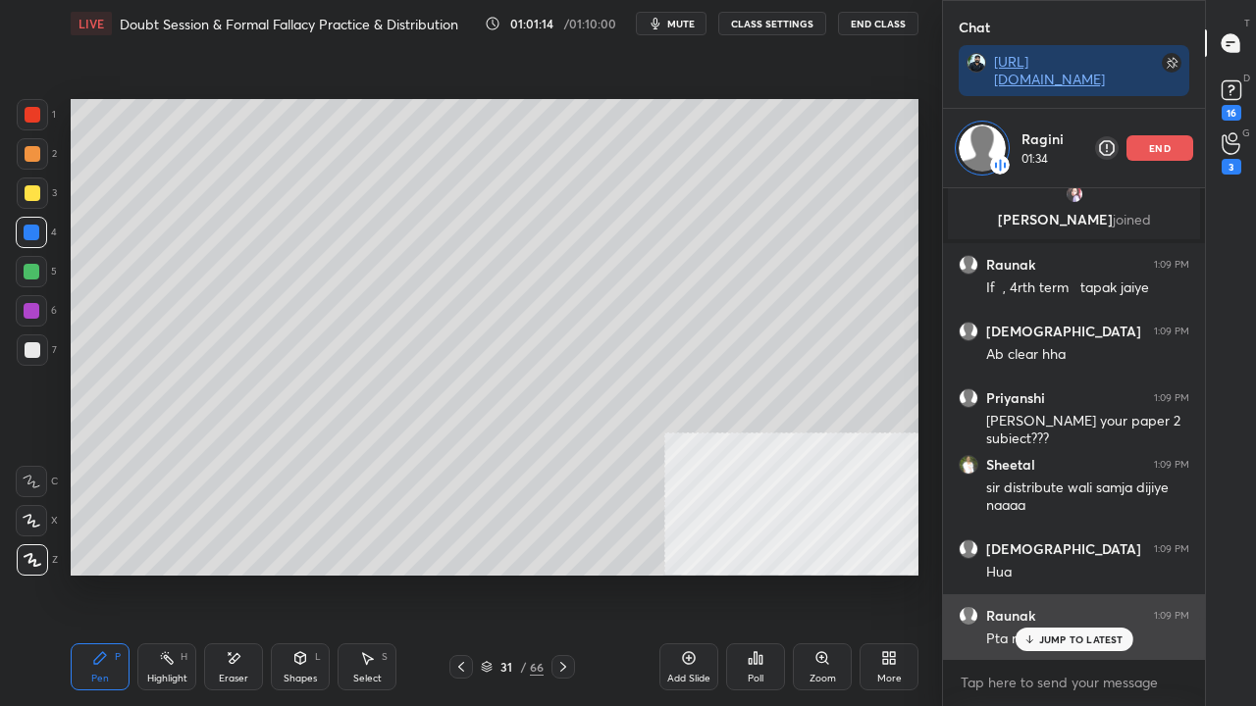
click at [1048, 573] on p "JUMP TO LATEST" at bounding box center [1081, 640] width 84 height 12
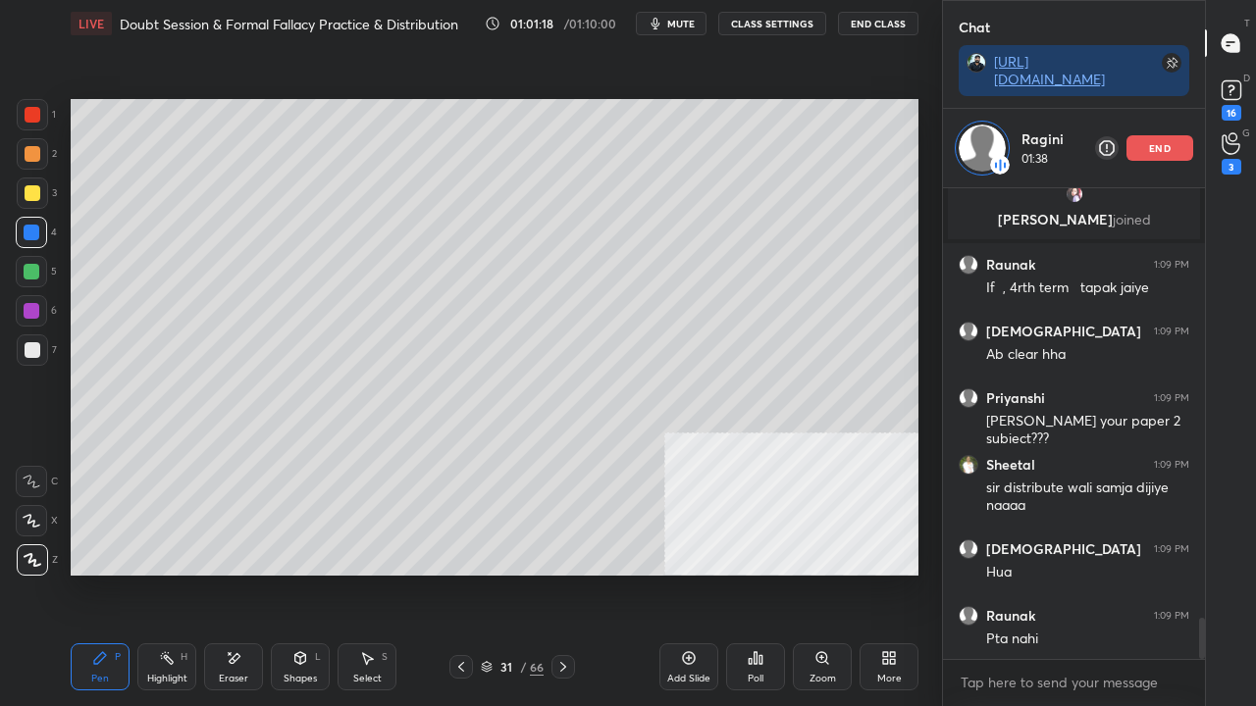
click at [683, 573] on icon at bounding box center [689, 658] width 13 height 13
click at [32, 112] on div at bounding box center [33, 115] width 16 height 16
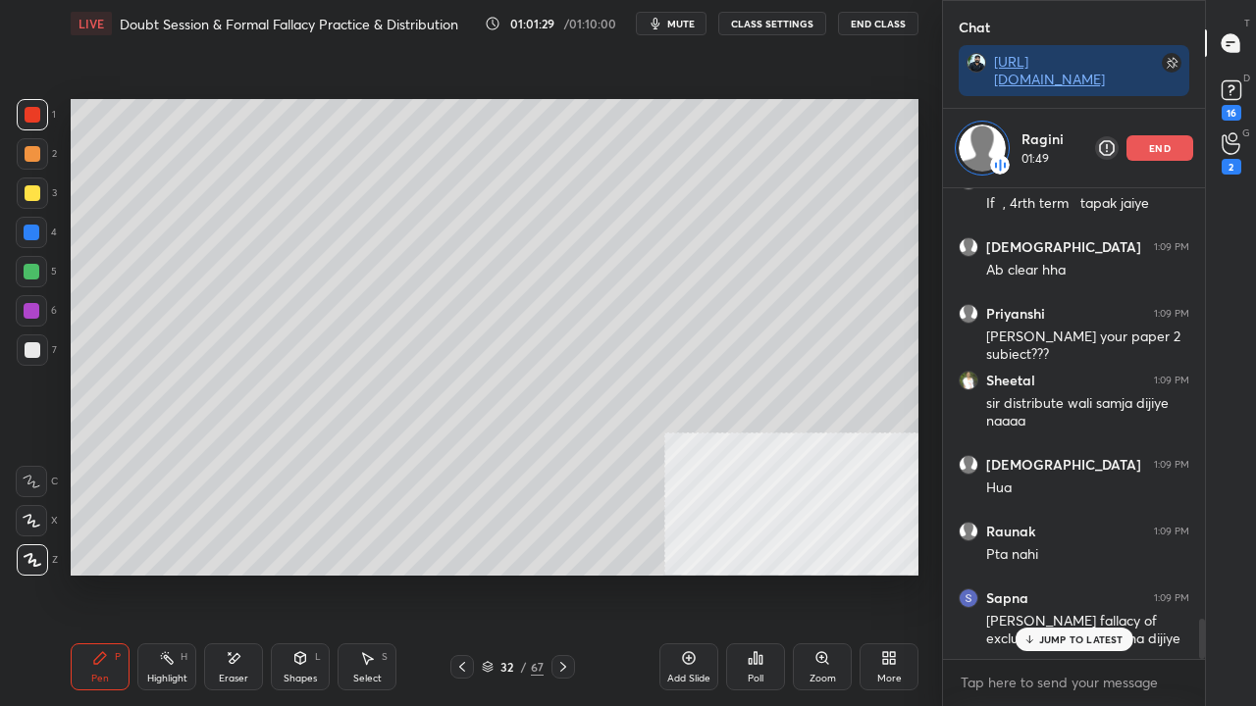
scroll to position [5102, 0]
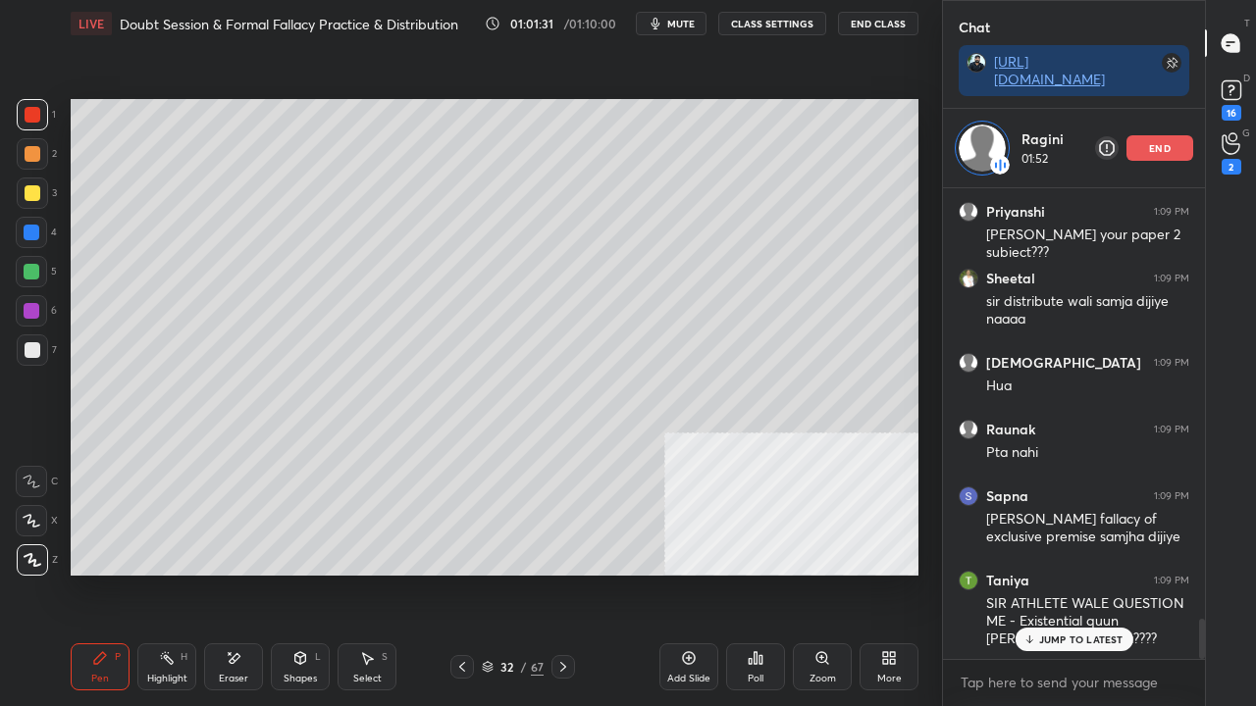
drag, startPoint x: 33, startPoint y: 189, endPoint x: 57, endPoint y: 190, distance: 23.6
click at [35, 192] on div at bounding box center [33, 193] width 16 height 16
click at [456, 573] on icon at bounding box center [462, 667] width 16 height 16
click at [461, 573] on icon at bounding box center [462, 667] width 16 height 16
click at [464, 573] on icon at bounding box center [462, 667] width 16 height 16
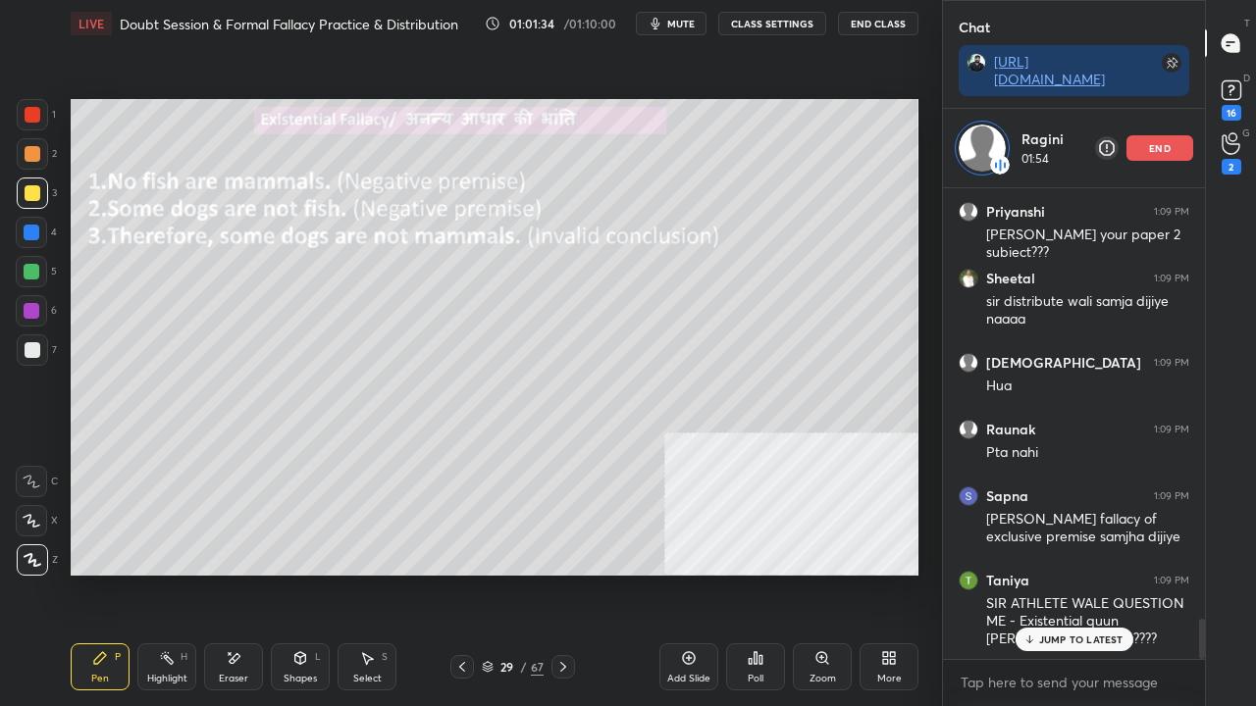
click at [462, 573] on icon at bounding box center [462, 667] width 16 height 16
click at [461, 573] on icon at bounding box center [462, 667] width 16 height 16
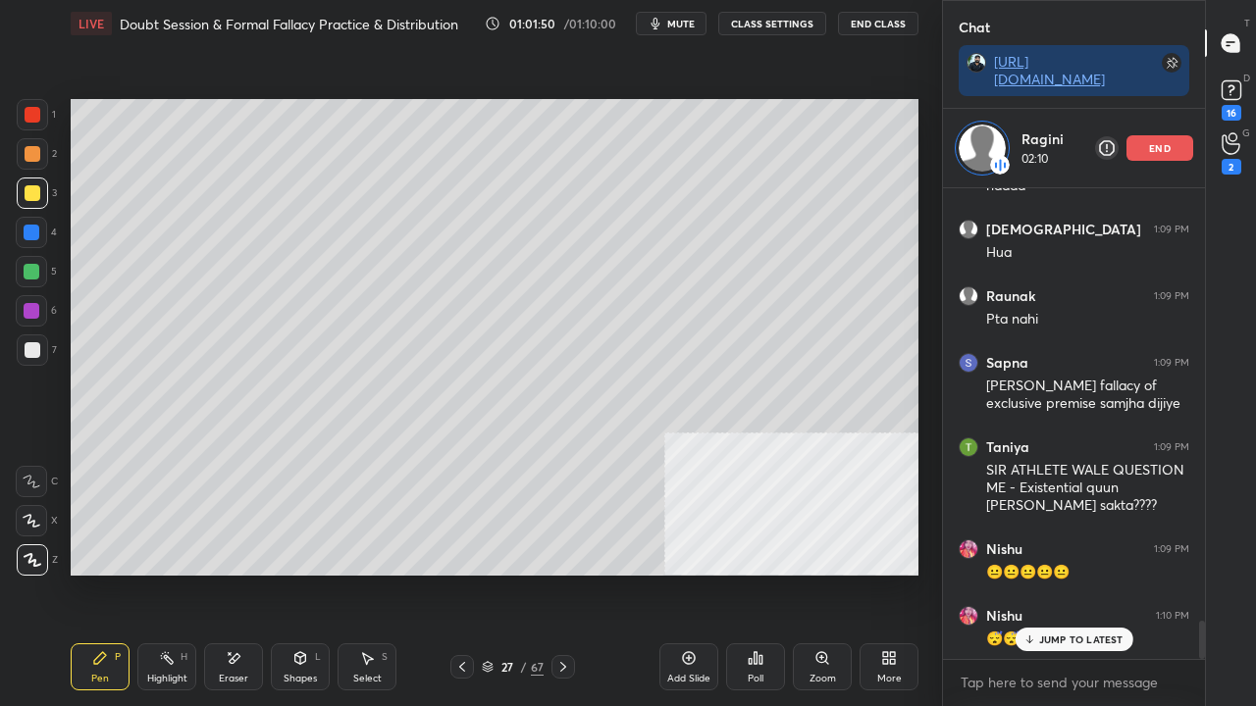
scroll to position [5302, 0]
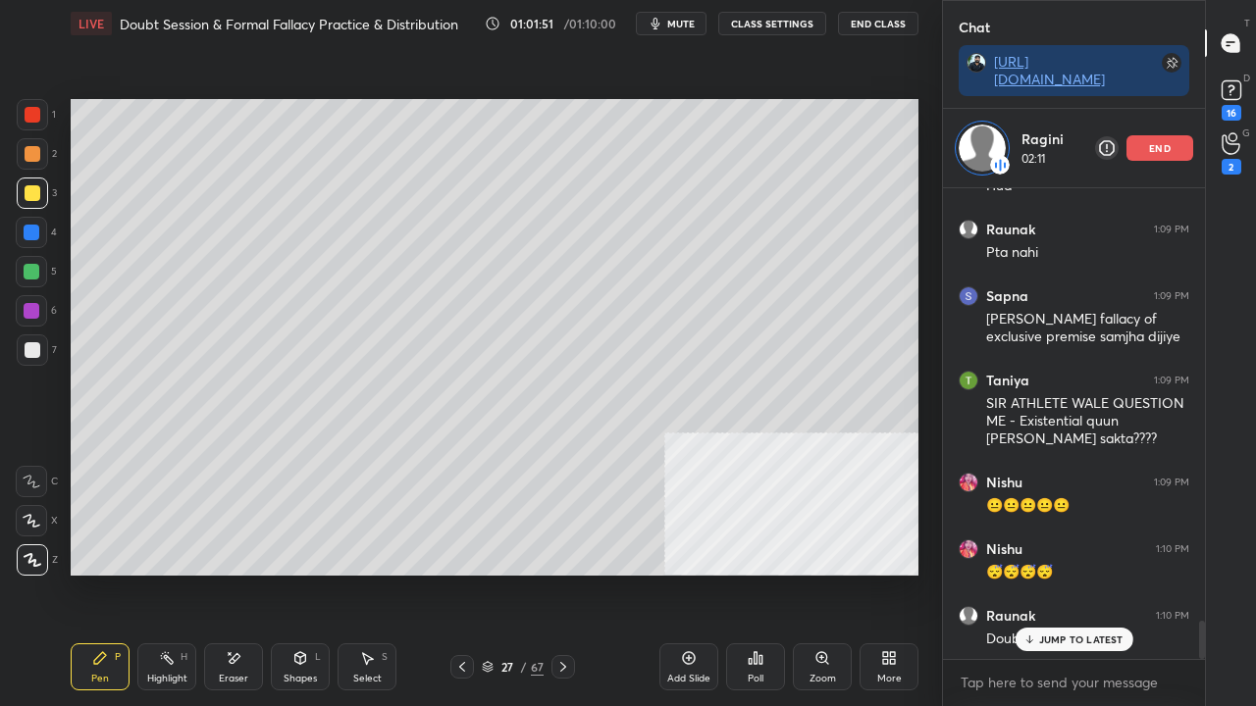
click at [693, 16] on button "mute" at bounding box center [671, 24] width 71 height 24
click at [689, 19] on span "unmute" at bounding box center [679, 24] width 42 height 14
click at [461, 573] on icon at bounding box center [462, 667] width 16 height 16
click at [569, 573] on icon at bounding box center [563, 667] width 16 height 16
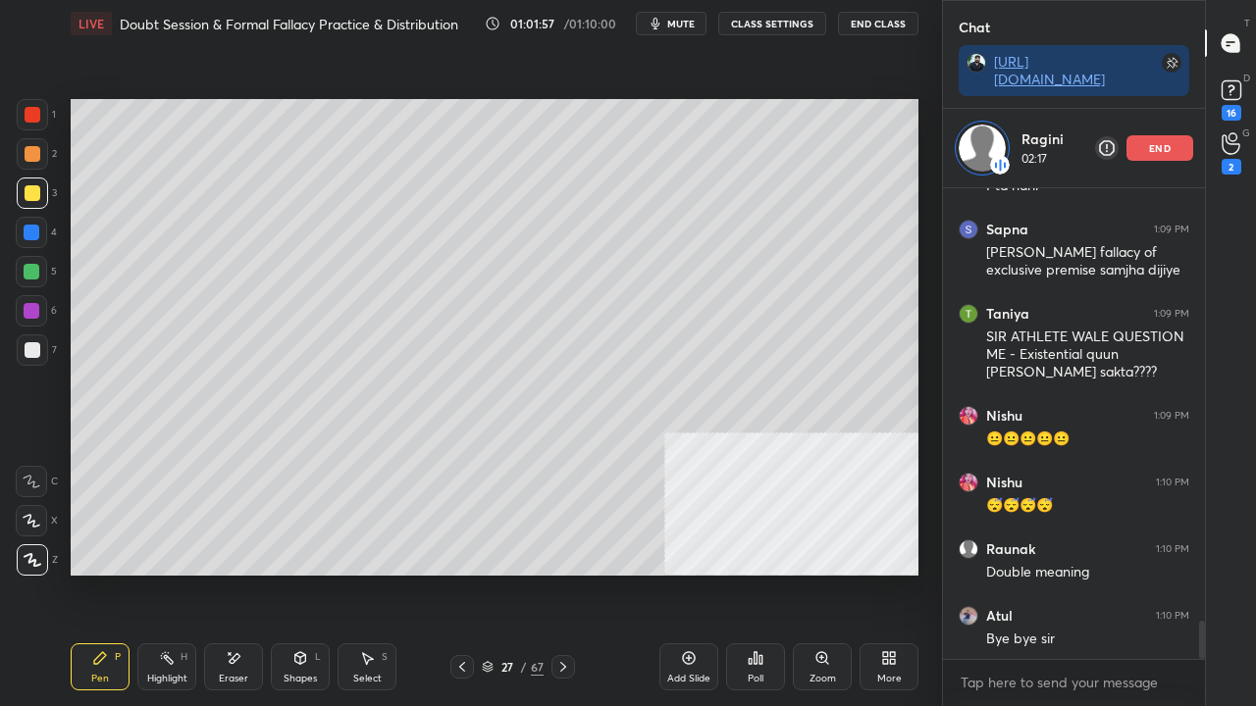
click at [569, 573] on icon at bounding box center [563, 667] width 16 height 16
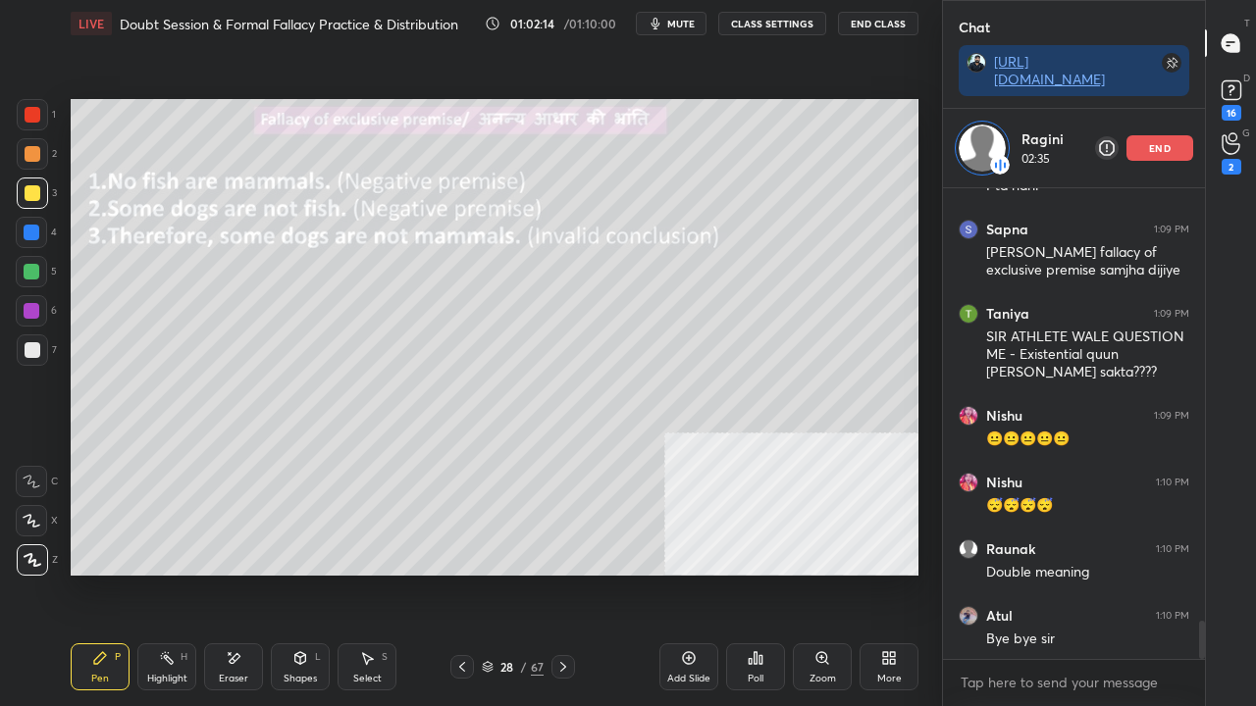
click at [671, 20] on span "mute" at bounding box center [680, 24] width 27 height 14
click at [669, 20] on span "unmute" at bounding box center [679, 24] width 42 height 14
click at [36, 352] on div at bounding box center [33, 350] width 16 height 16
drag, startPoint x: 37, startPoint y: 351, endPoint x: 63, endPoint y: 348, distance: 25.7
click at [38, 351] on div at bounding box center [33, 350] width 16 height 16
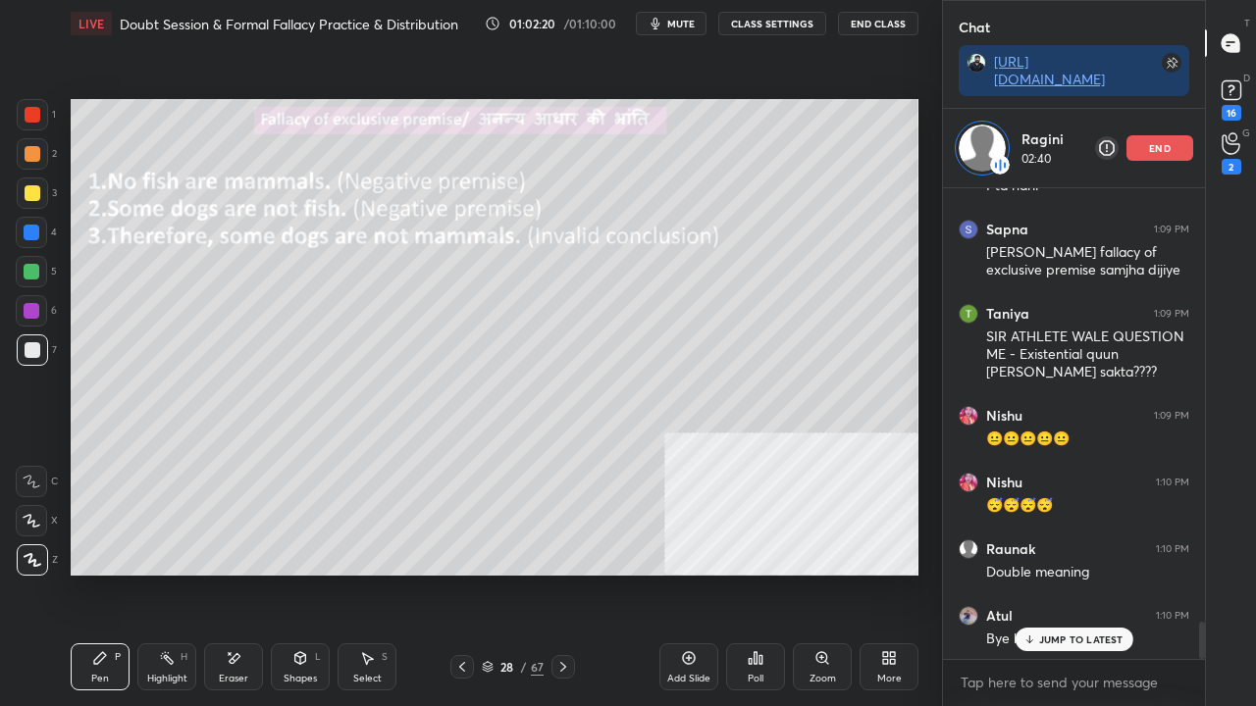
scroll to position [5436, 0]
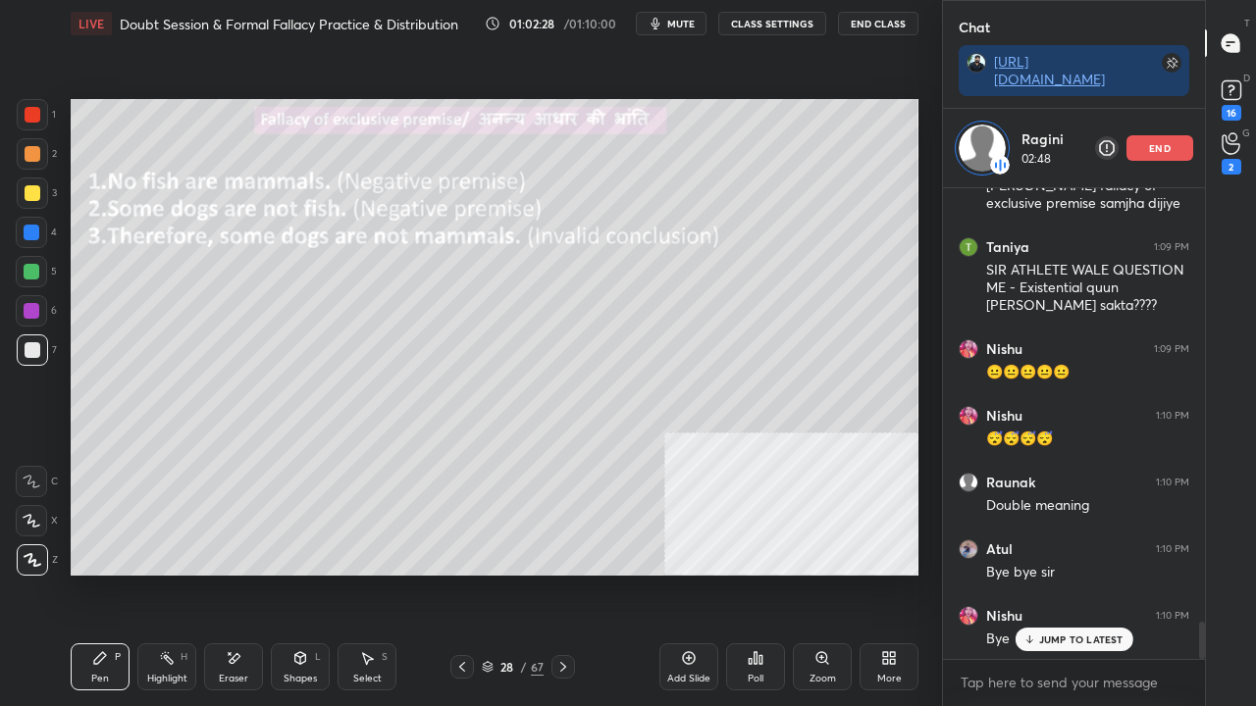
click at [462, 573] on div at bounding box center [462, 667] width 24 height 24
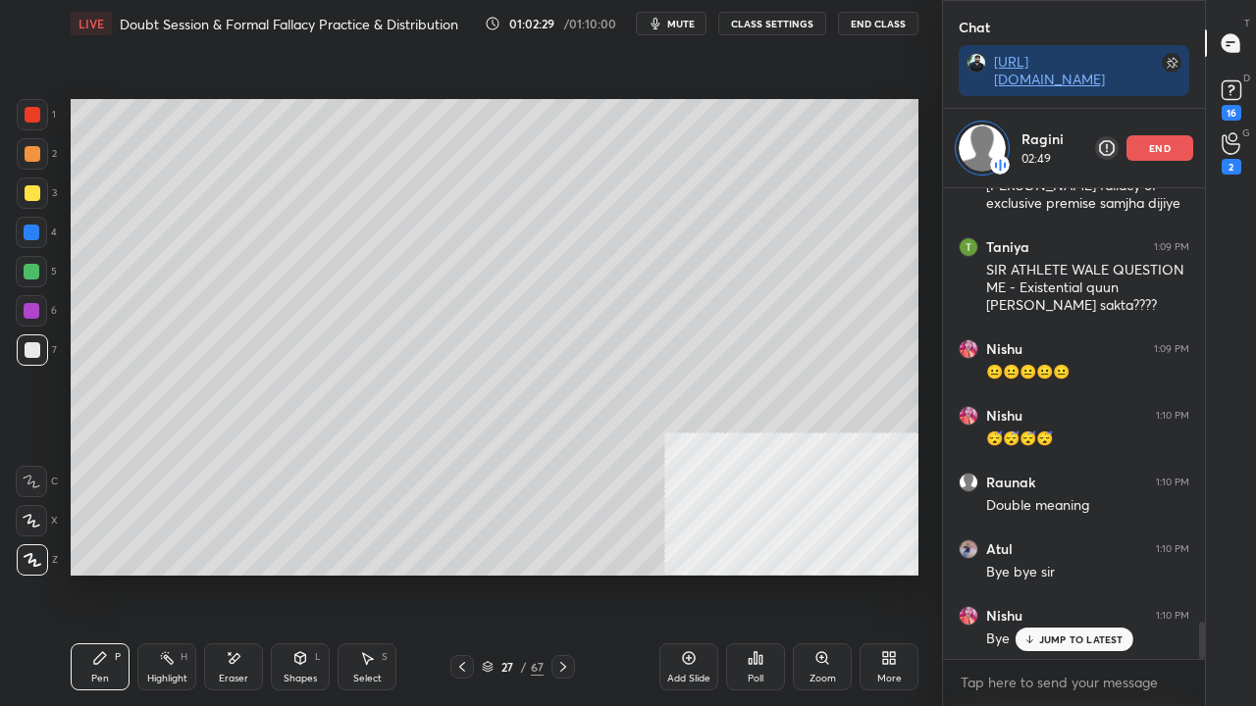
click at [461, 573] on icon at bounding box center [462, 667] width 16 height 16
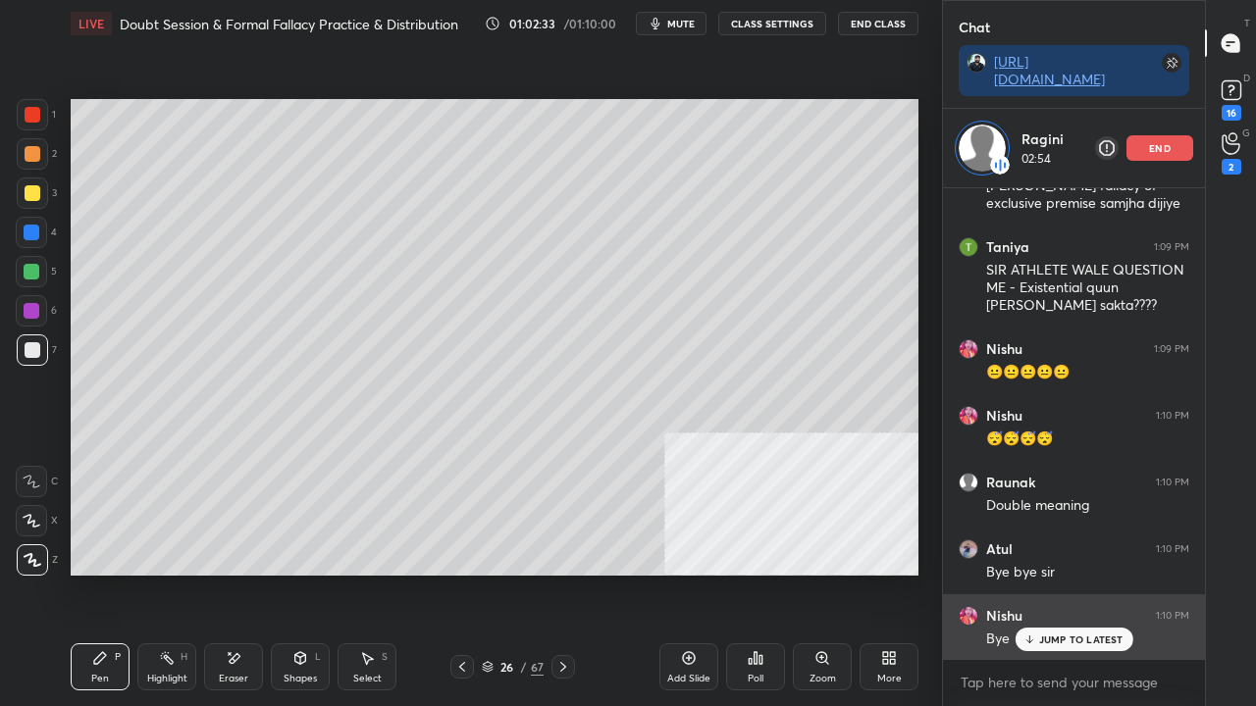
click at [1068, 573] on p "JUMP TO LATEST" at bounding box center [1081, 640] width 84 height 12
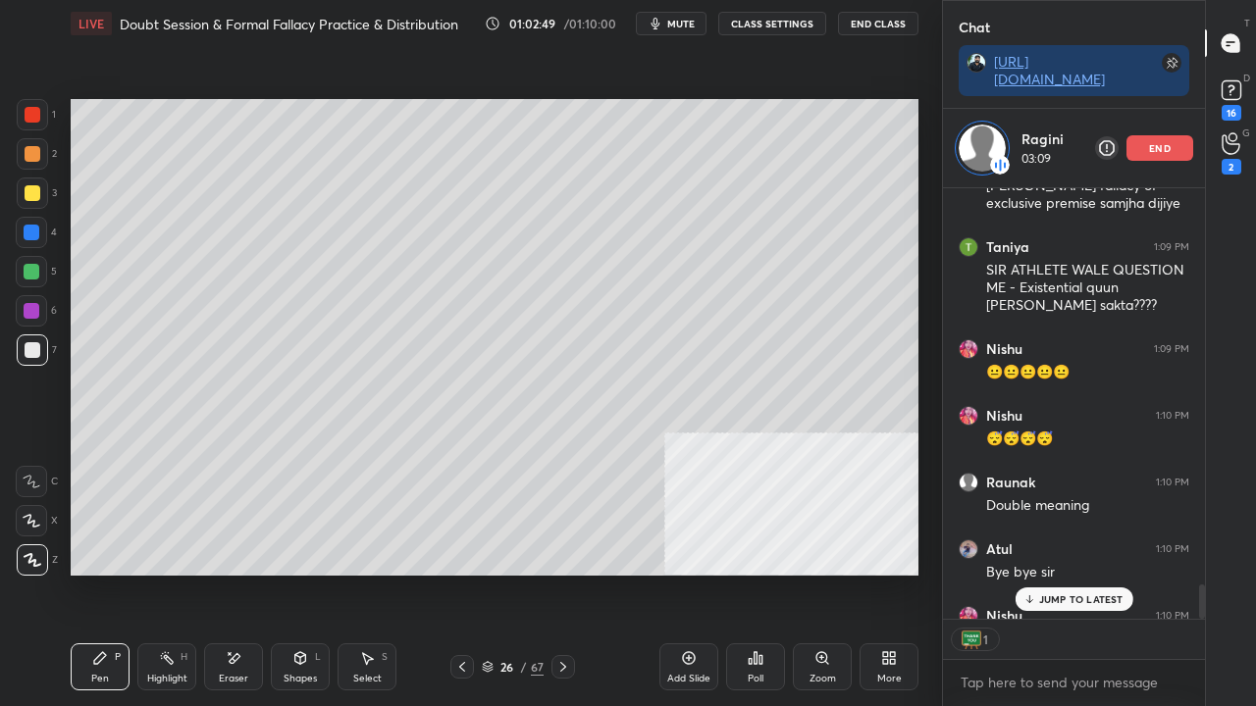
scroll to position [5437, 0]
click at [465, 573] on icon at bounding box center [462, 667] width 16 height 16
click at [560, 573] on icon at bounding box center [563, 667] width 16 height 16
click at [451, 573] on div "26 / 67" at bounding box center [512, 667] width 294 height 24
click at [457, 573] on icon at bounding box center [462, 667] width 16 height 16
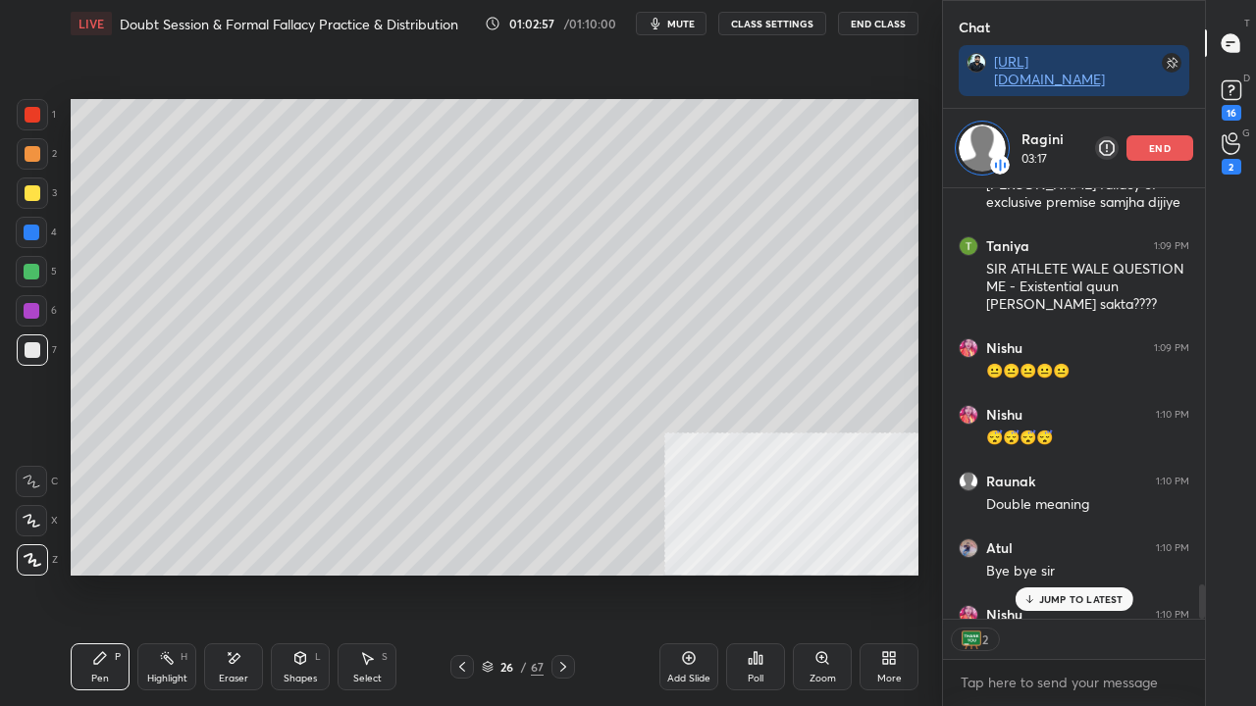
click at [462, 573] on icon at bounding box center [462, 667] width 16 height 16
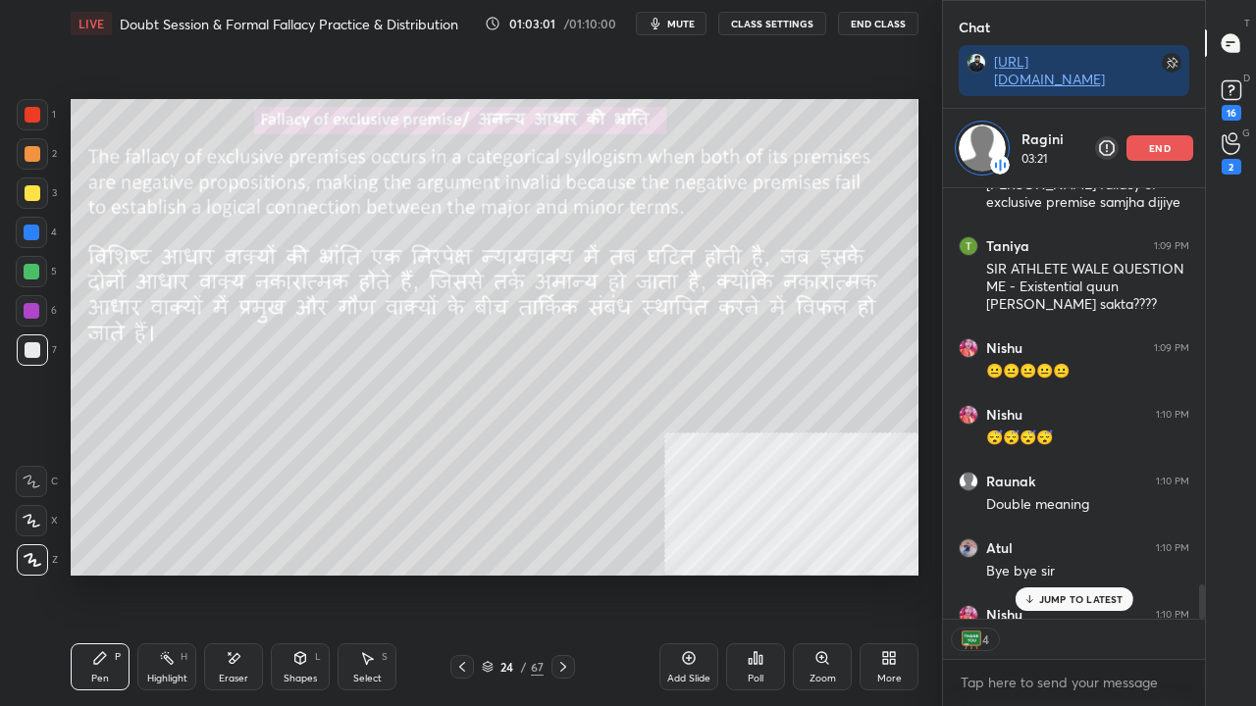
click at [1064, 573] on p "JUMP TO LATEST" at bounding box center [1081, 600] width 84 height 12
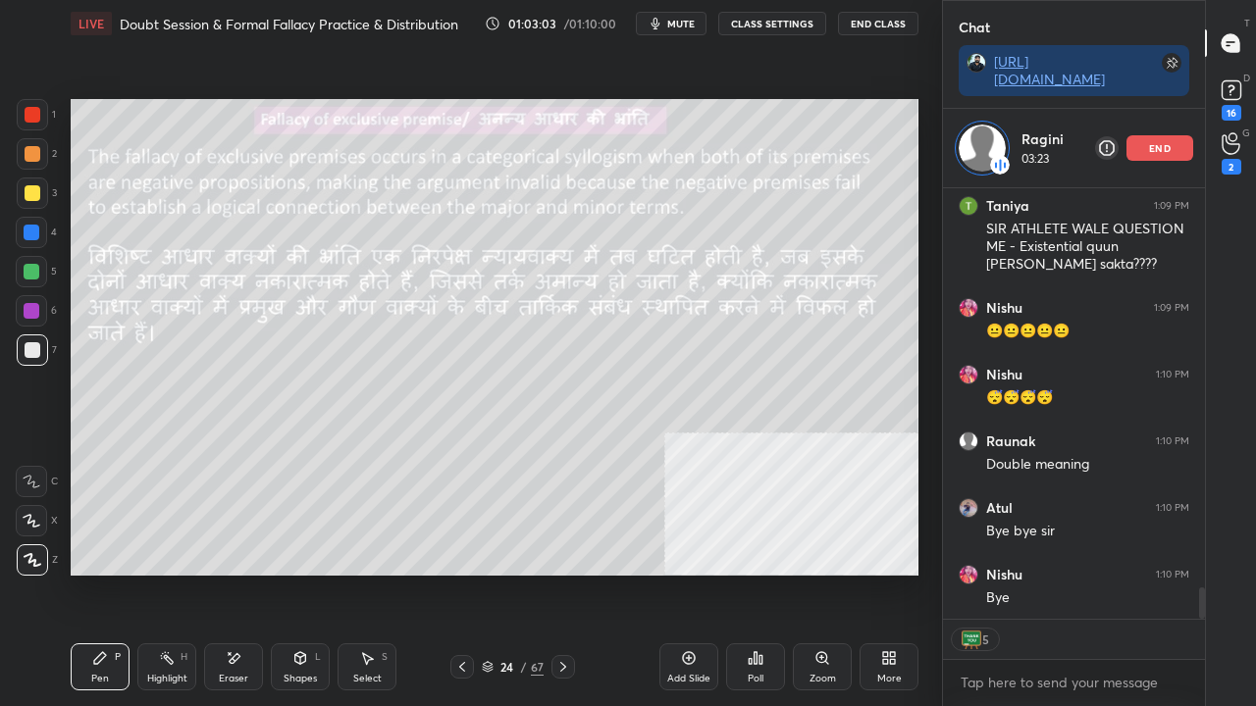
scroll to position [5544, 0]
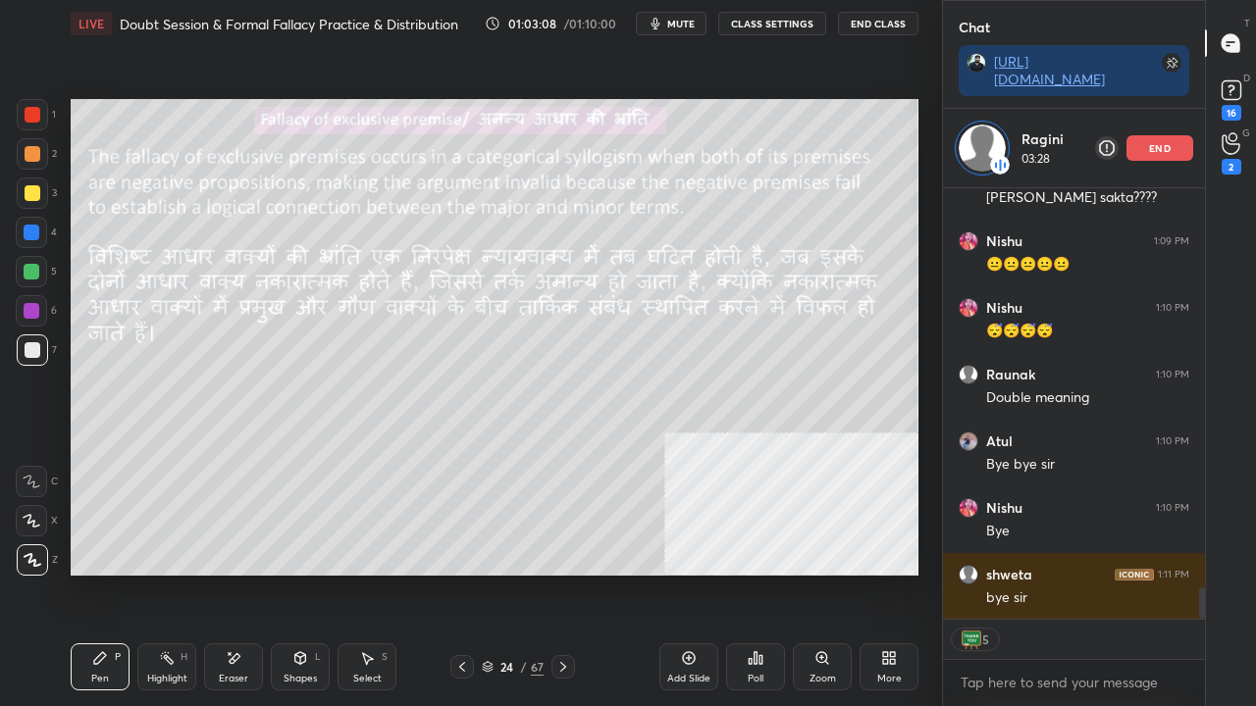
click at [562, 573] on div at bounding box center [563, 667] width 24 height 24
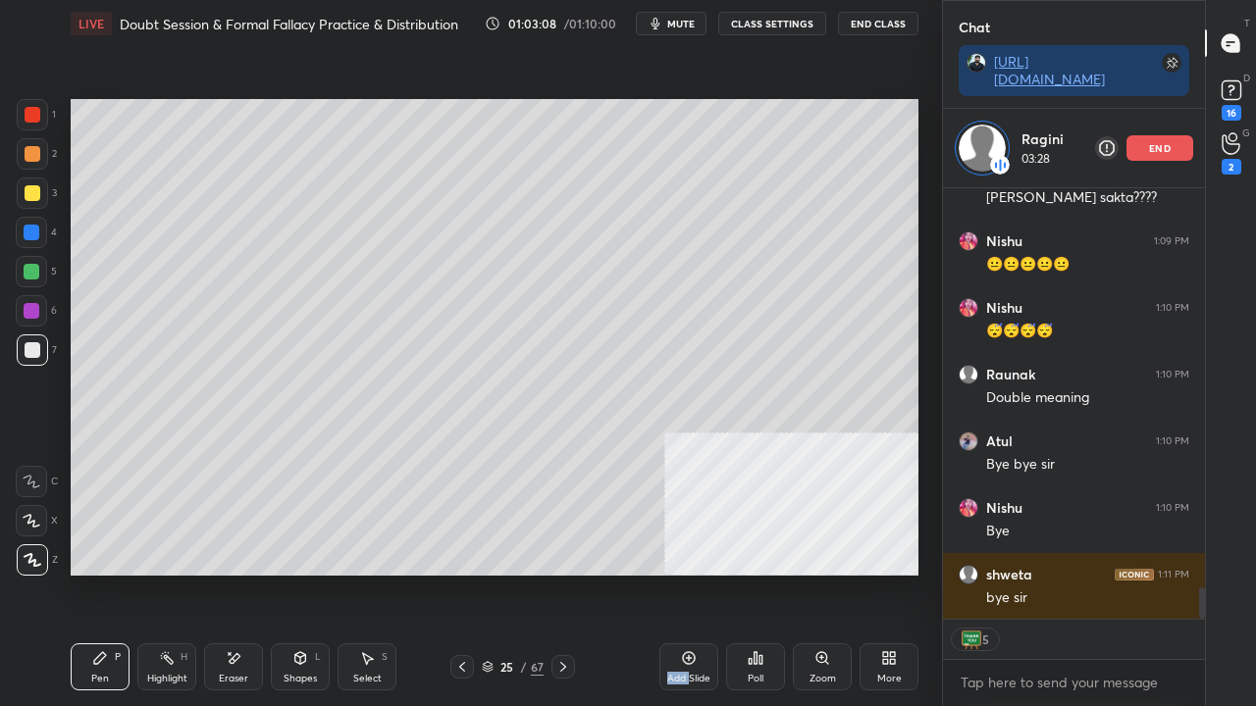
click at [562, 573] on div at bounding box center [563, 667] width 24 height 24
click at [564, 573] on div at bounding box center [563, 667] width 24 height 24
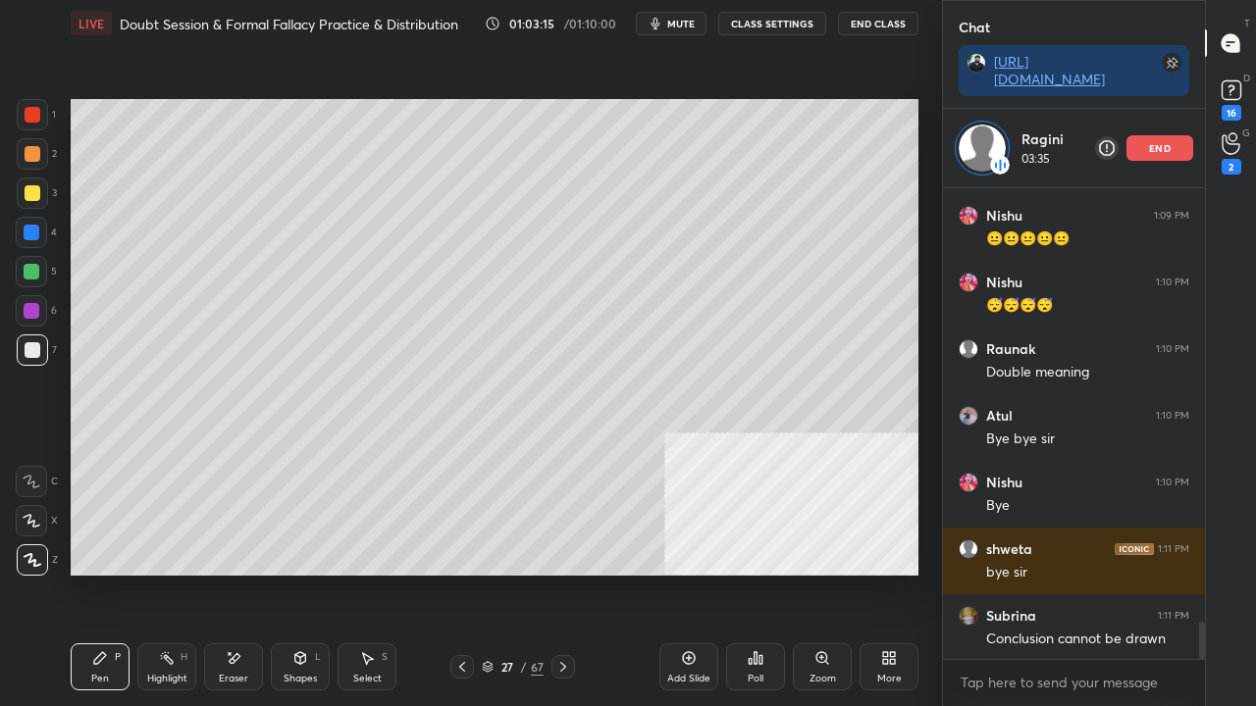
scroll to position [5653, 0]
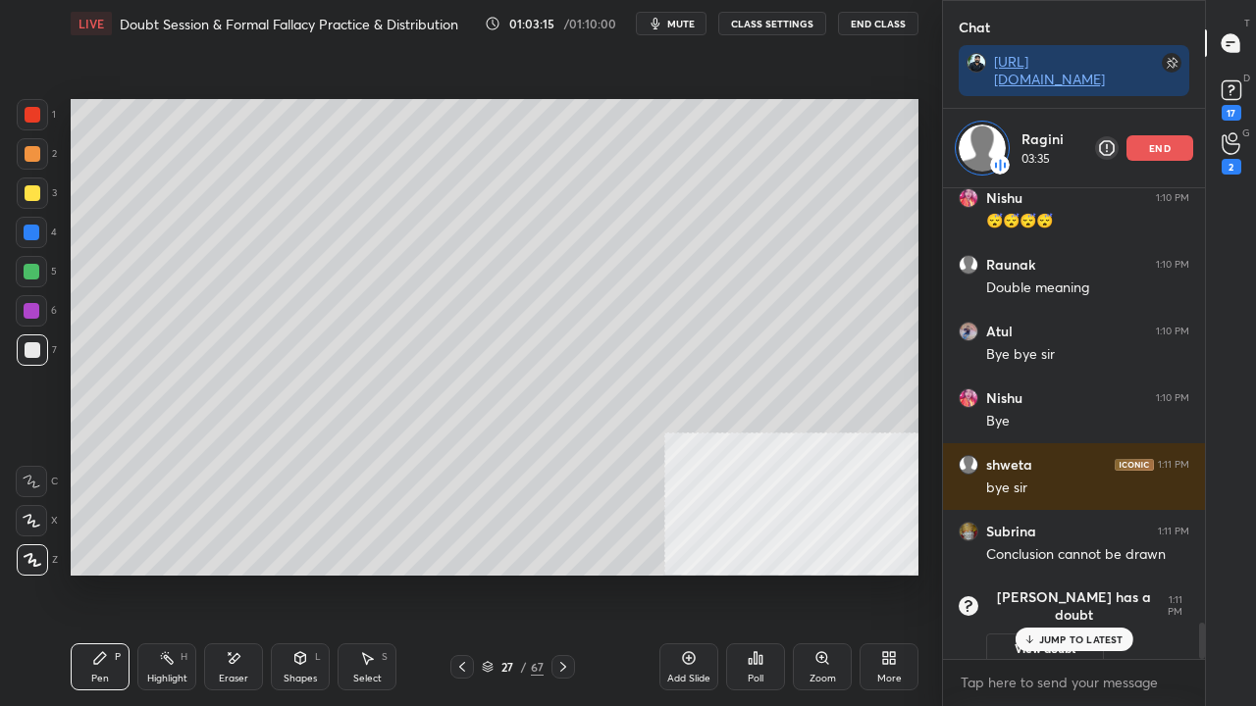
click at [676, 10] on div "LIVE Doubt Session & Formal Fallacy Practice & Distribution 01:03:15 / 01:10:00…" at bounding box center [495, 23] width 848 height 47
click at [678, 24] on span "mute" at bounding box center [680, 24] width 27 height 14
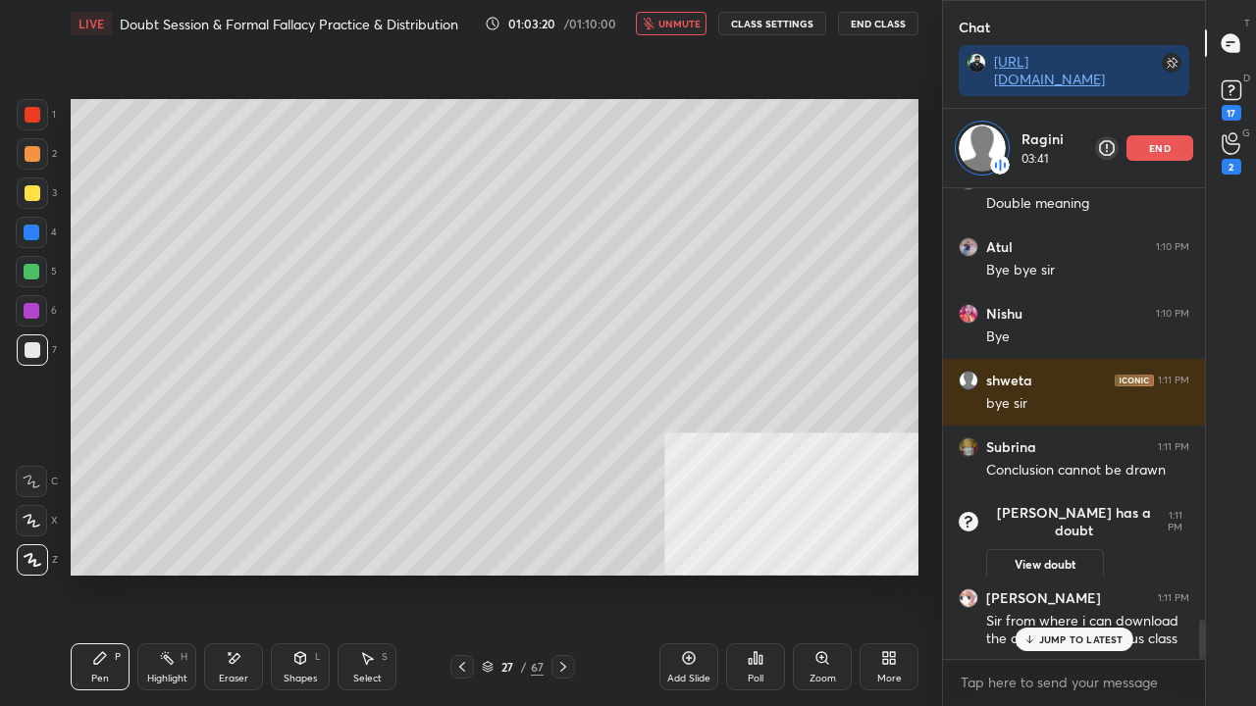
scroll to position [5271, 0]
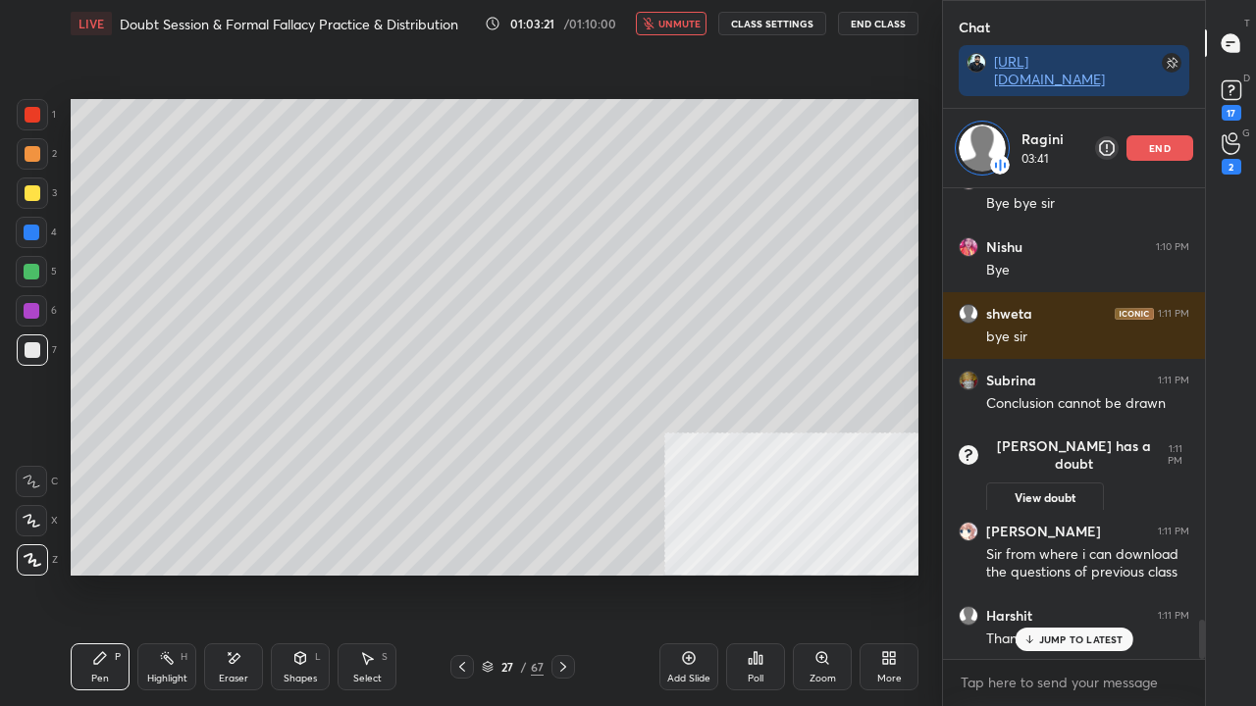
click at [1052, 573] on p "JUMP TO LATEST" at bounding box center [1081, 640] width 84 height 12
click at [682, 24] on span "unmute" at bounding box center [679, 24] width 42 height 14
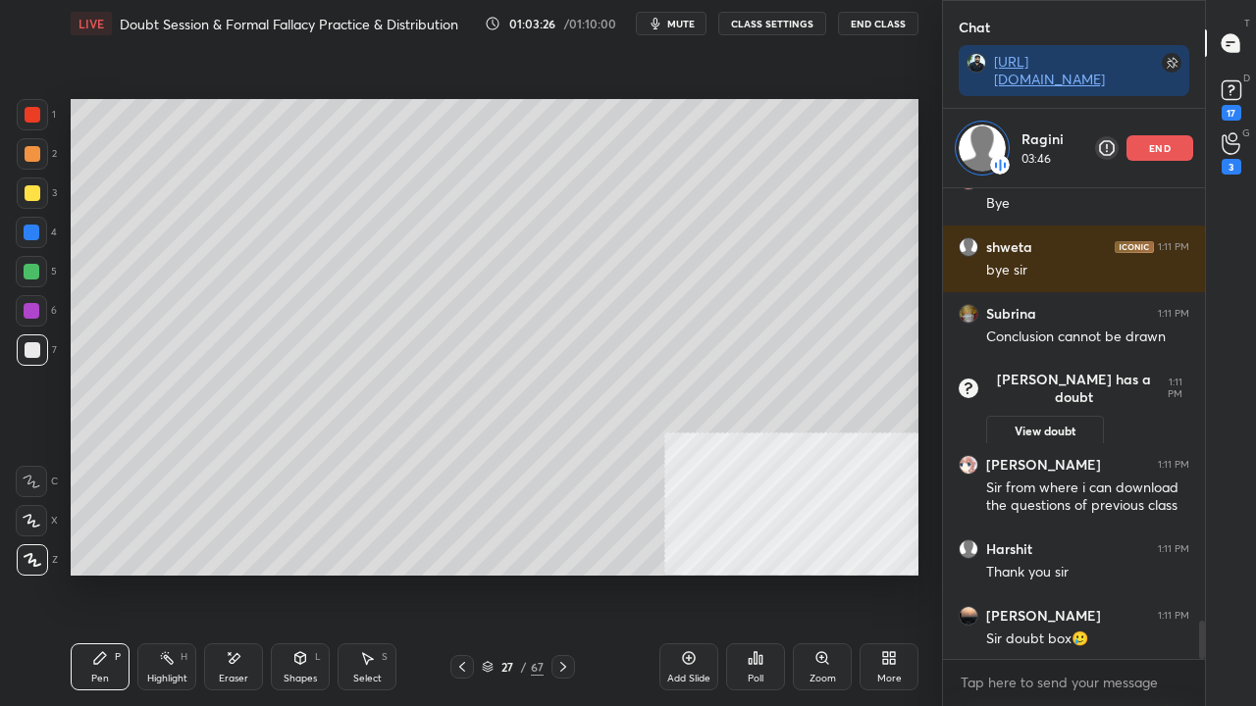
click at [1166, 143] on p "end" at bounding box center [1160, 148] width 22 height 10
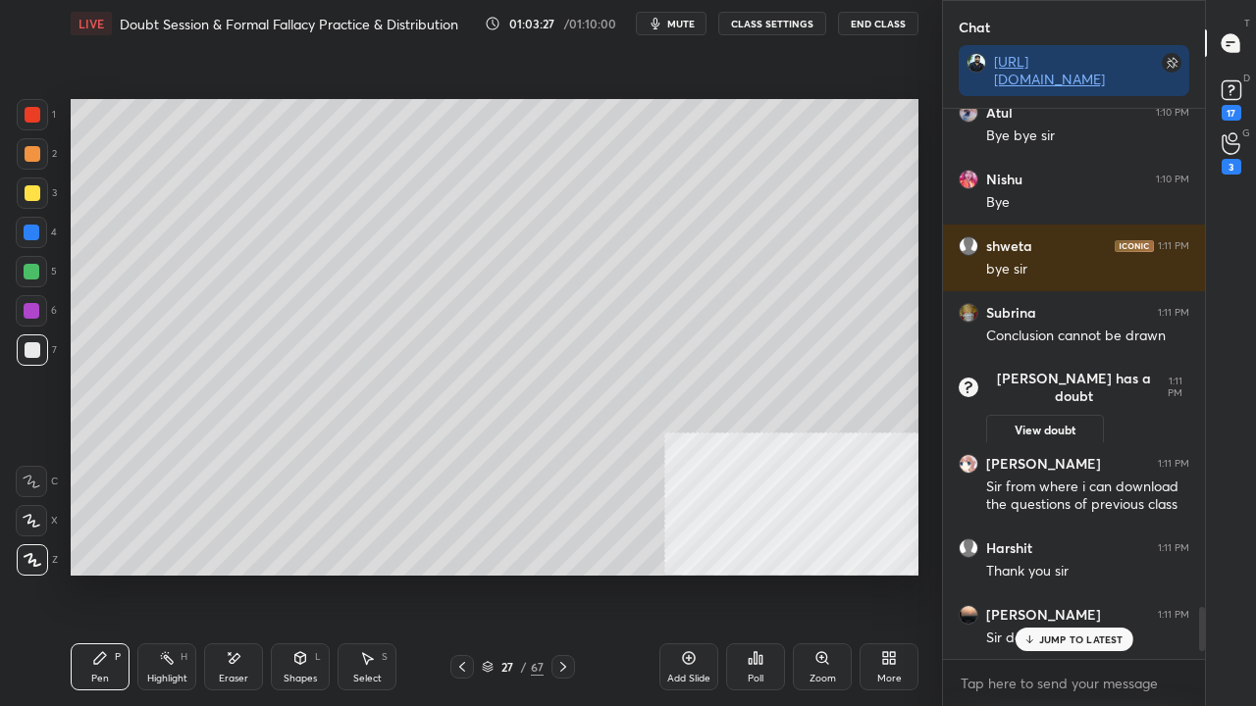
click at [1058, 573] on p "JUMP TO LATEST" at bounding box center [1081, 640] width 84 height 12
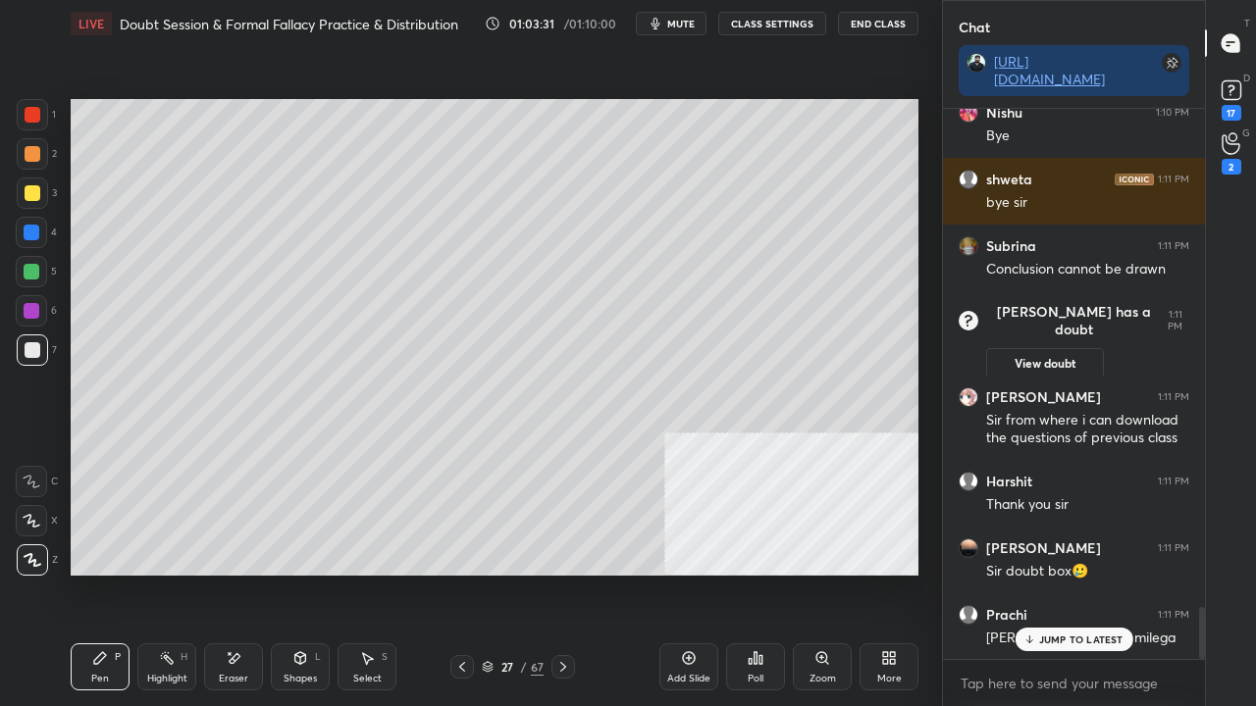
click at [1057, 573] on div "JUMP TO LATEST" at bounding box center [1074, 640] width 118 height 24
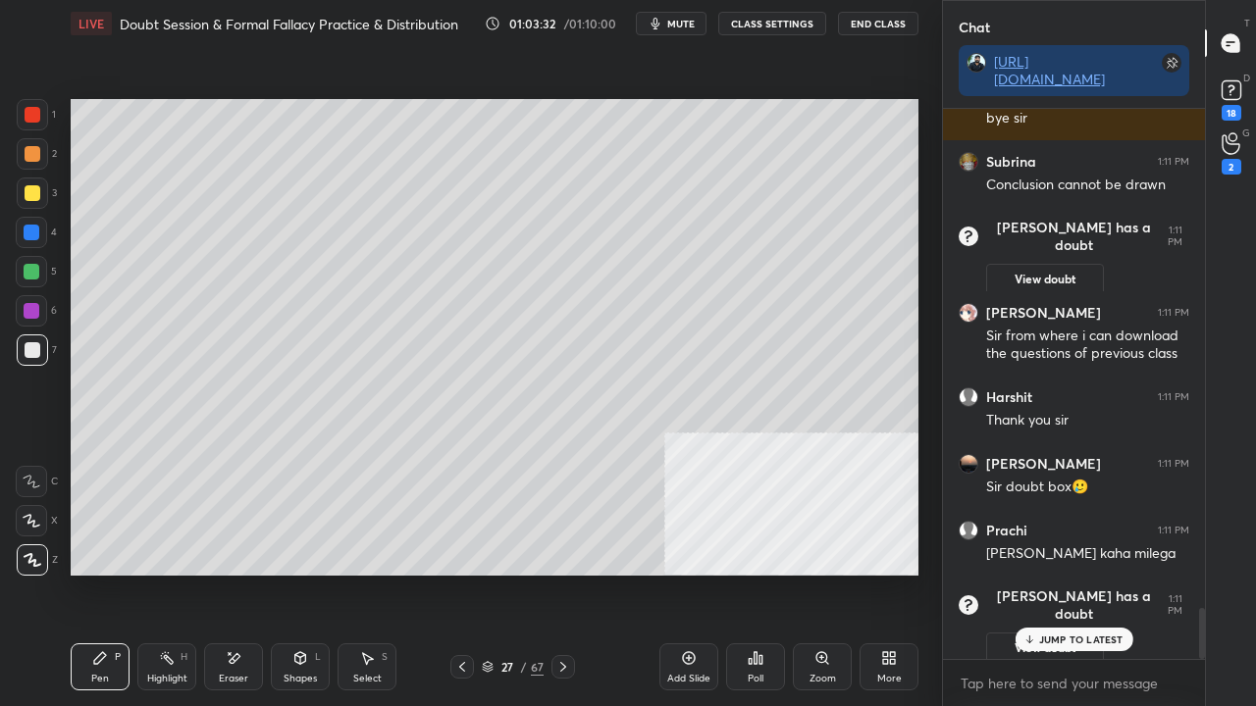
scroll to position [5402, 0]
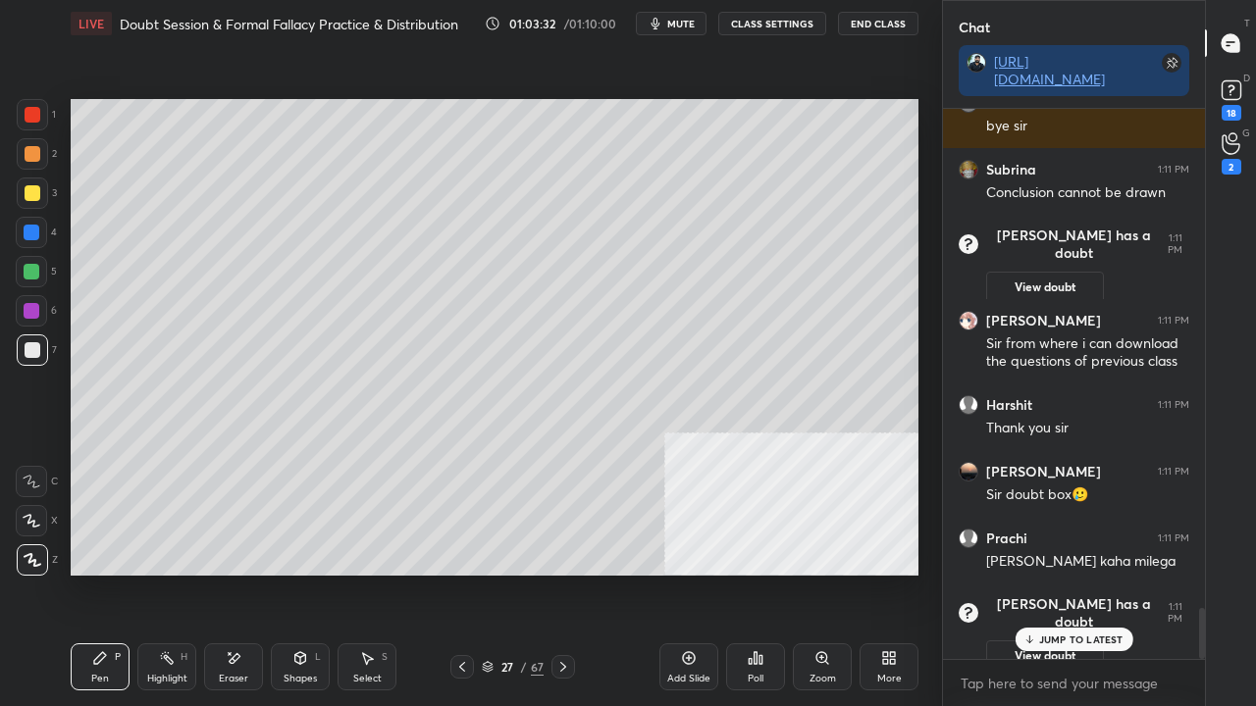
click at [872, 26] on button "End Class" at bounding box center [878, 24] width 80 height 24
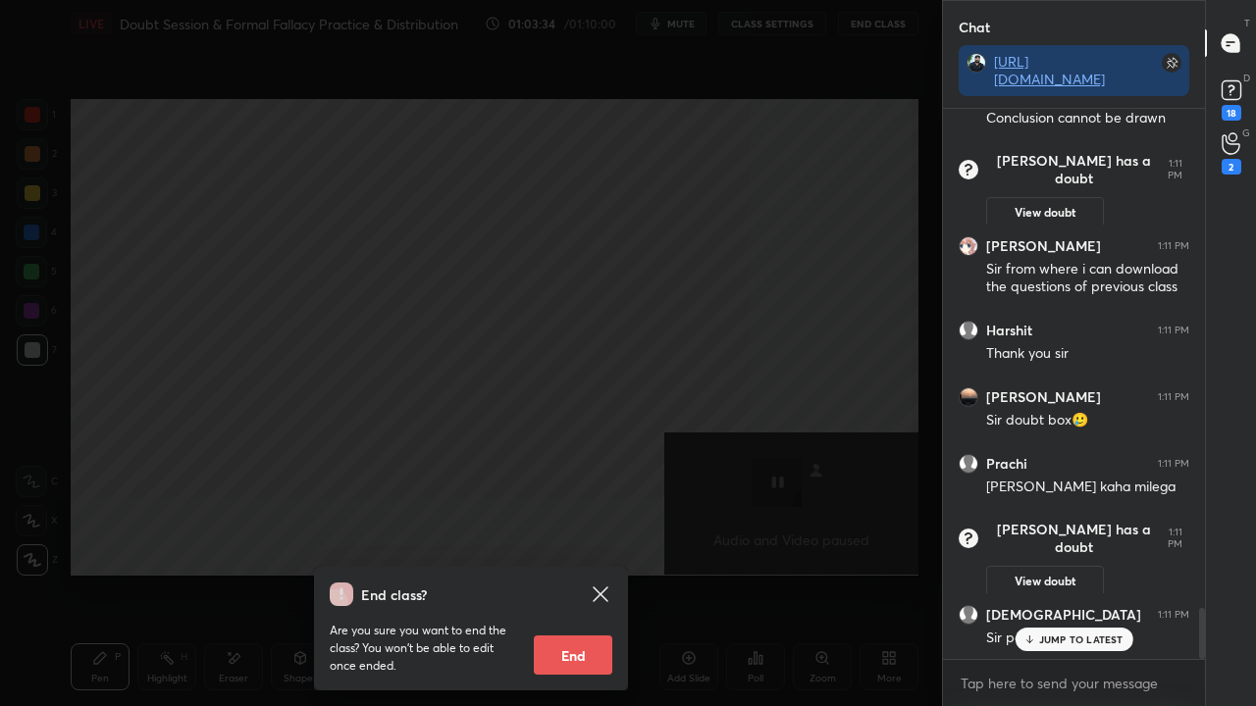
click at [573, 573] on button "End" at bounding box center [573, 655] width 78 height 39
type textarea "x"
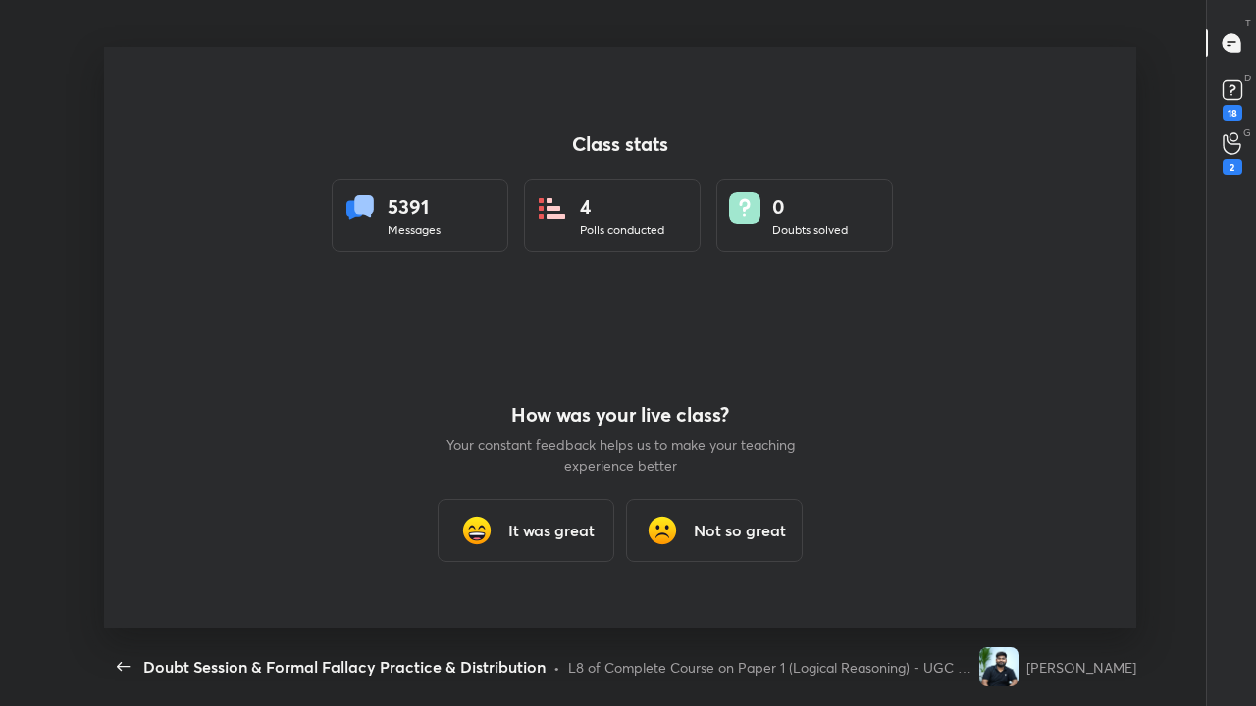
scroll to position [0, 0]
